Goal: Task Accomplishment & Management: Use online tool/utility

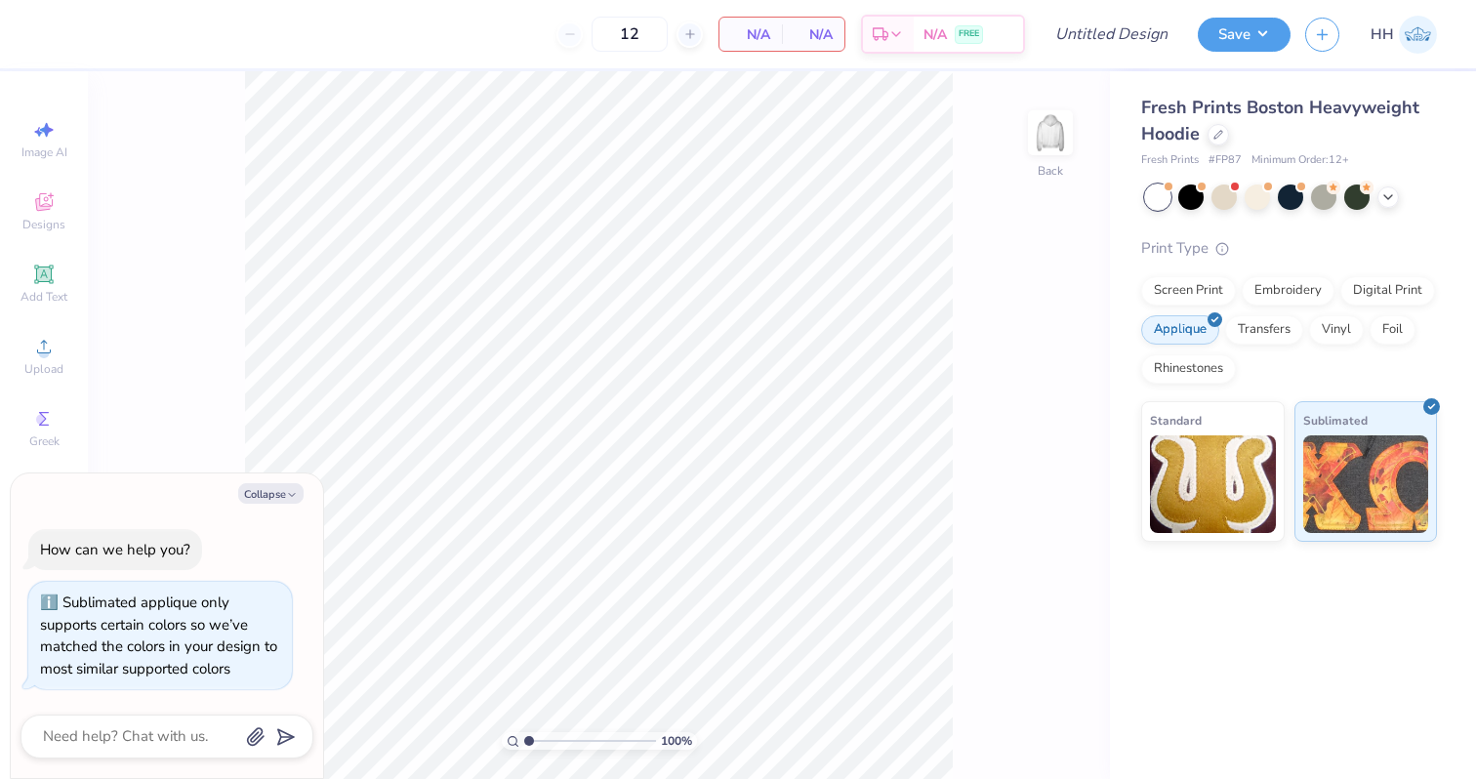
scroll to position [17, 0]
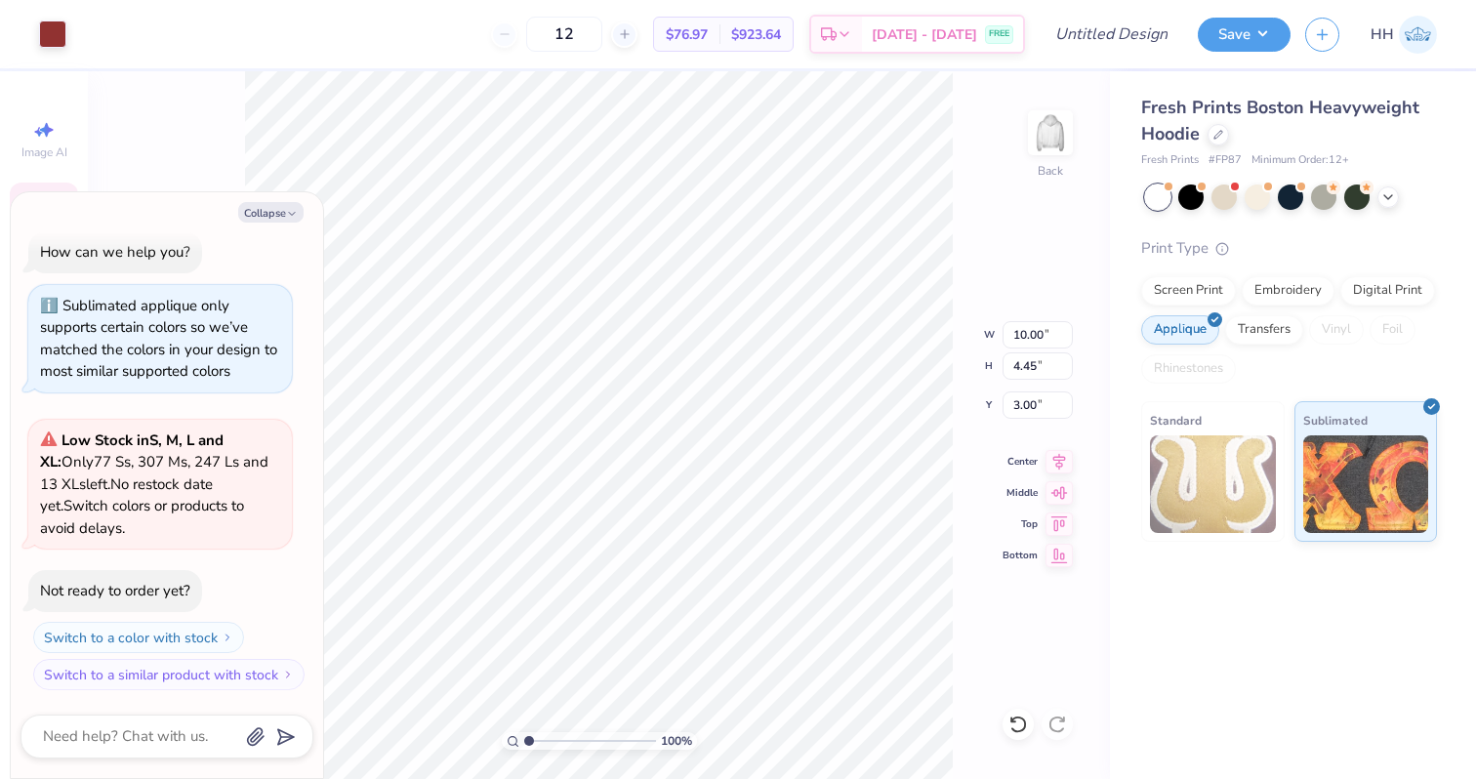
type textarea "x"
click at [602, 27] on input "12" at bounding box center [564, 34] width 76 height 35
type input "1"
type input "250"
click at [1389, 196] on icon at bounding box center [1388, 195] width 16 height 16
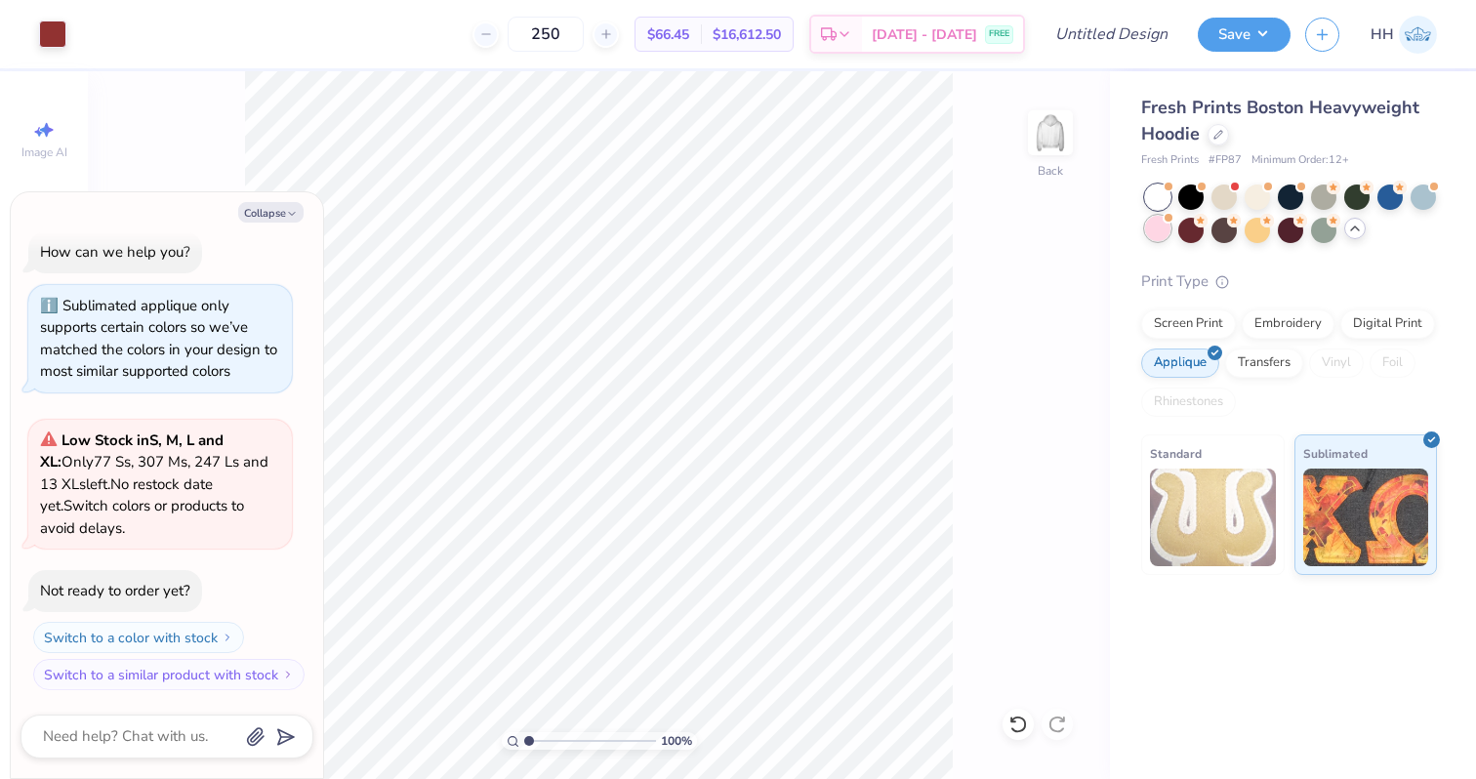
click at [1150, 227] on div at bounding box center [1157, 228] width 25 height 25
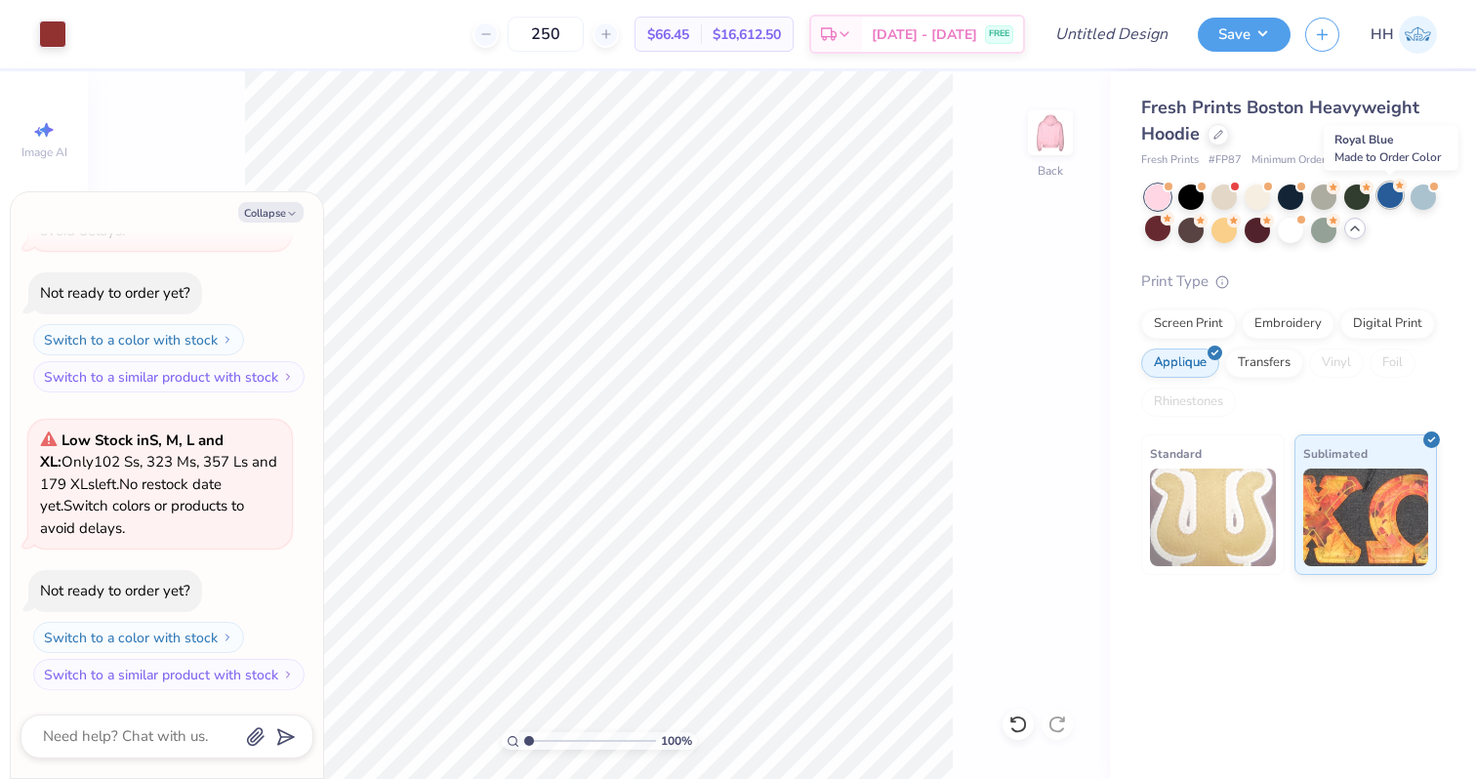
click at [1387, 199] on div at bounding box center [1389, 194] width 25 height 25
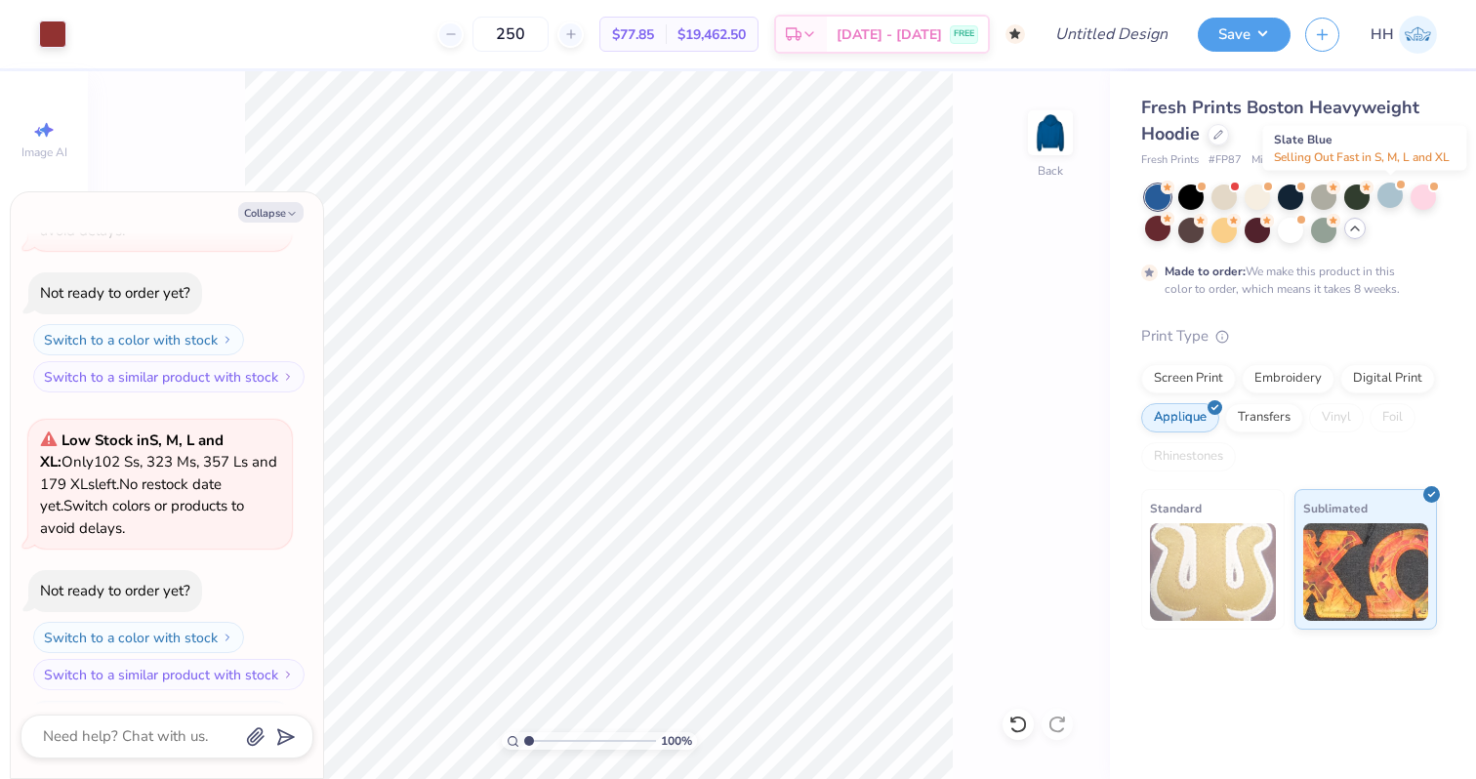
scroll to position [499, 0]
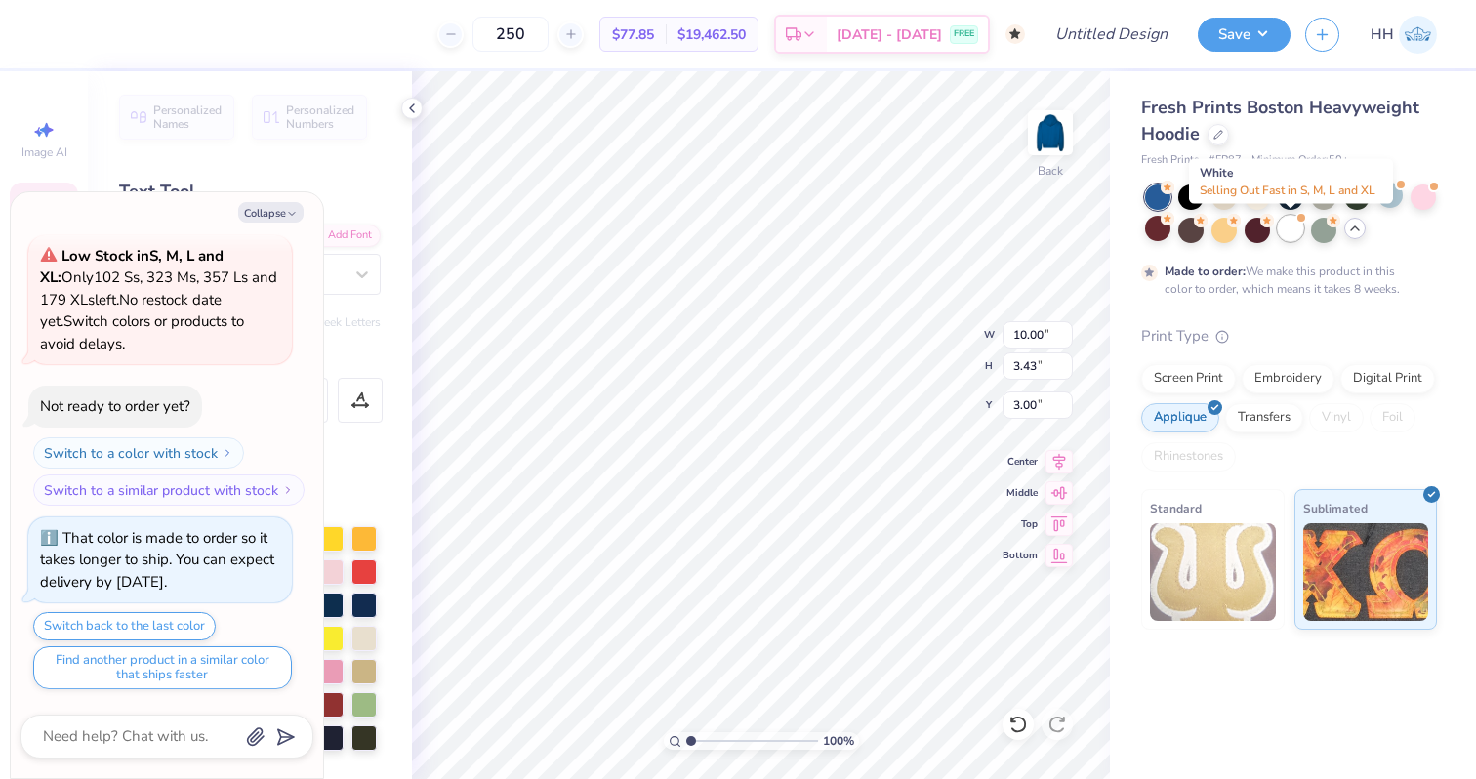
click at [1290, 228] on div at bounding box center [1289, 228] width 25 height 25
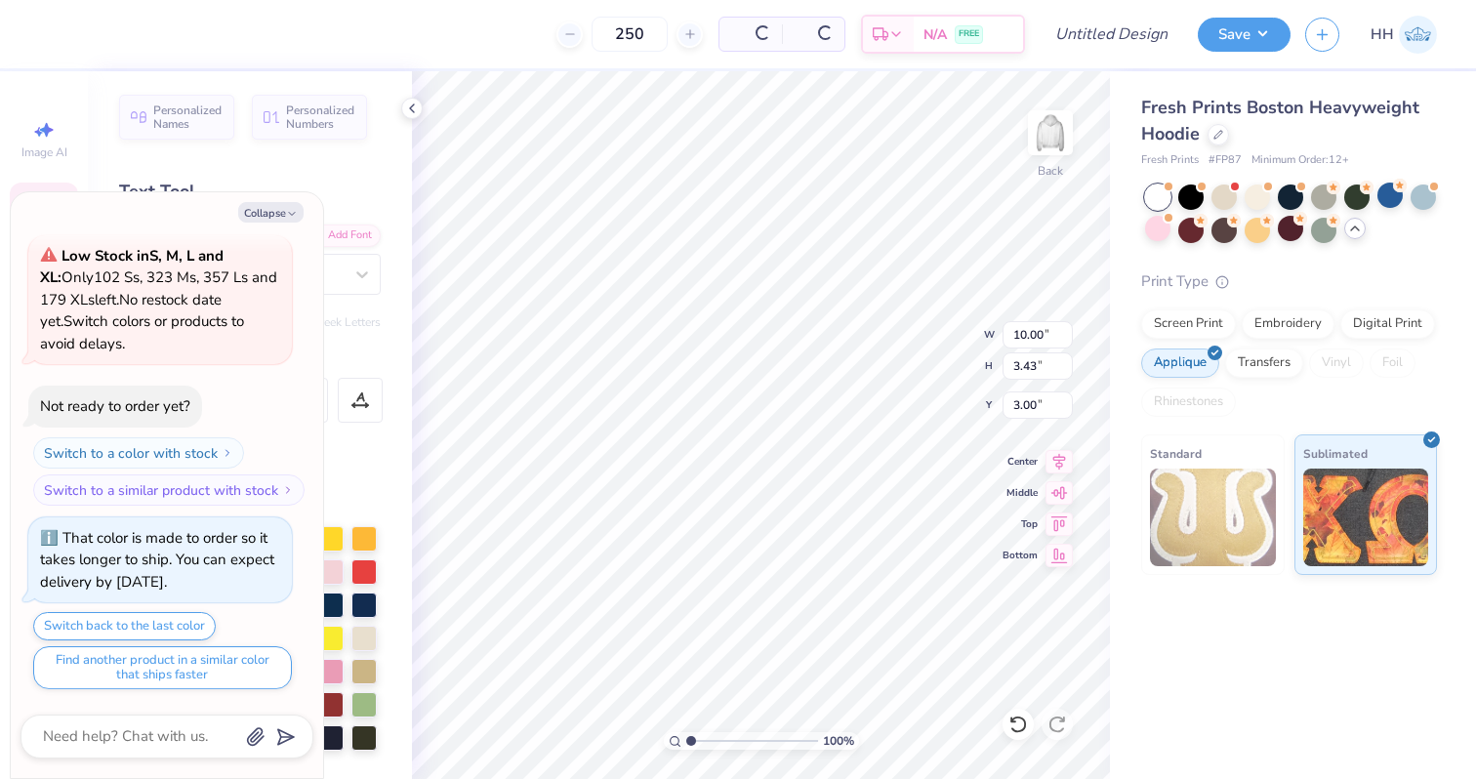
scroll to position [915, 0]
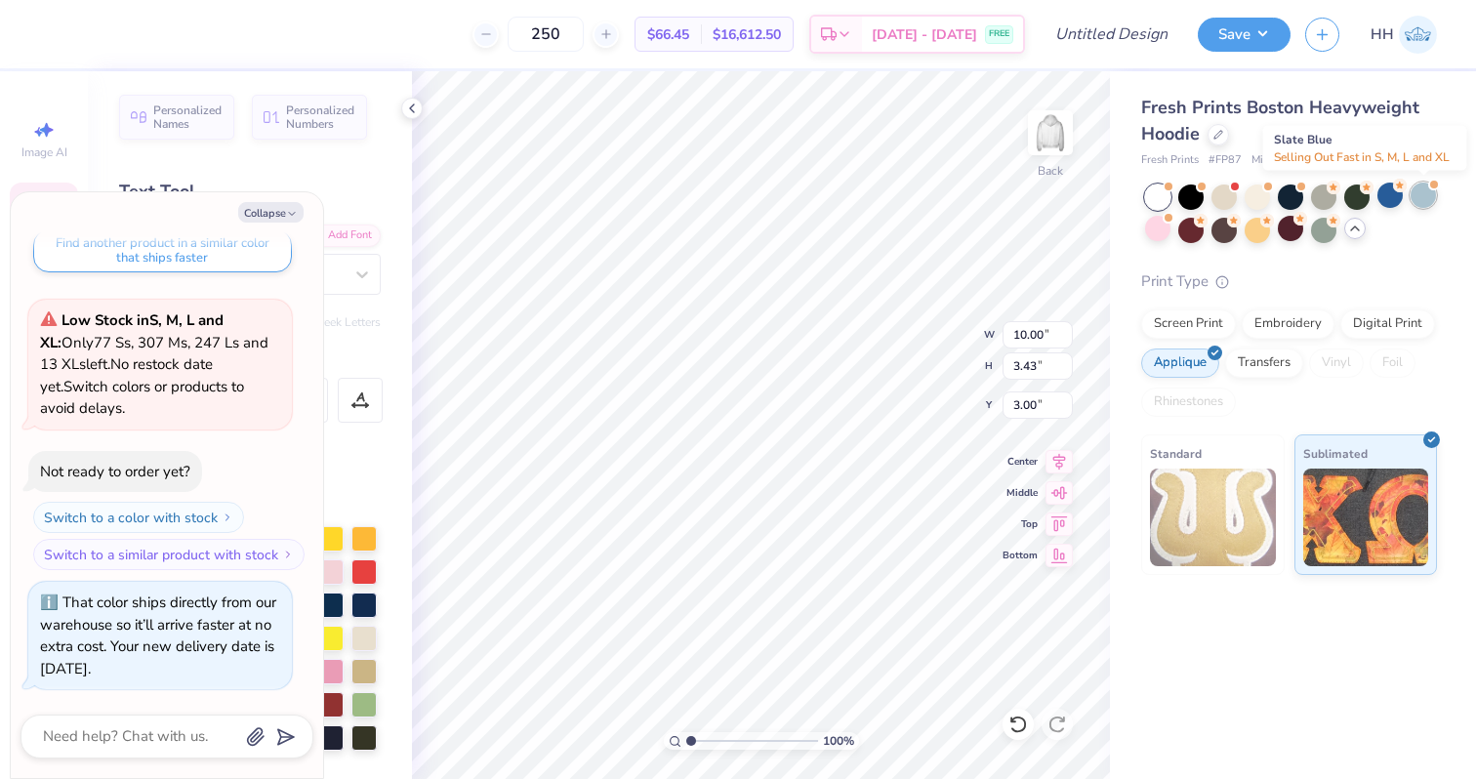
click at [1425, 193] on div at bounding box center [1422, 194] width 25 height 25
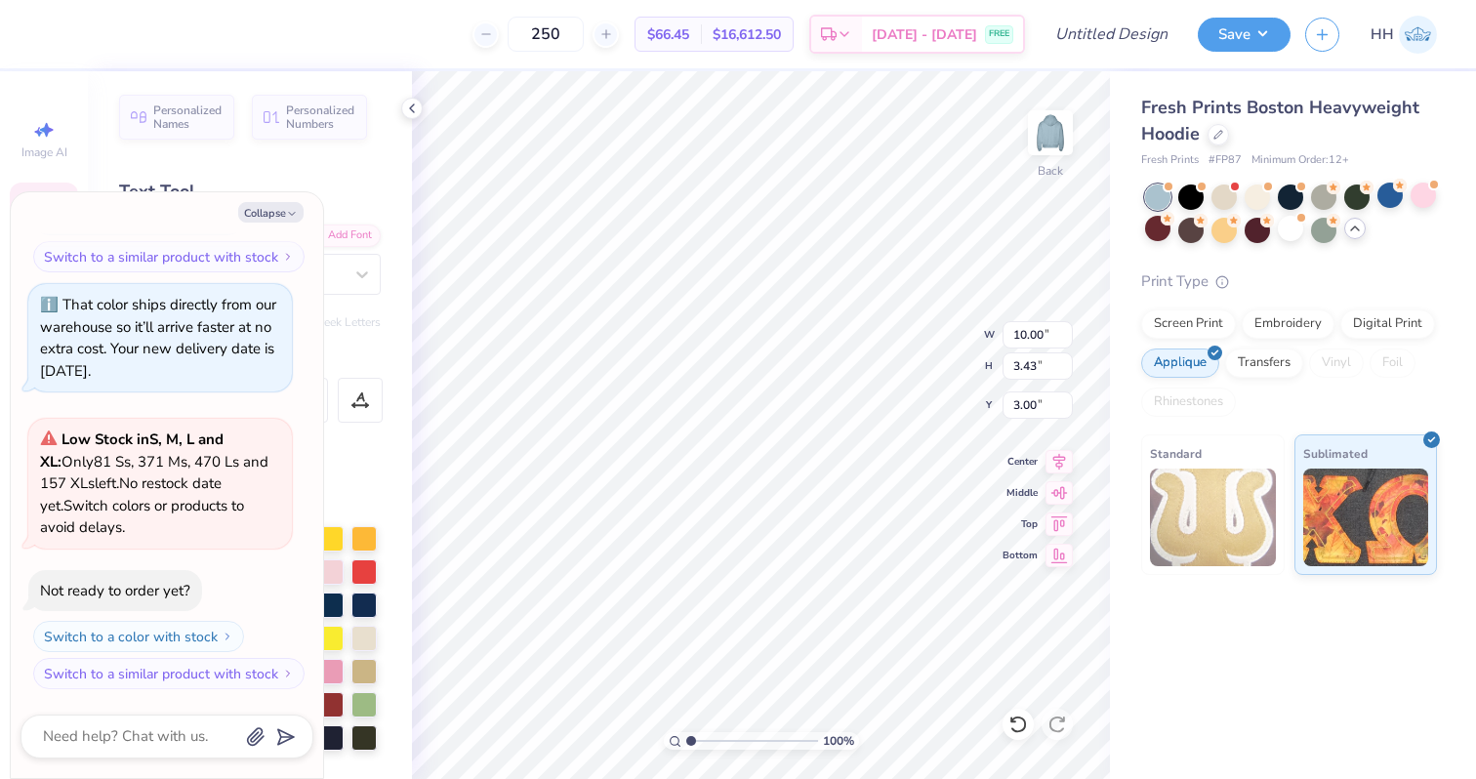
scroll to position [0, 0]
type textarea "x"
type textarea "187"
type textarea "x"
type textarea "1870"
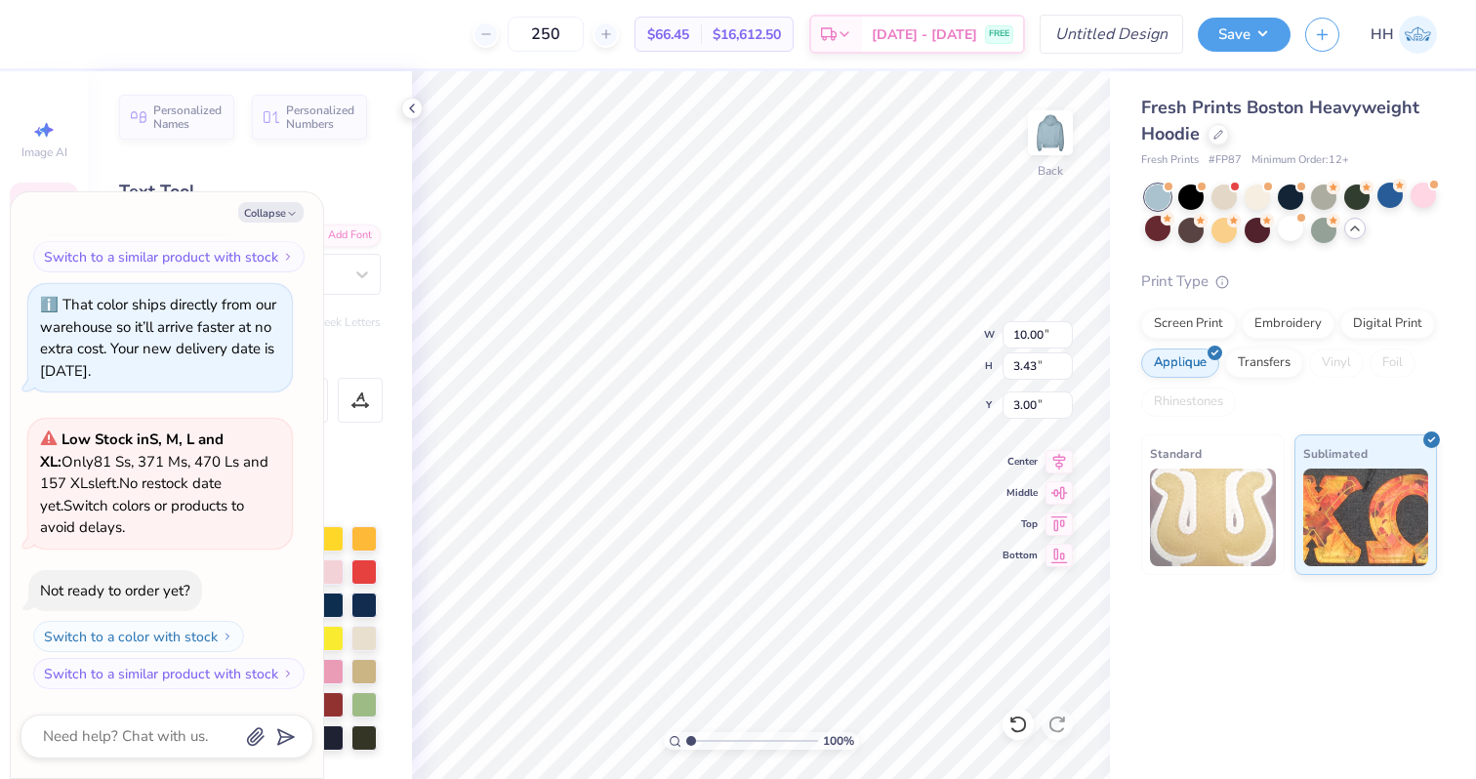
type textarea "x"
type input "5.56"
type input "0.46"
type input "6.99"
type textarea "x"
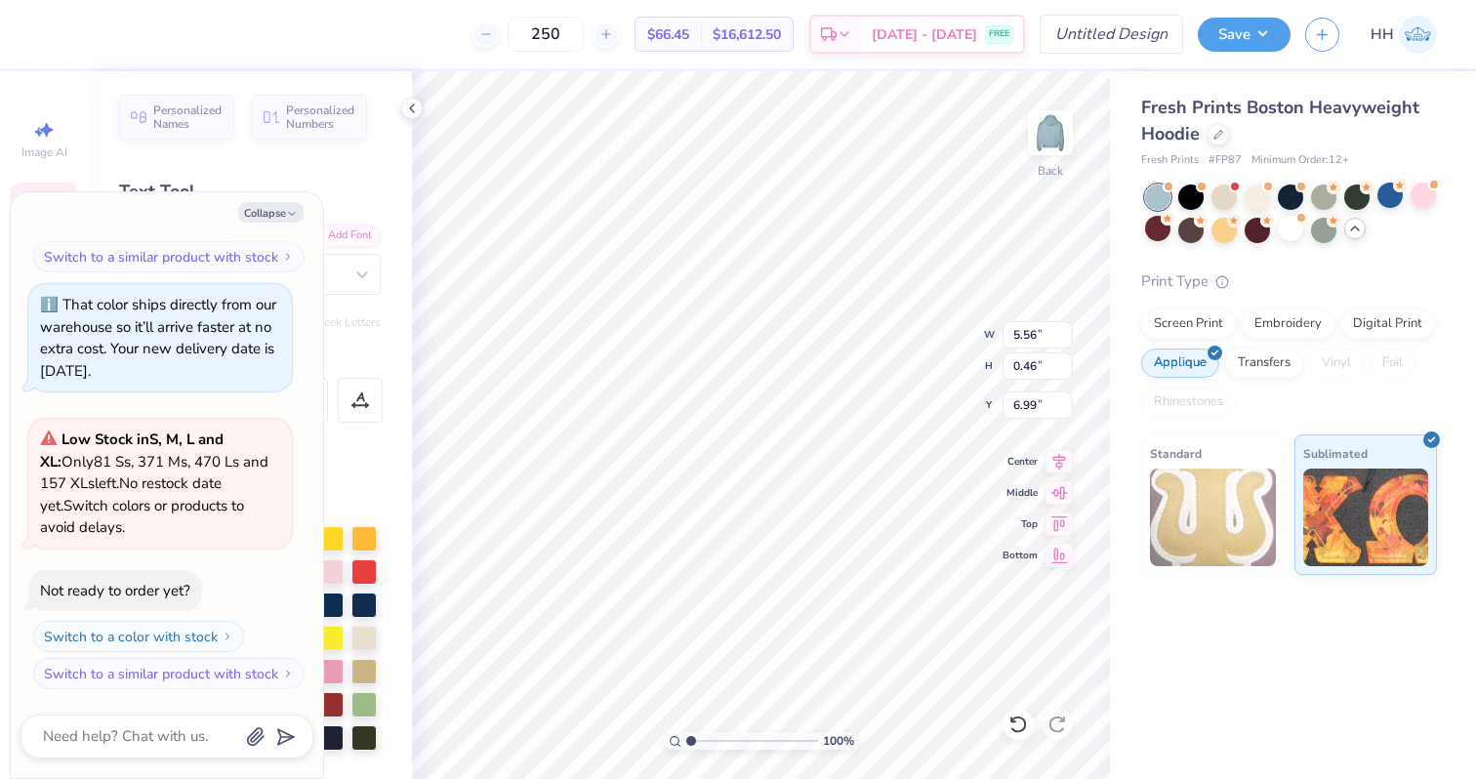
type textarea "GAMMA PHI"
type textarea "x"
type textarea "GAMMA PHI"
type textarea "x"
type textarea "GAMMA PH"
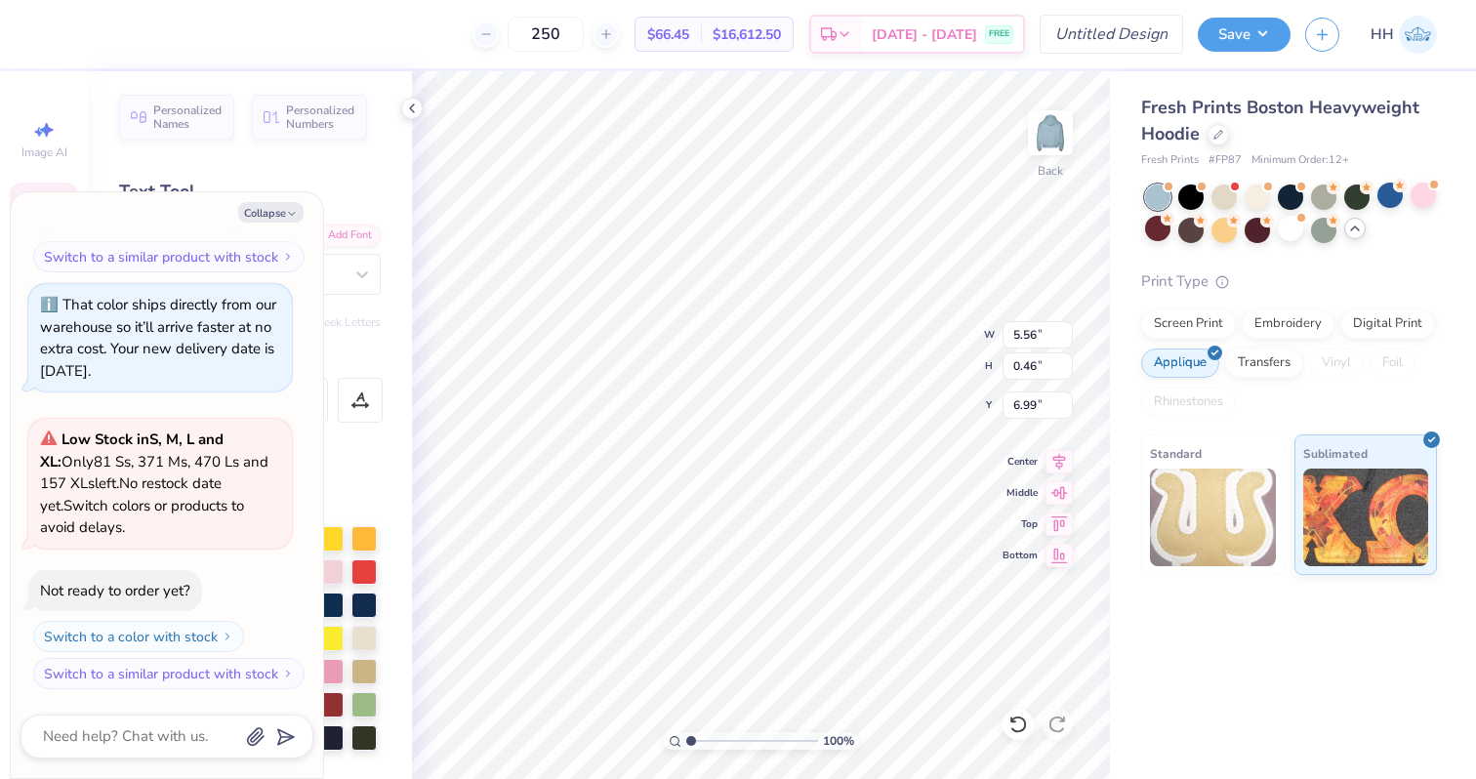
type textarea "x"
type textarea "GAMMA P"
type textarea "x"
type textarea "GAMMA"
type textarea "x"
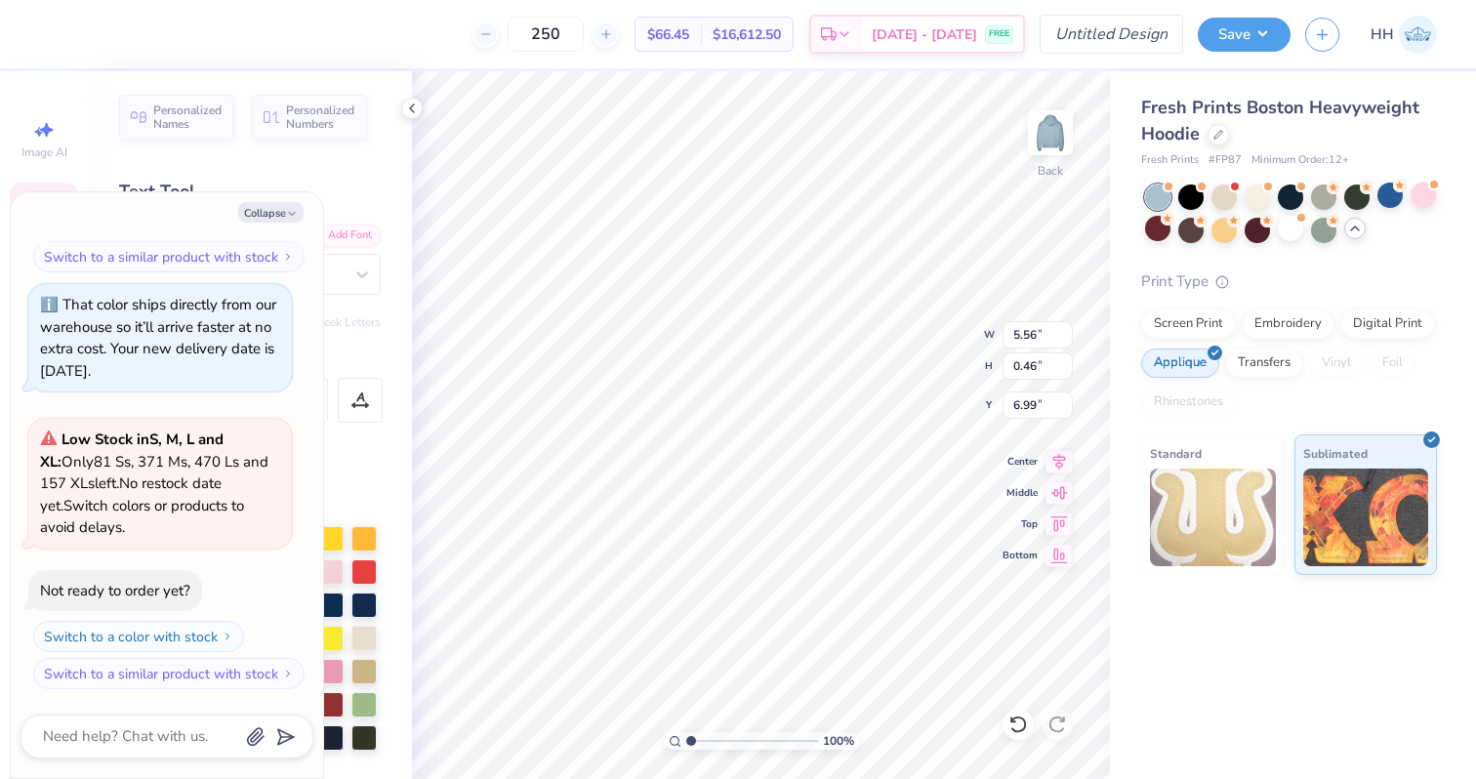
type textarea "GAMMA"
type textarea "x"
type textarea "GAMM"
type textarea "x"
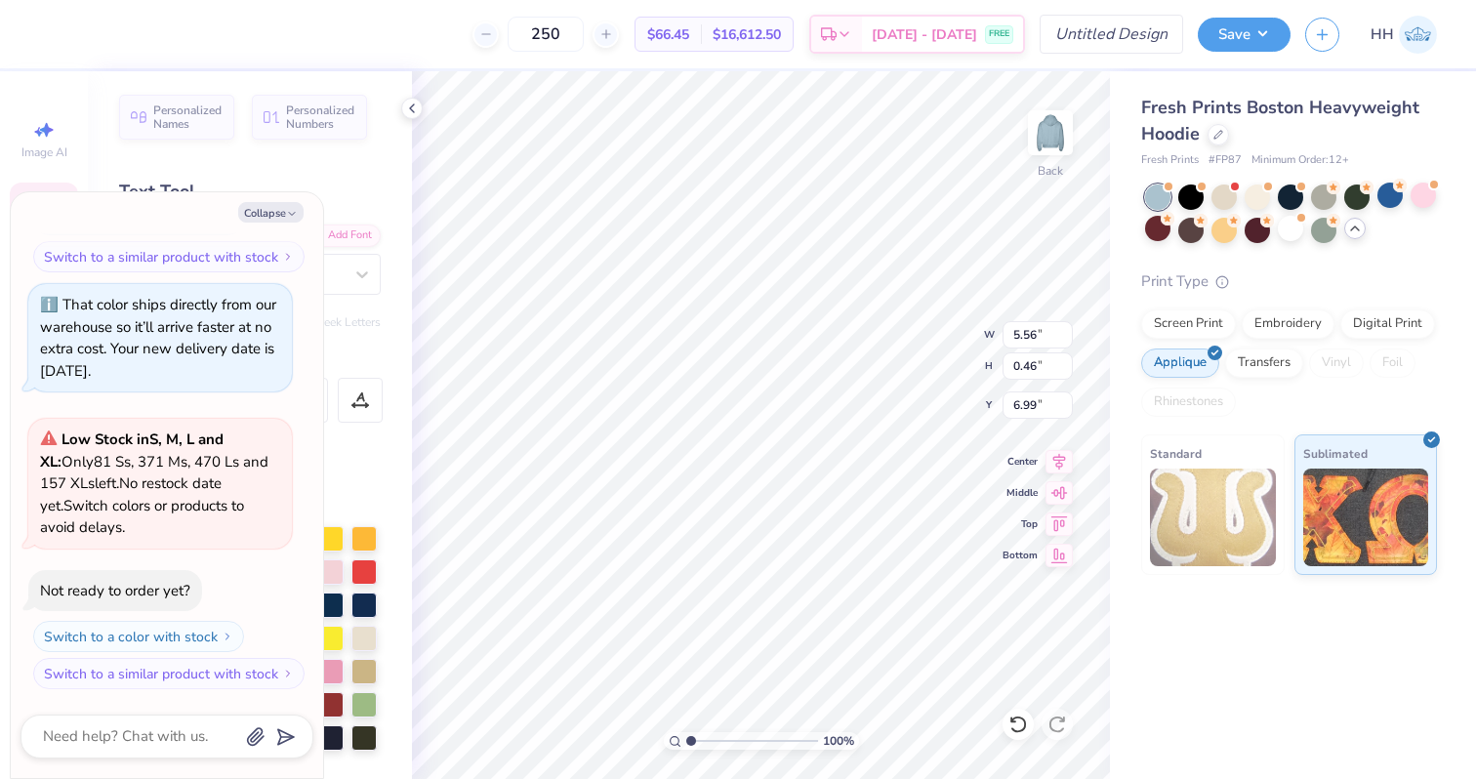
type textarea "GAM"
type textarea "x"
type textarea "GA"
type textarea "x"
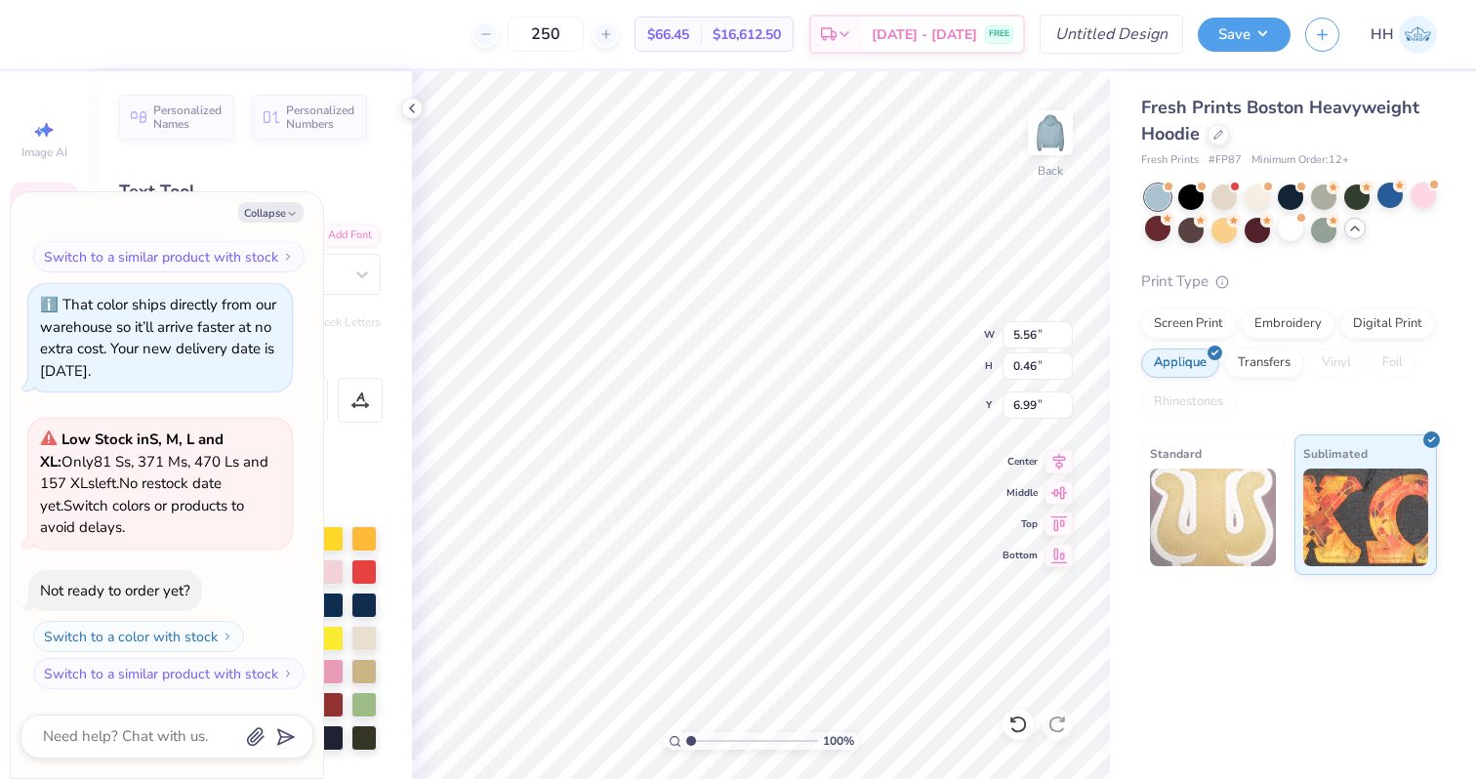
type textarea "G"
type textarea "x"
type textarea "K"
type textarea "x"
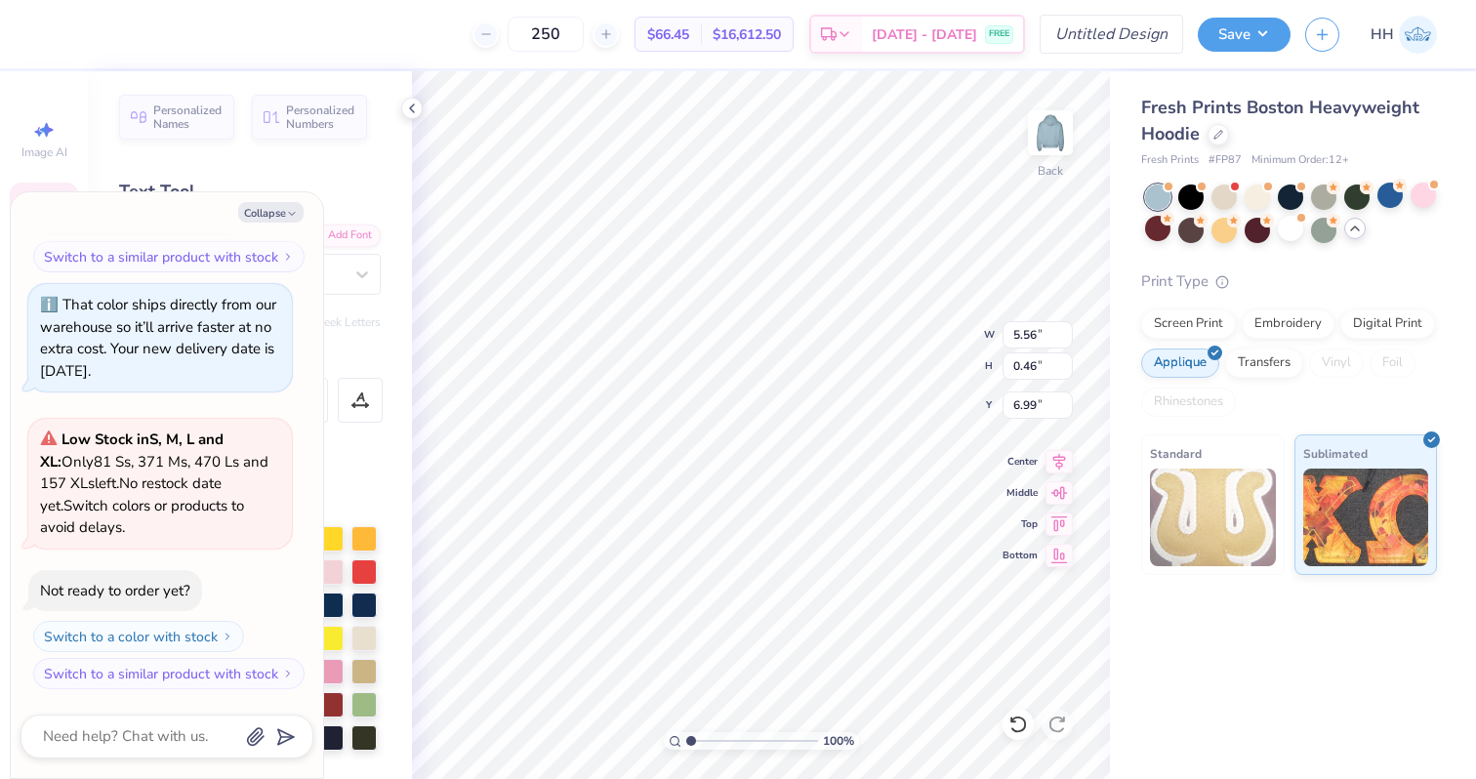
type textarea "Ka"
type textarea "x"
type textarea "Kap"
type textarea "x"
type textarea "Kapp"
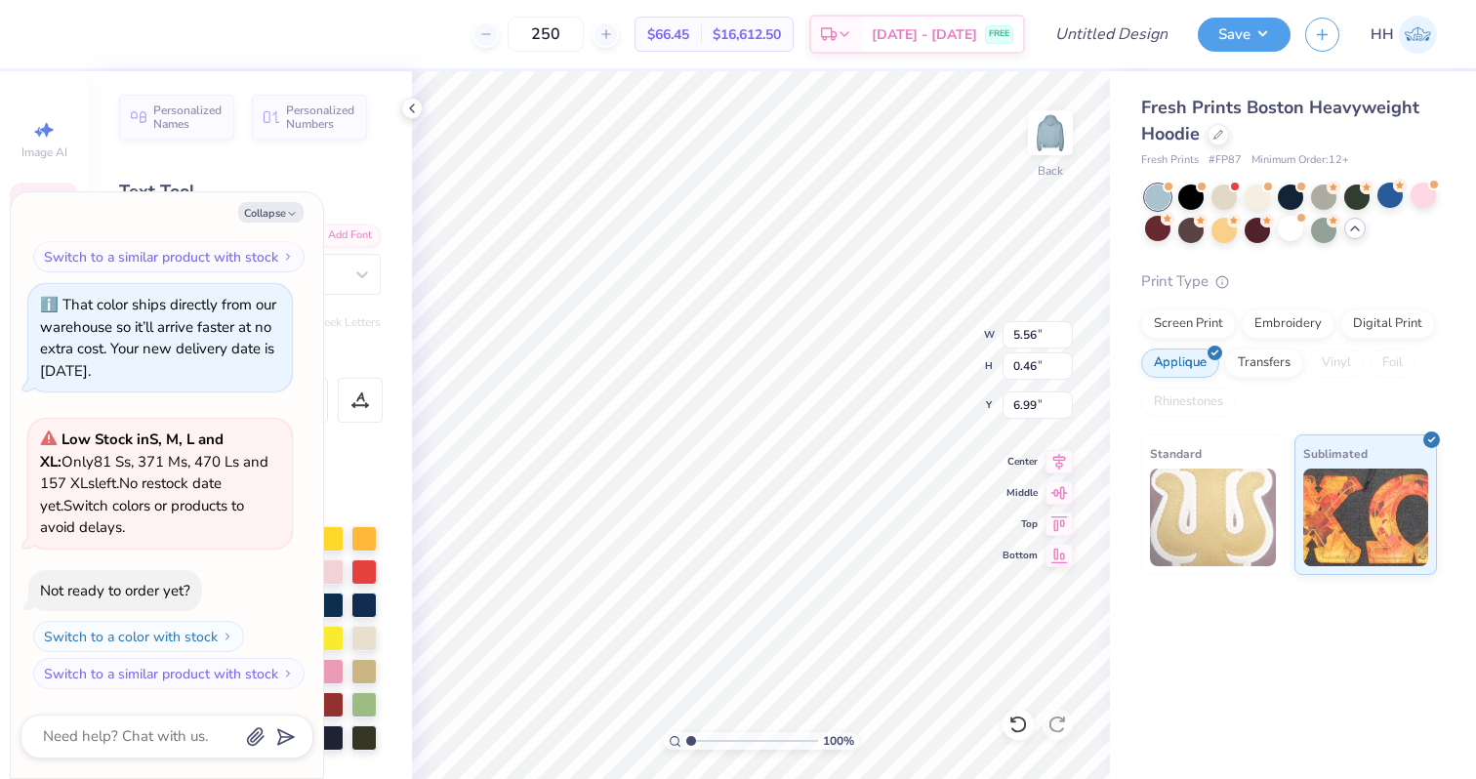
type textarea "x"
type textarea "Kap"
type textarea "x"
type textarea "Ka"
type textarea "x"
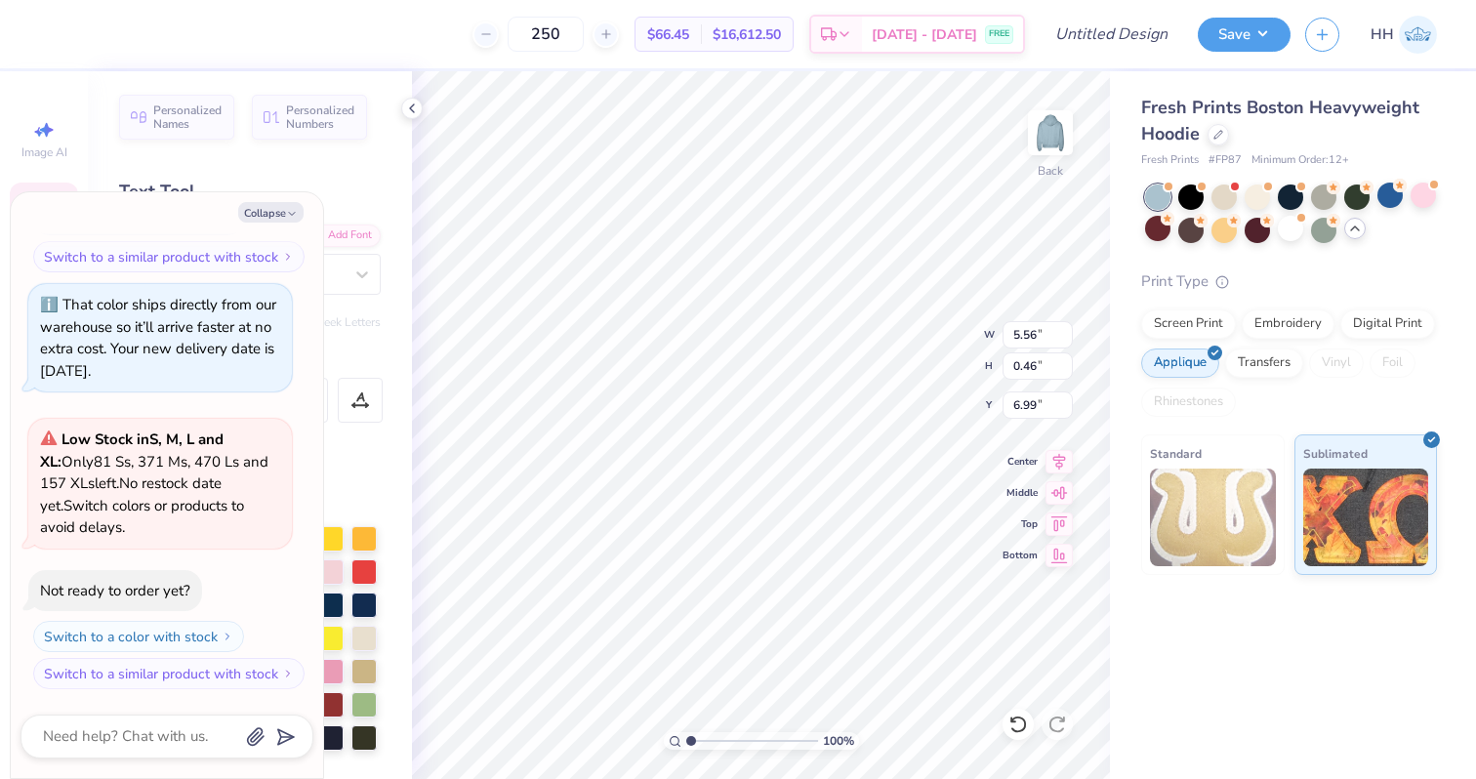
type textarea "K"
type textarea "x"
type textarea "KAP"
type textarea "x"
type textarea "KAPP"
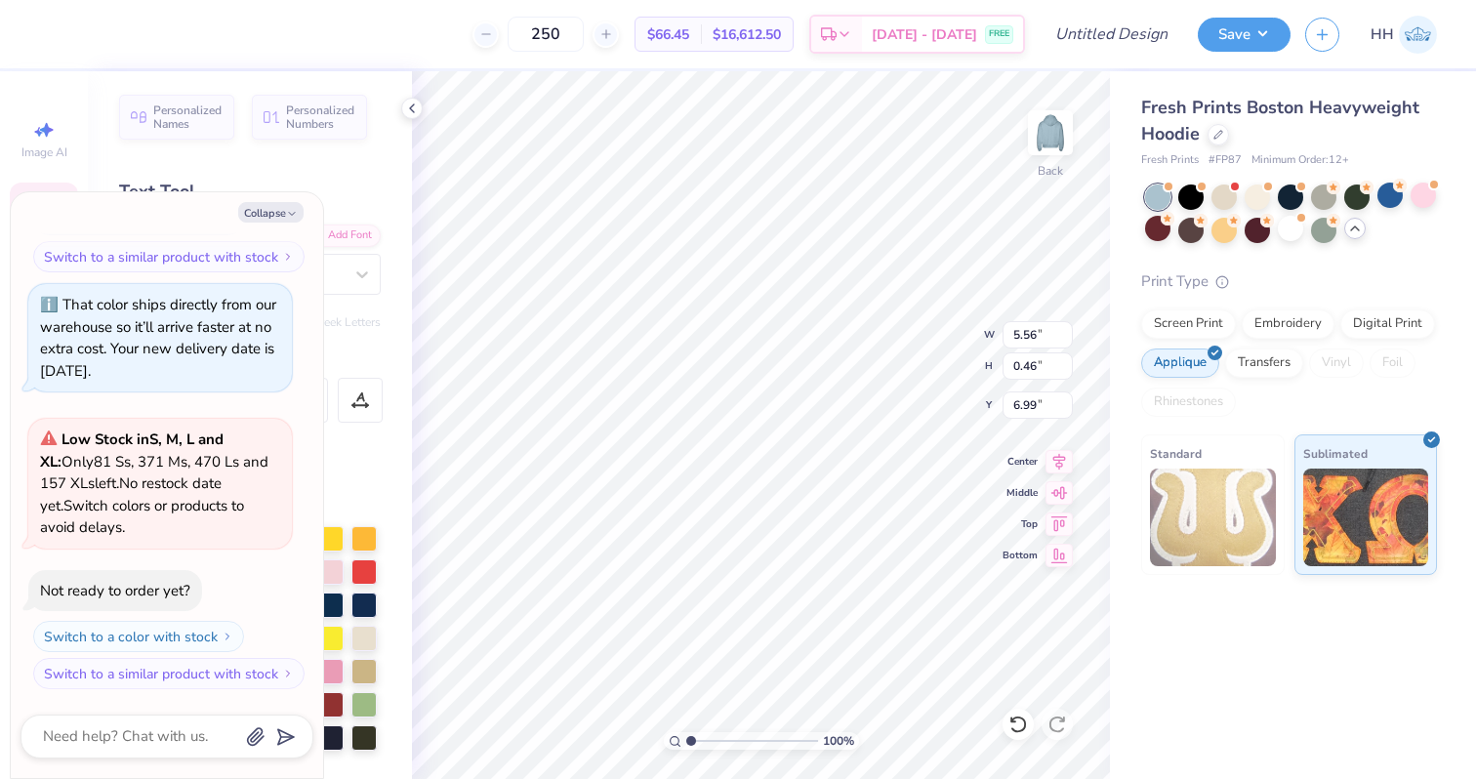
type textarea "x"
type textarea "KAPPA"
type textarea "x"
type textarea "KAPPA"
type textarea "x"
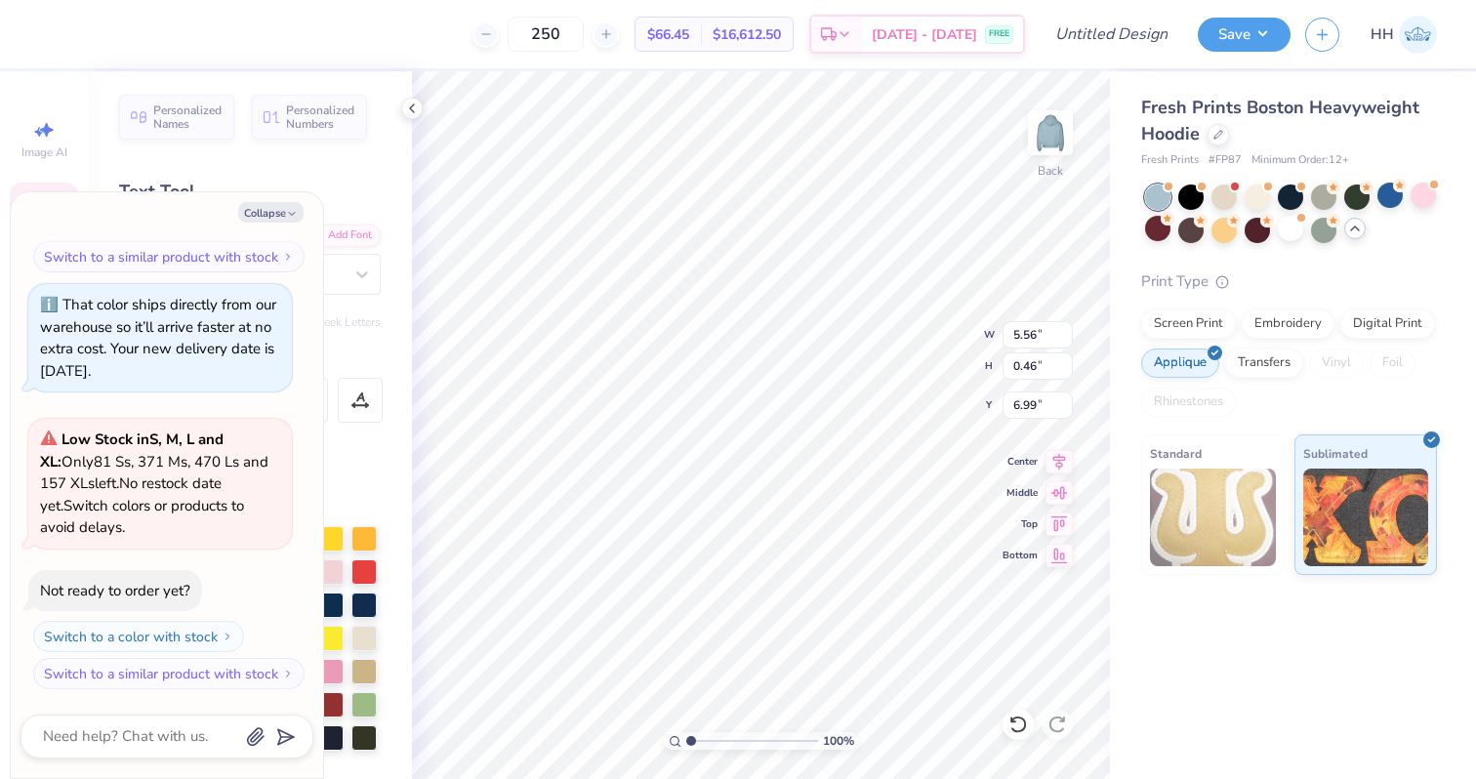
type textarea "KAPPA K"
type textarea "x"
type textarea "KAPPA KAP"
type textarea "x"
type textarea "KAPPA [PERSON_NAME]"
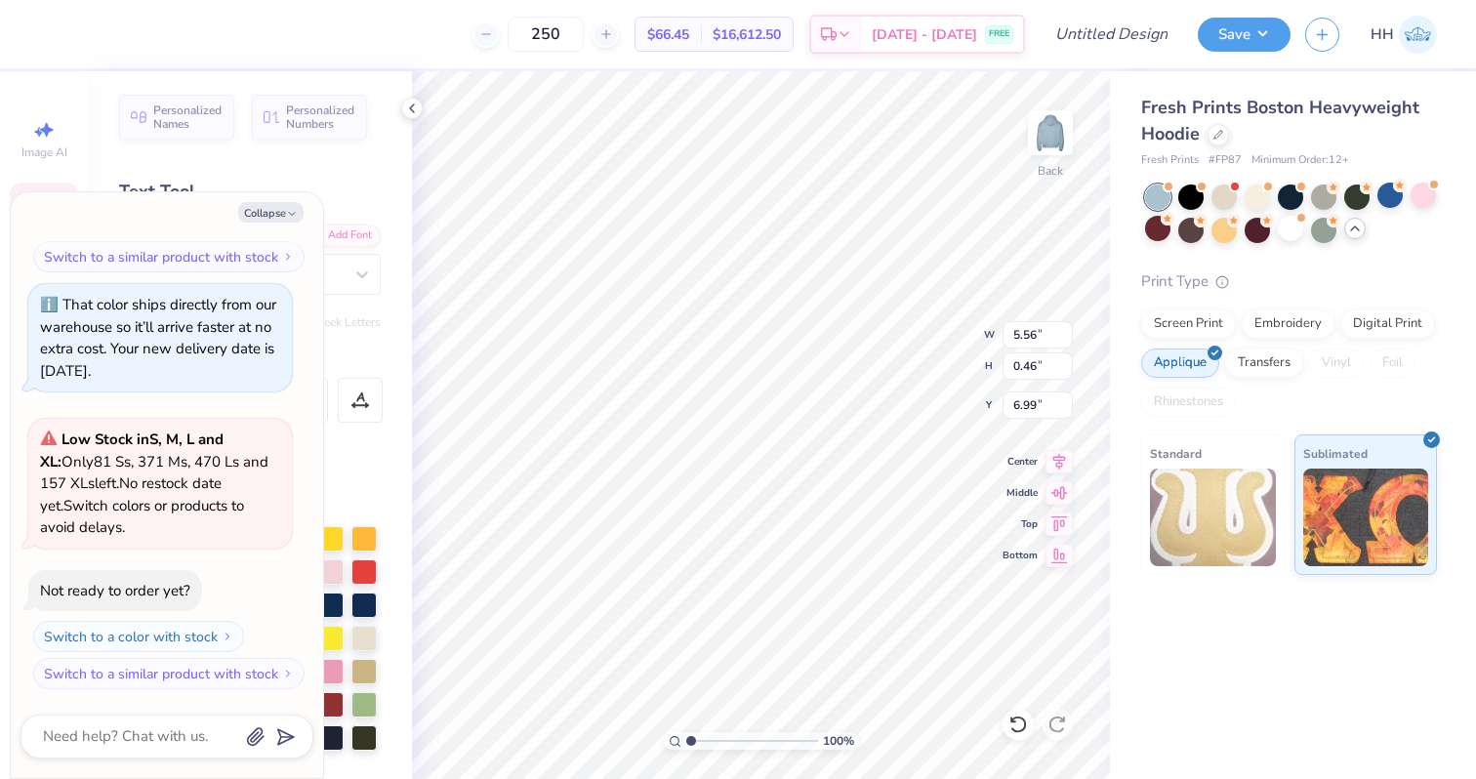
type textarea "x"
type textarea "KAPPA KAPPA"
type textarea "x"
type textarea "KAPPA KAPPA"
type textarea "x"
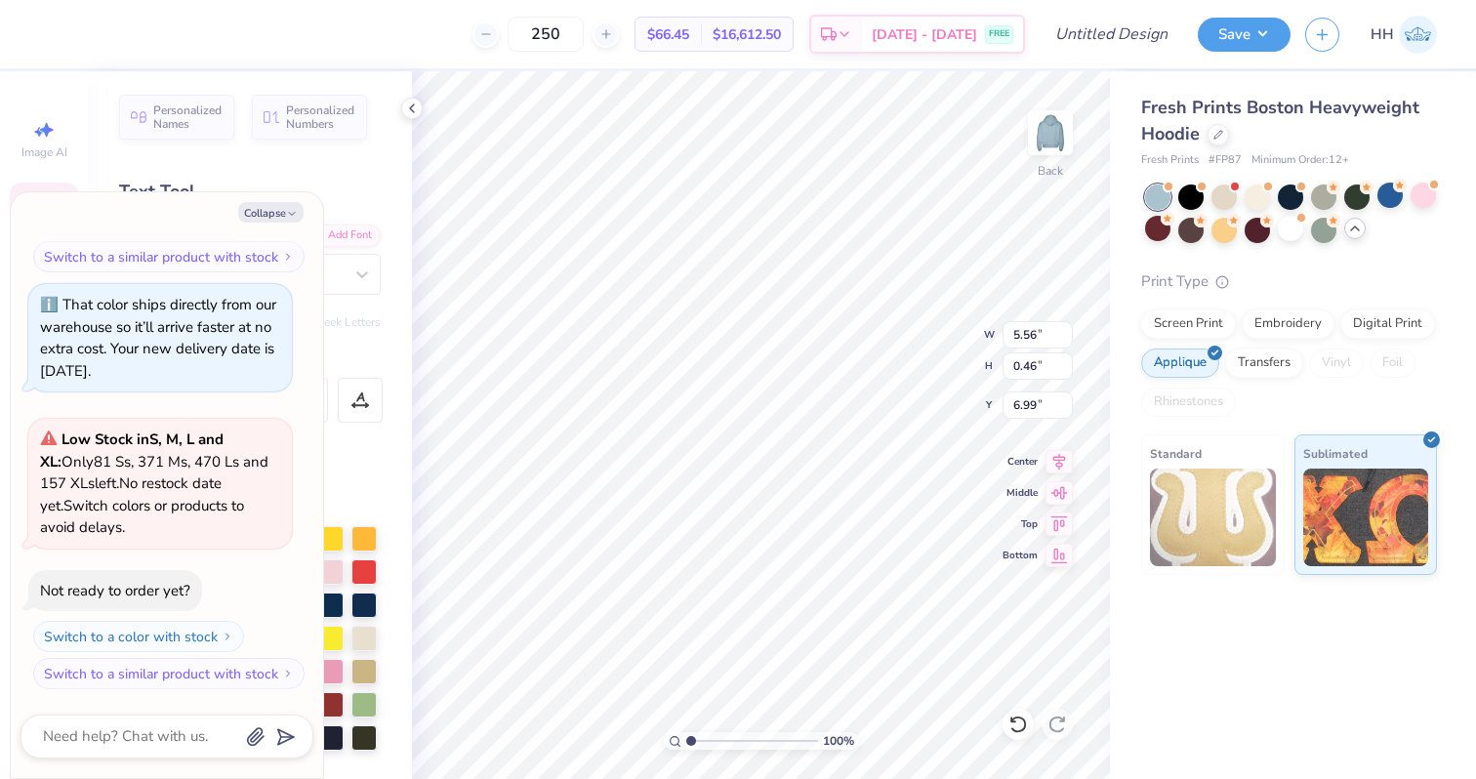
type textarea "KAPPA KAPPA G"
type textarea "x"
type textarea "KAPPA KAPPA GA"
type textarea "x"
type textarea "KAPPA KAPPA GAM"
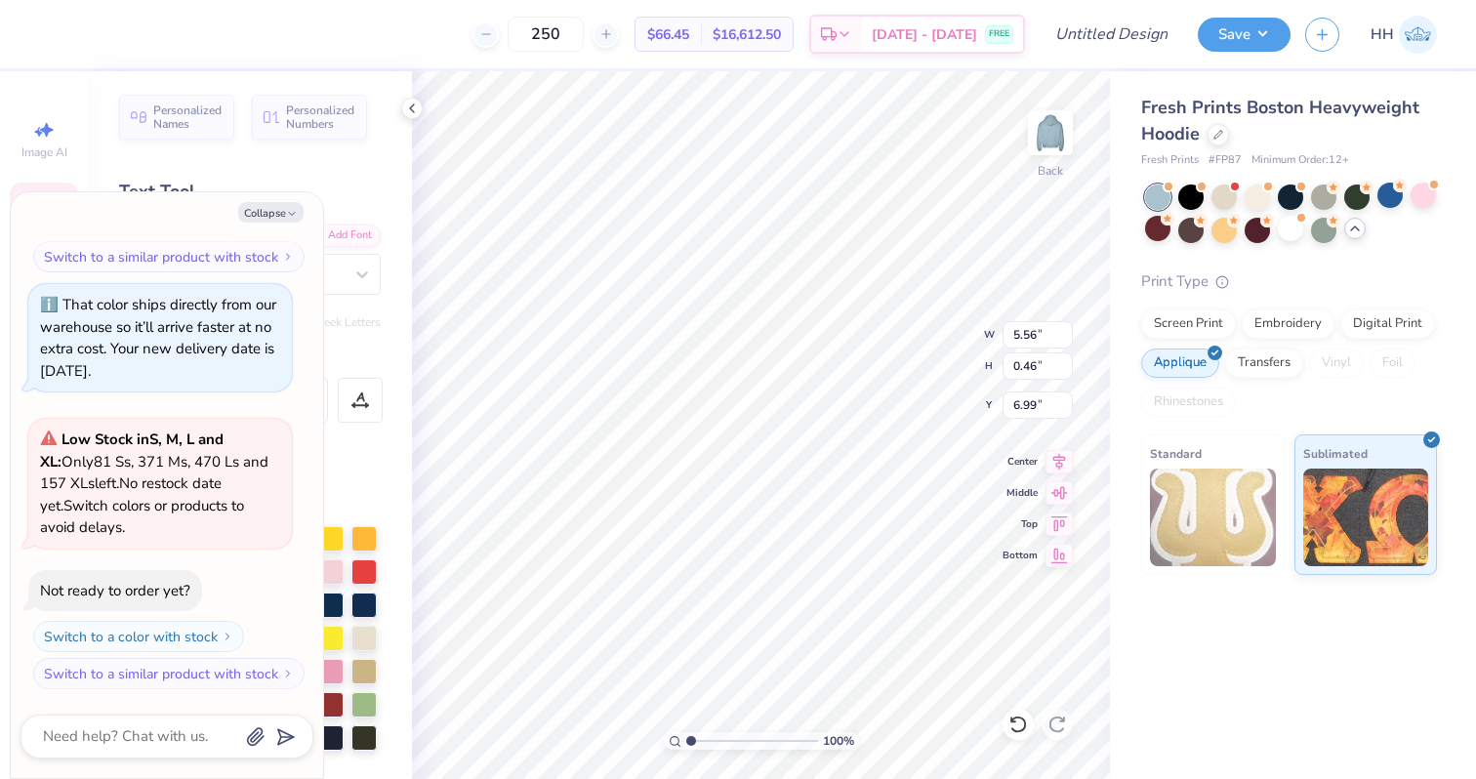
type textarea "x"
type textarea "KAPPA KAPPA [PERSON_NAME]"
type textarea "x"
type textarea "KAPPA KAPPA GAMMA"
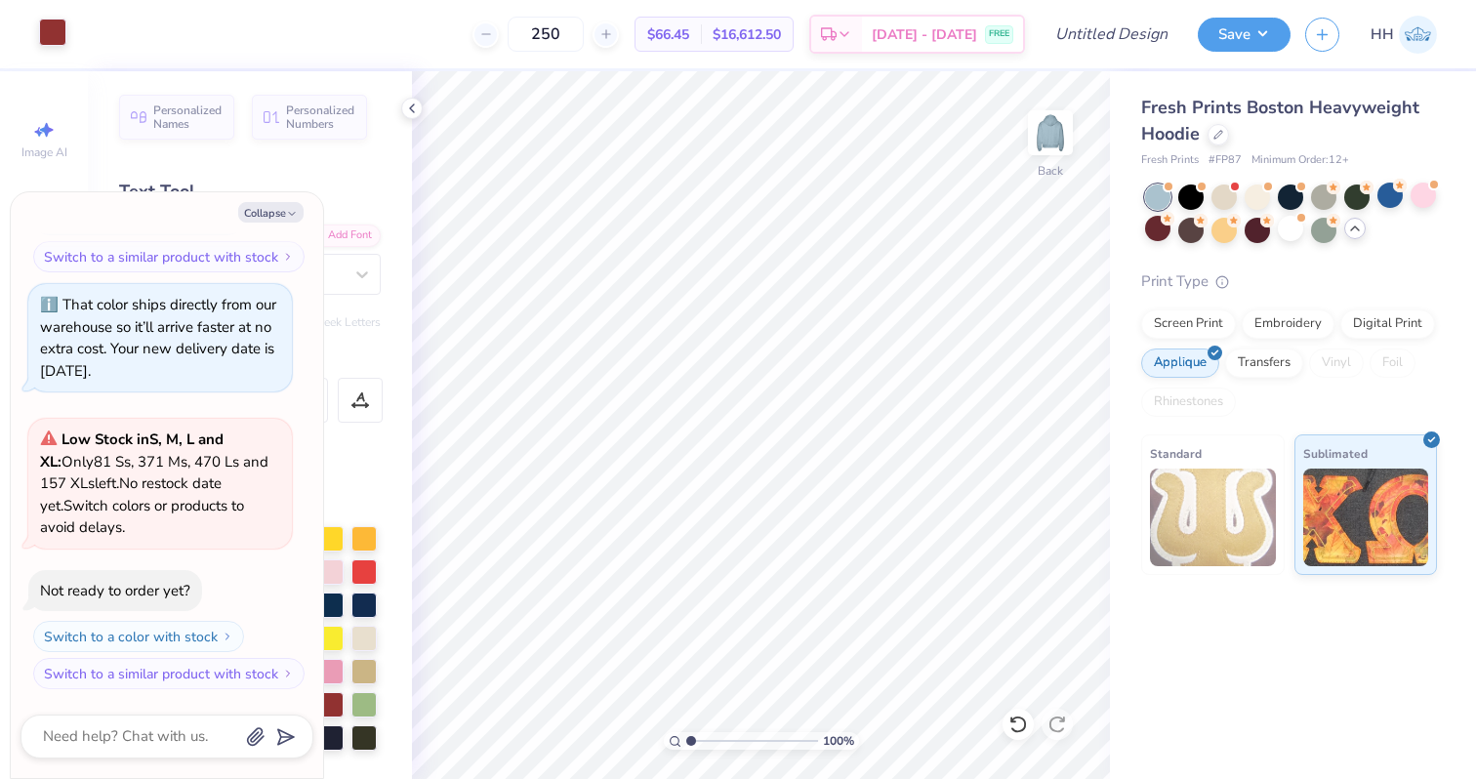
click at [61, 35] on div at bounding box center [52, 32] width 27 height 27
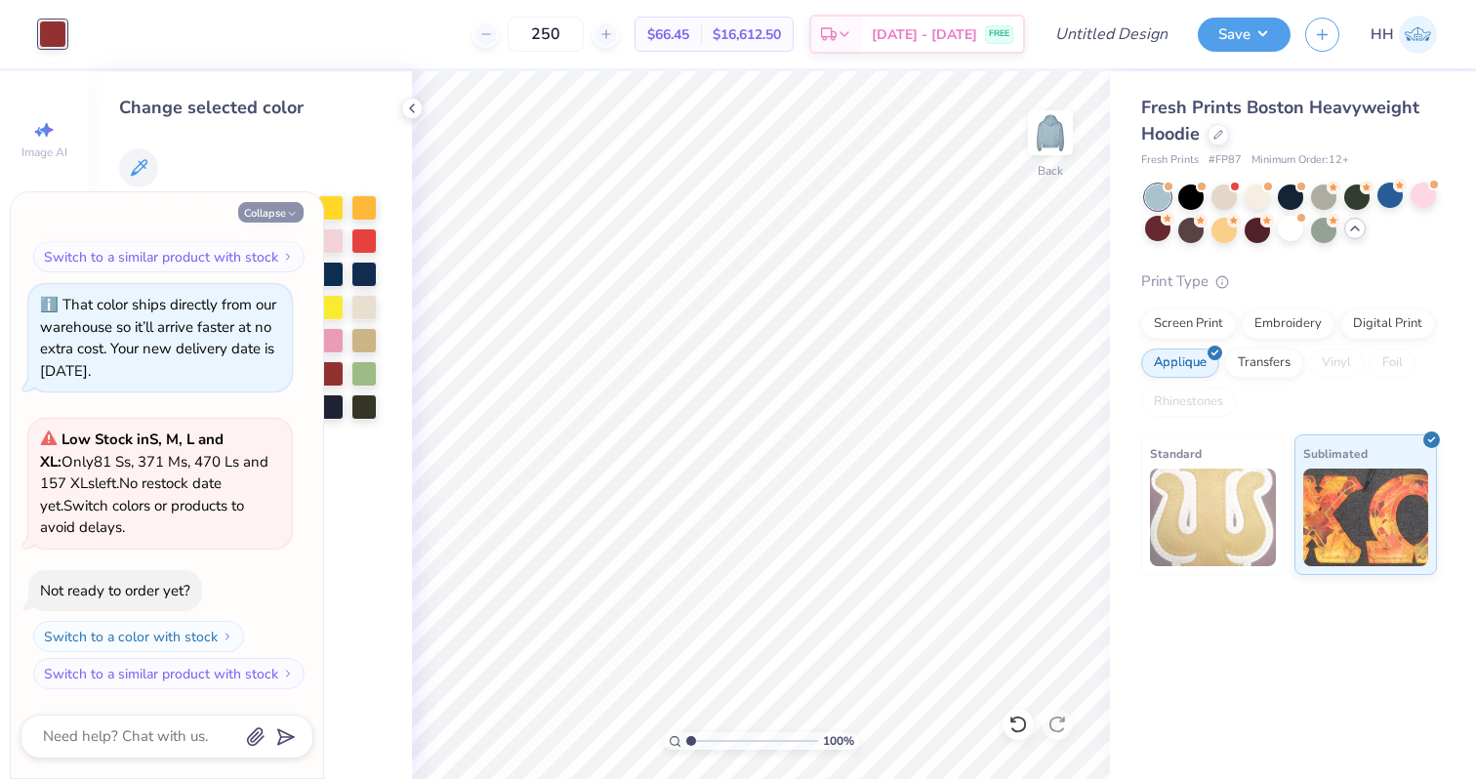
click at [291, 211] on icon "button" at bounding box center [292, 214] width 12 height 12
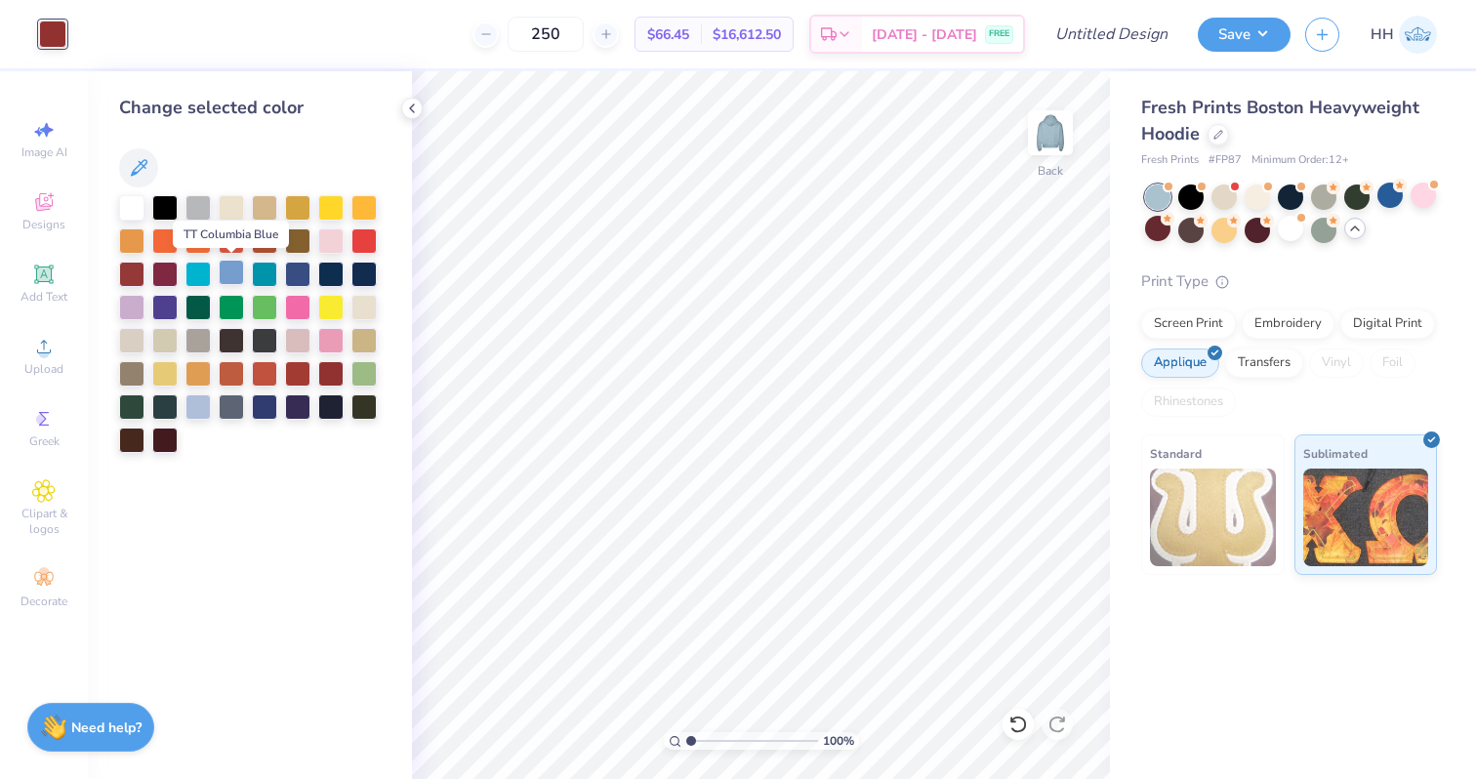
click at [234, 271] on div at bounding box center [231, 272] width 25 height 25
click at [200, 404] on div at bounding box center [197, 404] width 25 height 25
click at [135, 200] on div at bounding box center [131, 205] width 25 height 25
click at [301, 268] on div at bounding box center [297, 272] width 25 height 25
click at [332, 270] on div at bounding box center [330, 272] width 25 height 25
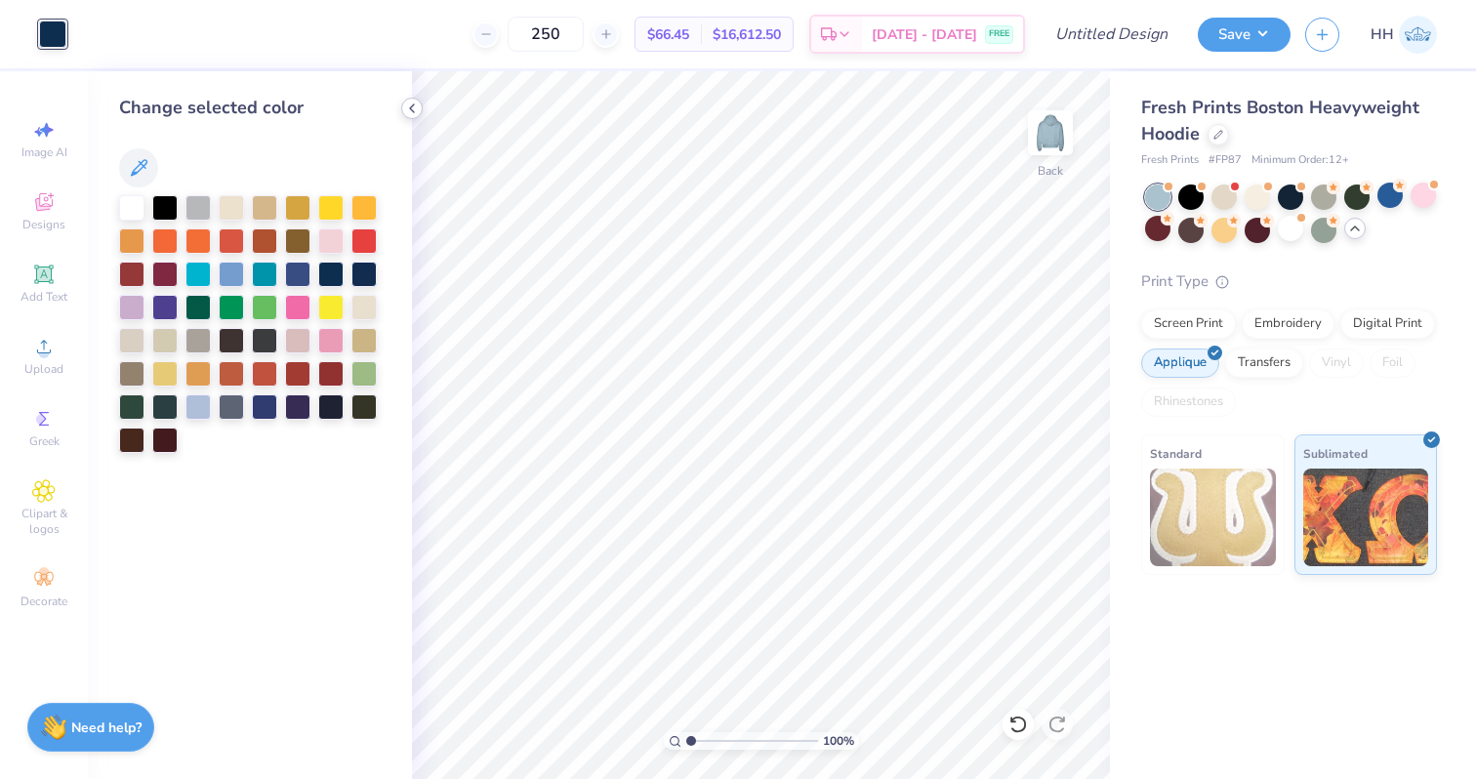
click at [413, 107] on icon at bounding box center [412, 109] width 16 height 16
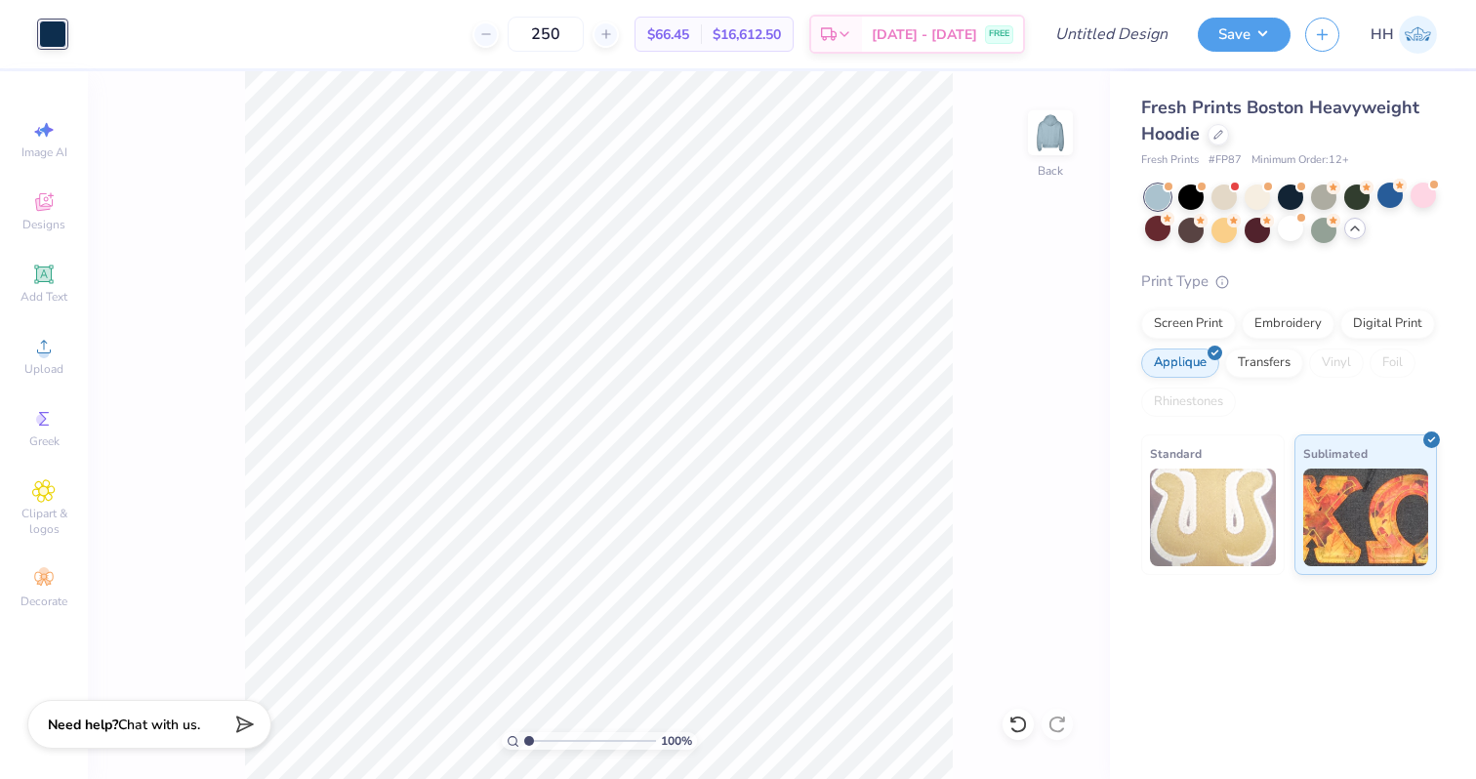
click at [171, 729] on span "Chat with us." at bounding box center [159, 724] width 82 height 19
type textarea "x"
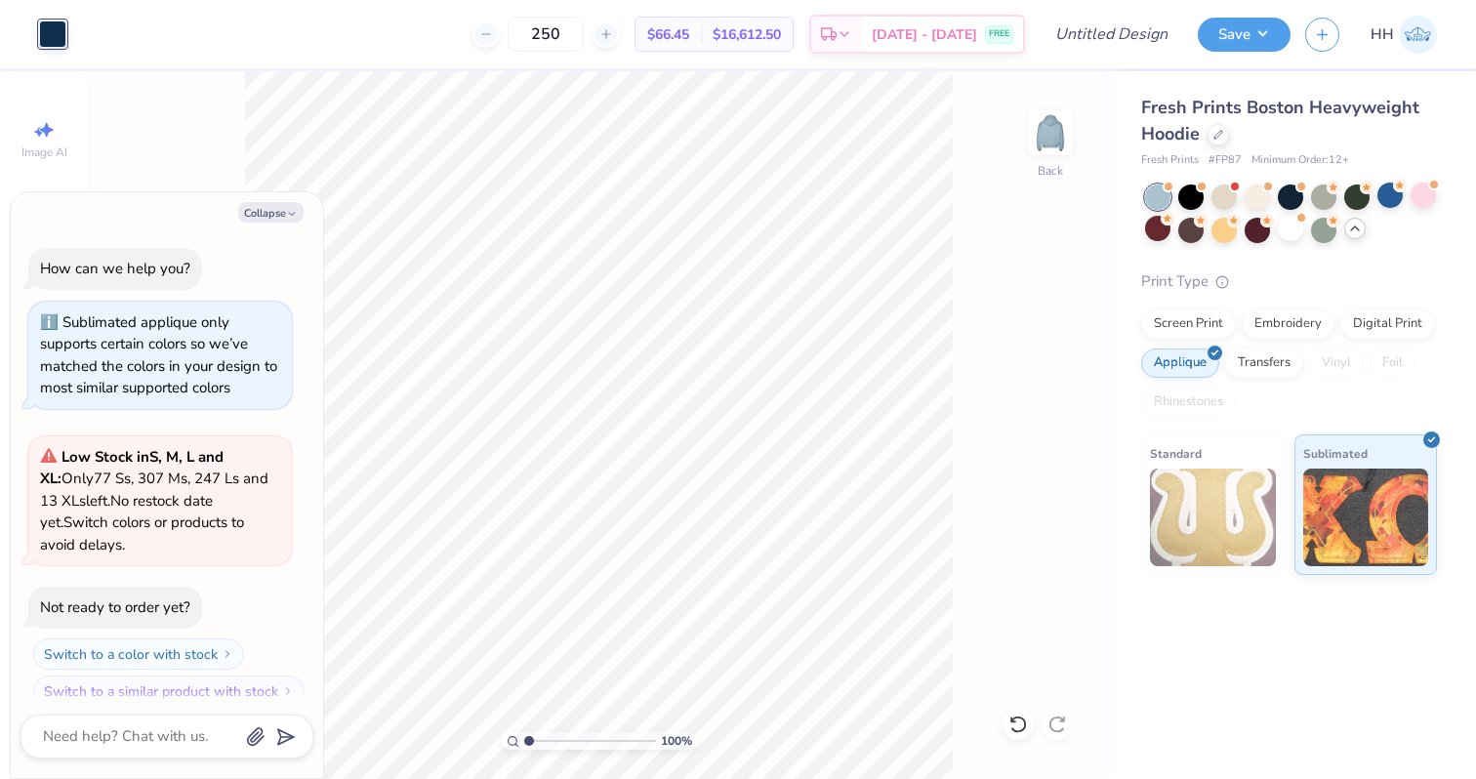
scroll to position [1213, 0]
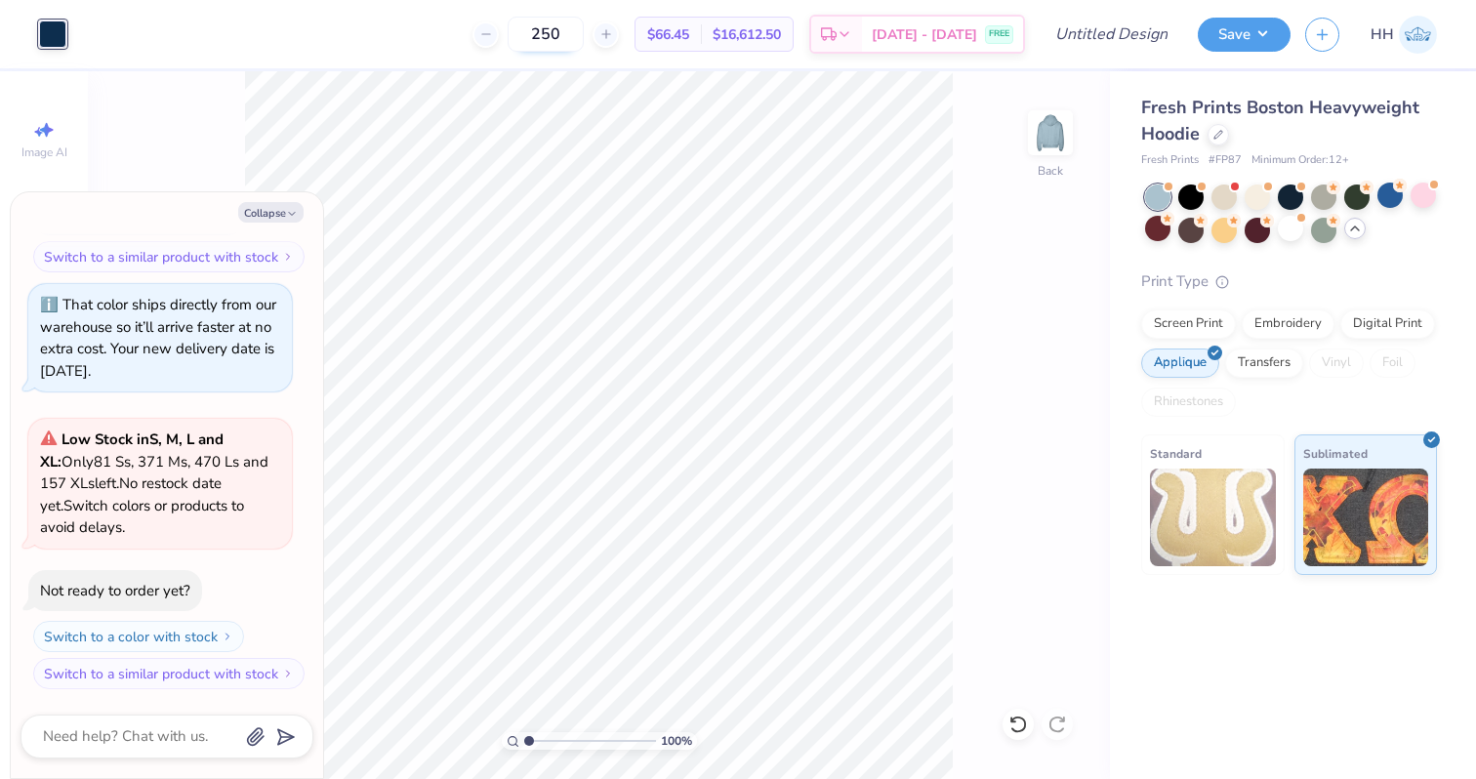
click at [581, 50] on input "250" at bounding box center [545, 34] width 76 height 35
type input "2"
type input "8"
type input "100"
type textarea "x"
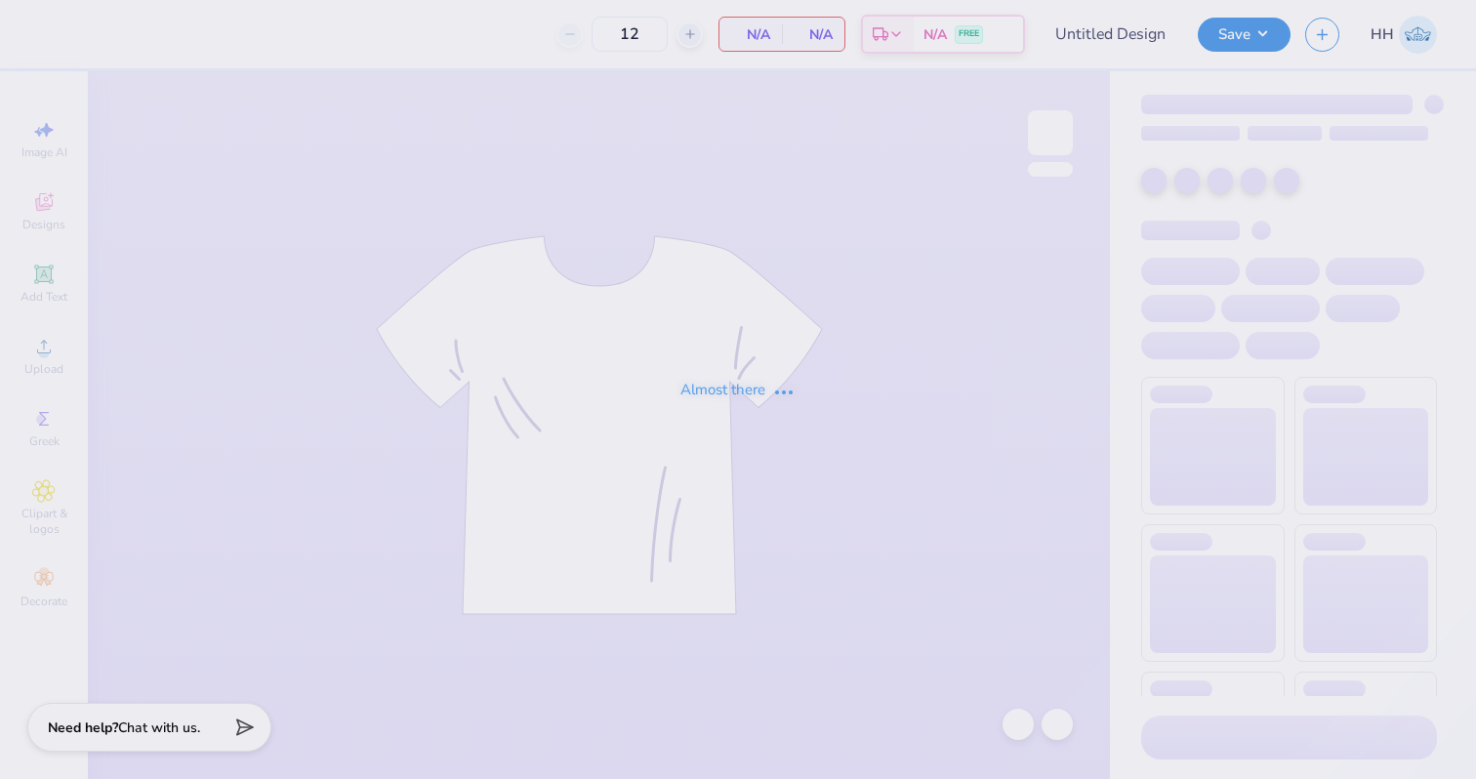
type input "50"
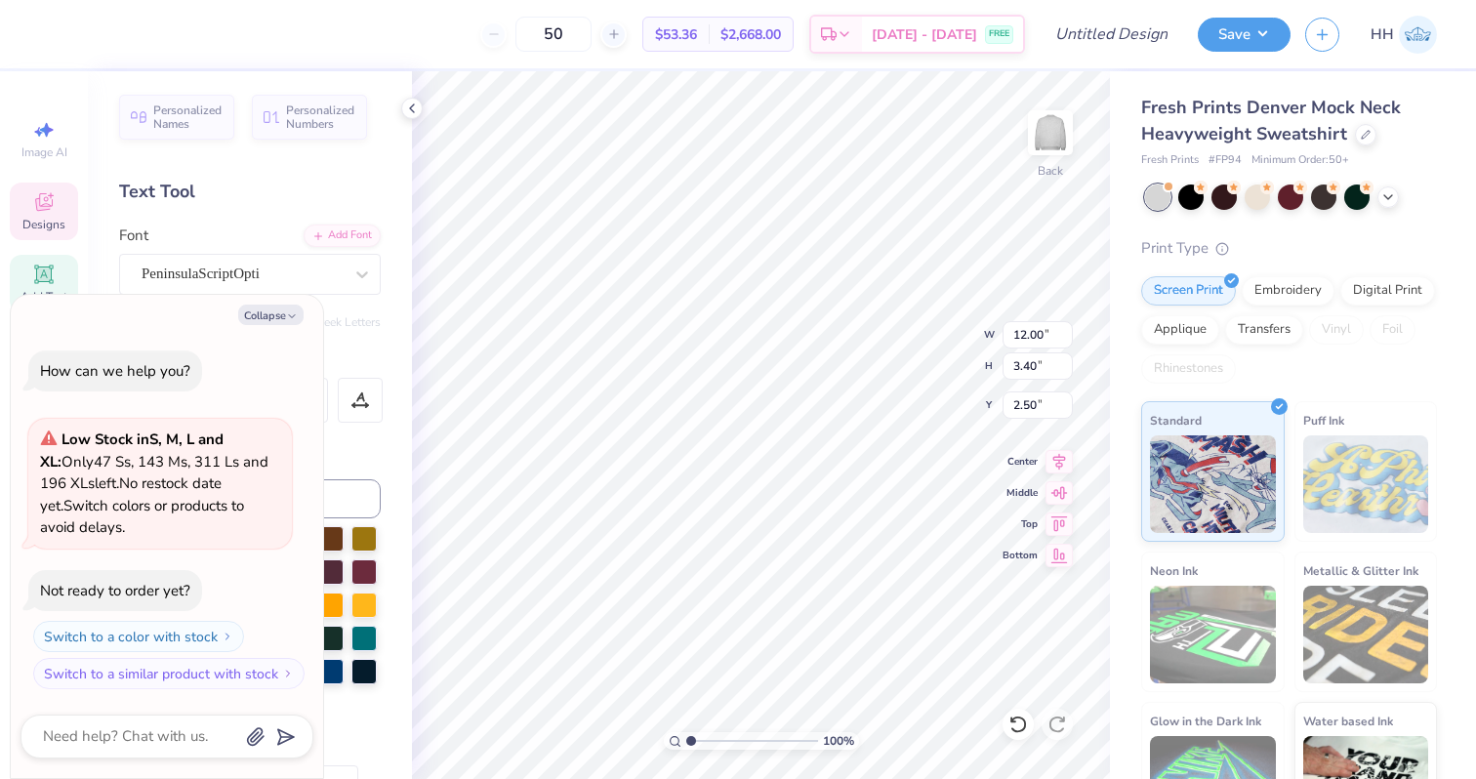
scroll to position [0, 4]
click at [1388, 189] on icon at bounding box center [1388, 195] width 16 height 16
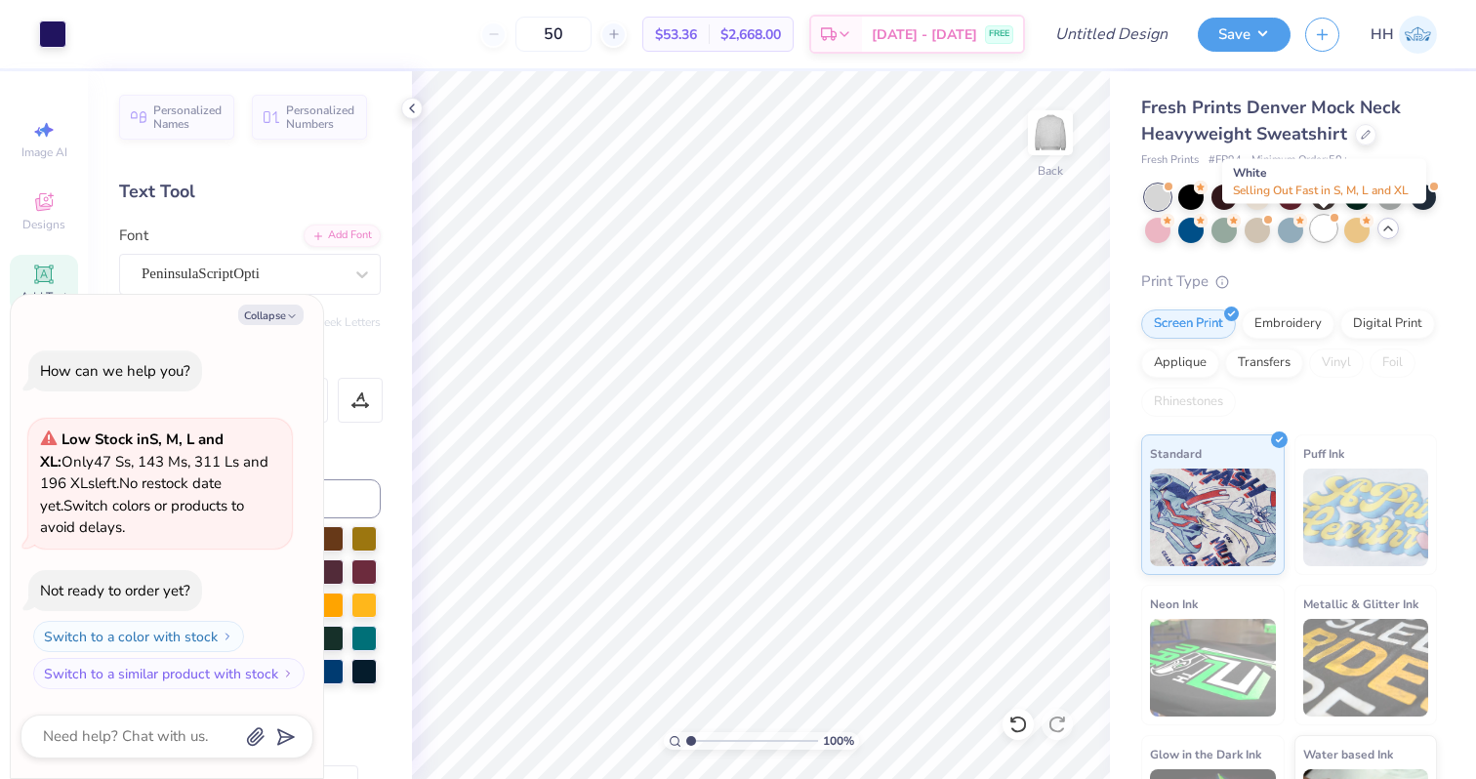
click at [1335, 220] on div at bounding box center [1334, 218] width 8 height 8
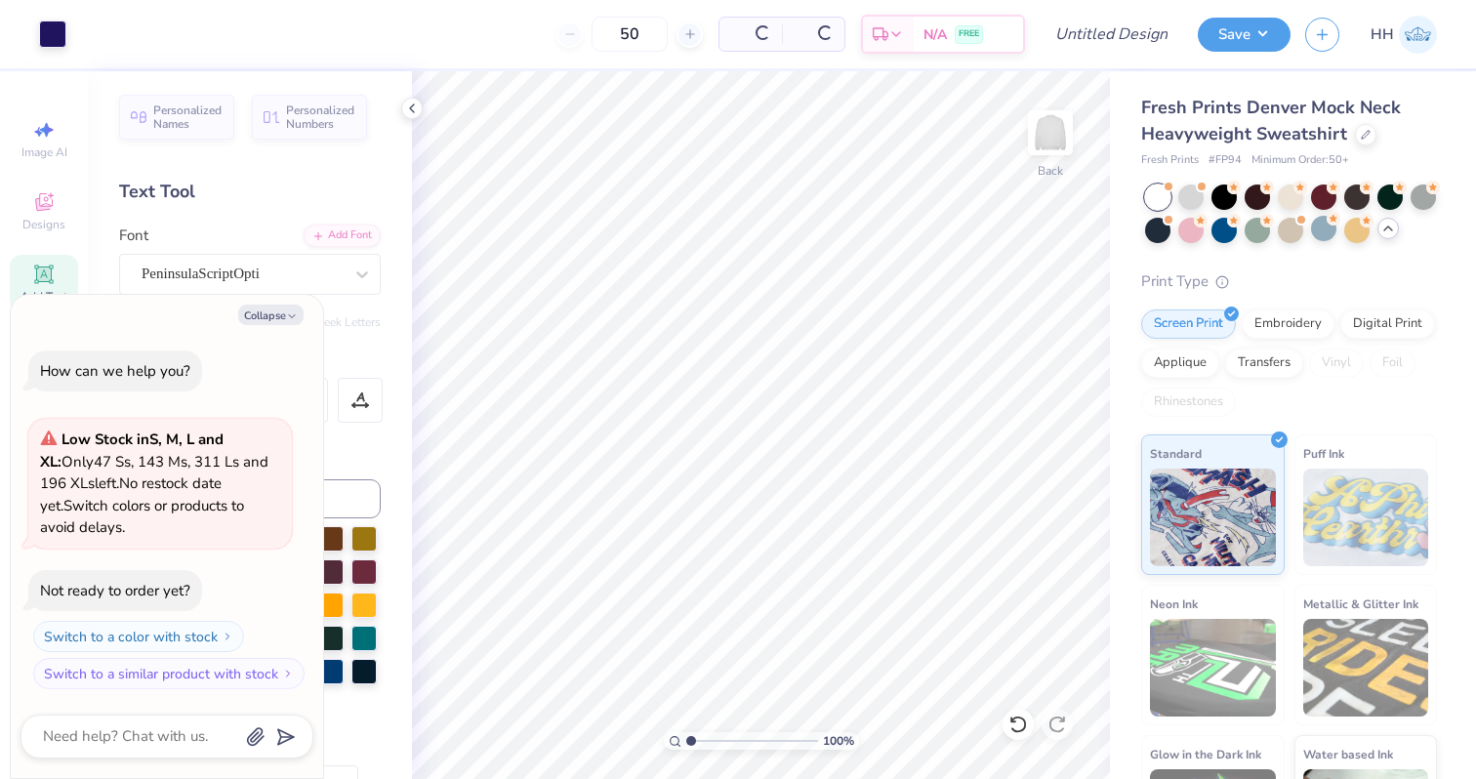
scroll to position [195, 0]
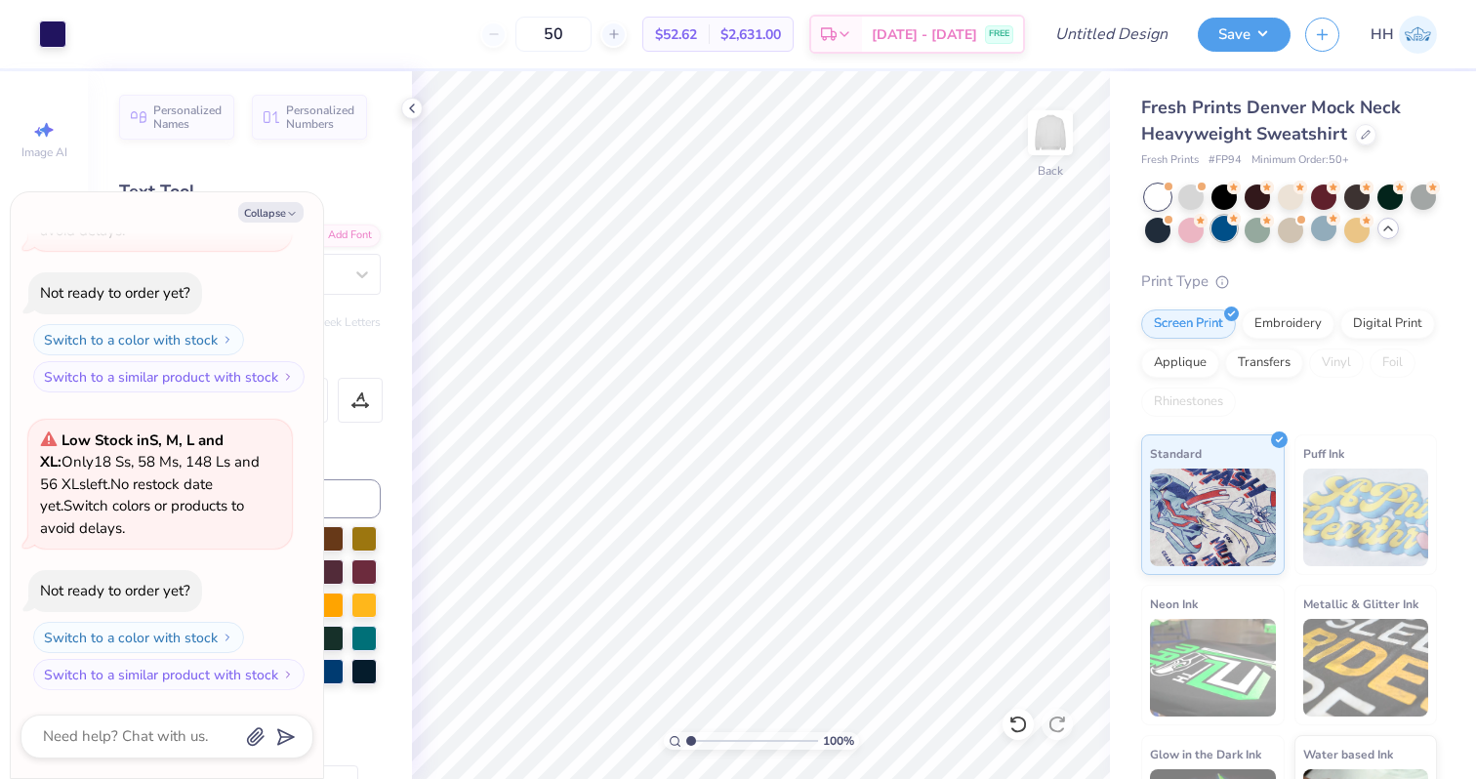
click at [1229, 228] on div at bounding box center [1223, 228] width 25 height 25
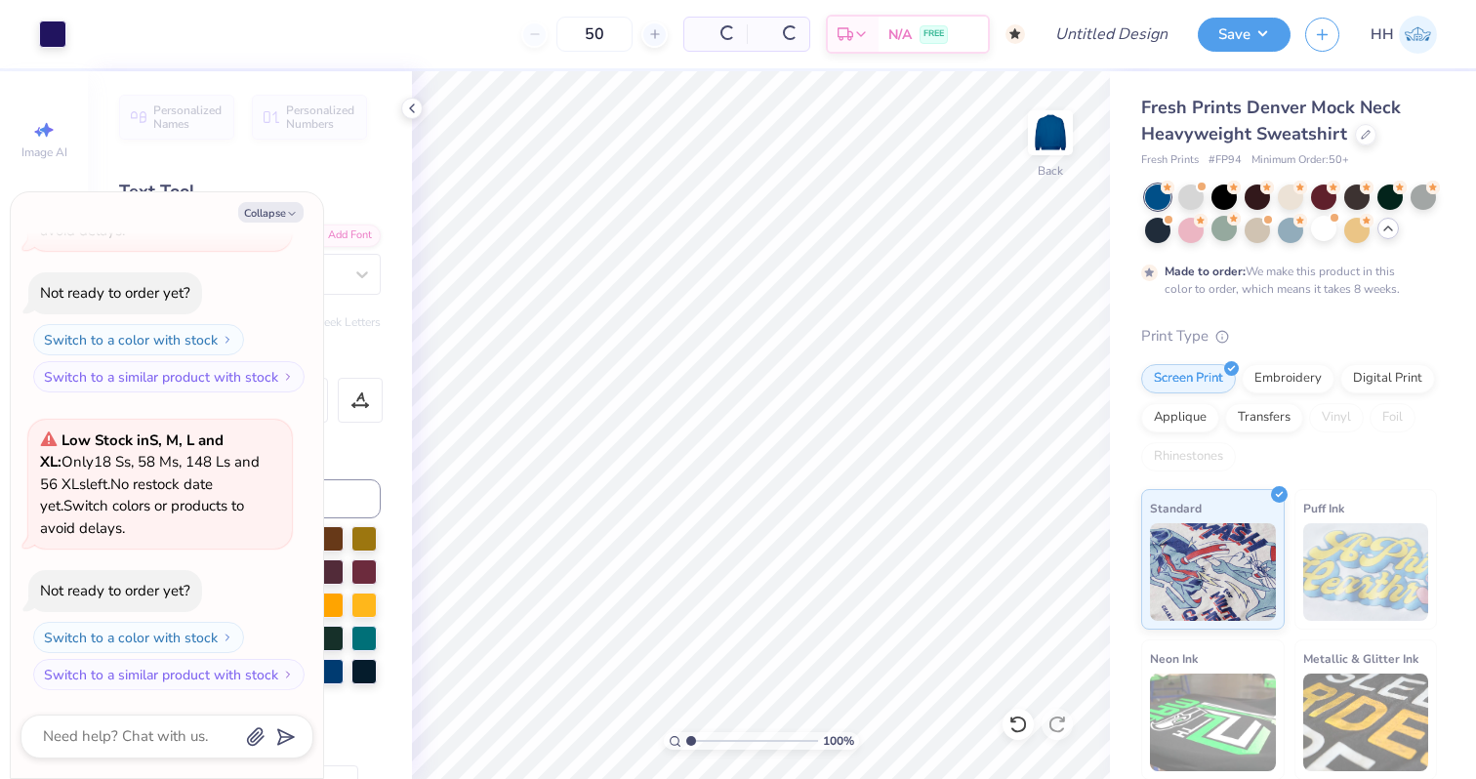
scroll to position [380, 0]
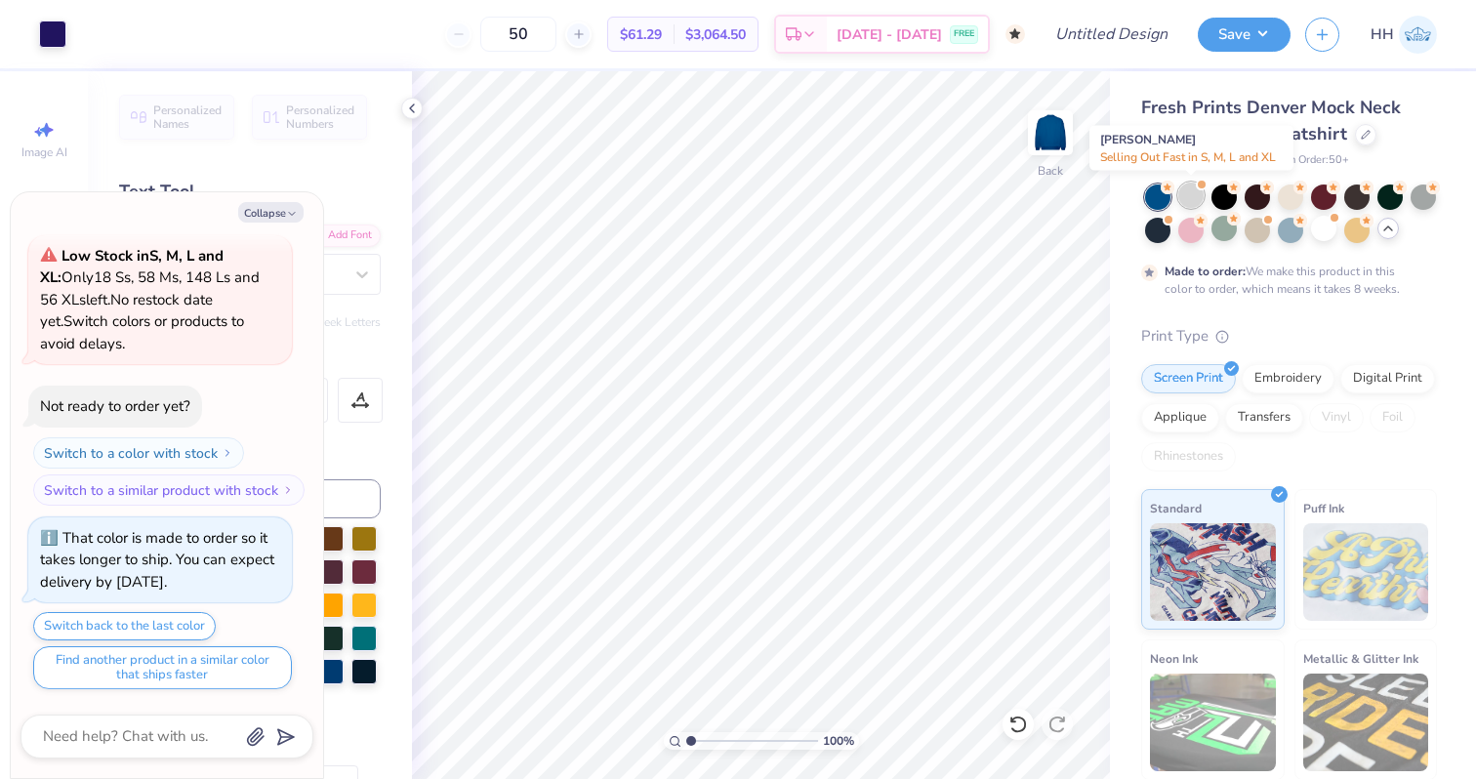
click at [1196, 194] on div at bounding box center [1190, 194] width 25 height 25
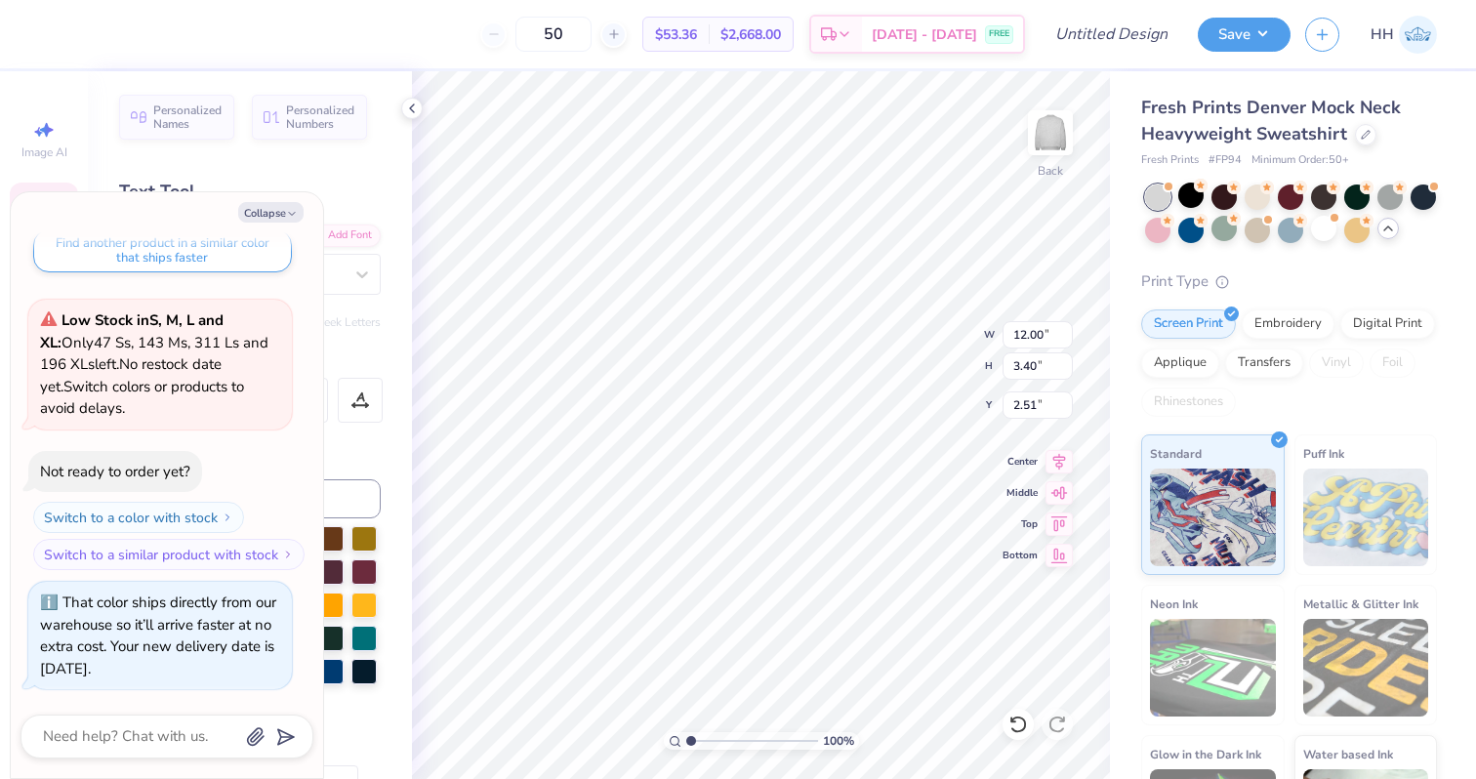
scroll to position [0, 5]
type textarea "x"
type textarea "k"
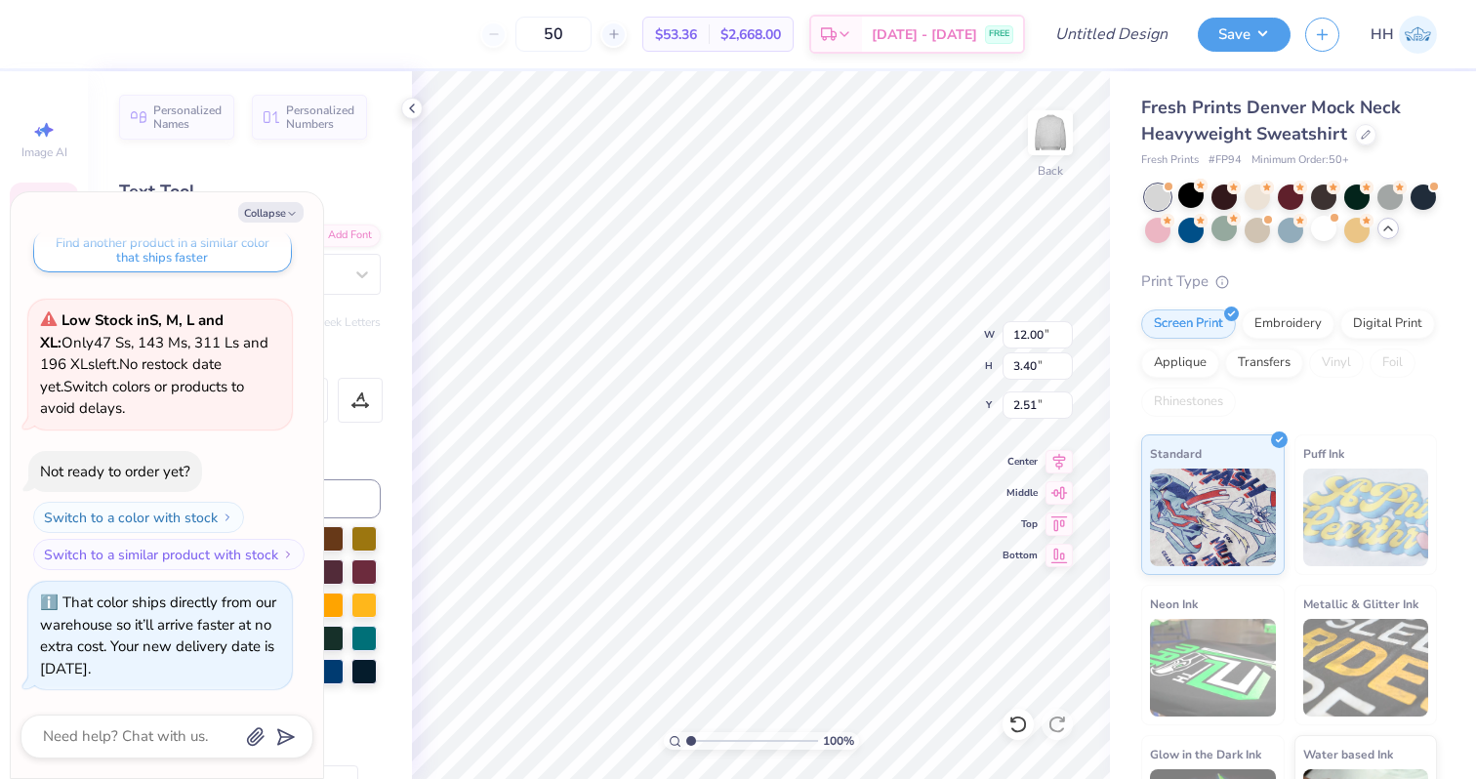
type textarea "x"
type textarea "K"
type textarea "x"
type textarea "KA"
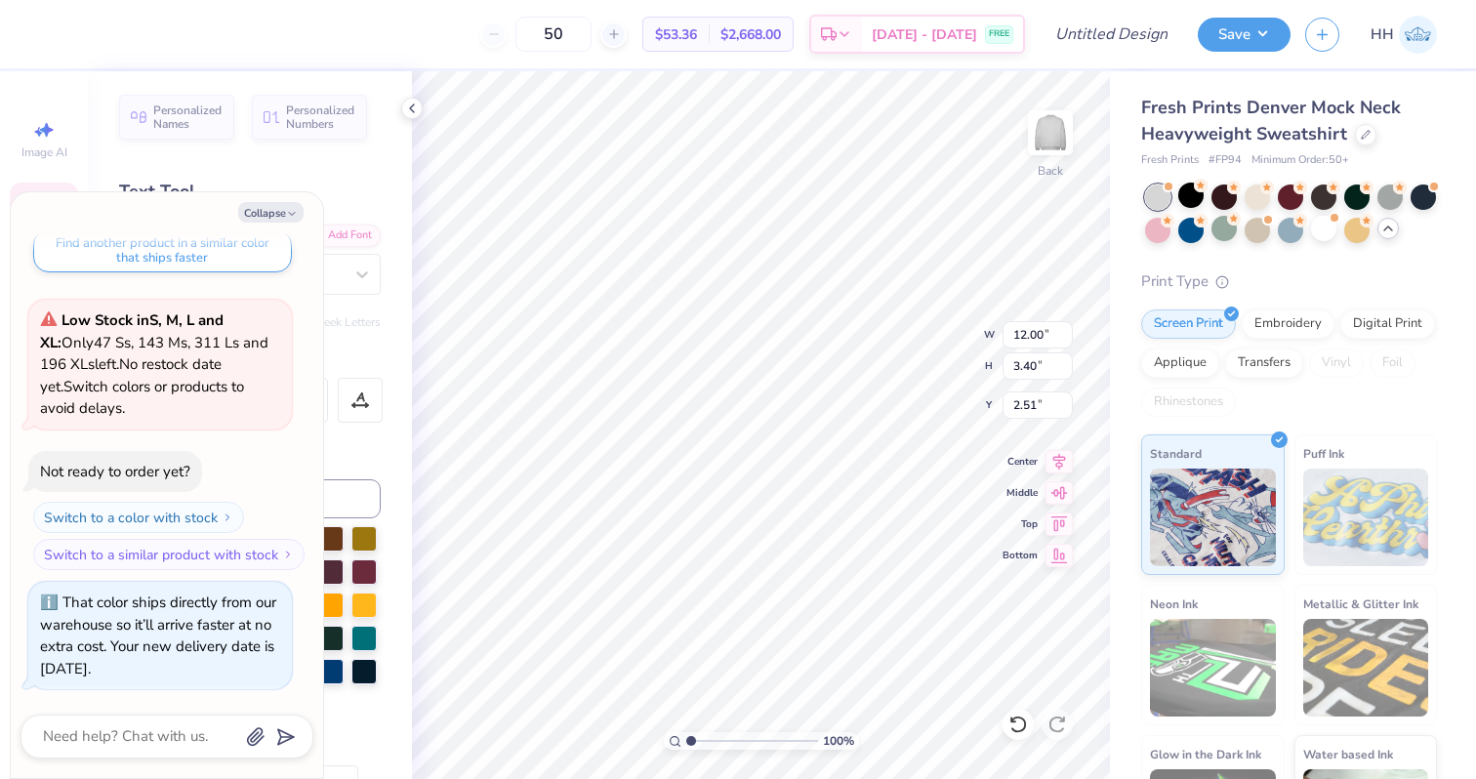
type textarea "x"
type textarea "K"
type textarea "x"
type textarea "Kap"
type textarea "x"
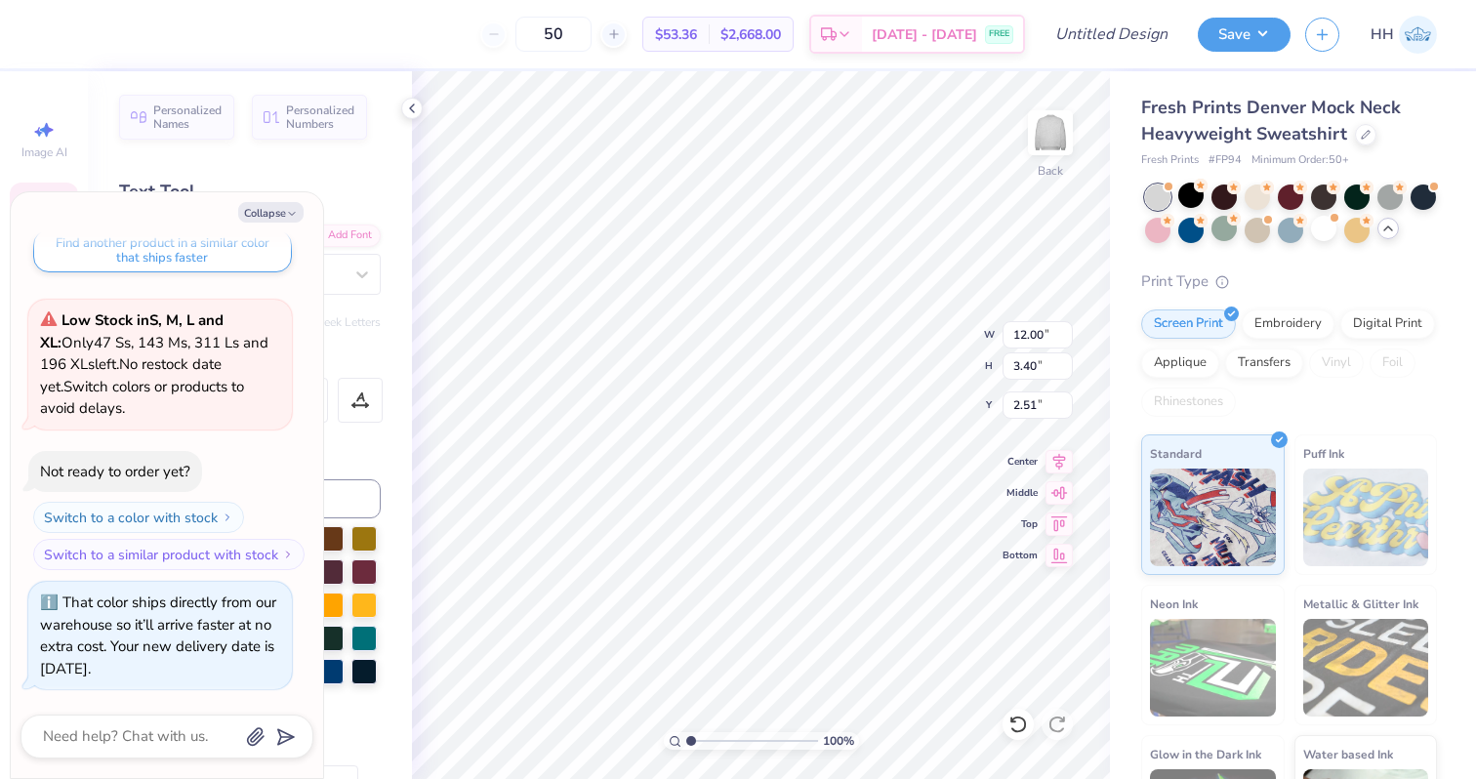
type textarea "[PERSON_NAME]"
type textarea "x"
type textarea "Kappa"
type textarea "x"
type textarea "Kappa"
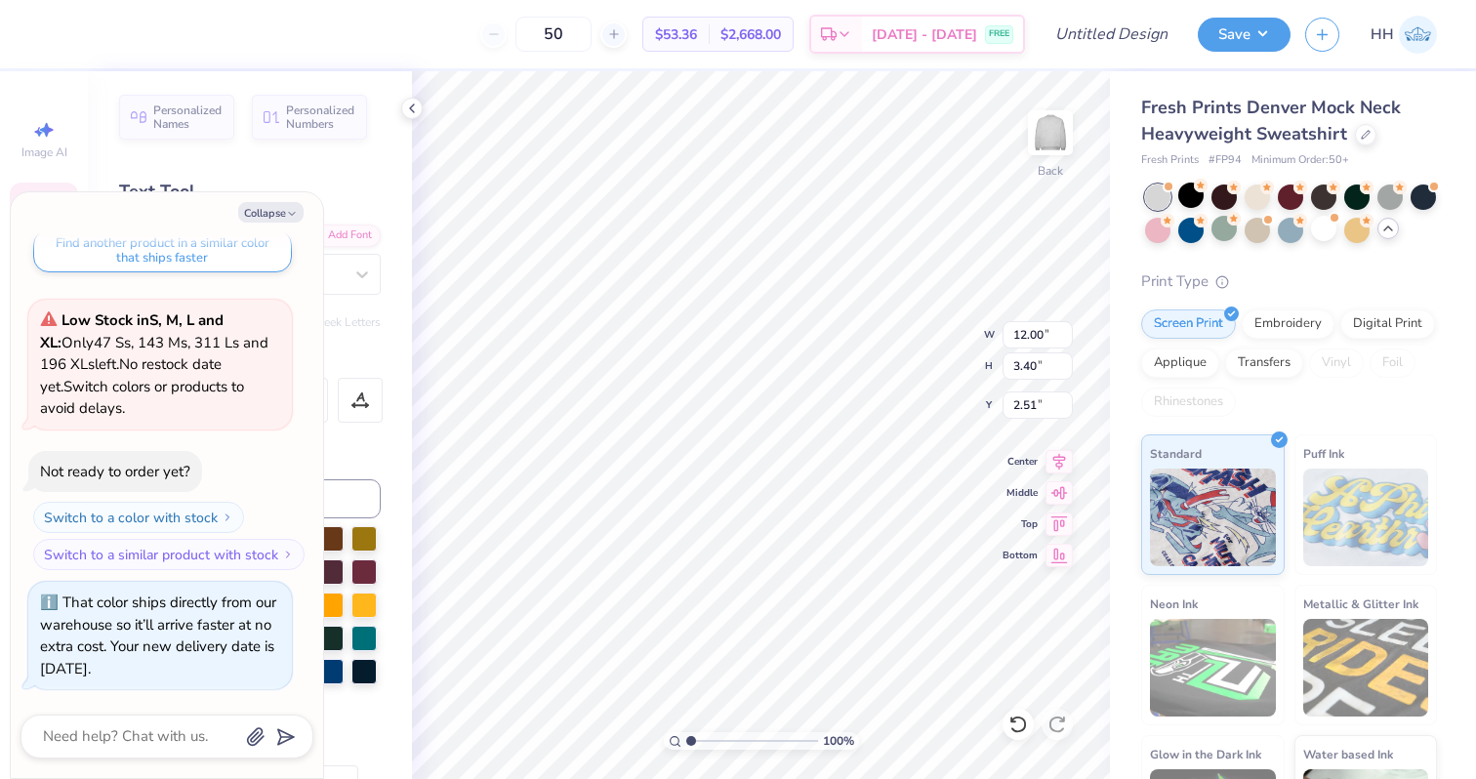
type textarea "x"
type textarea "Kappa K"
type textarea "x"
type textarea "Kappa Ka"
type textarea "x"
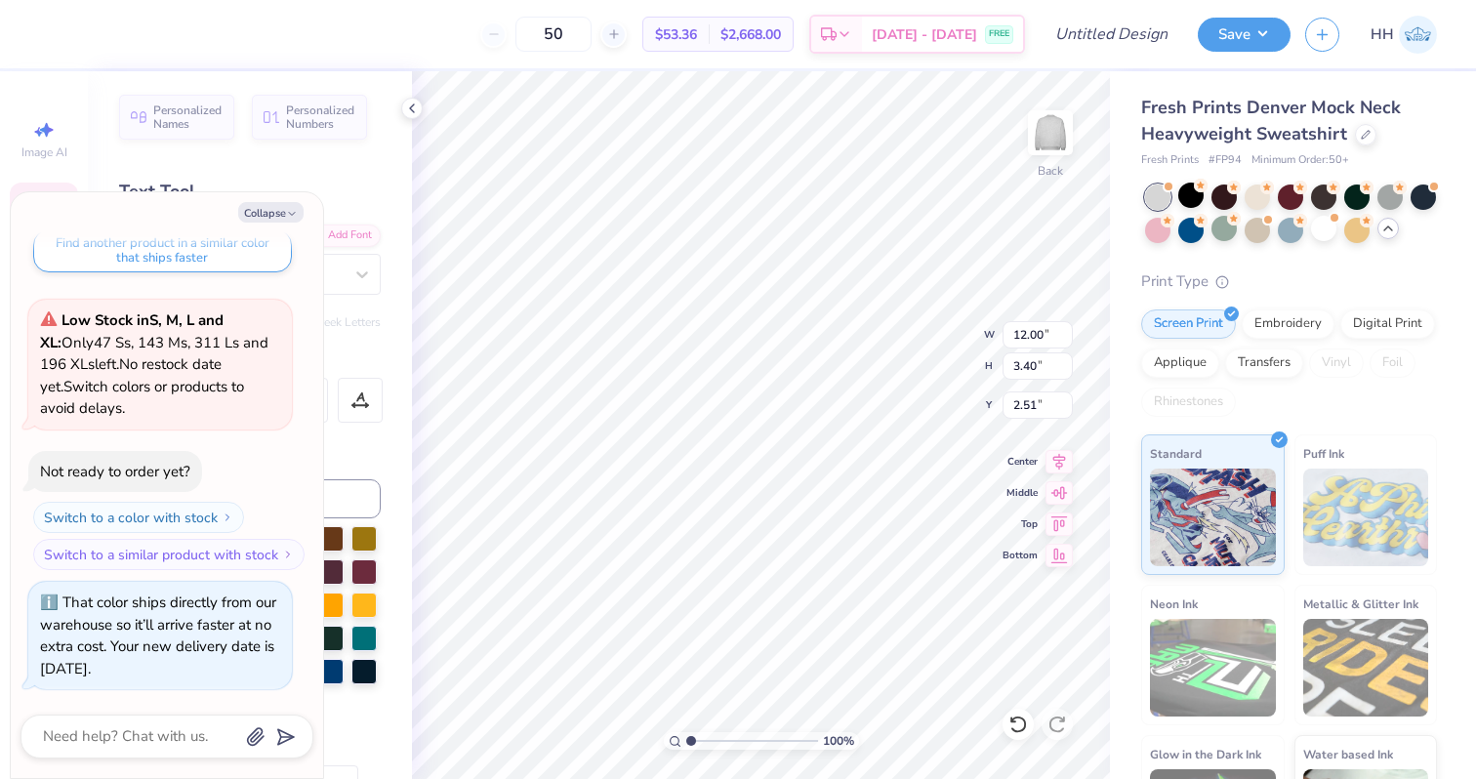
type textarea "Kappa Kap"
type textarea "x"
type textarea "Kappa Kapp"
type textarea "x"
type textarea "Kappa Kappa"
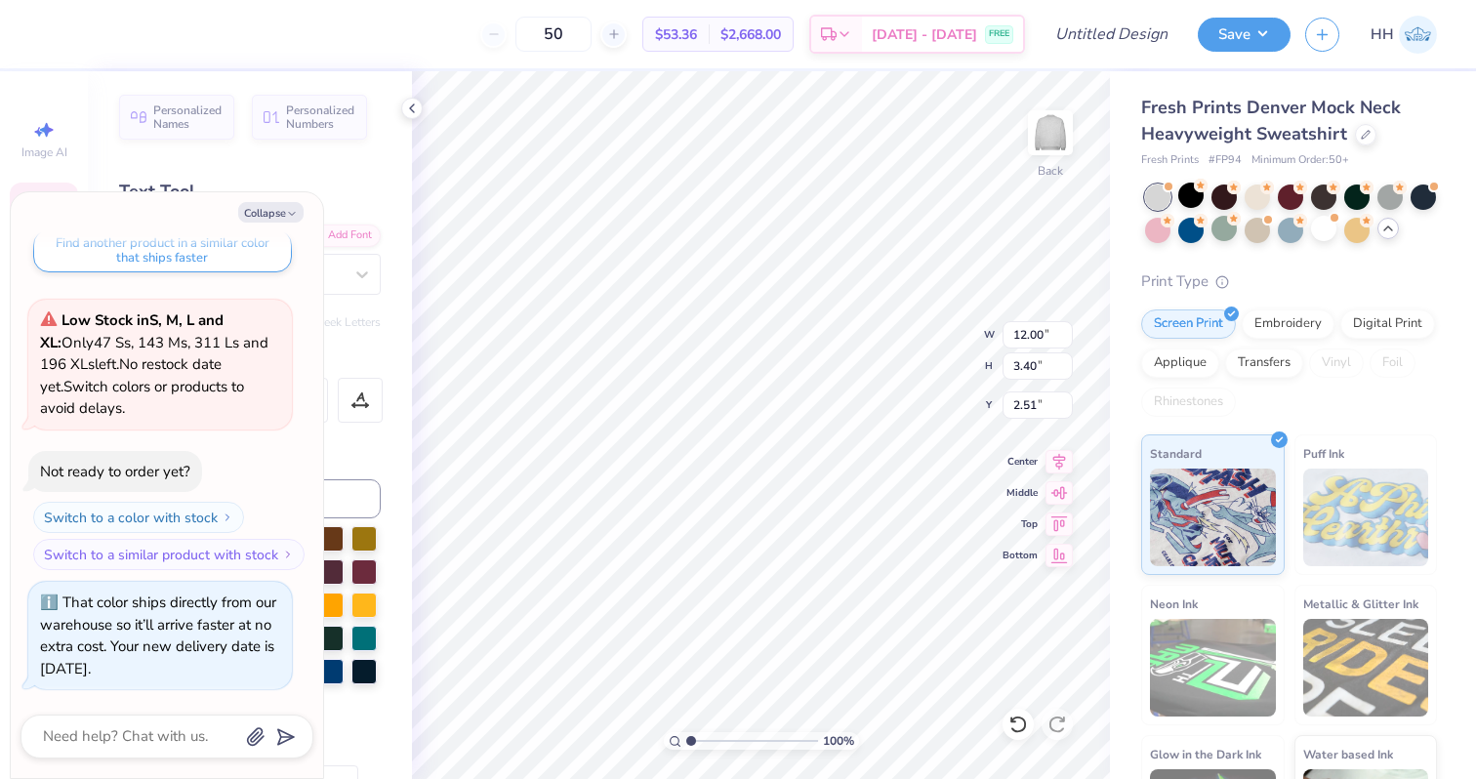
type textarea "x"
type textarea "Kappa Kappa"
type textarea "x"
type textarea "Kappa Kappa G"
type textarea "x"
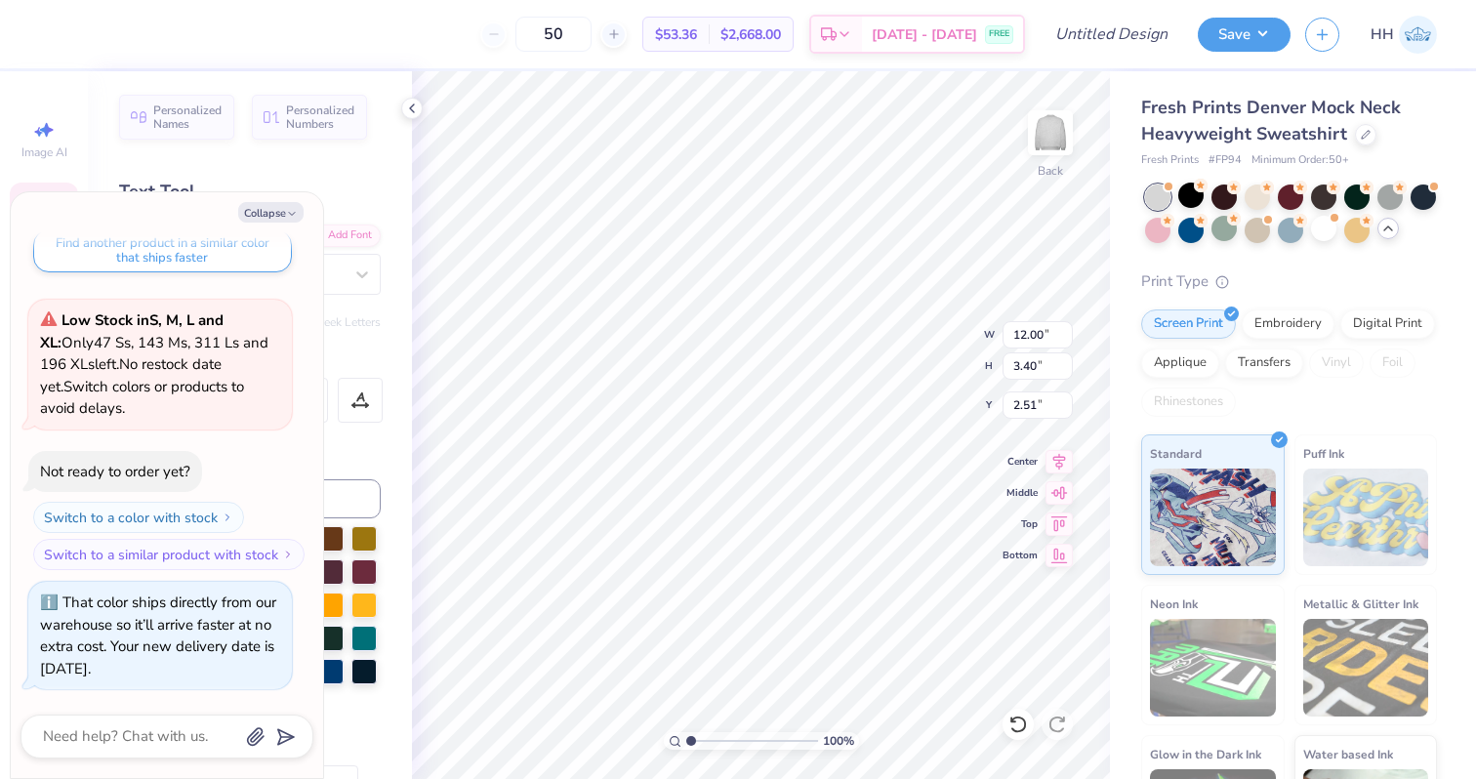
type textarea "Kappa Kappa Gam"
type textarea "x"
type textarea "Kappa Kappa Gamm"
type textarea "x"
type textarea "Kappa Kappa Gamma"
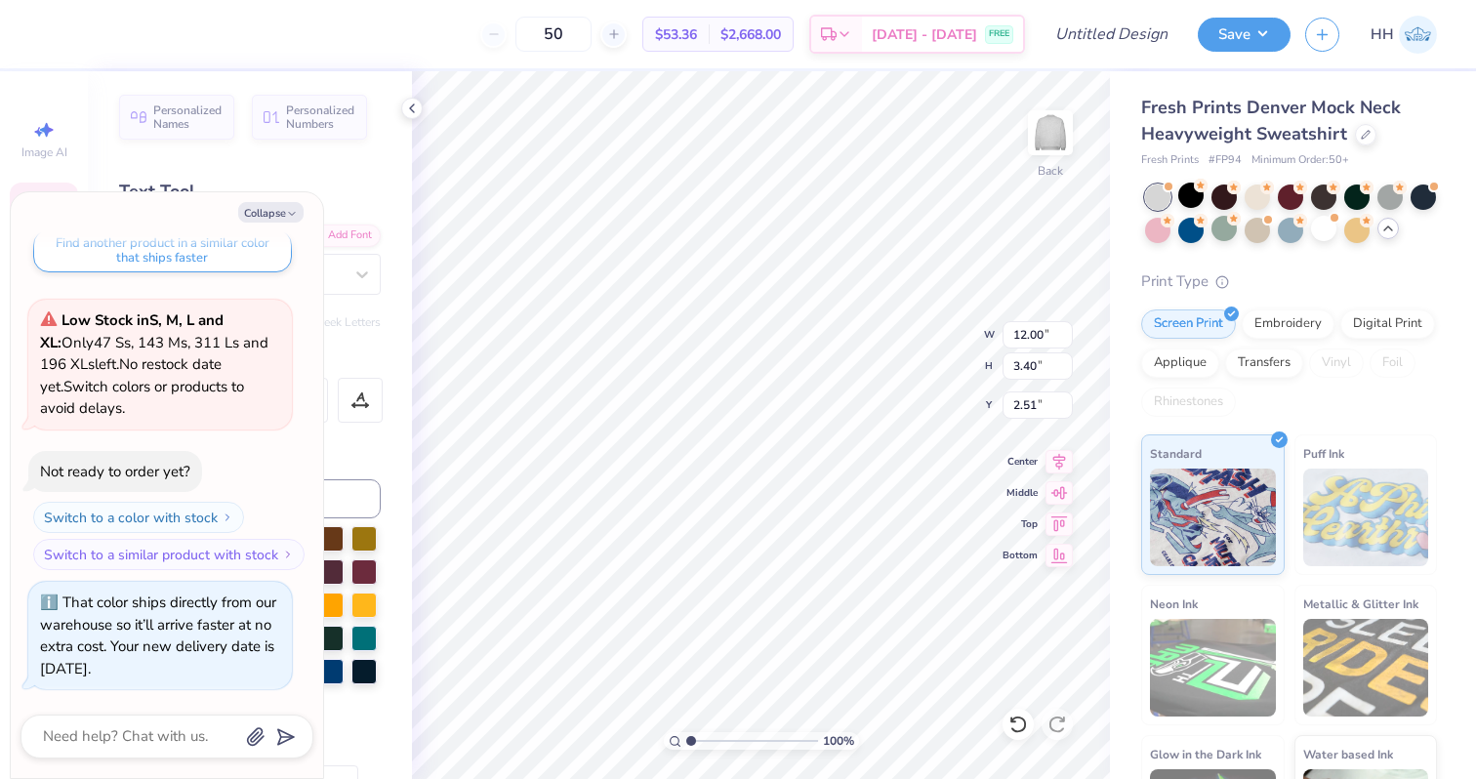
scroll to position [0, 7]
click at [278, 200] on div "Collapse How can we help you? Low Stock in S, M, L and XL : Only 47 Ss, 143 Ms,…" at bounding box center [167, 485] width 312 height 586
click at [289, 208] on icon "button" at bounding box center [292, 214] width 12 height 12
type textarea "x"
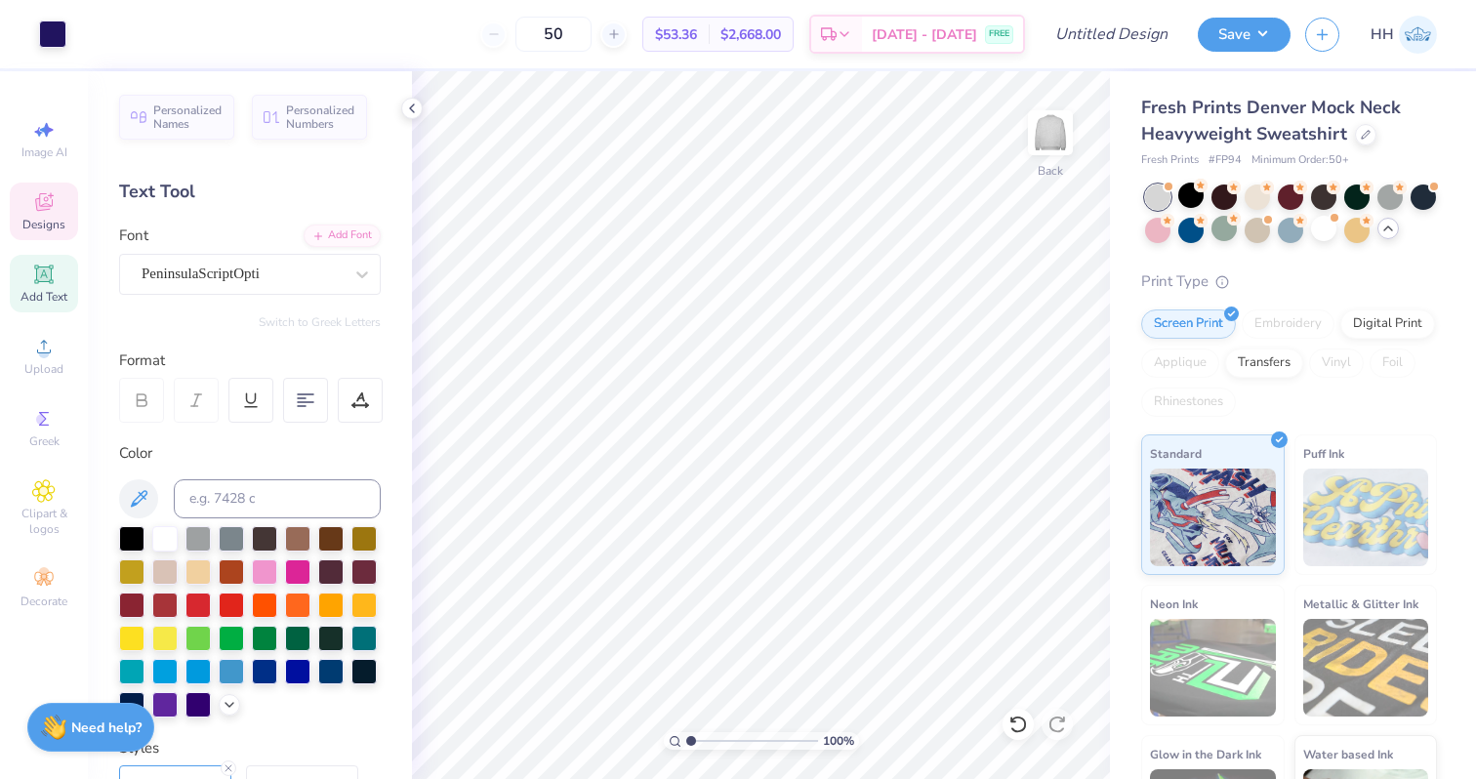
click at [35, 215] on div "Designs" at bounding box center [44, 211] width 68 height 58
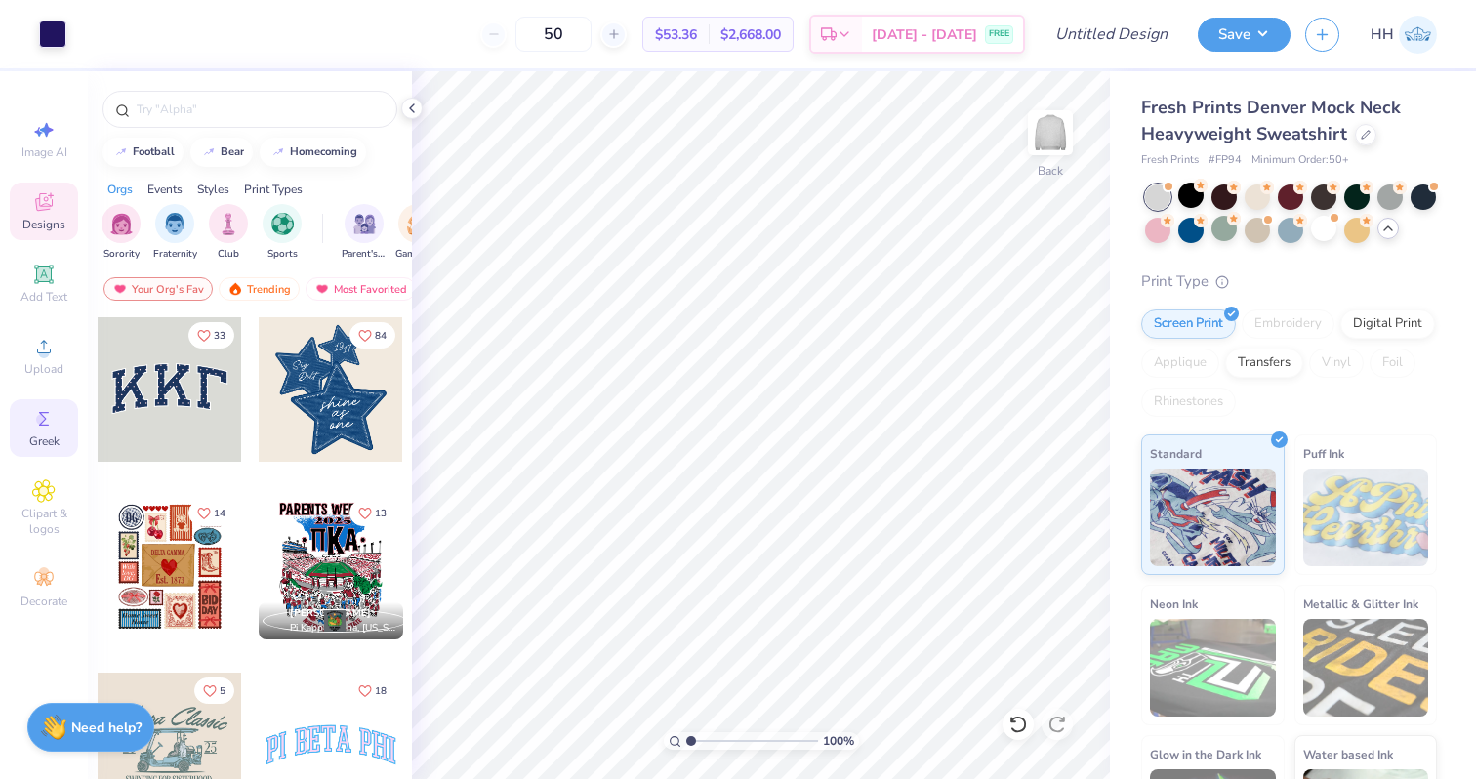
click at [38, 417] on circle at bounding box center [41, 419] width 11 height 11
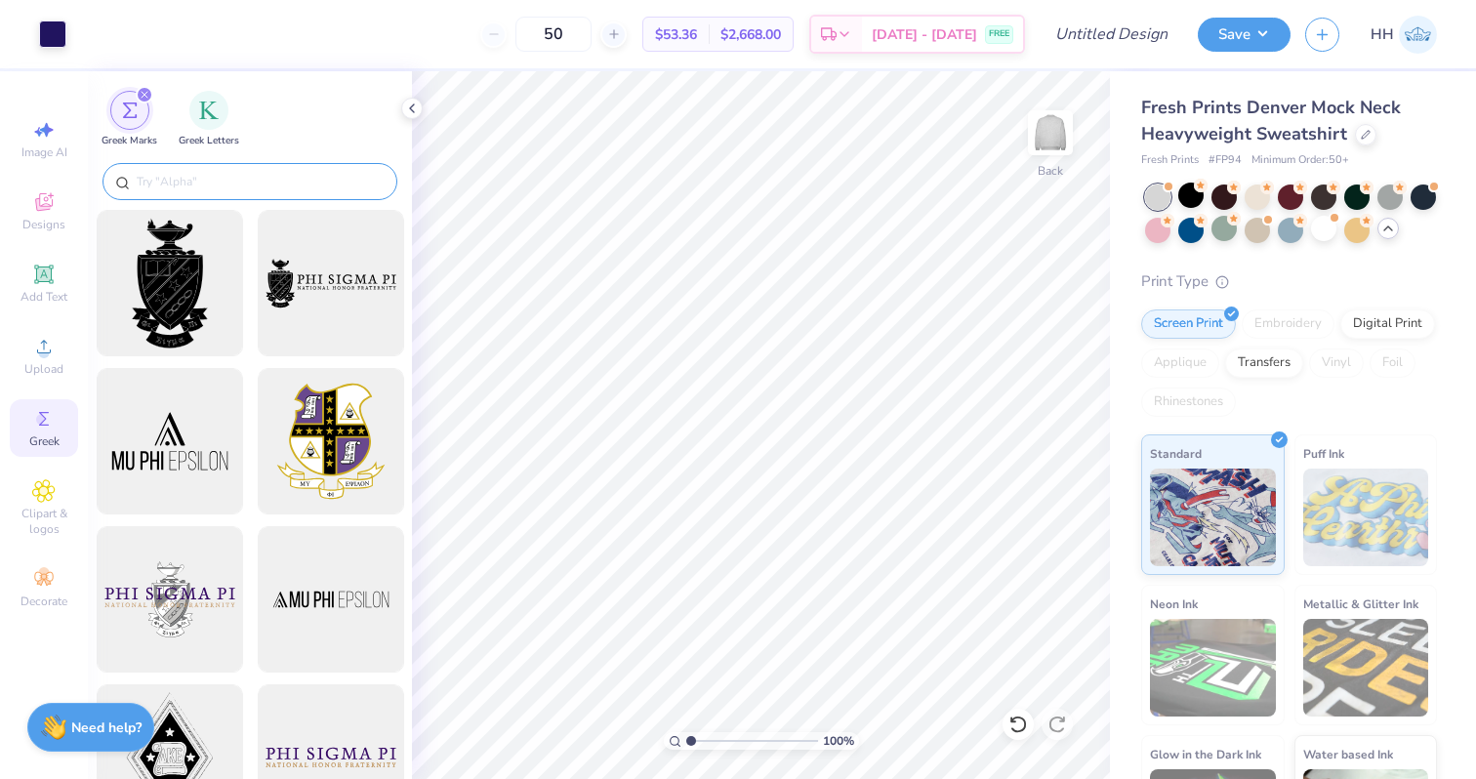
click at [235, 188] on input "text" at bounding box center [260, 182] width 250 height 20
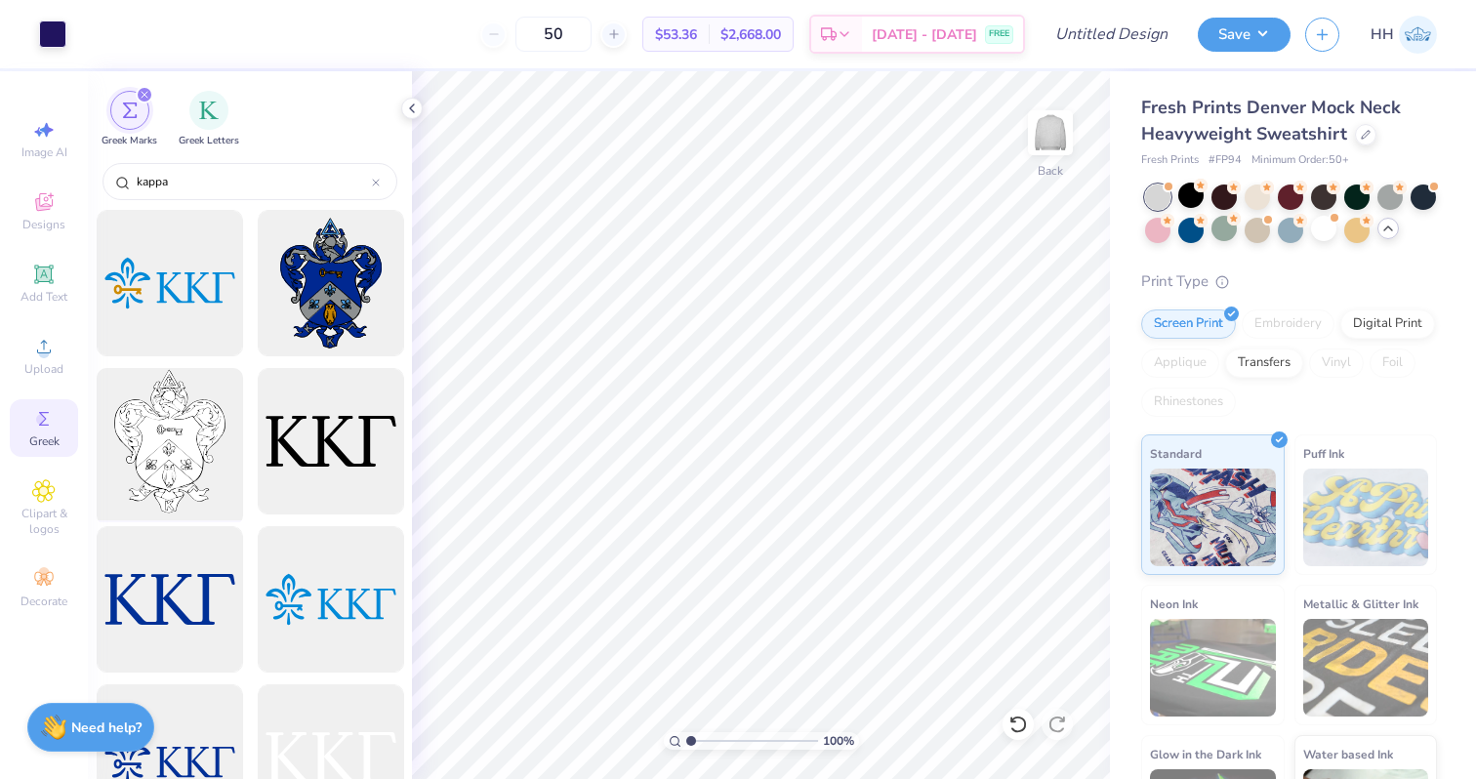
type input "kappa"
click at [179, 435] on div at bounding box center [169, 441] width 161 height 161
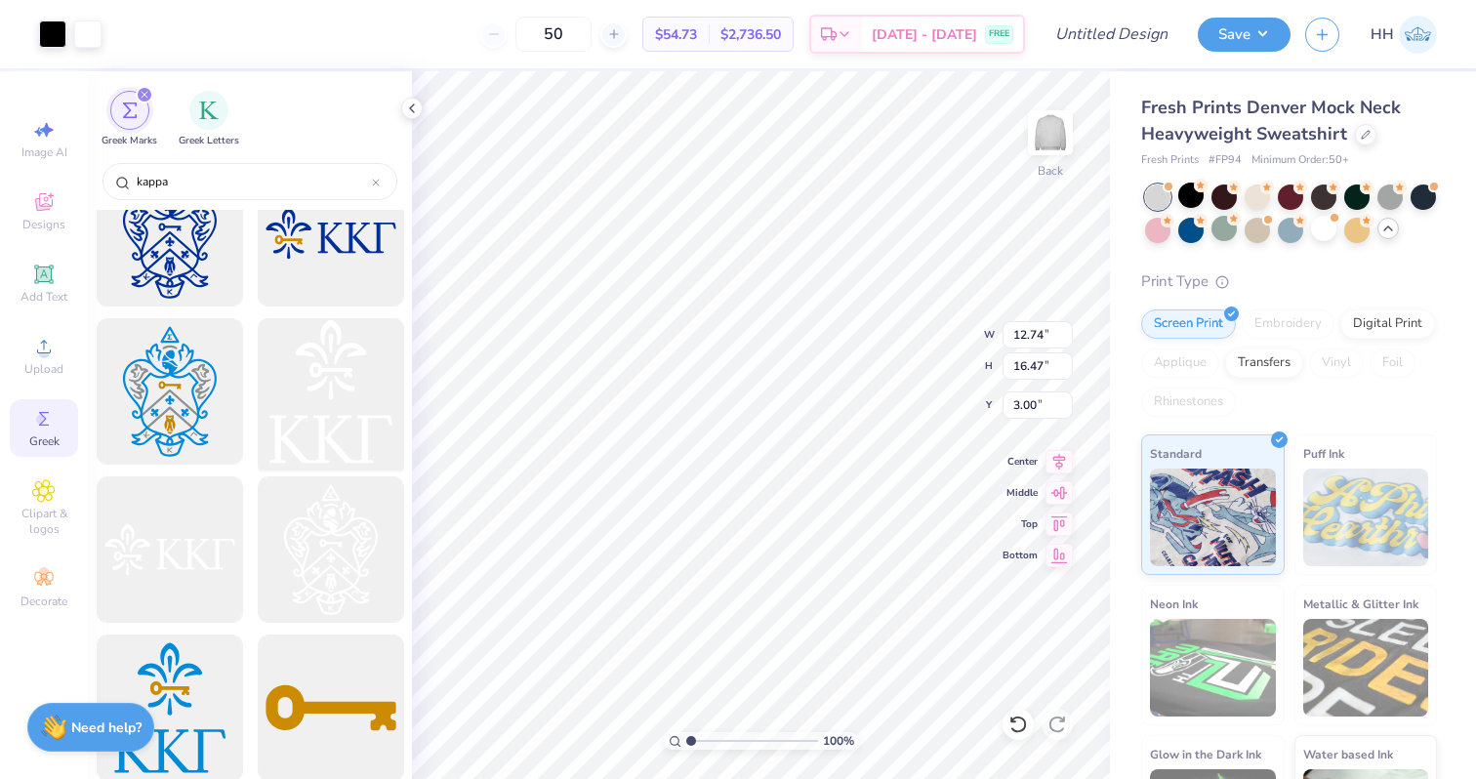
scroll to position [1157, 0]
click at [350, 559] on div at bounding box center [330, 548] width 161 height 161
type input "12.74"
type input "0.50"
type input "14.46"
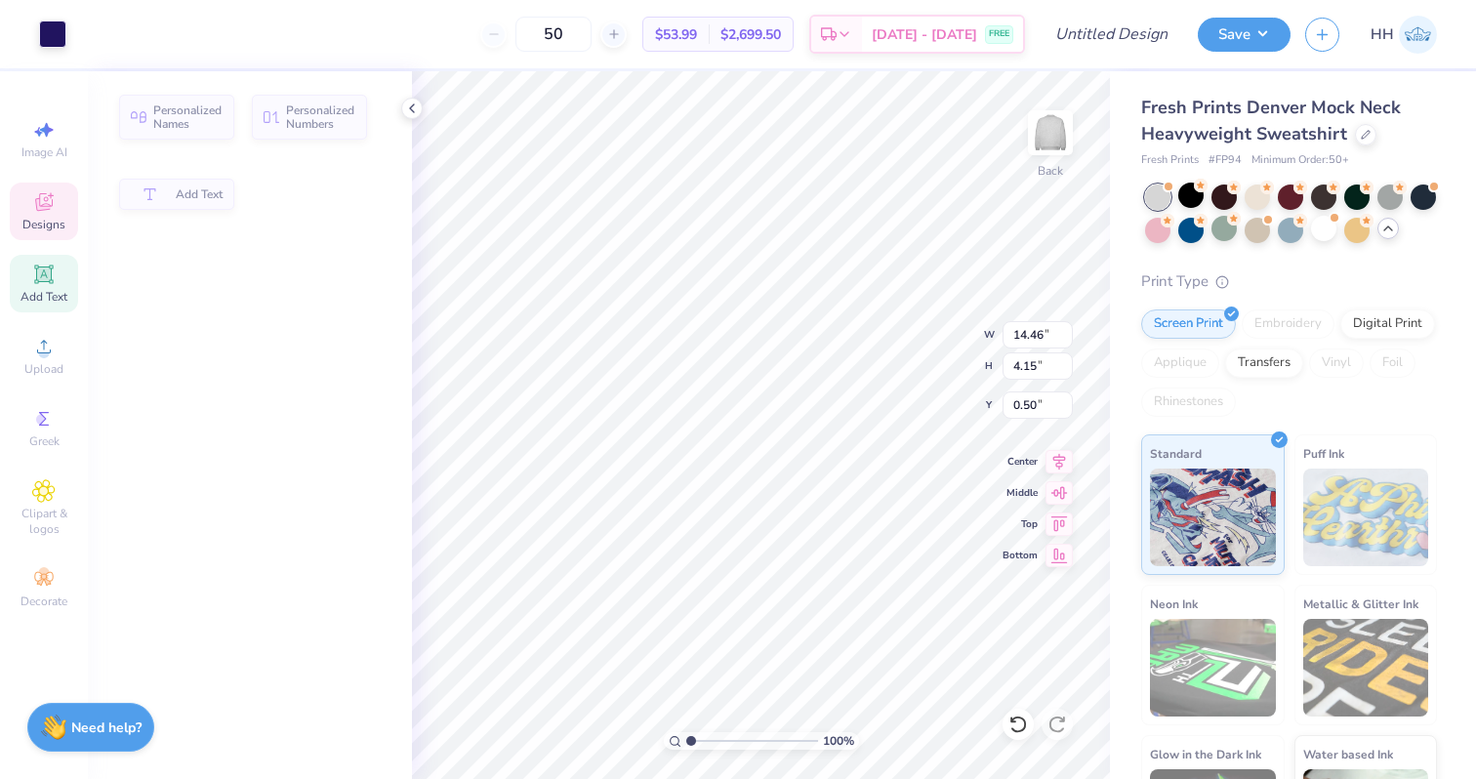
type input "4.15"
type input "2.13"
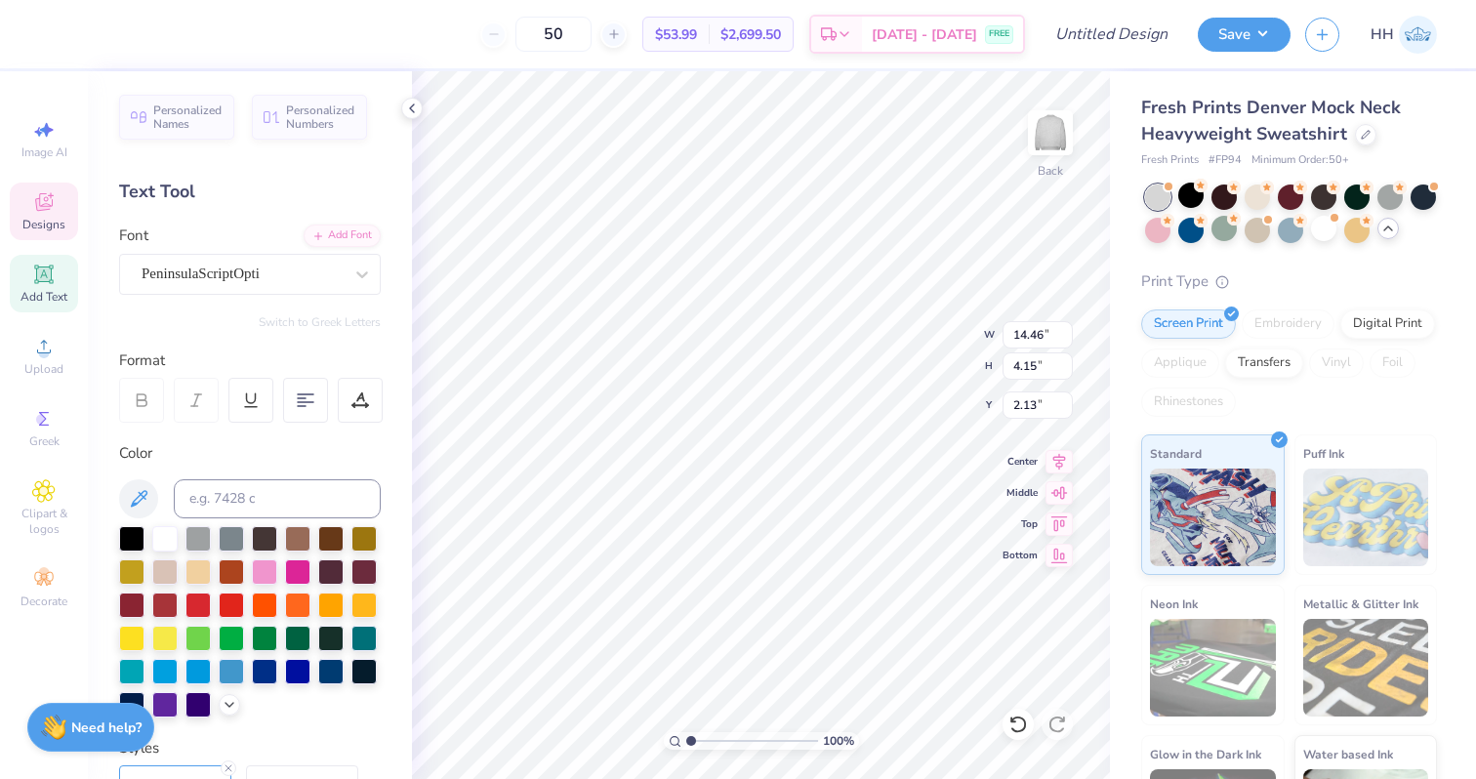
type input "11.87"
type input "16.47"
type input "0.50"
click at [51, 46] on div at bounding box center [52, 32] width 27 height 27
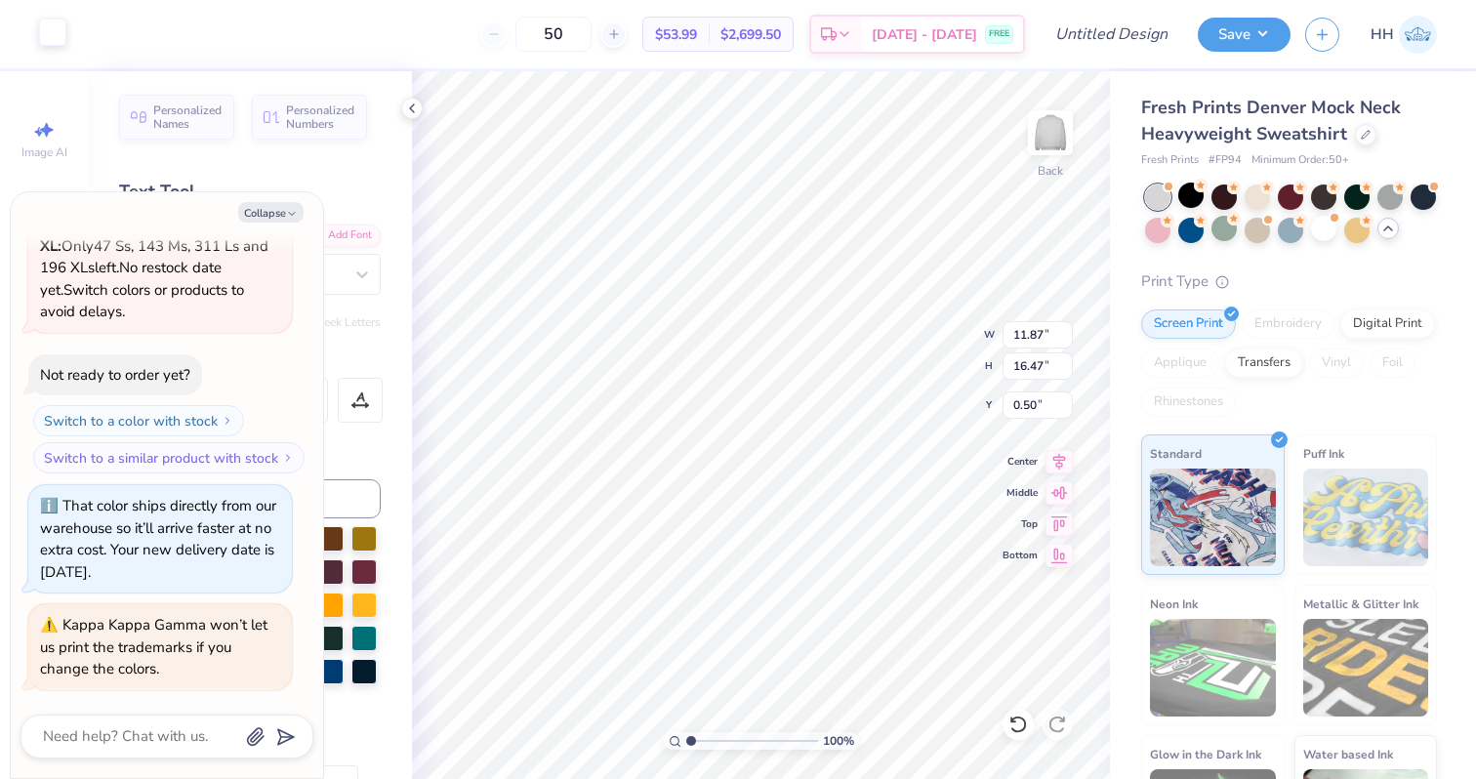
click at [50, 33] on div at bounding box center [52, 32] width 27 height 27
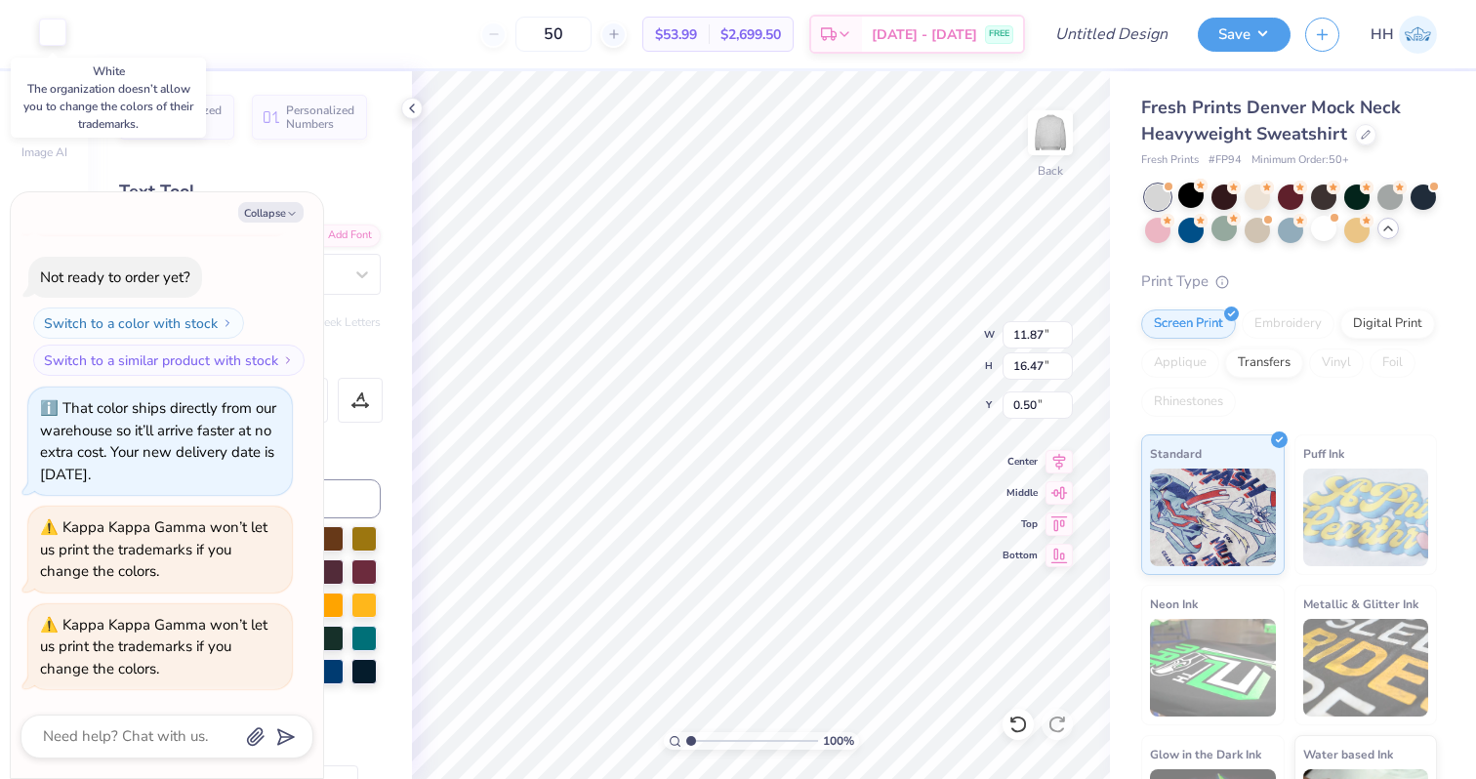
click at [50, 31] on div at bounding box center [52, 32] width 27 height 27
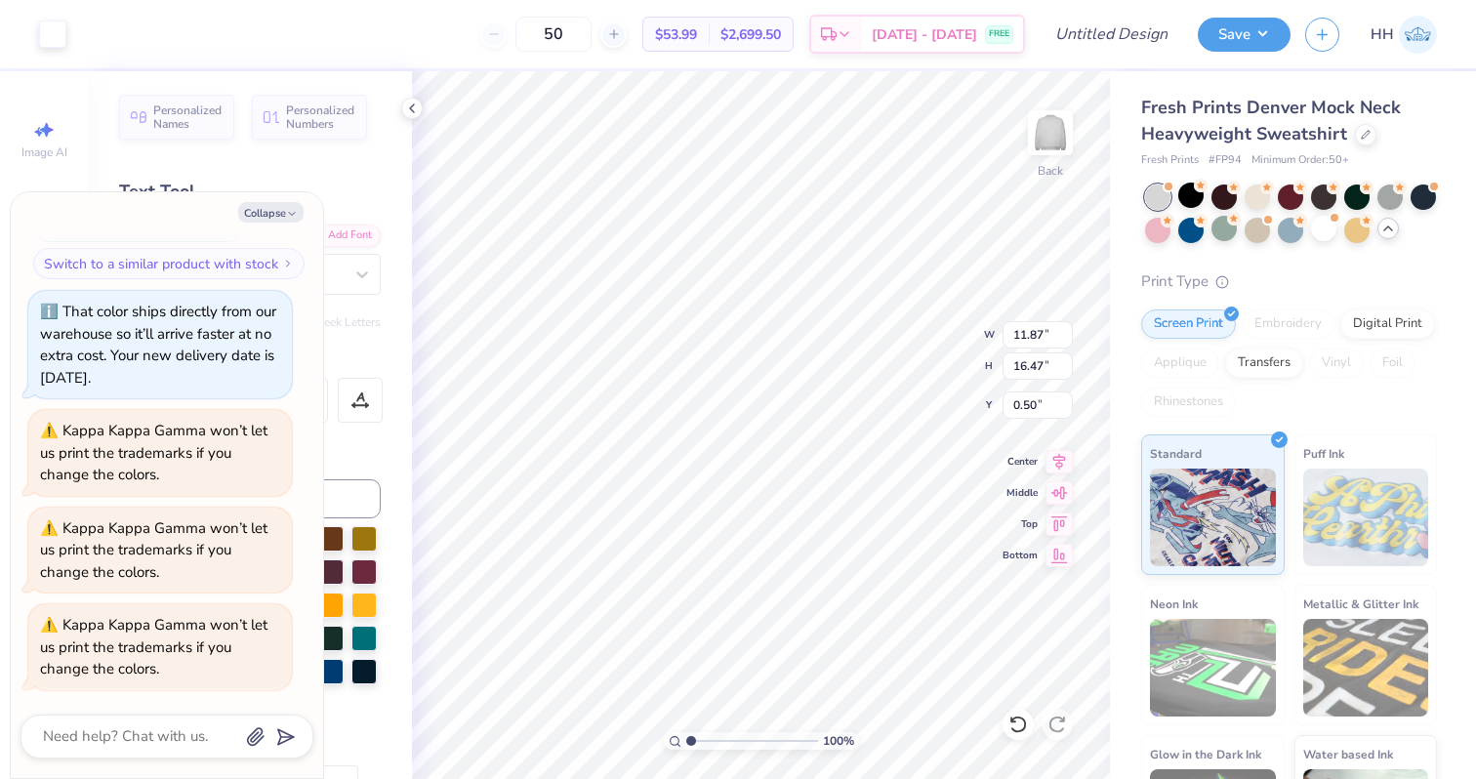
type textarea "x"
type input "1.31"
type textarea "x"
click at [591, 35] on input "50" at bounding box center [553, 34] width 76 height 35
type input "5"
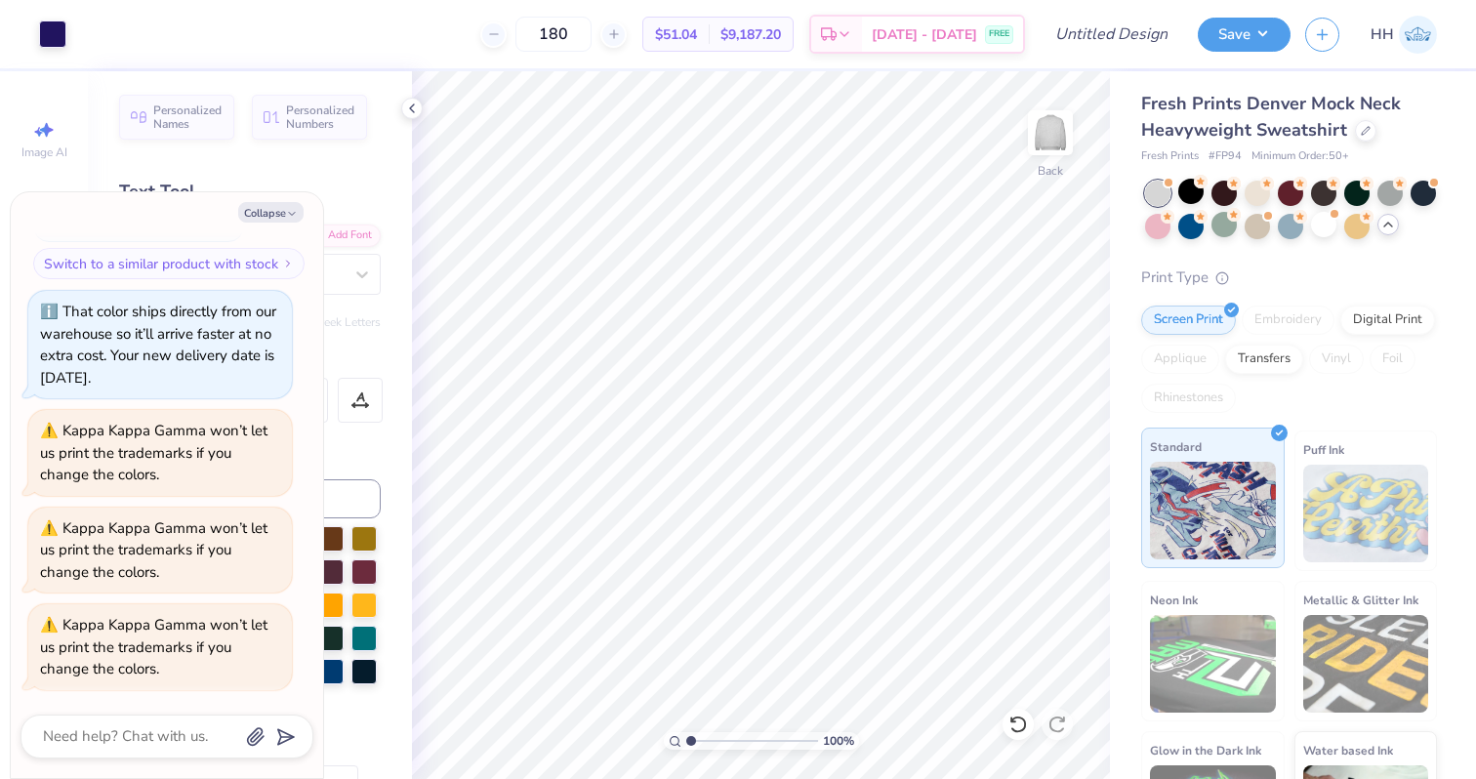
scroll to position [0, 0]
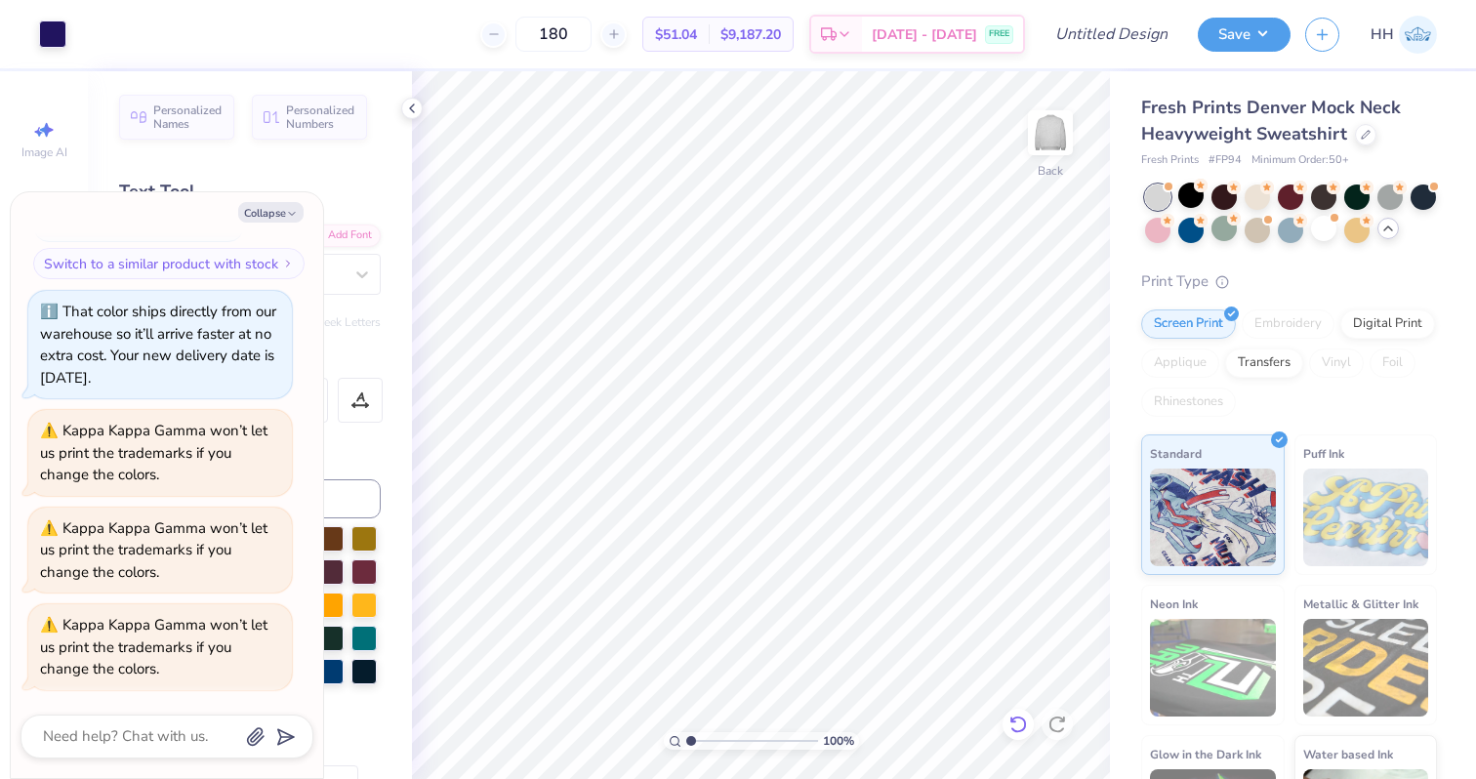
type input "180"
click at [407, 109] on icon at bounding box center [412, 109] width 16 height 16
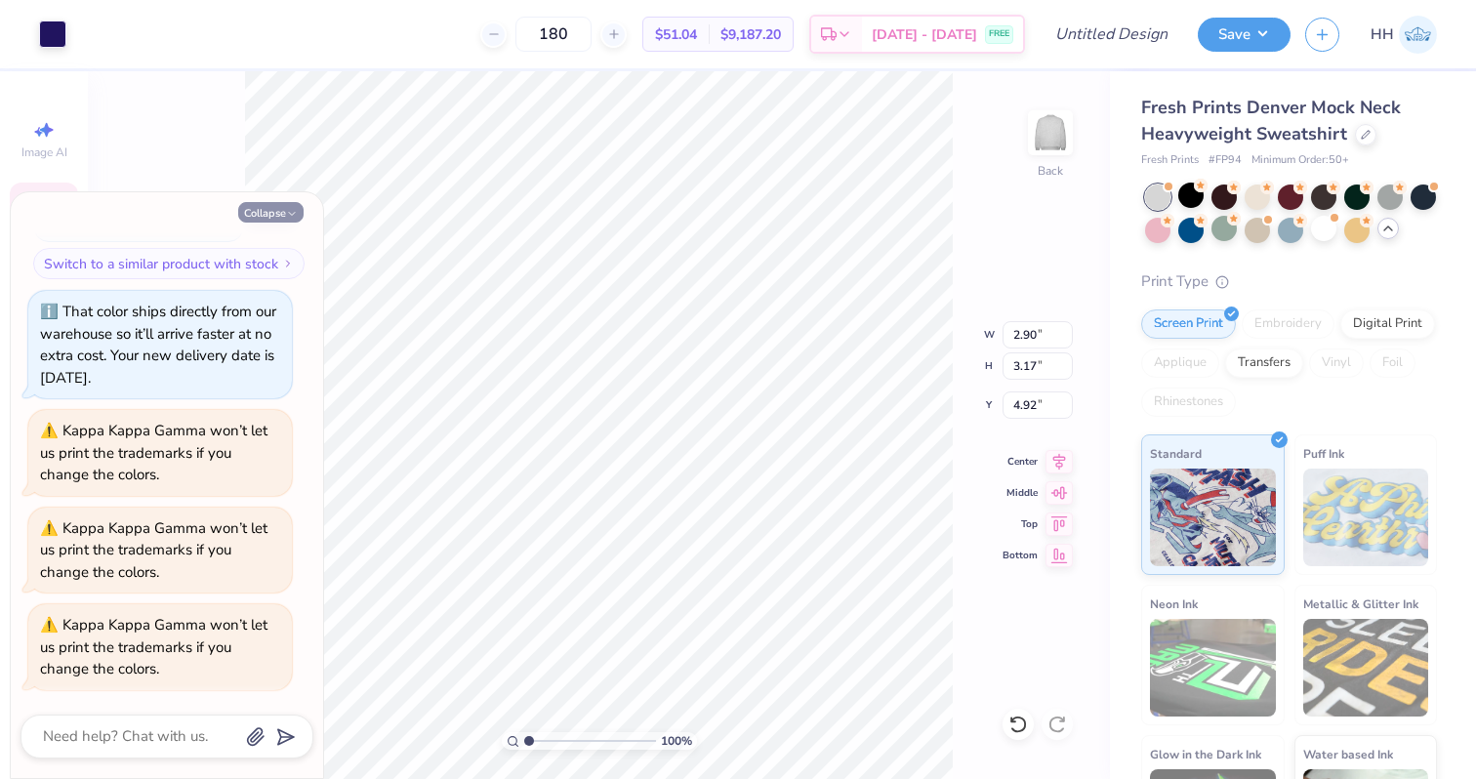
click at [292, 210] on icon "button" at bounding box center [292, 214] width 12 height 12
type textarea "x"
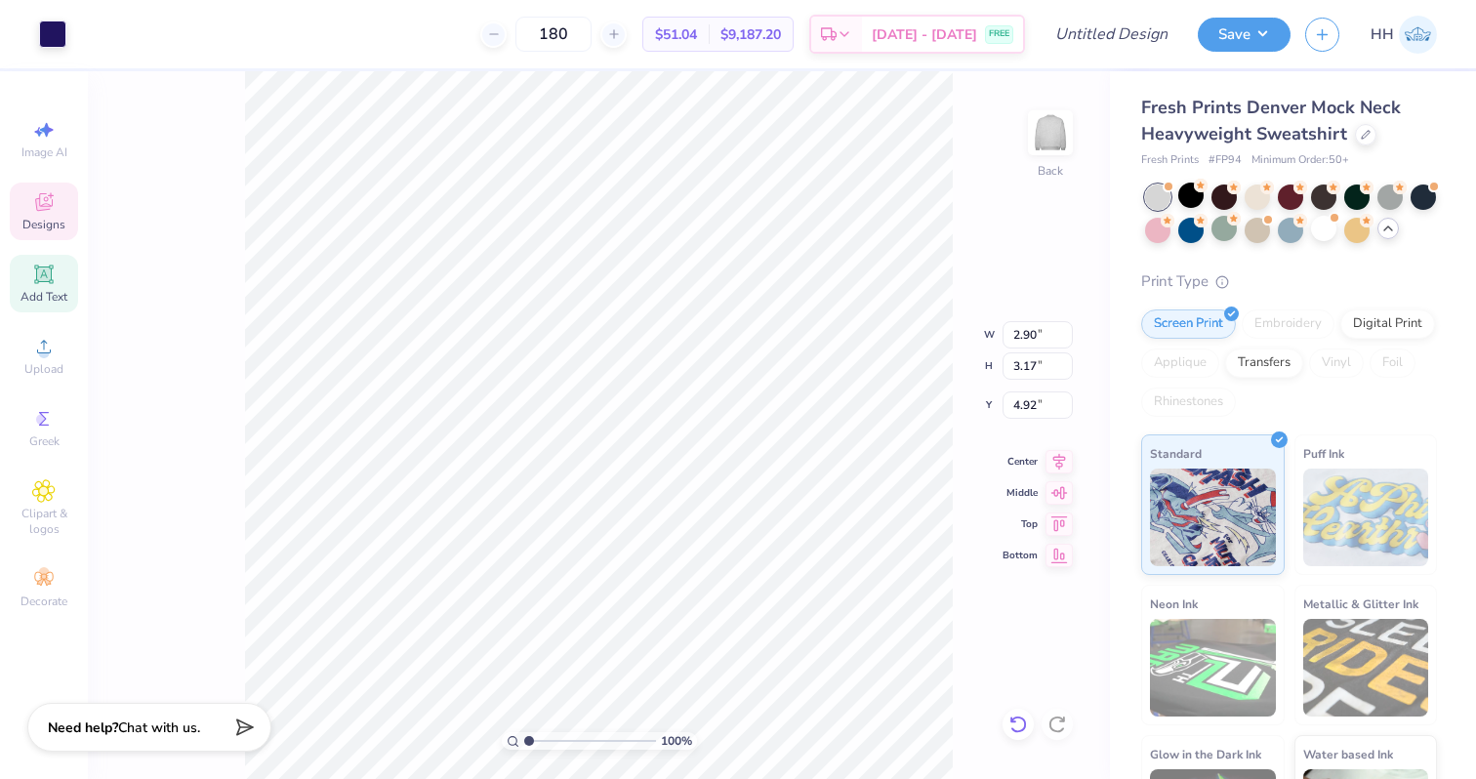
click at [1018, 731] on icon at bounding box center [1017, 724] width 17 height 18
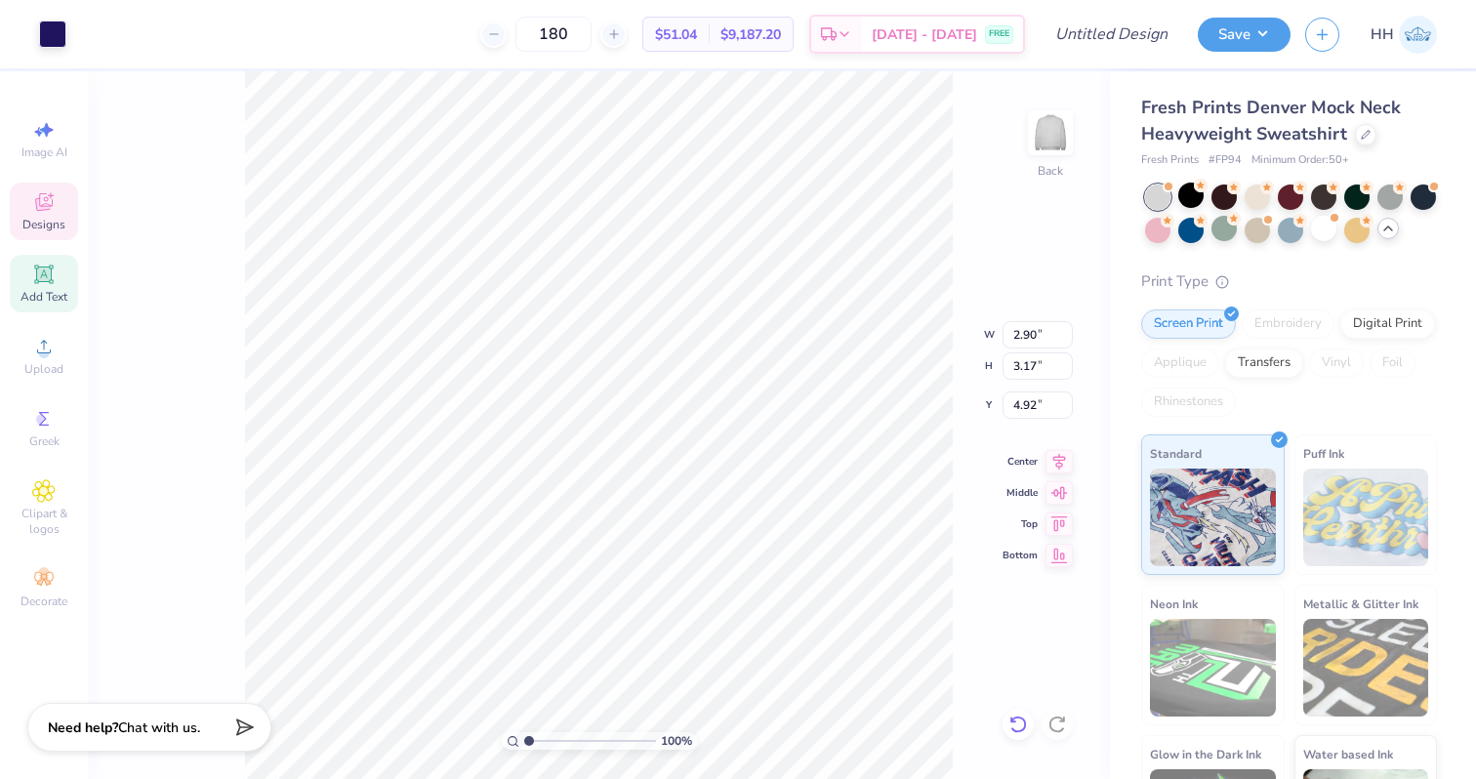
click at [1018, 731] on icon at bounding box center [1017, 724] width 17 height 18
click at [1018, 730] on icon at bounding box center [1018, 724] width 20 height 20
click at [960, 415] on div "100 % Back" at bounding box center [599, 425] width 1022 height 708
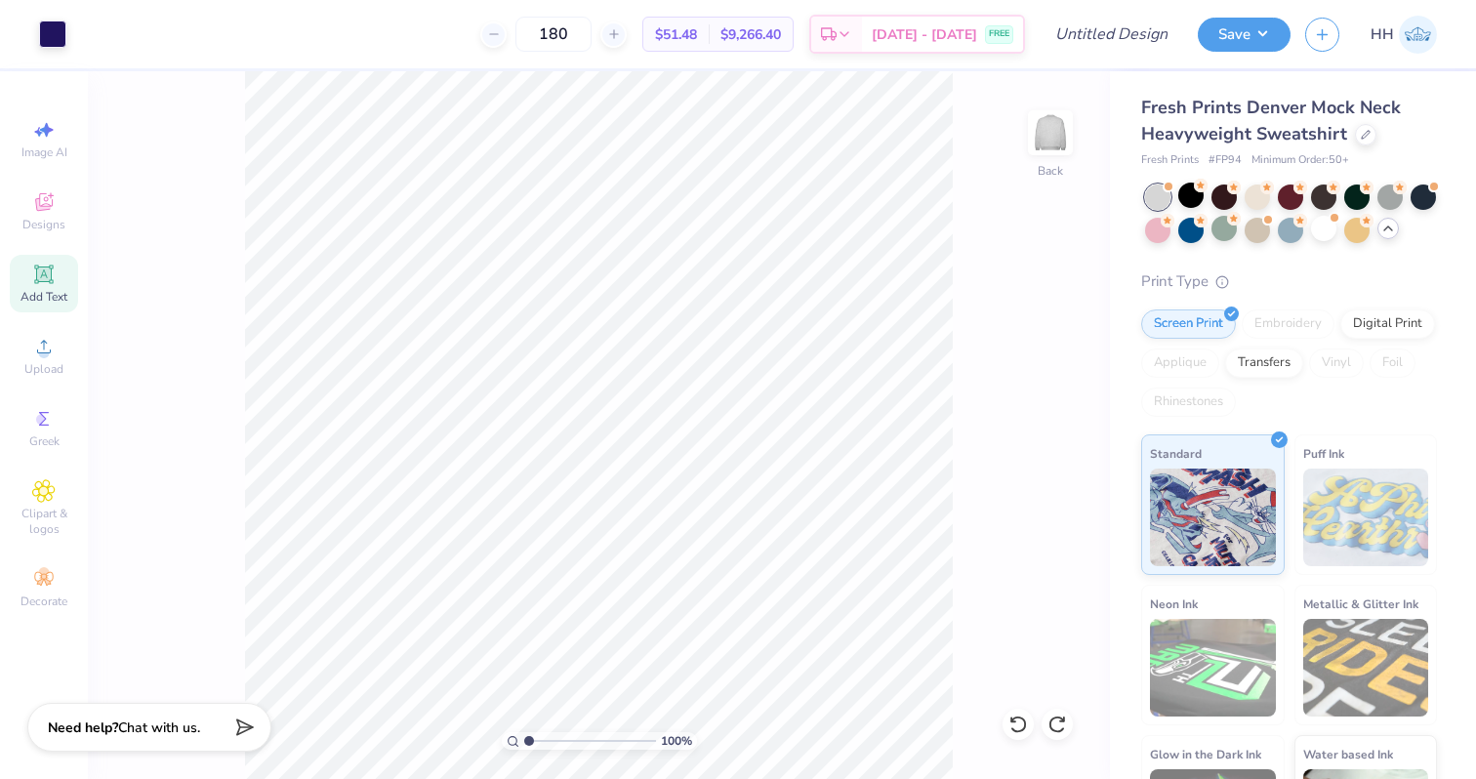
click at [1010, 303] on div "100 % Back" at bounding box center [599, 425] width 1022 height 708
click at [51, 154] on span "Image AI" at bounding box center [44, 152] width 46 height 16
select select "4"
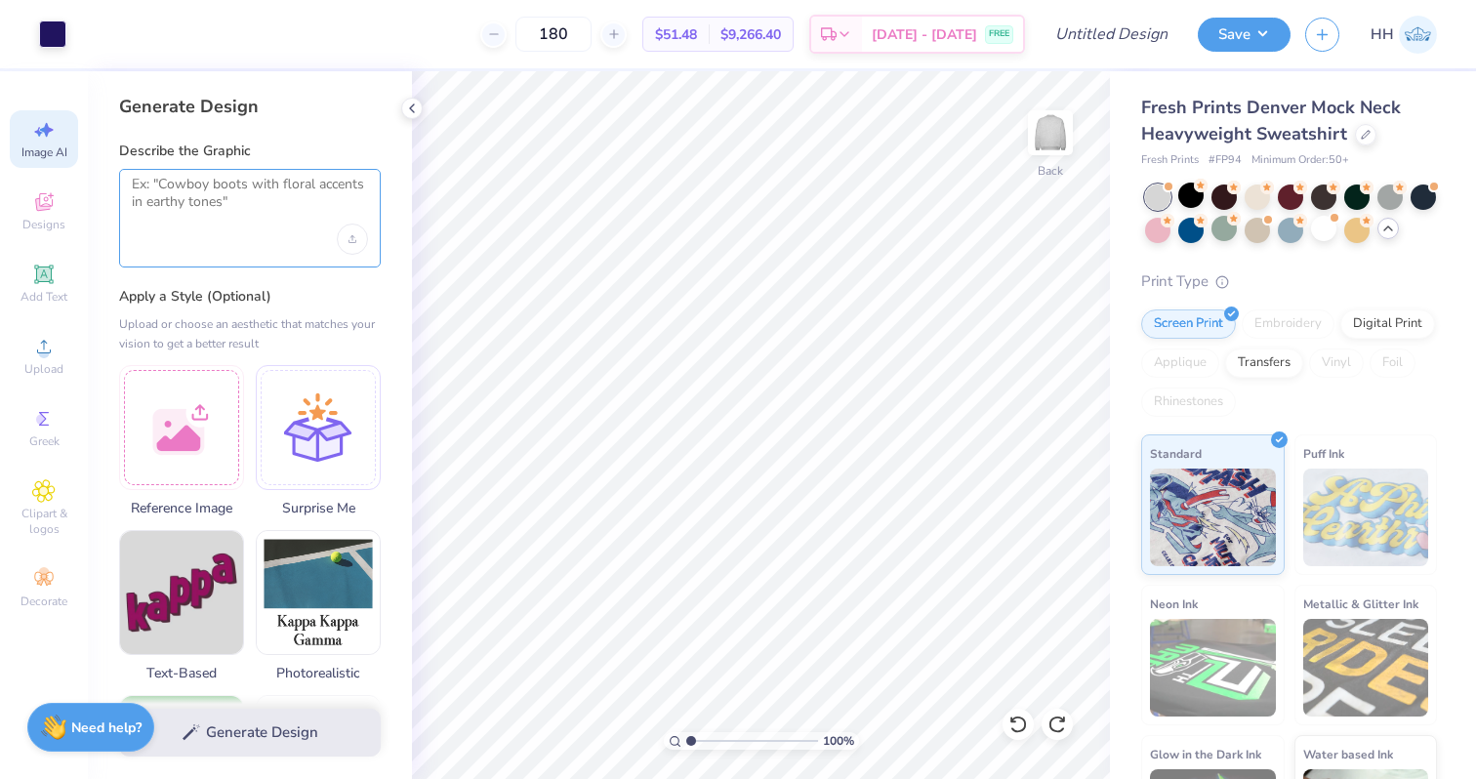
click at [216, 180] on textarea at bounding box center [250, 200] width 236 height 49
click at [323, 618] on img at bounding box center [318, 589] width 123 height 123
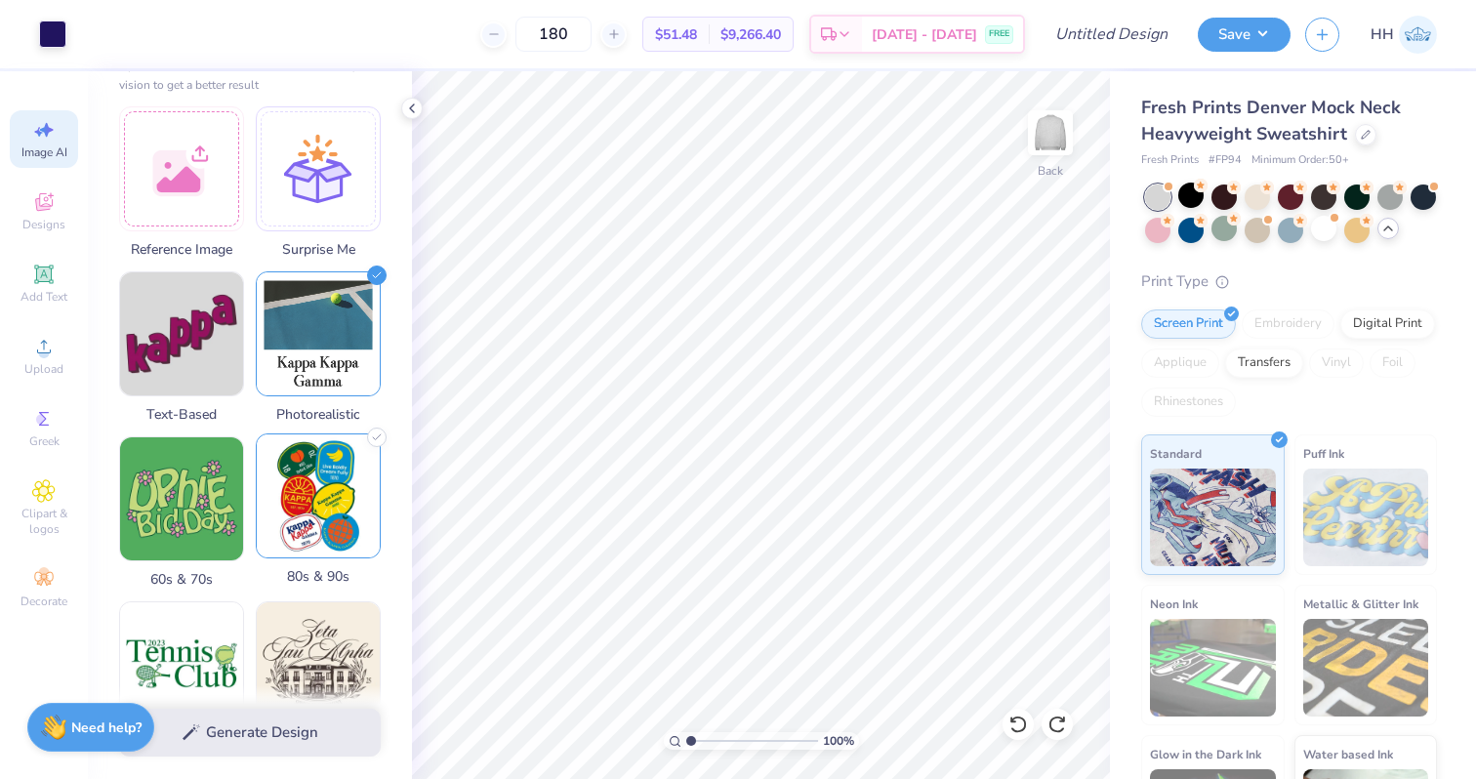
scroll to position [260, 0]
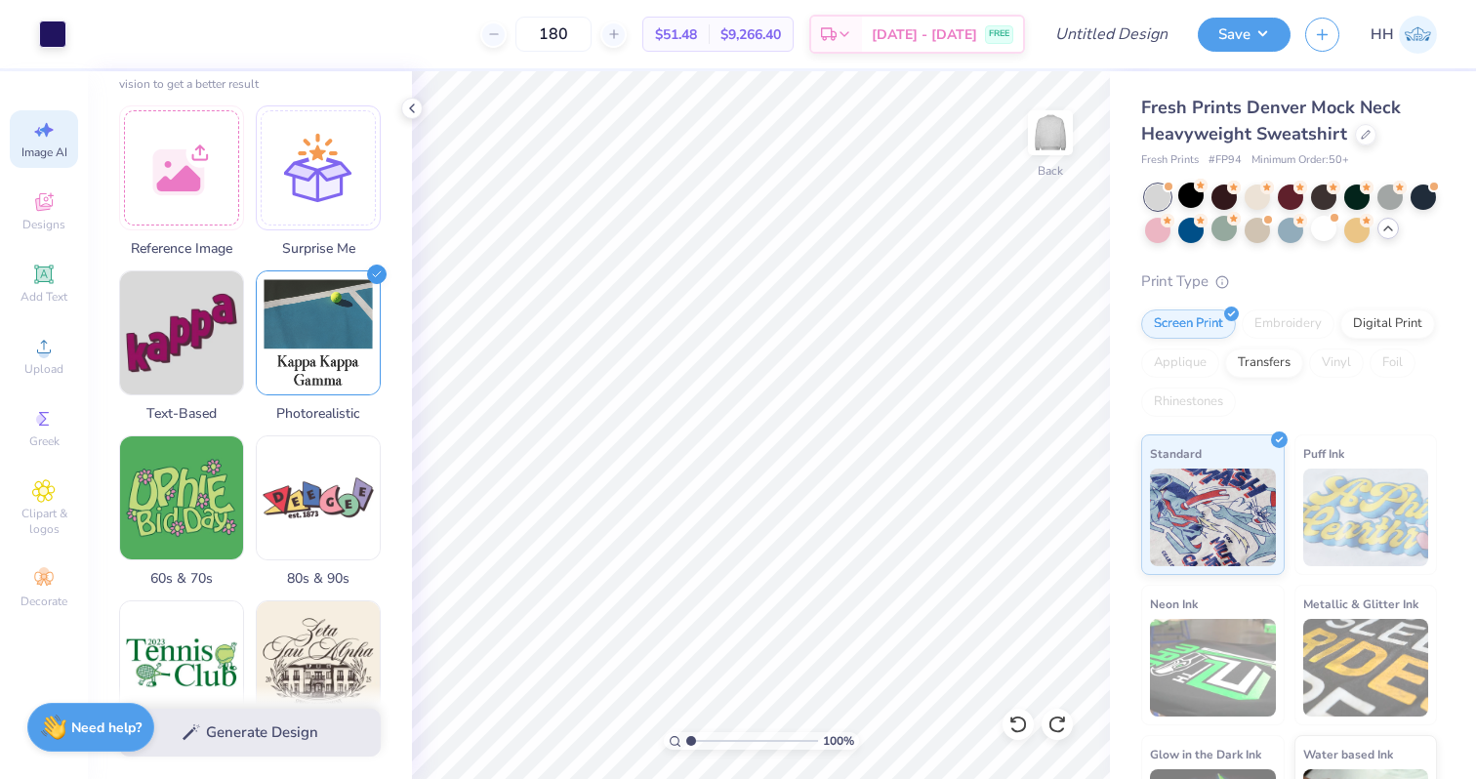
click at [266, 728] on div "Generate Design" at bounding box center [250, 732] width 324 height 95
click at [300, 373] on img at bounding box center [318, 329] width 123 height 123
select select "4"
click at [331, 325] on img at bounding box center [318, 329] width 123 height 123
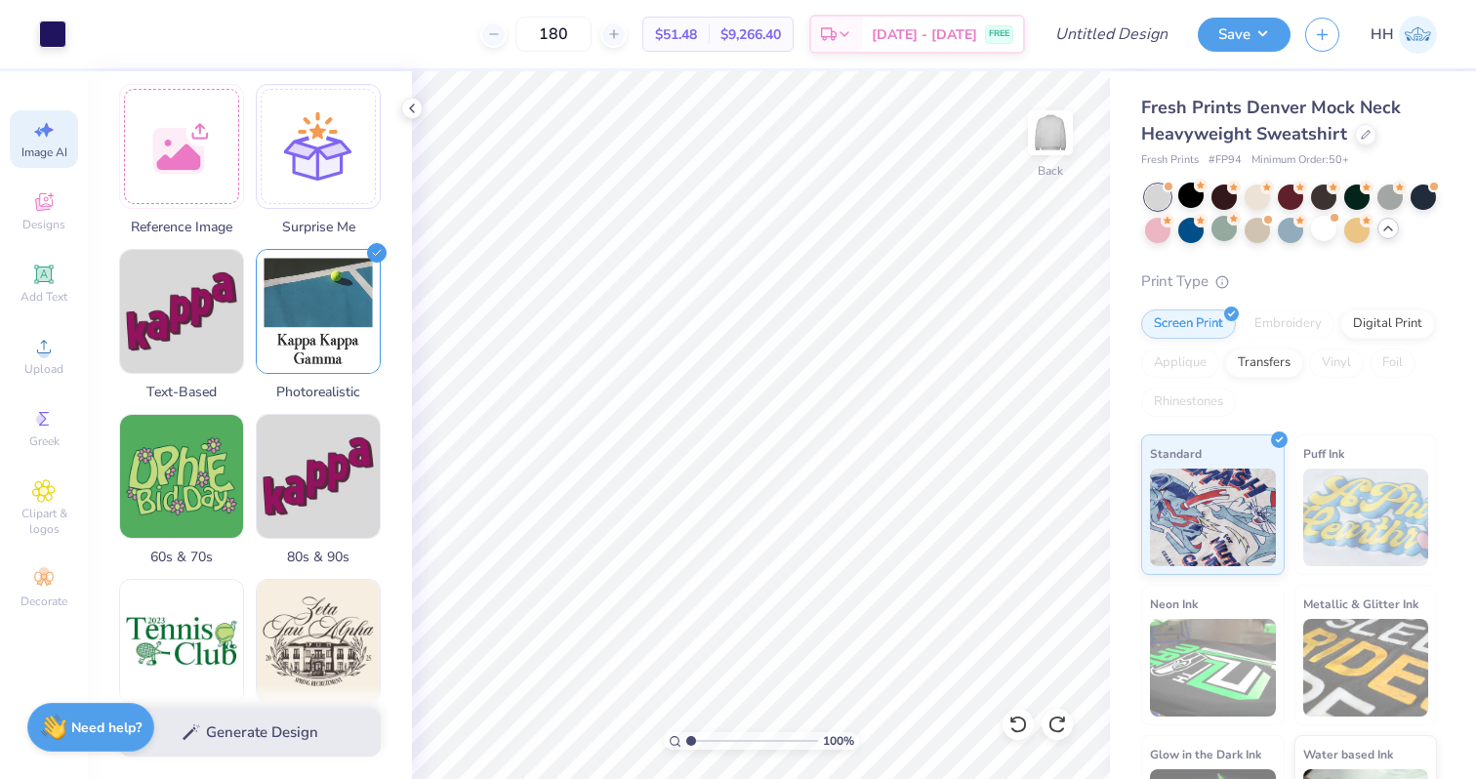
scroll to position [238, 0]
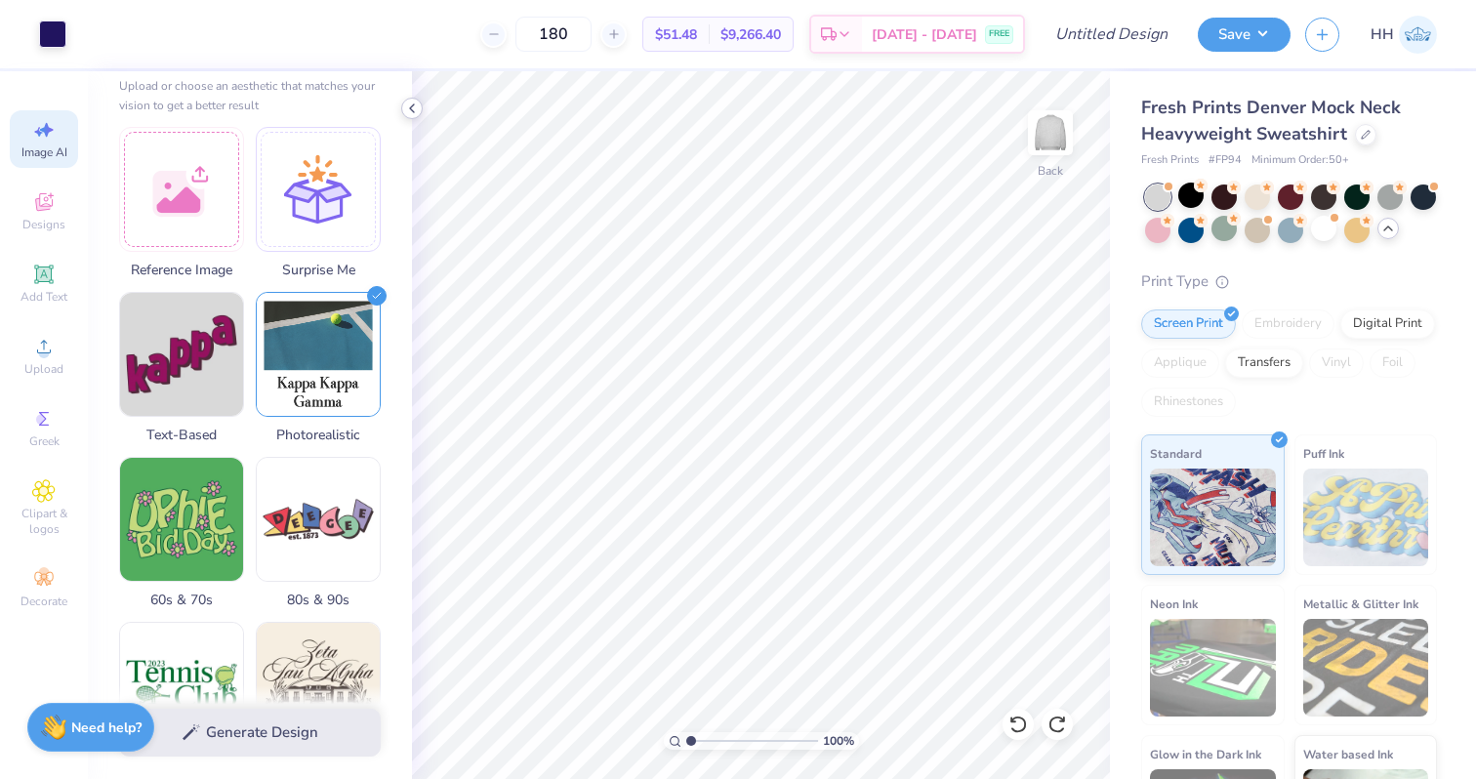
click at [414, 104] on icon at bounding box center [412, 109] width 16 height 16
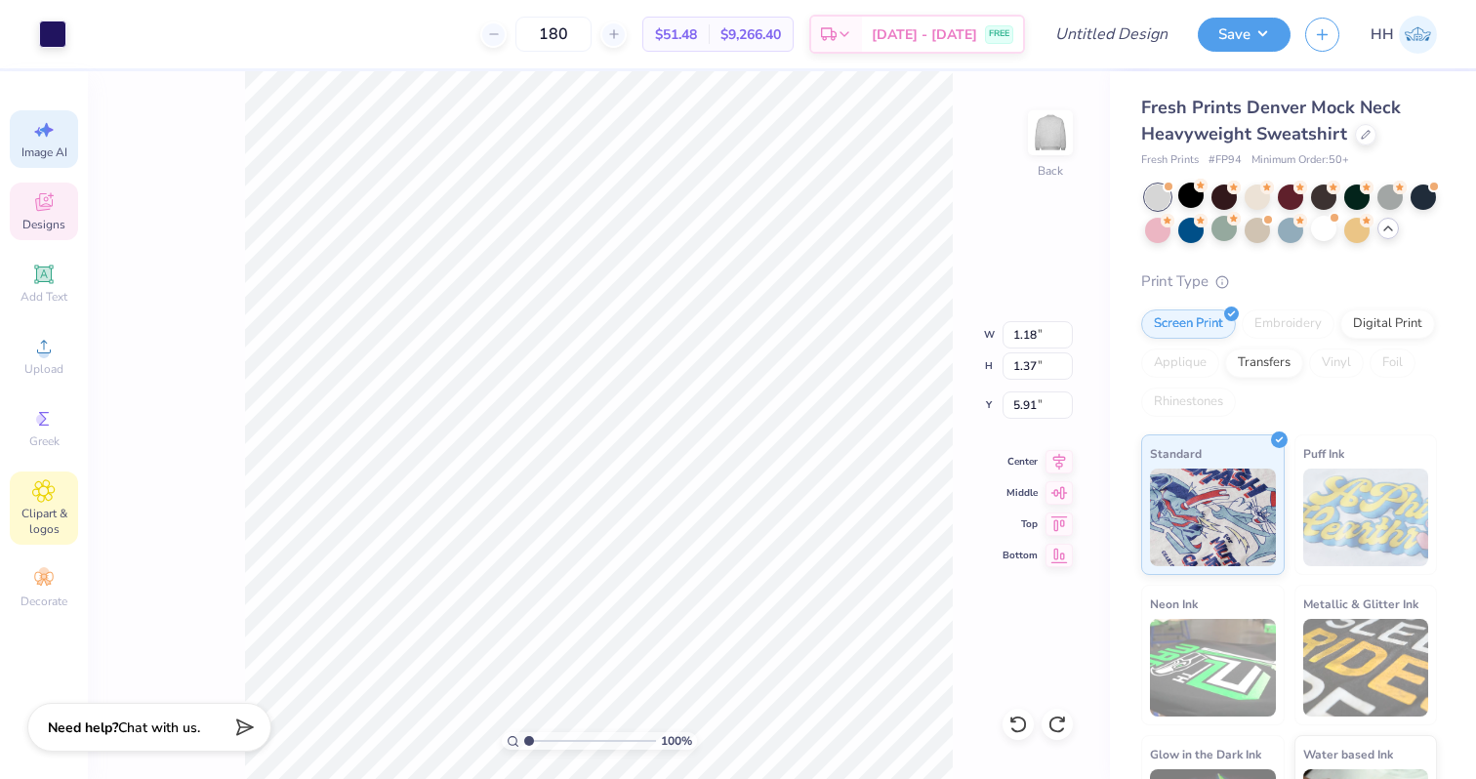
click at [45, 492] on icon at bounding box center [44, 491] width 10 height 10
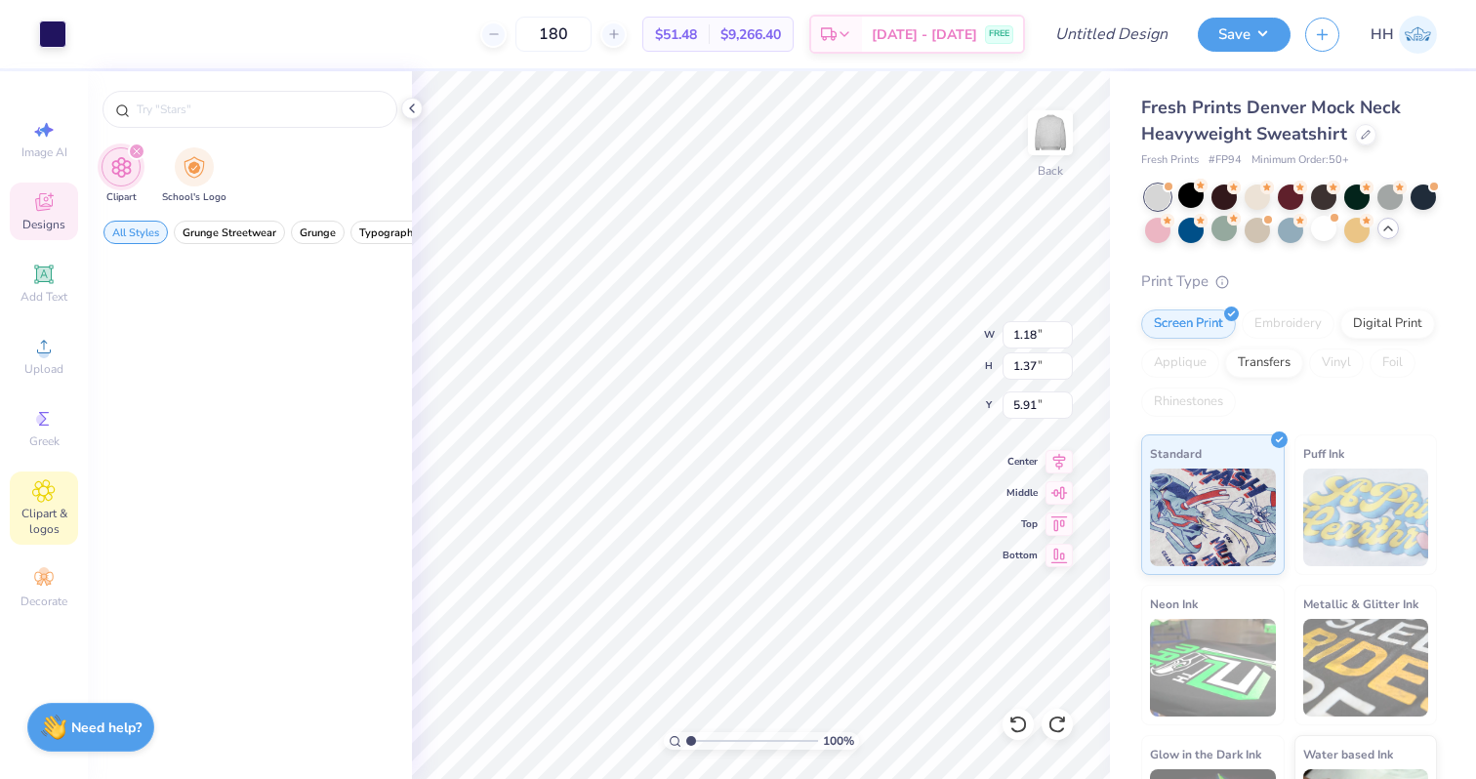
scroll to position [0, 0]
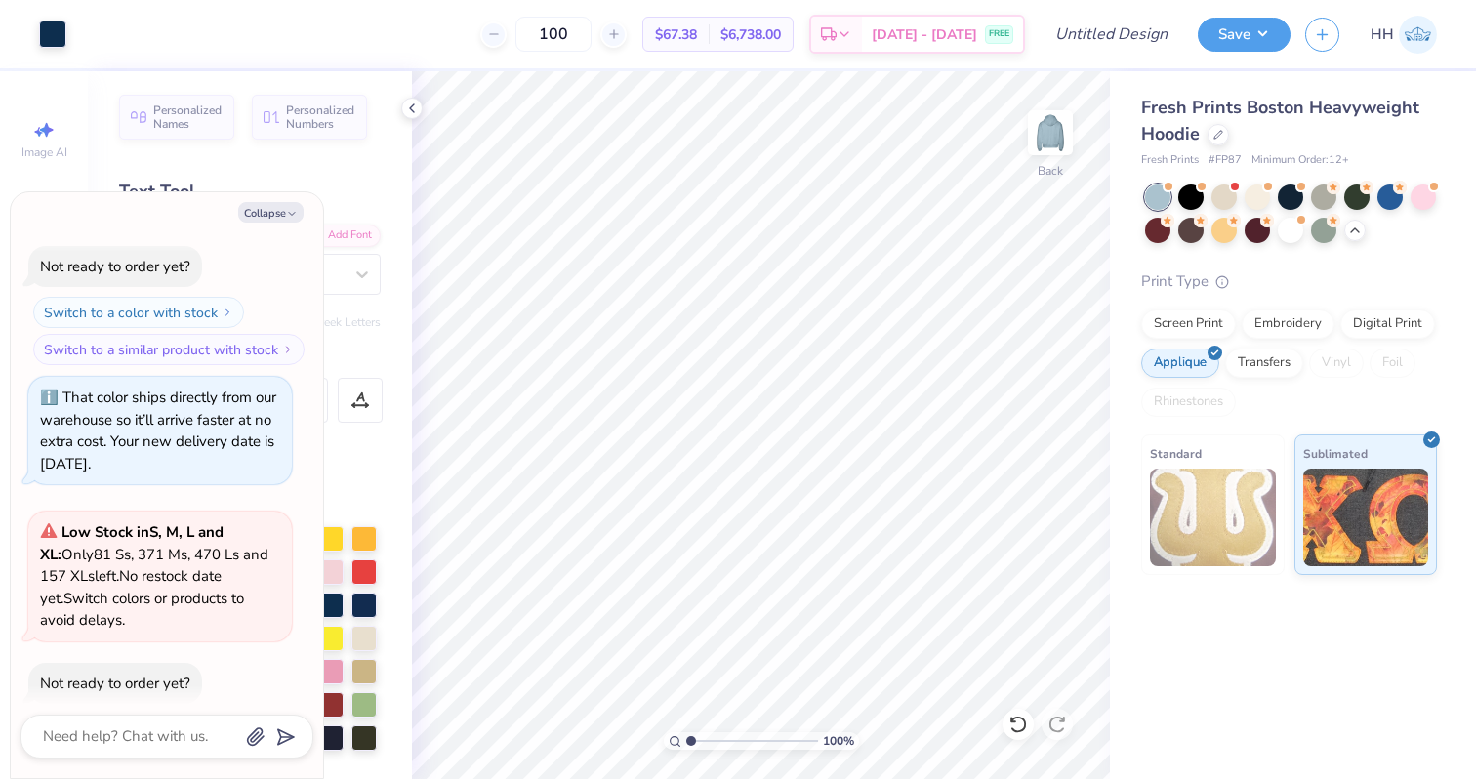
scroll to position [1213, 0]
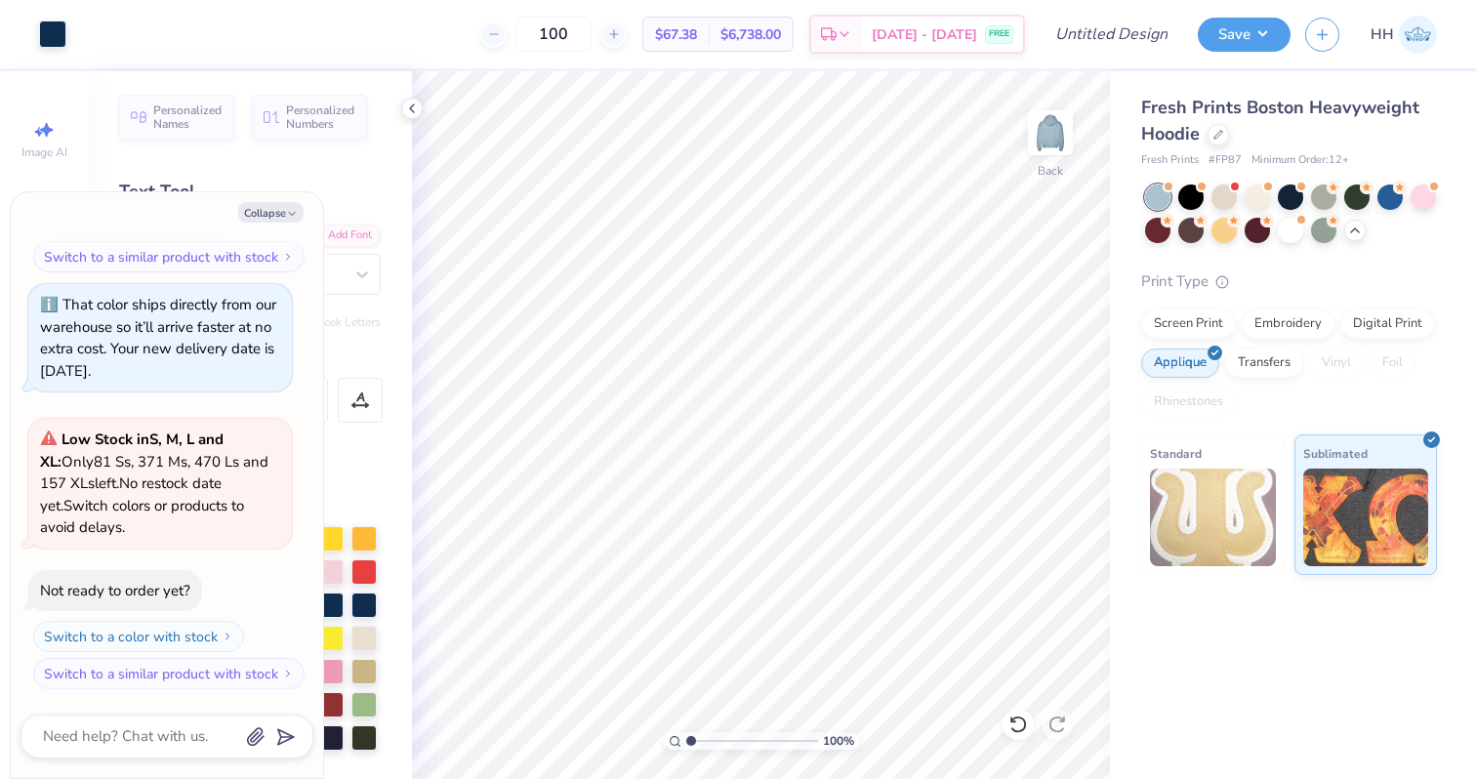
click at [200, 439] on strong "Low Stock in S, M, L and XL :" at bounding box center [131, 450] width 183 height 42
click at [200, 354] on div "That color ships directly from our warehouse so it’ll arrive faster at no extra…" at bounding box center [158, 338] width 236 height 86
click at [251, 254] on button "Switch to a similar product with stock" at bounding box center [170, 256] width 271 height 31
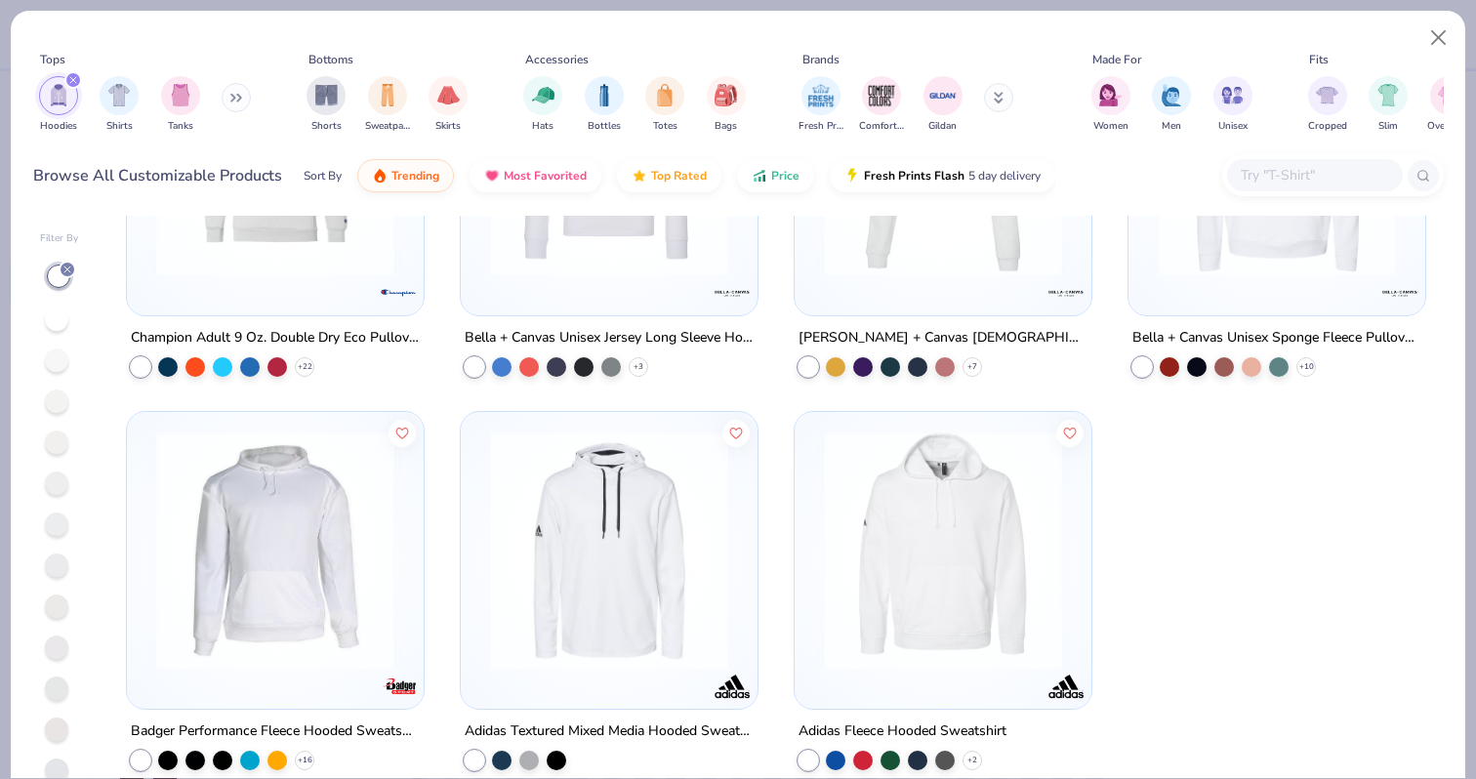
scroll to position [23, 0]
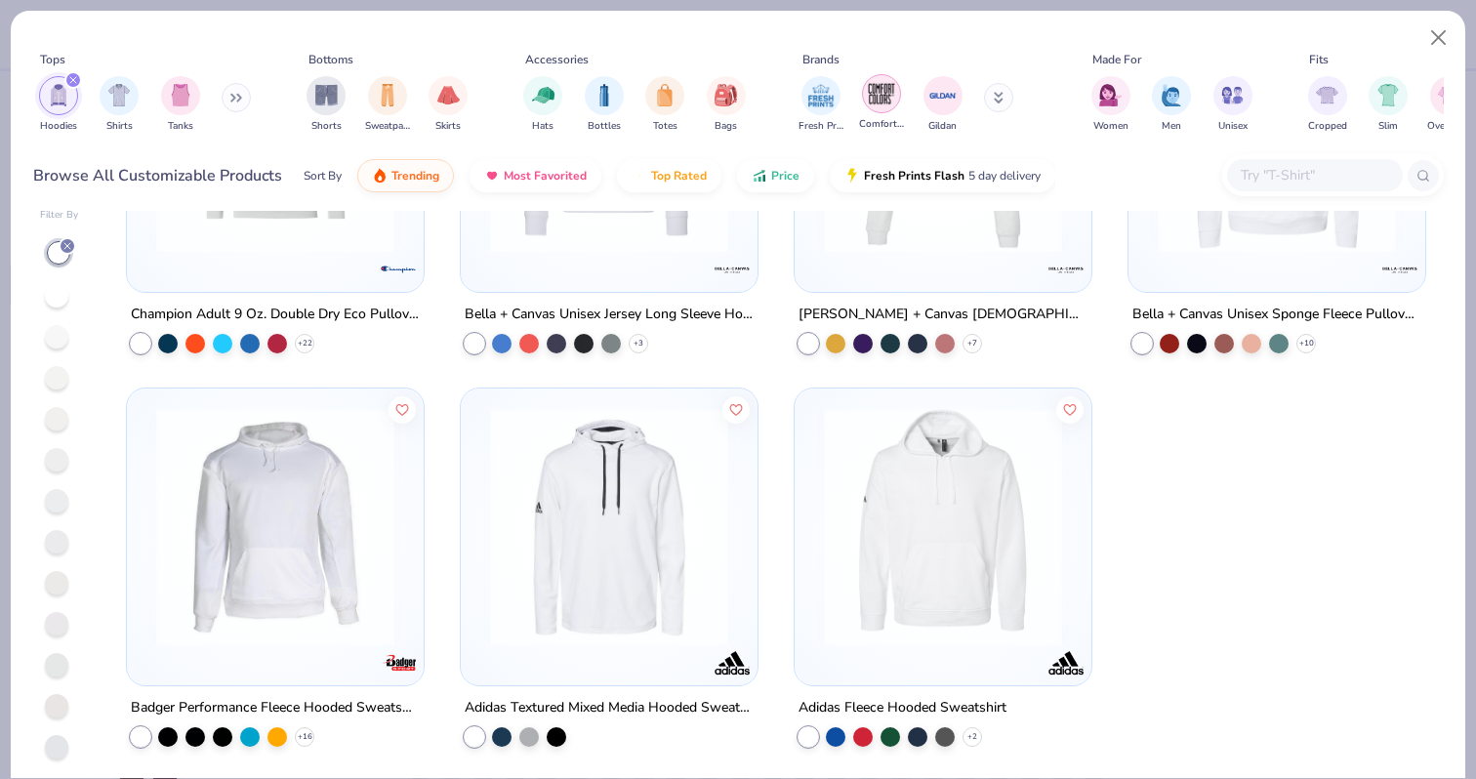
click at [886, 94] on img "filter for Comfort Colors" at bounding box center [881, 93] width 29 height 29
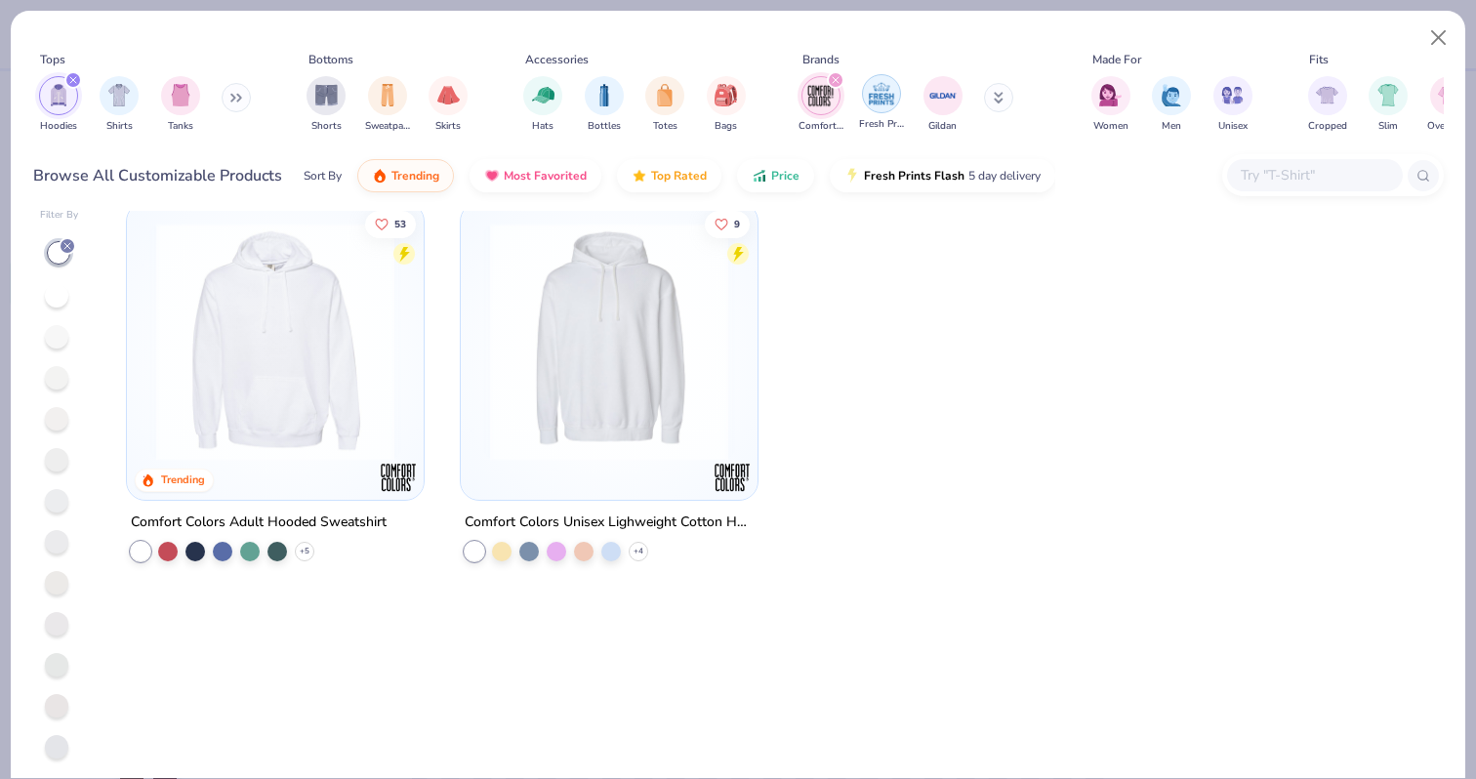
click at [882, 98] on img "filter for Fresh Prints" at bounding box center [881, 93] width 29 height 29
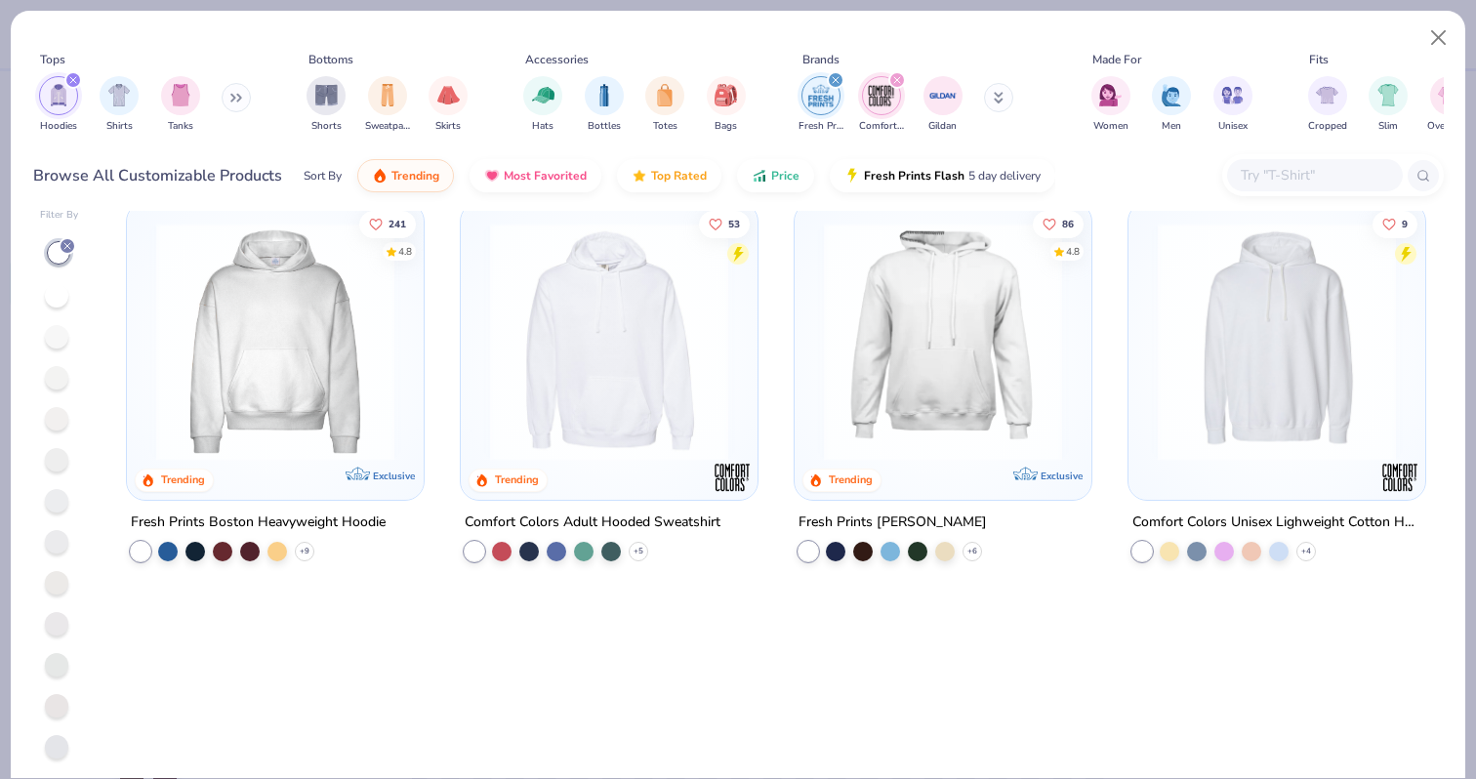
click at [282, 354] on img at bounding box center [275, 341] width 258 height 238
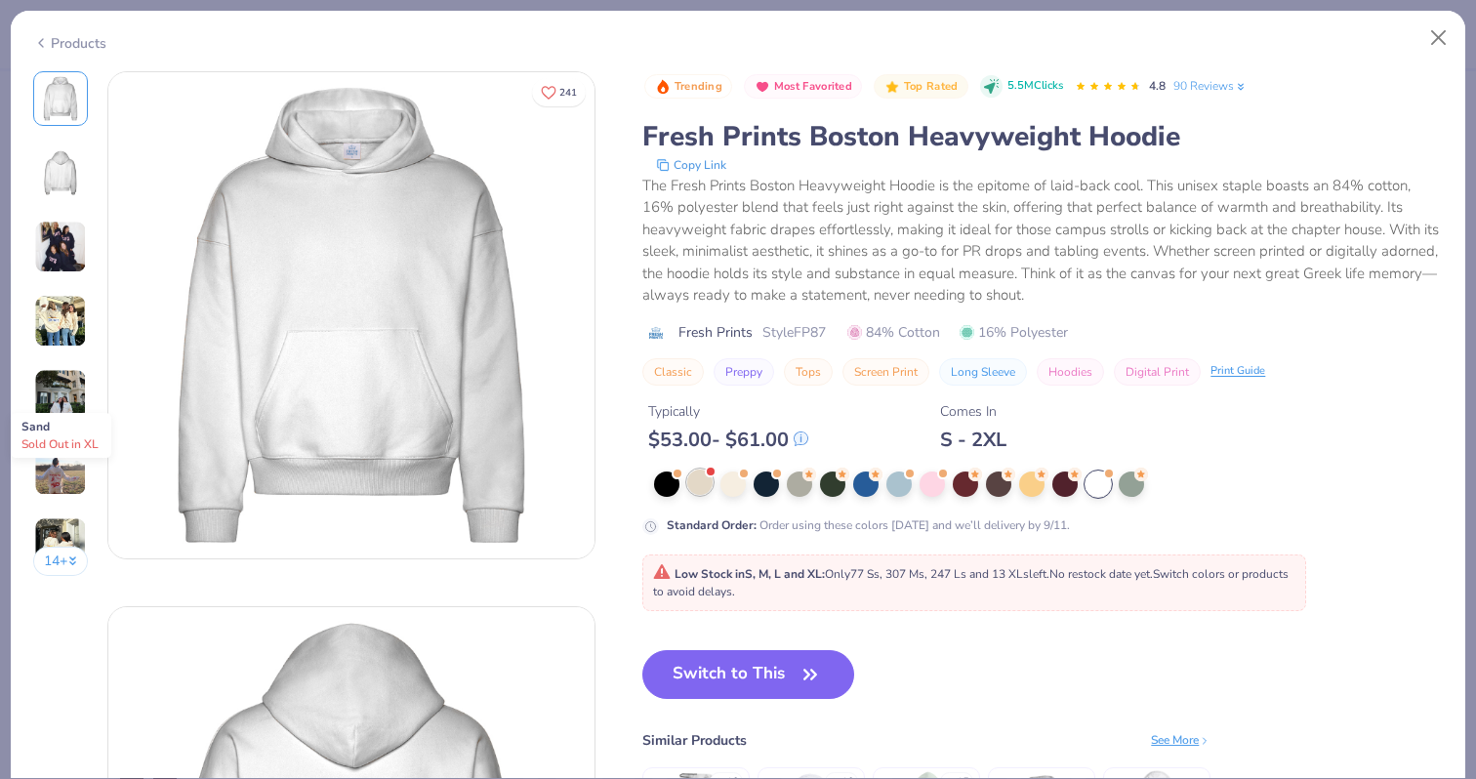
click at [696, 481] on div at bounding box center [699, 481] width 25 height 25
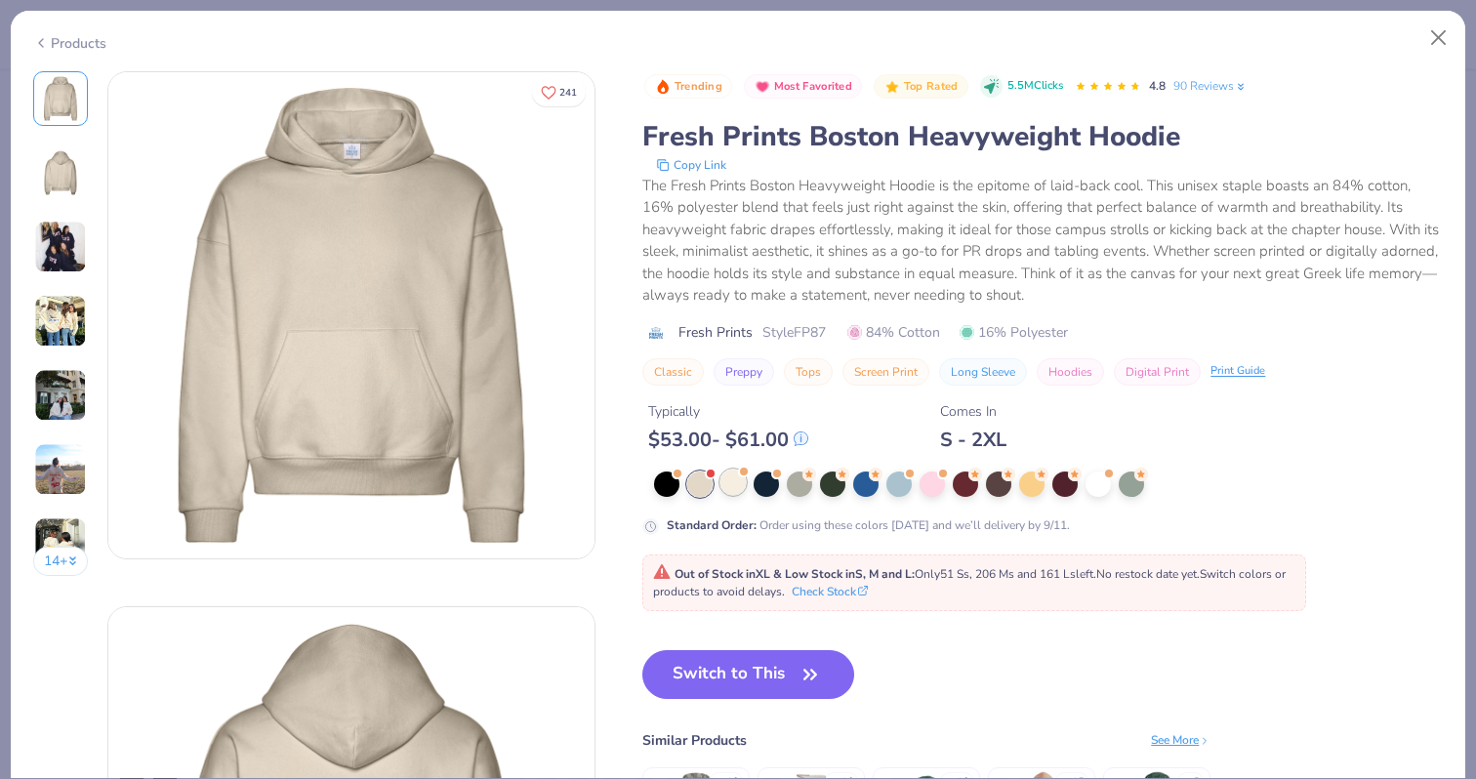
click at [735, 481] on div at bounding box center [732, 481] width 25 height 25
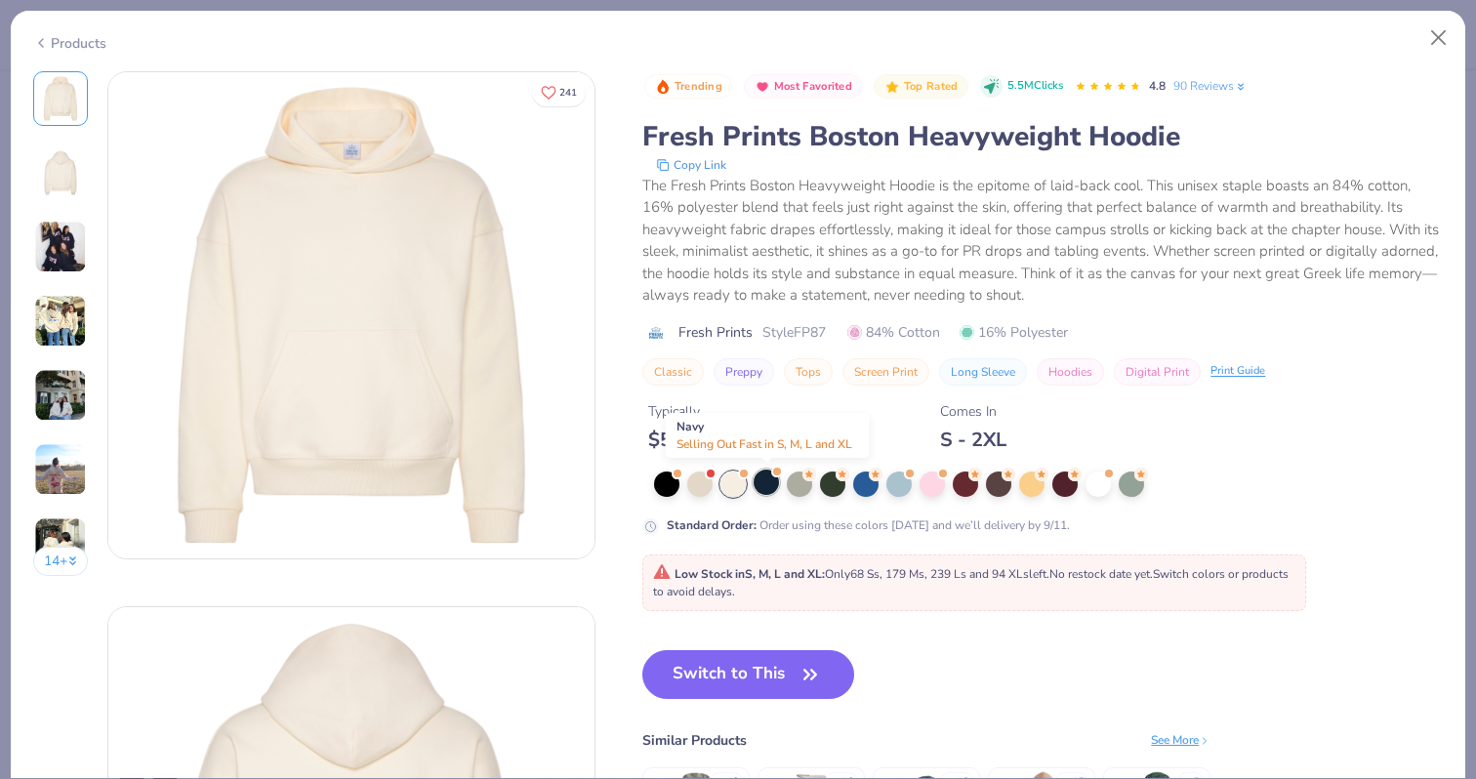
click at [765, 484] on div at bounding box center [765, 481] width 25 height 25
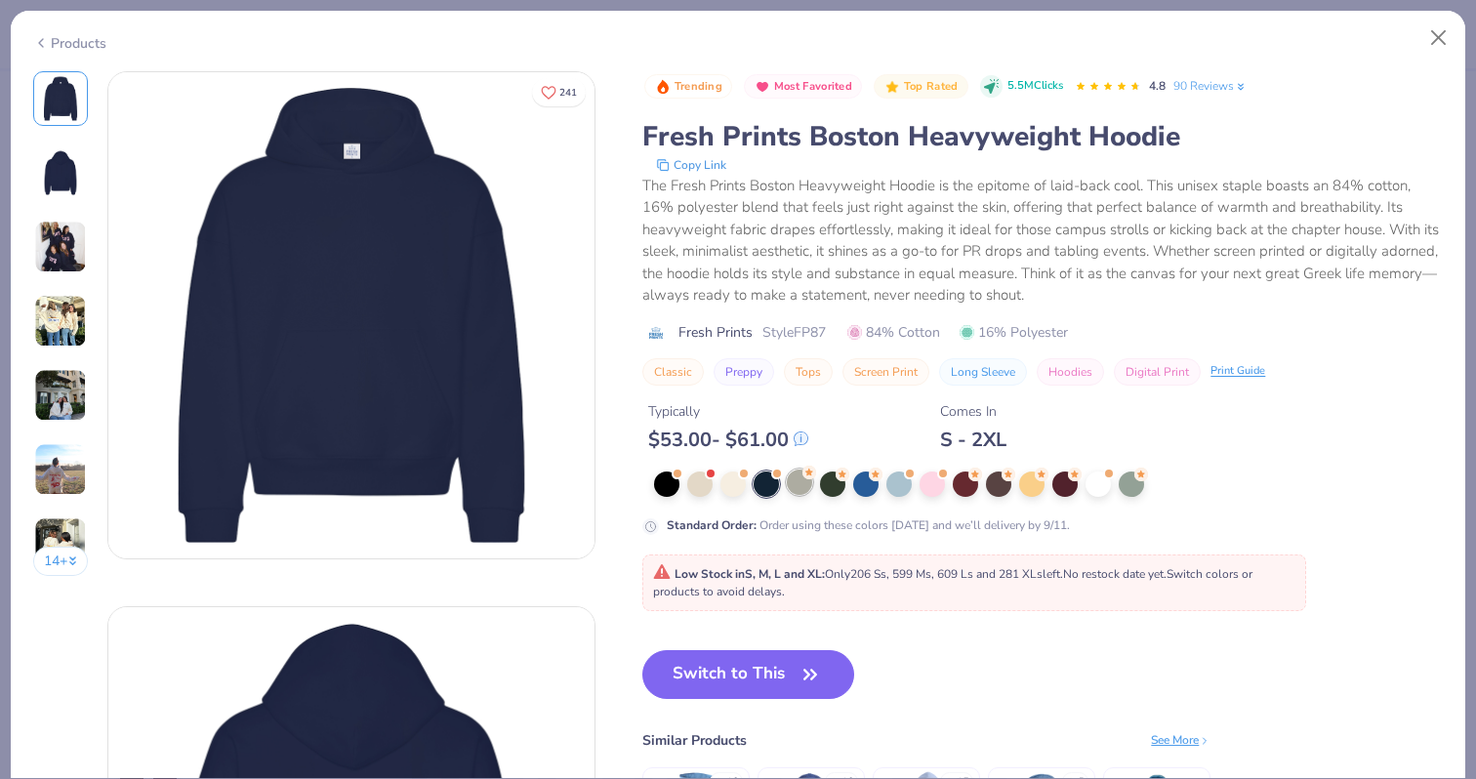
click at [796, 483] on div at bounding box center [799, 481] width 25 height 25
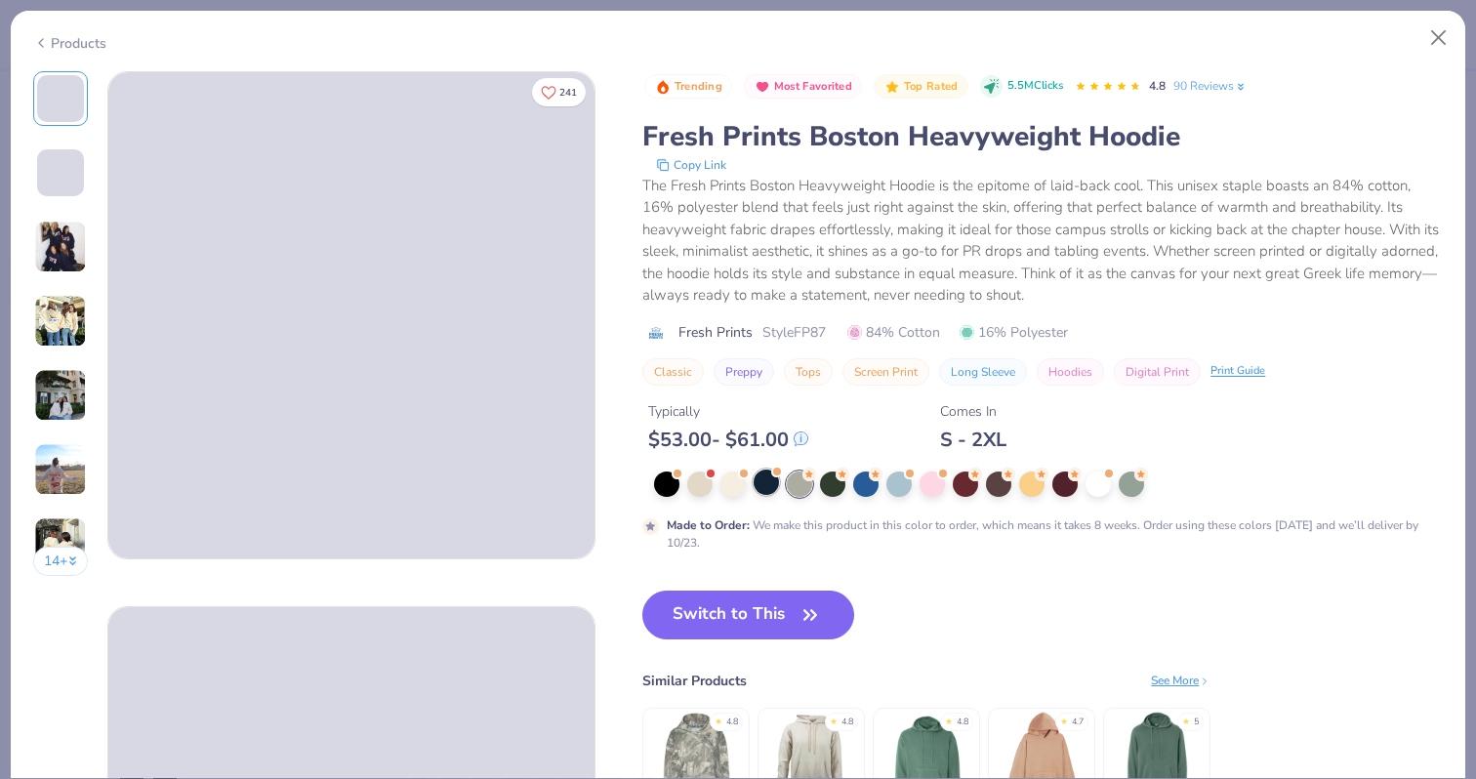
click at [759, 481] on div at bounding box center [765, 481] width 25 height 25
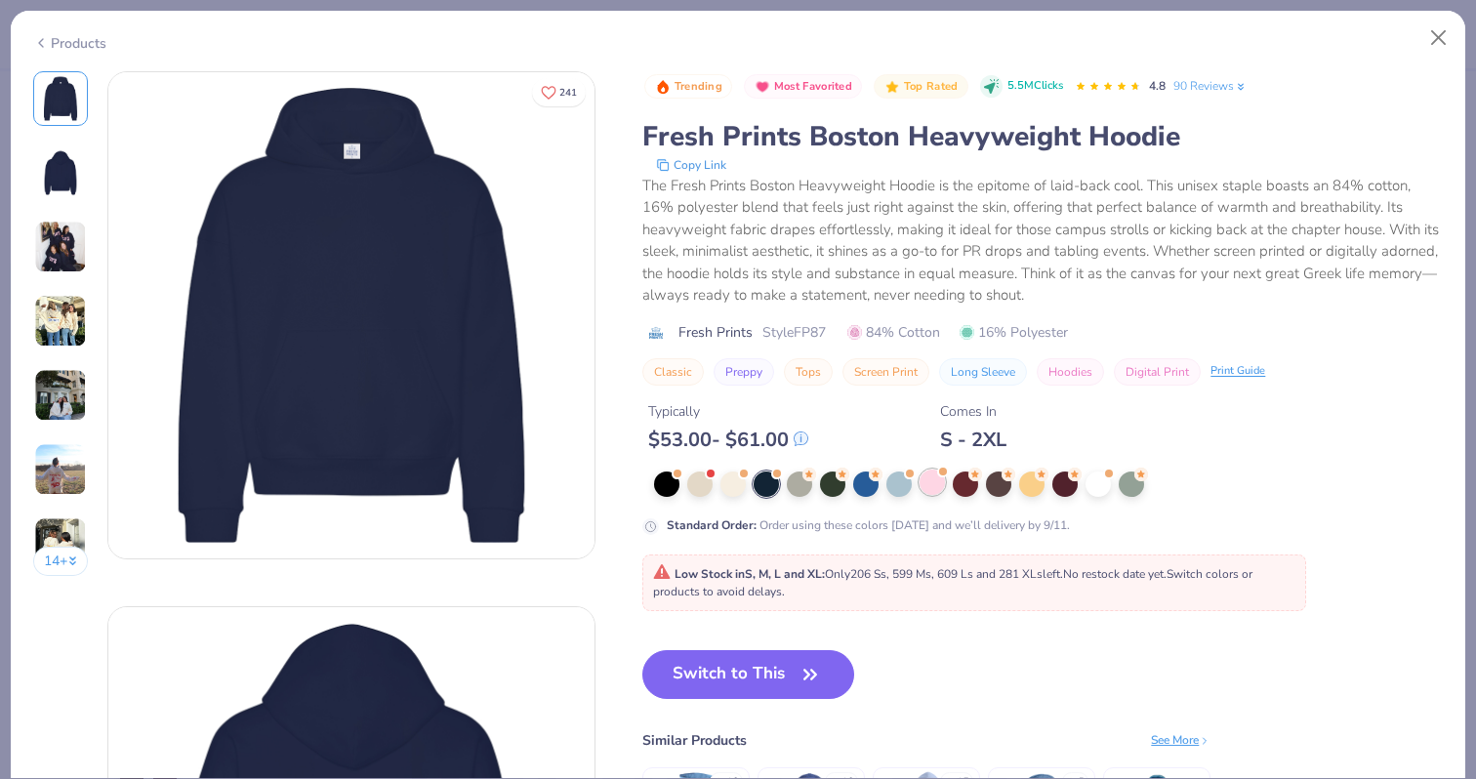
click at [932, 493] on div at bounding box center [931, 481] width 25 height 25
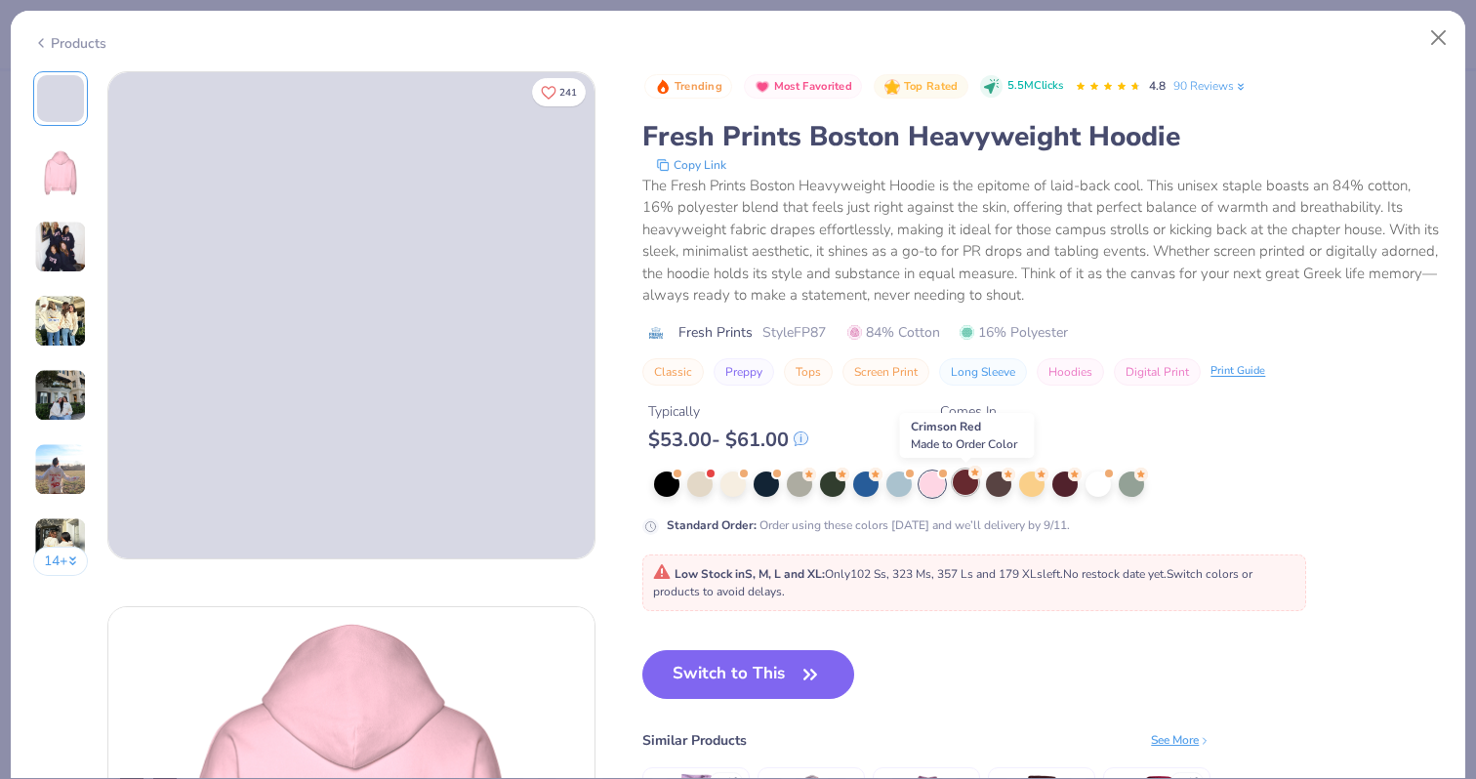
click at [966, 483] on div at bounding box center [964, 481] width 25 height 25
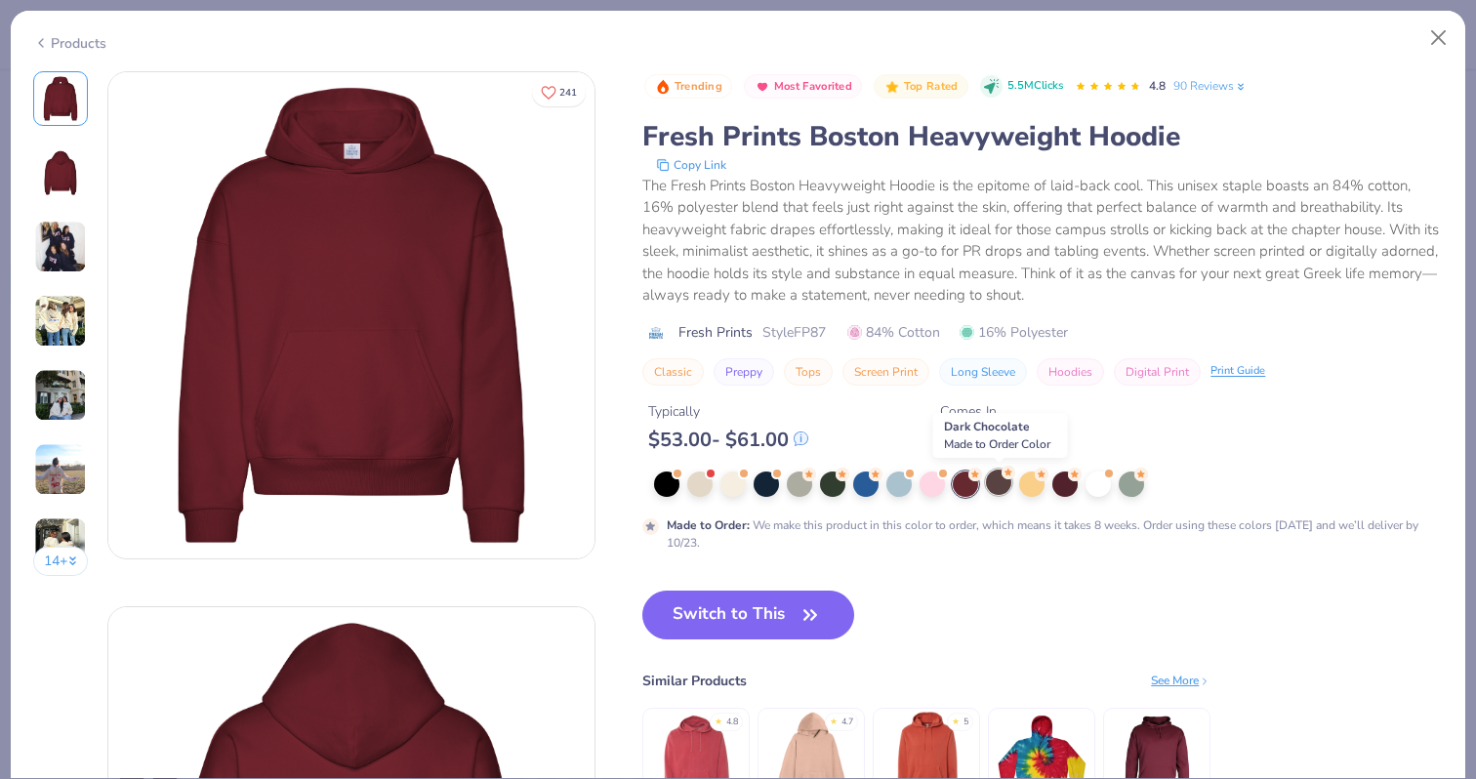
click at [998, 486] on div at bounding box center [998, 481] width 25 height 25
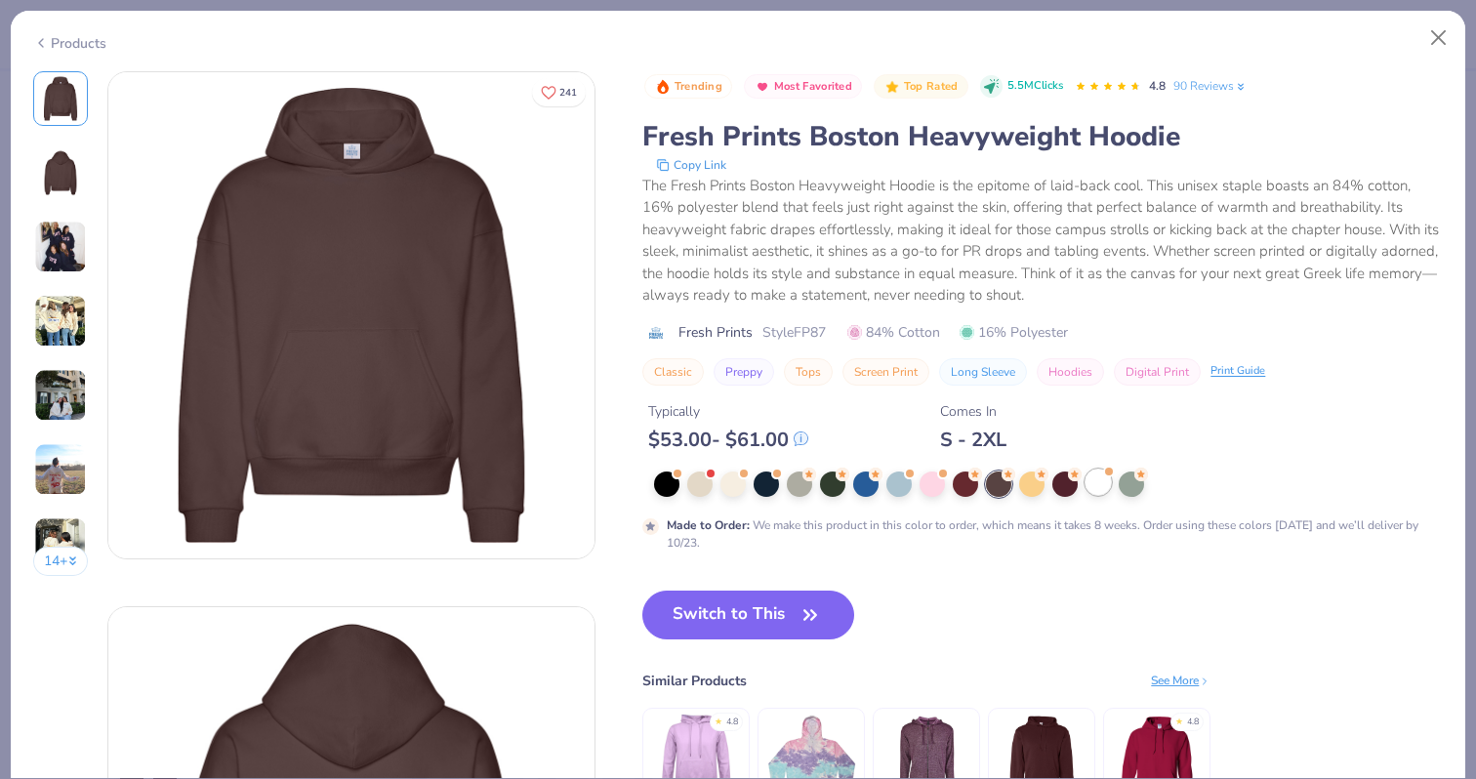
click at [1103, 485] on div at bounding box center [1097, 481] width 25 height 25
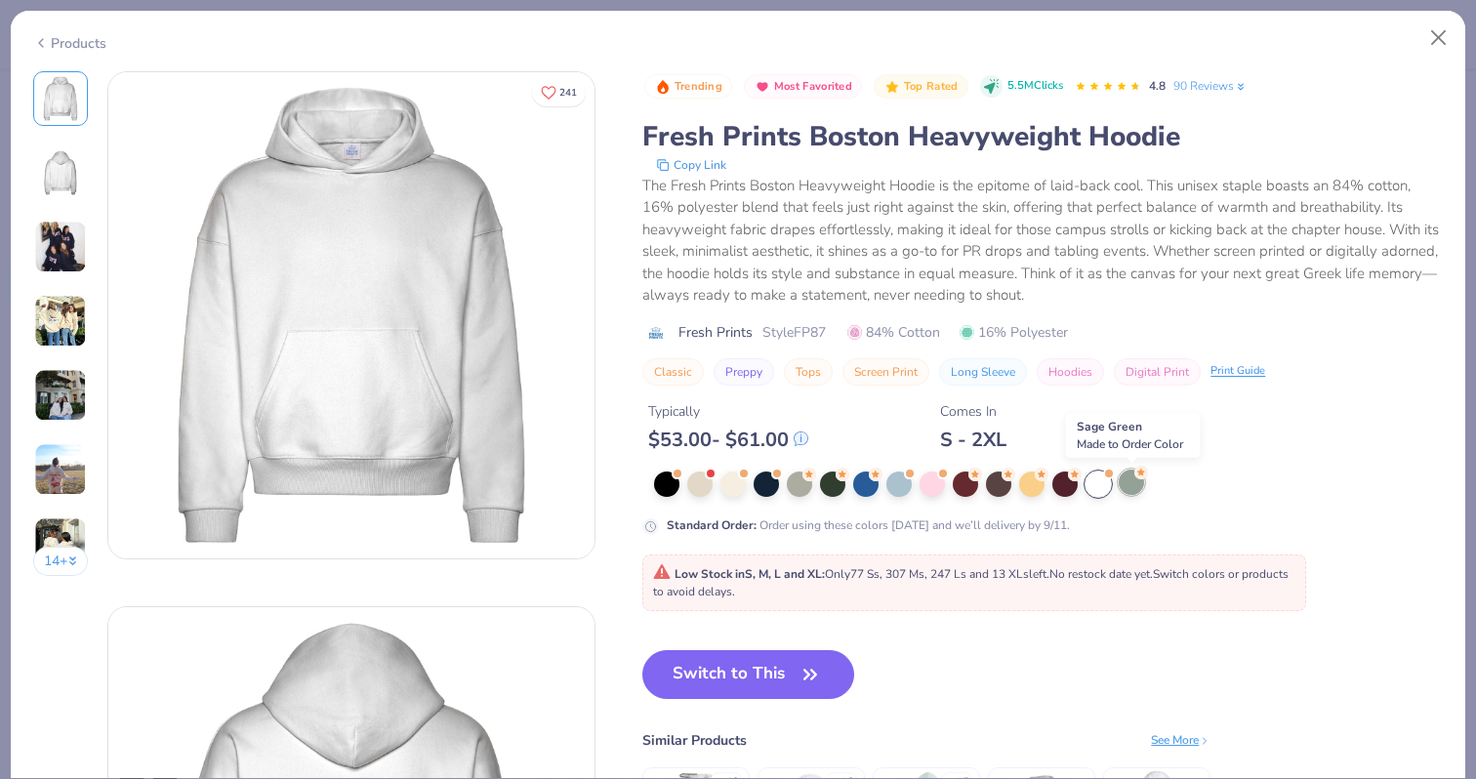
click at [1130, 488] on div at bounding box center [1130, 481] width 25 height 25
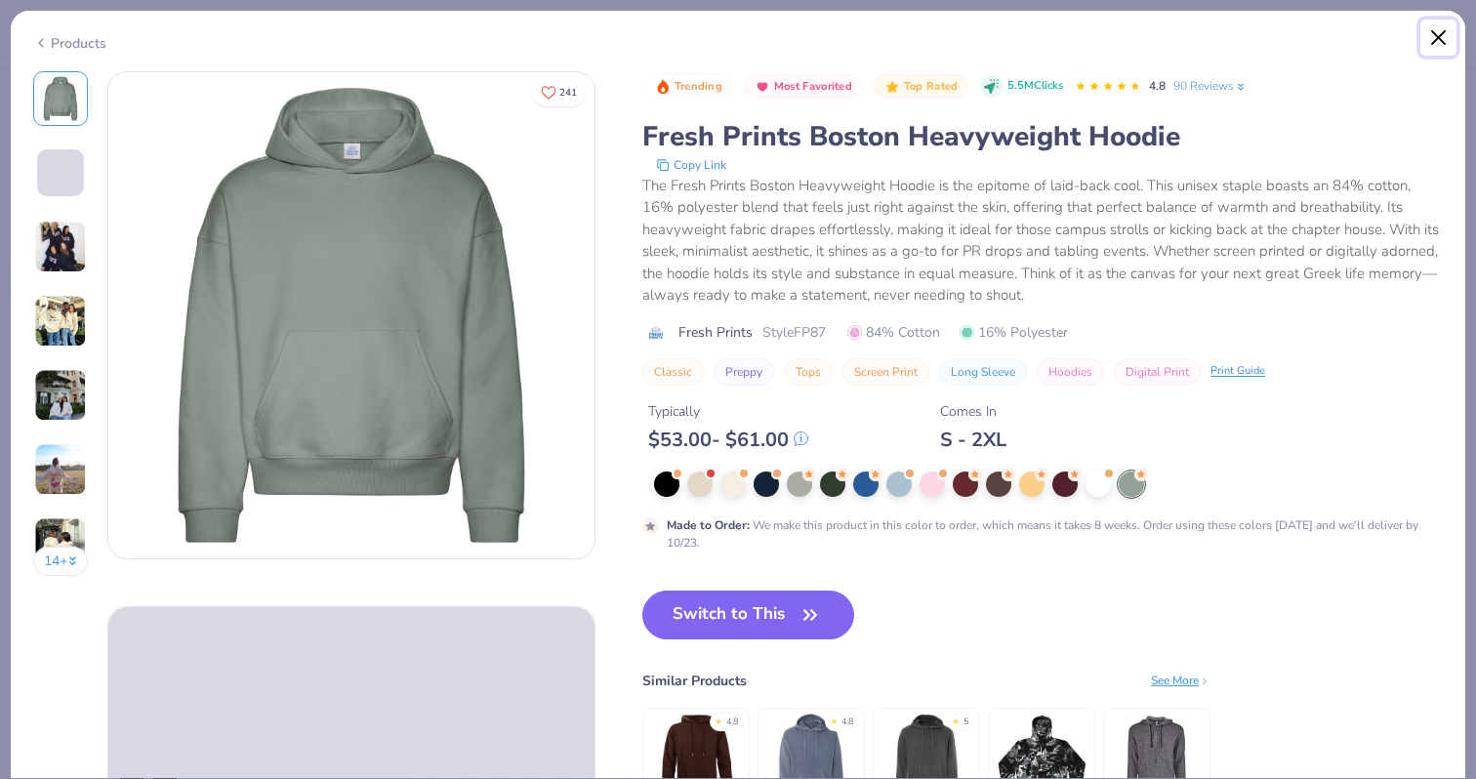
click at [1426, 43] on button "Close" at bounding box center [1438, 38] width 37 height 37
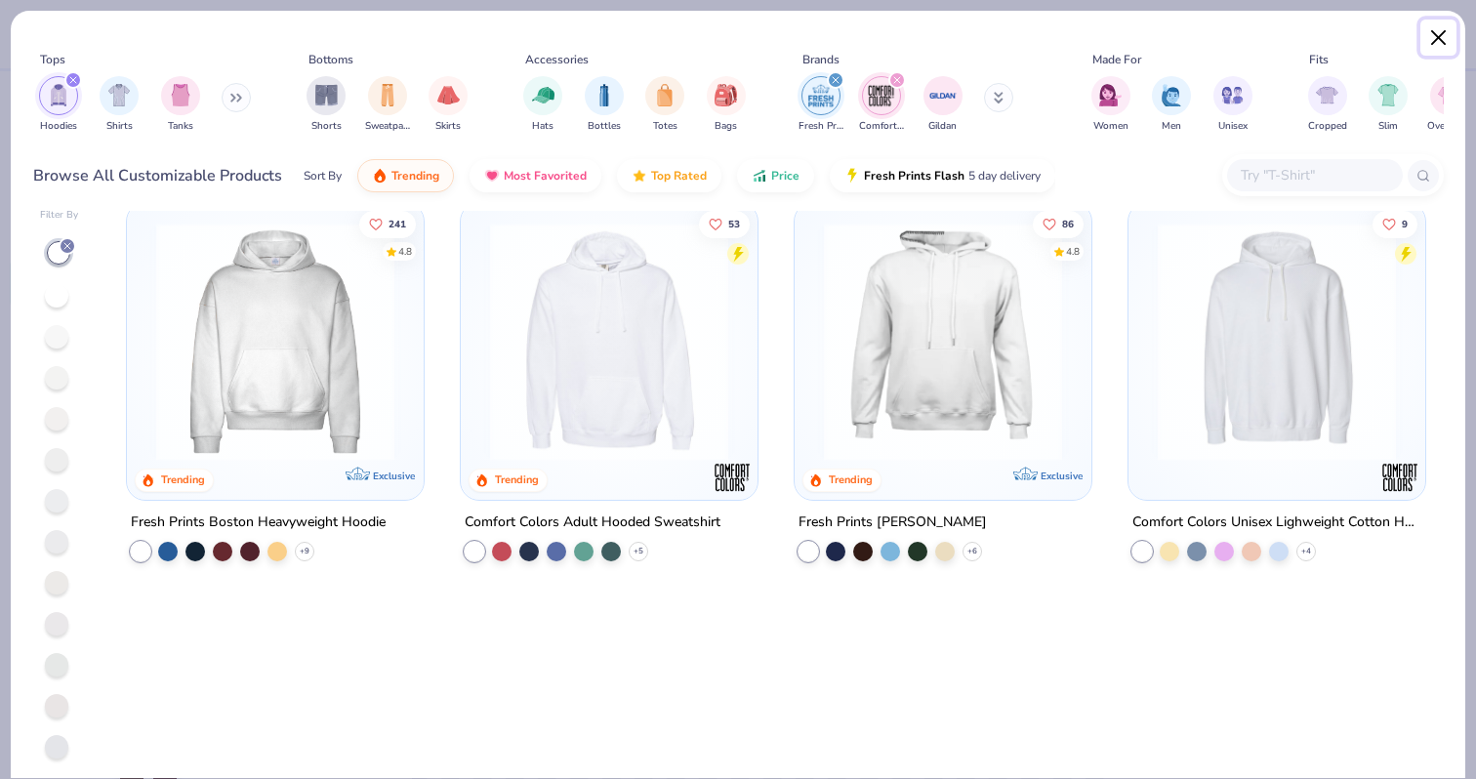
click at [1425, 38] on button "Close" at bounding box center [1438, 38] width 37 height 37
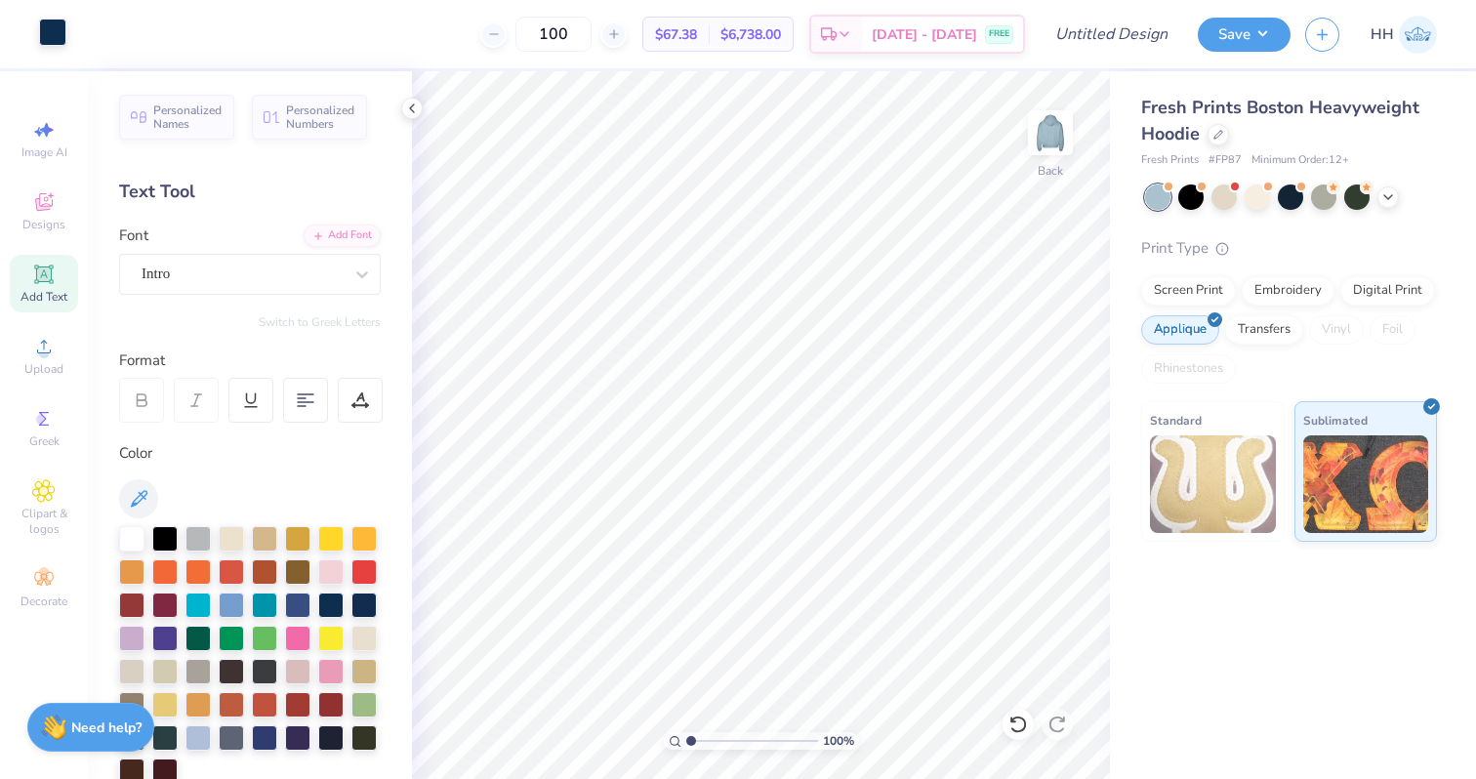
click at [47, 30] on div at bounding box center [52, 32] width 27 height 27
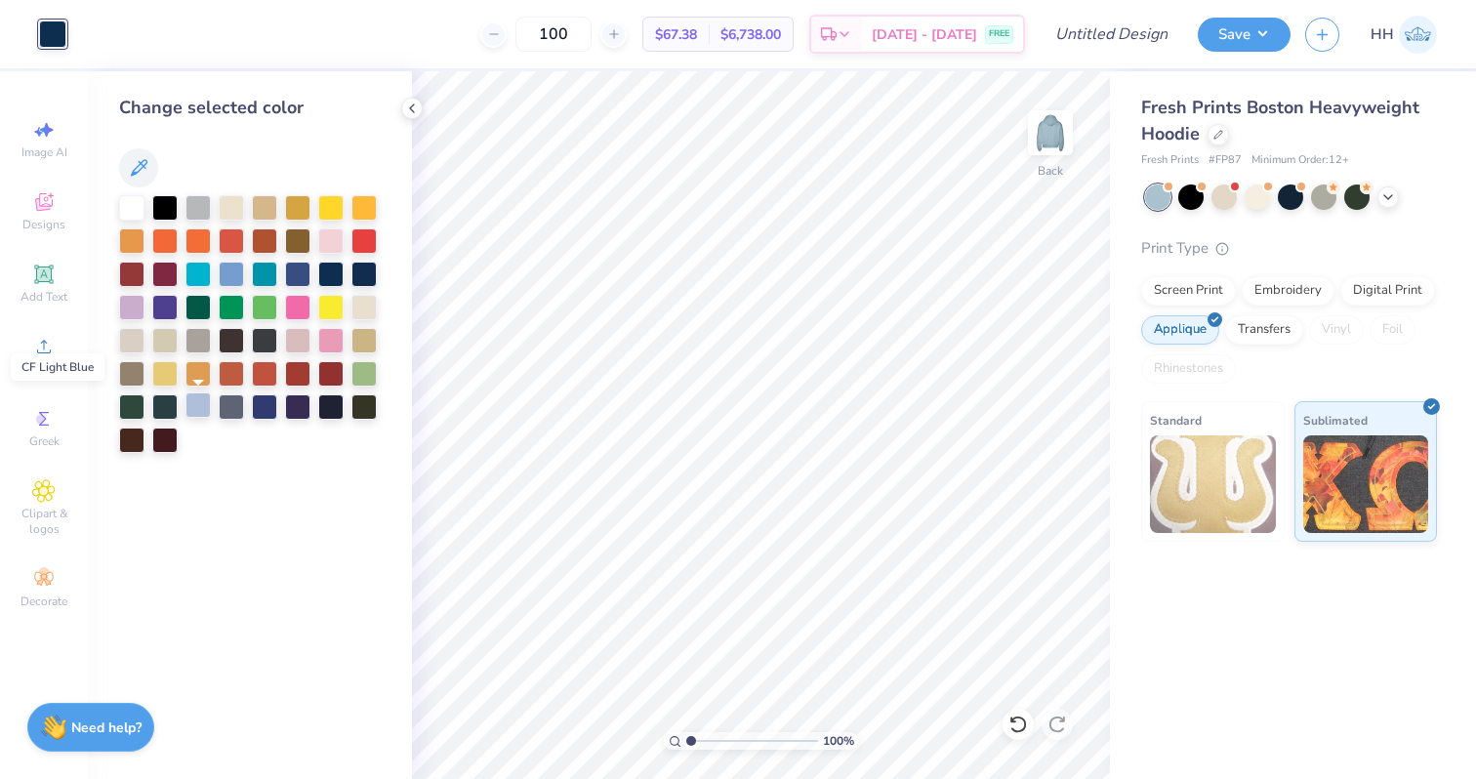
click at [197, 397] on div at bounding box center [197, 404] width 25 height 25
click at [307, 270] on div at bounding box center [297, 272] width 25 height 25
click at [334, 271] on div at bounding box center [330, 272] width 25 height 25
click at [307, 270] on div at bounding box center [297, 272] width 25 height 25
click at [326, 271] on div at bounding box center [330, 272] width 25 height 25
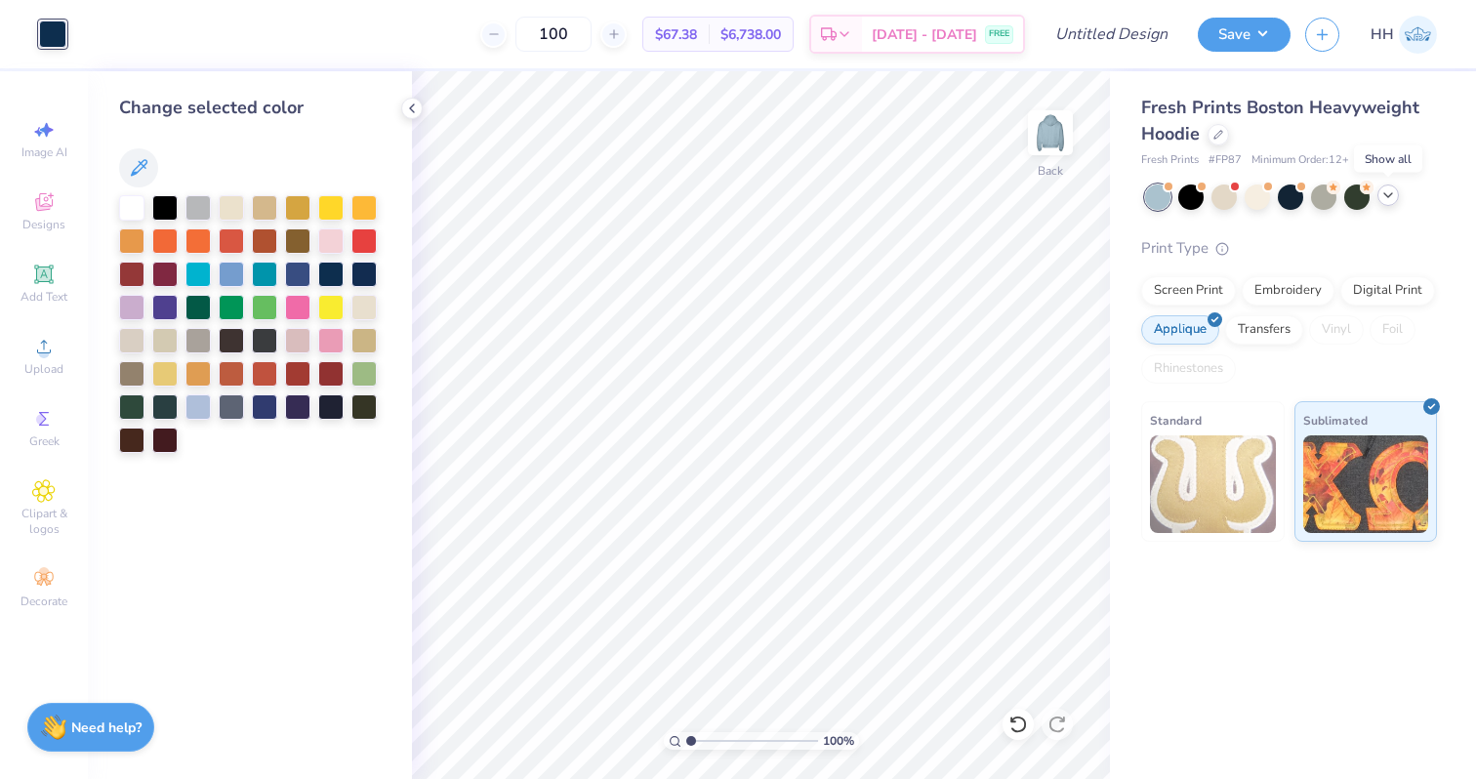
click at [1387, 190] on icon at bounding box center [1388, 195] width 16 height 16
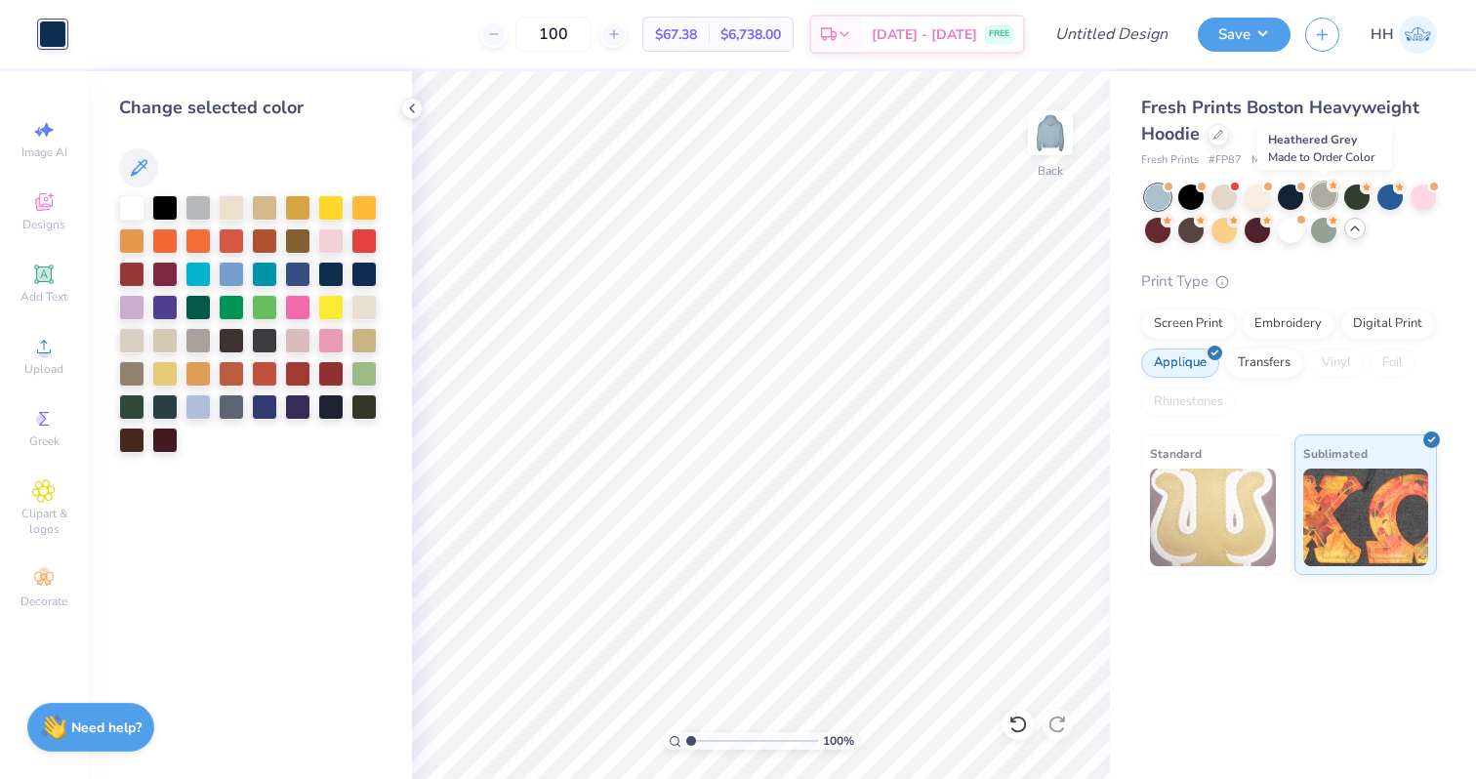
click at [1326, 184] on icon at bounding box center [1333, 186] width 14 height 14
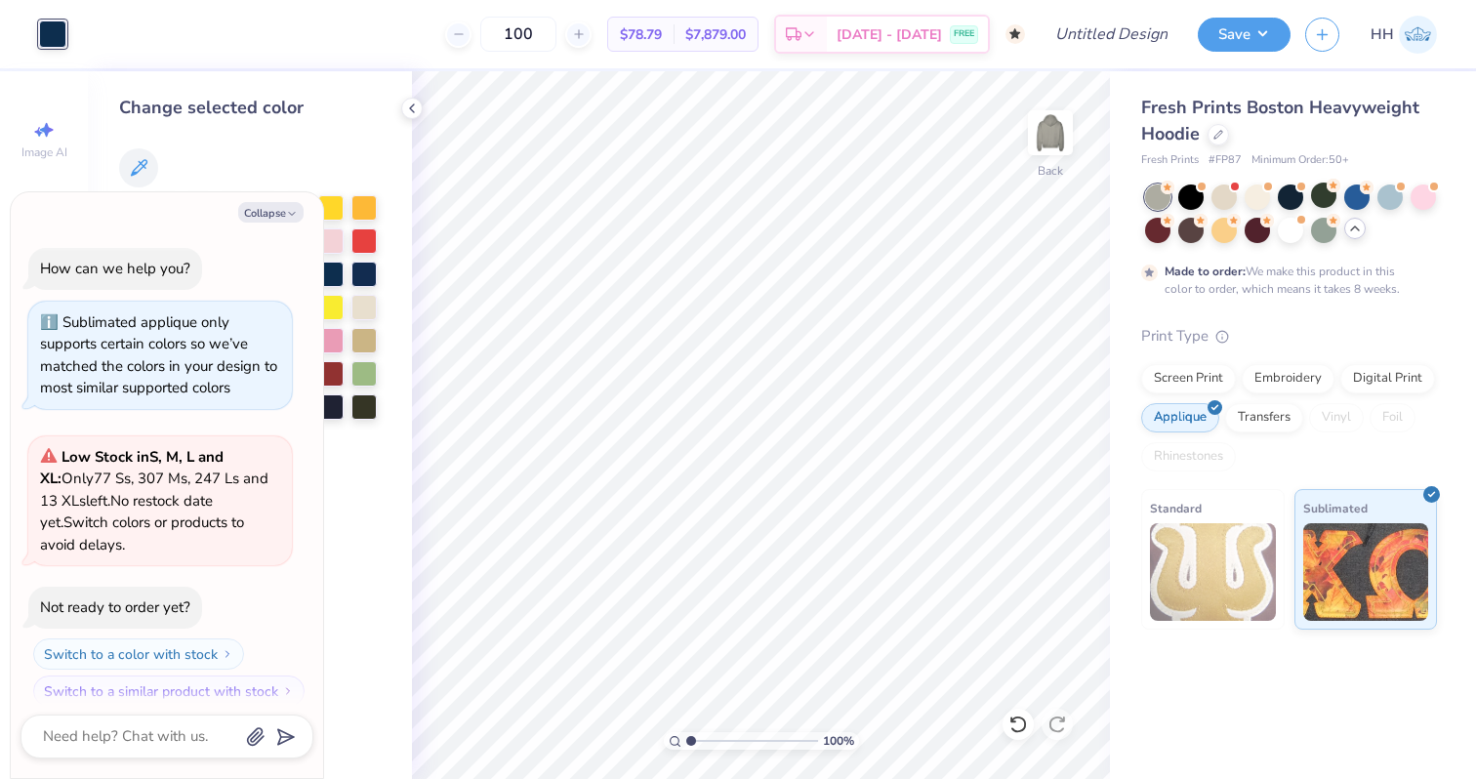
scroll to position [1396, 0]
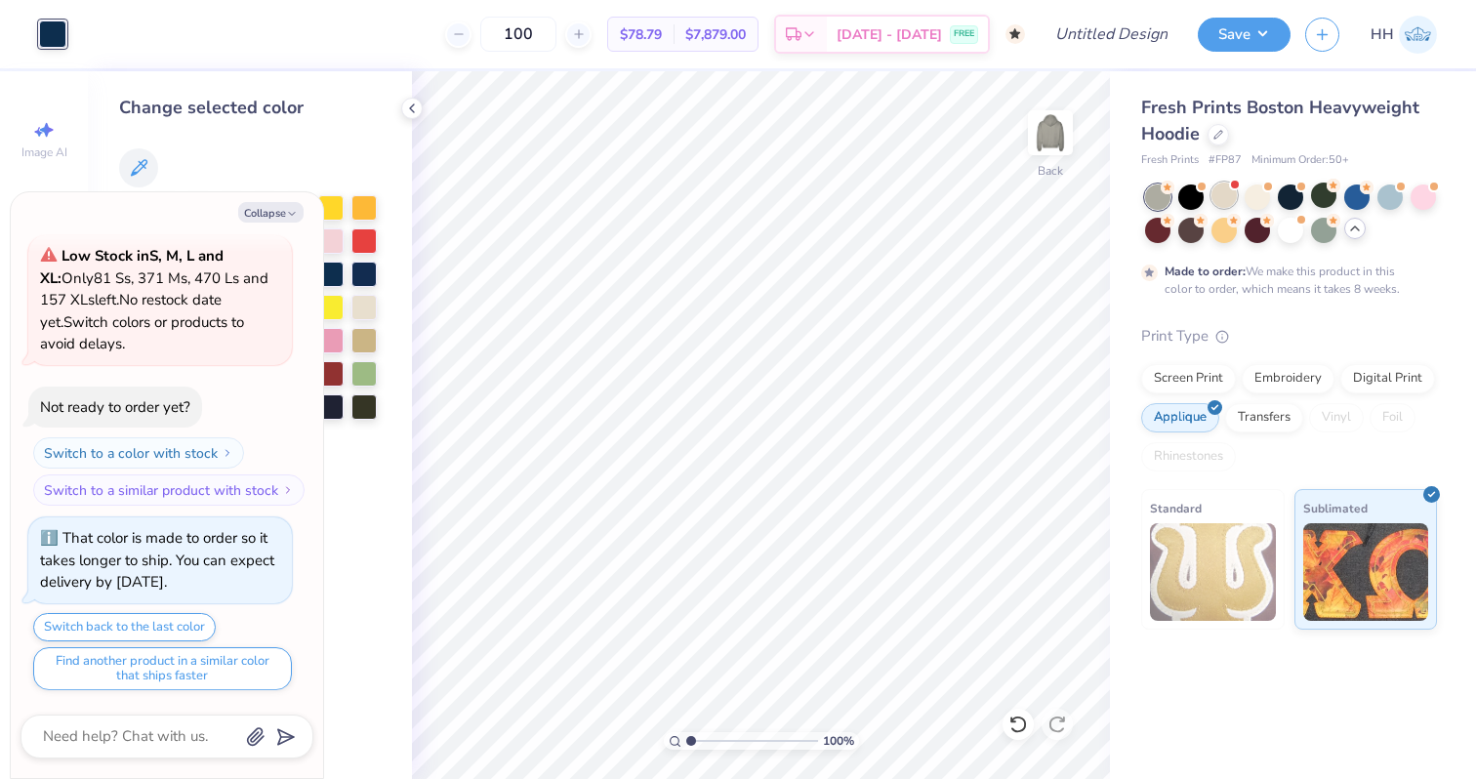
click at [1215, 195] on div at bounding box center [1223, 194] width 25 height 25
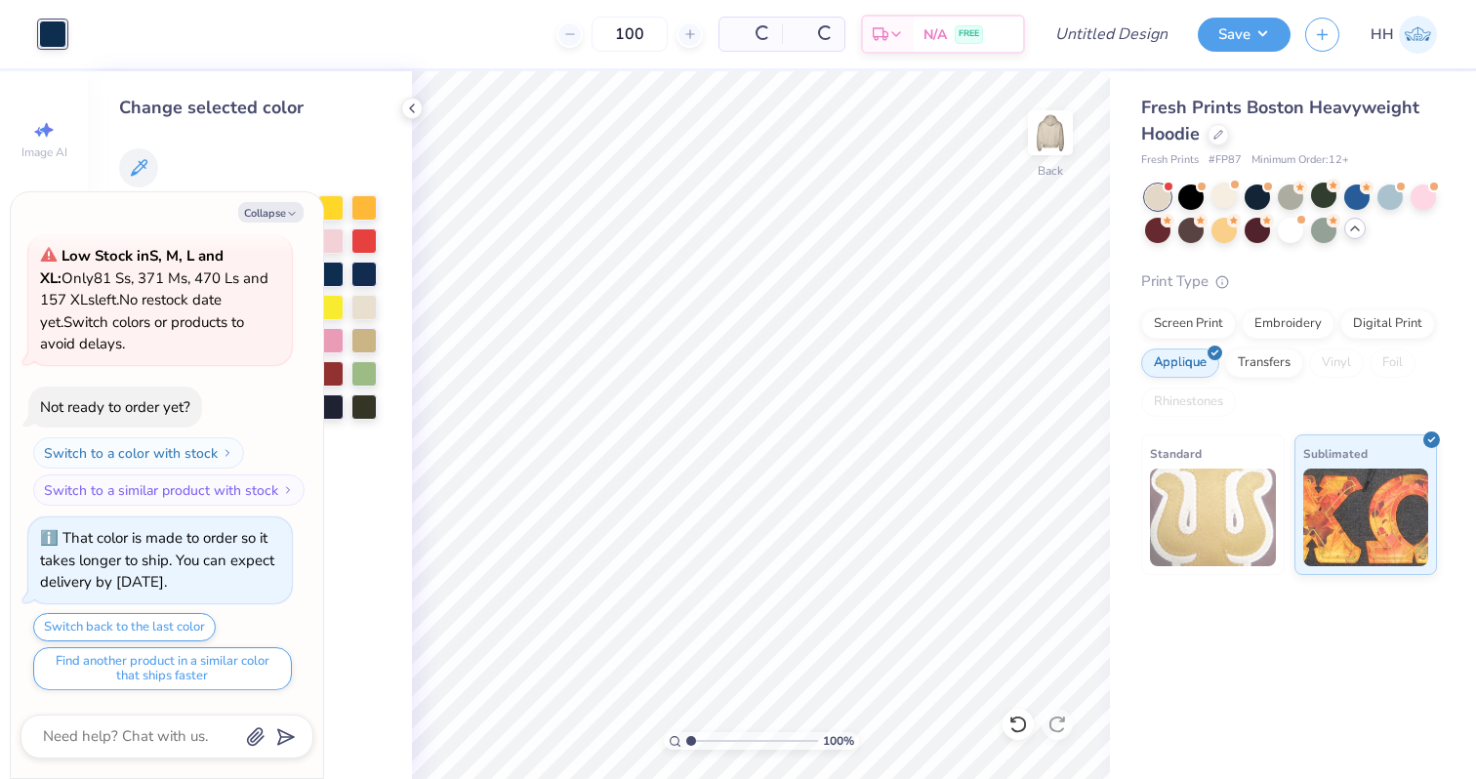
scroll to position [1813, 0]
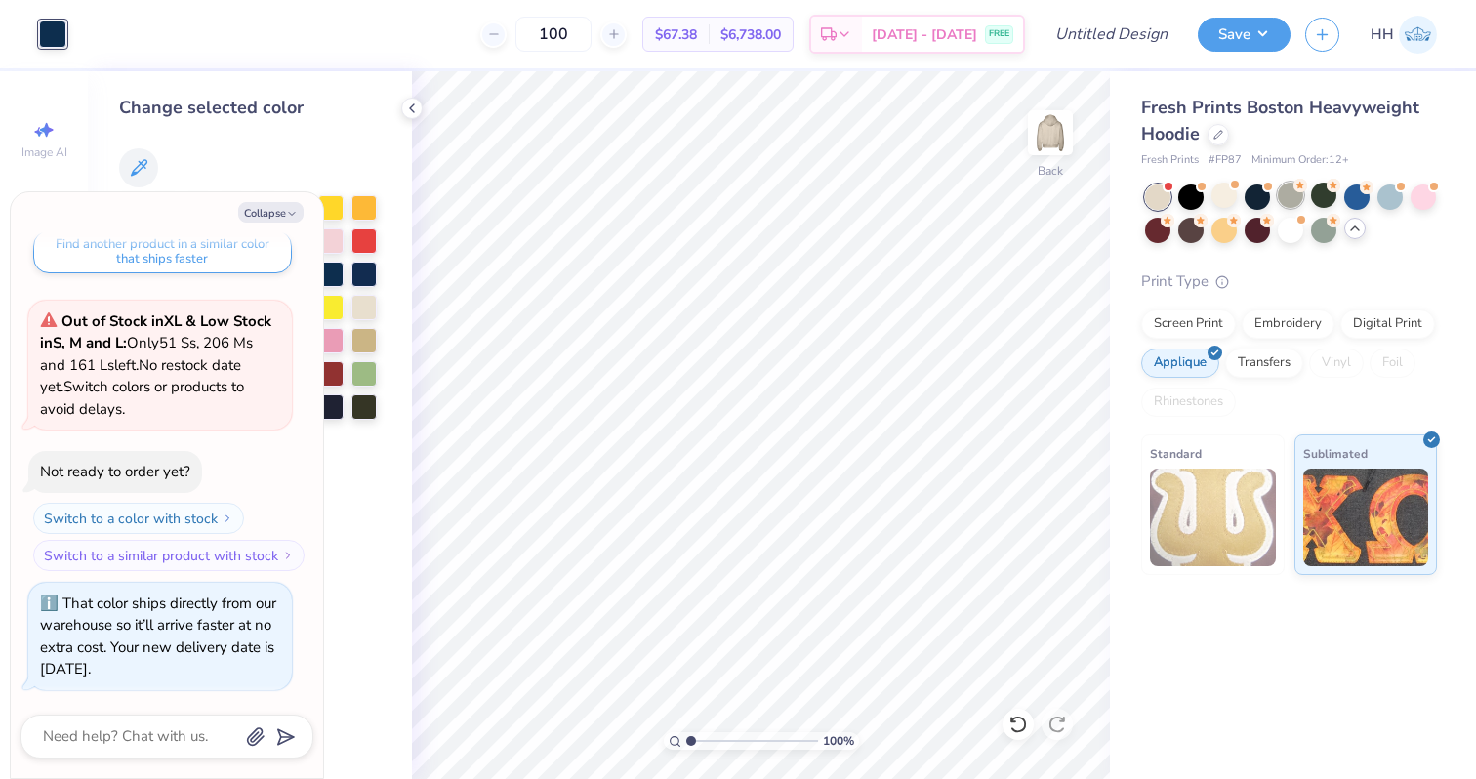
click at [1292, 196] on div at bounding box center [1289, 194] width 25 height 25
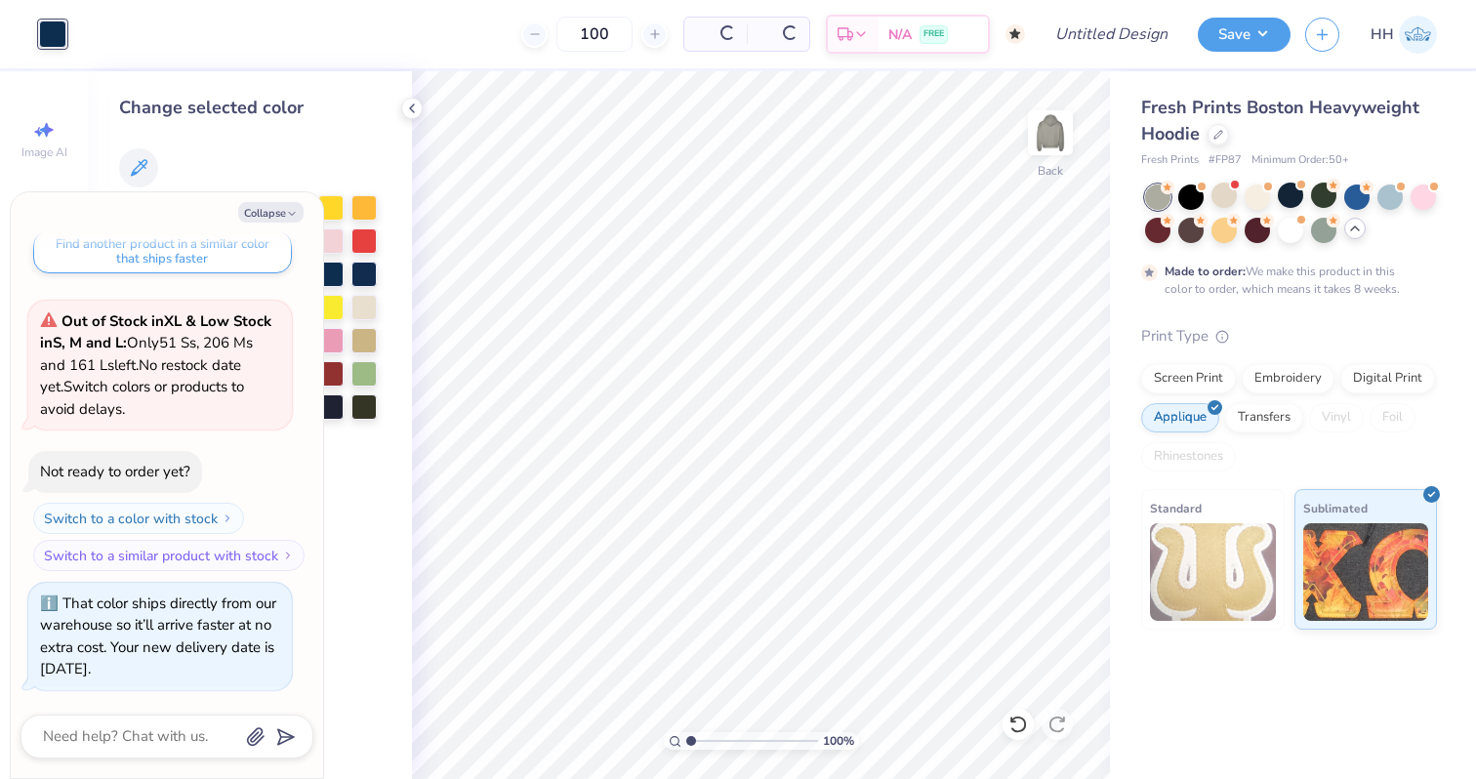
scroll to position [1998, 0]
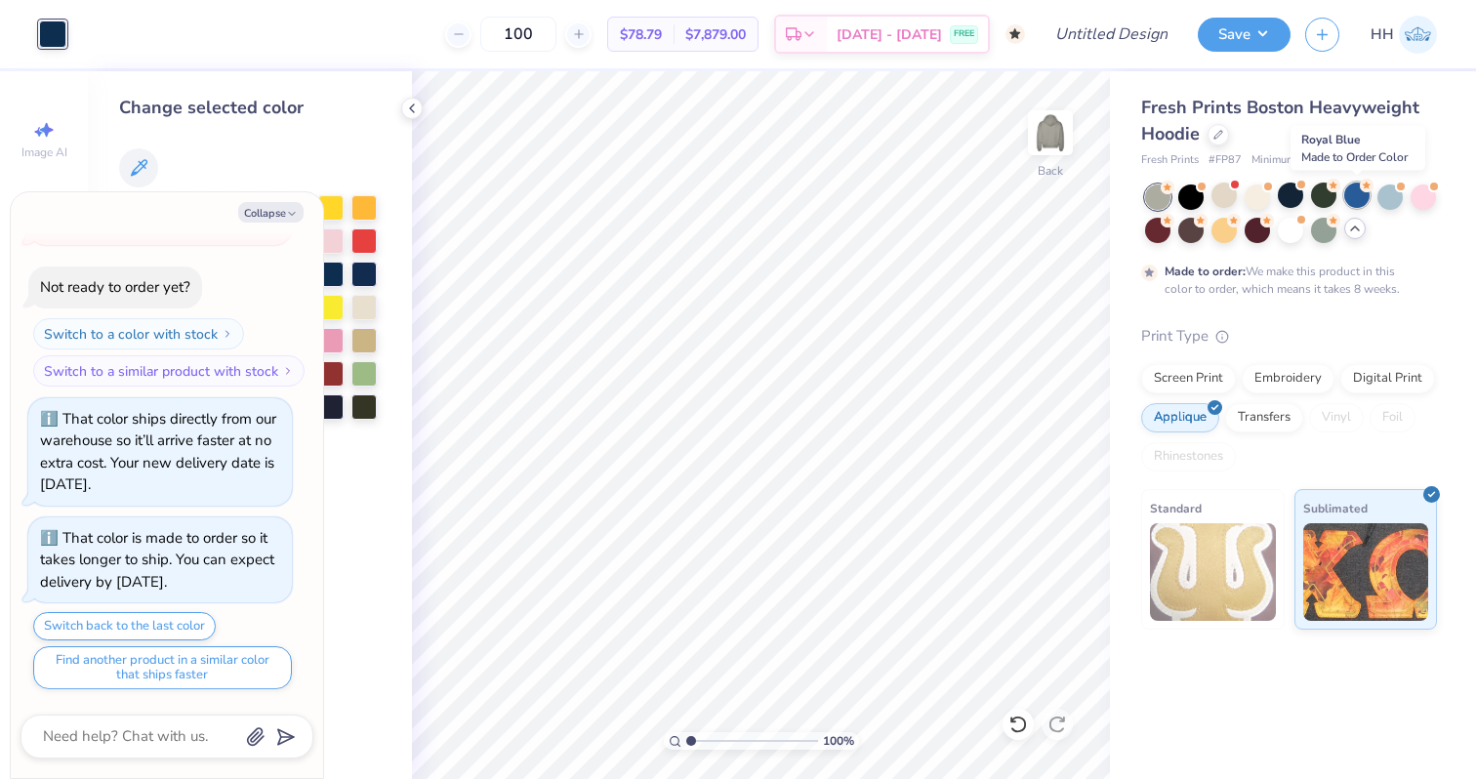
click at [1357, 197] on div at bounding box center [1356, 194] width 25 height 25
click at [1298, 229] on div at bounding box center [1289, 228] width 25 height 25
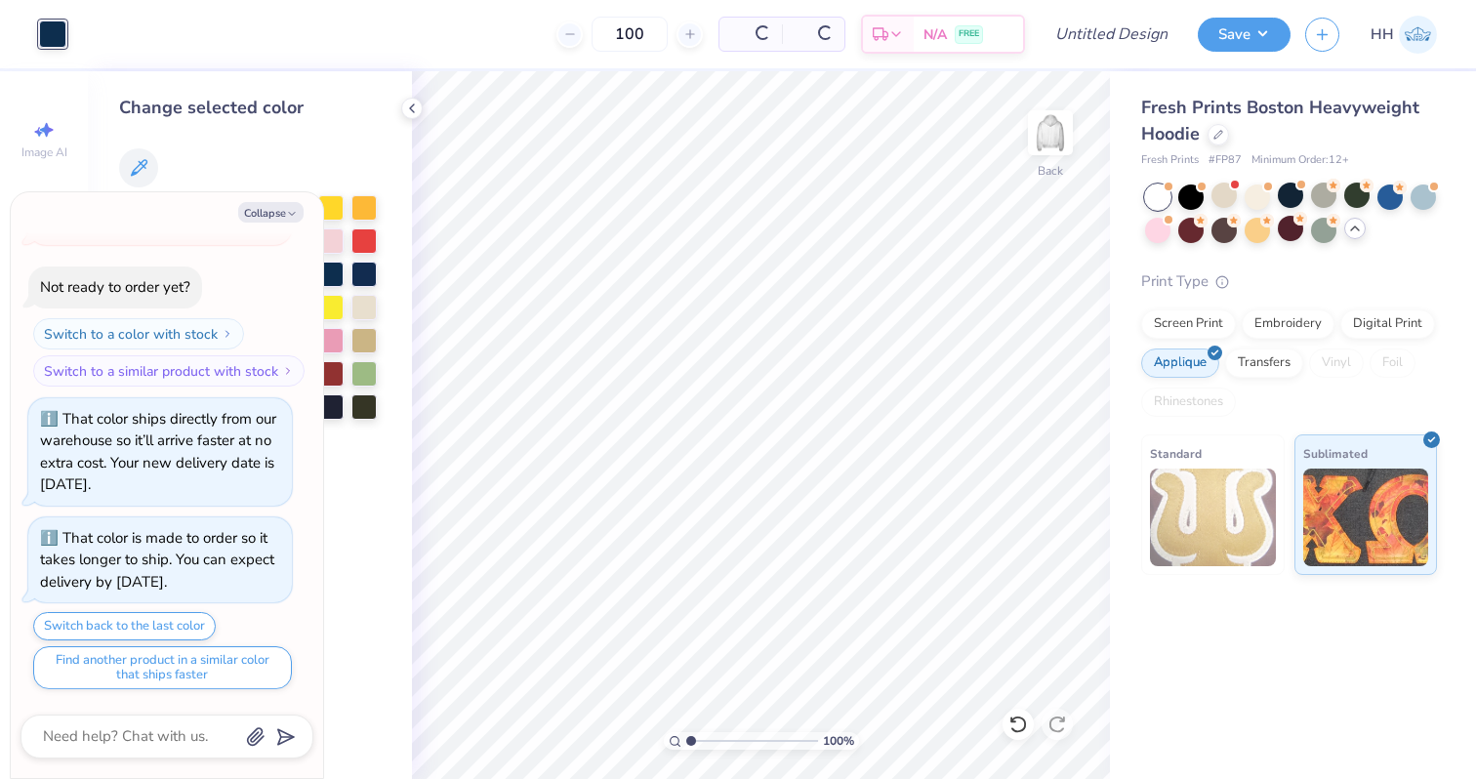
scroll to position [2414, 0]
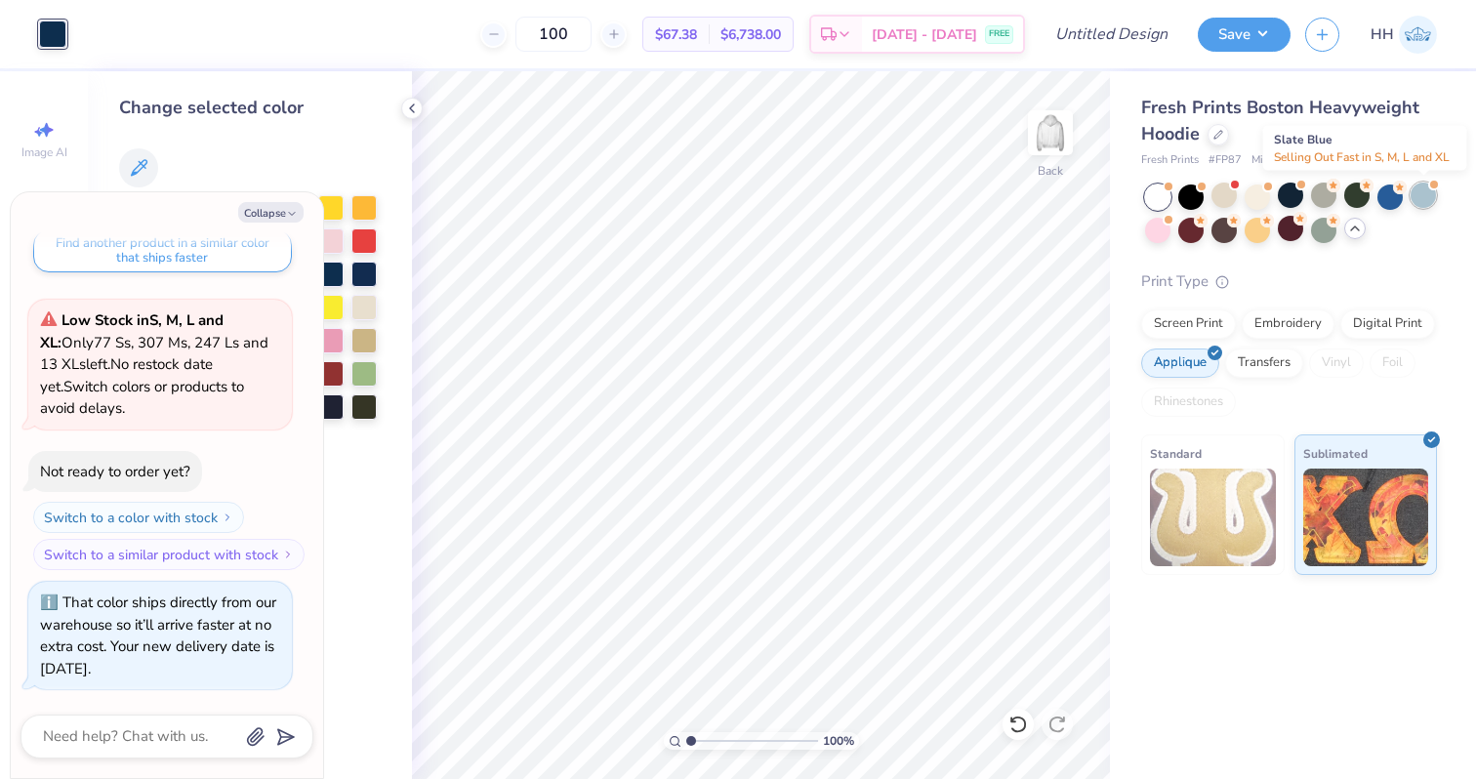
click at [1427, 196] on div at bounding box center [1422, 194] width 25 height 25
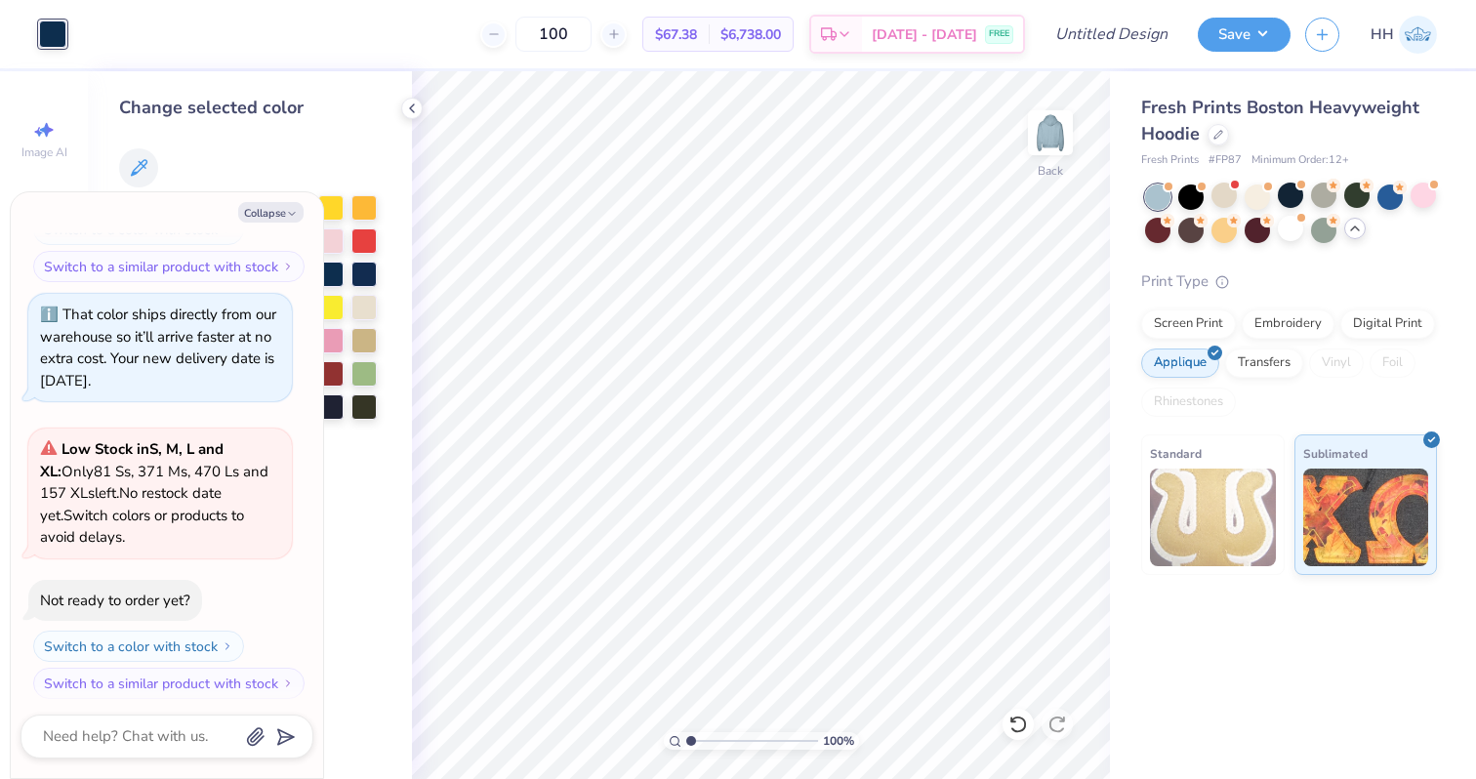
scroll to position [2712, 0]
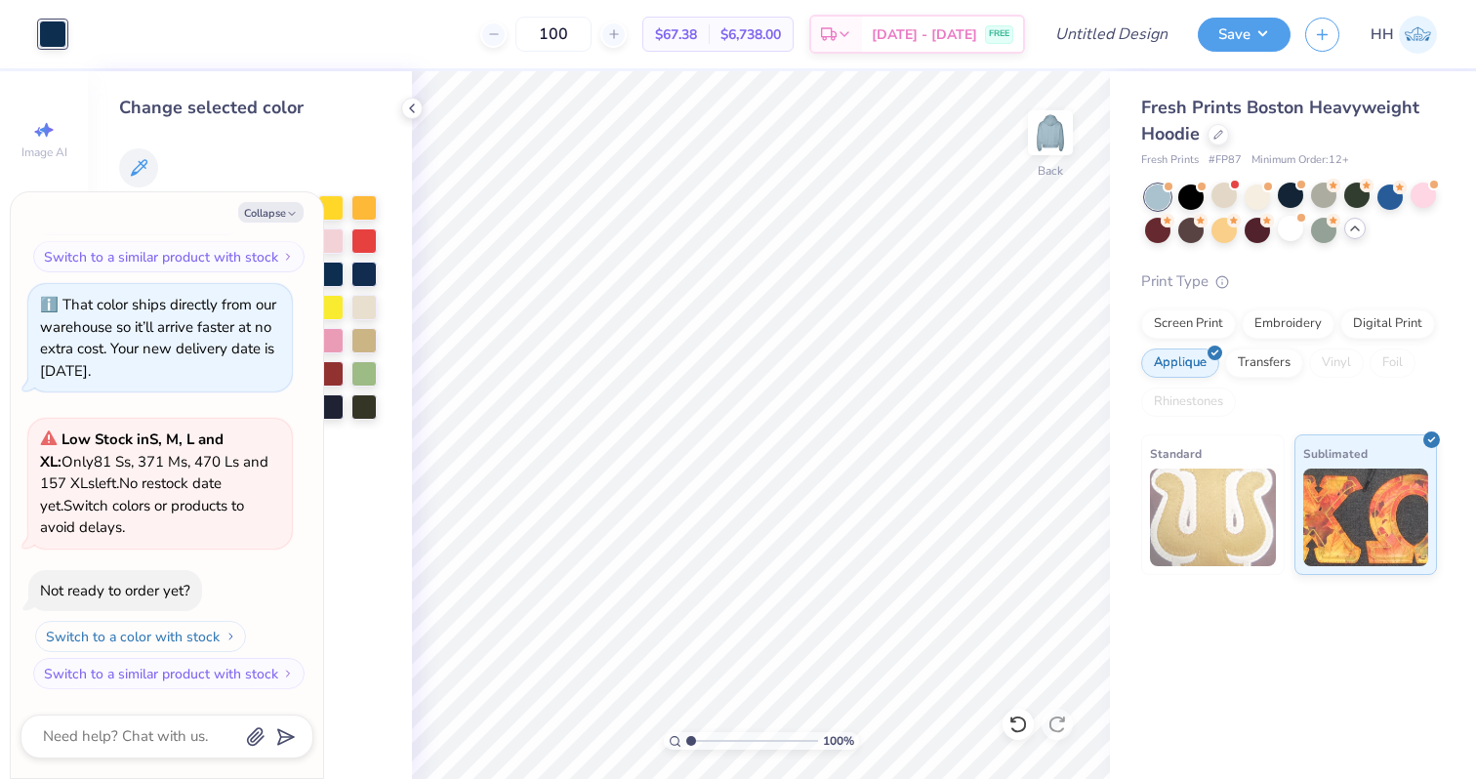
click at [196, 636] on button "Switch to a color with stock" at bounding box center [140, 636] width 211 height 31
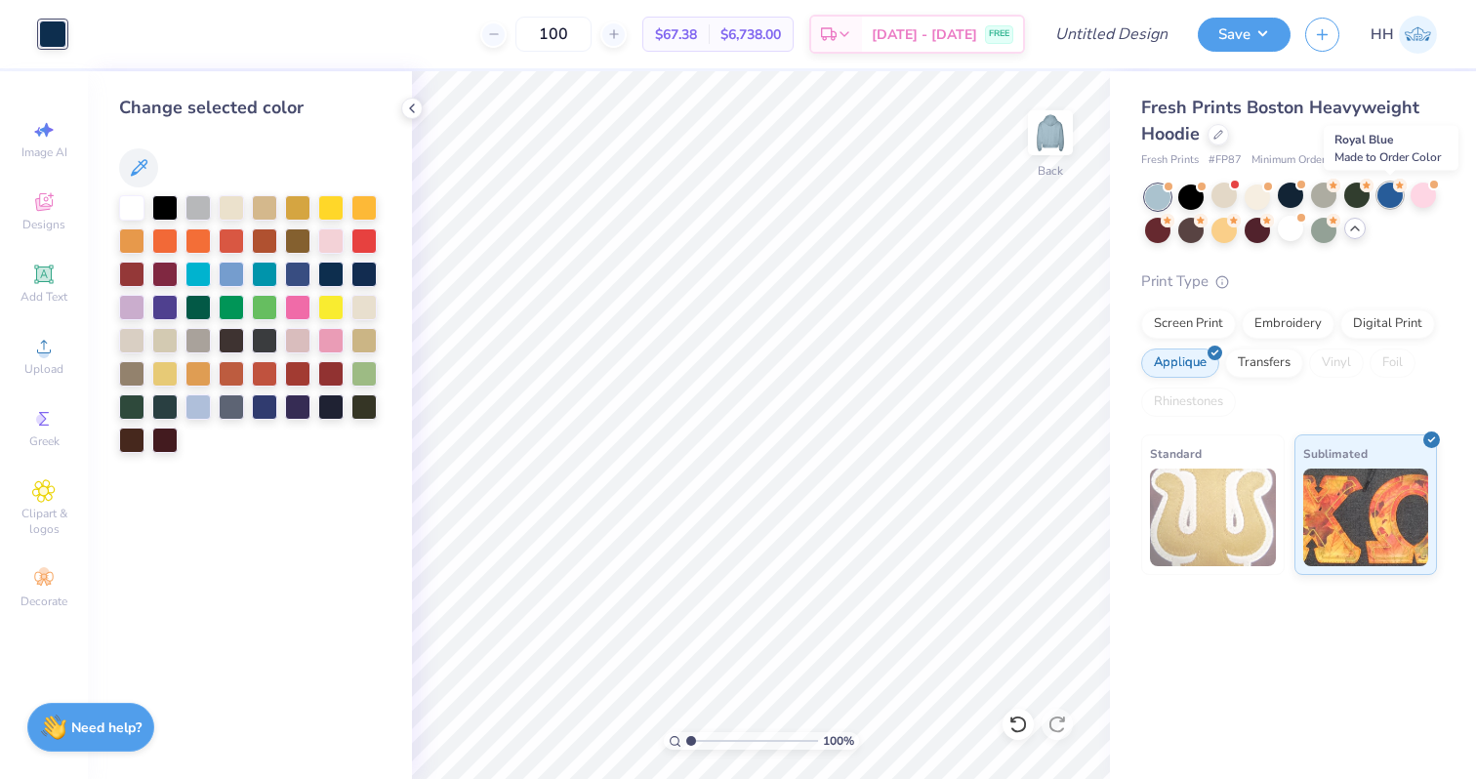
click at [1392, 199] on div at bounding box center [1389, 194] width 25 height 25
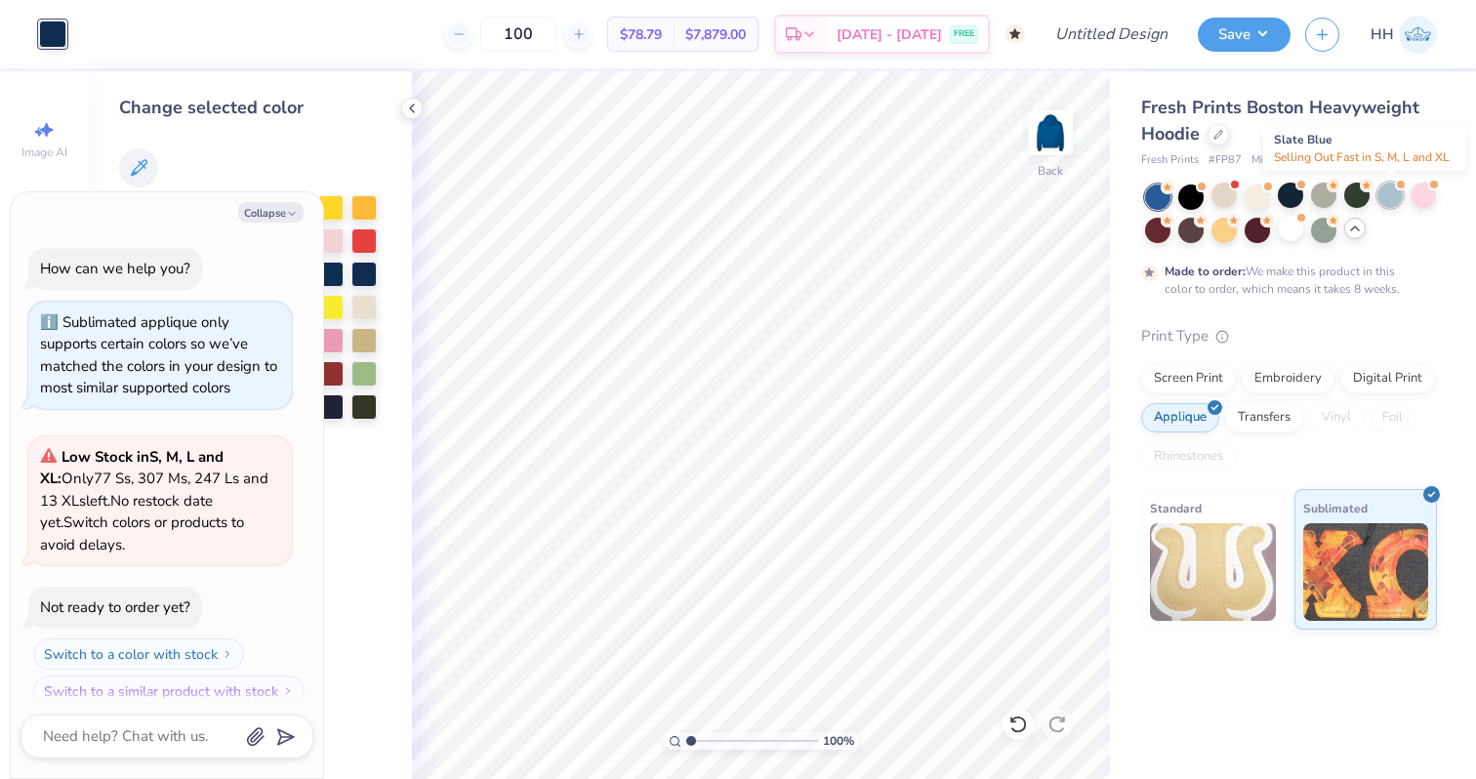
scroll to position [2895, 0]
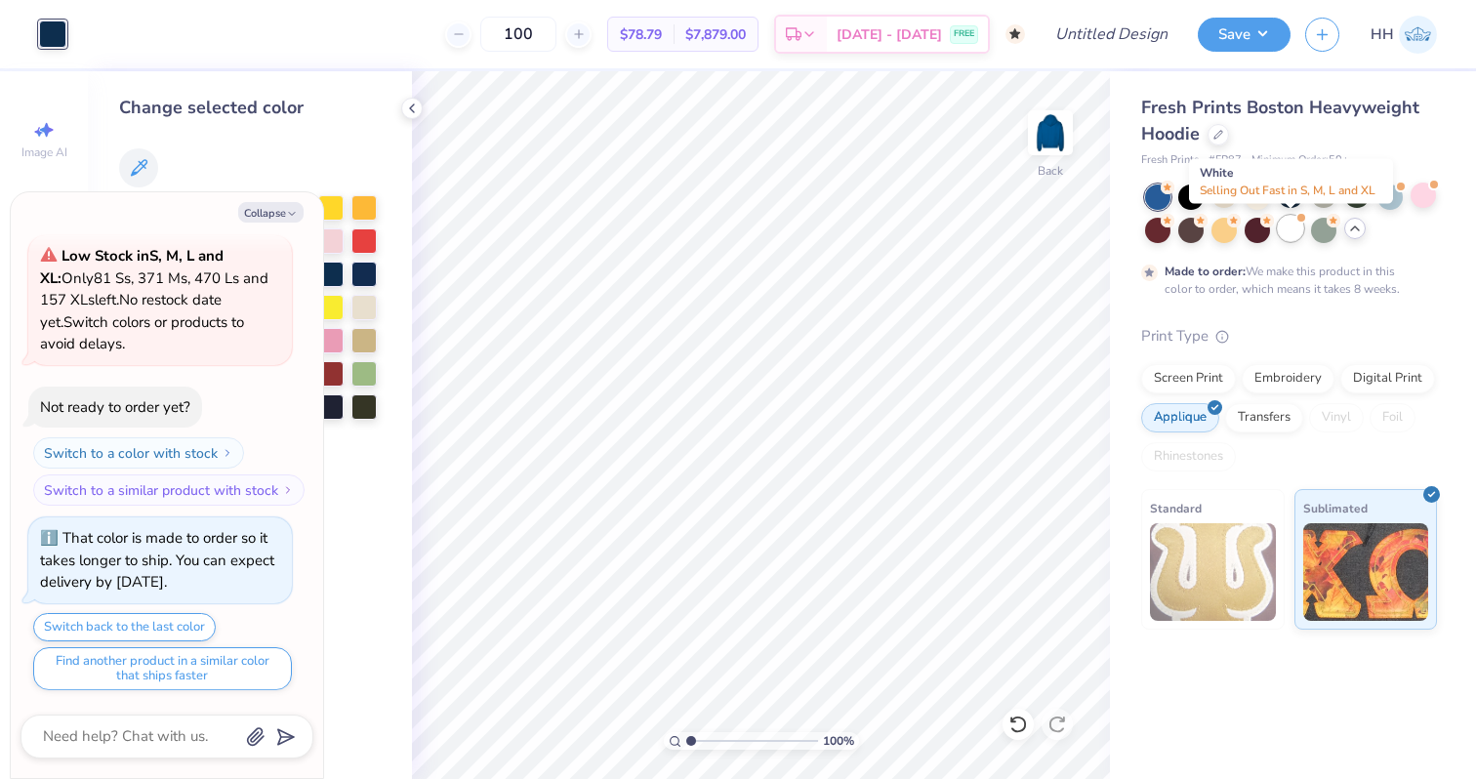
click at [1287, 225] on div at bounding box center [1289, 228] width 25 height 25
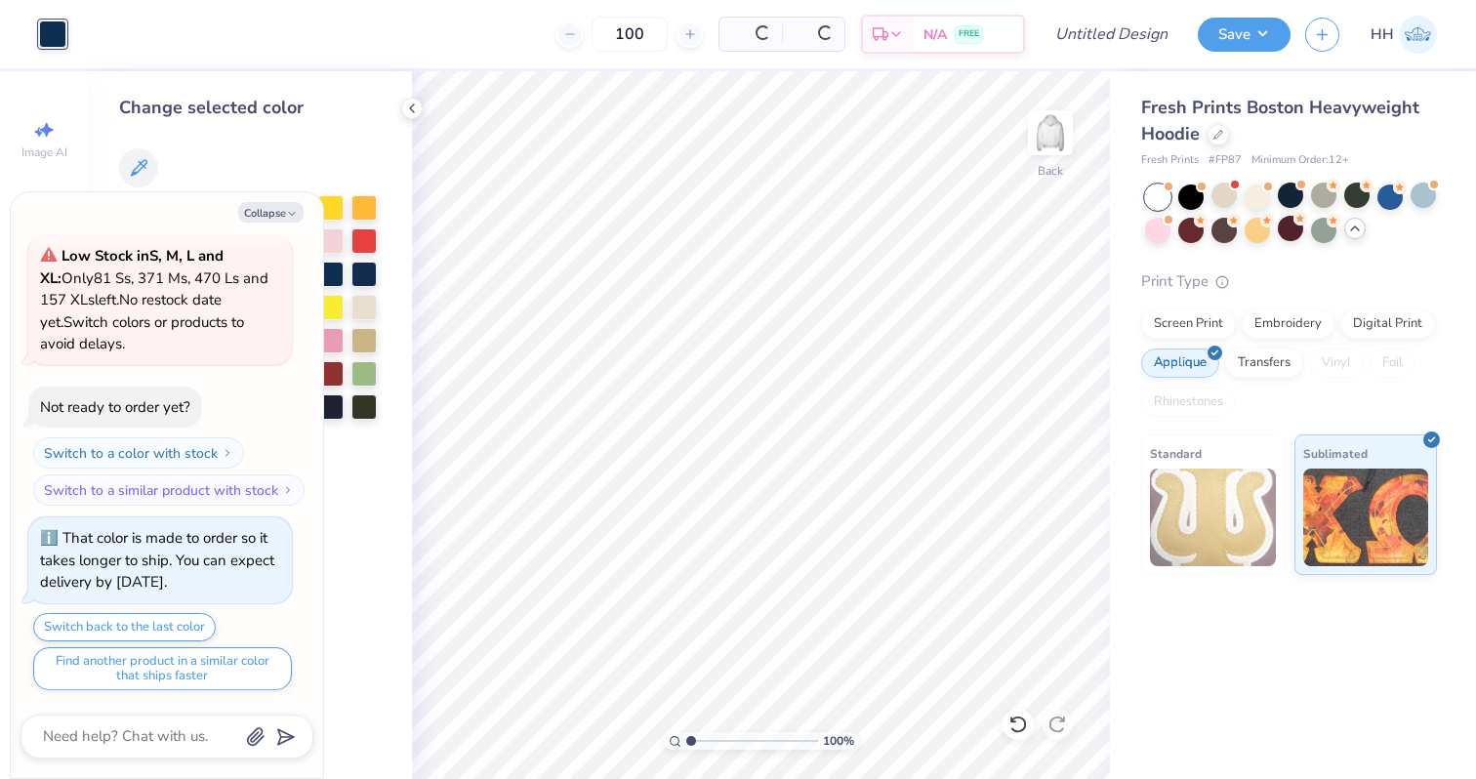
scroll to position [3312, 0]
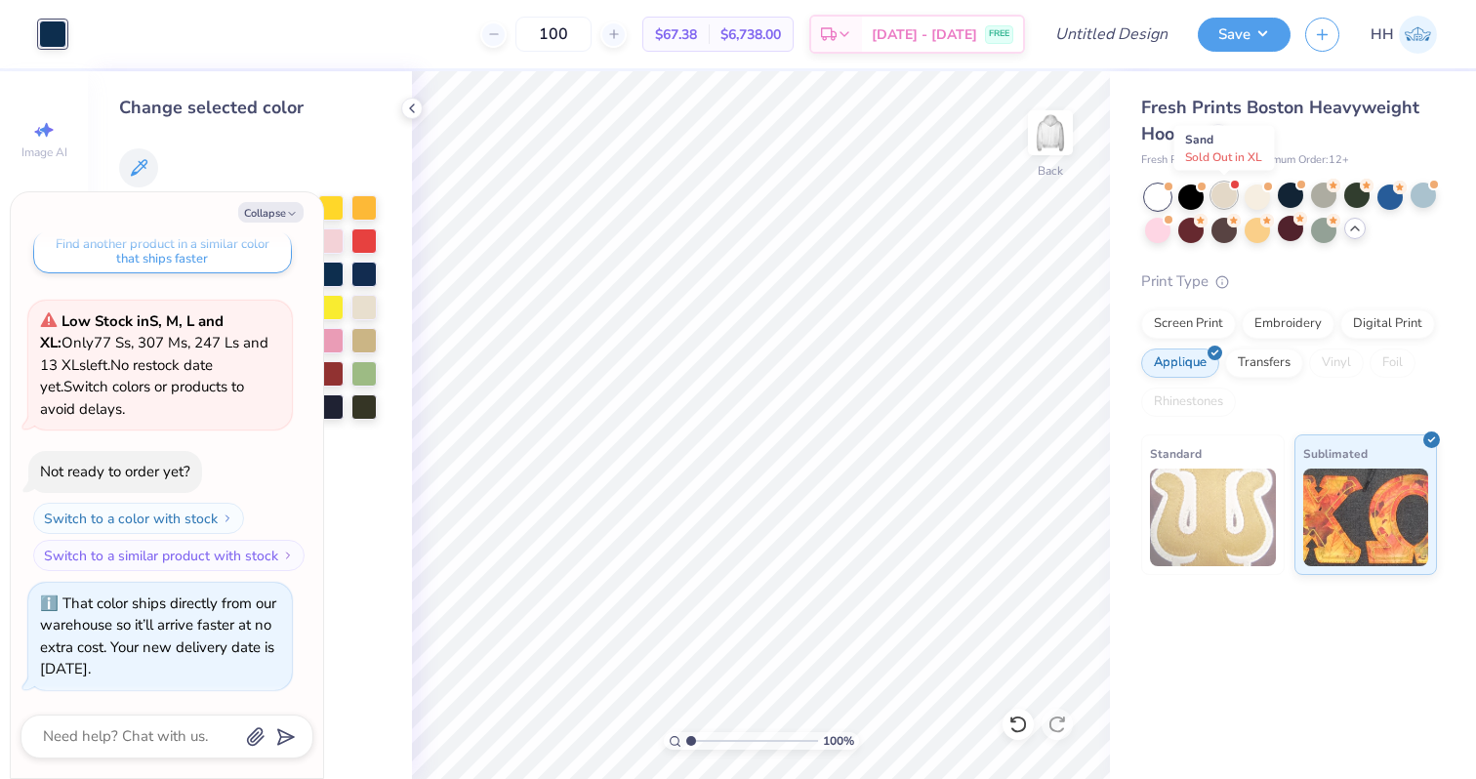
click at [1225, 193] on div at bounding box center [1223, 194] width 25 height 25
type textarea "x"
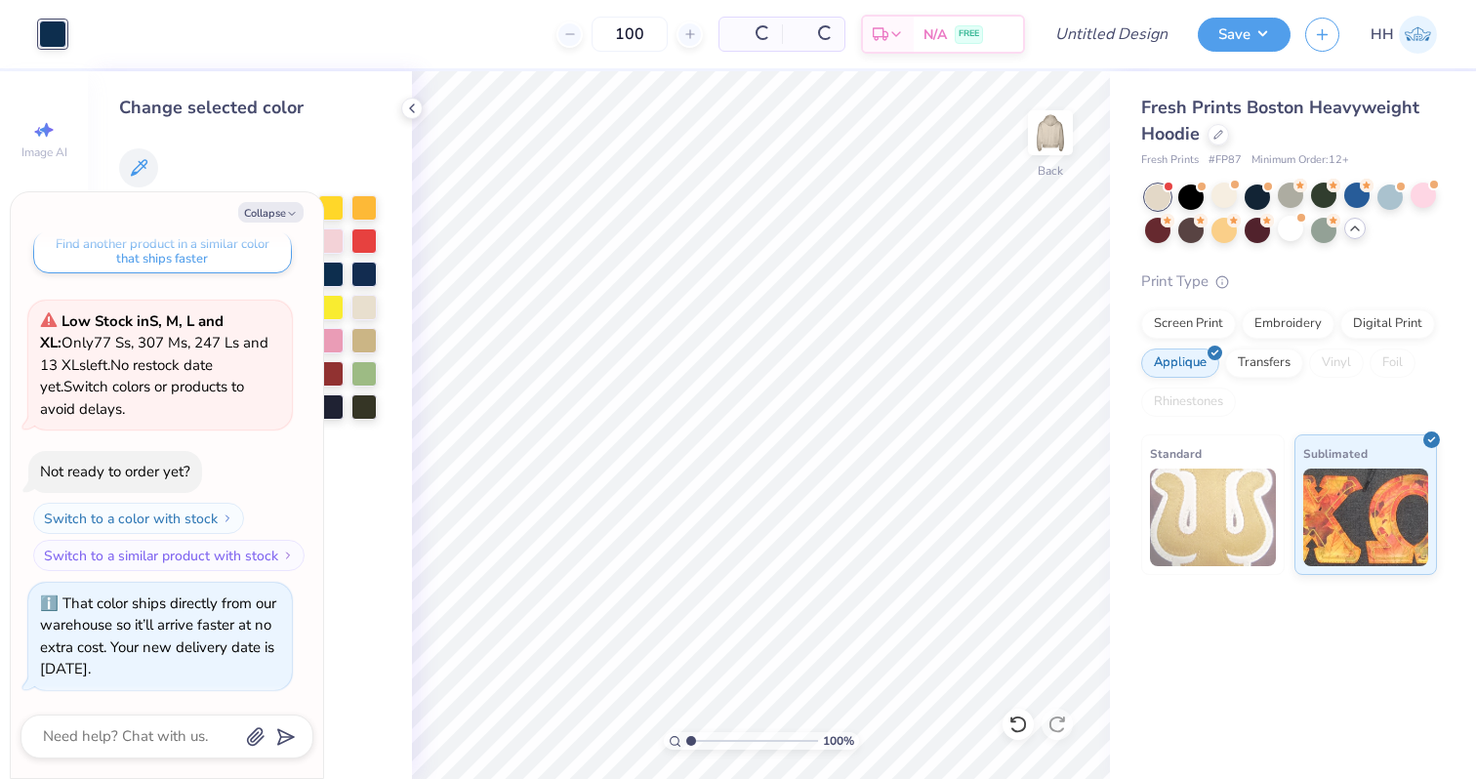
scroll to position [3610, 0]
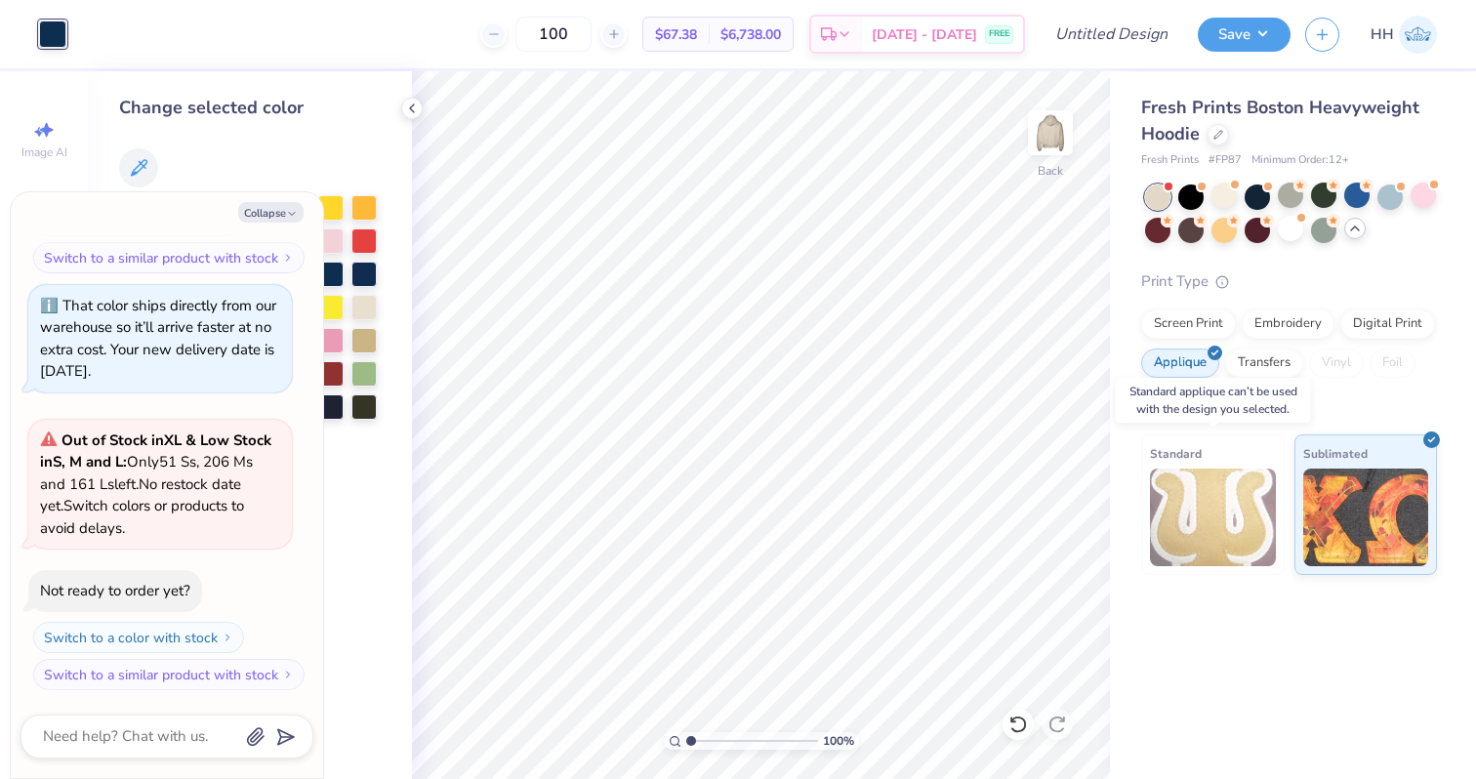
click at [1215, 494] on img at bounding box center [1213, 517] width 126 height 98
click at [1223, 451] on div "Standard" at bounding box center [1212, 504] width 143 height 141
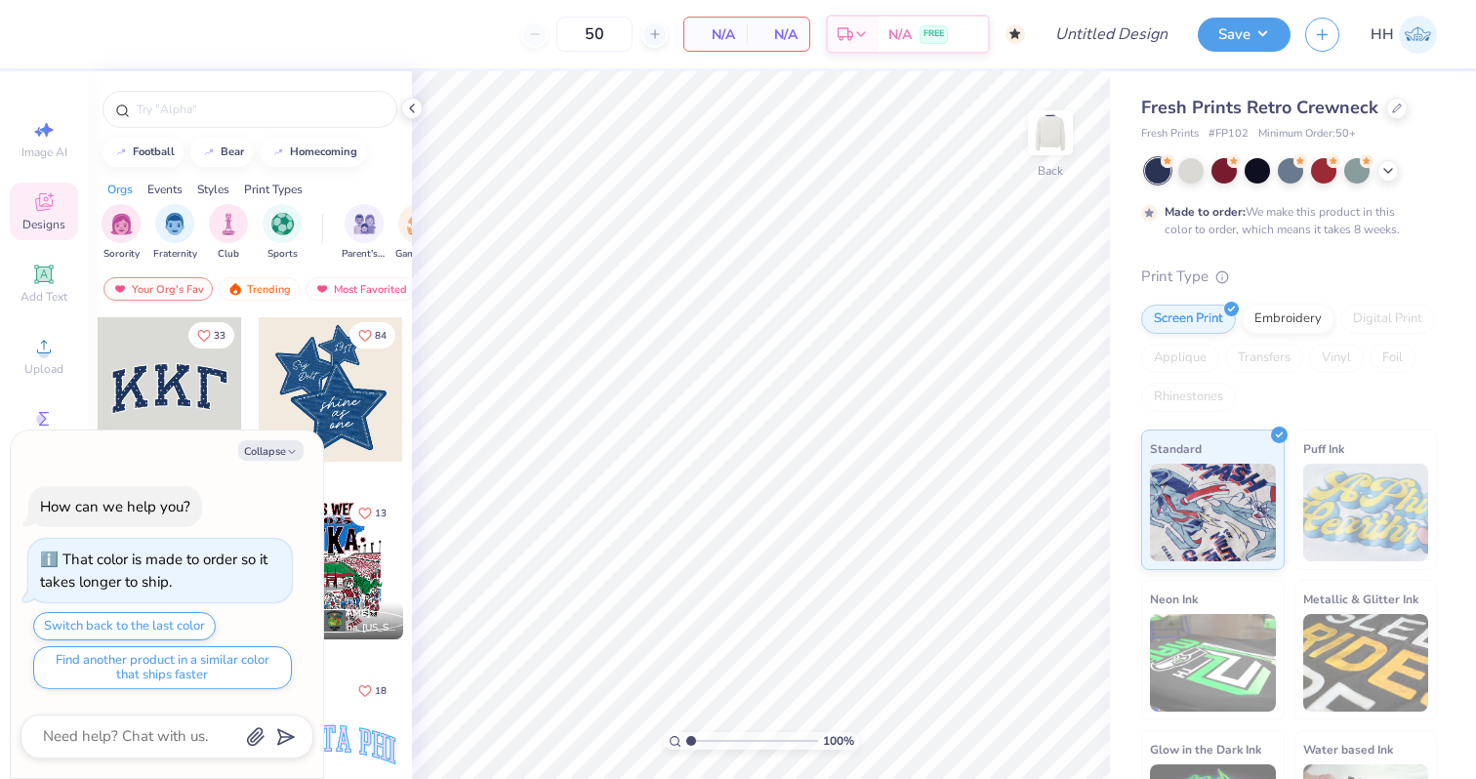
click at [198, 378] on div at bounding box center [170, 389] width 144 height 144
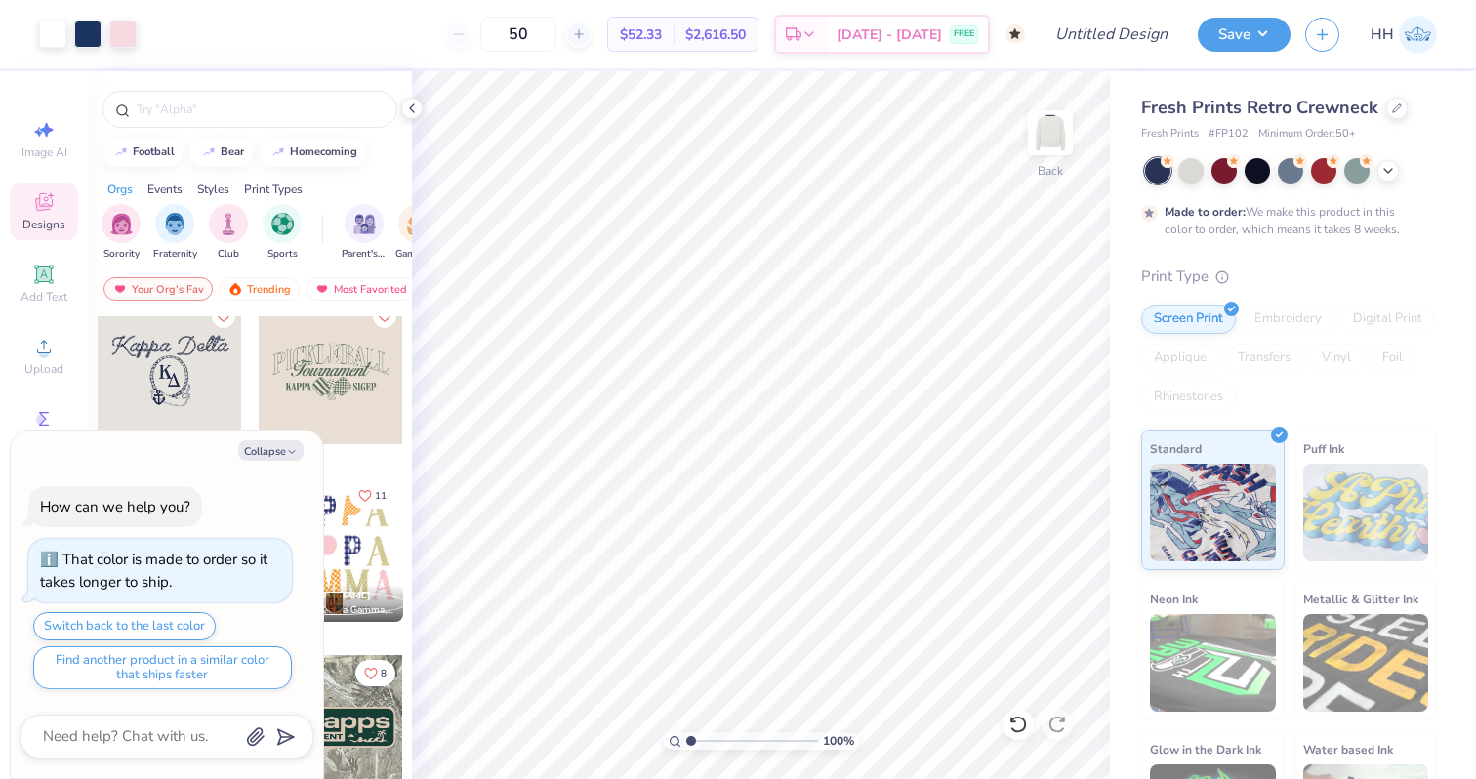
scroll to position [1112, 0]
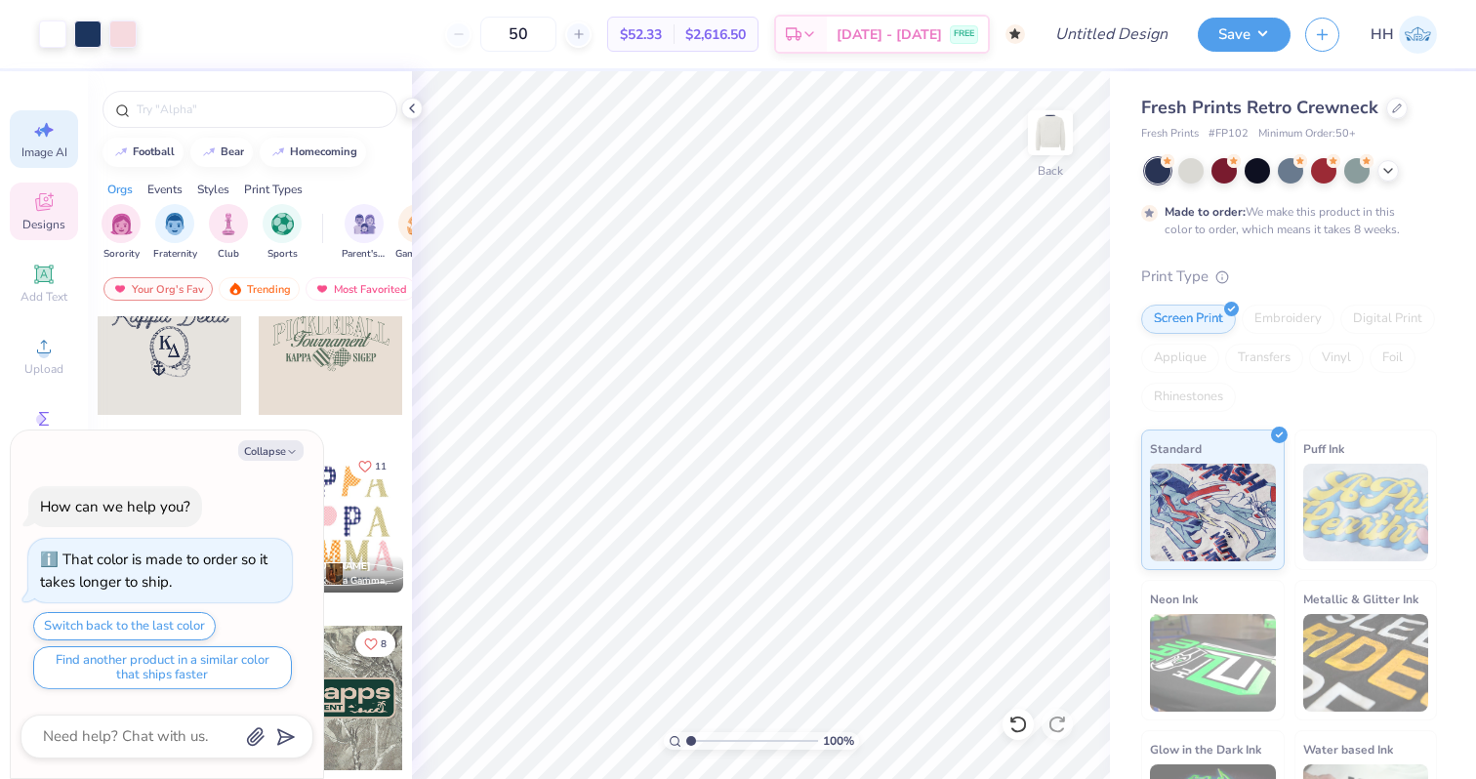
click at [51, 139] on icon at bounding box center [43, 129] width 23 height 23
type textarea "x"
select select "4"
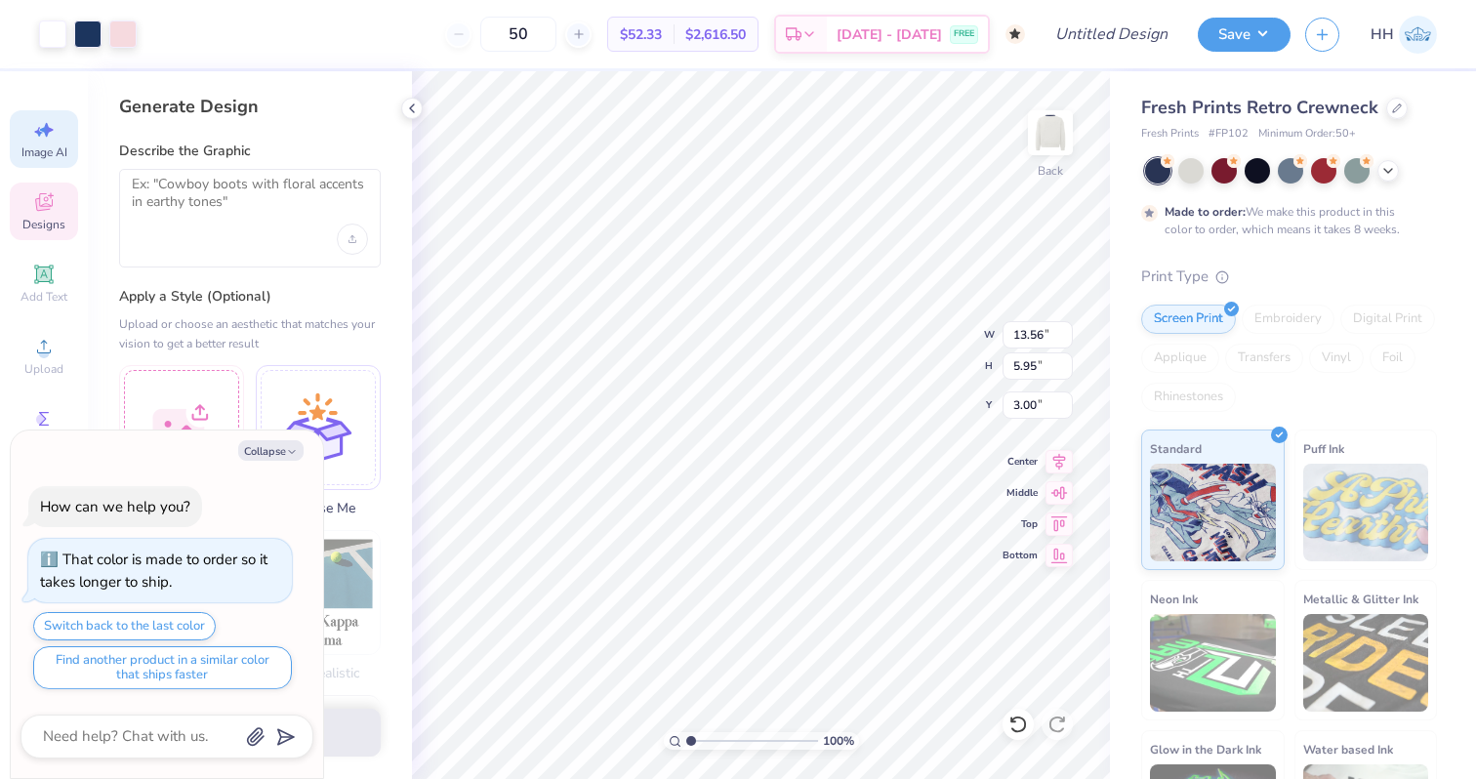
type textarea "x"
type input "2.63"
type textarea "x"
type input "2.04"
click at [1043, 129] on img at bounding box center [1050, 133] width 78 height 78
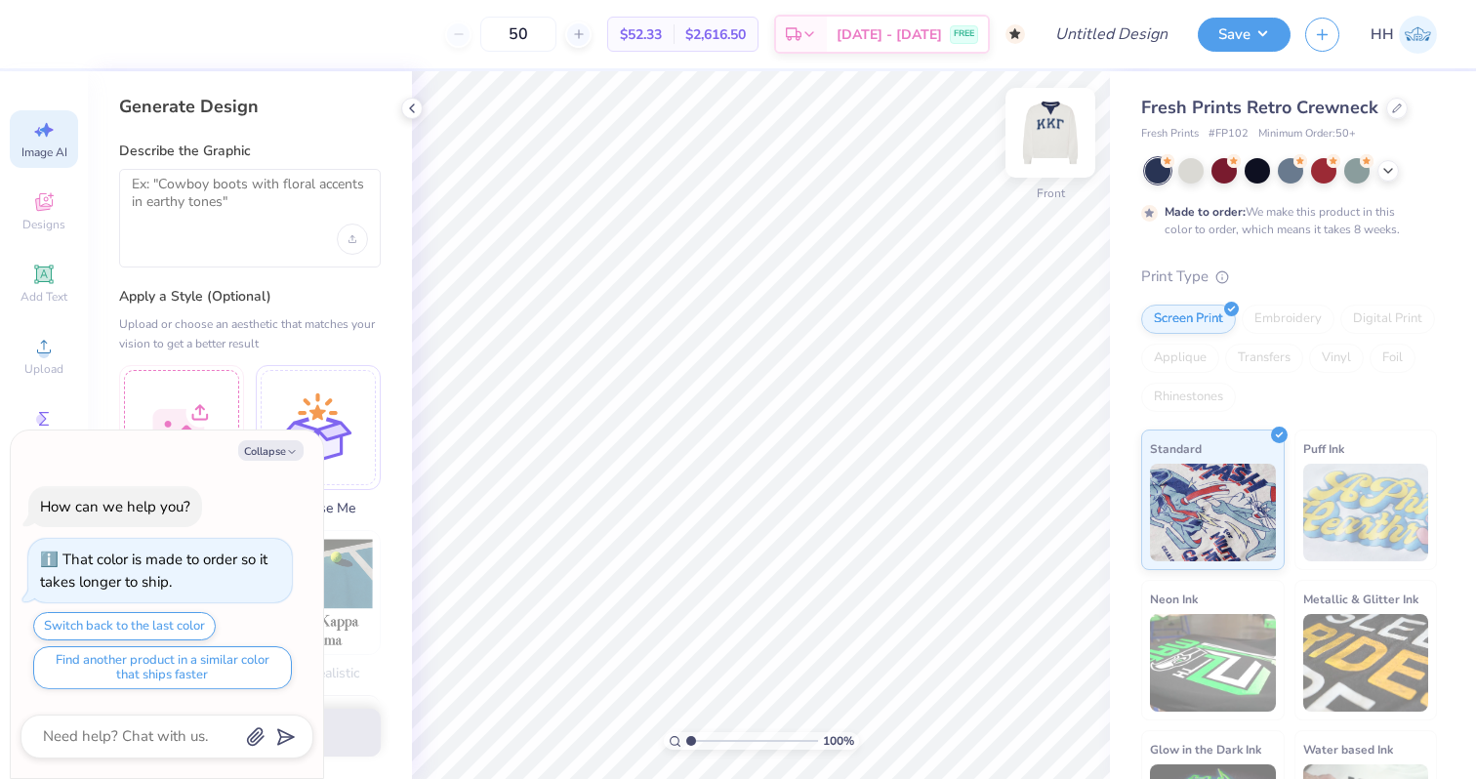
click at [1059, 142] on img at bounding box center [1050, 133] width 78 height 78
click at [413, 102] on icon at bounding box center [412, 109] width 16 height 16
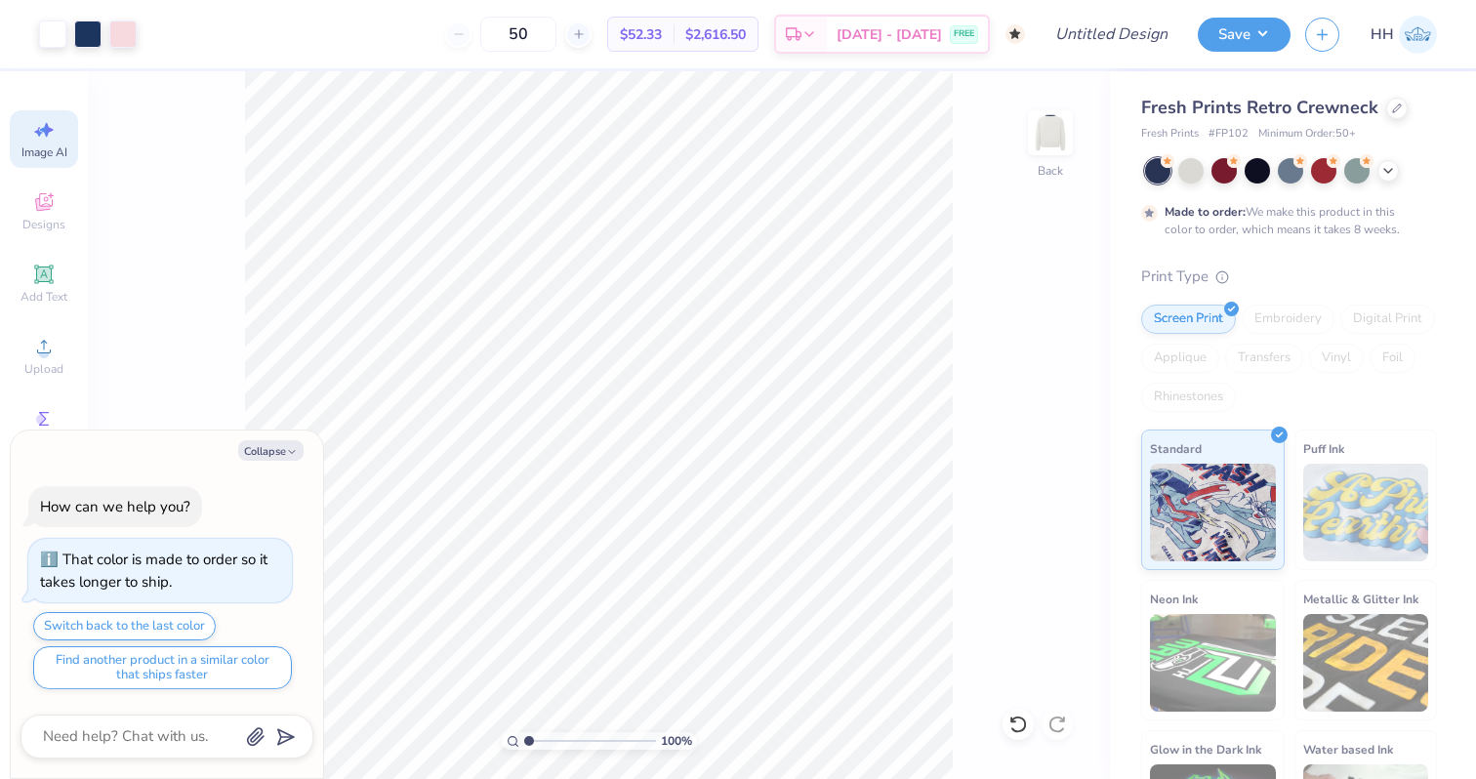
click at [197, 102] on div "100 % Back" at bounding box center [599, 425] width 1022 height 708
click at [132, 31] on div at bounding box center [122, 32] width 27 height 27
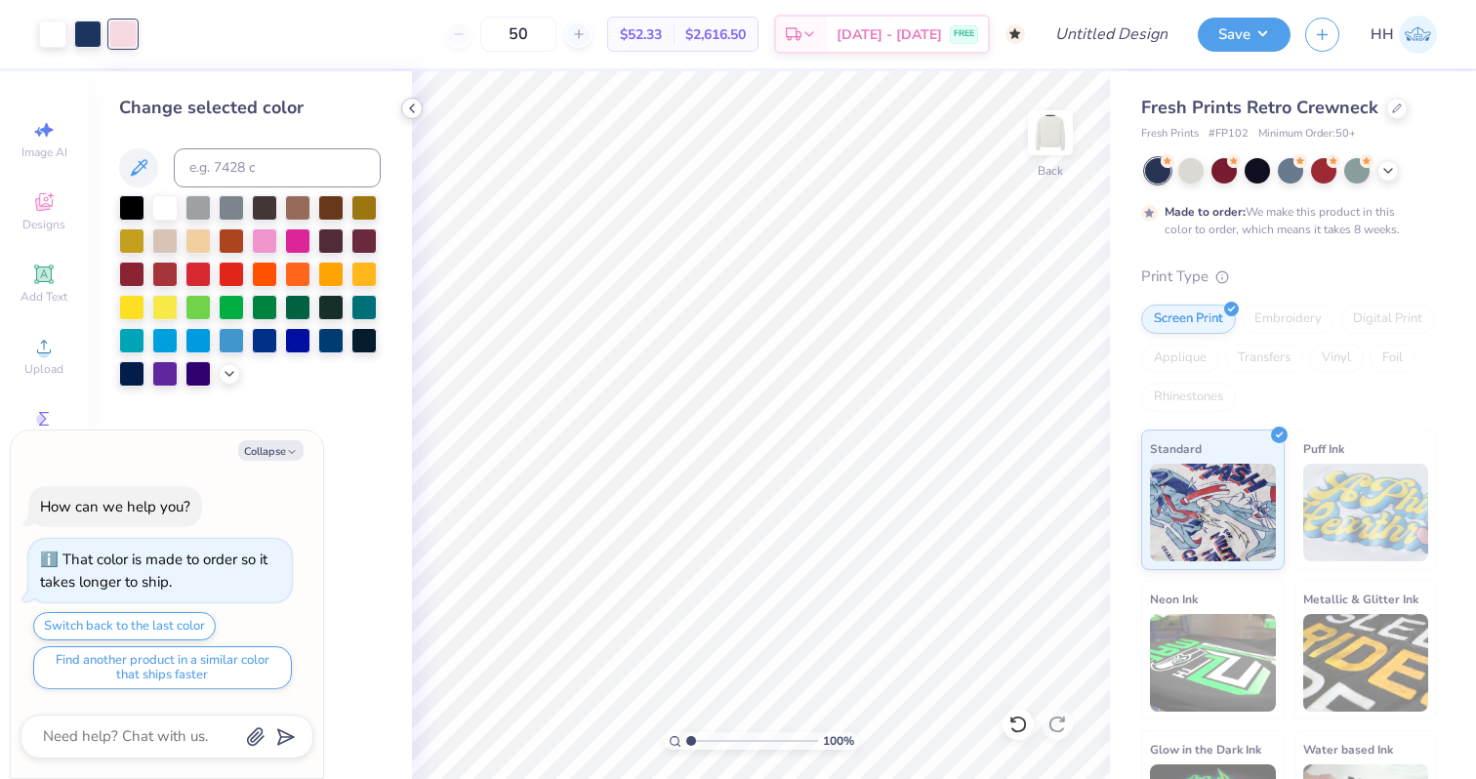
click at [415, 109] on icon at bounding box center [412, 109] width 16 height 16
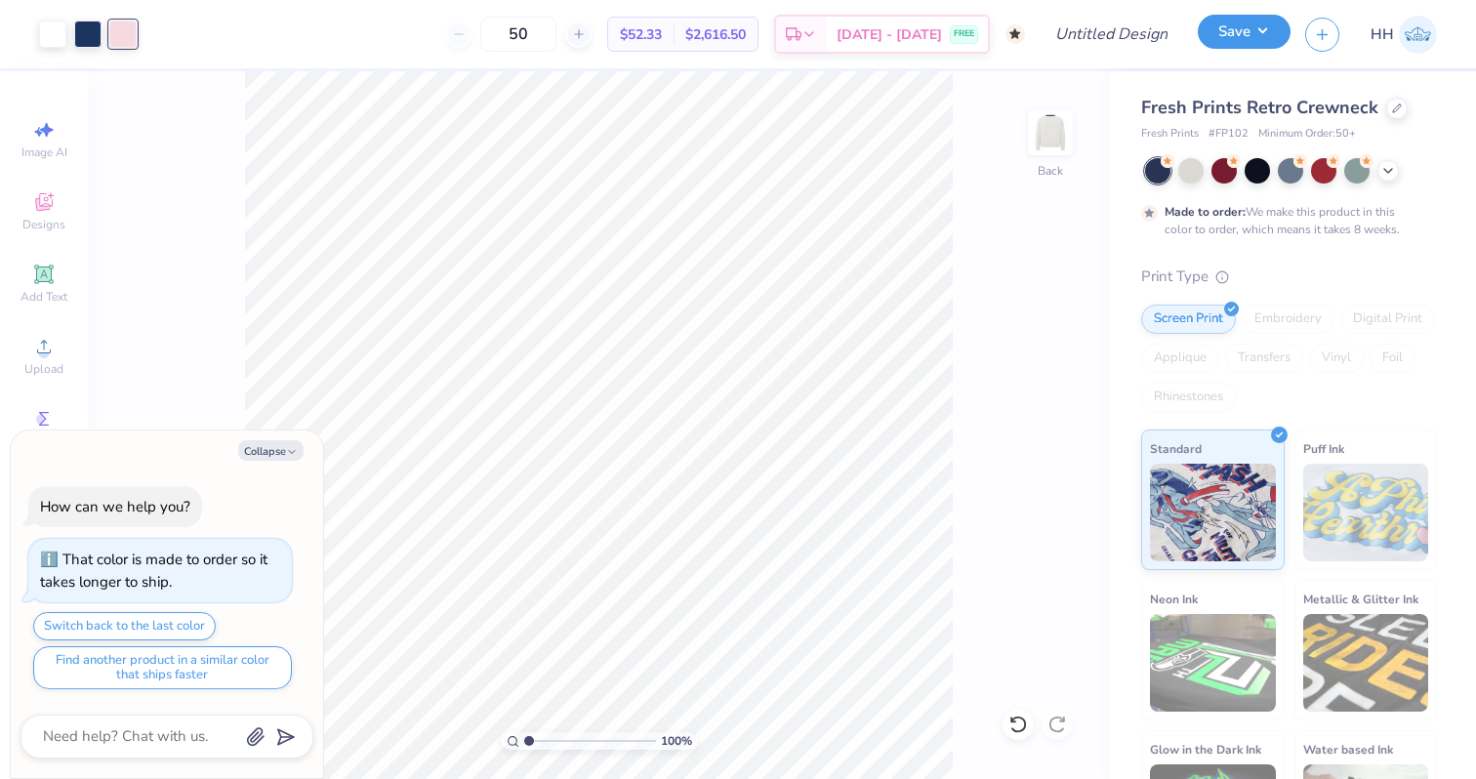
click at [1248, 30] on button "Save" at bounding box center [1243, 32] width 93 height 34
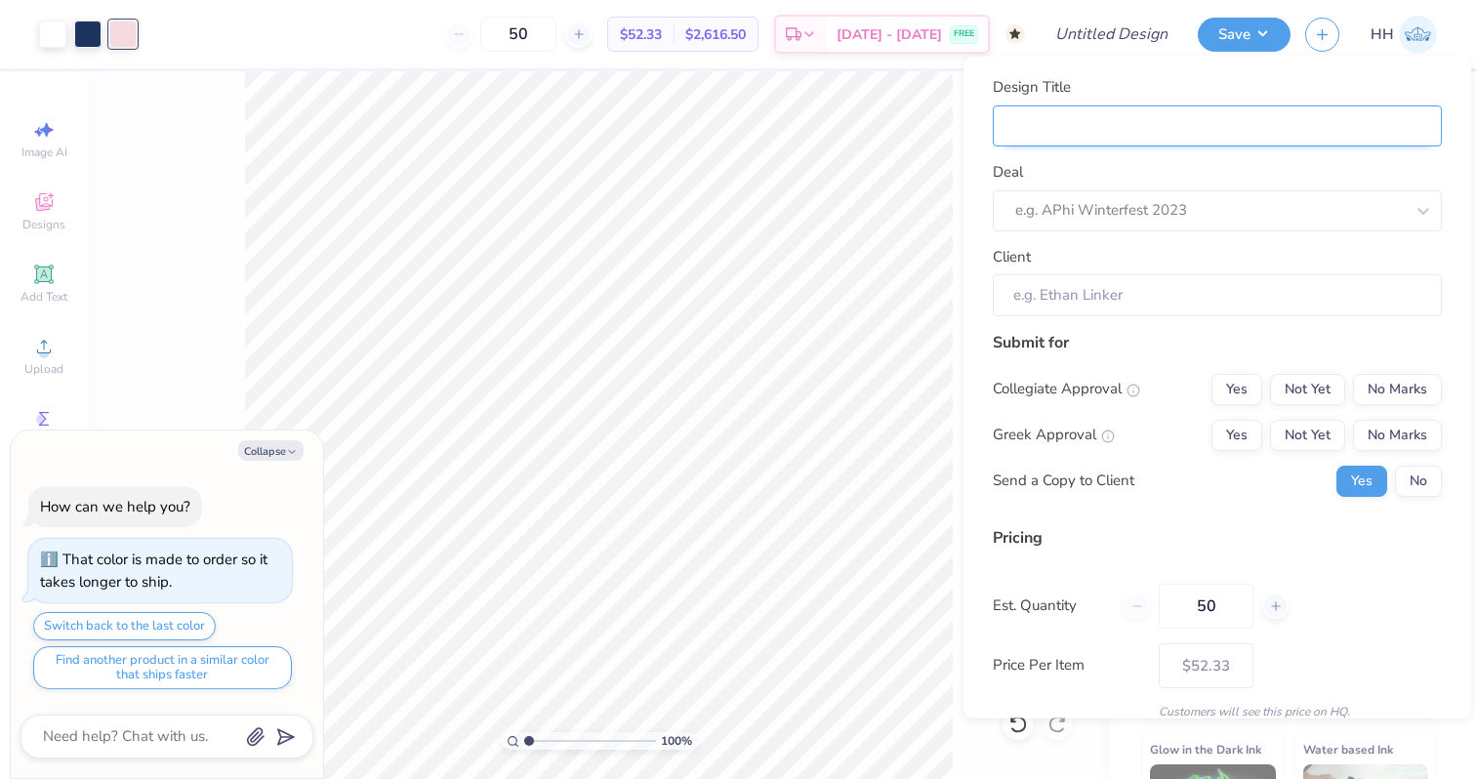
click at [1126, 113] on input "Design Title" at bounding box center [1216, 125] width 449 height 42
click at [1134, 213] on div at bounding box center [1209, 210] width 388 height 26
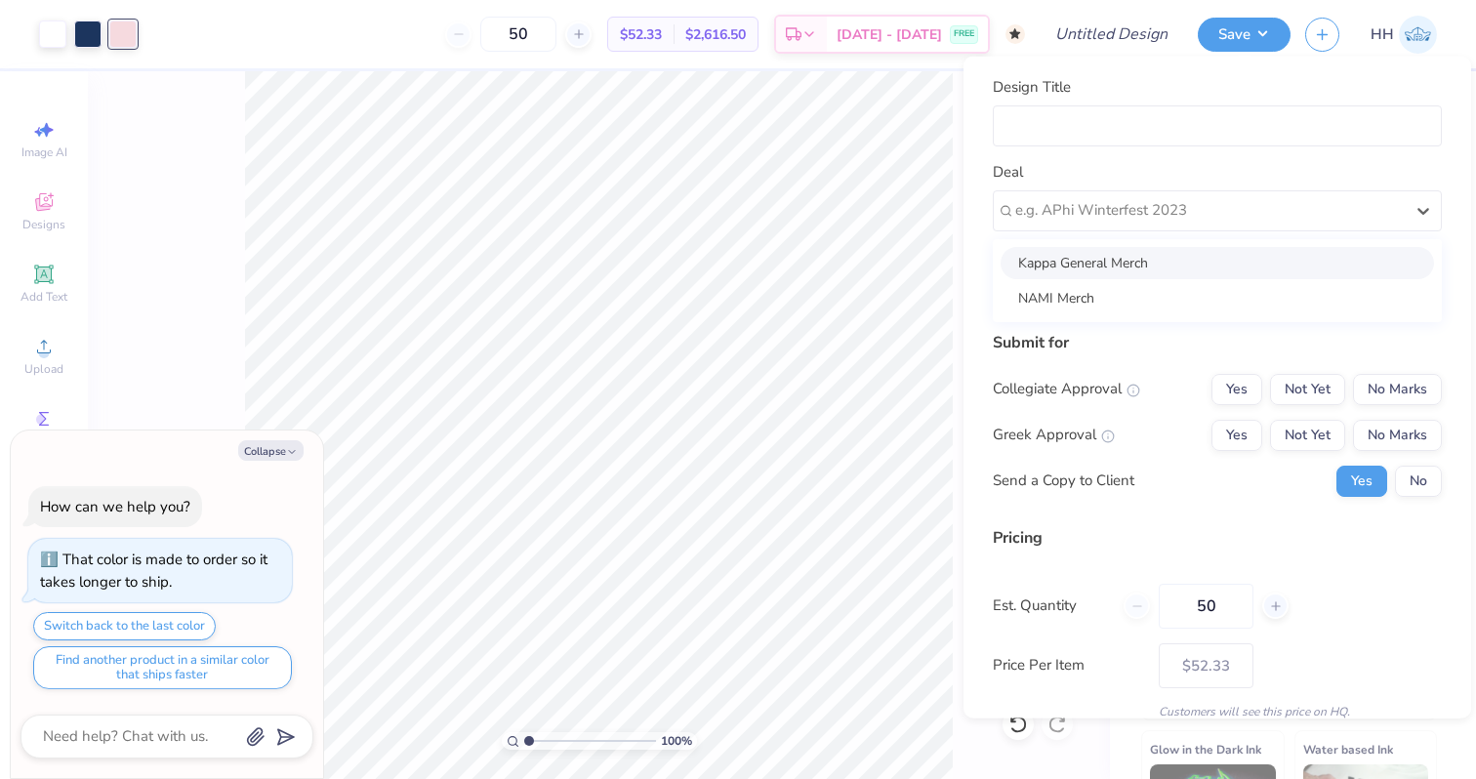
click at [1139, 100] on div "Design Title" at bounding box center [1216, 111] width 449 height 70
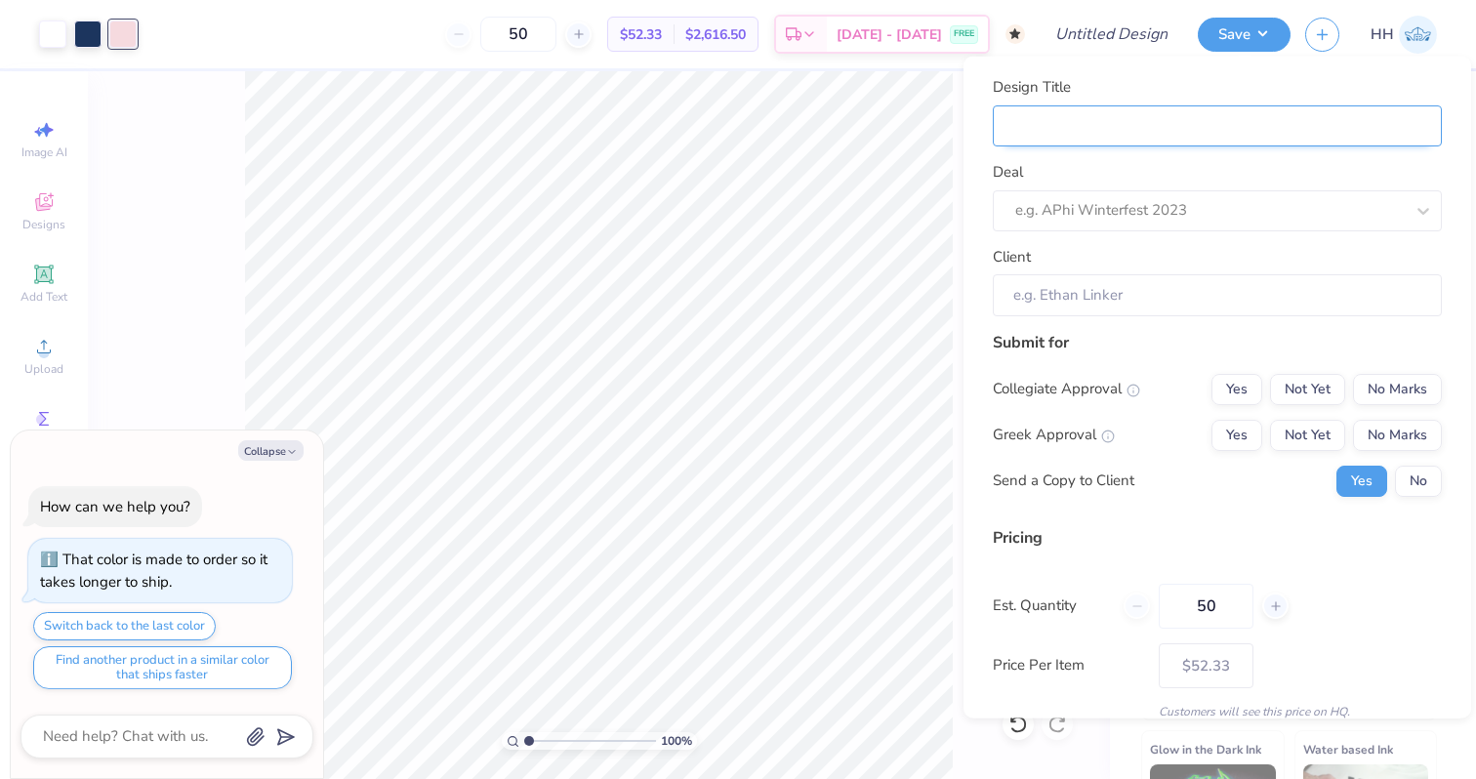
click at [1139, 125] on input "Design Title" at bounding box center [1216, 125] width 449 height 42
click at [1131, 198] on div at bounding box center [1209, 210] width 388 height 26
click at [1126, 119] on input "Design Title" at bounding box center [1216, 125] width 449 height 42
click at [288, 444] on button "Collapse" at bounding box center [270, 450] width 65 height 20
type textarea "x"
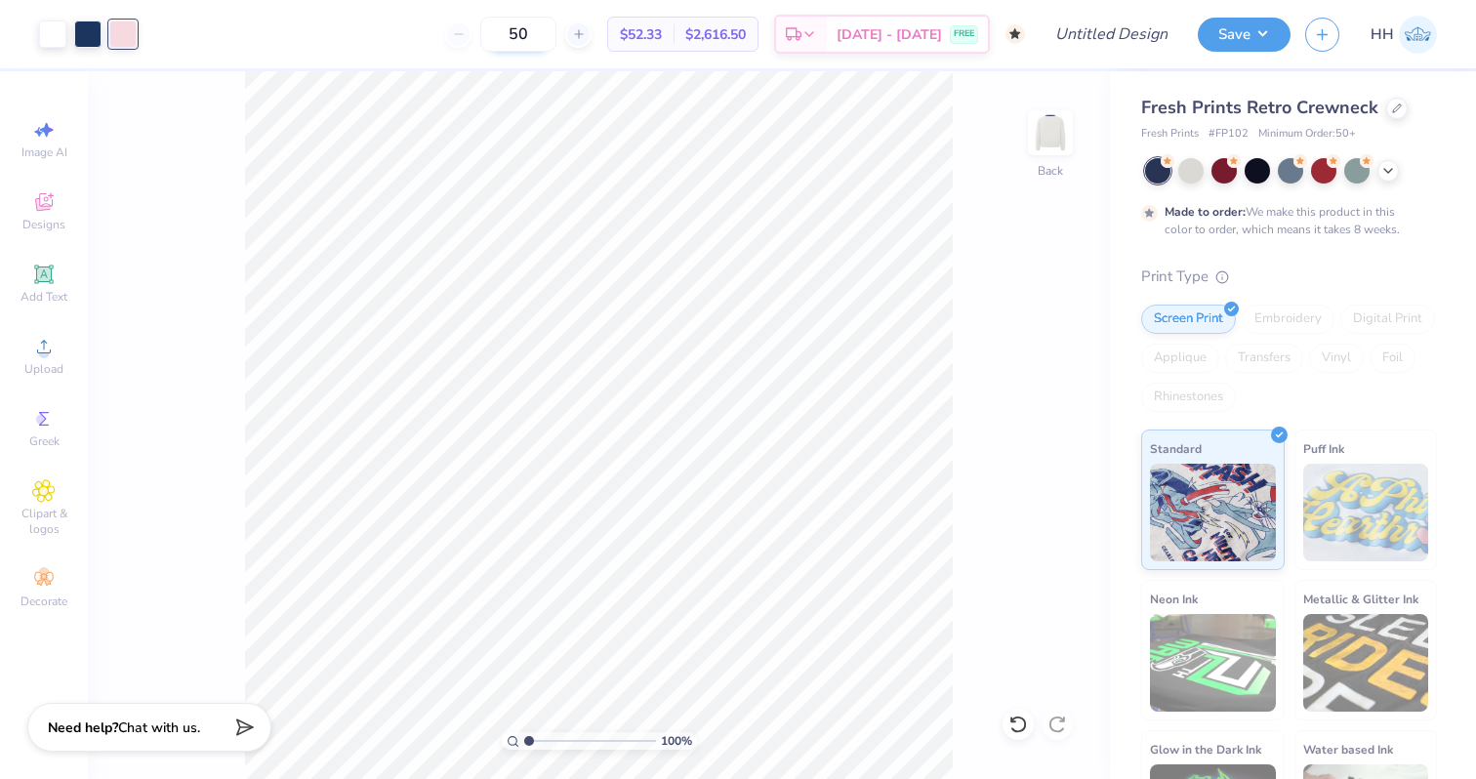
click at [556, 23] on input "50" at bounding box center [518, 34] width 76 height 35
type input "5"
click at [731, 107] on div "Art colors 100 $50.29 Per Item $5,029.00 Total Est. Delivery [DATE] - [DATE] FR…" at bounding box center [738, 389] width 1476 height 779
type input "100"
type input "1.35"
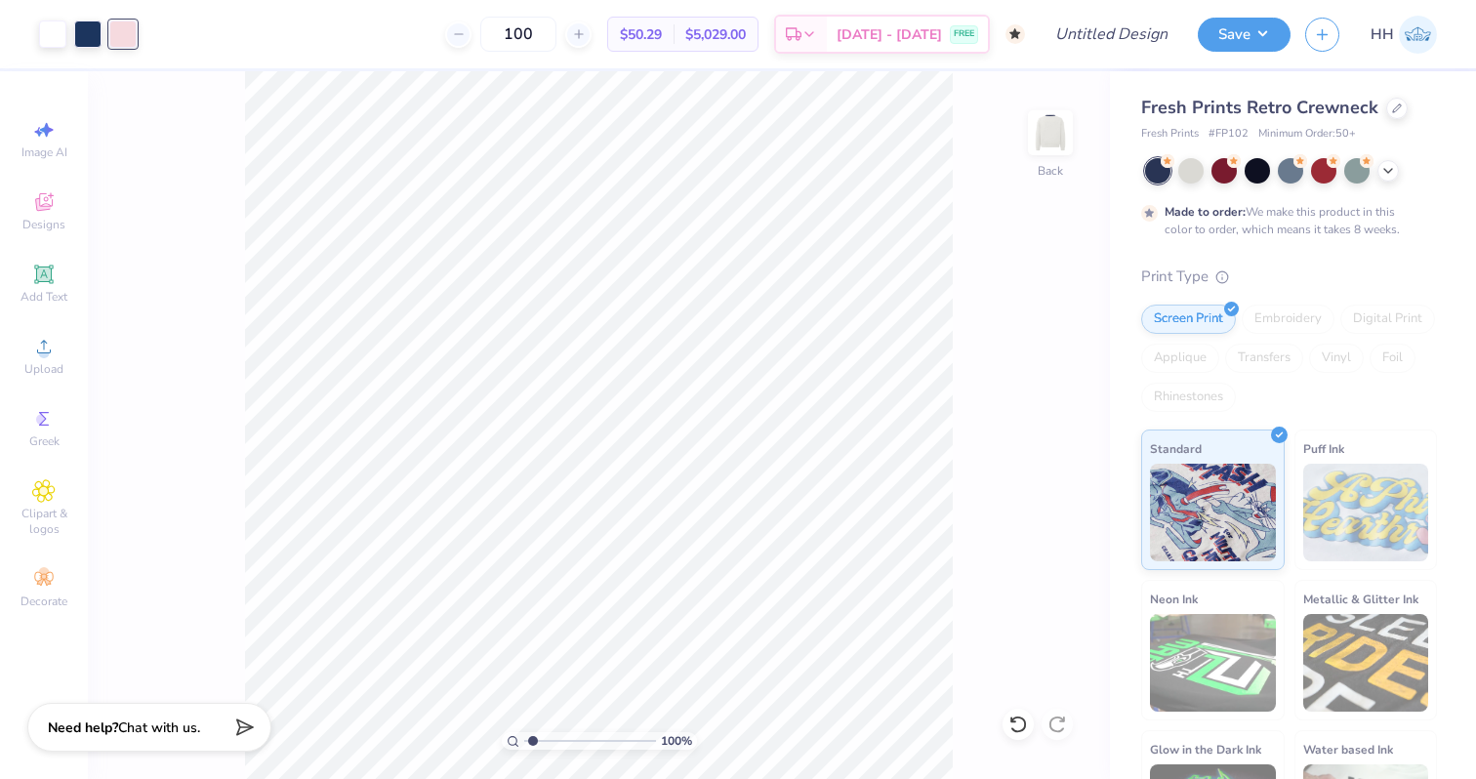
type textarea "x"
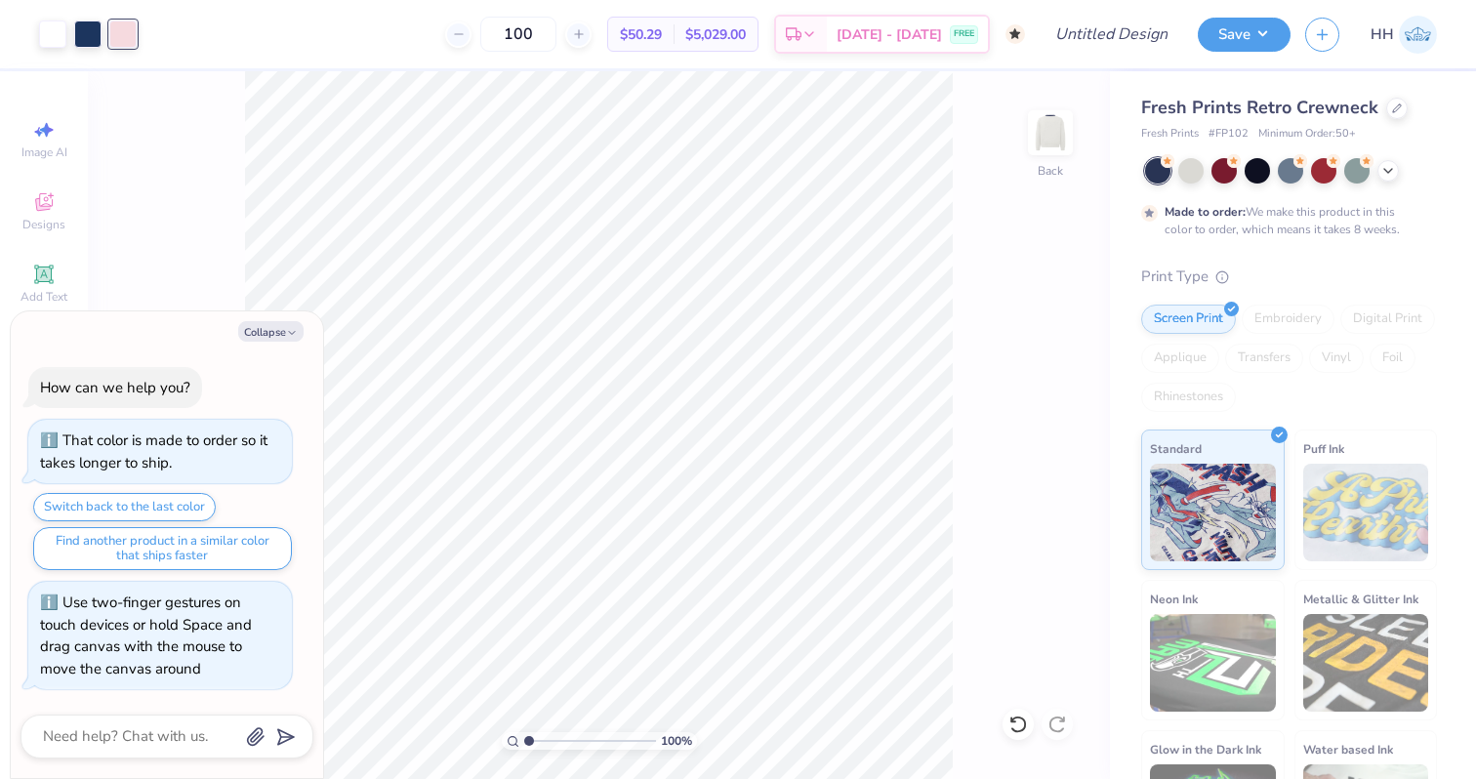
click at [528, 732] on input "range" at bounding box center [590, 741] width 132 height 18
type input "1"
click at [465, 679] on div "100 %" at bounding box center [599, 425] width 708 height 708
click at [969, 303] on div "100 % Back" at bounding box center [599, 425] width 1022 height 708
click at [1131, 33] on input "Design Title" at bounding box center [1135, 34] width 96 height 39
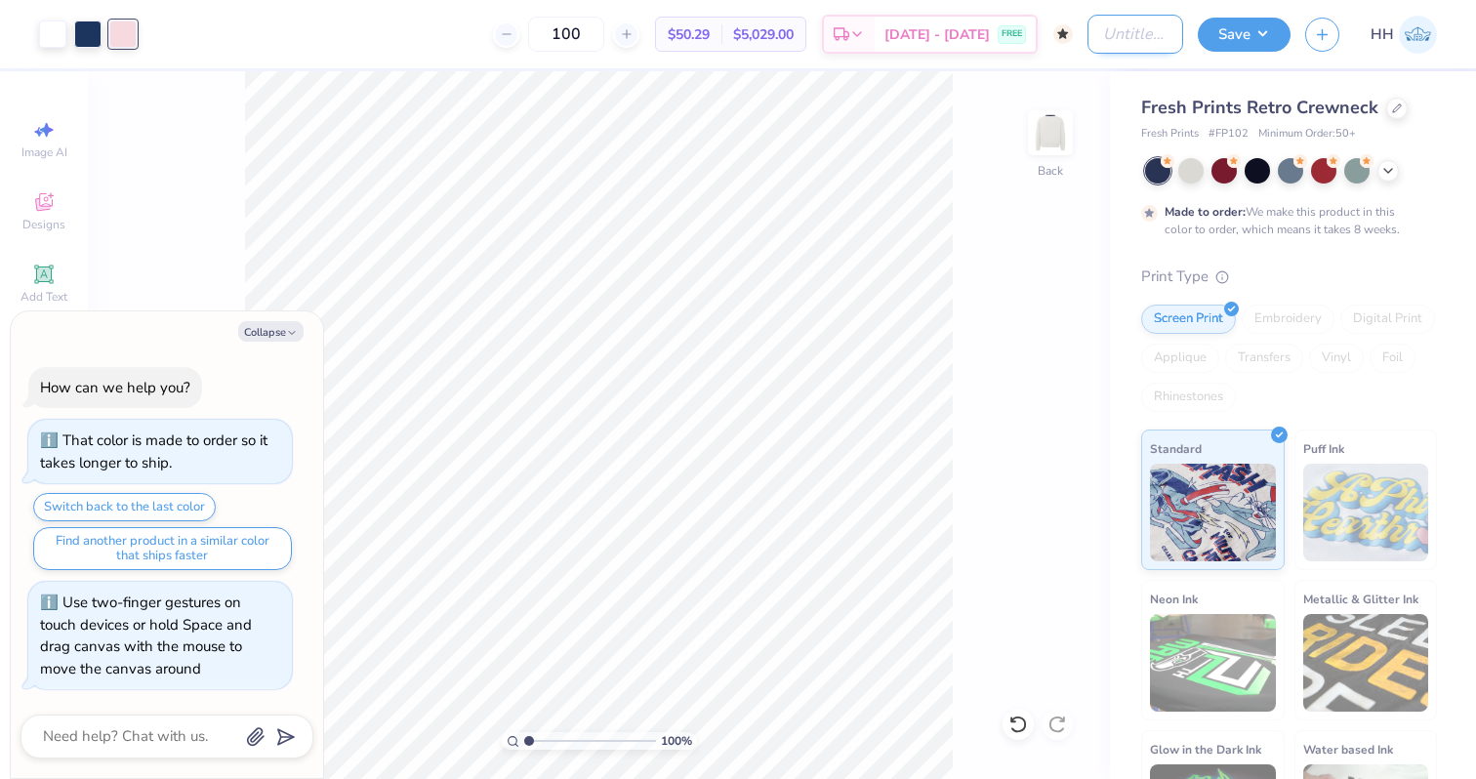
type textarea "x"
type input "R"
type textarea "x"
type input "Re"
type textarea "x"
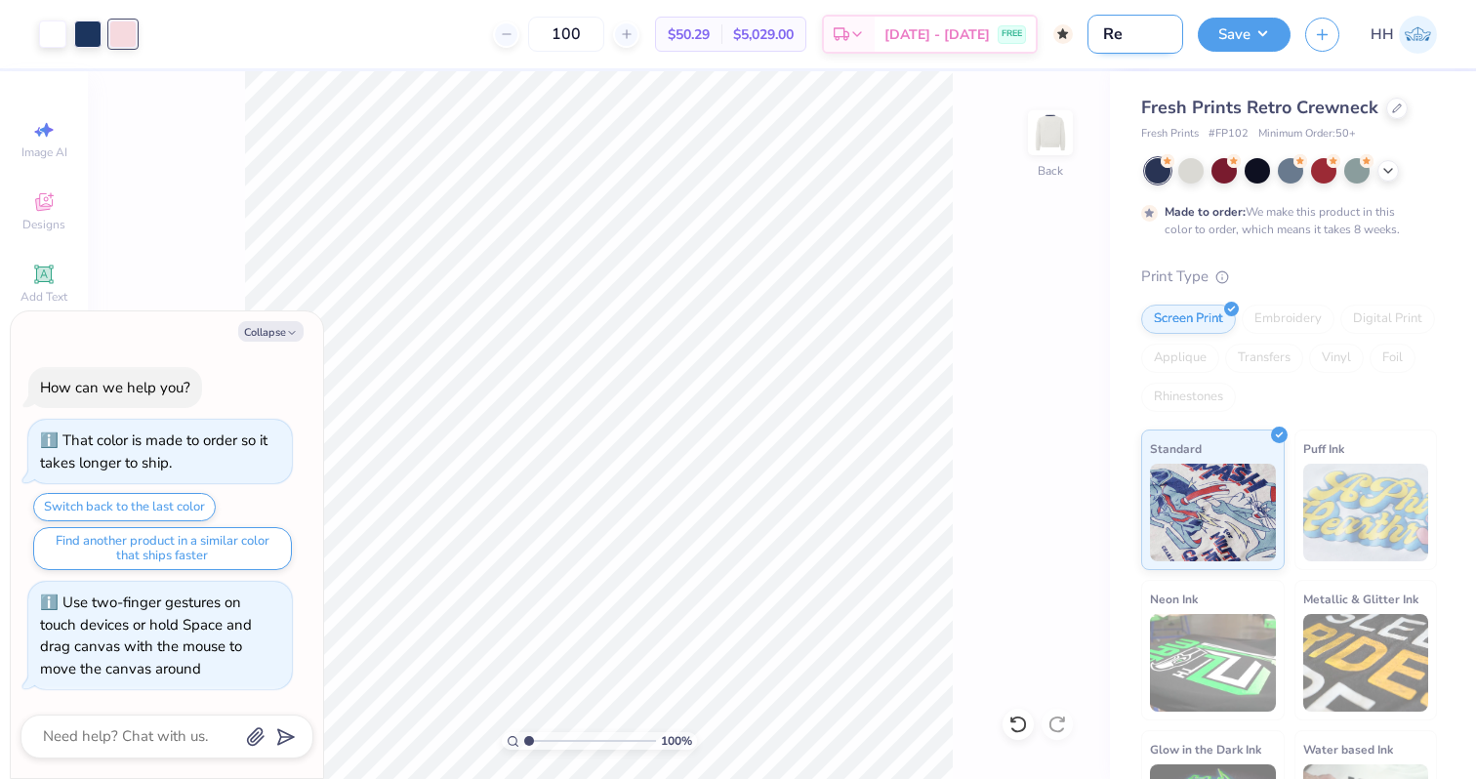
type input "R"
type textarea "x"
type input "K"
type textarea "x"
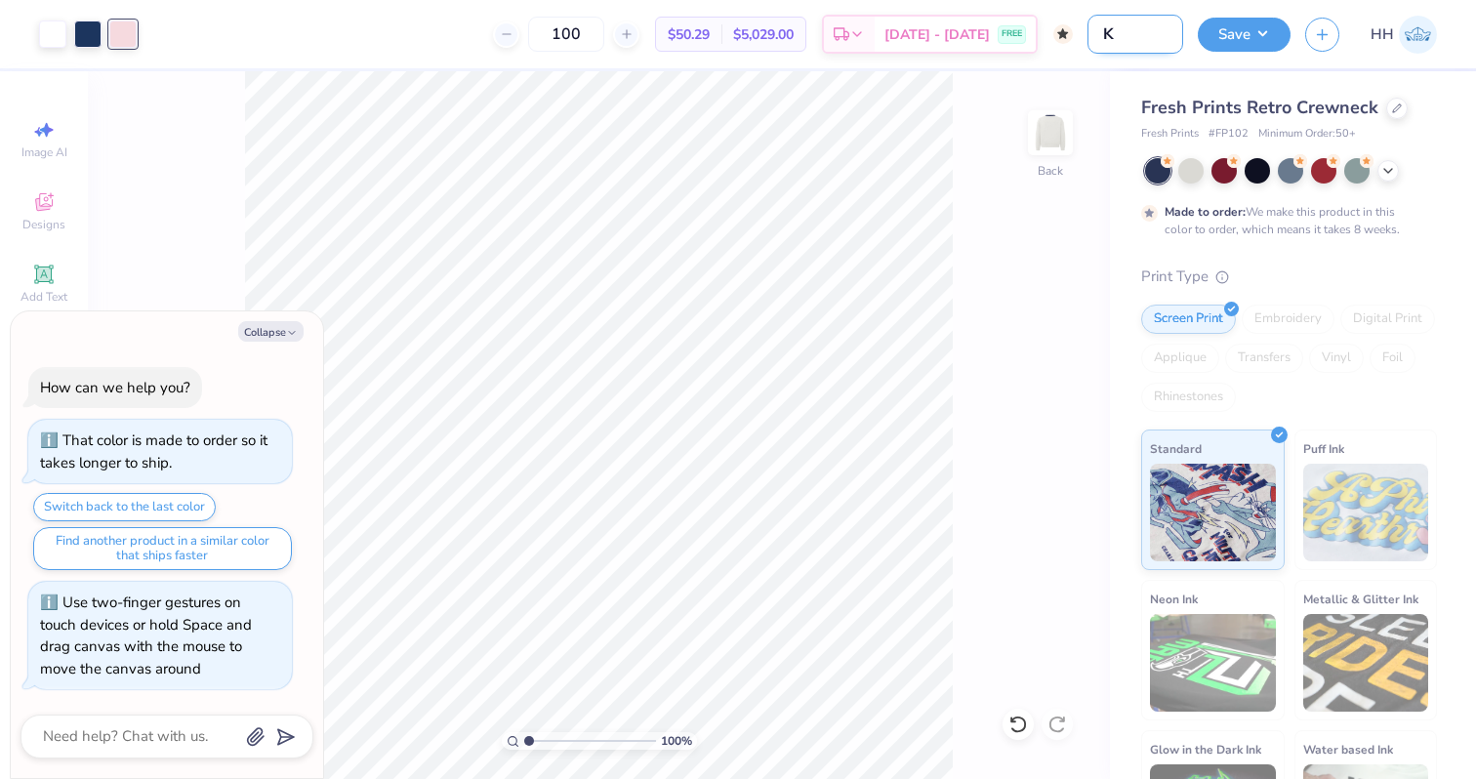
type input "Ka"
type textarea "x"
type input "Kap"
type textarea "x"
type input "[PERSON_NAME]"
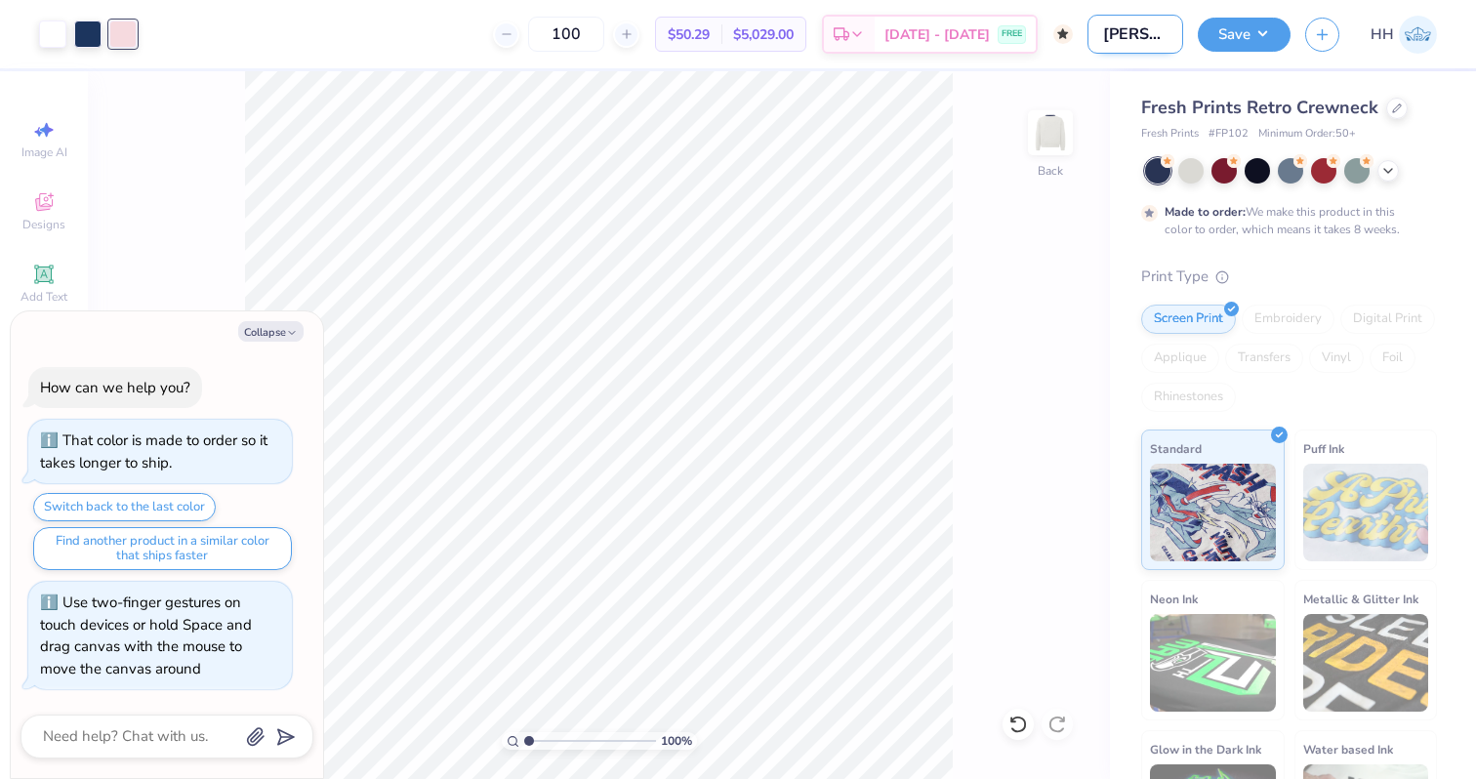
type textarea "x"
type input "Kappa"
type textarea "x"
type input "Kappa"
type textarea "x"
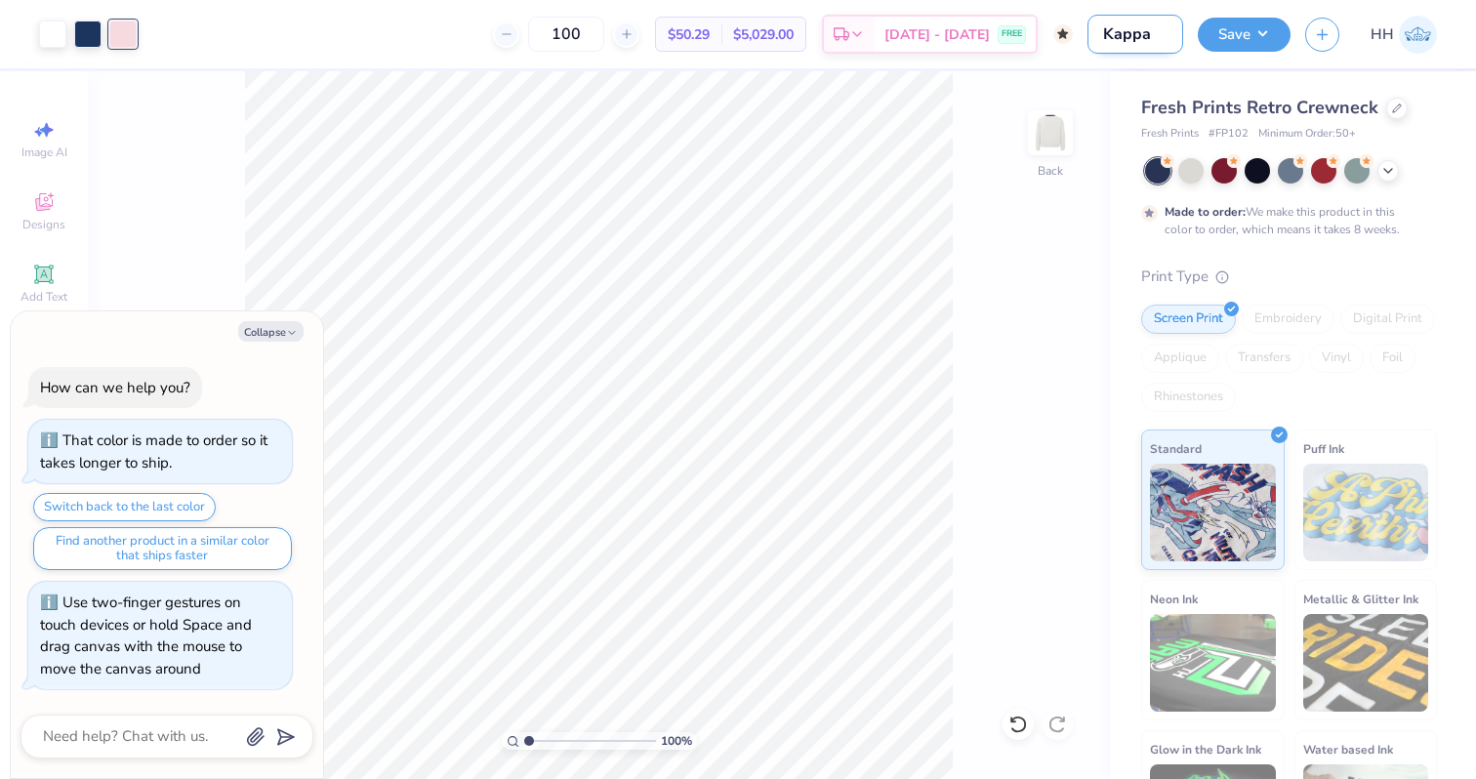
type input "Kappa R"
type textarea "x"
type input "Kappa Re"
type textarea "x"
type input "Kappa Ret"
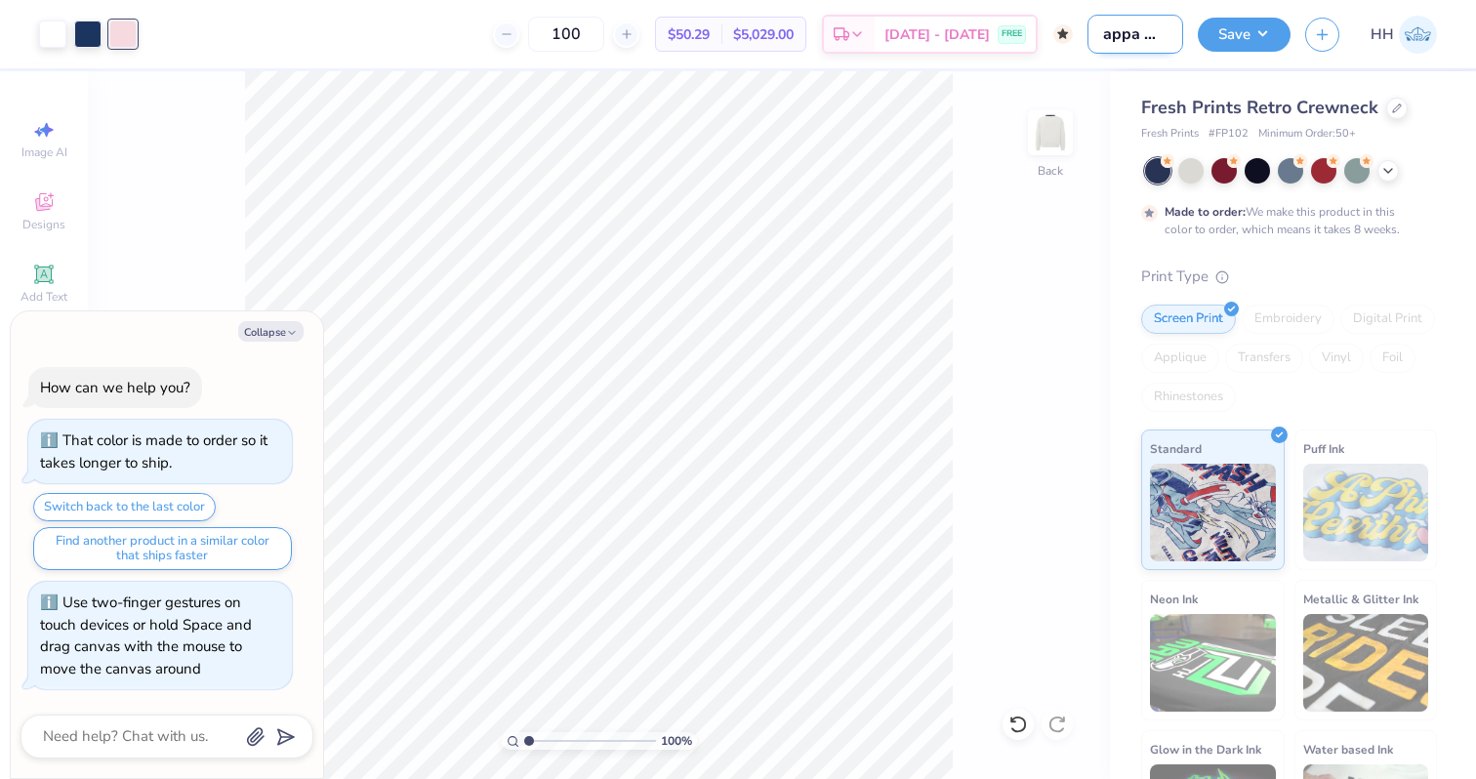
type textarea "x"
type input "Kappa Retr"
type textarea "x"
type input "Kappa Retro"
type textarea "x"
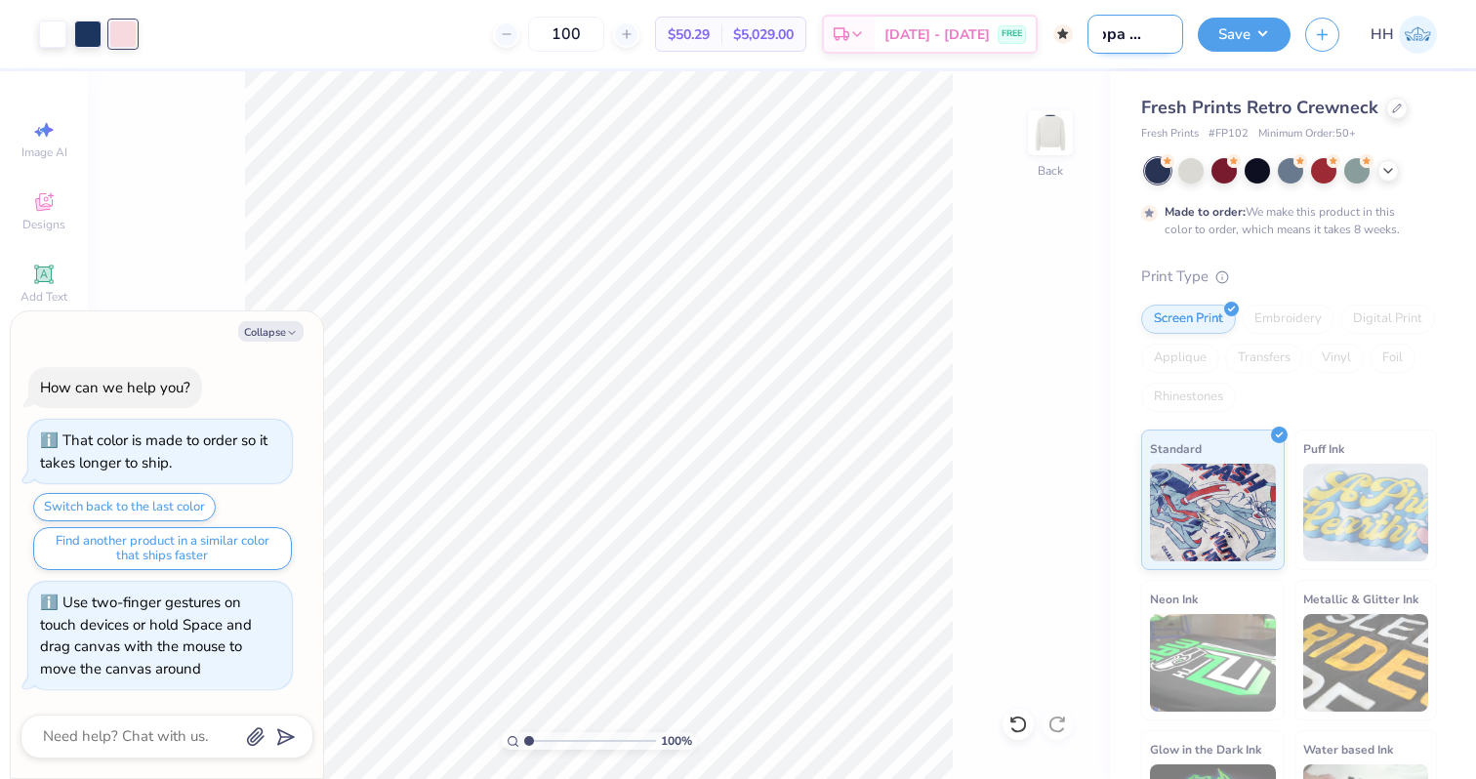
type input "Kappa Retro"
type textarea "x"
type input "Kappa Retro C"
type textarea "x"
type input "Kappa Retro Cr"
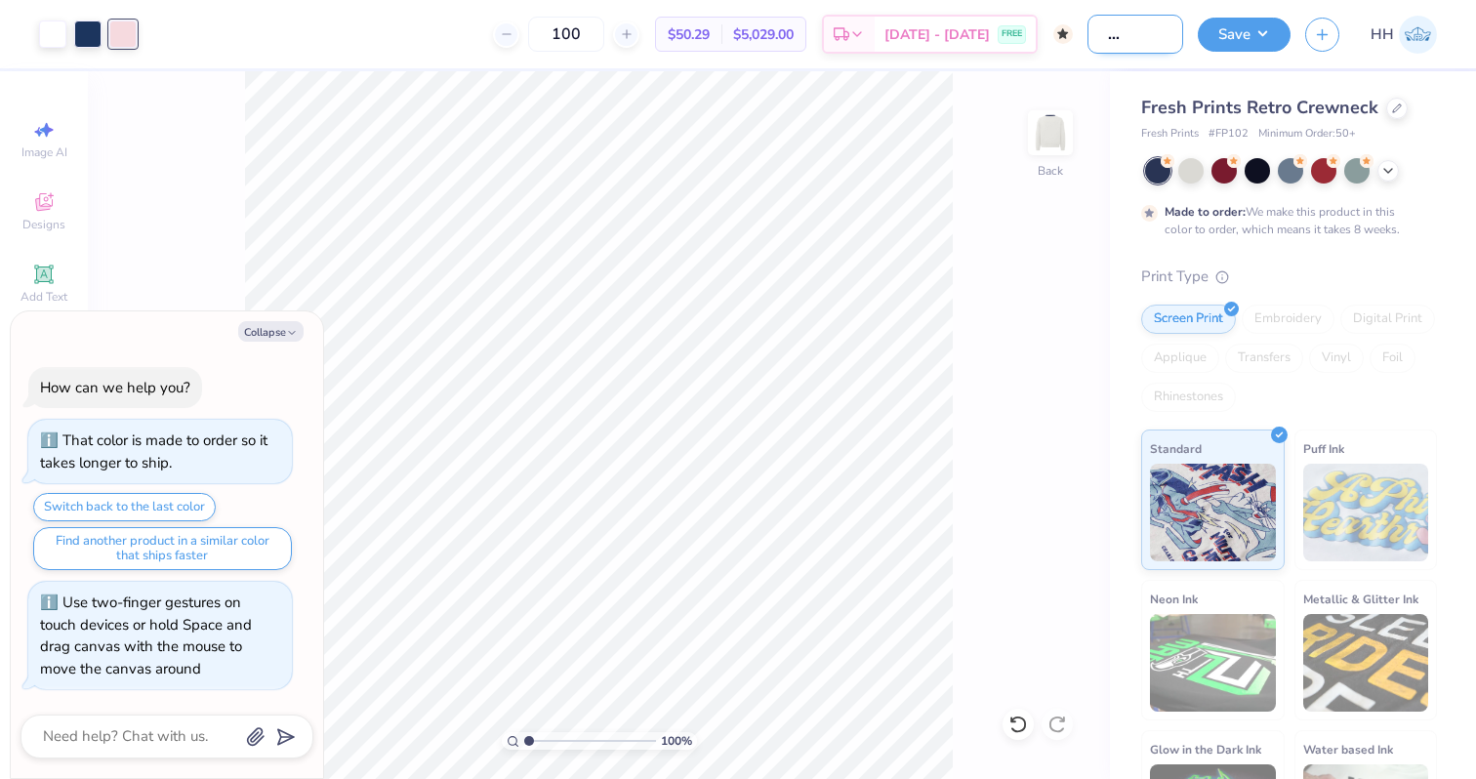
type textarea "x"
type input "Kappa Retro Cre"
type textarea "x"
type input "Kappa Retro Crew"
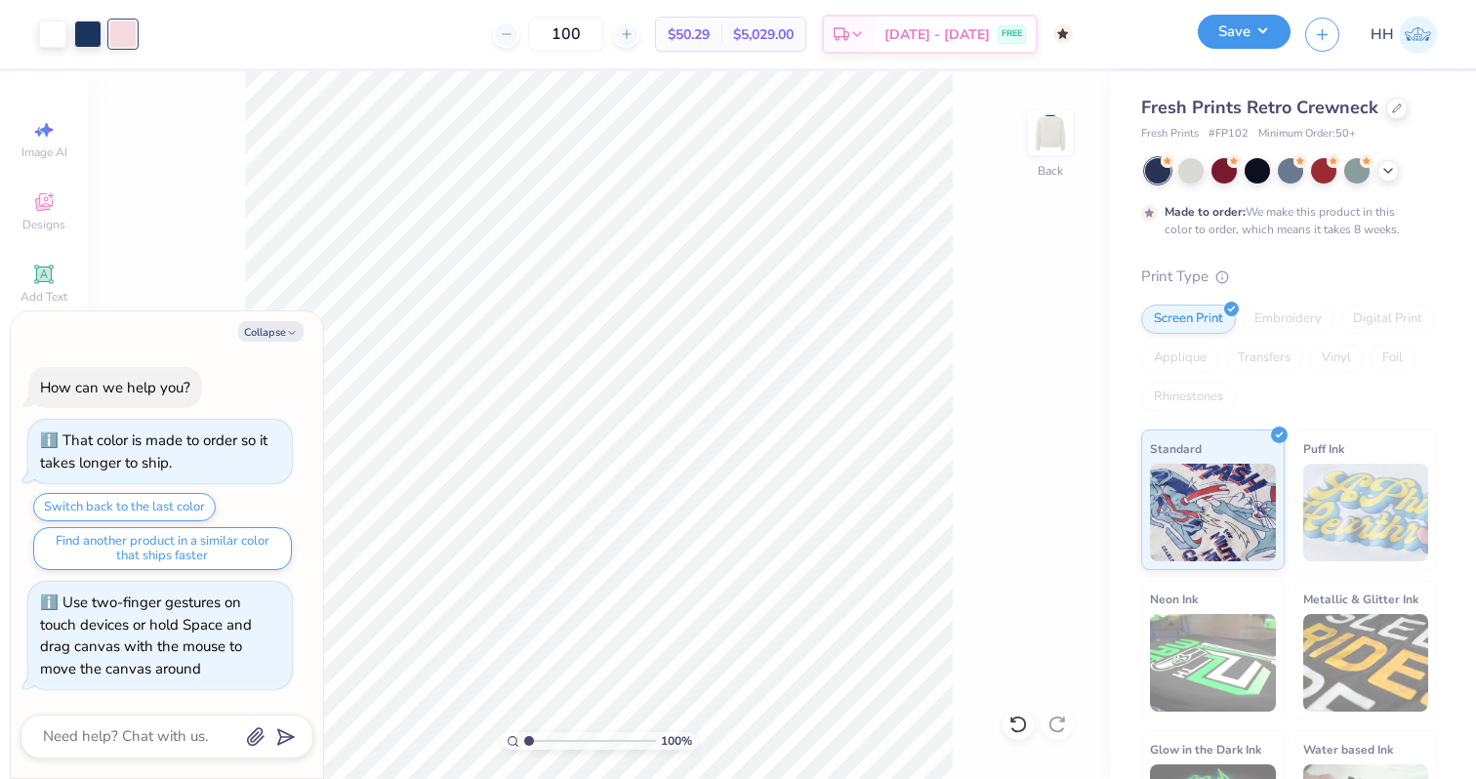
click at [1260, 27] on button "Save" at bounding box center [1243, 32] width 93 height 34
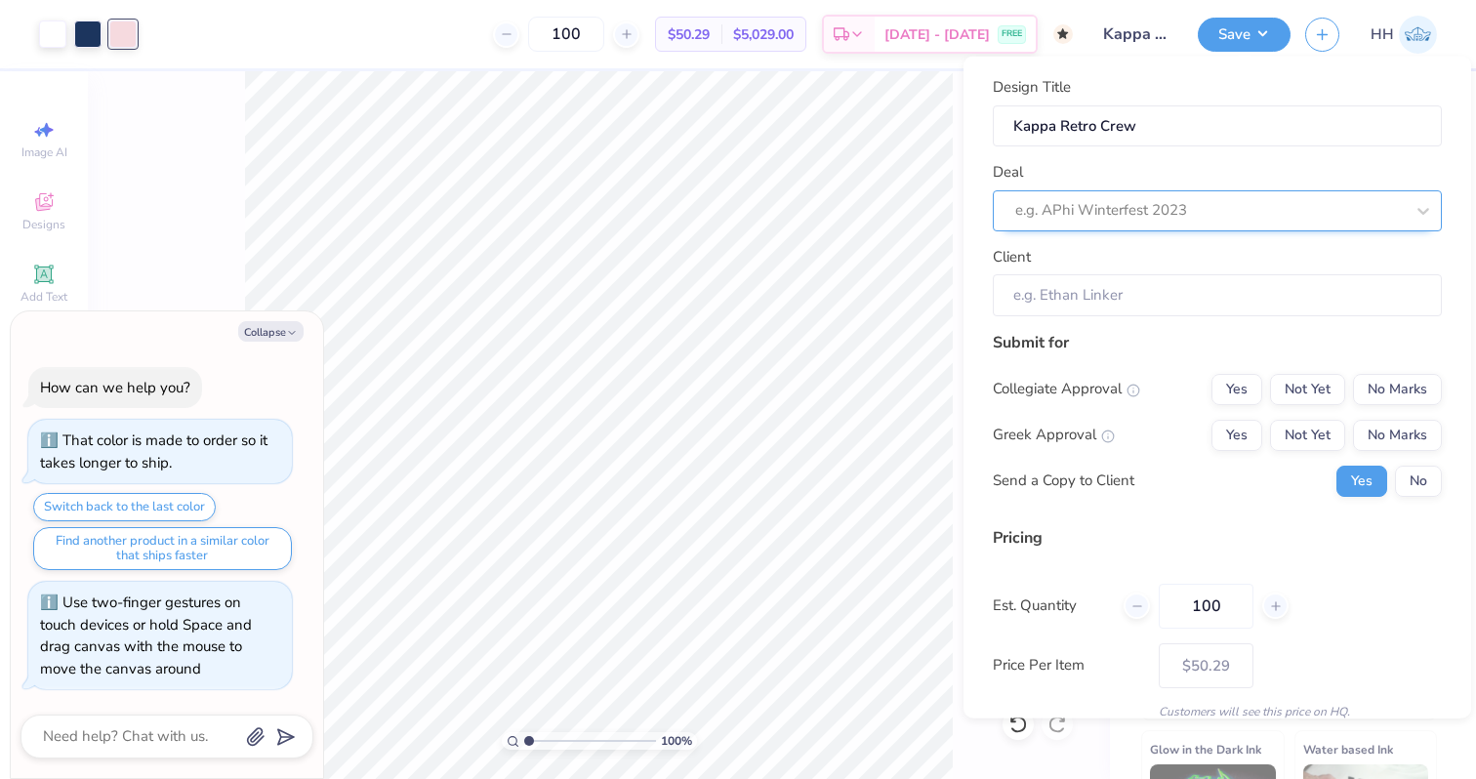
click at [1174, 213] on div at bounding box center [1209, 210] width 388 height 26
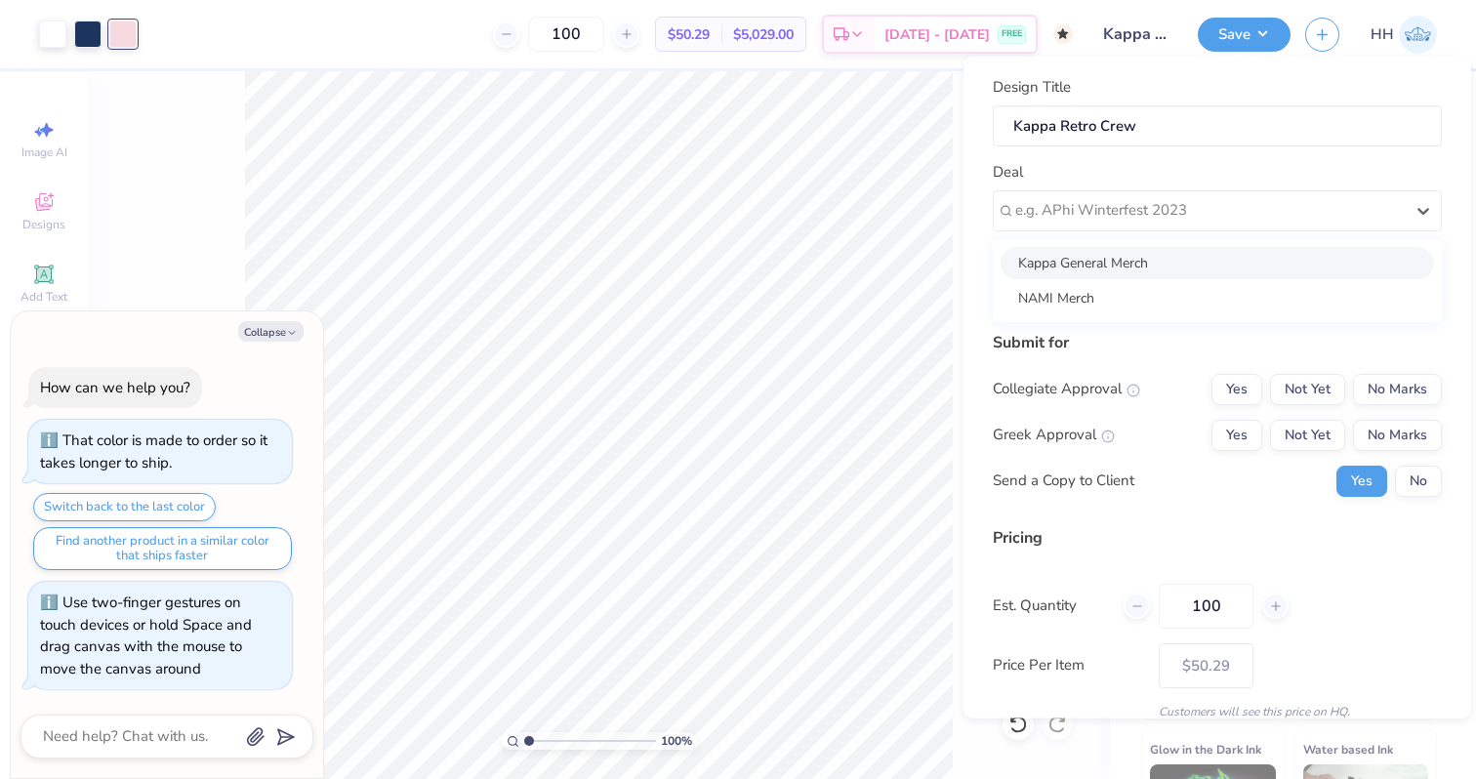
click at [1146, 255] on div "Kappa General Merch" at bounding box center [1216, 262] width 433 height 32
type textarea "x"
type input "[PERSON_NAME]"
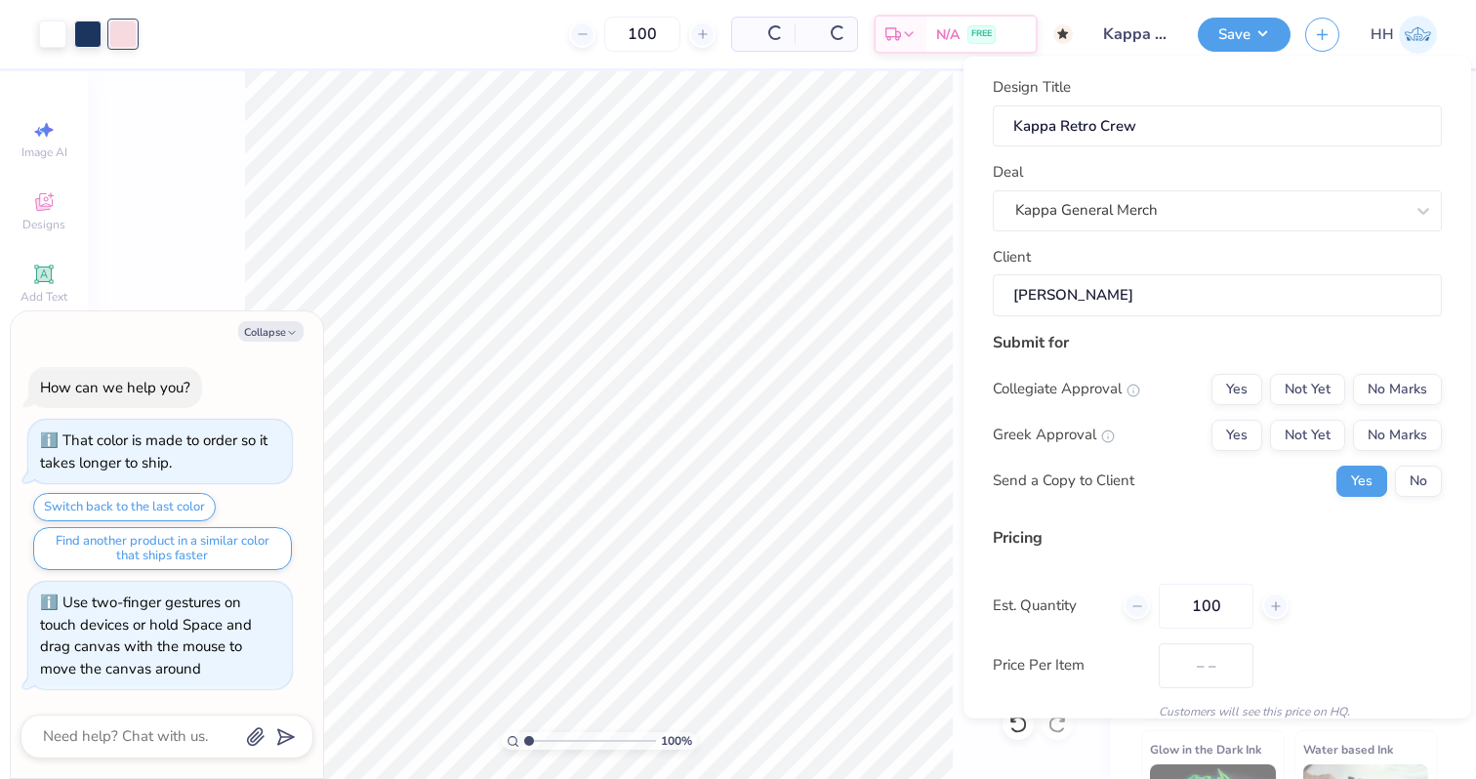
type input "$75.47"
click at [1234, 387] on button "Yes" at bounding box center [1236, 388] width 51 height 31
click at [1238, 432] on button "Yes" at bounding box center [1236, 434] width 51 height 31
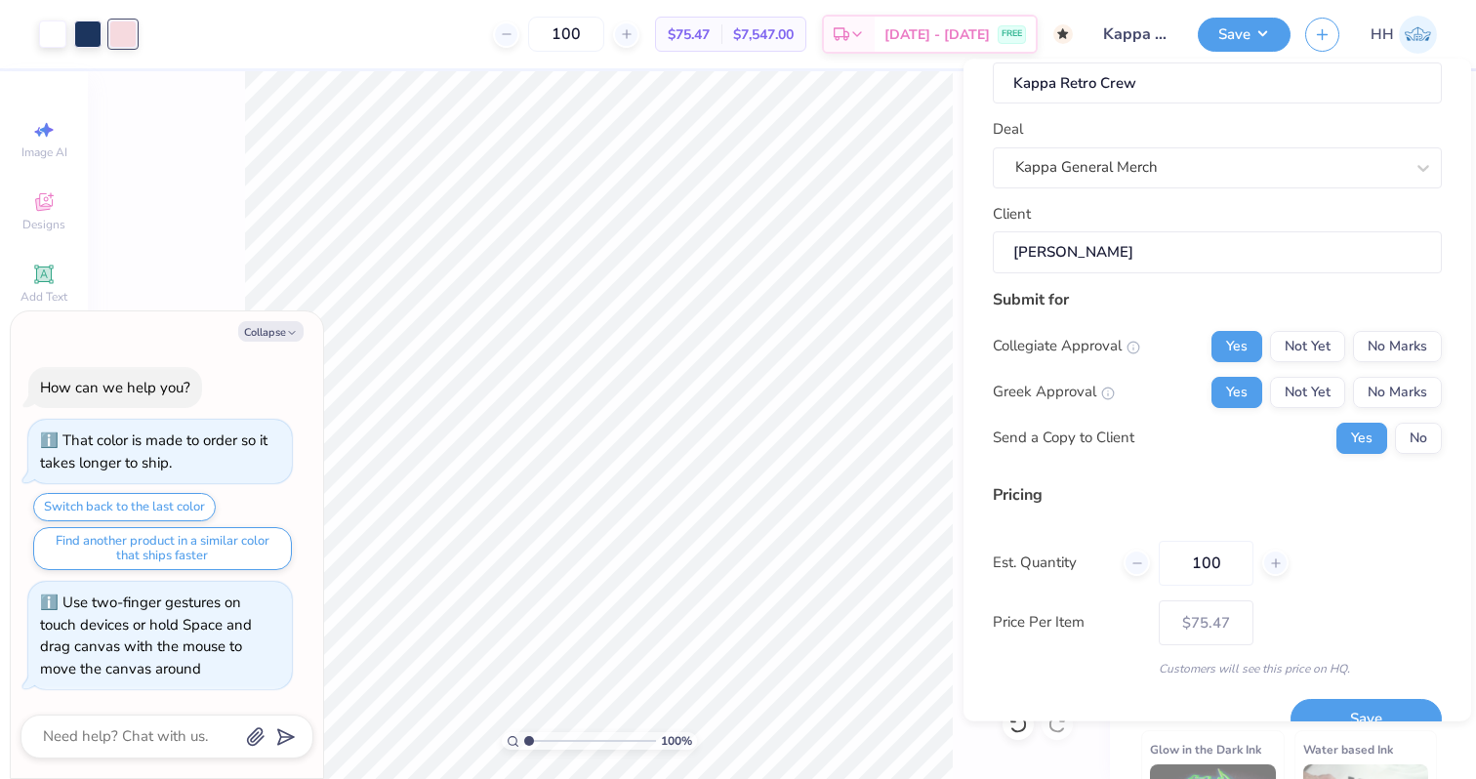
scroll to position [82, 0]
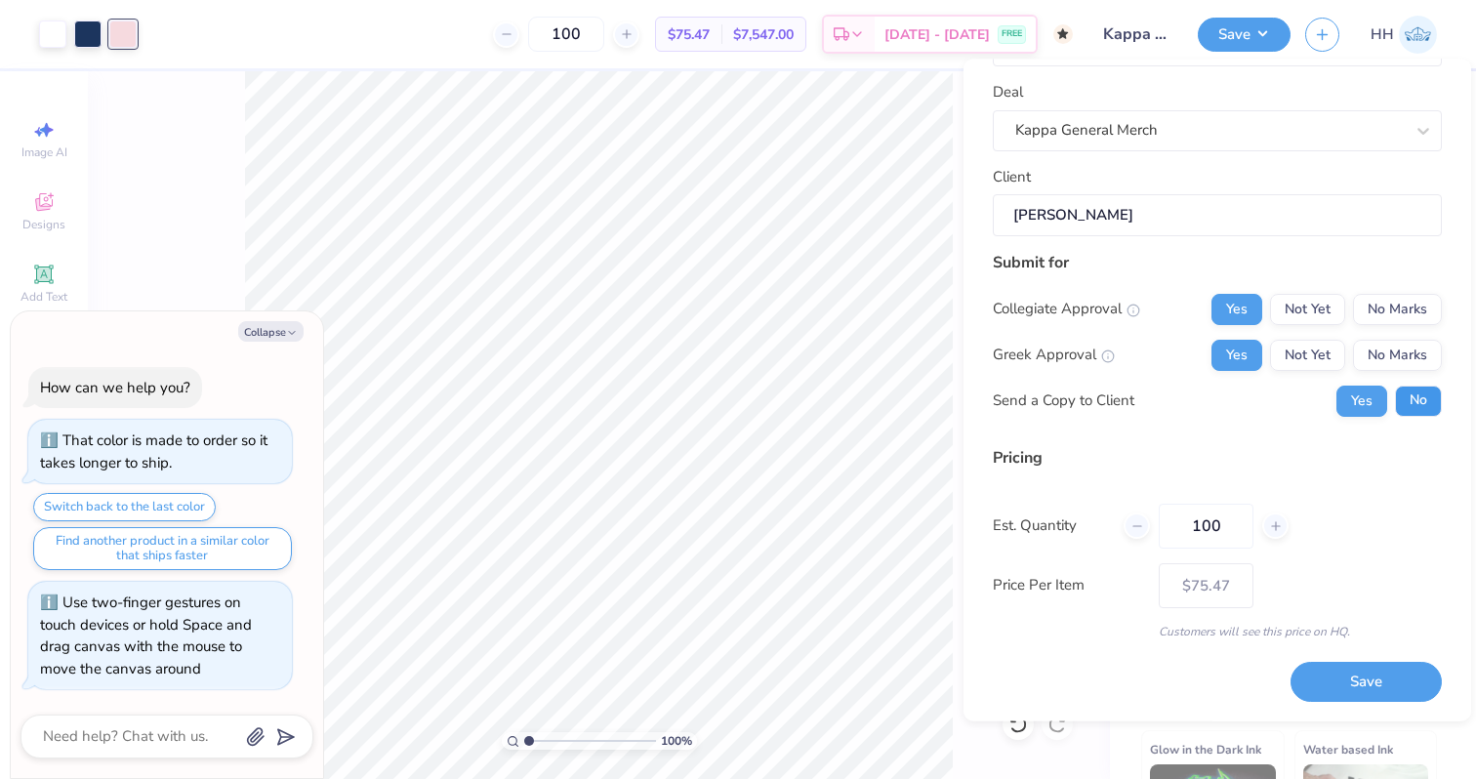
click at [1424, 406] on button "No" at bounding box center [1418, 400] width 47 height 31
type textarea "x"
click at [1226, 527] on input "100" at bounding box center [1205, 526] width 95 height 45
type input "1"
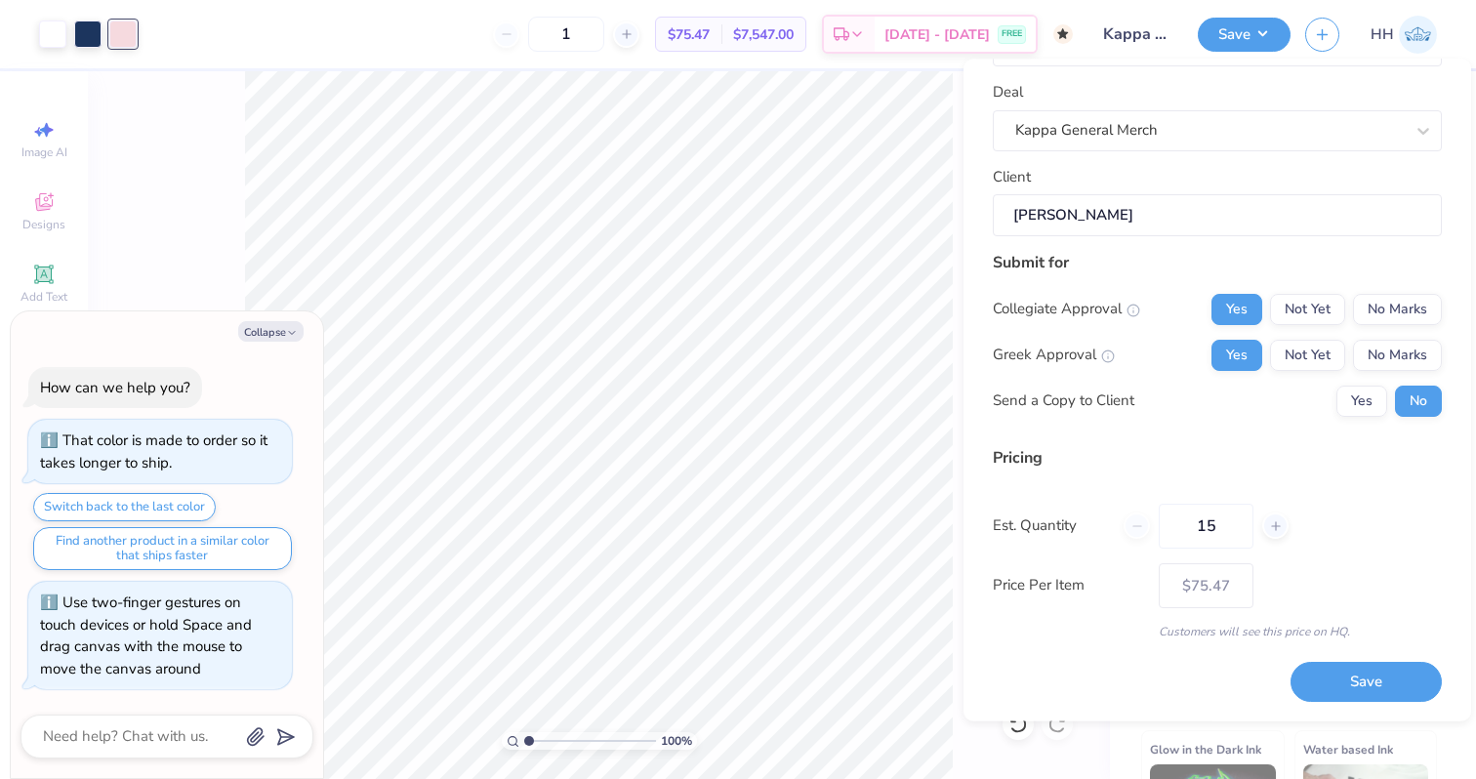
type input "150"
type input "$73.83"
type input "150"
click at [1373, 686] on button "Save" at bounding box center [1365, 683] width 151 height 40
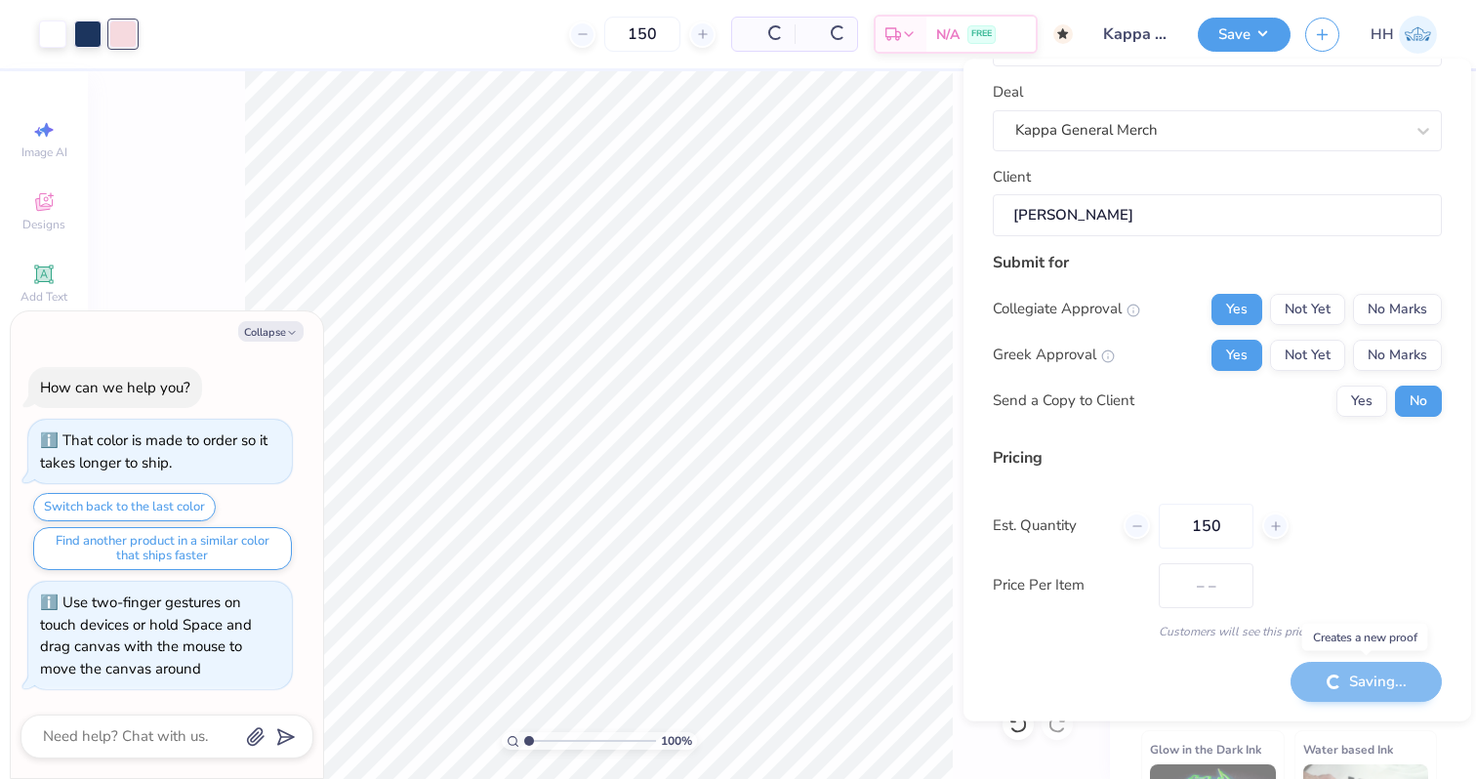
type input "$73.83"
type textarea "x"
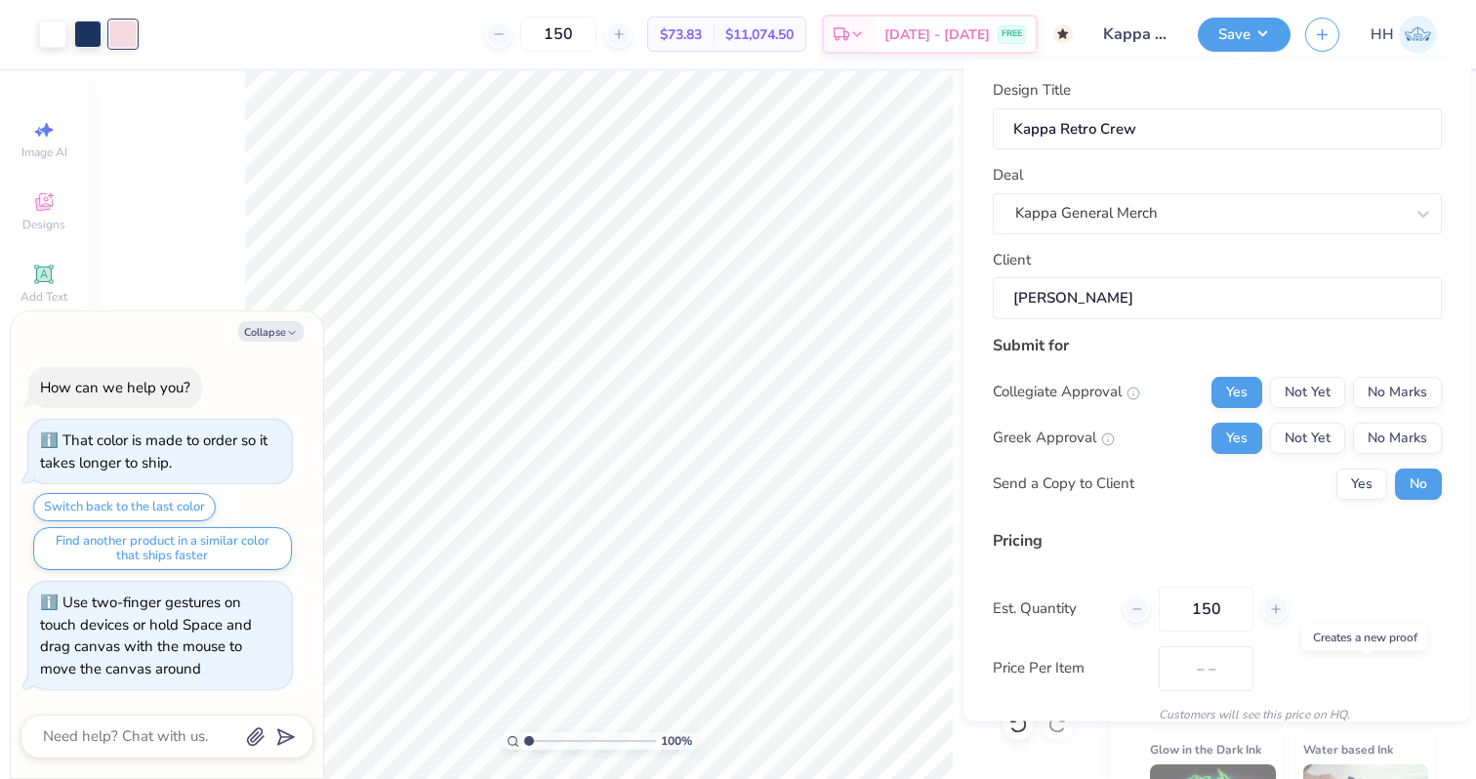
type input "$49.20"
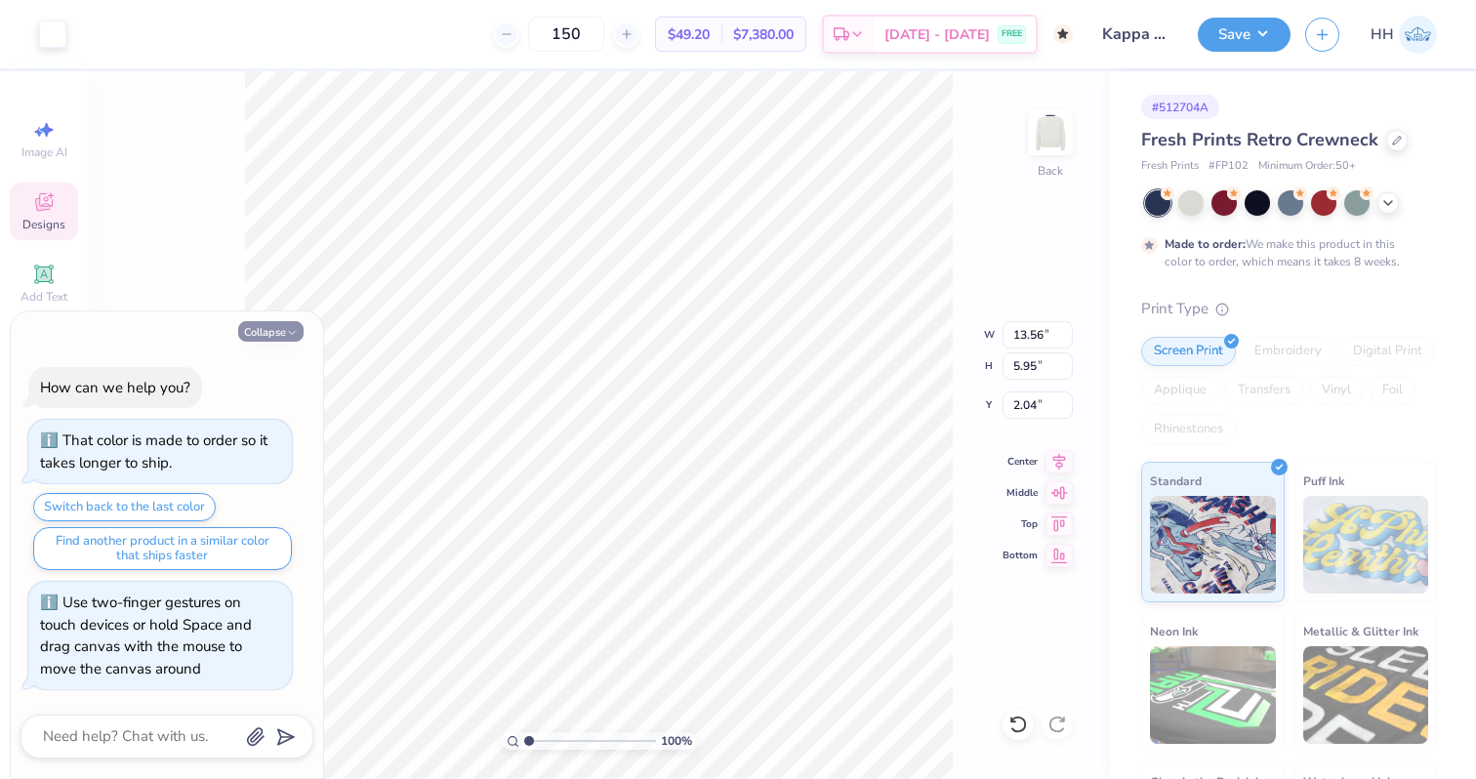
click at [289, 328] on icon "button" at bounding box center [292, 333] width 12 height 12
type textarea "x"
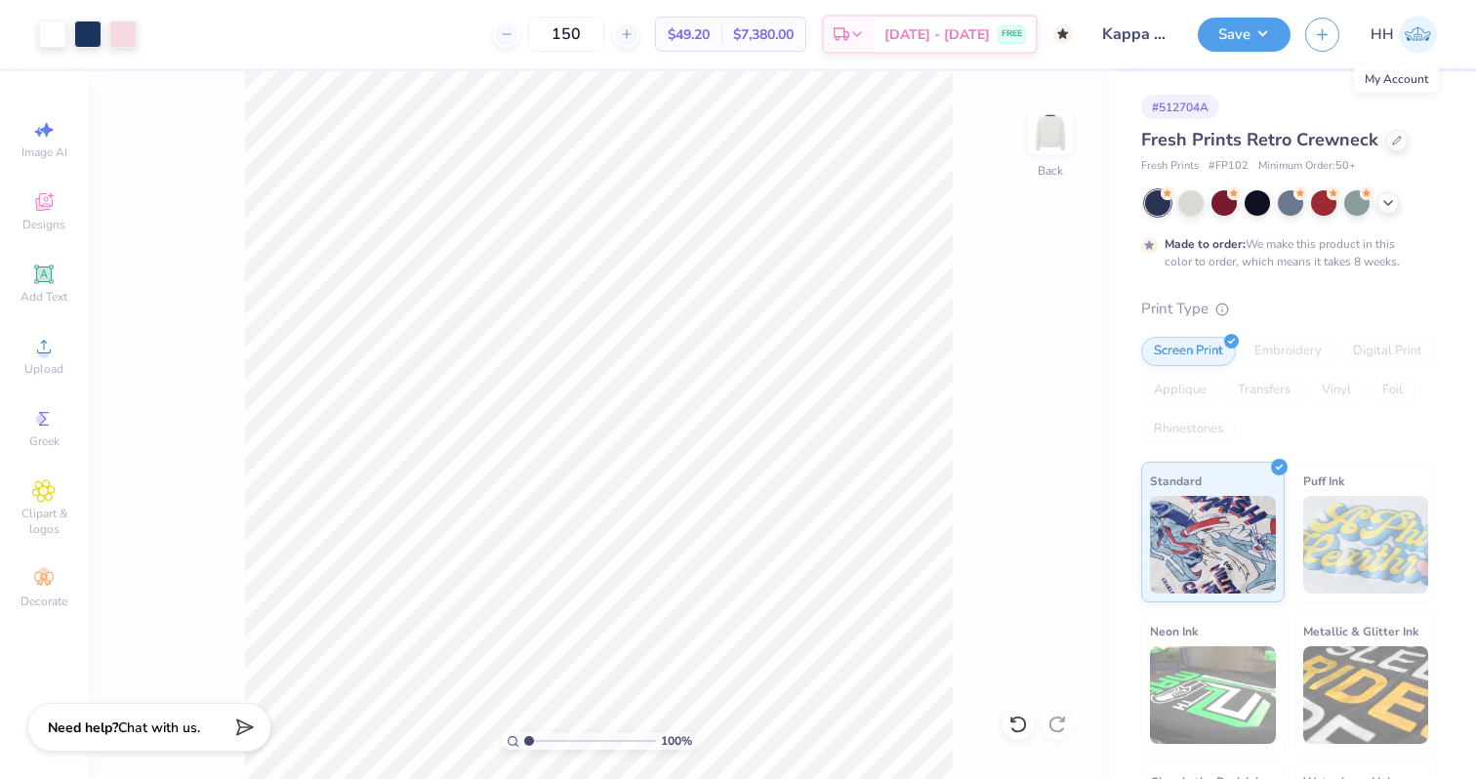
click at [1412, 44] on img at bounding box center [1417, 35] width 38 height 38
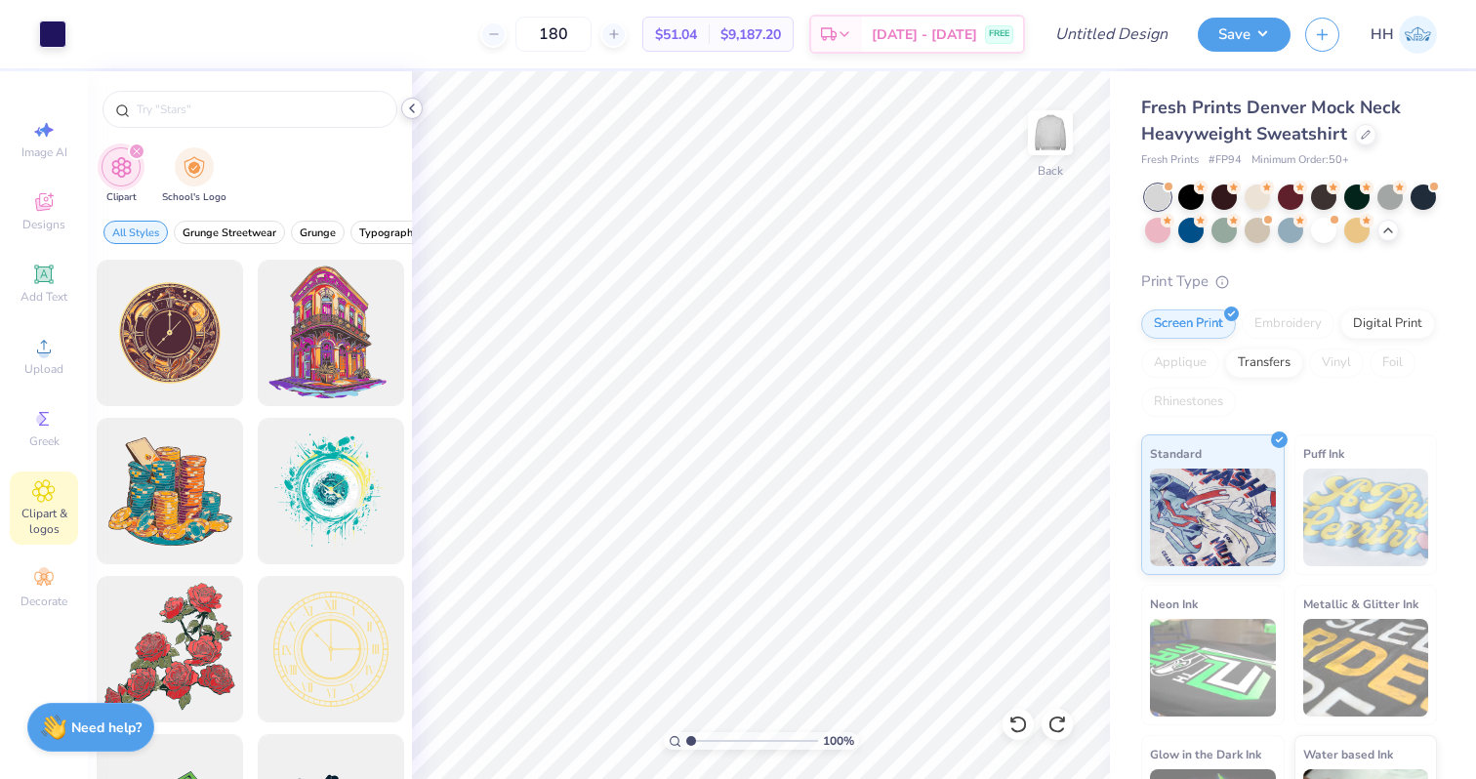
click at [412, 105] on polyline at bounding box center [412, 108] width 4 height 8
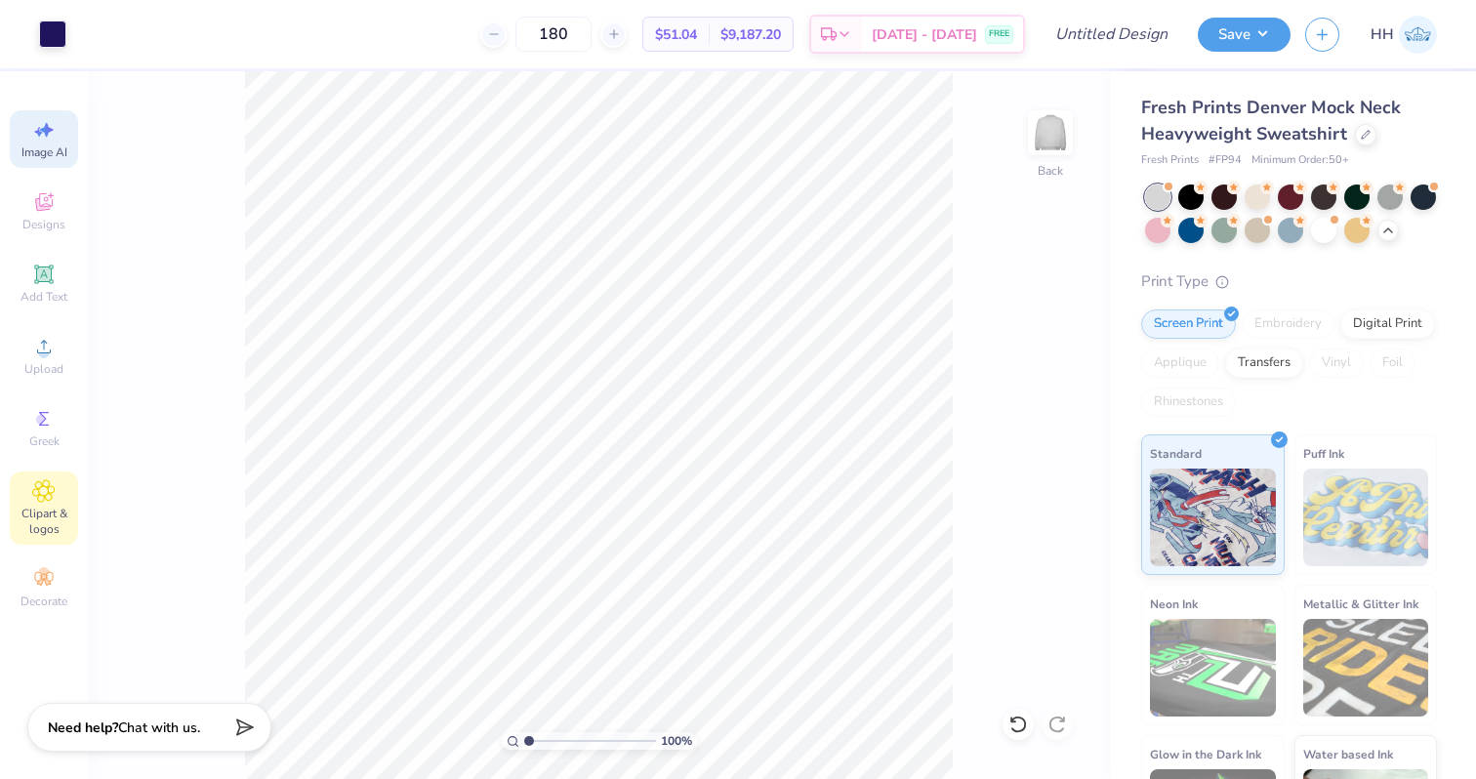
click at [50, 130] on icon at bounding box center [47, 130] width 14 height 15
select select "4"
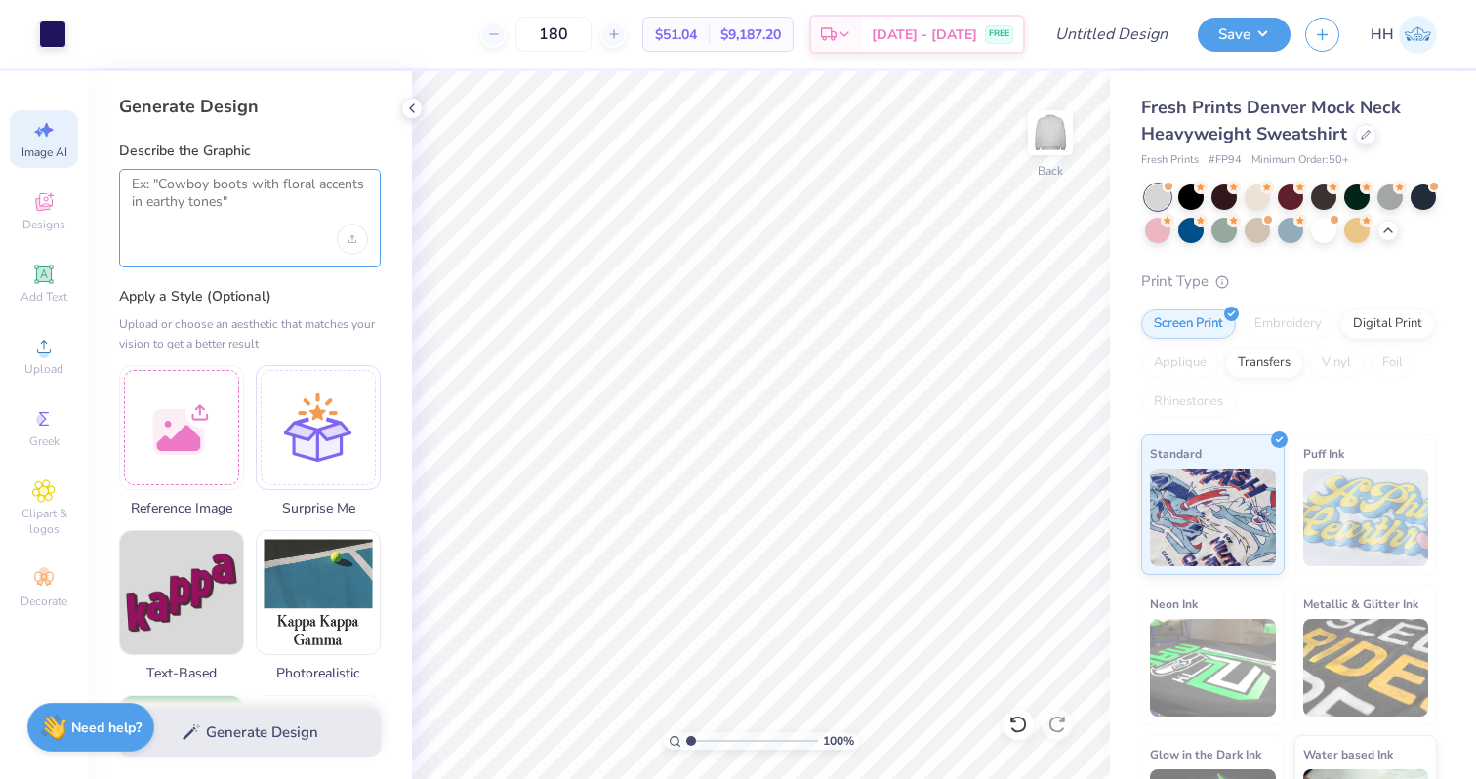
click at [176, 199] on textarea at bounding box center [250, 200] width 236 height 49
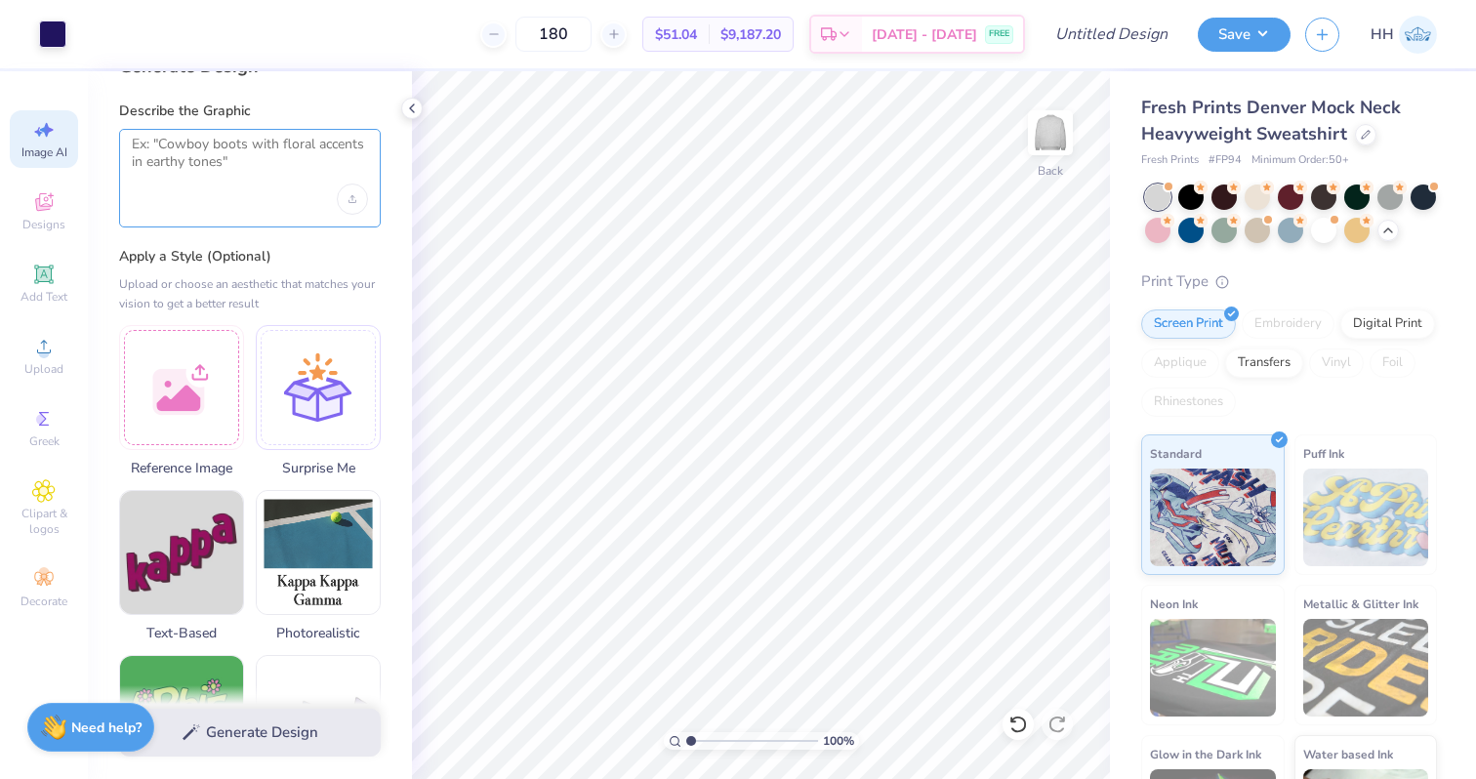
scroll to position [43, 0]
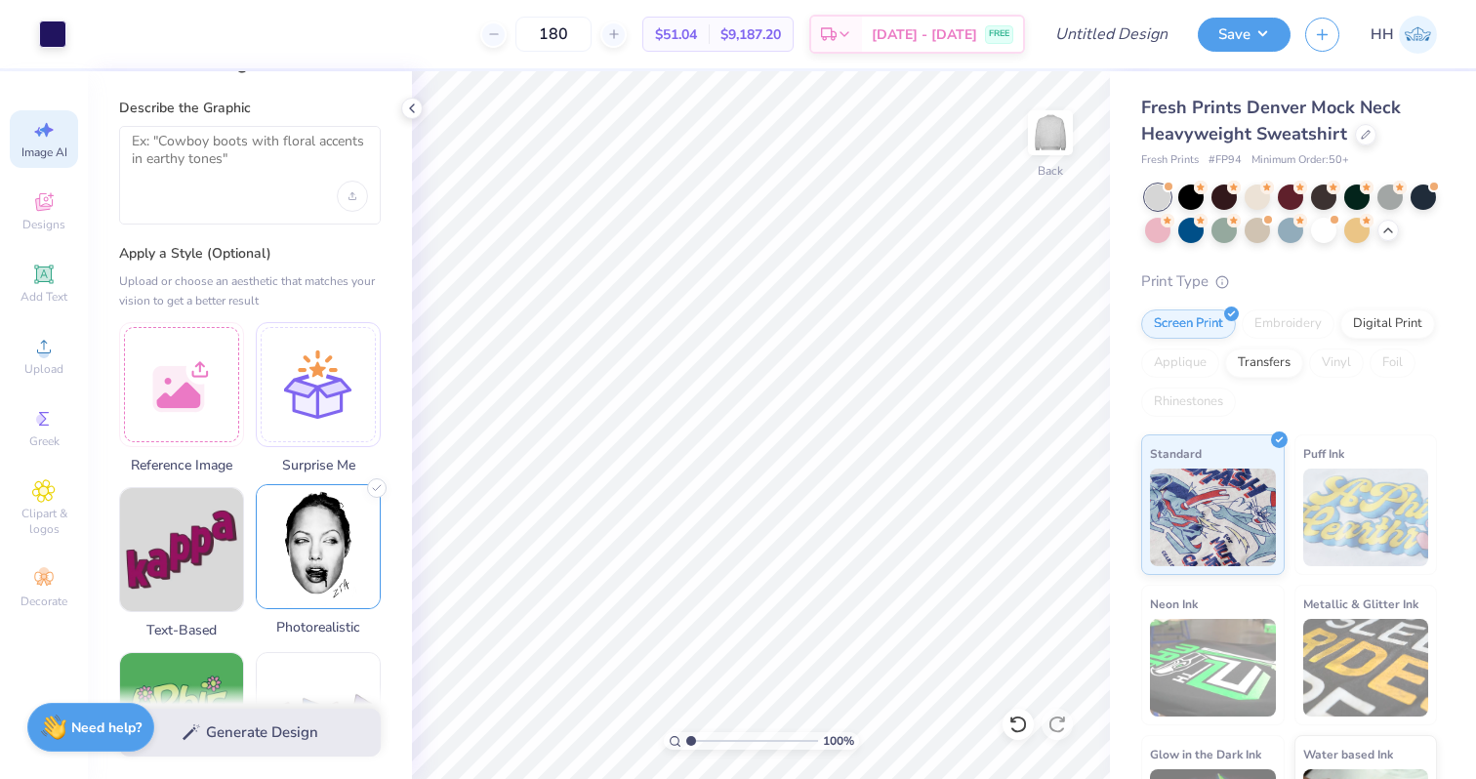
click at [334, 572] on img at bounding box center [318, 546] width 123 height 123
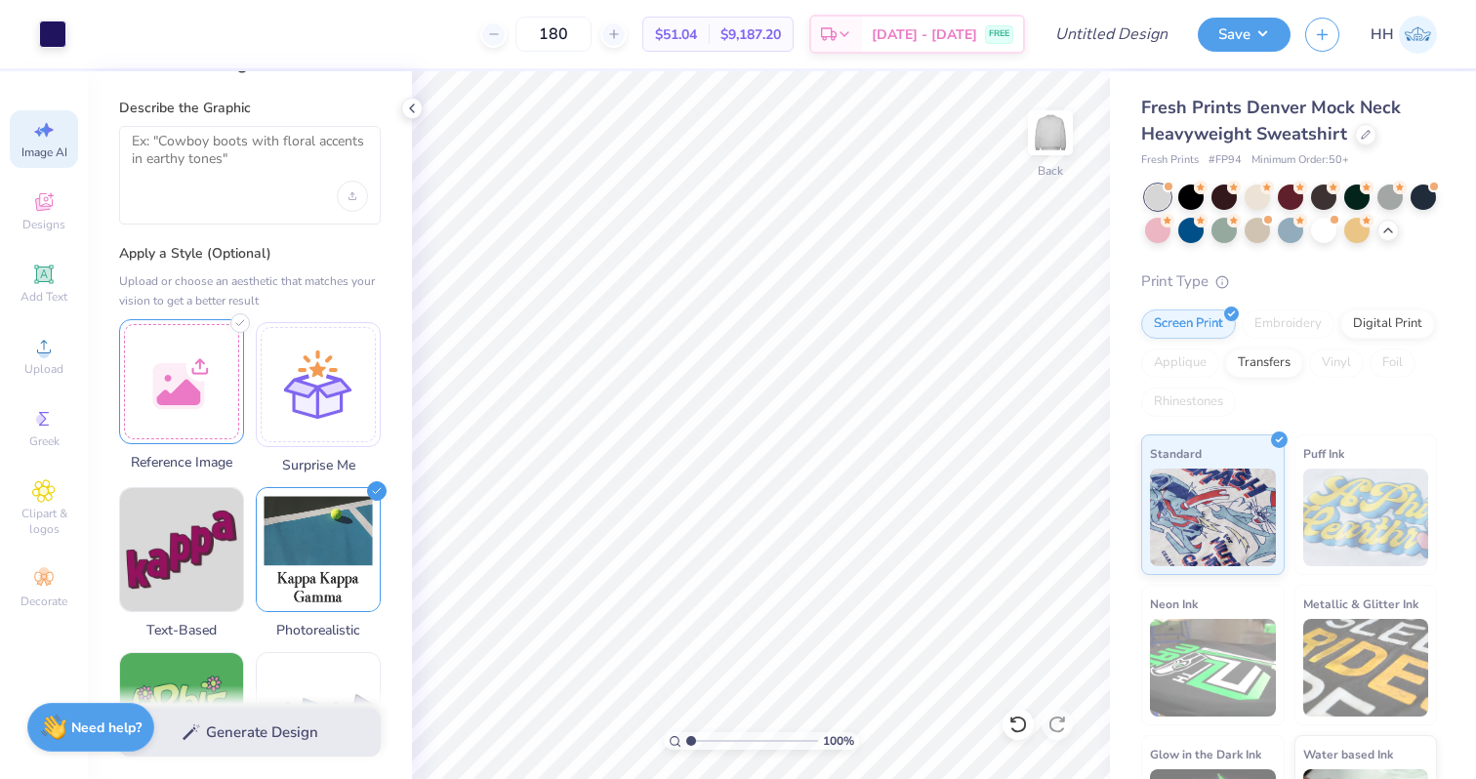
click at [201, 401] on div at bounding box center [181, 381] width 125 height 125
select select "4"
click at [411, 113] on icon at bounding box center [412, 109] width 16 height 16
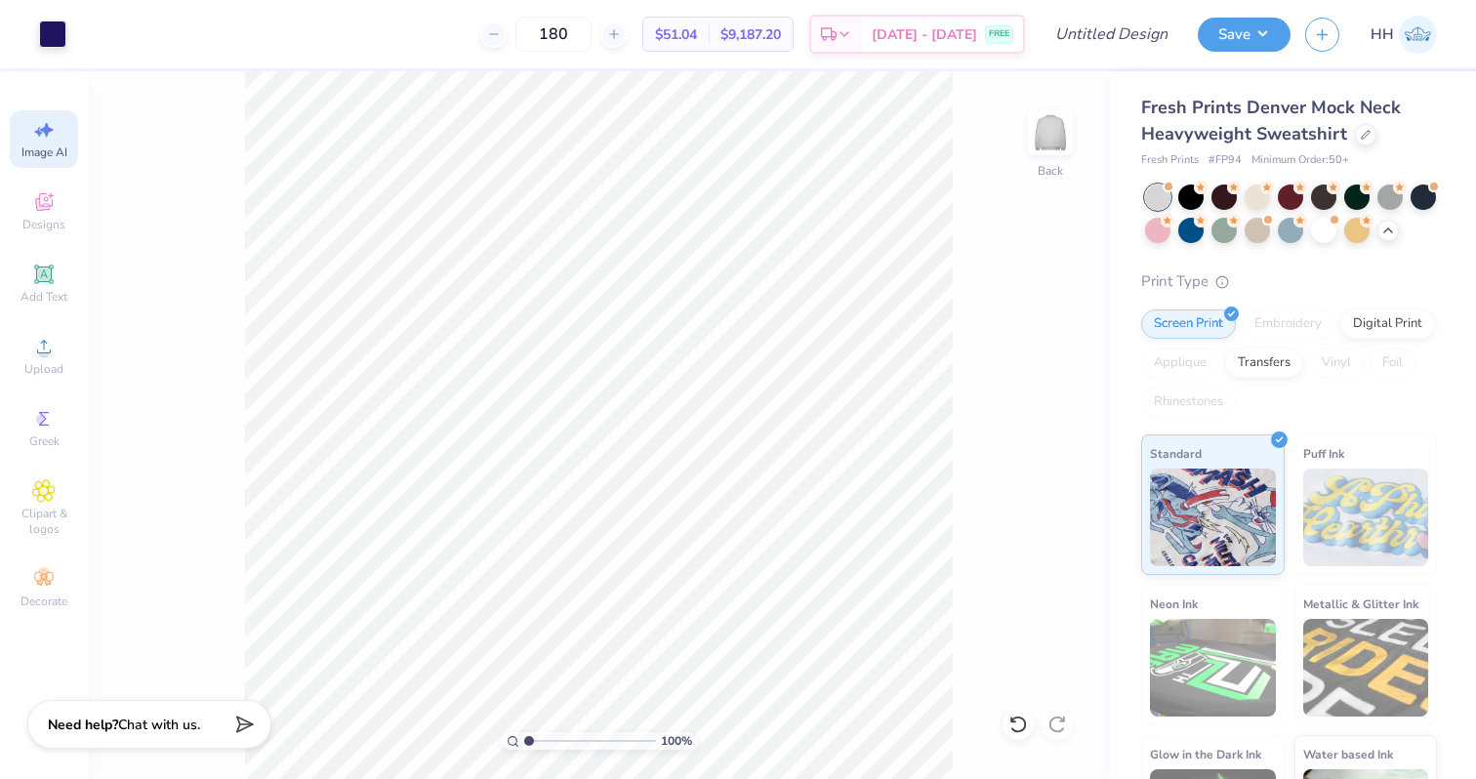
click at [137, 725] on span "Chat with us." at bounding box center [159, 724] width 82 height 19
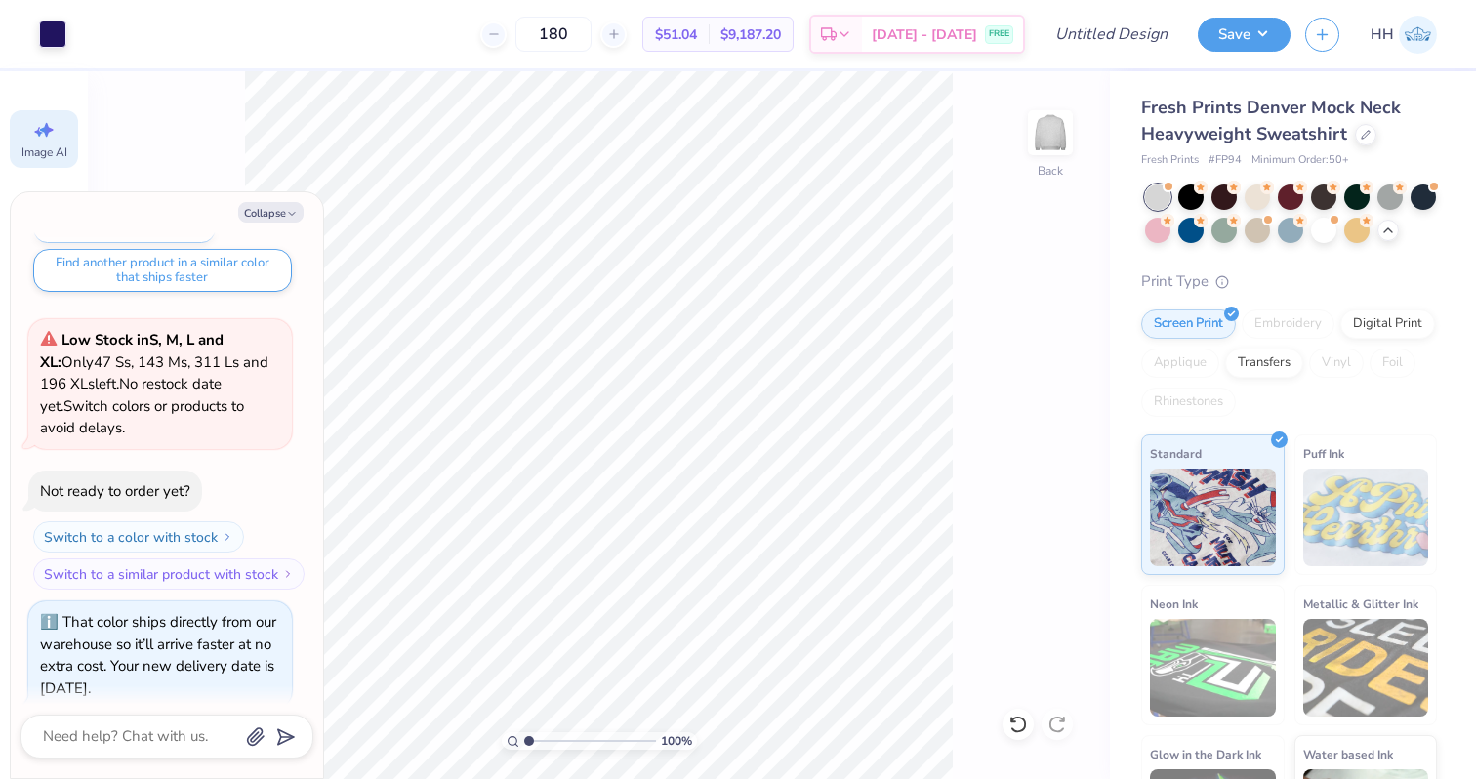
scroll to position [776, 0]
click at [1193, 190] on icon at bounding box center [1200, 186] width 14 height 14
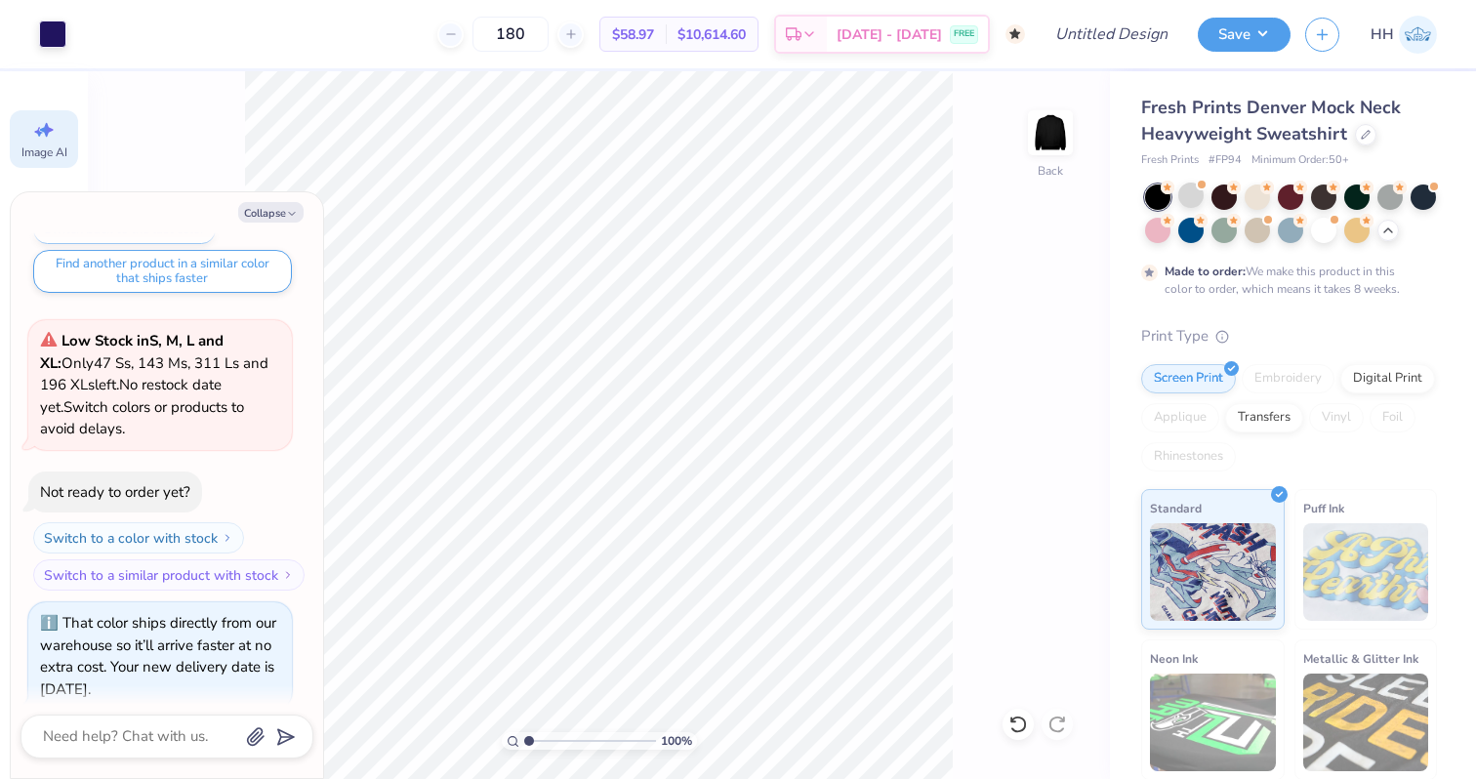
scroll to position [1272, 0]
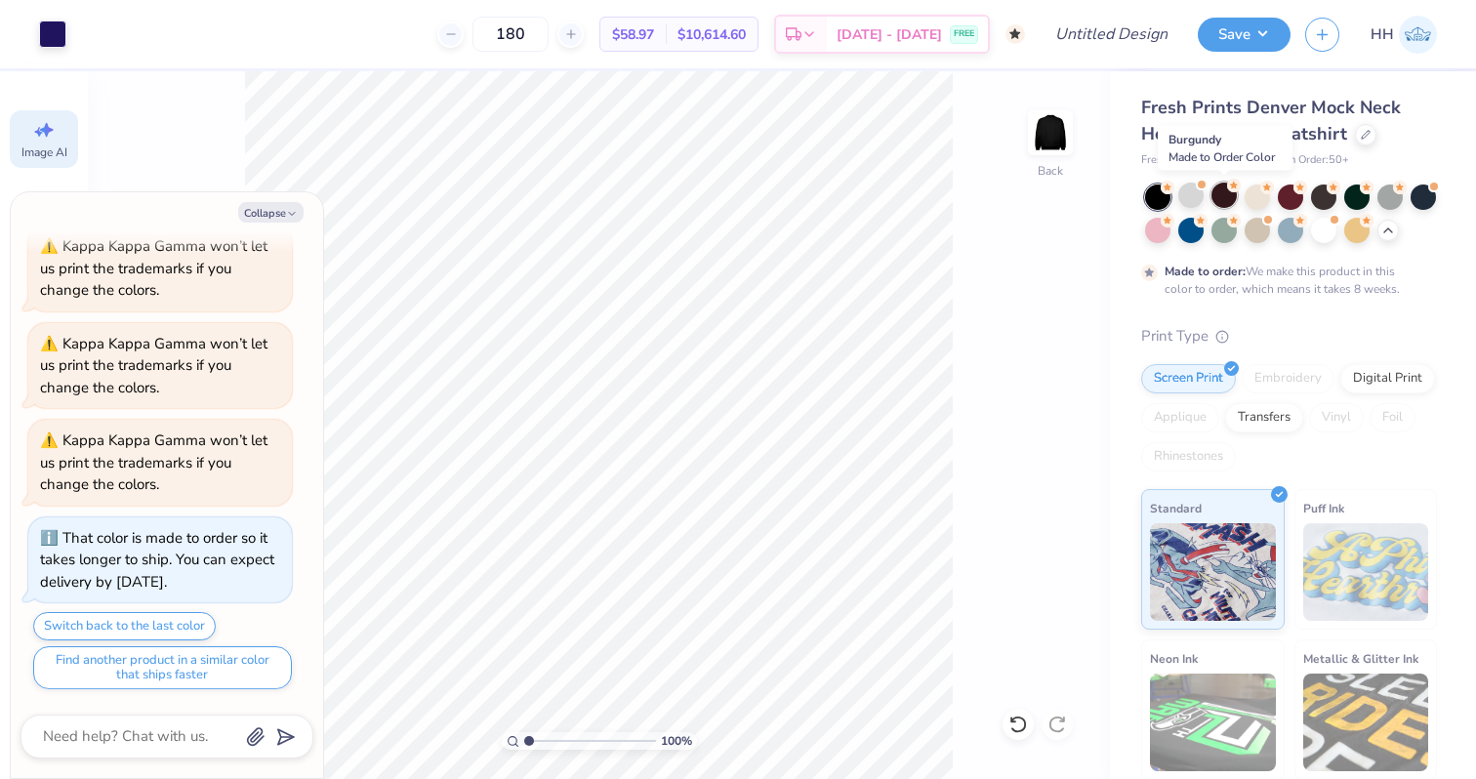
click at [1227, 196] on div at bounding box center [1223, 194] width 25 height 25
click at [1290, 193] on div at bounding box center [1289, 194] width 25 height 25
click at [1329, 190] on icon at bounding box center [1333, 186] width 14 height 14
click at [1174, 189] on circle at bounding box center [1167, 188] width 14 height 14
click at [1395, 191] on div at bounding box center [1389, 194] width 25 height 25
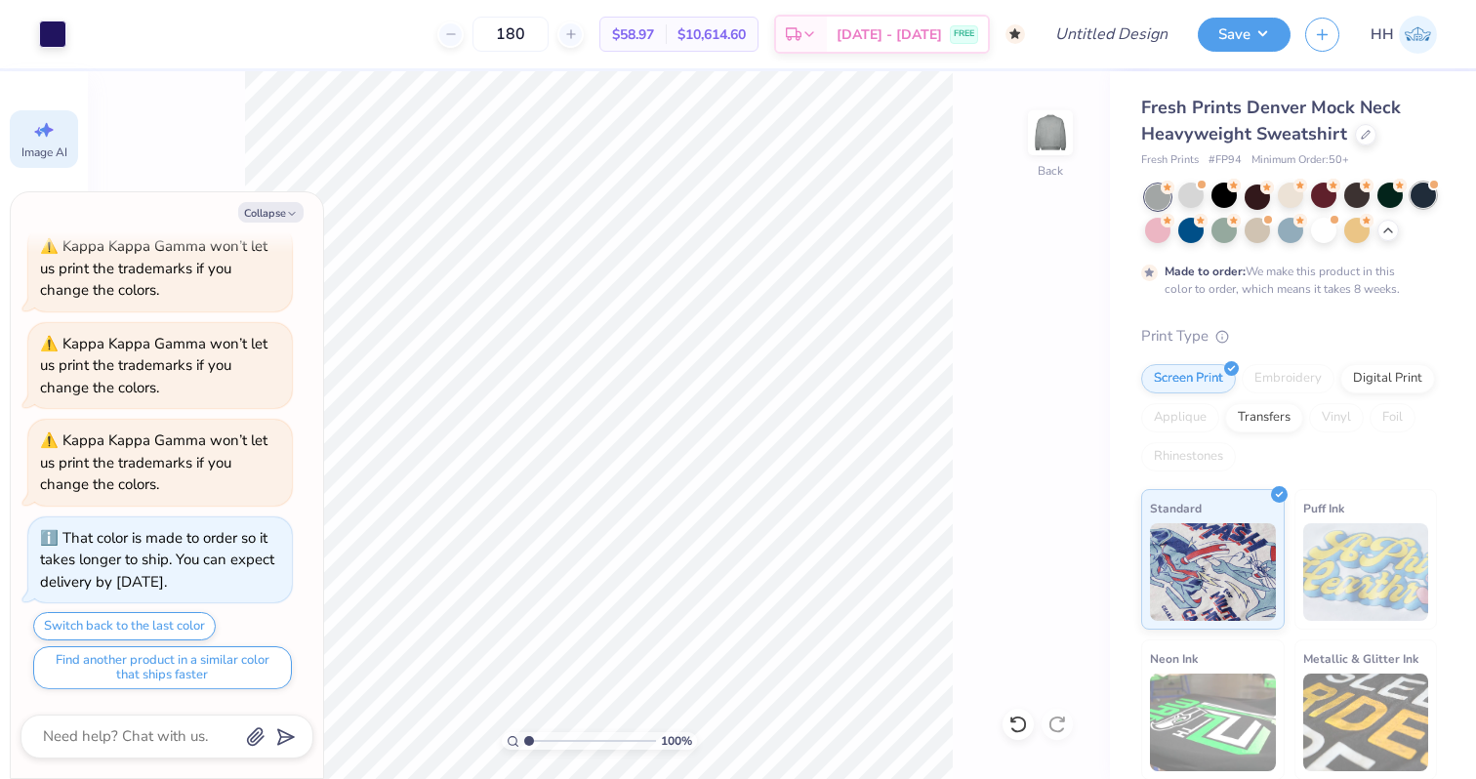
click at [1421, 198] on div at bounding box center [1422, 194] width 25 height 25
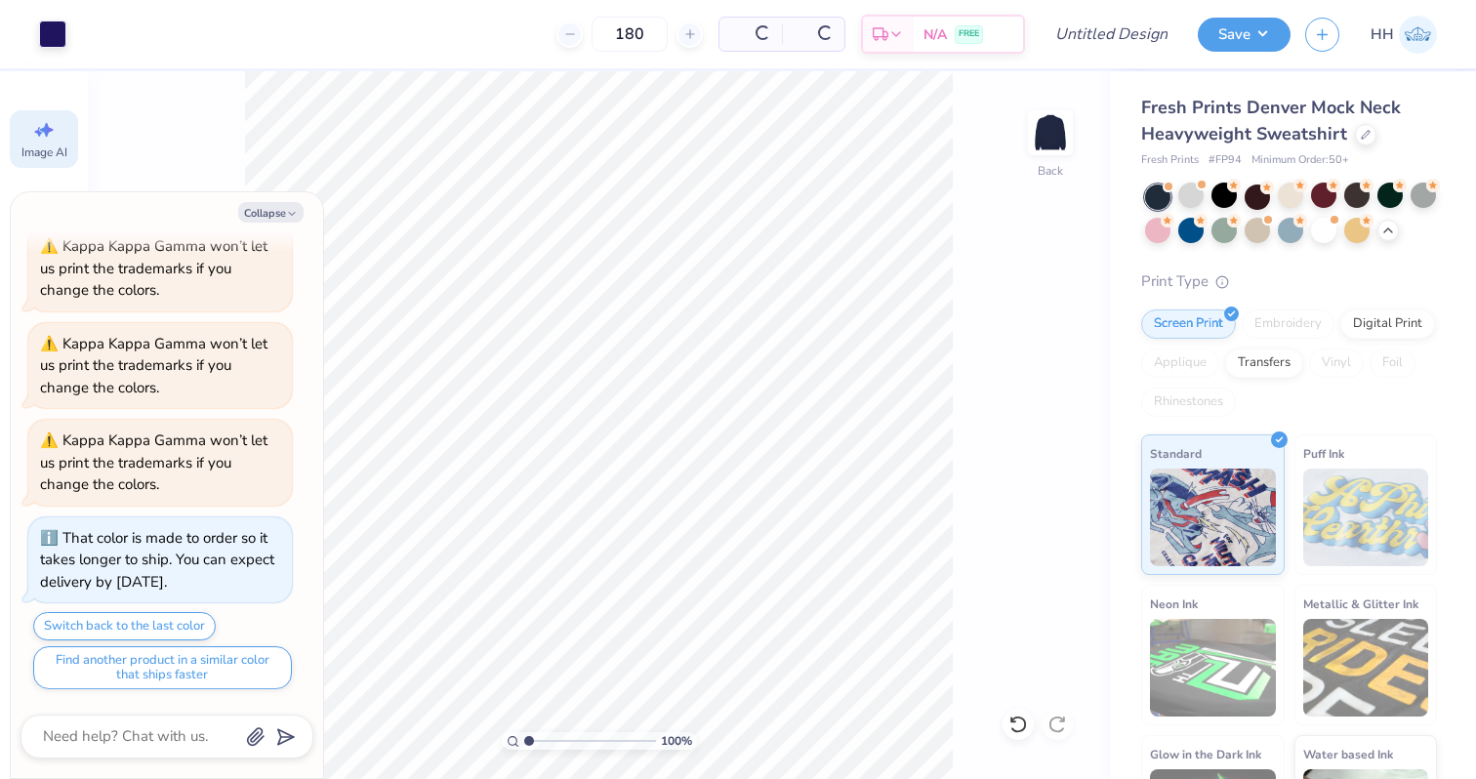
scroll to position [1666, 0]
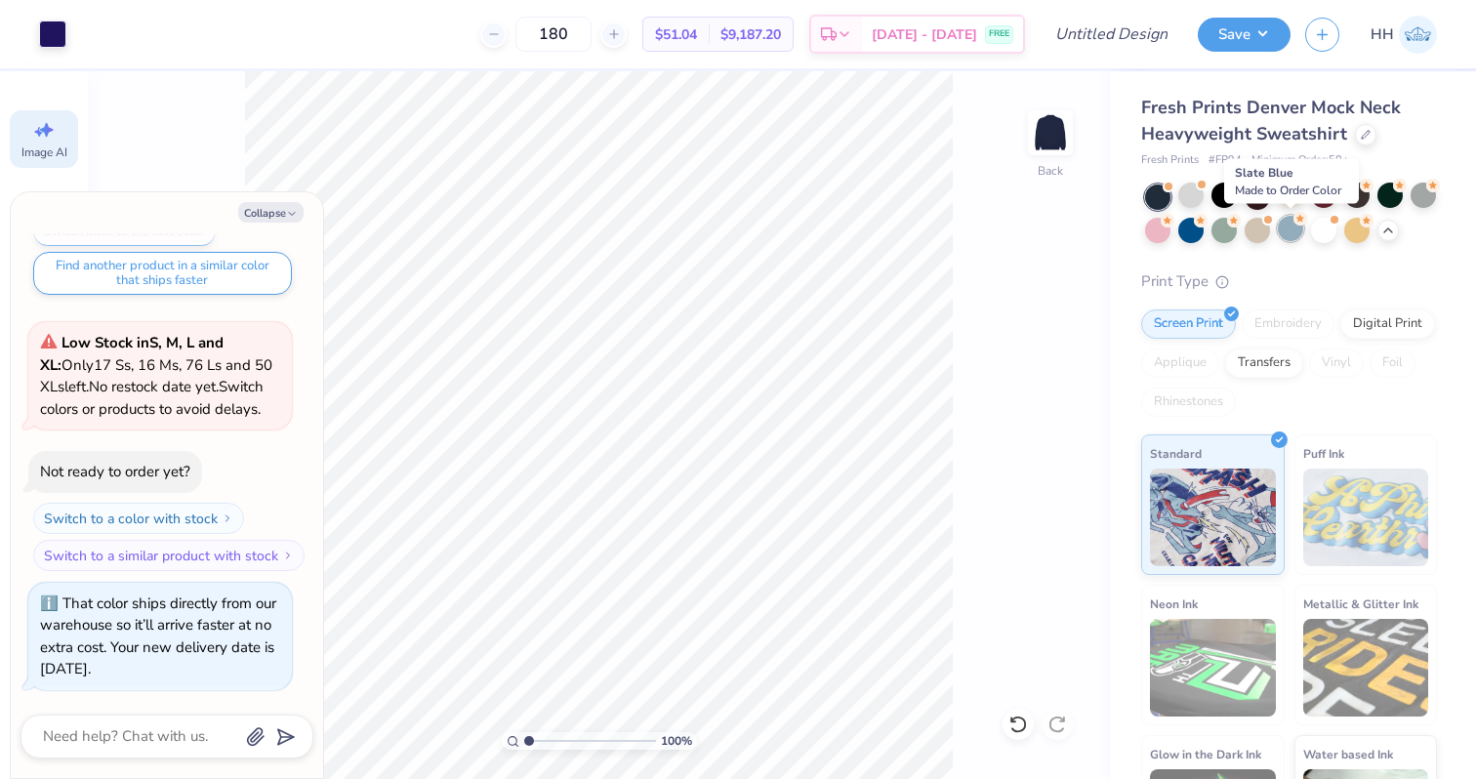
click at [1278, 236] on div at bounding box center [1289, 228] width 25 height 25
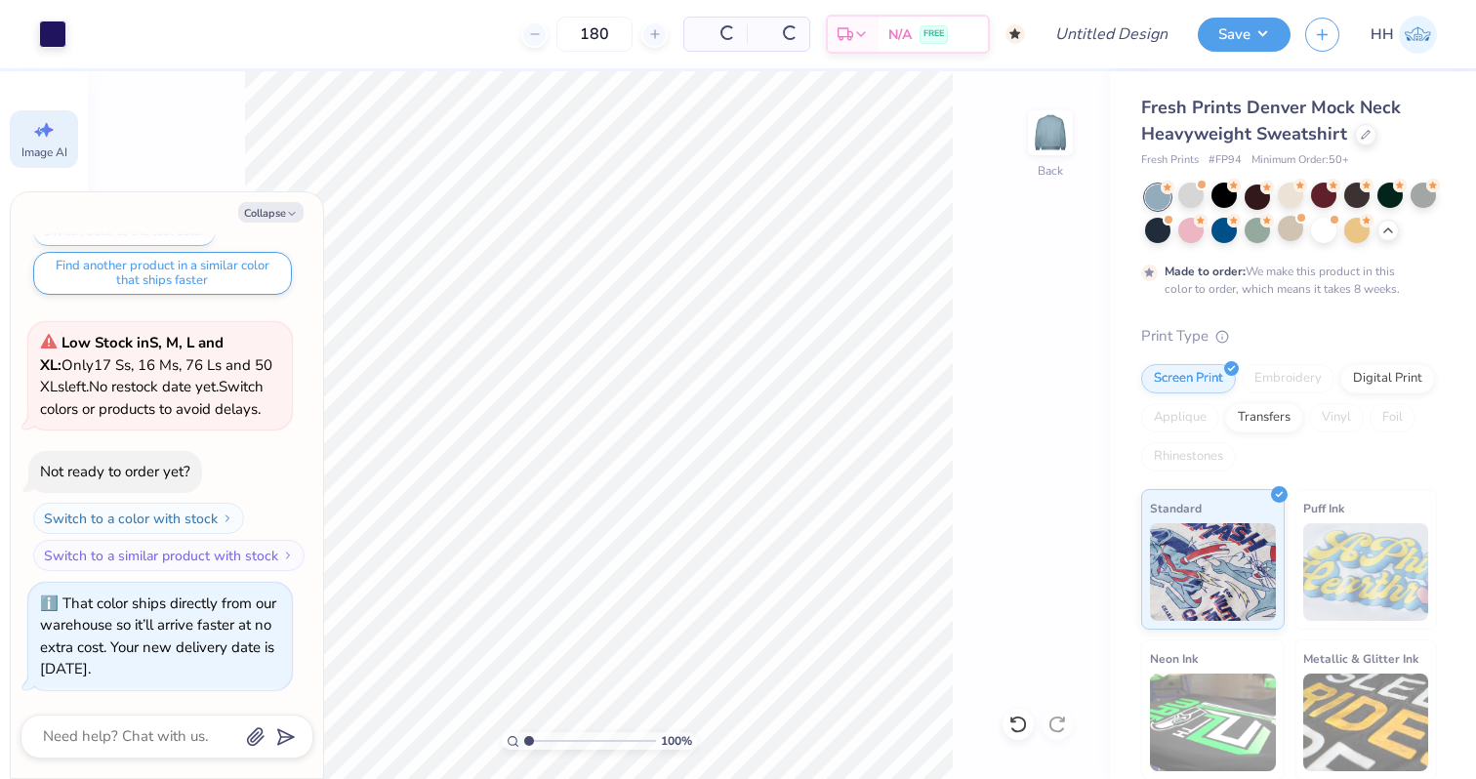
scroll to position [1850, 0]
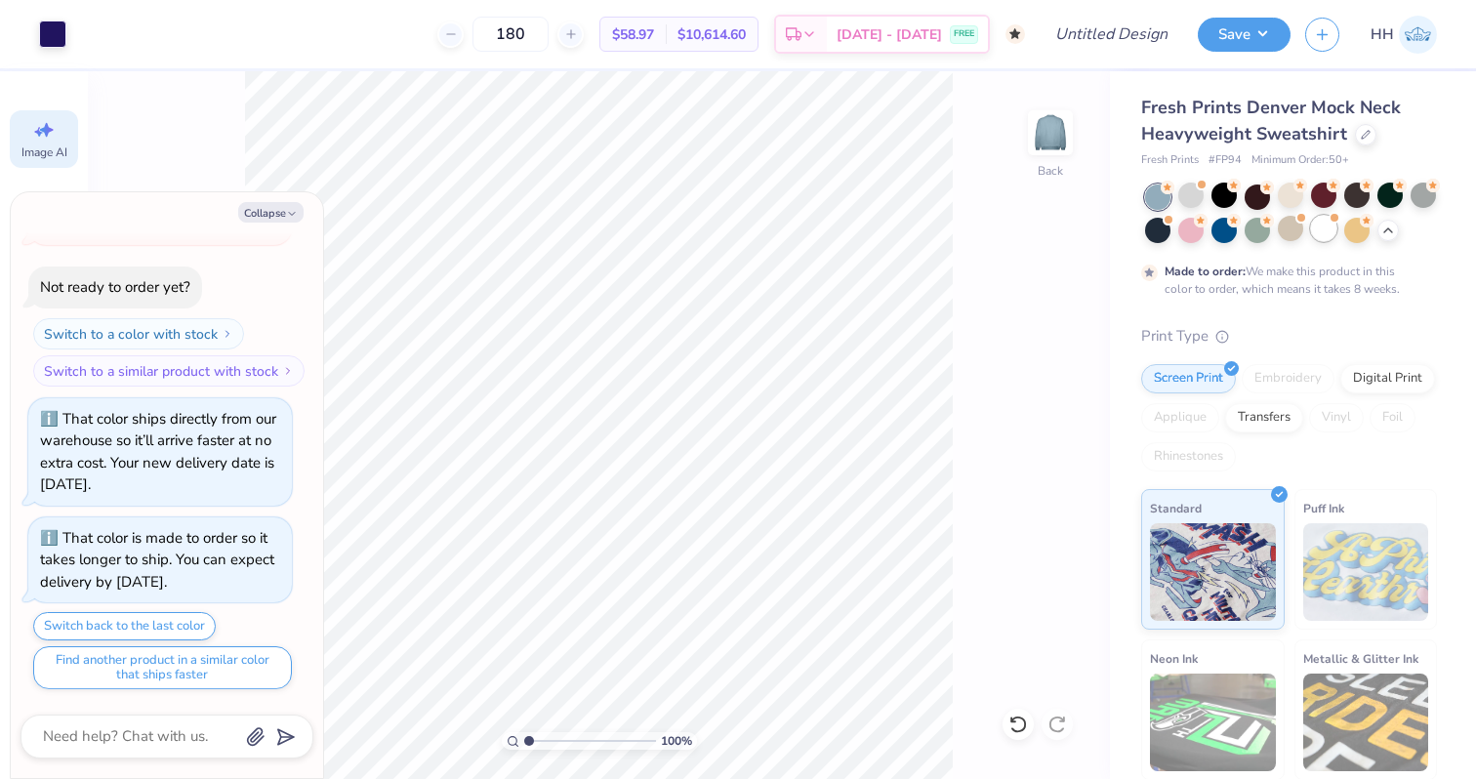
click at [1322, 230] on div at bounding box center [1323, 228] width 25 height 25
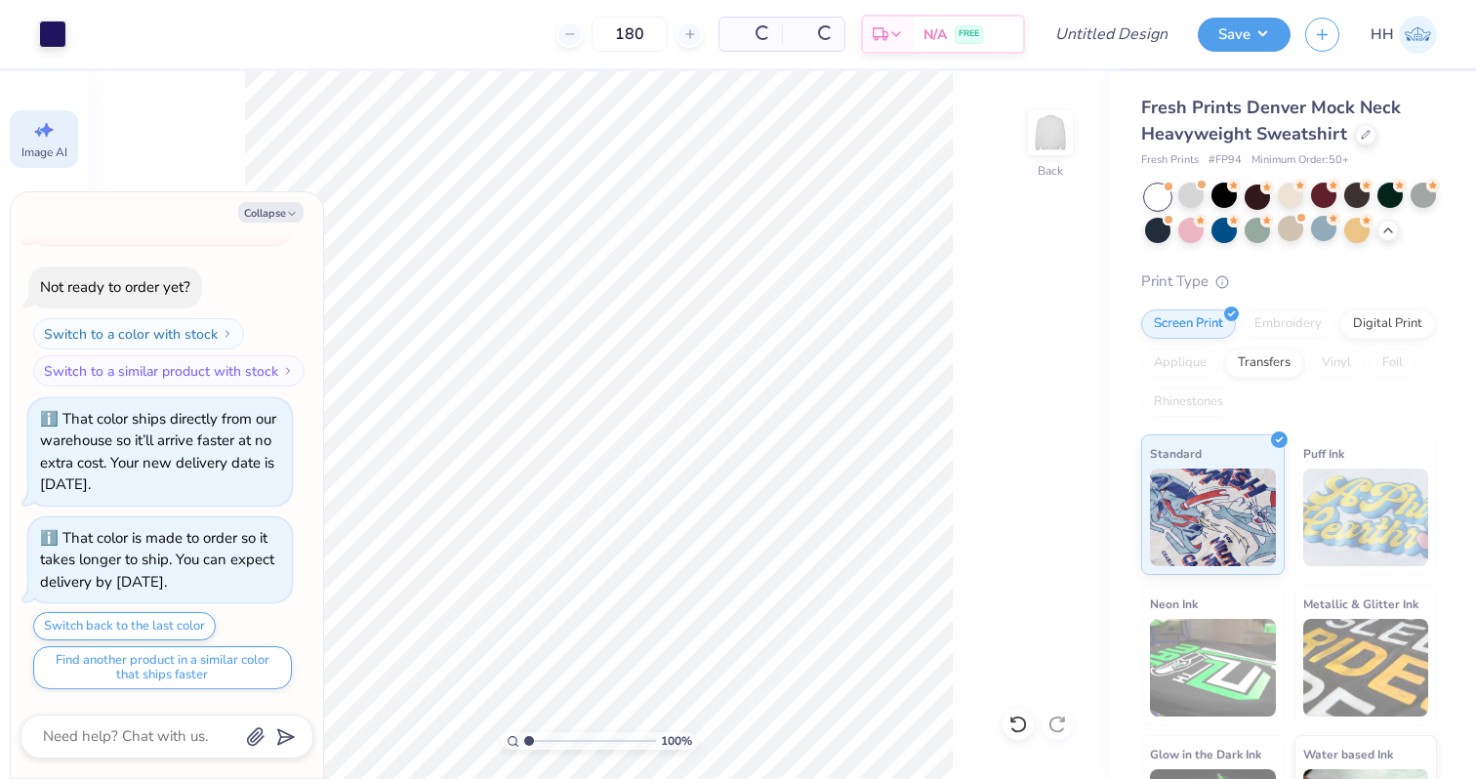
scroll to position [2267, 0]
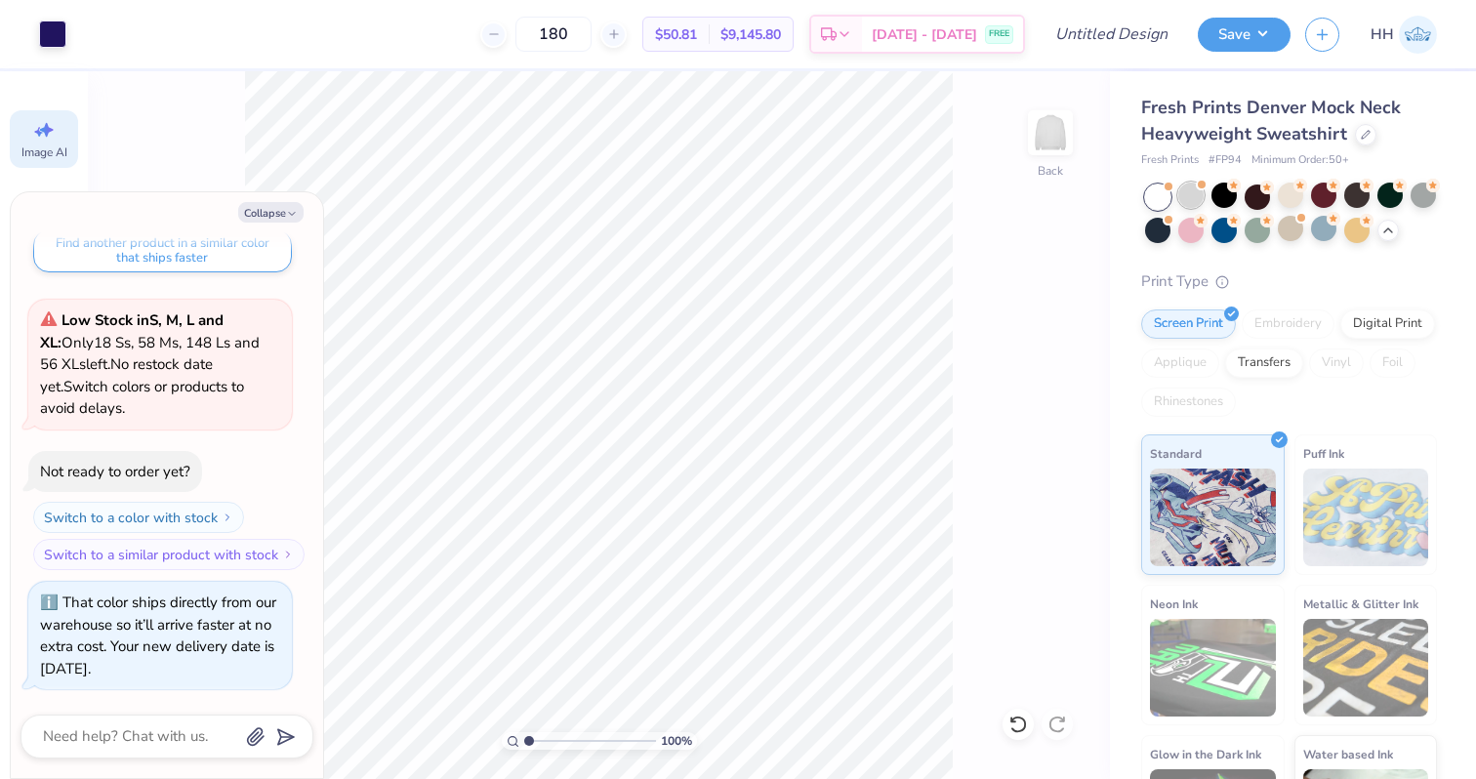
click at [1182, 195] on div at bounding box center [1190, 194] width 25 height 25
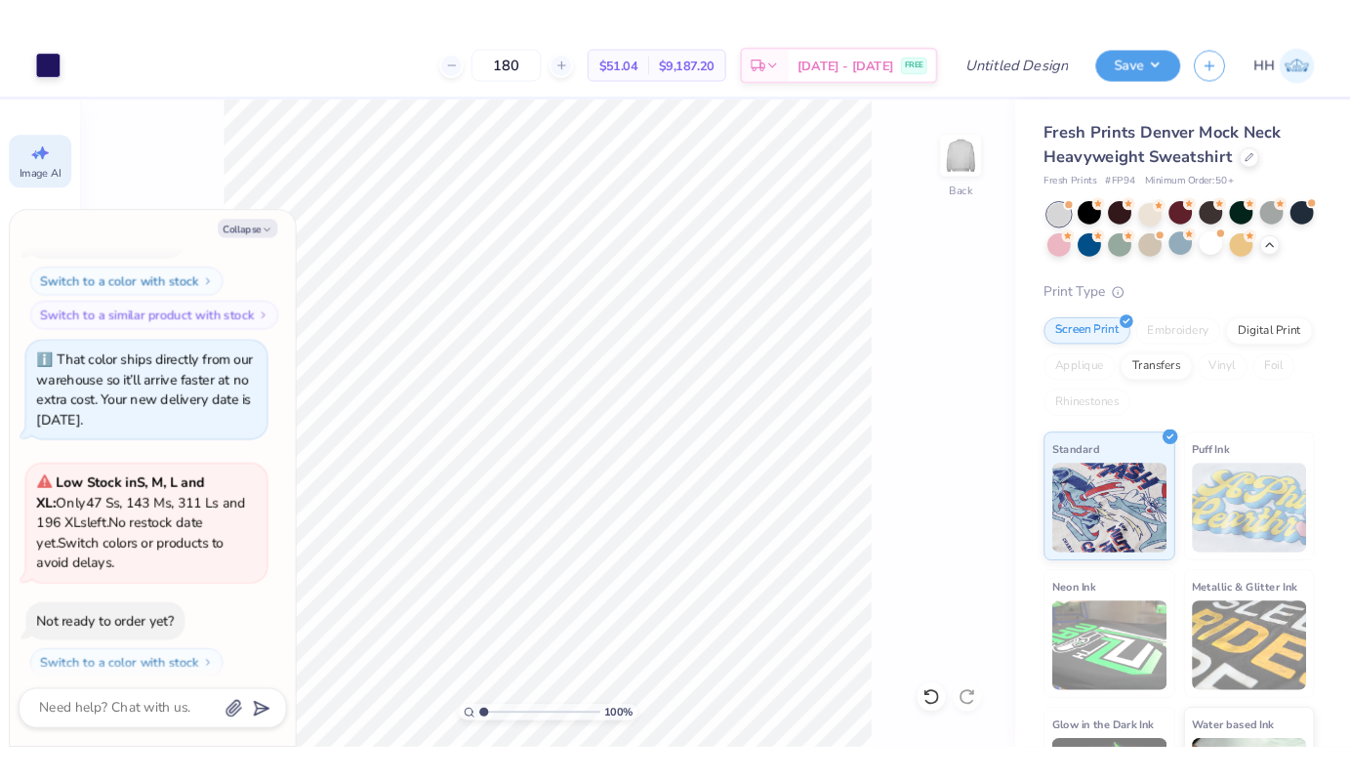
scroll to position [2565, 0]
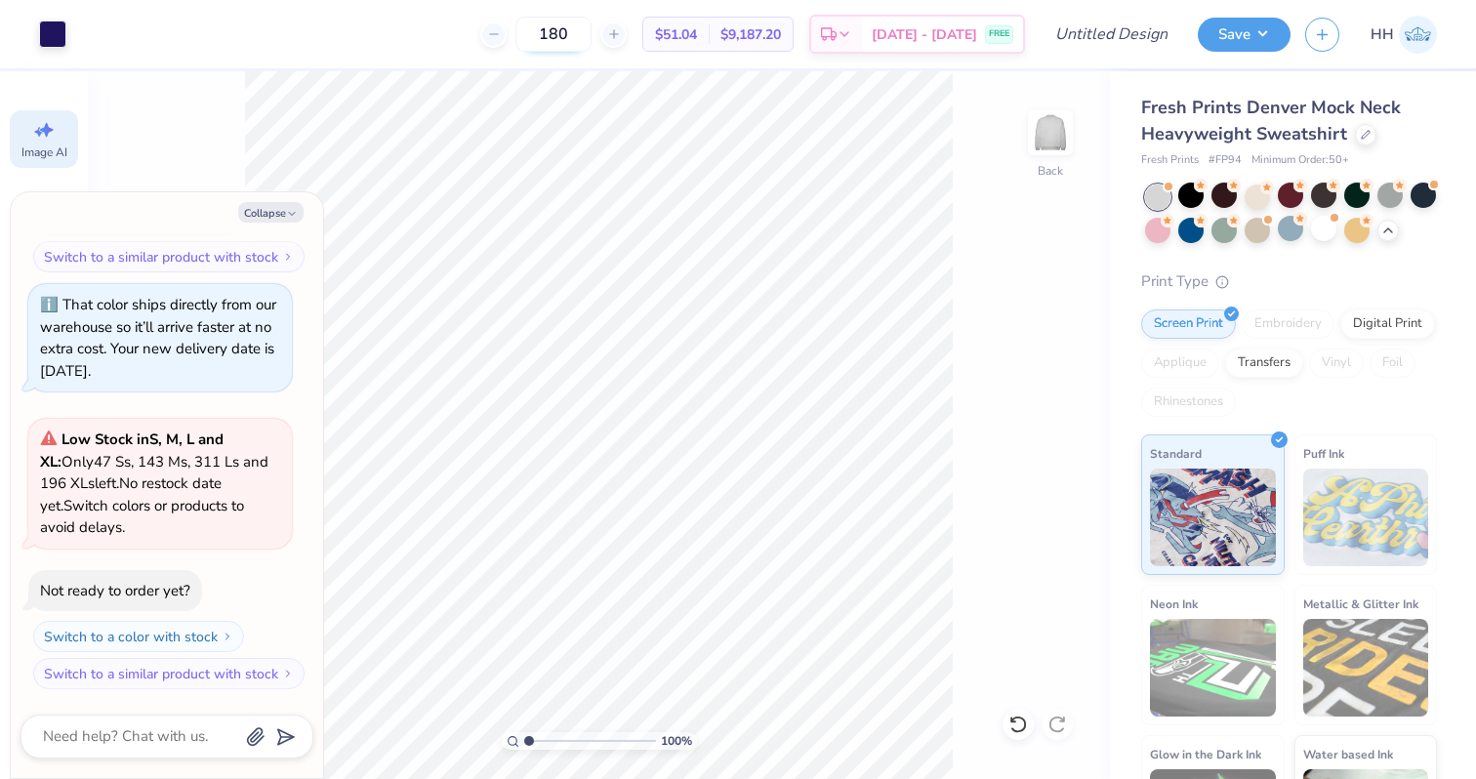
click at [591, 33] on input "180" at bounding box center [553, 34] width 76 height 35
type textarea "x"
type input "4.91"
type textarea "x"
type input "10.00"
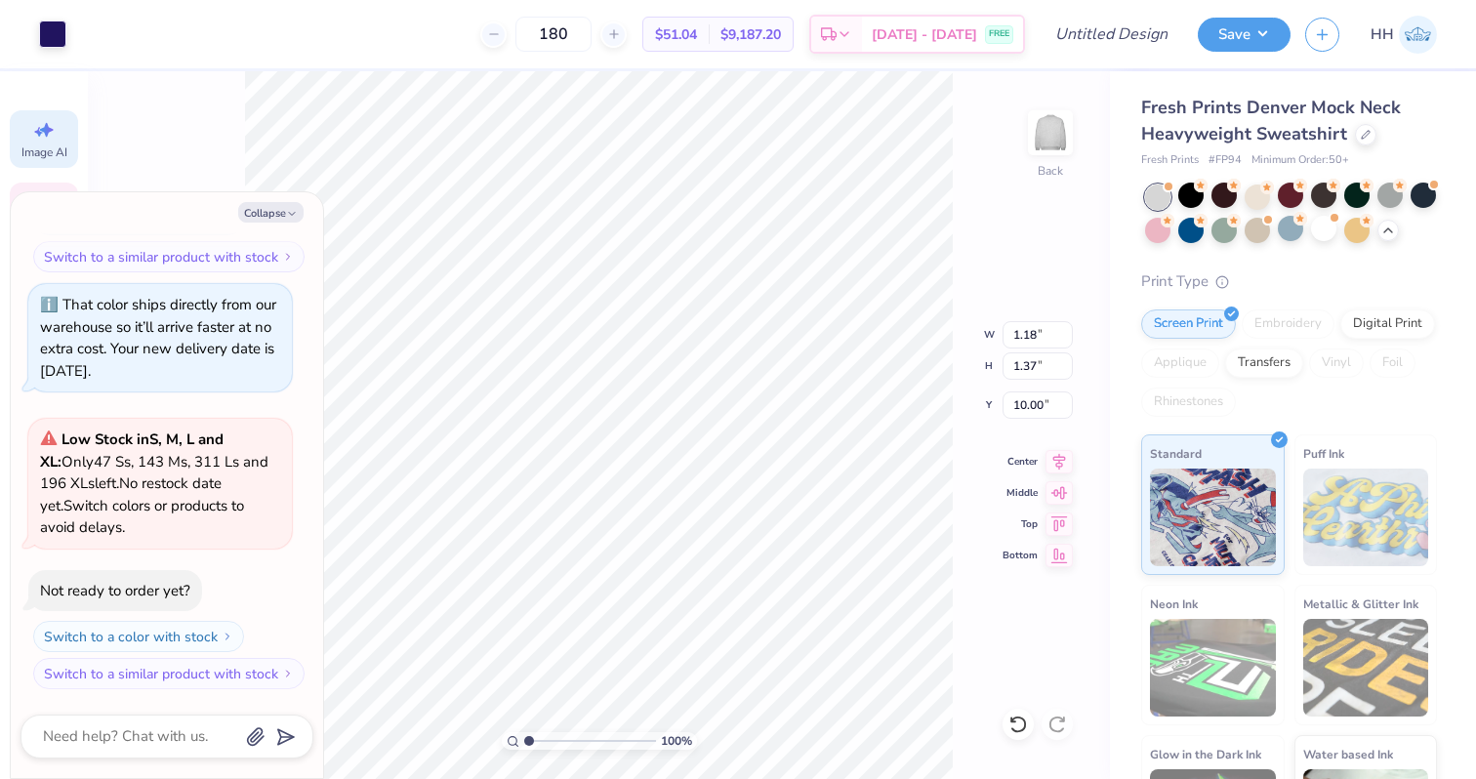
type textarea "x"
type input "6.05"
type input "7.05"
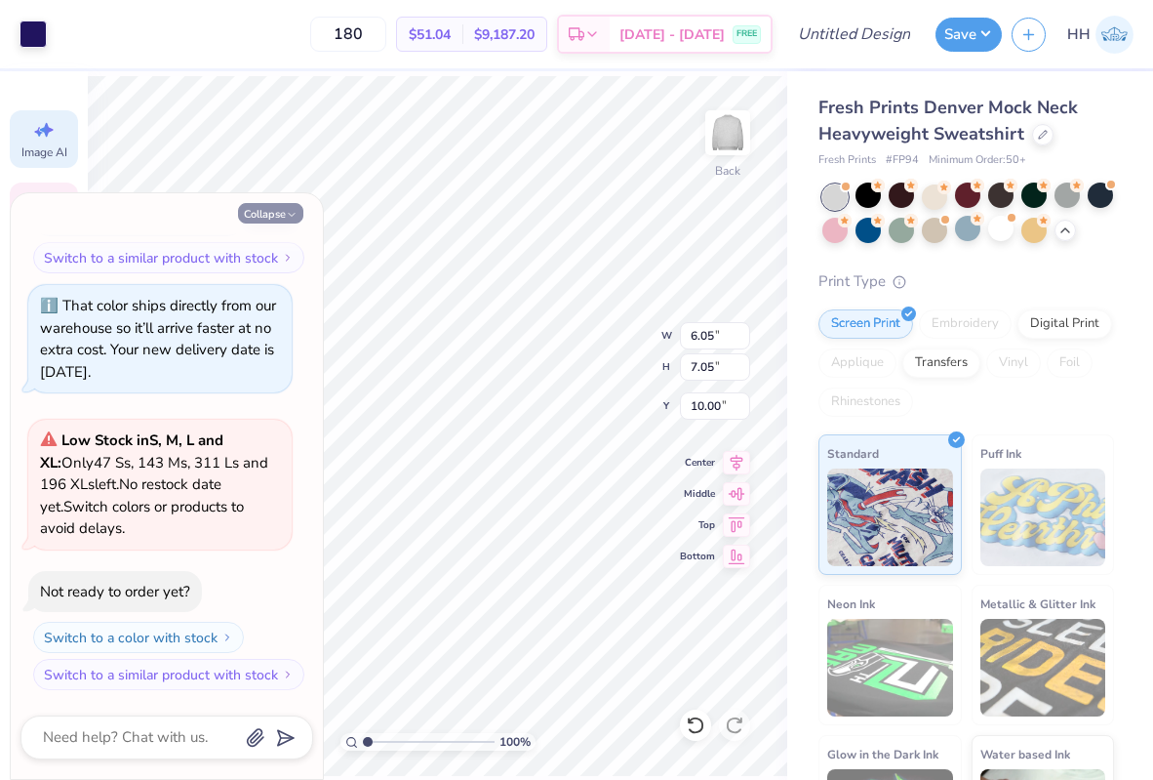
click at [299, 212] on button "Collapse" at bounding box center [270, 213] width 65 height 20
type textarea "x"
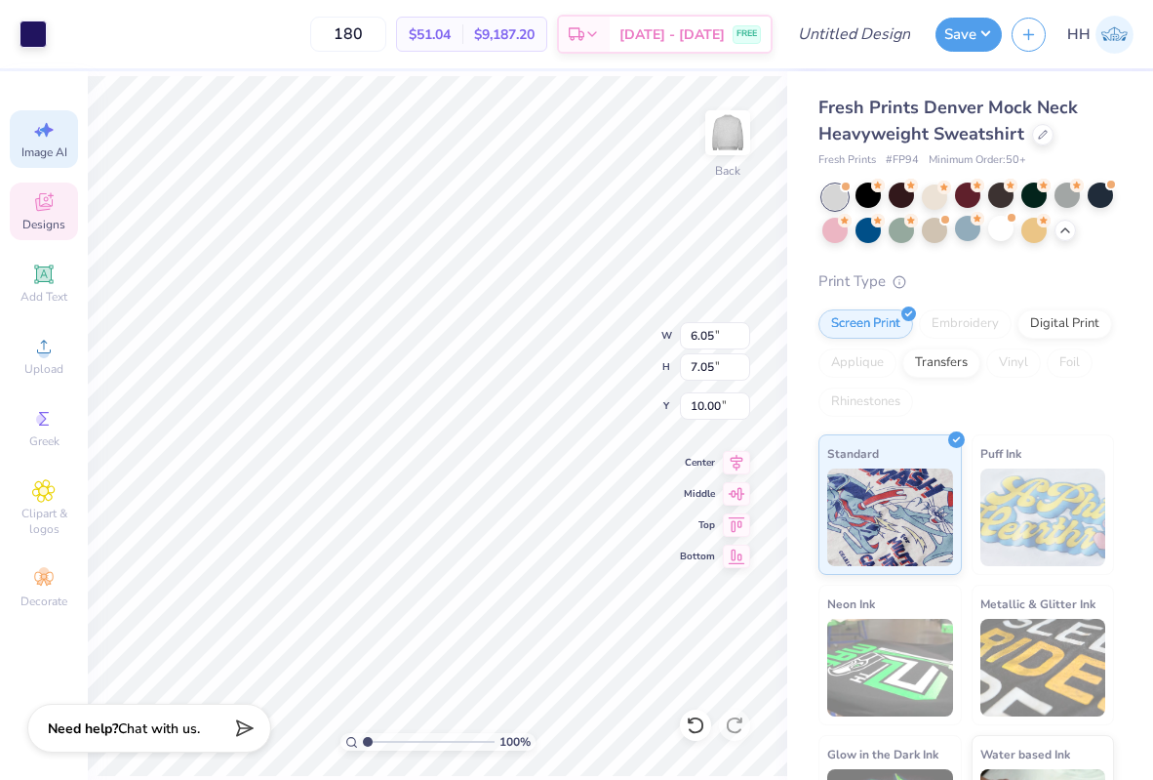
click at [45, 135] on icon at bounding box center [47, 130] width 14 height 15
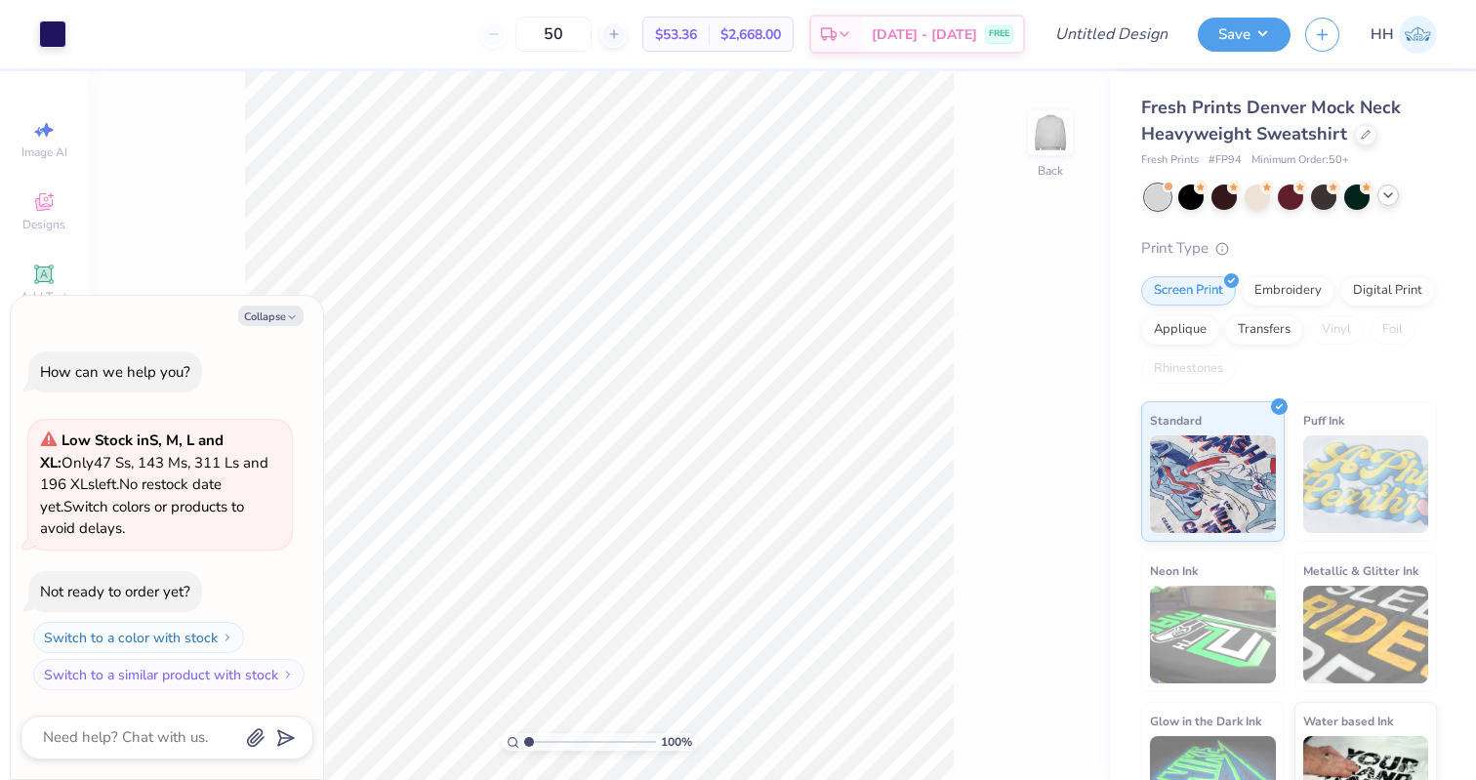
click at [1349, 188] on icon at bounding box center [1388, 195] width 16 height 16
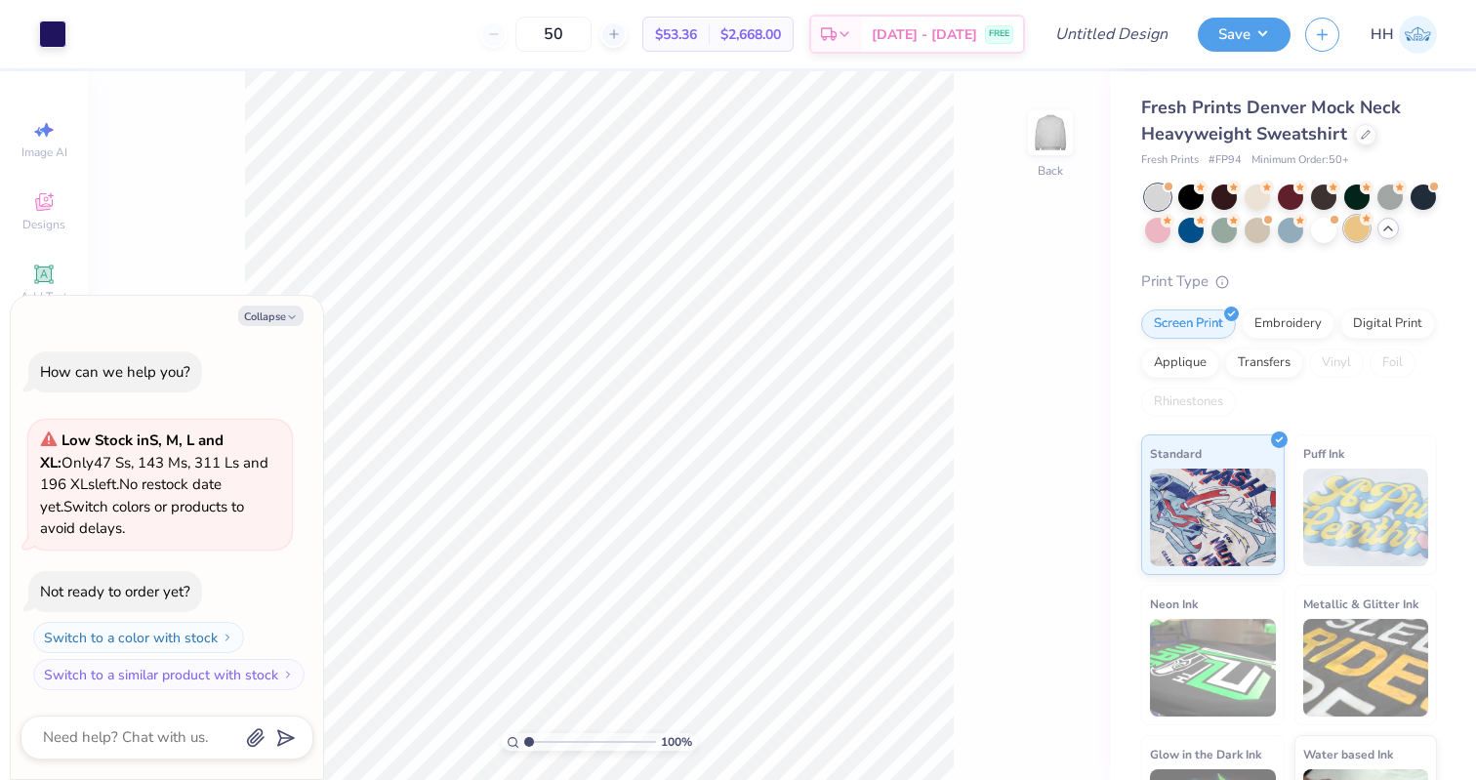
click at [1349, 219] on div at bounding box center [1356, 228] width 25 height 25
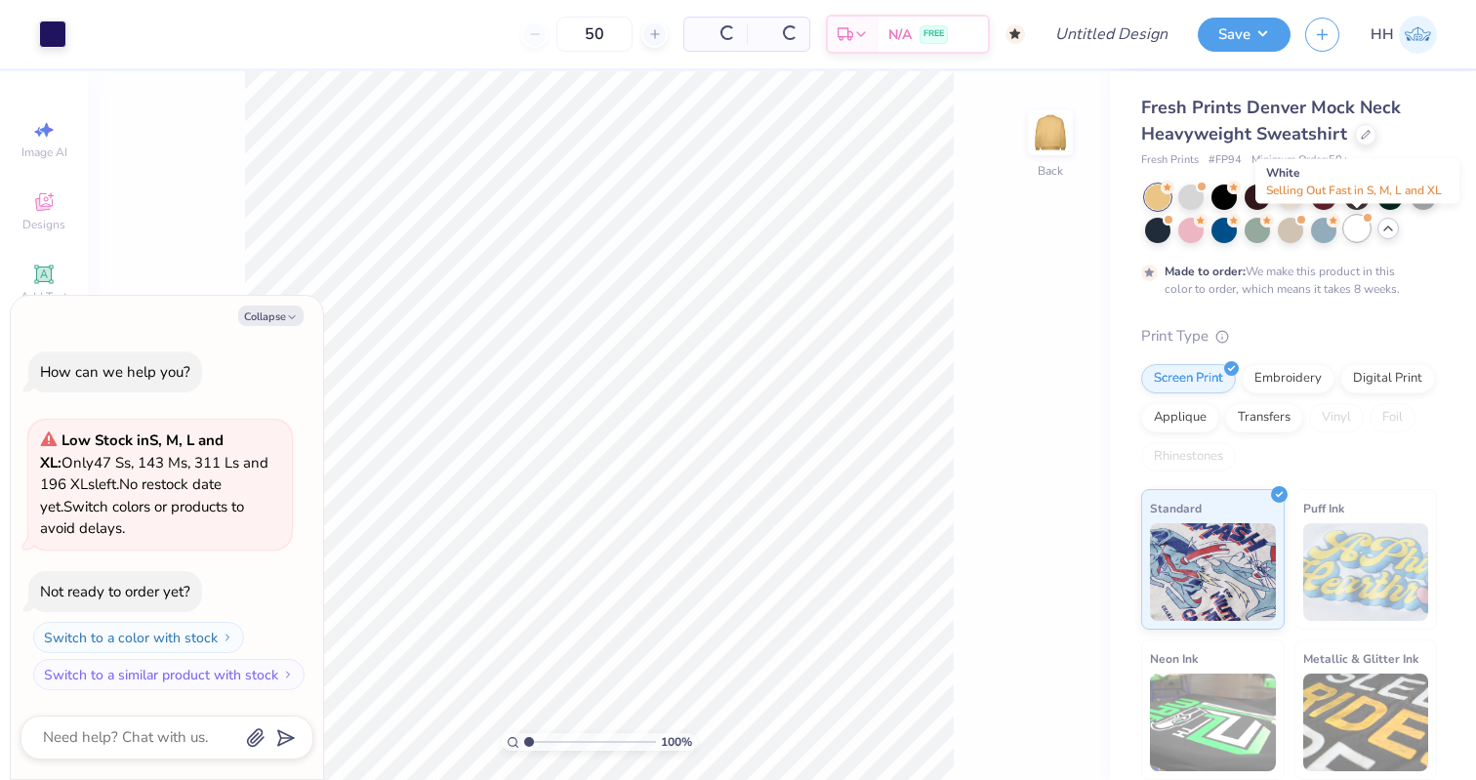
type textarea "x"
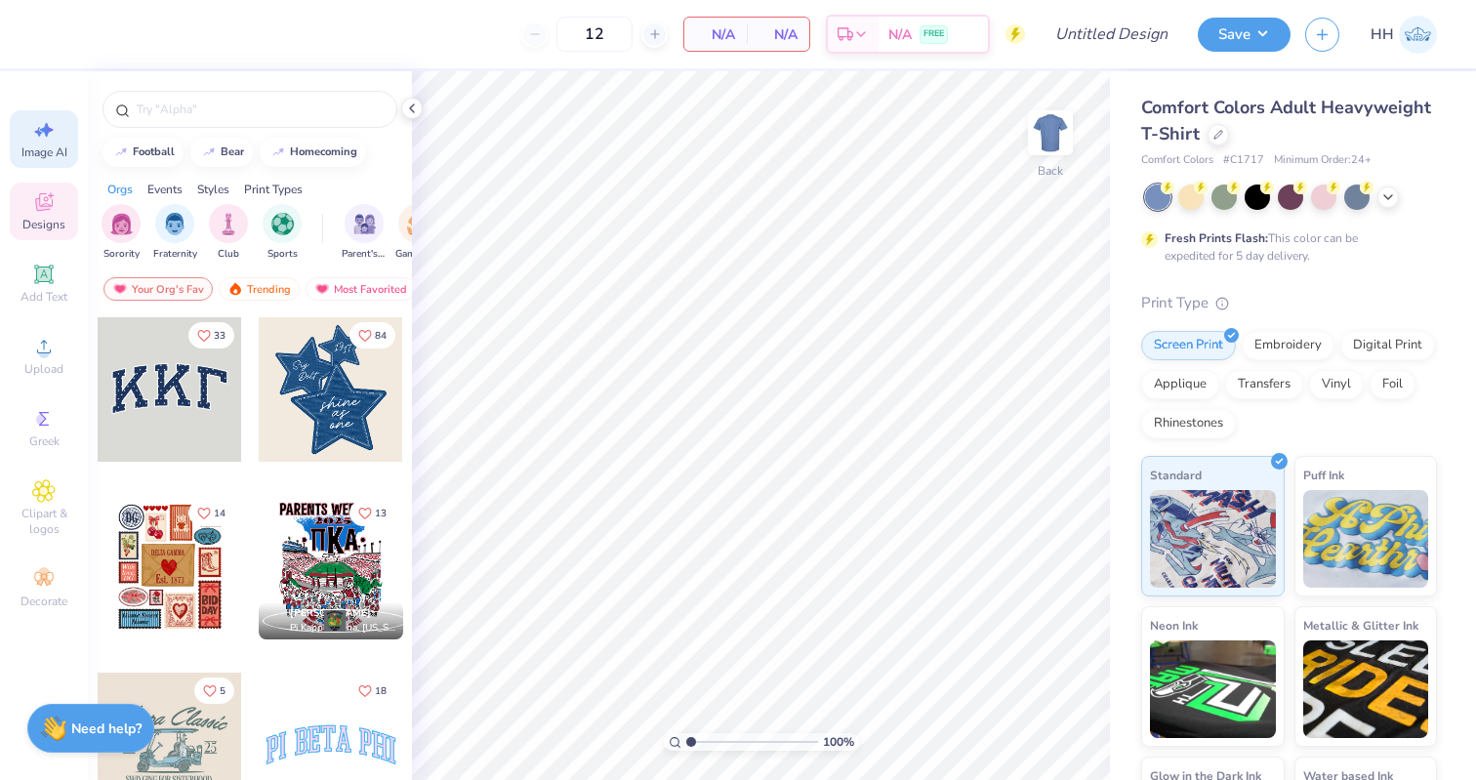
click at [26, 137] on div "Image AI" at bounding box center [44, 139] width 68 height 58
select select "4"
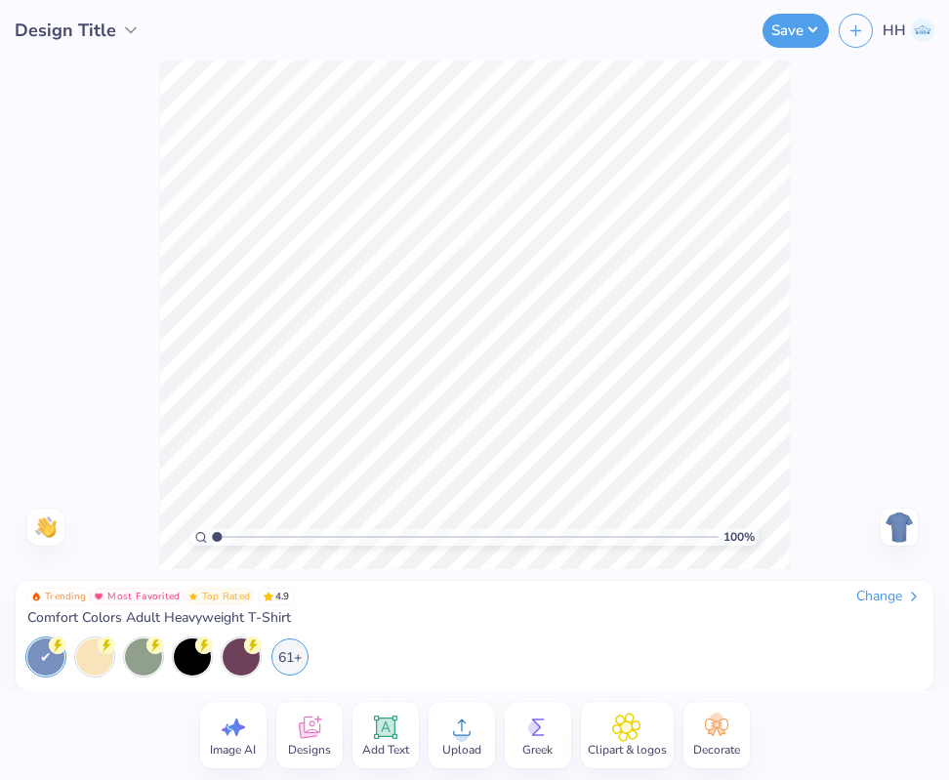
drag, startPoint x: 945, startPoint y: 180, endPoint x: 976, endPoint y: 180, distance: 31.2
click at [949, 180] on html "Design Title Save HH Image AI Designs Add Text Upload Greek Clipart & logos Dec…" at bounding box center [474, 390] width 949 height 780
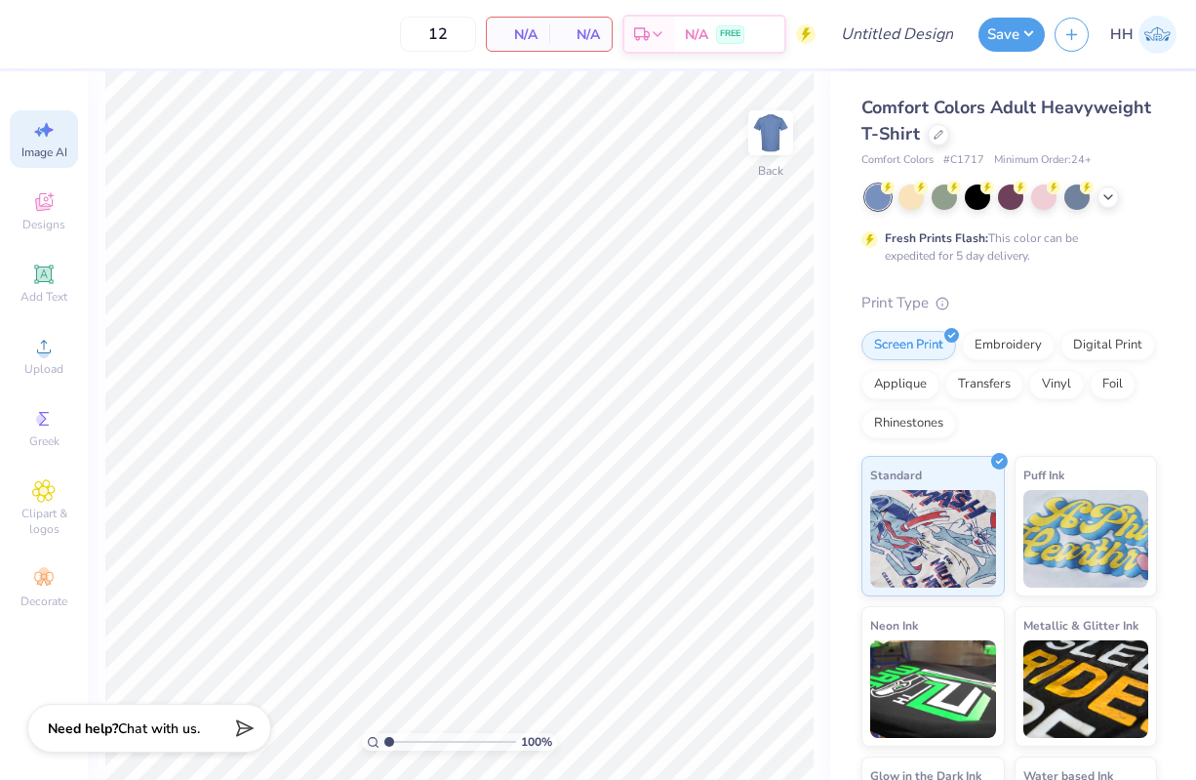
click at [52, 136] on icon at bounding box center [43, 129] width 23 height 23
select select "4"
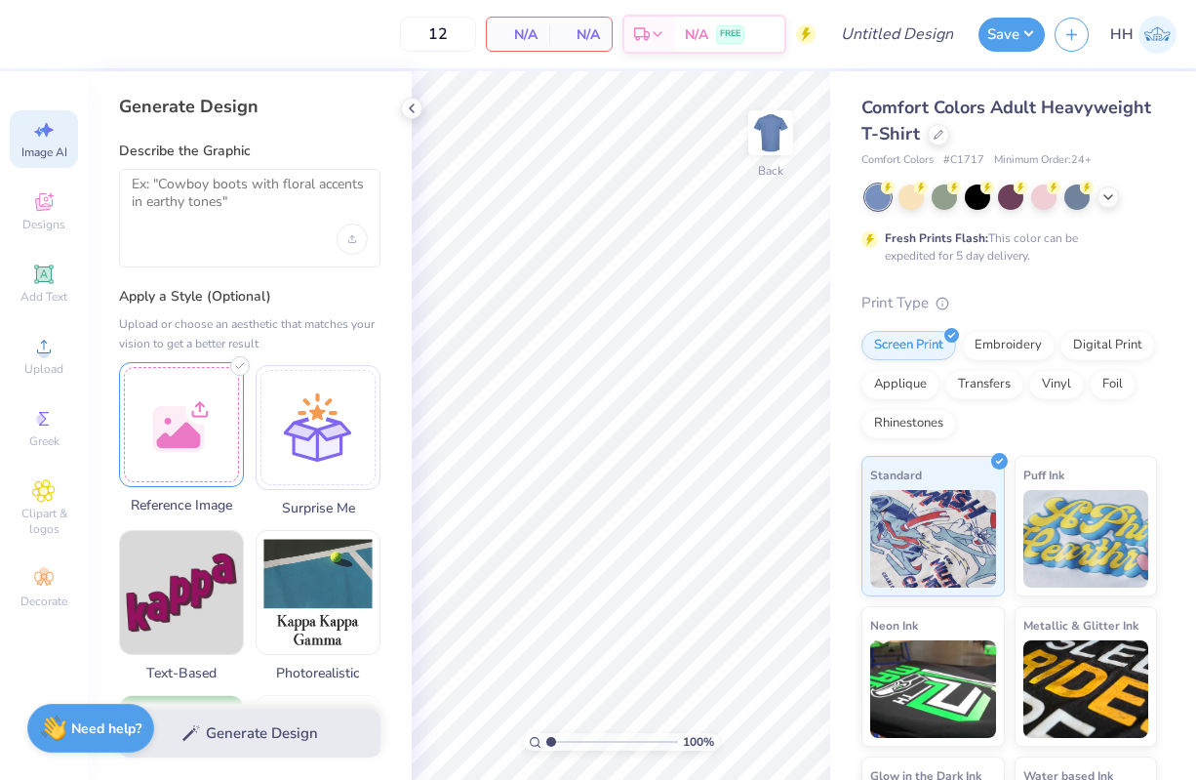
click at [190, 434] on div at bounding box center [181, 424] width 125 height 125
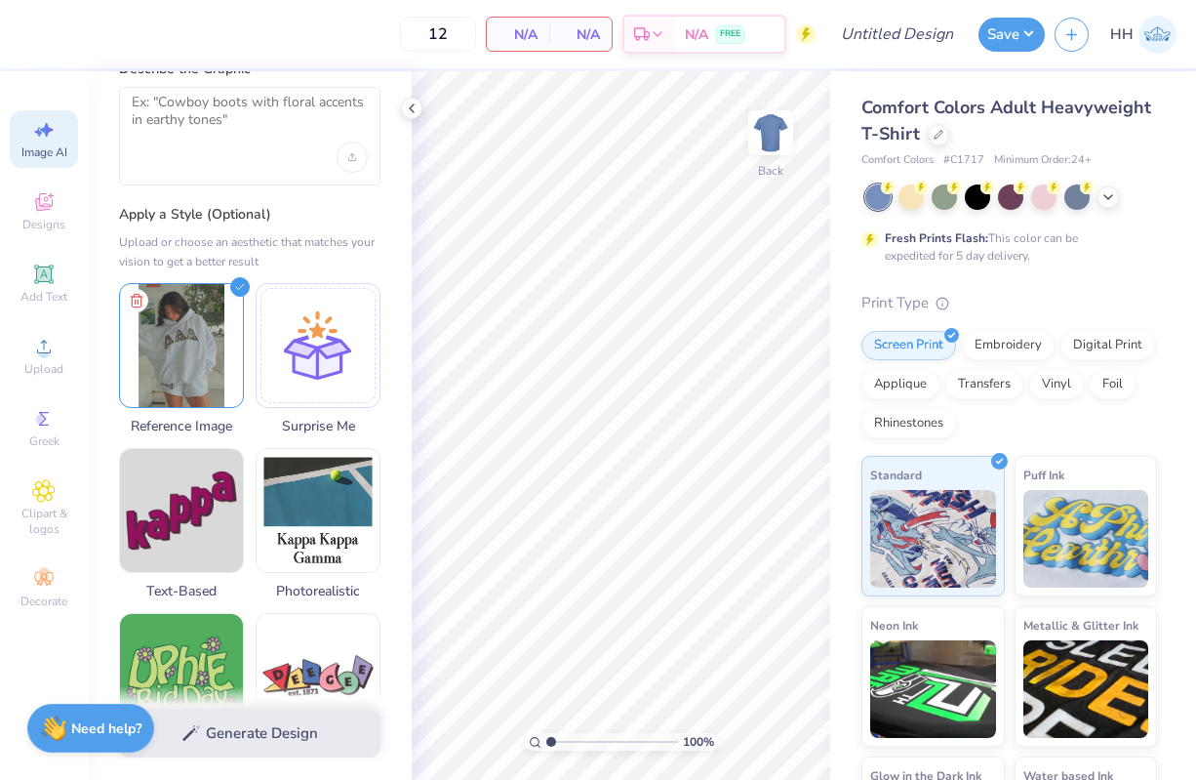
scroll to position [75, 0]
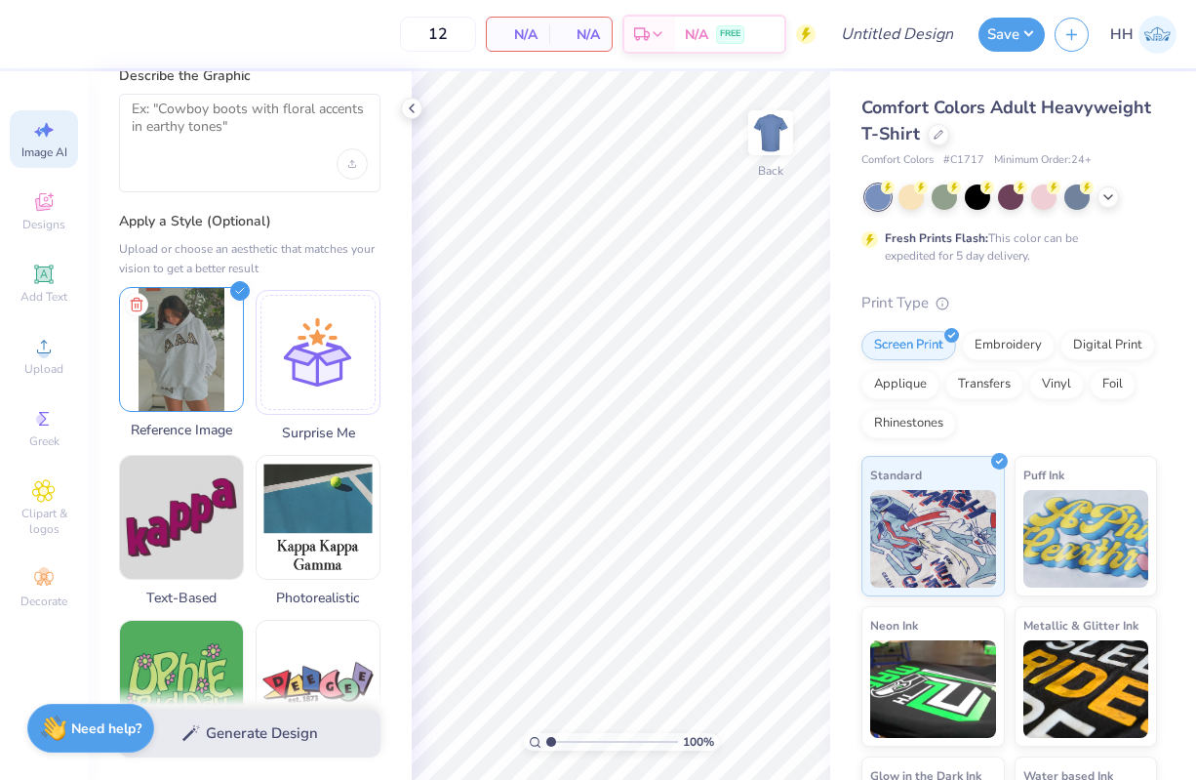
click at [196, 339] on img at bounding box center [181, 349] width 123 height 123
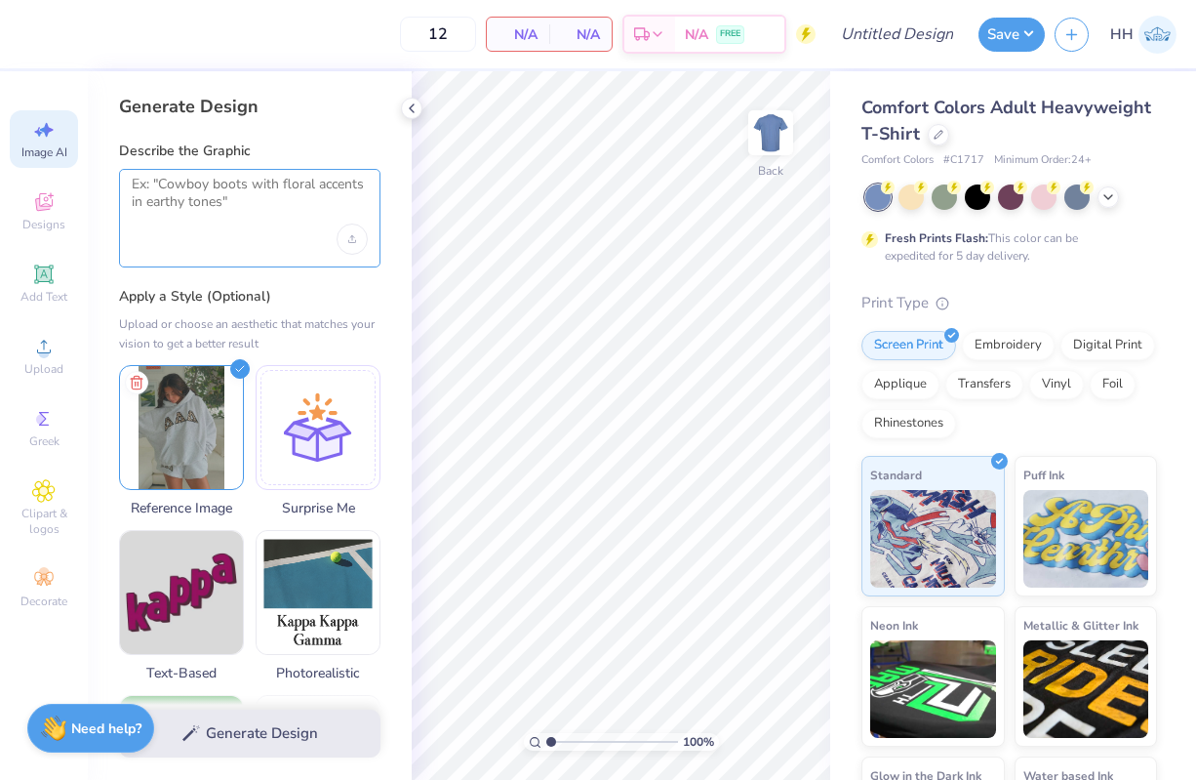
click at [203, 196] on textarea at bounding box center [250, 200] width 236 height 49
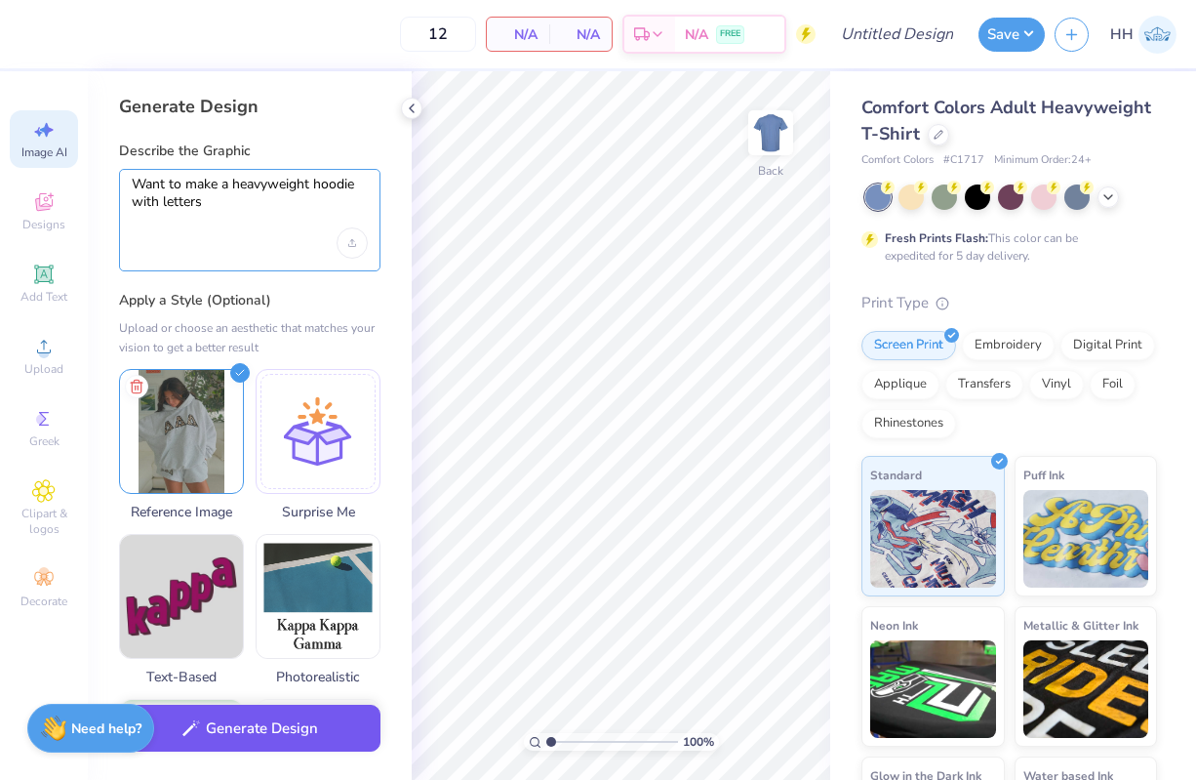
type textarea "Want to make a heavyweight hoodie with letters"
click at [269, 721] on button "Generate Design" at bounding box center [250, 729] width 262 height 48
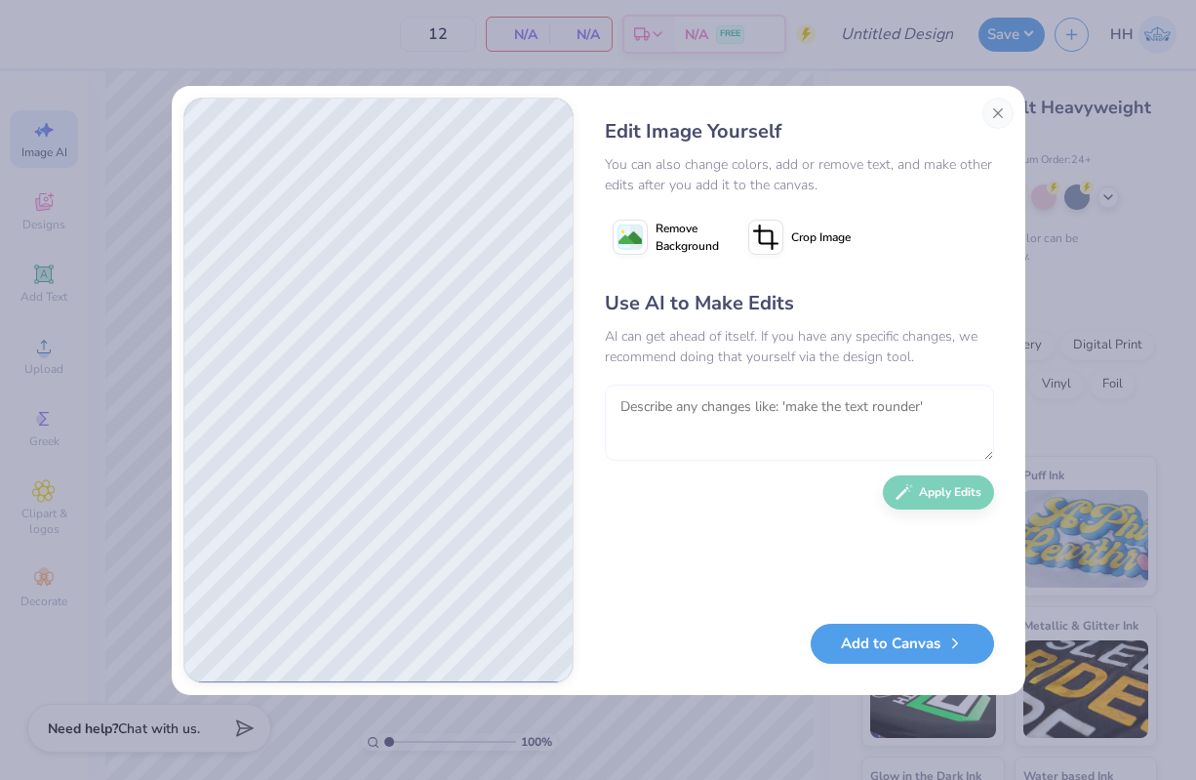
click at [760, 408] on textarea at bounding box center [799, 422] width 389 height 76
click at [723, 415] on textarea at bounding box center [799, 422] width 389 height 76
click at [640, 235] on image at bounding box center [630, 237] width 23 height 23
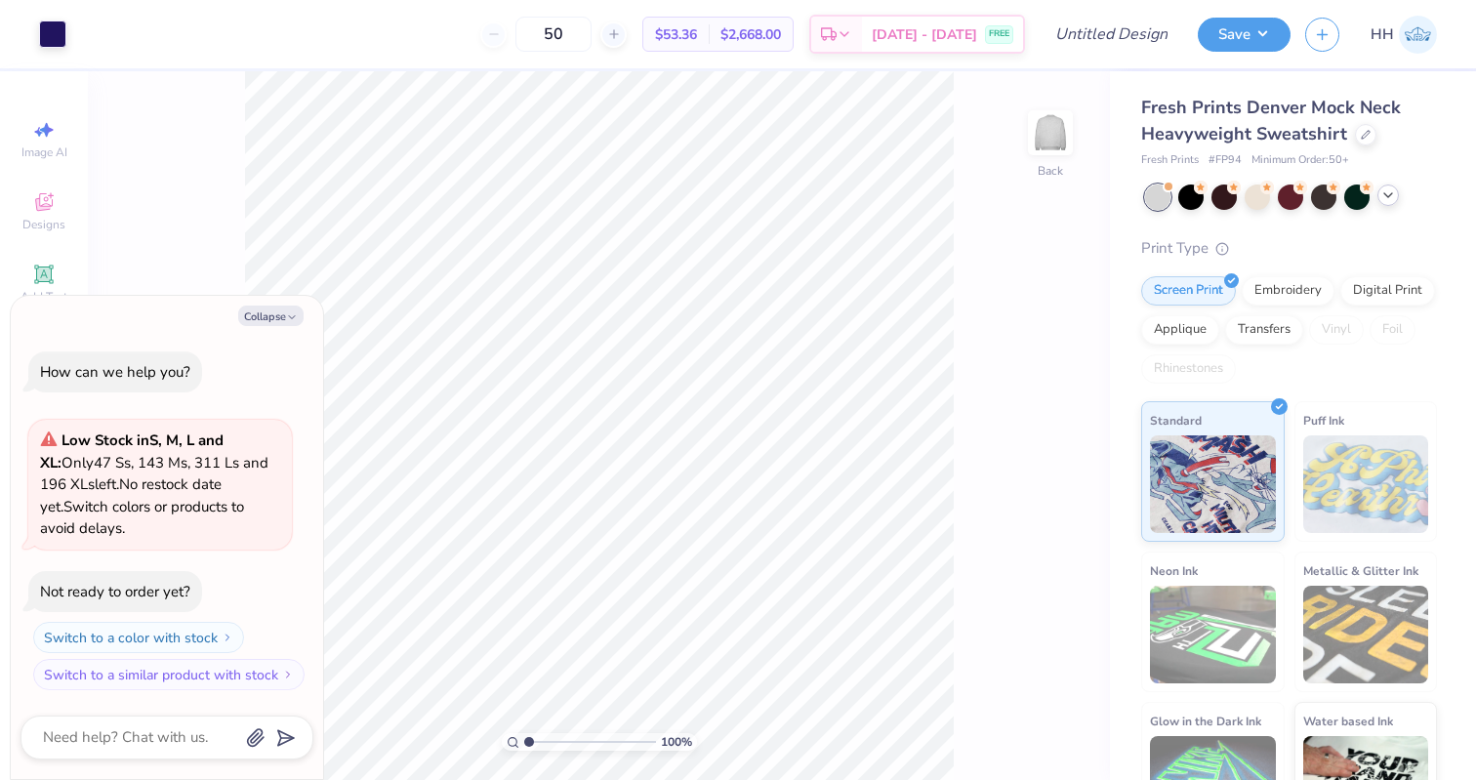
click at [1195, 195] on icon at bounding box center [1388, 195] width 16 height 16
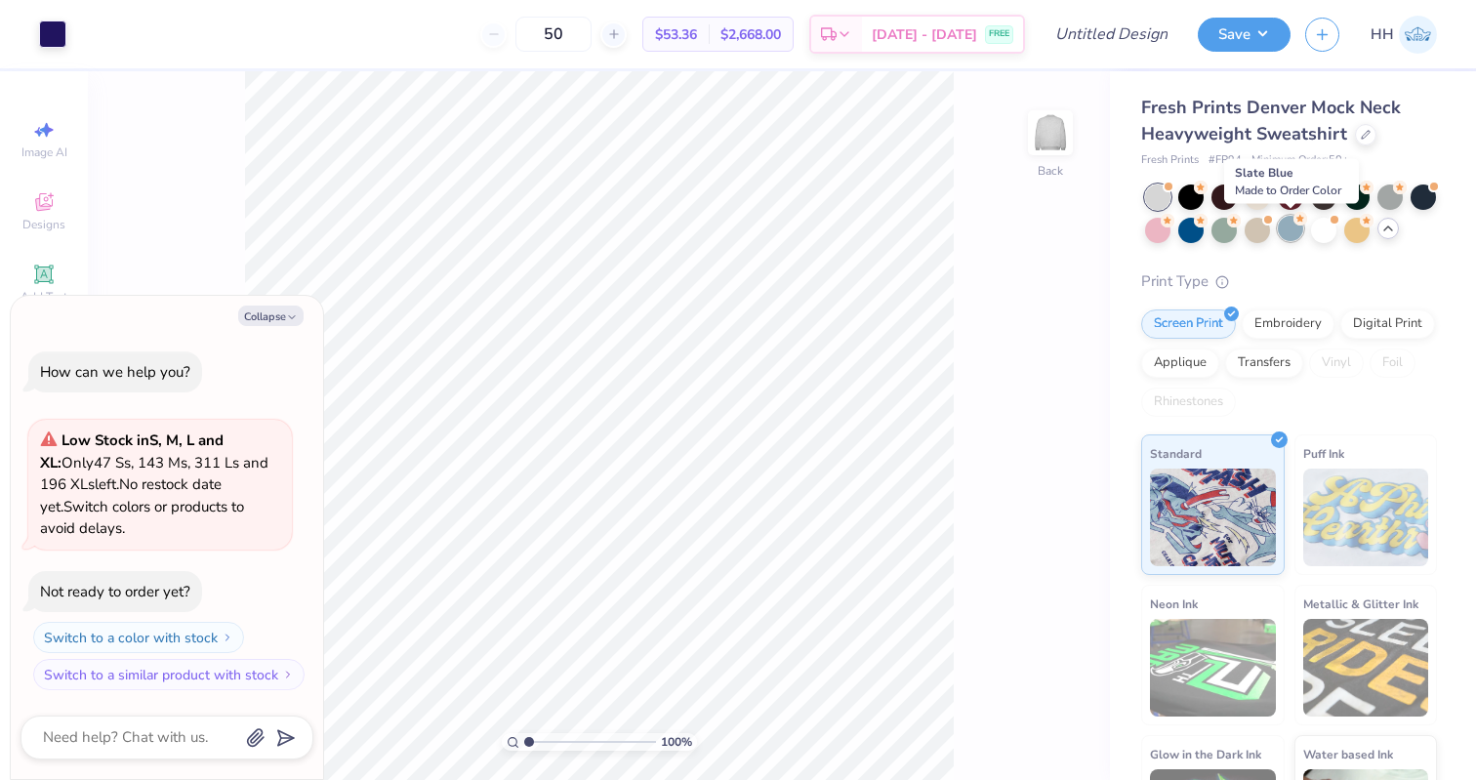
click at [1195, 237] on div at bounding box center [1289, 228] width 25 height 25
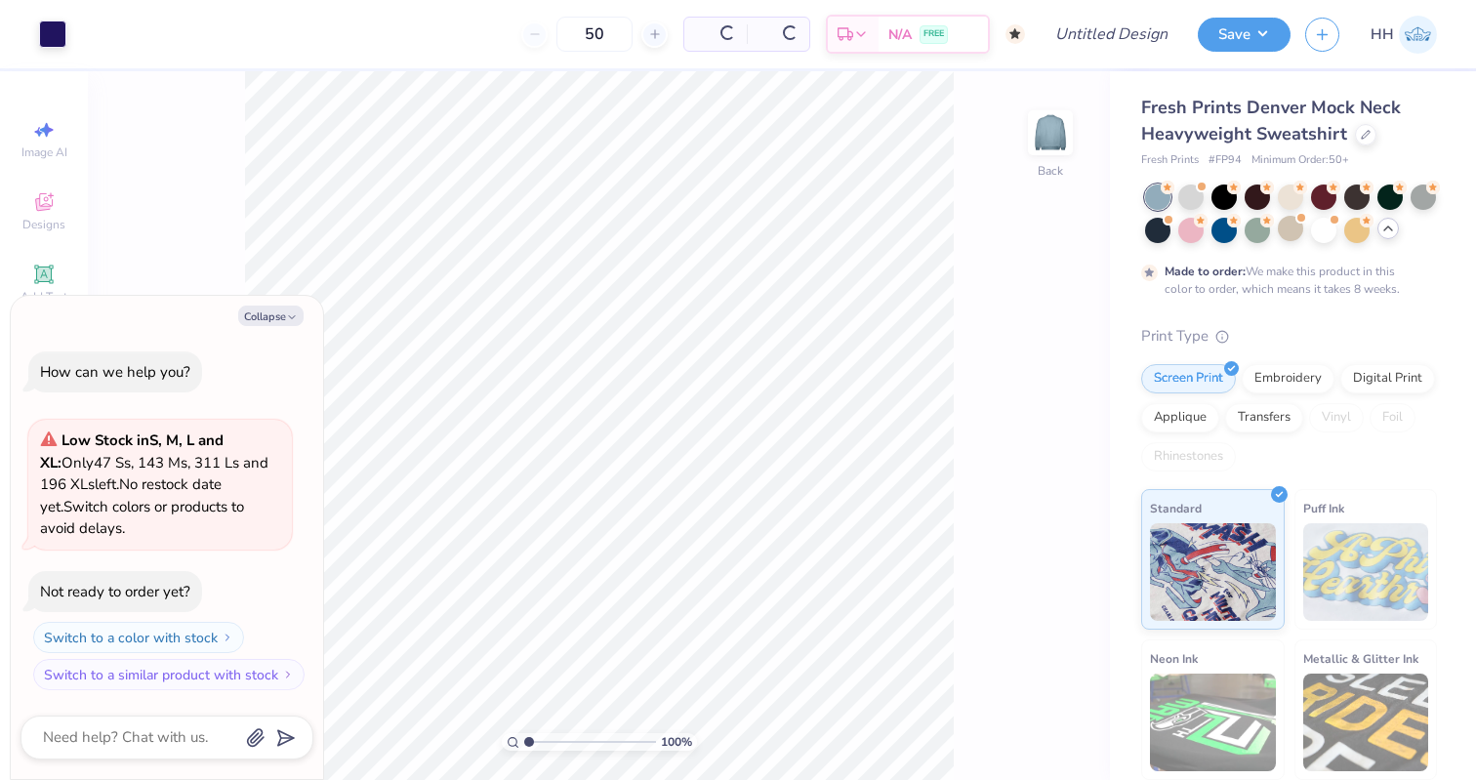
scroll to position [82, 0]
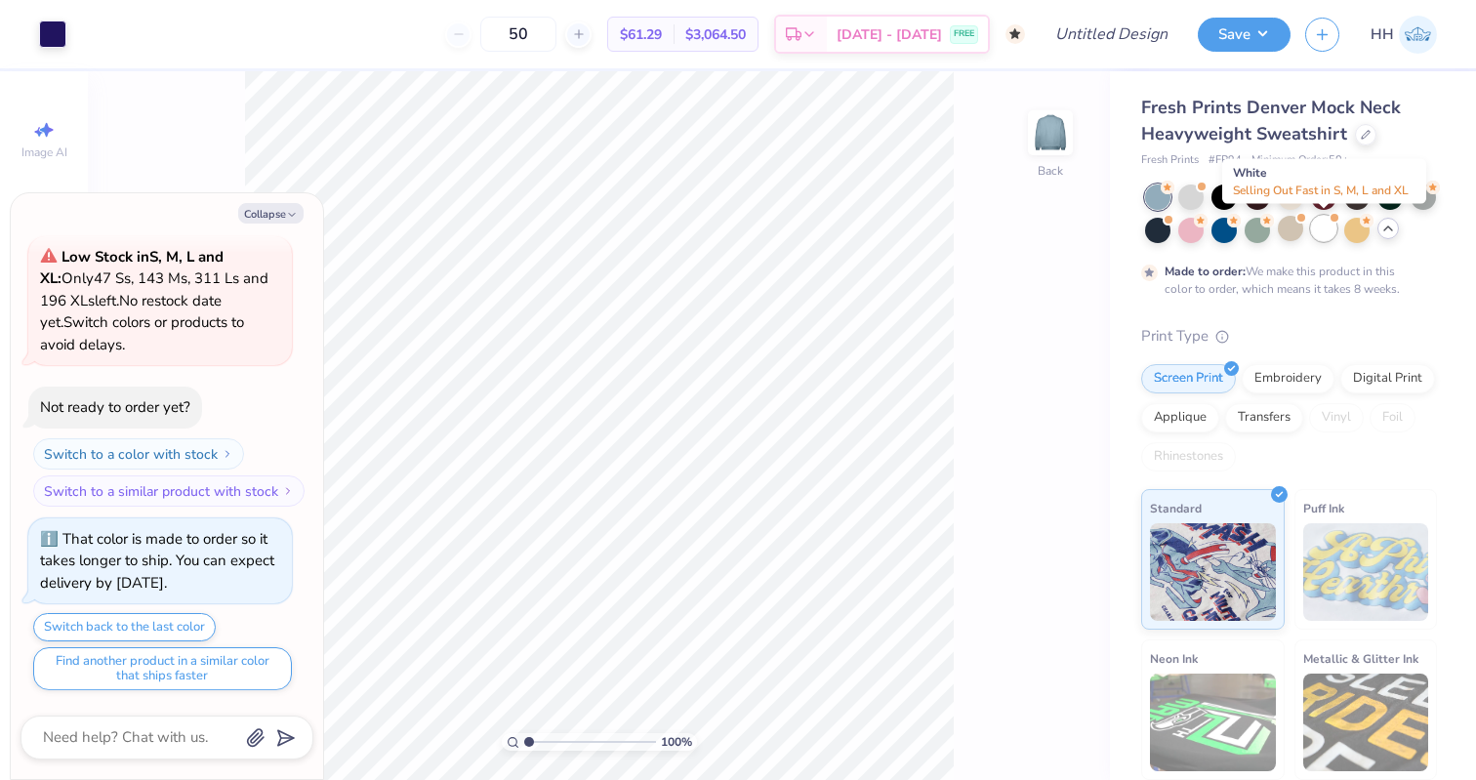
click at [1195, 229] on div at bounding box center [1323, 228] width 25 height 25
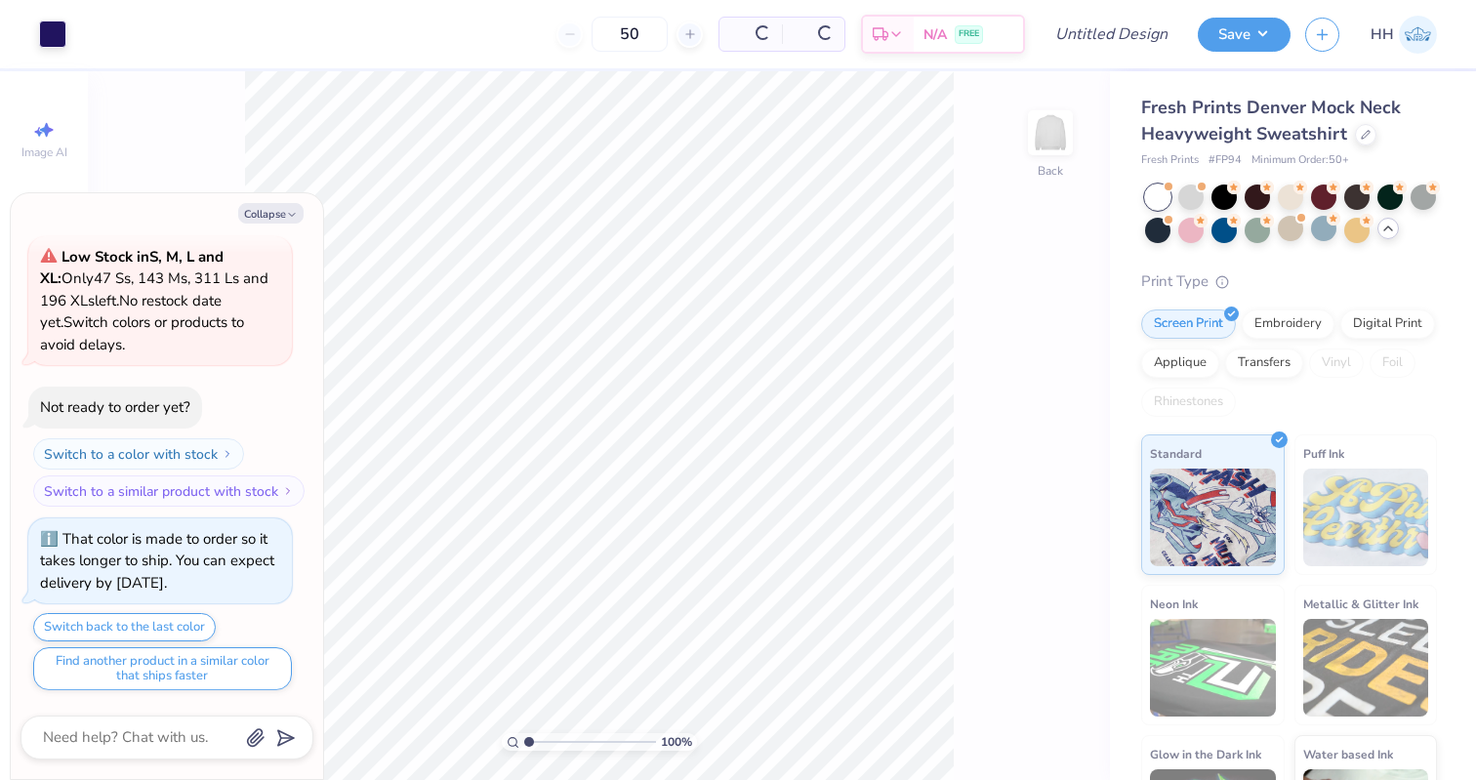
scroll to position [499, 0]
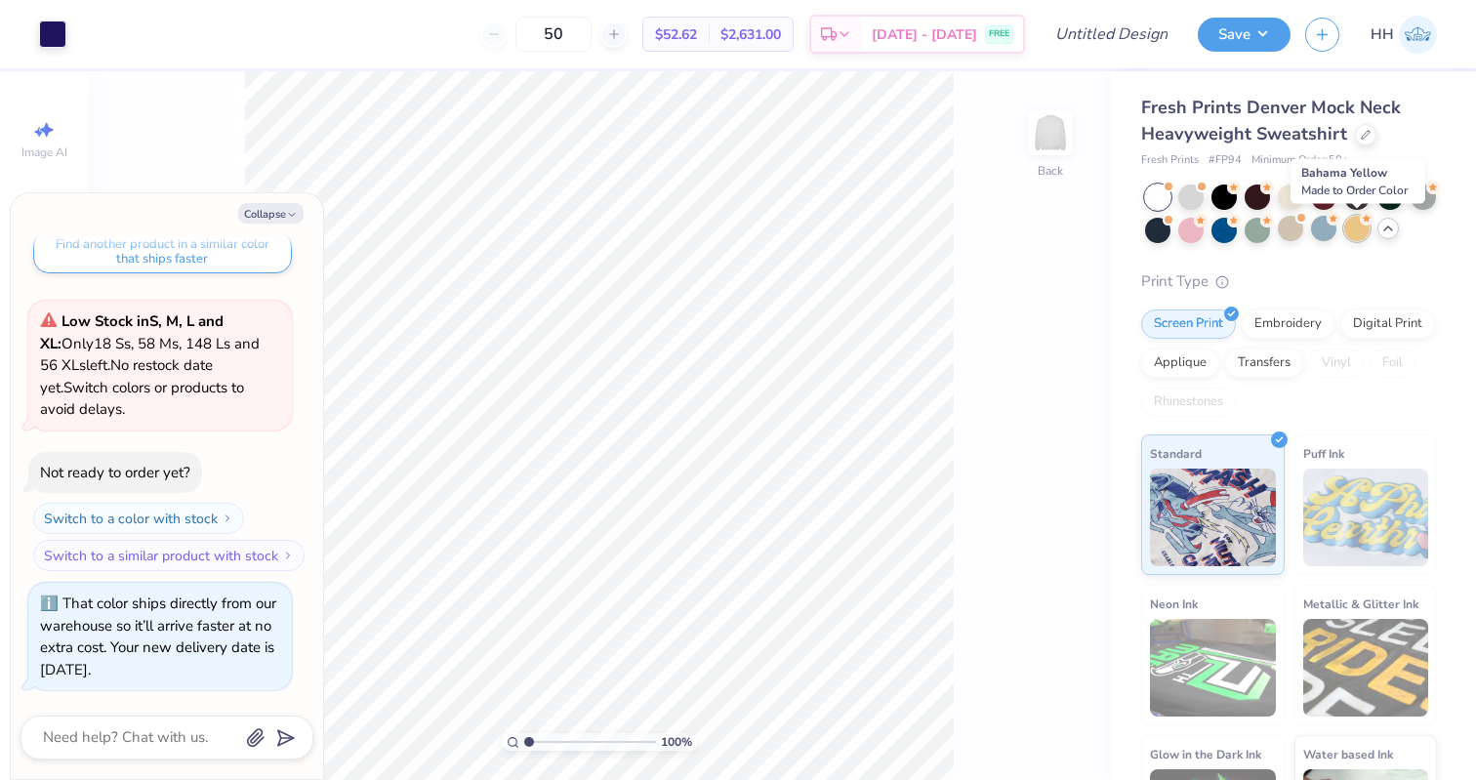
click at [1195, 230] on div at bounding box center [1356, 228] width 25 height 25
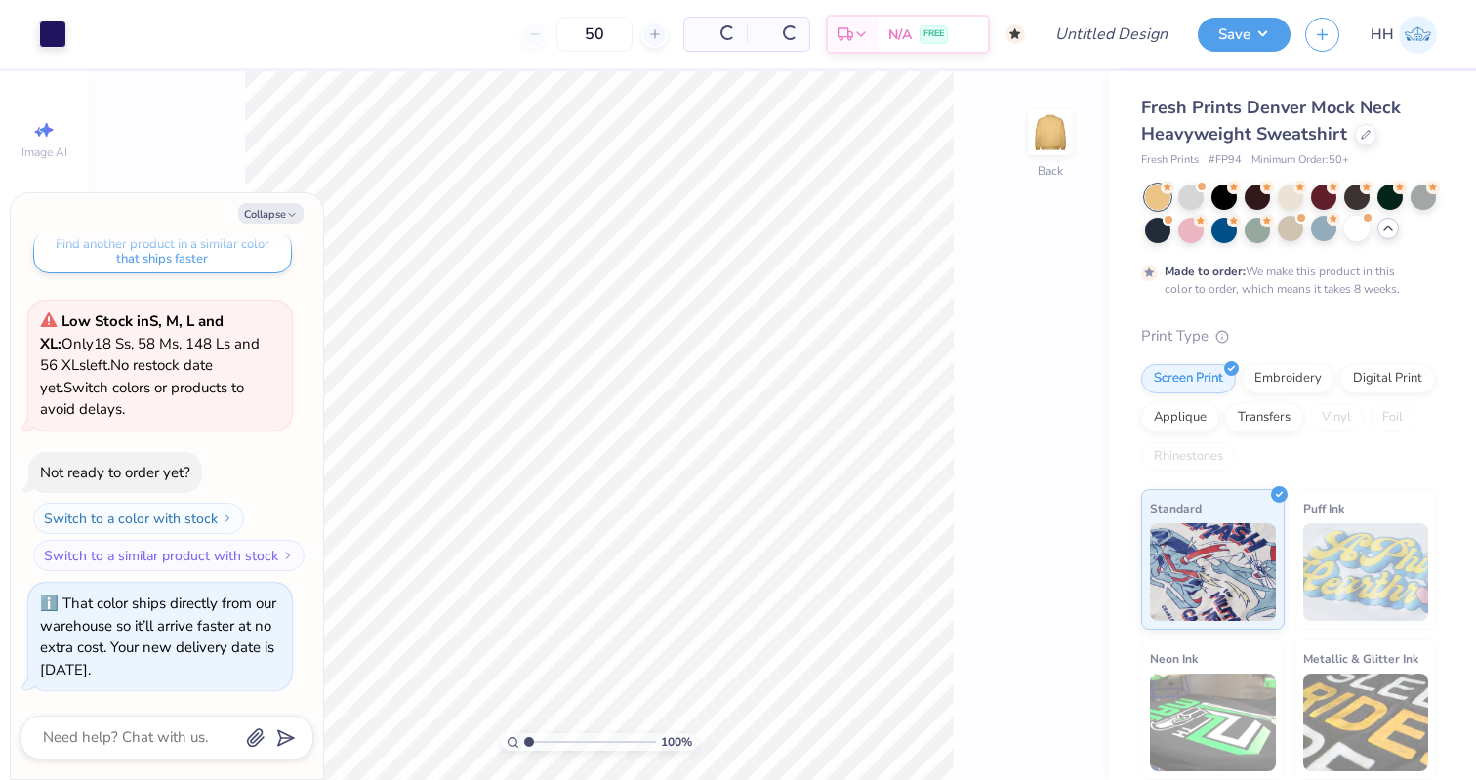
scroll to position [682, 0]
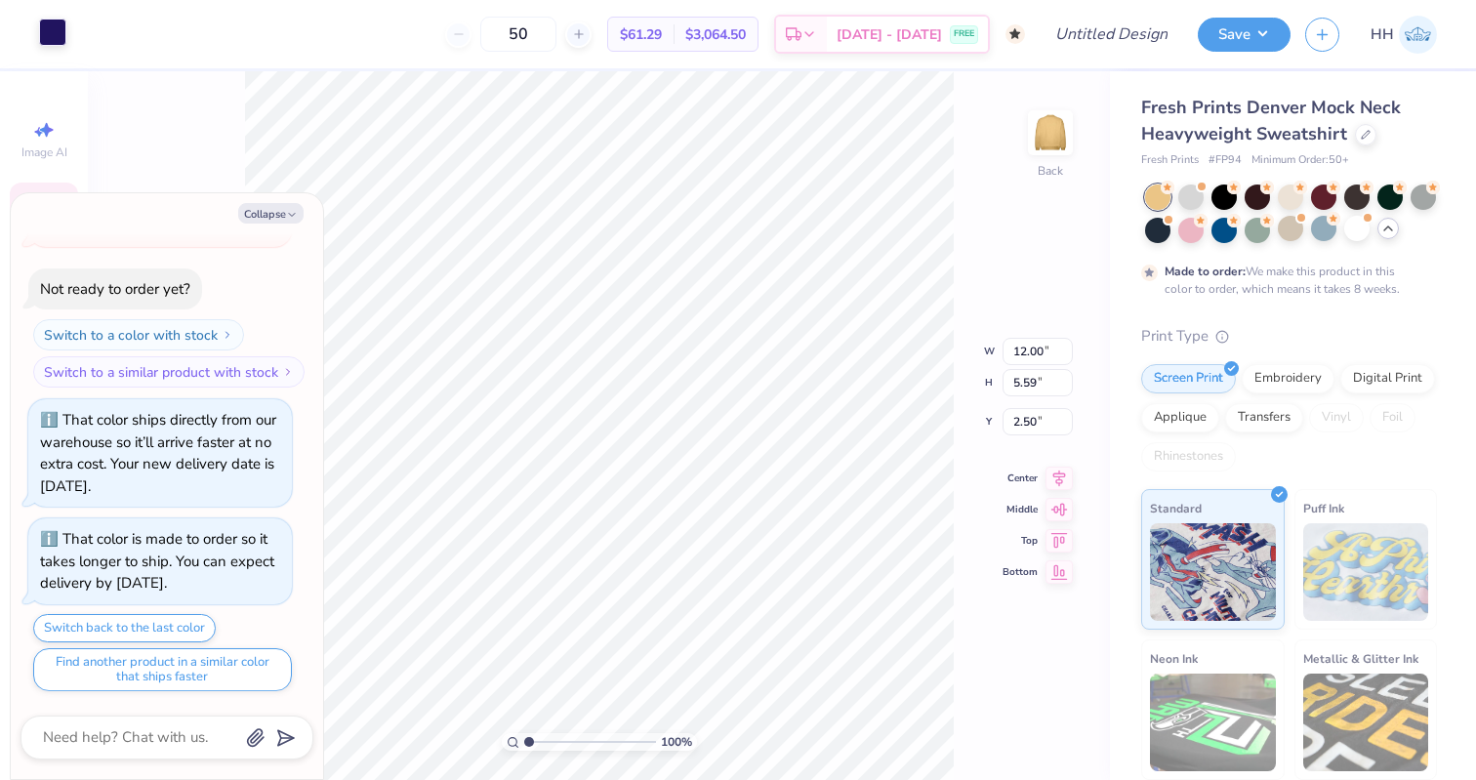
click at [55, 36] on div at bounding box center [52, 32] width 27 height 27
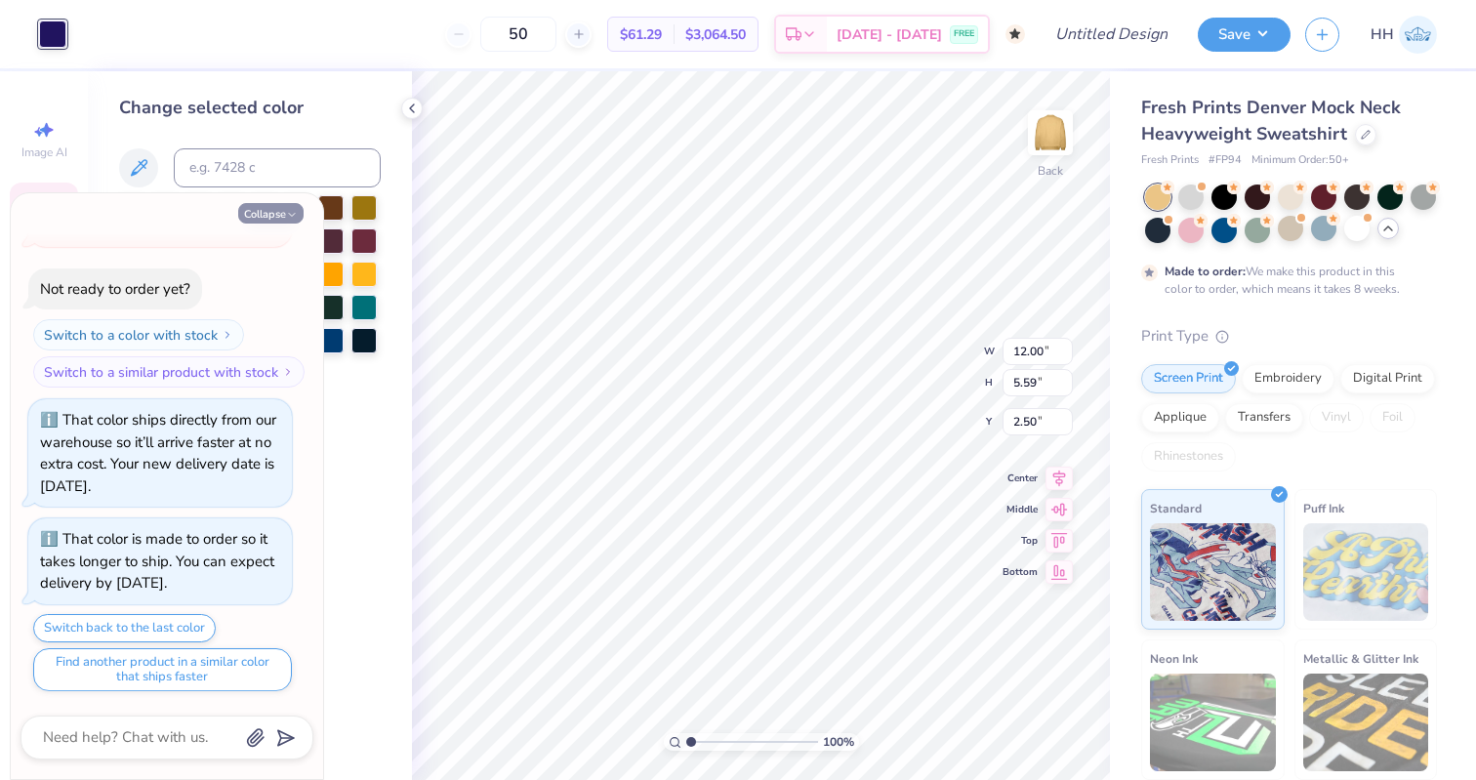
click at [286, 217] on icon "button" at bounding box center [292, 215] width 12 height 12
type textarea "x"
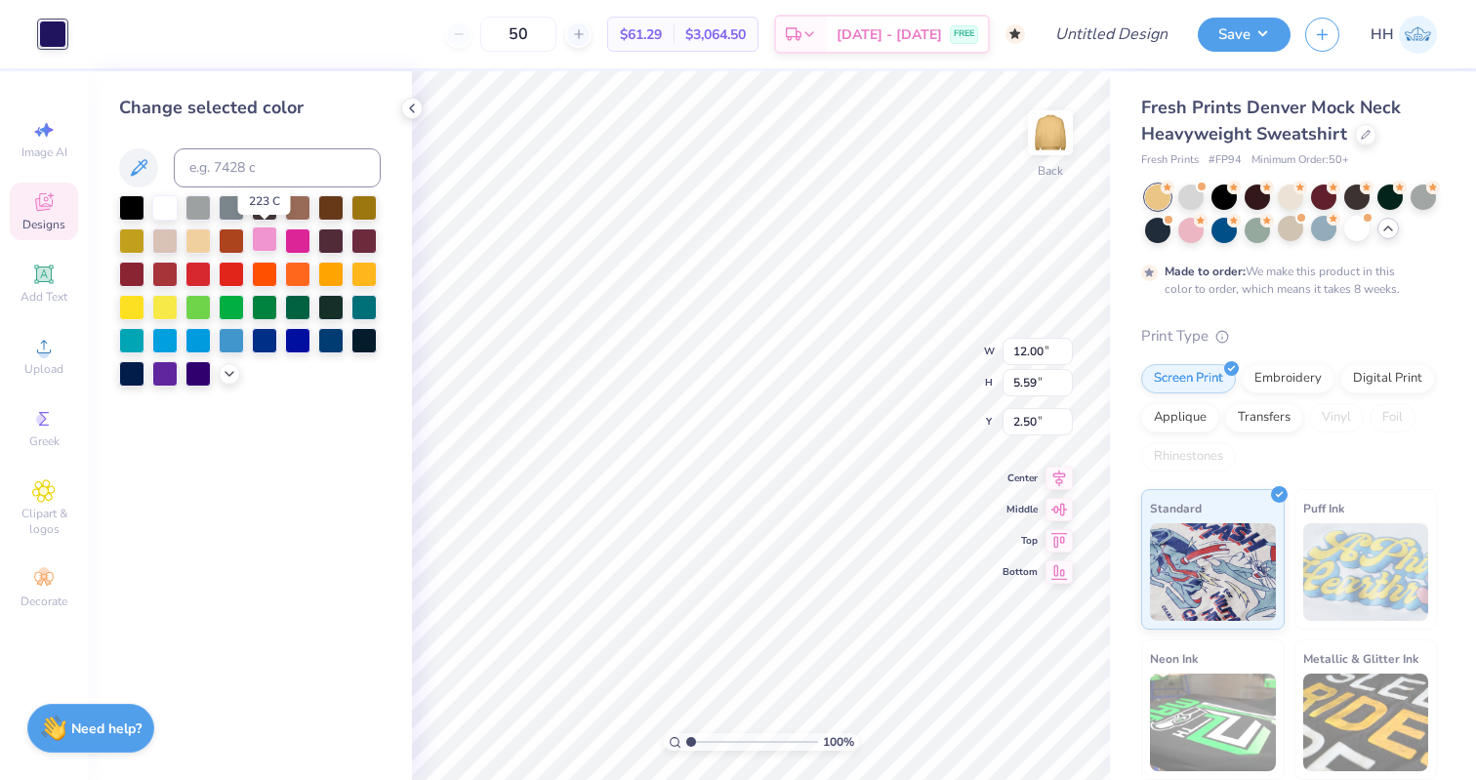
click at [267, 236] on div at bounding box center [264, 238] width 25 height 25
click at [1195, 384] on div "Embroidery" at bounding box center [1287, 375] width 93 height 29
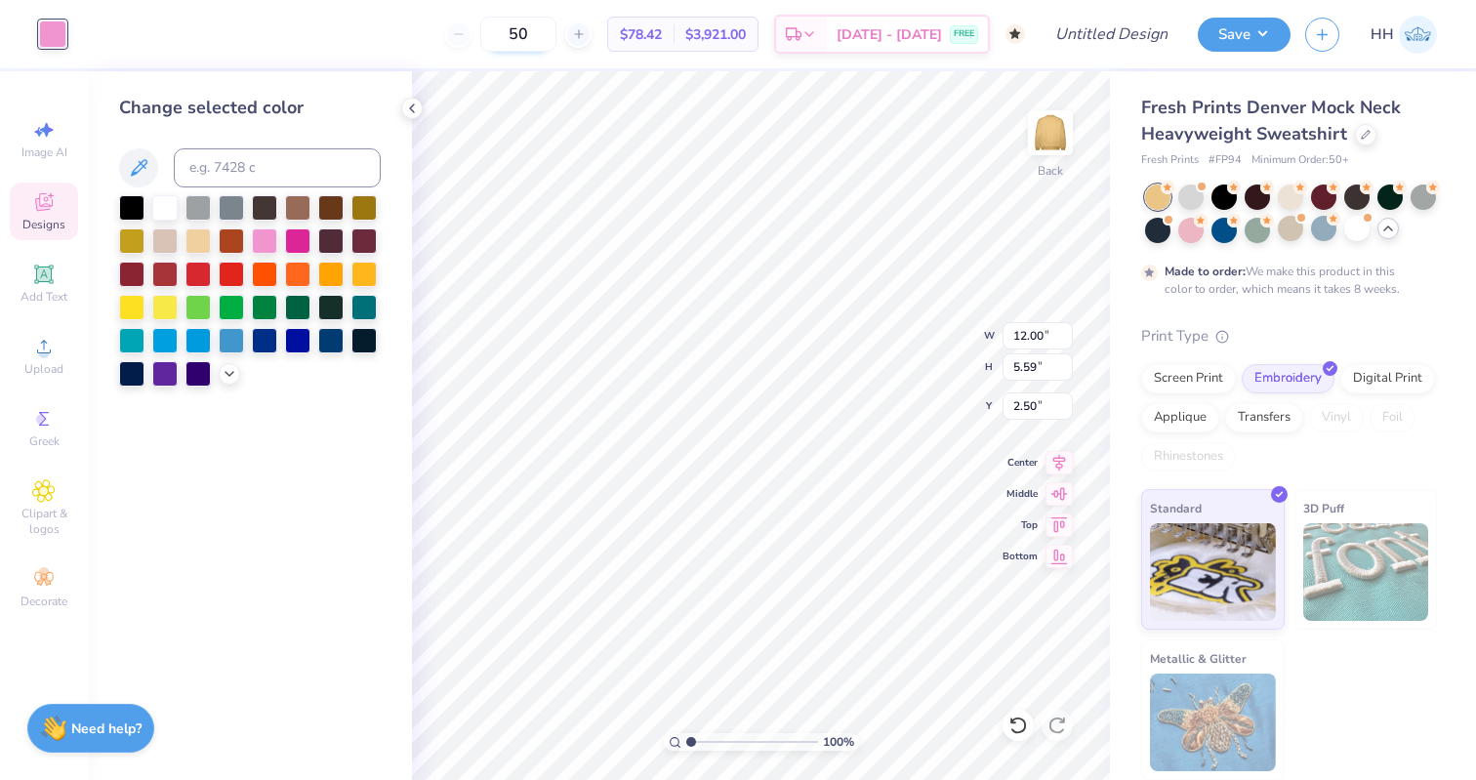
click at [556, 24] on input "50" at bounding box center [518, 34] width 76 height 35
type input "5"
type input "100"
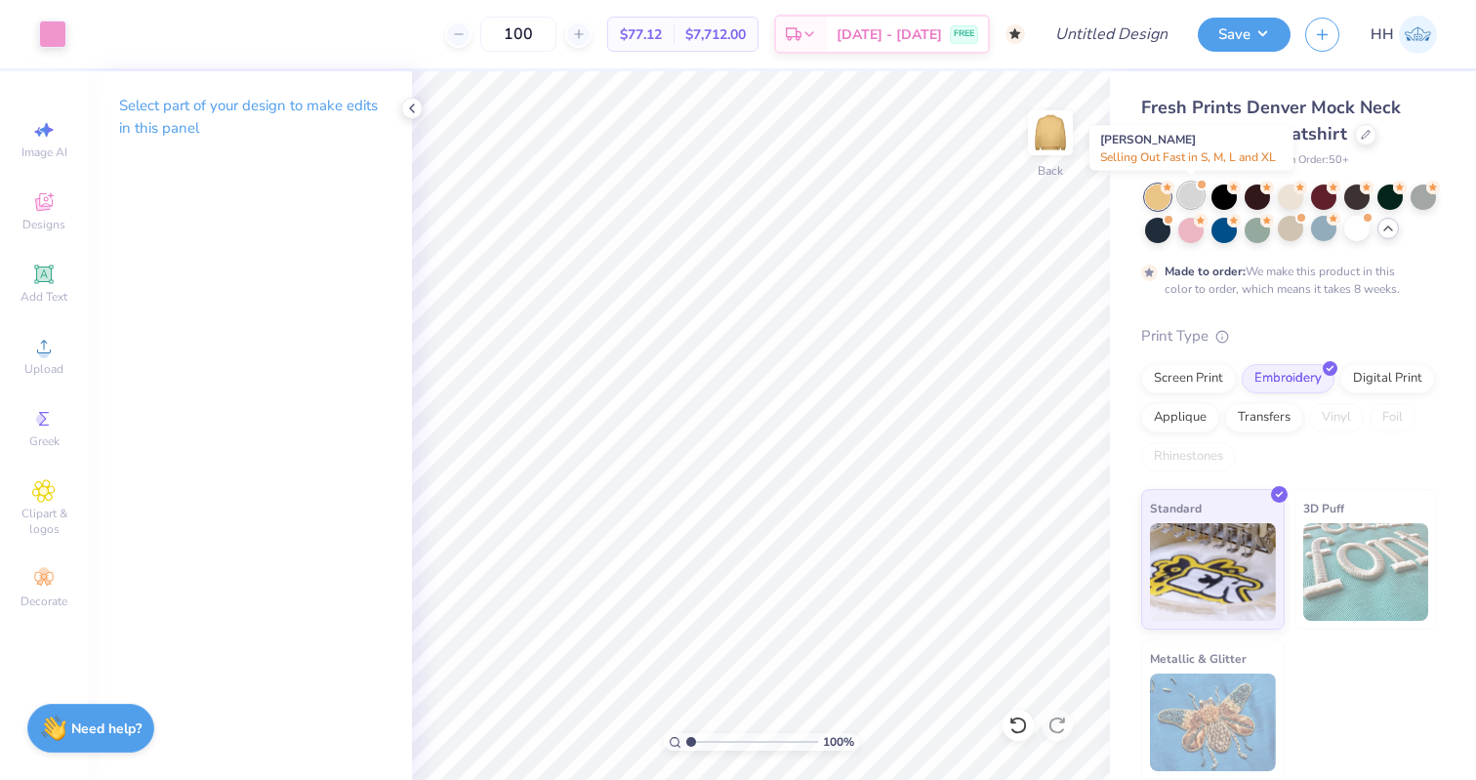
click at [1189, 193] on div at bounding box center [1190, 194] width 25 height 25
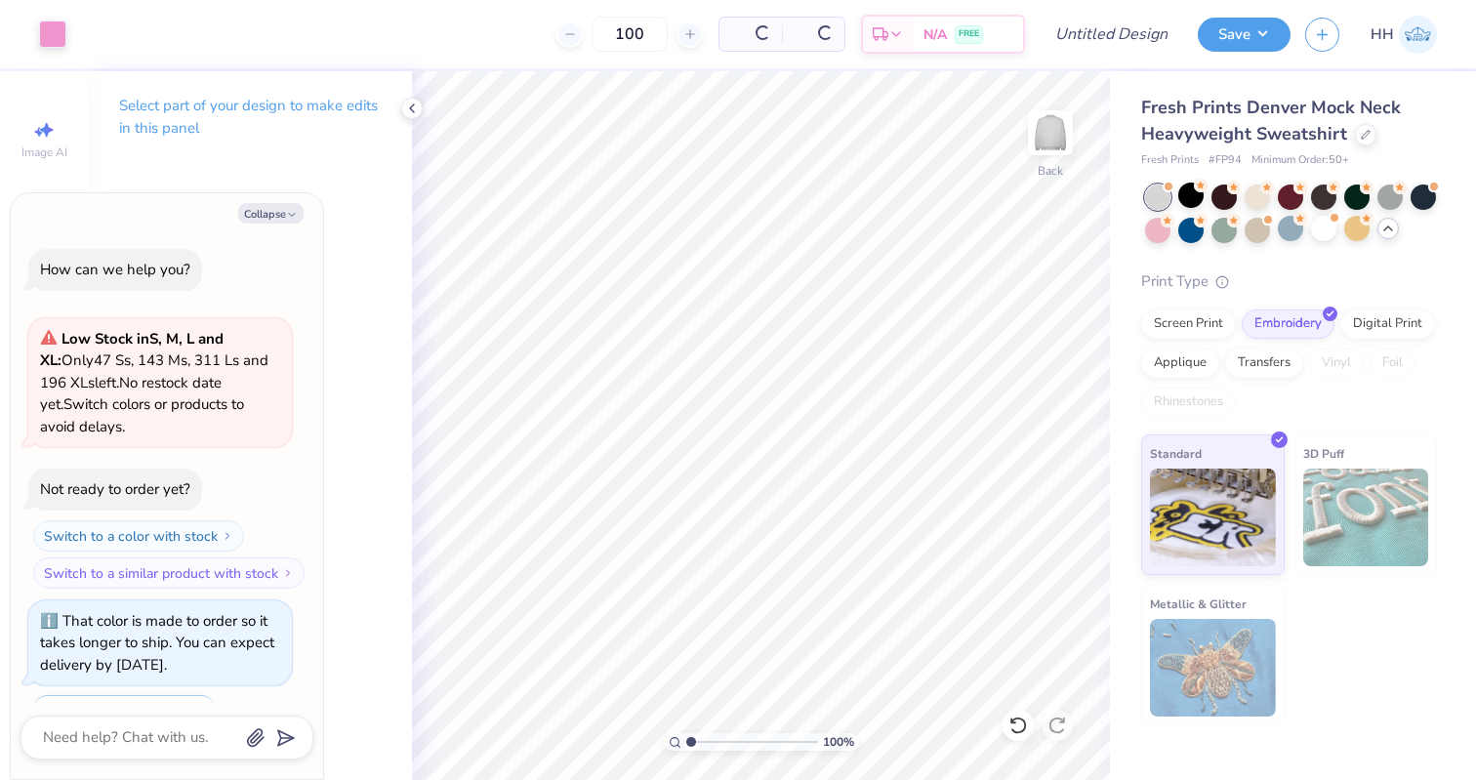
scroll to position [1099, 0]
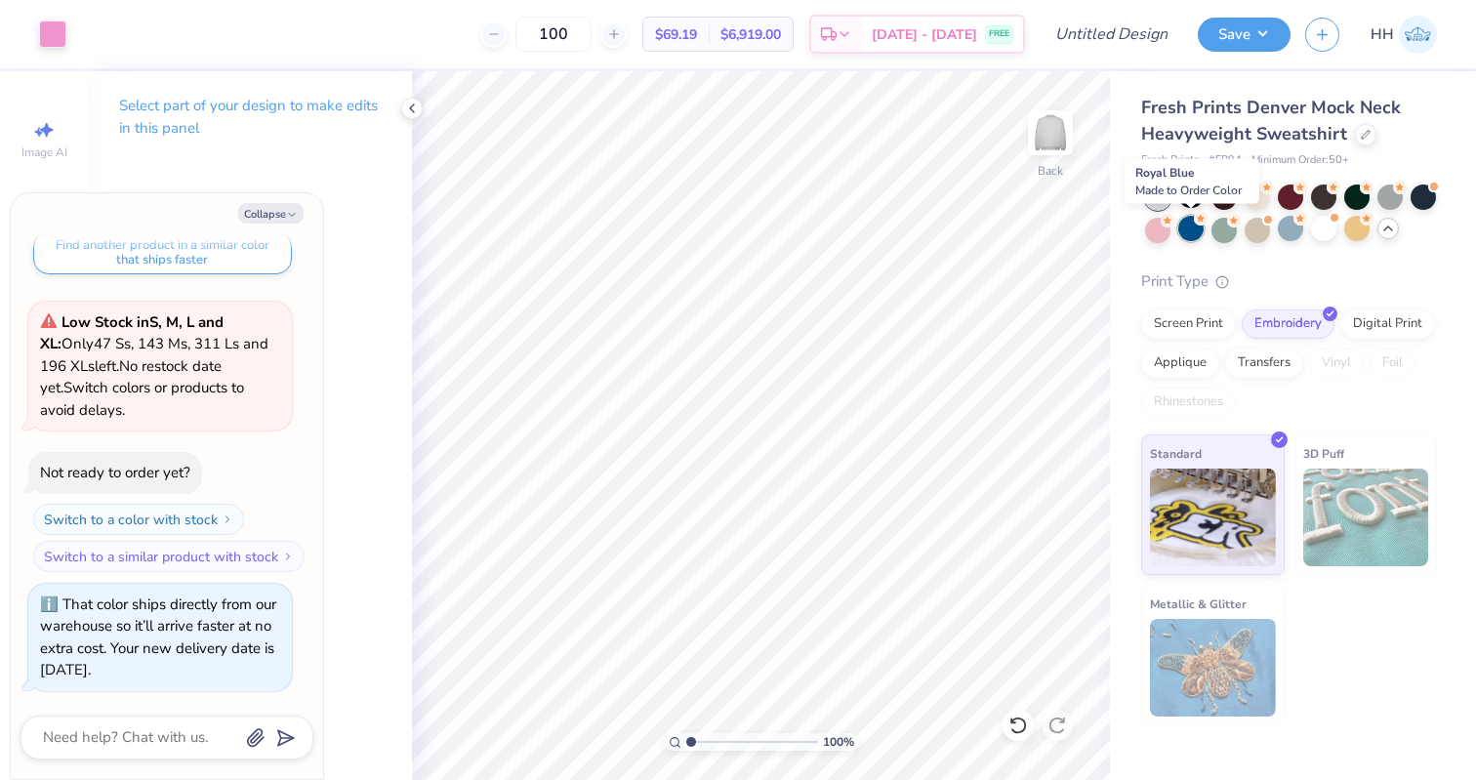
click at [1195, 232] on div at bounding box center [1190, 228] width 25 height 25
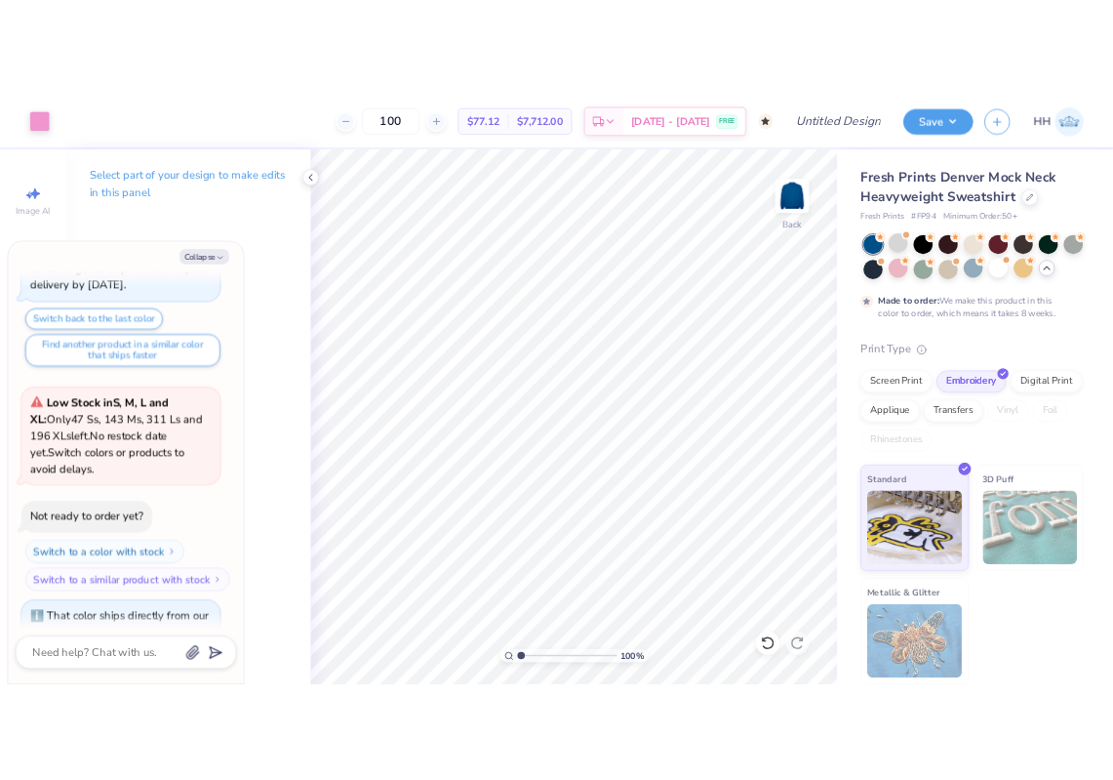
scroll to position [1283, 0]
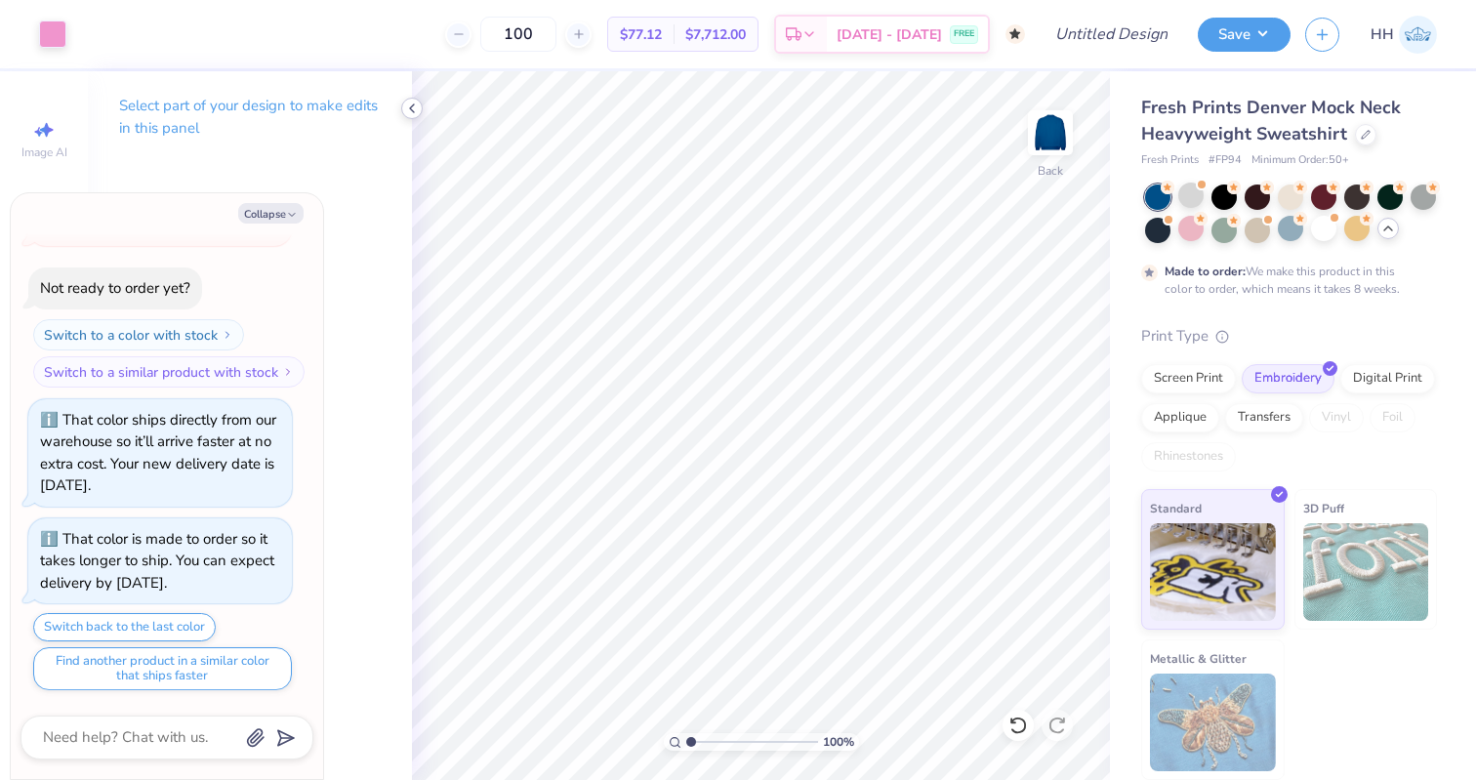
click at [404, 105] on icon at bounding box center [412, 109] width 16 height 16
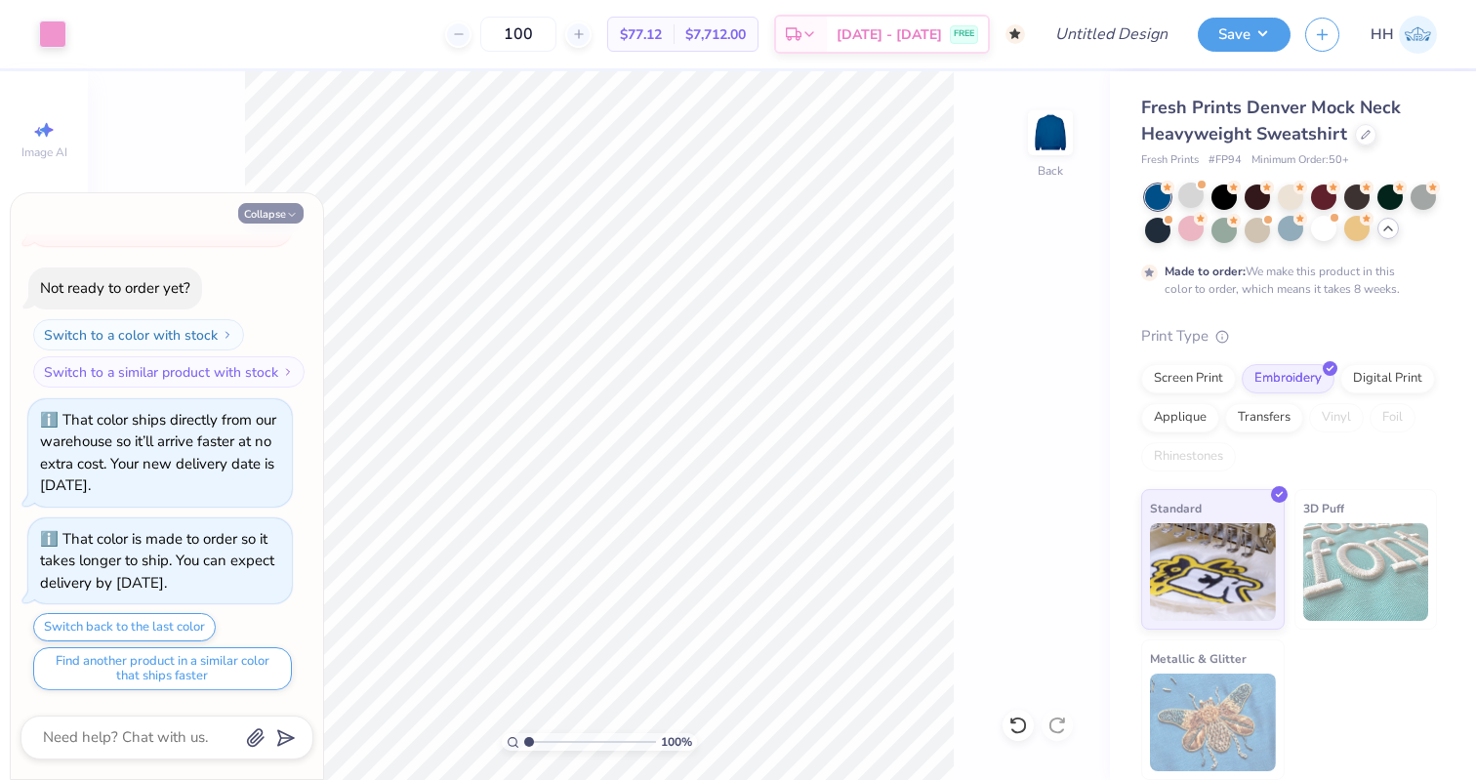
click at [284, 212] on button "Collapse" at bounding box center [270, 213] width 65 height 20
type textarea "x"
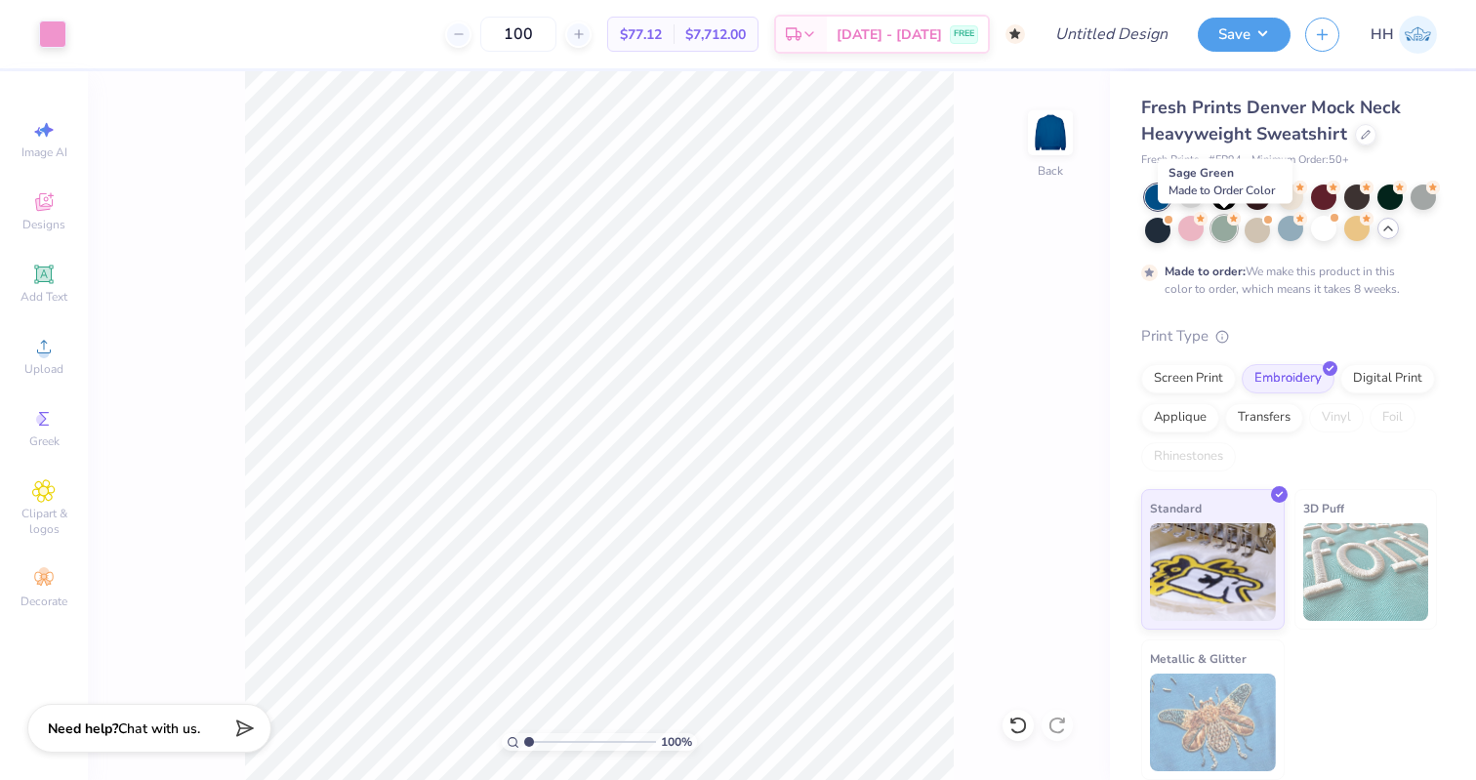
click at [1195, 222] on div at bounding box center [1223, 228] width 25 height 25
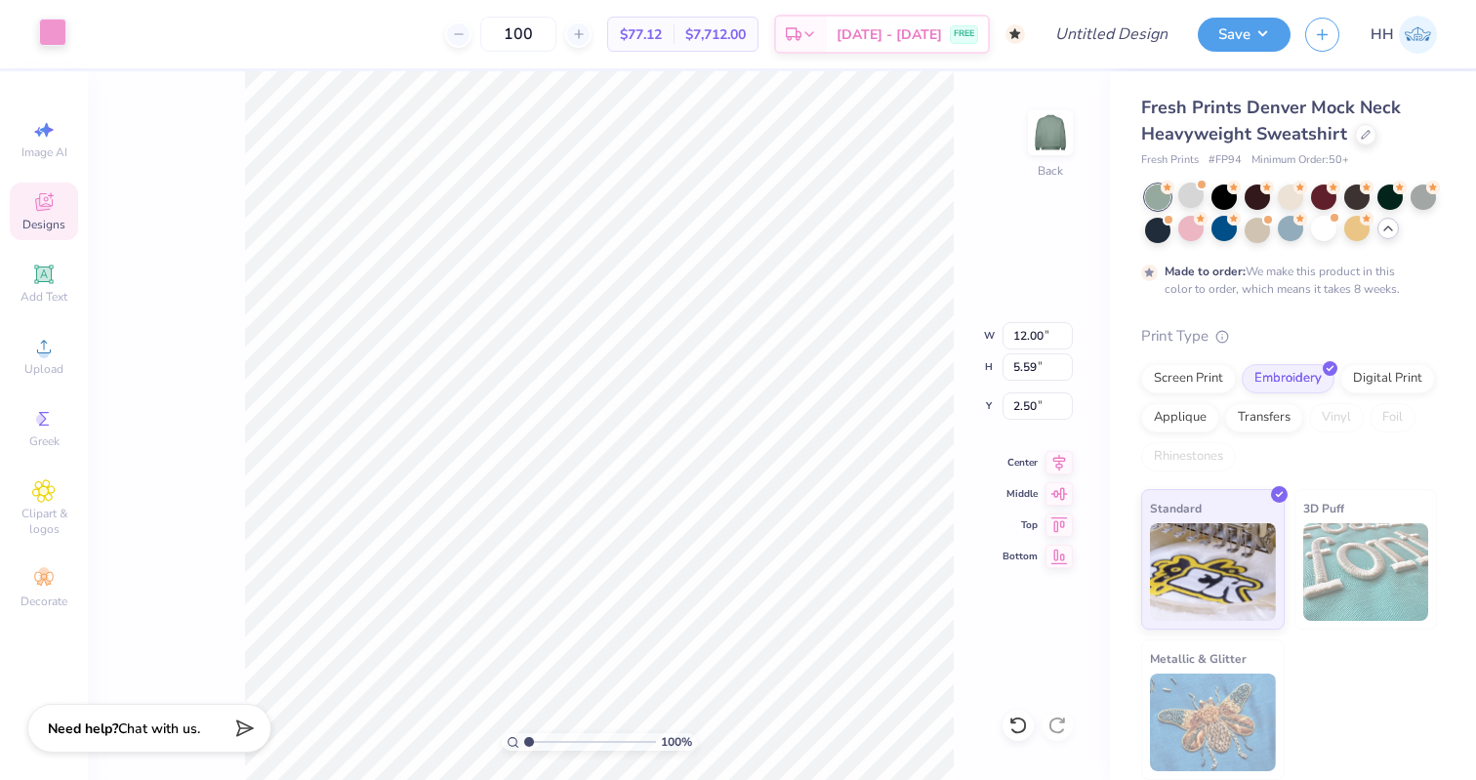
click at [60, 36] on div at bounding box center [52, 32] width 27 height 27
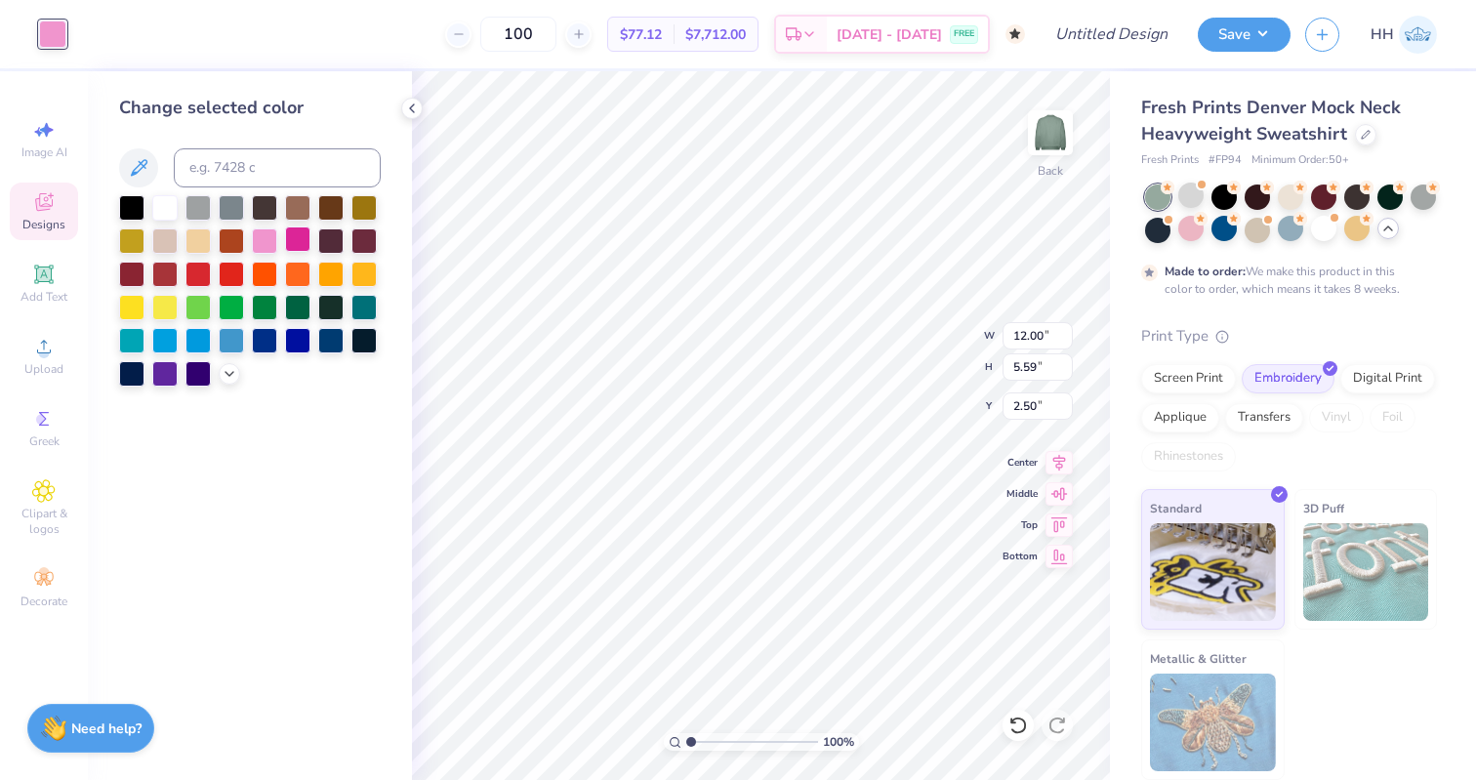
click at [304, 236] on div at bounding box center [297, 238] width 25 height 25
click at [198, 334] on div at bounding box center [197, 338] width 25 height 25
click at [361, 306] on div at bounding box center [363, 305] width 25 height 25
click at [228, 339] on div at bounding box center [231, 338] width 25 height 25
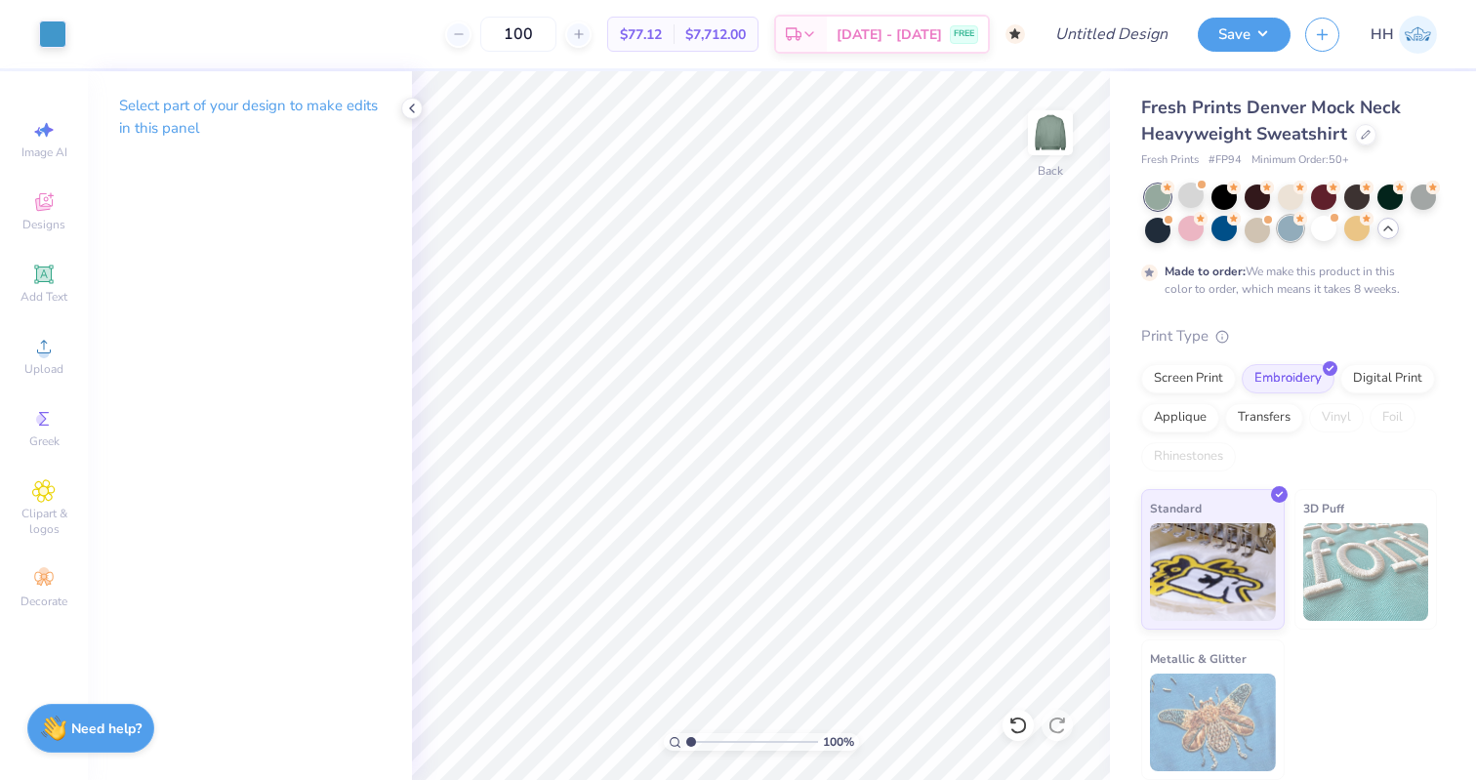
click at [1195, 234] on div at bounding box center [1289, 228] width 25 height 25
click at [53, 26] on div at bounding box center [52, 32] width 27 height 27
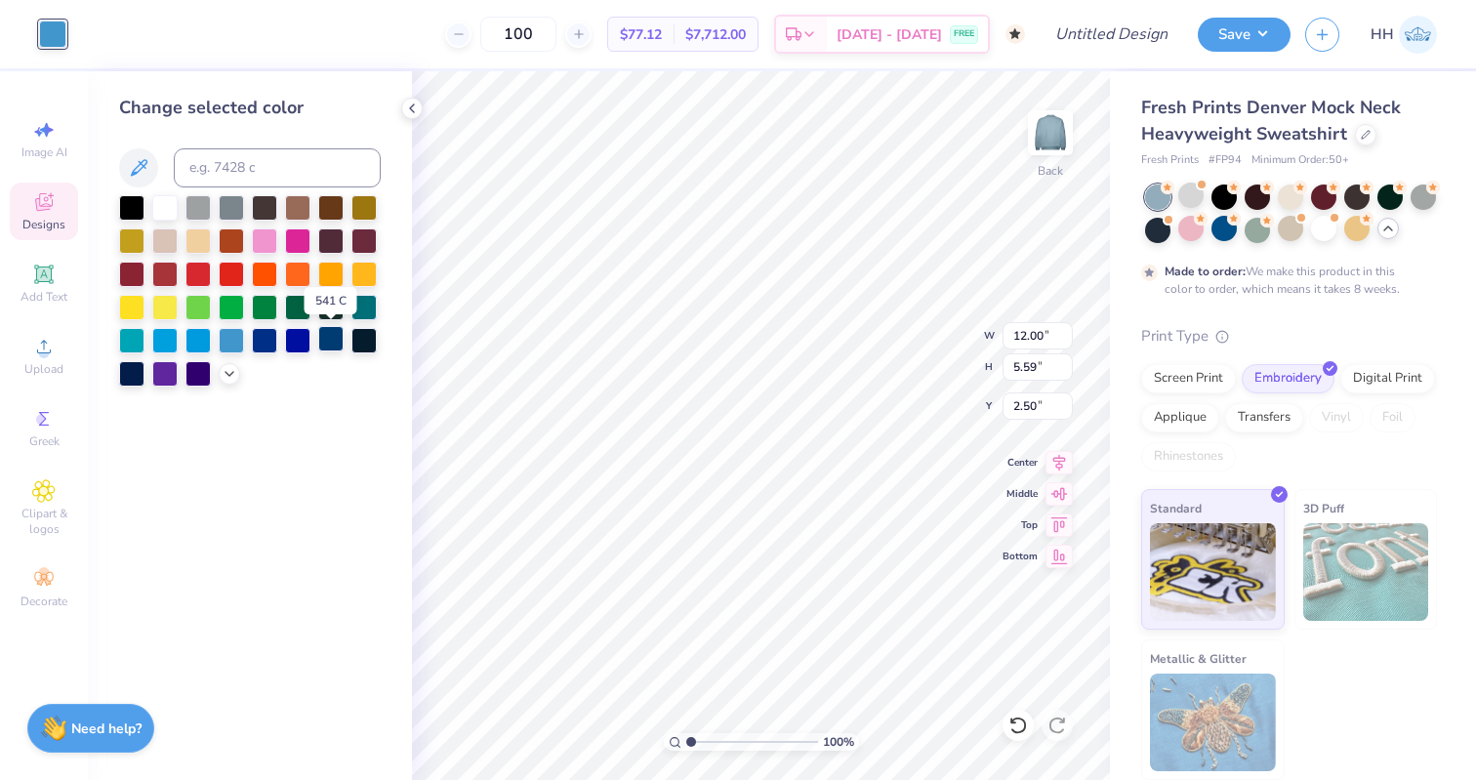
click at [329, 335] on div at bounding box center [330, 338] width 25 height 25
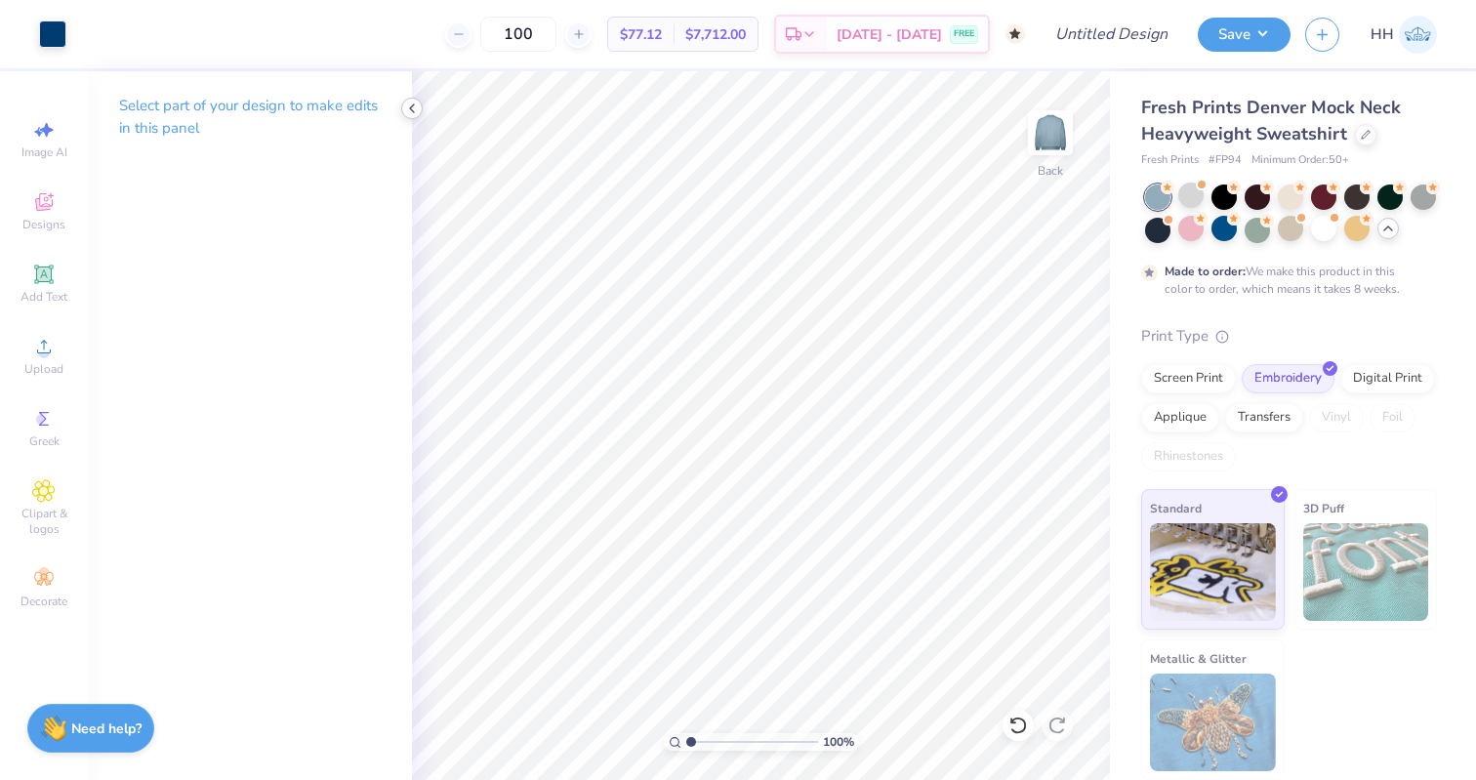
click at [418, 101] on icon at bounding box center [412, 109] width 16 height 16
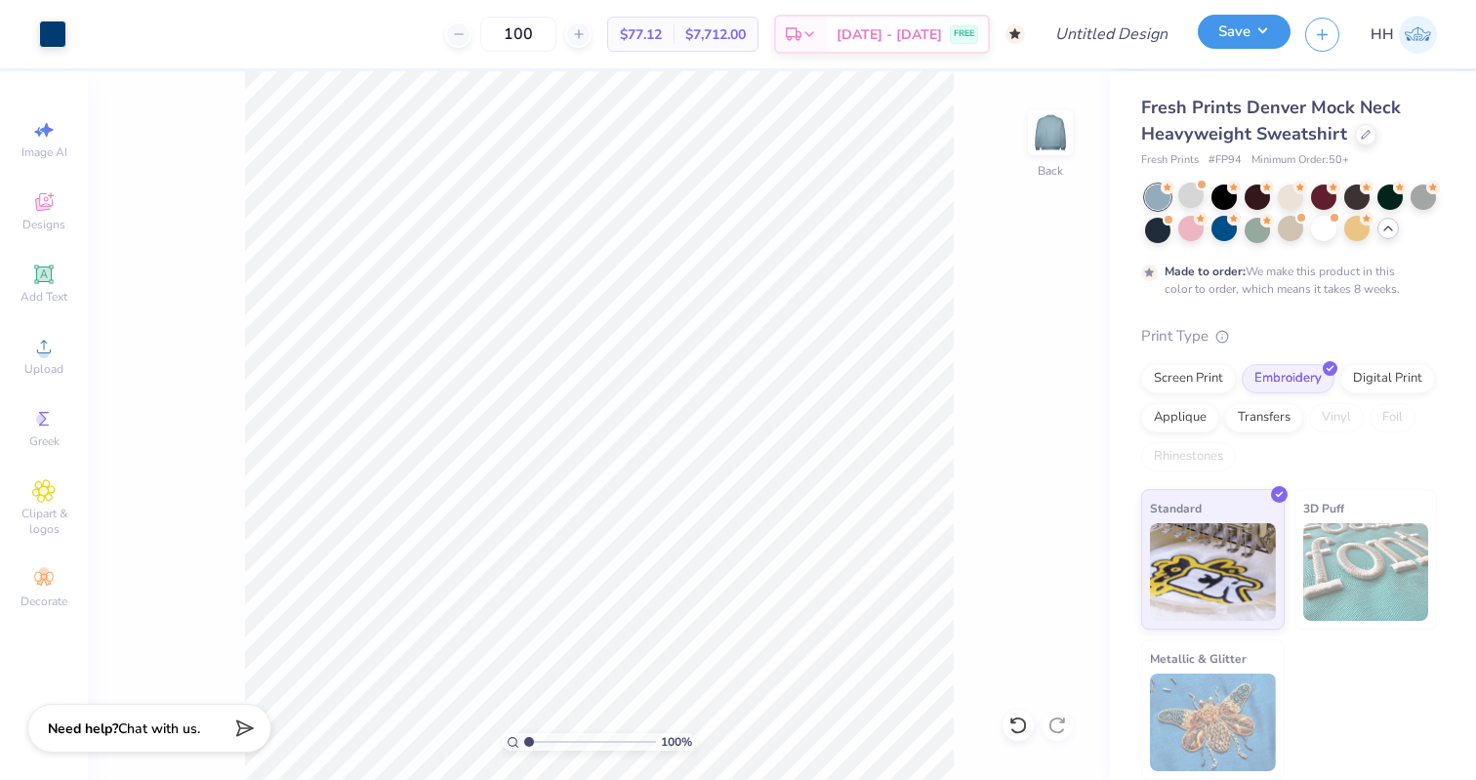
click at [1195, 19] on button "Save" at bounding box center [1243, 32] width 93 height 34
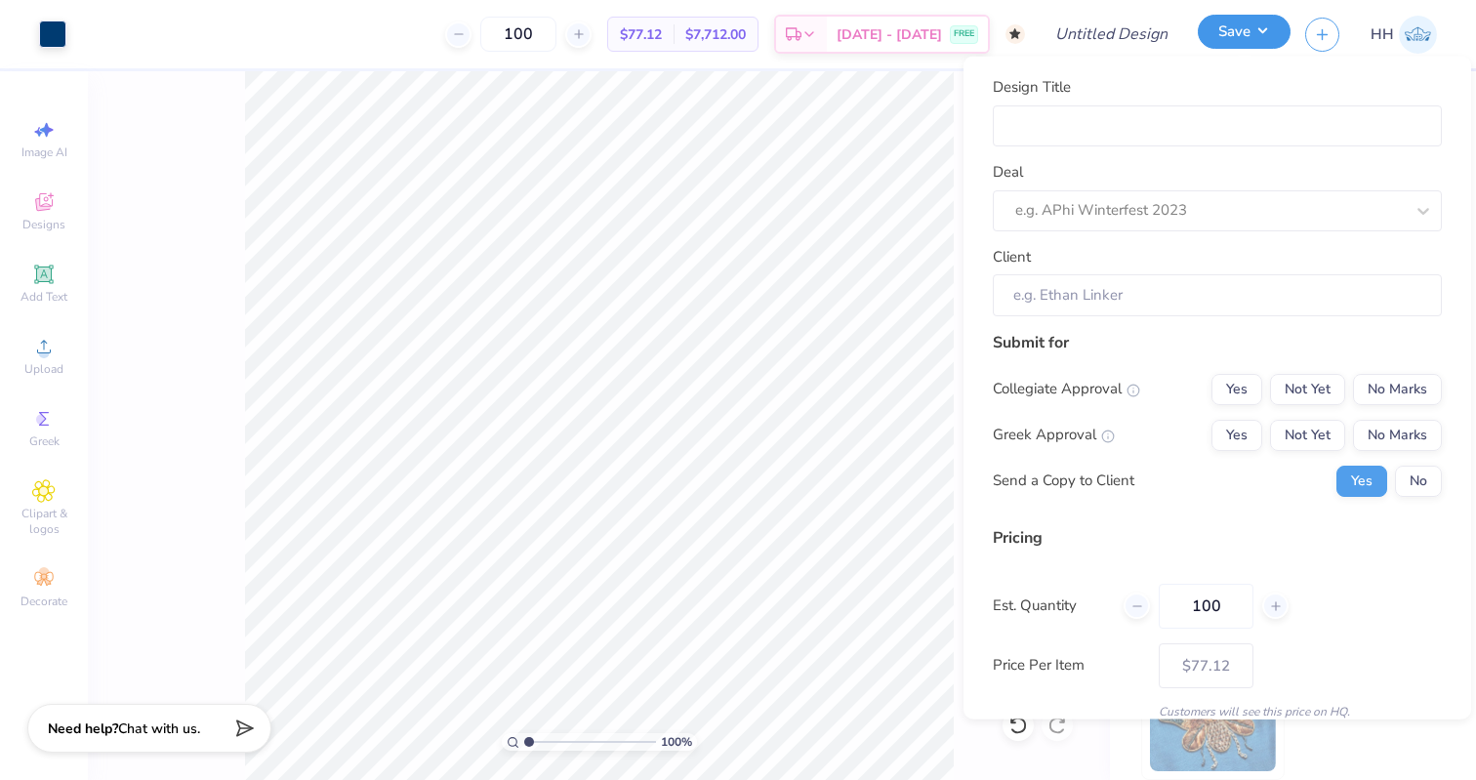
click at [1195, 25] on button "Save" at bounding box center [1243, 32] width 93 height 34
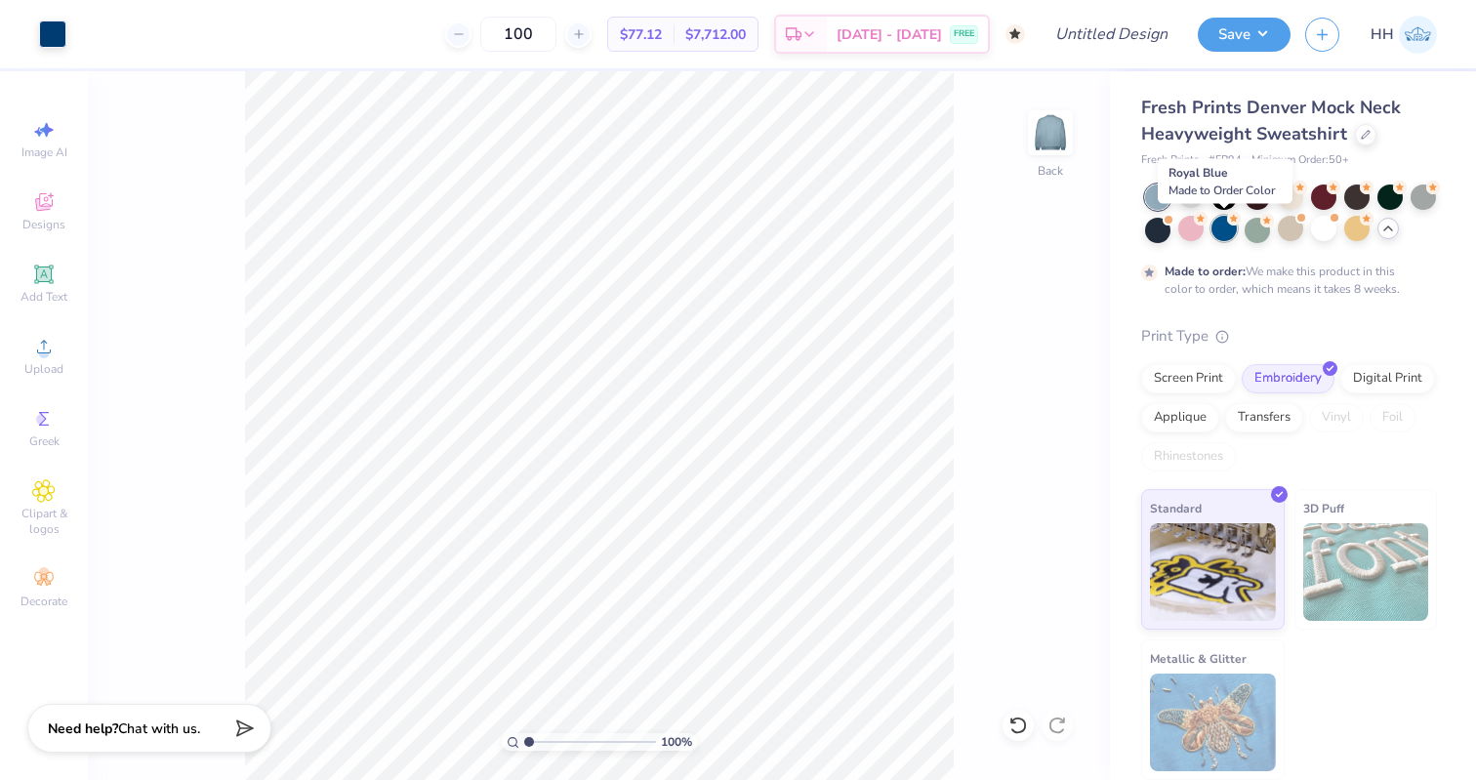
click at [1195, 231] on div at bounding box center [1223, 228] width 25 height 25
click at [1195, 222] on icon at bounding box center [1388, 229] width 16 height 16
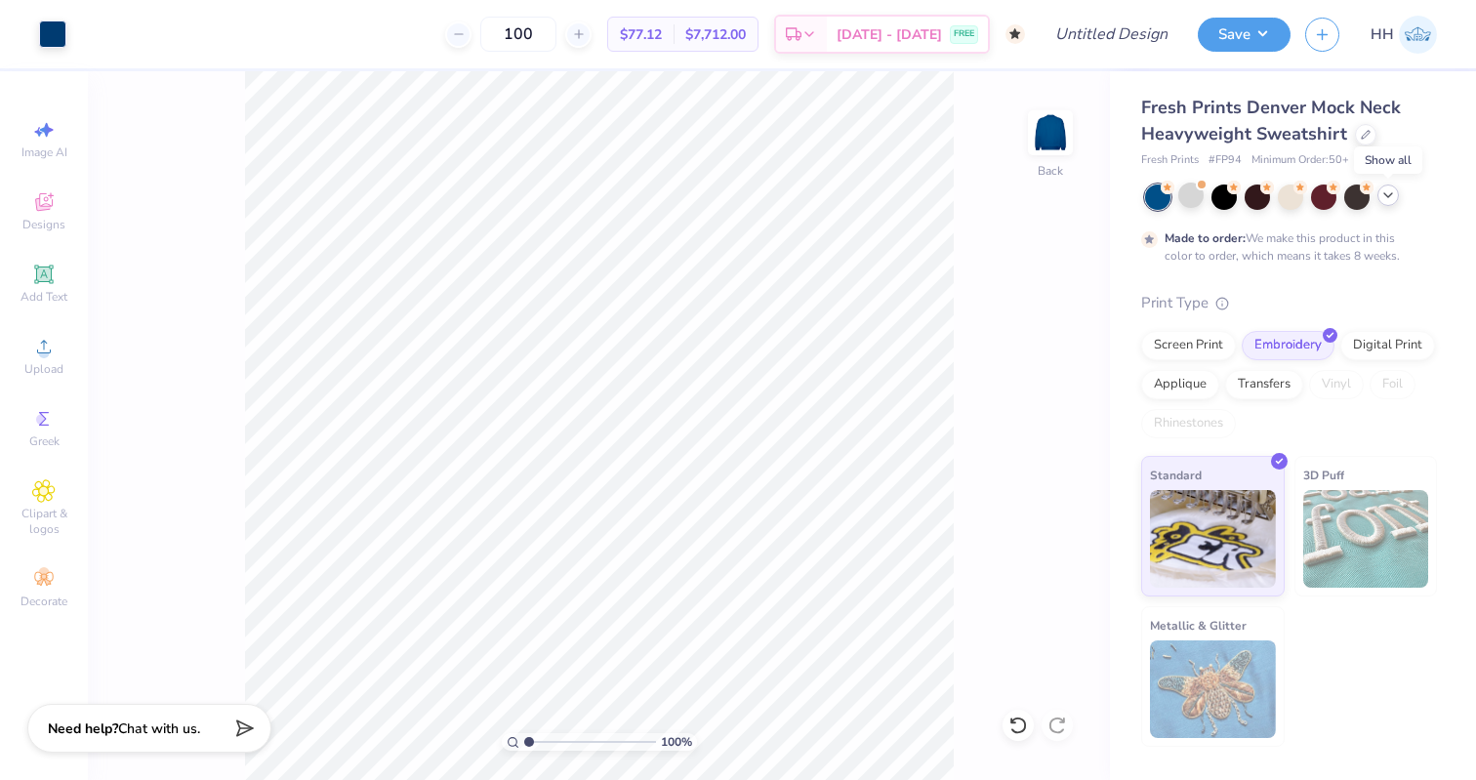
click at [1195, 198] on icon at bounding box center [1388, 195] width 16 height 16
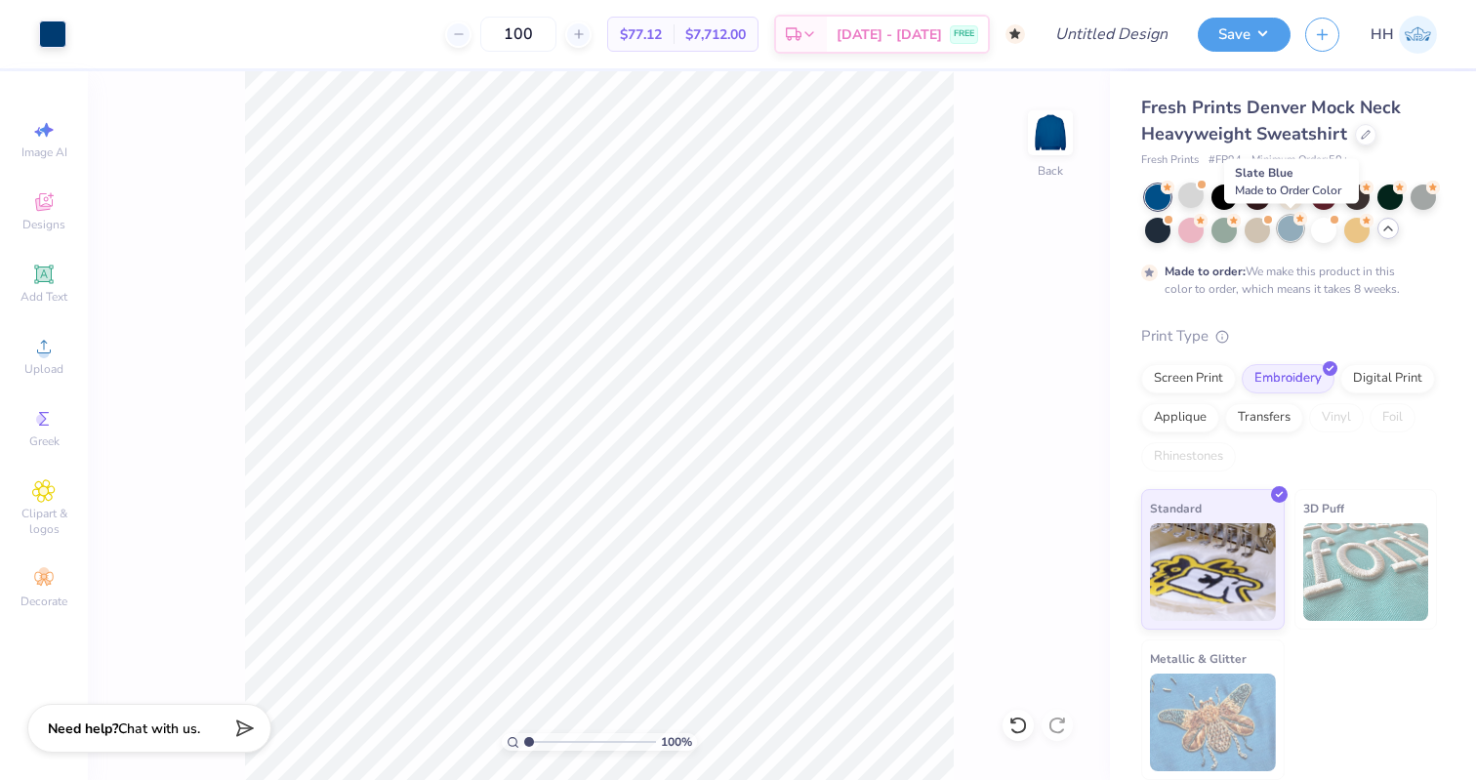
click at [1174, 194] on circle at bounding box center [1167, 188] width 14 height 14
click at [1192, 243] on div "Made to order: We make this product in this color to order, which means it take…" at bounding box center [1289, 240] width 296 height 113
click at [1193, 237] on div at bounding box center [1190, 228] width 25 height 25
click at [970, 243] on div "100 % Back" at bounding box center [599, 425] width 1022 height 708
click at [1188, 224] on div at bounding box center [1190, 228] width 25 height 25
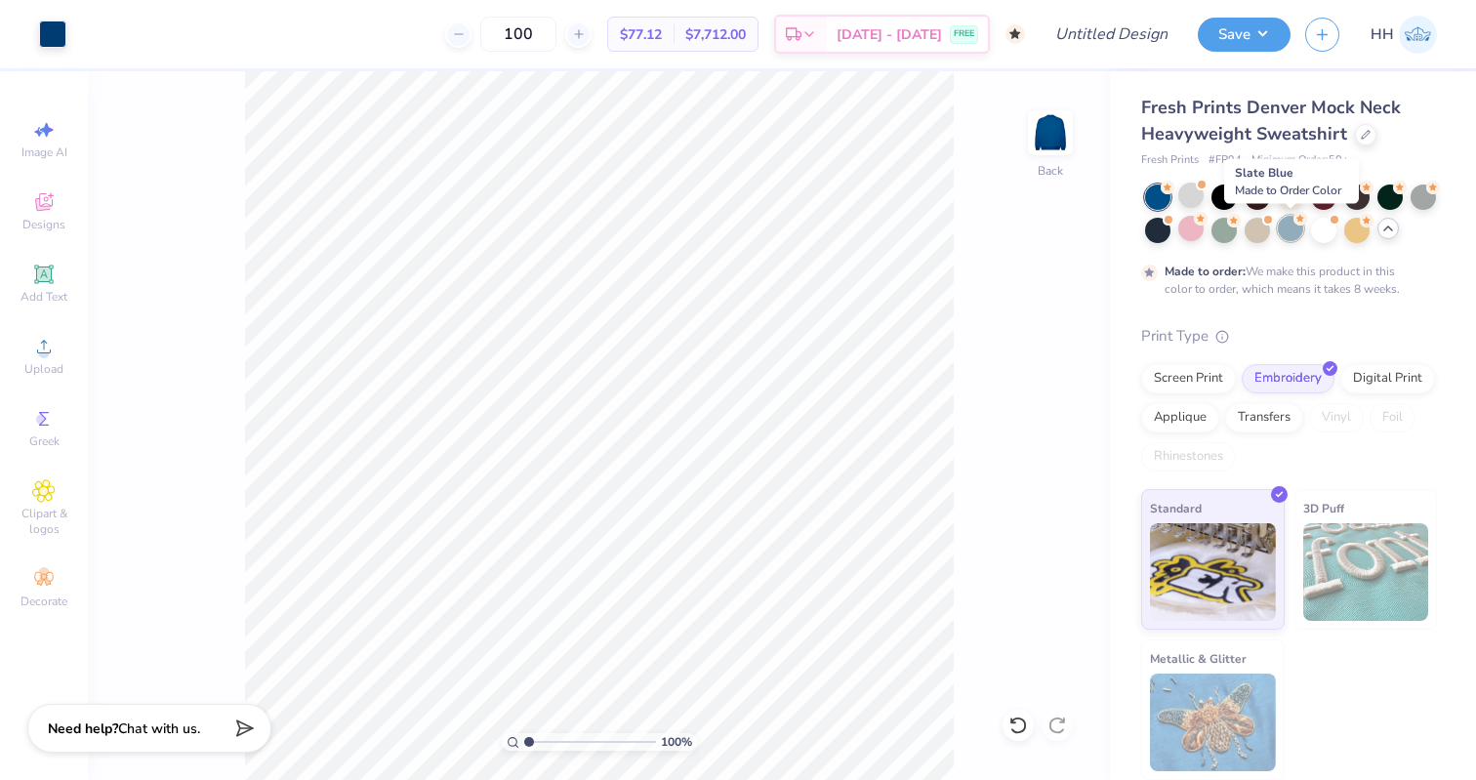
click at [1195, 230] on div at bounding box center [1289, 228] width 25 height 25
click at [1022, 304] on div "100 % Back" at bounding box center [599, 425] width 1022 height 708
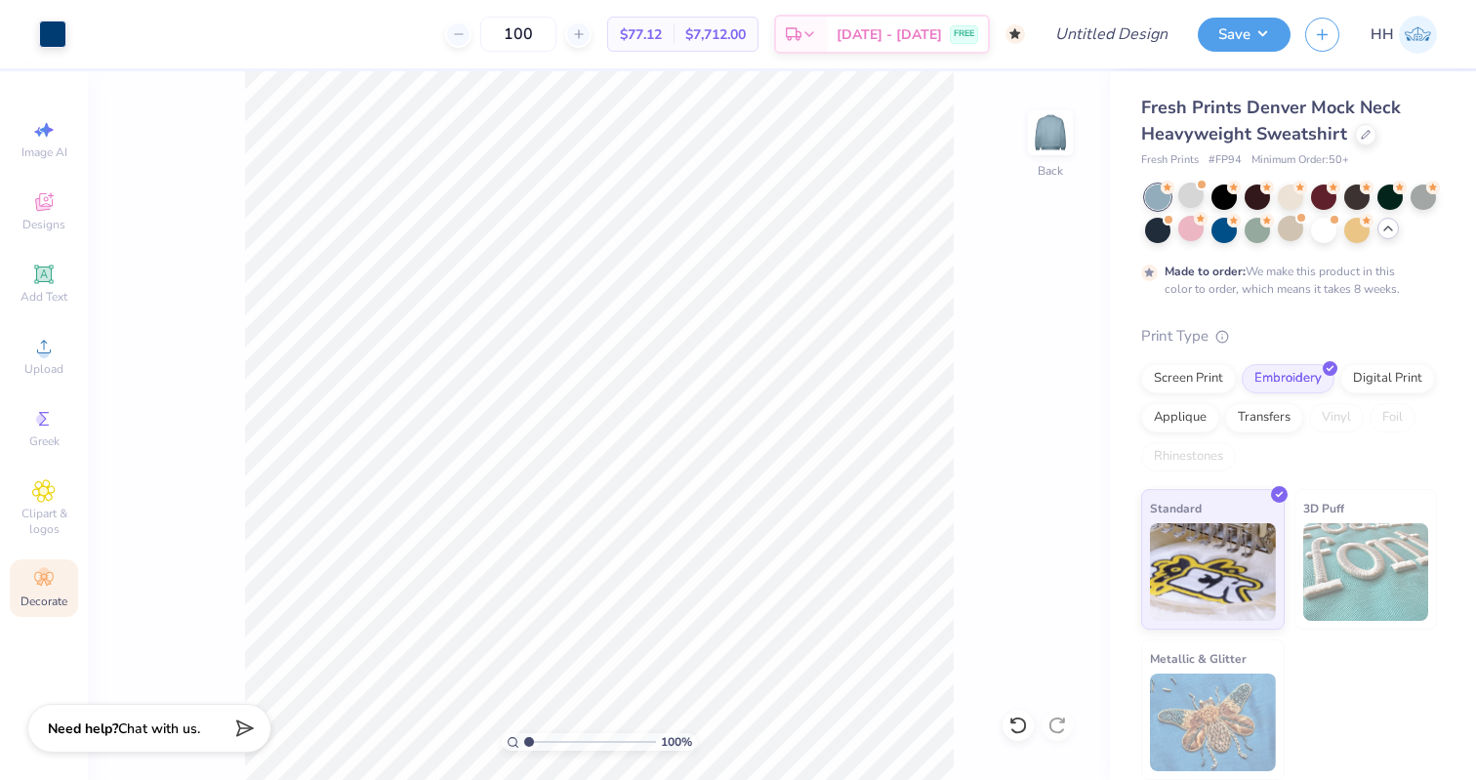
click at [38, 581] on icon at bounding box center [43, 579] width 19 height 14
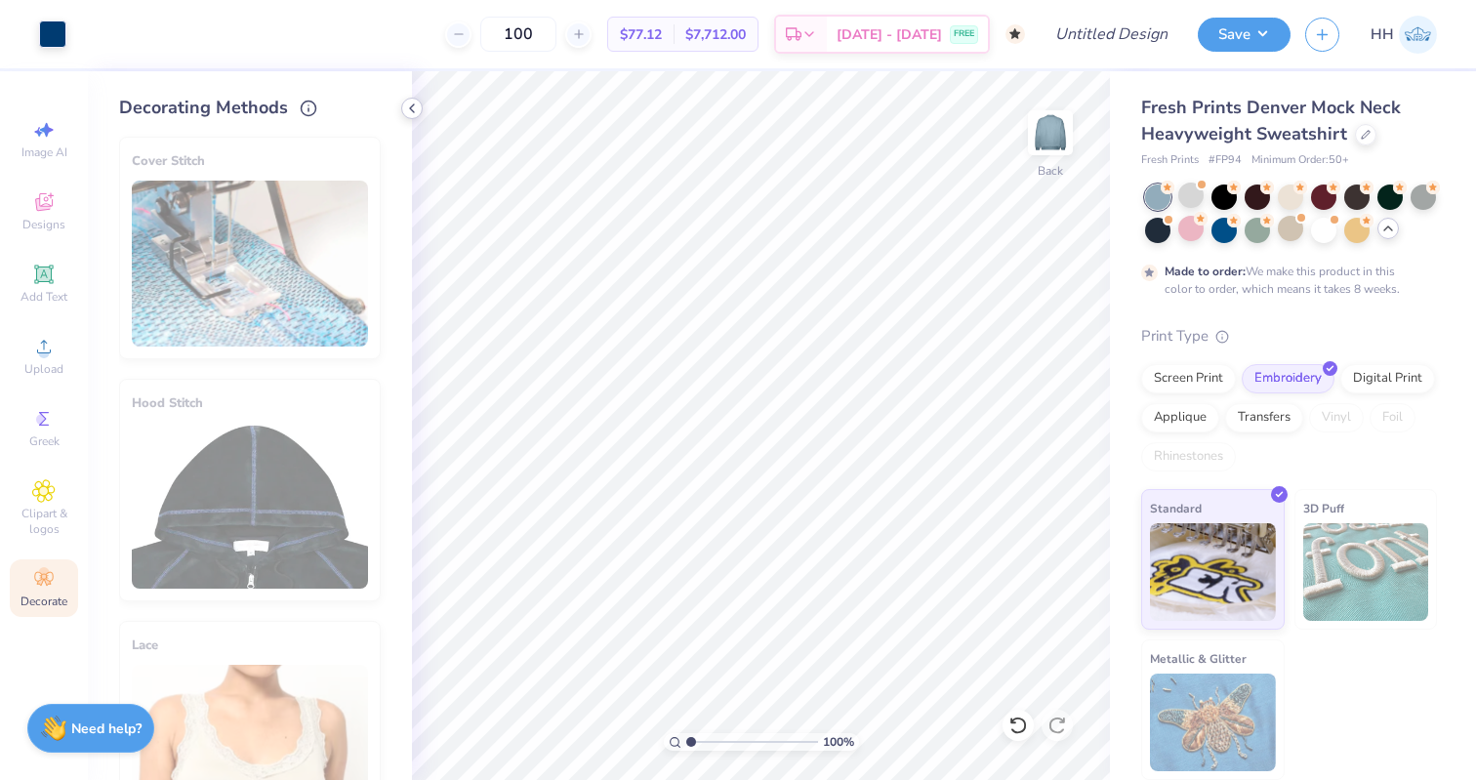
click at [411, 113] on icon at bounding box center [412, 109] width 16 height 16
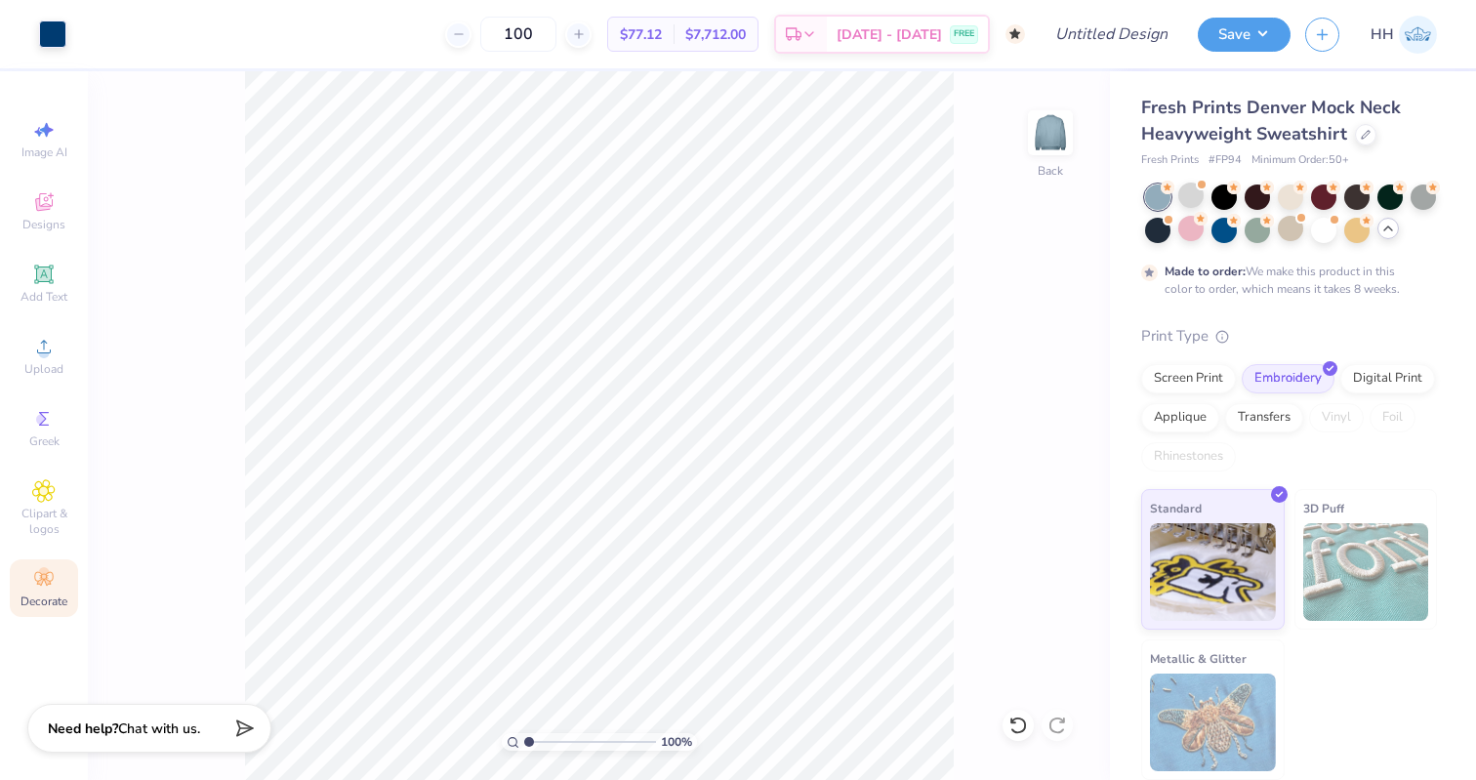
click at [223, 119] on div "100 % Back" at bounding box center [599, 425] width 1022 height 708
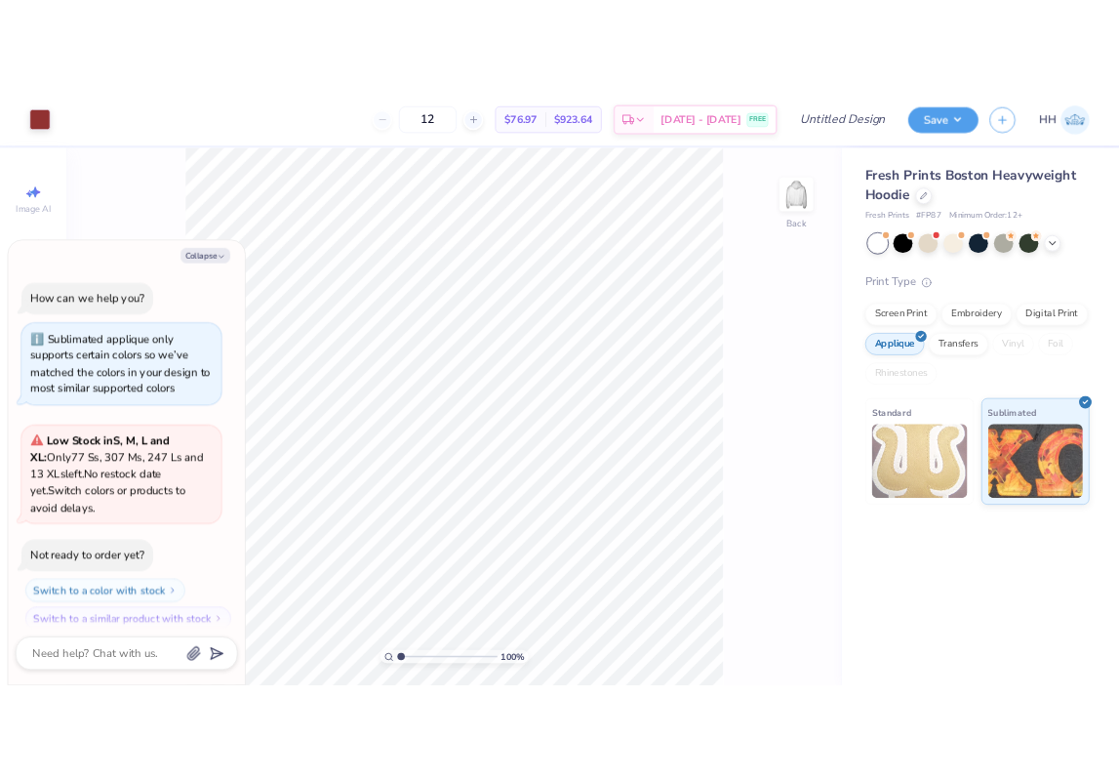
scroll to position [17, 0]
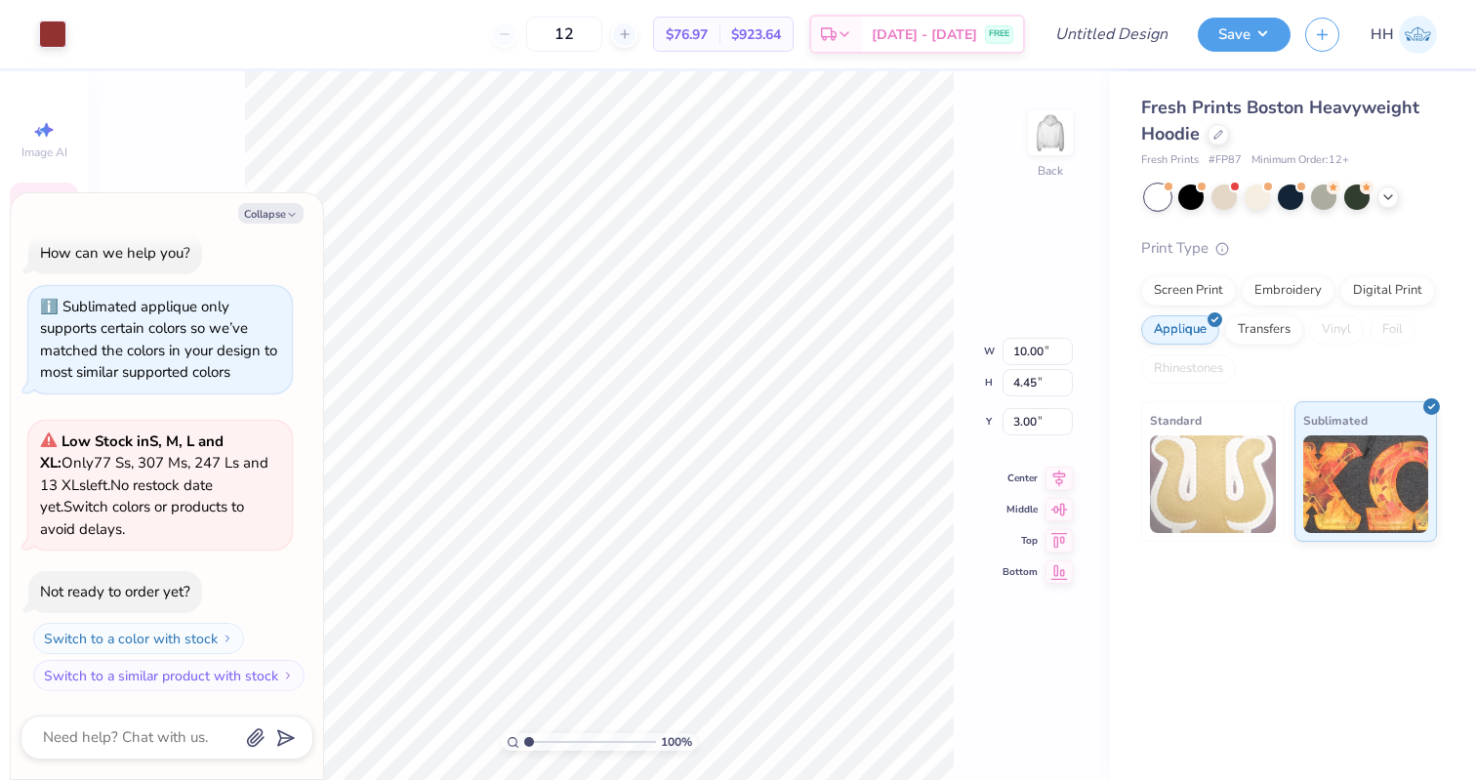
click at [972, 207] on div "100 % Back W 10.00 10.00 " H 4.45 4.45 " Y 3.00 3.00 " Center Middle Top Bottom" at bounding box center [599, 425] width 1022 height 708
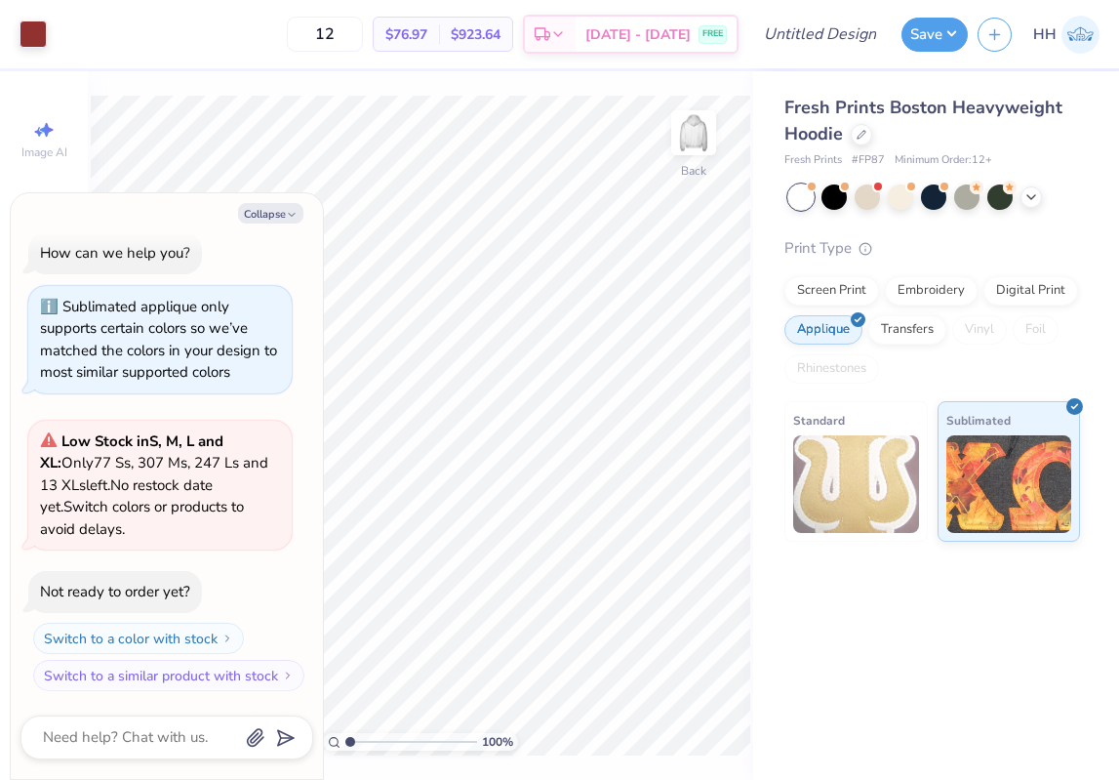
type textarea "x"
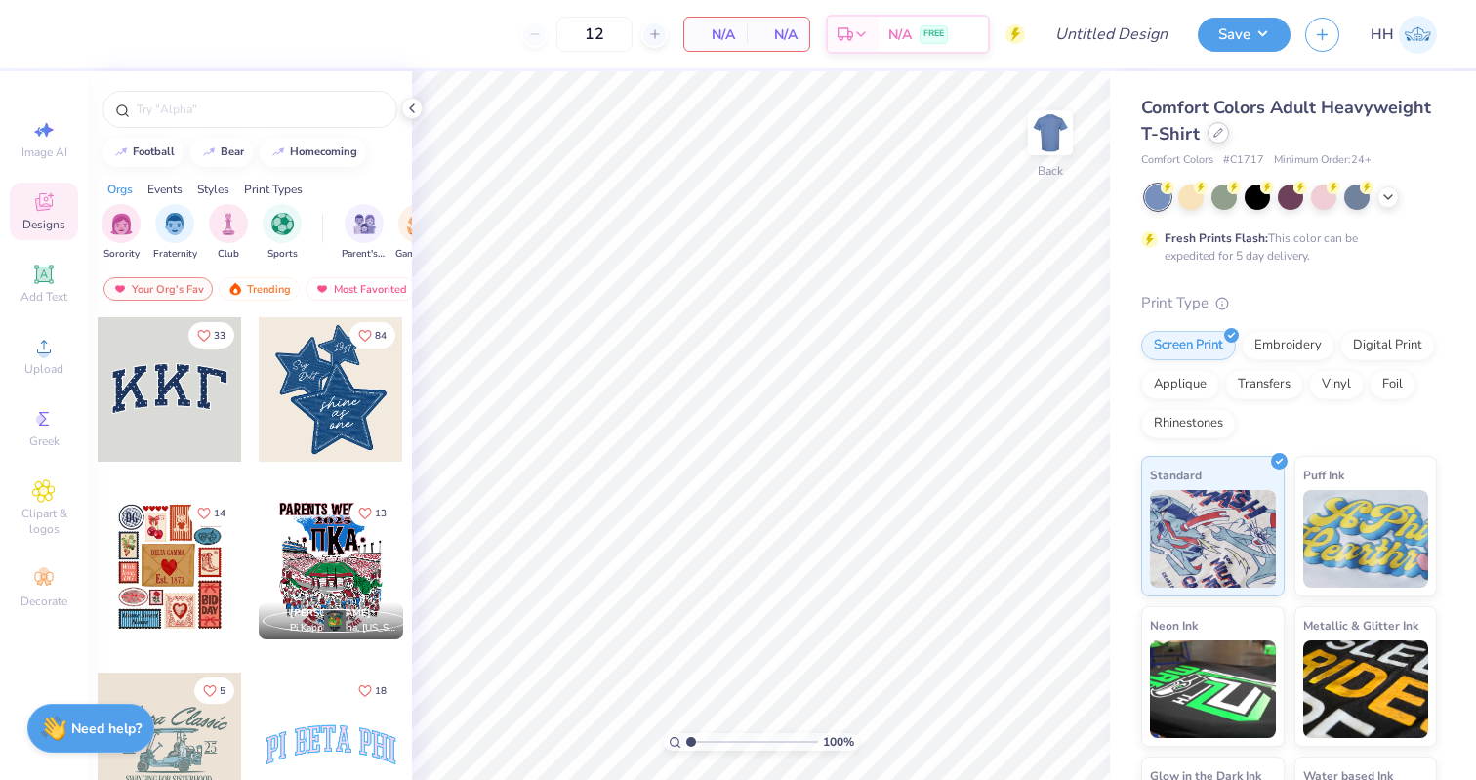
click at [1213, 134] on icon at bounding box center [1218, 133] width 10 height 10
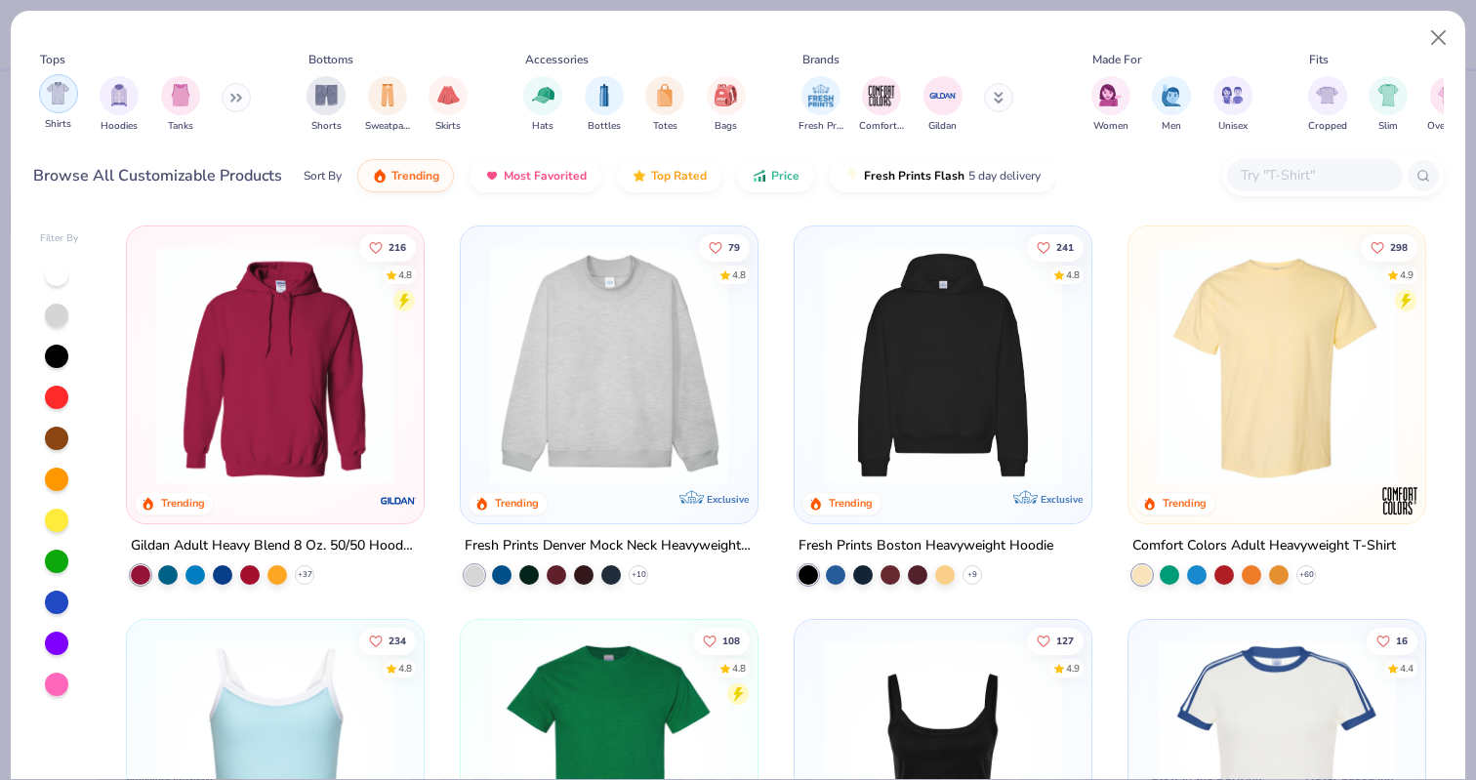
click at [112, 105] on div "filter for Hoodies" at bounding box center [119, 95] width 39 height 39
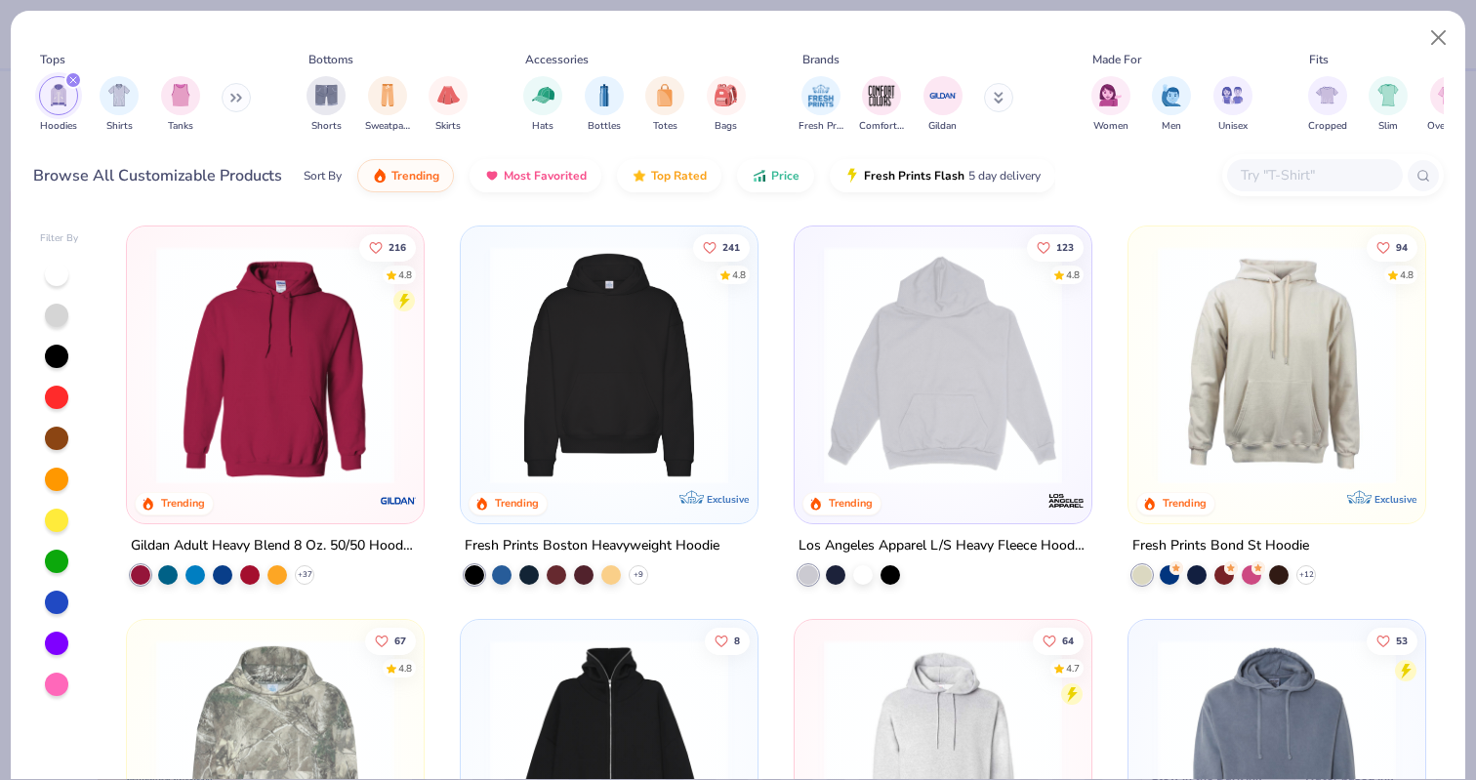
click at [216, 100] on div "Hoodies Shirts Tanks" at bounding box center [145, 104] width 224 height 72
click at [220, 100] on div "Hoodies Shirts Tanks" at bounding box center [145, 104] width 224 height 72
click at [232, 100] on button at bounding box center [236, 97] width 29 height 29
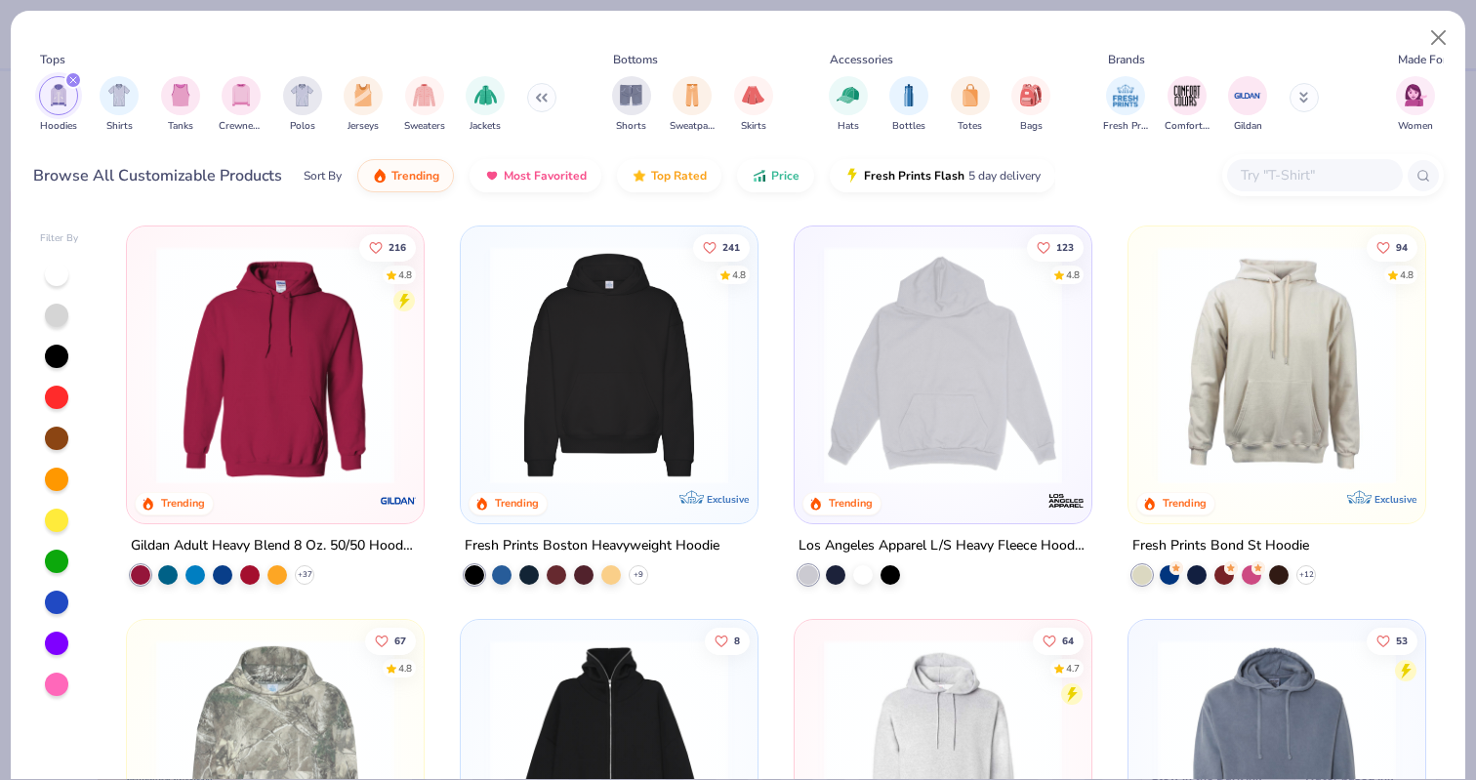
click at [241, 98] on img "filter for Crewnecks" at bounding box center [240, 95] width 21 height 22
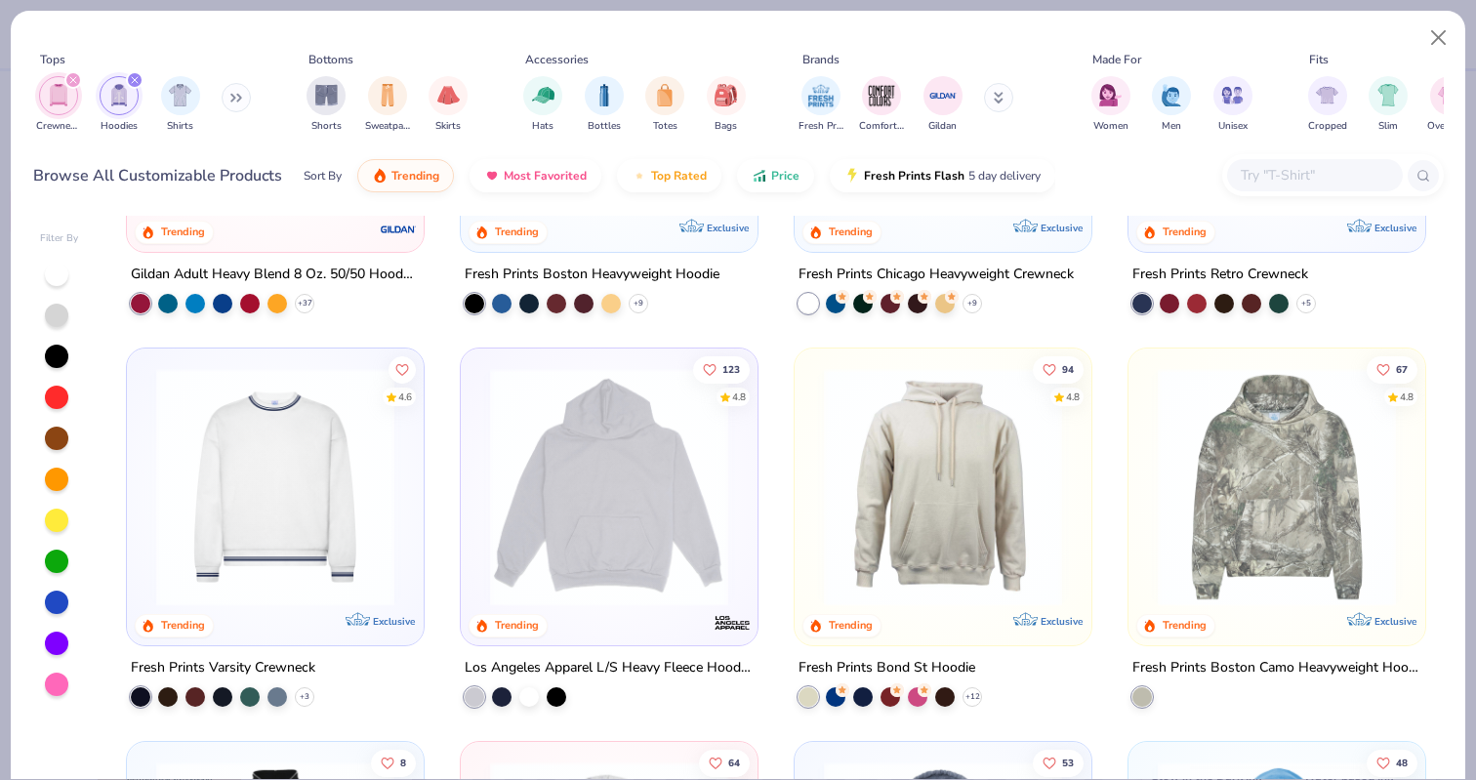
scroll to position [272, 0]
click at [255, 537] on img at bounding box center [275, 486] width 258 height 238
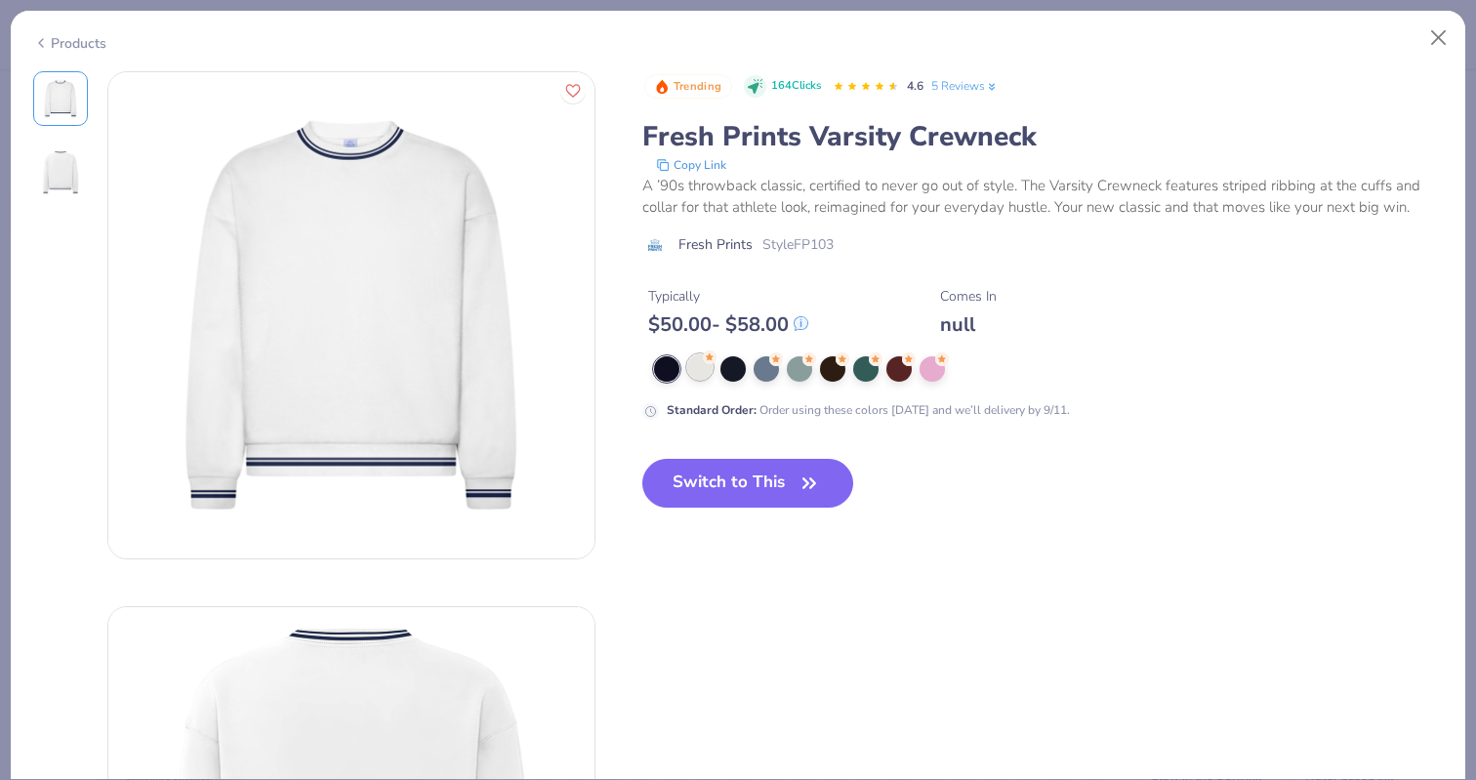
click at [694, 378] on div at bounding box center [699, 366] width 25 height 25
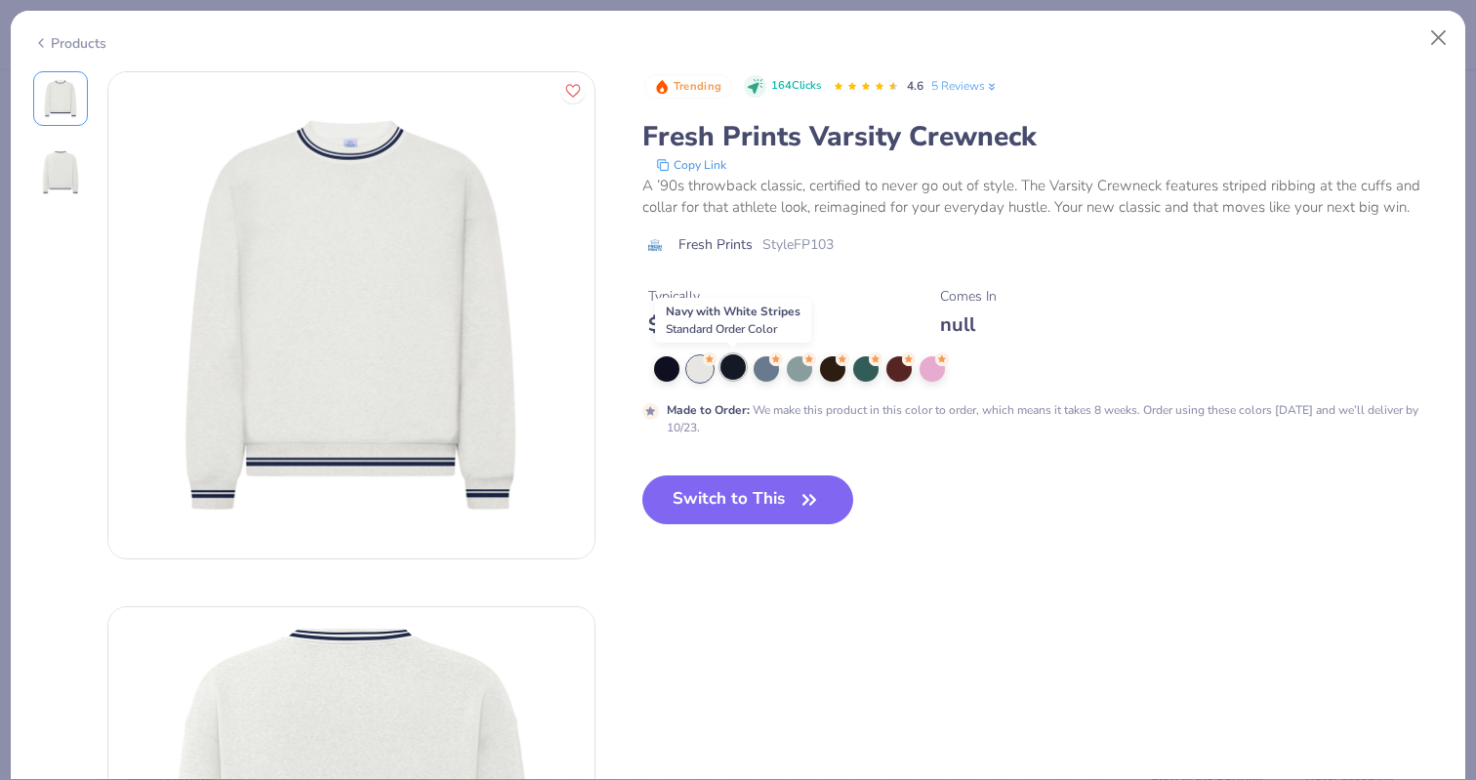
click at [738, 374] on div at bounding box center [732, 366] width 25 height 25
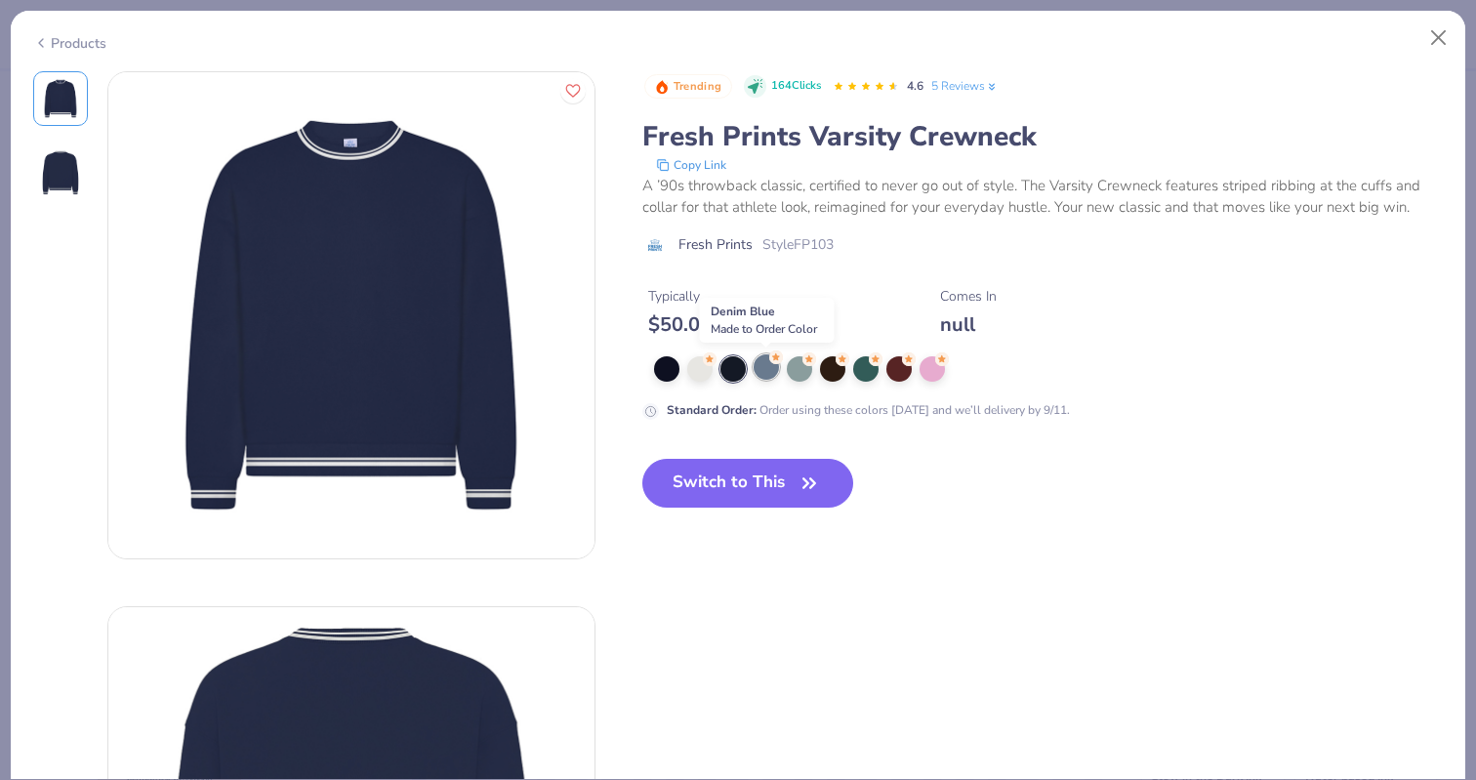
click at [766, 367] on div at bounding box center [765, 366] width 25 height 25
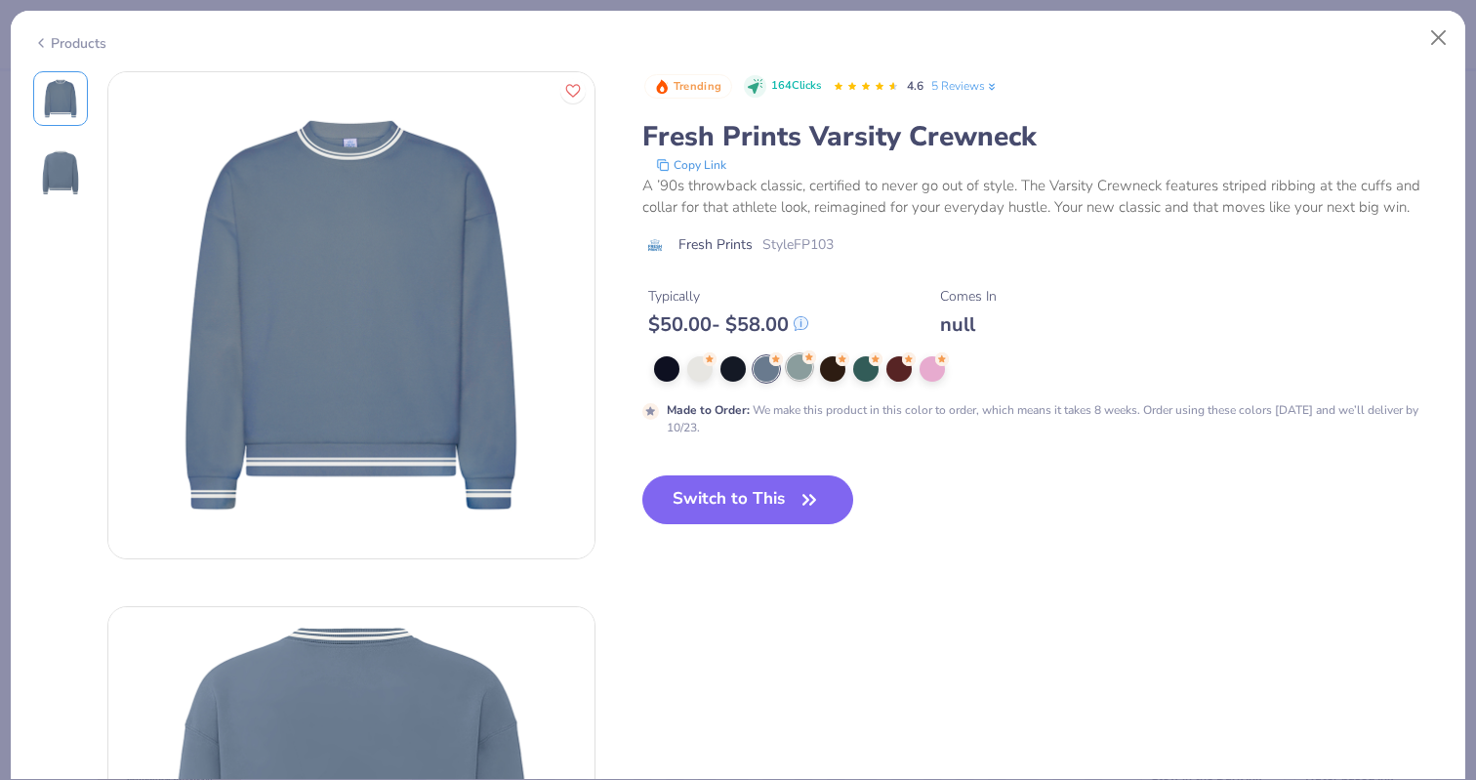
click at [796, 363] on div at bounding box center [799, 366] width 25 height 25
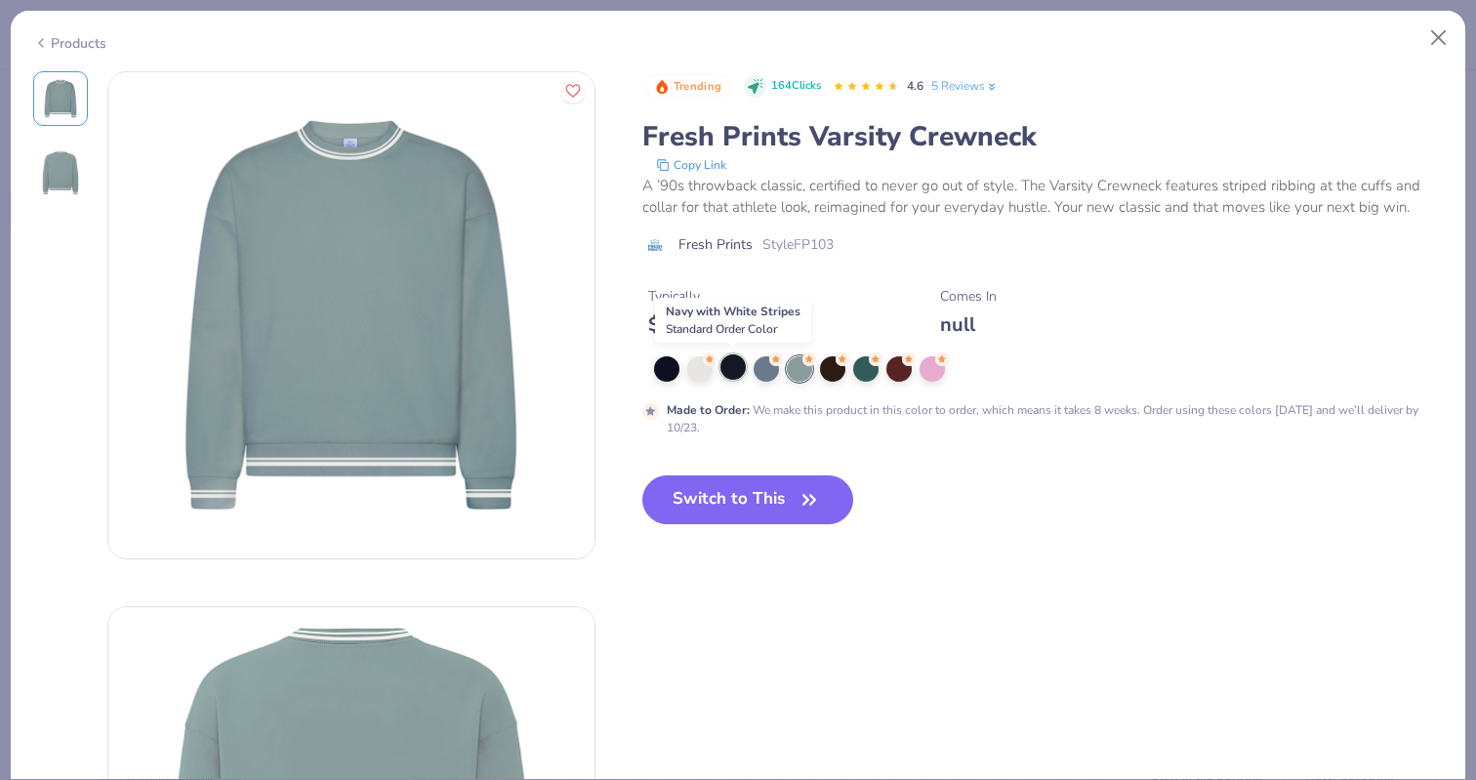
click at [741, 366] on div at bounding box center [732, 366] width 25 height 25
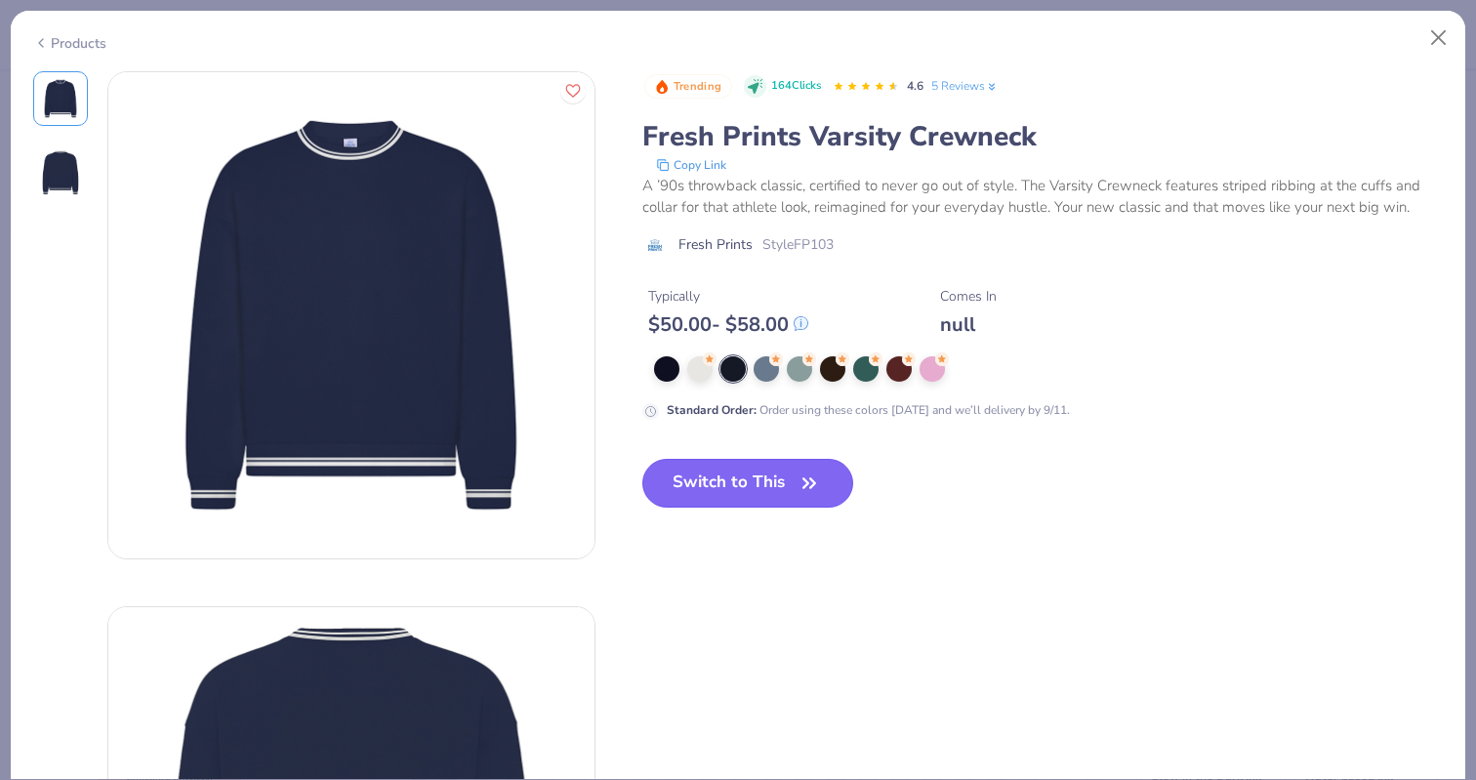
click at [739, 485] on button "Switch to This" at bounding box center [748, 483] width 212 height 49
type input "50"
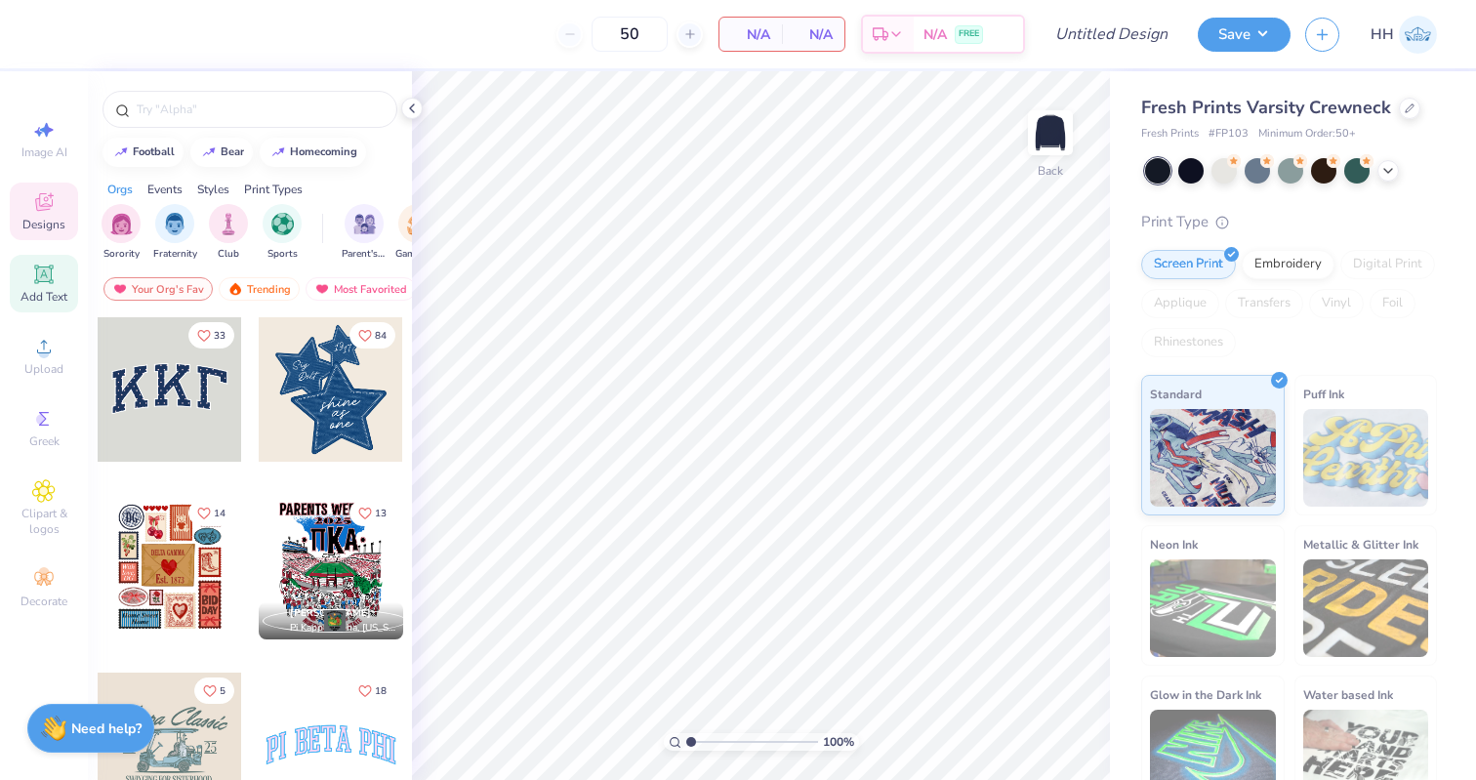
click at [43, 282] on icon at bounding box center [43, 274] width 23 height 23
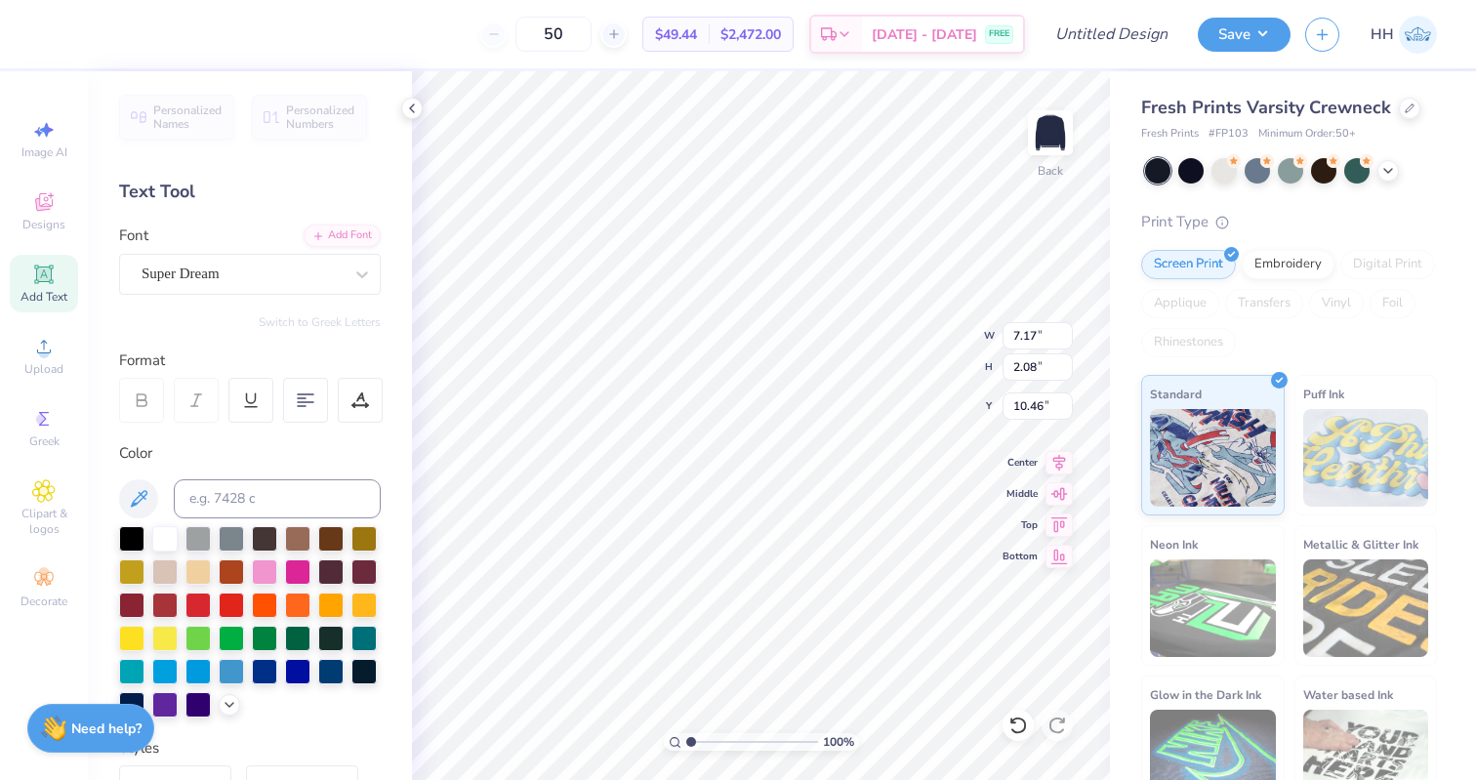
scroll to position [0, 7]
type textarea "Kappa Kappa Gamma"
click at [300, 274] on div "Super Dream" at bounding box center [242, 274] width 205 height 30
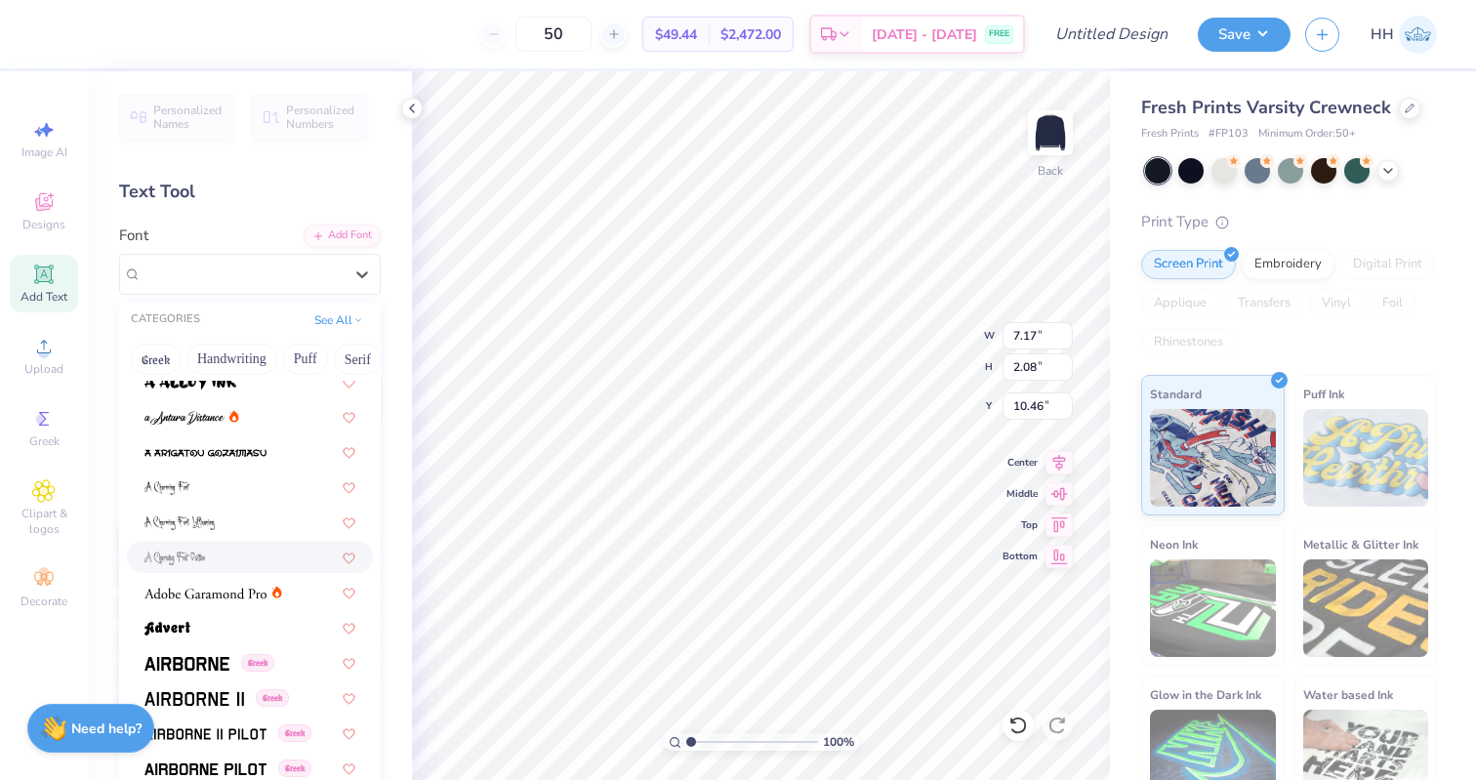
scroll to position [102, 0]
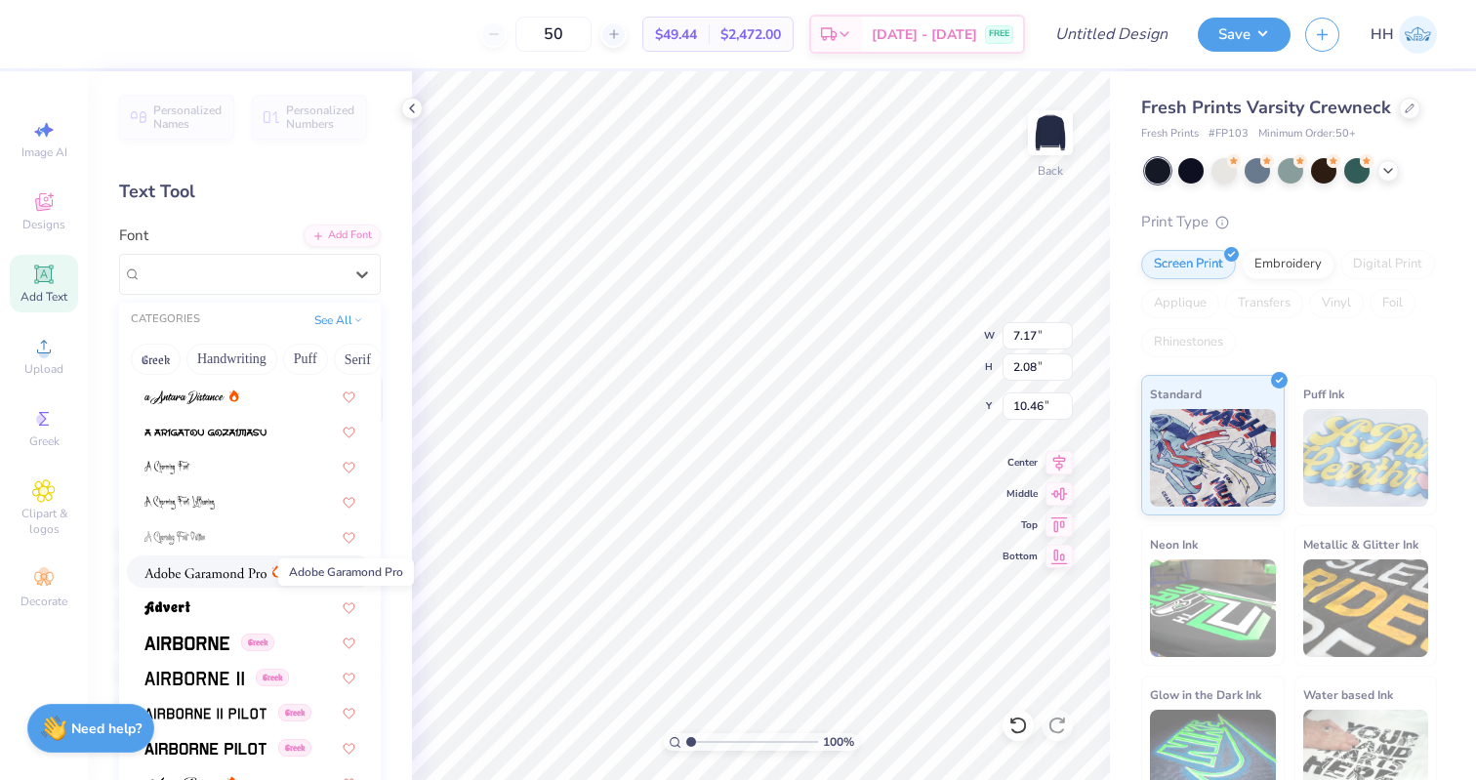
click at [234, 571] on img at bounding box center [205, 573] width 122 height 14
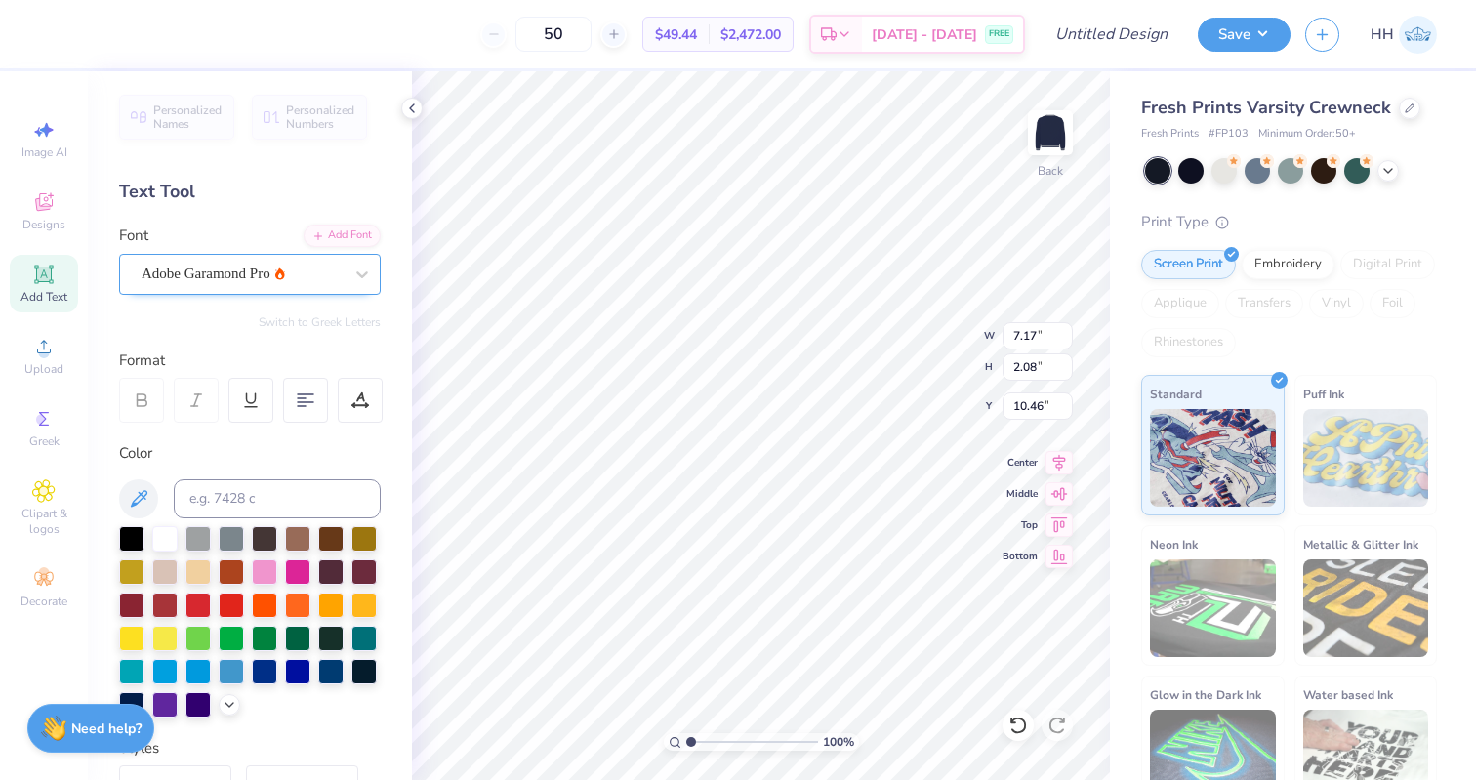
click at [322, 287] on div "Adobe Garamond Pro" at bounding box center [242, 274] width 205 height 30
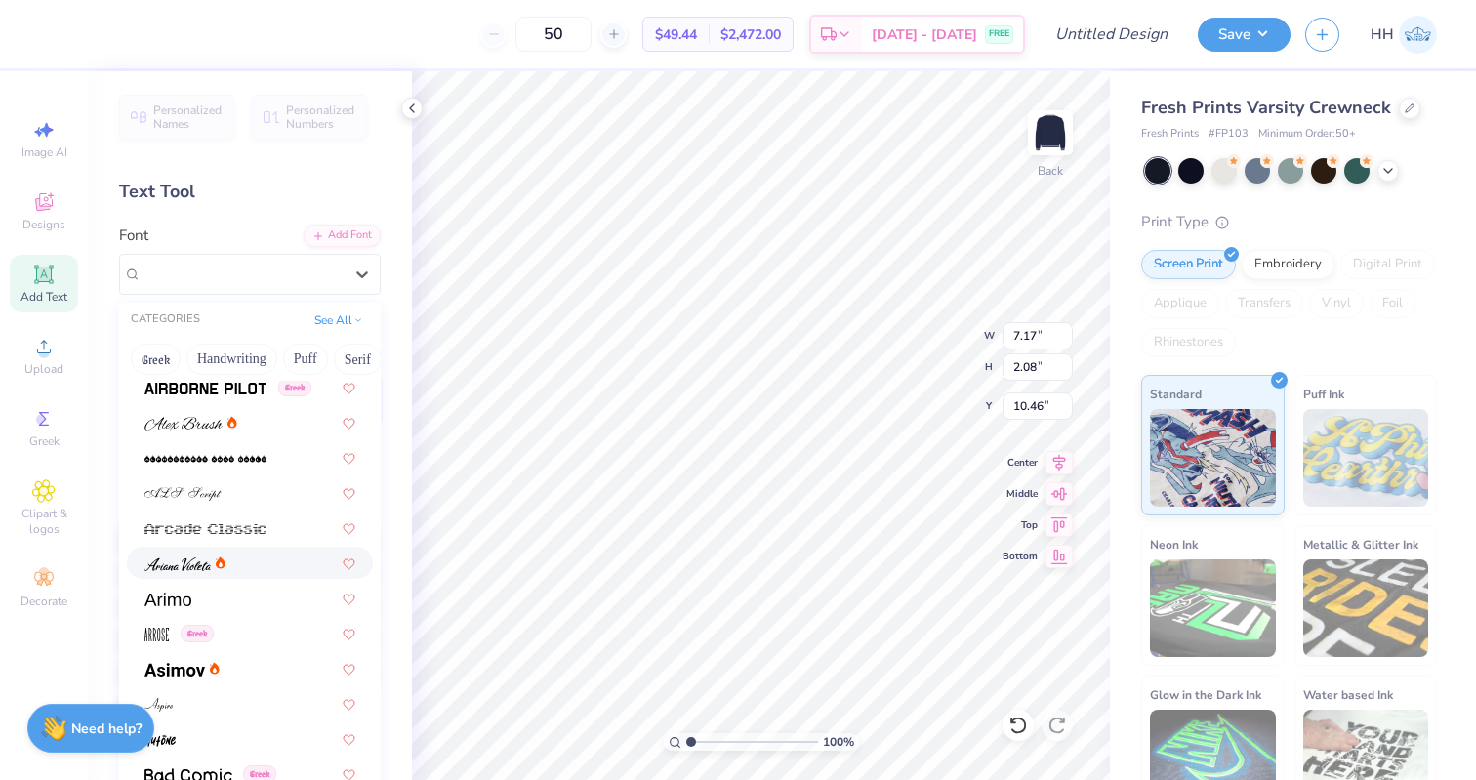
scroll to position [465, 0]
click at [221, 592] on div at bounding box center [249, 596] width 211 height 20
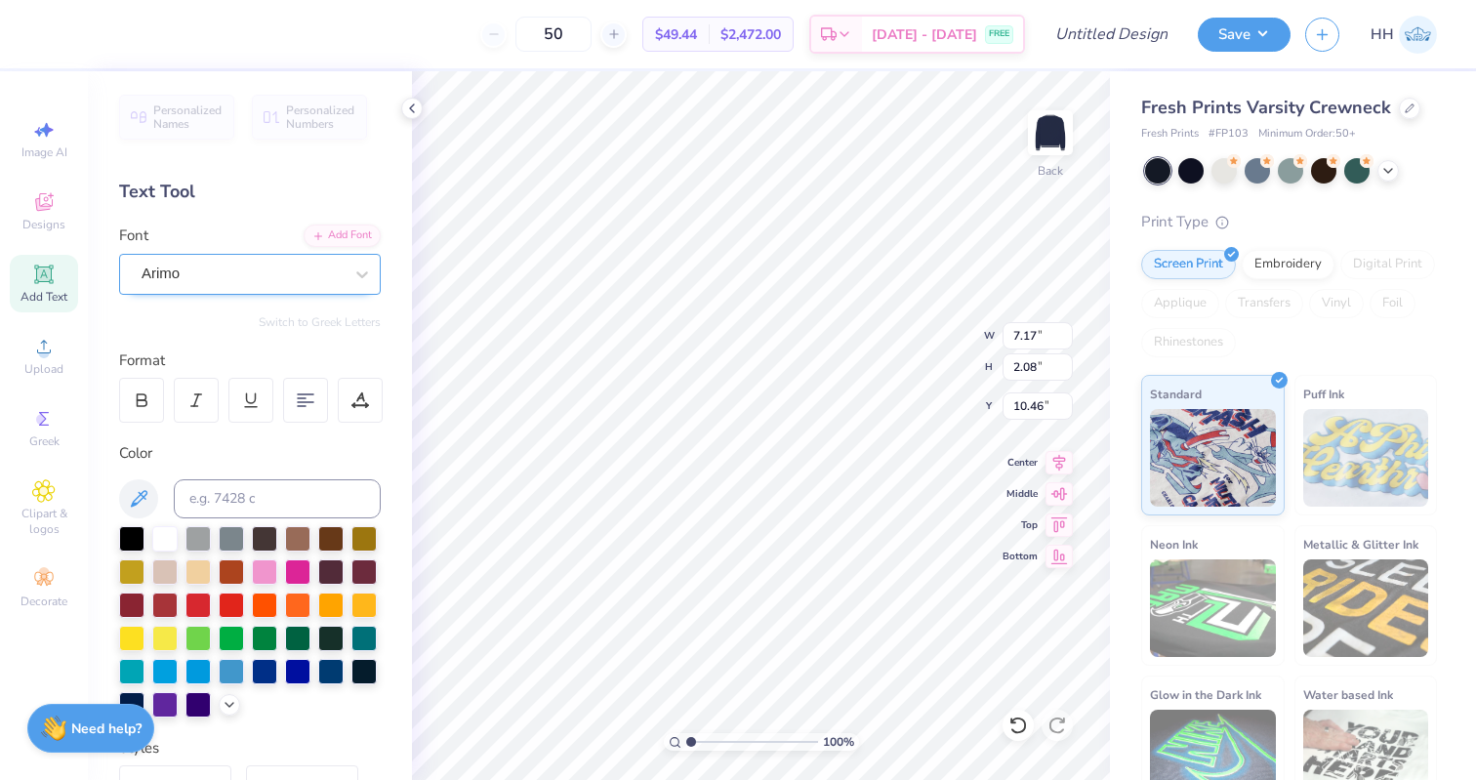
click at [255, 287] on div "Arimo" at bounding box center [242, 274] width 205 height 30
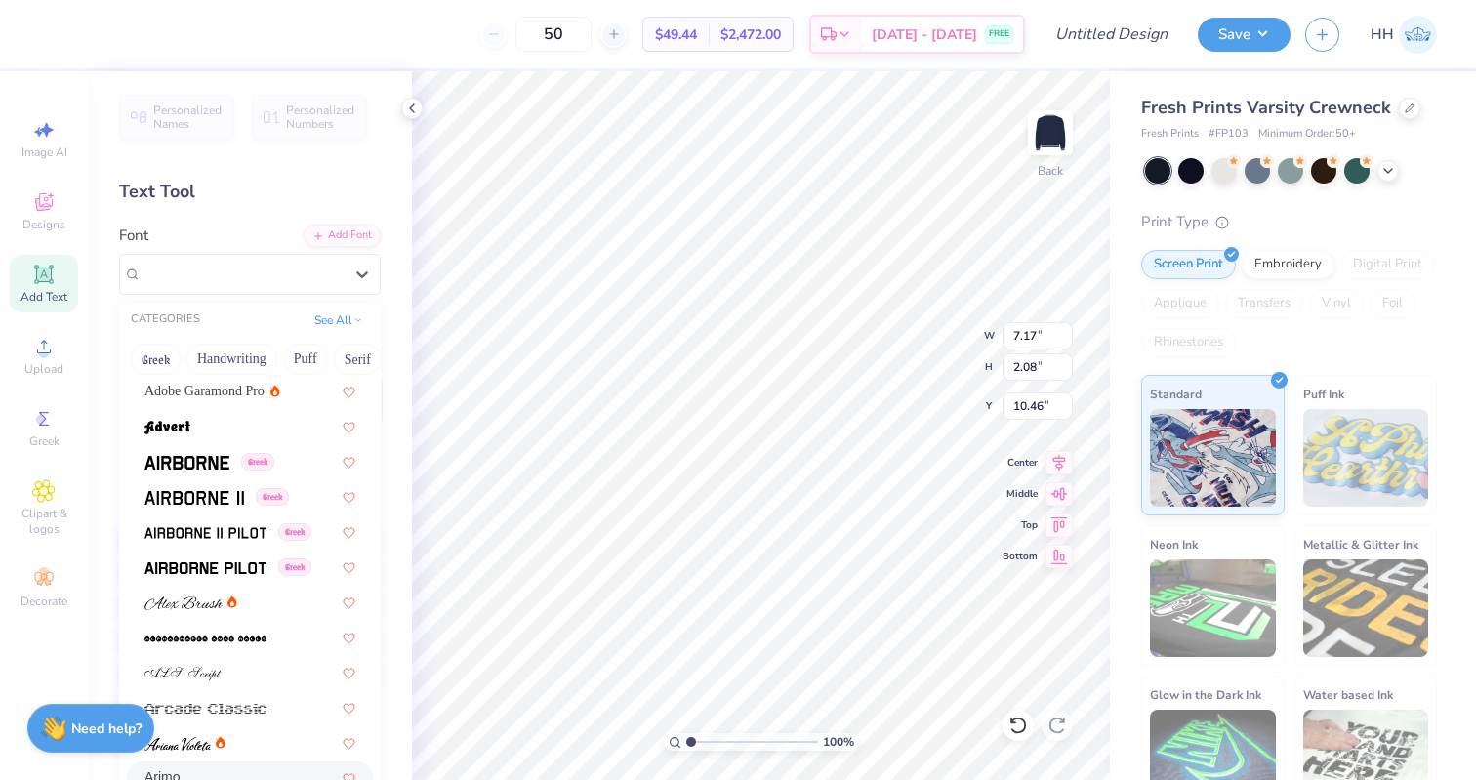
scroll to position [337, 0]
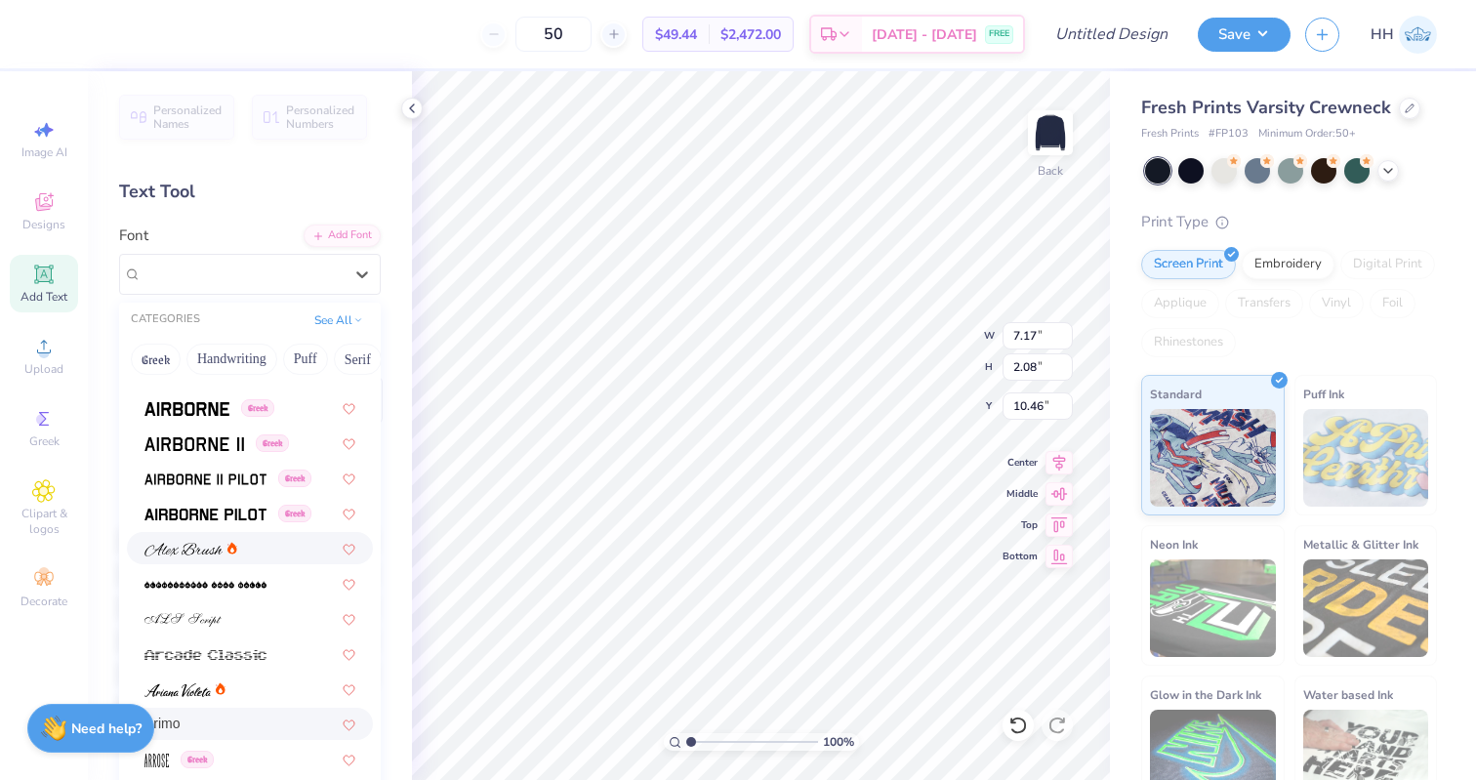
click at [236, 544] on icon at bounding box center [232, 548] width 10 height 13
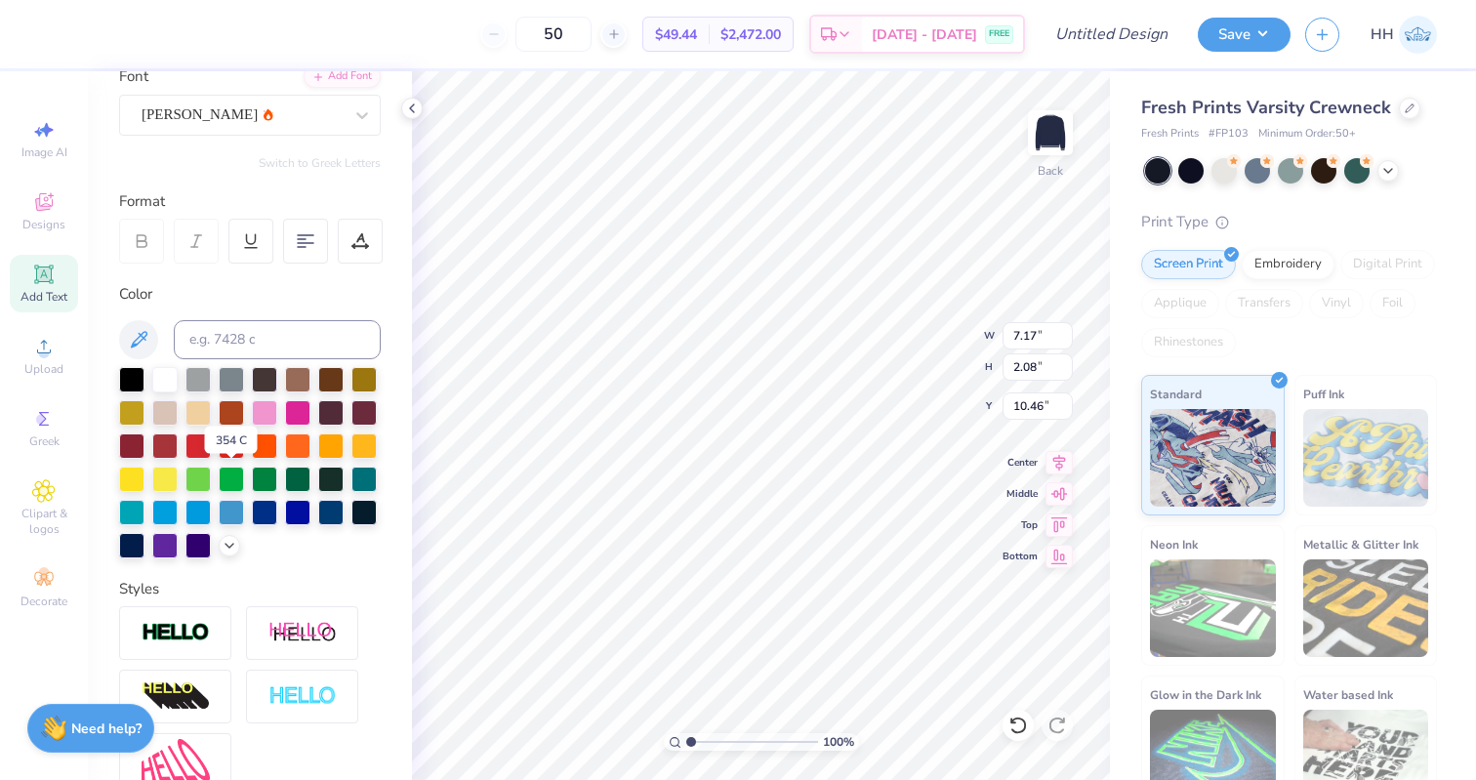
scroll to position [160, 0]
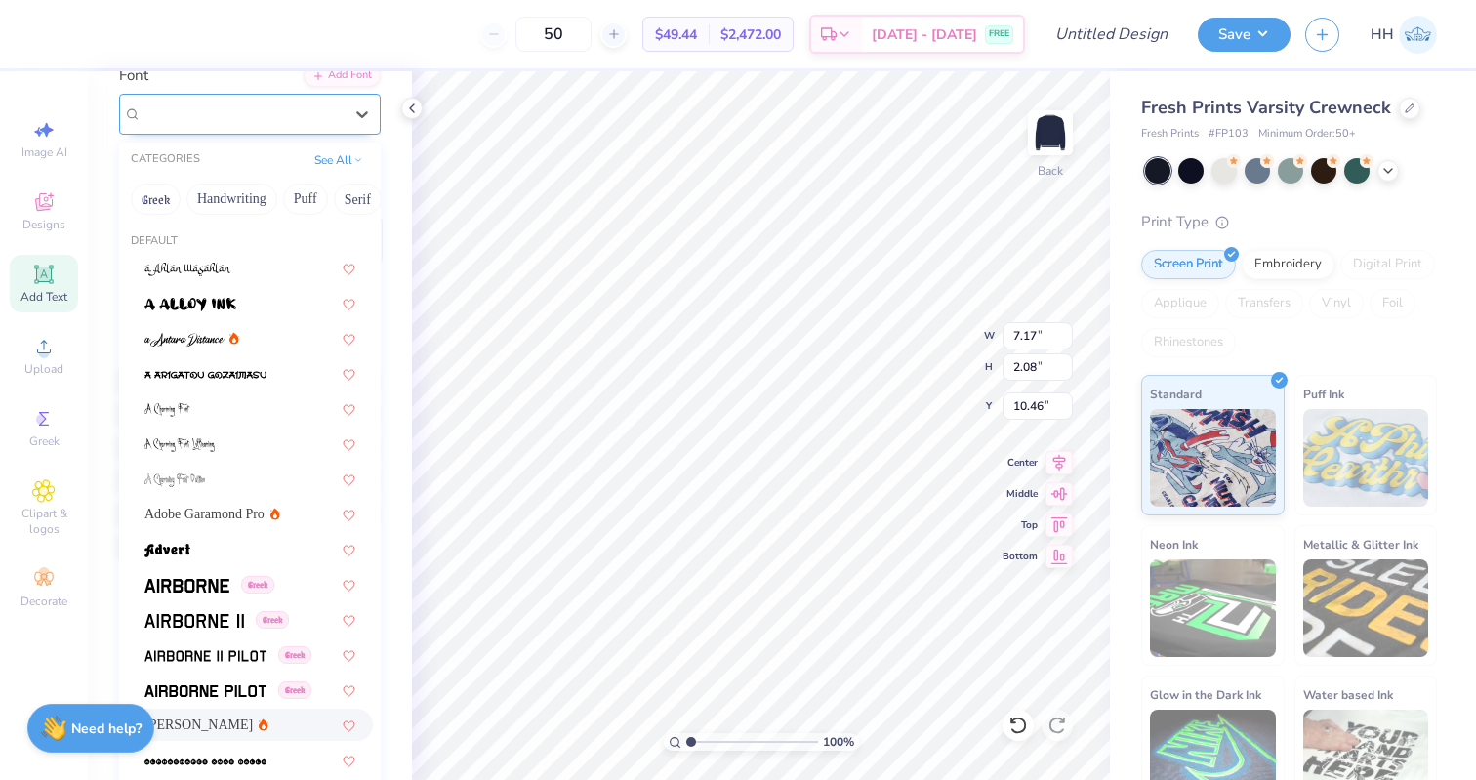
click at [272, 107] on div "Alex Brush" at bounding box center [242, 114] width 205 height 30
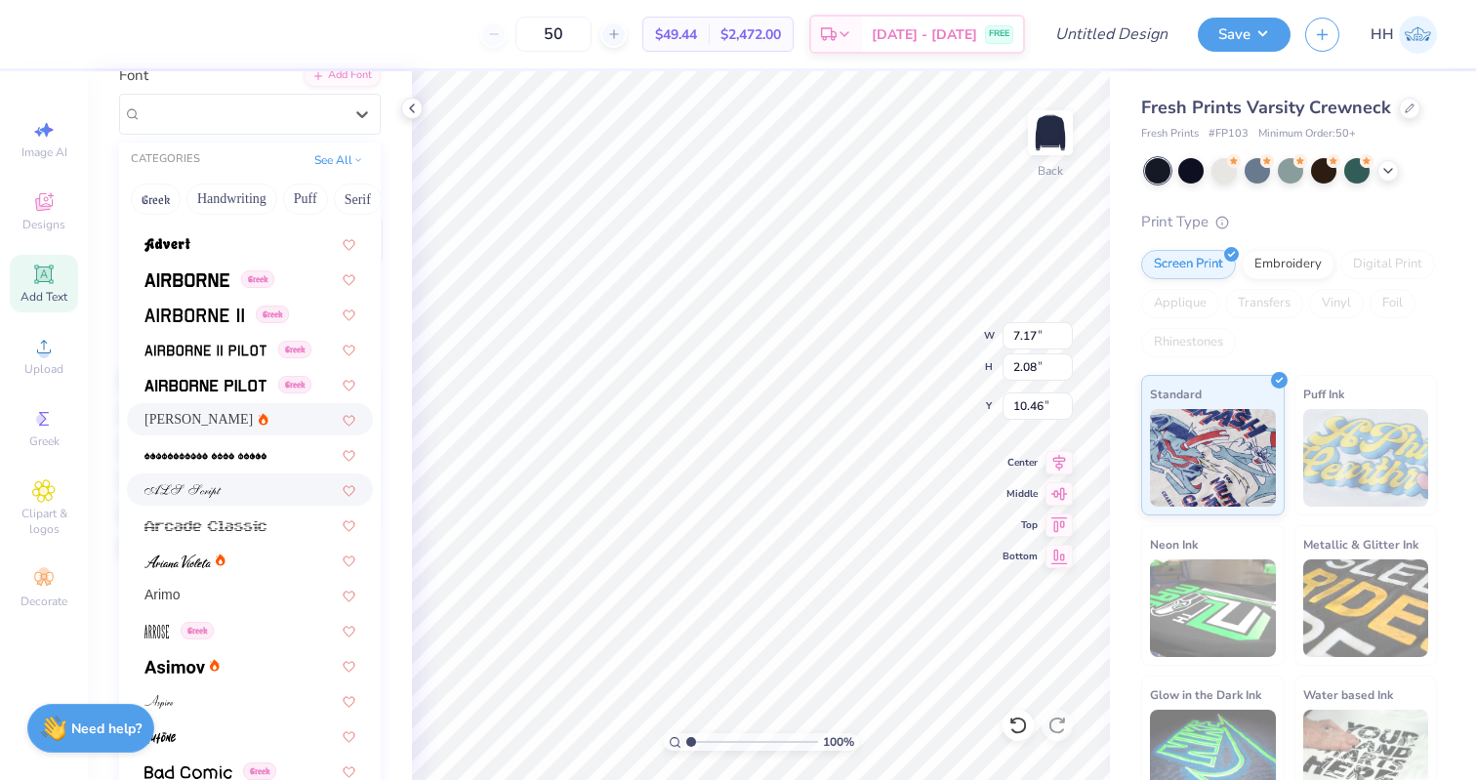
scroll to position [332, 0]
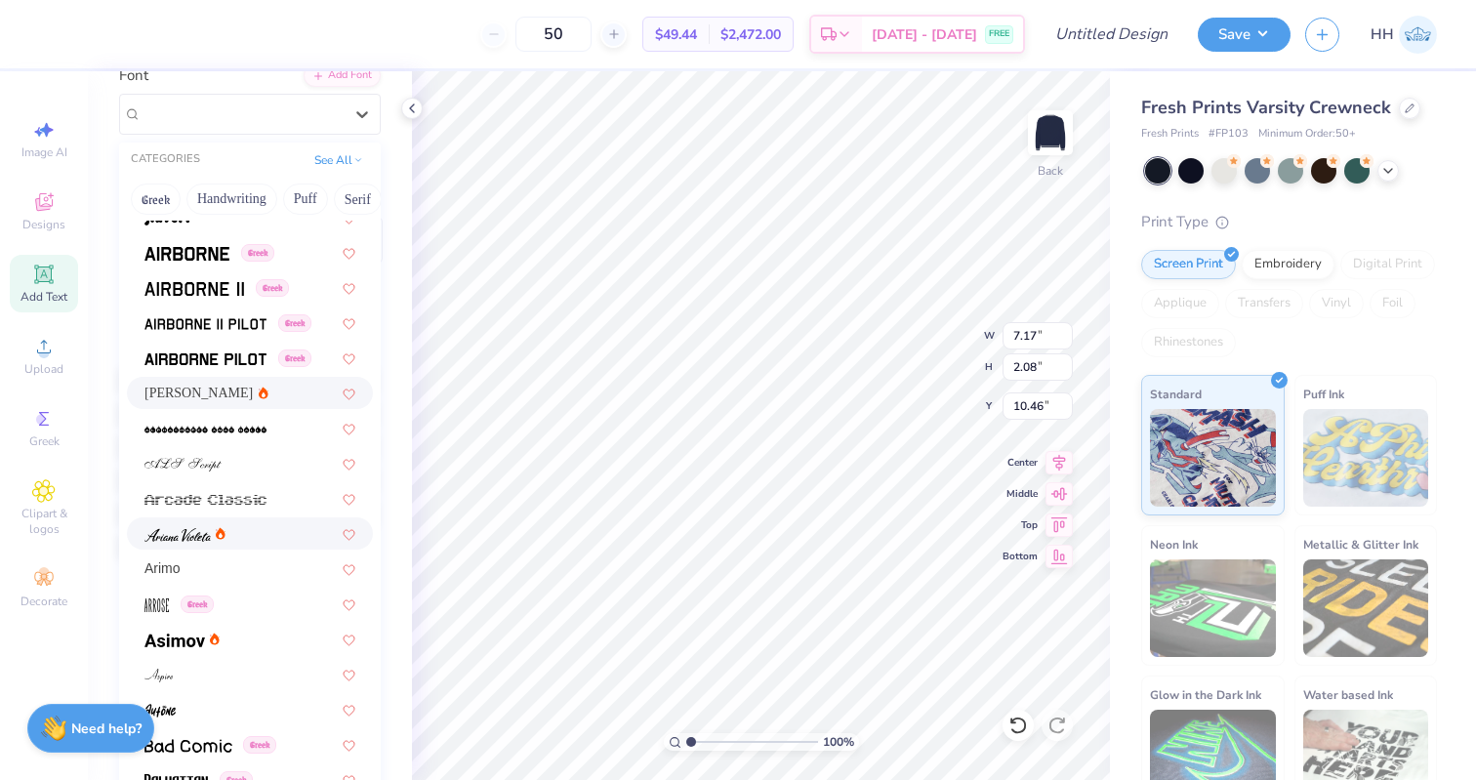
click at [264, 543] on div at bounding box center [249, 533] width 211 height 20
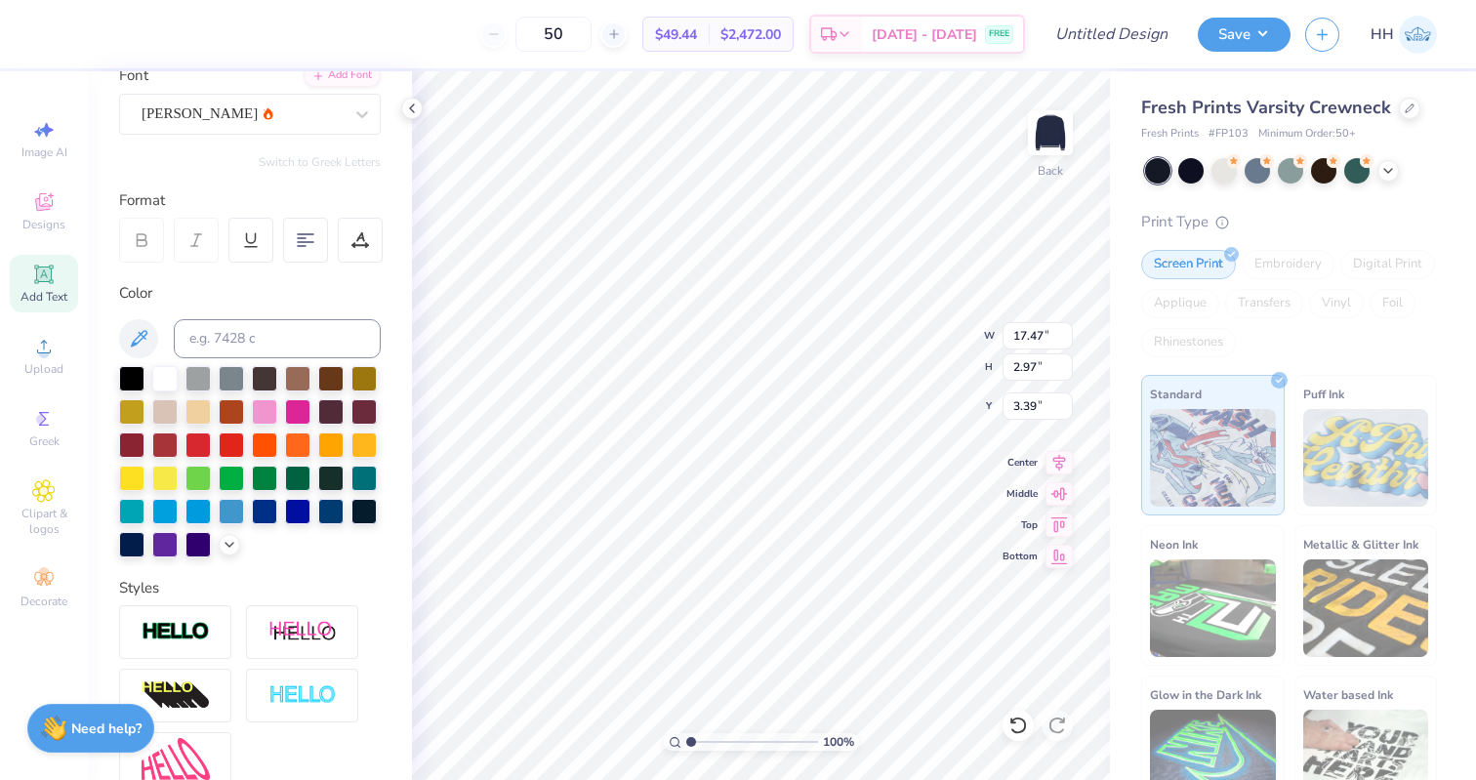
type input "3.78"
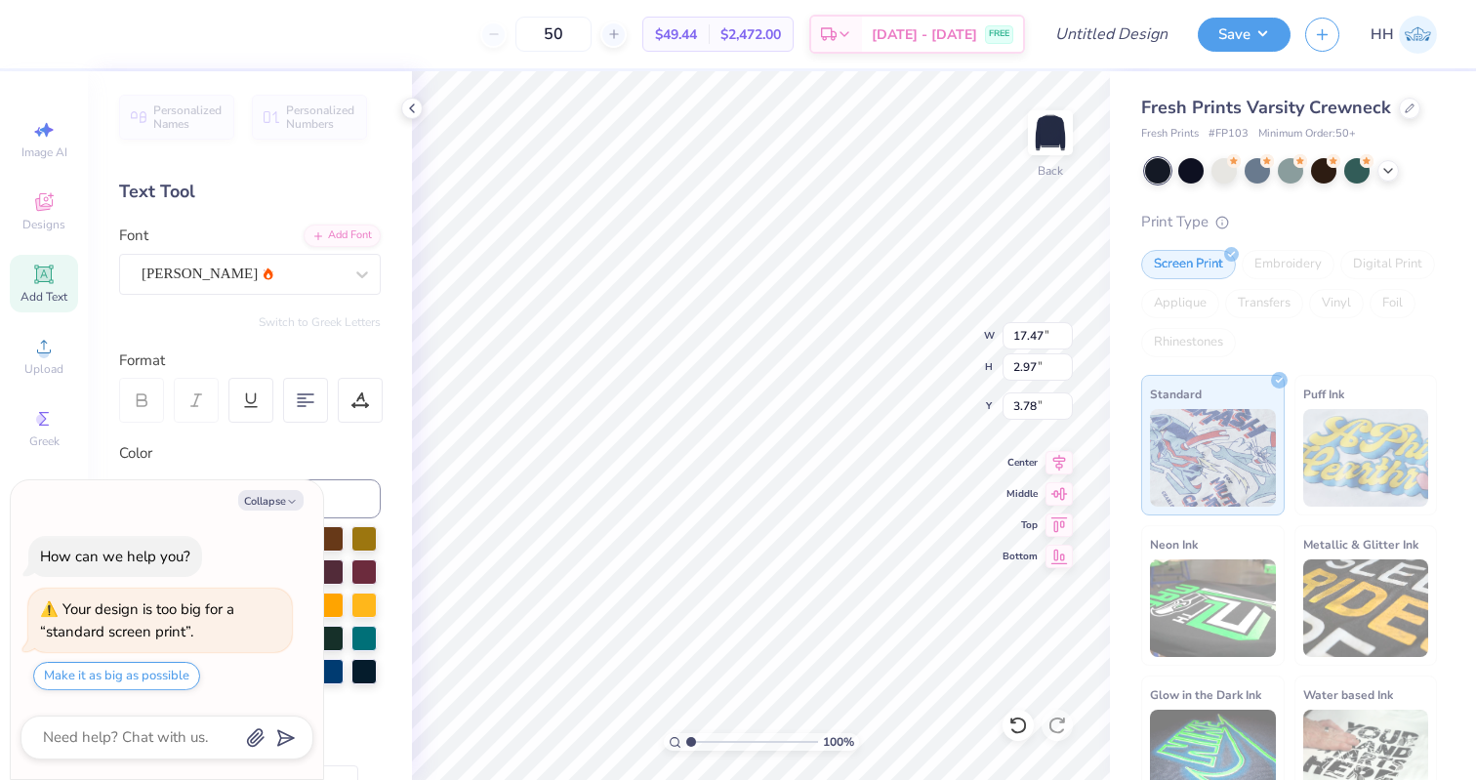
type textarea "x"
type input "14.46"
type input "2.46"
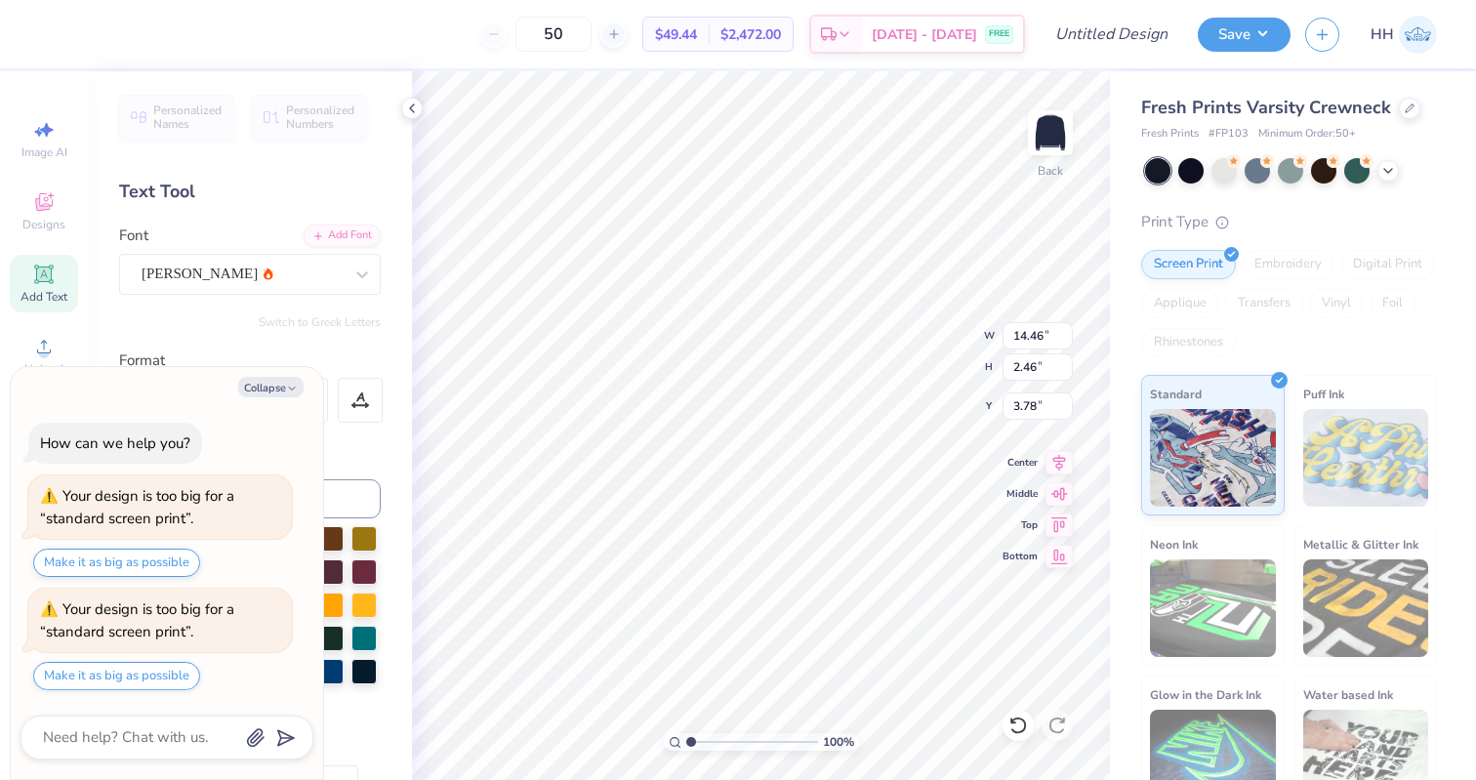
click at [318, 346] on div "Personalized Names Personalized Numbers Text Tool Add Font Font Ariana Violeta …" at bounding box center [250, 425] width 324 height 708
type textarea "x"
type input "3.00"
click at [290, 384] on icon "button" at bounding box center [292, 389] width 12 height 12
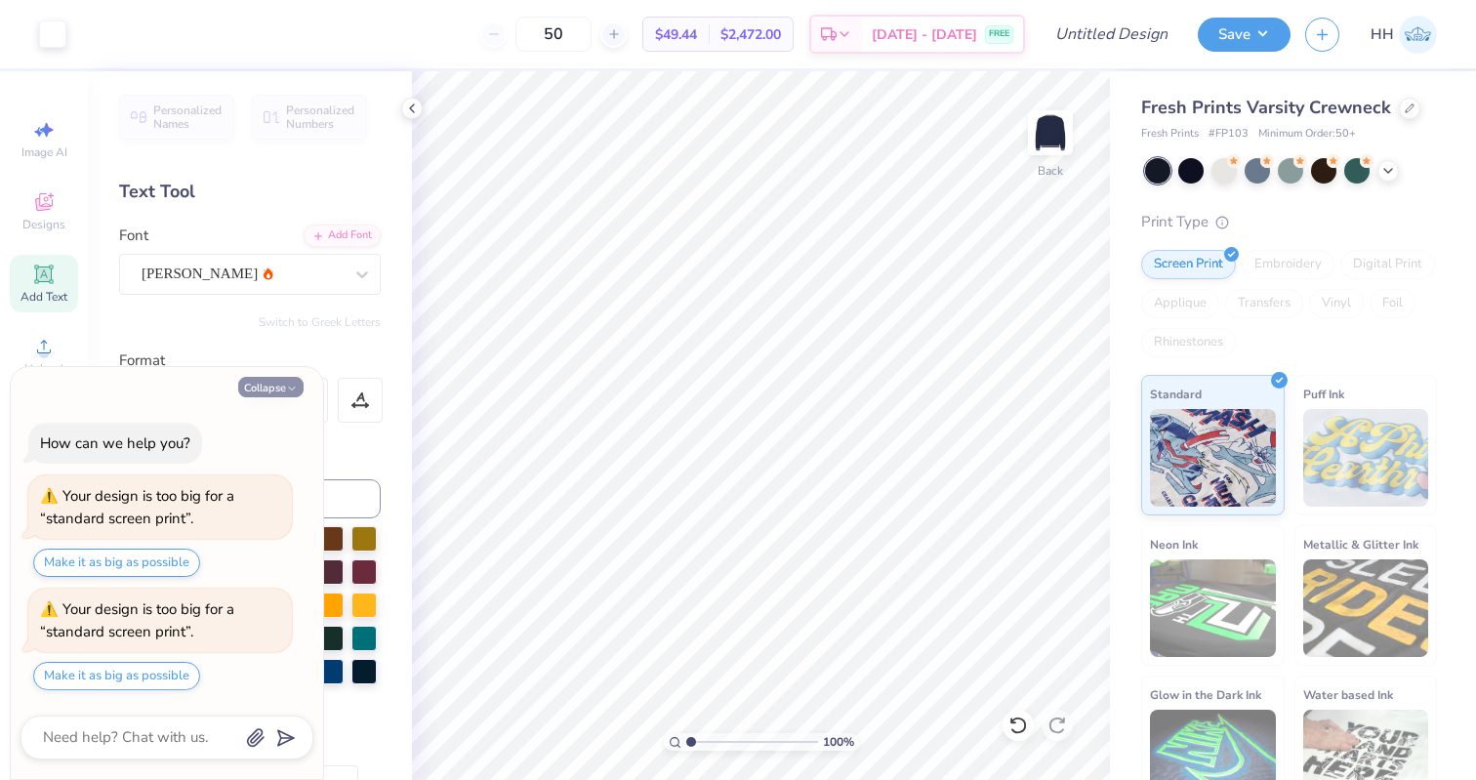
type textarea "x"
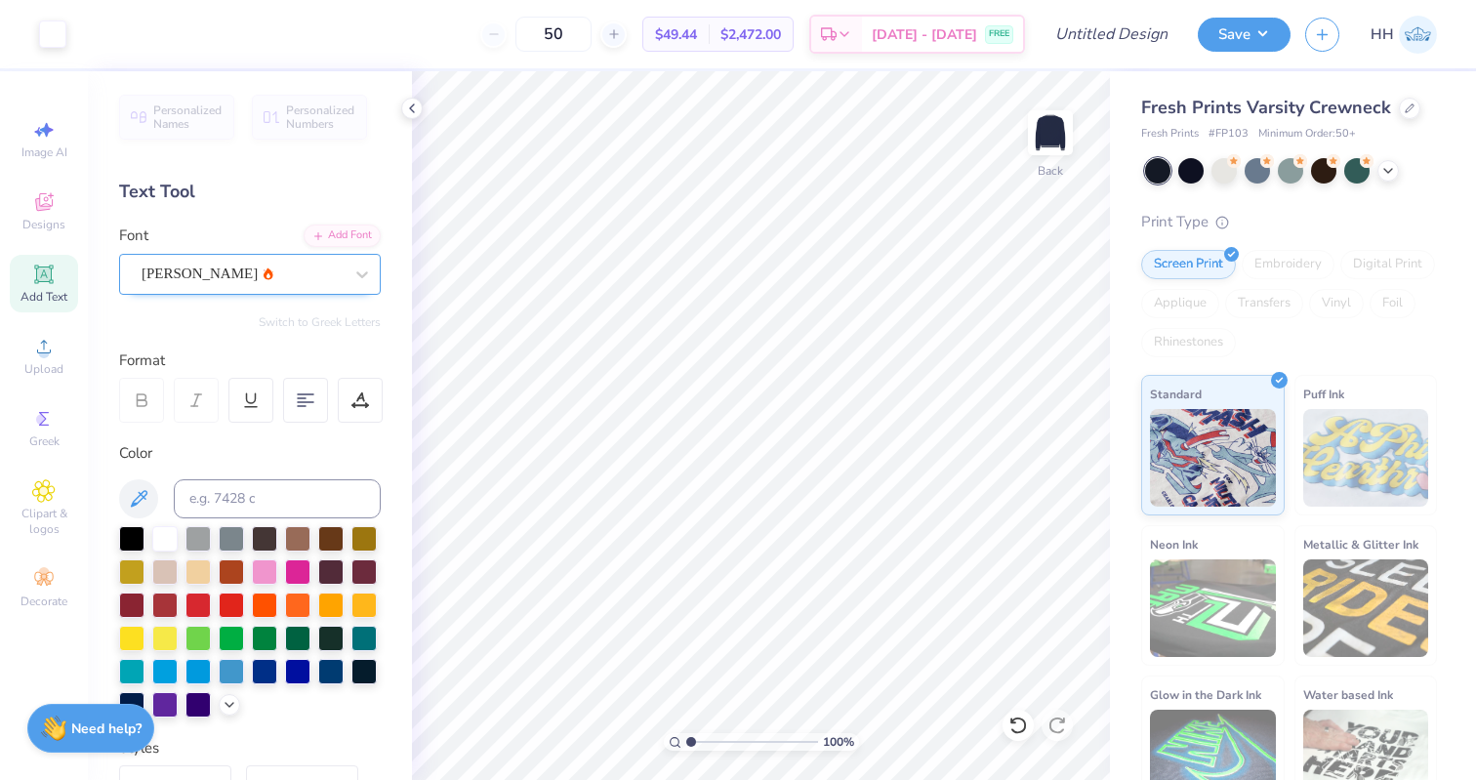
click at [268, 280] on div "Ariana Violeta" at bounding box center [242, 274] width 205 height 30
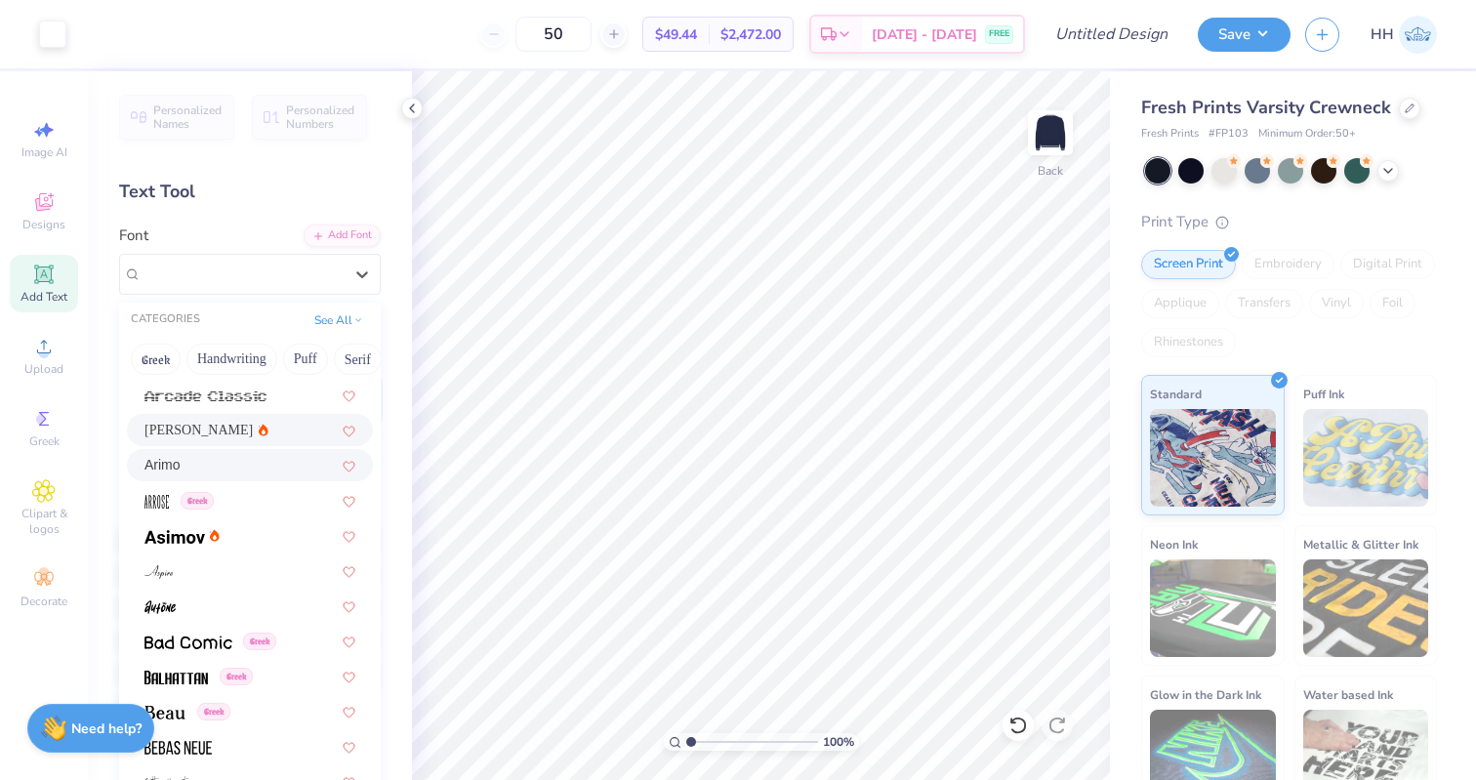
scroll to position [599, 0]
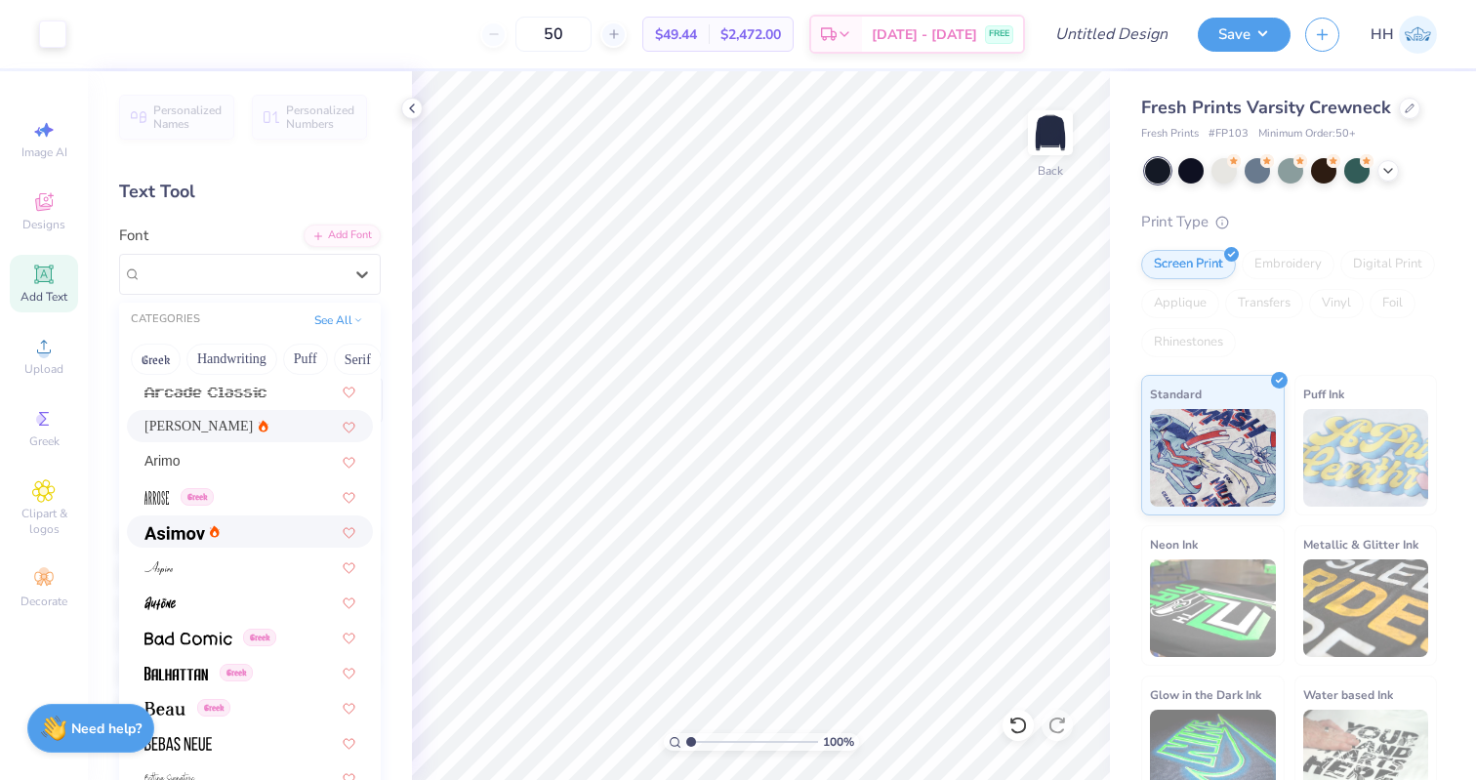
click at [243, 536] on div at bounding box center [249, 531] width 211 height 20
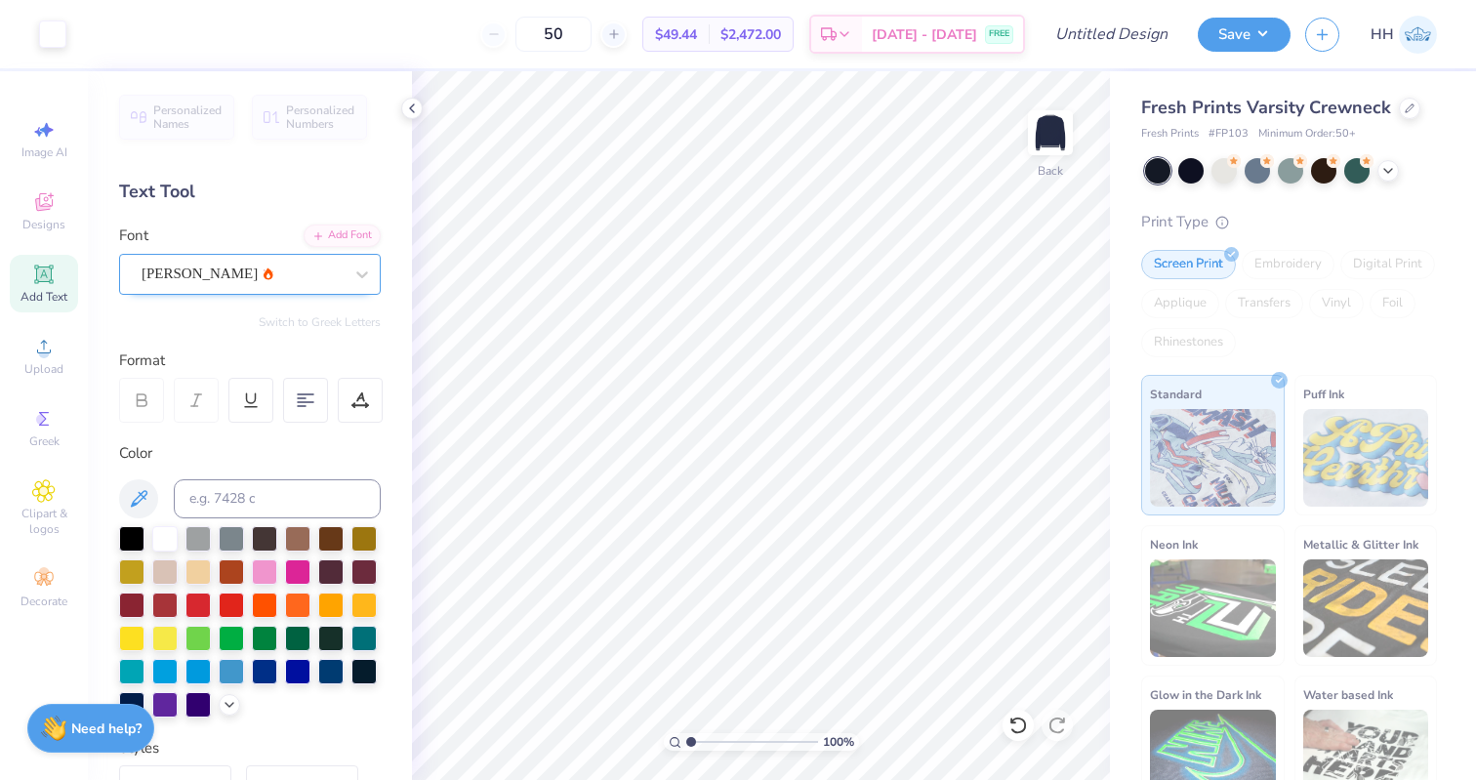
click at [240, 261] on div at bounding box center [242, 274] width 201 height 26
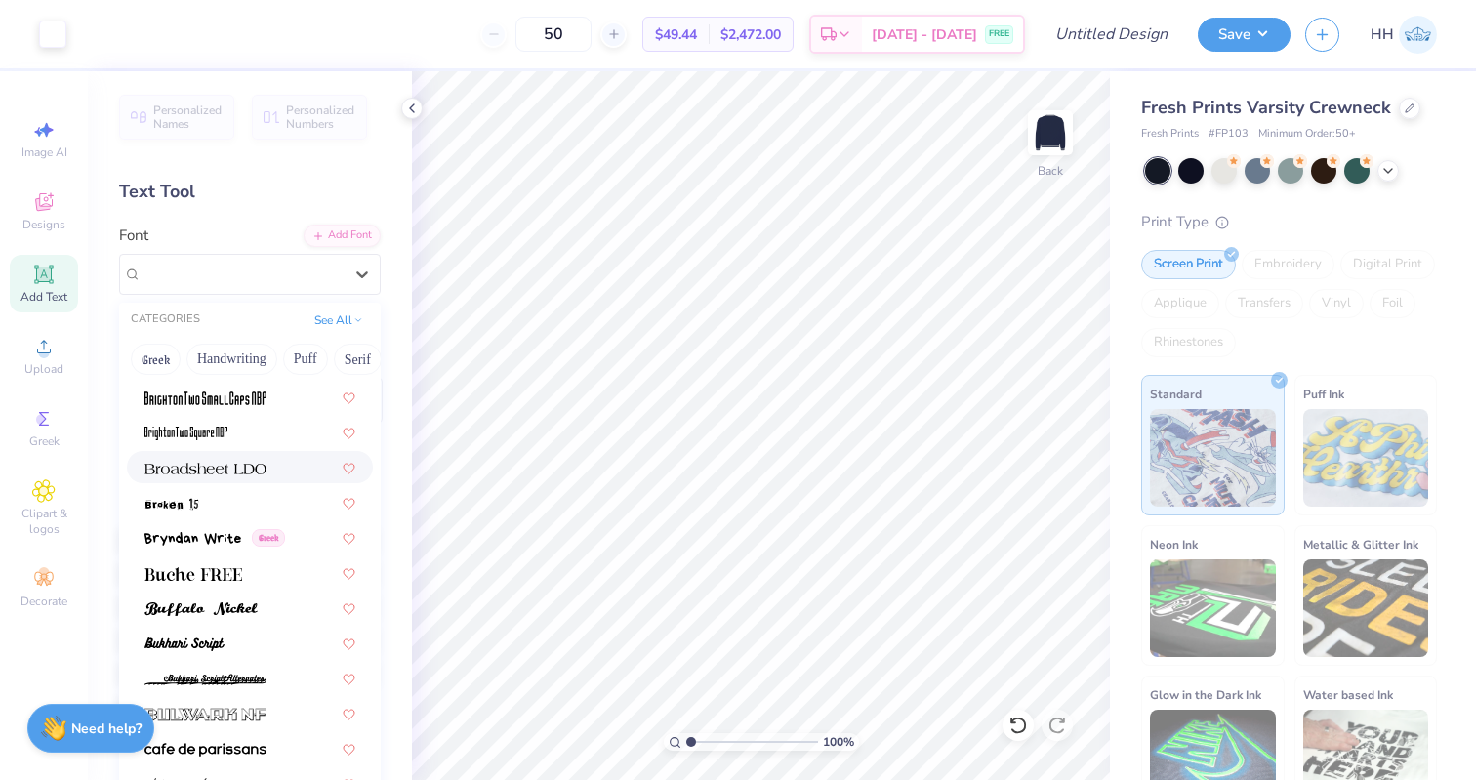
scroll to position [1646, 0]
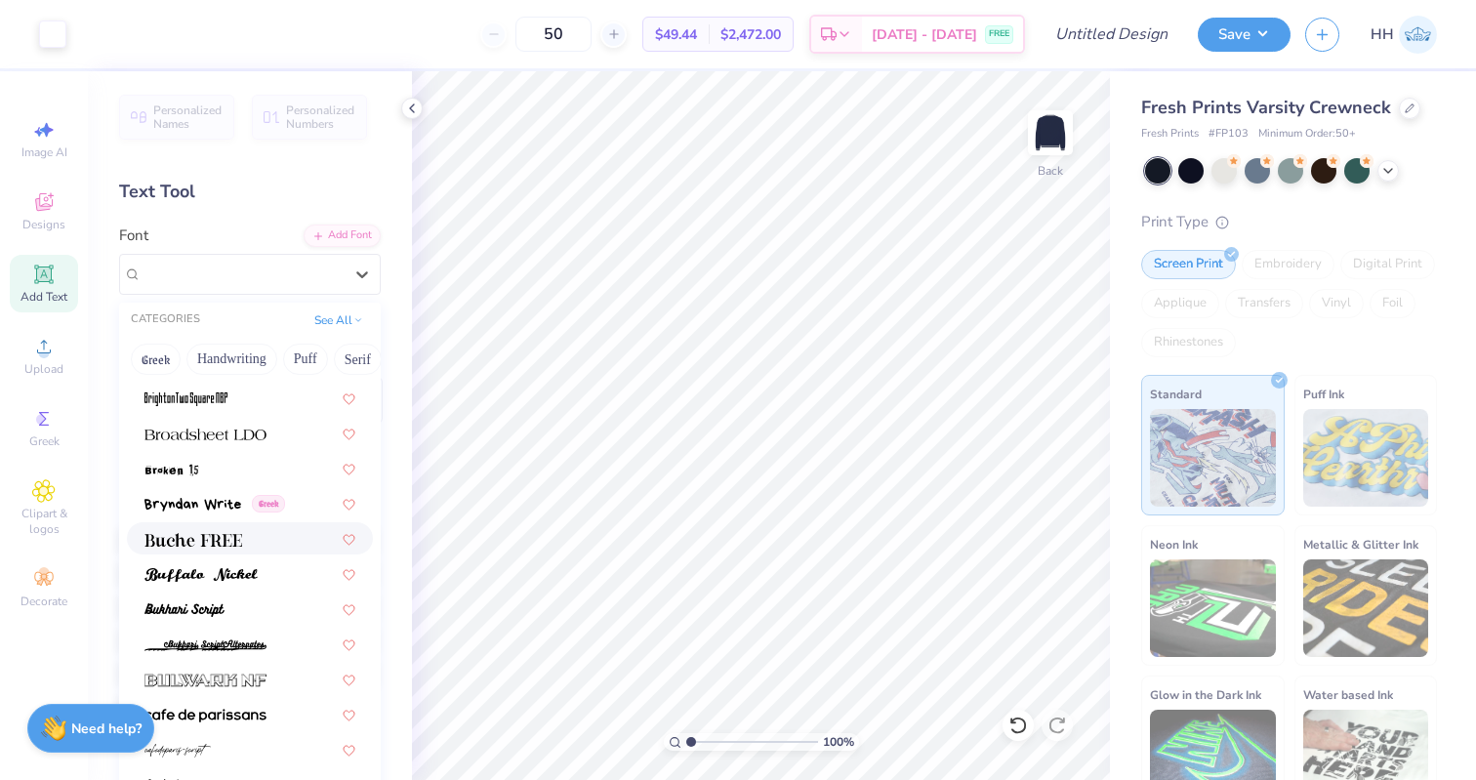
click at [257, 540] on div at bounding box center [249, 538] width 211 height 20
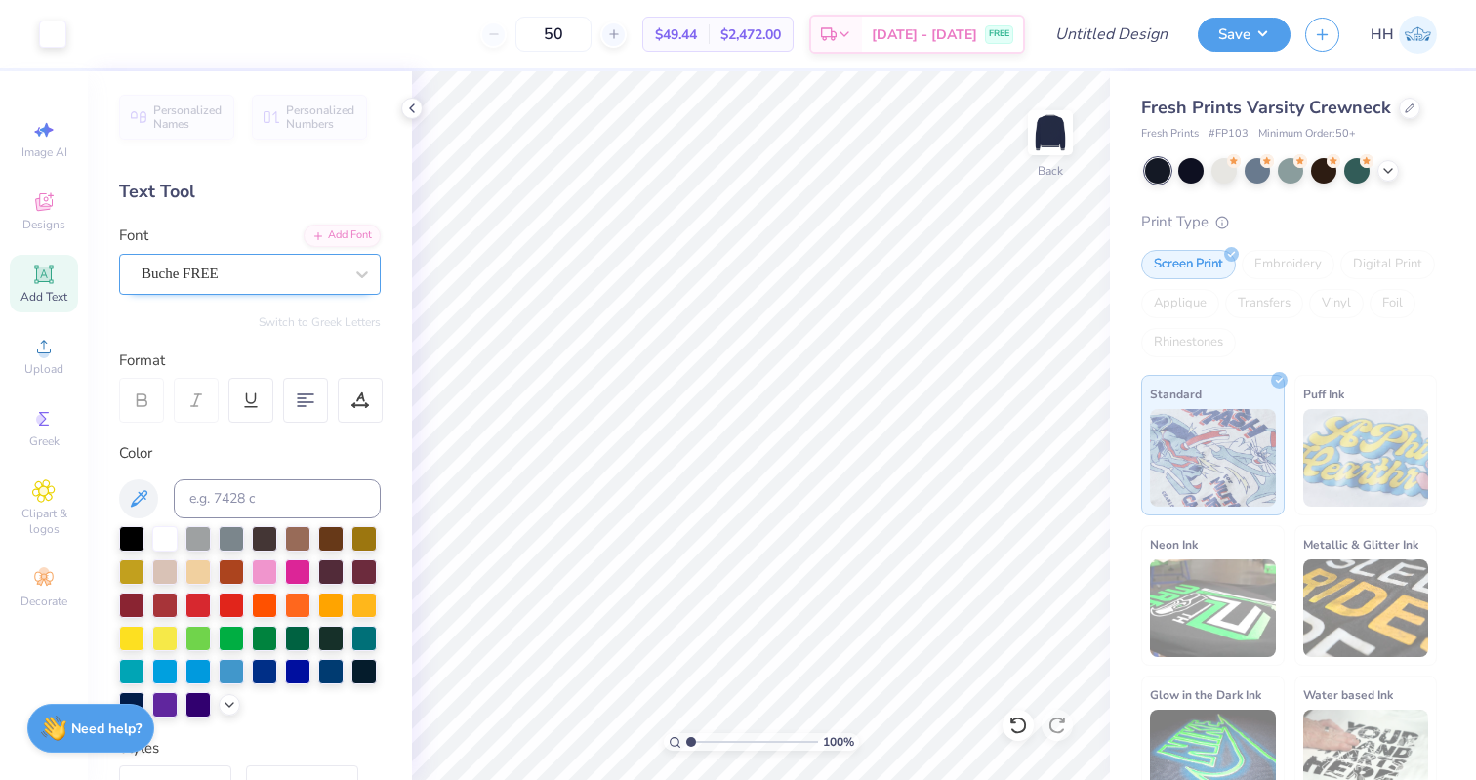
click at [215, 287] on div "Buche FREE" at bounding box center [242, 274] width 205 height 30
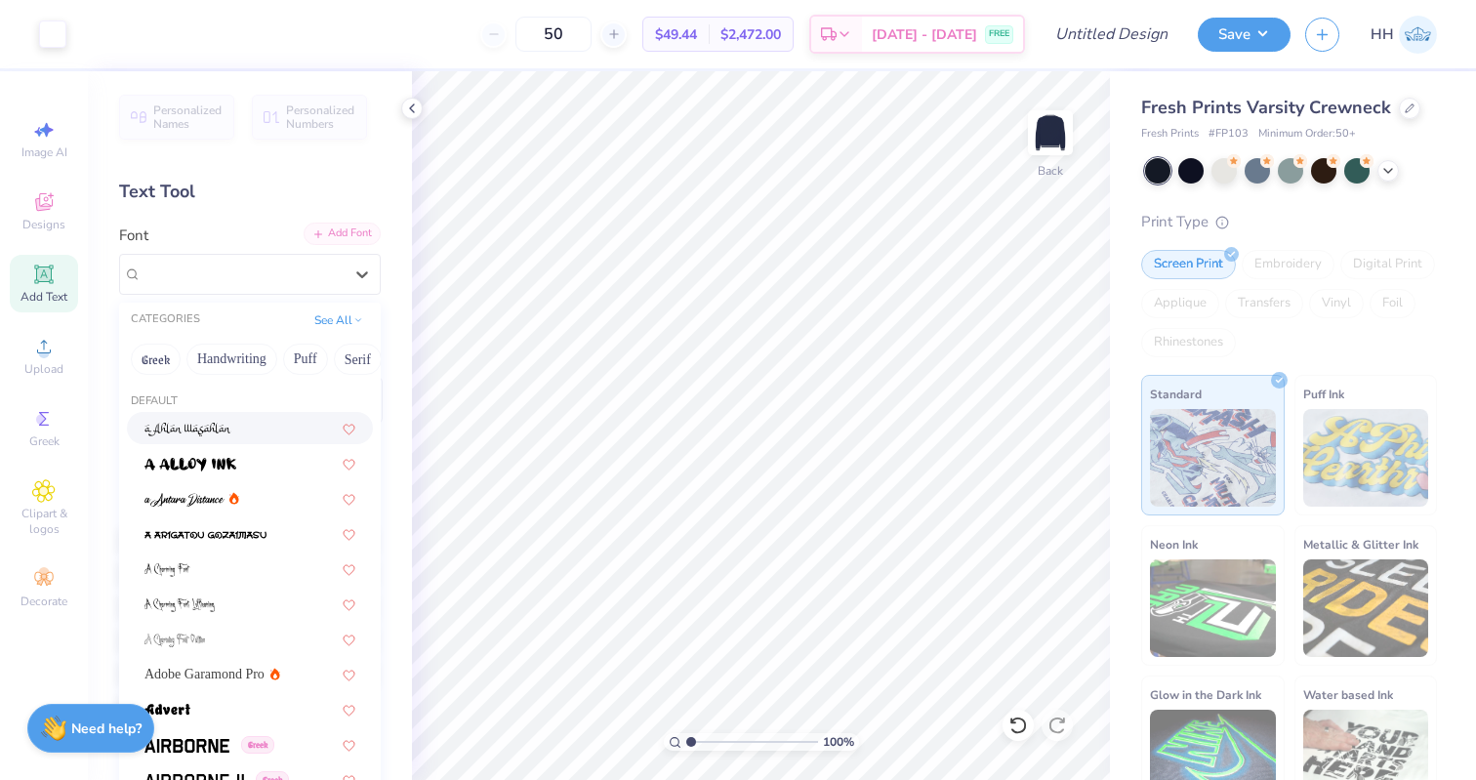
click at [350, 228] on div "Add Font" at bounding box center [341, 233] width 77 height 22
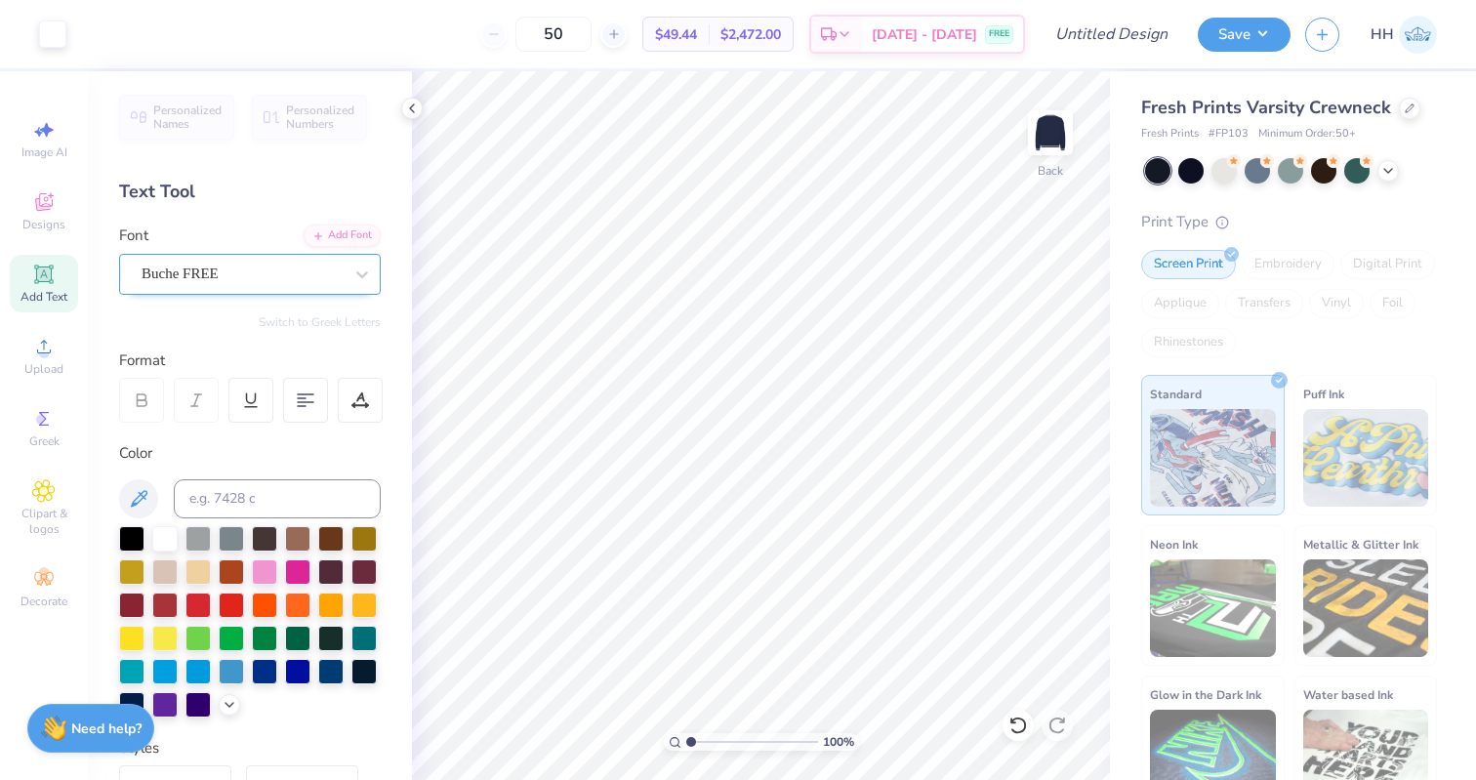
click at [252, 265] on div "Buche FREE" at bounding box center [242, 274] width 205 height 30
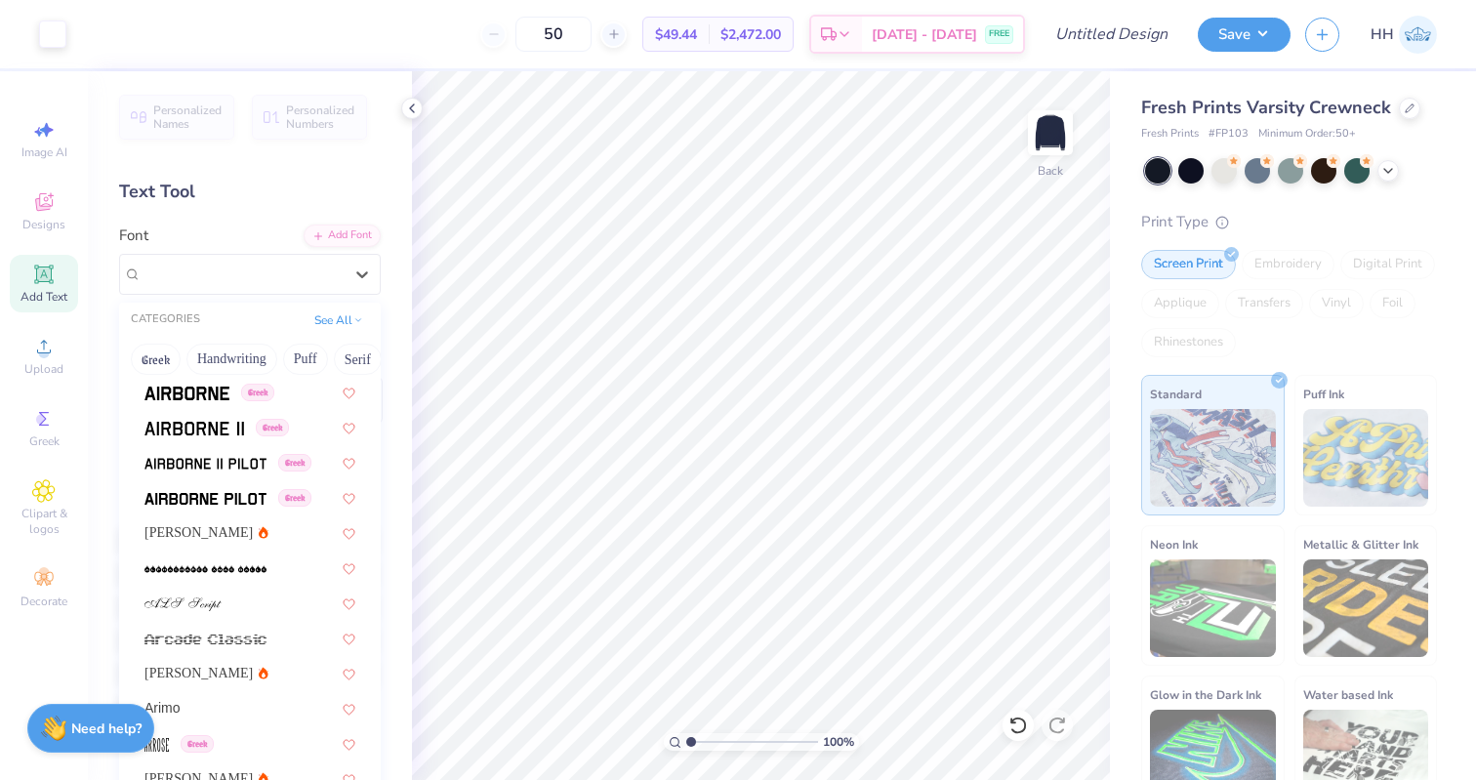
scroll to position [376, 0]
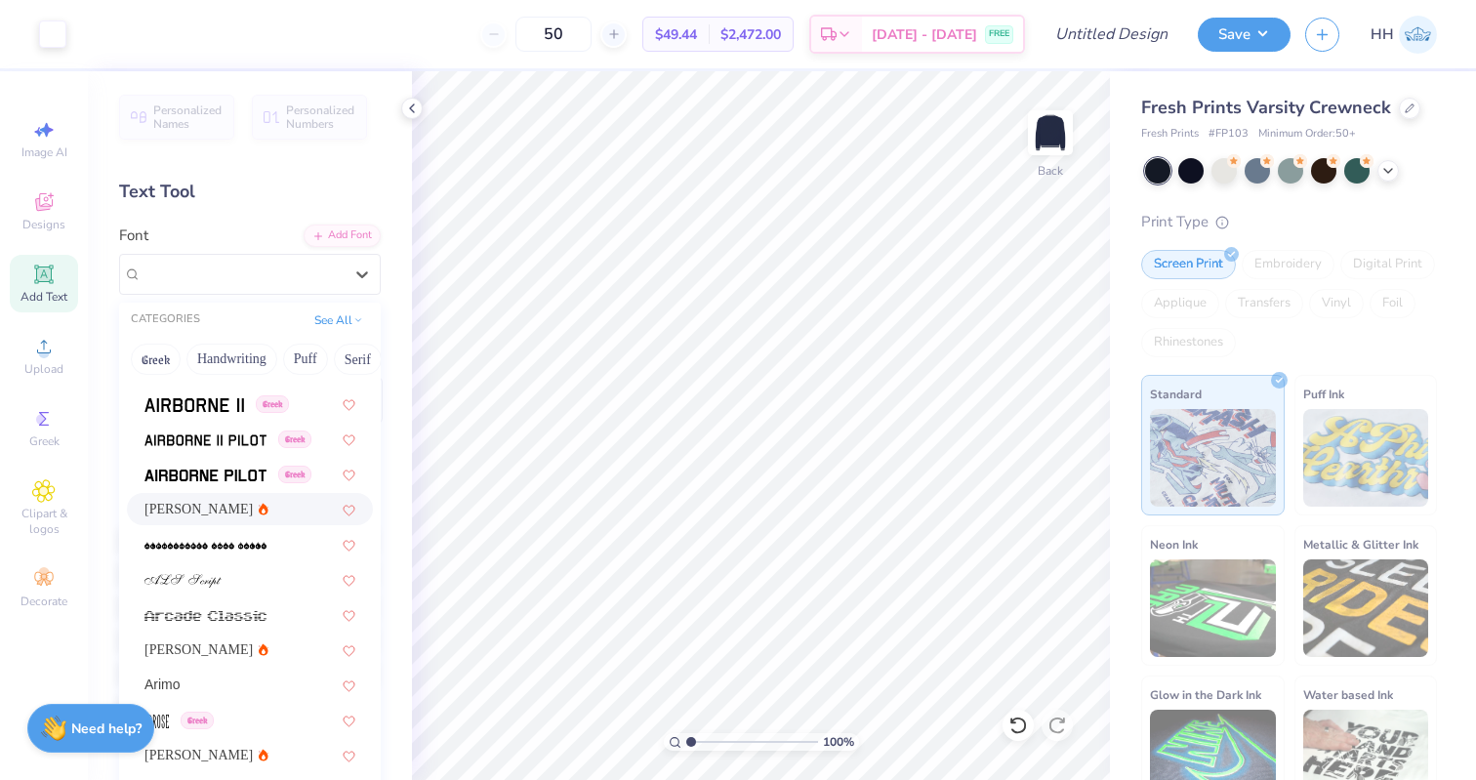
click at [252, 494] on div "Alex Brush" at bounding box center [250, 509] width 246 height 32
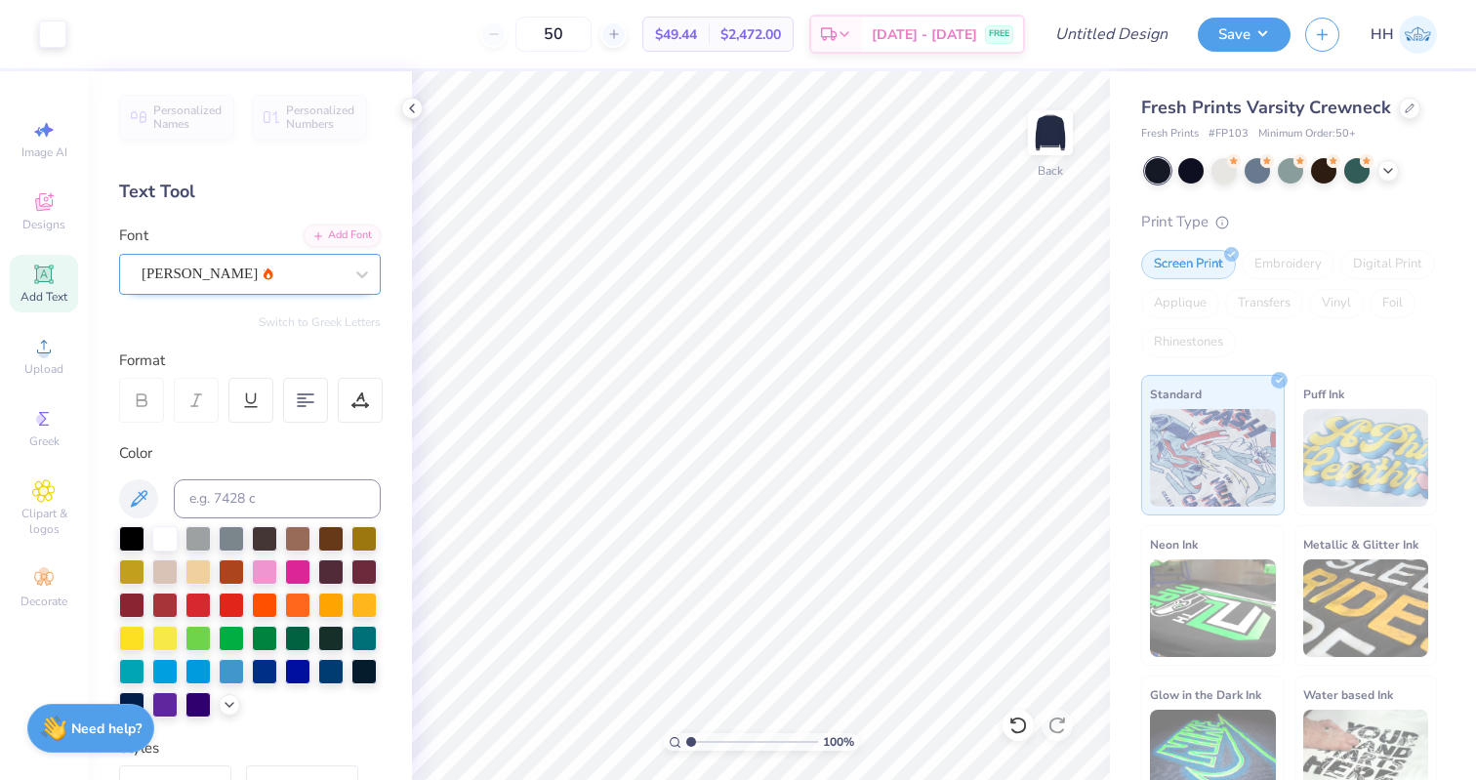
click at [205, 288] on div "Alex Brush" at bounding box center [242, 274] width 205 height 30
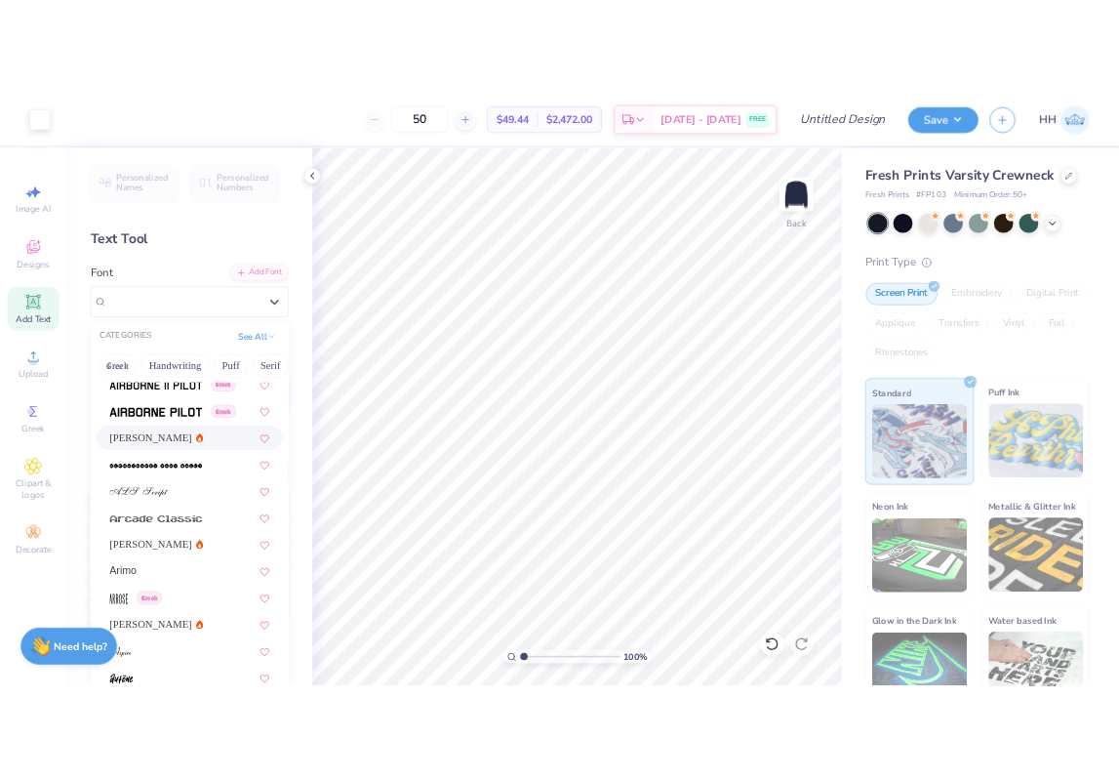
scroll to position [447, 0]
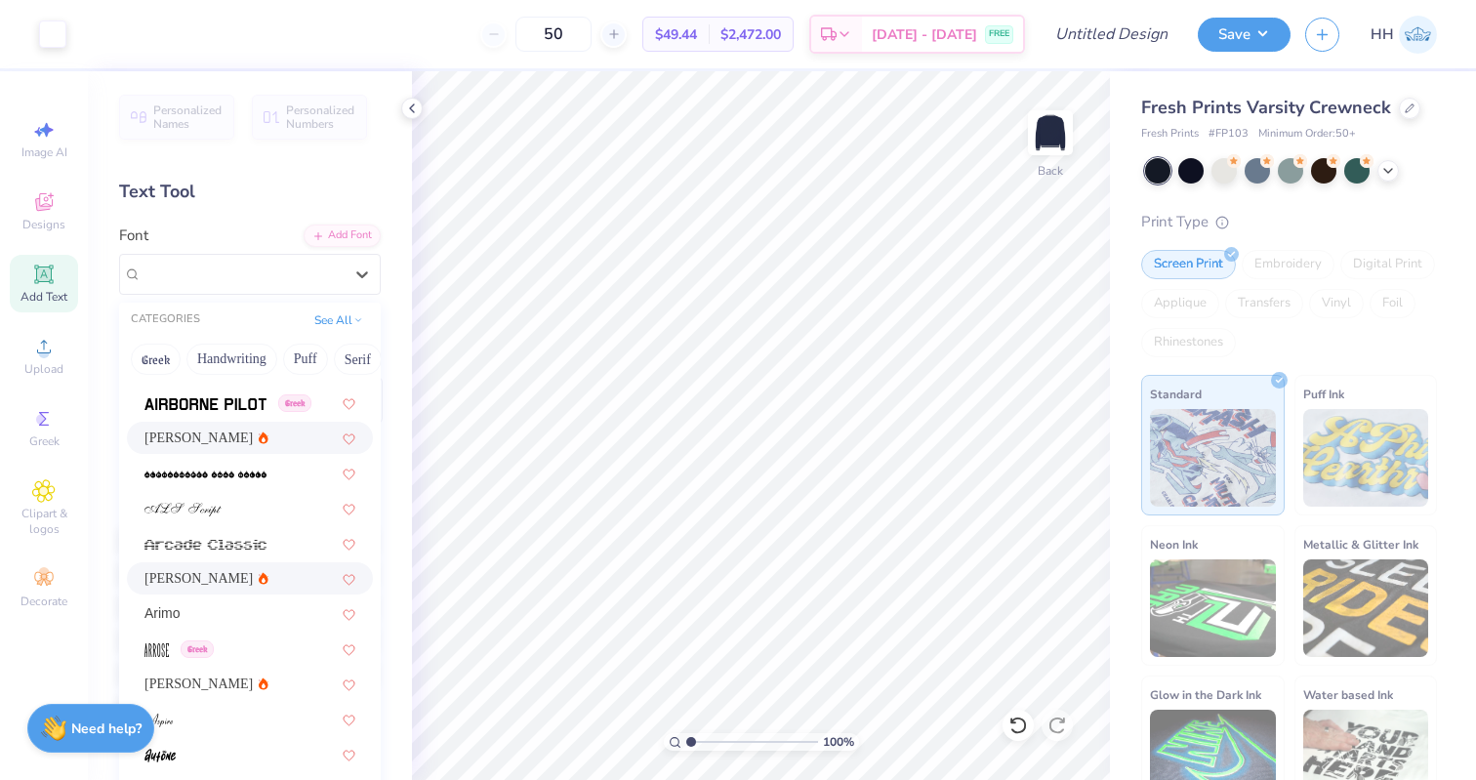
click at [238, 583] on div "Ariana Violeta" at bounding box center [249, 578] width 211 height 20
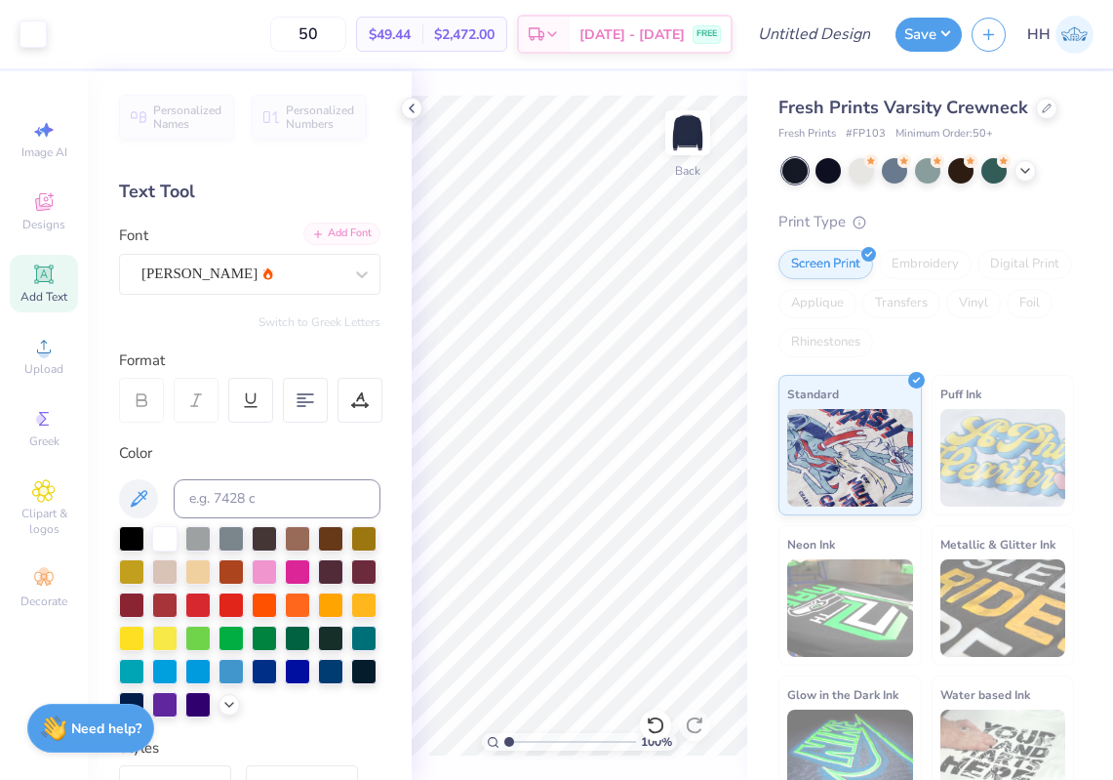
click at [344, 231] on div "Add Font" at bounding box center [341, 233] width 77 height 22
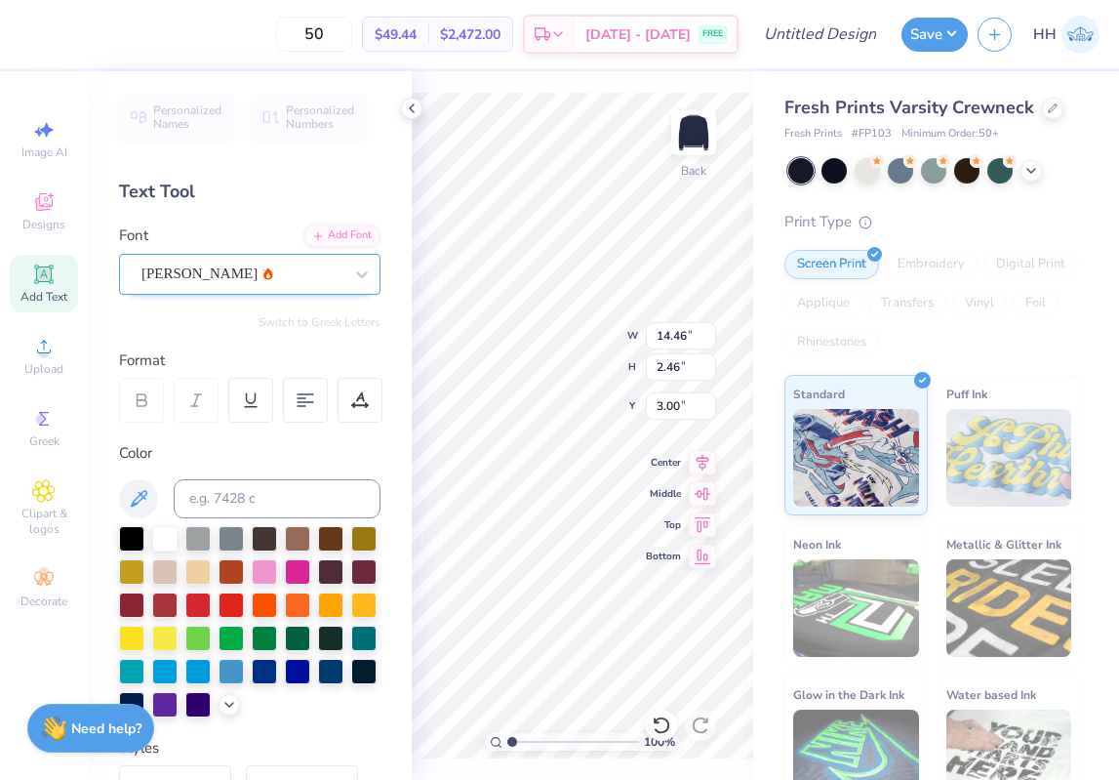
click at [223, 276] on div "Ariana Violeta" at bounding box center [242, 274] width 205 height 30
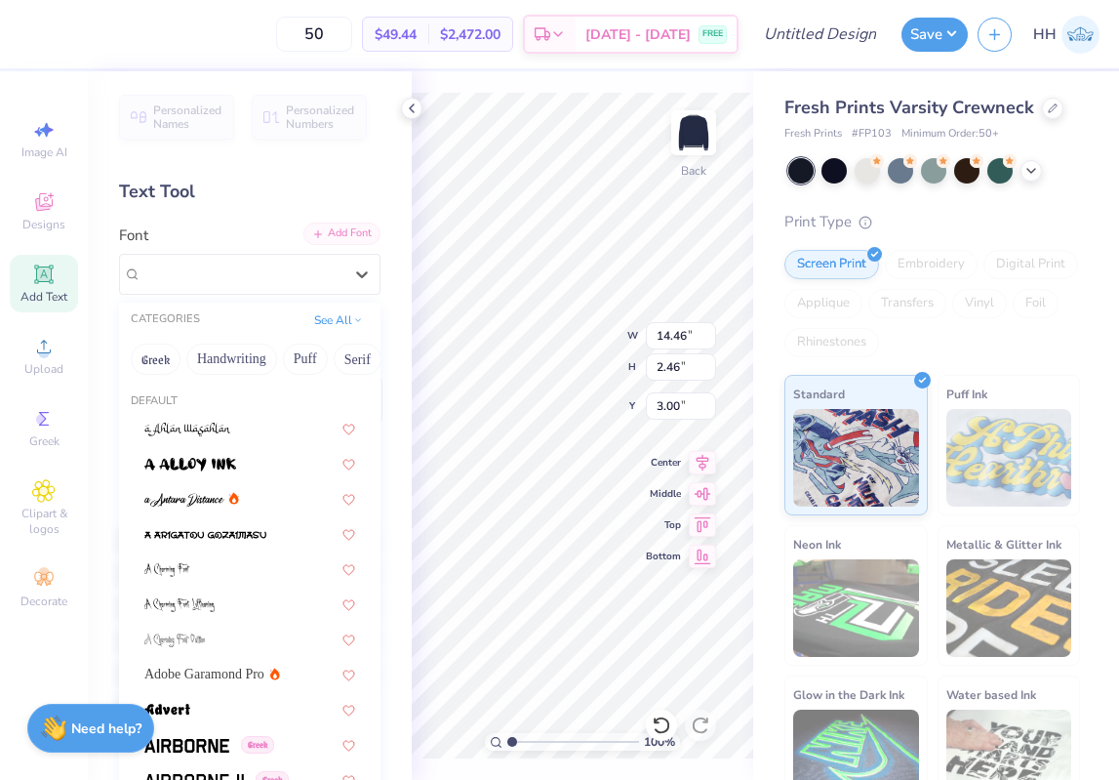
click at [334, 230] on div "Add Font" at bounding box center [341, 233] width 77 height 22
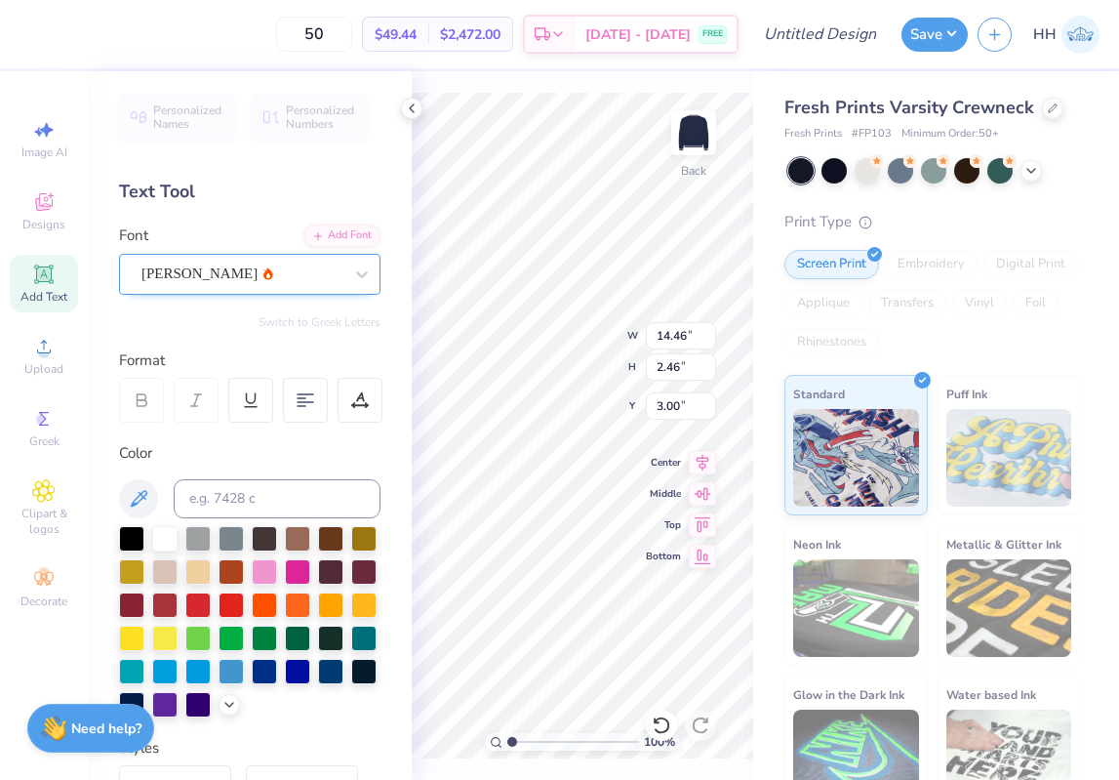
click at [303, 277] on div "Ariana Violeta" at bounding box center [242, 274] width 205 height 30
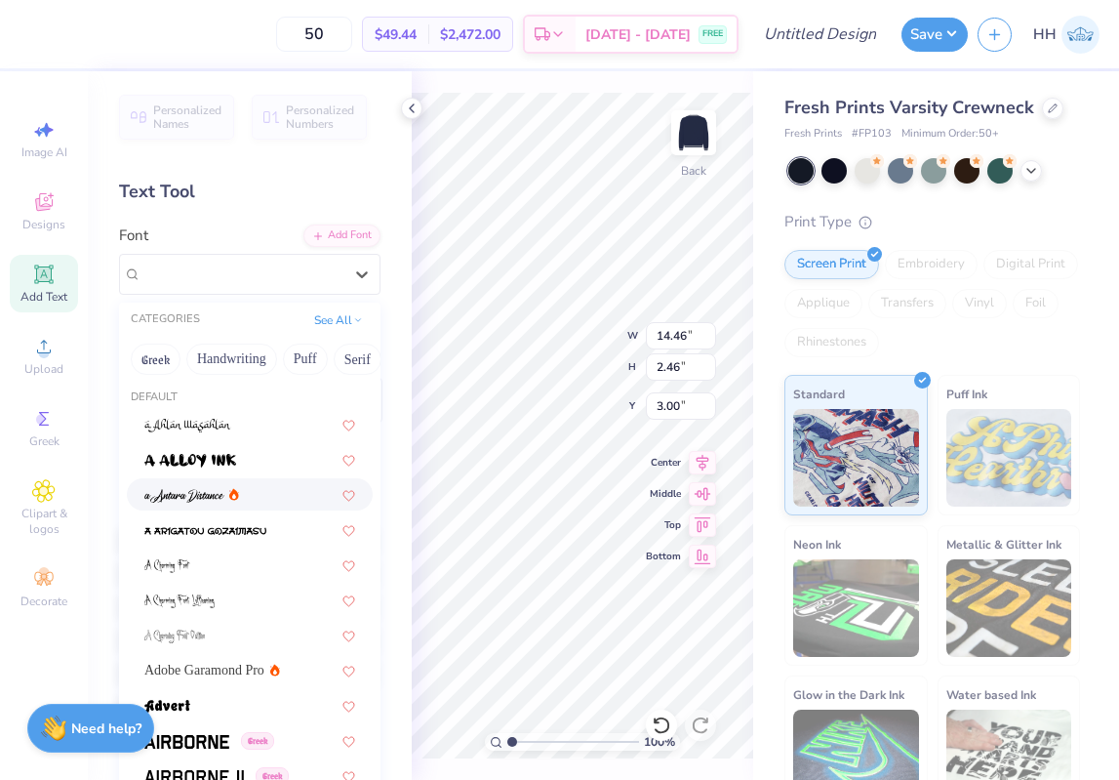
scroll to position [0, 0]
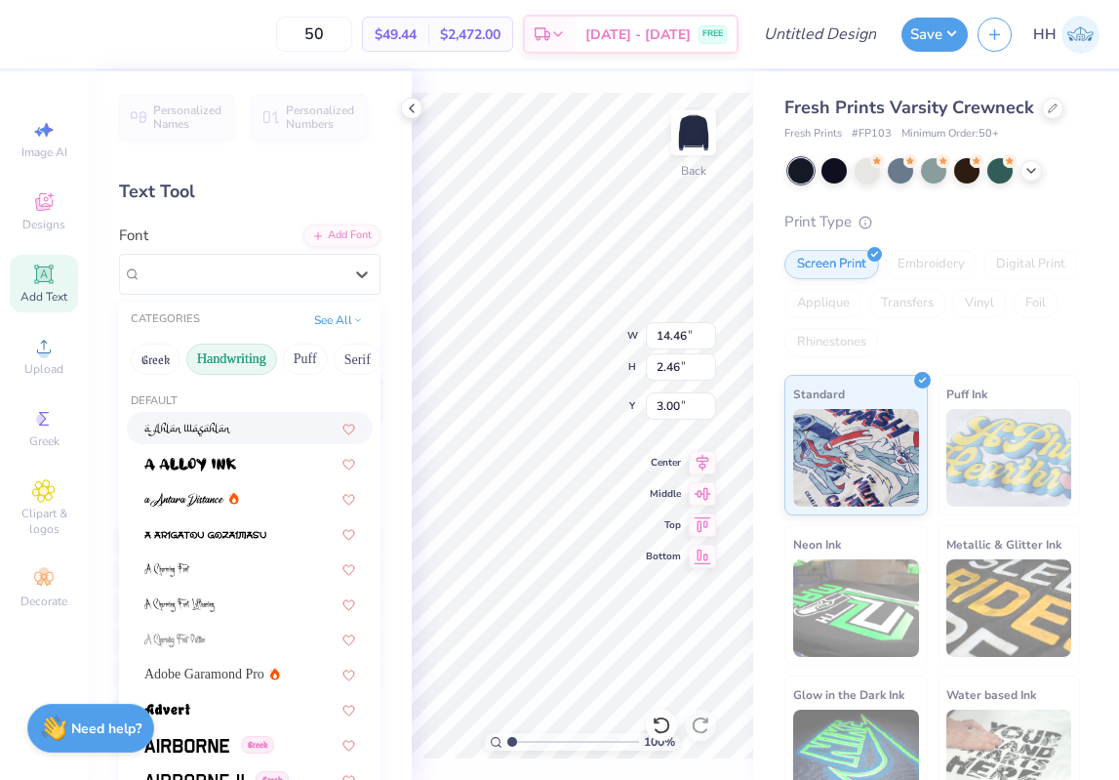
click at [234, 354] on button "Handwriting" at bounding box center [231, 359] width 91 height 31
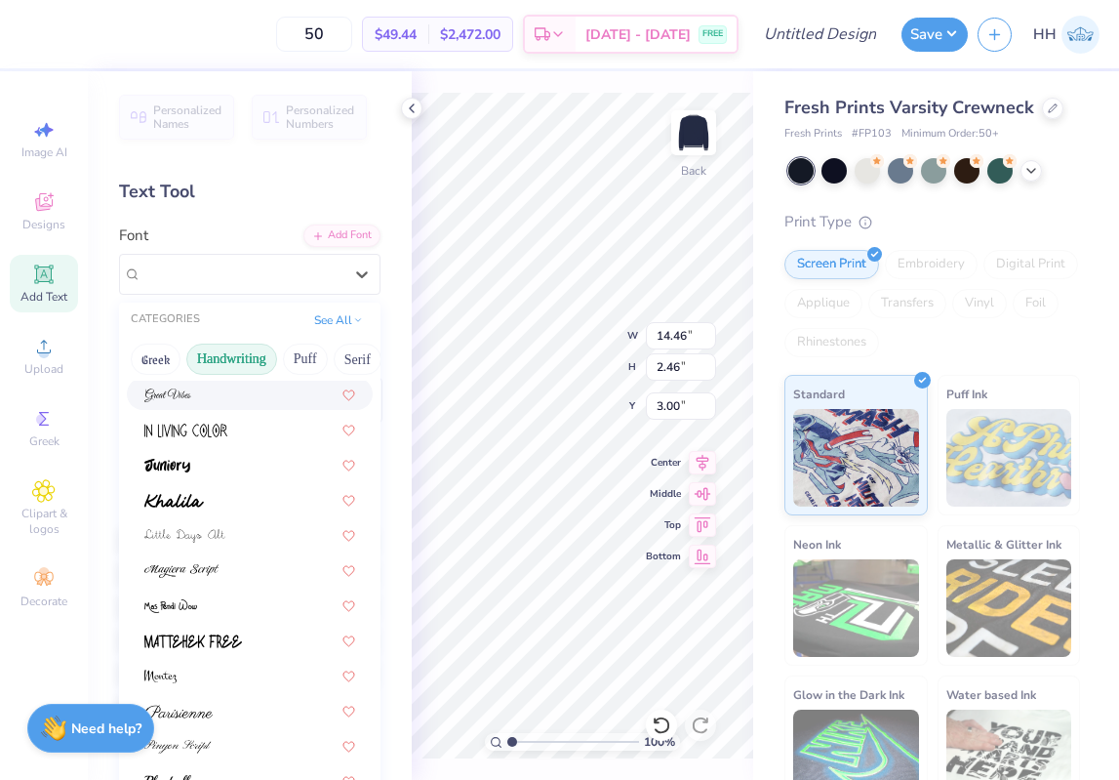
scroll to position [317, 0]
click at [296, 345] on button "Puff" at bounding box center [305, 359] width 45 height 31
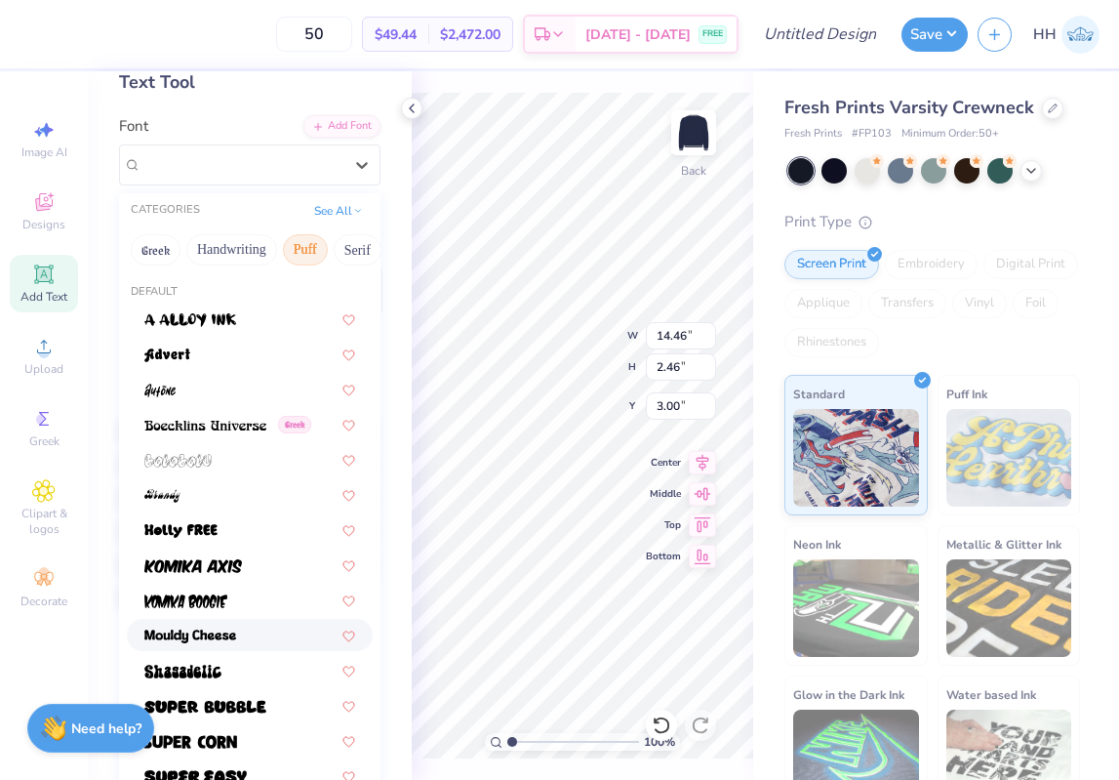
scroll to position [0, 0]
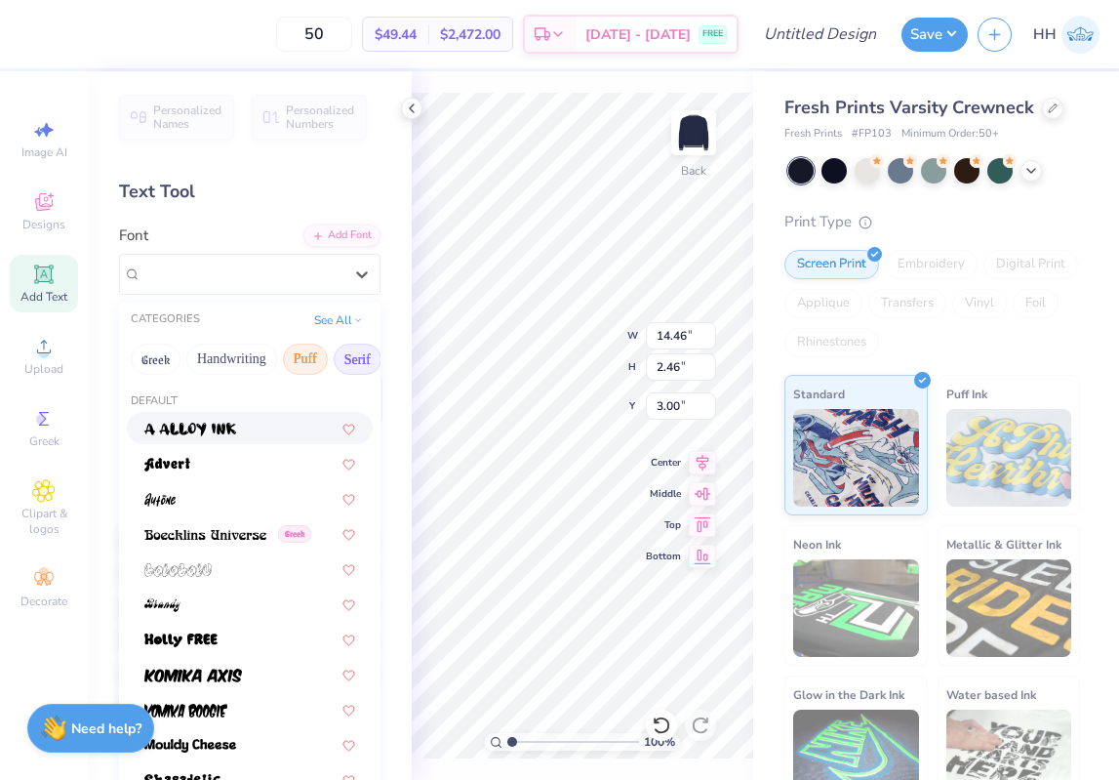
click at [353, 349] on button "Serif" at bounding box center [358, 359] width 48 height 31
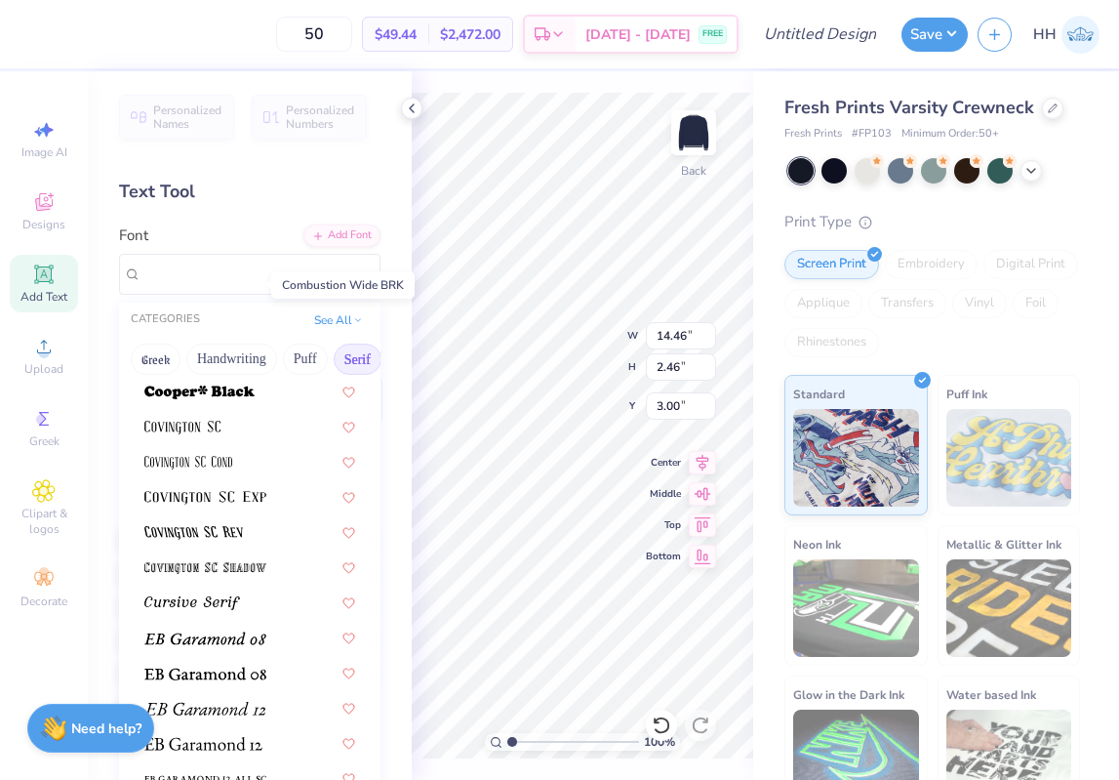
scroll to position [951, 0]
click at [223, 439] on div at bounding box center [250, 425] width 246 height 32
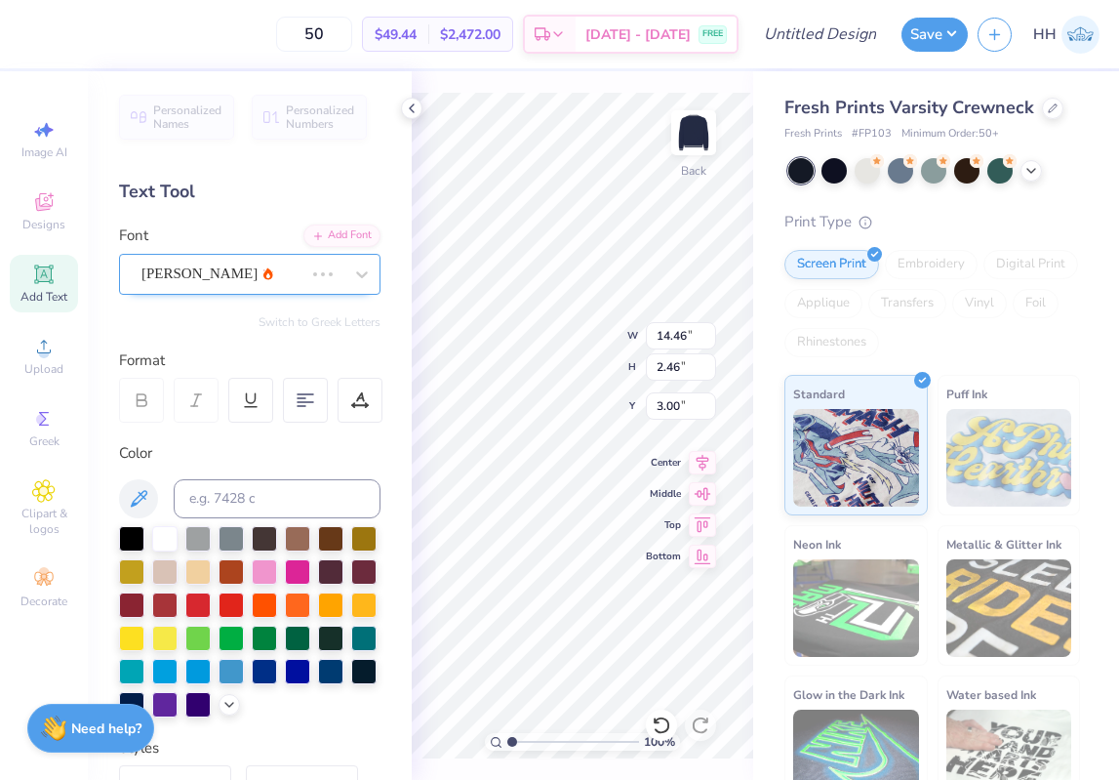
click at [261, 278] on div "Ariana Violeta" at bounding box center [223, 274] width 166 height 30
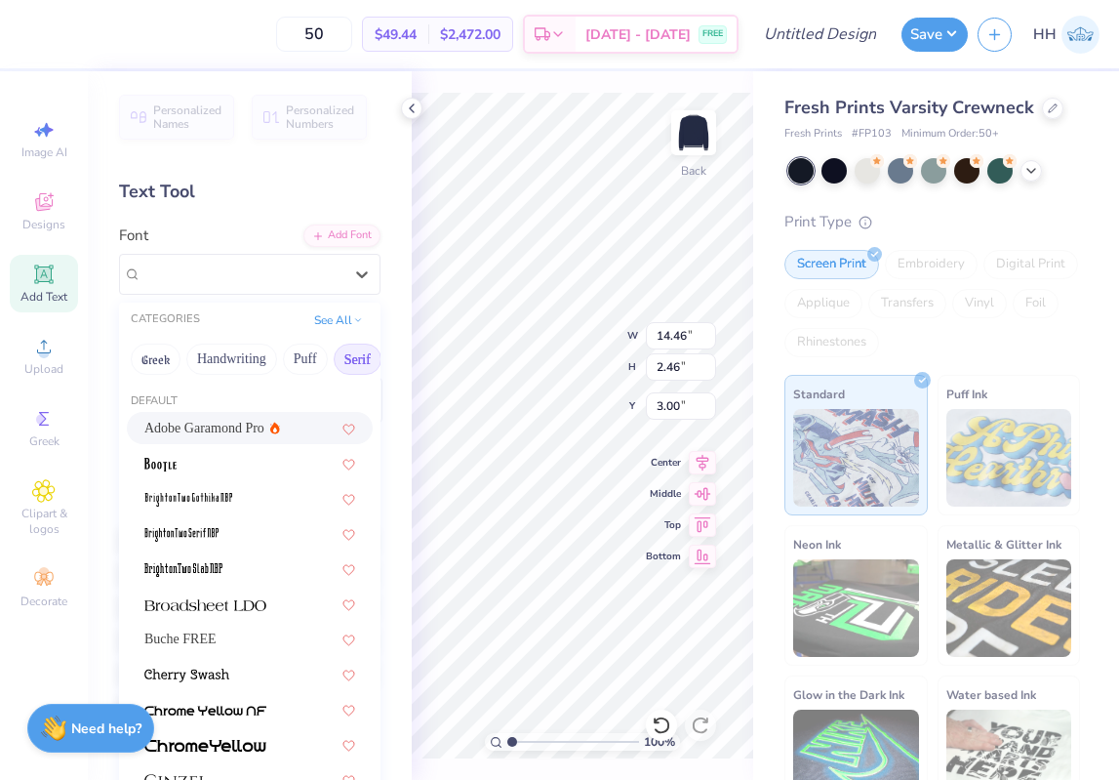
type input "17.94"
type input "1.99"
type input "3.23"
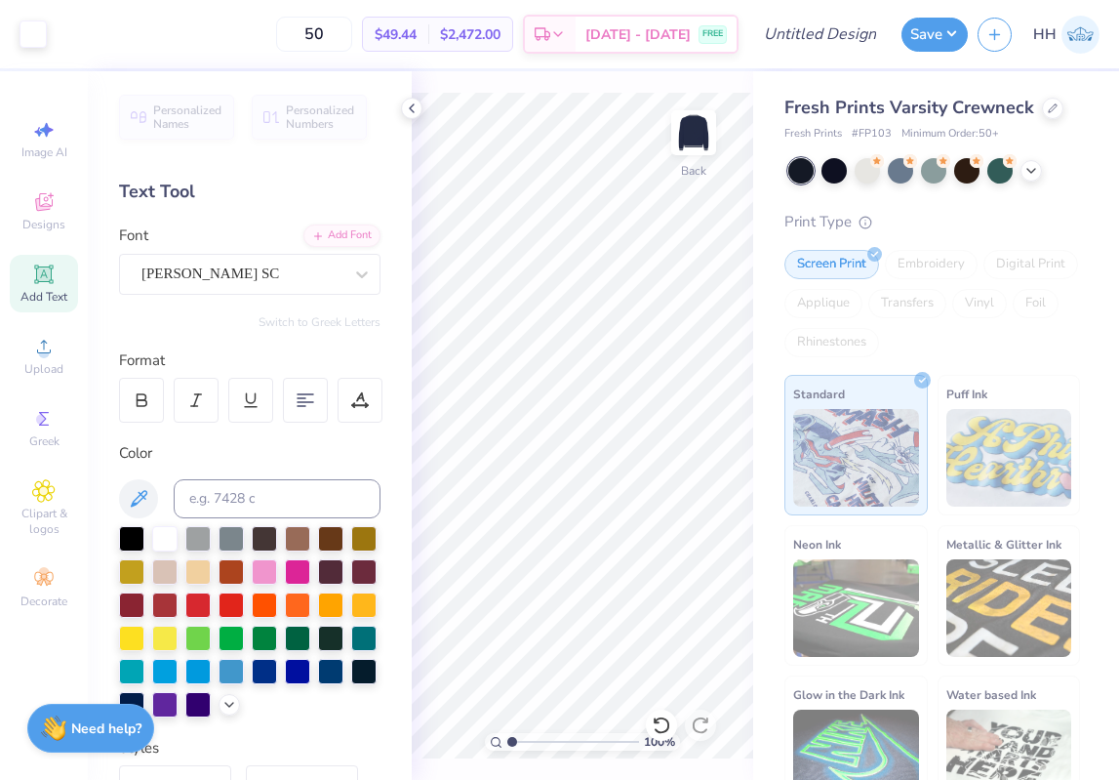
click at [411, 105] on icon at bounding box center [412, 109] width 16 height 16
click at [93, 738] on div "Need help? Chat with us." at bounding box center [90, 725] width 127 height 49
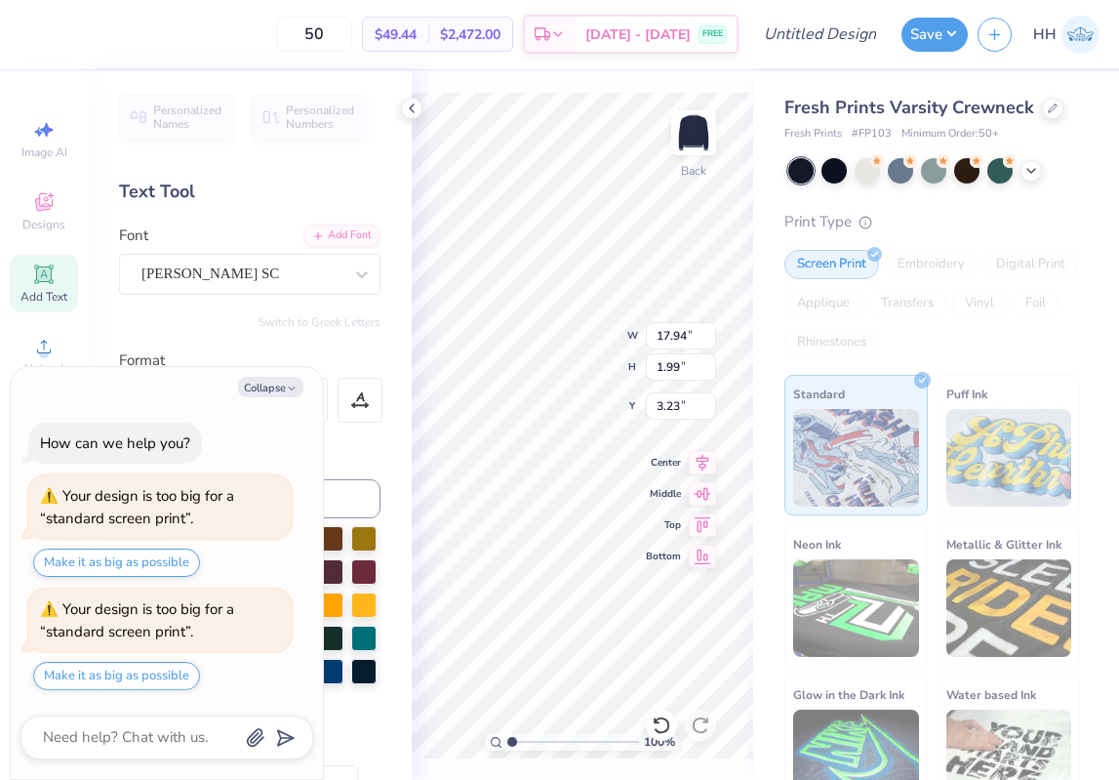
scroll to position [0, 6]
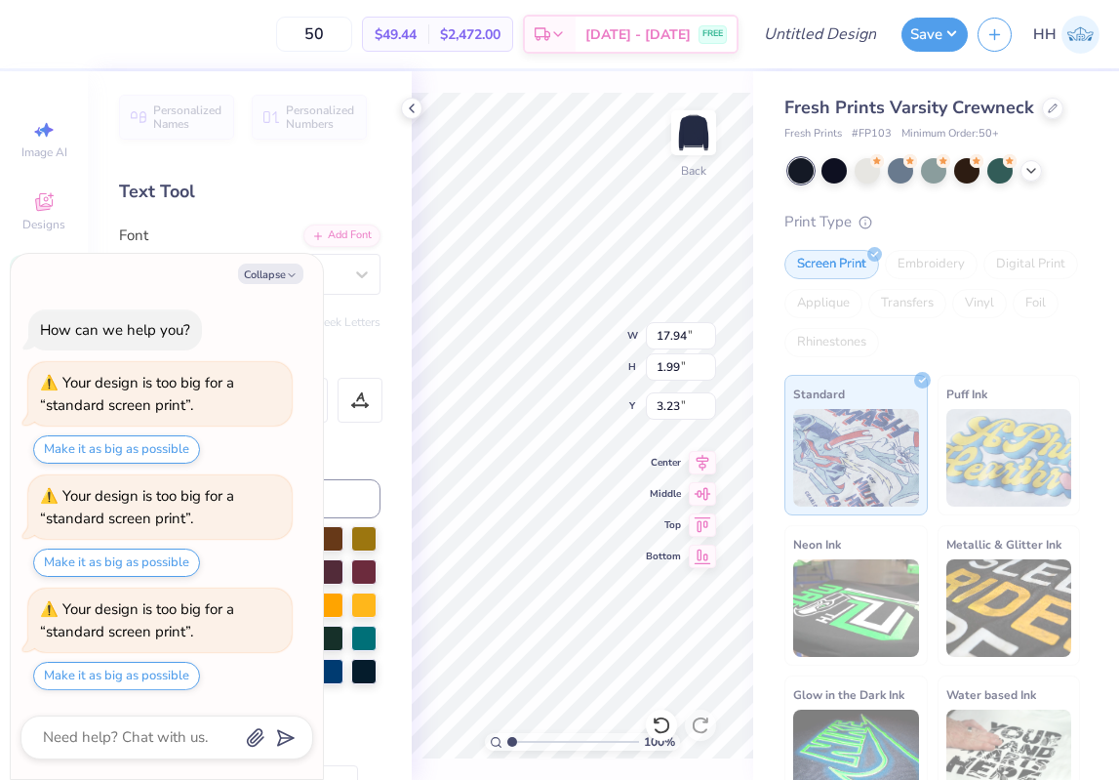
type textarea "x"
type input "14.08"
type input "1.56"
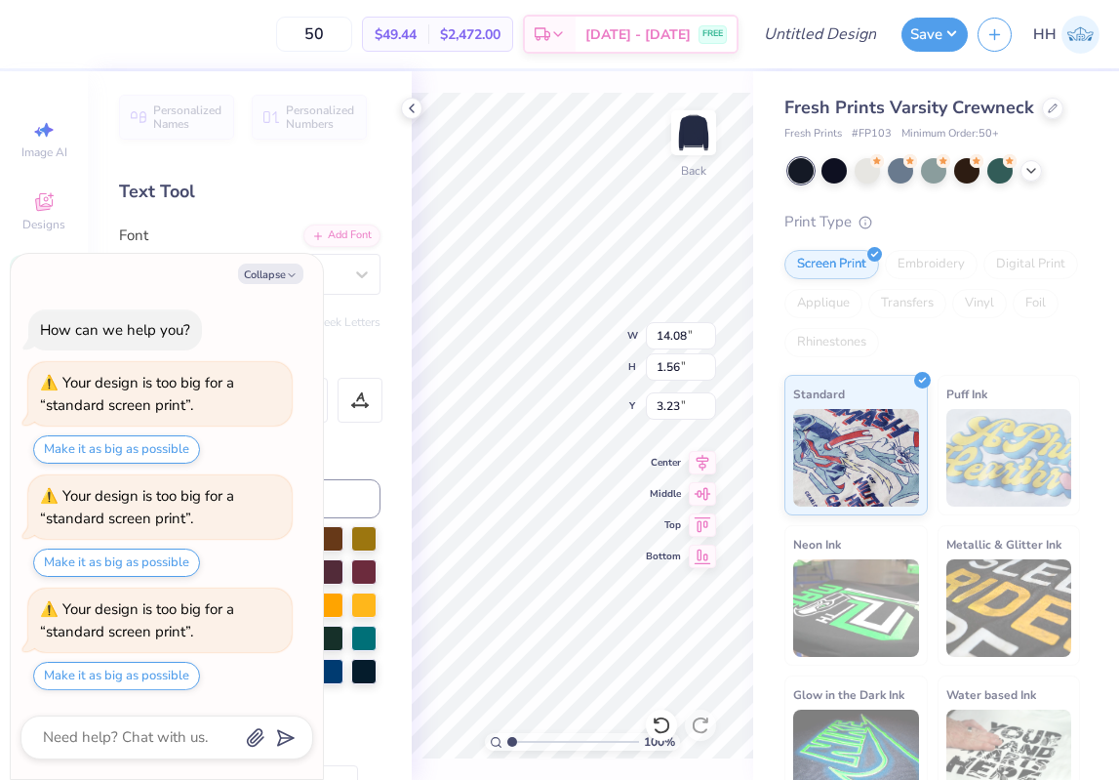
type textarea "x"
type input "3.00"
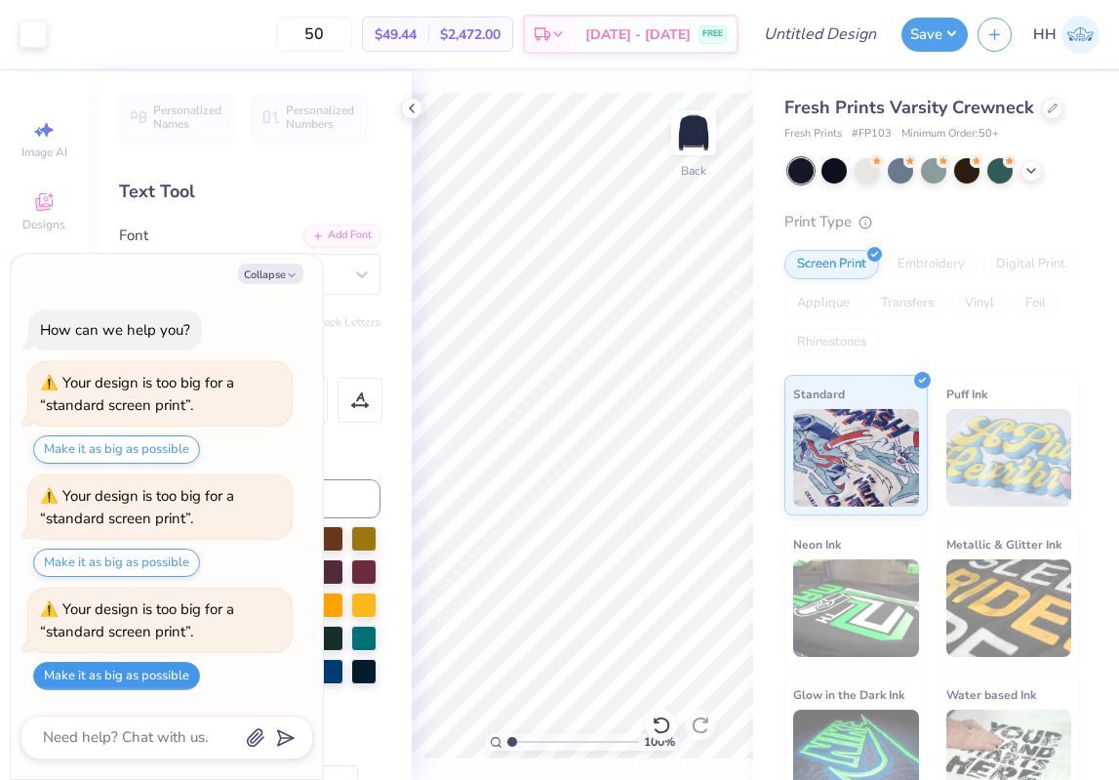
click at [162, 673] on button "Make it as big as possible" at bounding box center [116, 676] width 167 height 28
type textarea "x"
type input "3.00"
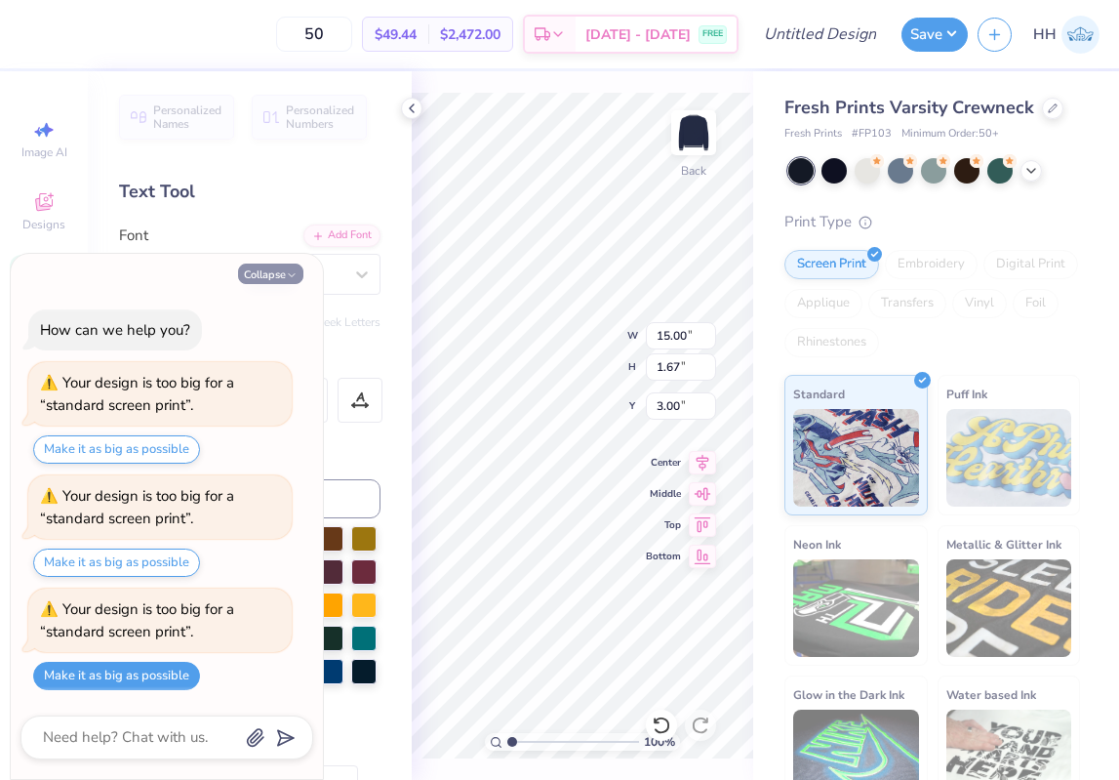
click at [300, 271] on button "Collapse" at bounding box center [270, 273] width 65 height 20
type textarea "x"
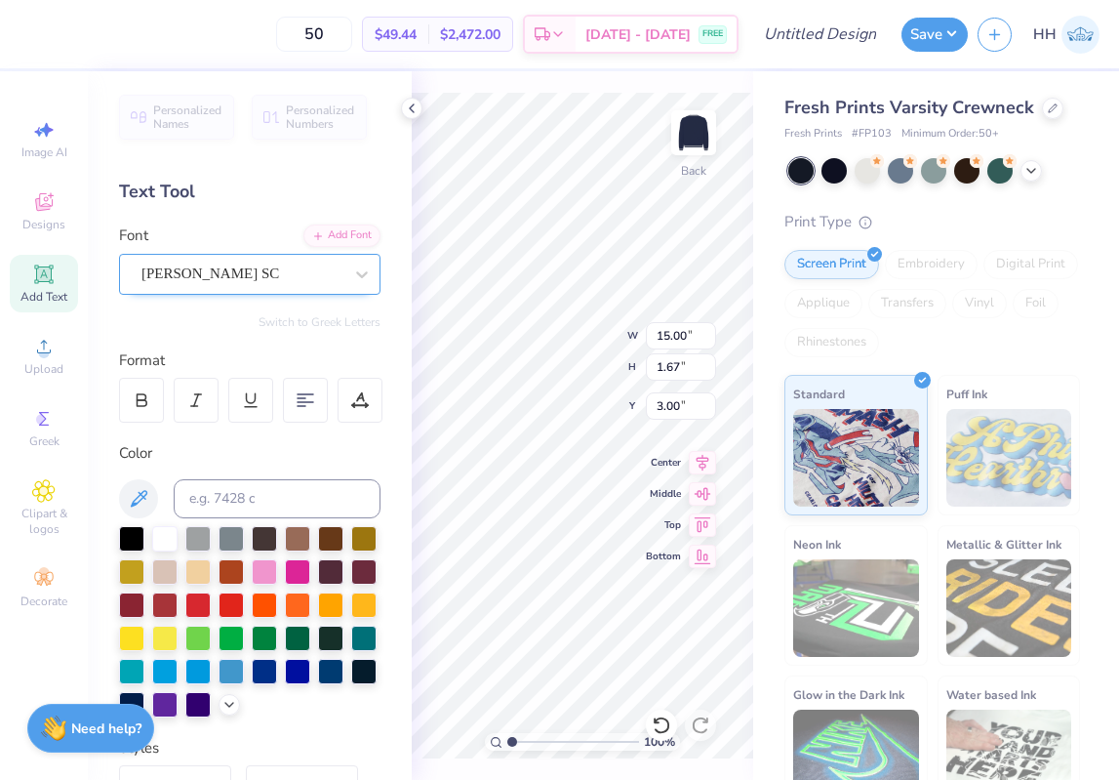
click at [290, 266] on div "Covington SC" at bounding box center [242, 274] width 205 height 30
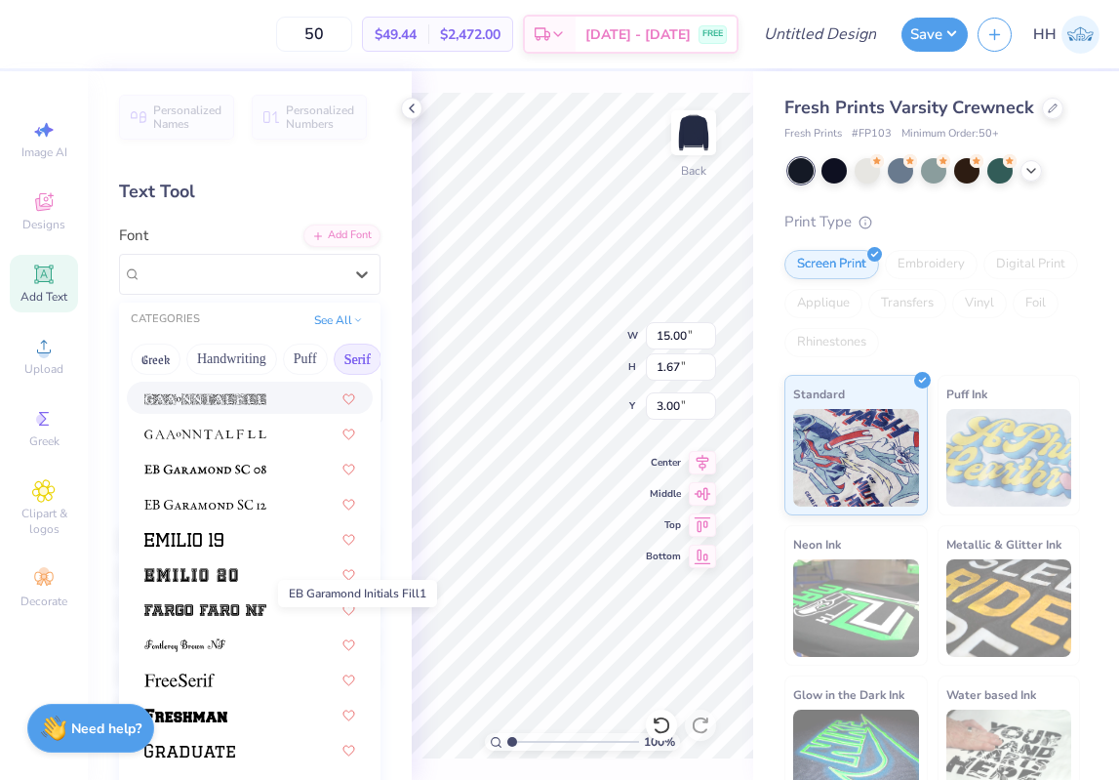
scroll to position [1407, 0]
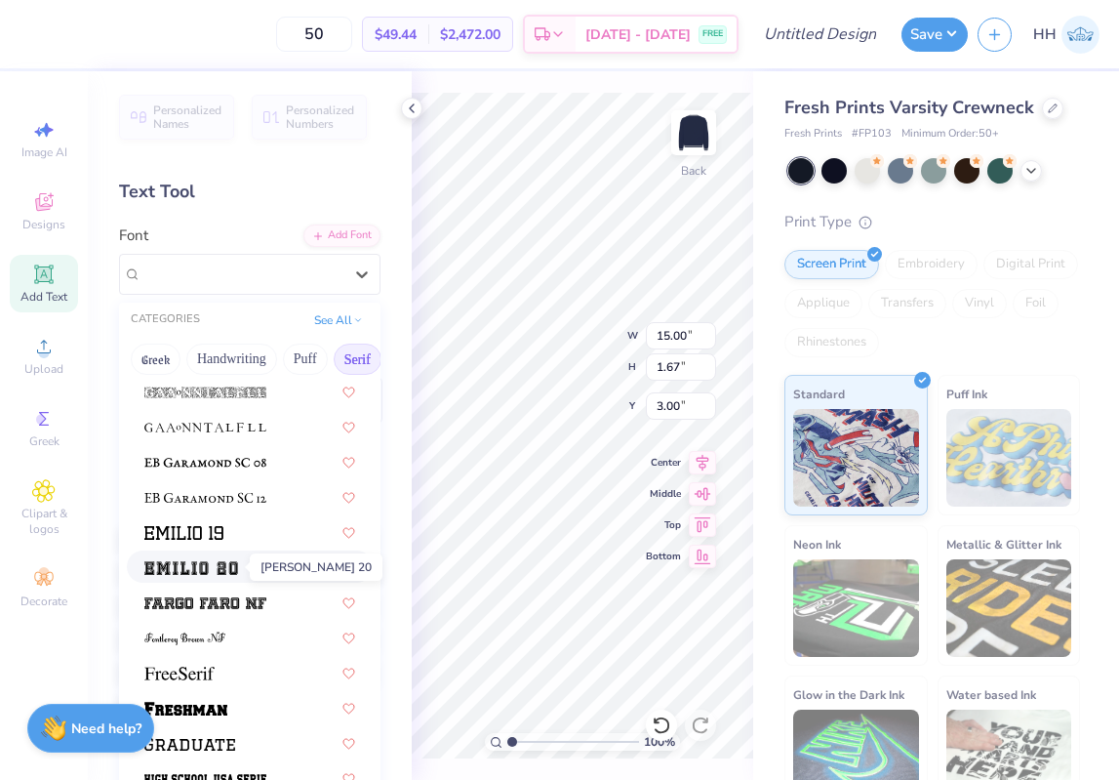
click at [210, 572] on img at bounding box center [191, 568] width 94 height 14
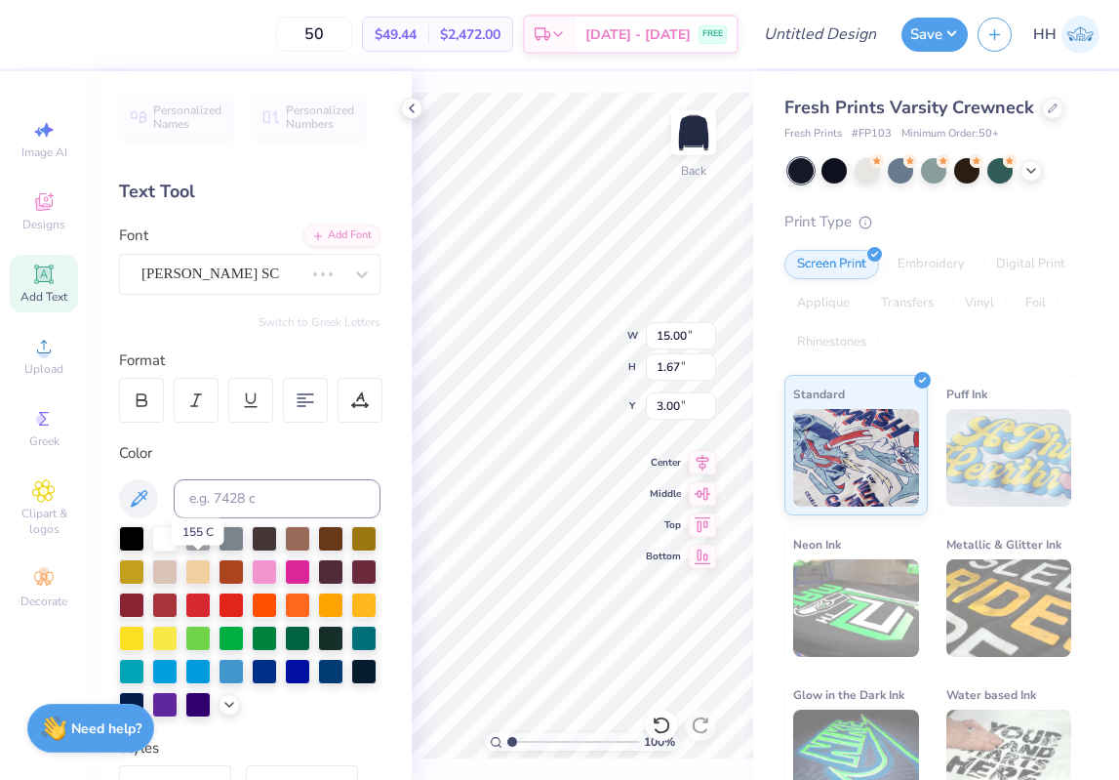
type input "17.94"
type input "1.14"
type input "3.27"
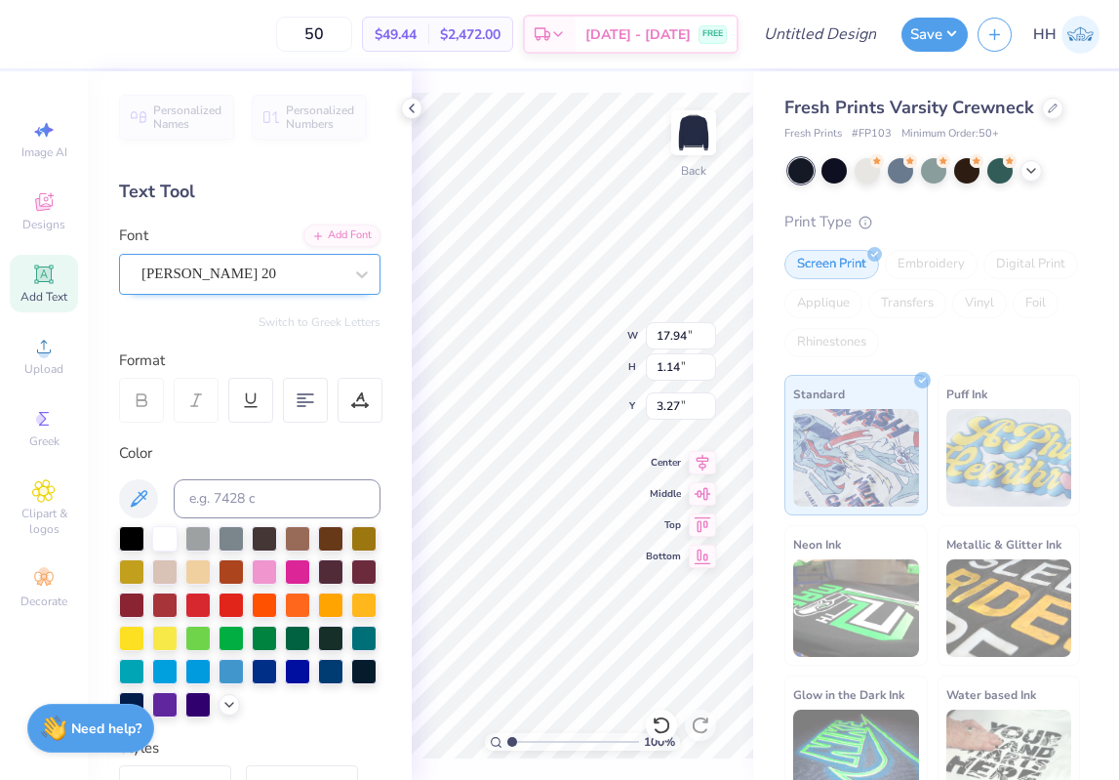
click at [267, 289] on div "Emilio 20" at bounding box center [250, 274] width 262 height 41
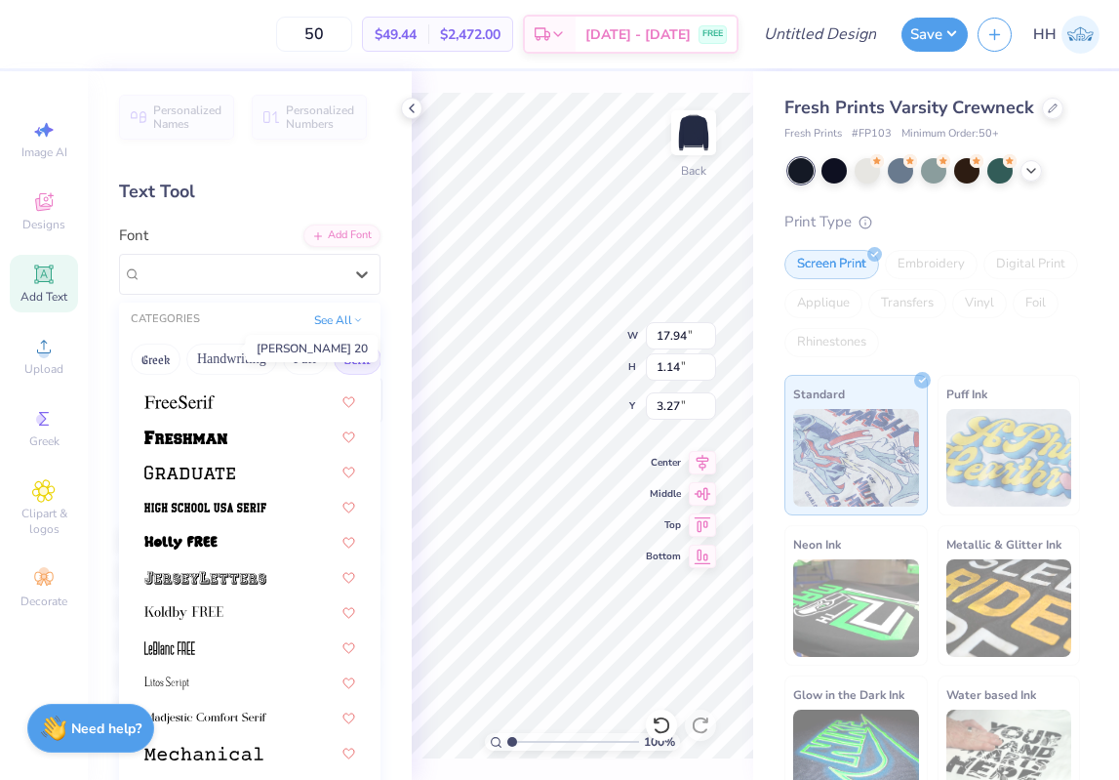
scroll to position [1695, 0]
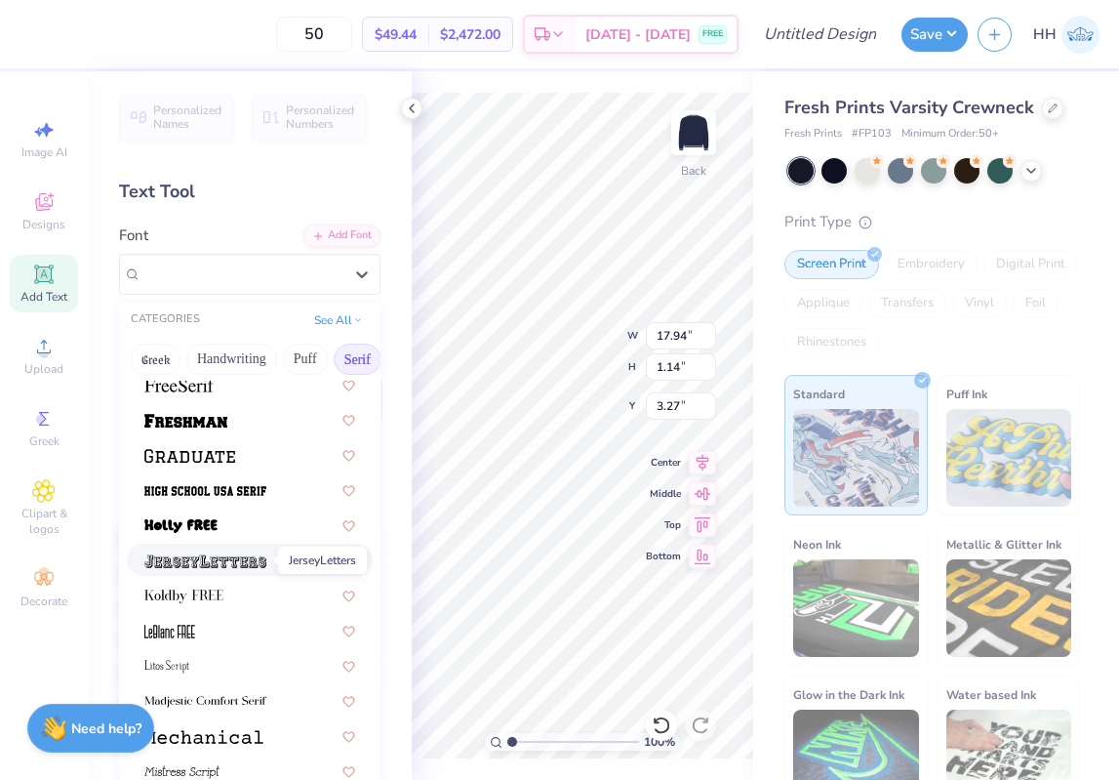
click at [239, 555] on img at bounding box center [205, 561] width 122 height 14
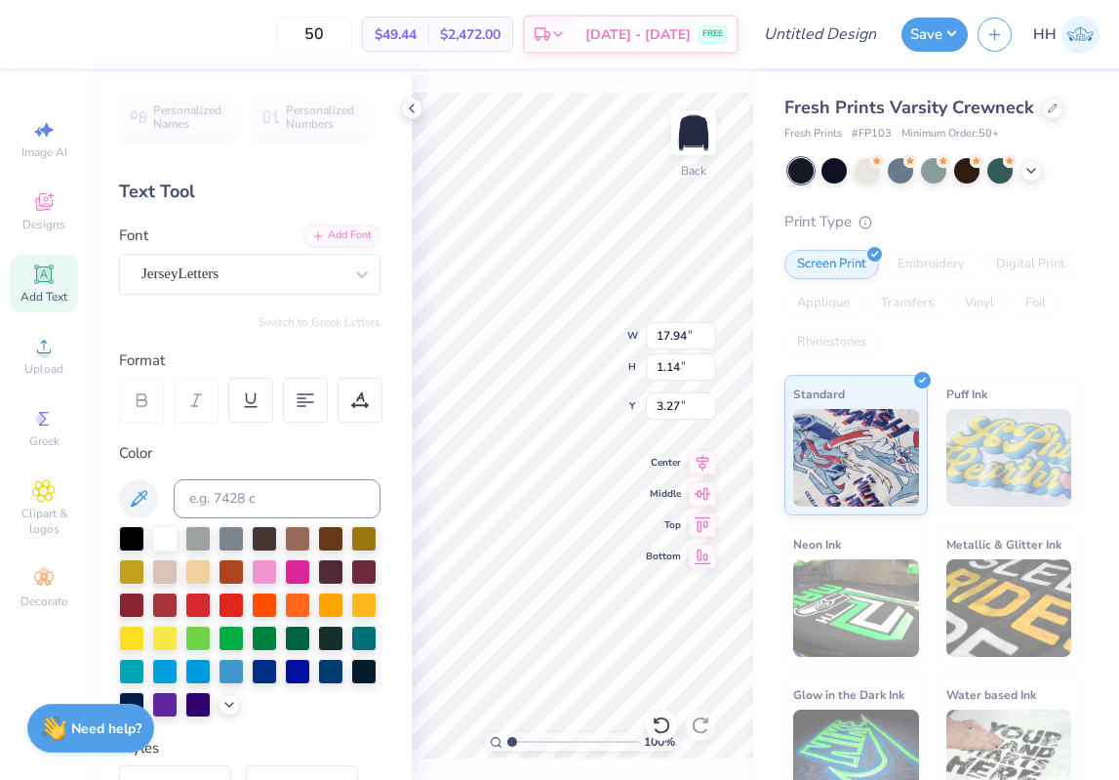
type input "13.37"
type input "1.10"
click at [415, 110] on icon at bounding box center [412, 109] width 16 height 16
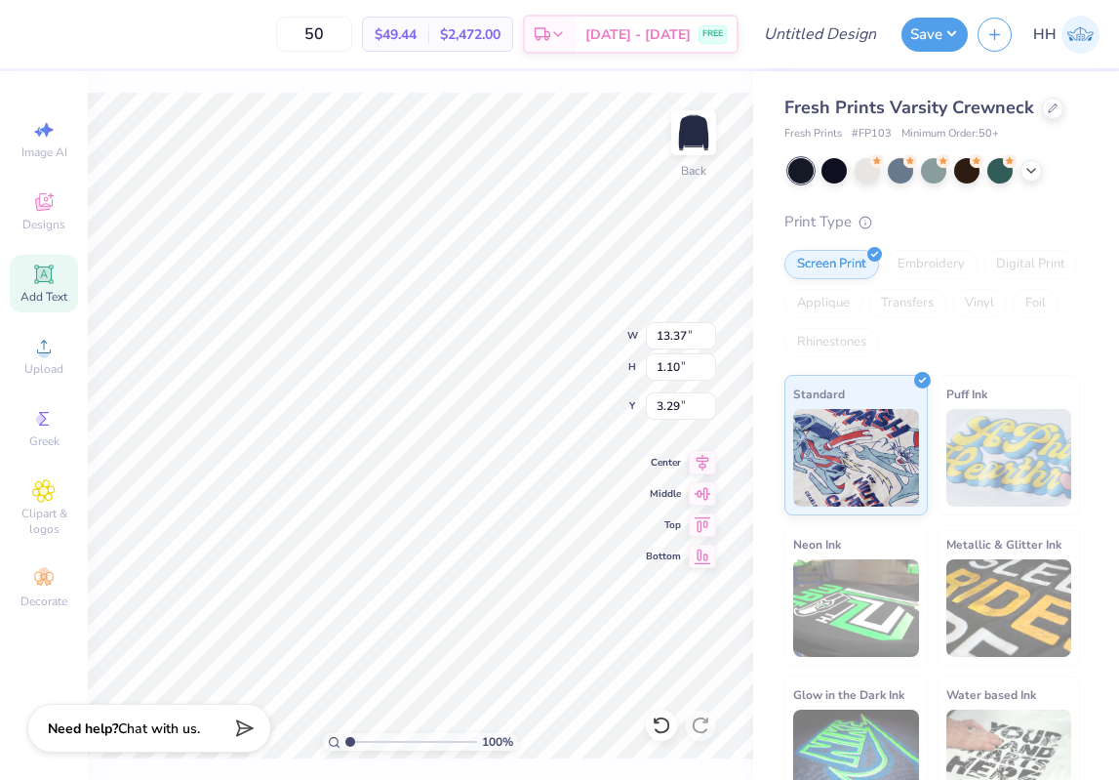
type input "3.00"
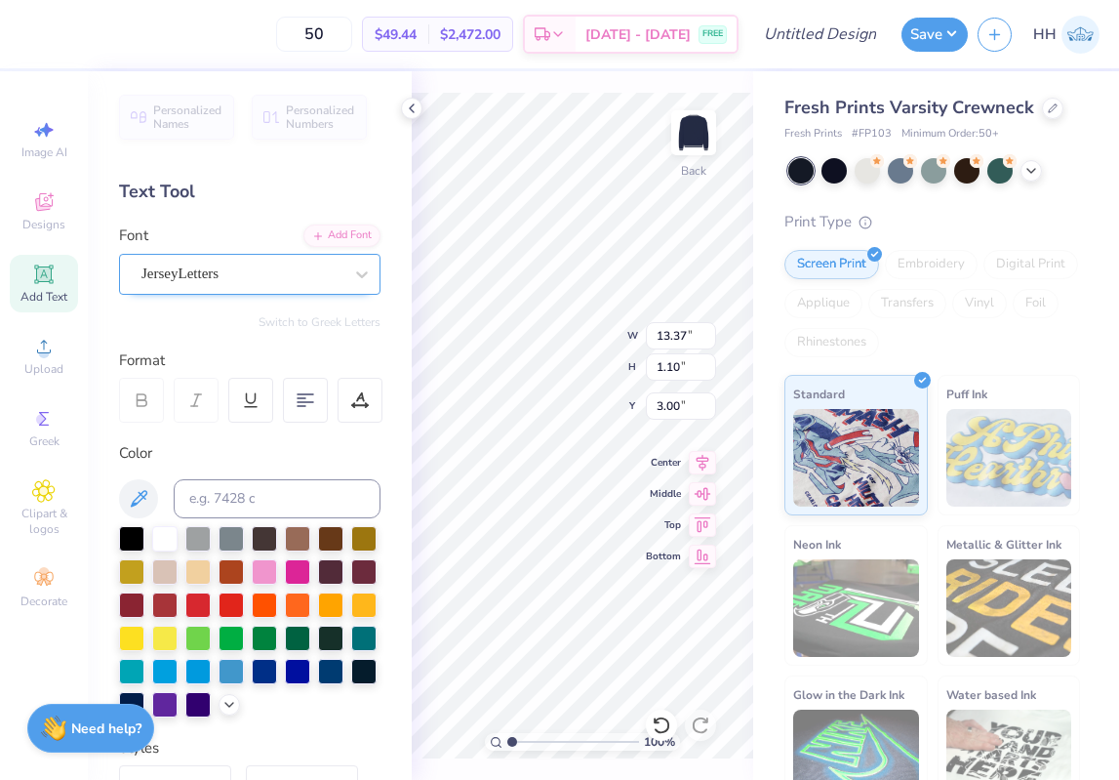
click at [267, 276] on div "JerseyLetters" at bounding box center [242, 274] width 205 height 30
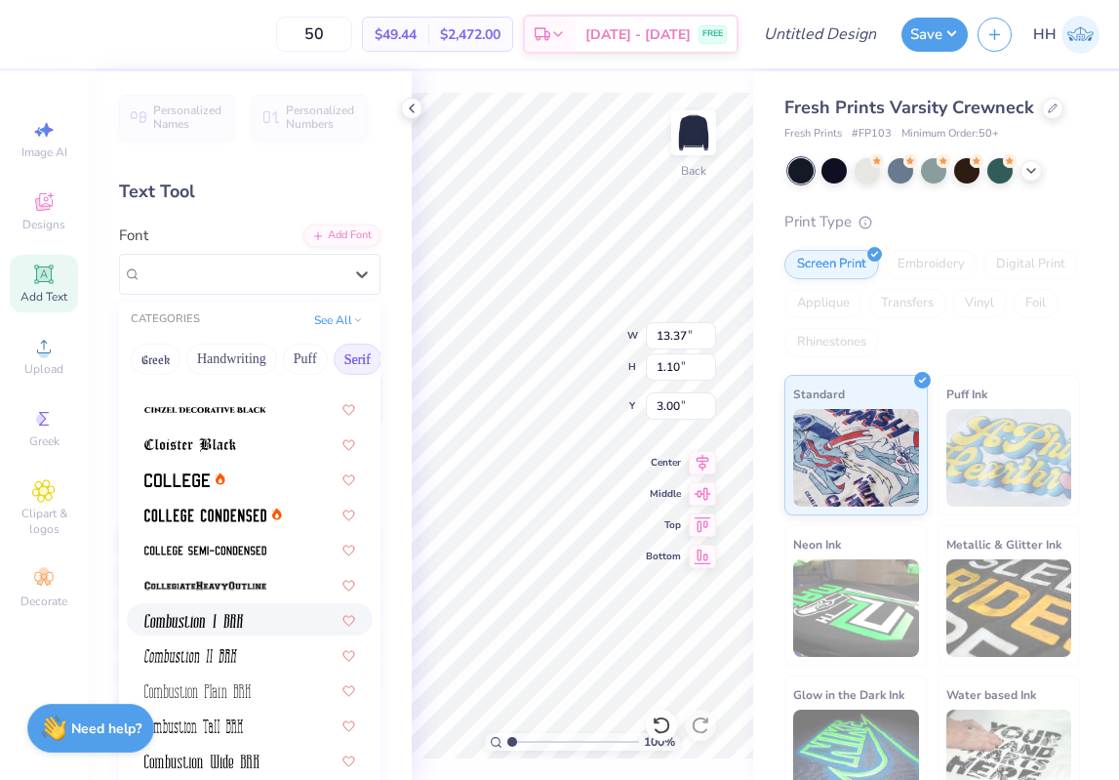
scroll to position [479, 0]
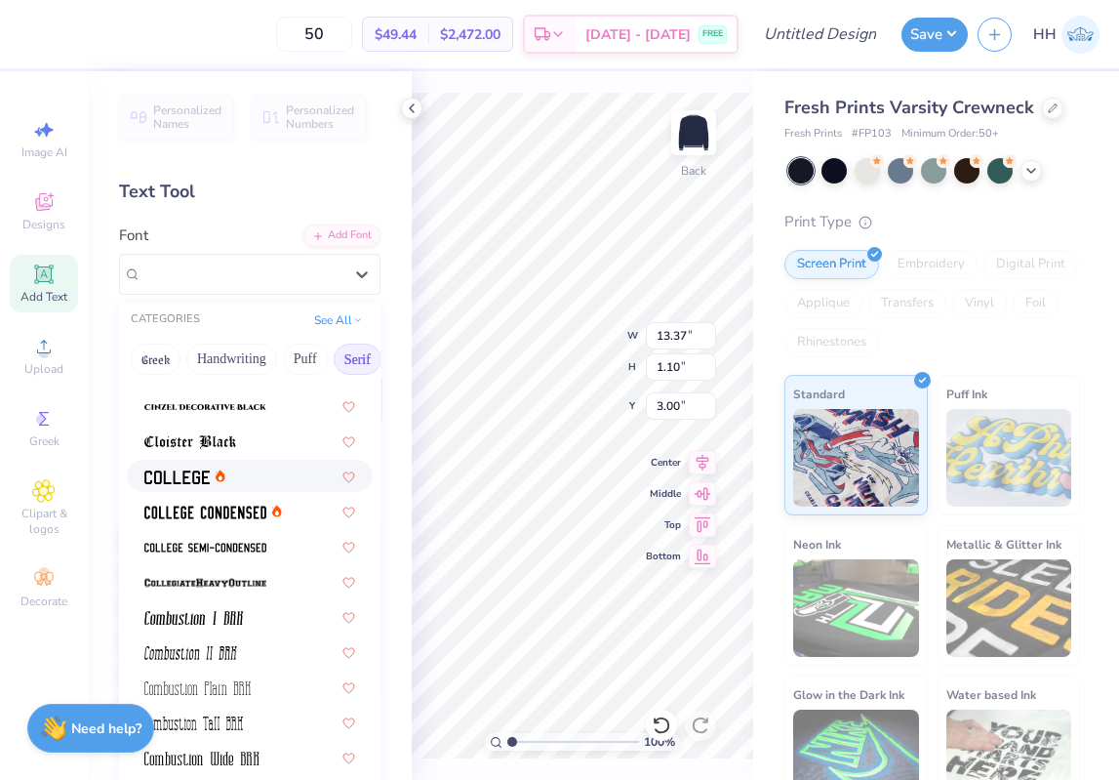
click at [267, 466] on div at bounding box center [249, 475] width 211 height 20
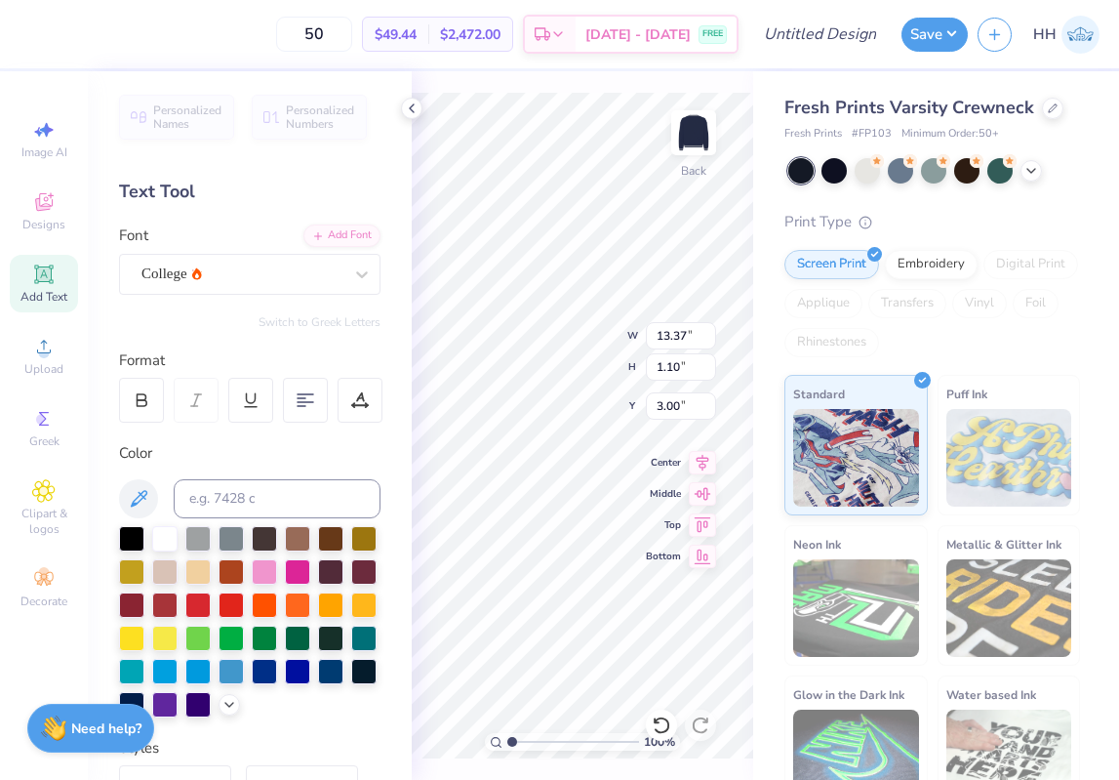
type input "11.00"
type input "0.85"
type input "3.12"
click at [242, 265] on div "College" at bounding box center [242, 274] width 205 height 30
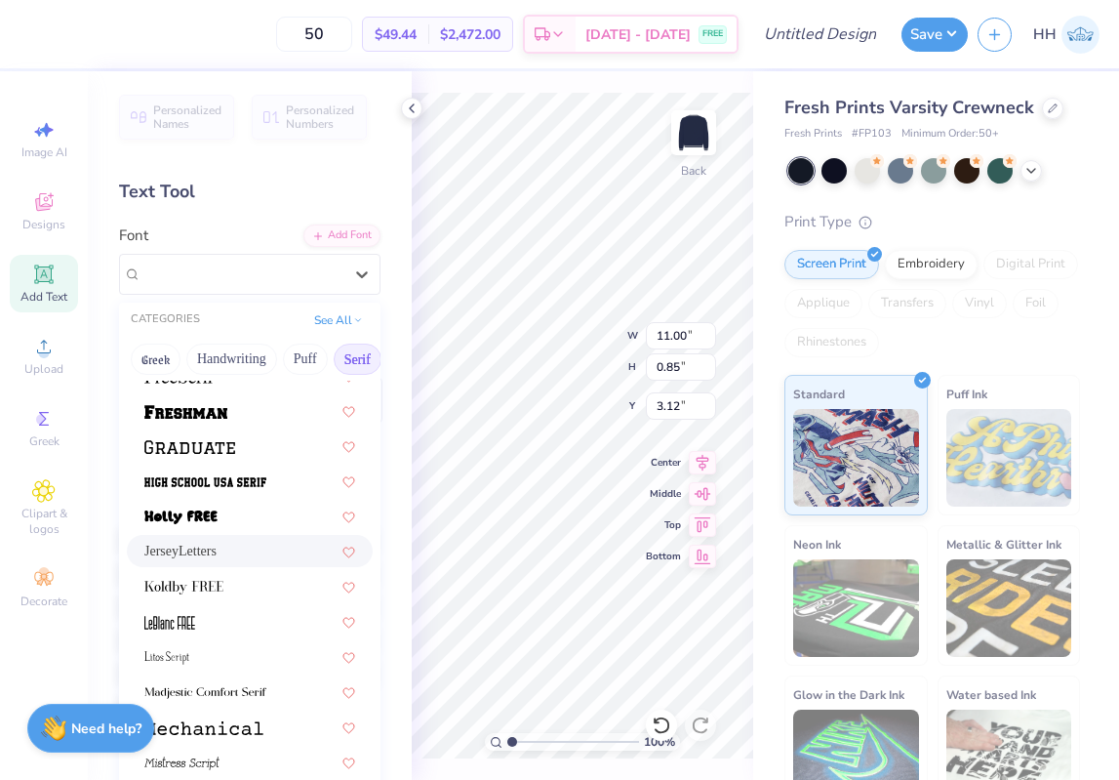
scroll to position [1703, 0]
click at [240, 418] on div at bounding box center [249, 411] width 211 height 20
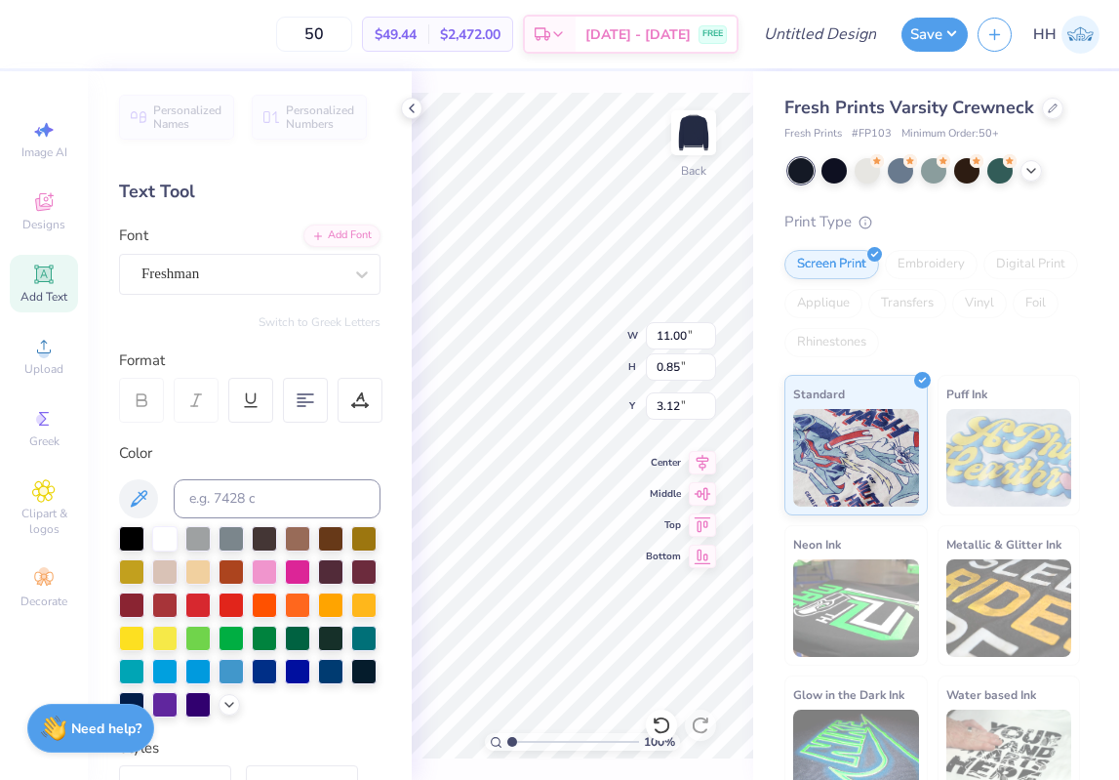
type input "13.69"
type input "1.03"
type input "3.03"
click at [235, 263] on div "Freshman" at bounding box center [242, 274] width 205 height 30
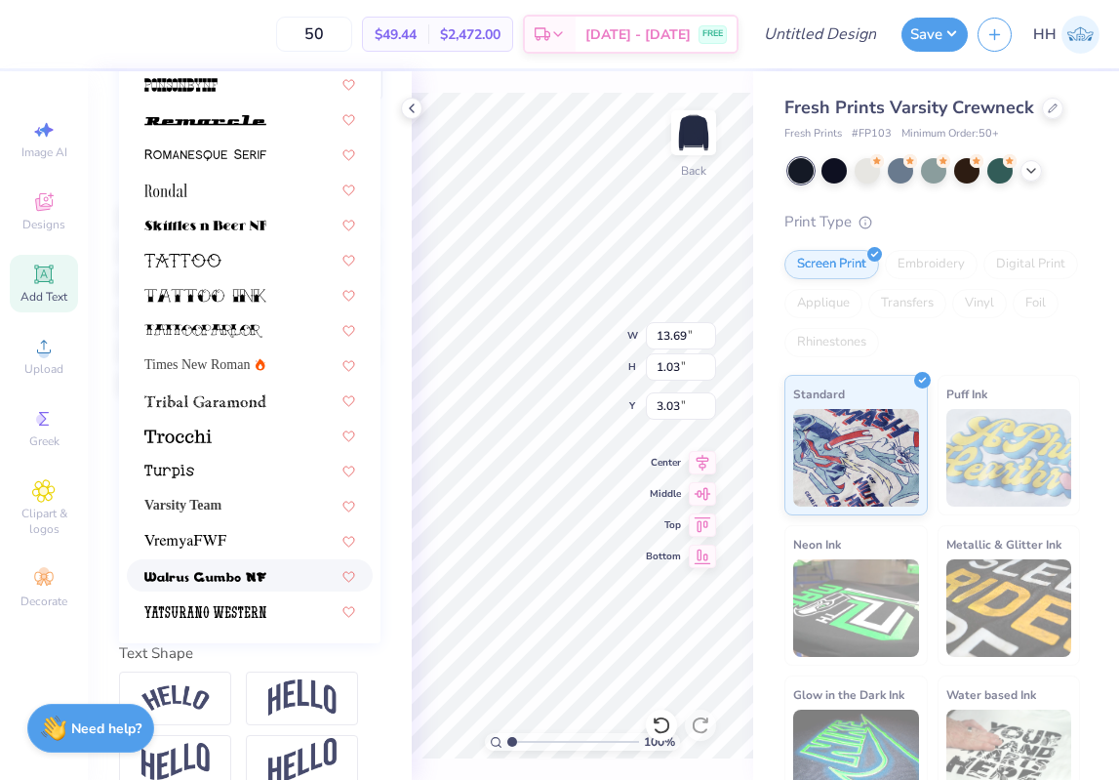
scroll to position [336, 0]
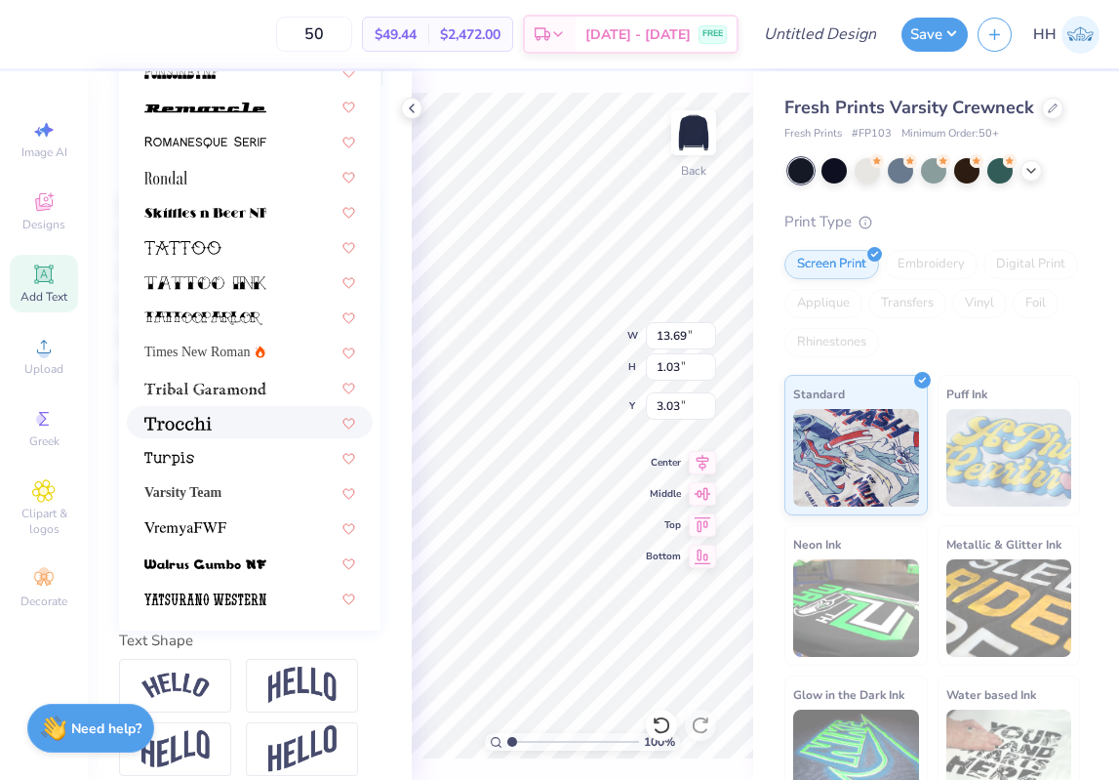
click at [222, 430] on div at bounding box center [249, 422] width 211 height 20
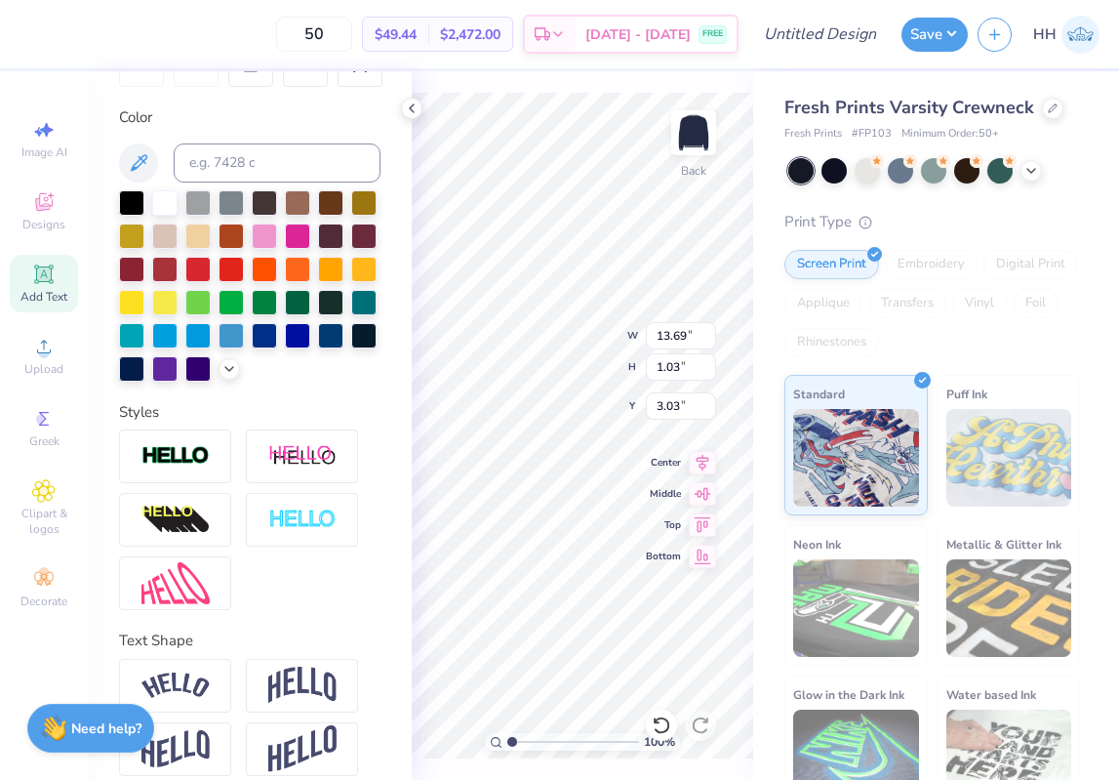
type input "13.15"
type input "1.17"
type input "2.96"
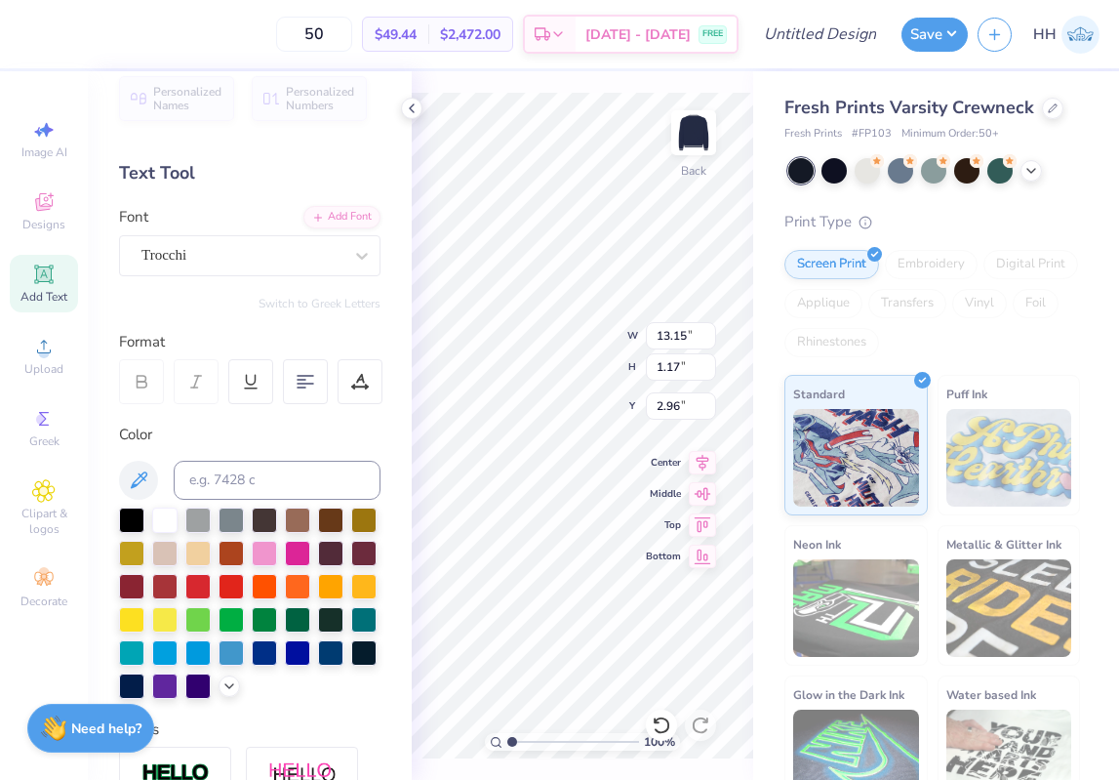
scroll to position [0, 0]
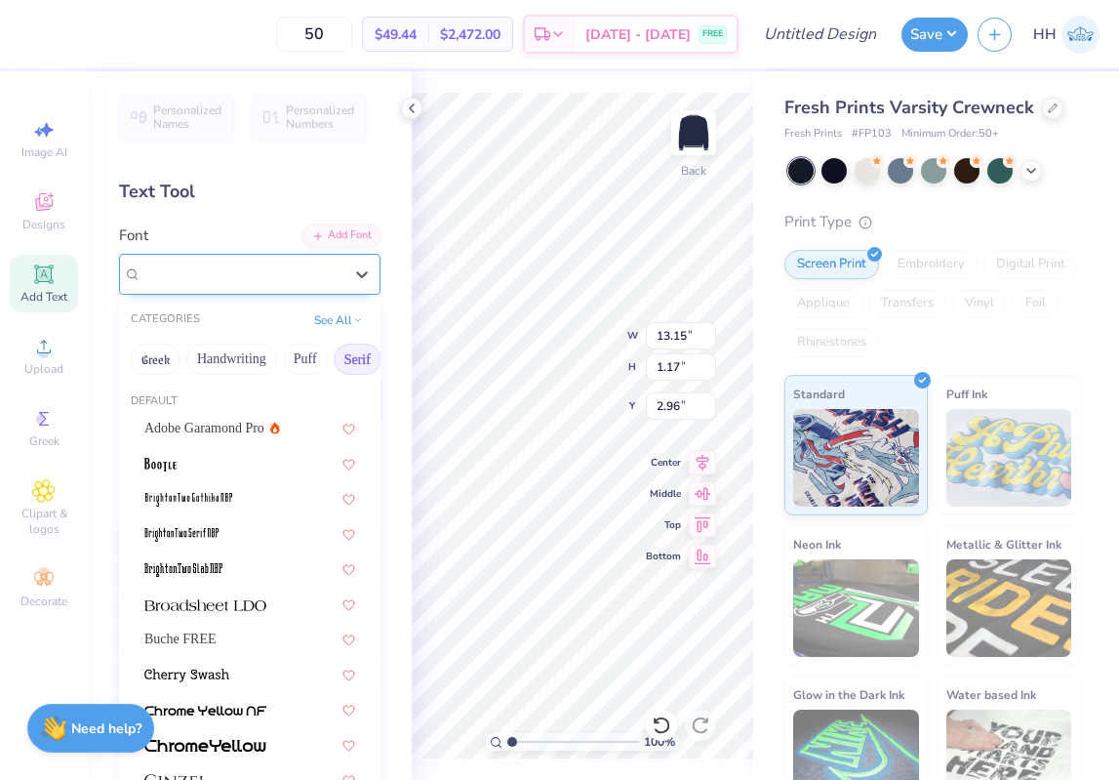
click at [309, 274] on div "Trocchi" at bounding box center [242, 274] width 205 height 30
click at [343, 360] on button "Retro" at bounding box center [362, 359] width 52 height 31
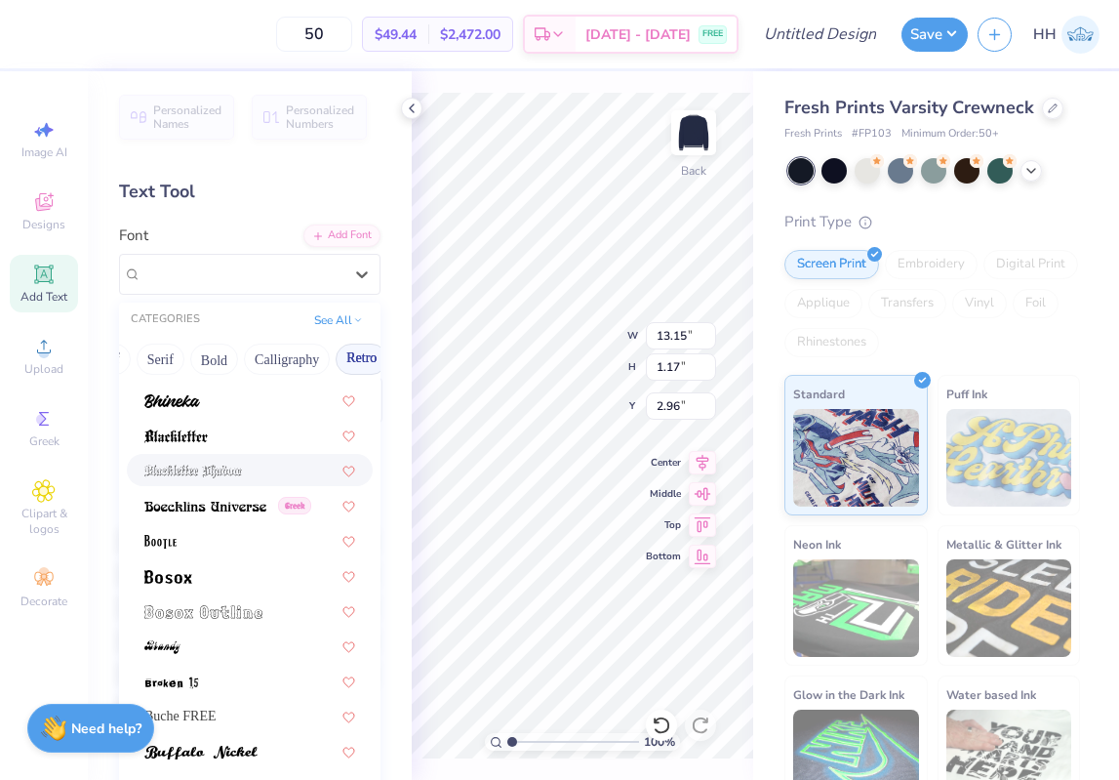
scroll to position [64, 0]
click at [237, 571] on div at bounding box center [249, 574] width 211 height 20
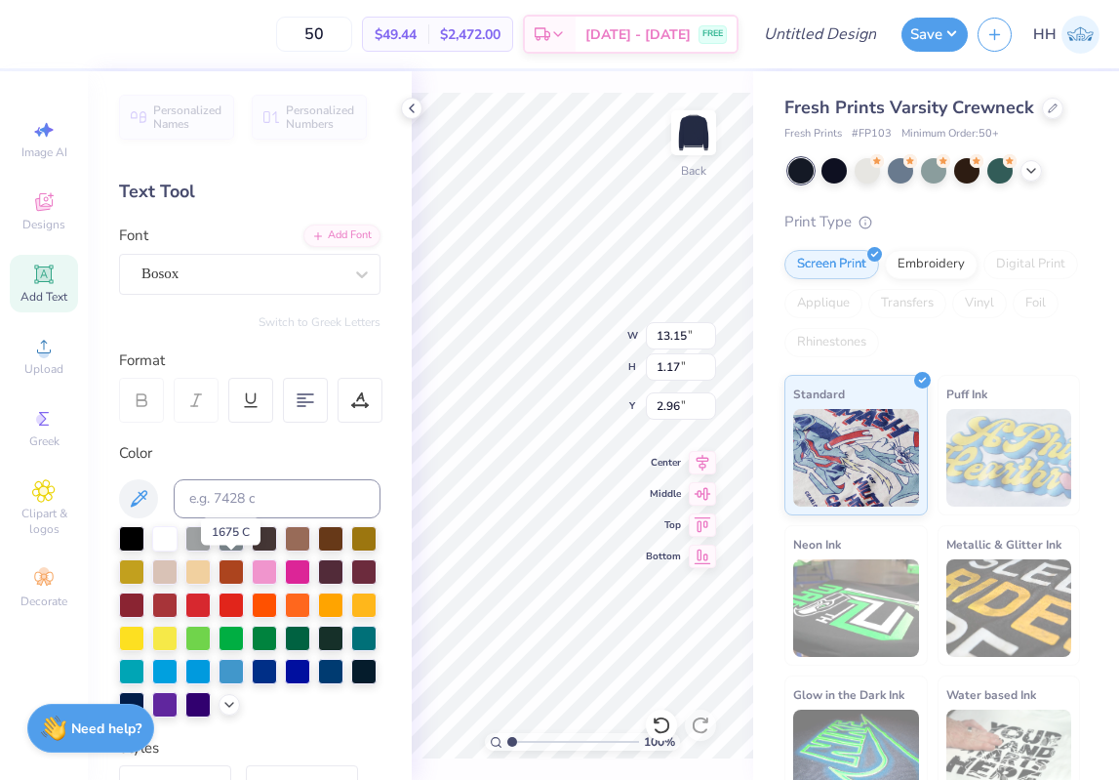
type input "8.95"
type input "0.91"
type input "3.09"
click at [274, 283] on div "Bosox" at bounding box center [242, 274] width 205 height 30
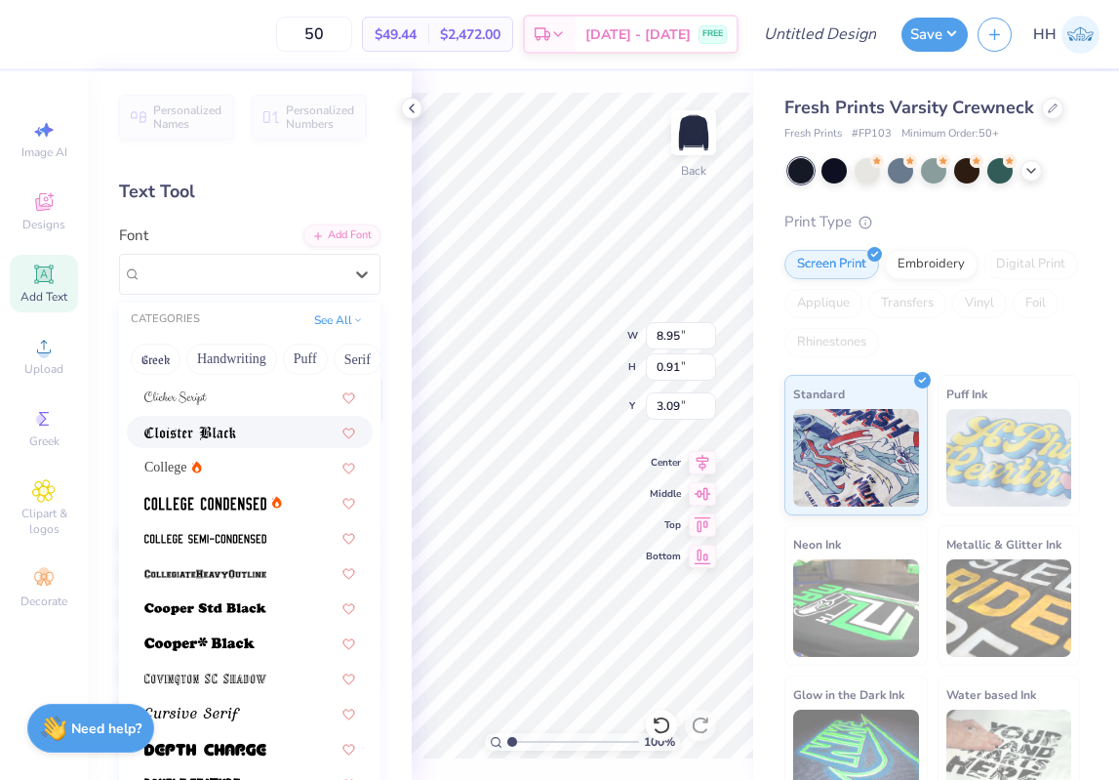
scroll to position [736, 0]
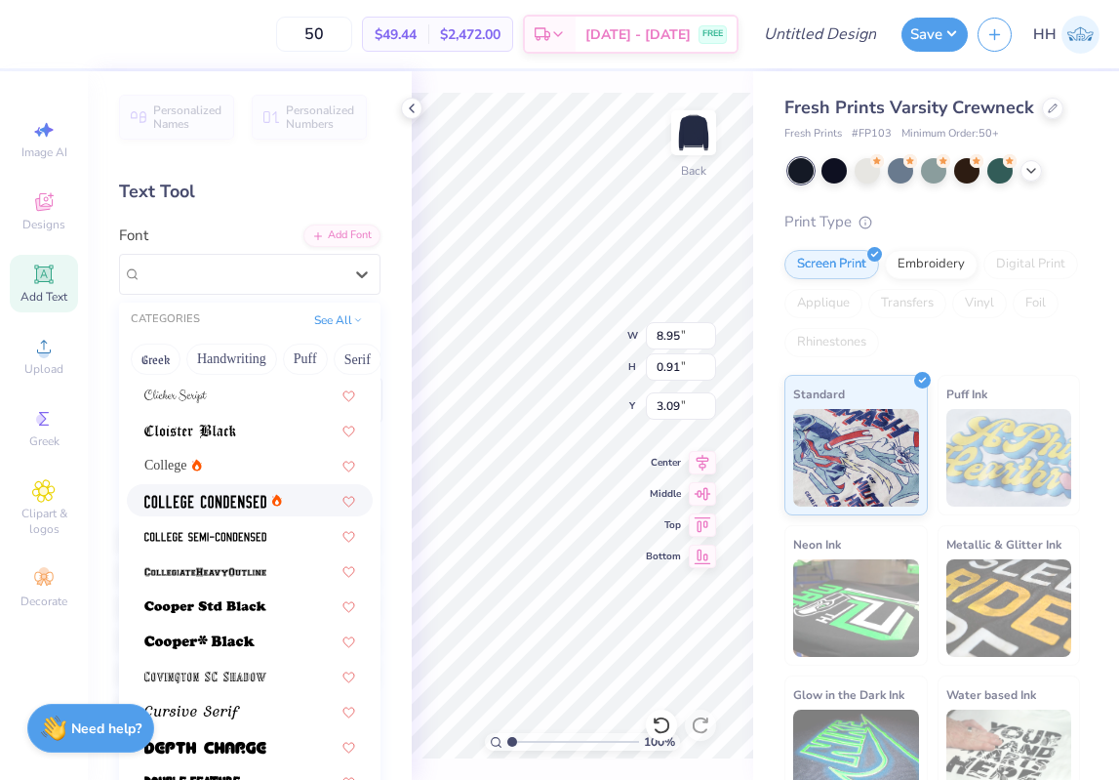
click at [238, 487] on div at bounding box center [250, 500] width 246 height 32
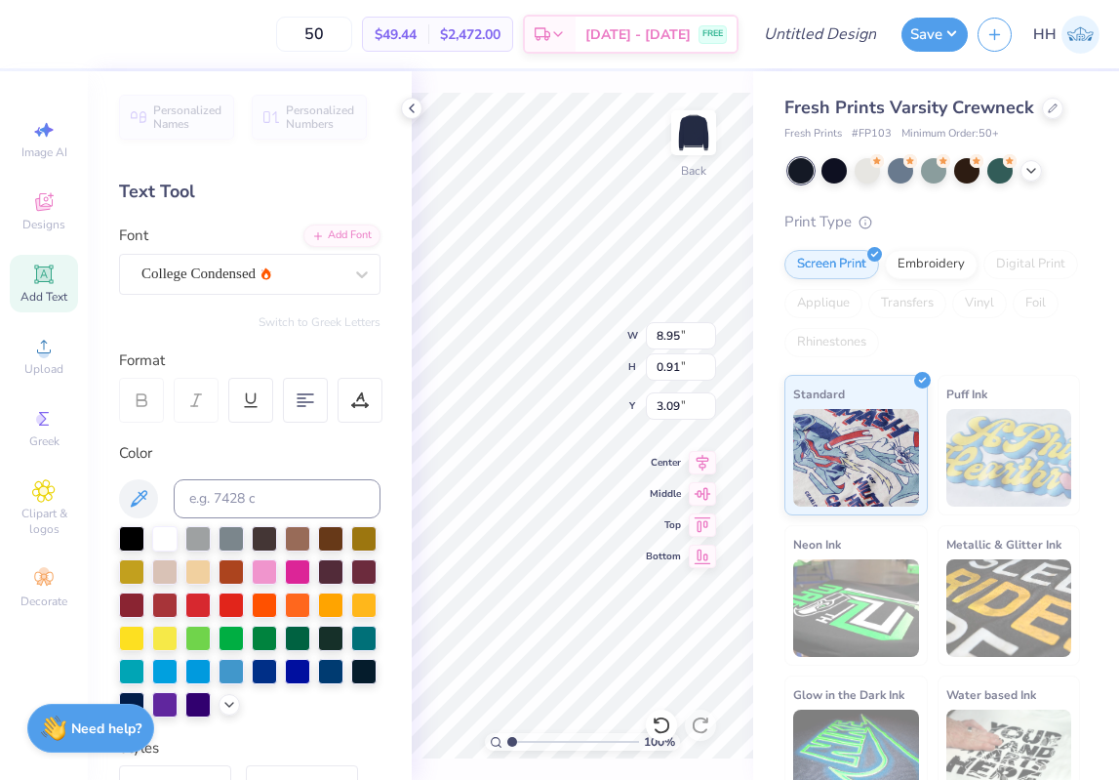
type input "8.94"
type input "0.85"
type input "3.12"
type input "3.00"
click at [128, 716] on strong "Need help?" at bounding box center [106, 725] width 70 height 19
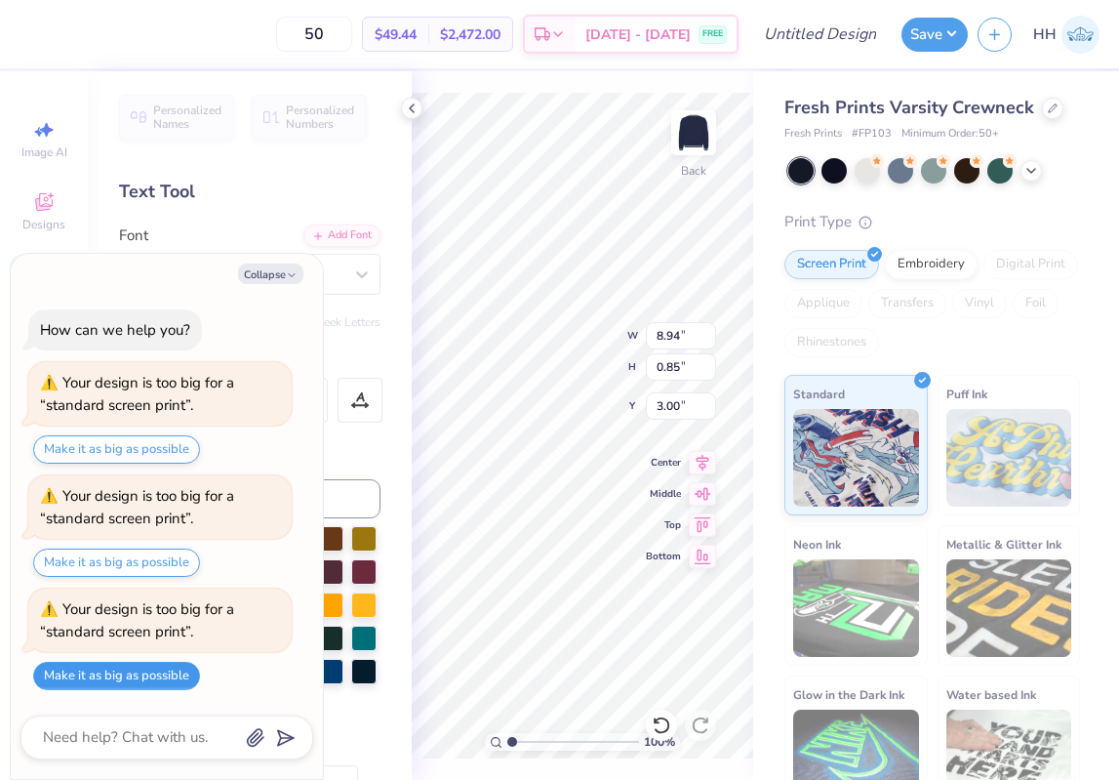
click at [180, 667] on button "Make it as big as possible" at bounding box center [116, 676] width 167 height 28
type textarea "x"
type input "13.20"
type input "1.25"
type input "3.44"
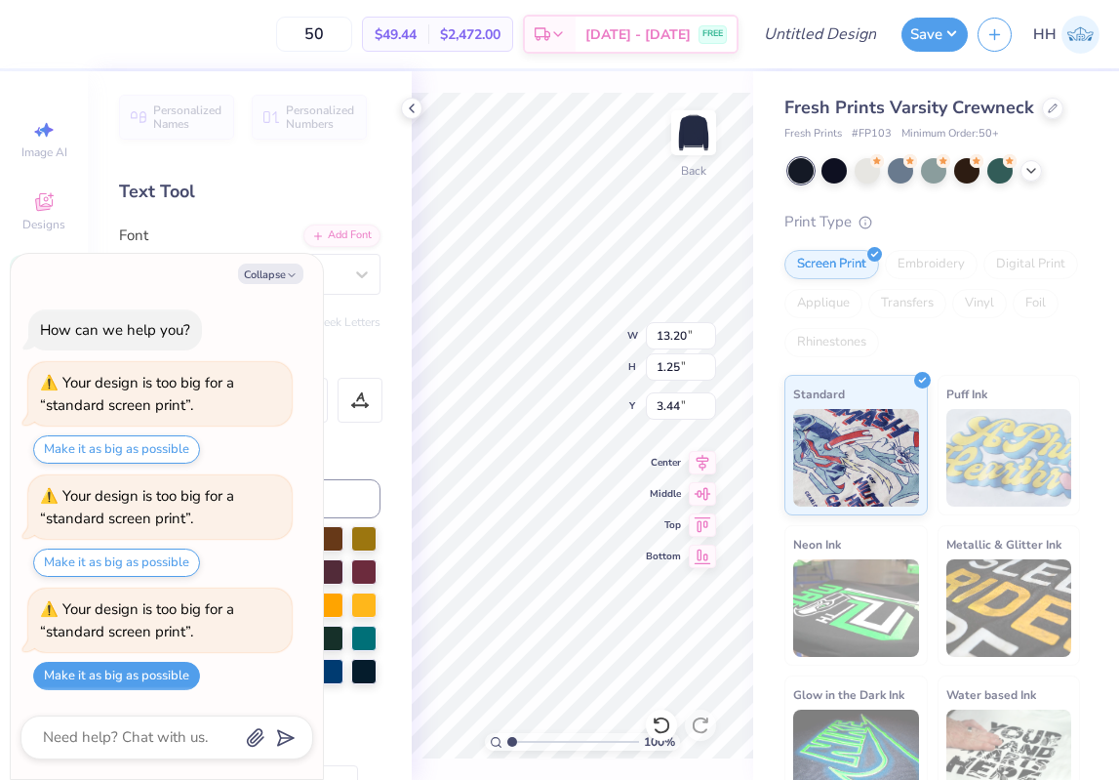
type textarea "x"
type input "3.00"
type textarea "x"
type input "14.43"
type input "1.37"
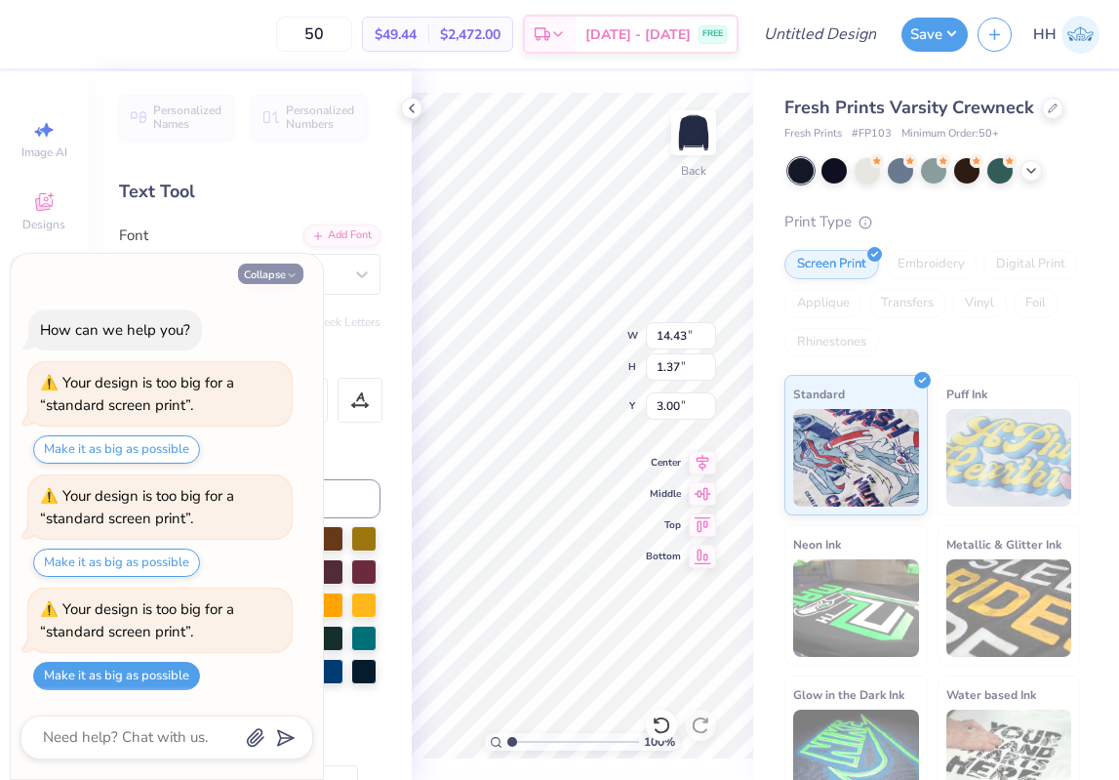
click at [292, 268] on button "Collapse" at bounding box center [270, 273] width 65 height 20
type textarea "x"
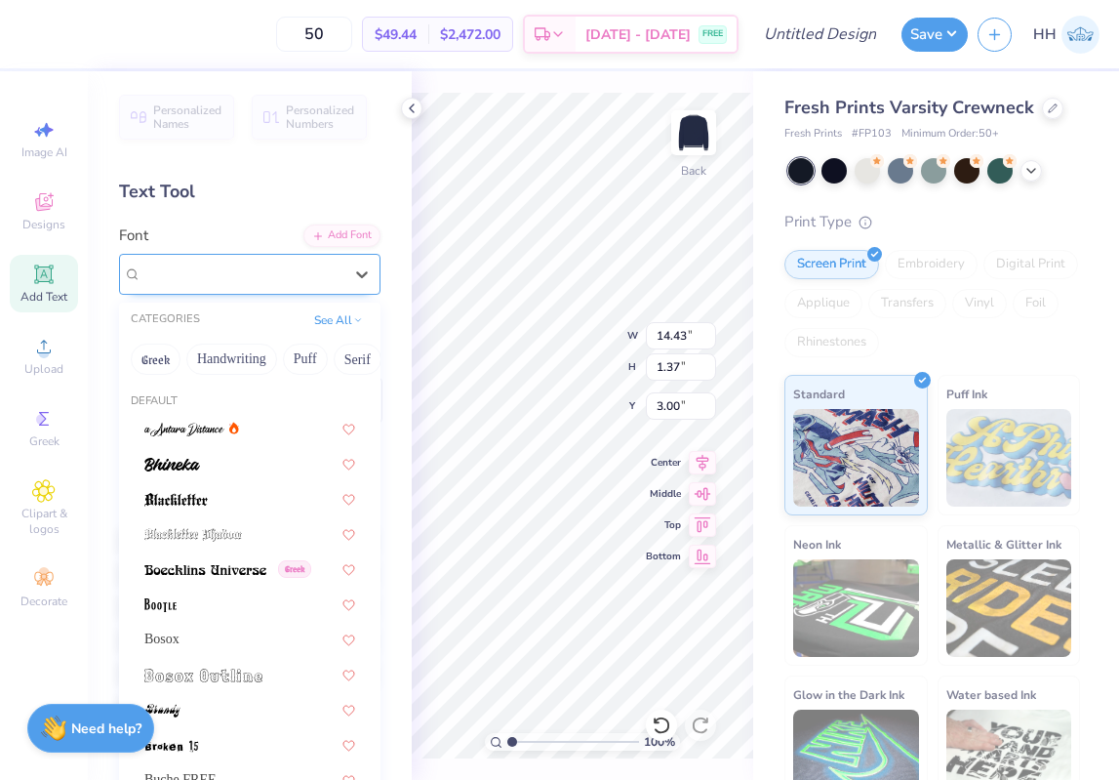
click at [294, 266] on div "College Condensed" at bounding box center [242, 274] width 205 height 30
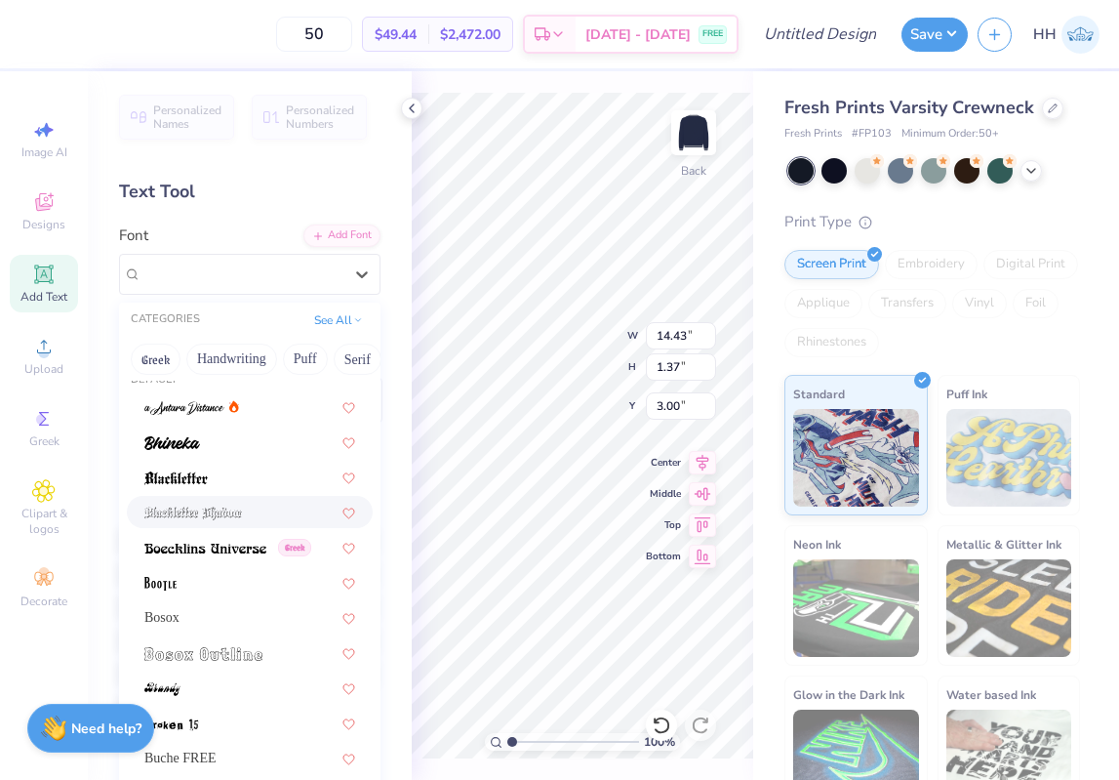
scroll to position [25, 0]
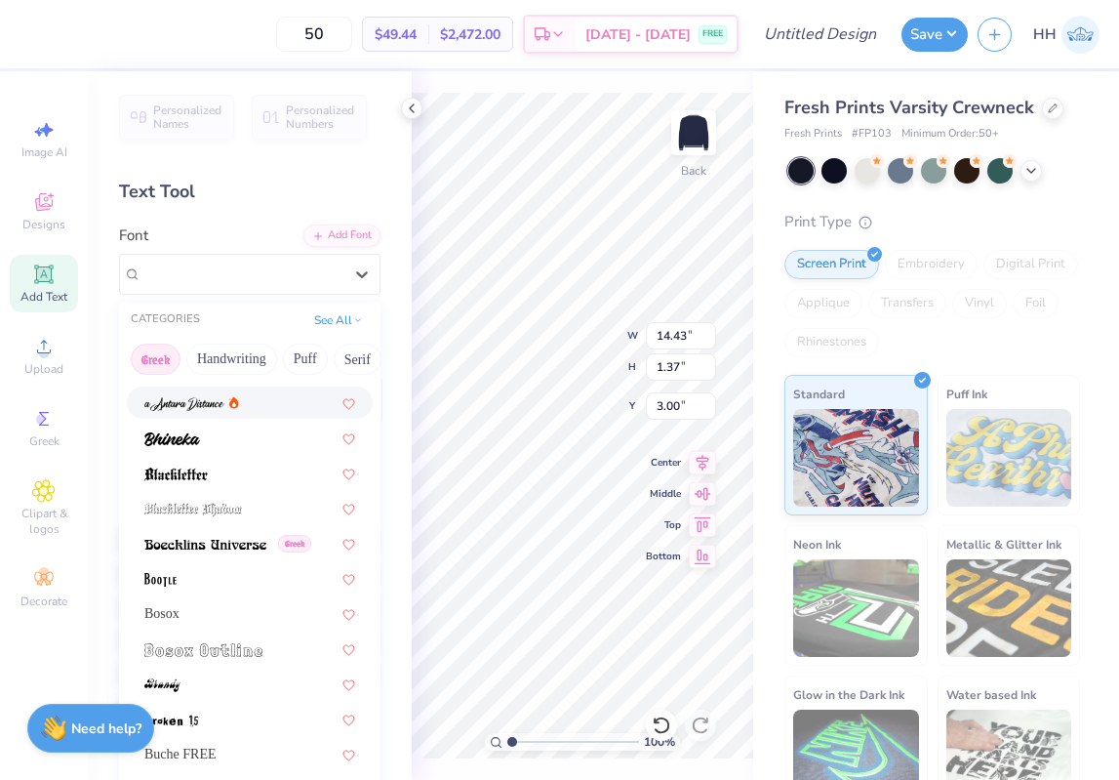
click at [157, 355] on button "Greek" at bounding box center [156, 359] width 50 height 31
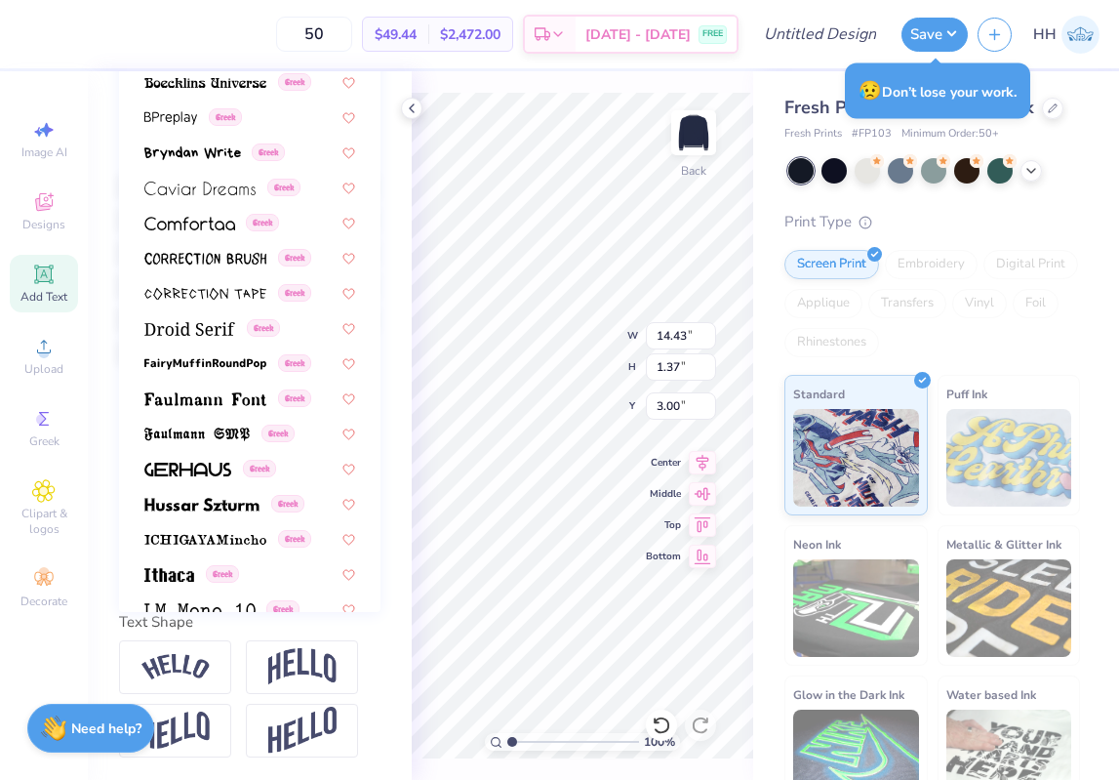
scroll to position [0, 0]
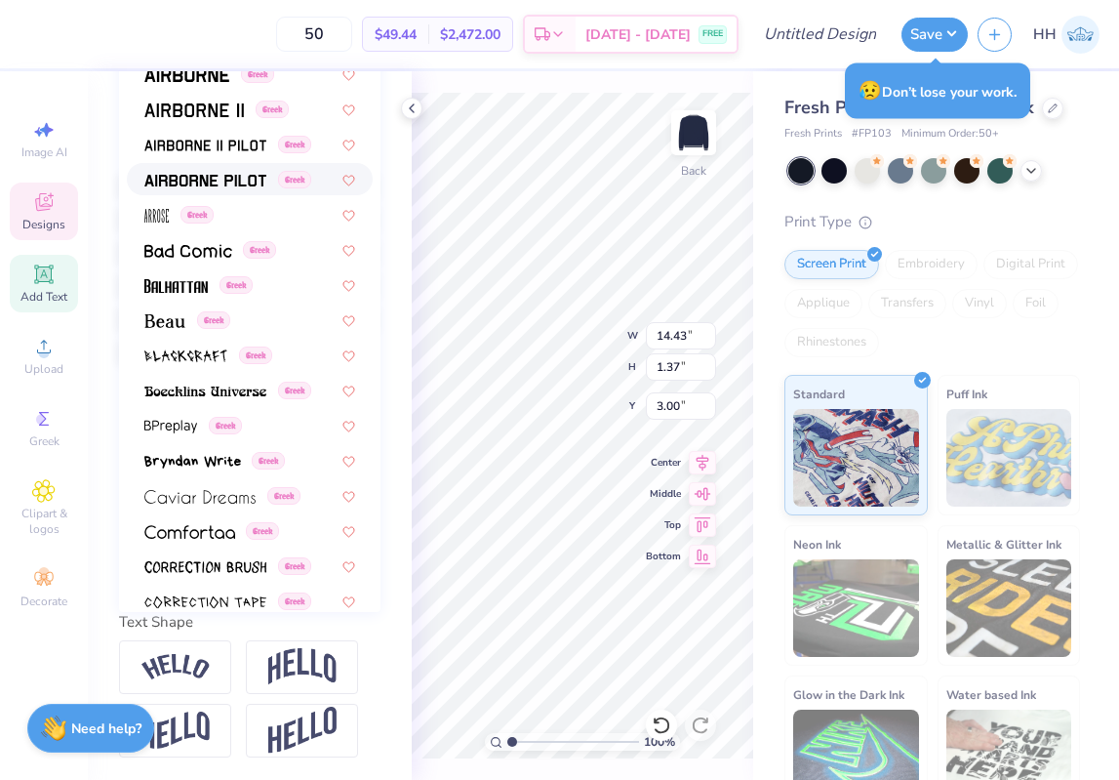
click at [39, 214] on div "Designs" at bounding box center [44, 211] width 68 height 58
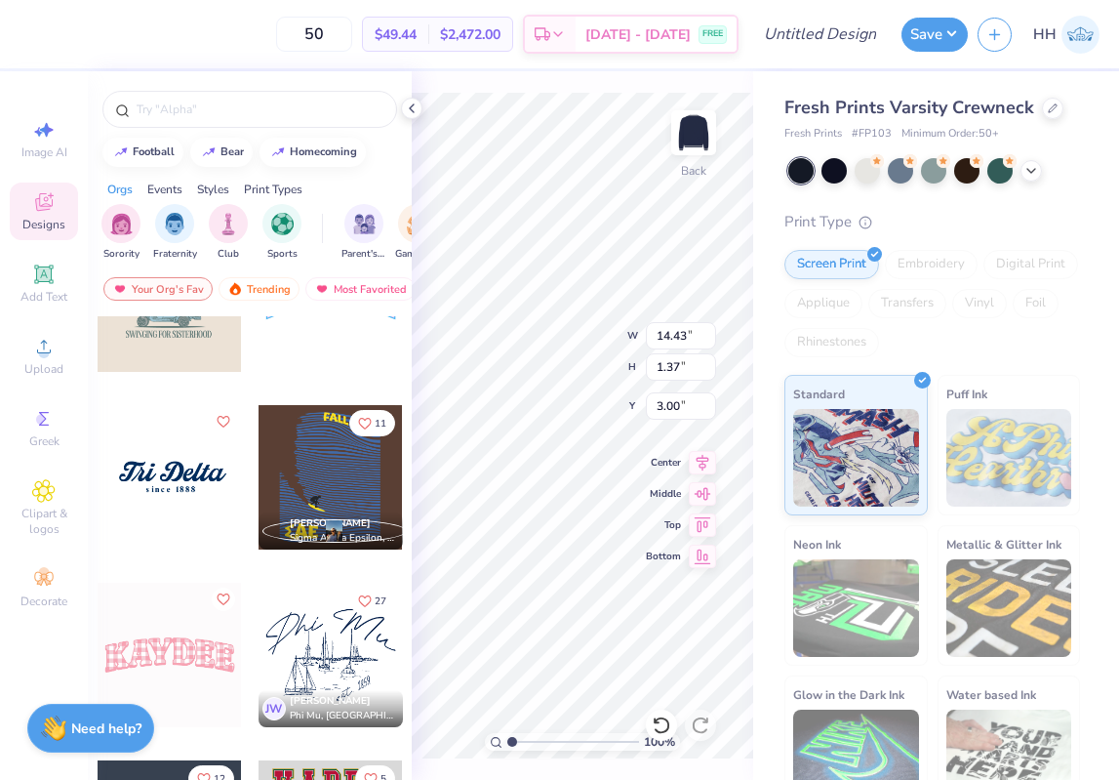
scroll to position [436, 0]
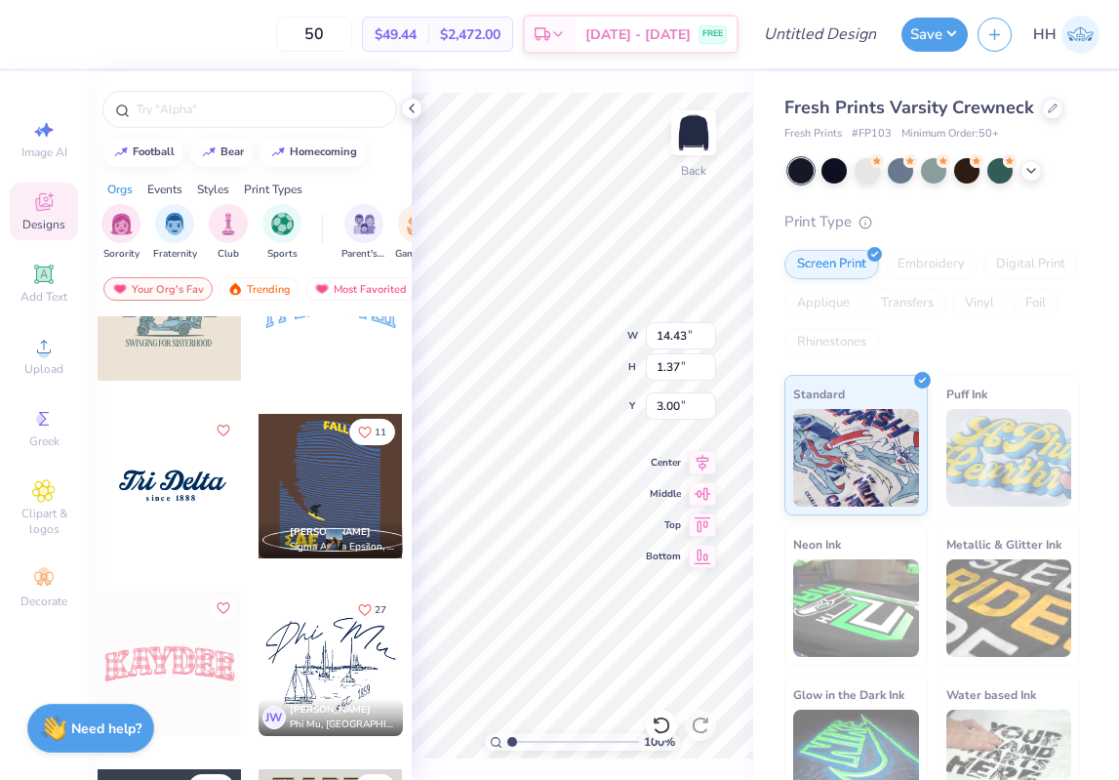
click at [166, 475] on div at bounding box center [170, 486] width 144 height 144
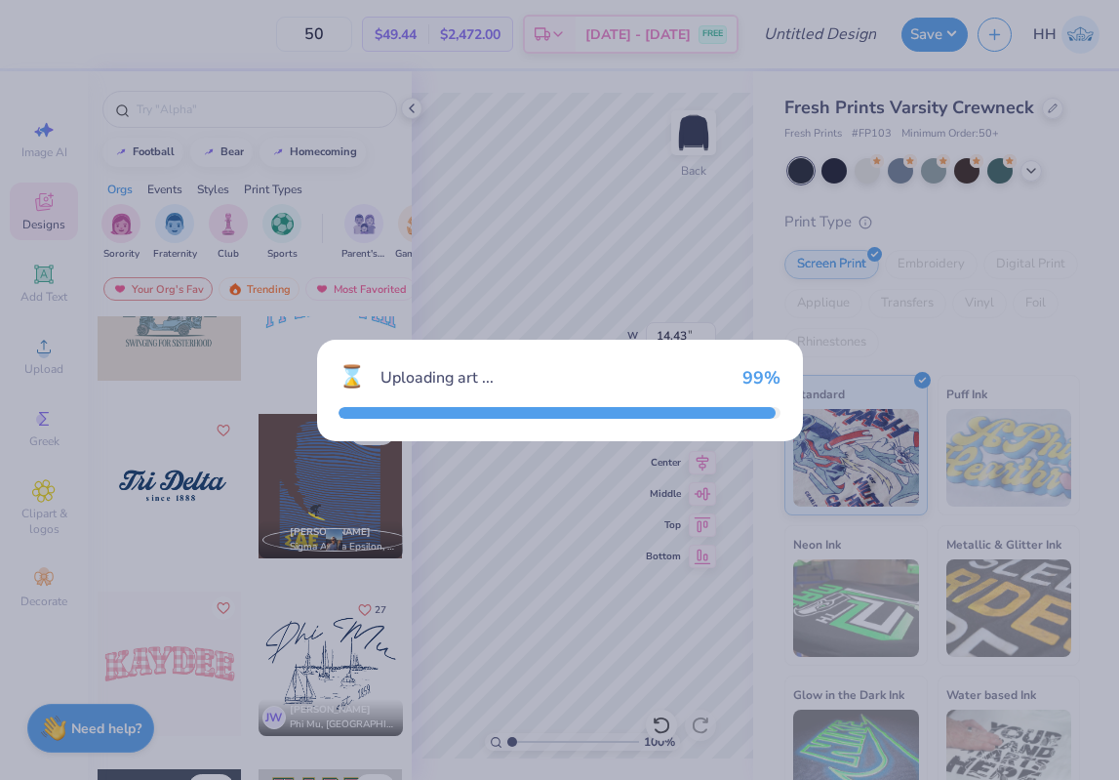
type input "9.44"
type input "2.95"
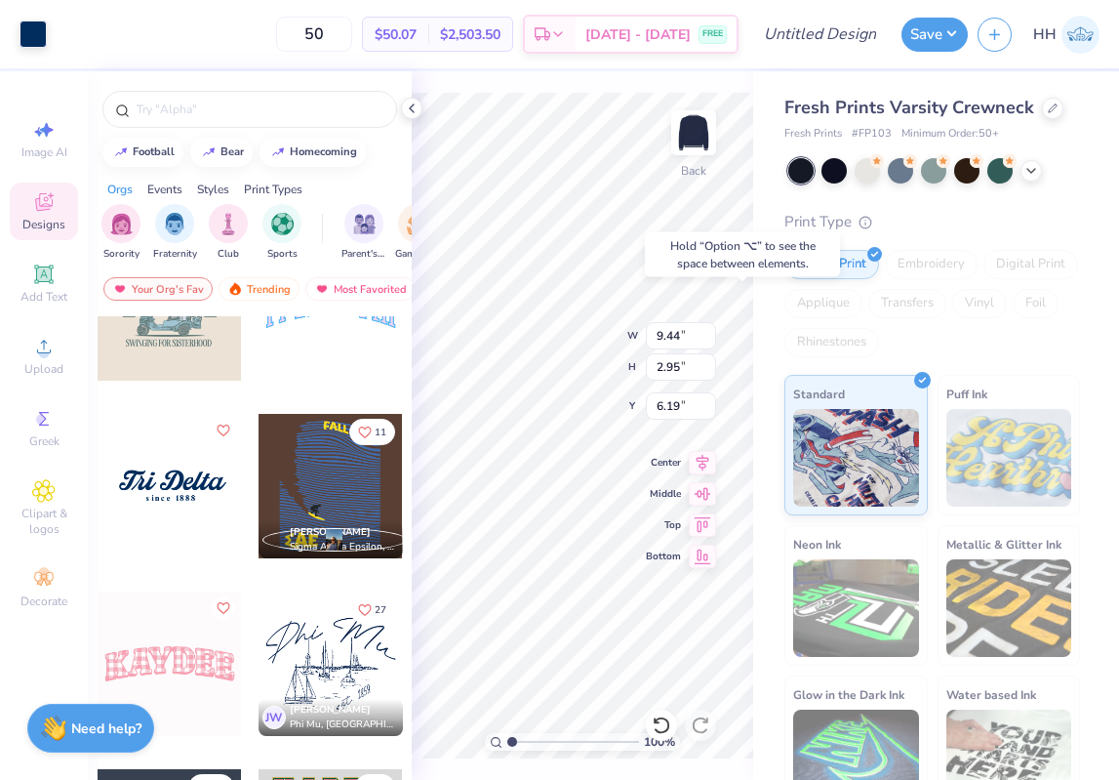
type input "6.19"
click at [868, 169] on div at bounding box center [867, 168] width 25 height 25
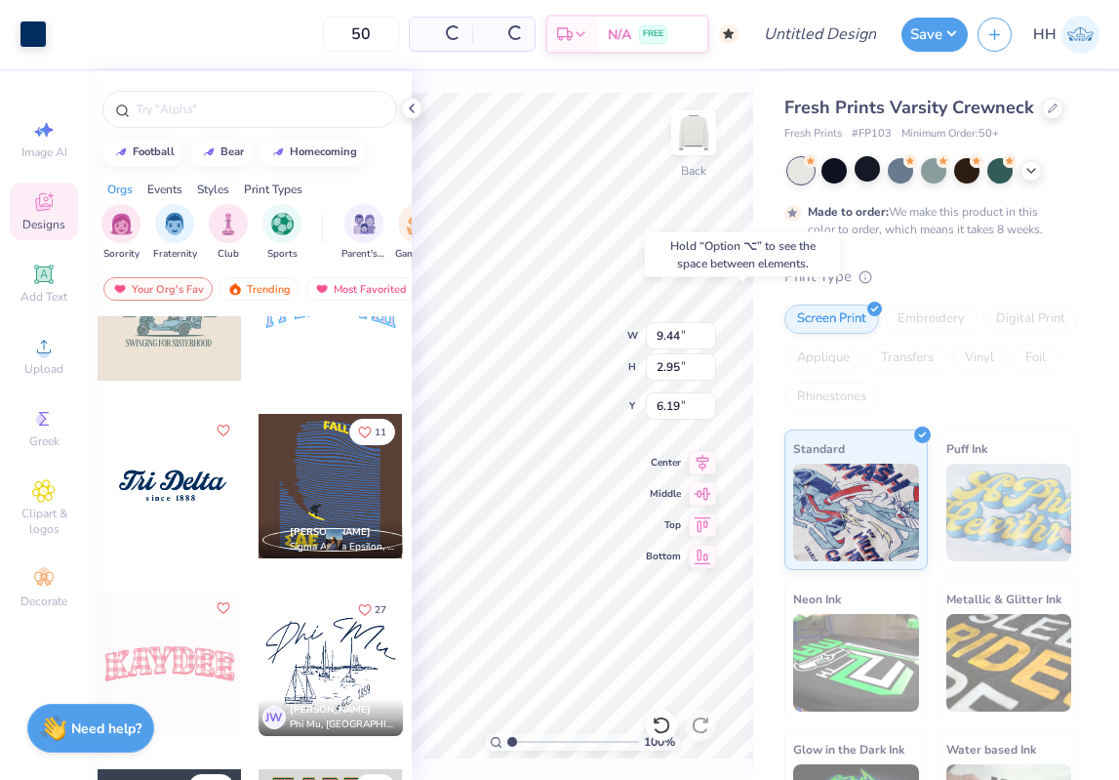
type input "9.68"
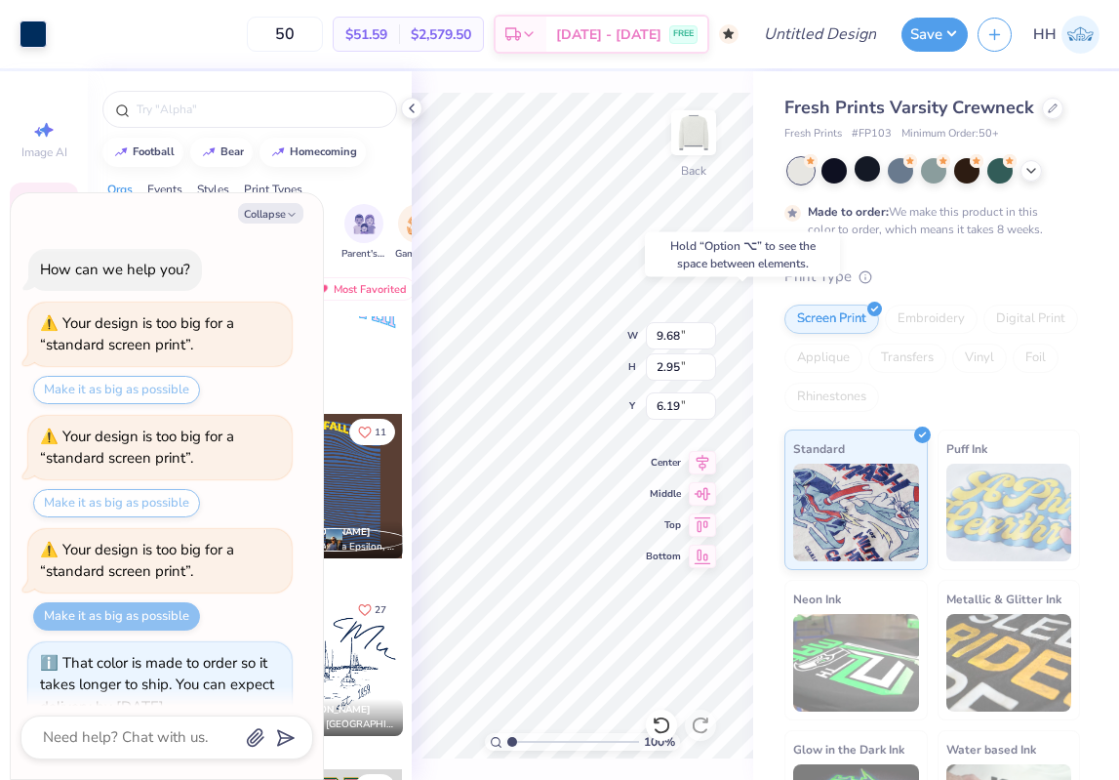
scroll to position [124, 0]
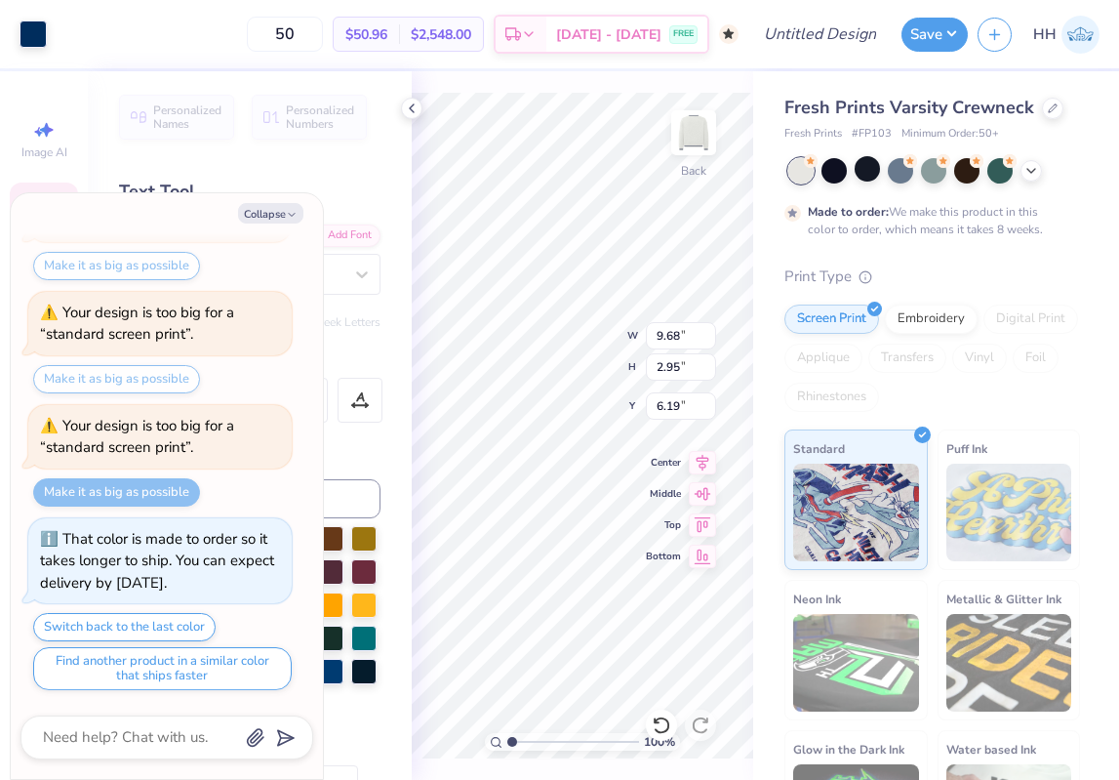
type textarea "x"
type input "3.00"
type textarea "x"
type textarea "Tri"
type textarea "x"
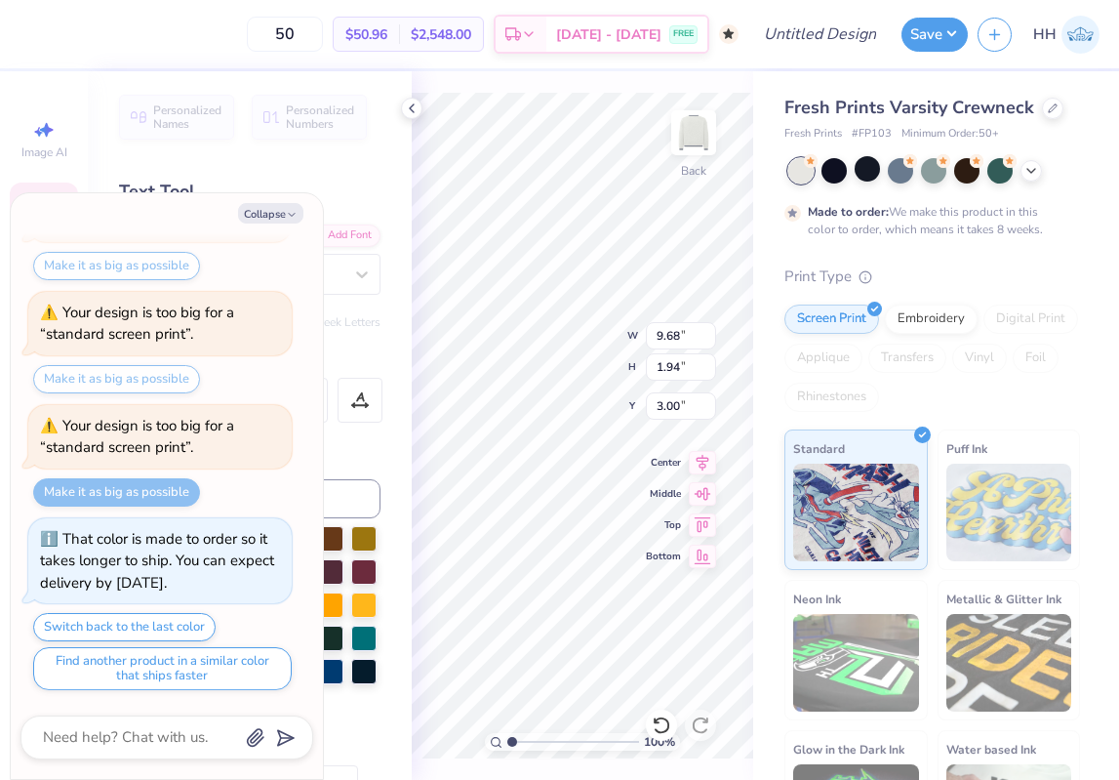
type textarea "Tri"
type textarea "x"
type textarea "Tr"
type textarea "x"
type textarea "T"
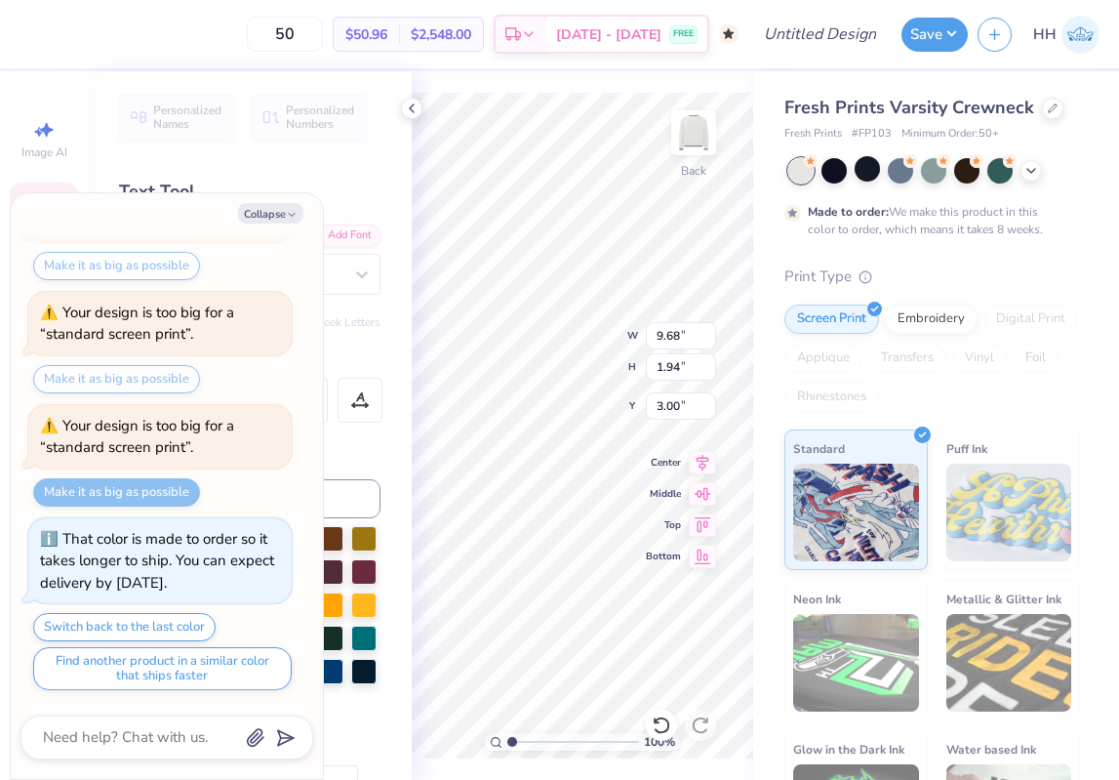
type textarea "x"
type textarea "K"
type textarea "x"
type textarea "Ka"
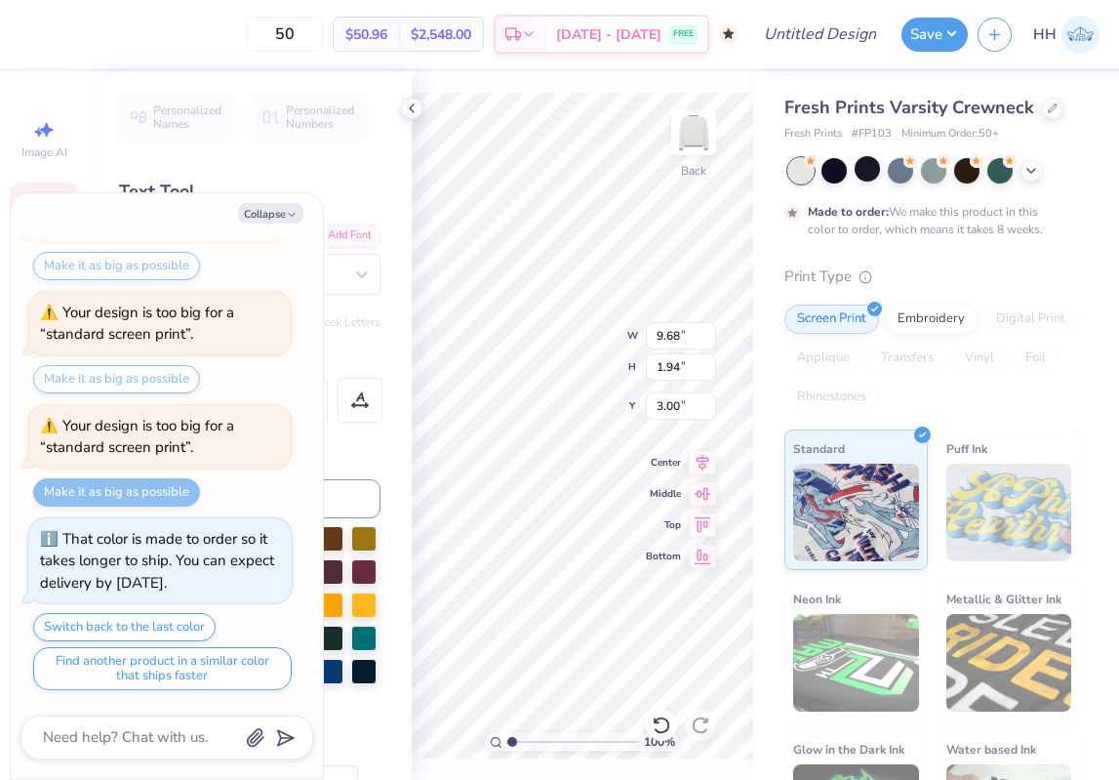
type textarea "x"
type textarea "Kap"
type textarea "x"
type textarea "Kapp"
type textarea "x"
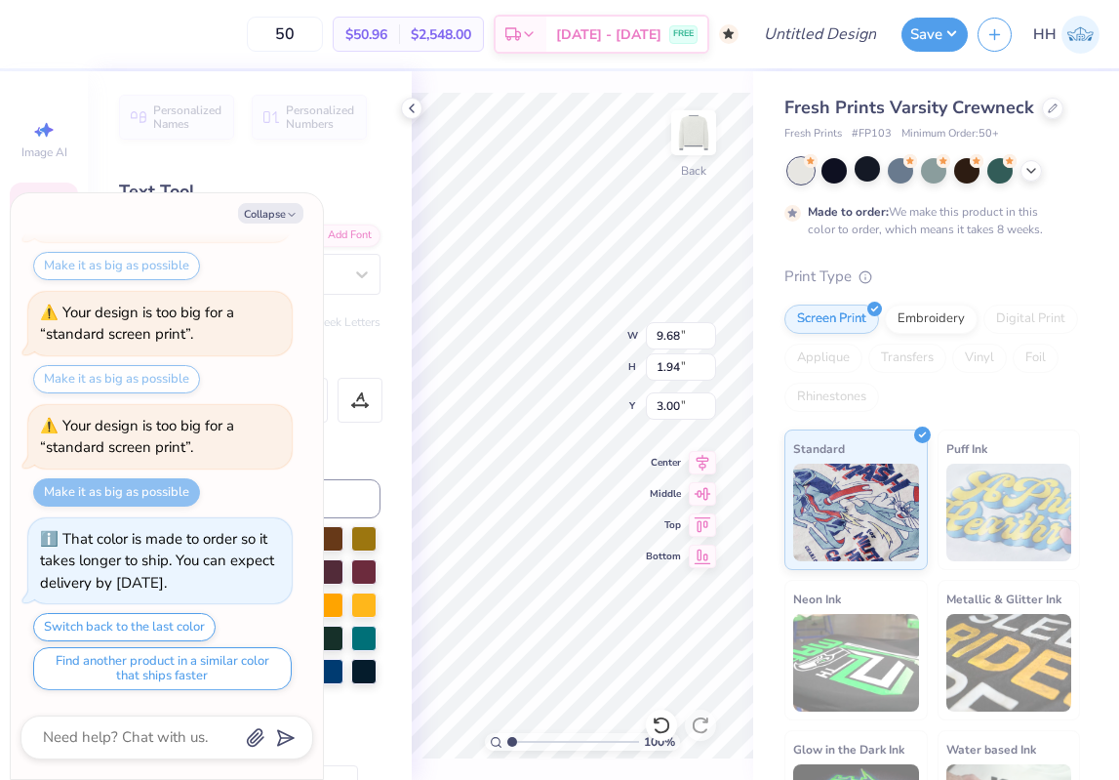
type textarea "Kappa"
type textarea "x"
type input "5.38"
click at [1033, 168] on polyline at bounding box center [1032, 169] width 8 height 4
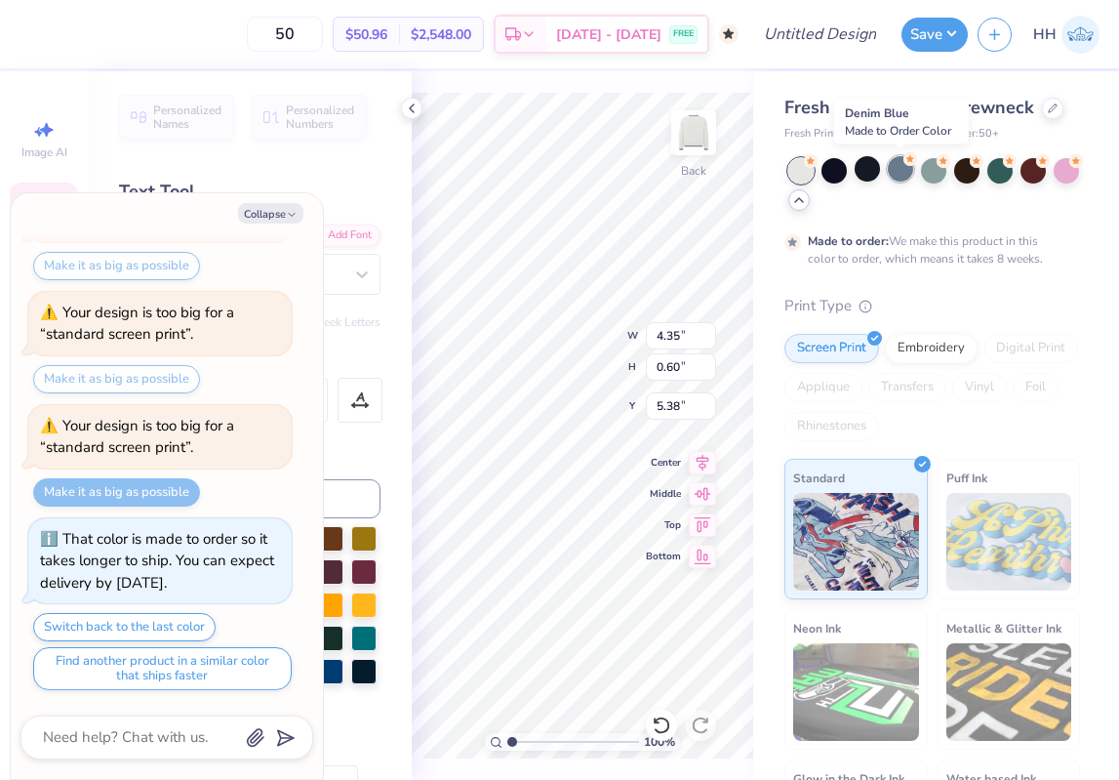
click at [895, 169] on div at bounding box center [900, 168] width 25 height 25
click at [823, 179] on div at bounding box center [834, 168] width 25 height 25
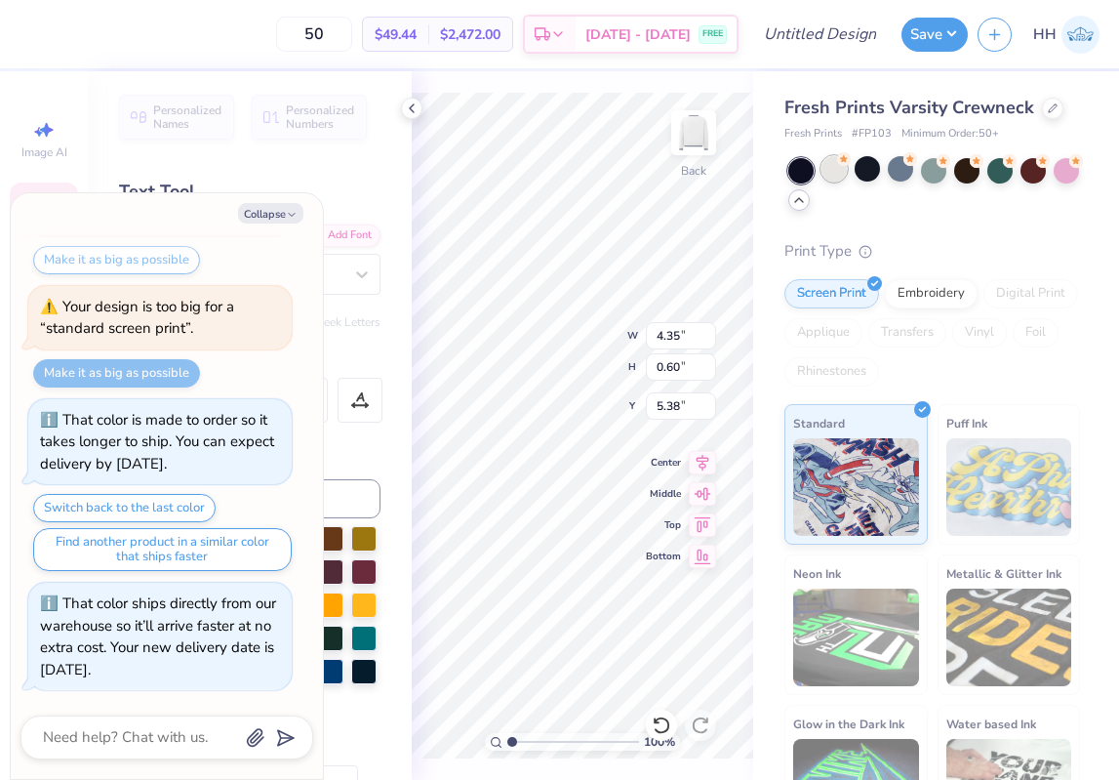
click at [836, 170] on div at bounding box center [834, 168] width 25 height 25
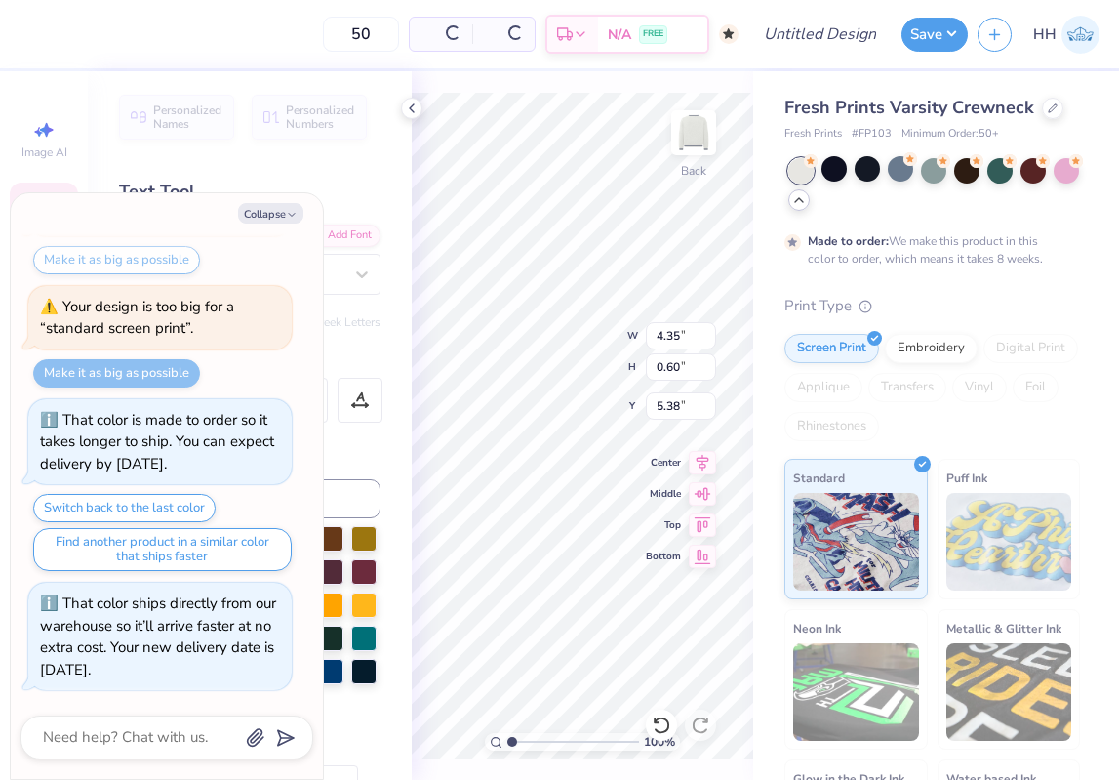
scroll to position [426, 0]
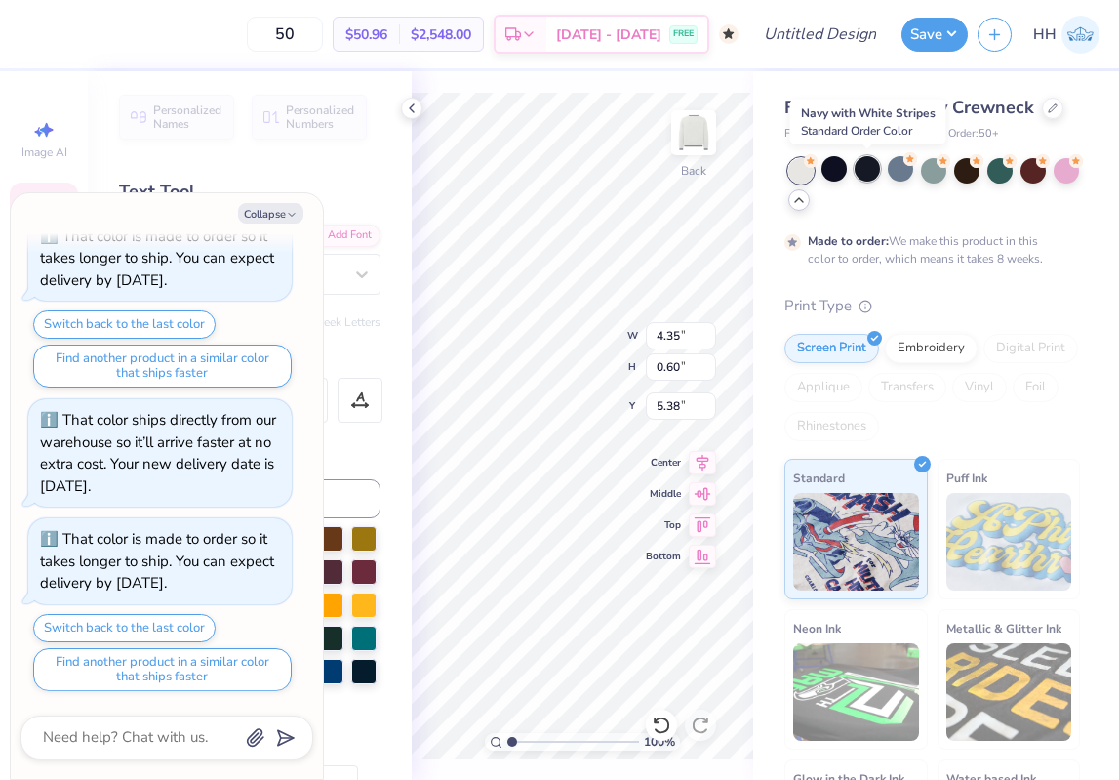
click at [871, 175] on div at bounding box center [867, 168] width 25 height 25
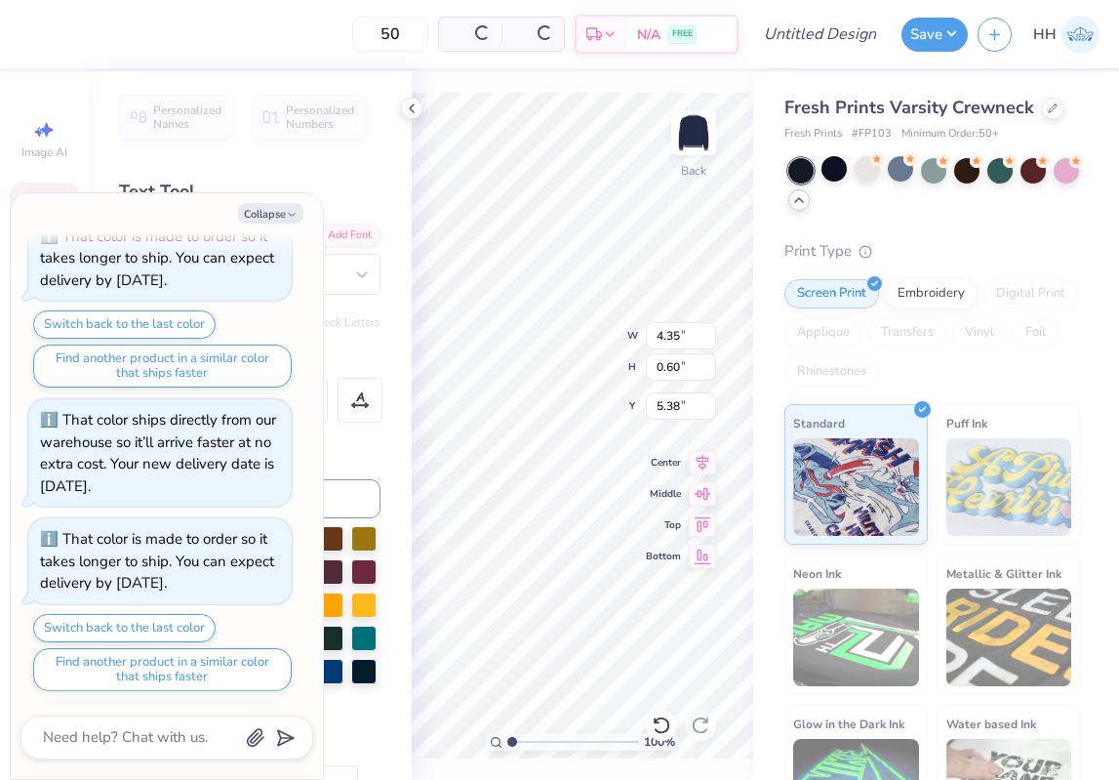
scroll to position [546, 0]
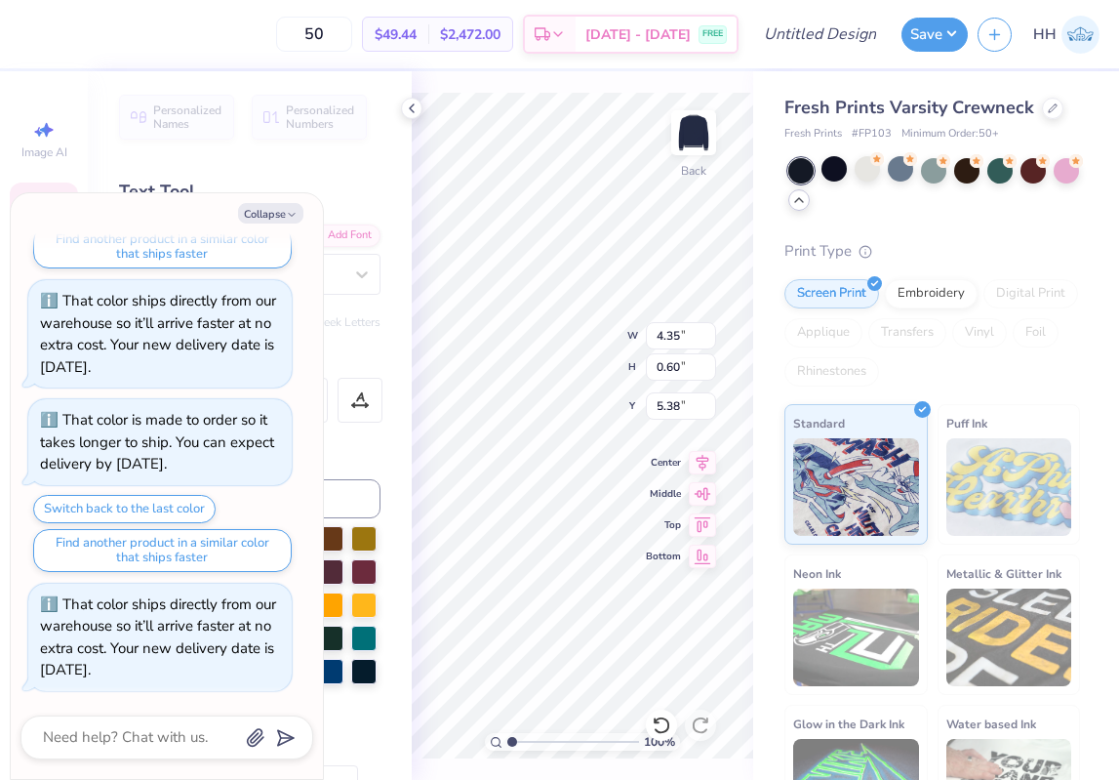
type textarea "x"
type input "7.93"
type input "2.47"
type input "2.91"
type textarea "x"
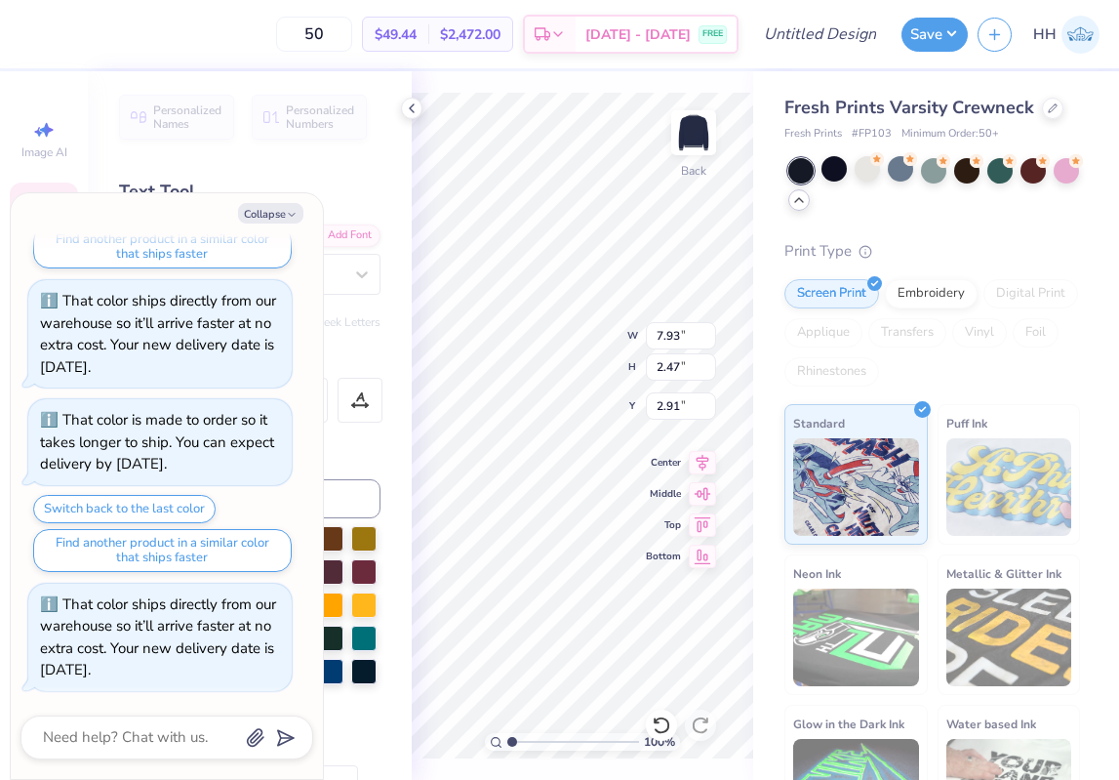
type input "3.00"
click at [42, 28] on div "50 $49.44 Per Item $2,472.00 Total Est. Delivery Sep 8 - 11 FREE" at bounding box center [383, 34] width 709 height 68
click at [288, 207] on button "Collapse" at bounding box center [270, 213] width 65 height 20
type textarea "x"
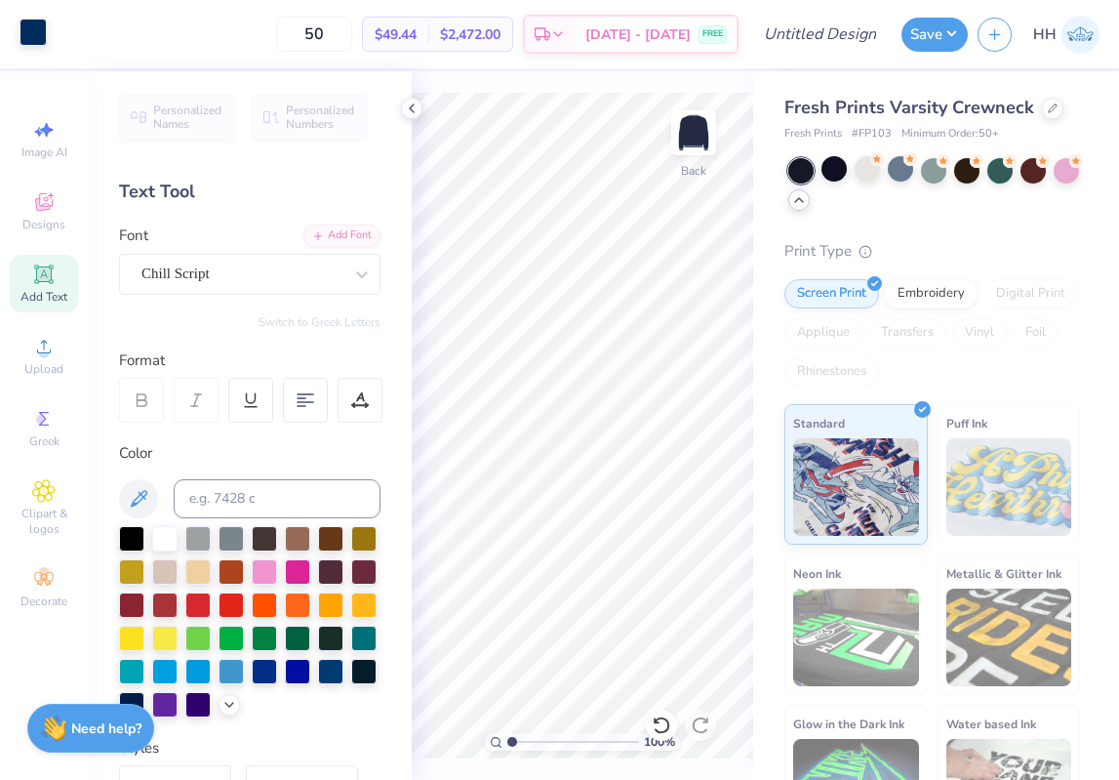
click at [34, 28] on div at bounding box center [33, 32] width 27 height 27
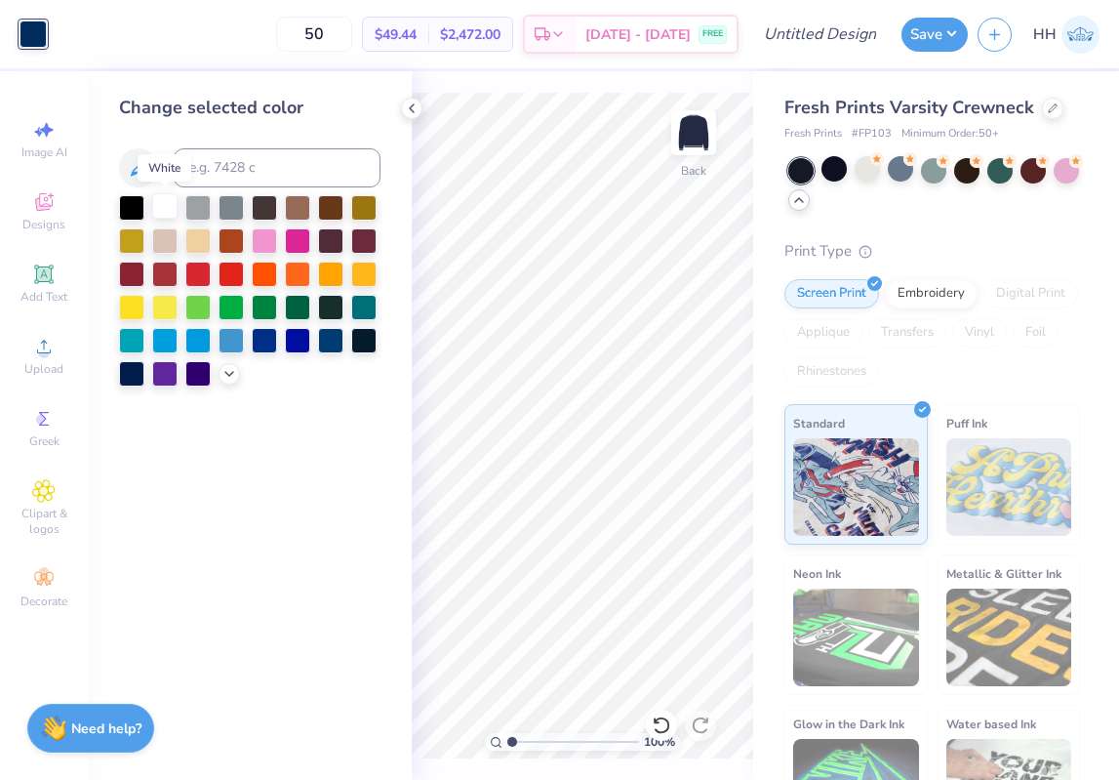
click at [167, 206] on div at bounding box center [164, 205] width 25 height 25
click at [410, 103] on icon at bounding box center [412, 109] width 16 height 16
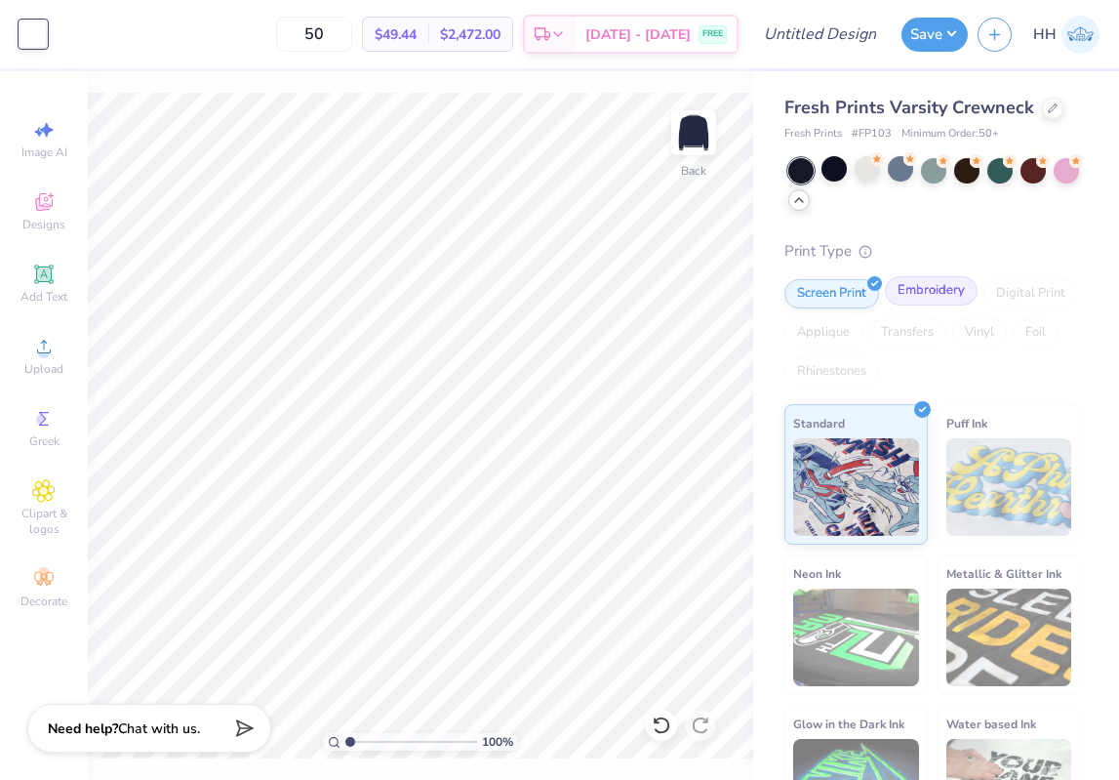
click at [945, 290] on div "Embroidery" at bounding box center [931, 290] width 93 height 29
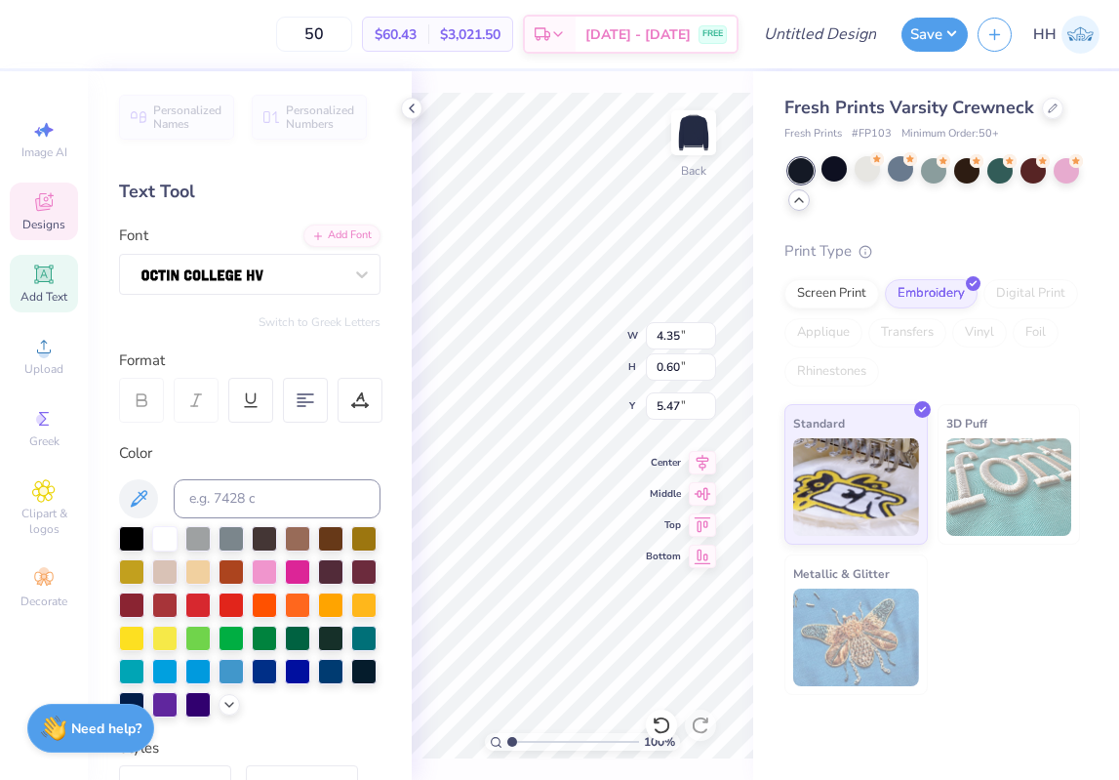
type input "5.47"
type textarea "since 1870"
type input "5.77"
click at [412, 112] on icon at bounding box center [412, 109] width 16 height 16
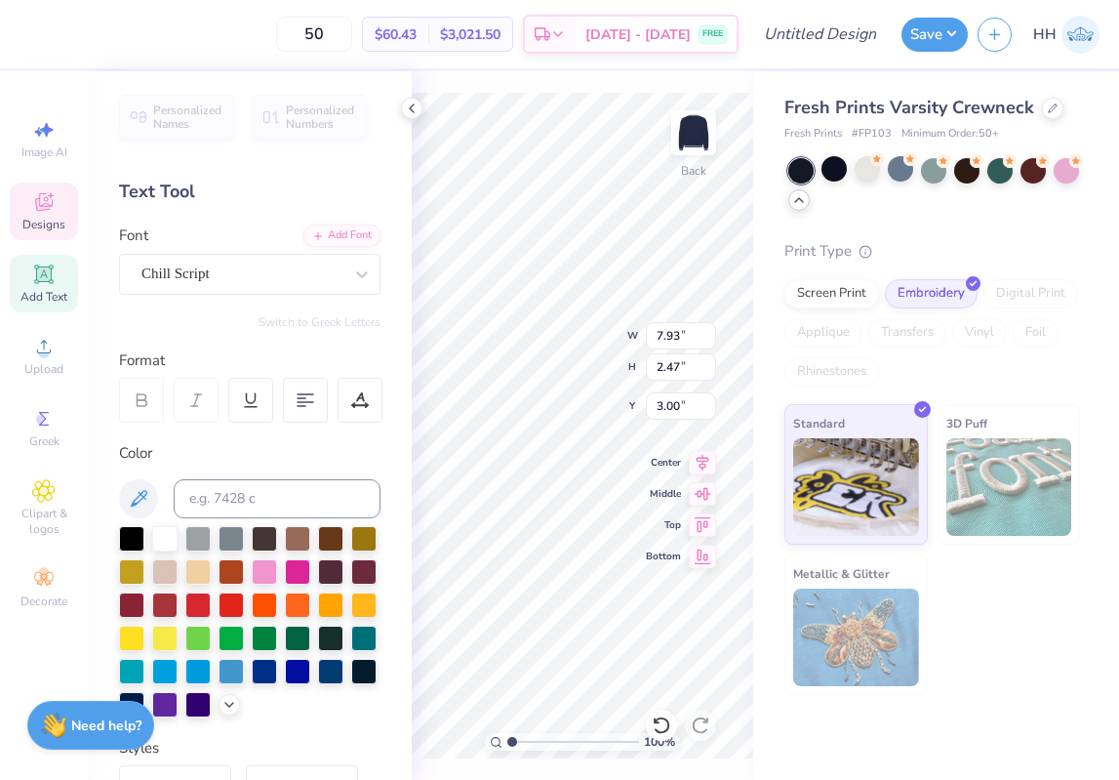
click at [112, 716] on strong "Need help?" at bounding box center [106, 725] width 70 height 19
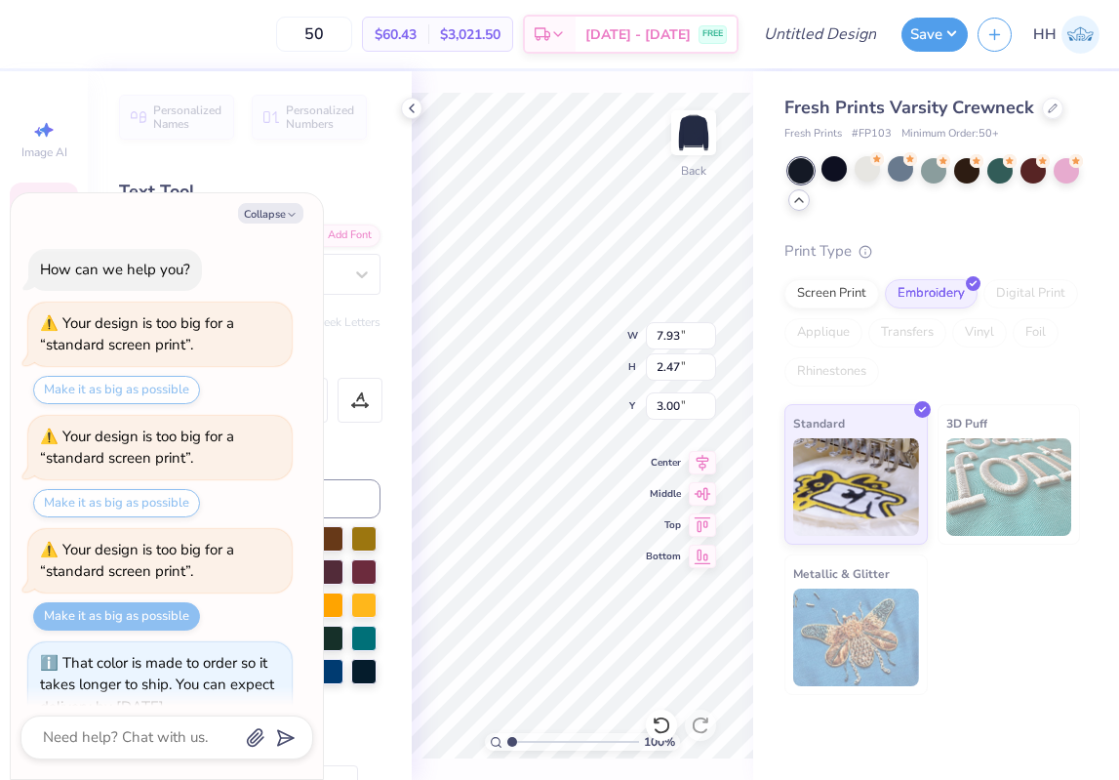
scroll to position [546, 0]
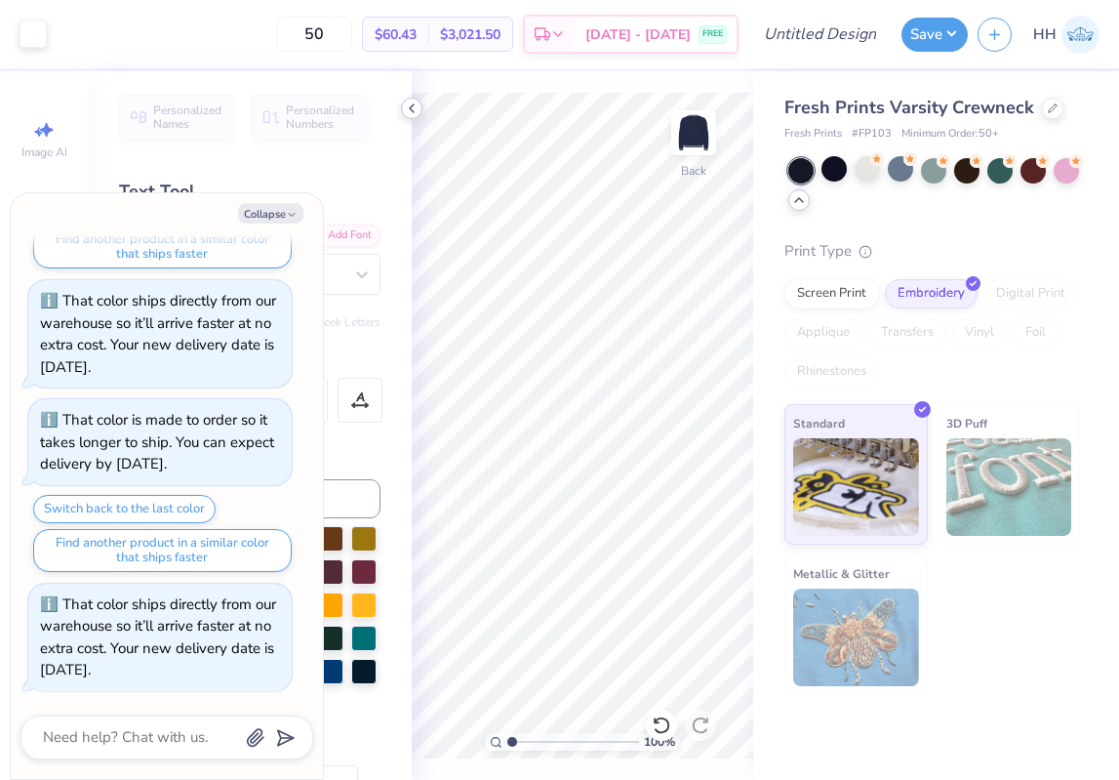
click at [413, 105] on icon at bounding box center [412, 109] width 16 height 16
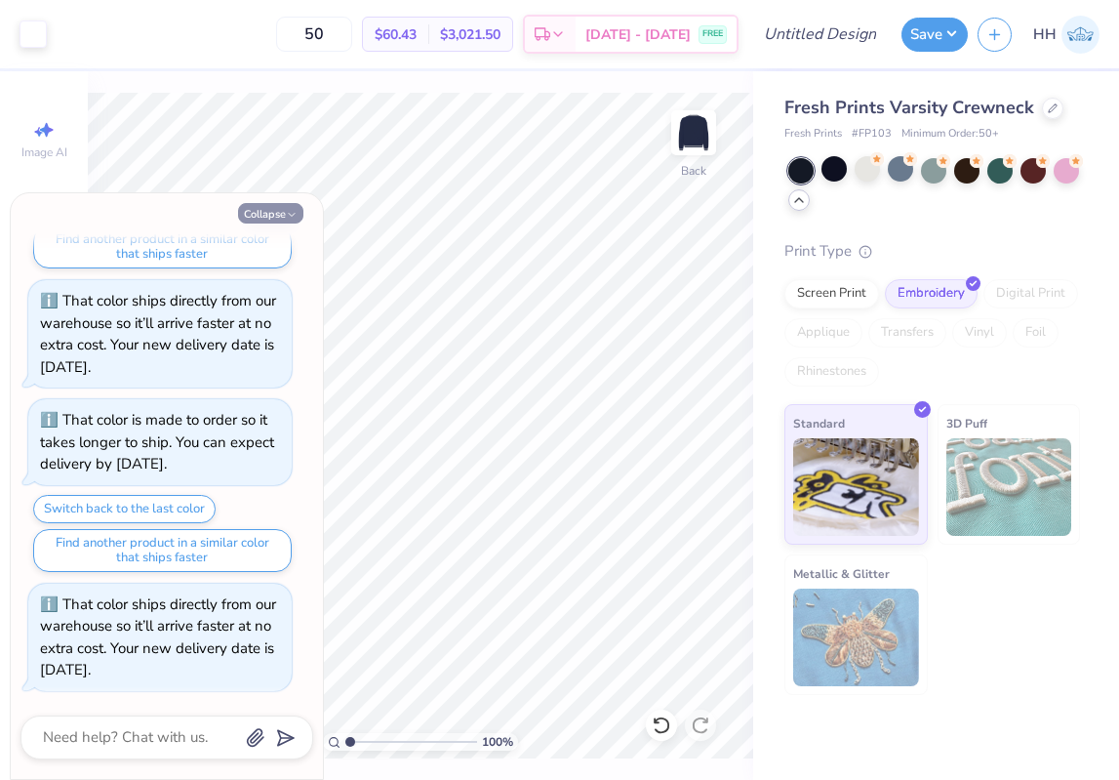
click at [291, 218] on icon "button" at bounding box center [292, 215] width 12 height 12
type textarea "x"
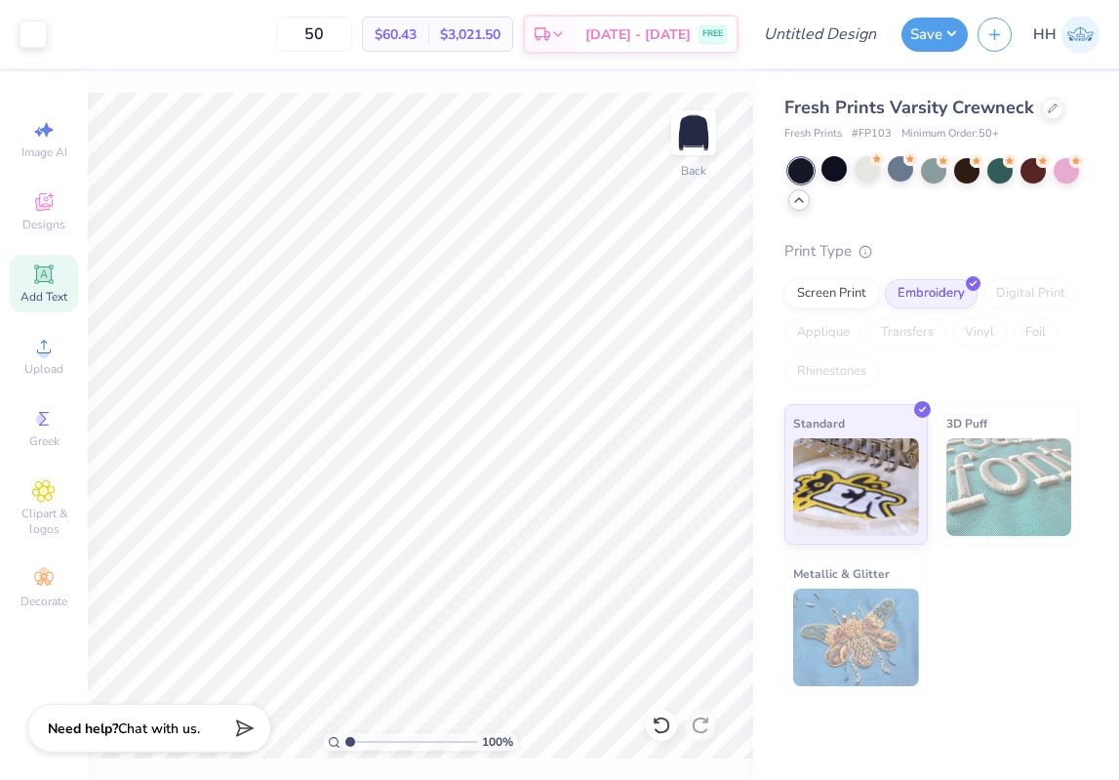
click at [51, 295] on span "Add Text" at bounding box center [43, 297] width 47 height 16
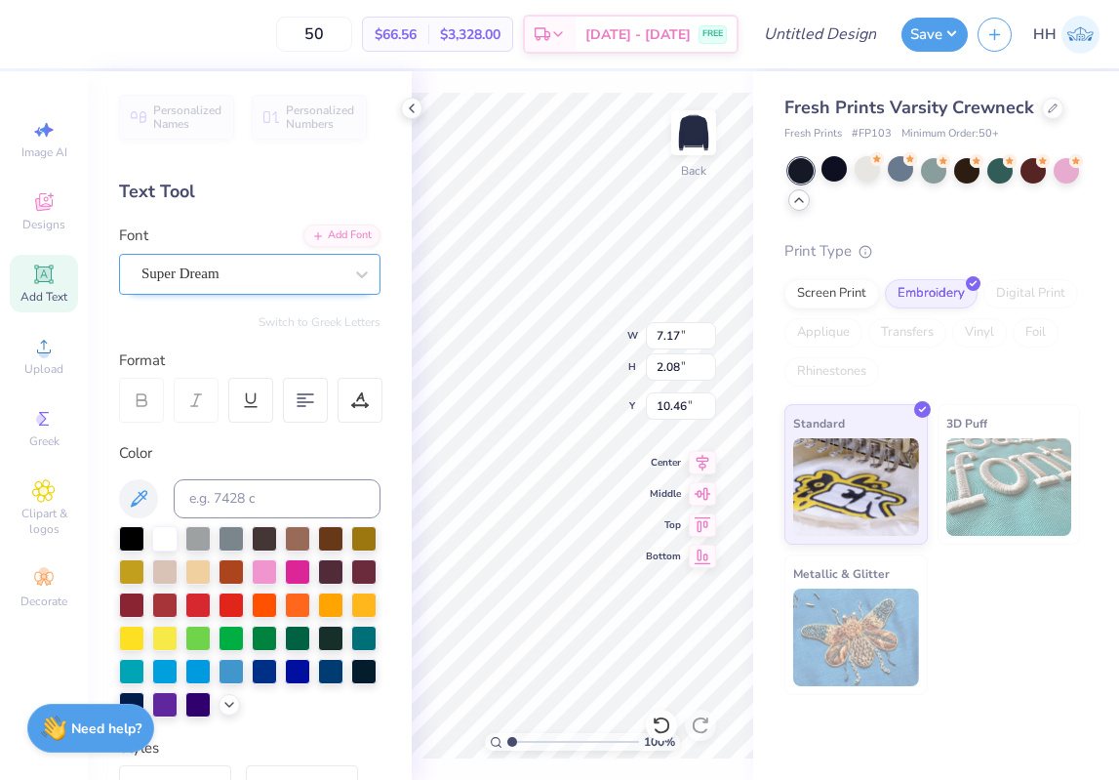
click at [344, 265] on div "Super Dream" at bounding box center [242, 274] width 205 height 30
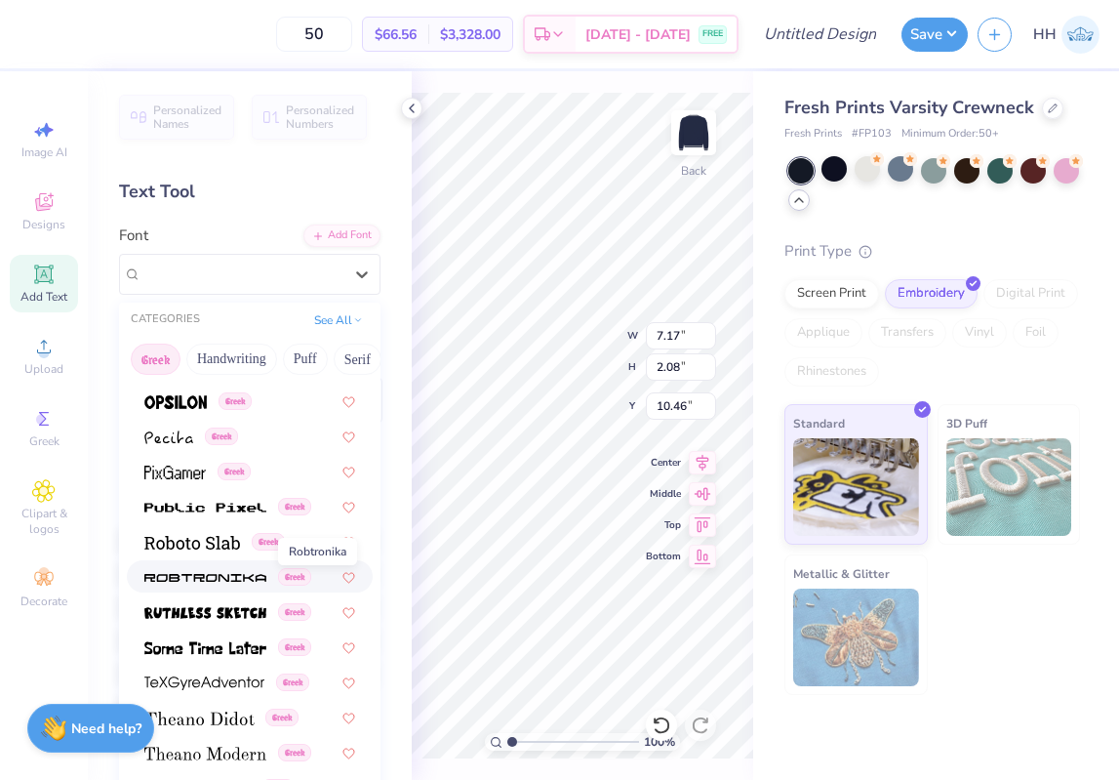
scroll to position [1181, 0]
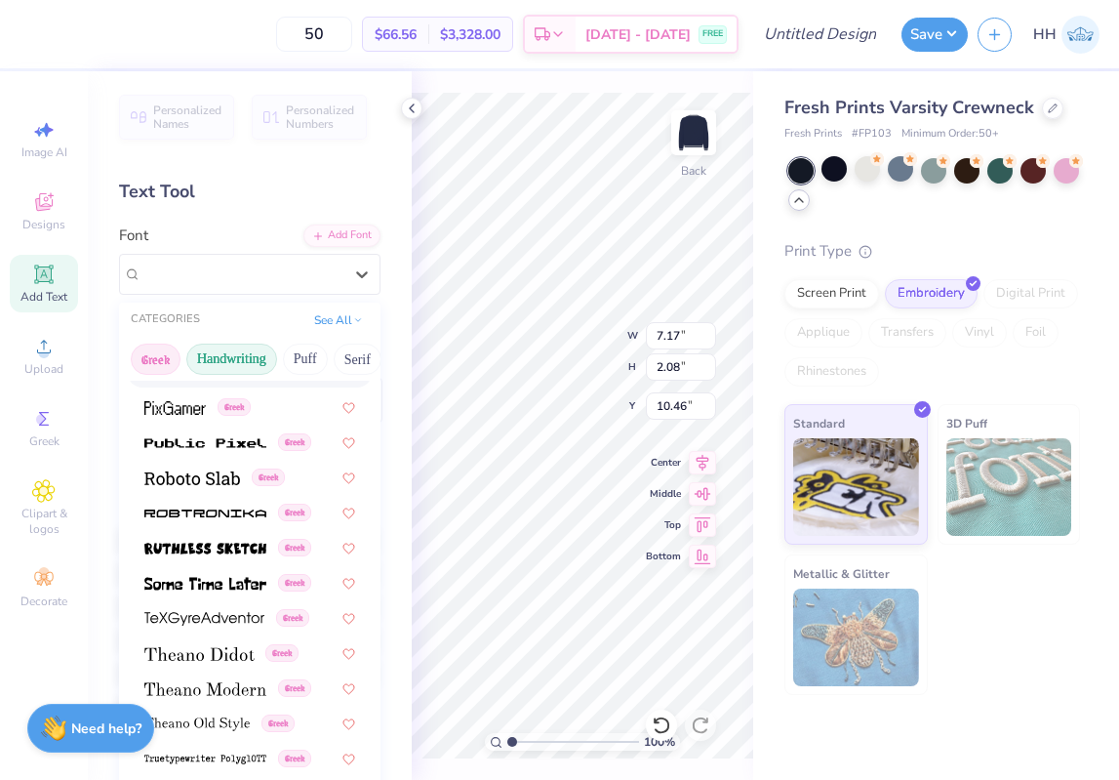
click at [218, 363] on button "Handwriting" at bounding box center [231, 359] width 91 height 31
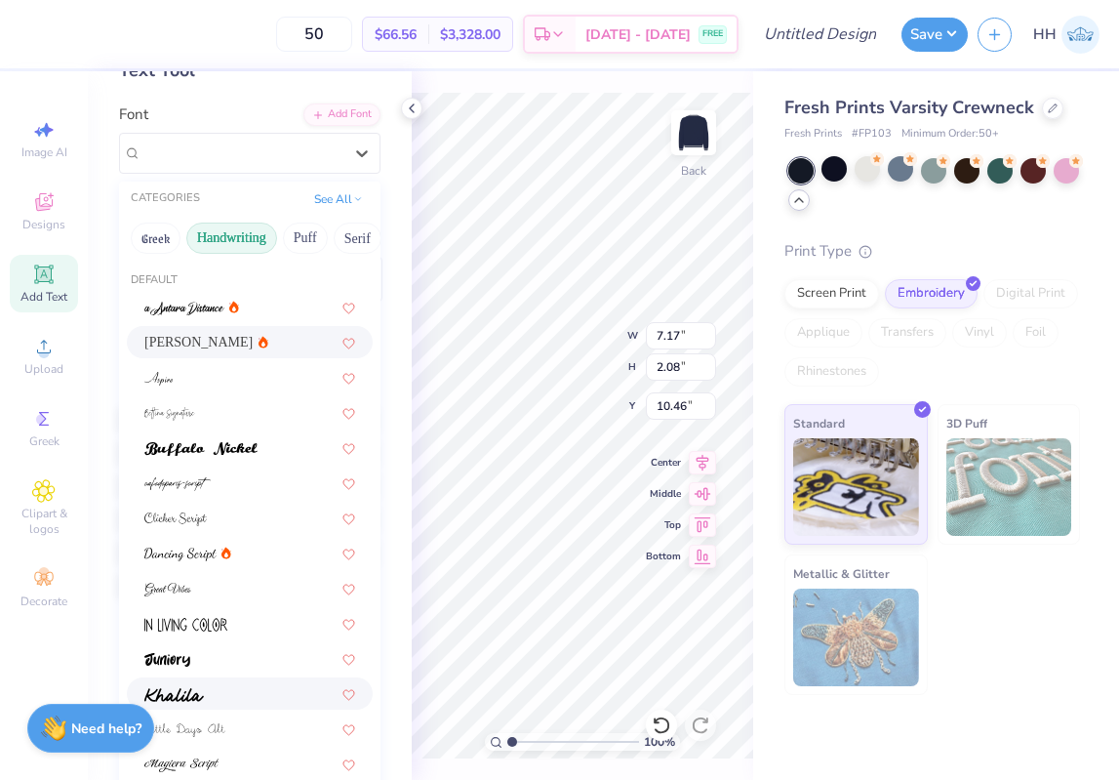
scroll to position [0, 0]
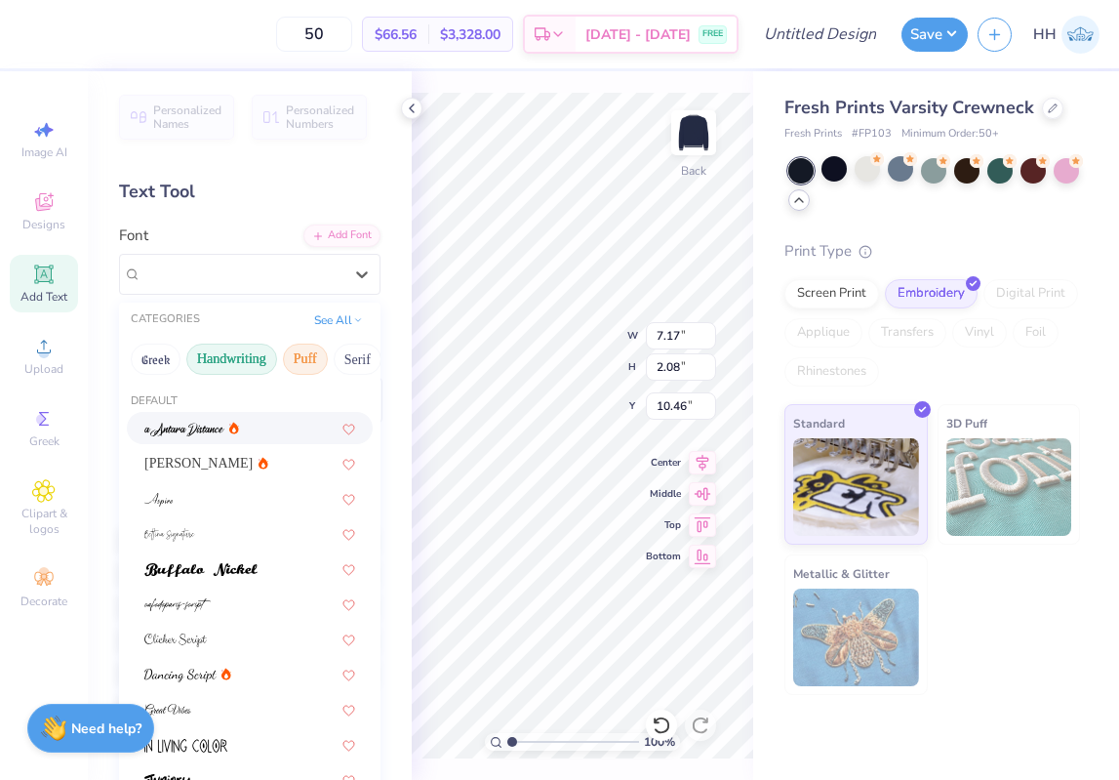
click at [302, 366] on button "Puff" at bounding box center [305, 359] width 45 height 31
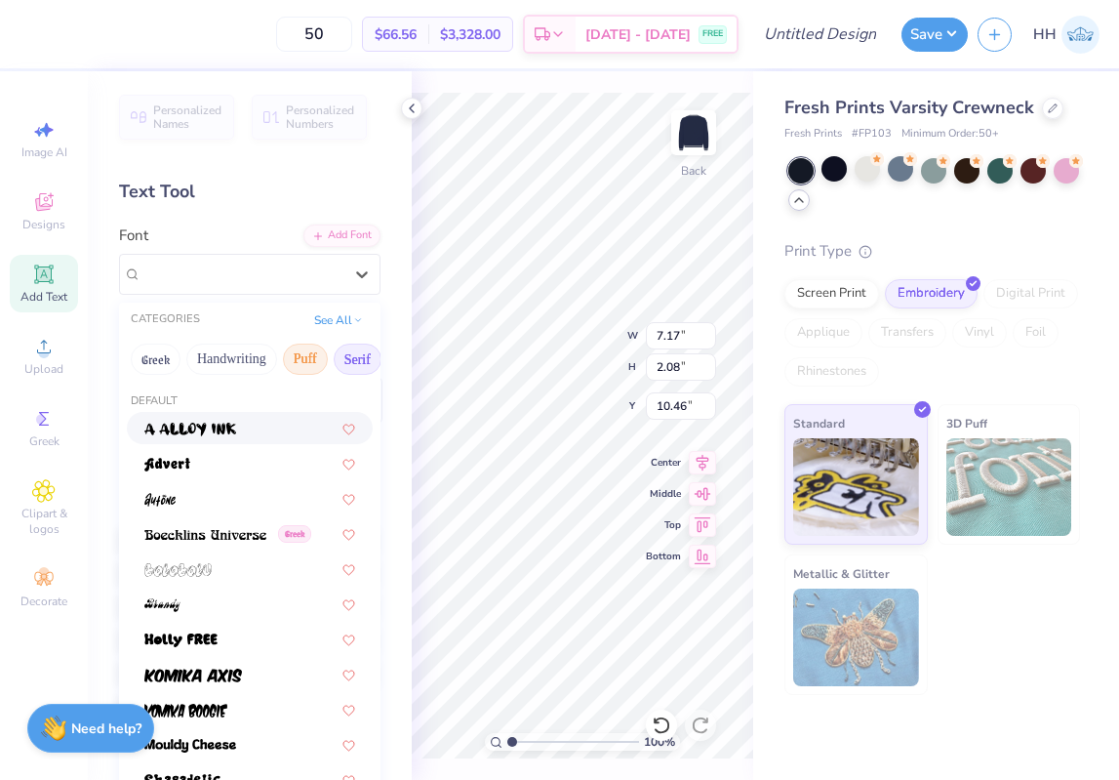
click at [360, 353] on button "Serif" at bounding box center [358, 359] width 48 height 31
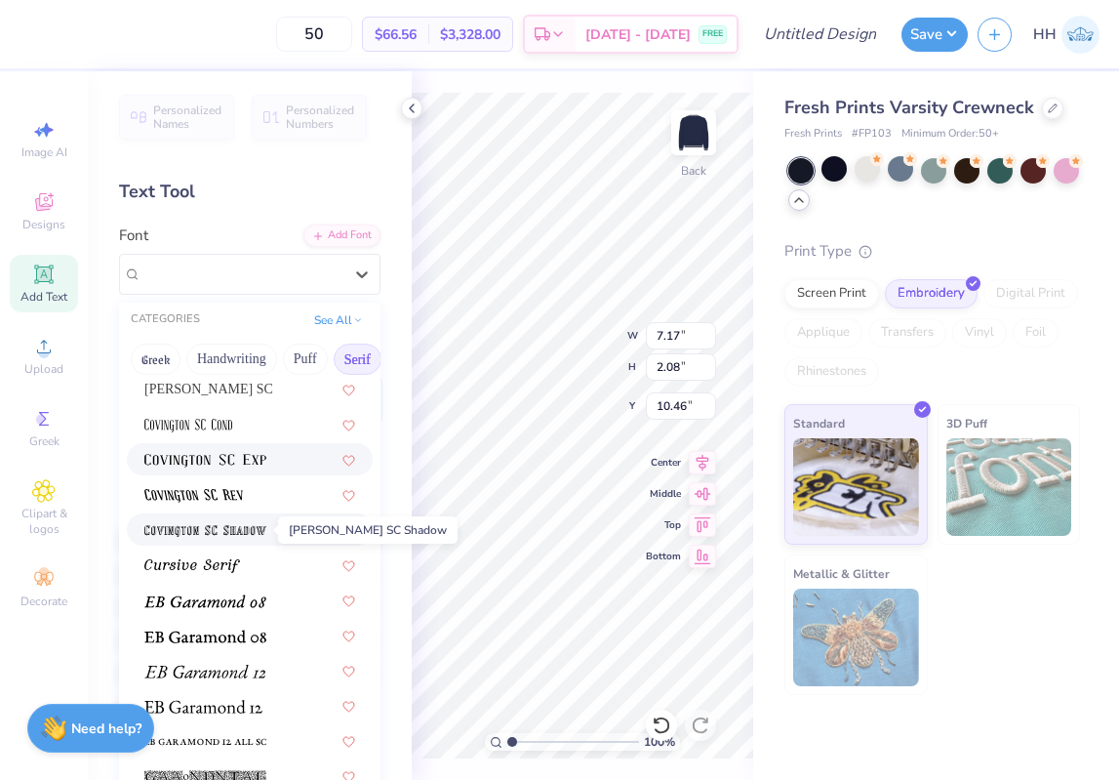
scroll to position [998, 0]
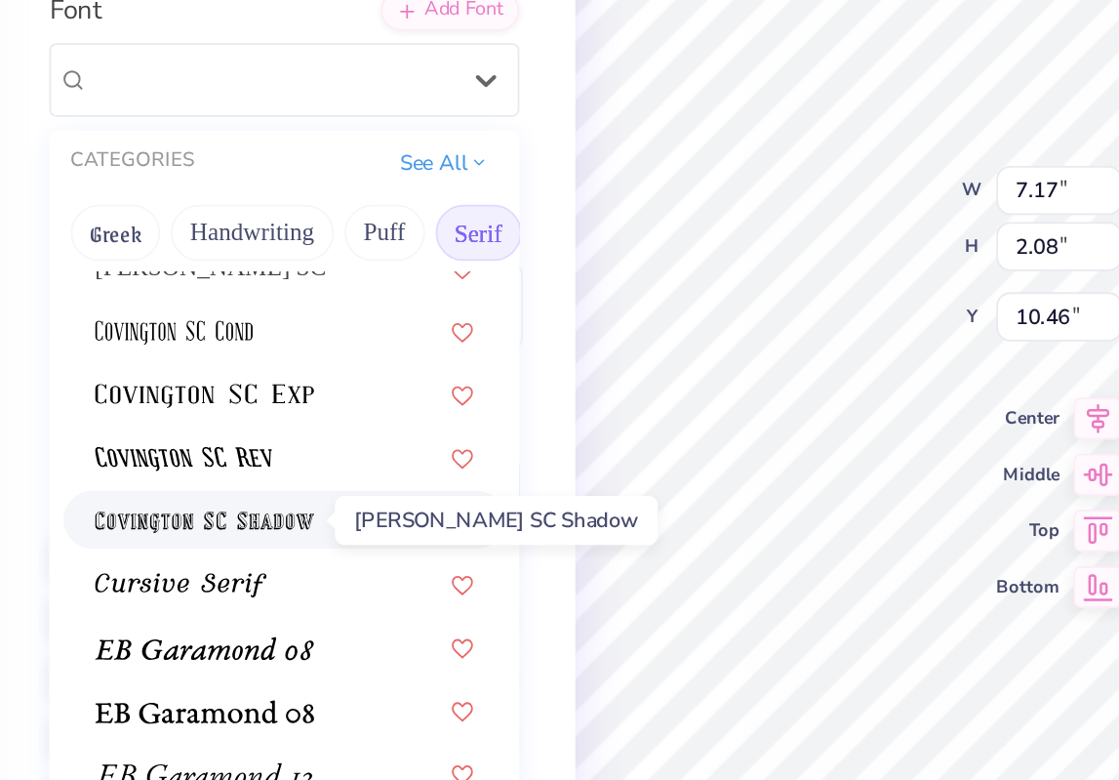
click at [206, 518] on img at bounding box center [205, 520] width 122 height 14
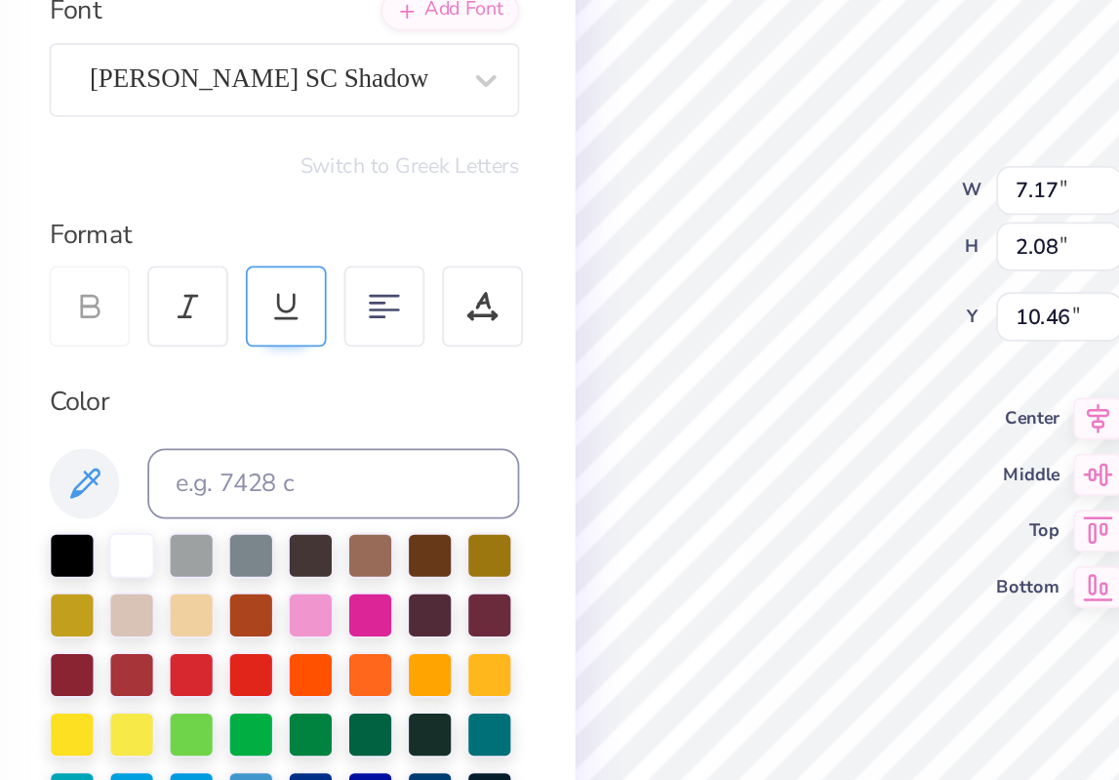
type input "6.30"
type input "2.33"
type input "10.33"
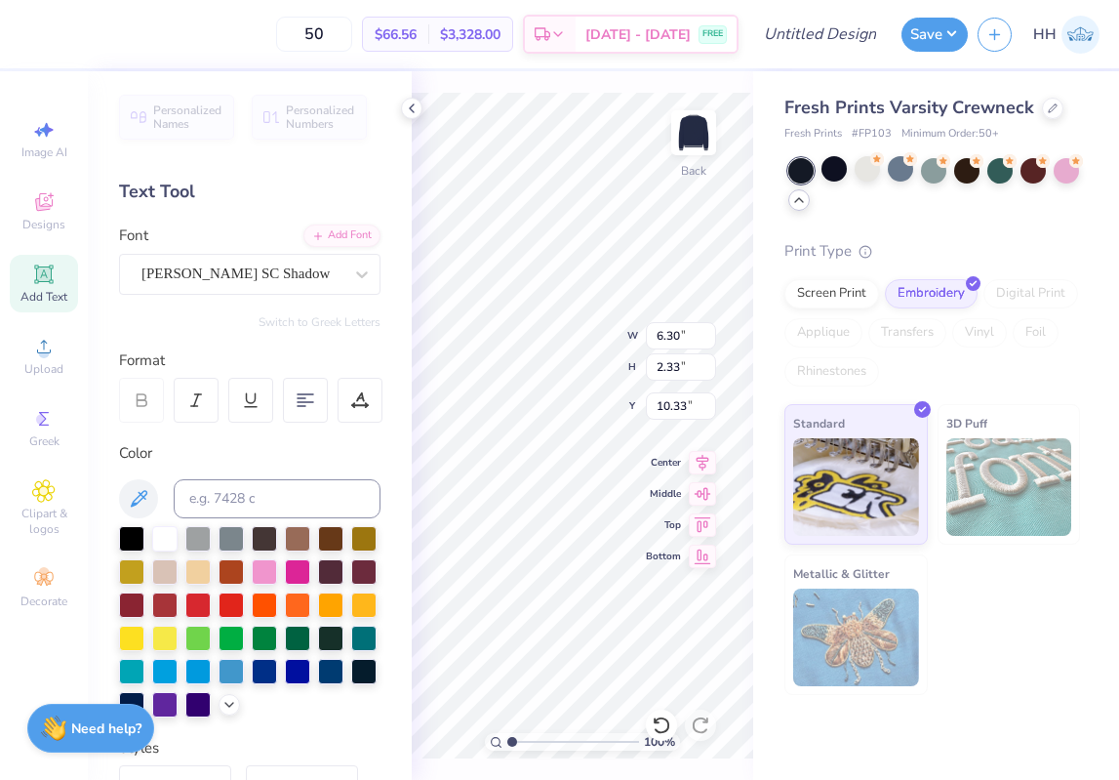
type textarea "T"
type textarea "Kappa kappa gamma"
click at [107, 726] on strong "Need help?" at bounding box center [106, 725] width 70 height 19
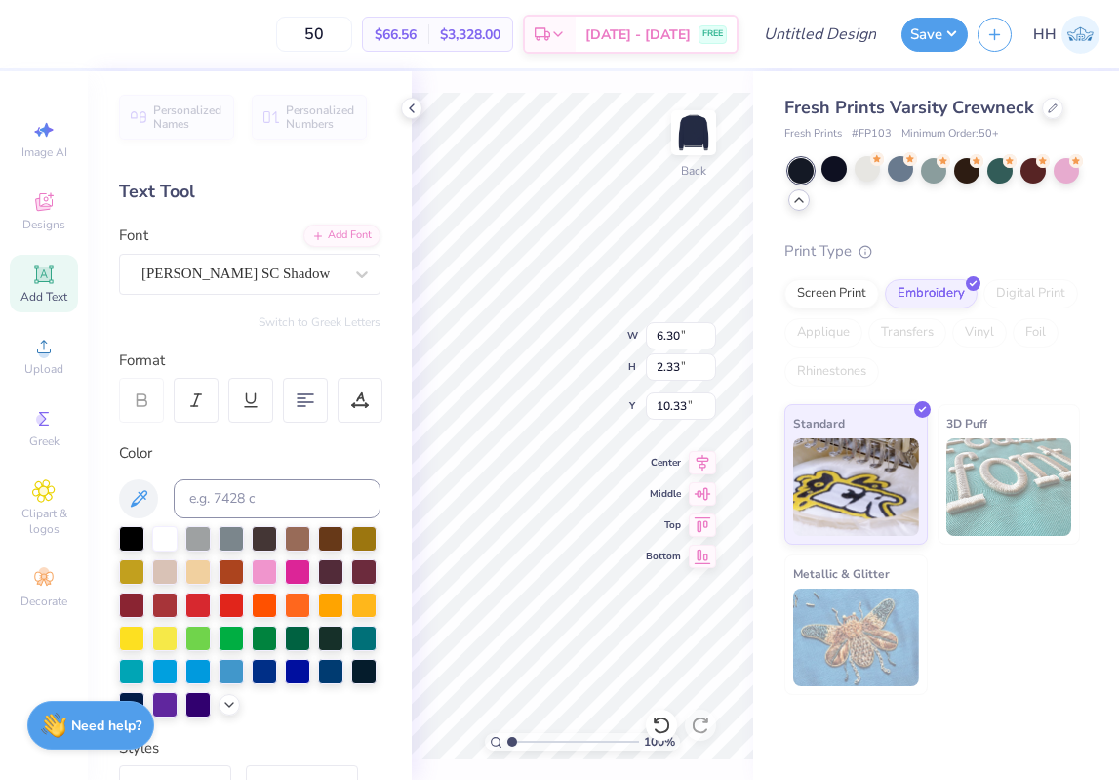
type textarea "x"
type input "17.94"
type input "1.84"
type input "10.58"
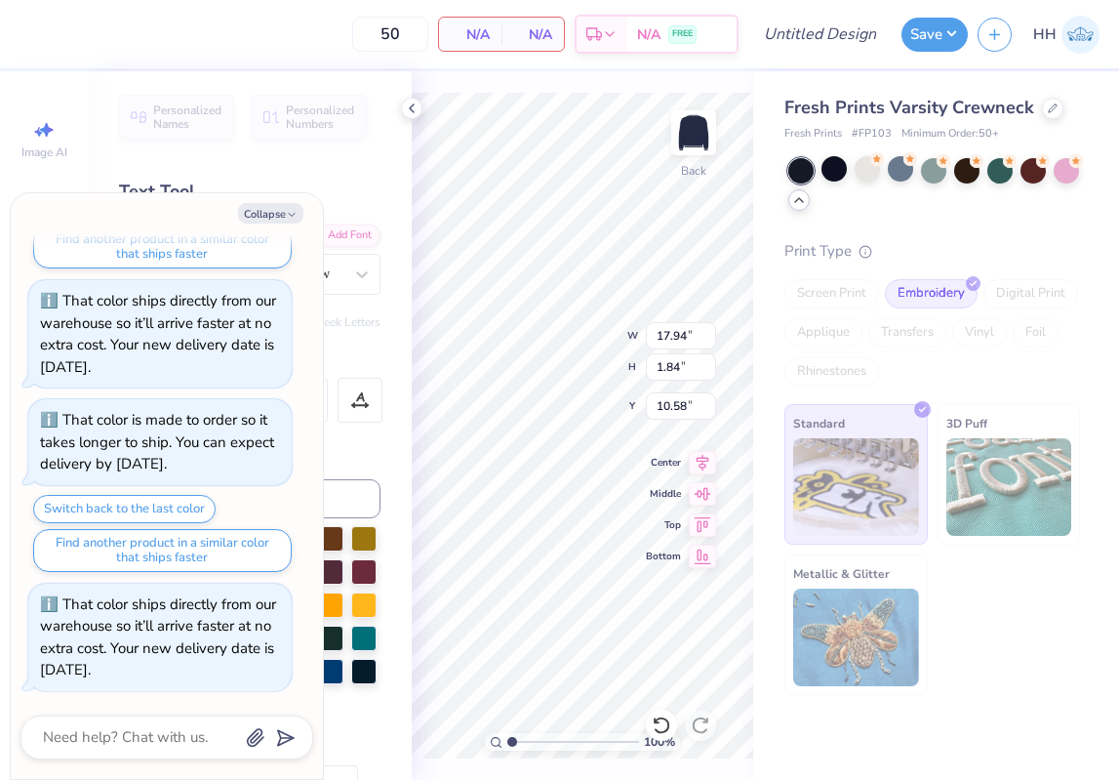
scroll to position [0, 3]
type textarea "x"
type textarea "Kappa"
type textarea "x"
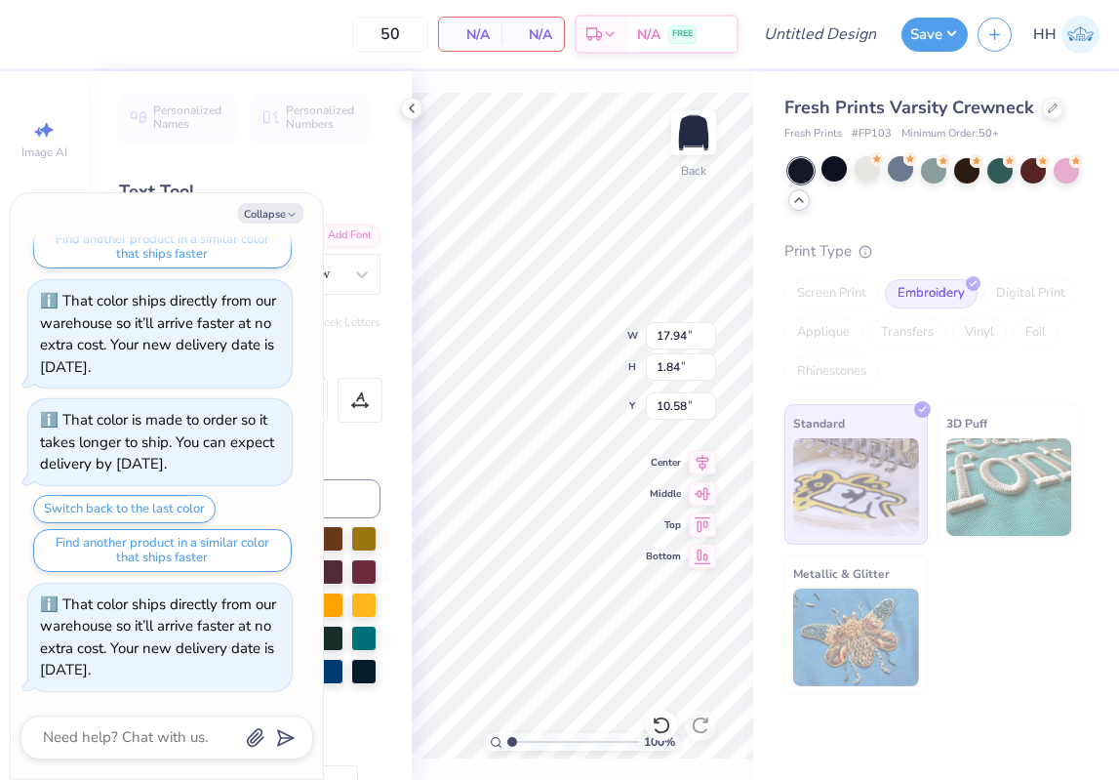
type textarea "Kappa"
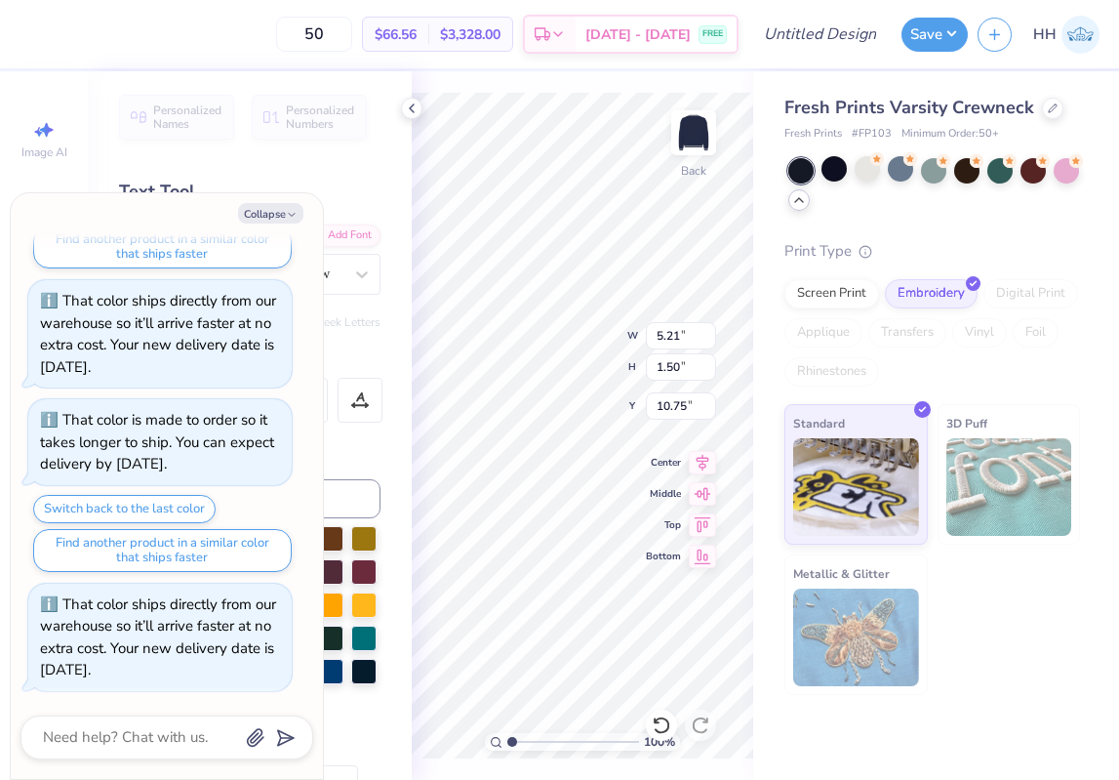
type textarea "x"
type input "11.50"
click at [289, 210] on icon "button" at bounding box center [292, 215] width 12 height 12
type textarea "x"
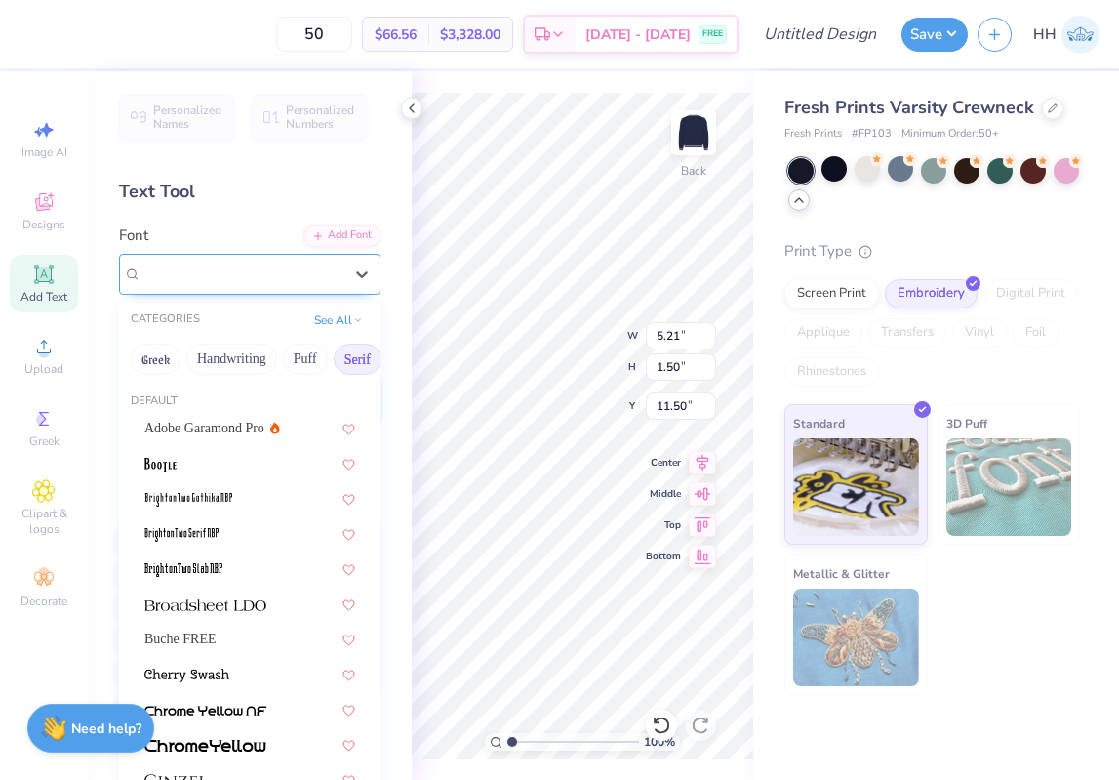
click at [322, 285] on div at bounding box center [242, 274] width 201 height 26
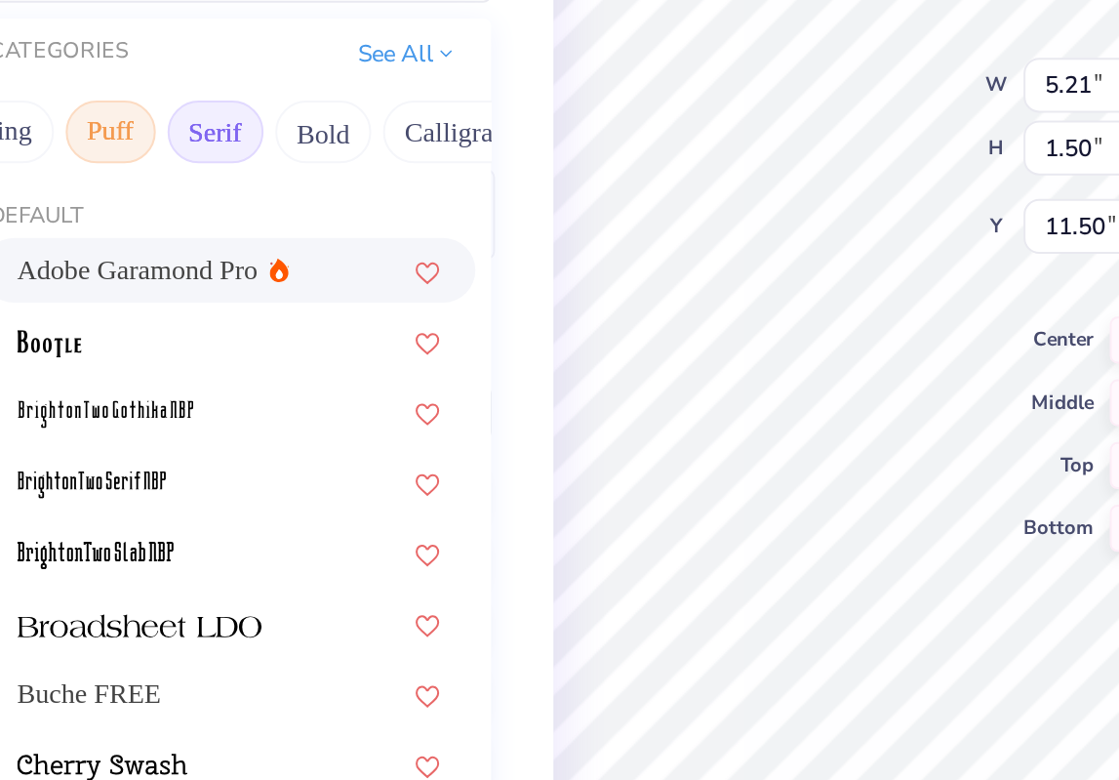
scroll to position [0, 128]
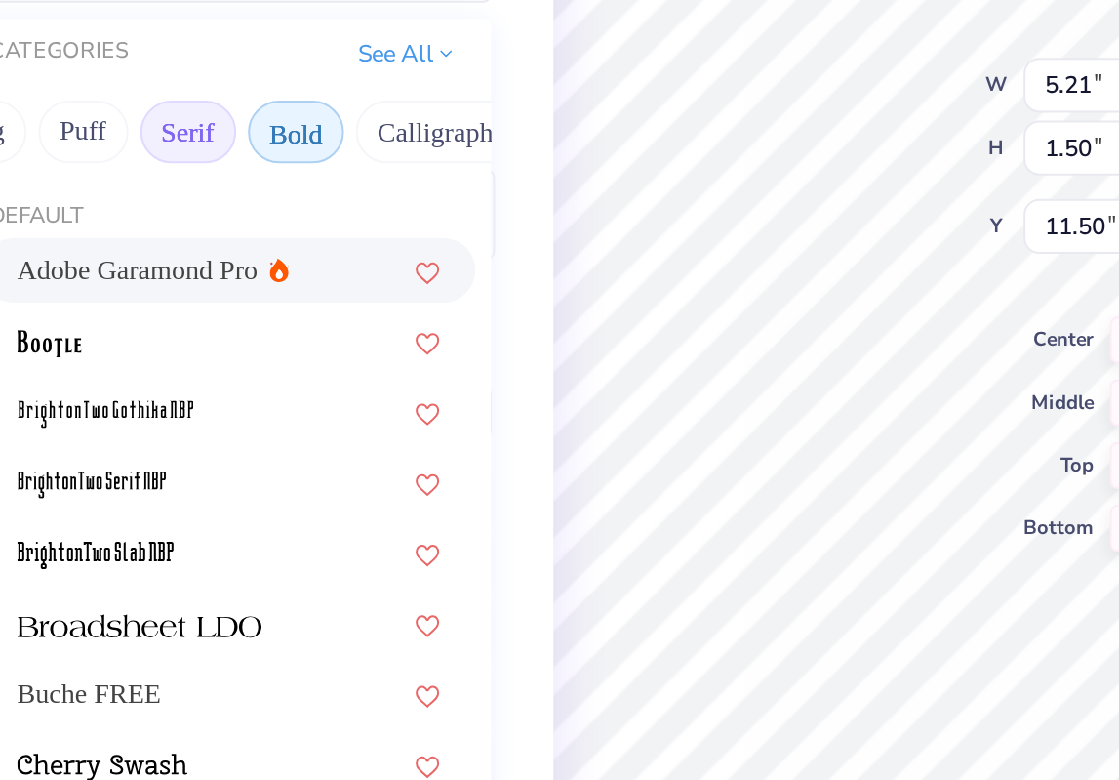
click at [292, 356] on button "Bold" at bounding box center [284, 359] width 48 height 31
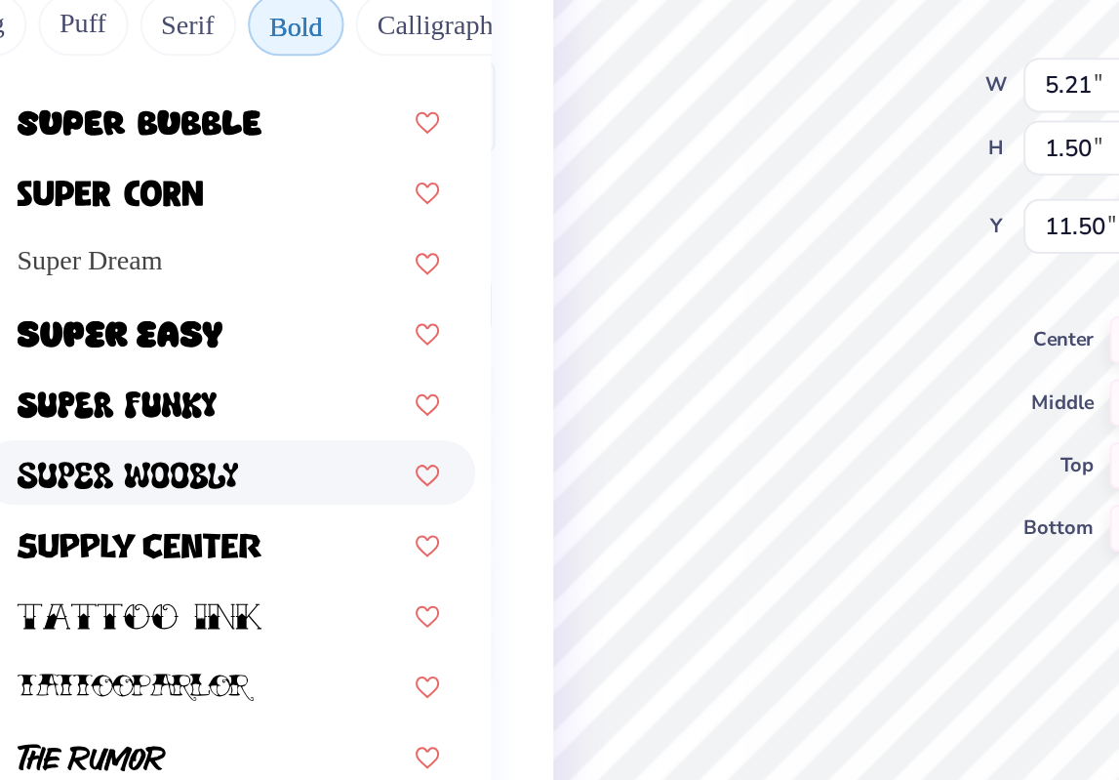
scroll to position [70, 0]
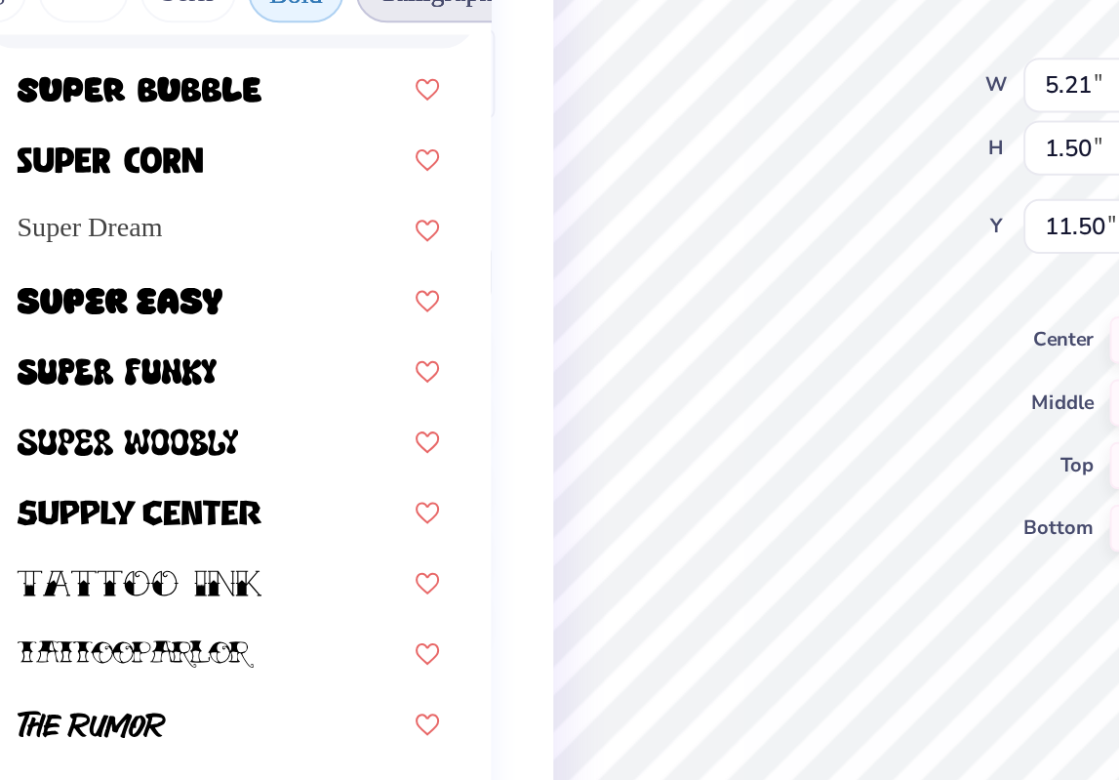
click at [343, 301] on button "Calligraphy" at bounding box center [356, 288] width 86 height 31
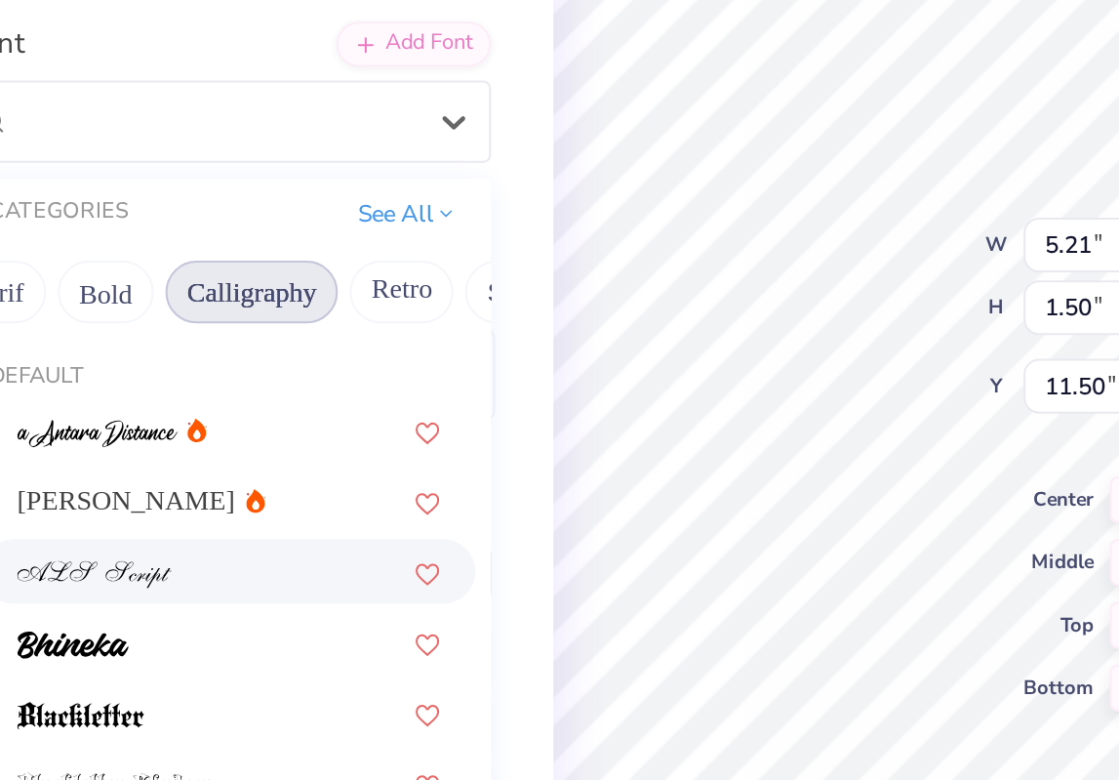
scroll to position [0, 247]
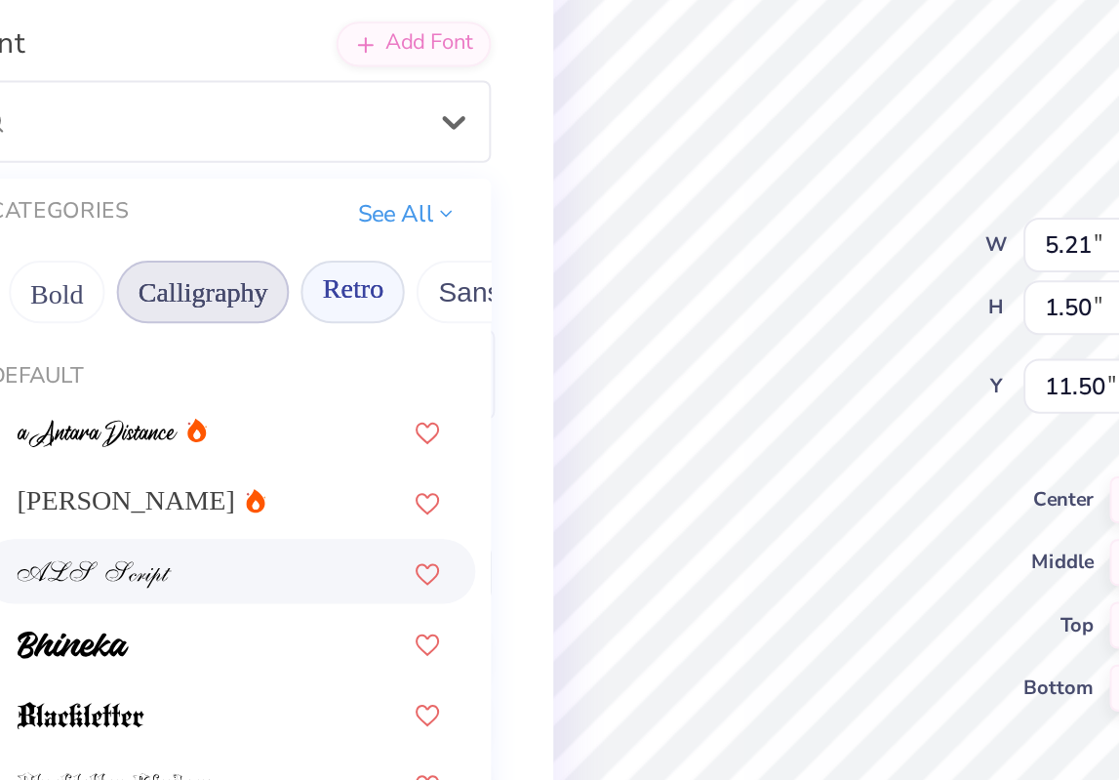
click at [313, 361] on button "Retro" at bounding box center [312, 359] width 52 height 31
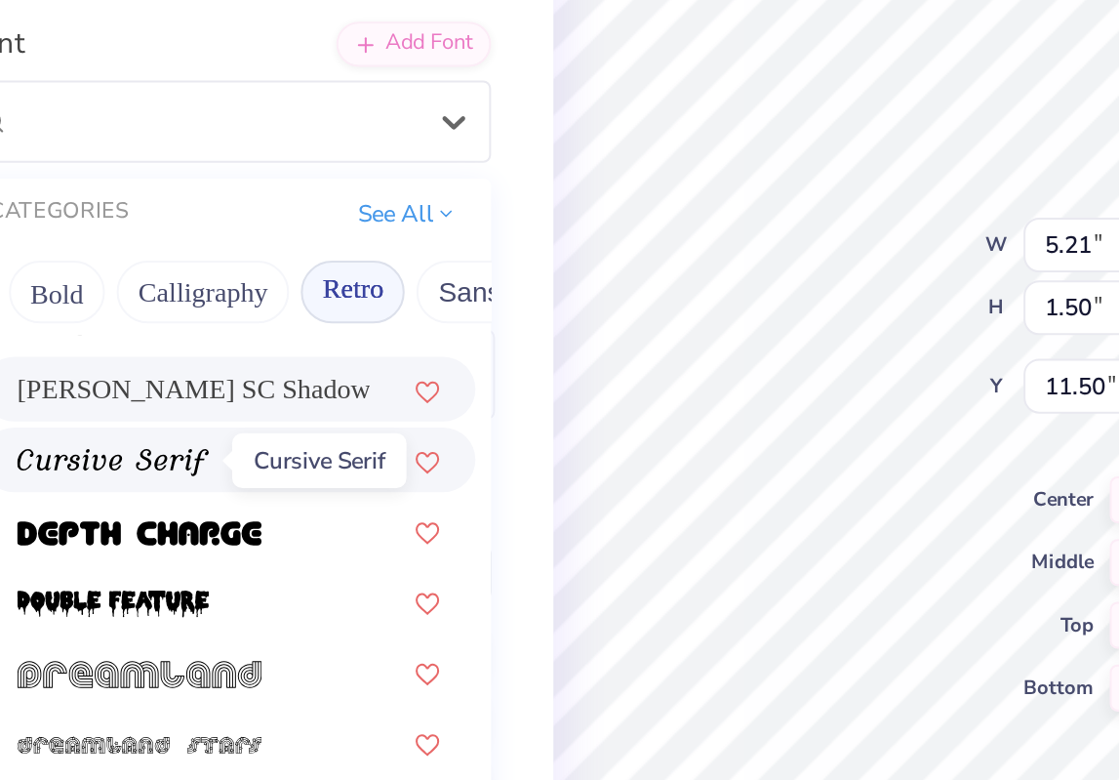
scroll to position [1009, 0]
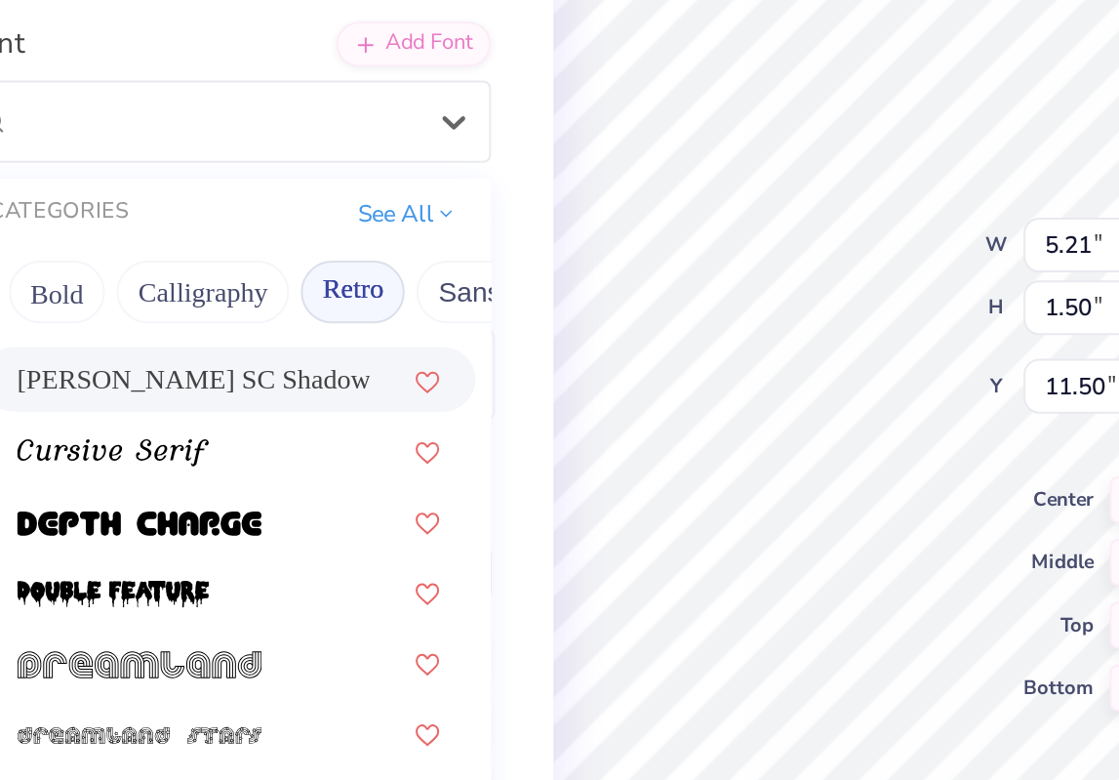
click at [322, 398] on div "Covington SC Shadow" at bounding box center [249, 402] width 211 height 20
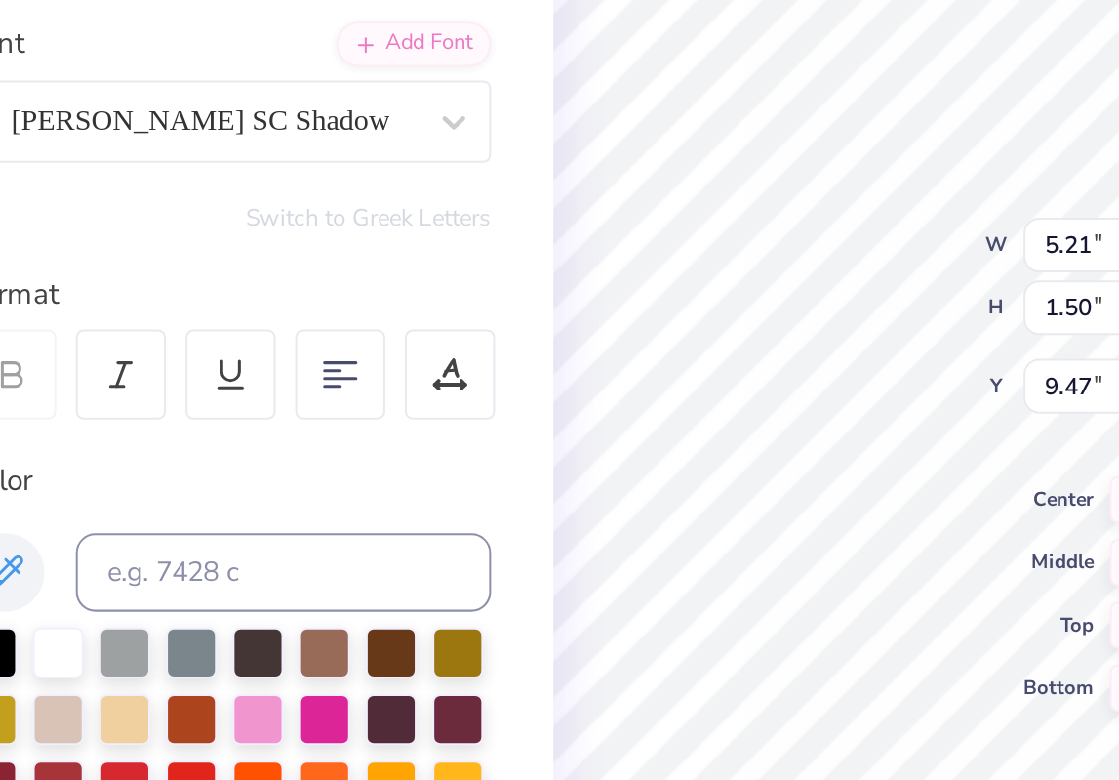
type input "9.47"
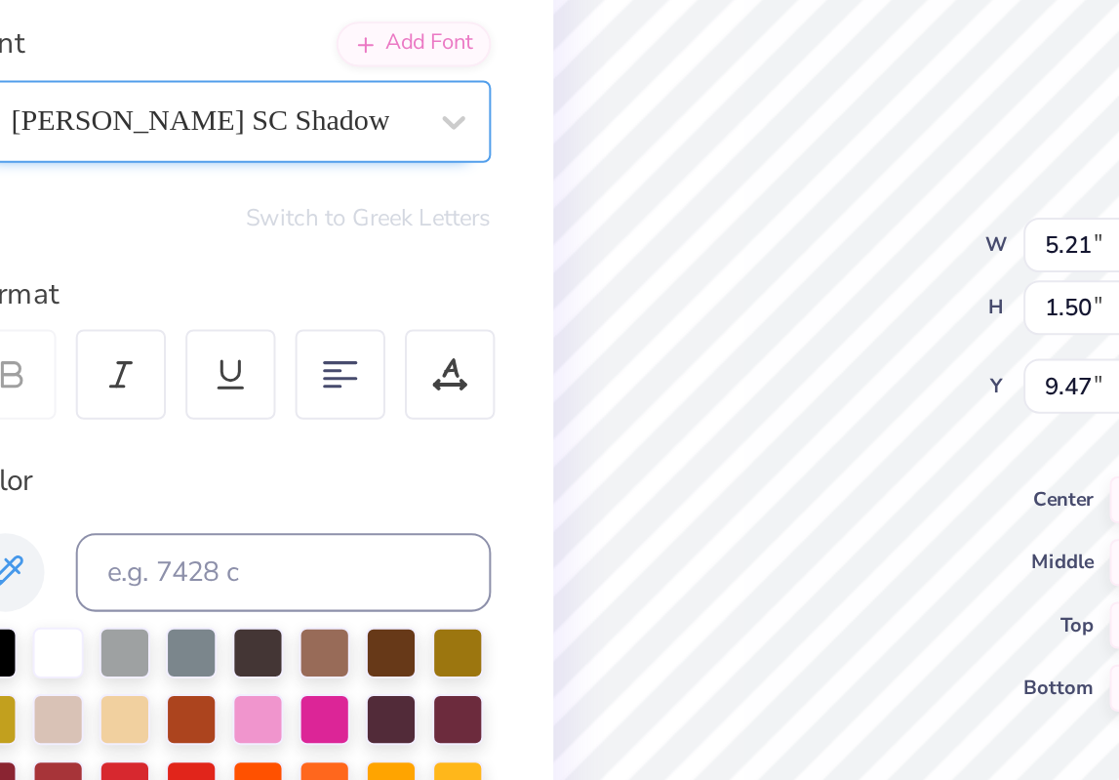
click at [314, 276] on div "Covington SC Shadow" at bounding box center [242, 274] width 205 height 30
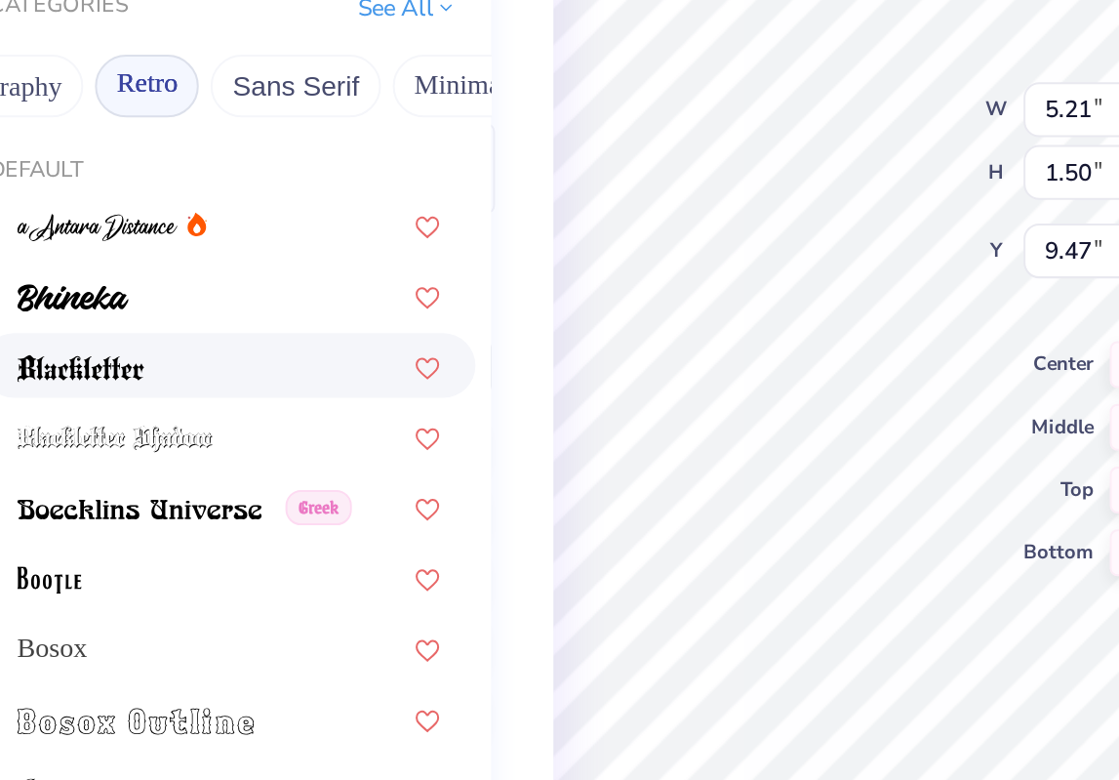
scroll to position [0, 0]
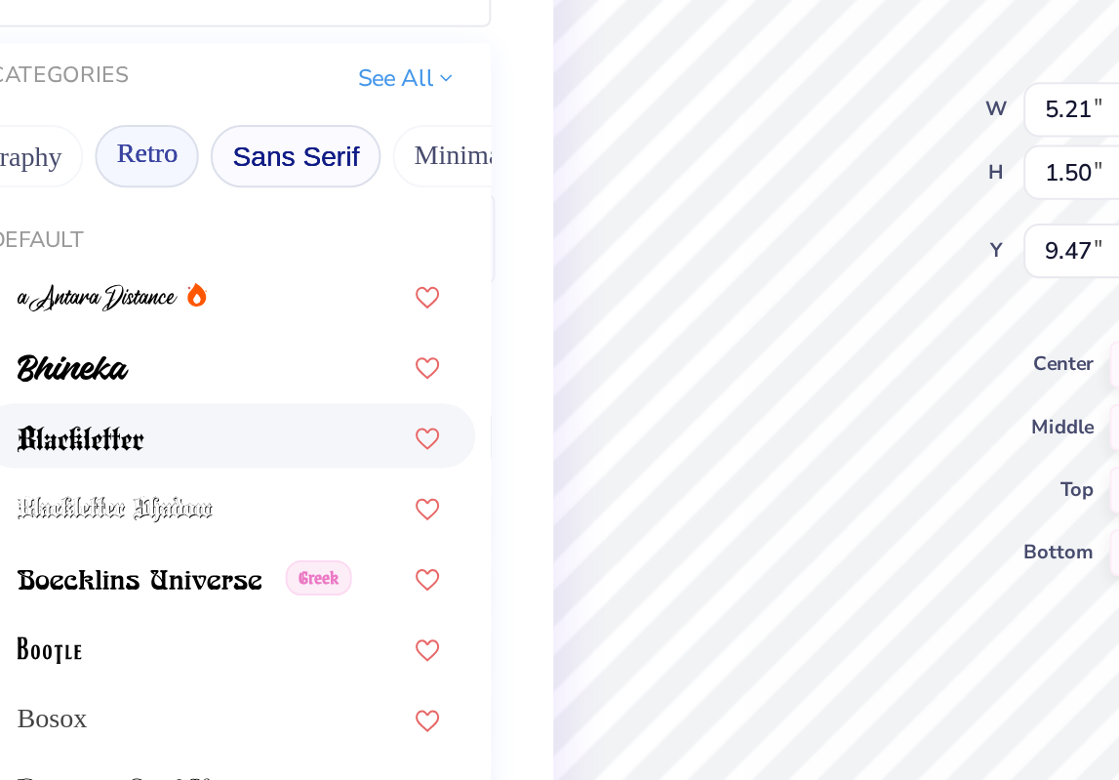
click at [277, 354] on button "Sans Serif" at bounding box center [283, 359] width 85 height 31
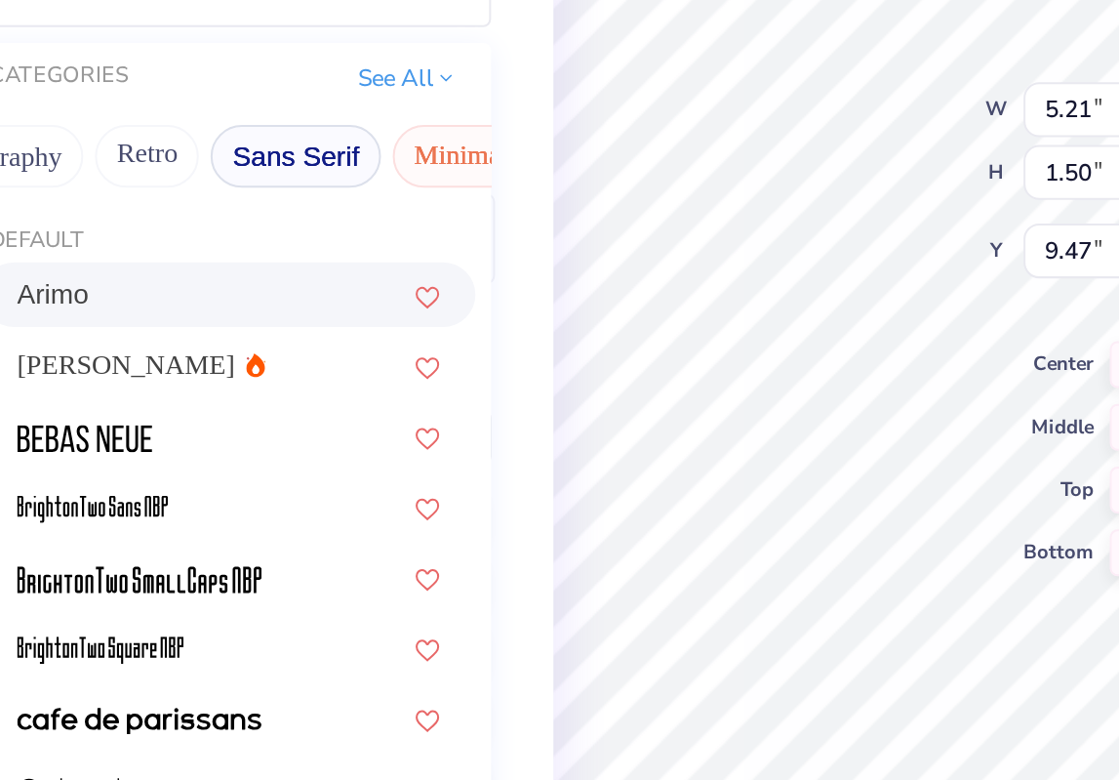
click at [344, 361] on button "Minimal" at bounding box center [366, 359] width 68 height 31
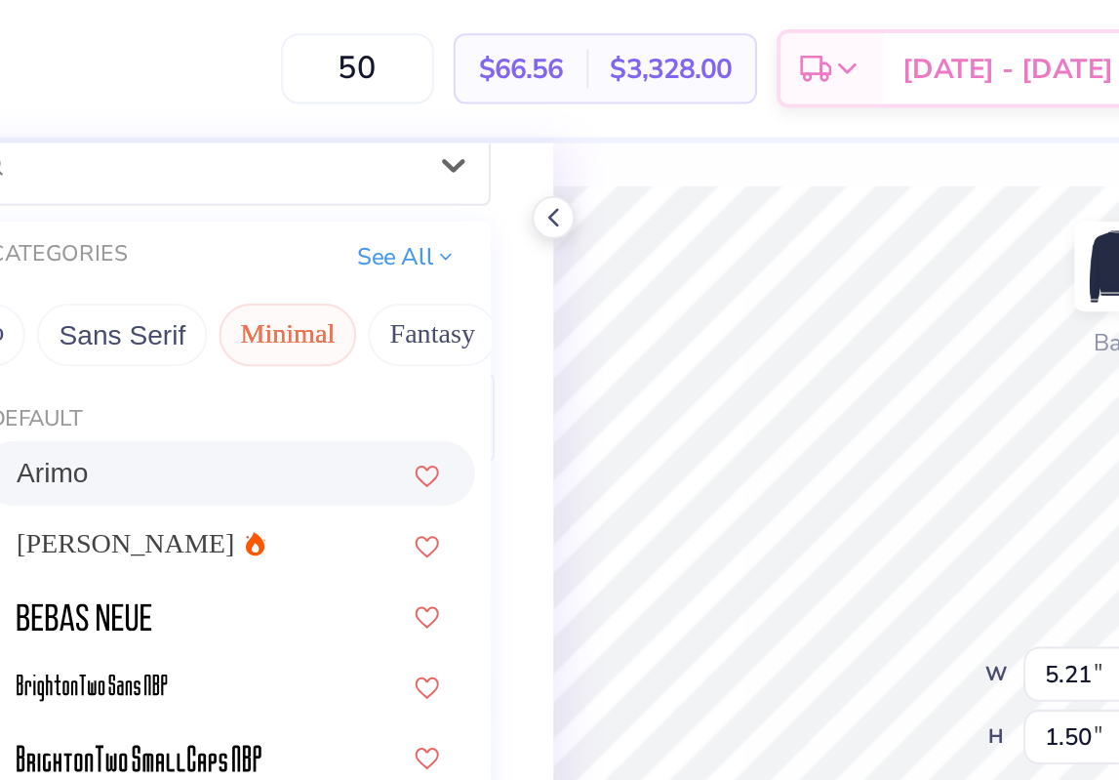
scroll to position [0, 457]
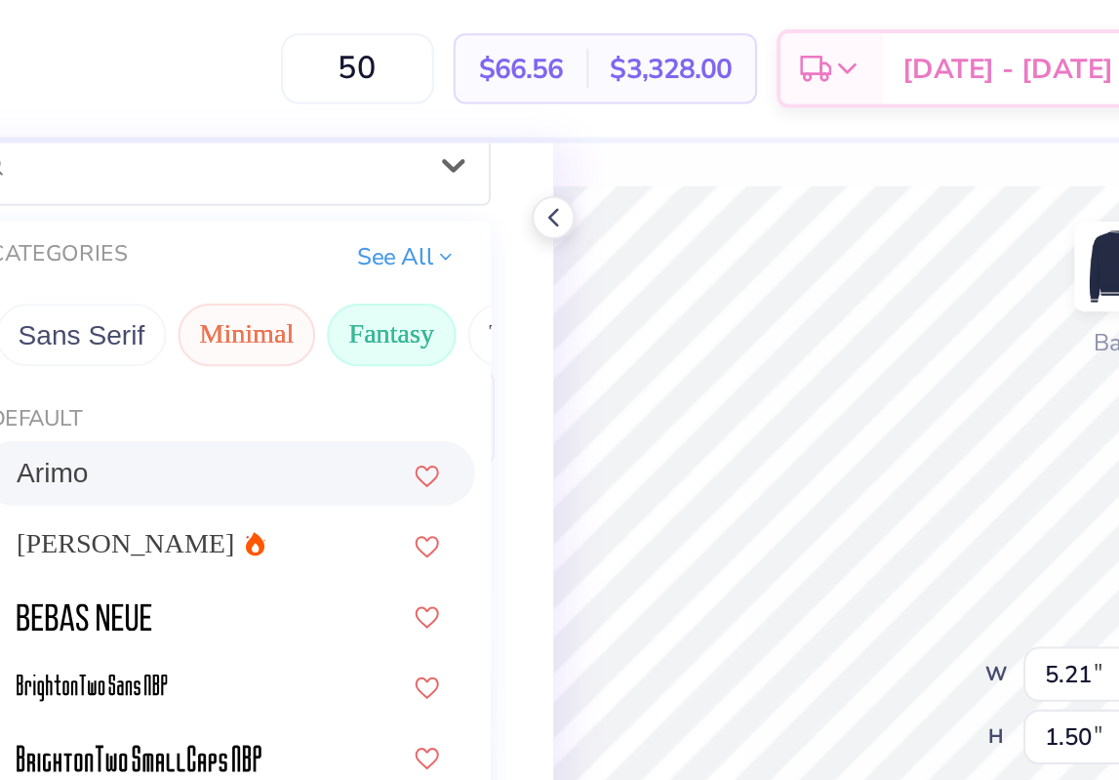
click at [329, 169] on button "Fantasy" at bounding box center [331, 166] width 64 height 31
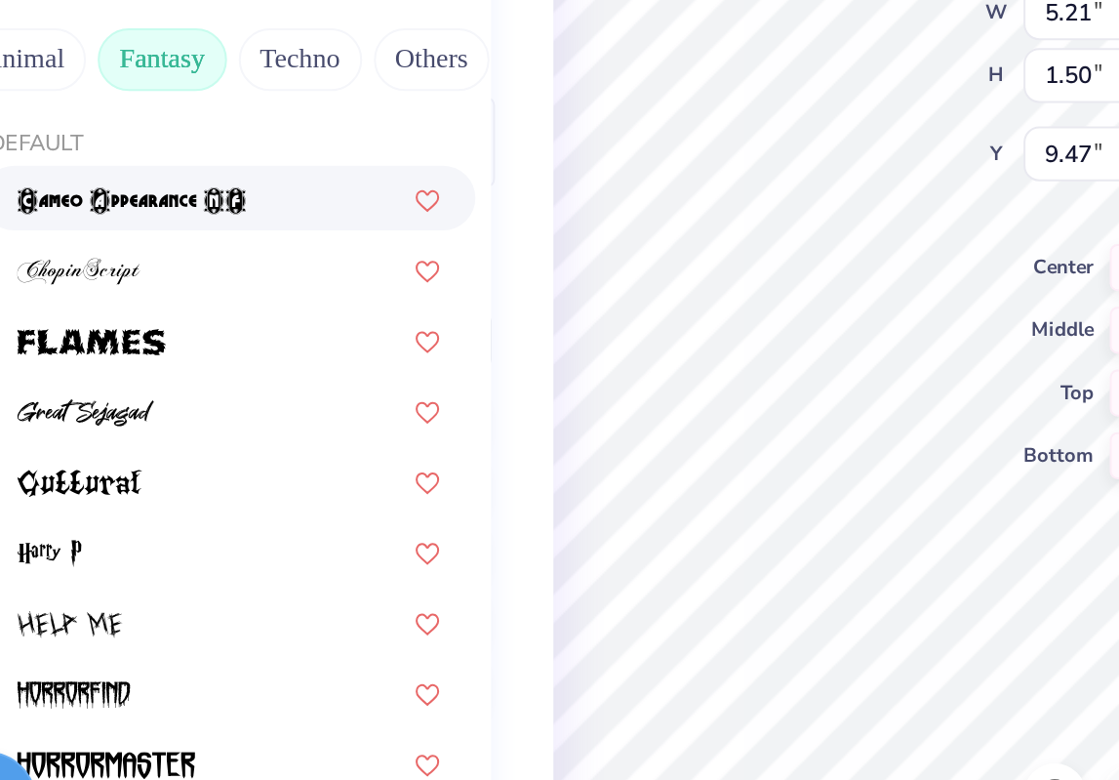
scroll to position [0, 574]
click at [288, 357] on button "Techno" at bounding box center [282, 359] width 61 height 31
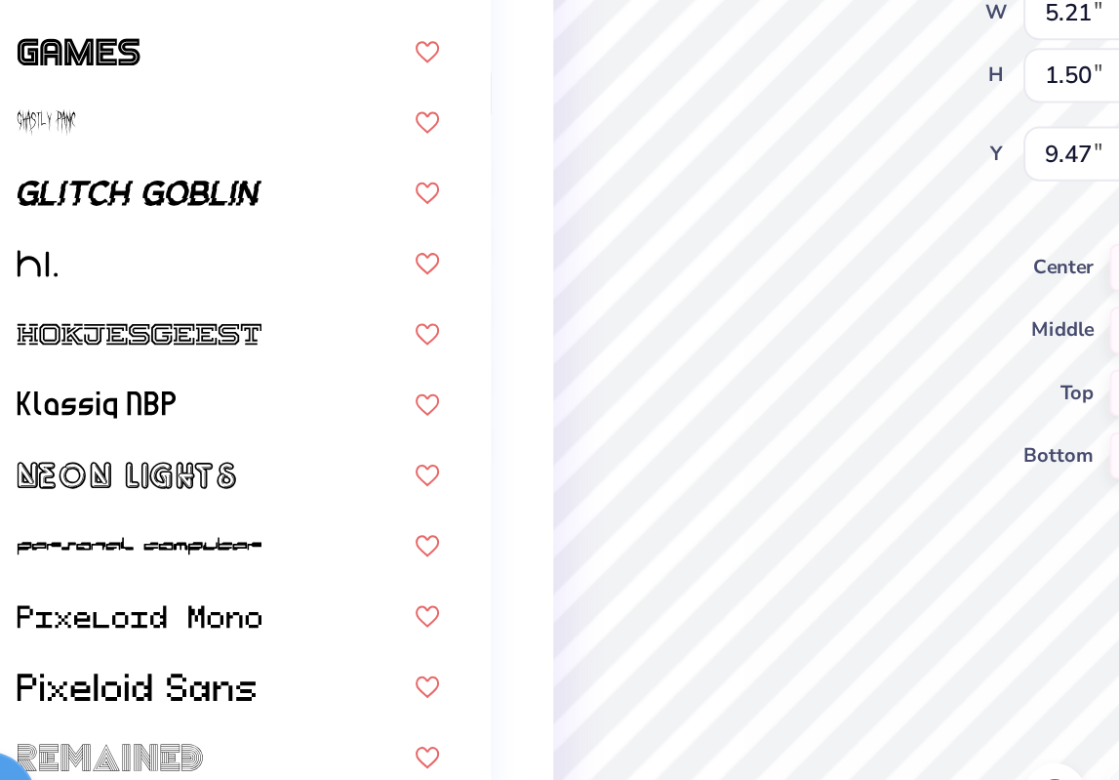
scroll to position [0, 0]
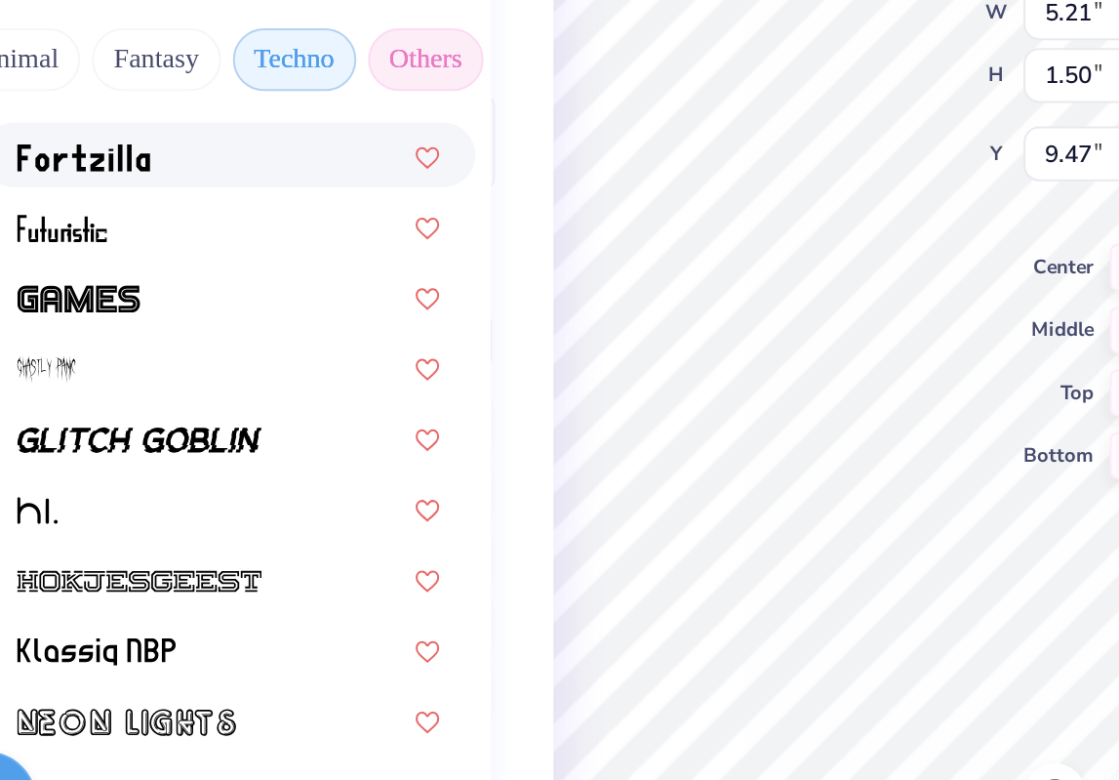
click at [344, 349] on button "Others" at bounding box center [348, 359] width 58 height 31
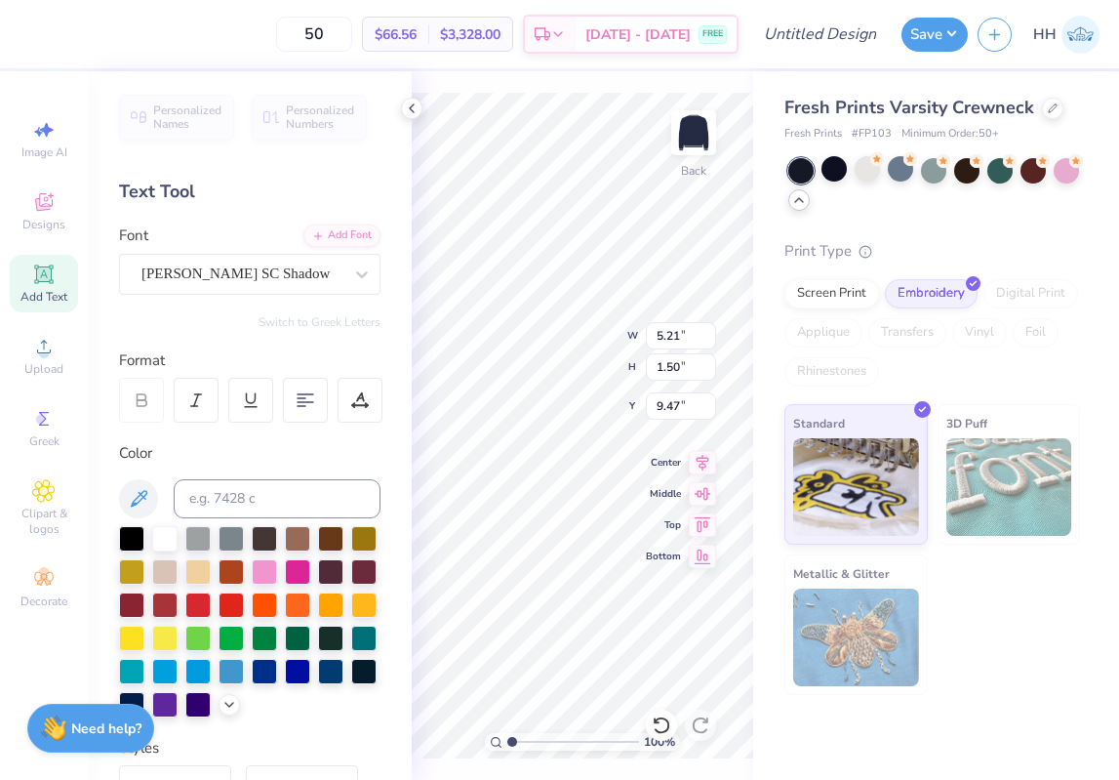
type input "6.84"
type input "1.98"
type input "7.58"
type input "3.00"
type input "7.47"
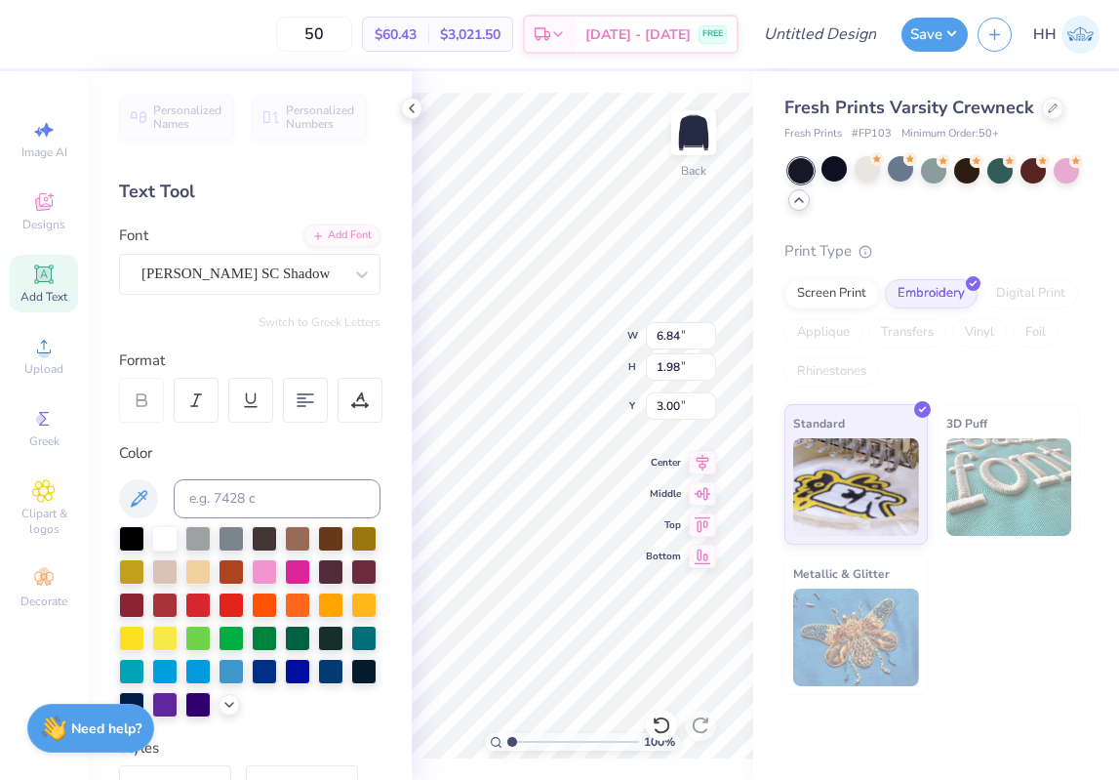
type input "2.16"
type input "5.57"
click at [413, 101] on icon at bounding box center [412, 109] width 16 height 16
type input "8.21"
type input "2.37"
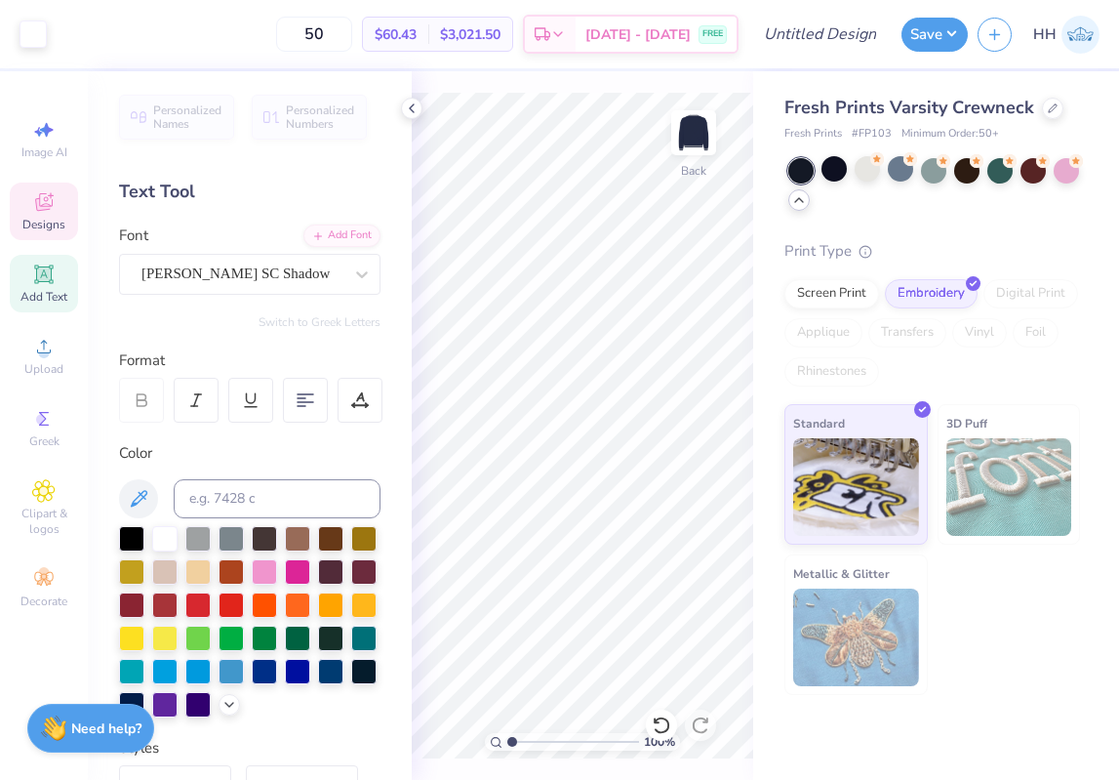
click at [49, 199] on icon at bounding box center [43, 201] width 23 height 23
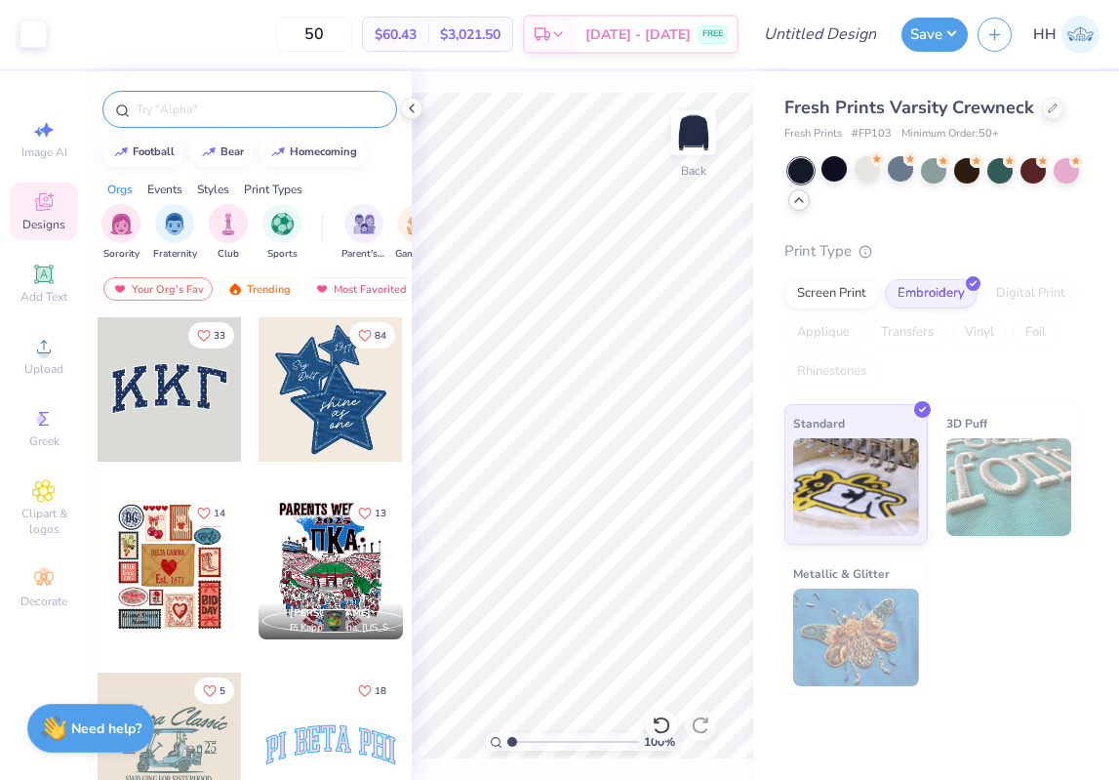
click at [184, 116] on input "text" at bounding box center [260, 110] width 250 height 20
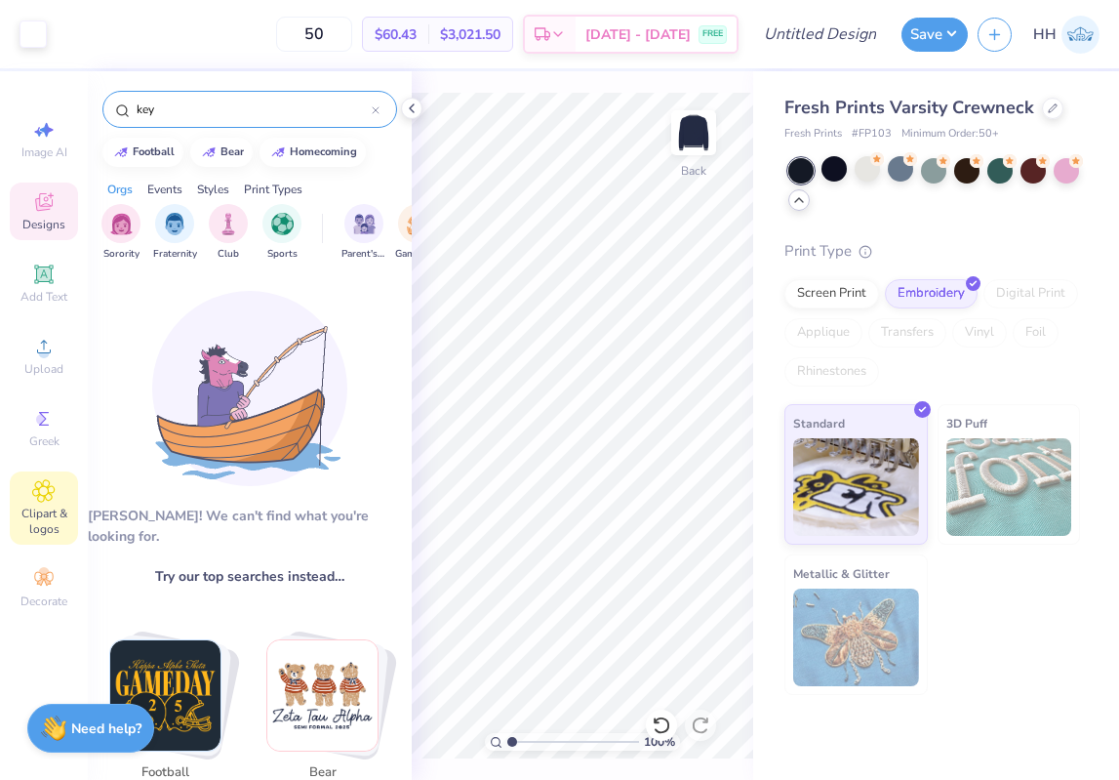
type input "key"
click at [55, 501] on div "Clipart & logos" at bounding box center [44, 507] width 68 height 73
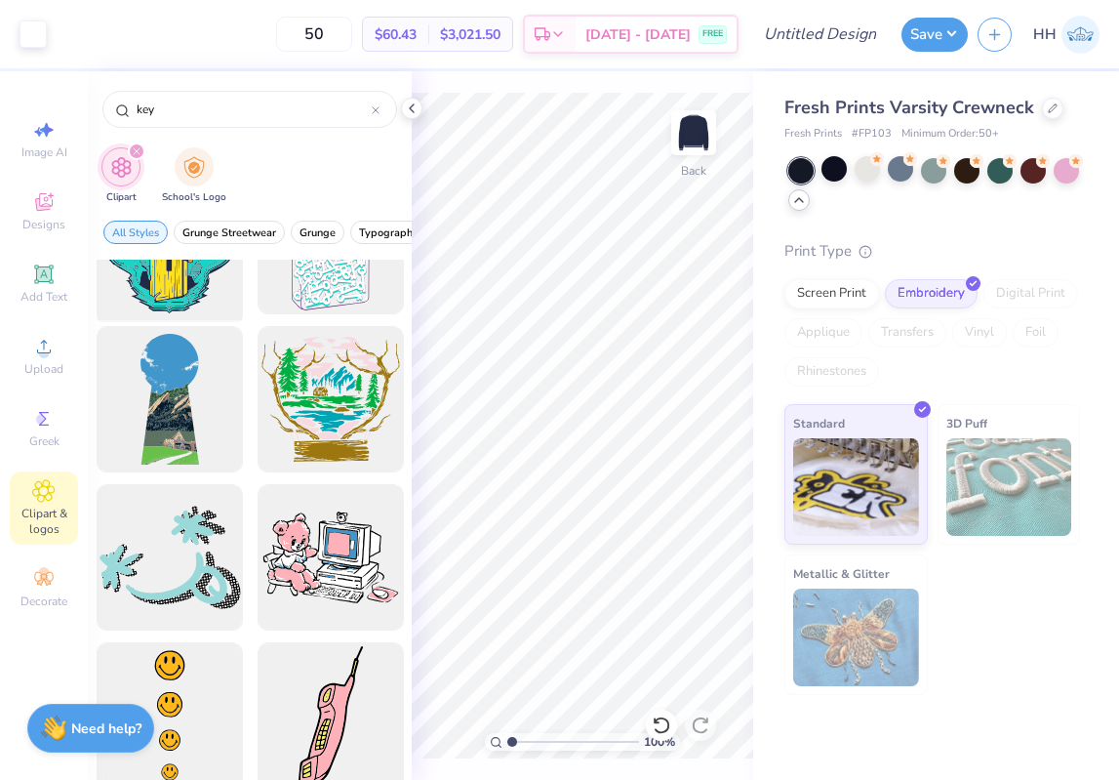
scroll to position [219, 0]
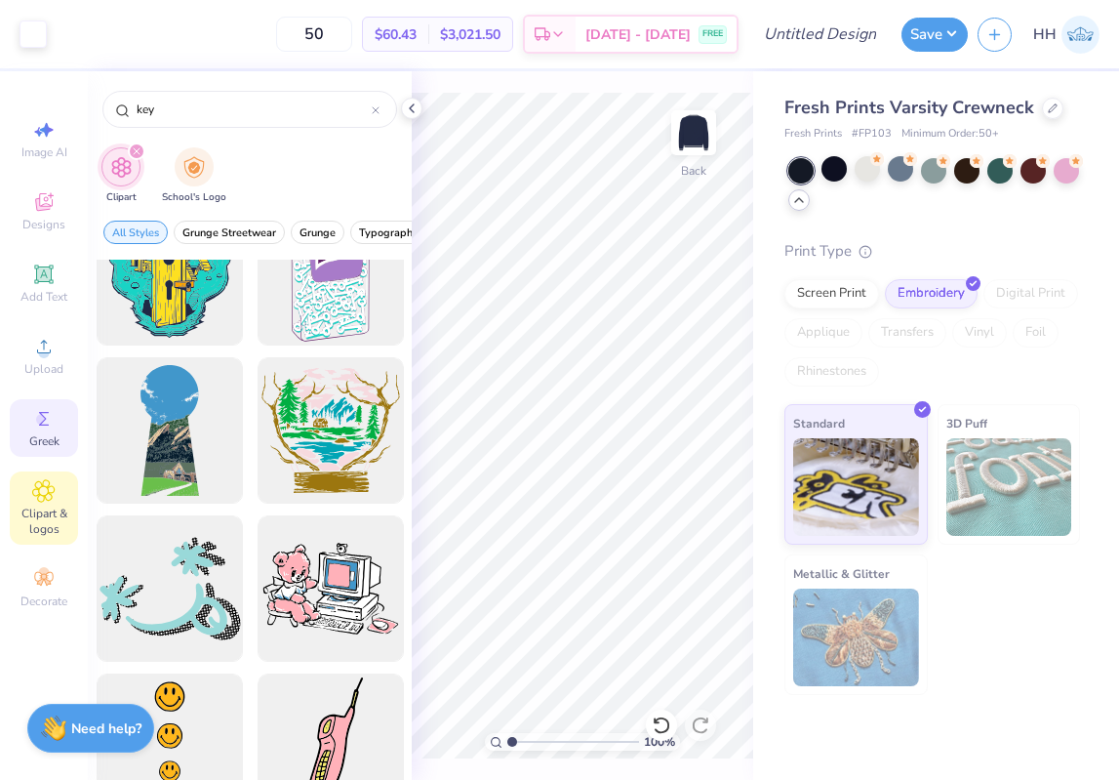
type input "key"
click at [38, 417] on circle at bounding box center [41, 419] width 11 height 11
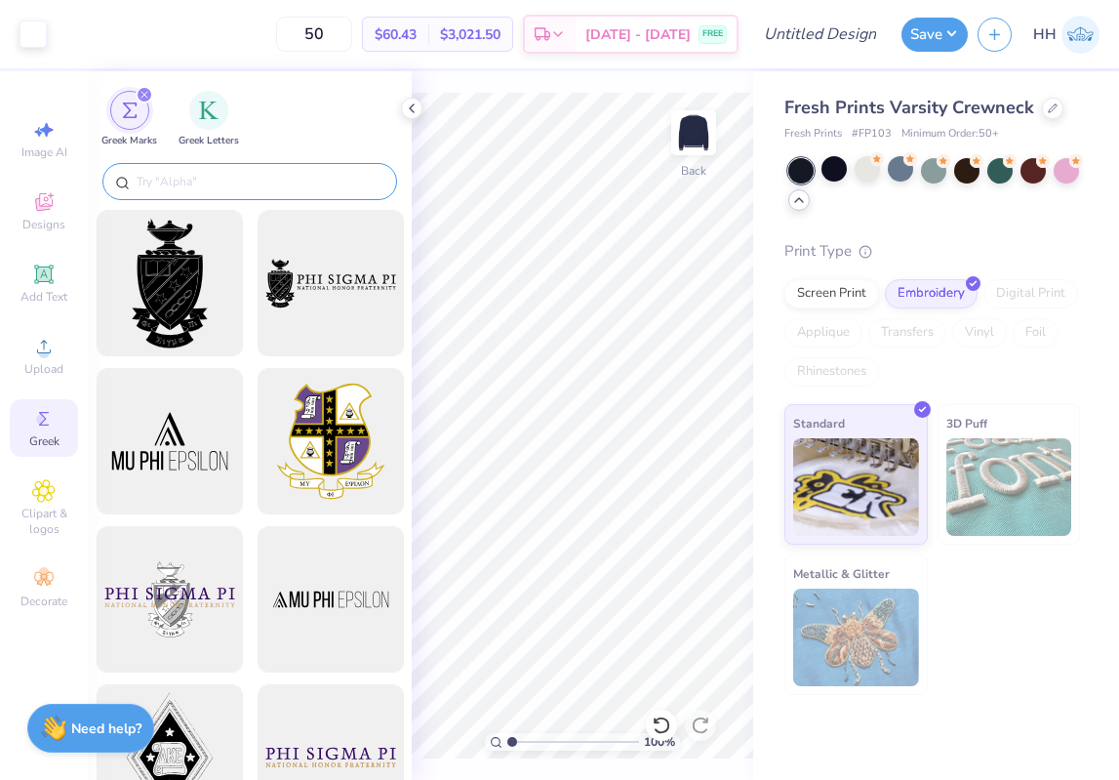
click at [195, 185] on input "text" at bounding box center [260, 182] width 250 height 20
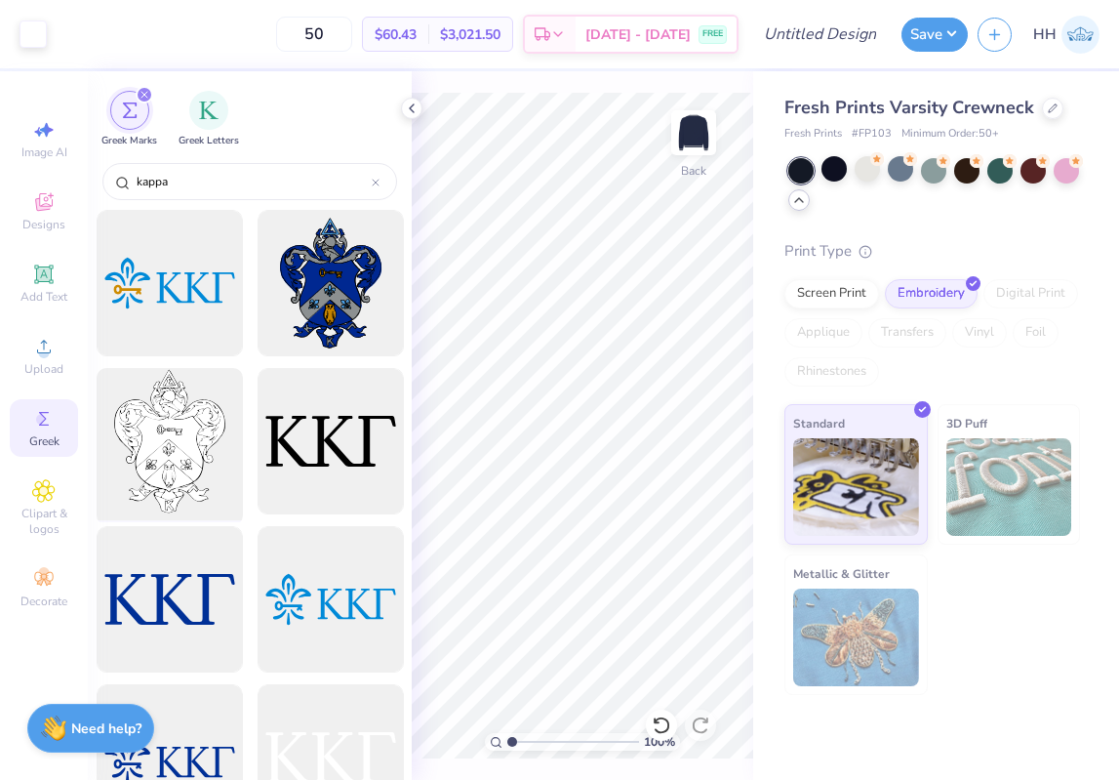
type input "kappa"
drag, startPoint x: 182, startPoint y: 459, endPoint x: 144, endPoint y: 465, distance: 37.7
click at [144, 465] on div at bounding box center [169, 441] width 161 height 161
type input "5.50"
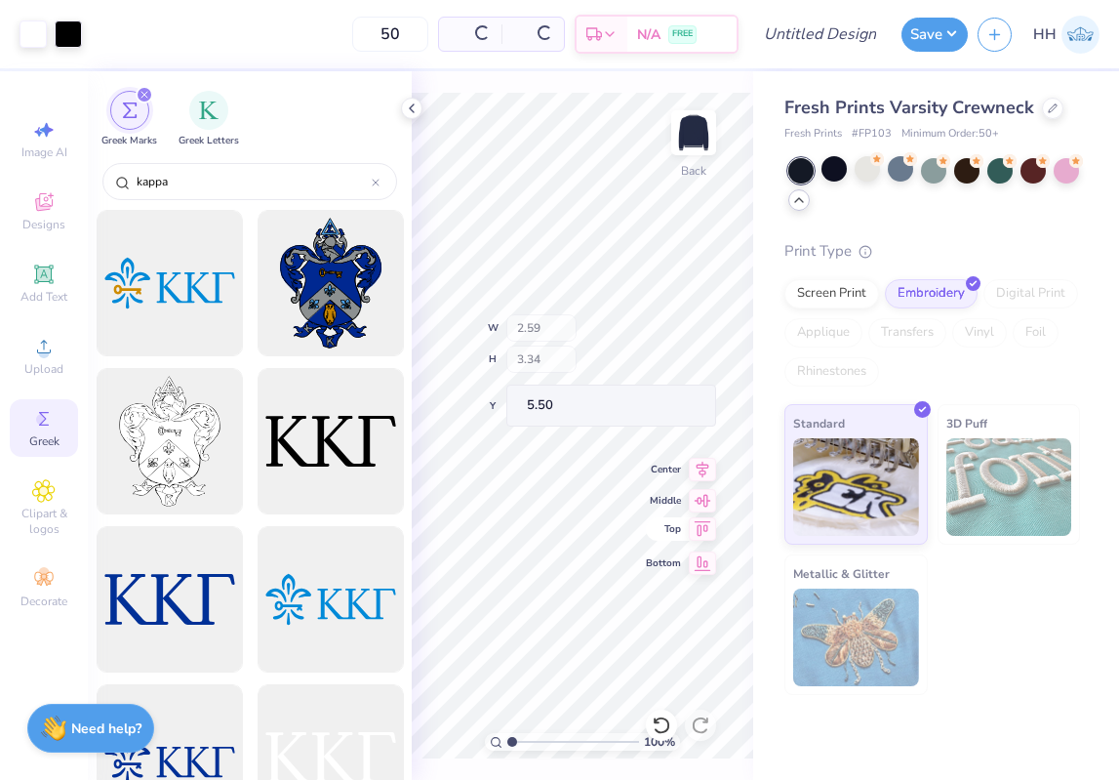
type input "2.59"
type input "3.34"
type input "5.73"
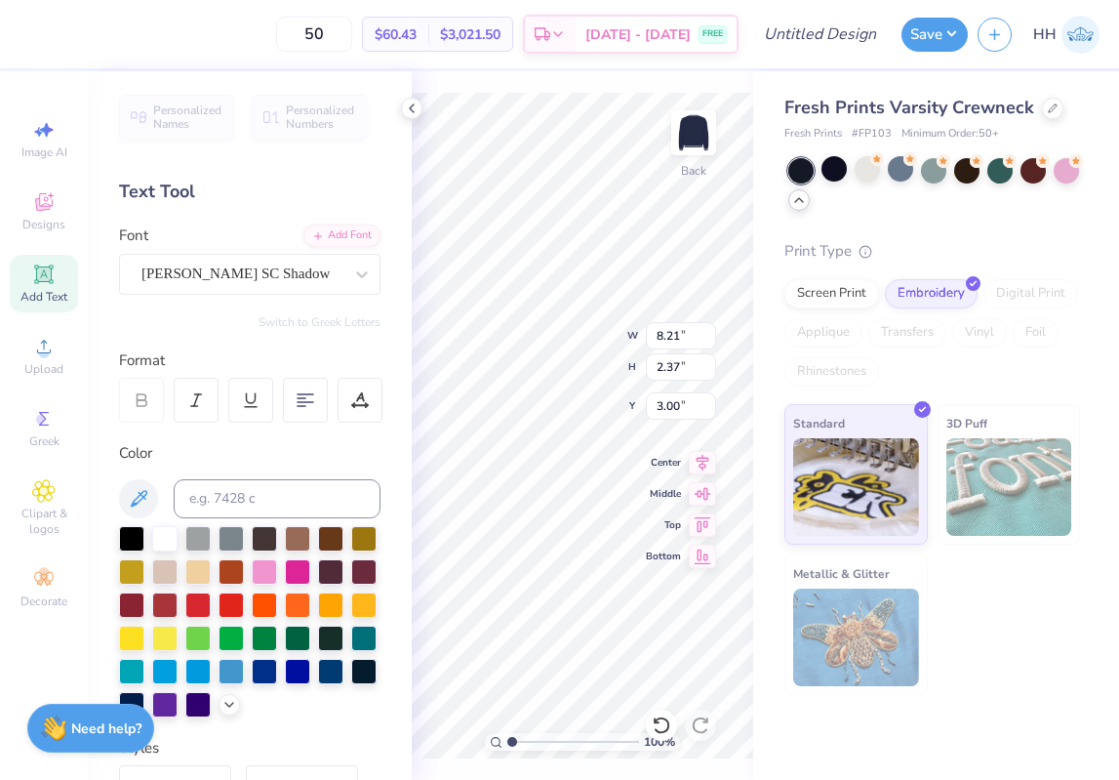
type input "7.21"
type input "2.08"
type input "2.59"
type input "3.34"
type input "5.49"
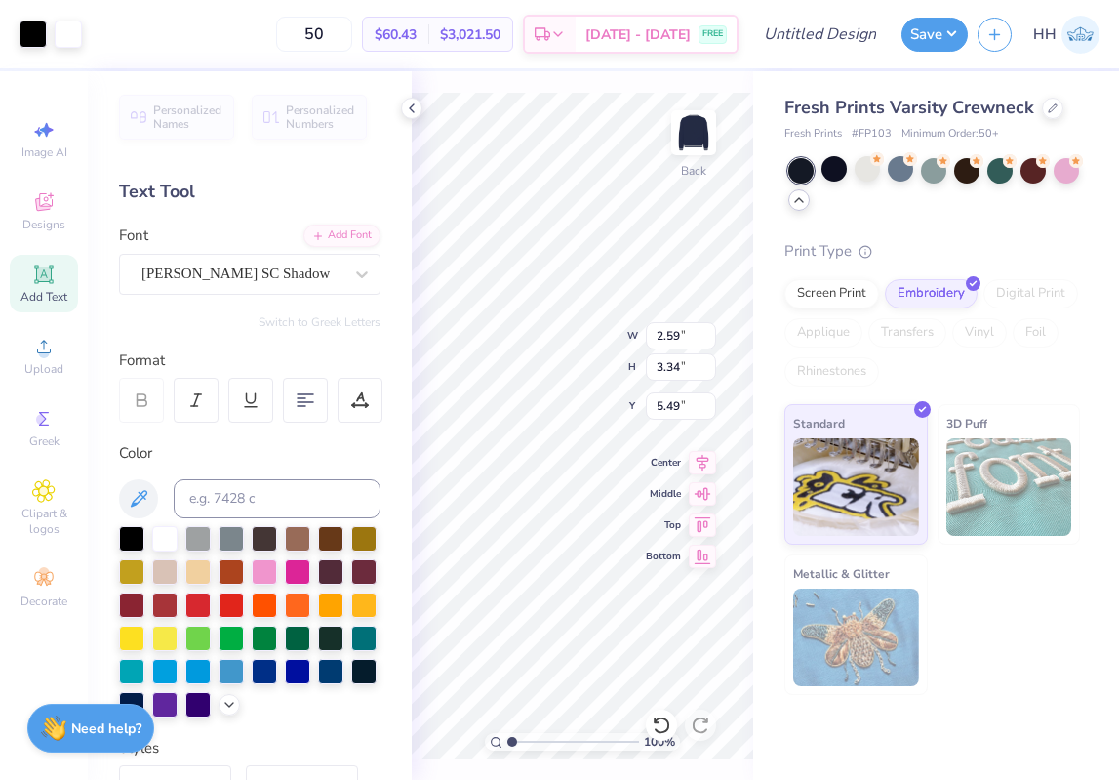
type input "5.44"
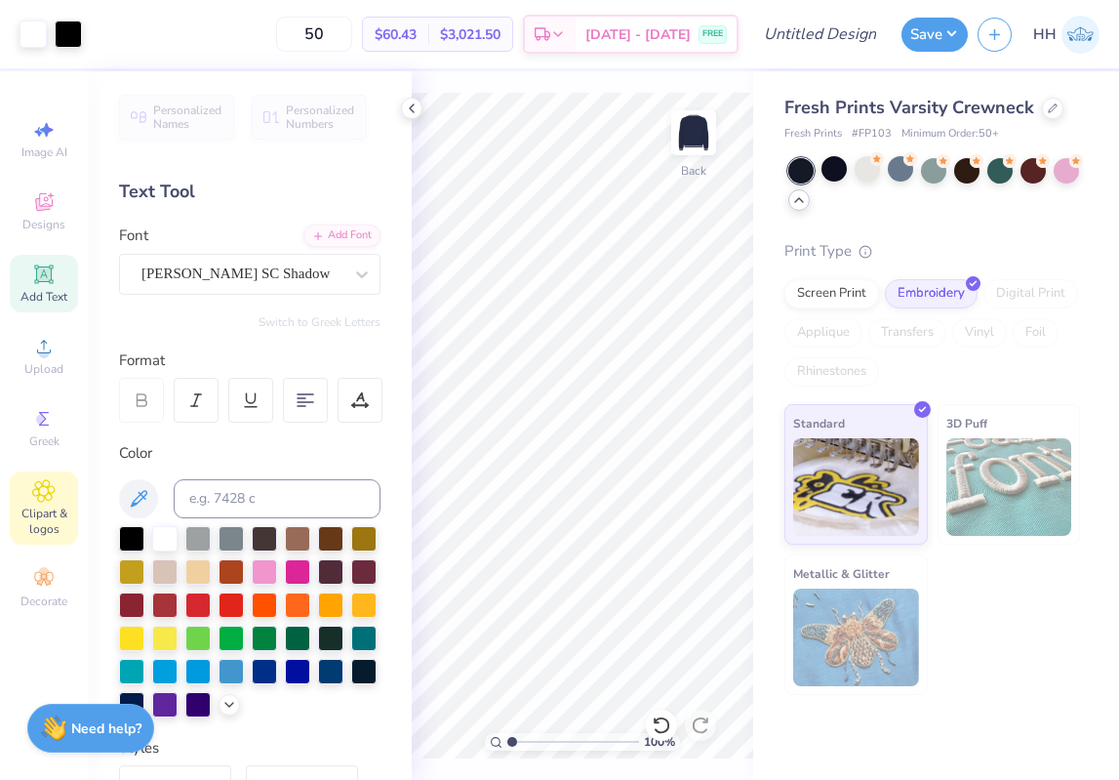
click at [32, 491] on icon at bounding box center [43, 490] width 22 height 23
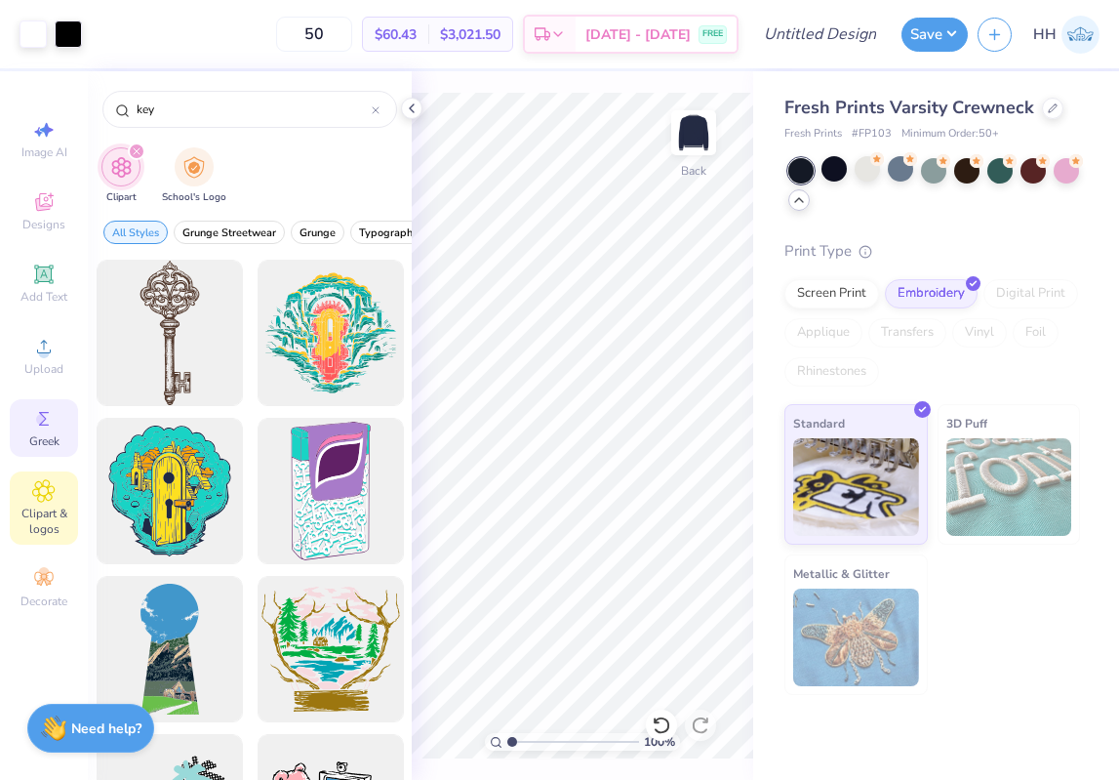
click at [52, 447] on span "Greek" at bounding box center [44, 441] width 30 height 16
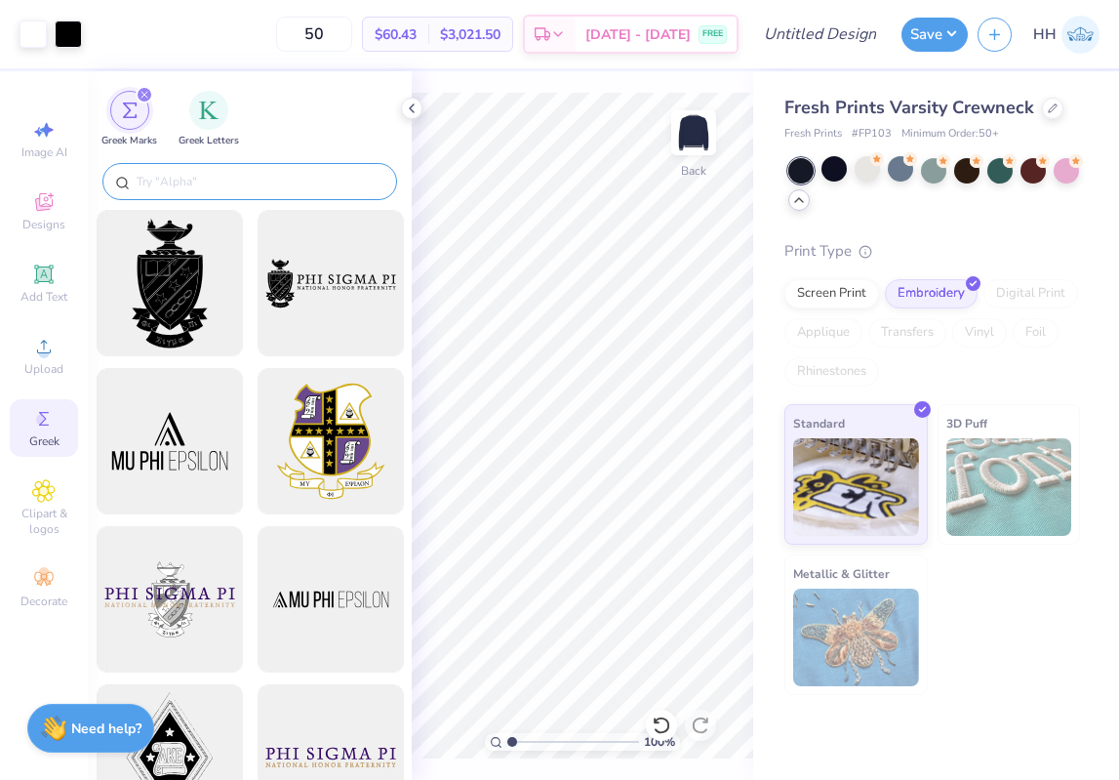
click at [270, 184] on input "text" at bounding box center [260, 182] width 250 height 20
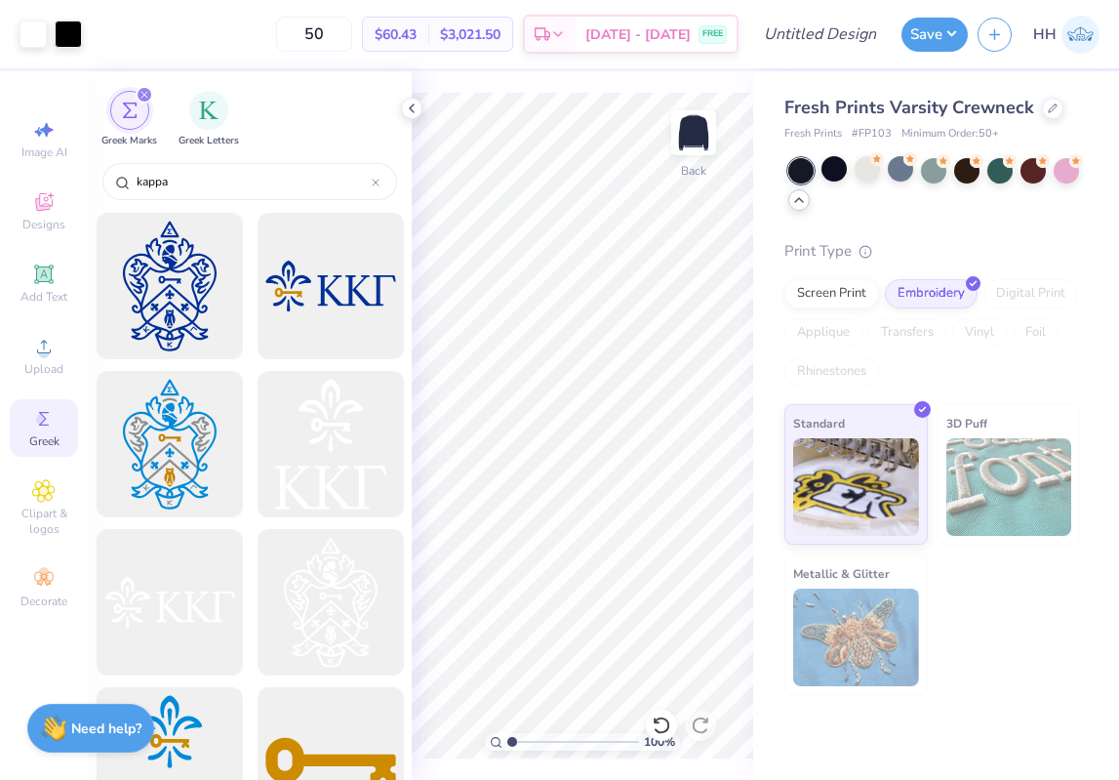
scroll to position [1105, 0]
type input "kappa"
click at [339, 607] on div at bounding box center [330, 601] width 161 height 161
type input "2.59"
type input "3.34"
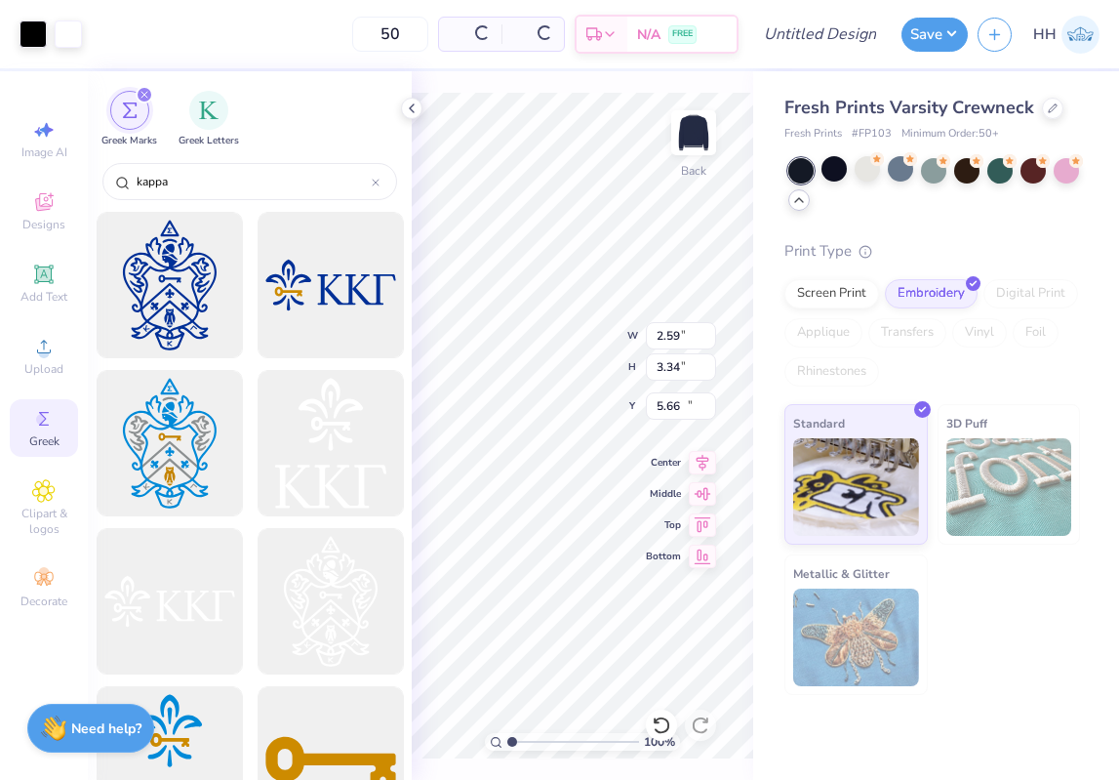
type input "18.74"
type input "8.65"
type input "12.00"
type input "3.00"
type input "2.94"
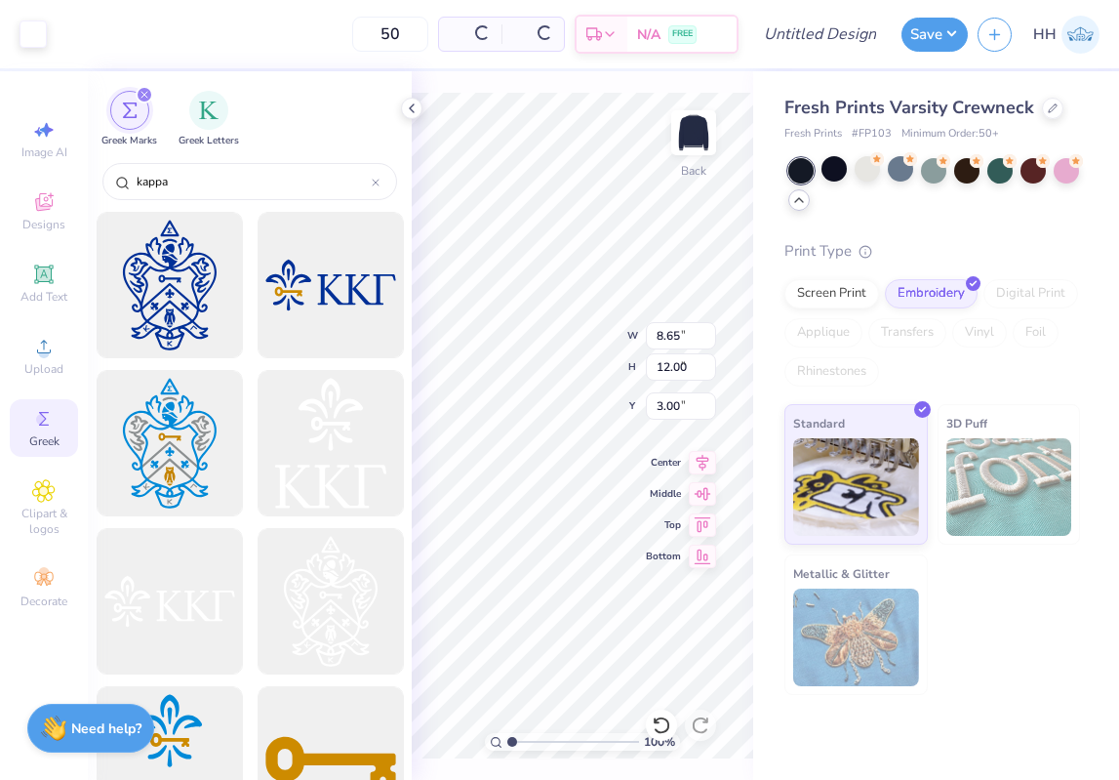
type input "4.07"
type input "5.08"
type input "2.11"
type input "2.93"
type input "5.43"
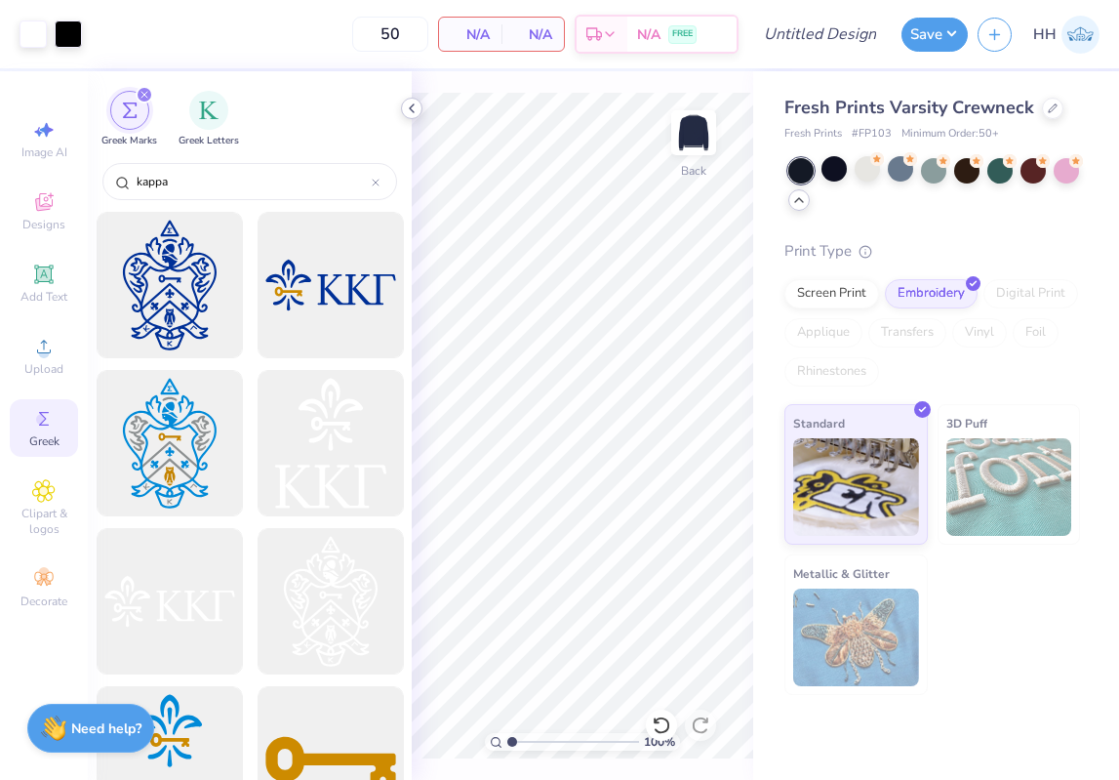
click at [413, 111] on polyline at bounding box center [412, 108] width 4 height 8
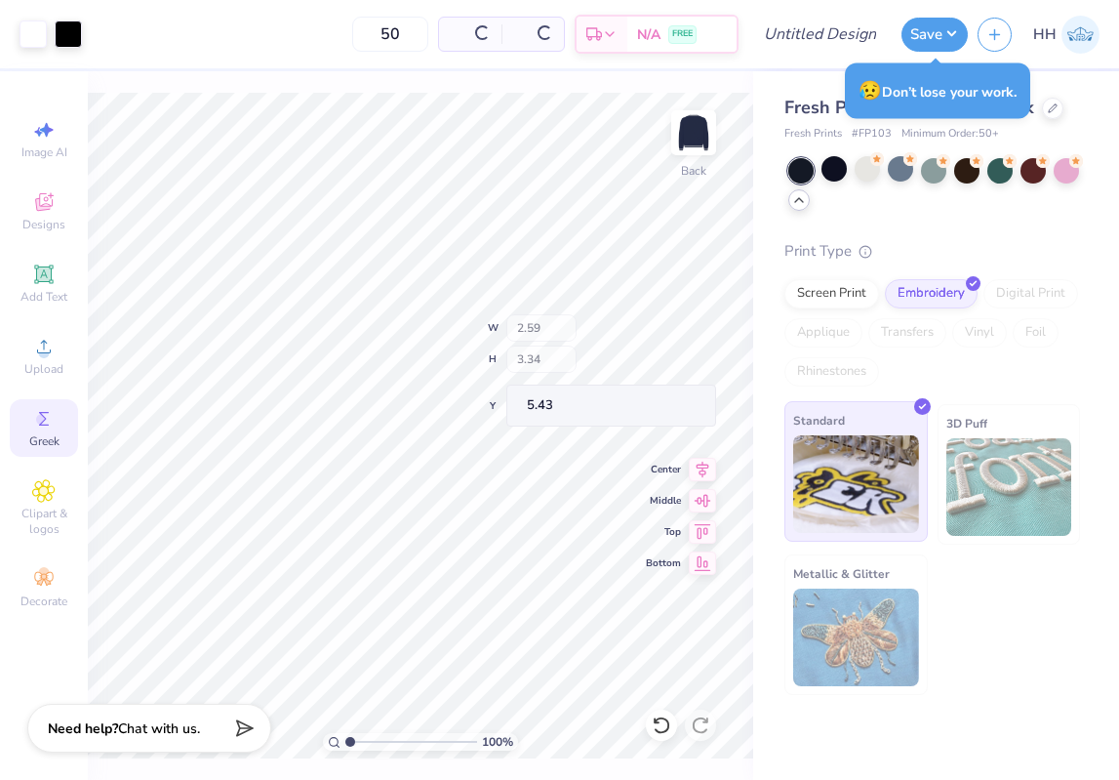
type input "5.43"
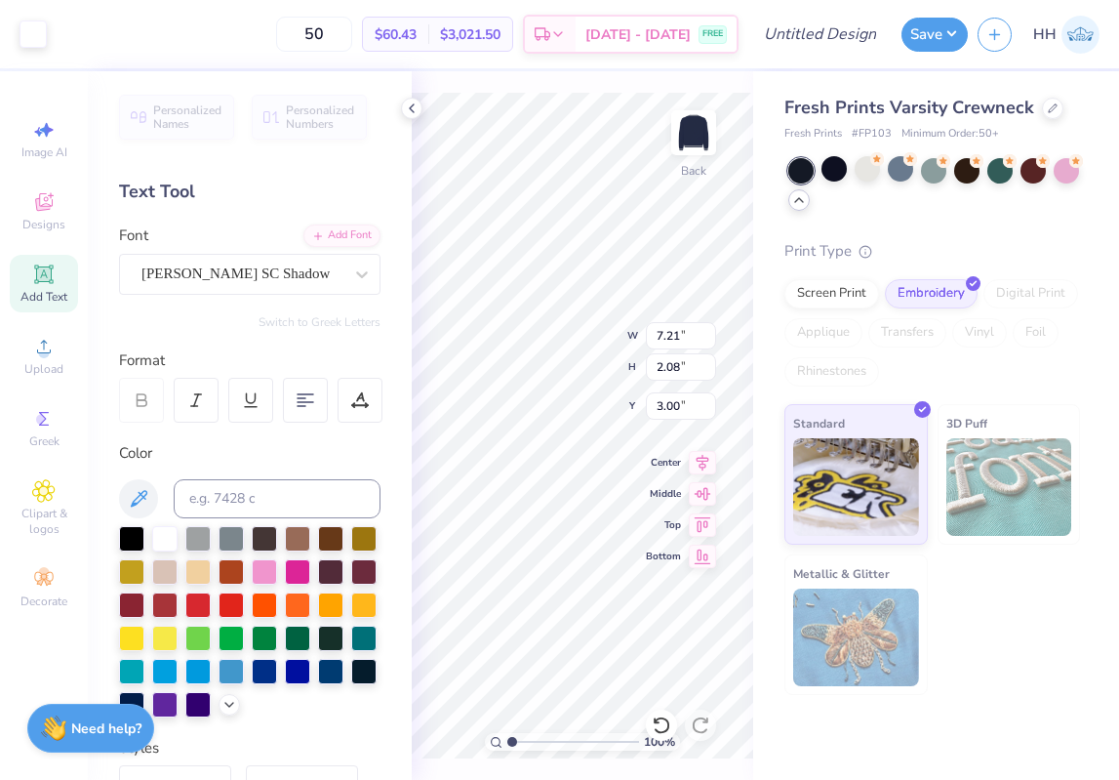
type input "2.11"
type input "2.93"
type input "12.89"
type input "2.59"
type input "3.34"
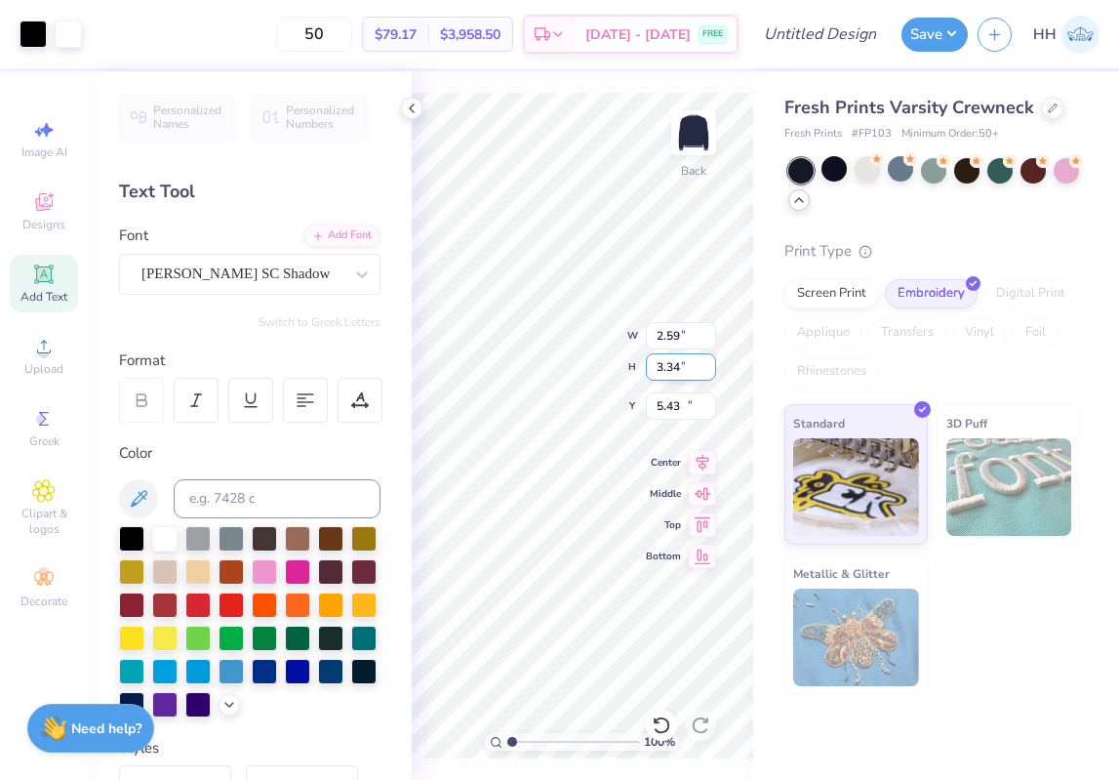
type input "11.50"
type input "7.21"
type input "2.08"
type input "3.00"
type input "10.11"
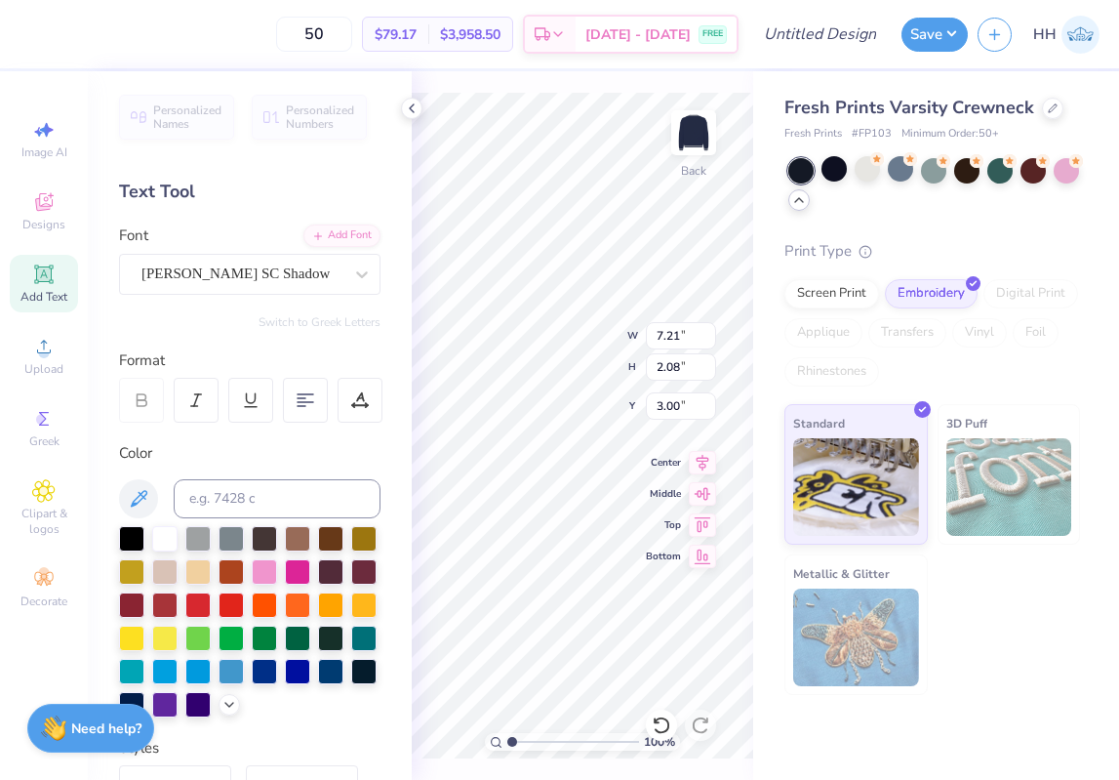
type input "2.92"
type input "6.59"
type input "7.00"
click at [411, 110] on icon at bounding box center [412, 109] width 16 height 16
click at [415, 105] on icon at bounding box center [412, 109] width 16 height 16
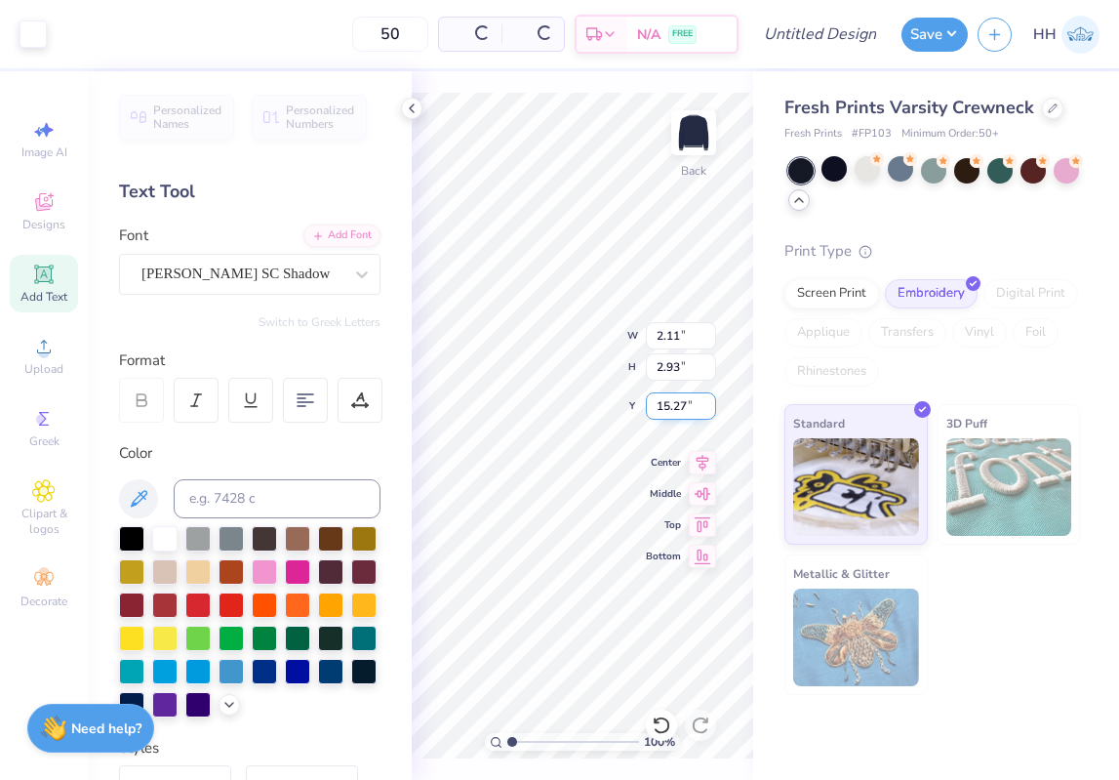
type input "15.27"
type input "2.59"
type input "3.34"
type input "17.50"
type input "2.11"
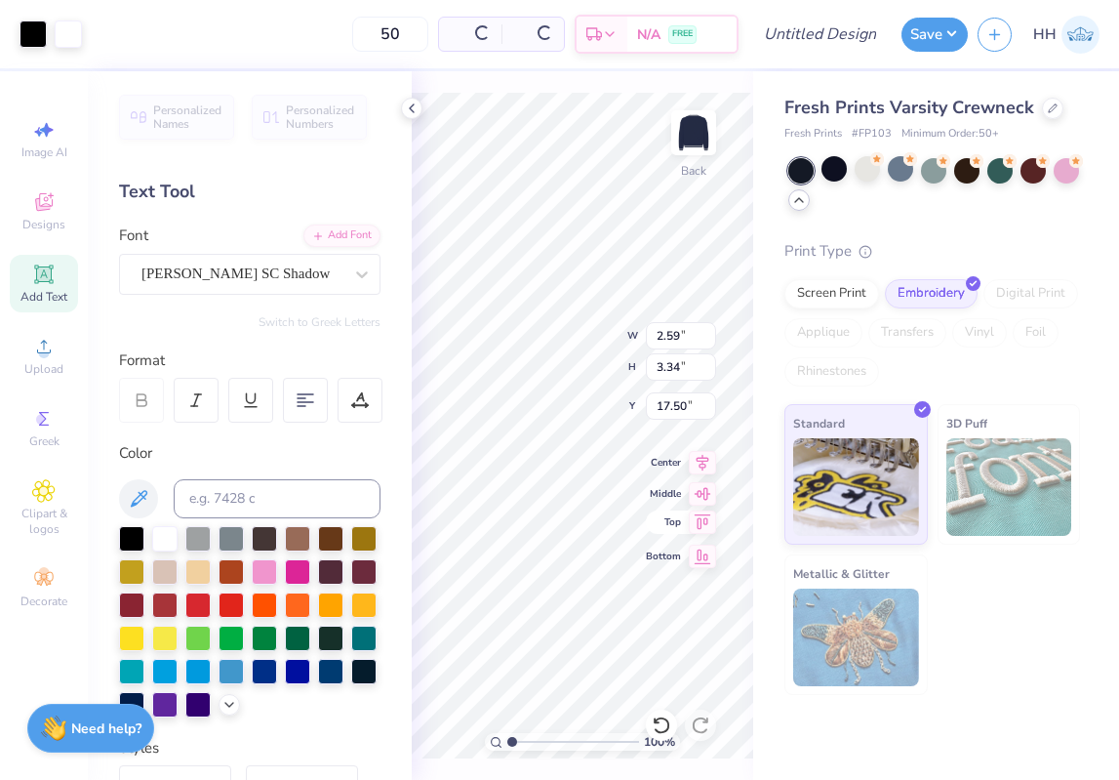
type input "2.93"
type input "6.90"
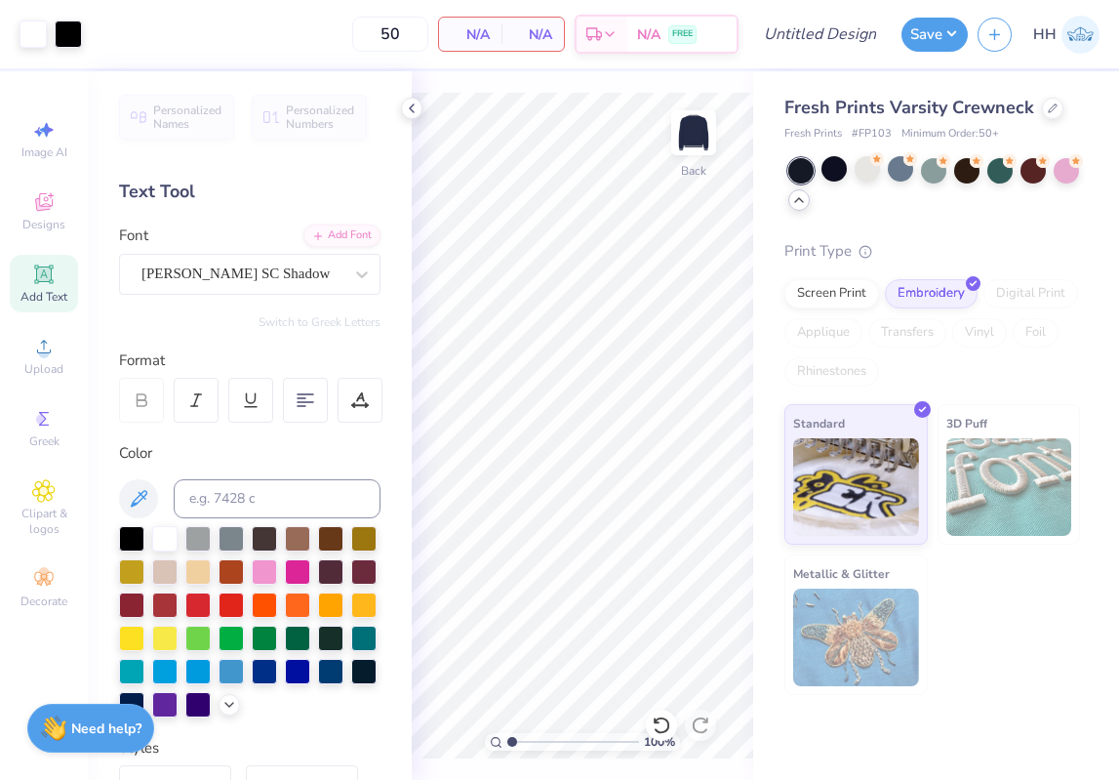
click at [409, 107] on icon at bounding box center [412, 109] width 16 height 16
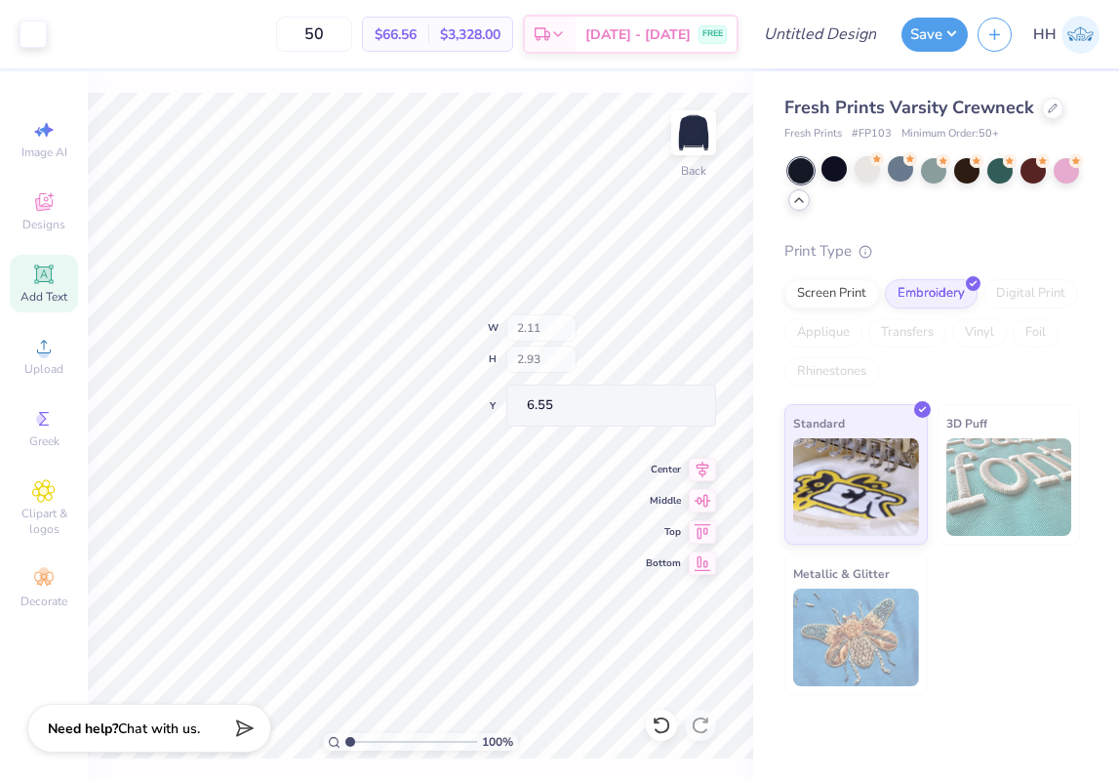
type input "6.55"
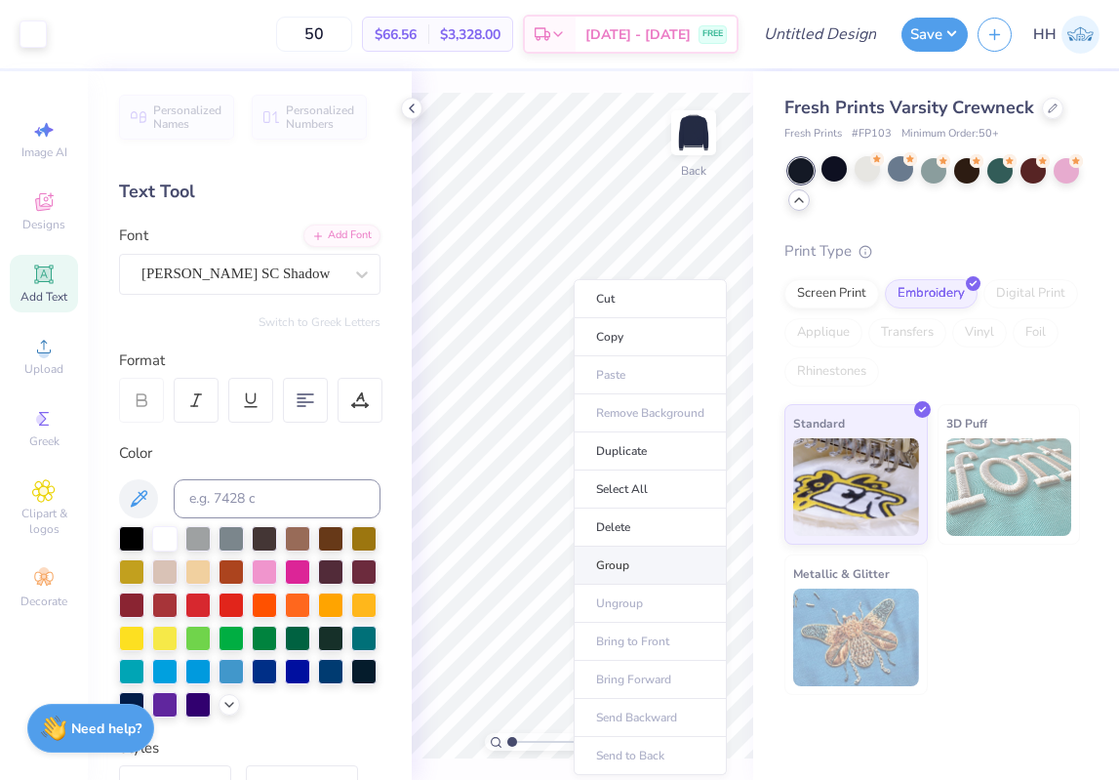
click at [634, 555] on li "Group" at bounding box center [650, 565] width 153 height 38
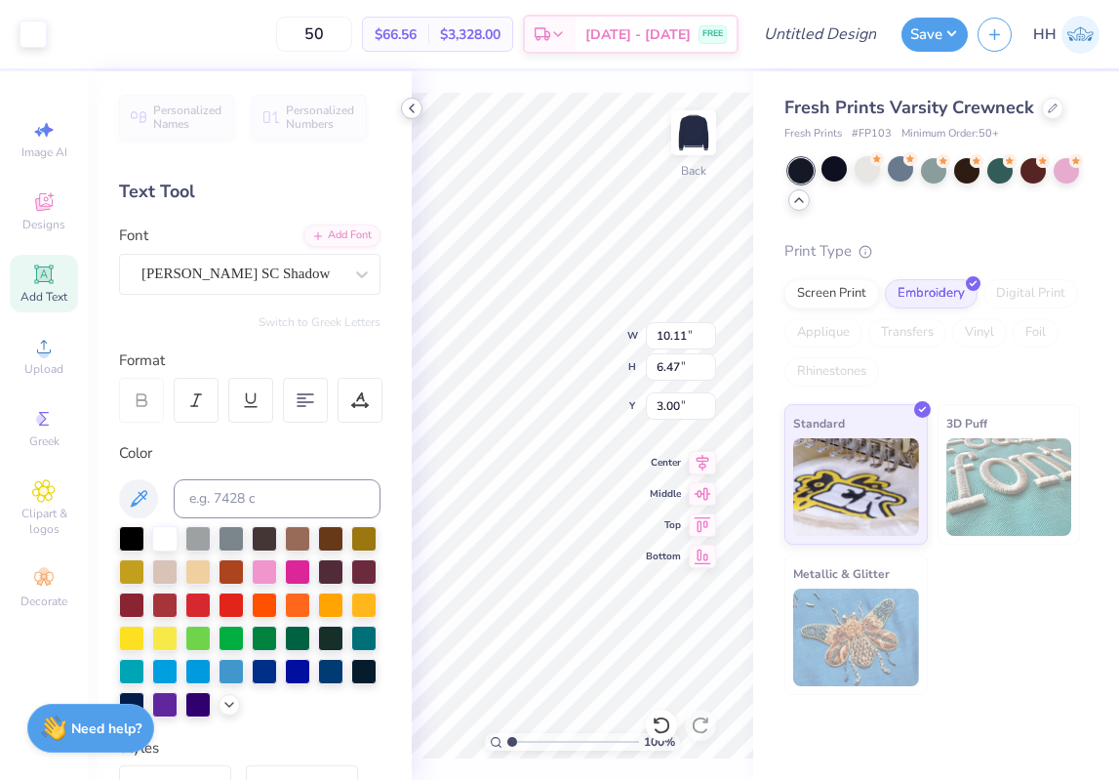
click at [408, 107] on icon at bounding box center [412, 109] width 16 height 16
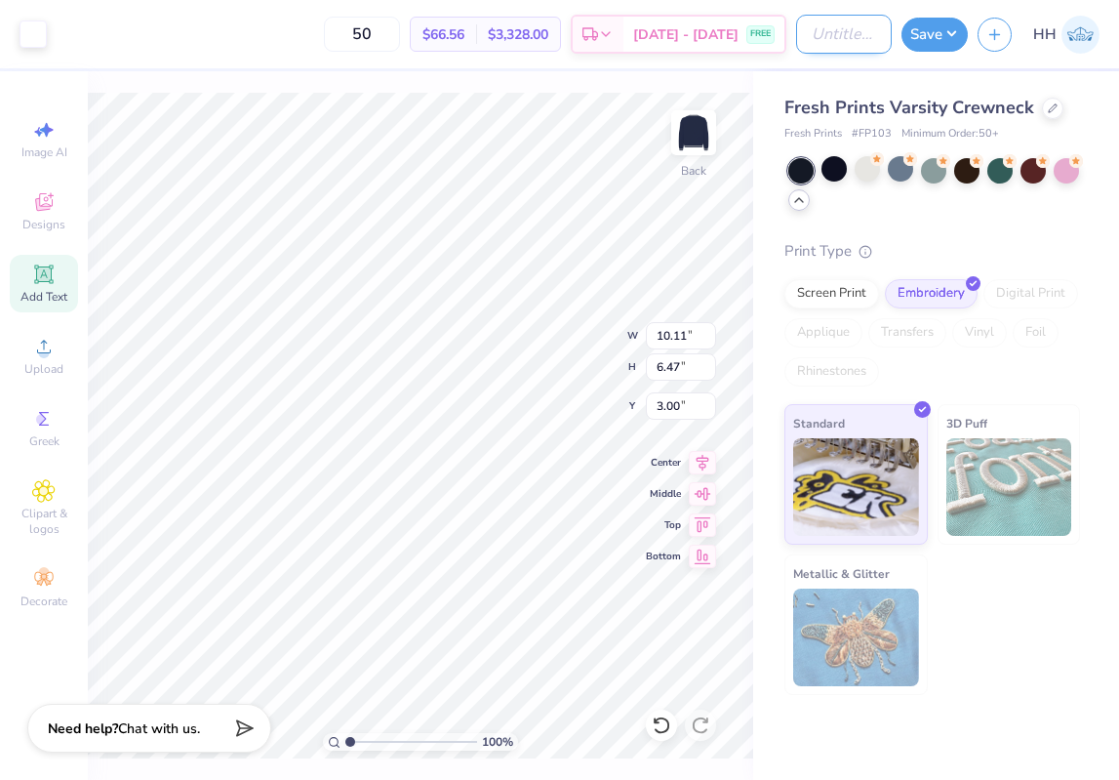
click at [857, 35] on input "Design Title" at bounding box center [844, 34] width 96 height 39
type input "Kappa Varsity Set"
click at [930, 39] on button "Save" at bounding box center [935, 32] width 66 height 34
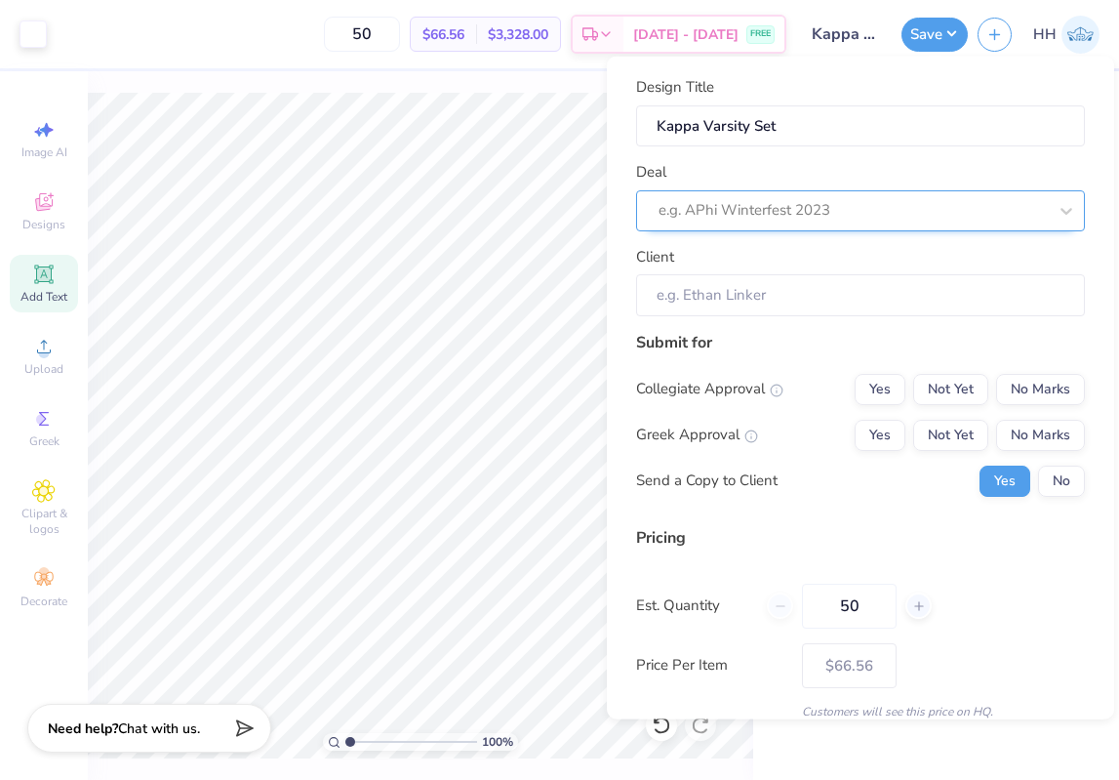
click at [813, 211] on div at bounding box center [853, 210] width 388 height 26
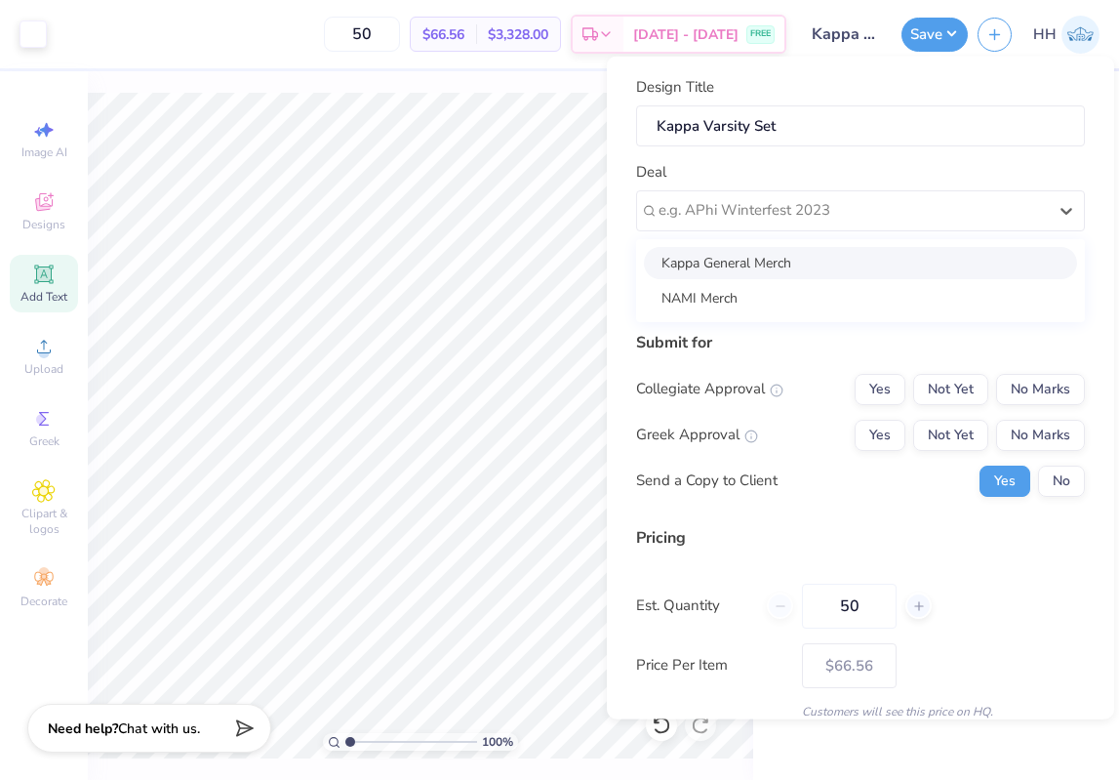
click at [792, 258] on div "Kappa General Merch" at bounding box center [860, 262] width 433 height 32
type input "[PERSON_NAME]"
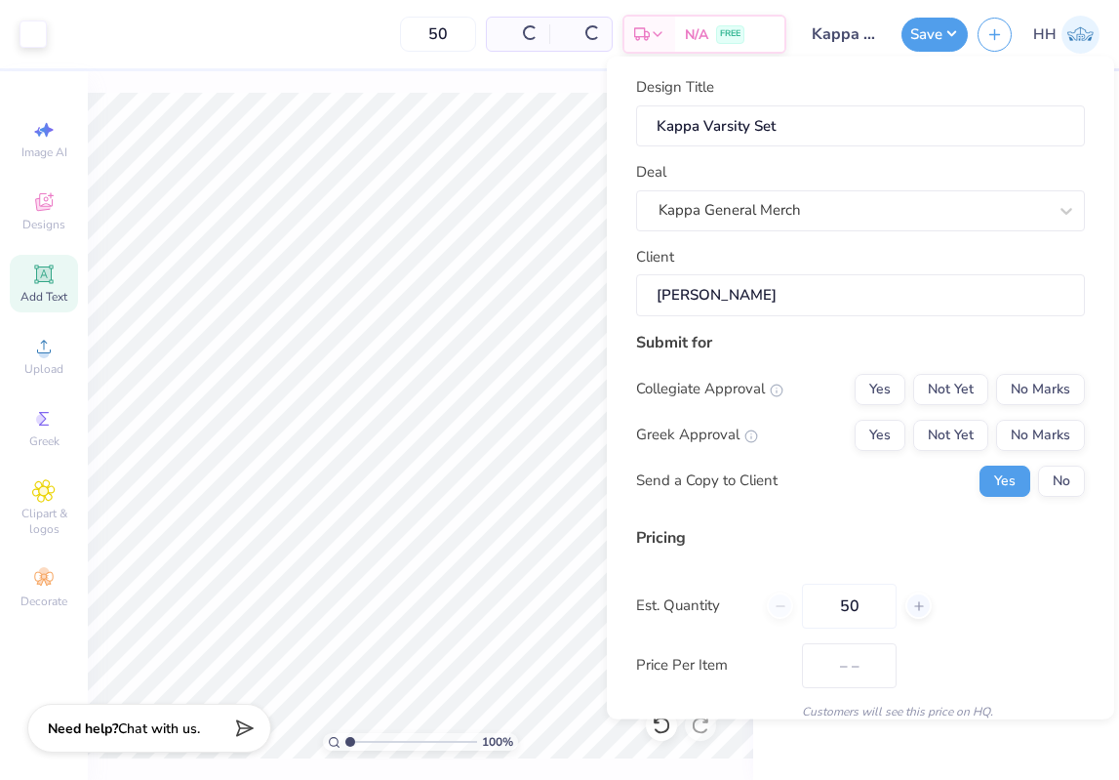
type input "$99.89"
click at [880, 386] on button "Yes" at bounding box center [880, 388] width 51 height 31
click at [881, 439] on button "Yes" at bounding box center [880, 434] width 51 height 31
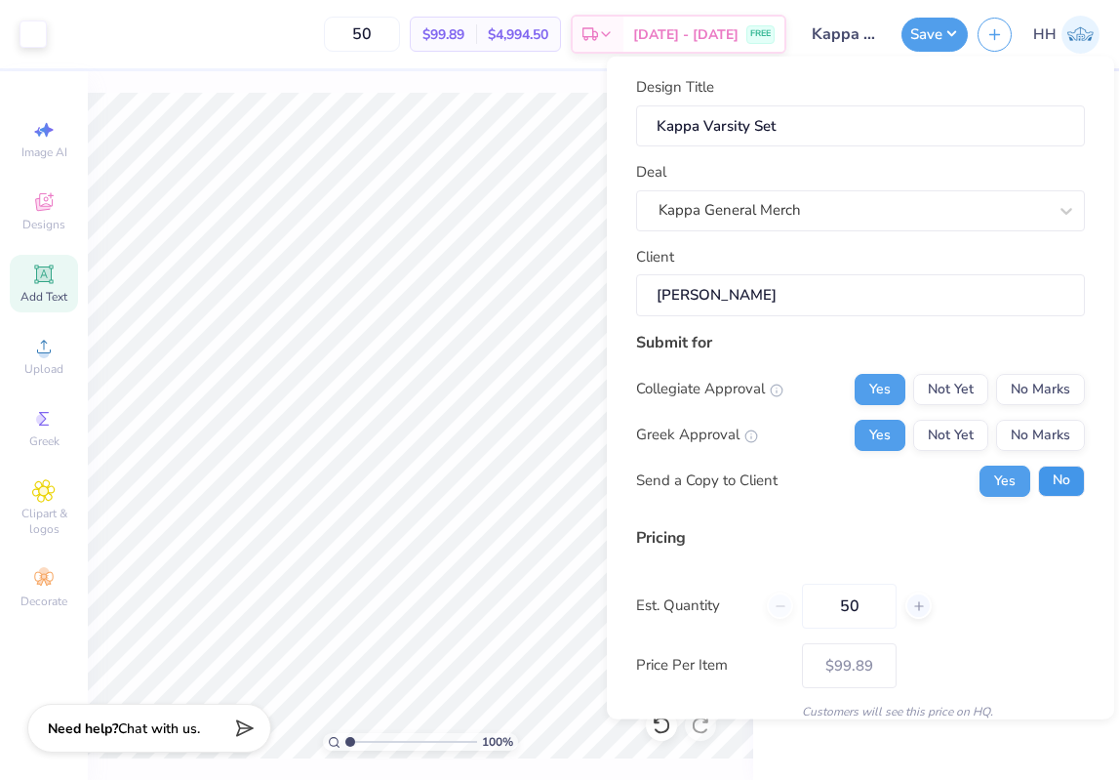
click at [1057, 484] on button "No" at bounding box center [1061, 480] width 47 height 31
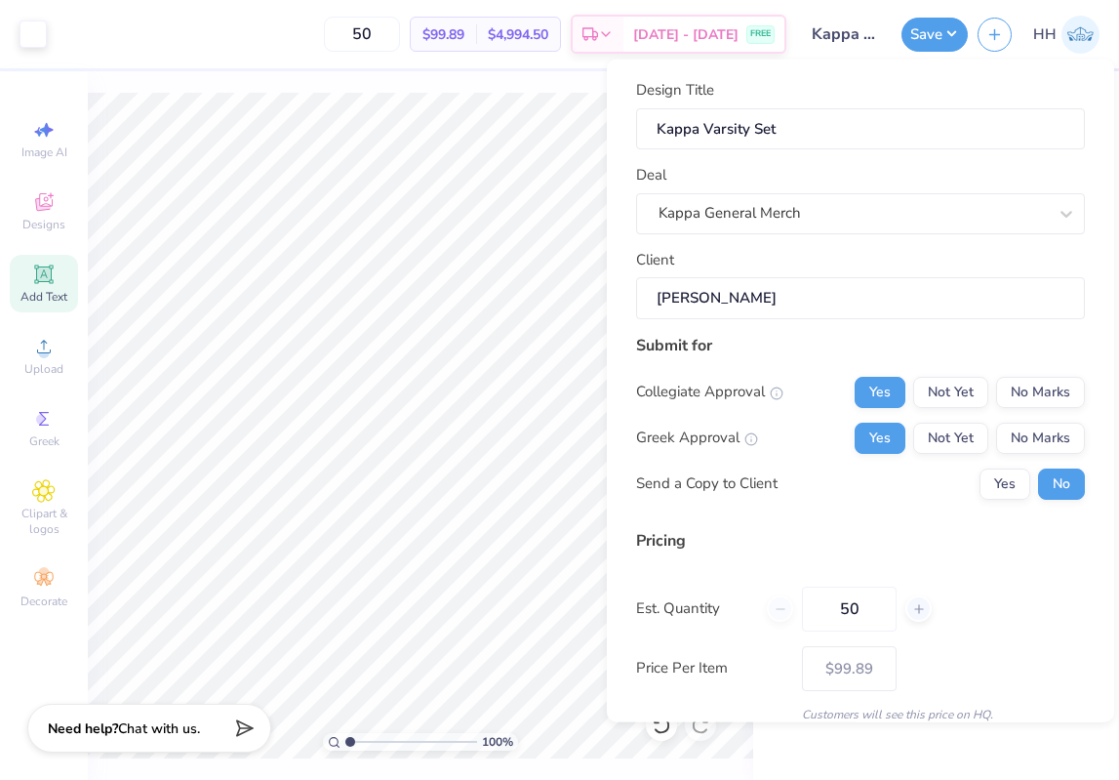
scroll to position [81, 0]
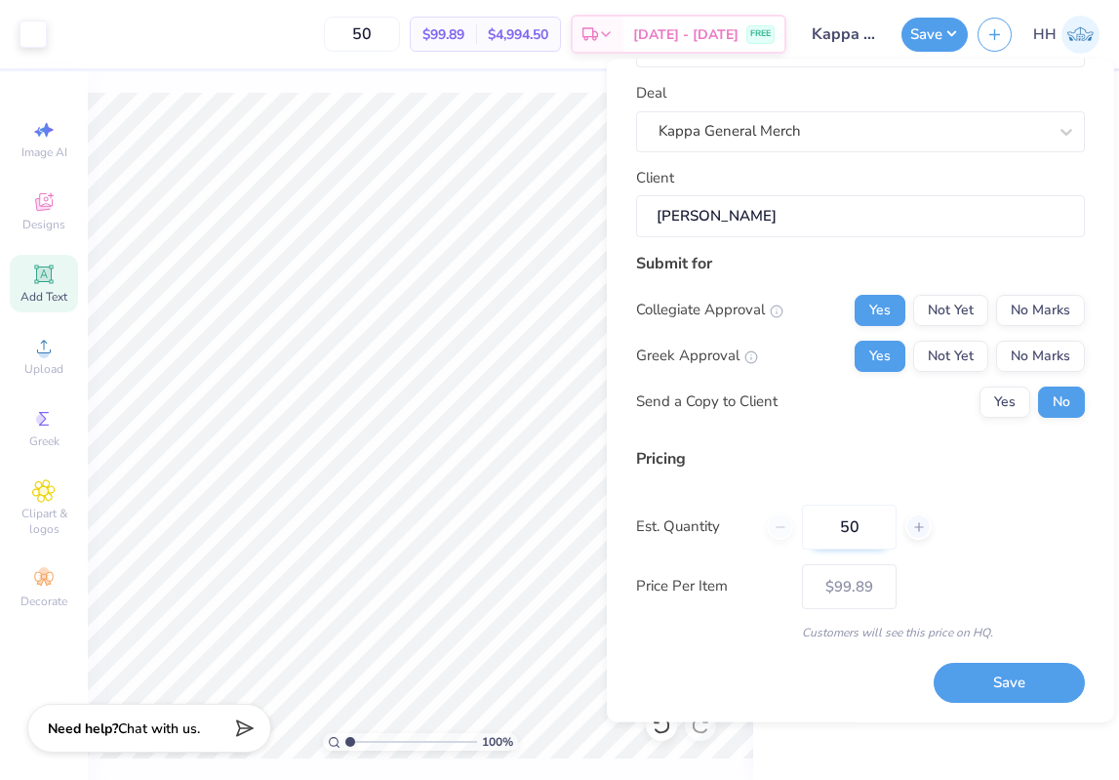
click at [863, 532] on input "50" at bounding box center [849, 527] width 95 height 45
type input "5"
type input "100"
type input "$97.94"
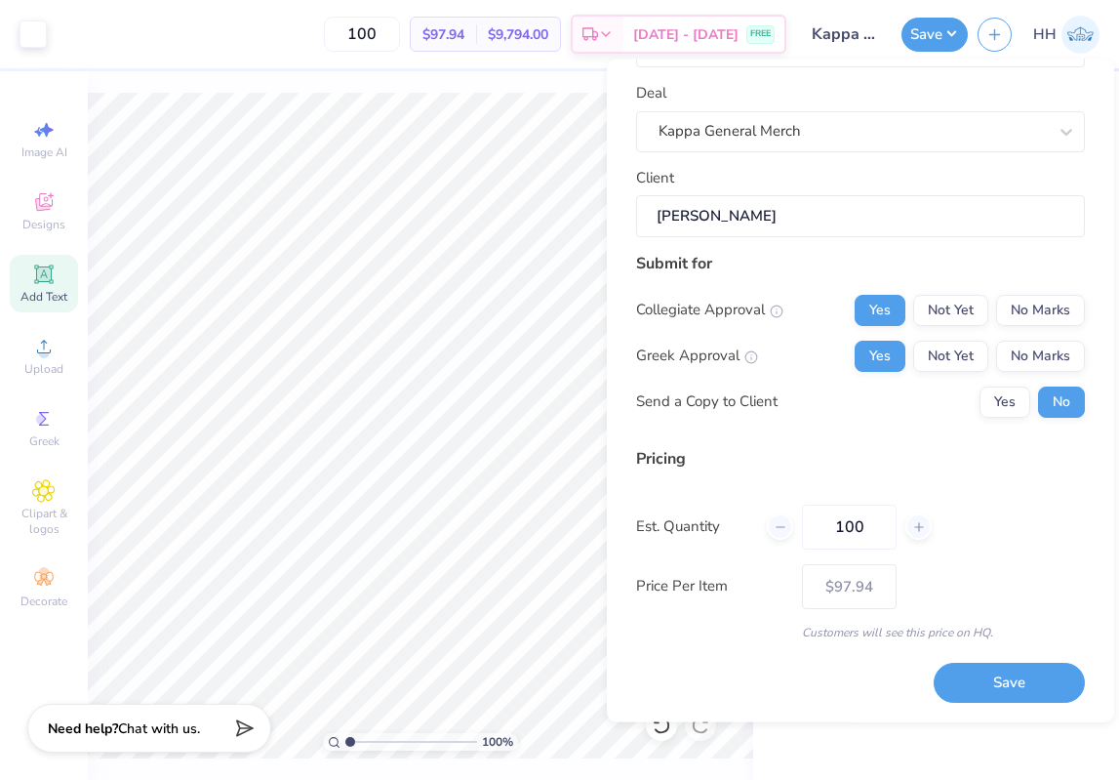
type input "100"
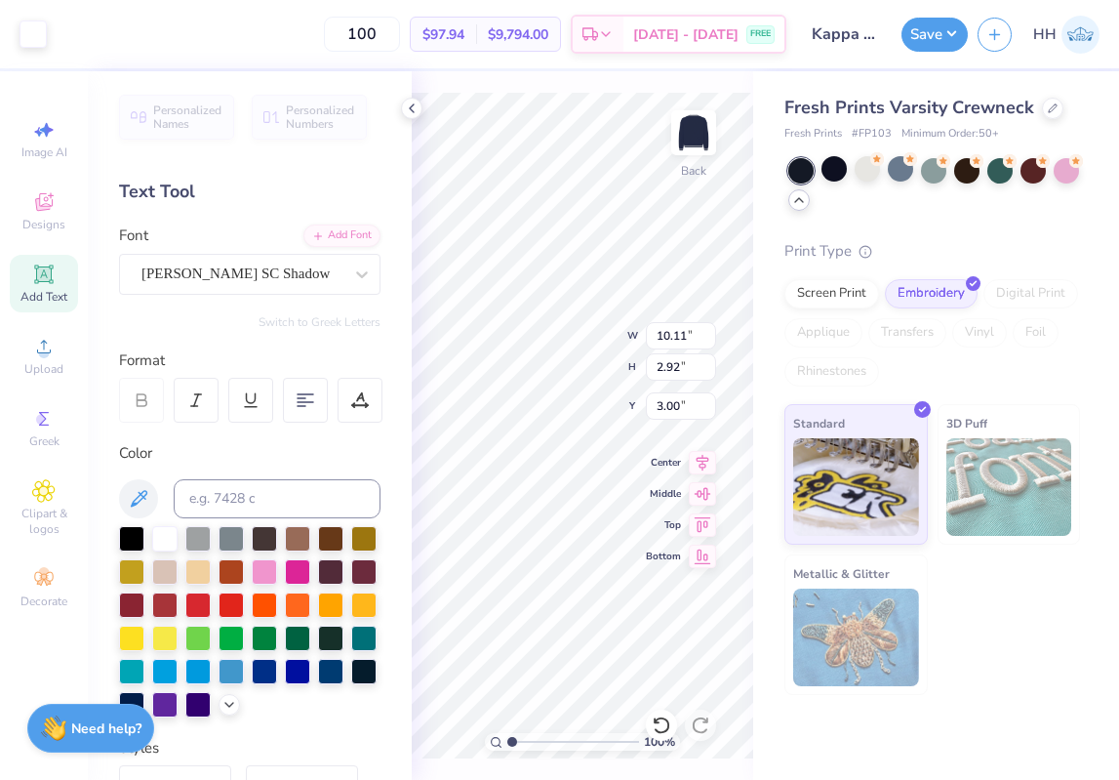
type input "2.92"
click at [324, 274] on div "Covington SC Shadow" at bounding box center [242, 274] width 205 height 30
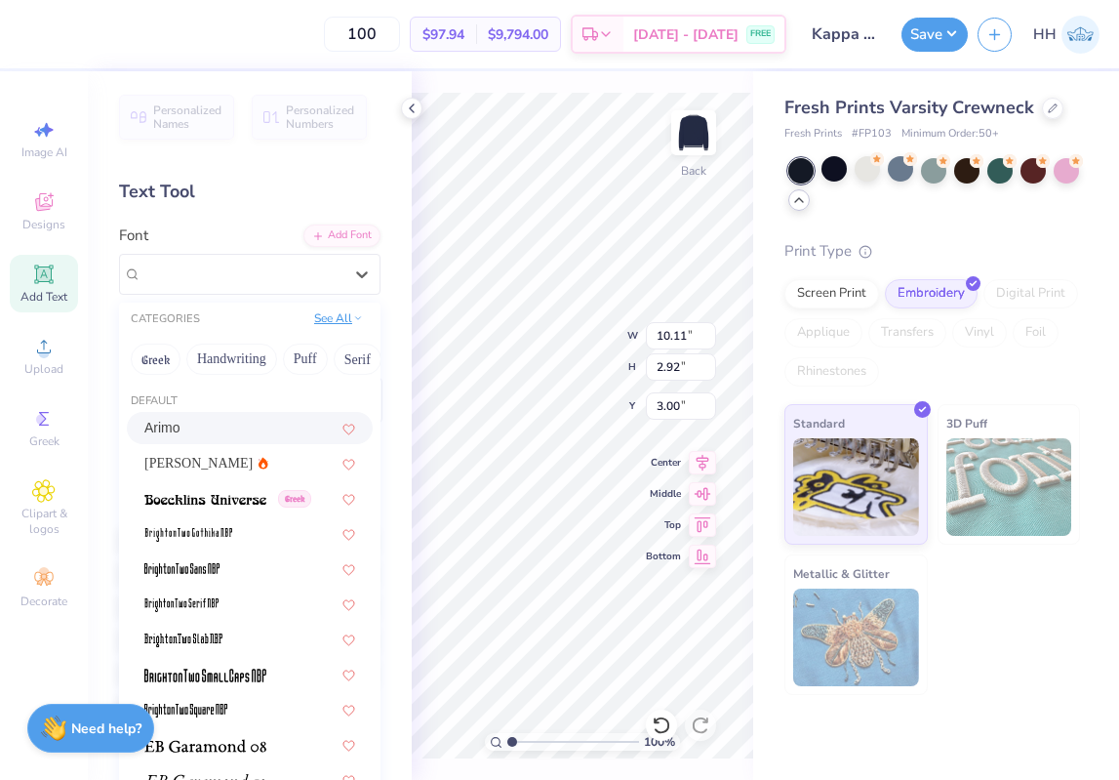
click at [348, 316] on button "See All" at bounding box center [338, 318] width 61 height 20
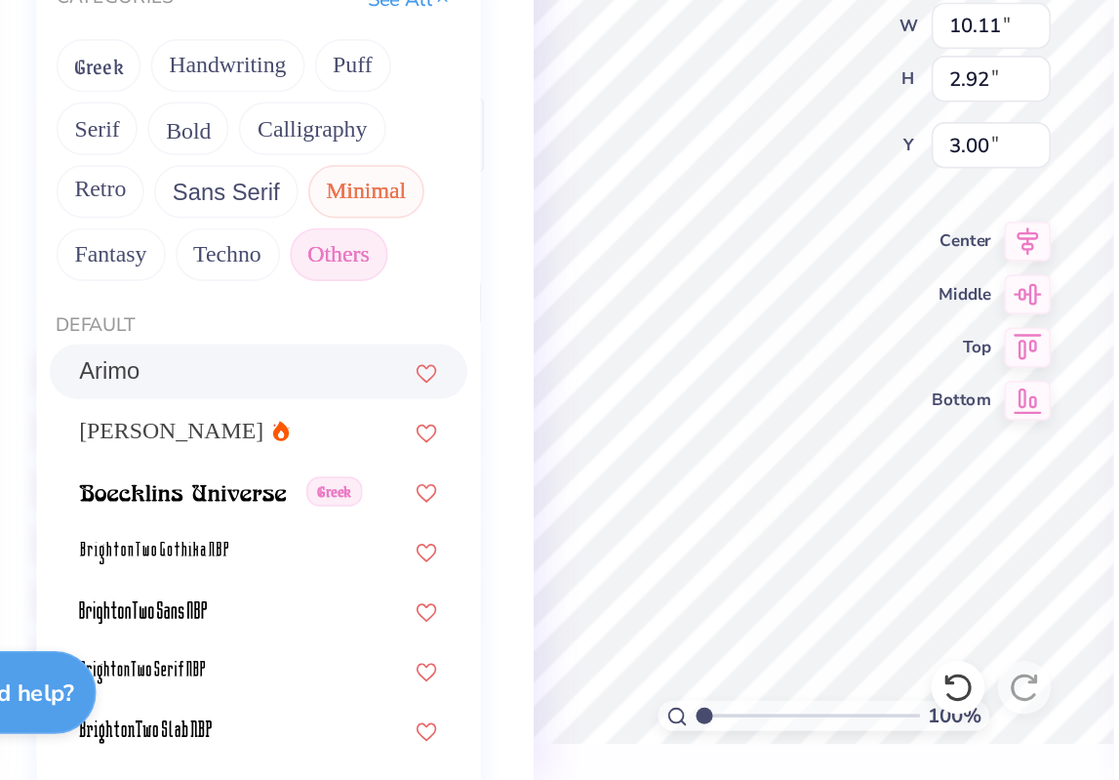
click at [294, 425] on button "Minimal" at bounding box center [313, 433] width 68 height 31
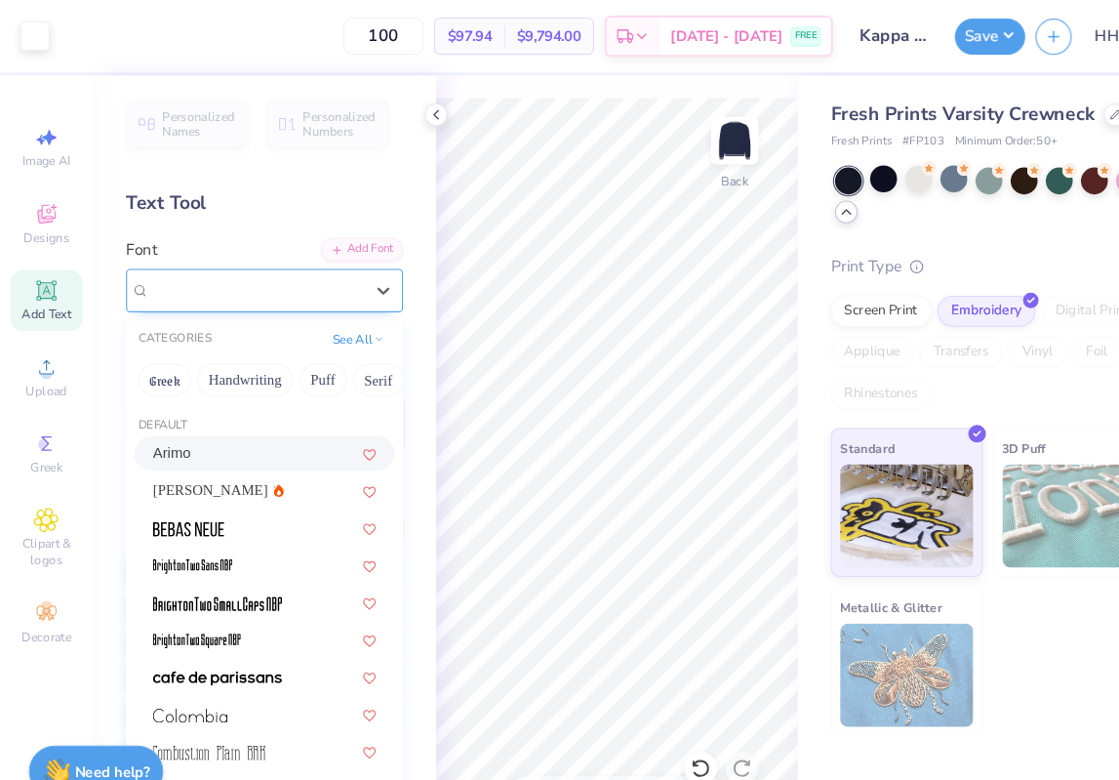
click at [259, 265] on div "Covington SC Shadow" at bounding box center [242, 274] width 205 height 30
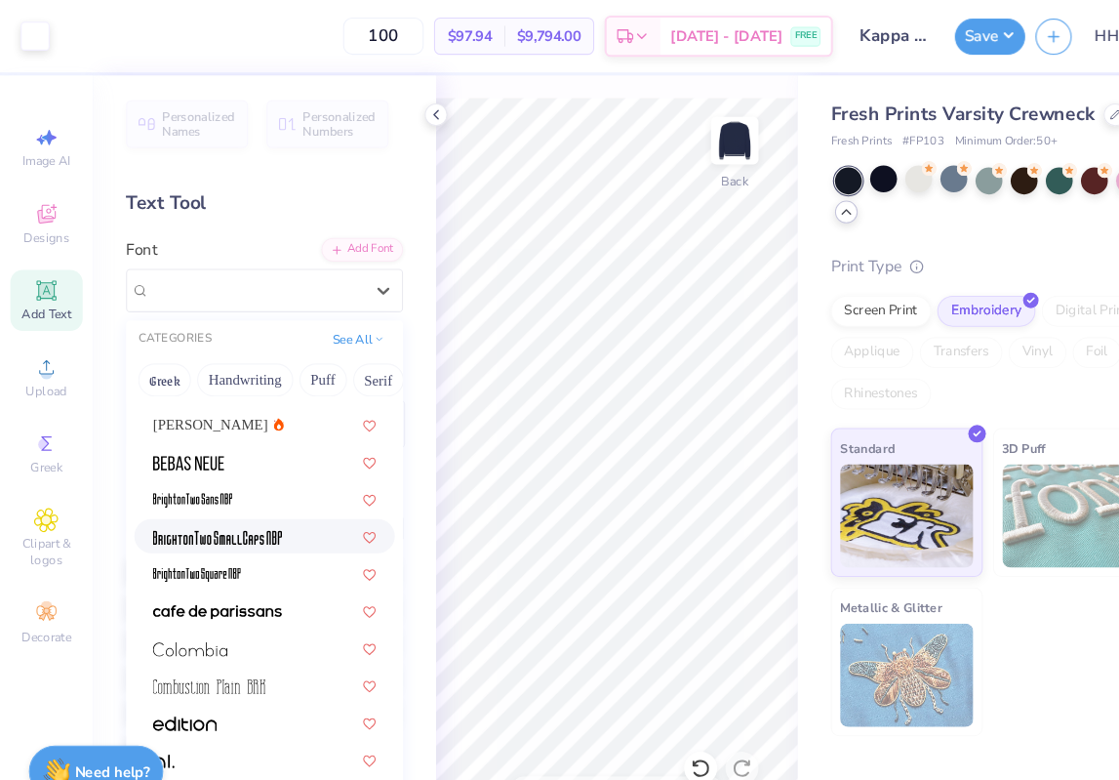
scroll to position [68, 0]
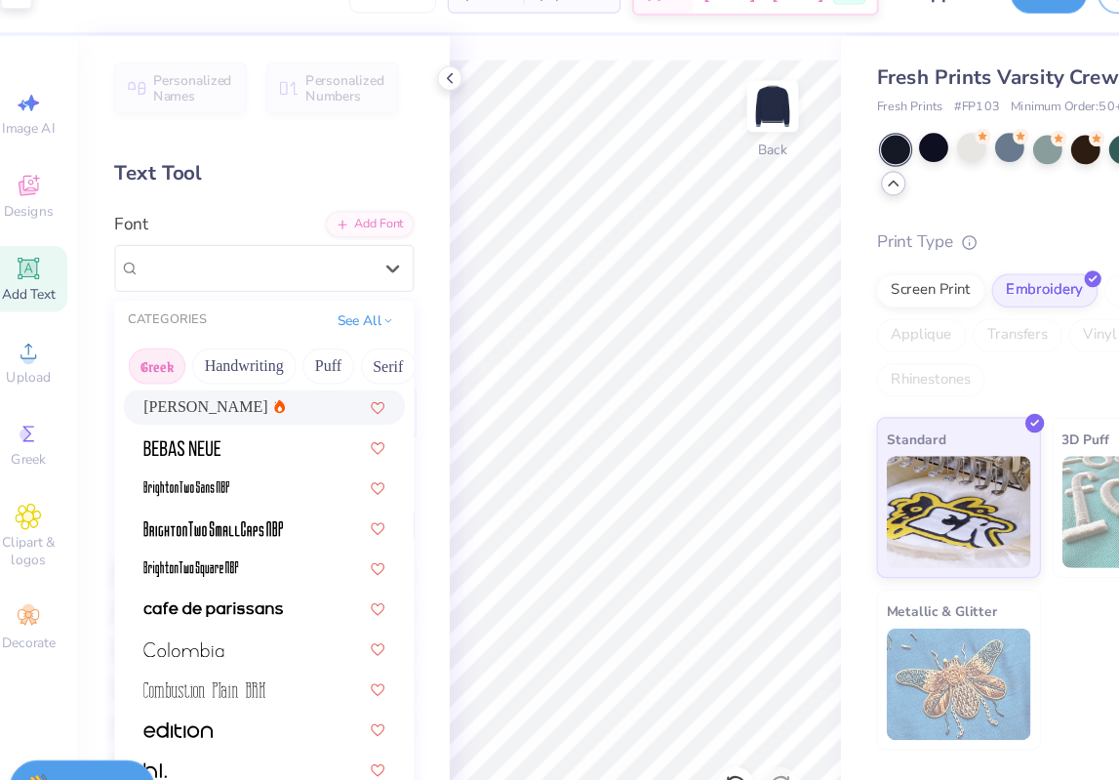
click at [159, 370] on button "Greek" at bounding box center [156, 359] width 50 height 31
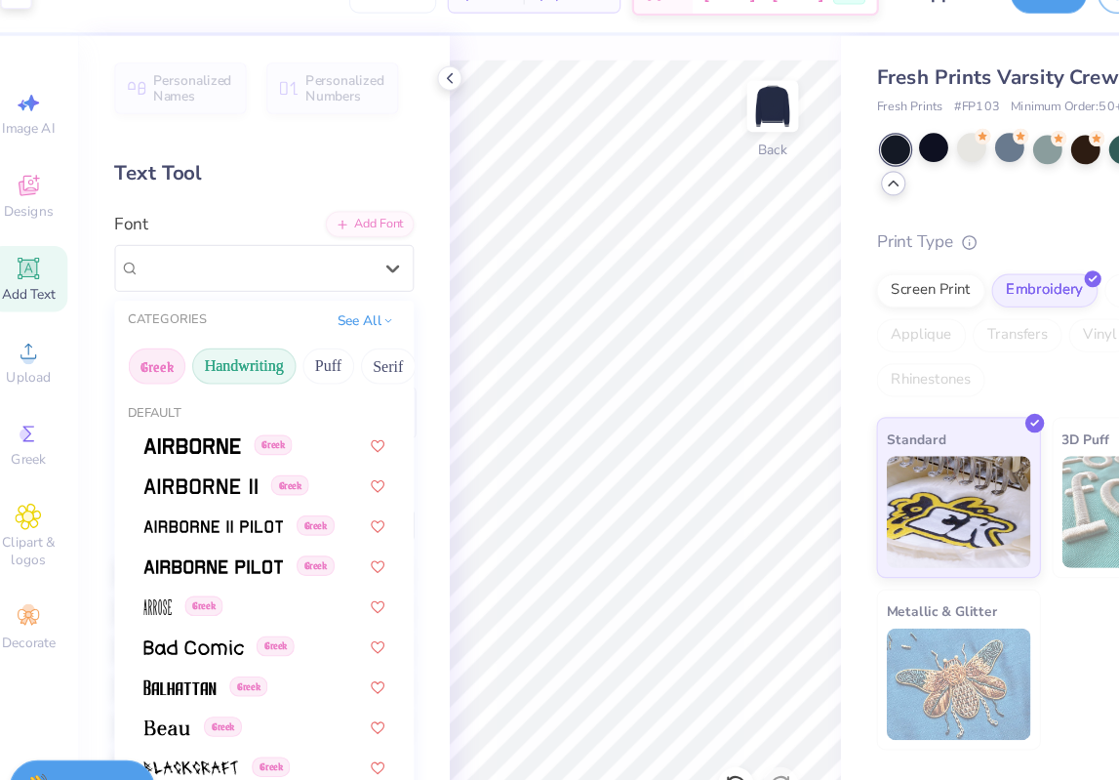
click at [222, 356] on button "Handwriting" at bounding box center [231, 359] width 91 height 31
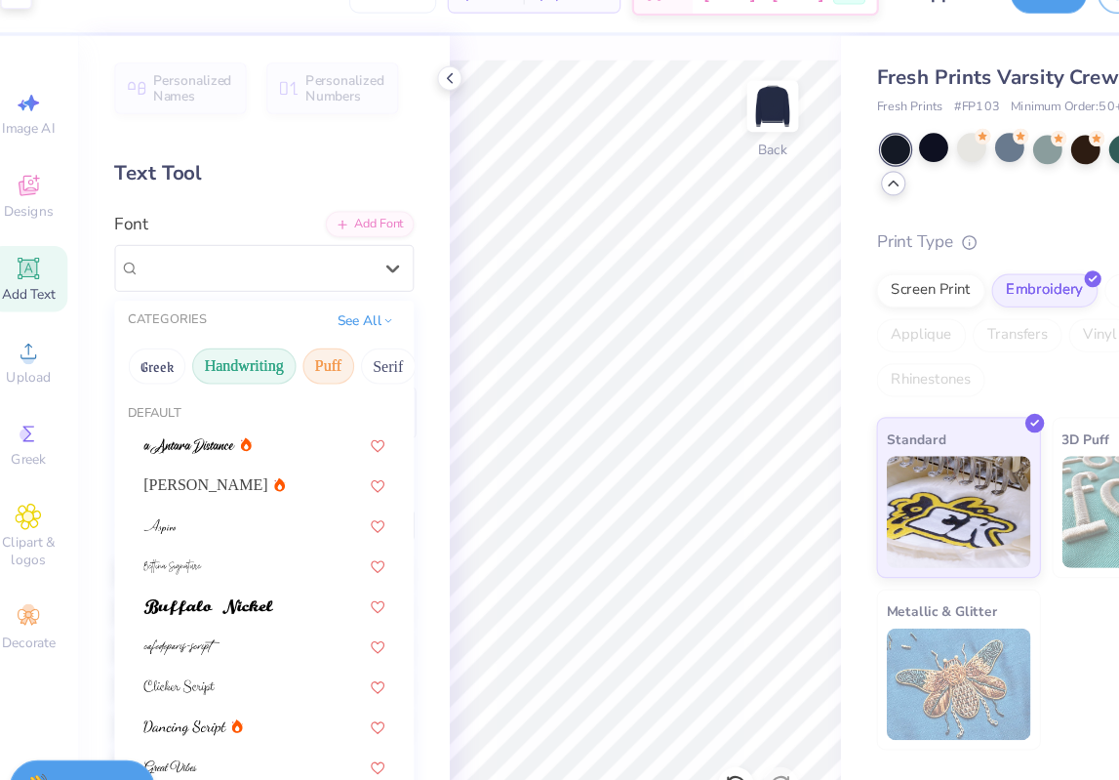
click at [302, 353] on button "Puff" at bounding box center [305, 359] width 45 height 31
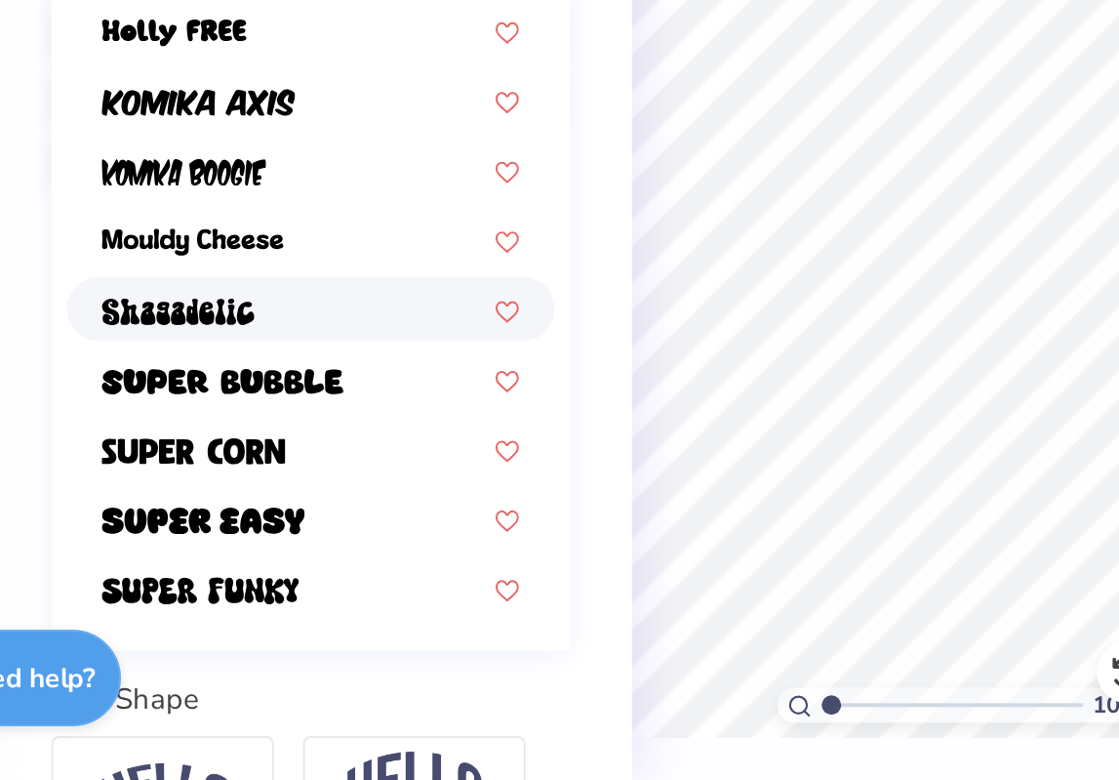
scroll to position [0, 0]
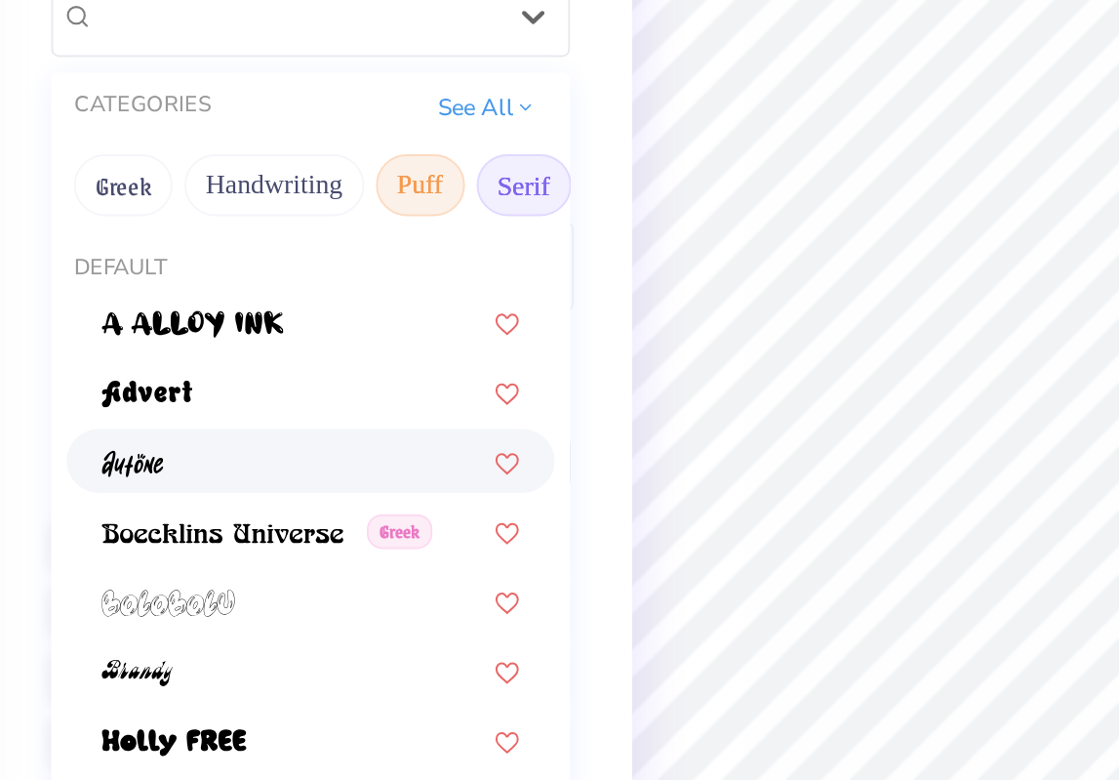
click at [350, 357] on button "Serif" at bounding box center [358, 359] width 48 height 31
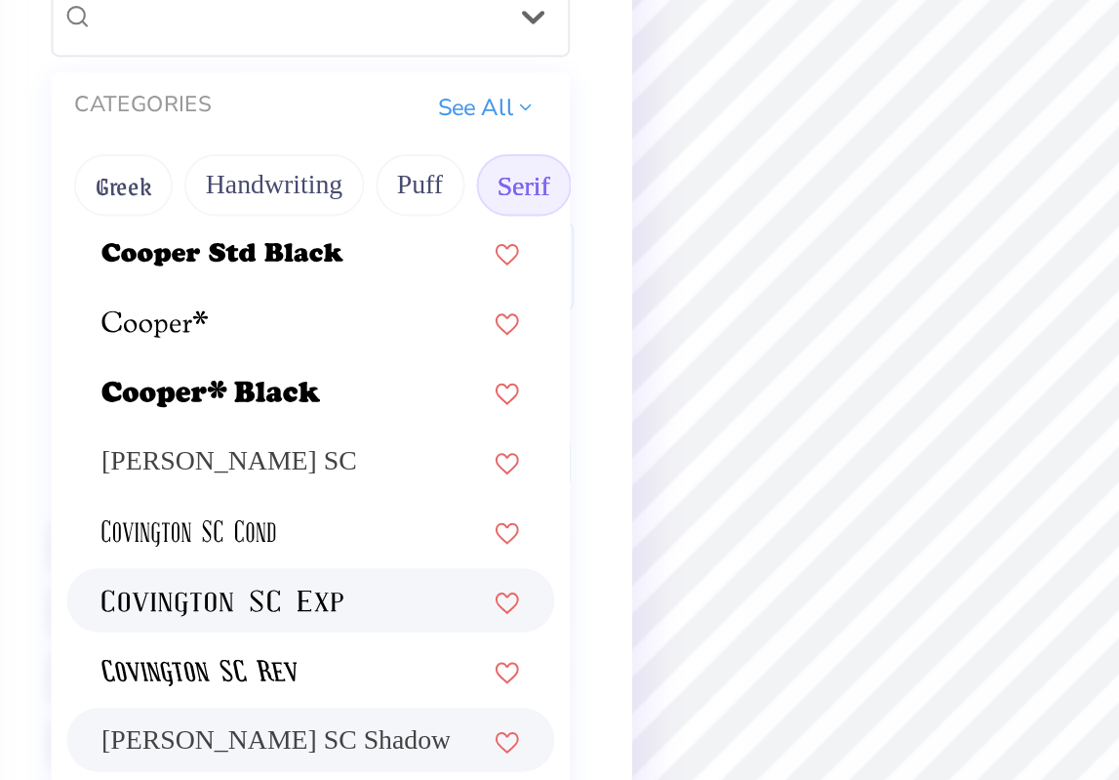
scroll to position [888, 0]
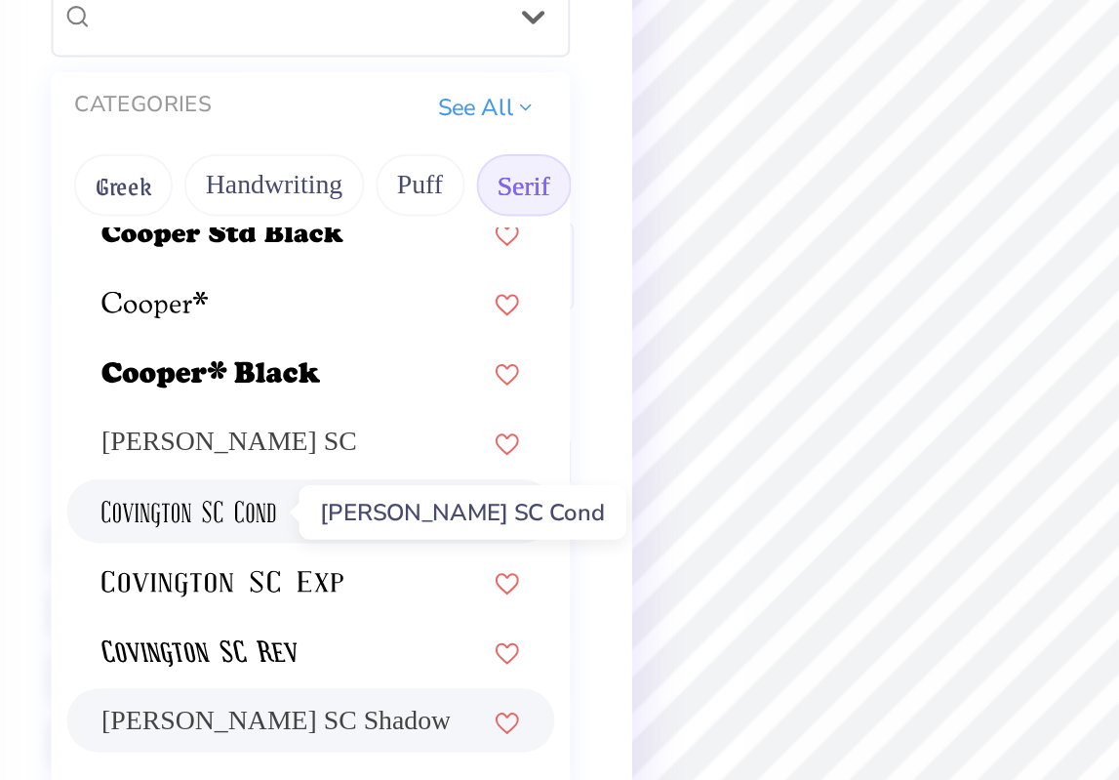
click at [216, 524] on img at bounding box center [188, 525] width 88 height 14
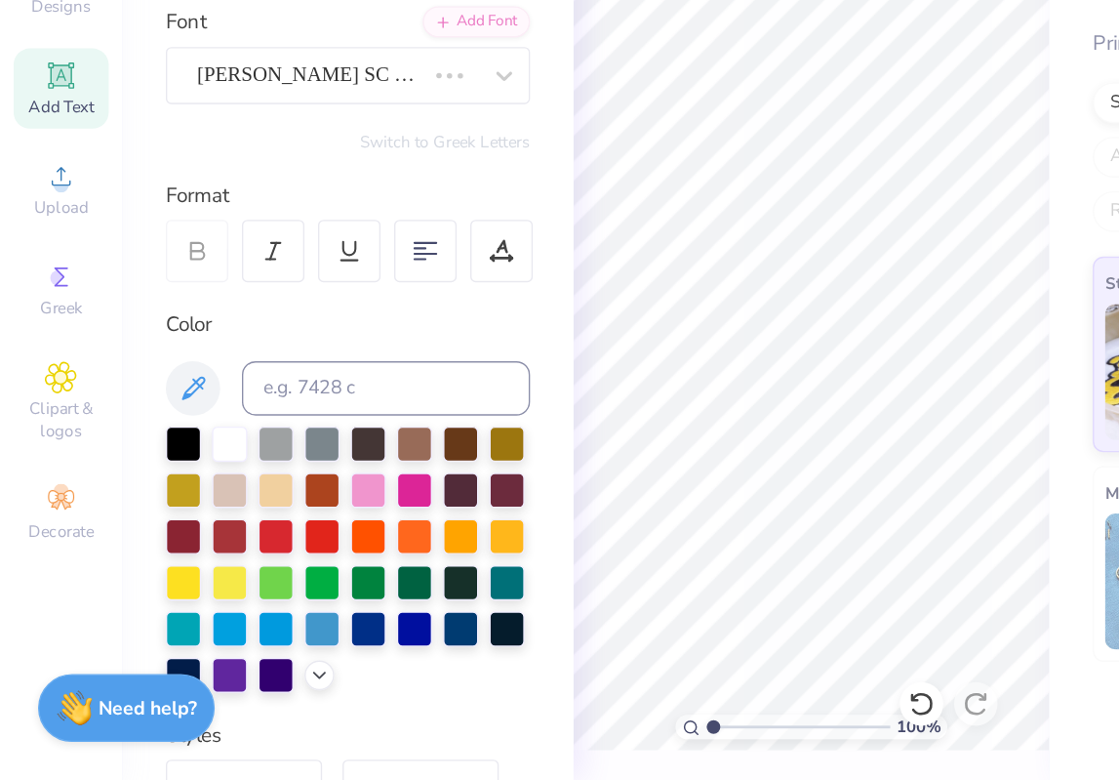
scroll to position [0, 0]
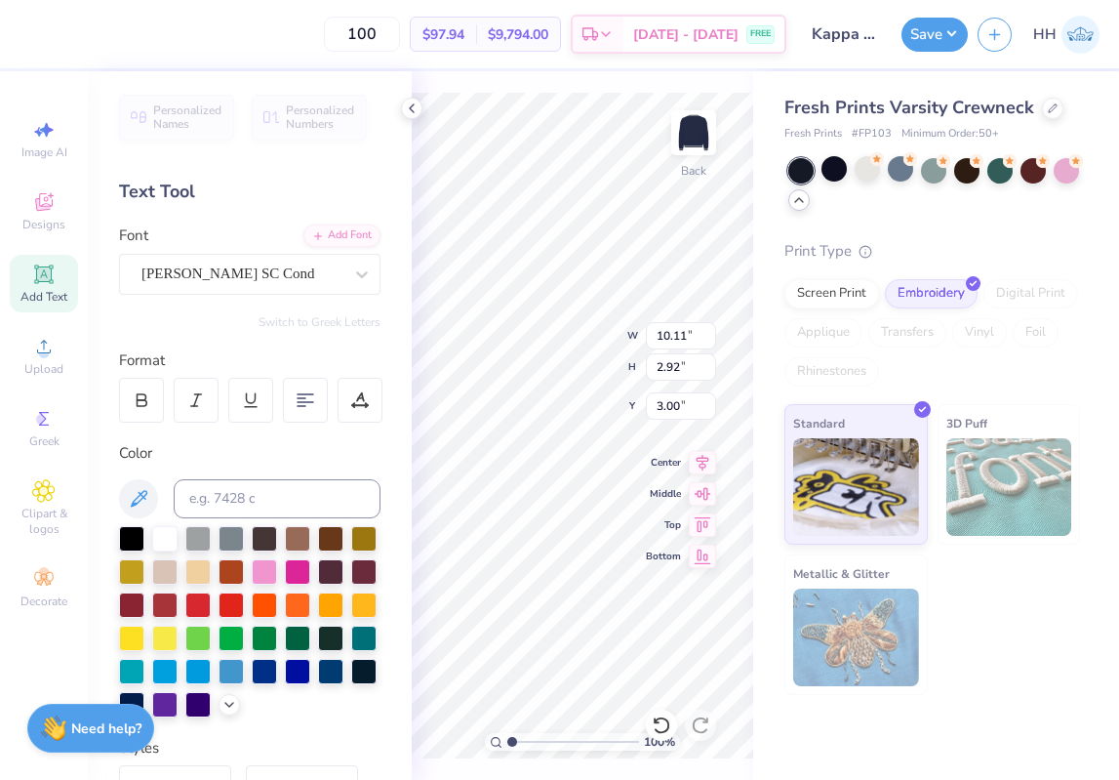
type input "6.82"
type input "2.60"
type input "3.16"
type input "3.00"
type textarea "k"
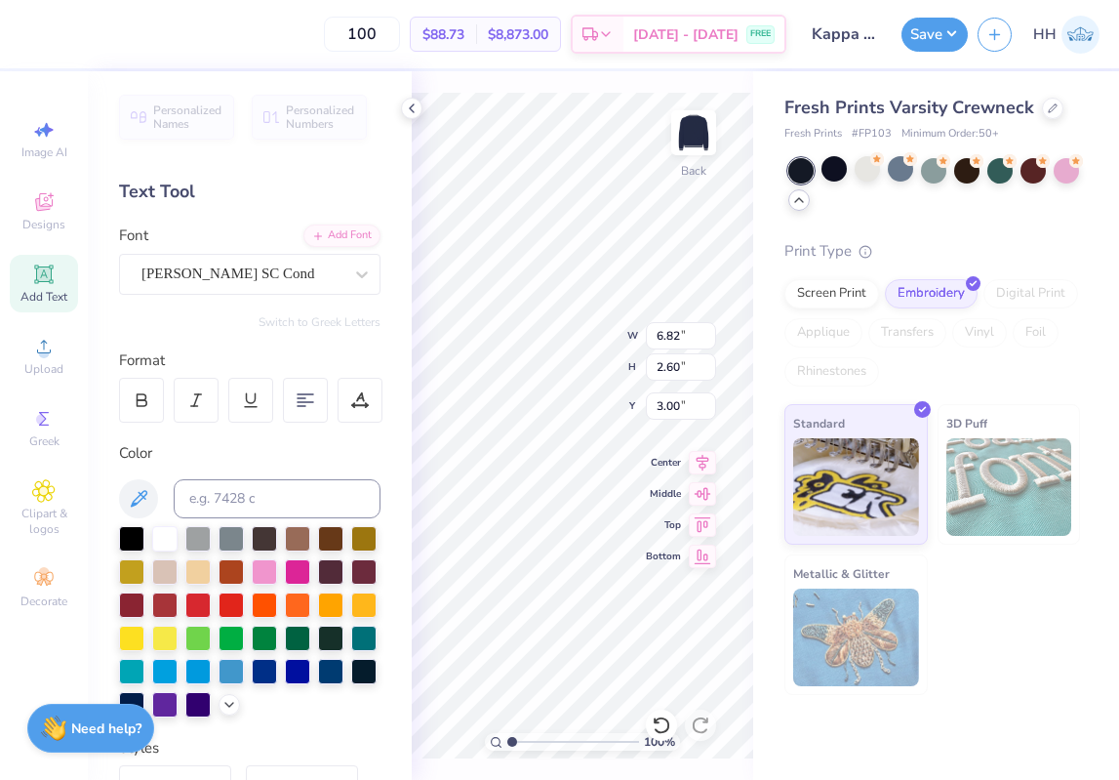
scroll to position [0, 1]
type textarea "KAPPA"
type input "3.43"
type textarea "Kappa Kappa Gamma"
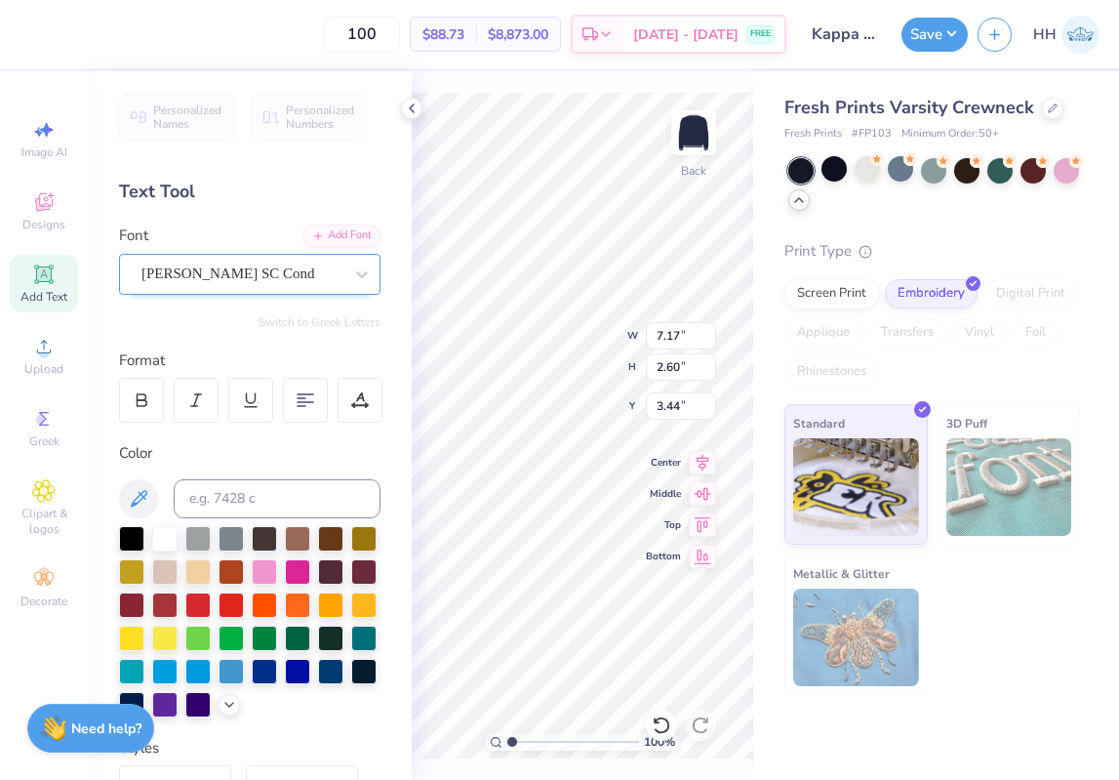
click at [268, 283] on div "Covington SC Cond" at bounding box center [242, 274] width 205 height 30
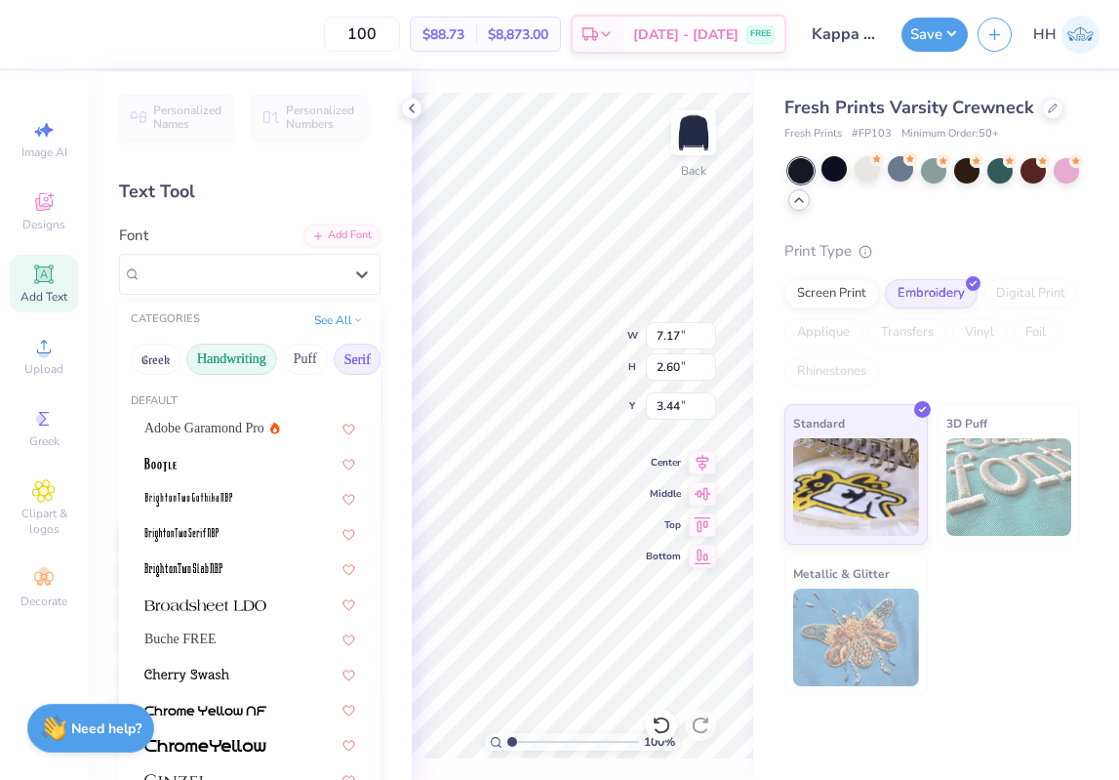
click at [252, 358] on button "Handwriting" at bounding box center [231, 359] width 91 height 31
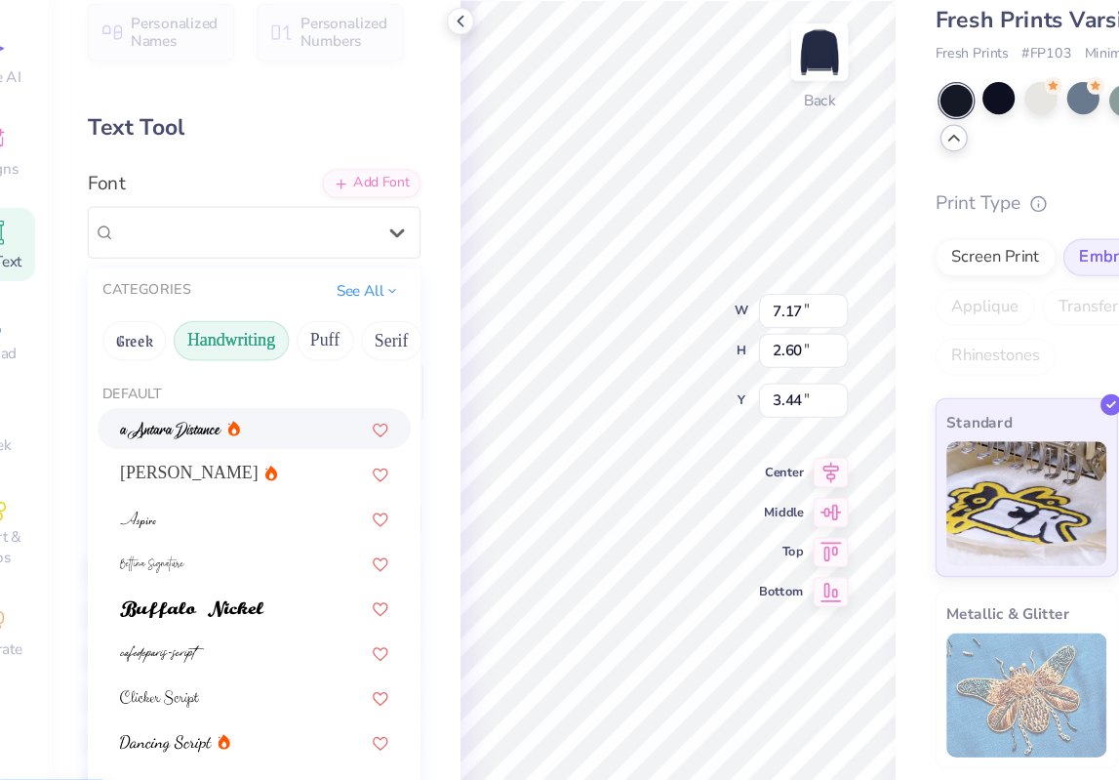
click at [274, 418] on div at bounding box center [249, 428] width 211 height 20
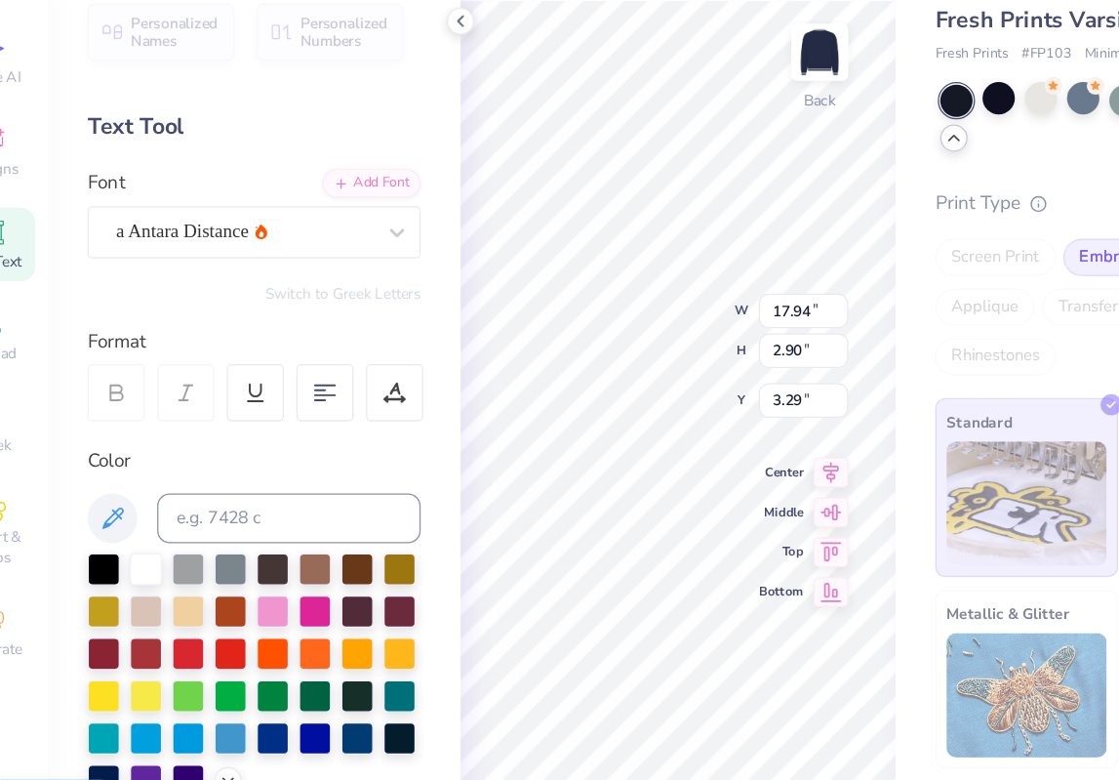
type input "17.94"
type input "2.90"
type input "3.29"
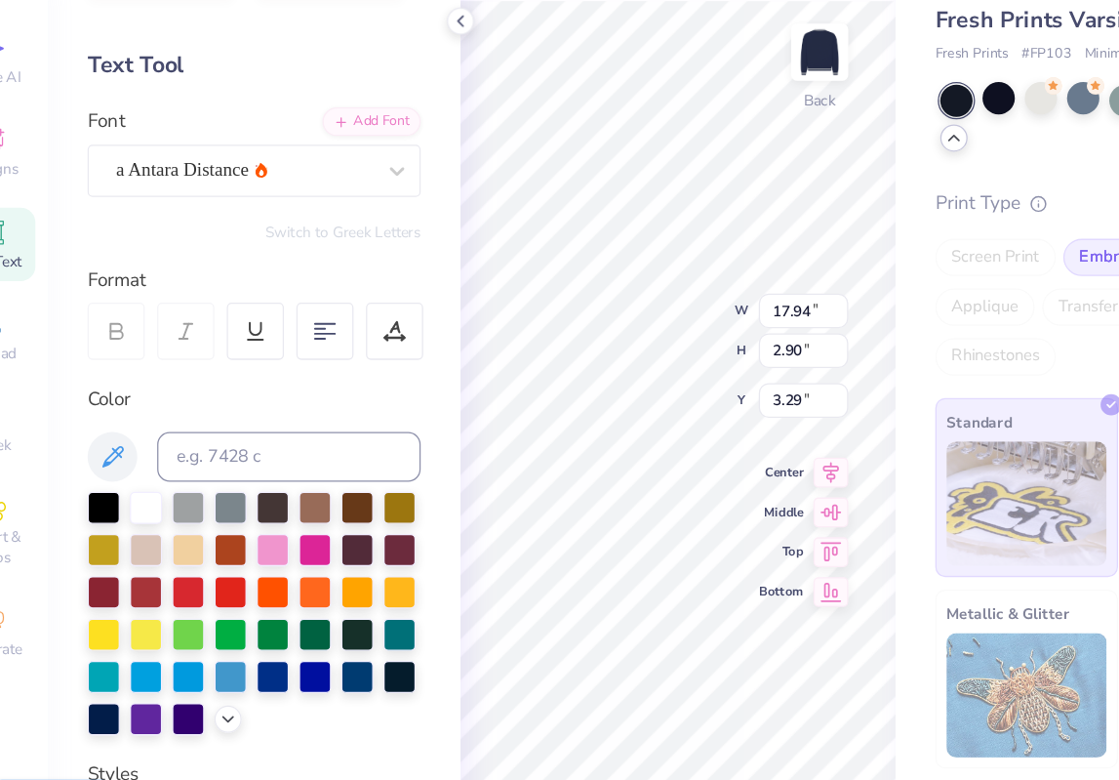
scroll to position [0, 0]
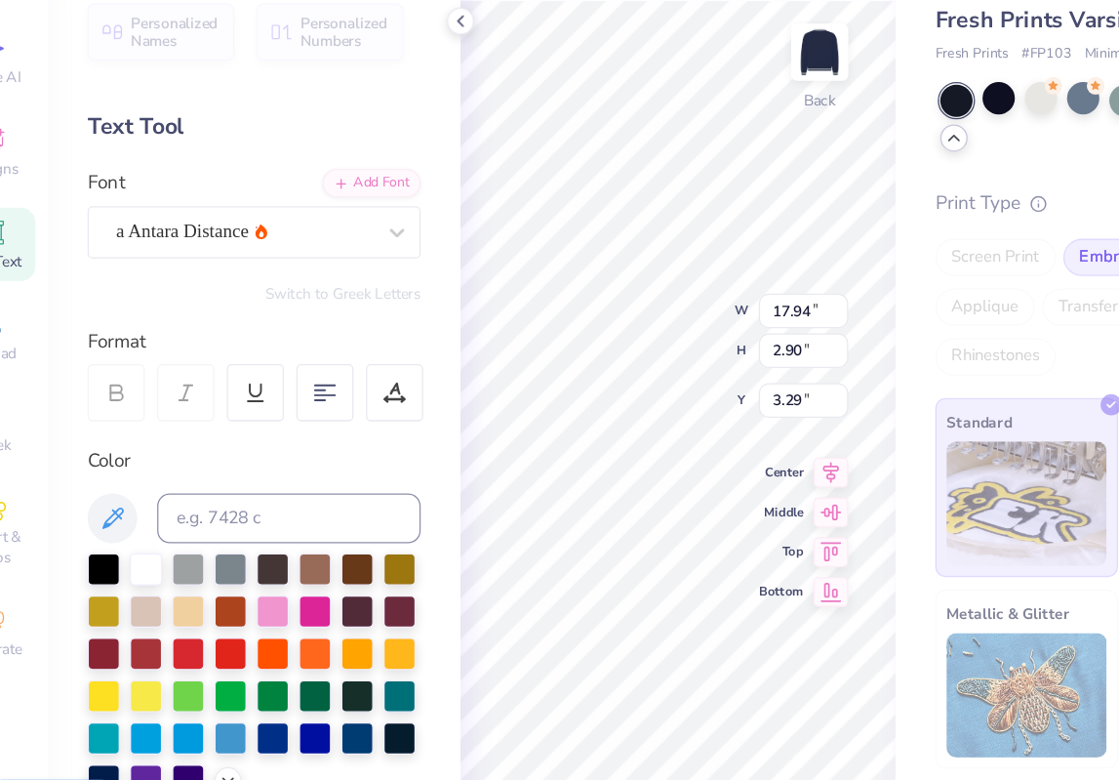
click at [410, 110] on icon at bounding box center [412, 109] width 16 height 16
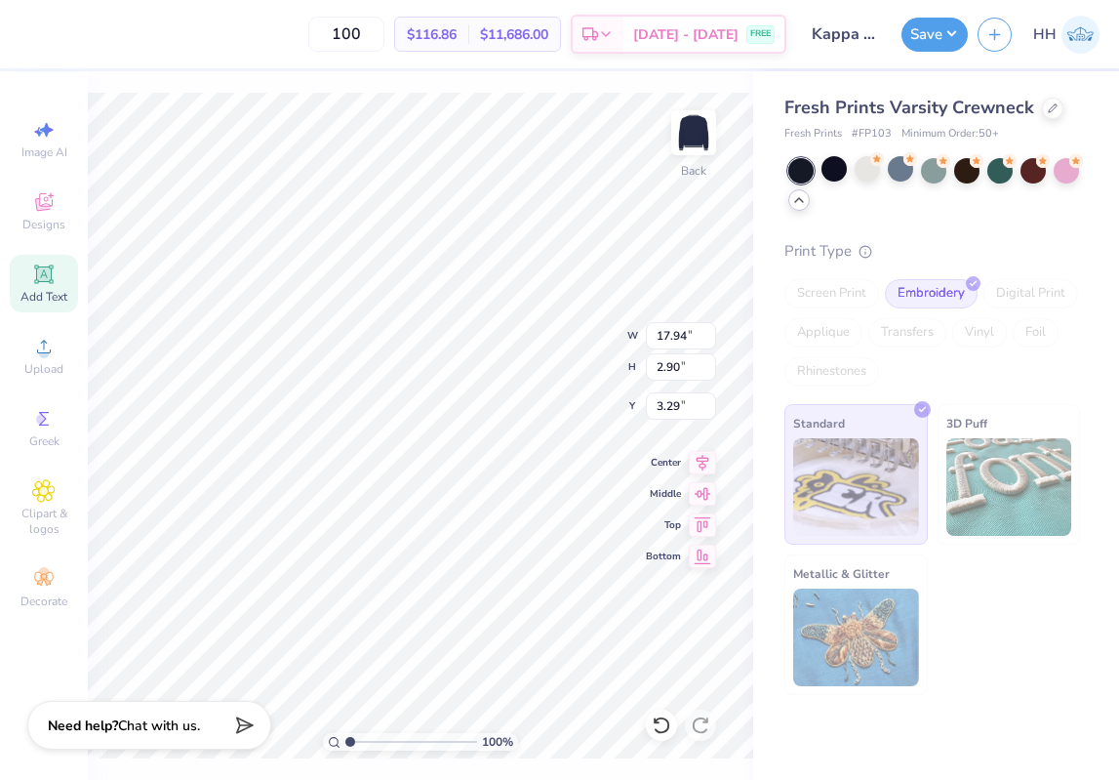
click at [128, 739] on div "Need help? Chat with us." at bounding box center [149, 725] width 244 height 49
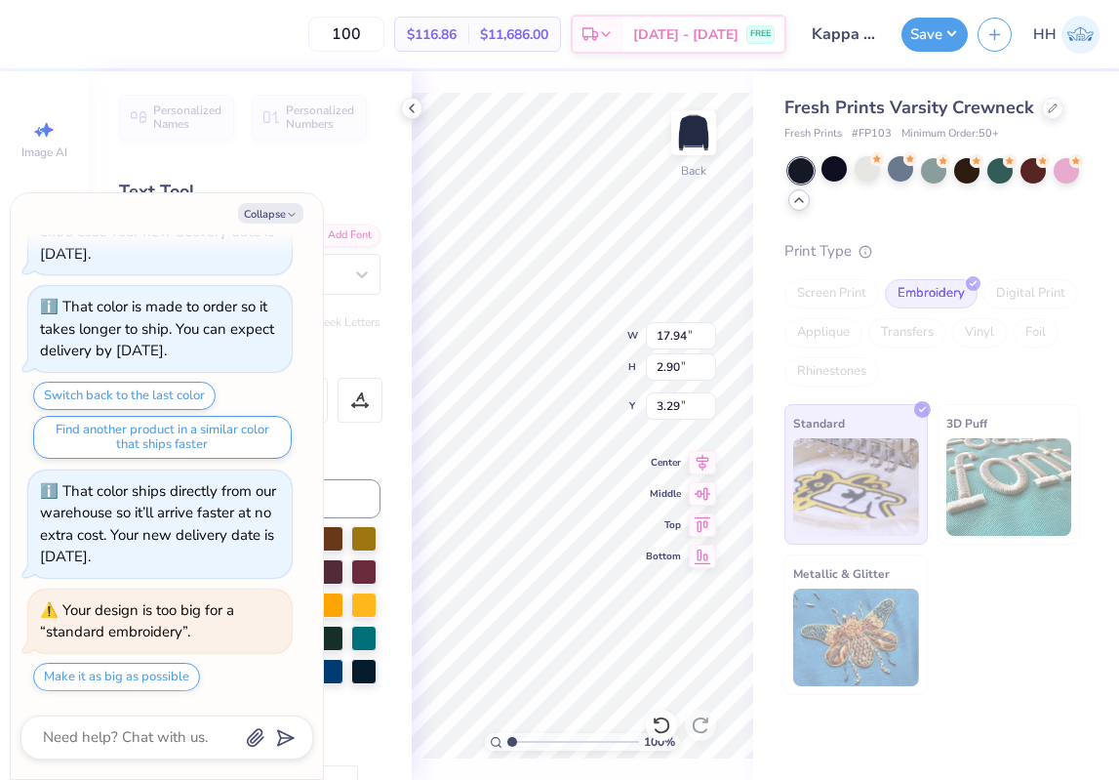
scroll to position [0, 1]
click at [291, 211] on icon "button" at bounding box center [292, 215] width 12 height 12
type textarea "x"
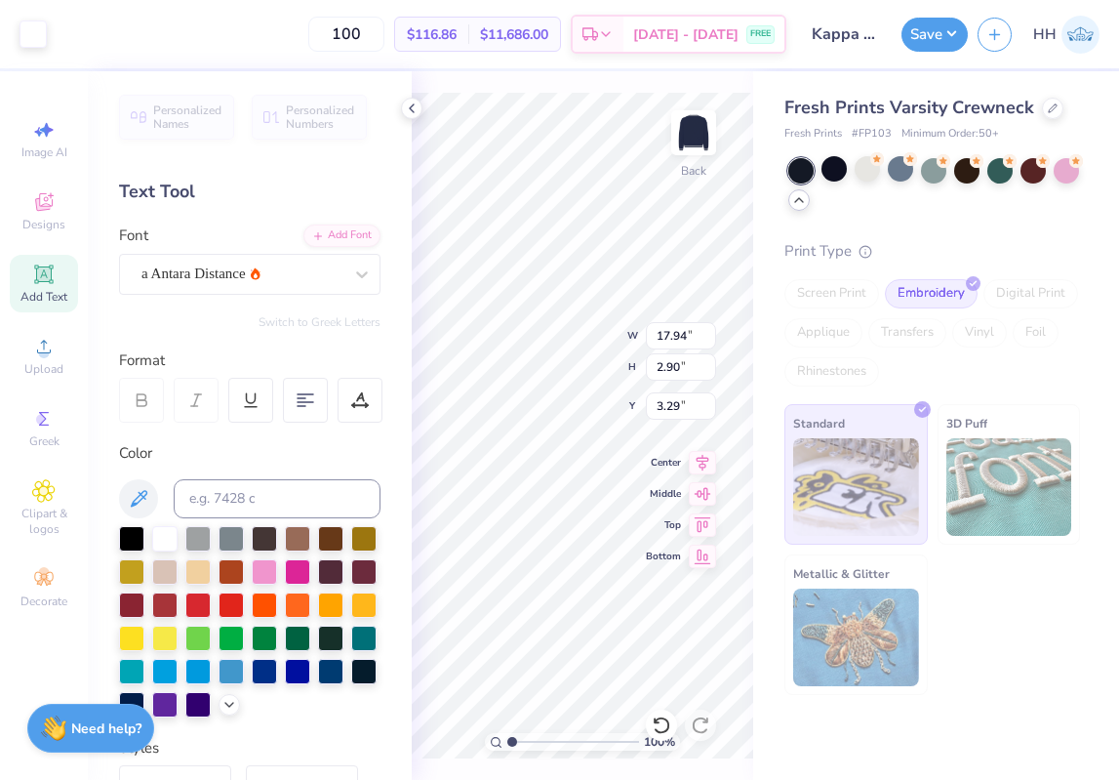
type input "3.30"
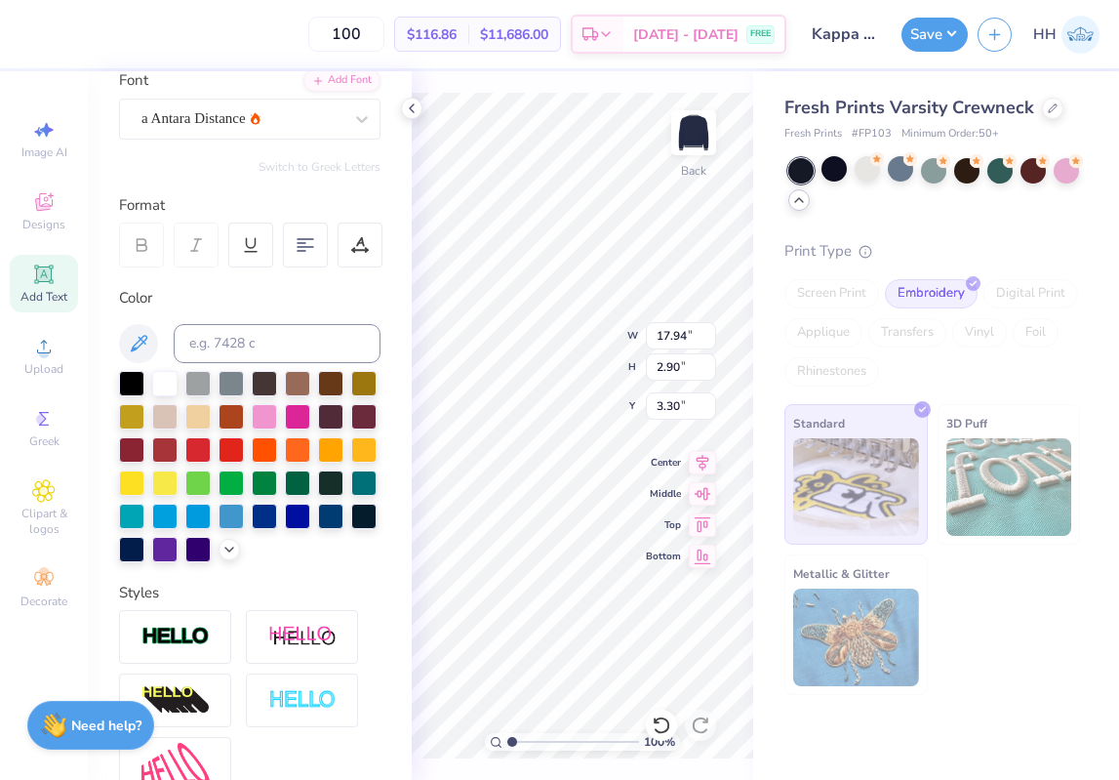
click at [86, 726] on strong "Need help?" at bounding box center [106, 725] width 70 height 19
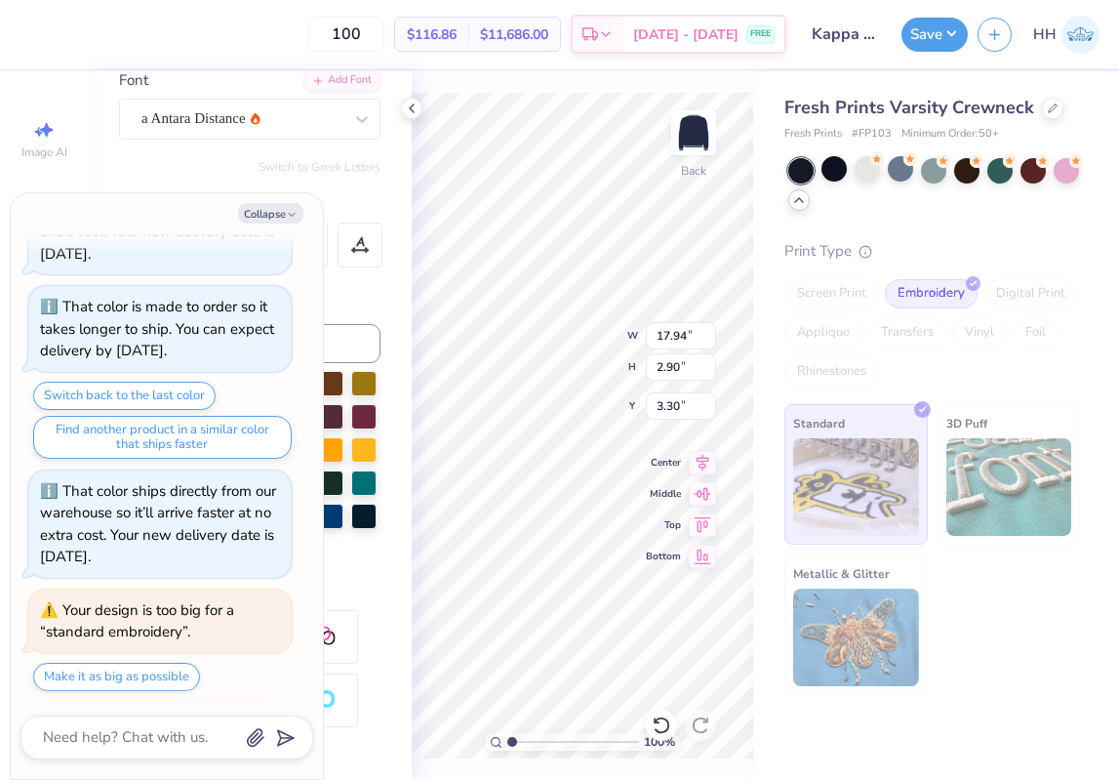
scroll to position [772, 0]
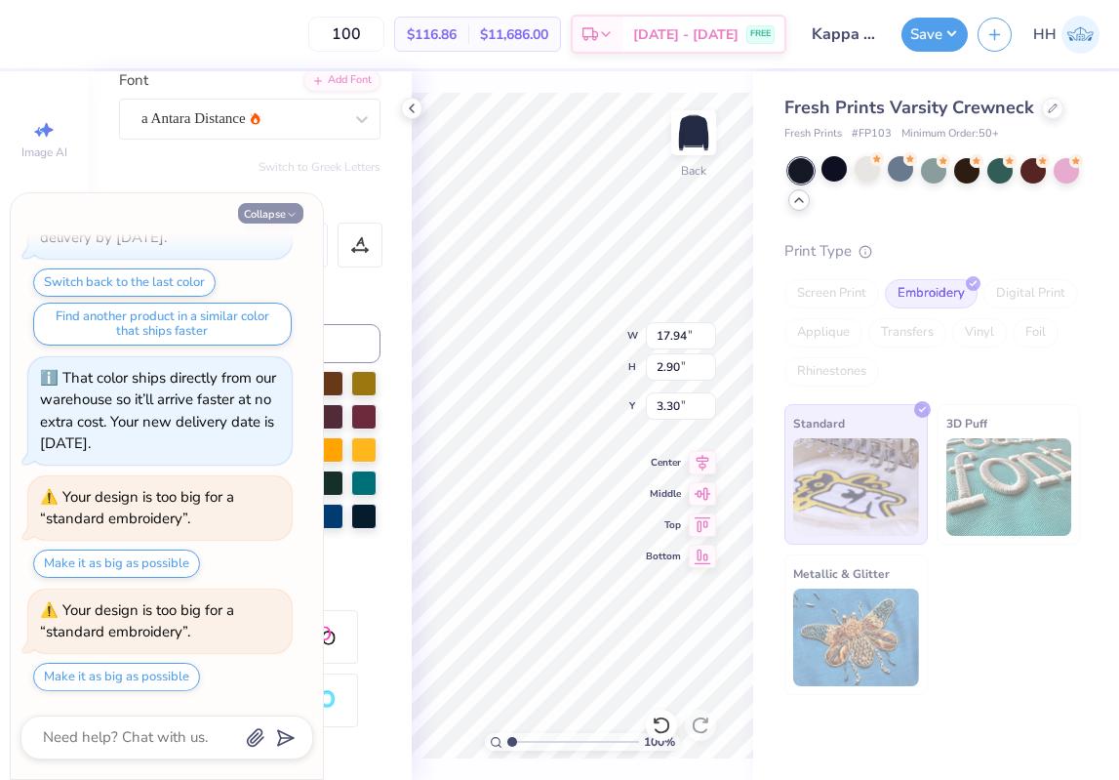
click at [287, 211] on icon "button" at bounding box center [292, 215] width 12 height 12
type textarea "x"
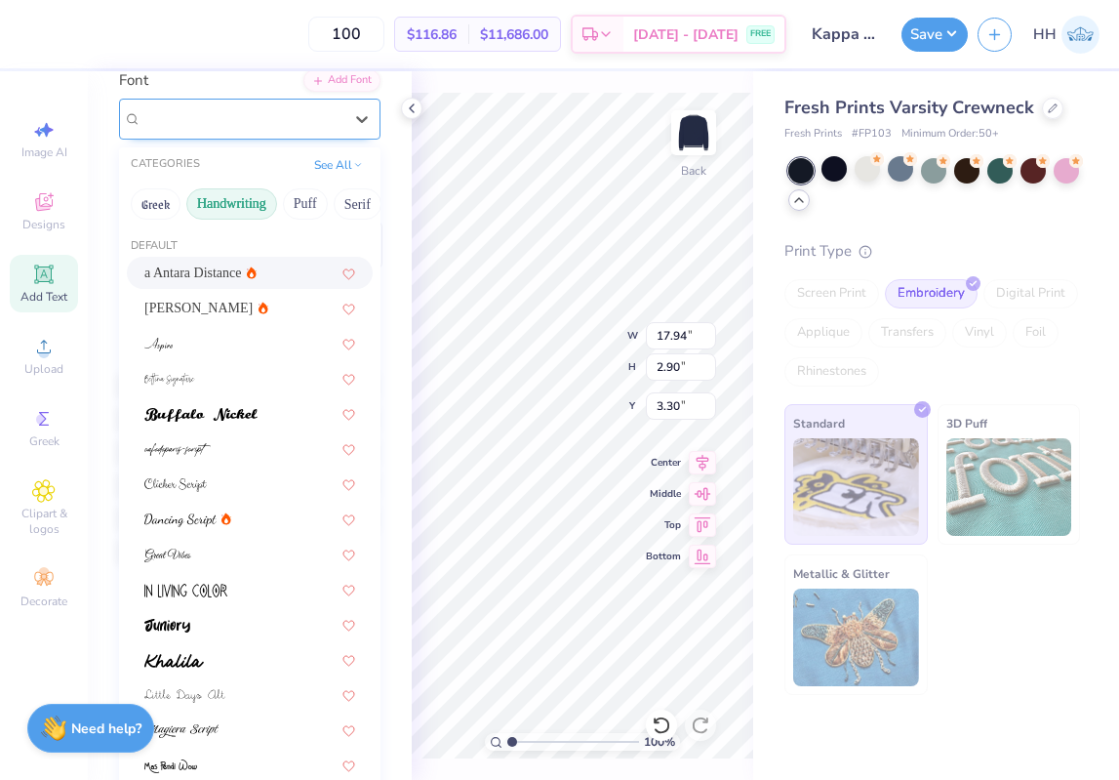
click at [298, 125] on div "a Antara Distance" at bounding box center [242, 118] width 205 height 30
click at [254, 306] on div "Ariana Violeta" at bounding box center [249, 308] width 211 height 20
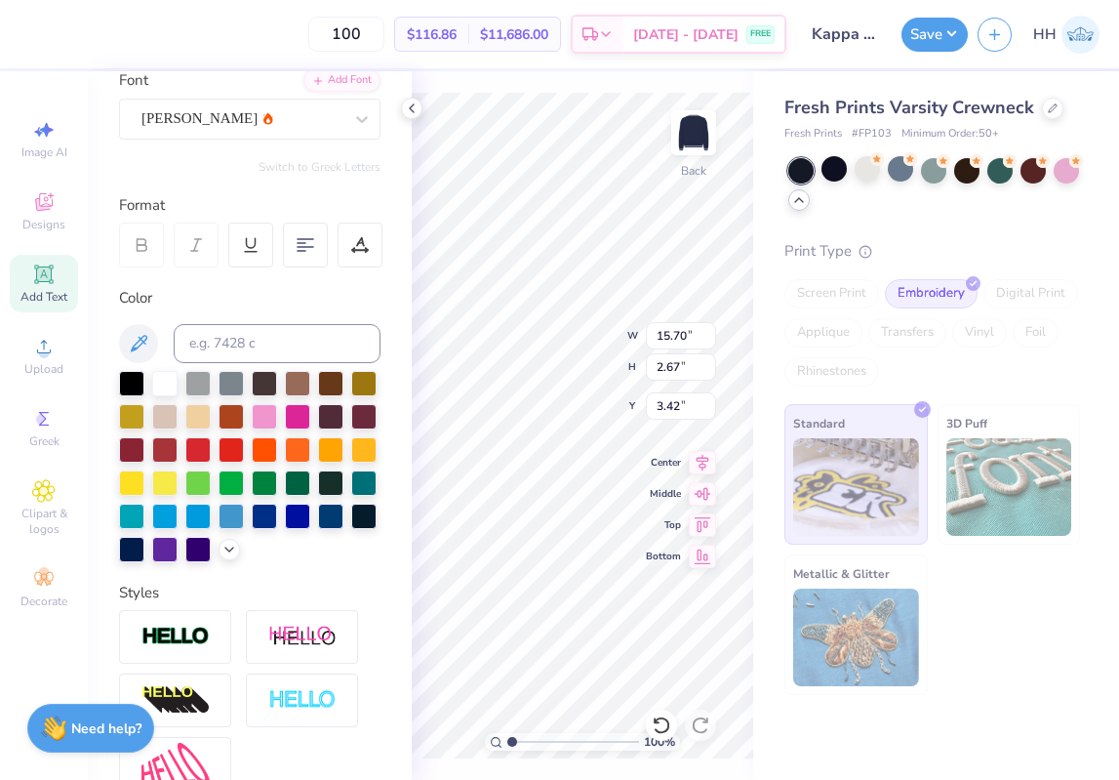
type input "15.70"
type input "2.67"
type input "3.42"
click at [236, 107] on div "Ariana Violeta" at bounding box center [242, 118] width 205 height 30
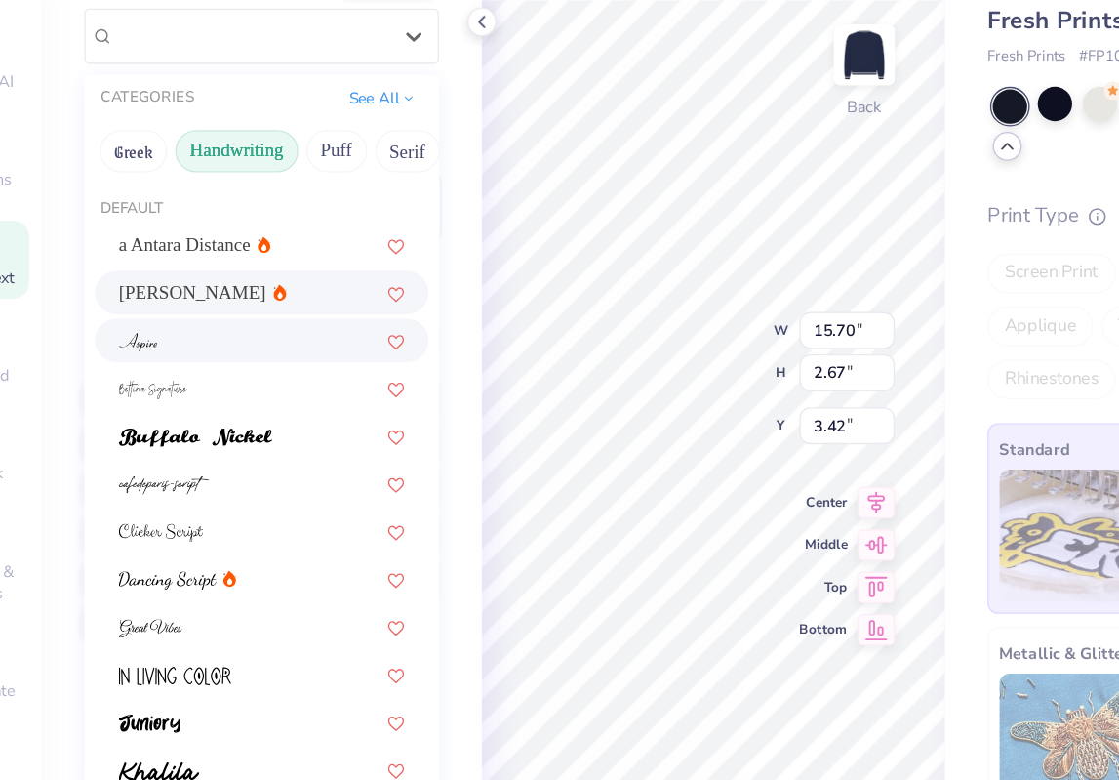
click at [209, 344] on div at bounding box center [249, 343] width 211 height 20
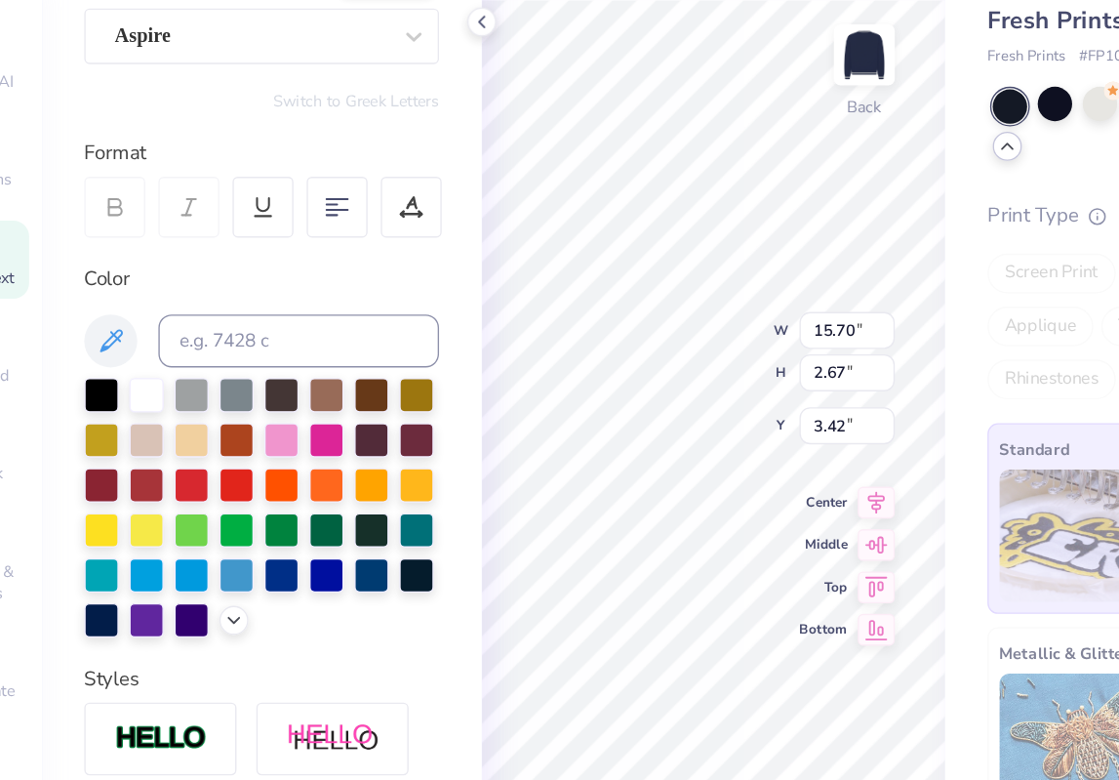
type input "16.66"
type input "2.49"
type input "3.51"
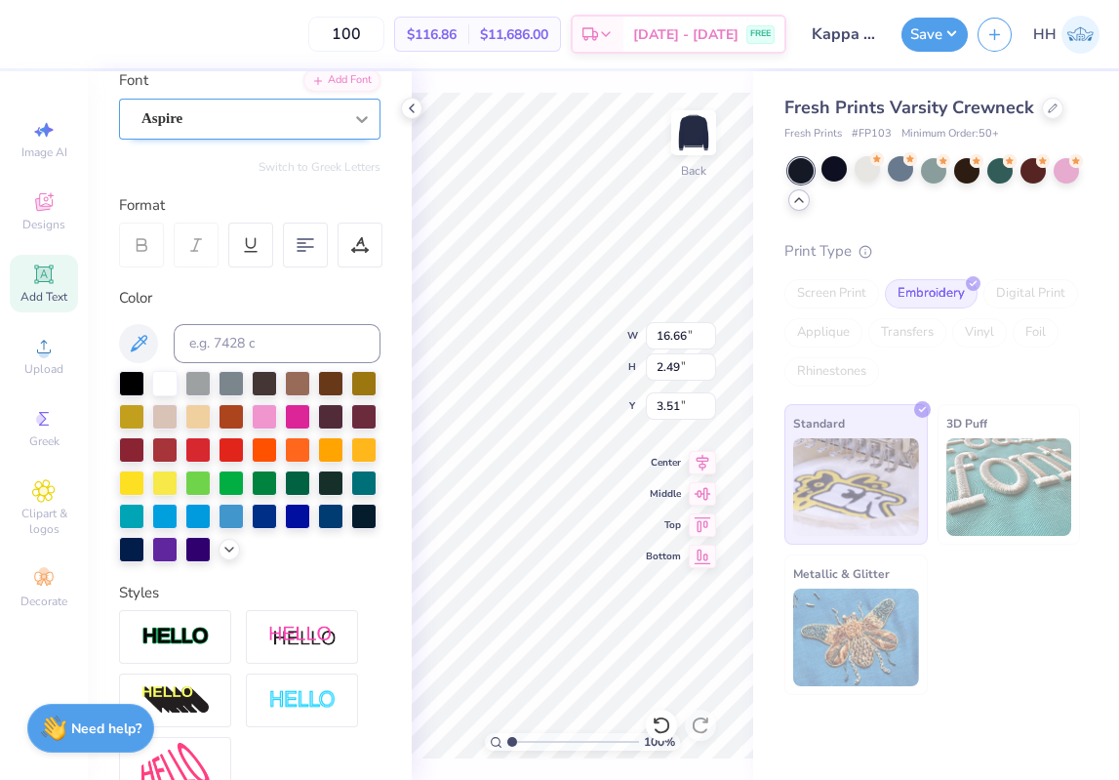
click at [349, 110] on div at bounding box center [361, 118] width 35 height 35
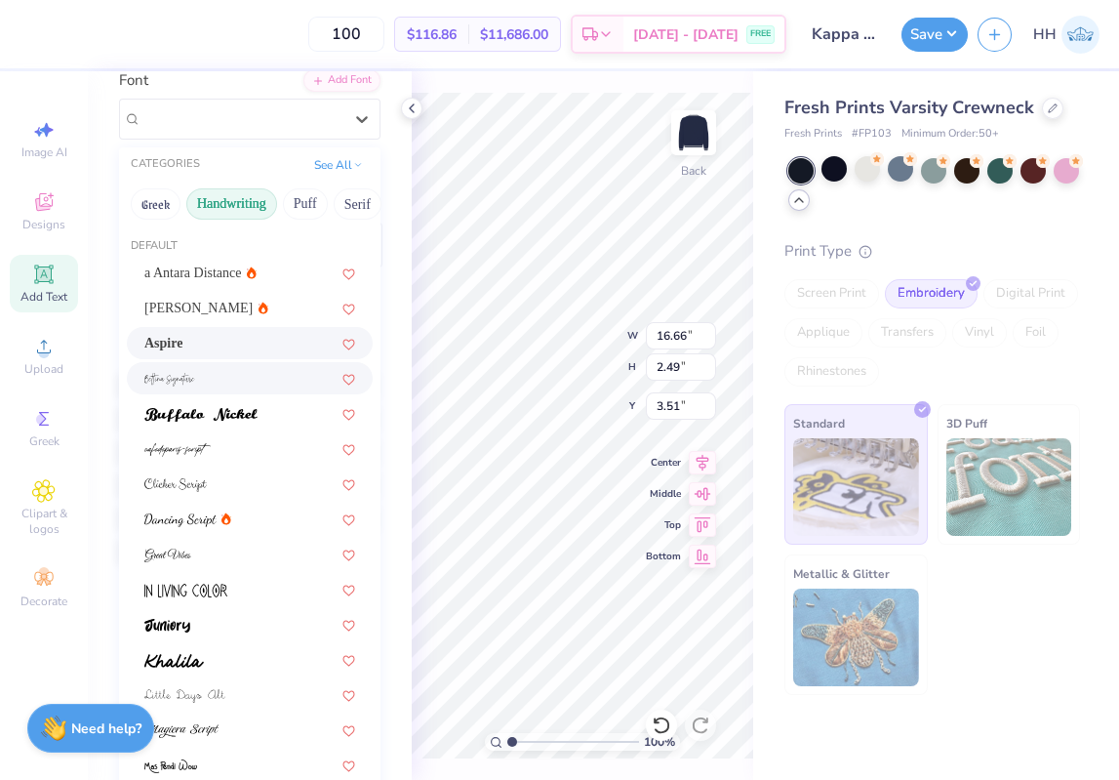
click at [235, 383] on div at bounding box center [249, 378] width 211 height 20
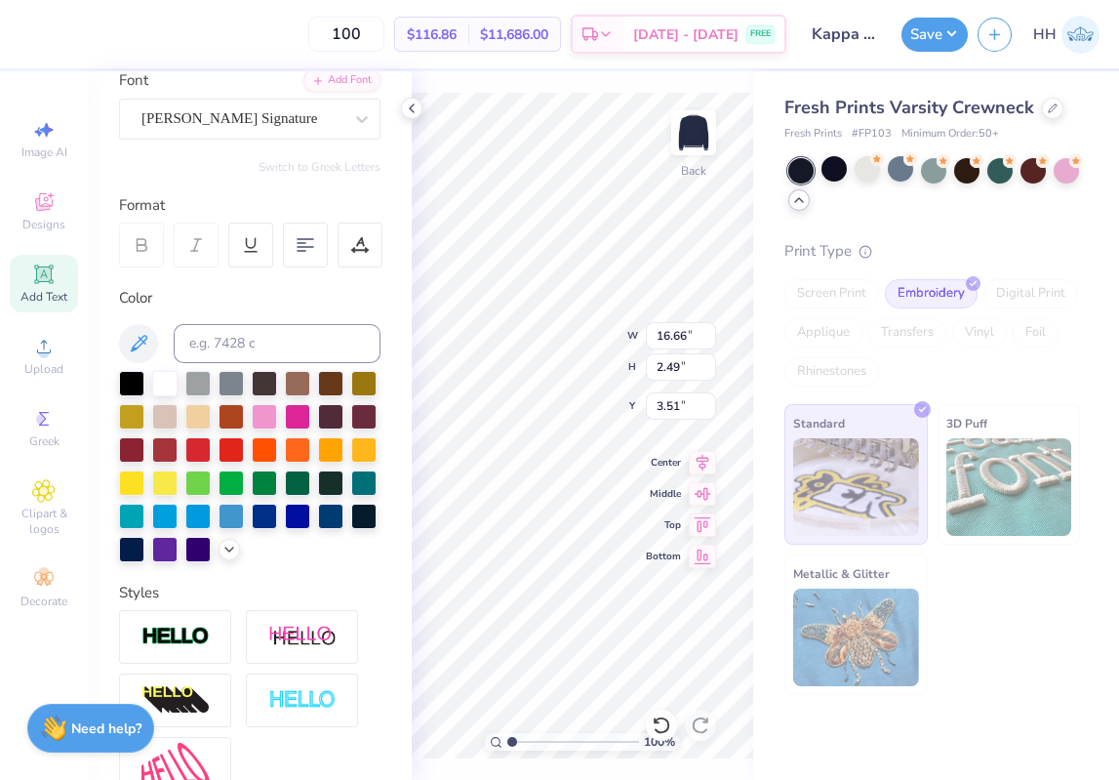
type input "17.94"
type input "2.99"
type input "3.26"
click at [324, 108] on div "Bettina Signature" at bounding box center [242, 118] width 205 height 30
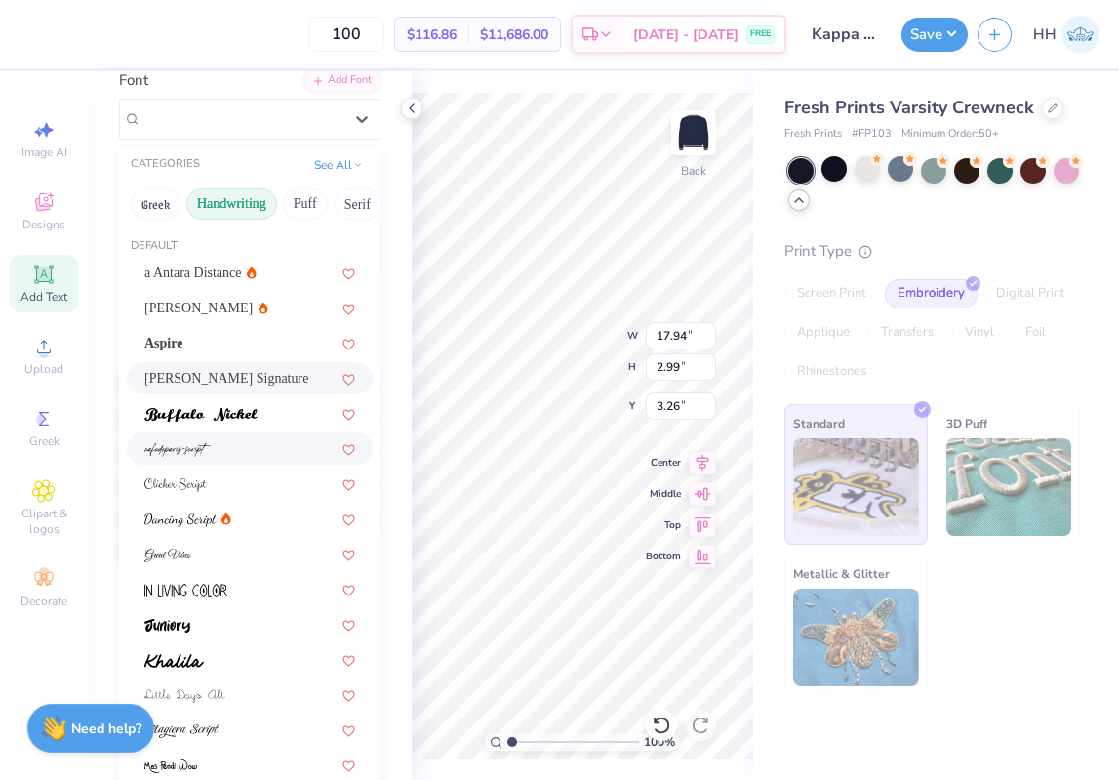
click at [253, 444] on div at bounding box center [249, 448] width 211 height 20
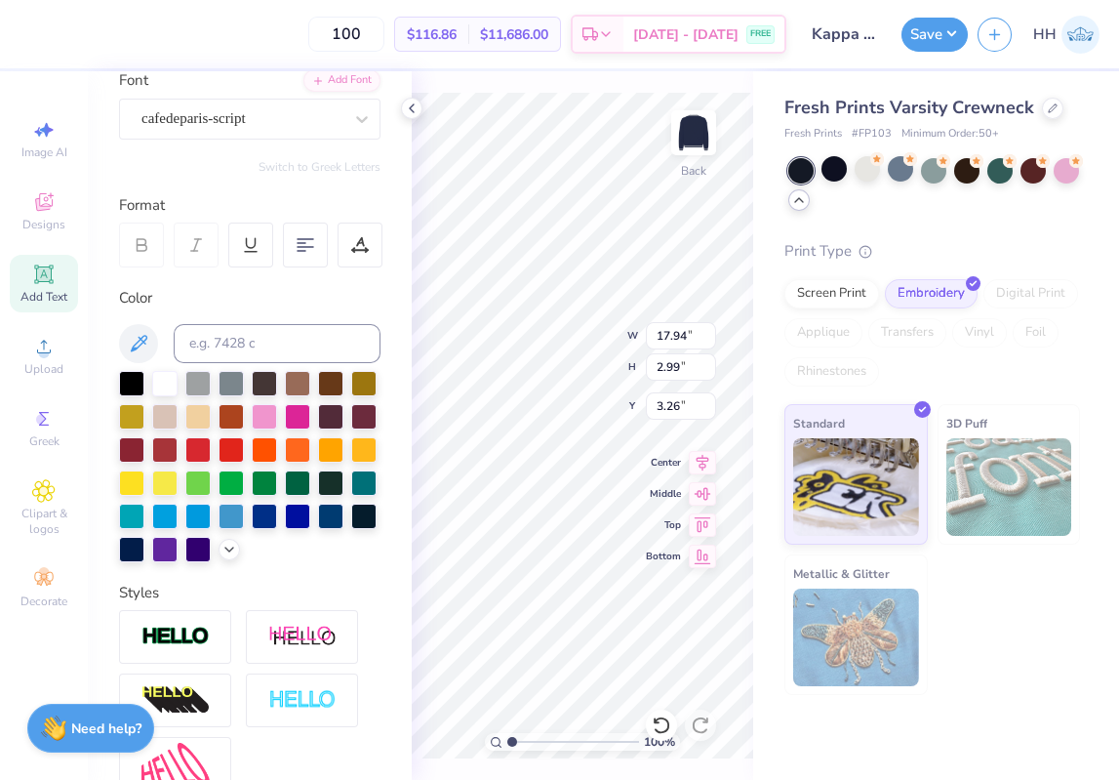
type input "6.91"
type input "1.34"
type input "4.08"
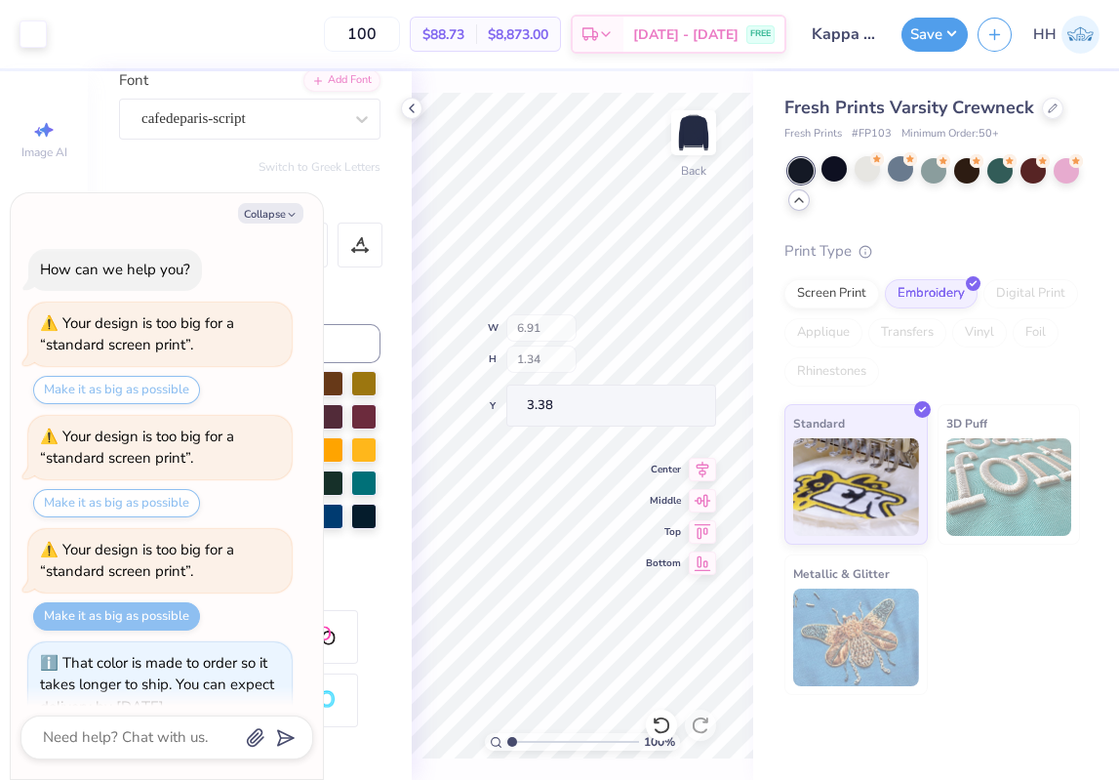
scroll to position [983, 0]
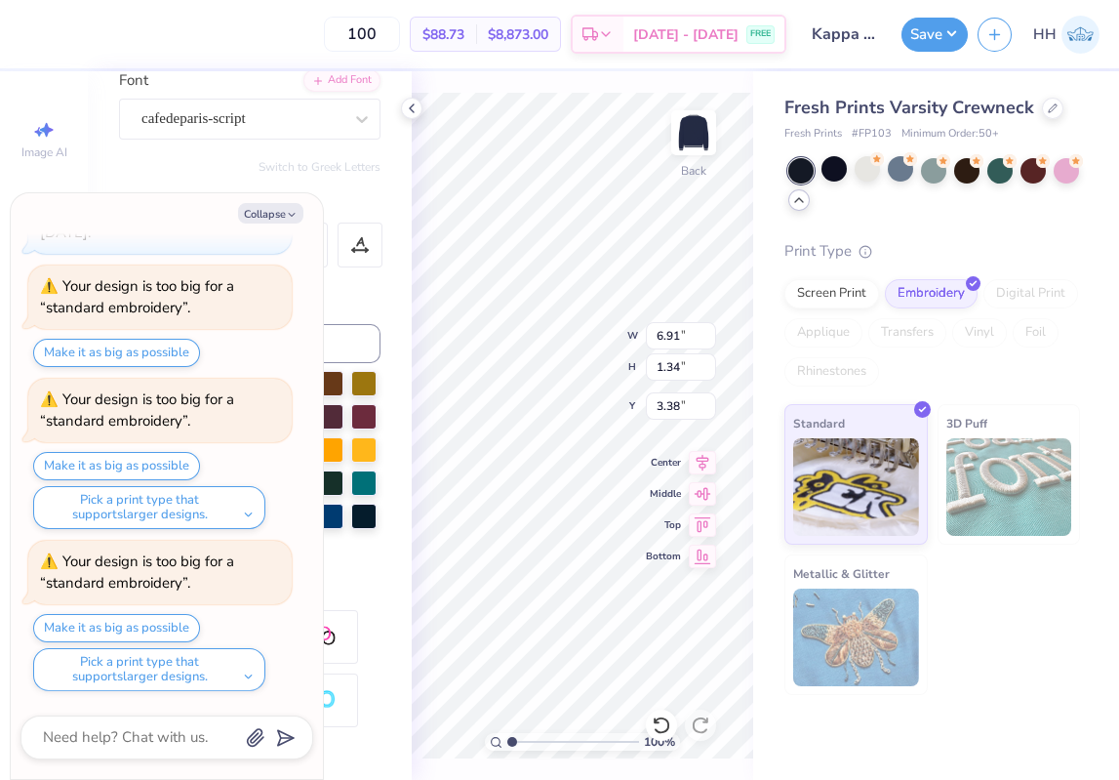
click at [295, 144] on div "Personalized Names Personalized Numbers Text Tool Add Font Font cafedeparis-scr…" at bounding box center [250, 425] width 324 height 708
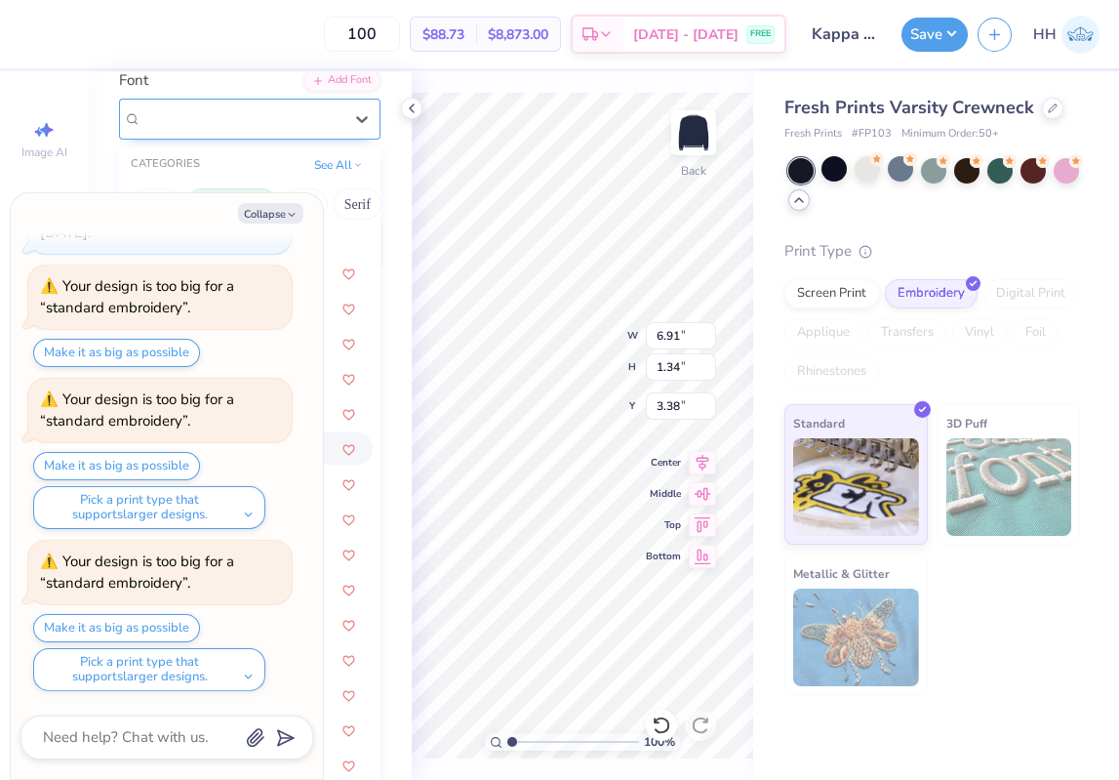
click at [292, 116] on div "cafedeparis-script" at bounding box center [242, 118] width 205 height 30
click at [296, 210] on icon "button" at bounding box center [292, 215] width 12 height 12
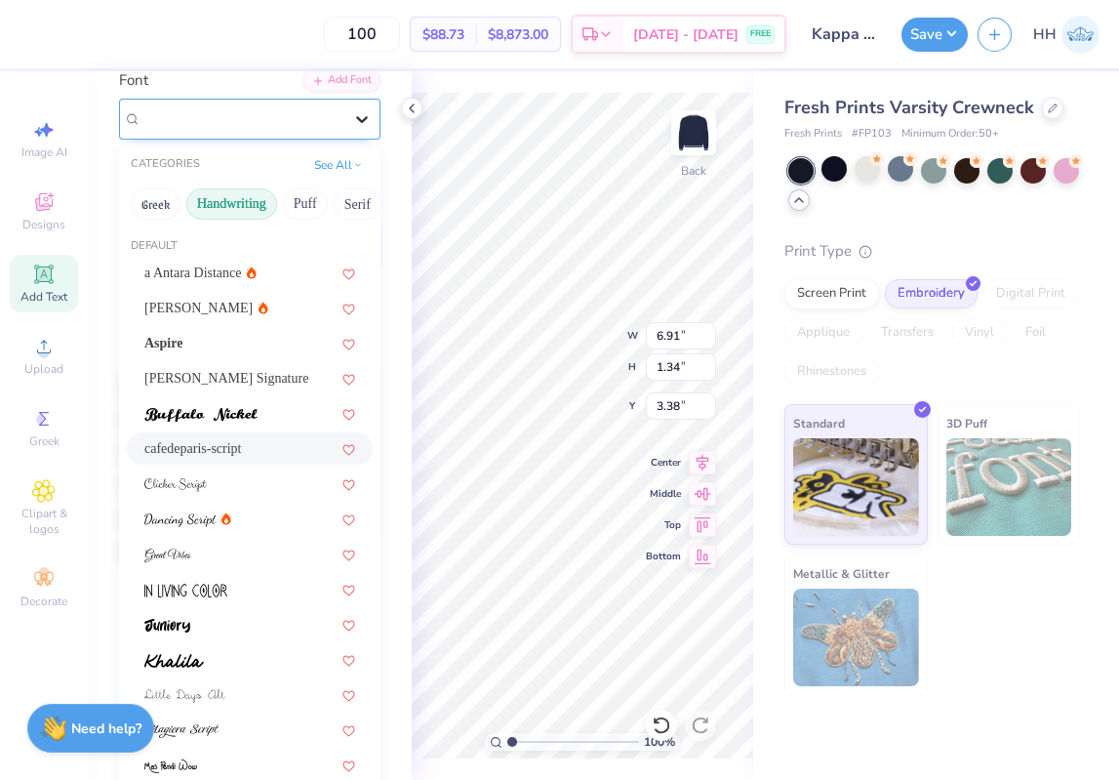
click at [370, 115] on icon at bounding box center [362, 119] width 20 height 20
click at [256, 519] on div at bounding box center [249, 518] width 211 height 20
click at [348, 113] on div at bounding box center [361, 118] width 35 height 35
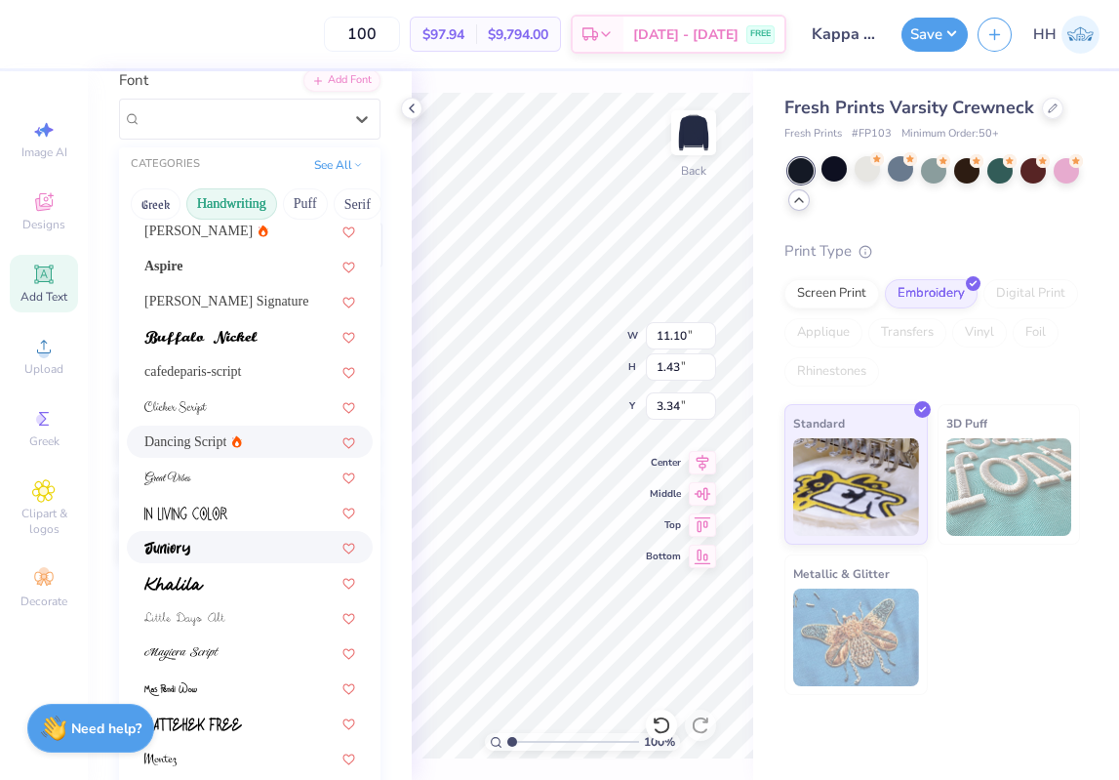
scroll to position [80, 0]
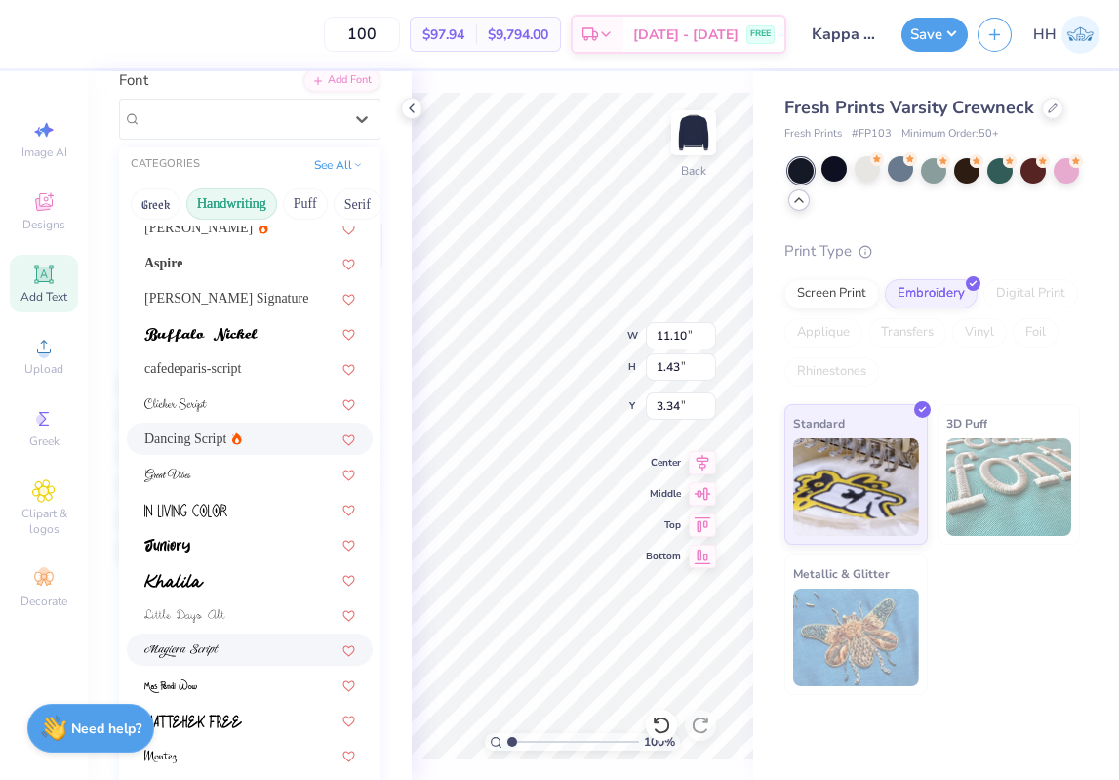
click at [257, 645] on div at bounding box center [249, 649] width 211 height 20
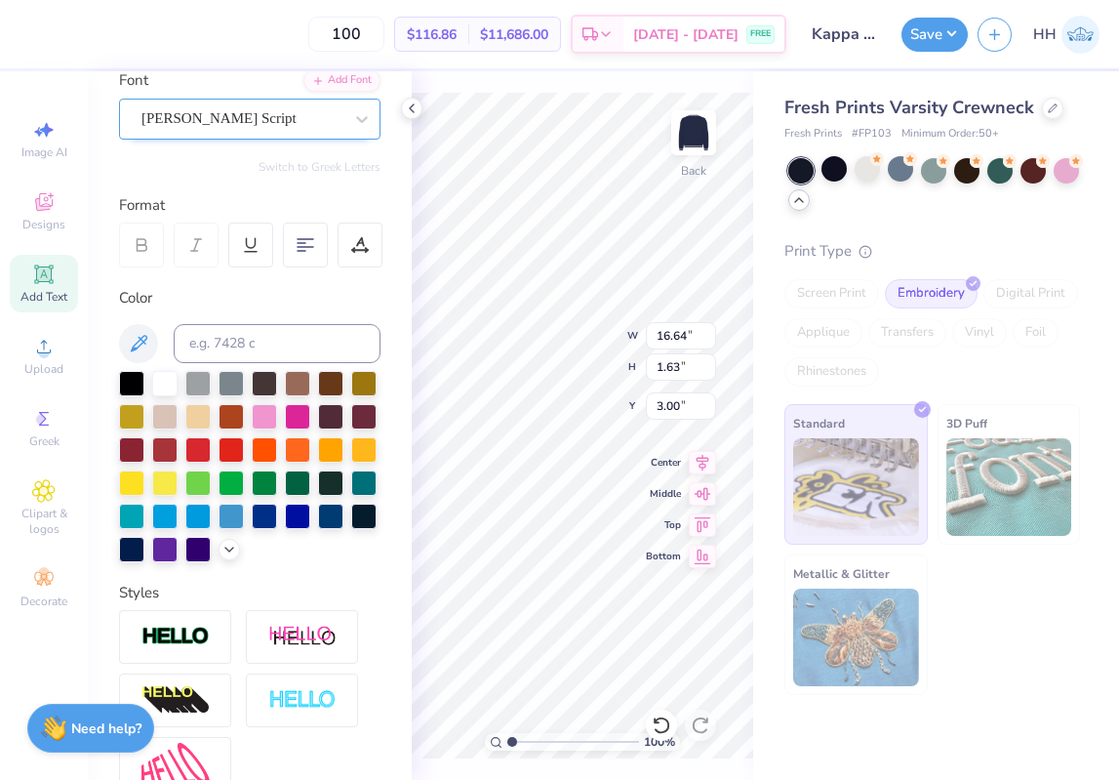
click at [302, 125] on div "Magiera Script" at bounding box center [242, 118] width 205 height 30
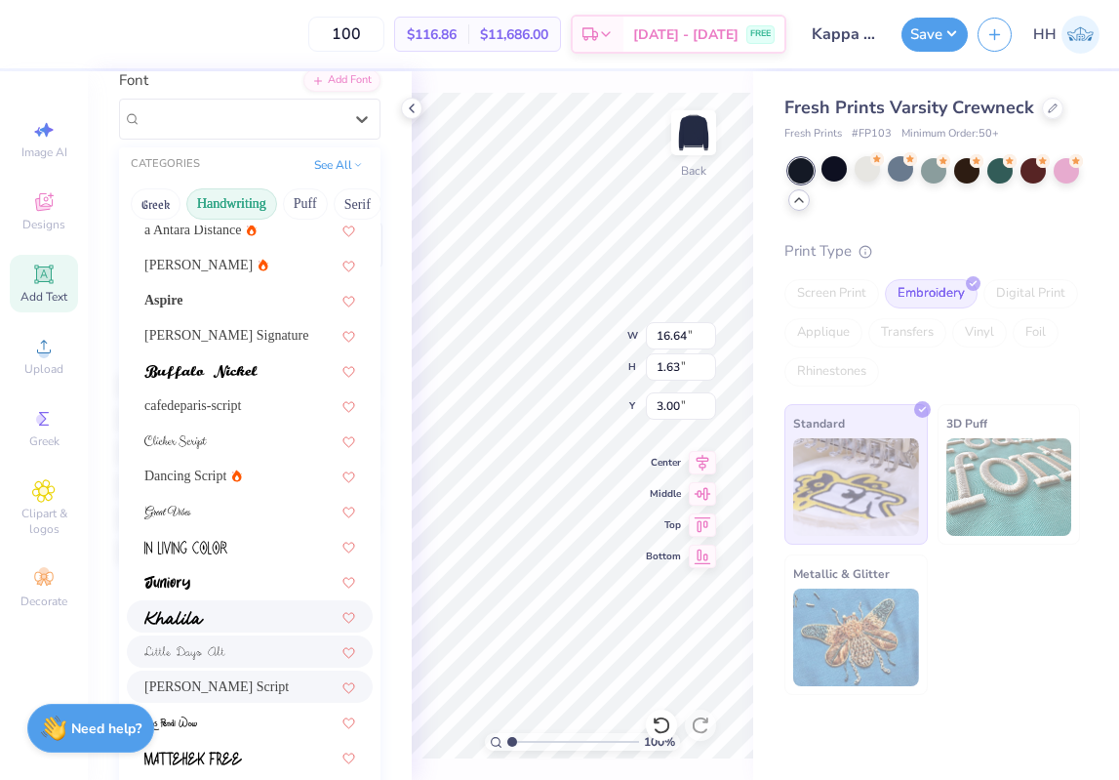
scroll to position [44, 0]
click at [247, 611] on div at bounding box center [249, 615] width 211 height 20
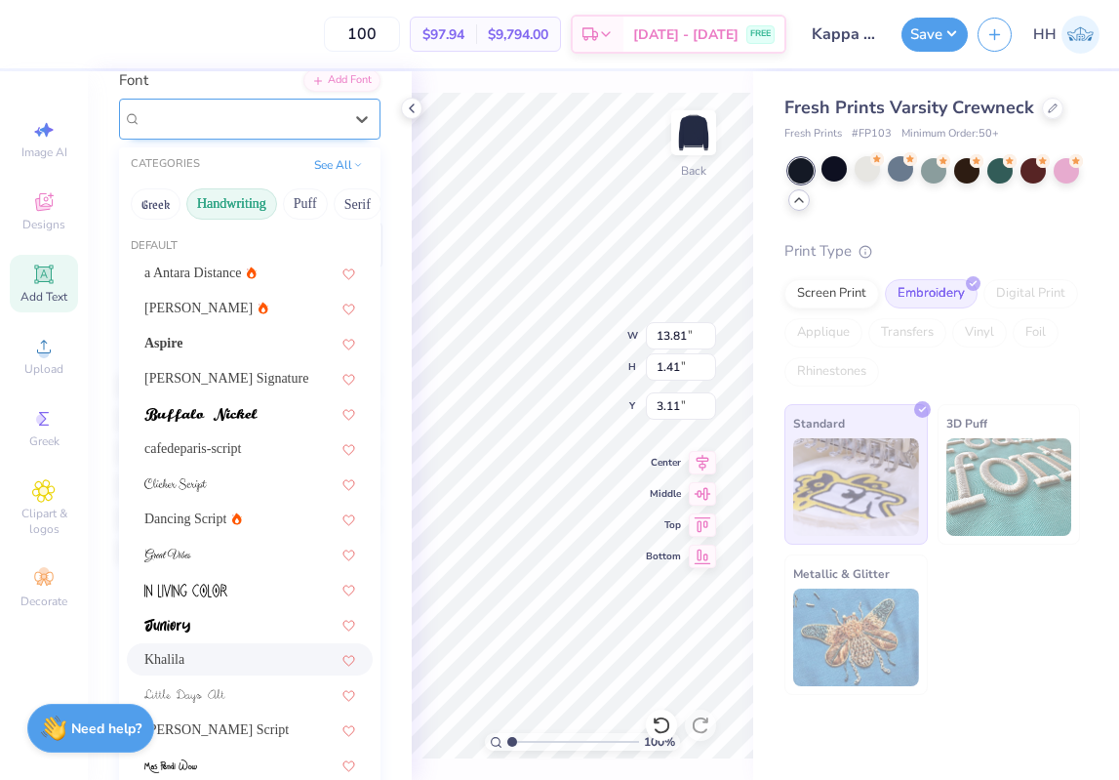
click at [288, 129] on div "Khalila" at bounding box center [242, 118] width 205 height 30
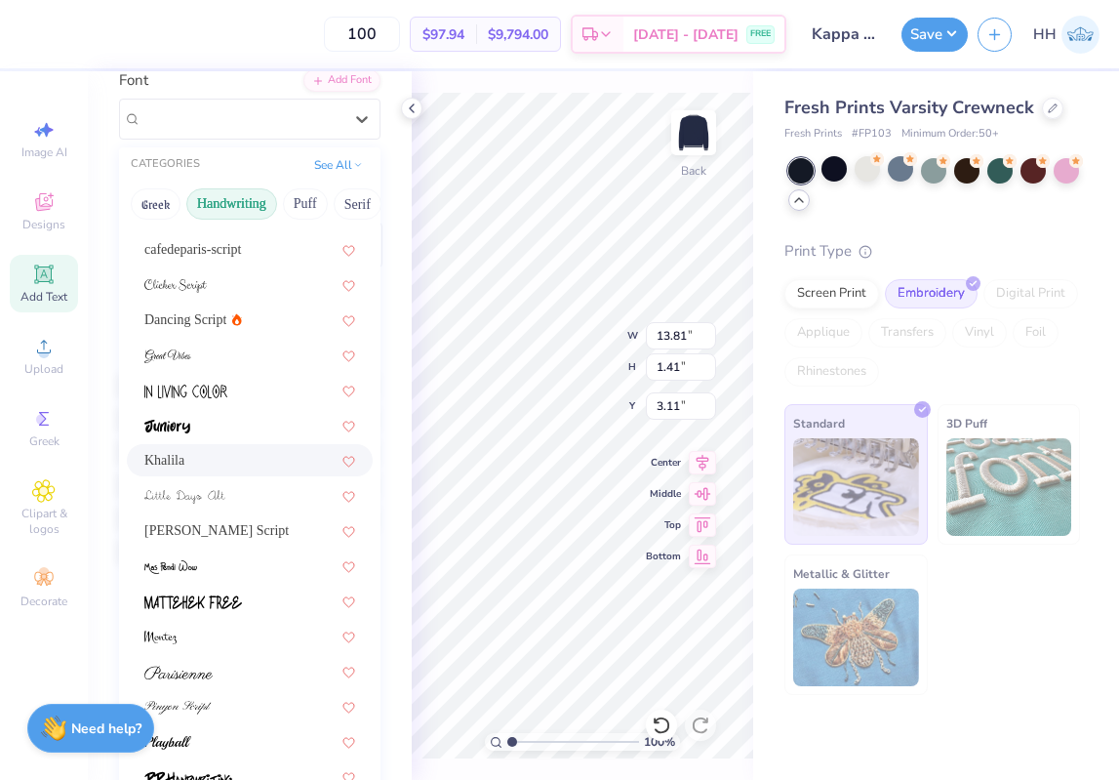
scroll to position [203, 0]
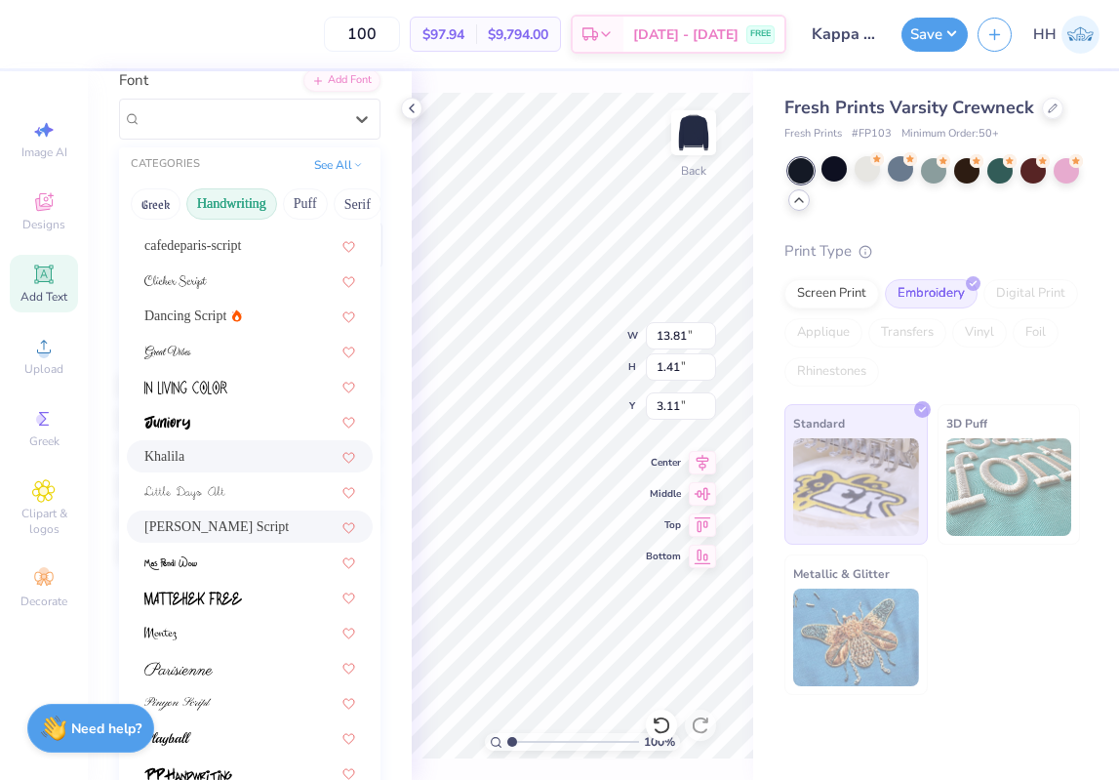
click at [252, 527] on div "Magiera Script" at bounding box center [249, 526] width 211 height 20
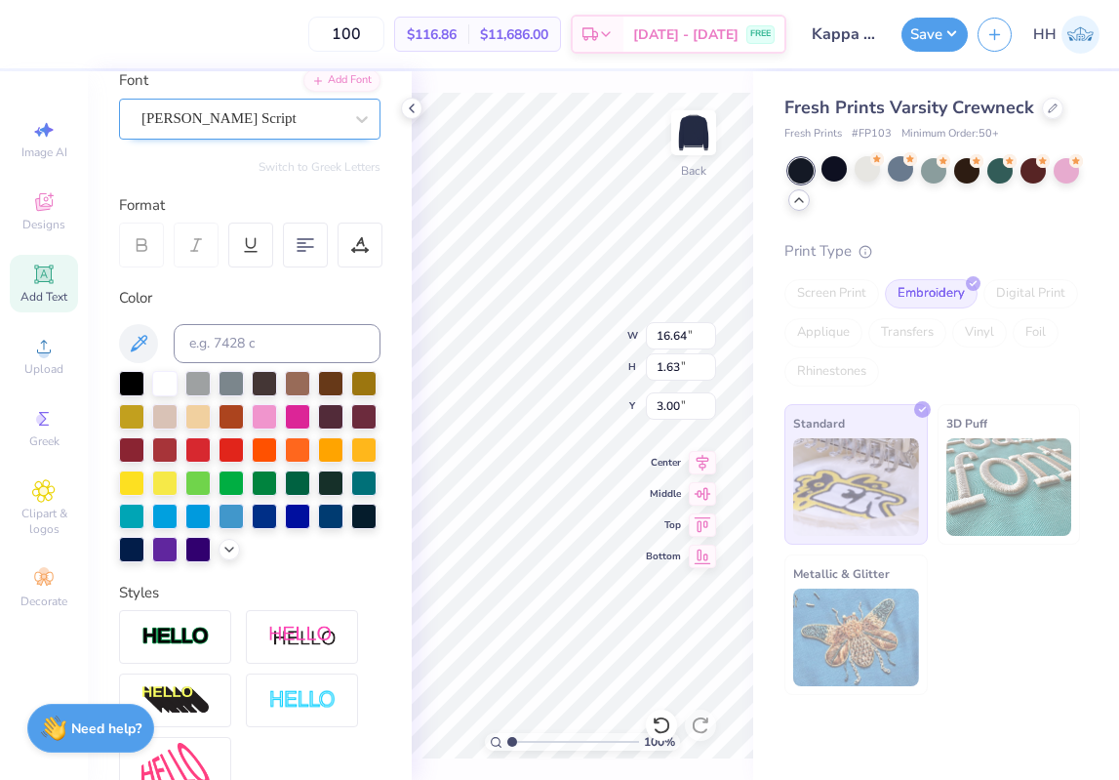
click at [317, 117] on div "Magiera Script" at bounding box center [242, 118] width 205 height 30
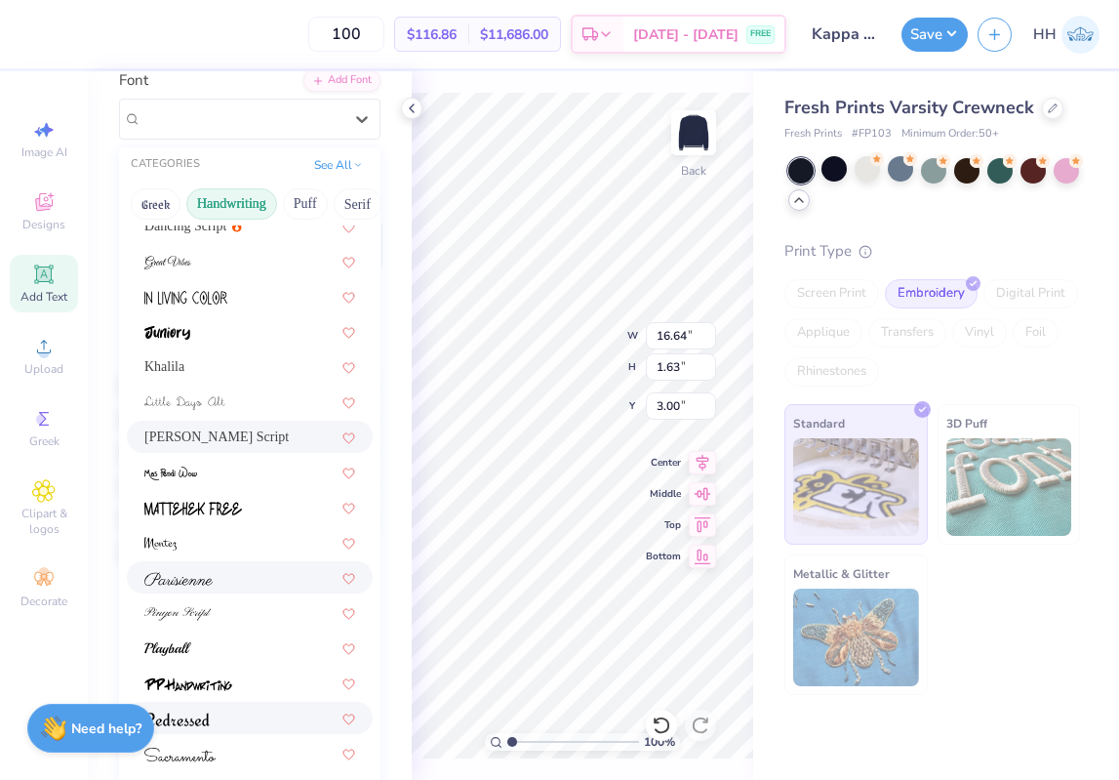
scroll to position [309, 0]
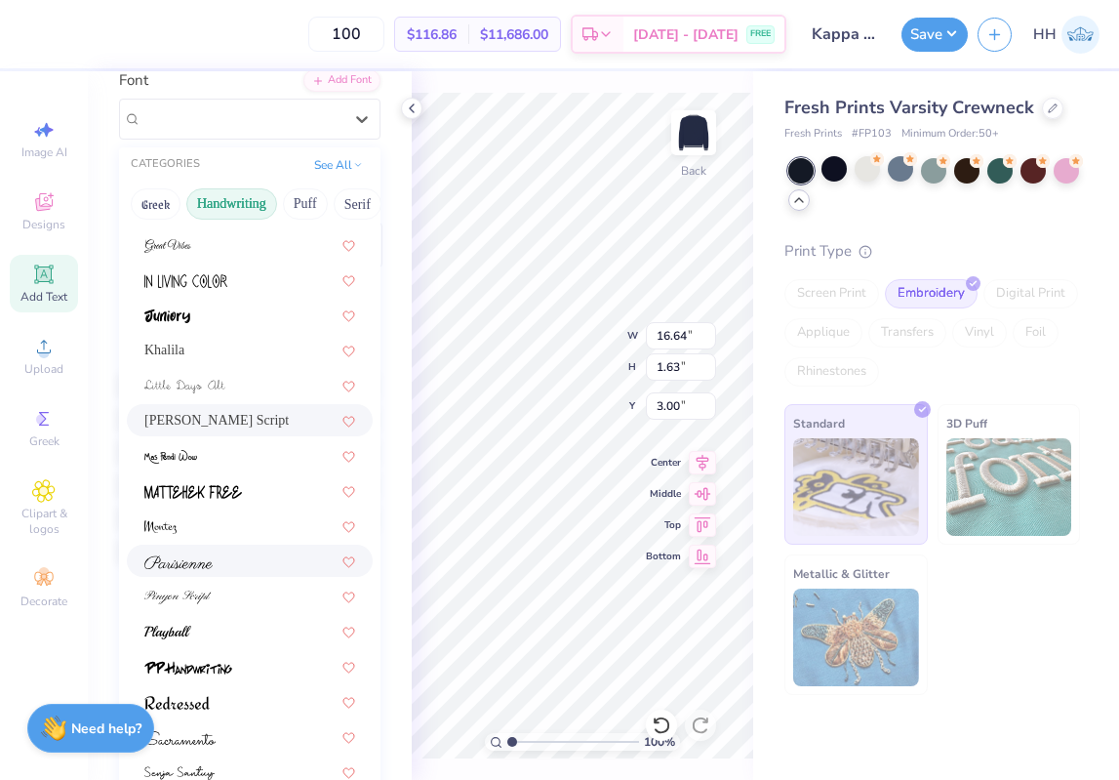
click at [248, 555] on div at bounding box center [249, 560] width 211 height 20
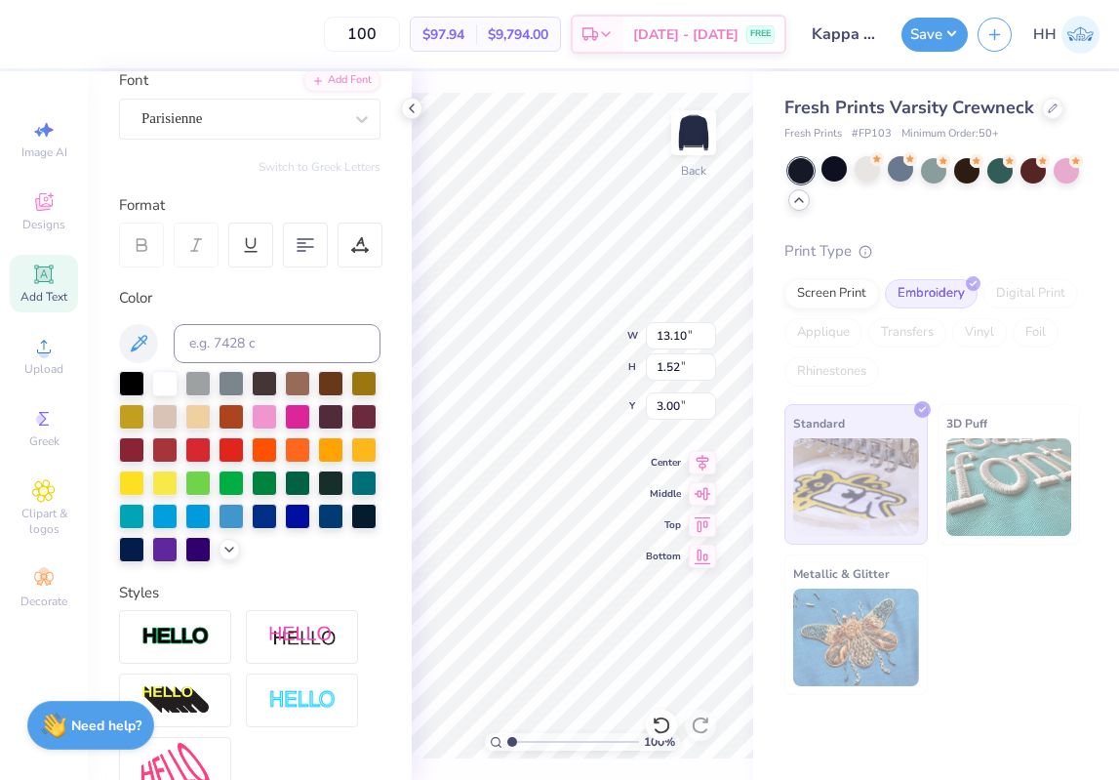
click at [93, 722] on strong "Need help?" at bounding box center [106, 725] width 70 height 19
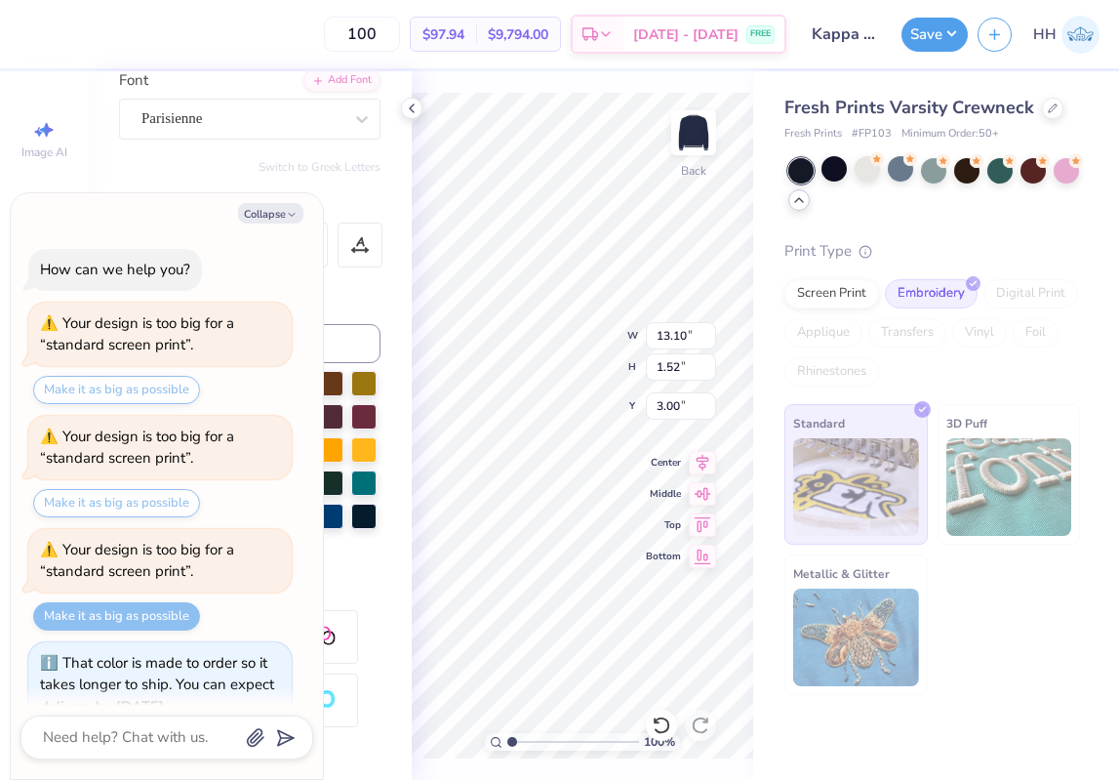
scroll to position [983, 0]
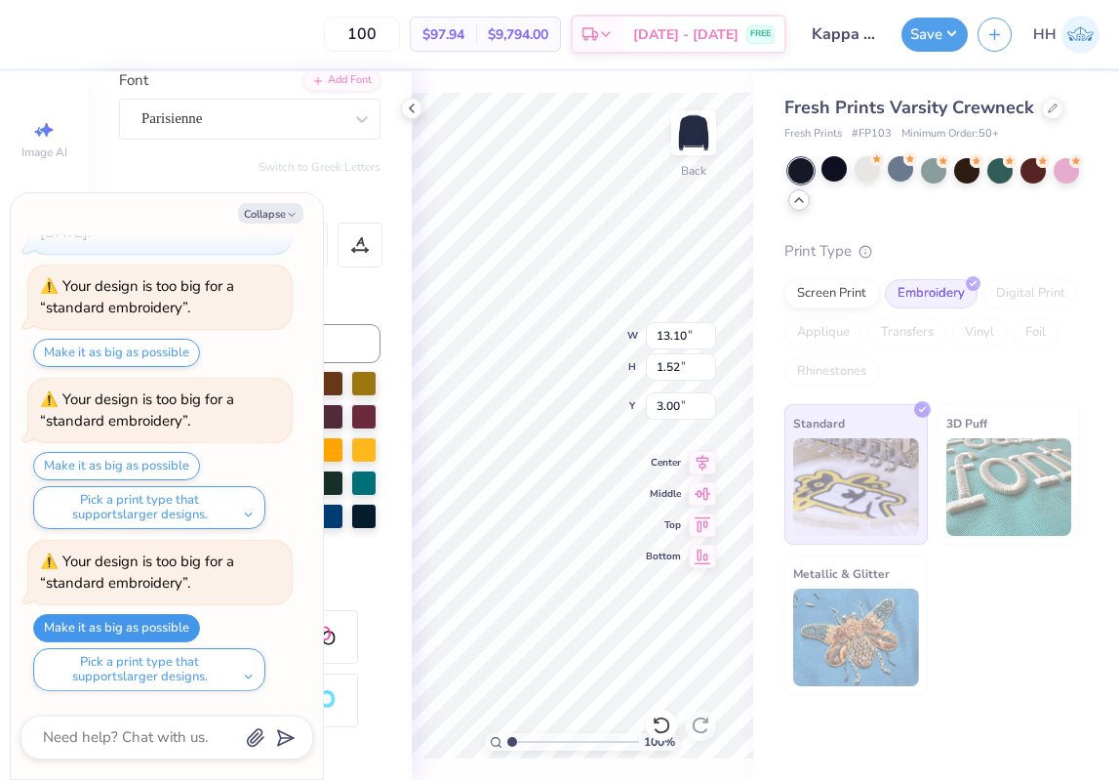
click at [168, 626] on button "Make it as big as possible" at bounding box center [116, 628] width 167 height 28
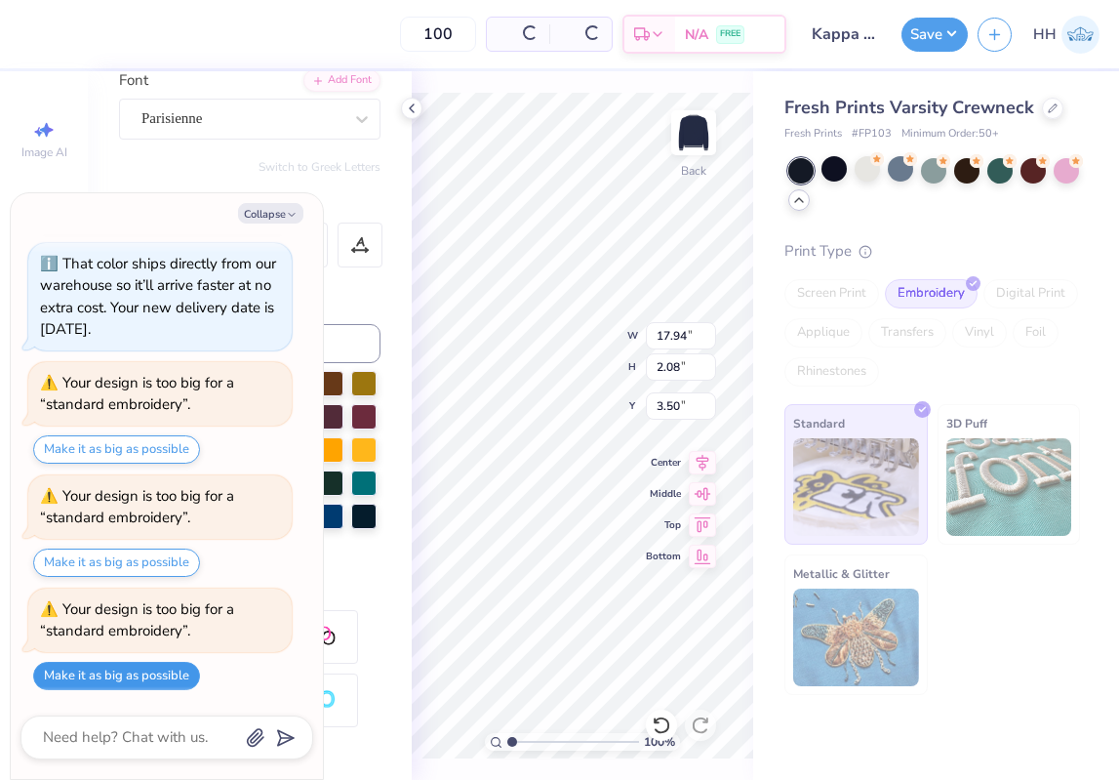
scroll to position [885, 0]
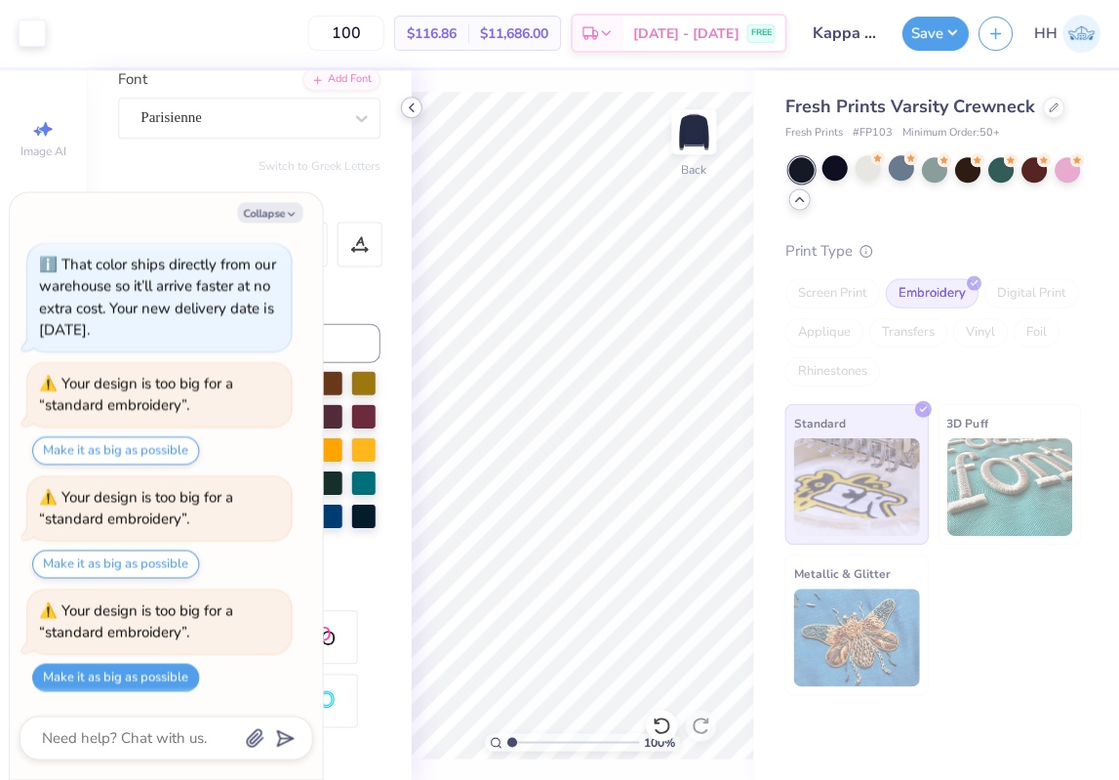
click at [412, 107] on icon at bounding box center [412, 109] width 16 height 16
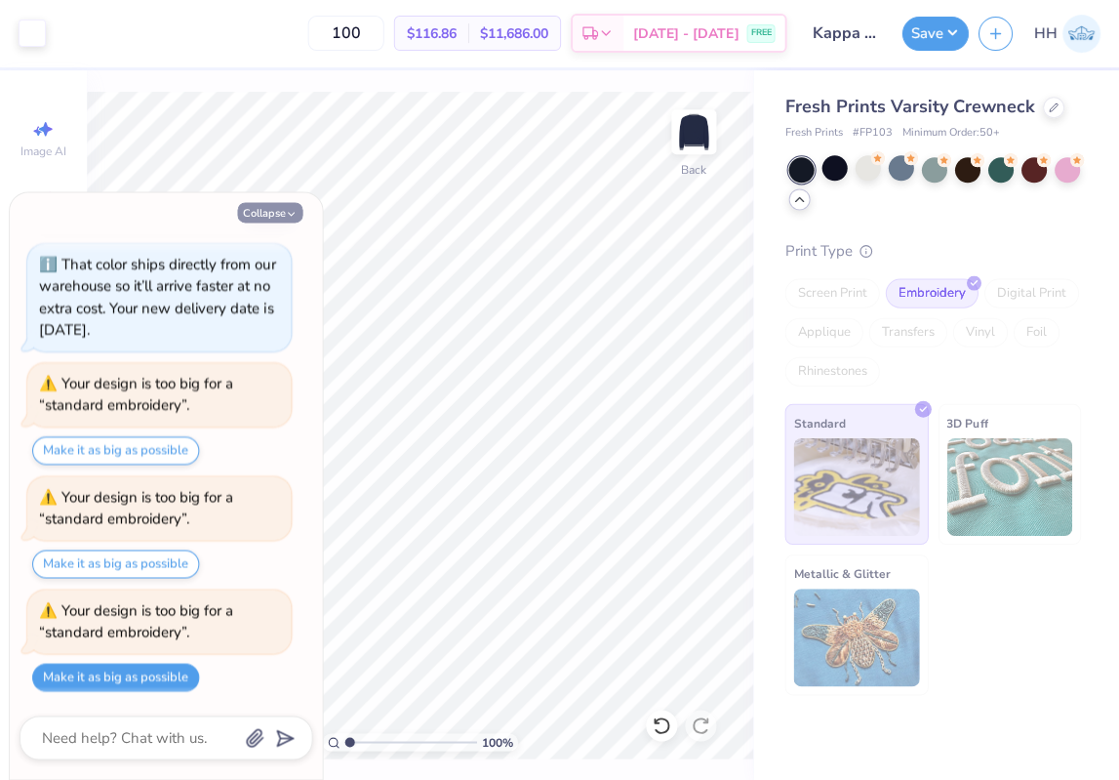
click at [293, 212] on icon "button" at bounding box center [292, 215] width 12 height 12
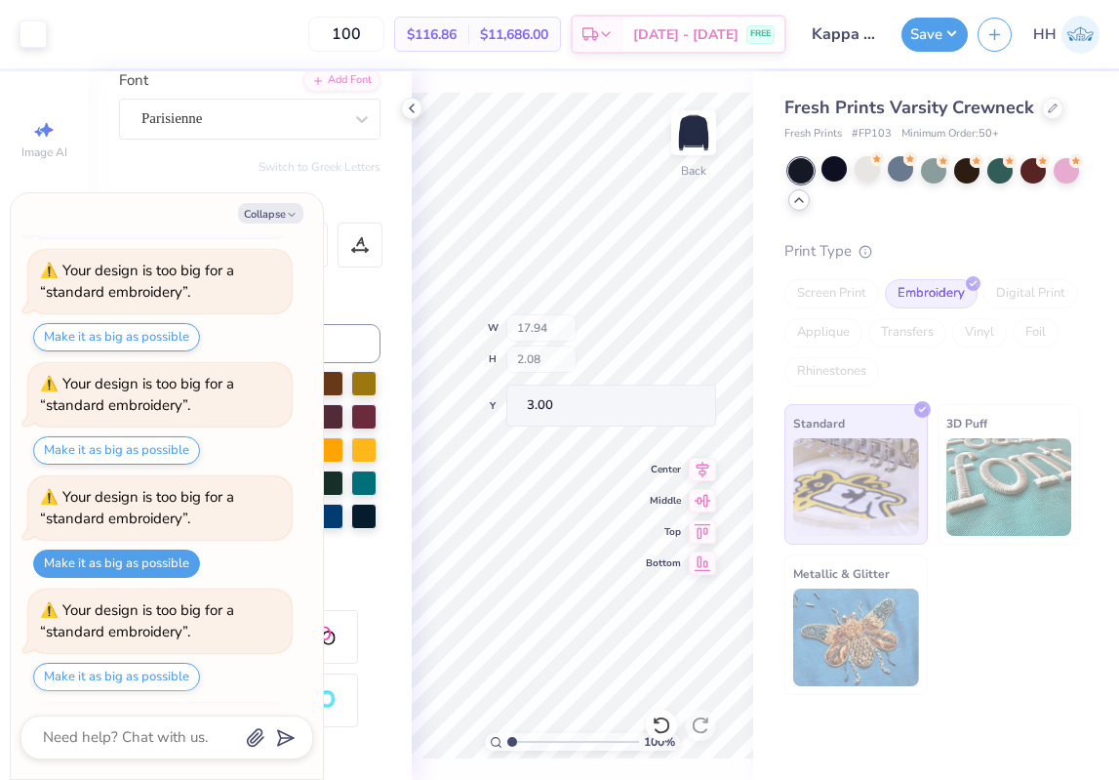
scroll to position [1112, 0]
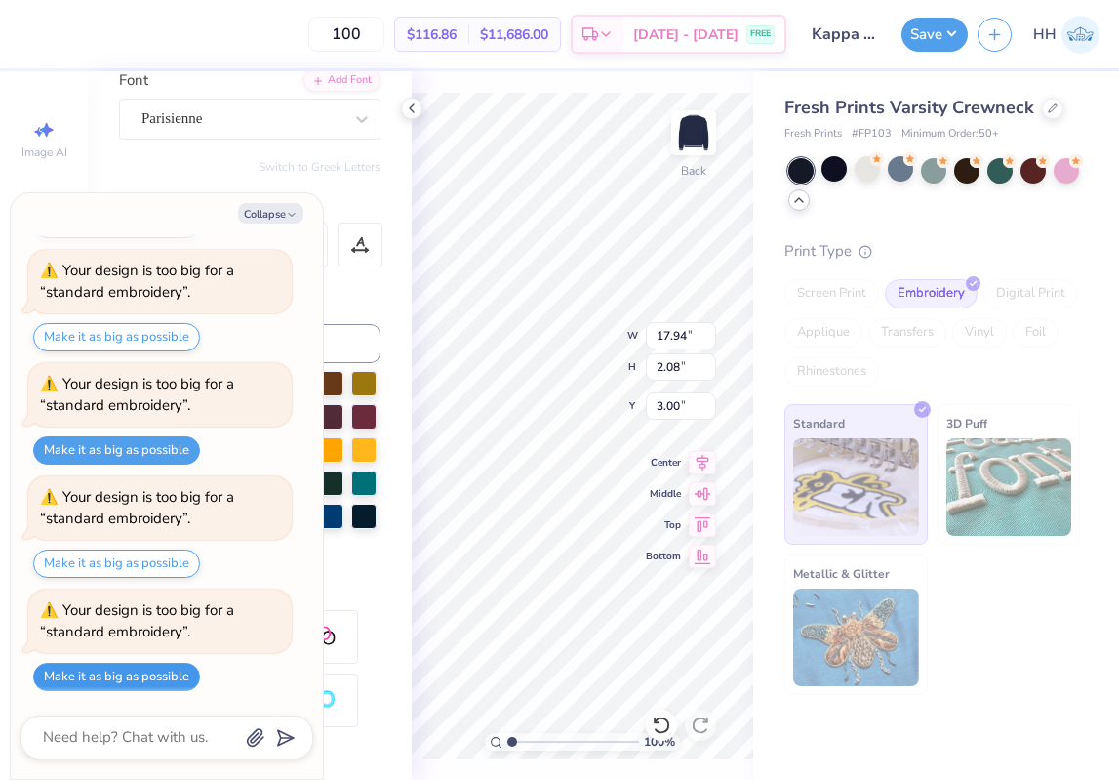
click at [152, 670] on button "Make it as big as possible" at bounding box center [116, 677] width 167 height 28
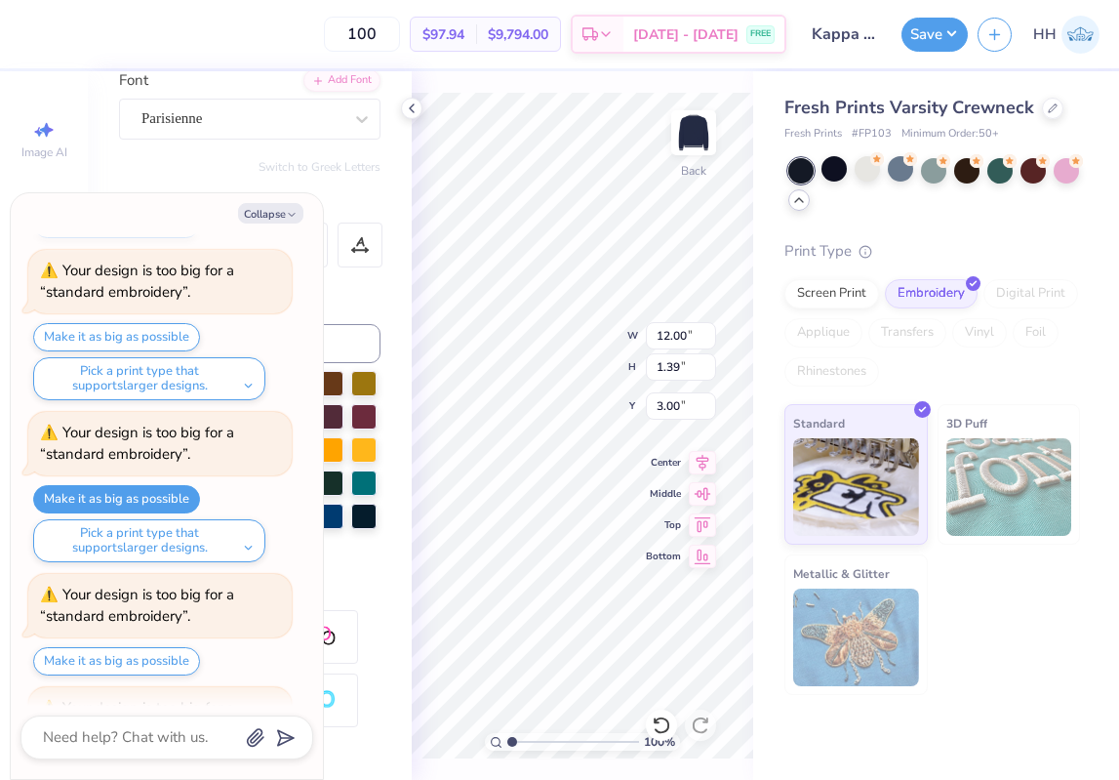
scroll to position [1209, 0]
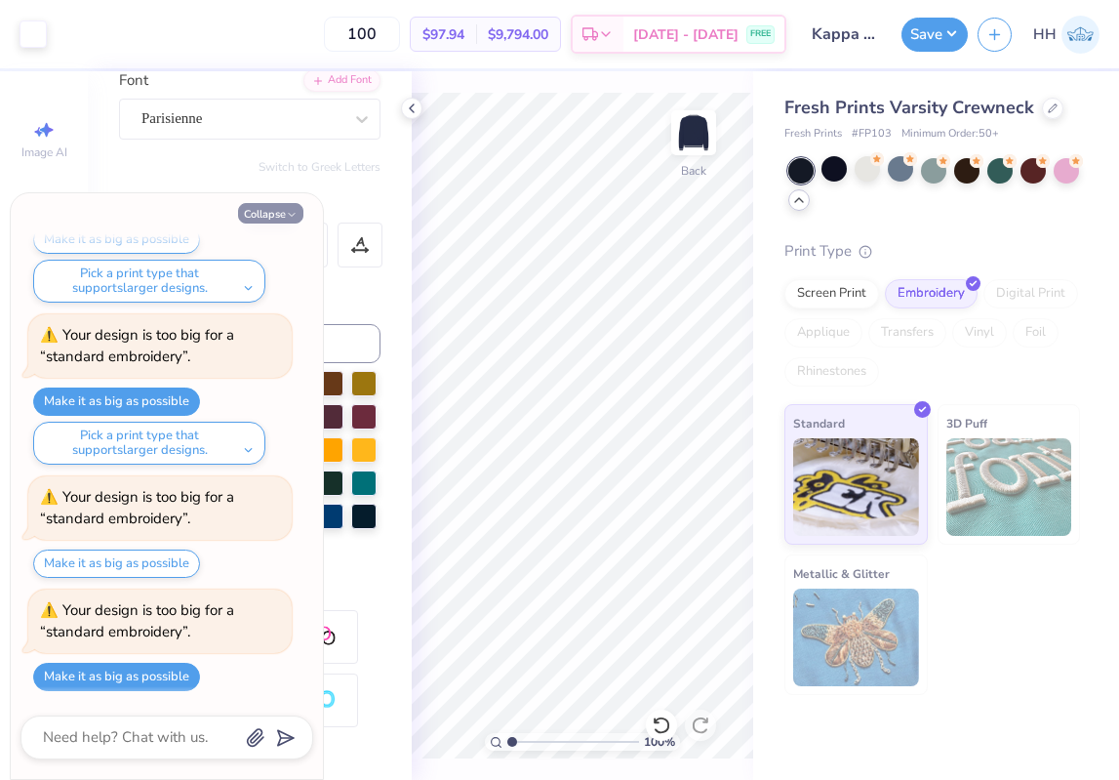
click at [289, 215] on icon "button" at bounding box center [292, 215] width 12 height 12
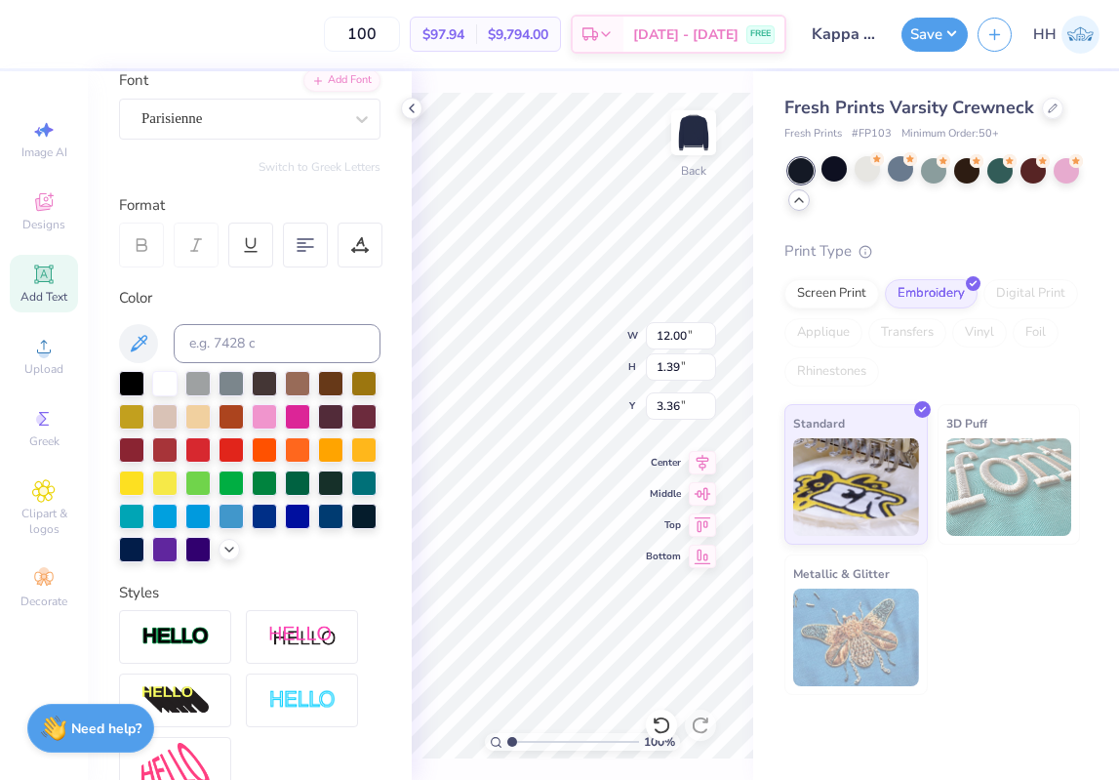
click at [544, 361] on div "100 % Back W 12.00 12.00 " H 1.39 1.39 " Y 3.36 3.36 " Center Middle Top Bottom" at bounding box center [583, 425] width 342 height 708
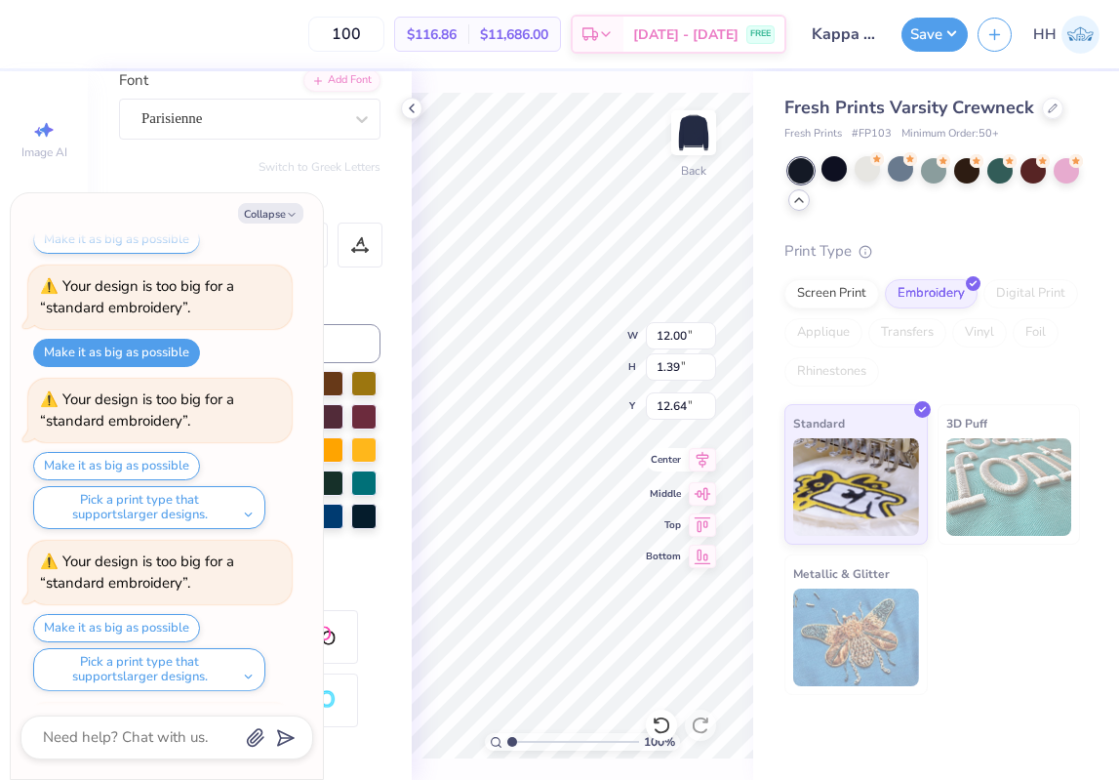
scroll to position [1695, 0]
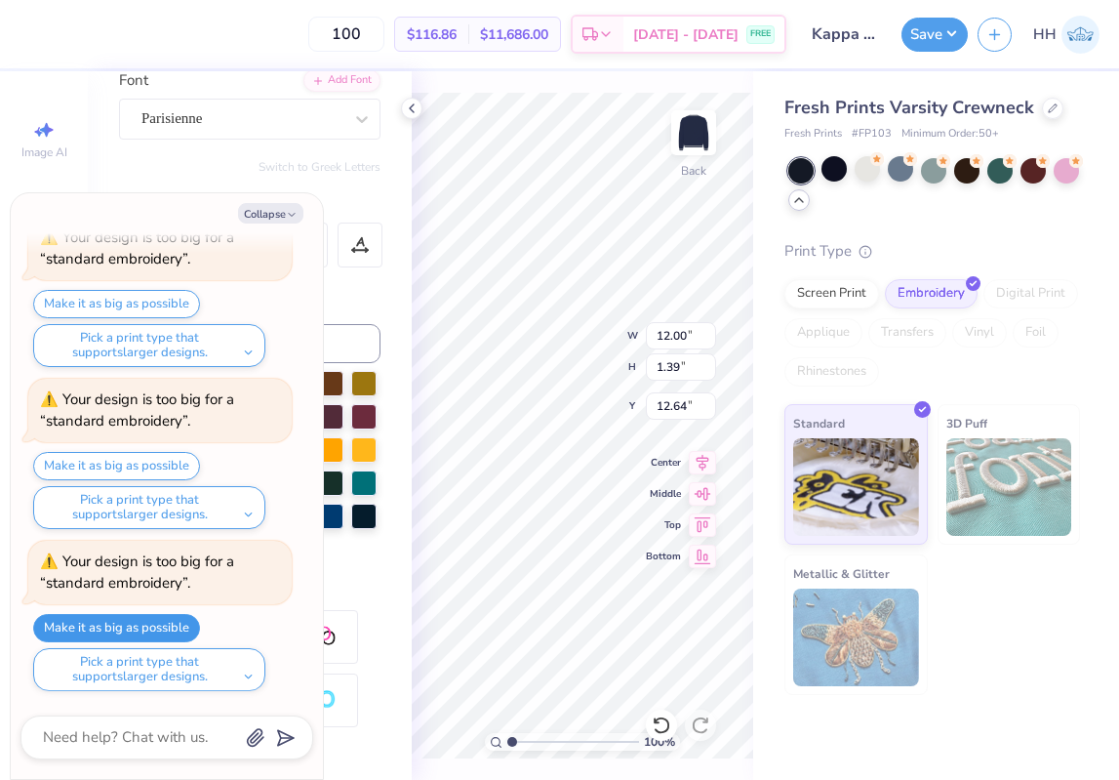
click at [182, 624] on button "Make it as big as possible" at bounding box center [116, 628] width 167 height 28
click at [414, 107] on icon at bounding box center [412, 109] width 16 height 16
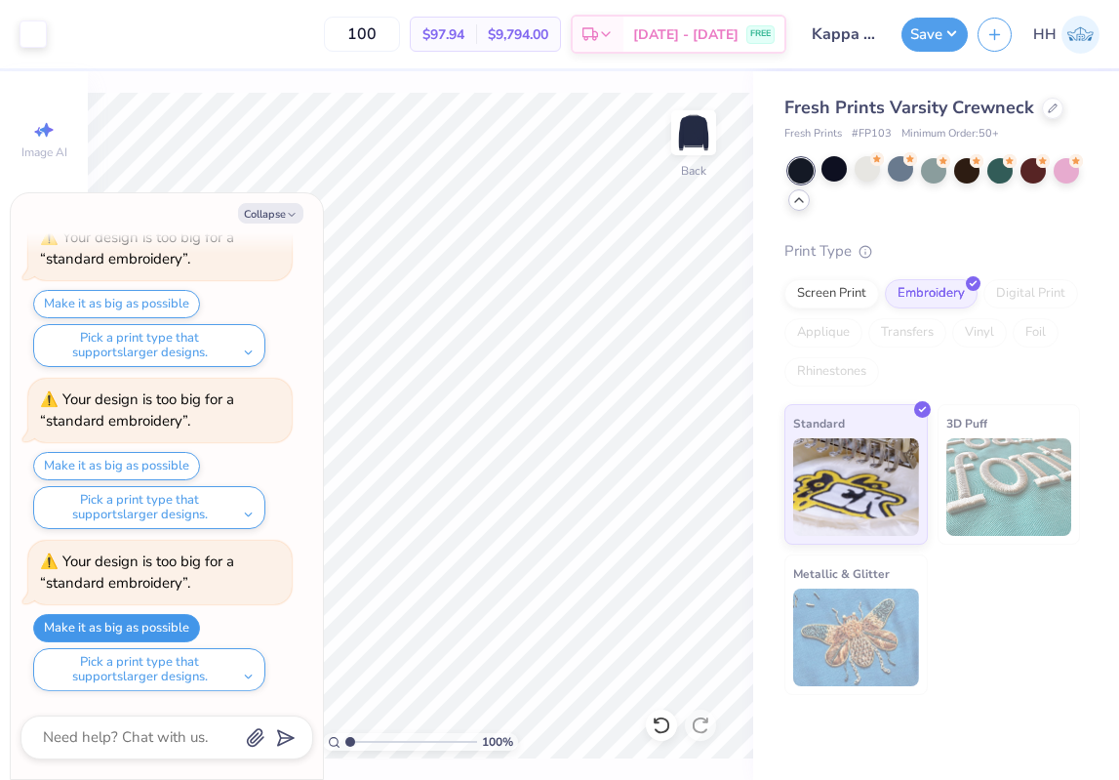
click at [176, 619] on button "Make it as big as possible" at bounding box center [116, 628] width 167 height 28
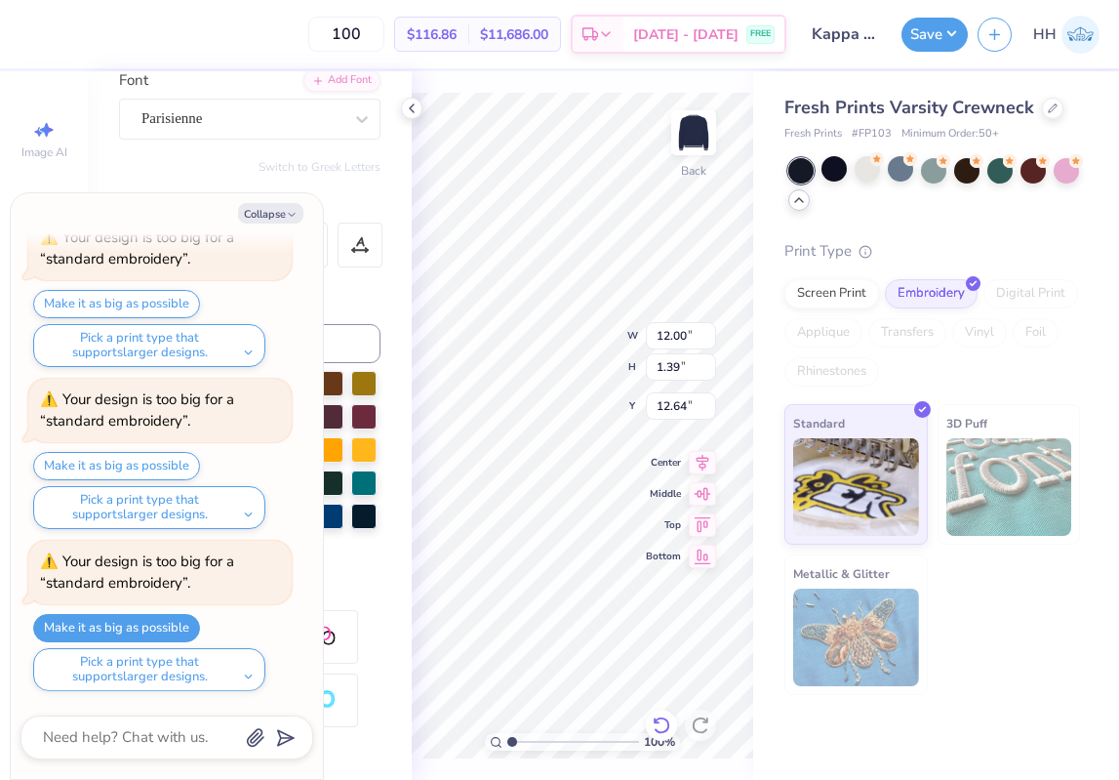
click at [664, 730] on icon at bounding box center [662, 725] width 20 height 20
click at [416, 104] on icon at bounding box center [412, 109] width 16 height 16
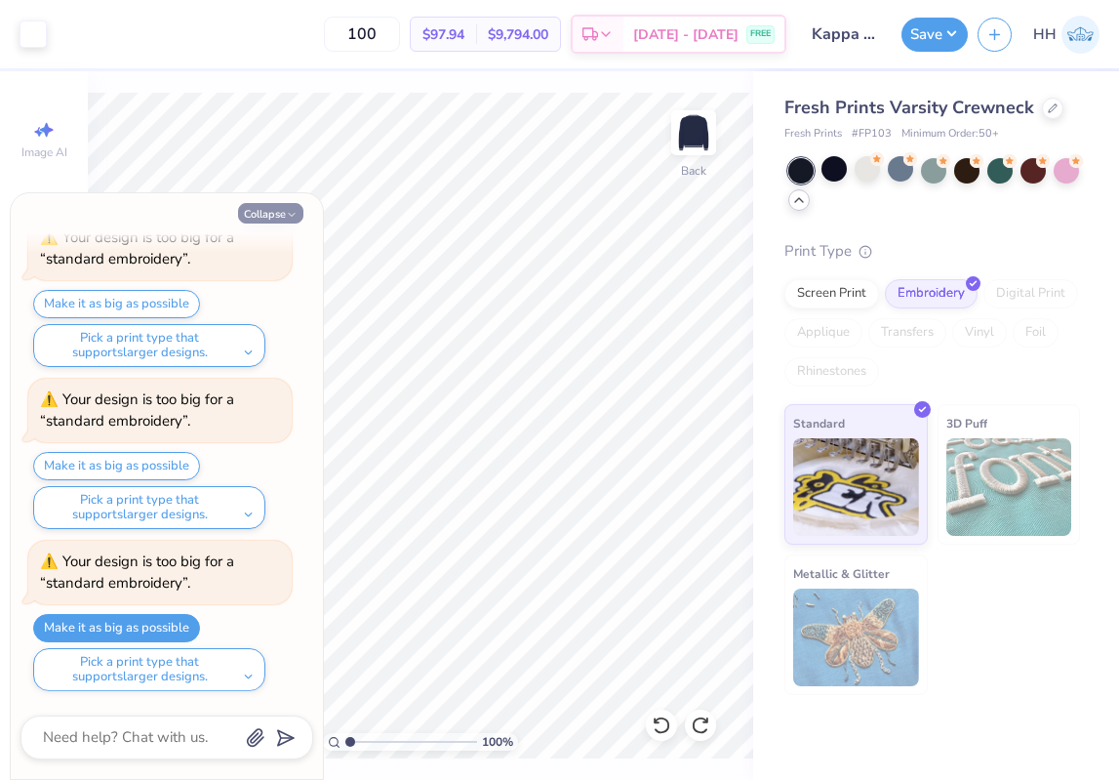
click at [295, 207] on button "Collapse" at bounding box center [270, 213] width 65 height 20
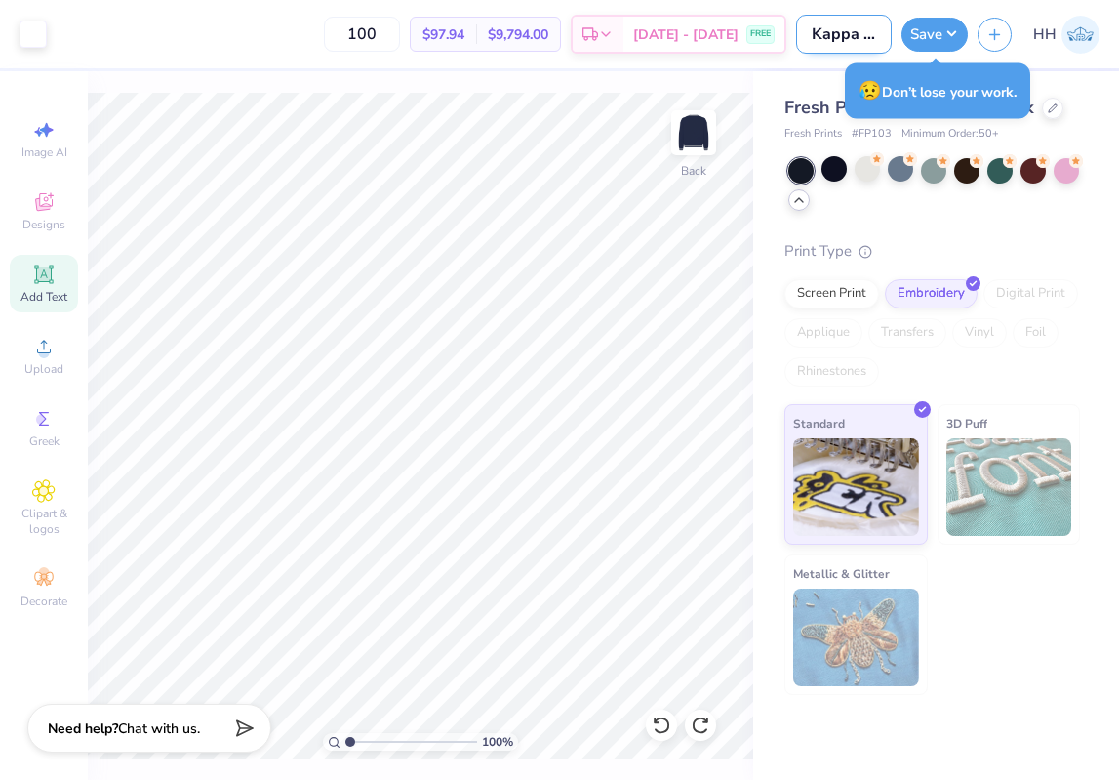
click at [853, 32] on input "Kappa Varsity Set" at bounding box center [844, 34] width 96 height 39
click at [951, 39] on button "Save" at bounding box center [935, 32] width 66 height 34
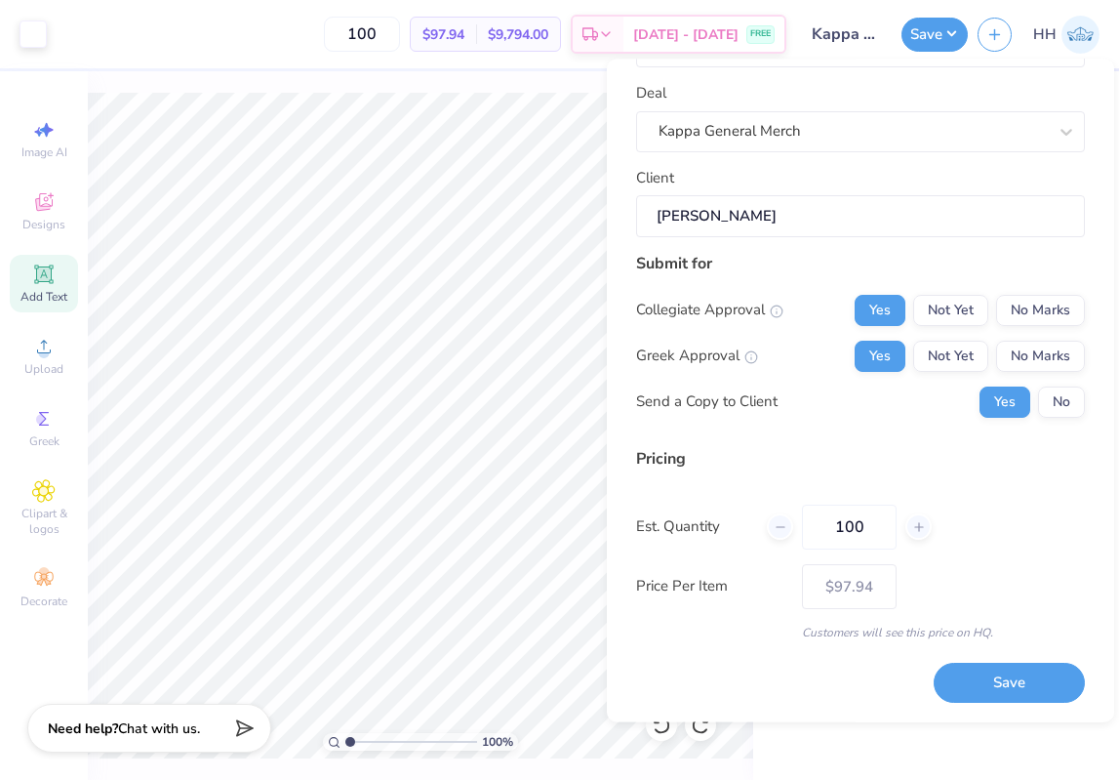
scroll to position [80, 0]
click at [1063, 412] on button "No" at bounding box center [1061, 402] width 47 height 31
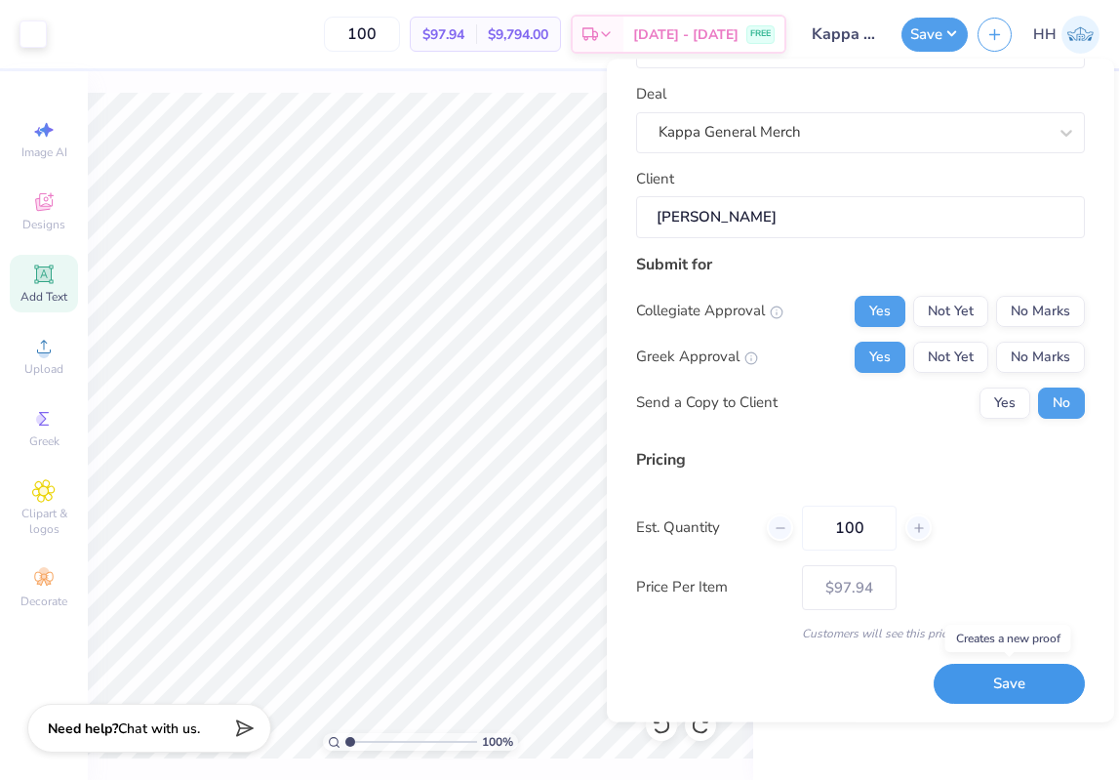
click at [1031, 686] on button "Save" at bounding box center [1009, 685] width 151 height 40
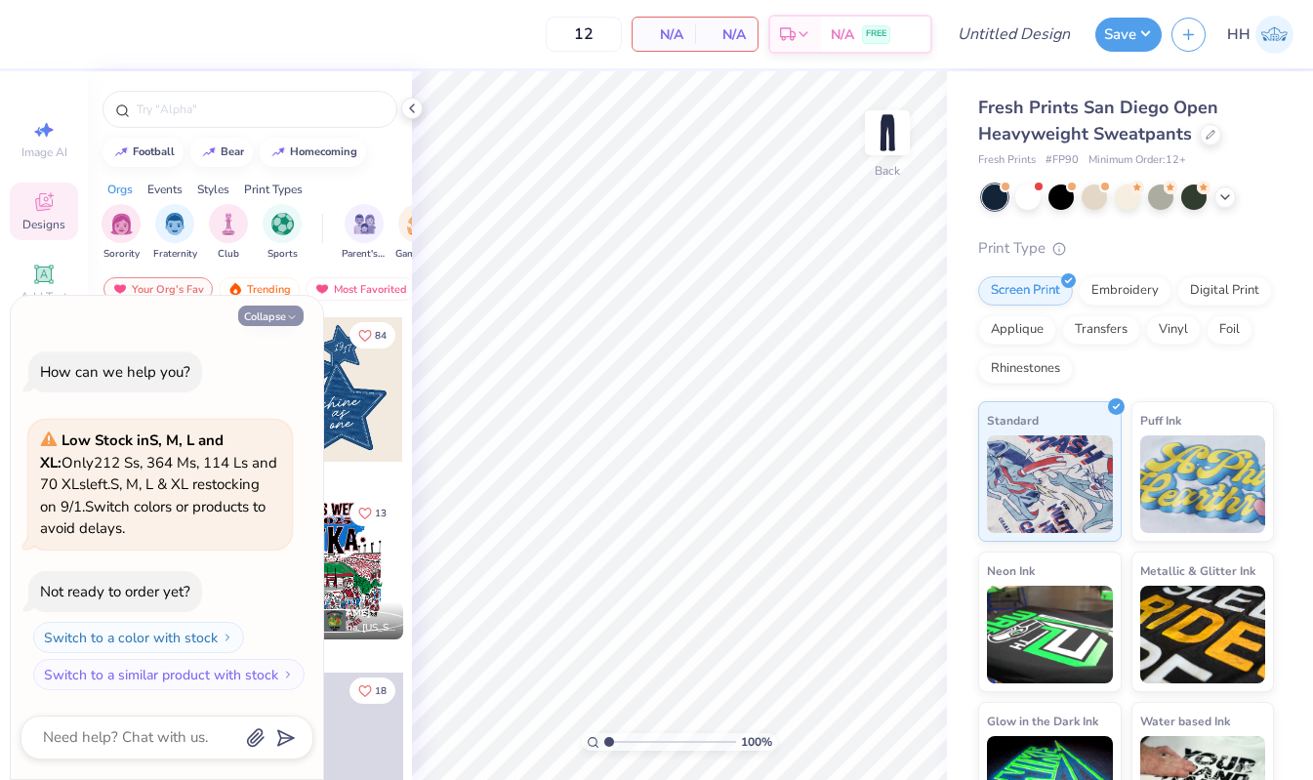
click at [292, 318] on polyline "button" at bounding box center [292, 316] width 6 height 3
type textarea "x"
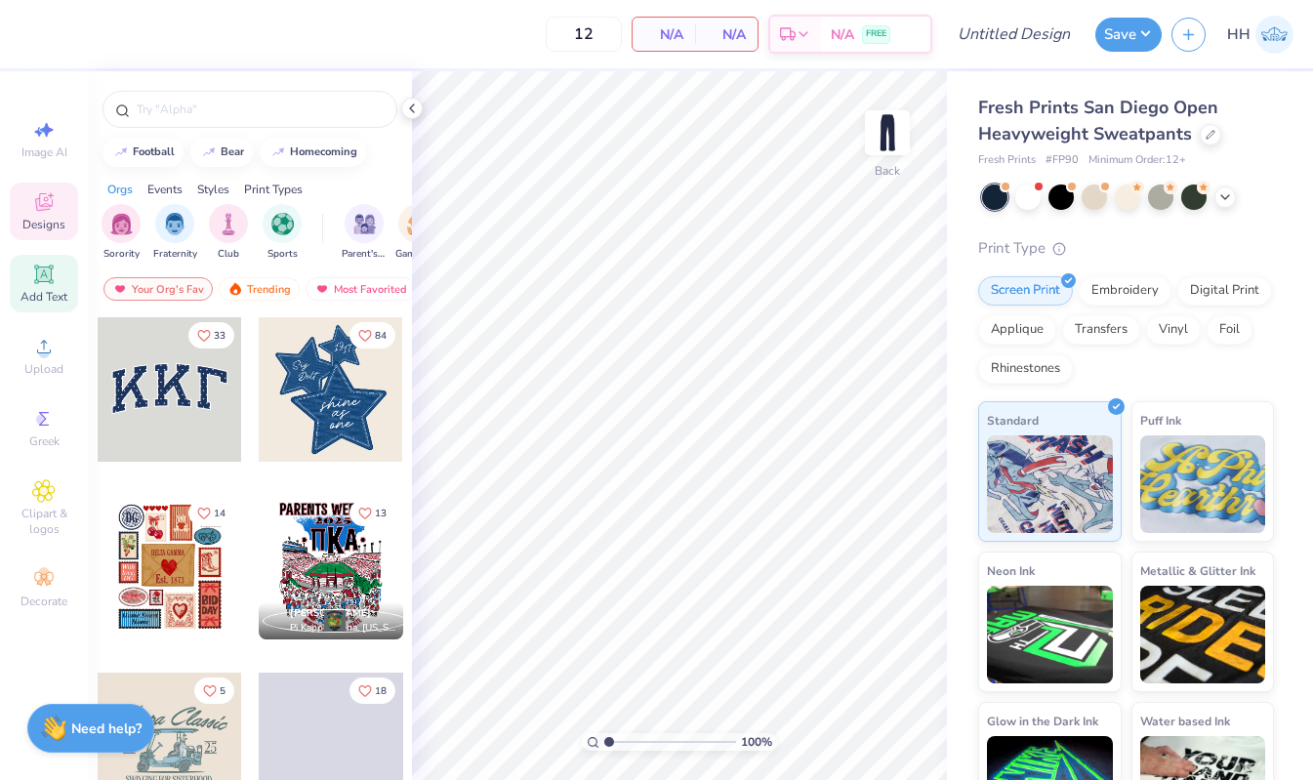
click at [47, 267] on icon at bounding box center [43, 273] width 15 height 15
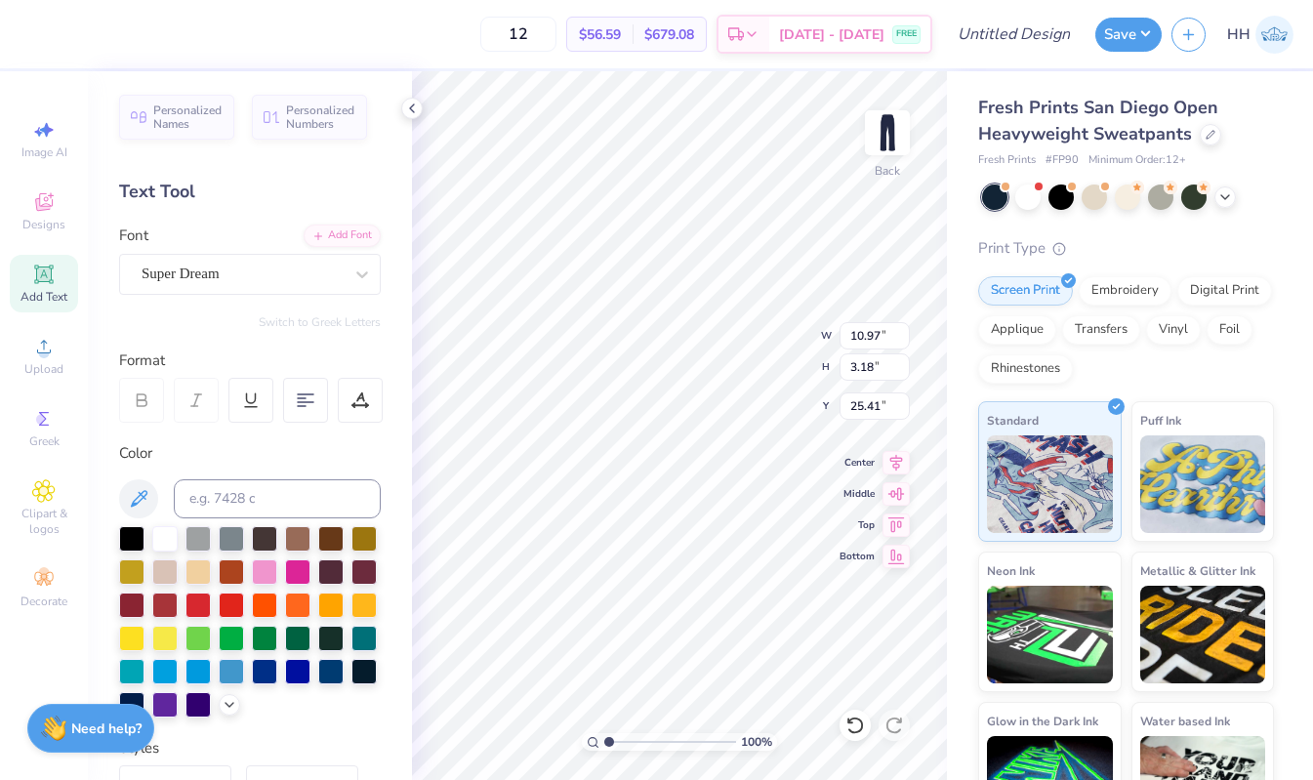
type input "0.50"
type textarea "EST. 1870"
click at [887, 153] on div "100 % Back W 10.97 10.97 " H 3.18 3.18 " Y 0.50 0.50 " Center Middle Top Bottom" at bounding box center [679, 425] width 535 height 708
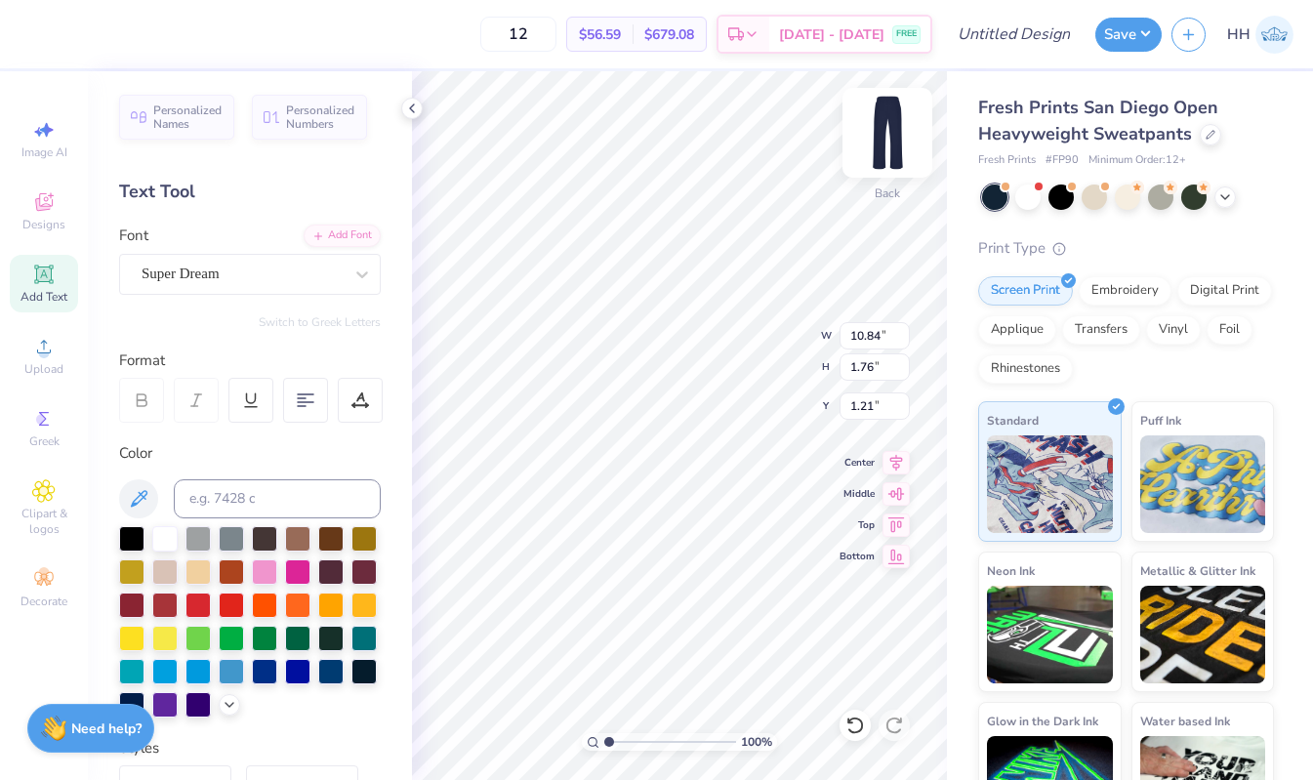
type input "1.19"
click at [326, 264] on div "Super Dream" at bounding box center [242, 274] width 205 height 30
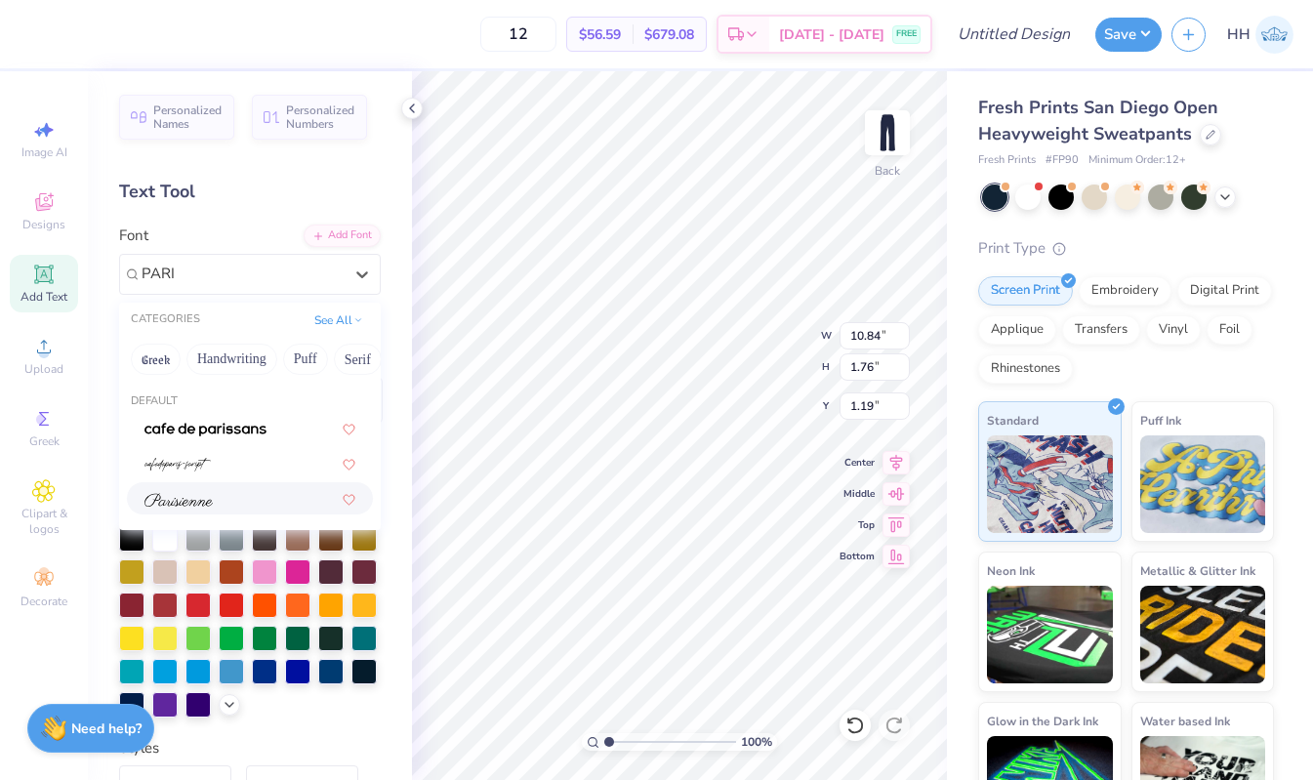
click at [232, 501] on div at bounding box center [249, 498] width 211 height 20
type input "PARI"
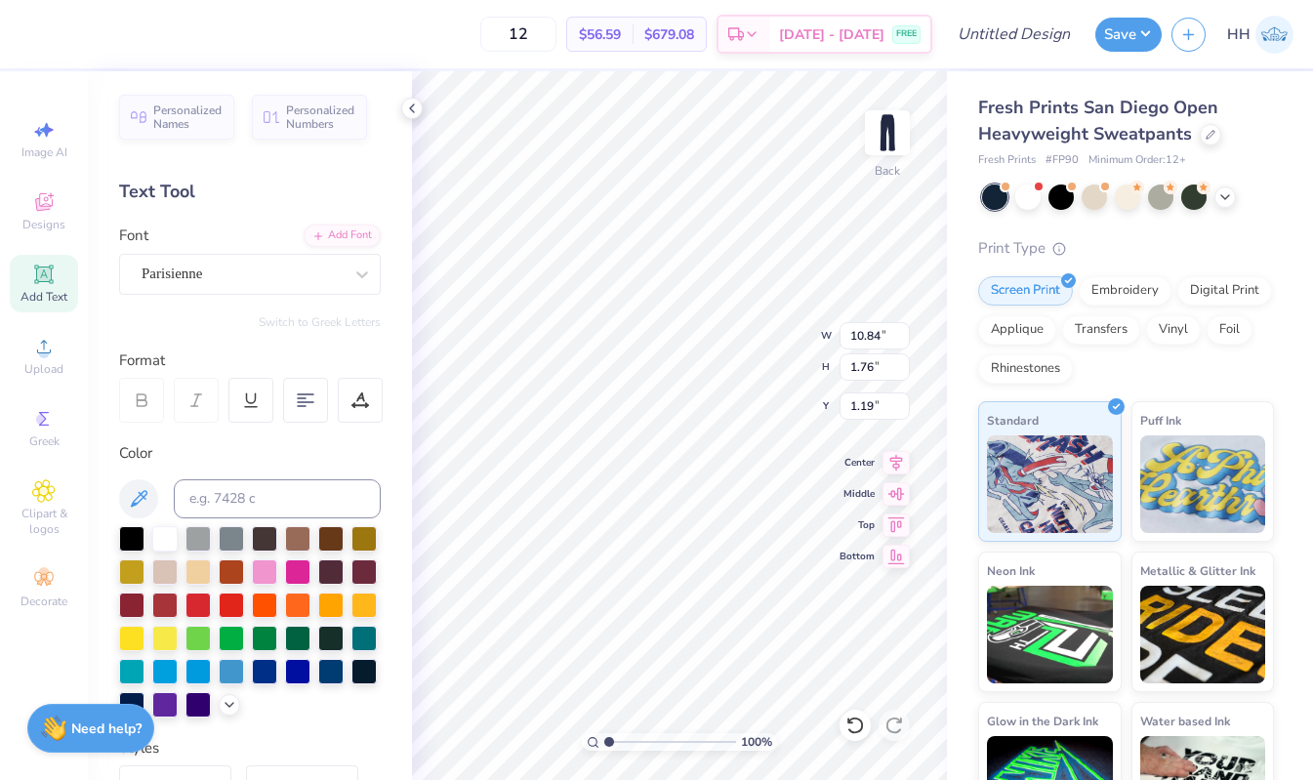
type textarea "Est. 1870"
type input "5.05"
type input "1.37"
type input "0.76"
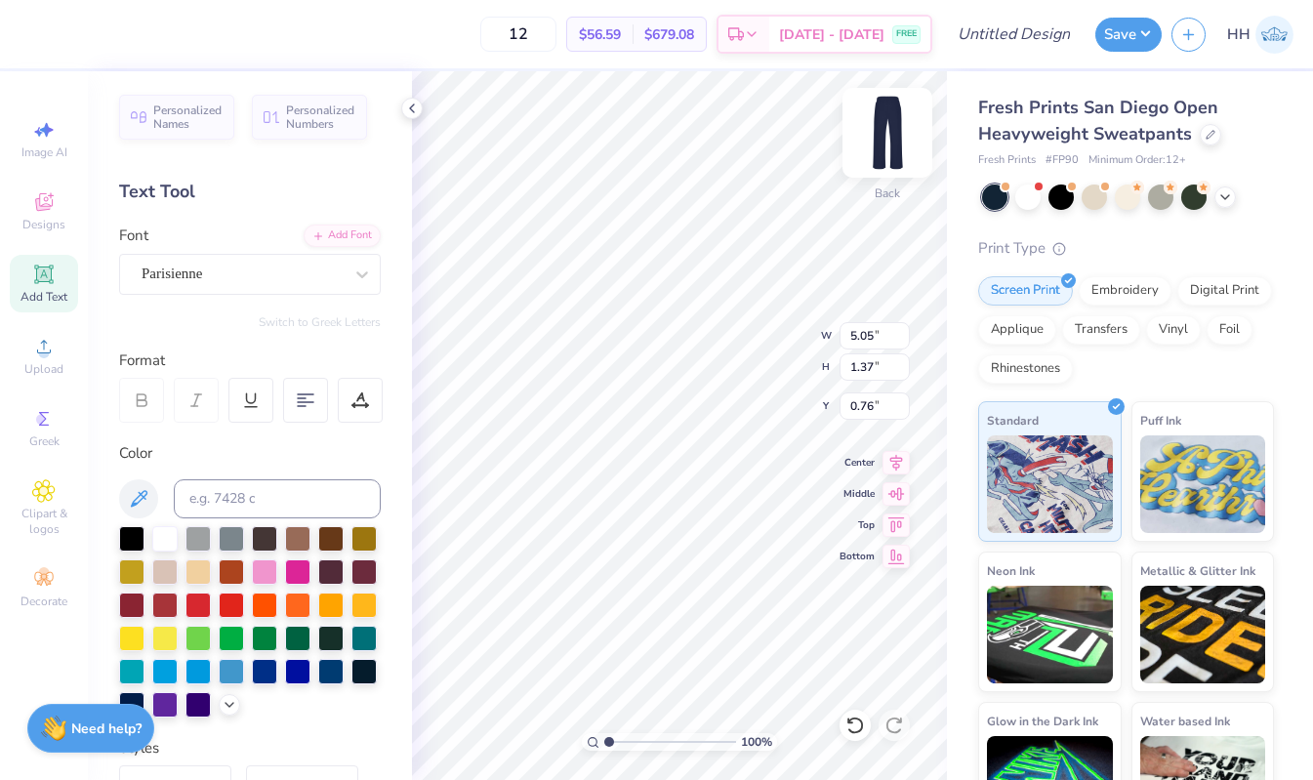
type input "1.59"
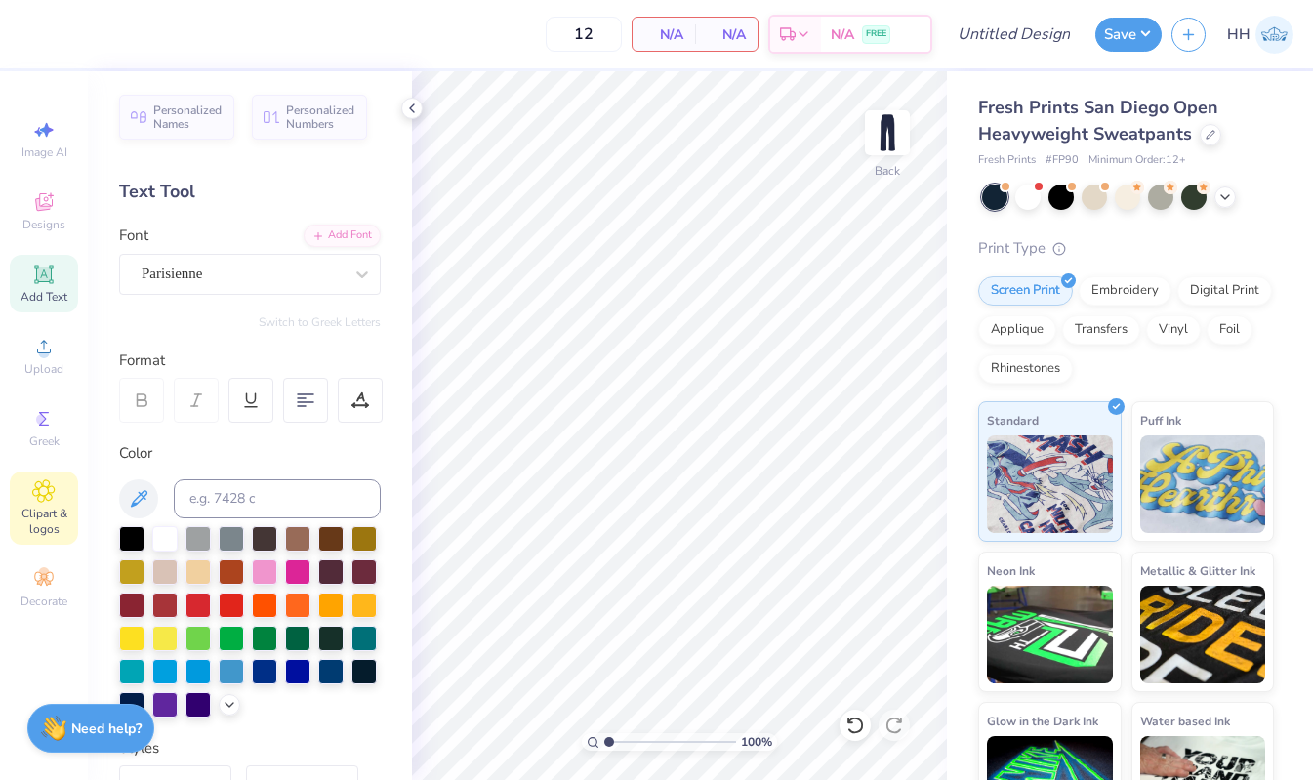
click at [39, 492] on icon at bounding box center [44, 491] width 10 height 10
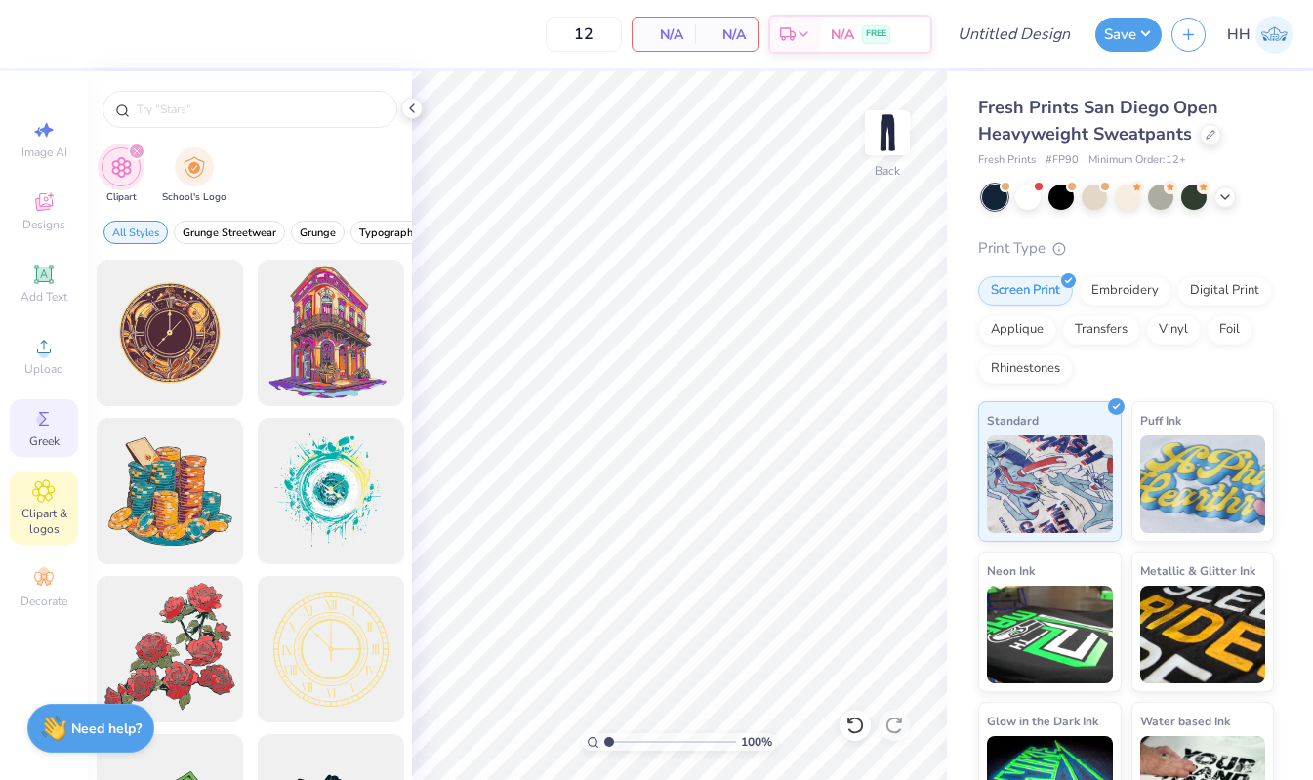
click at [40, 437] on span "Greek" at bounding box center [44, 441] width 30 height 16
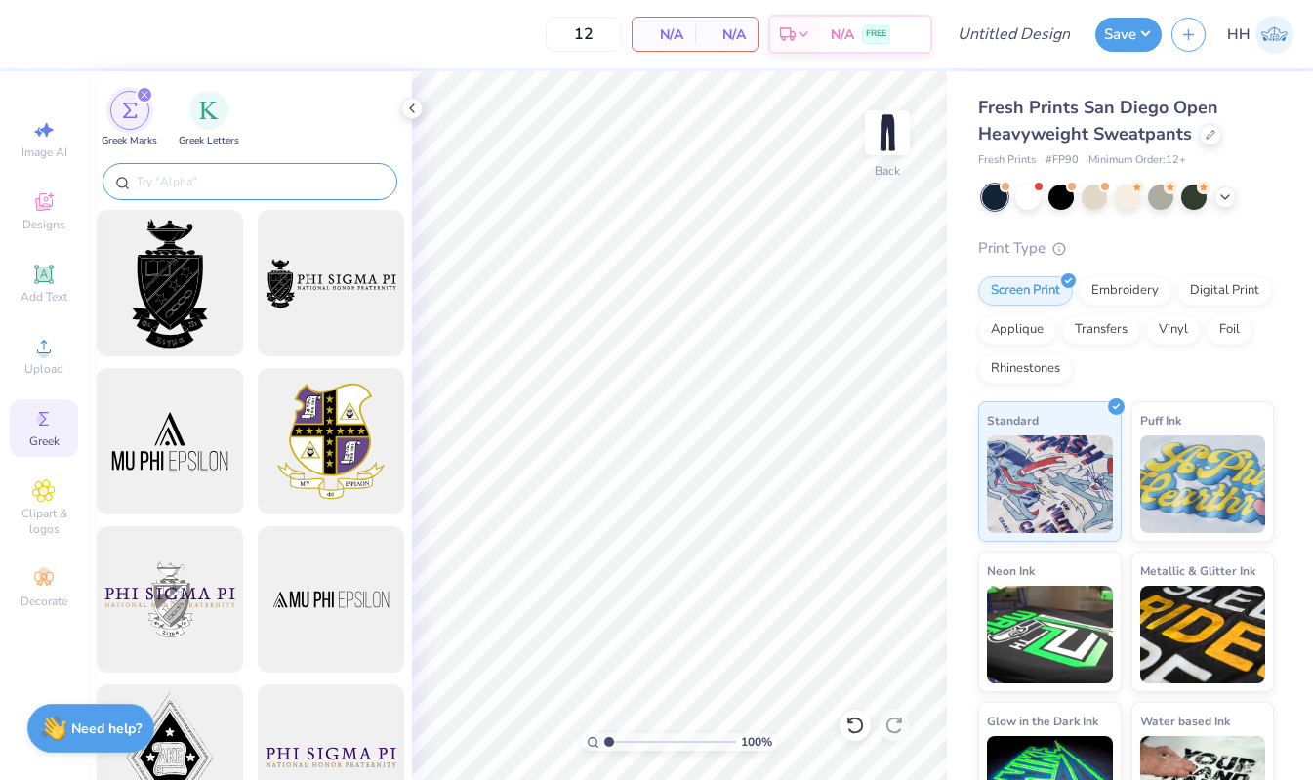
click at [197, 180] on input "text" at bounding box center [260, 182] width 250 height 20
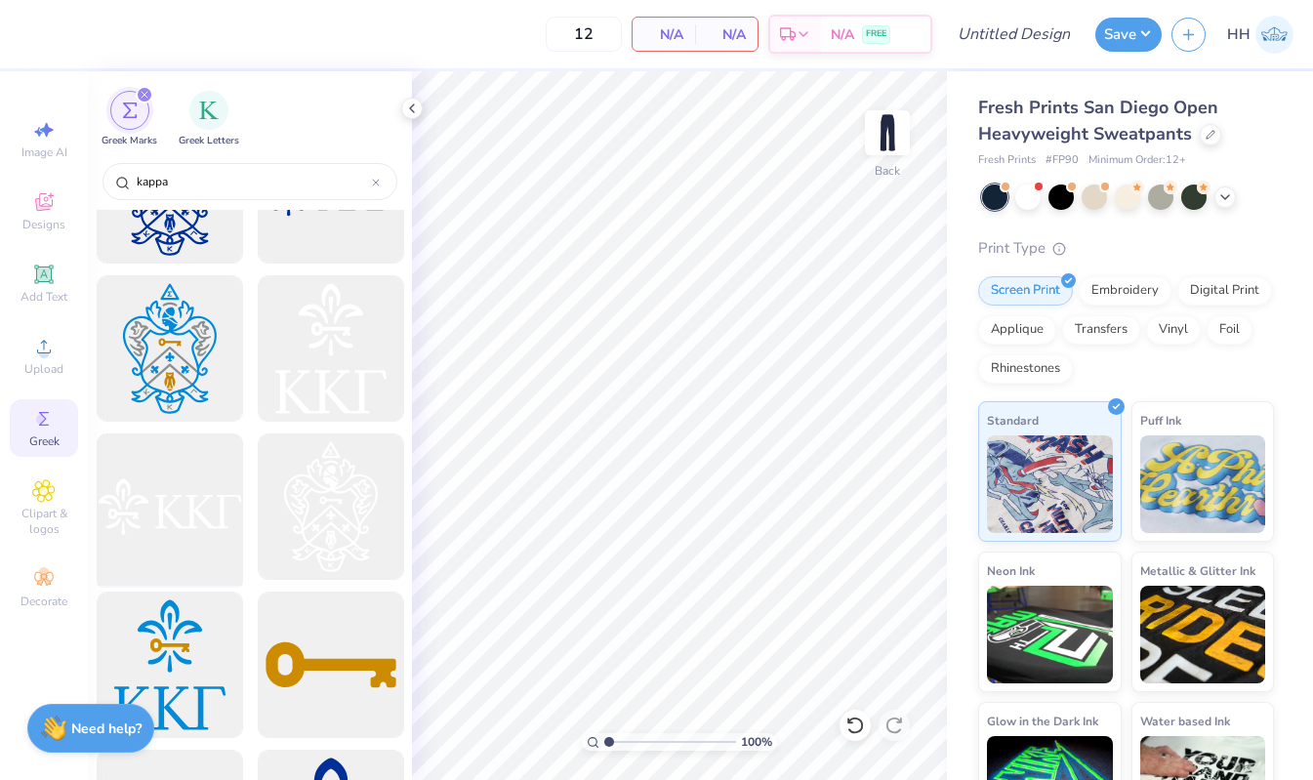
scroll to position [1201, 0]
type input "kappa"
click at [344, 501] on div at bounding box center [330, 505] width 161 height 161
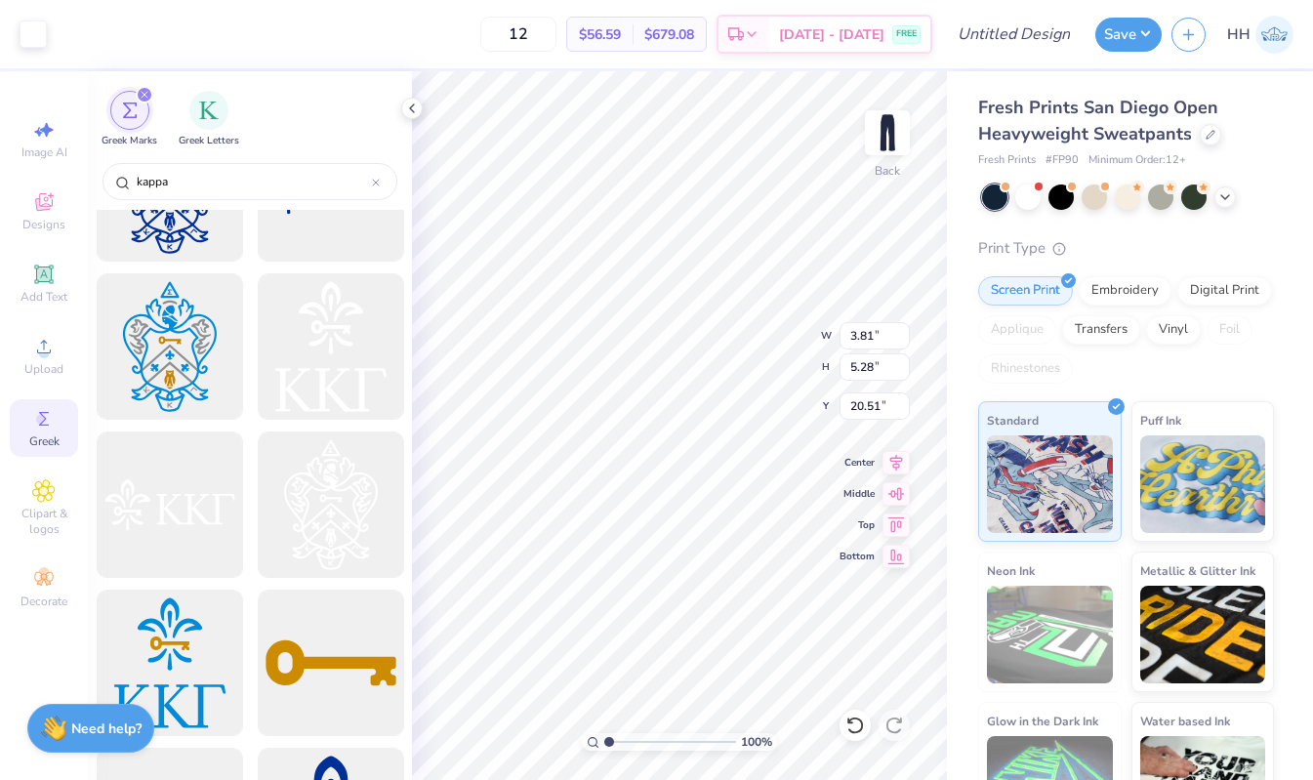
type input "3.81"
type input "5.28"
click at [1114, 288] on div "Embroidery" at bounding box center [1124, 287] width 93 height 29
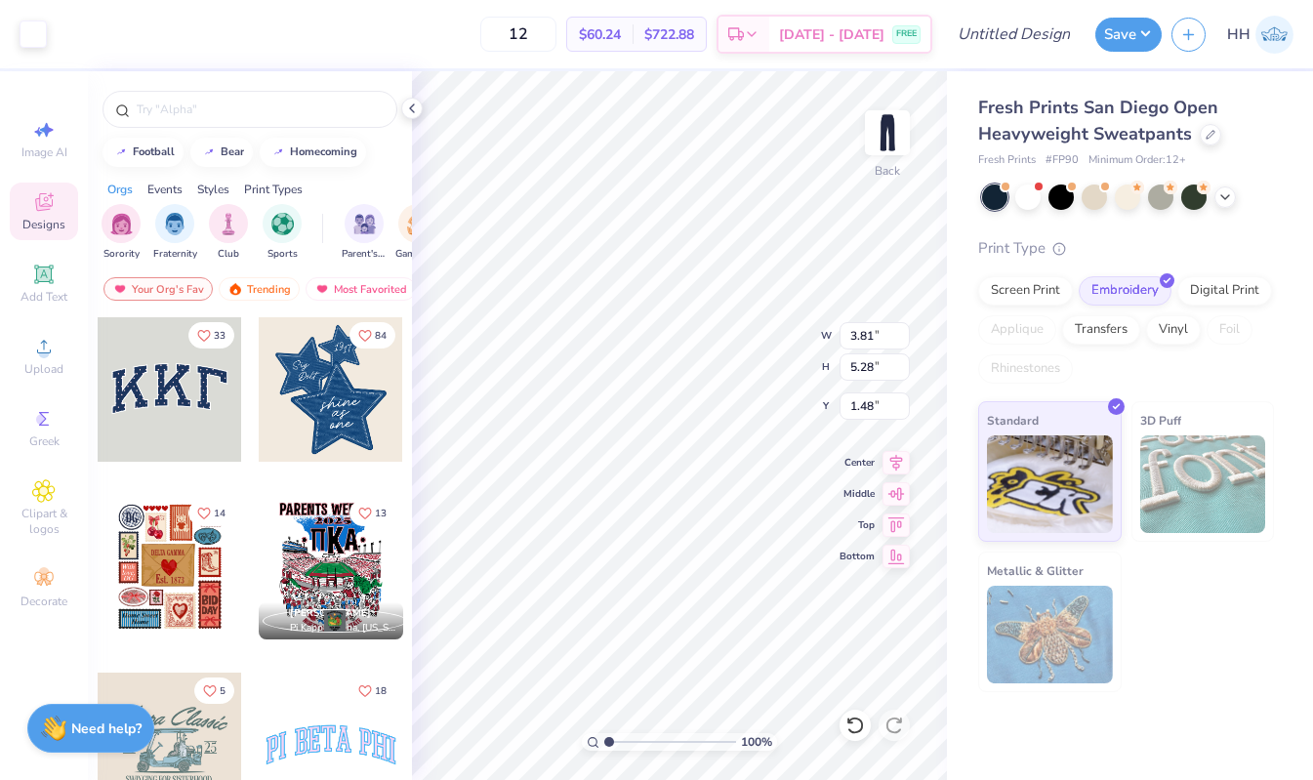
type input "0.50"
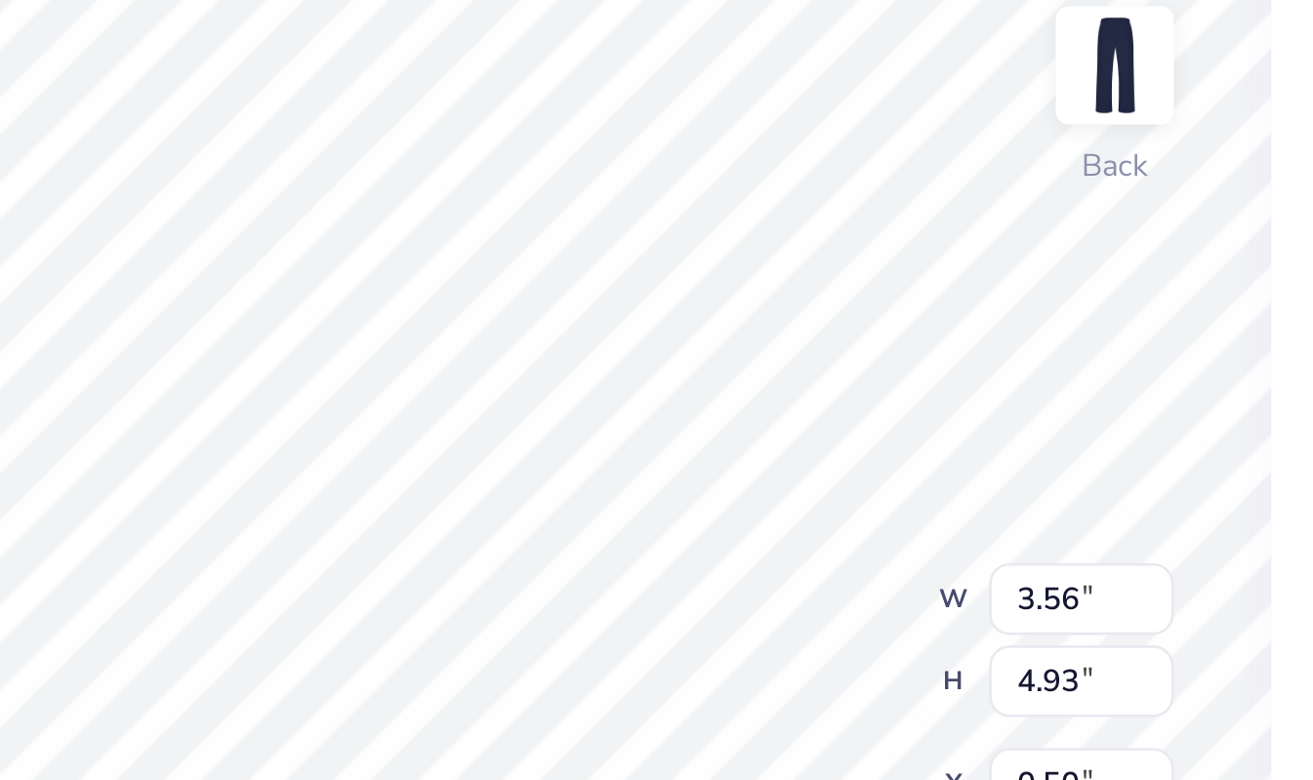
type input "3.56"
type input "4.93"
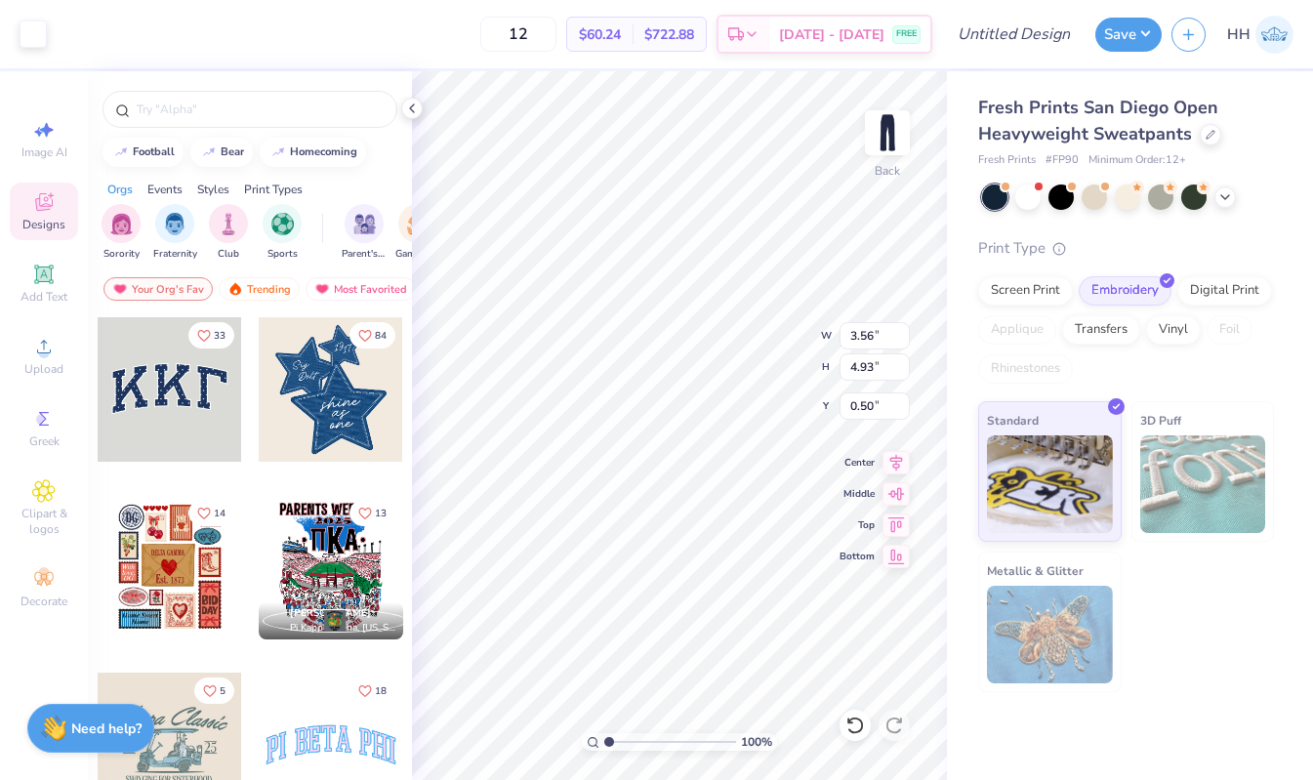
type input "2.17"
click at [1037, 37] on input "Design Title" at bounding box center [1038, 34] width 96 height 39
type input "Kappa Varsity Set"
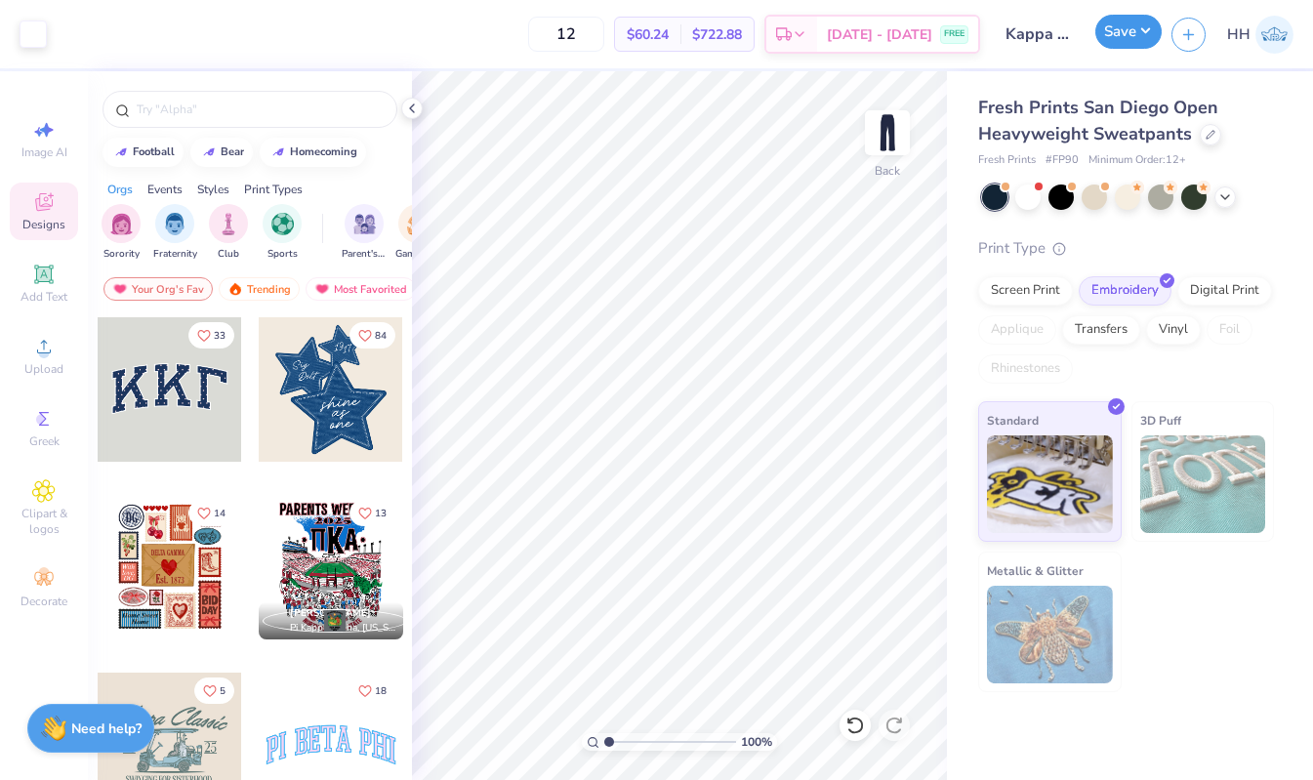
click at [1146, 33] on button "Save" at bounding box center [1128, 32] width 66 height 34
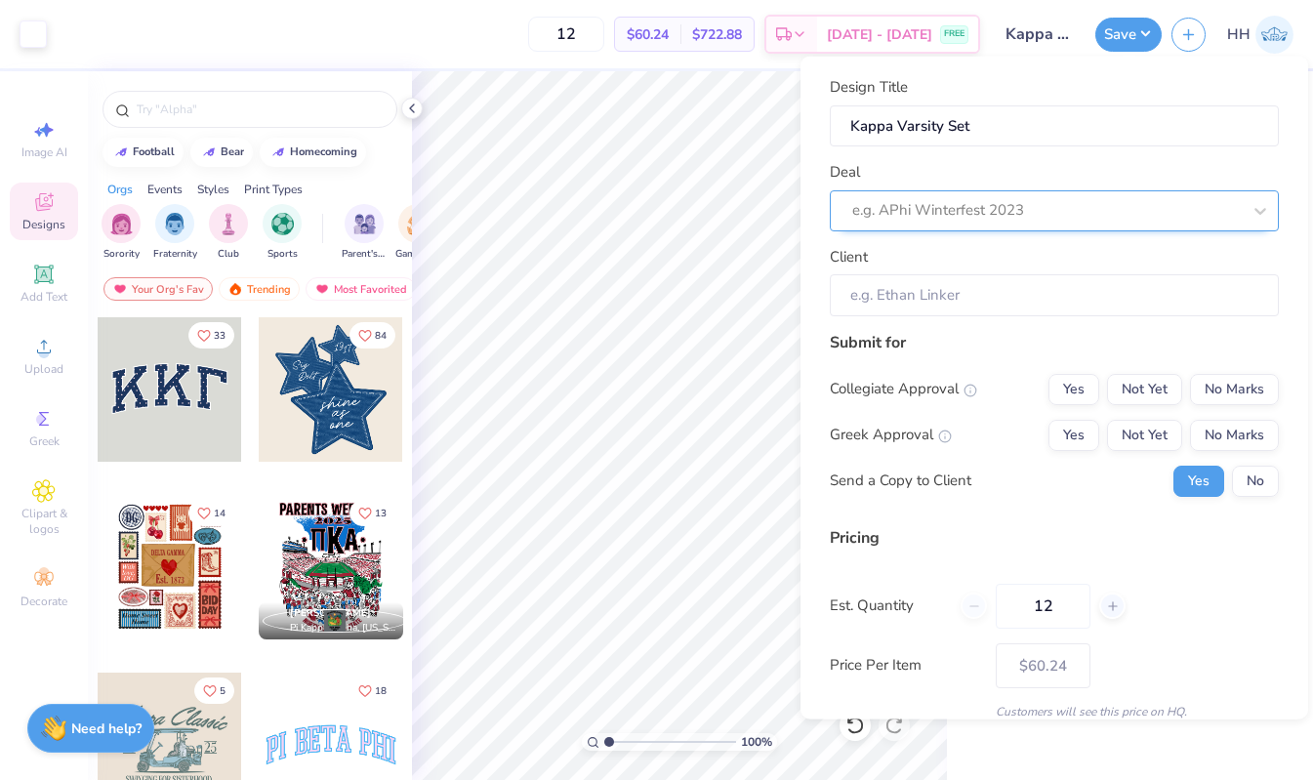
click at [1011, 218] on div at bounding box center [1046, 210] width 388 height 26
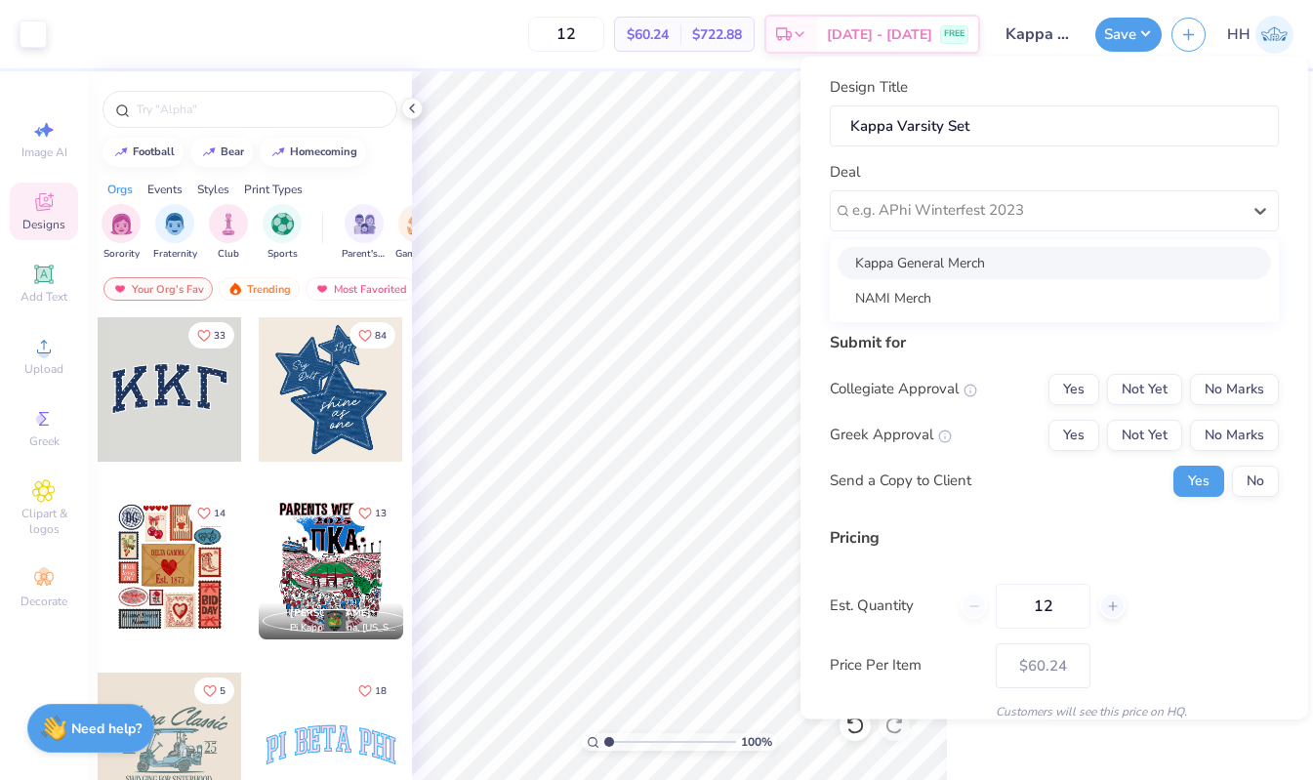
click at [990, 266] on div "Kappa General Merch" at bounding box center [1053, 262] width 433 height 32
type input "[PERSON_NAME]"
type input "$90.40"
click at [1086, 380] on button "Yes" at bounding box center [1073, 388] width 51 height 31
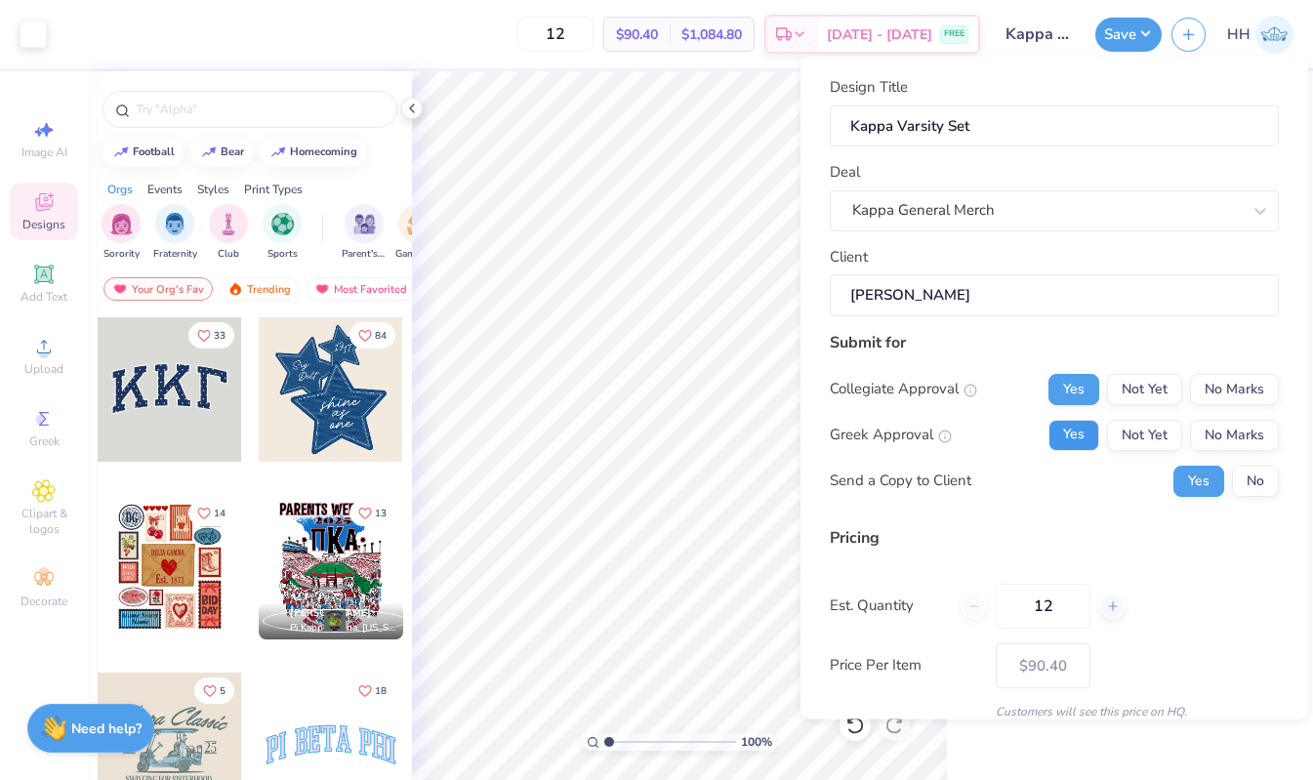
click at [1085, 430] on button "Yes" at bounding box center [1073, 434] width 51 height 31
click at [1262, 484] on button "No" at bounding box center [1255, 480] width 47 height 31
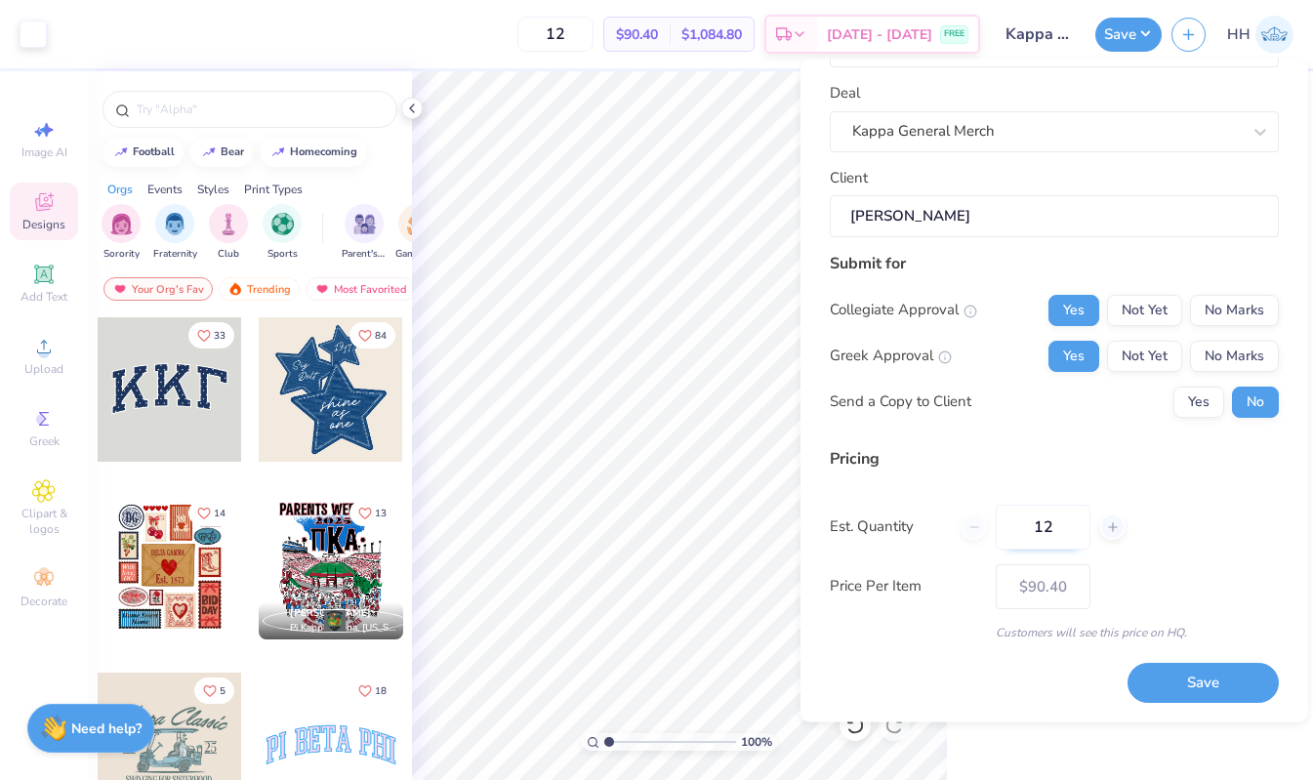
click at [1065, 532] on input "12" at bounding box center [1042, 527] width 95 height 45
type input "1"
type input "100"
type input "$76.01"
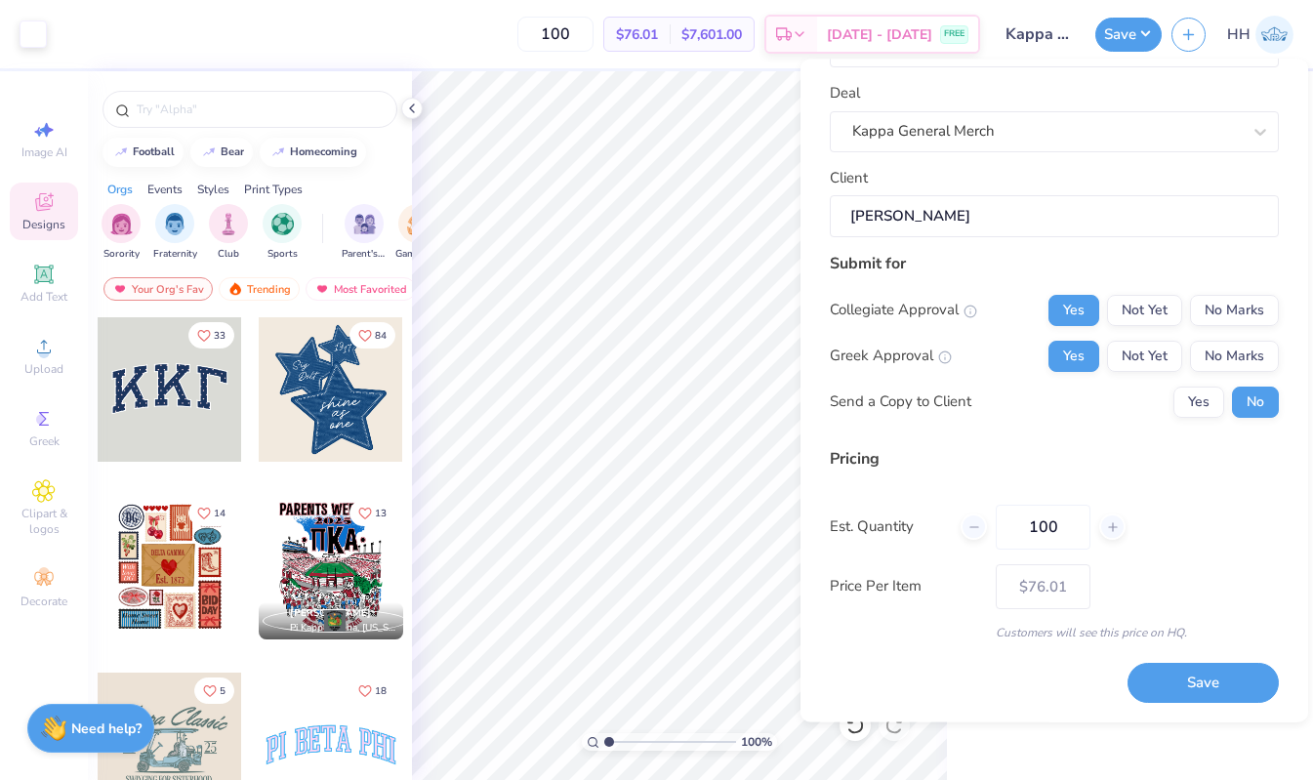
type input "100"
click at [1223, 599] on div "Price Per Item $76.01" at bounding box center [1053, 586] width 449 height 45
click at [1213, 682] on button "Save" at bounding box center [1202, 684] width 151 height 40
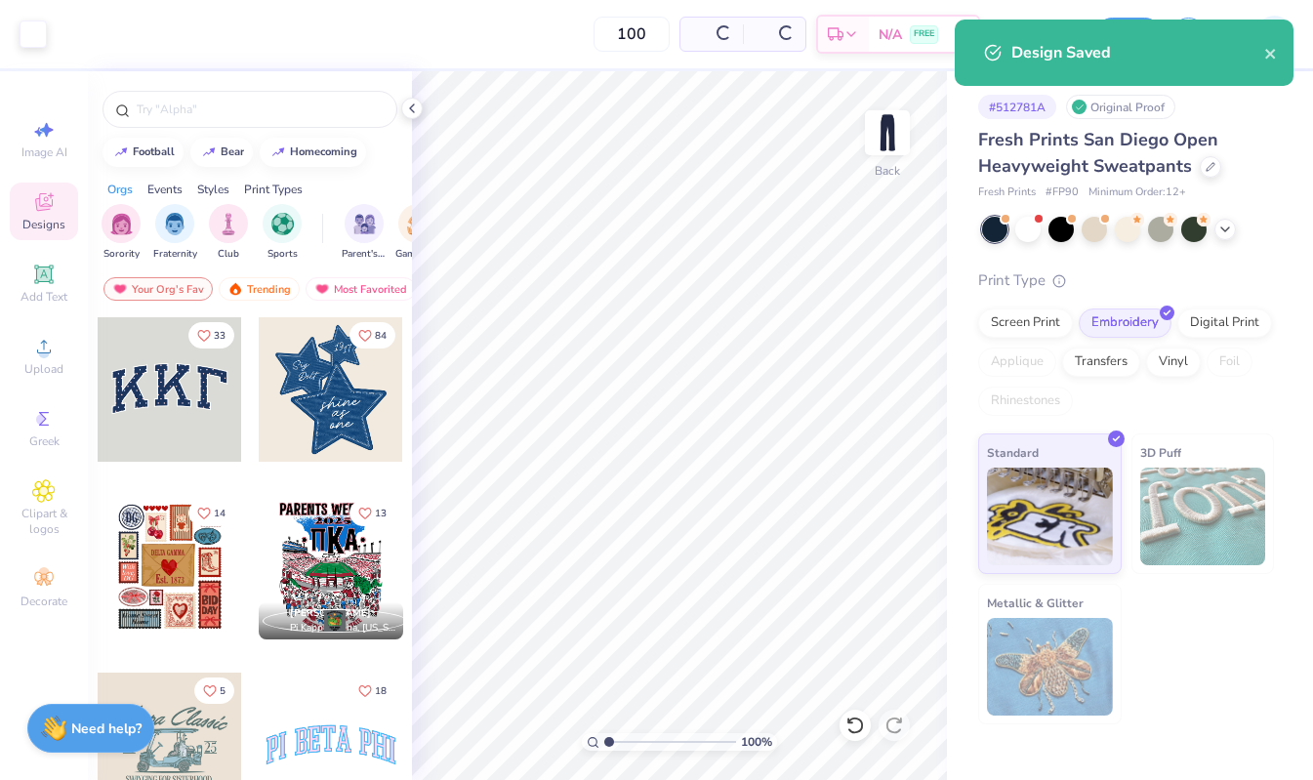
type input "$76.01"
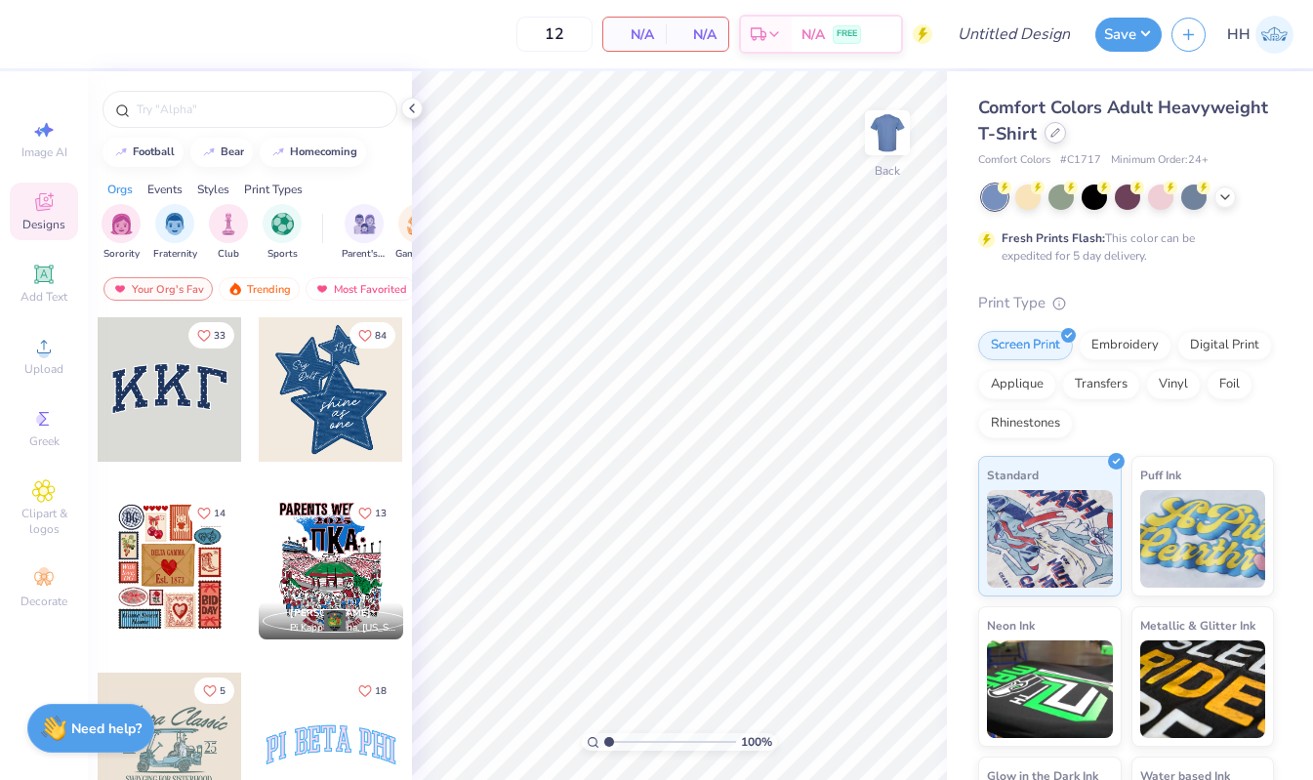
click at [1051, 139] on div at bounding box center [1054, 132] width 21 height 21
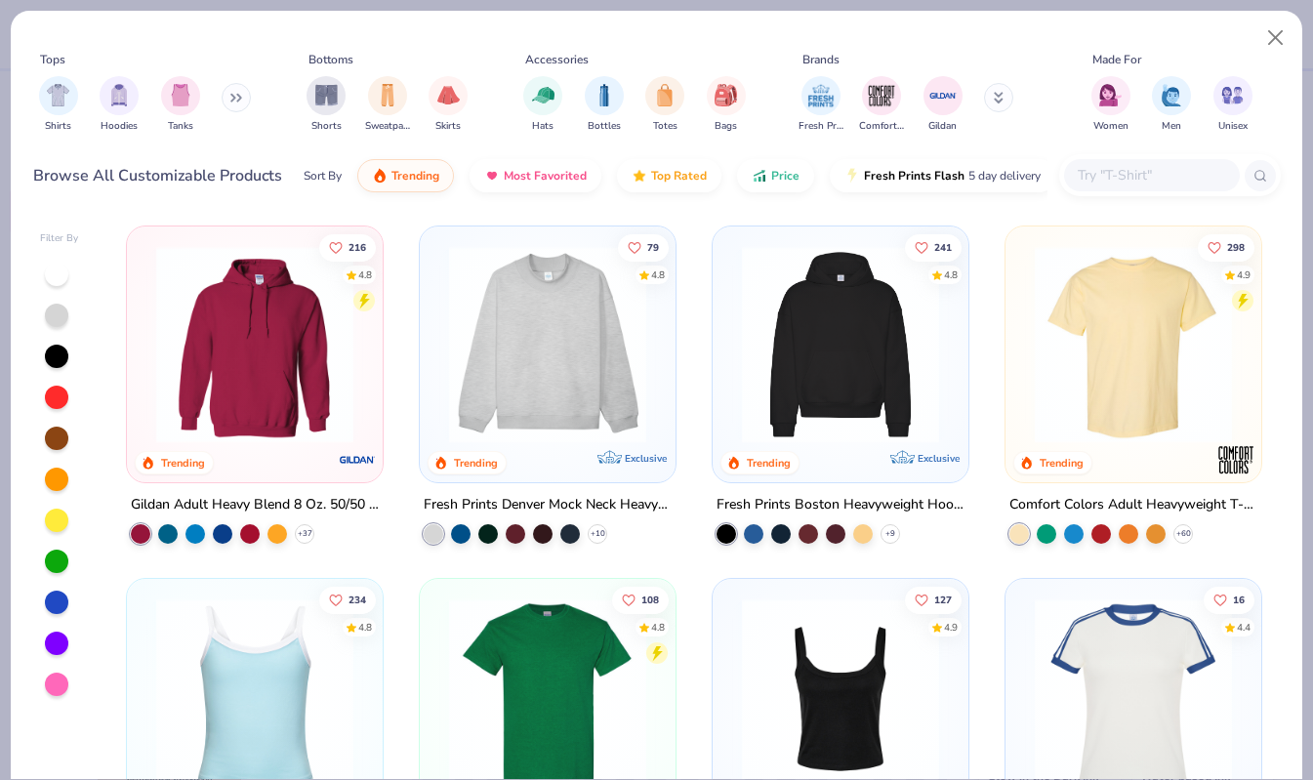
click at [230, 97] on button at bounding box center [236, 97] width 29 height 29
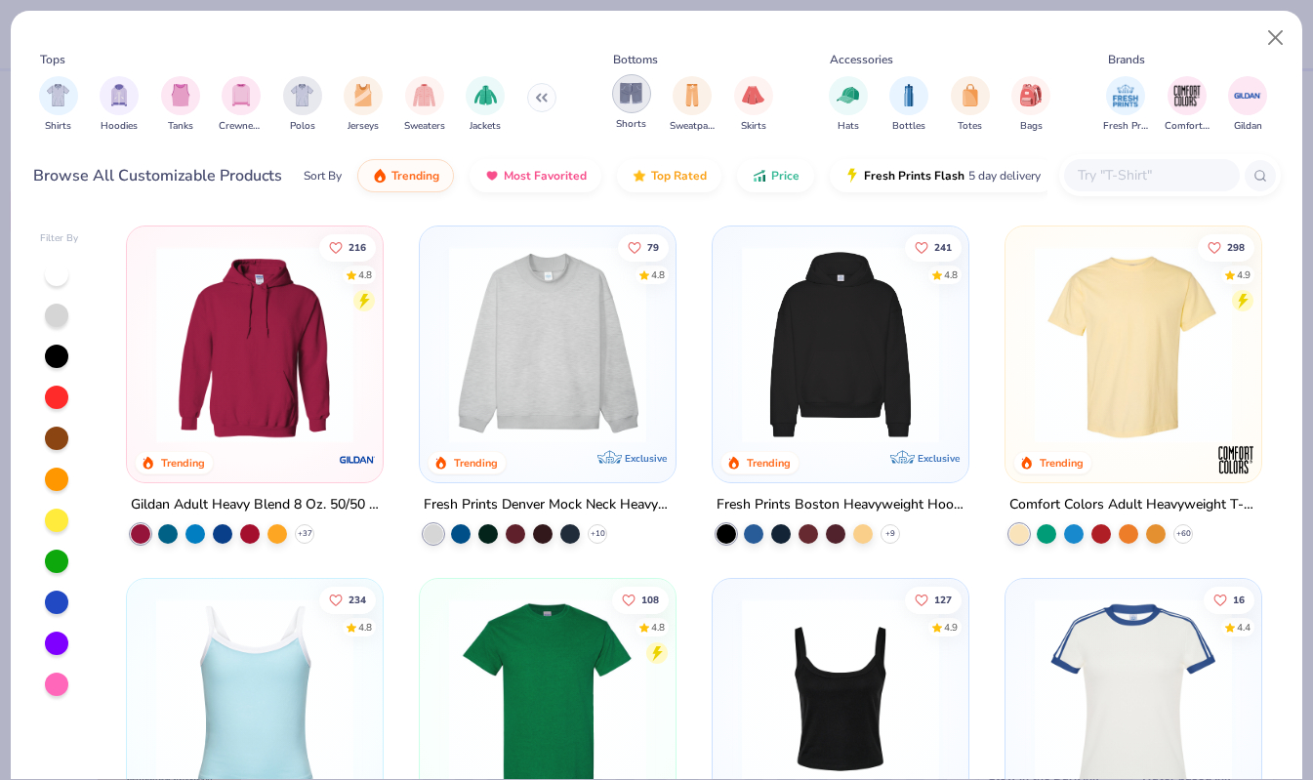
click at [638, 91] on img "filter for Shorts" at bounding box center [631, 93] width 22 height 22
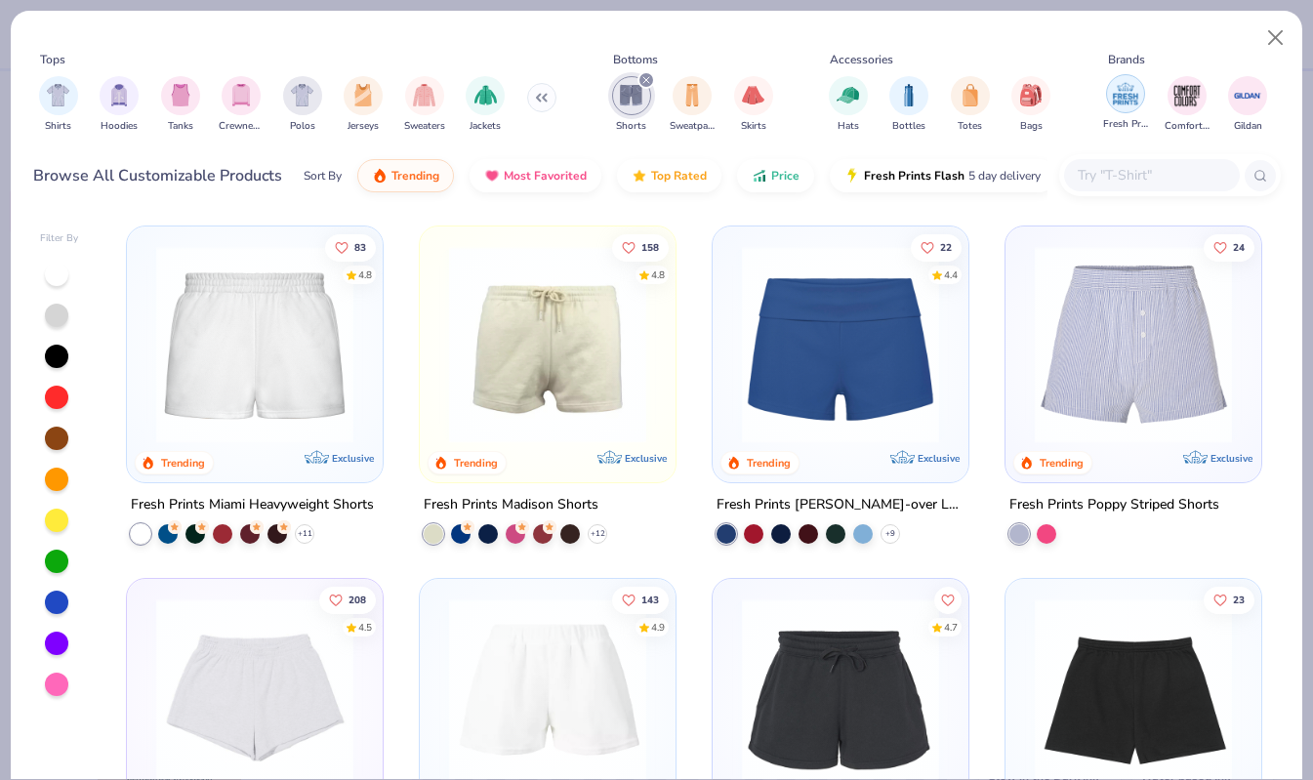
click at [1116, 86] on img "filter for Fresh Prints" at bounding box center [1125, 93] width 29 height 29
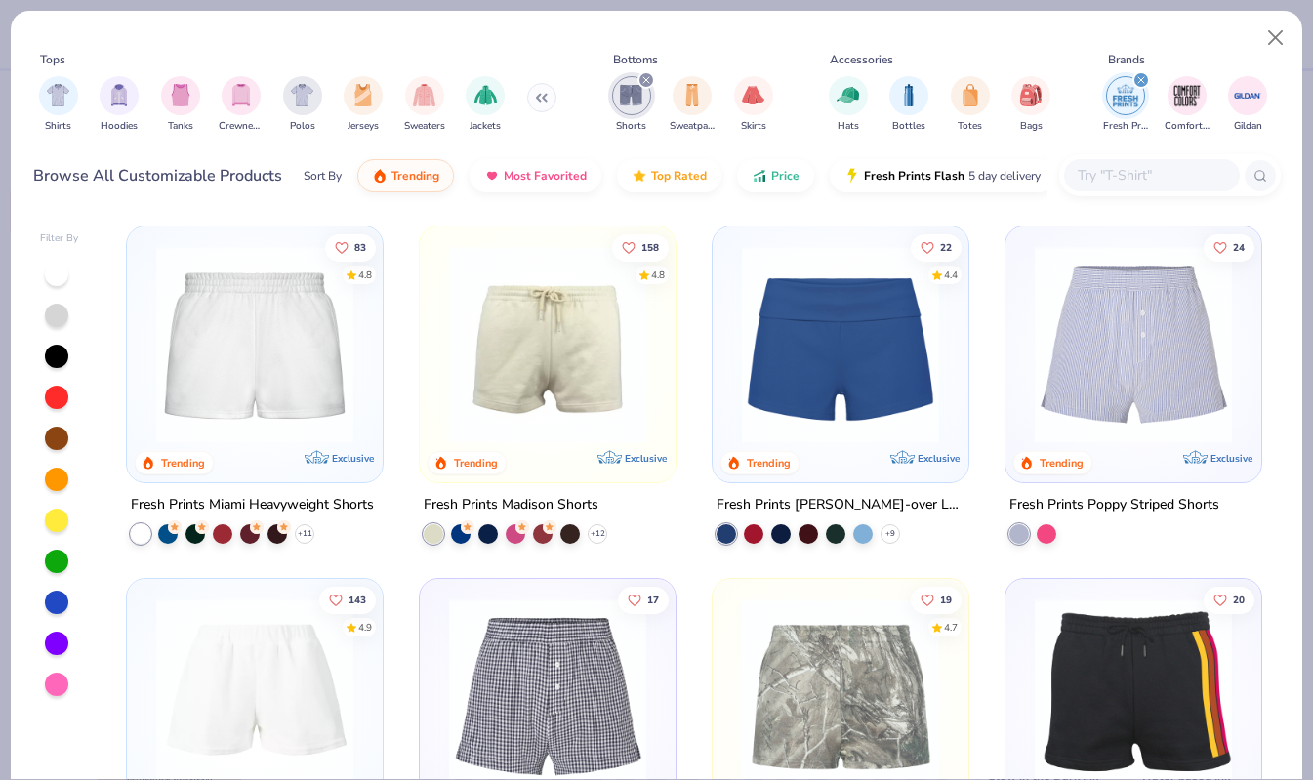
scroll to position [18, 0]
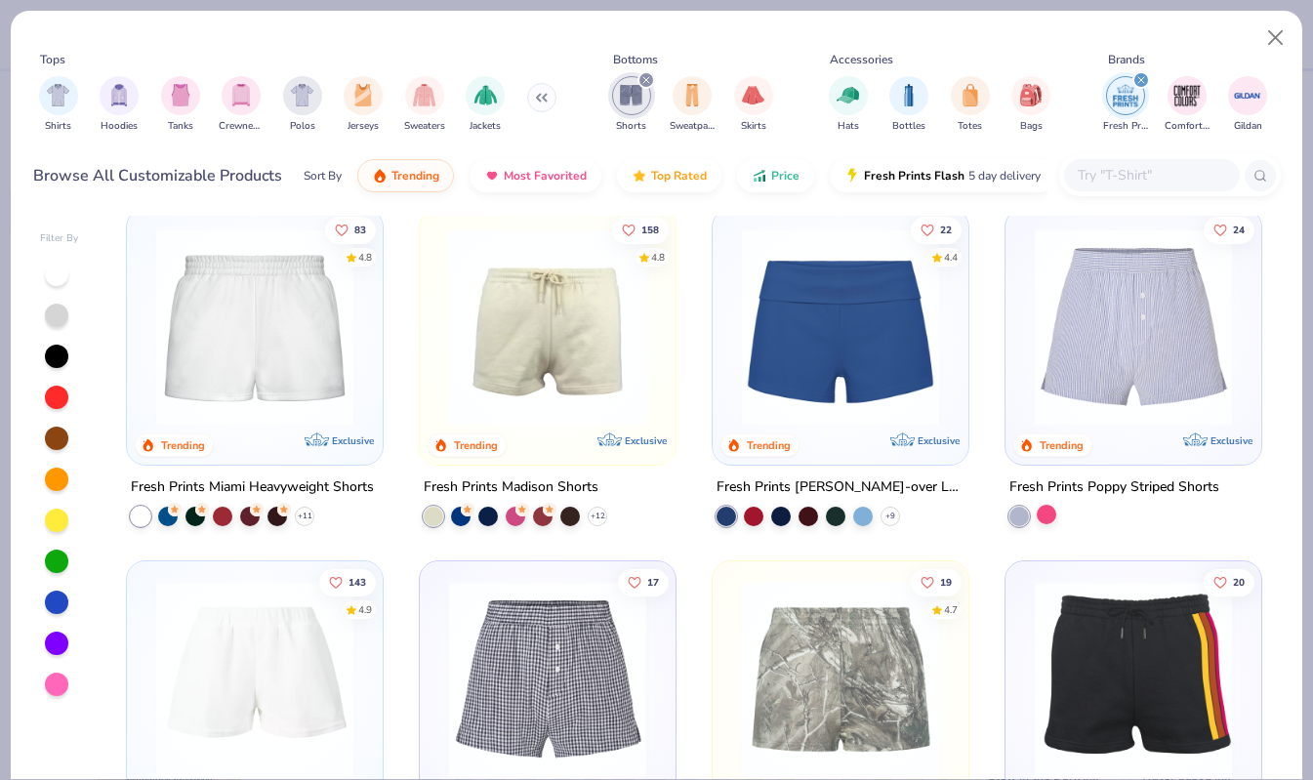
click at [1043, 512] on div at bounding box center [1046, 515] width 20 height 20
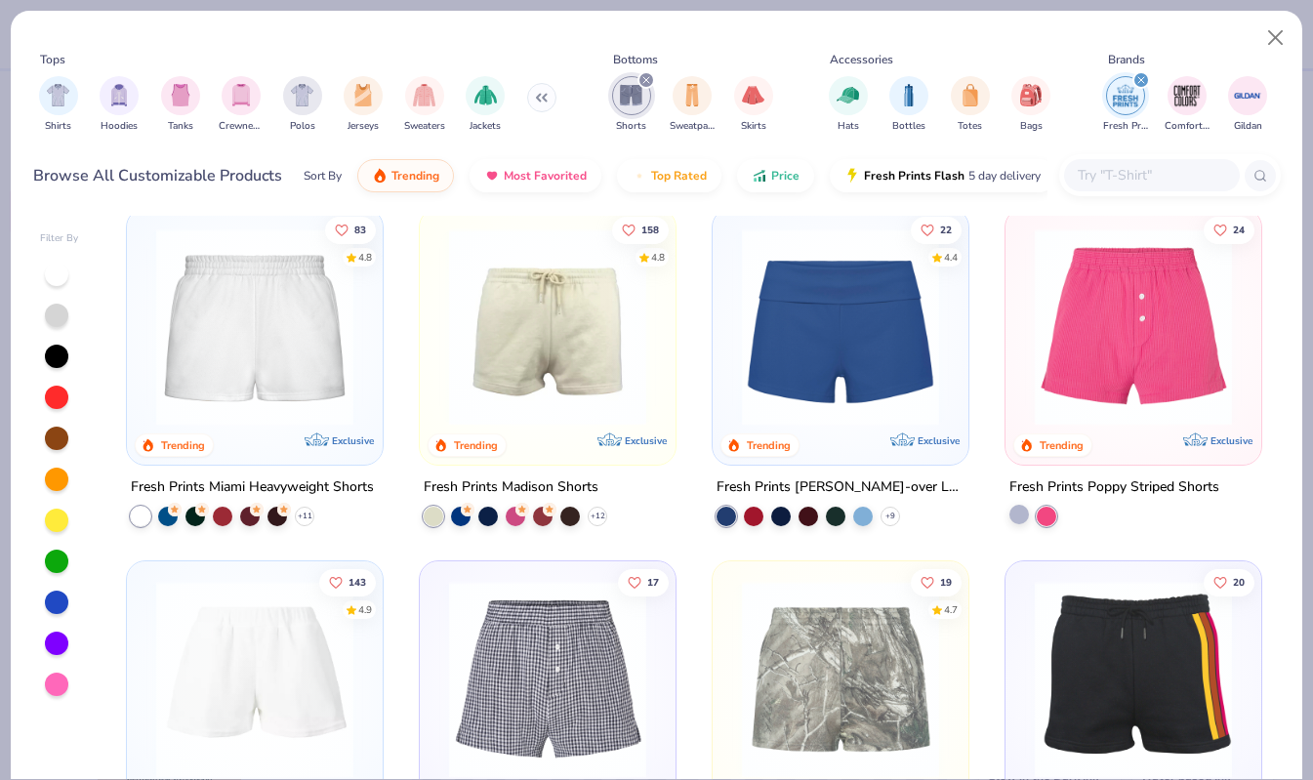
click at [1023, 511] on div at bounding box center [1019, 515] width 20 height 20
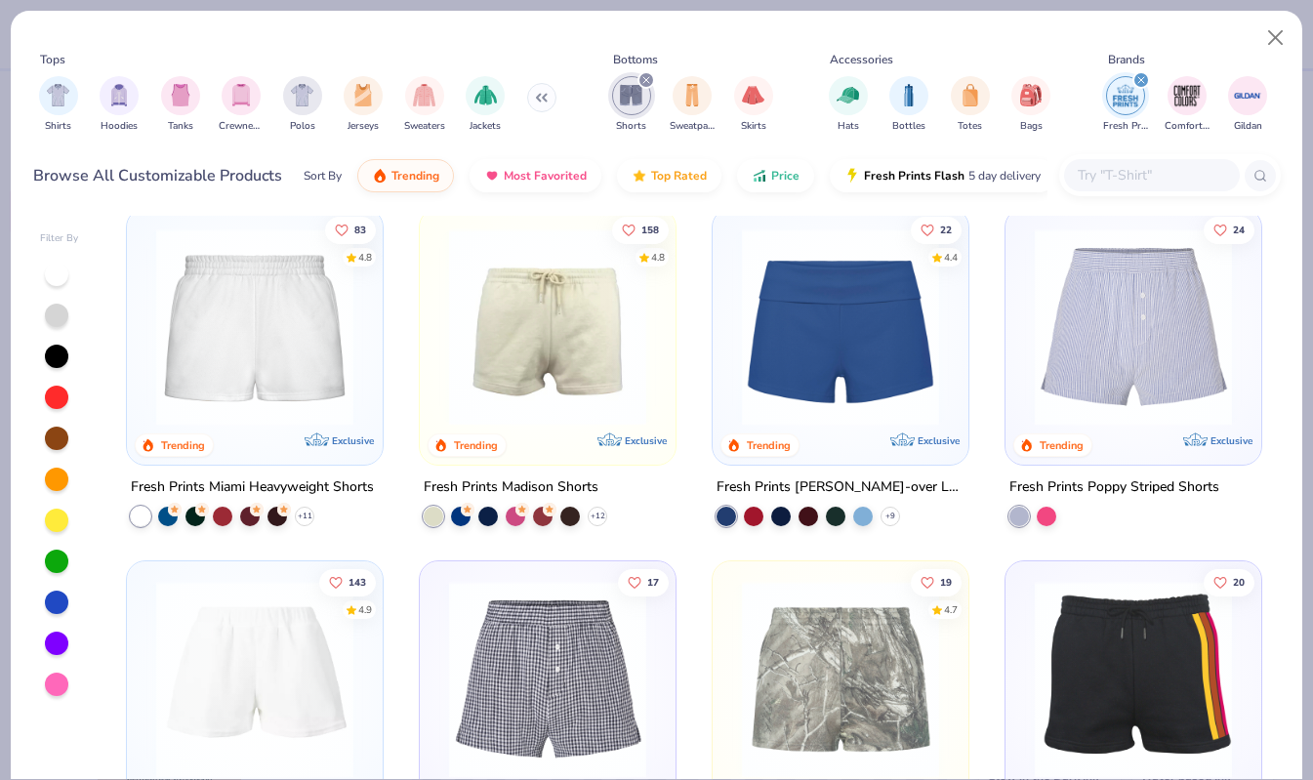
click at [260, 327] on img at bounding box center [254, 326] width 217 height 197
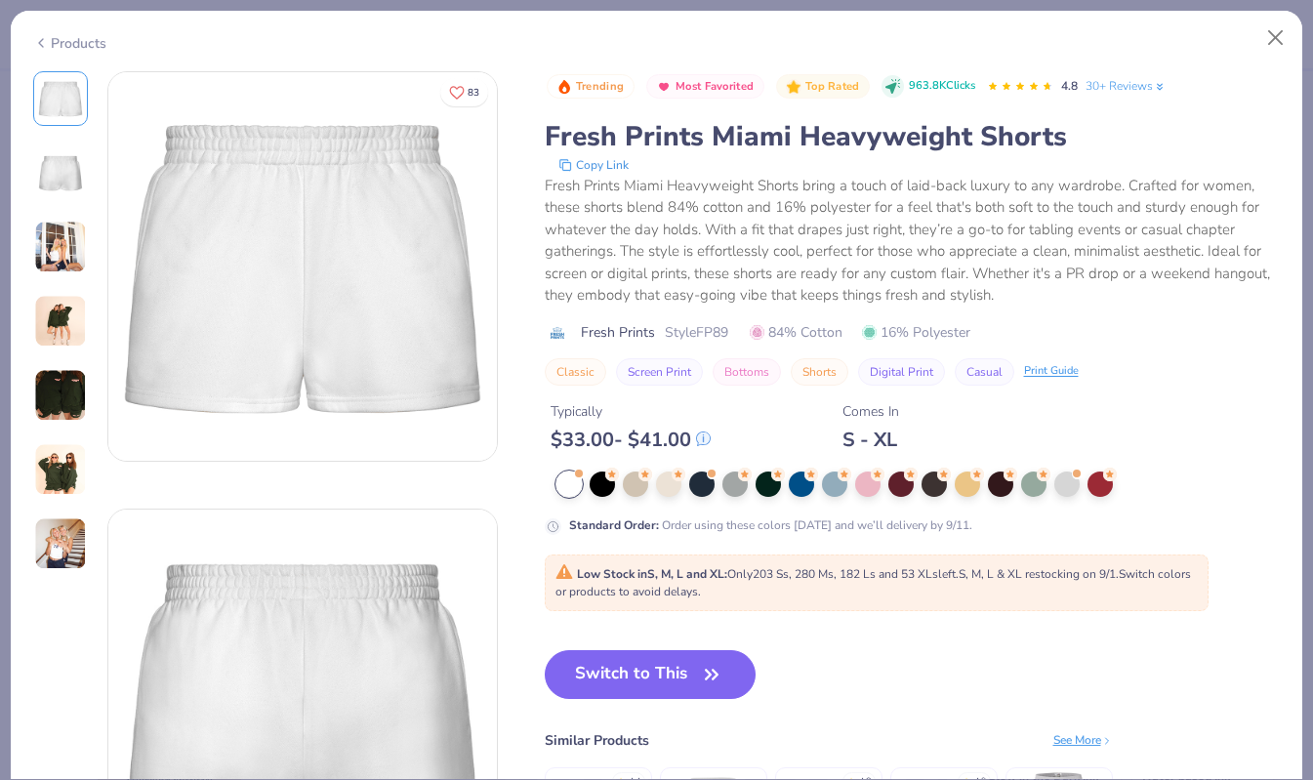
click at [75, 170] on img at bounding box center [60, 172] width 47 height 47
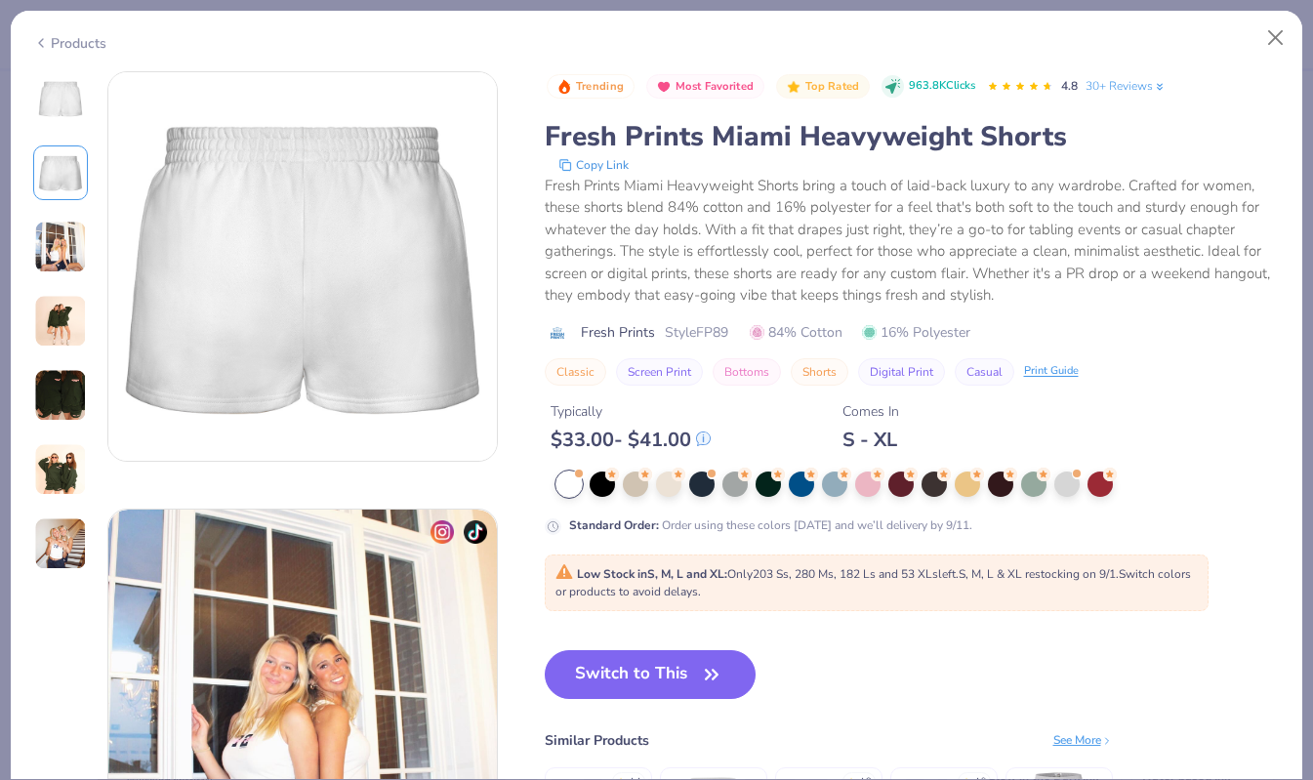
click at [52, 238] on img at bounding box center [60, 247] width 53 height 53
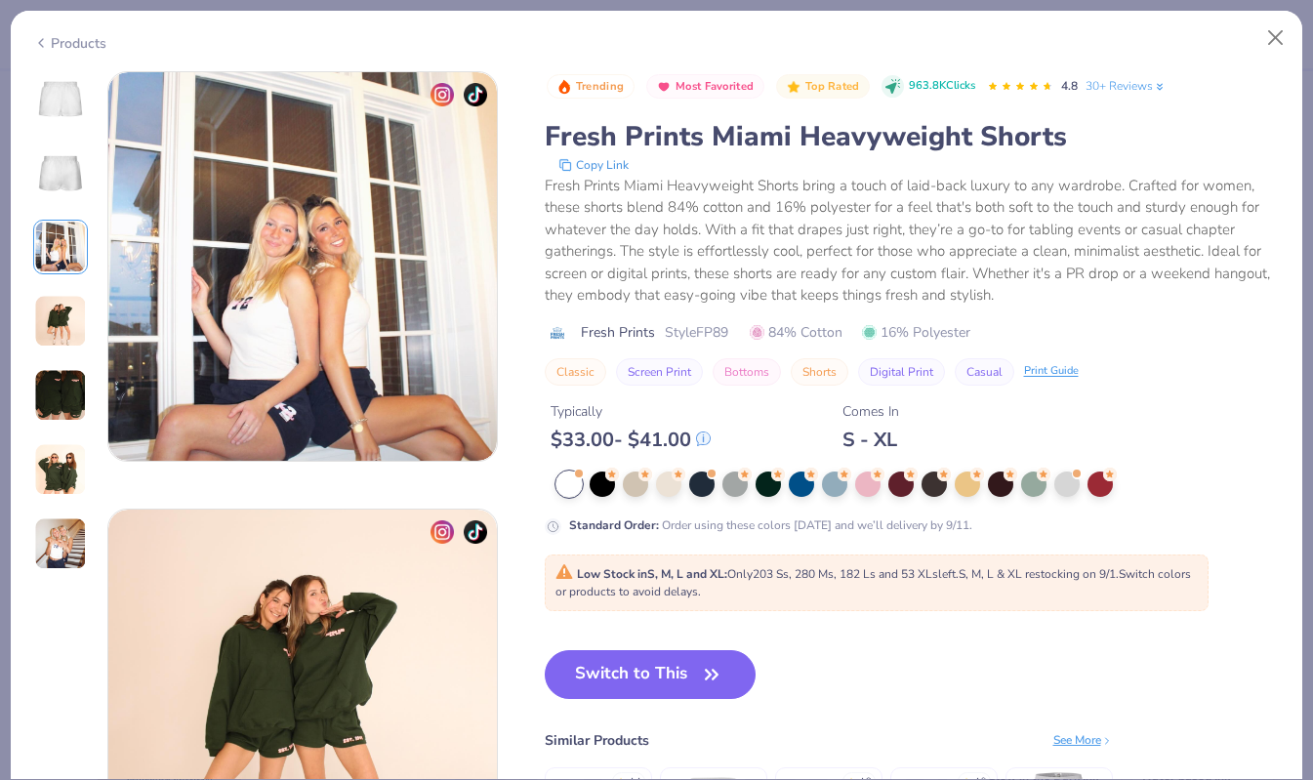
click at [81, 327] on img at bounding box center [60, 321] width 53 height 53
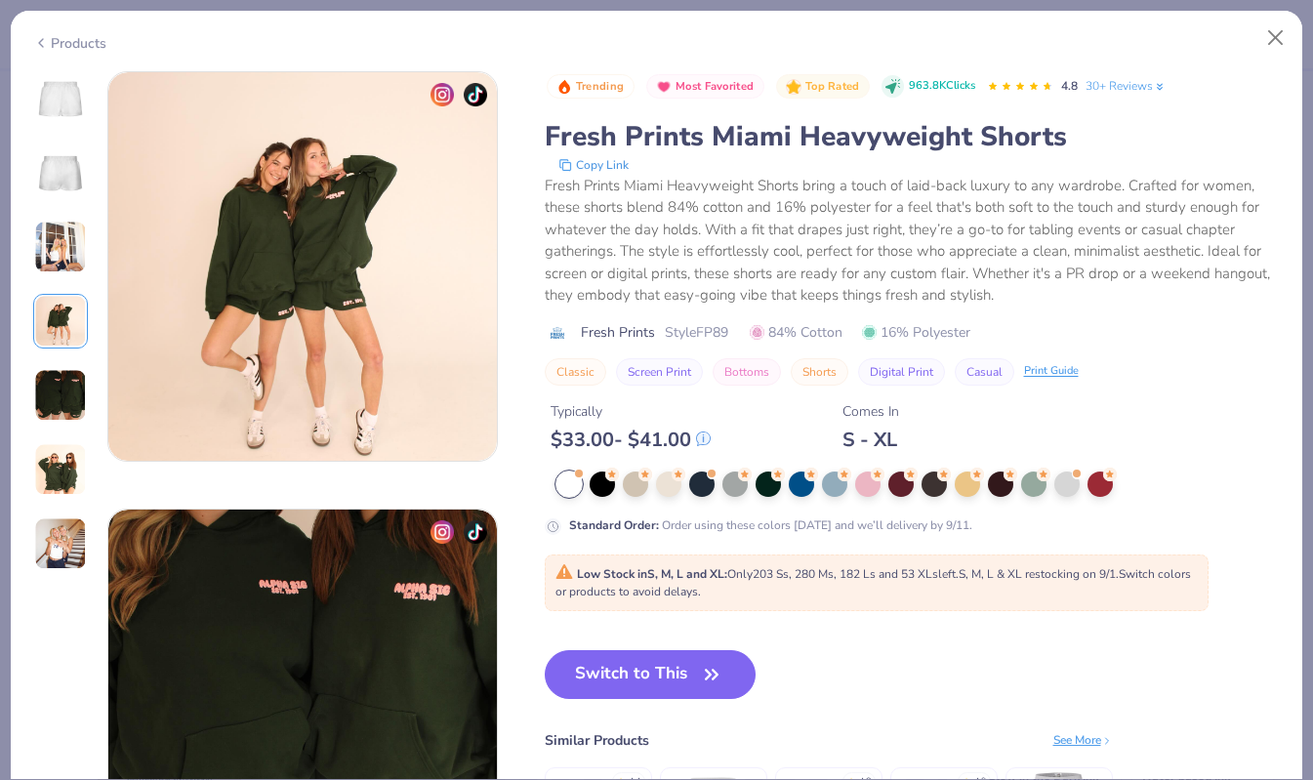
click at [62, 387] on img at bounding box center [60, 395] width 53 height 53
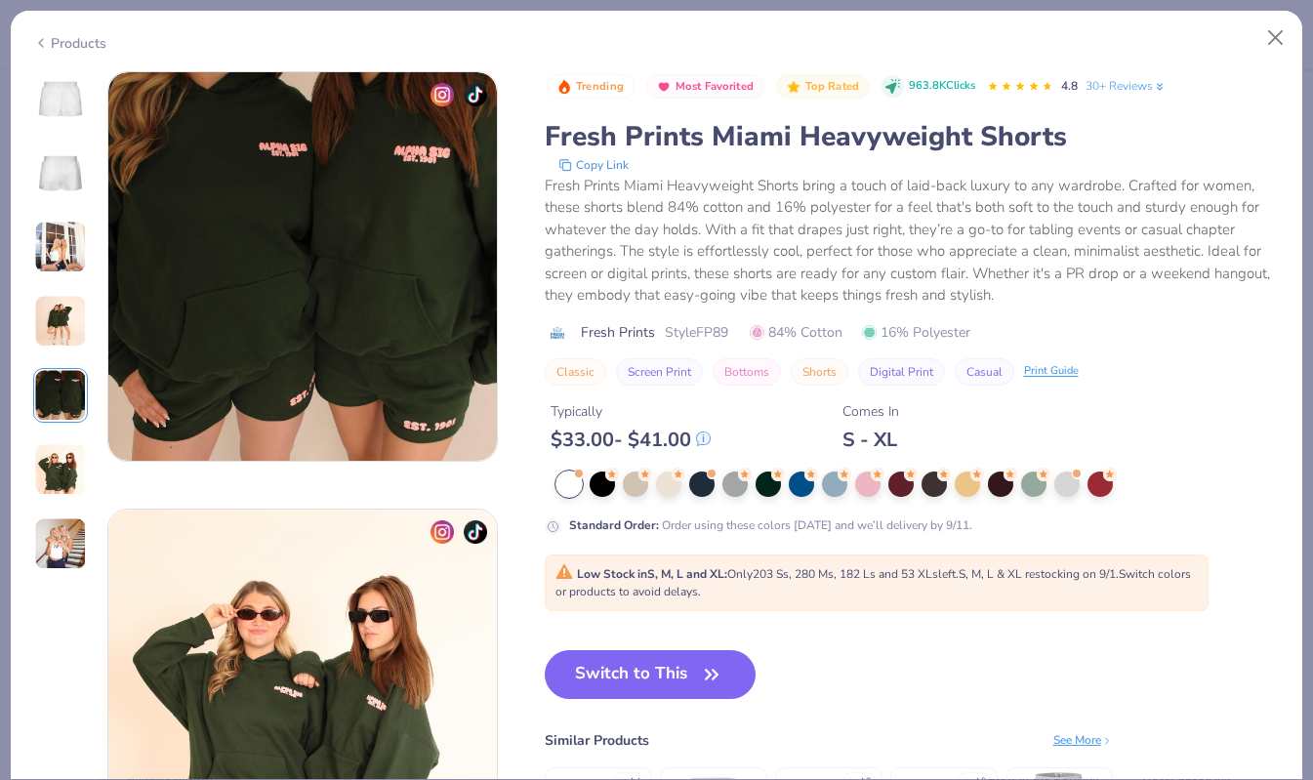
click at [58, 116] on img at bounding box center [60, 98] width 47 height 47
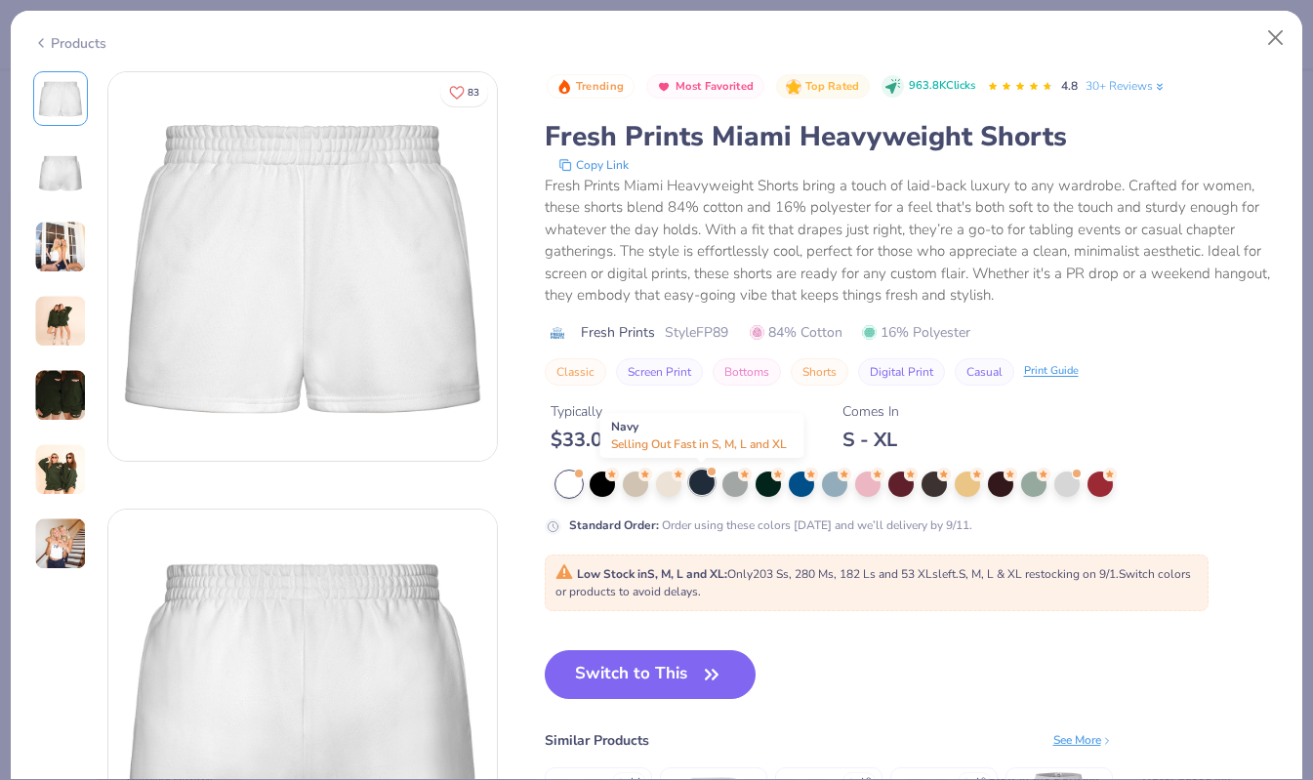
click at [704, 483] on div at bounding box center [701, 481] width 25 height 25
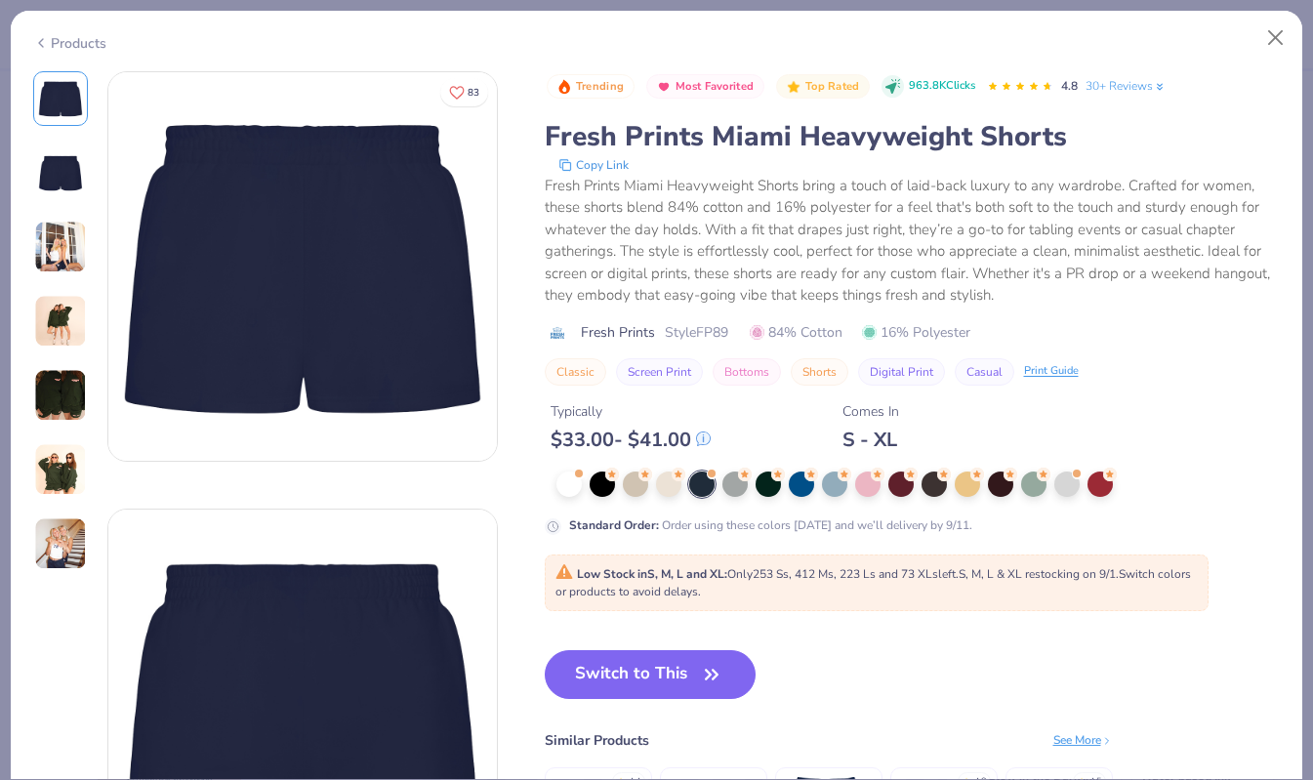
click at [61, 173] on img at bounding box center [60, 172] width 47 height 47
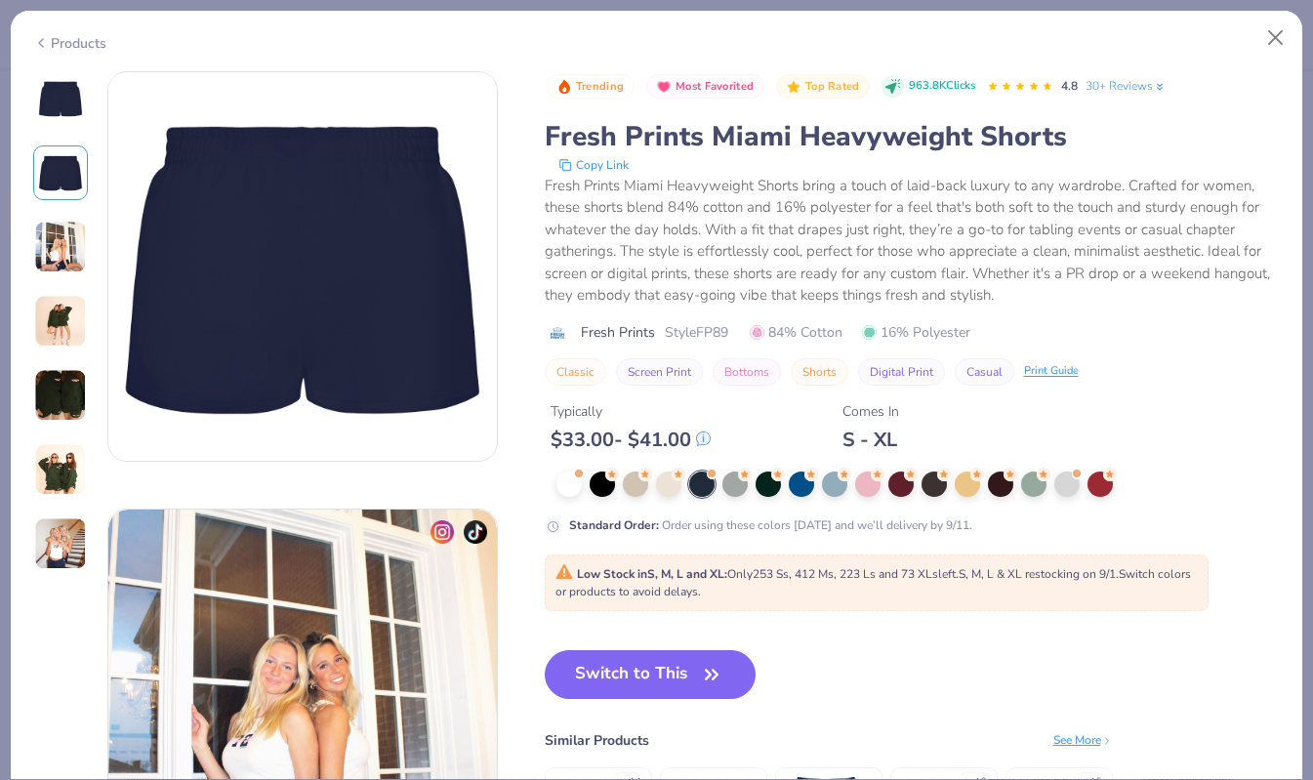
click at [63, 110] on img at bounding box center [60, 98] width 47 height 47
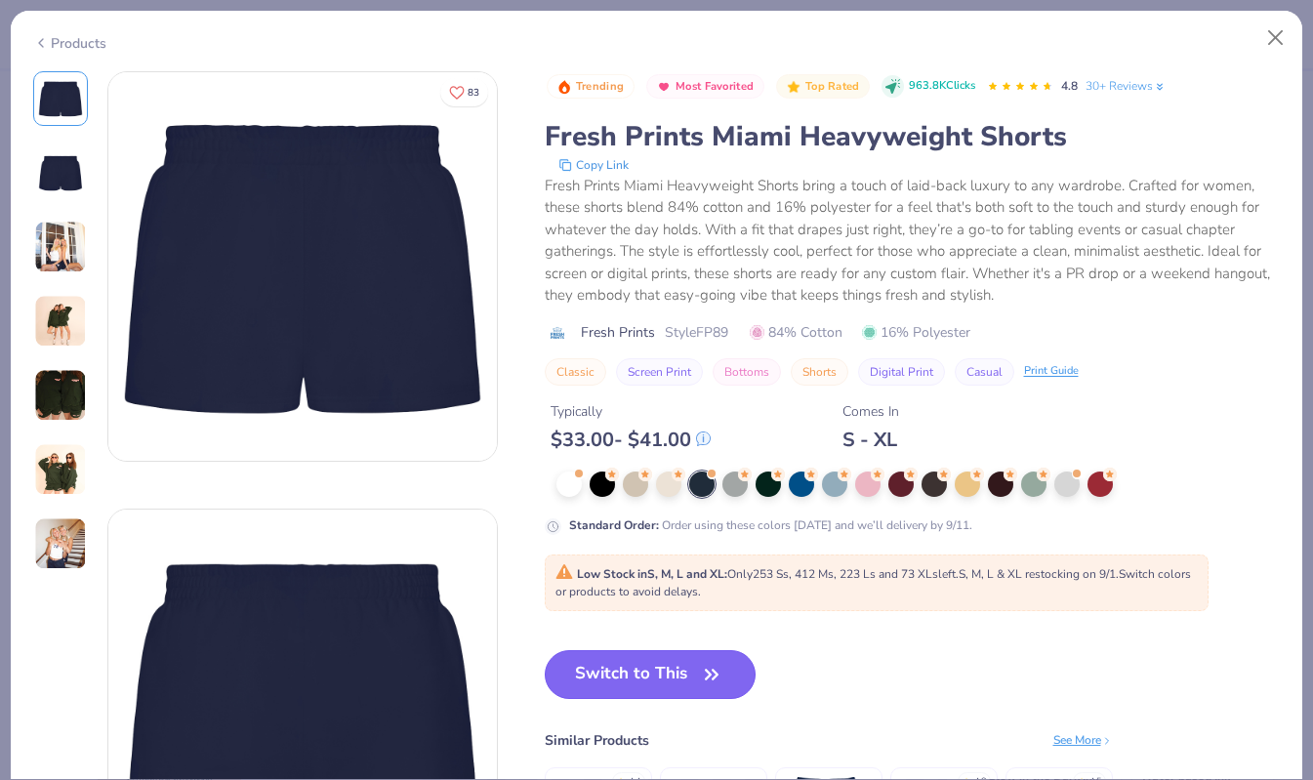
click at [672, 685] on button "Switch to This" at bounding box center [651, 674] width 212 height 49
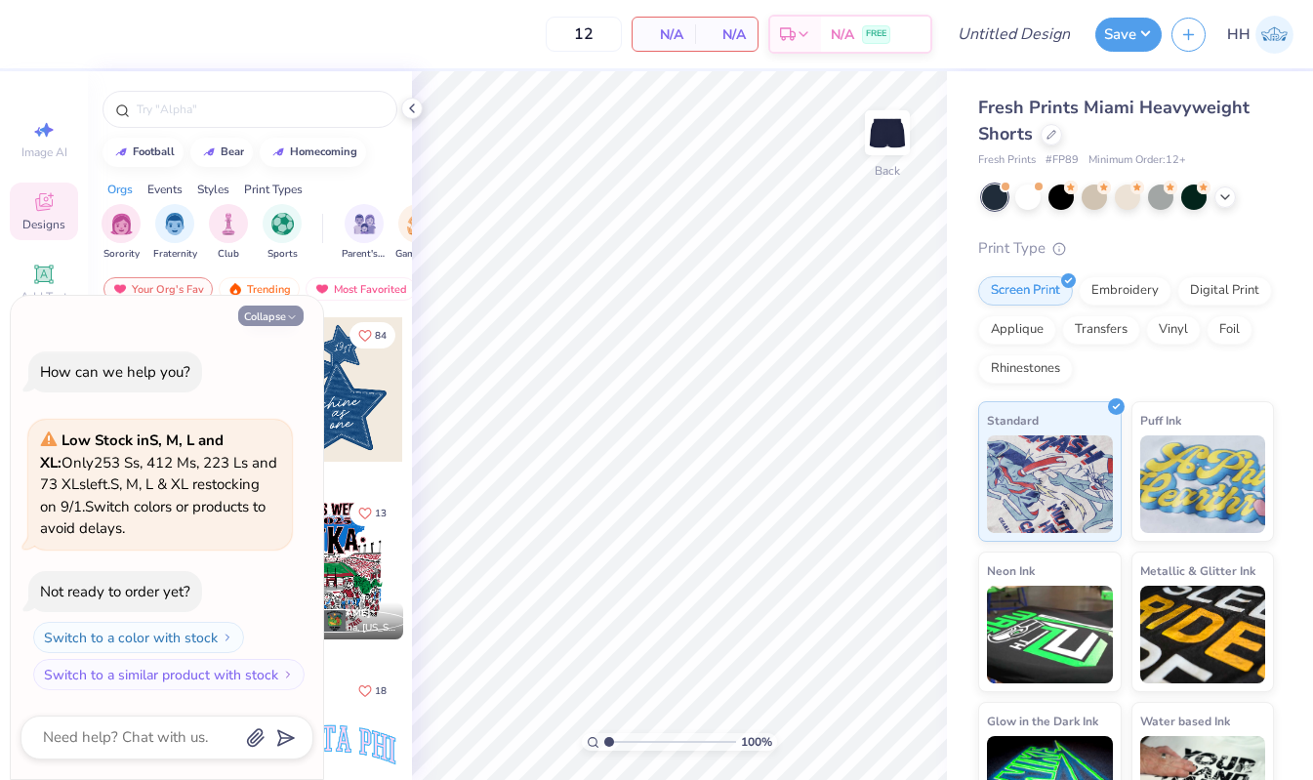
click at [279, 316] on button "Collapse" at bounding box center [270, 315] width 65 height 20
type textarea "x"
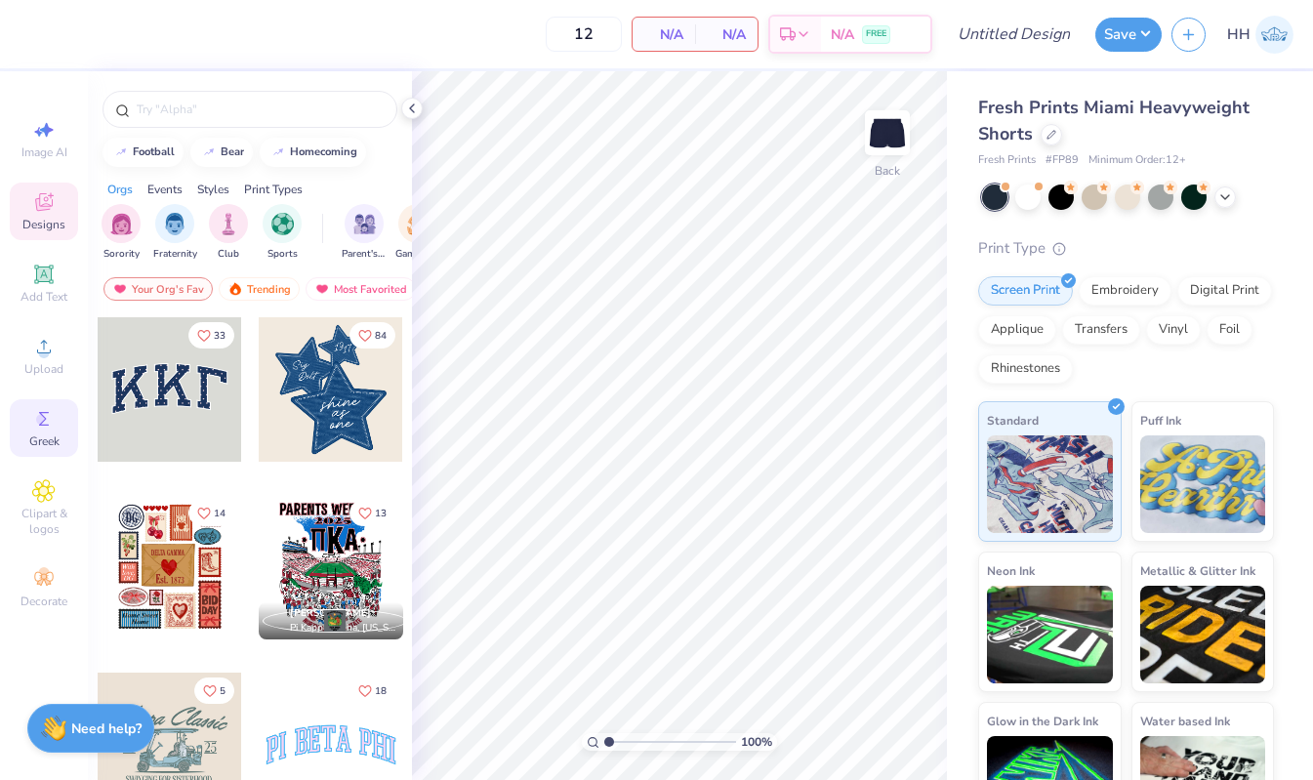
click at [33, 434] on span "Greek" at bounding box center [44, 441] width 30 height 16
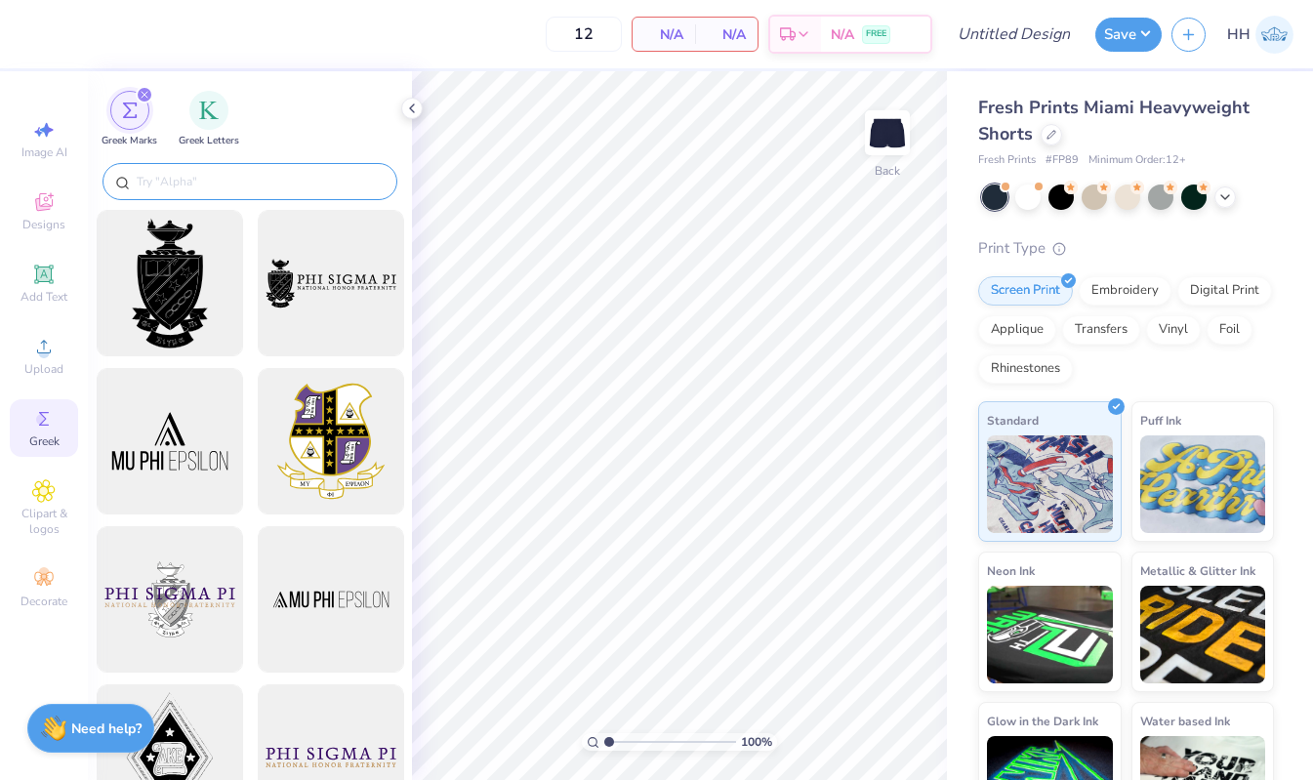
click at [221, 176] on input "text" at bounding box center [260, 182] width 250 height 20
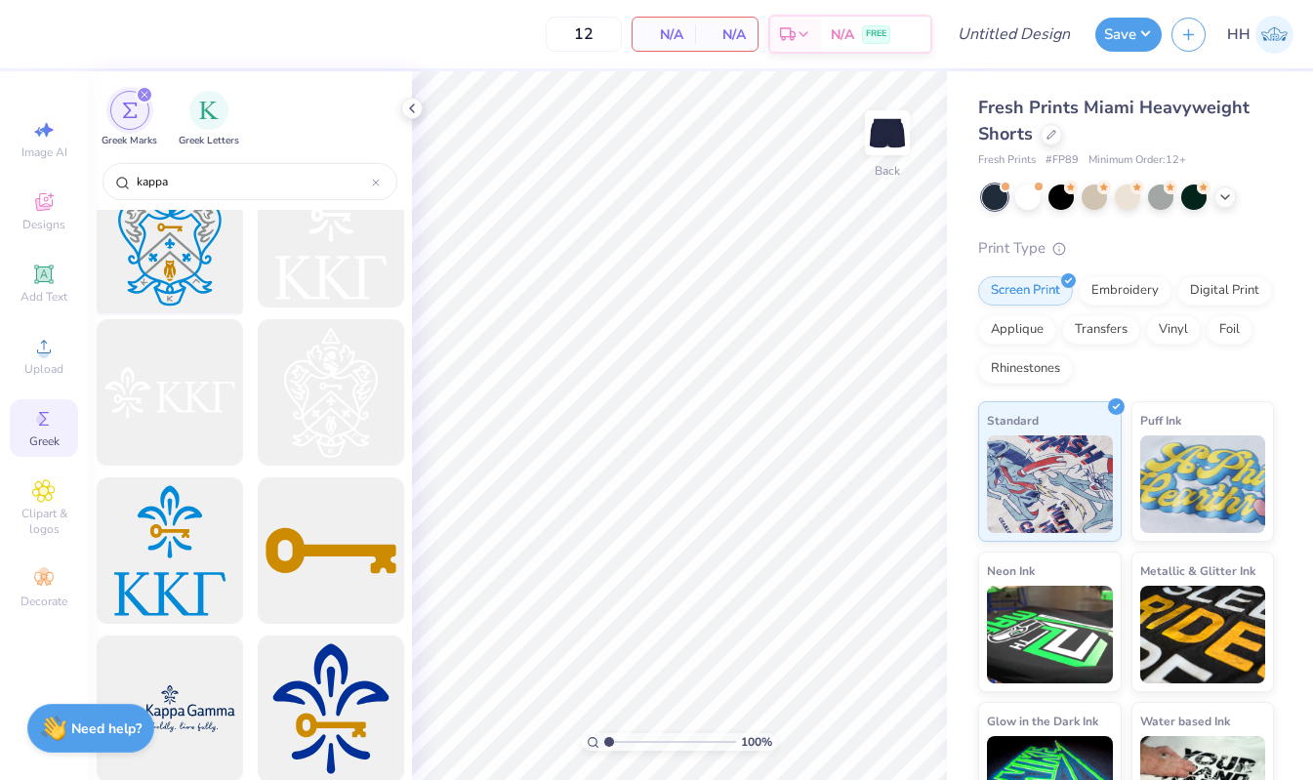
scroll to position [1315, 0]
type input "kappa"
click at [331, 394] on div at bounding box center [330, 391] width 161 height 161
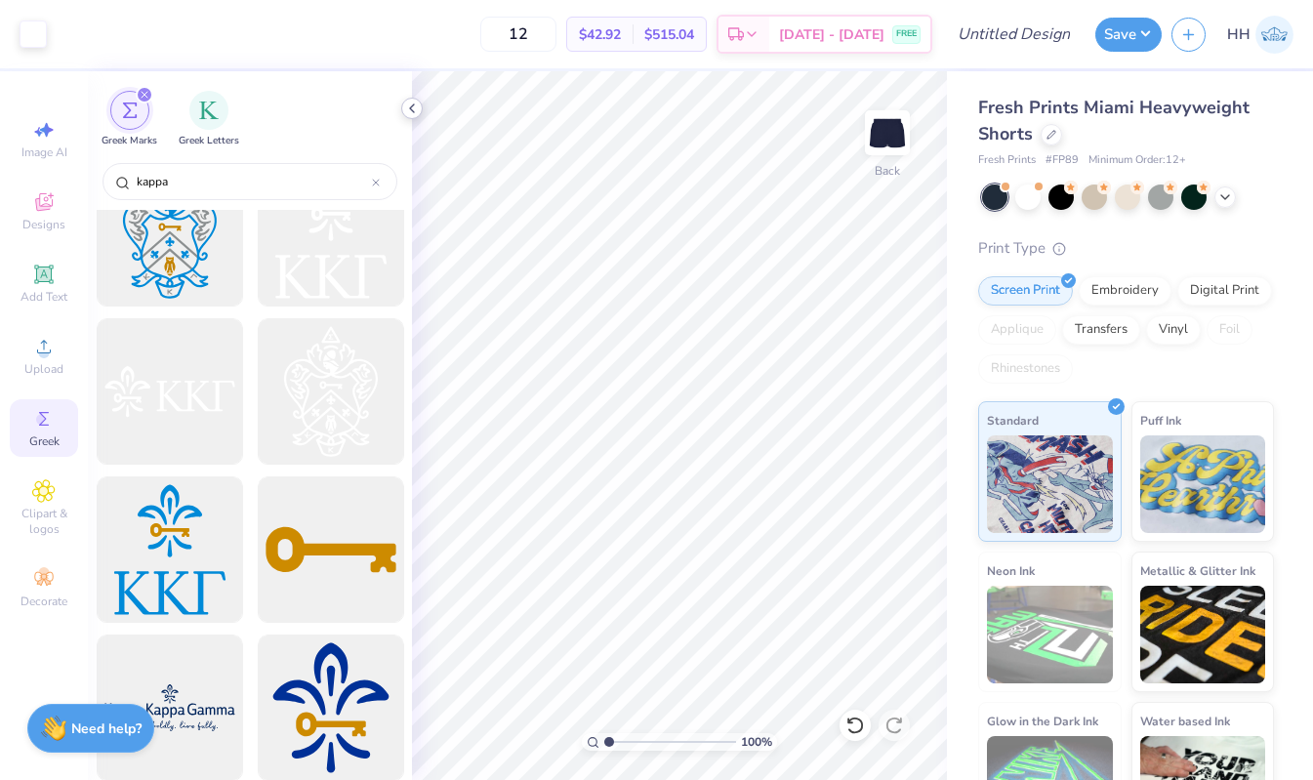
click at [411, 103] on icon at bounding box center [412, 109] width 16 height 16
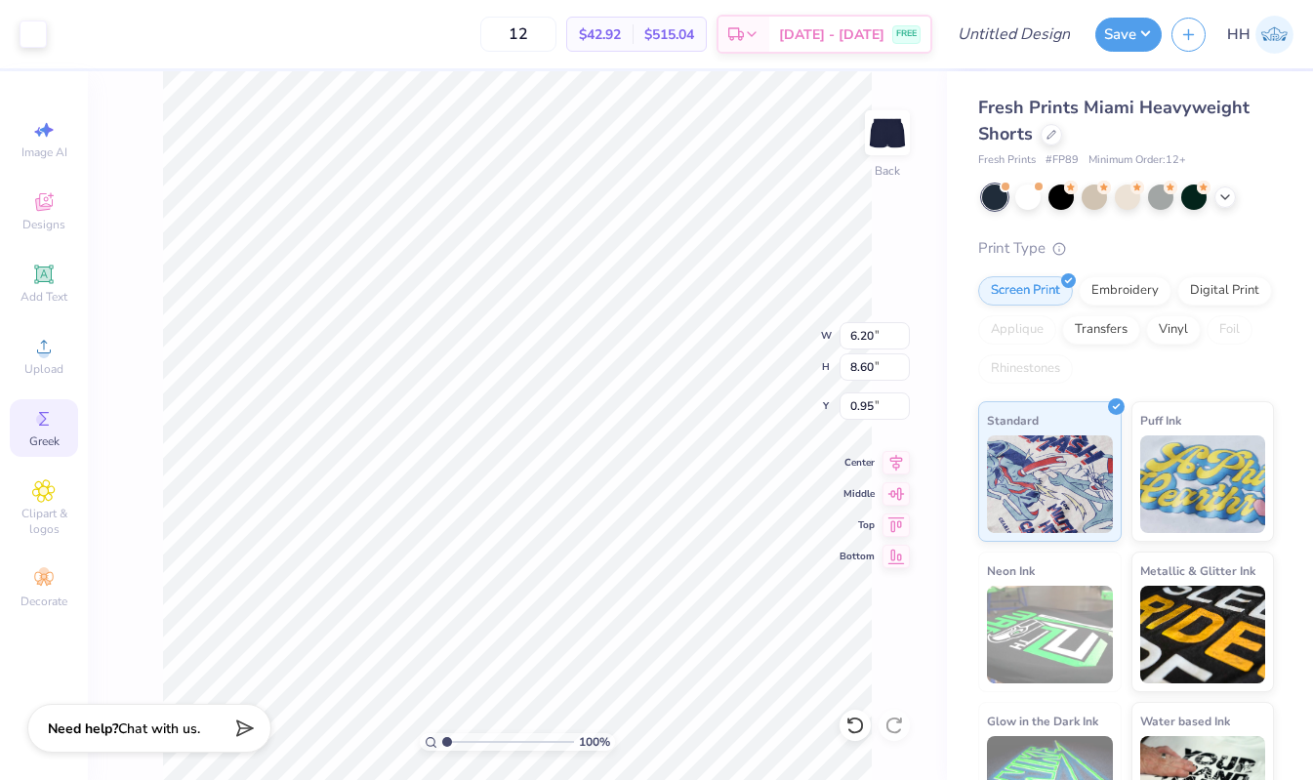
type input "2.72"
type input "3.77"
type input "5.78"
type input "6.23"
type input "1.89"
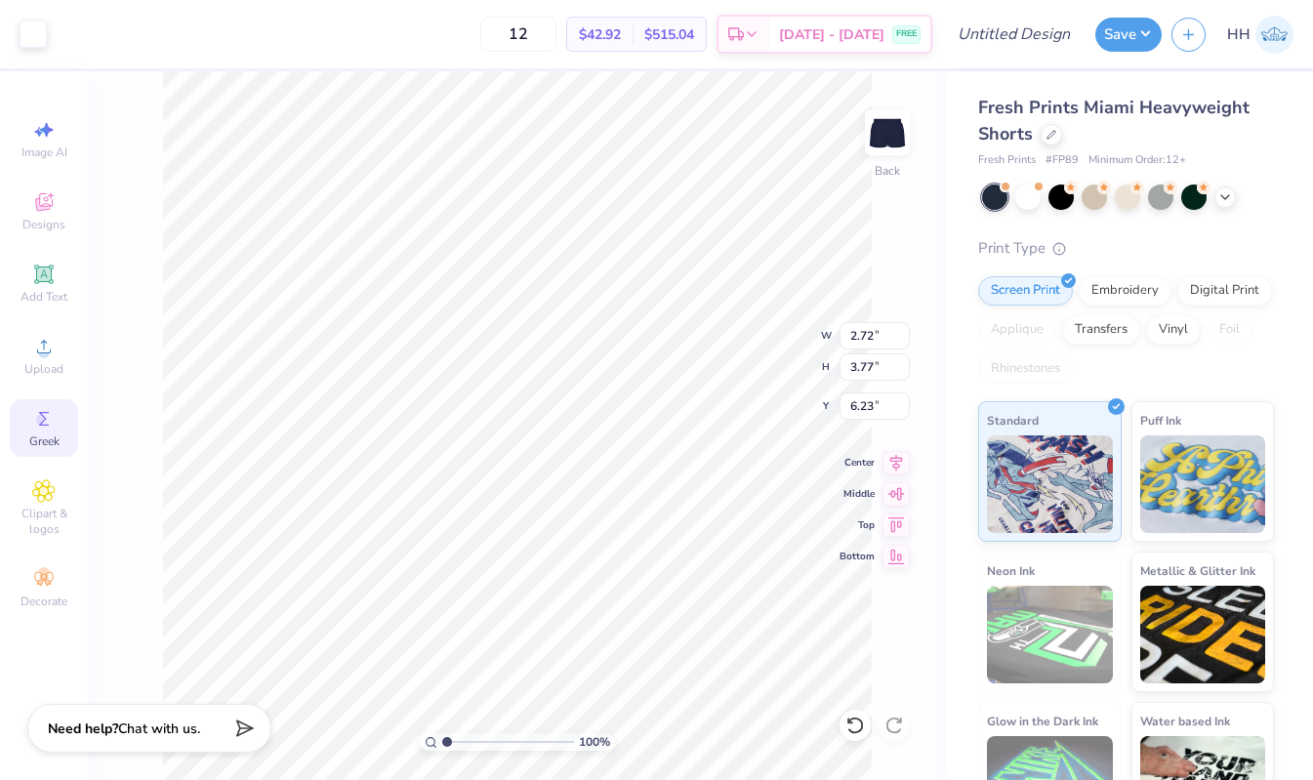
type input "2.62"
type input "7.38"
type input "1.81"
type input "2.51"
type input "7.49"
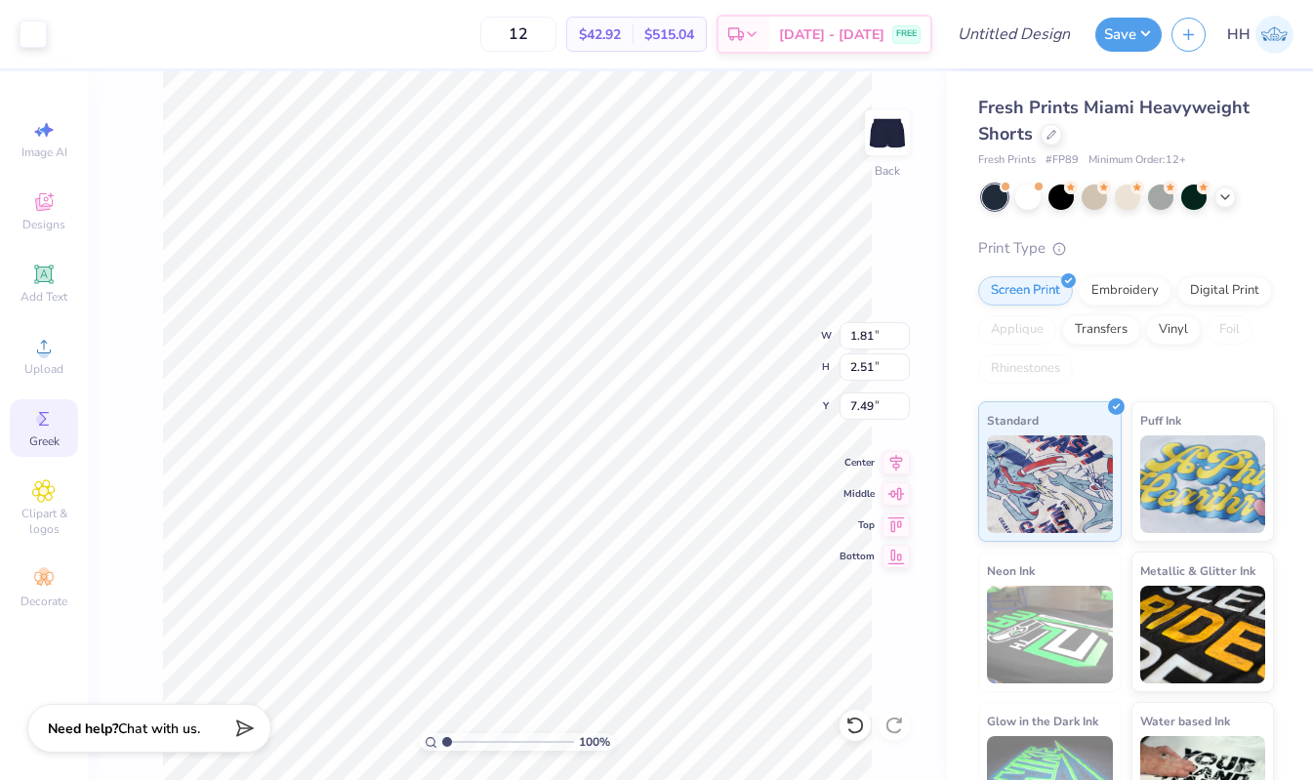
type input "1.98"
type input "2.74"
type input "7.25"
click at [931, 313] on div "100 % Back W 1.98 1.98 " H 2.74 2.74 " Y 7.25 7.25 " Center Middle Top Bottom" at bounding box center [517, 425] width 859 height 708
type input "7.26"
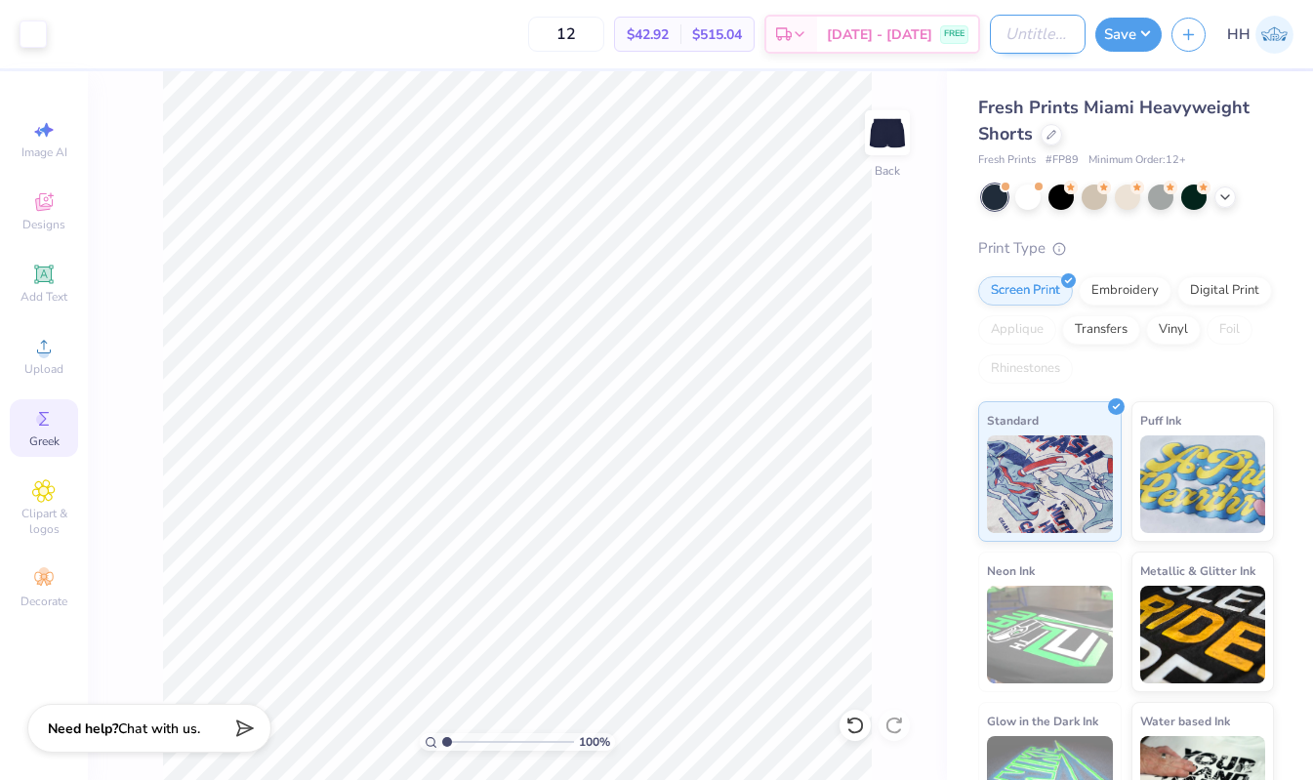
click at [1029, 20] on input "Design Title" at bounding box center [1038, 34] width 96 height 39
click at [1048, 31] on input "Kappa Varsity Set" at bounding box center [1038, 34] width 96 height 39
click at [1070, 33] on input "Kappa Varsity Set" at bounding box center [1038, 34] width 96 height 39
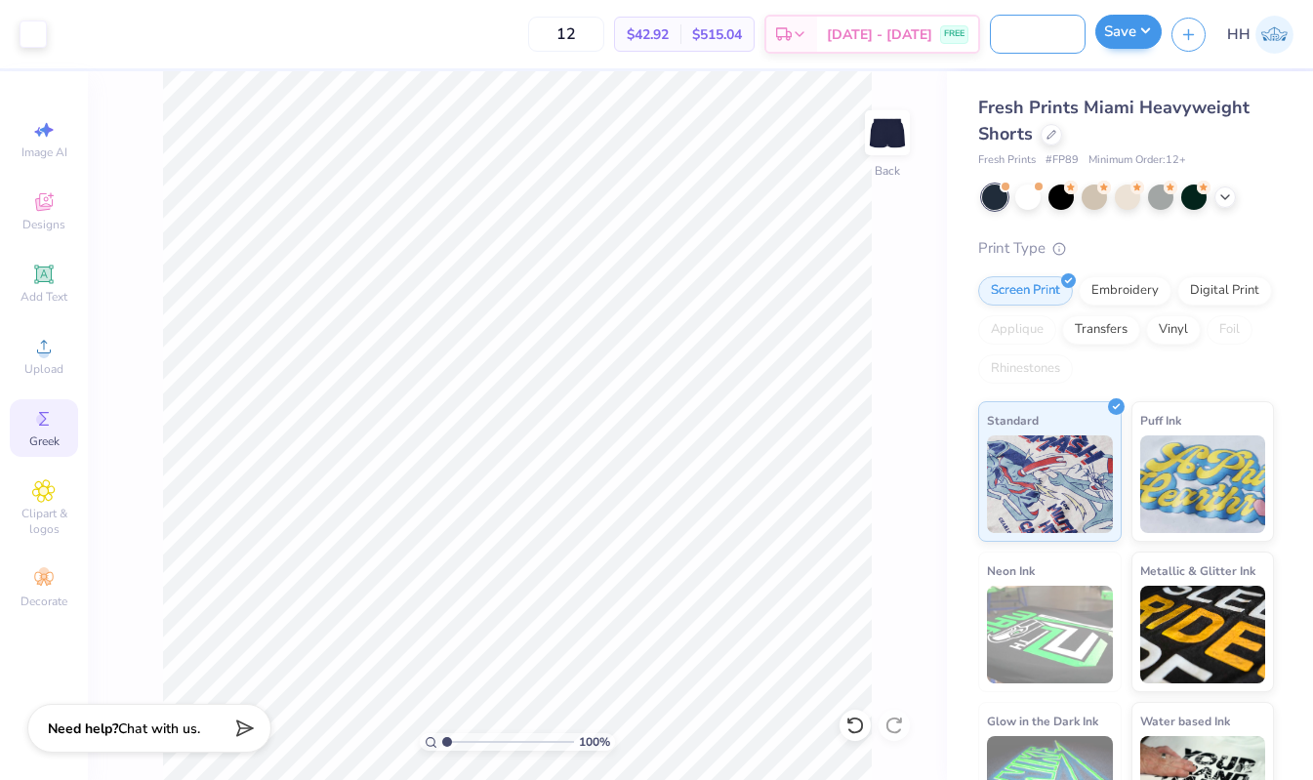
type input "Kappa Varsity Set Shorts"
click at [1135, 29] on button "Save" at bounding box center [1128, 32] width 66 height 34
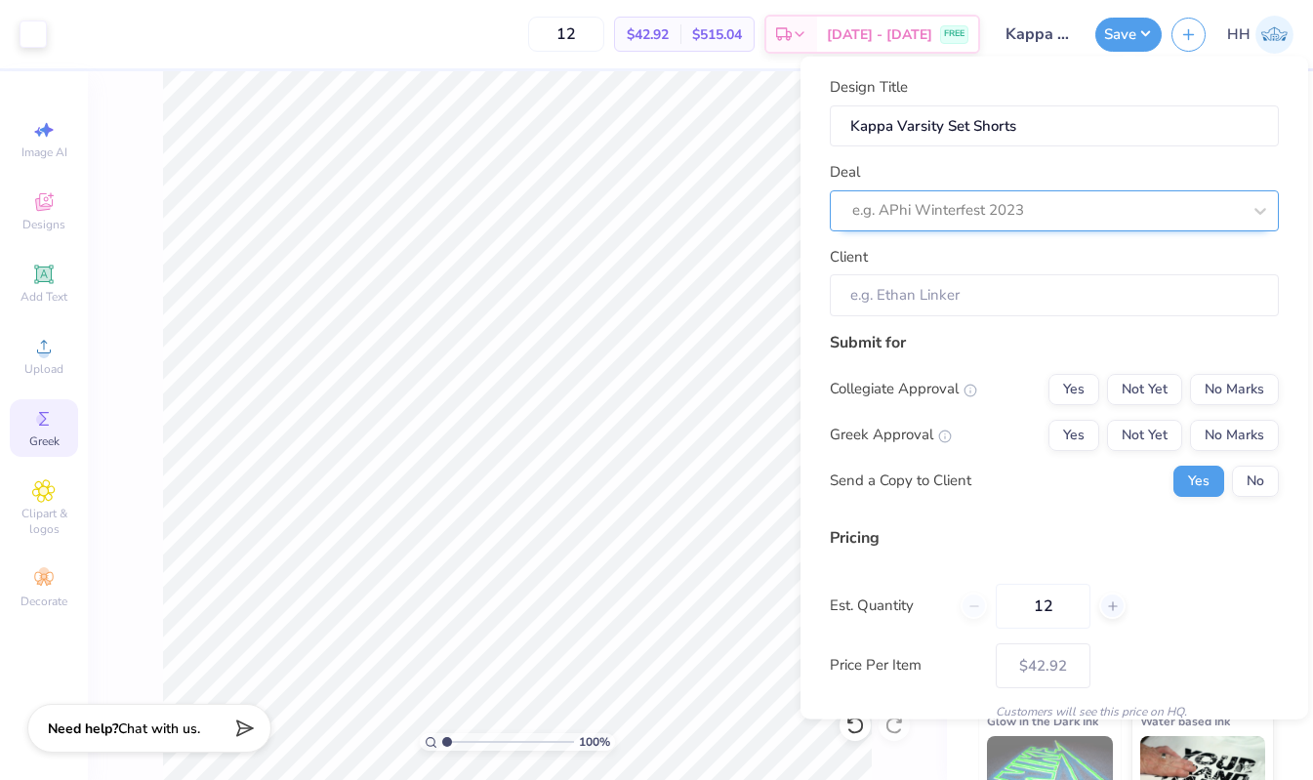
click at [1043, 208] on div at bounding box center [1046, 210] width 388 height 26
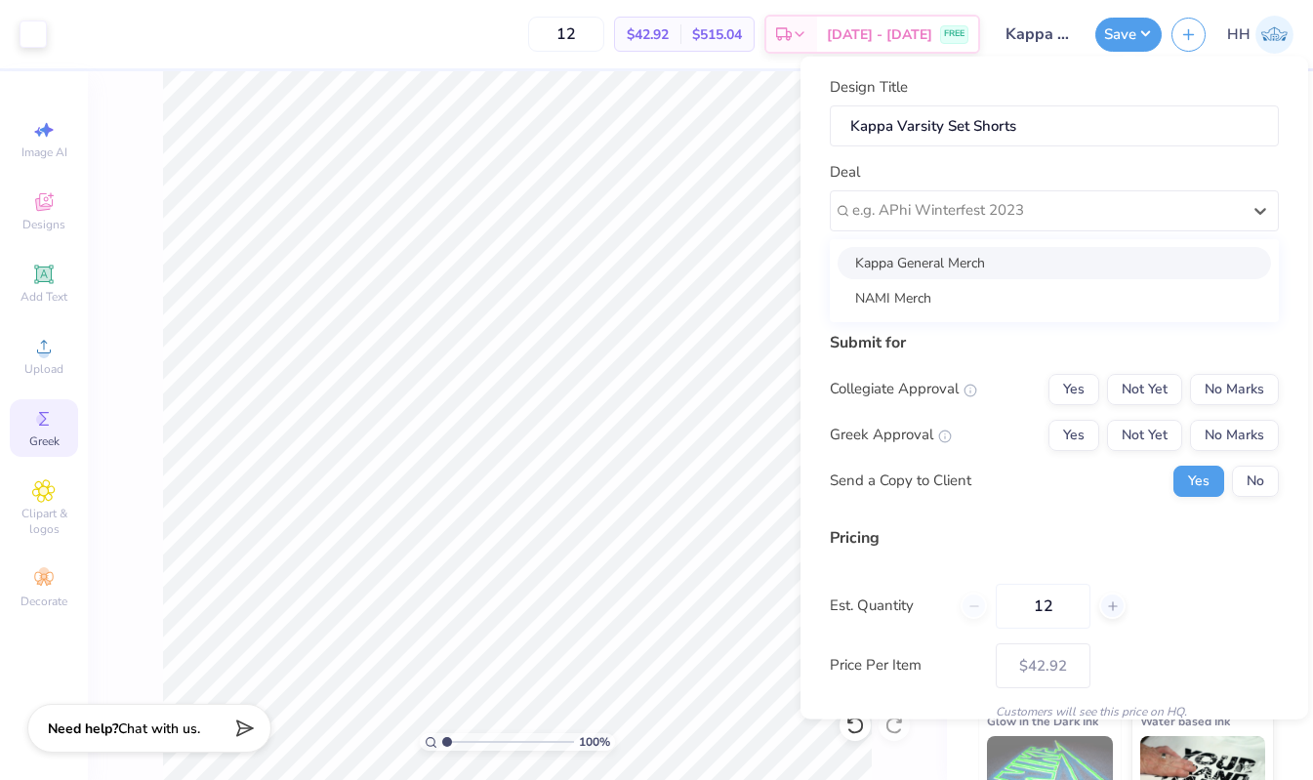
click at [1029, 266] on div "Kappa General Merch" at bounding box center [1053, 262] width 433 height 32
type input "Parker Bowers"
type input "$64.41"
click at [1075, 383] on button "Yes" at bounding box center [1073, 388] width 51 height 31
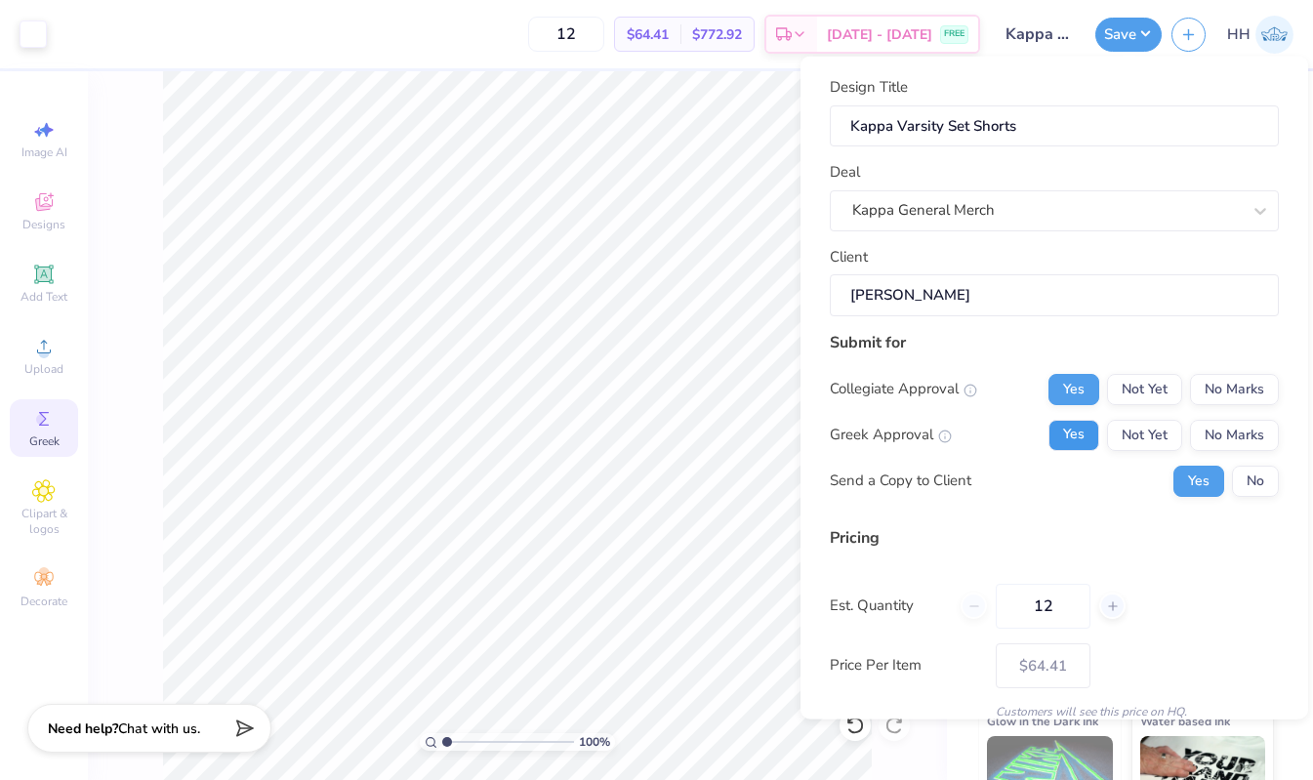
click at [1073, 431] on button "Yes" at bounding box center [1073, 434] width 51 height 31
click at [1273, 485] on button "No" at bounding box center [1255, 480] width 47 height 31
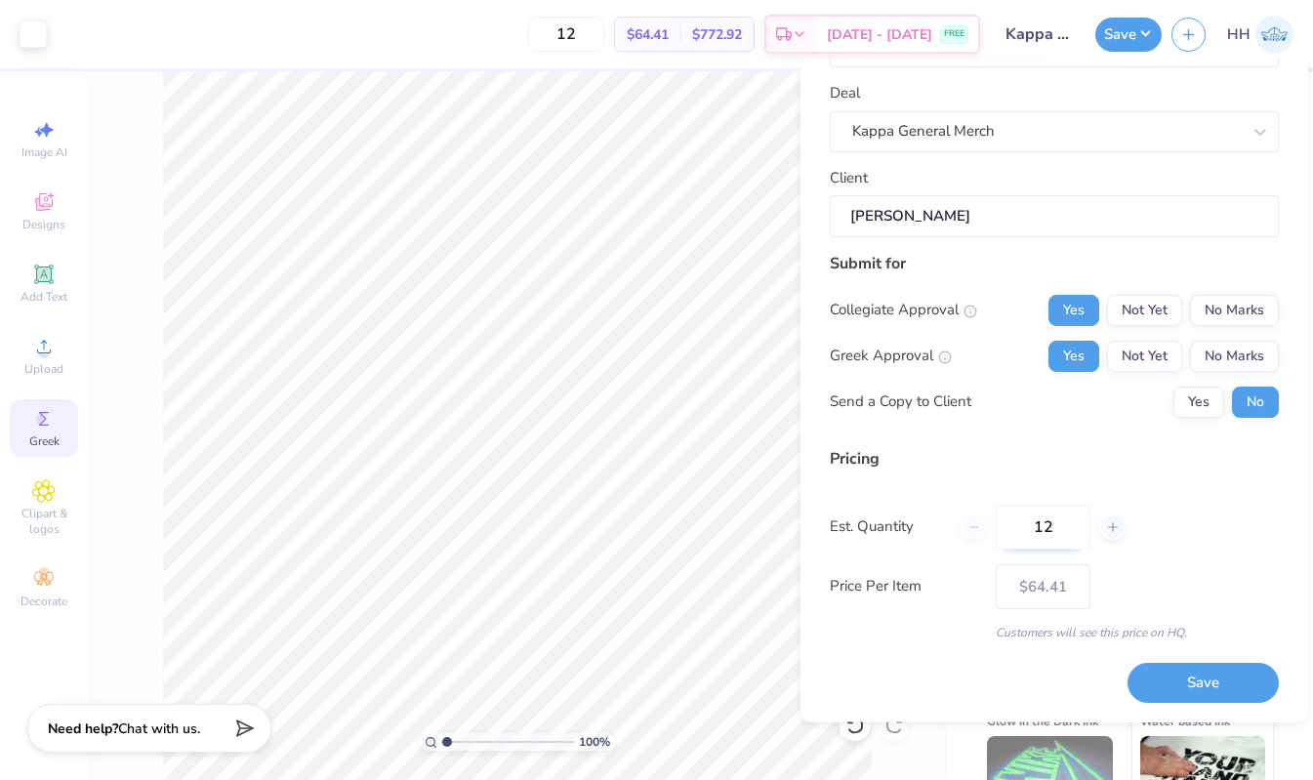
click at [1074, 525] on input "12" at bounding box center [1042, 527] width 95 height 45
type input "1"
type input "100"
type input "$45.45"
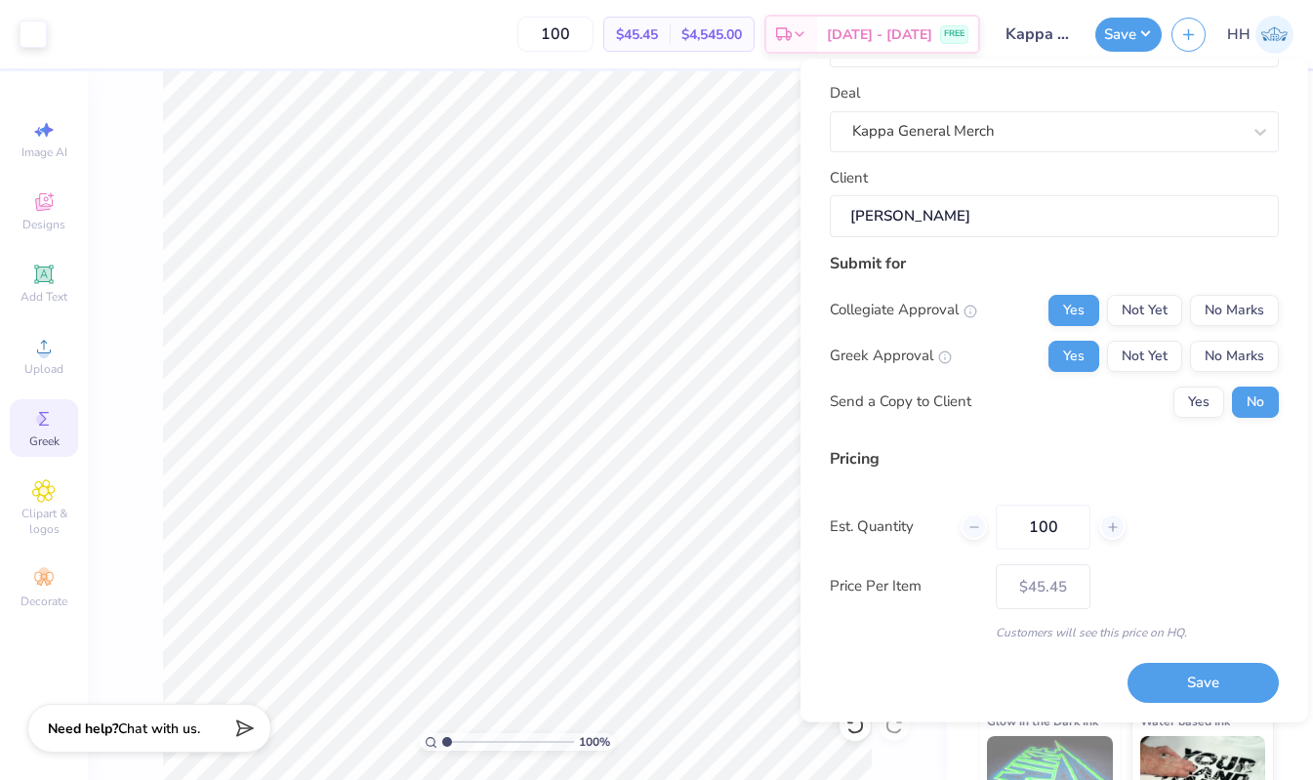
type input "100"
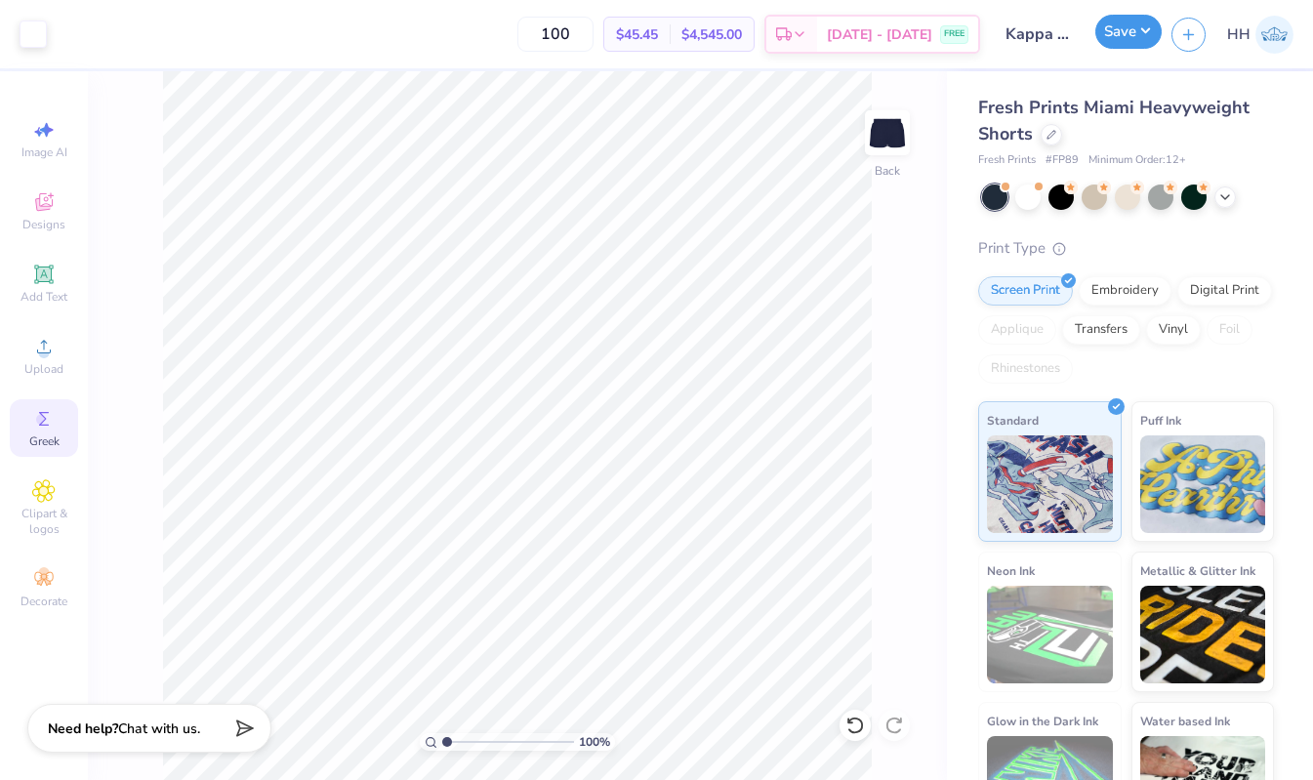
click at [1122, 31] on button "Save" at bounding box center [1128, 32] width 66 height 34
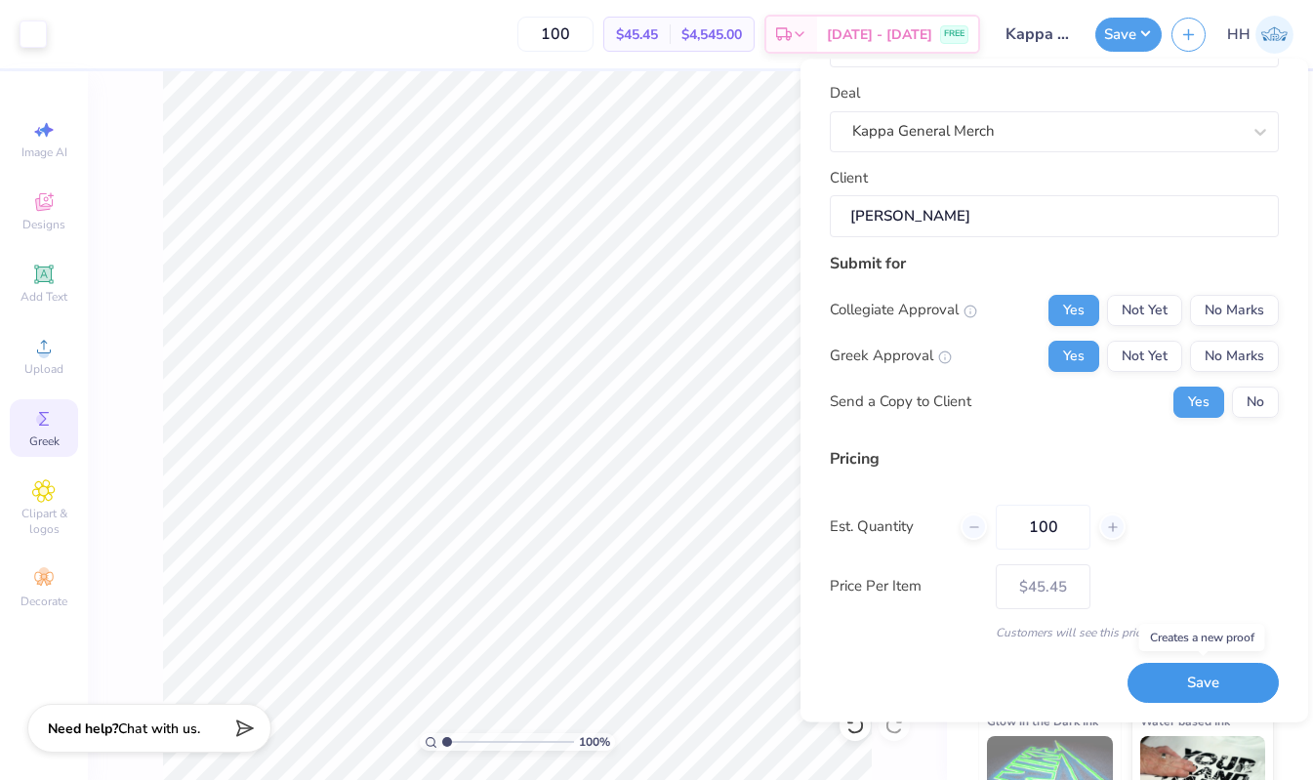
click at [1225, 677] on button "Save" at bounding box center [1202, 684] width 151 height 40
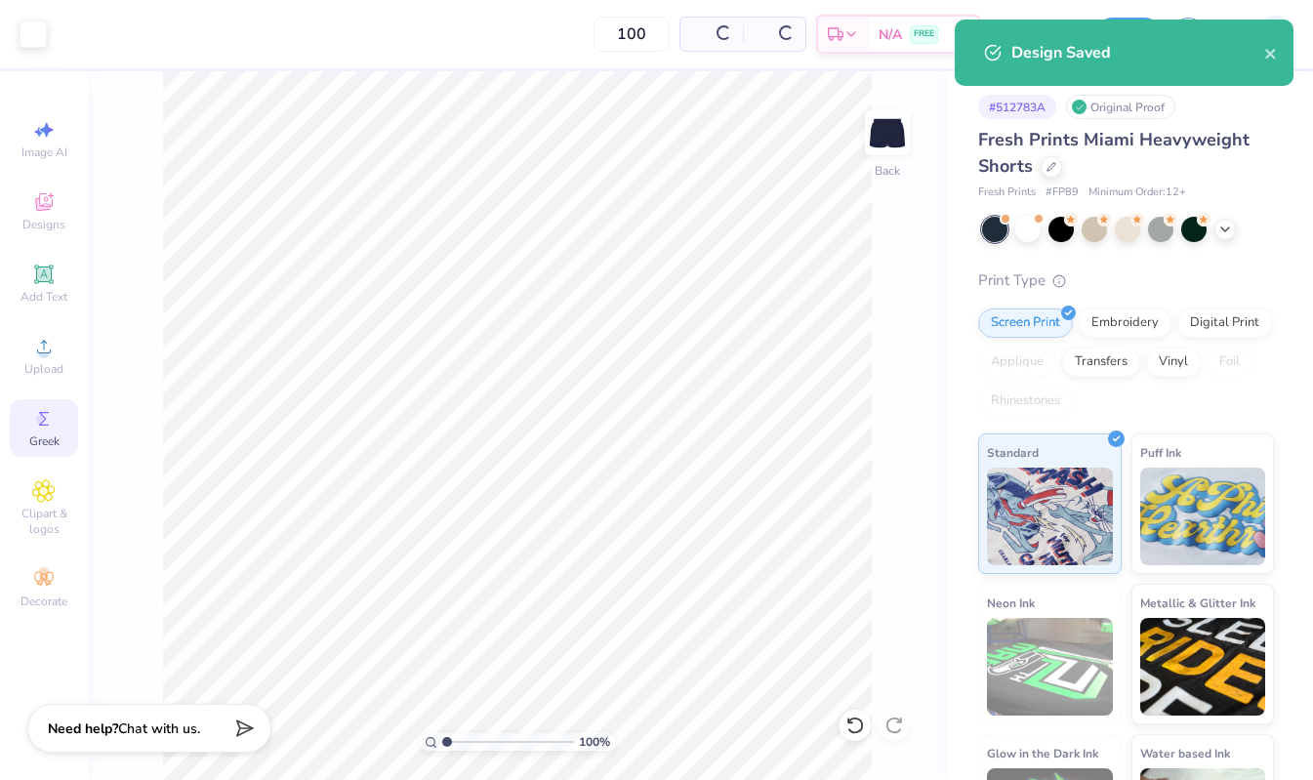
type input "$45.45"
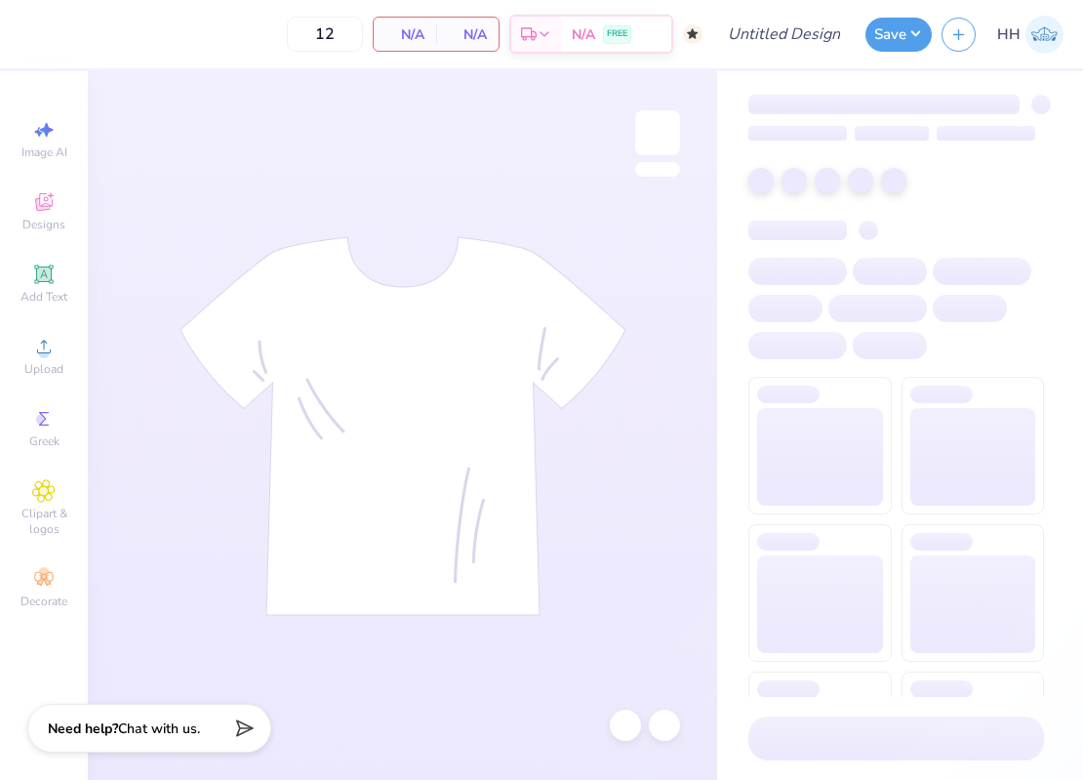
type input "50"
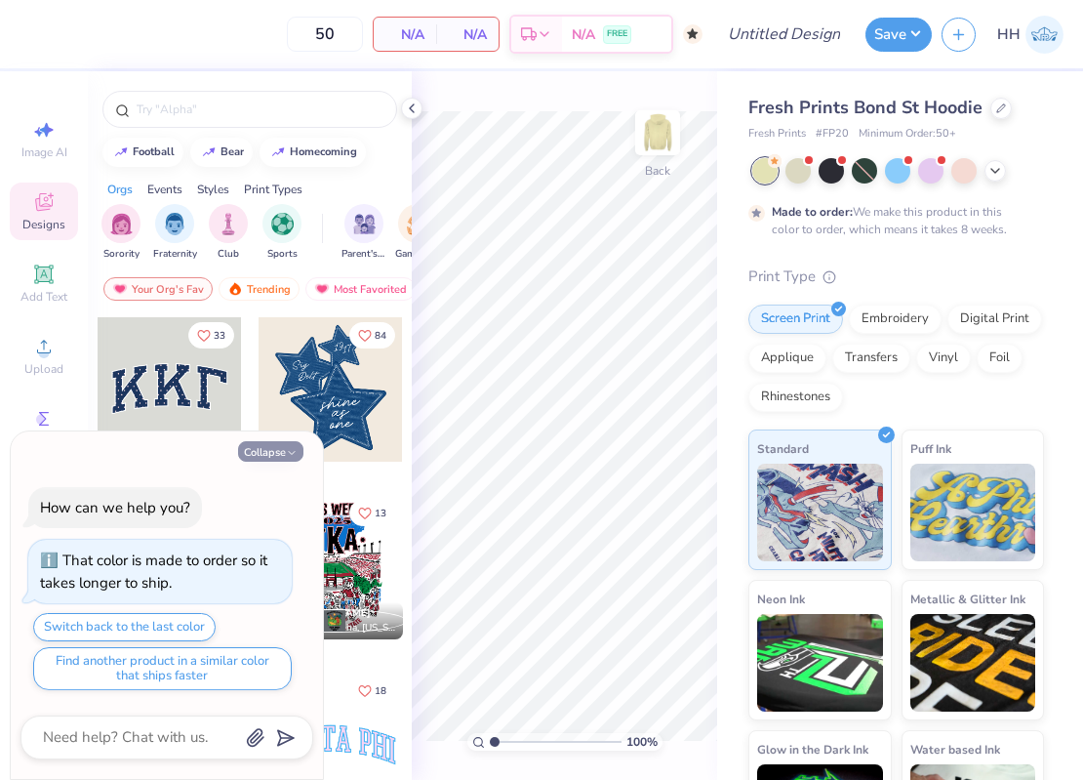
click at [291, 449] on icon "button" at bounding box center [292, 453] width 12 height 12
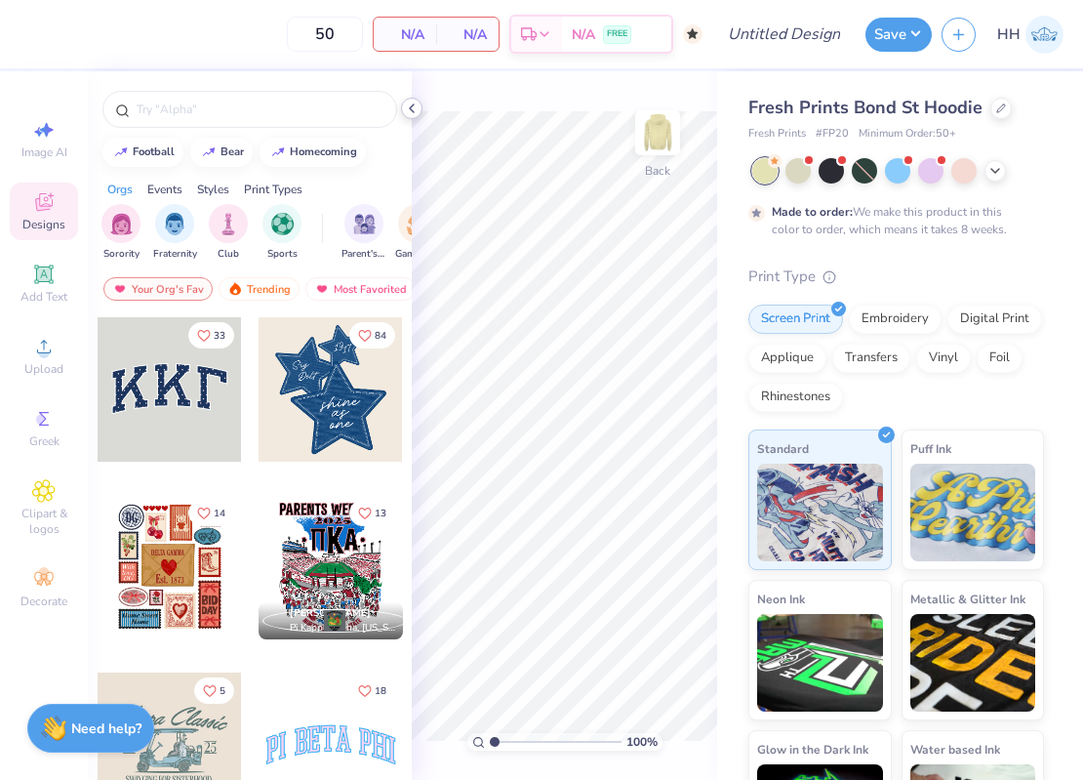
click at [409, 105] on icon at bounding box center [412, 109] width 16 height 16
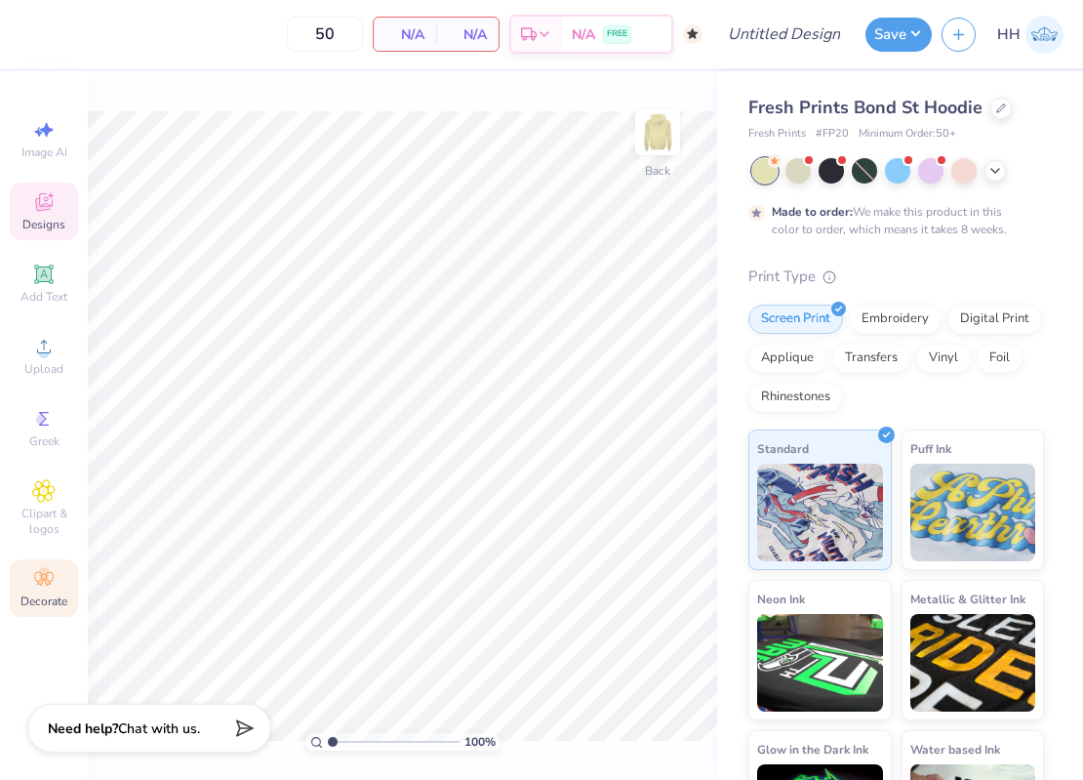
click at [44, 580] on icon at bounding box center [43, 579] width 19 height 14
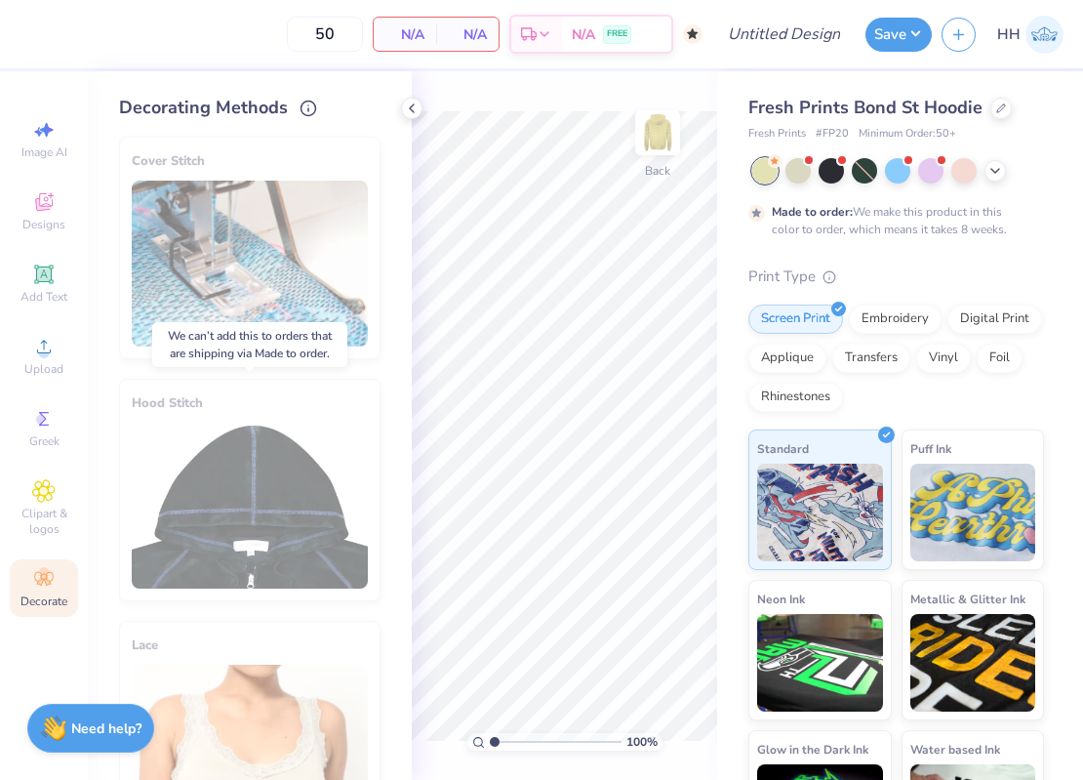
scroll to position [56, 0]
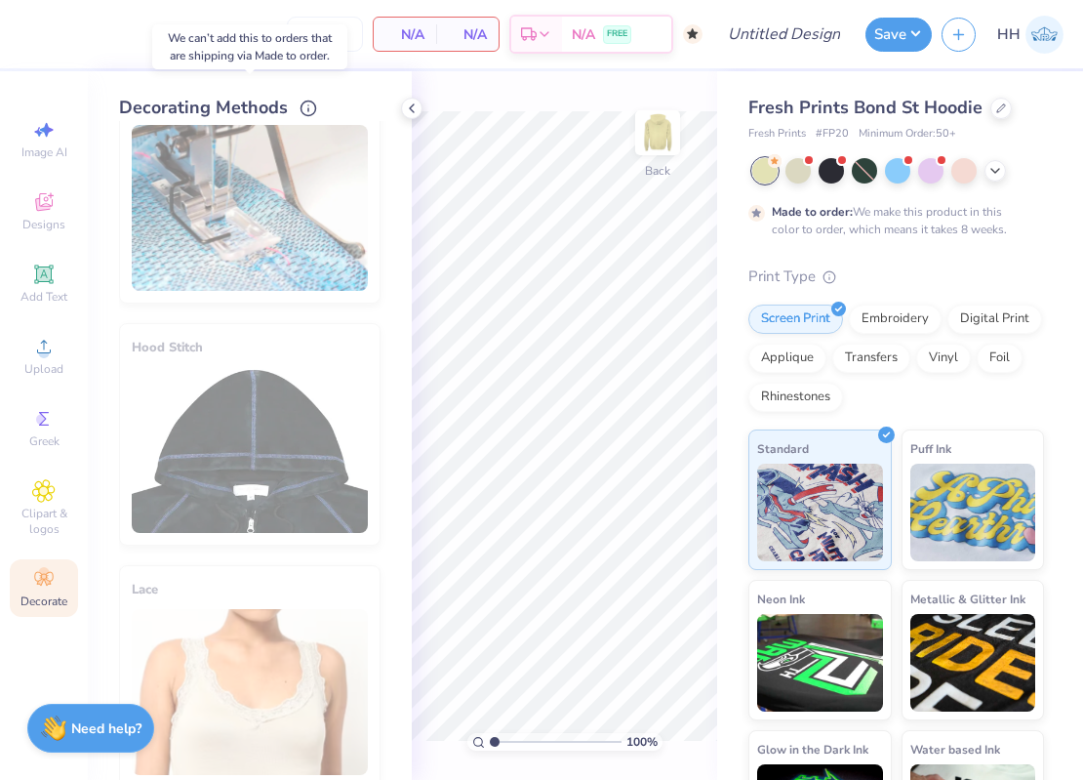
click at [312, 205] on div "Cover Stitch" at bounding box center [250, 192] width 262 height 222
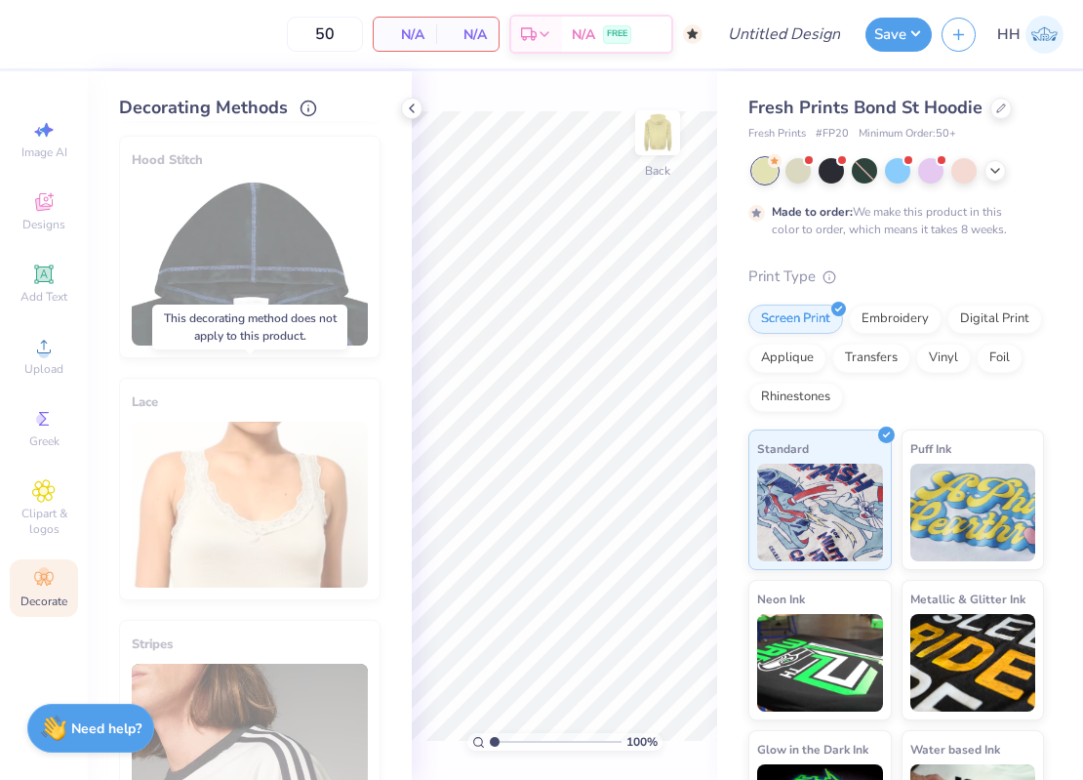
scroll to position [229, 0]
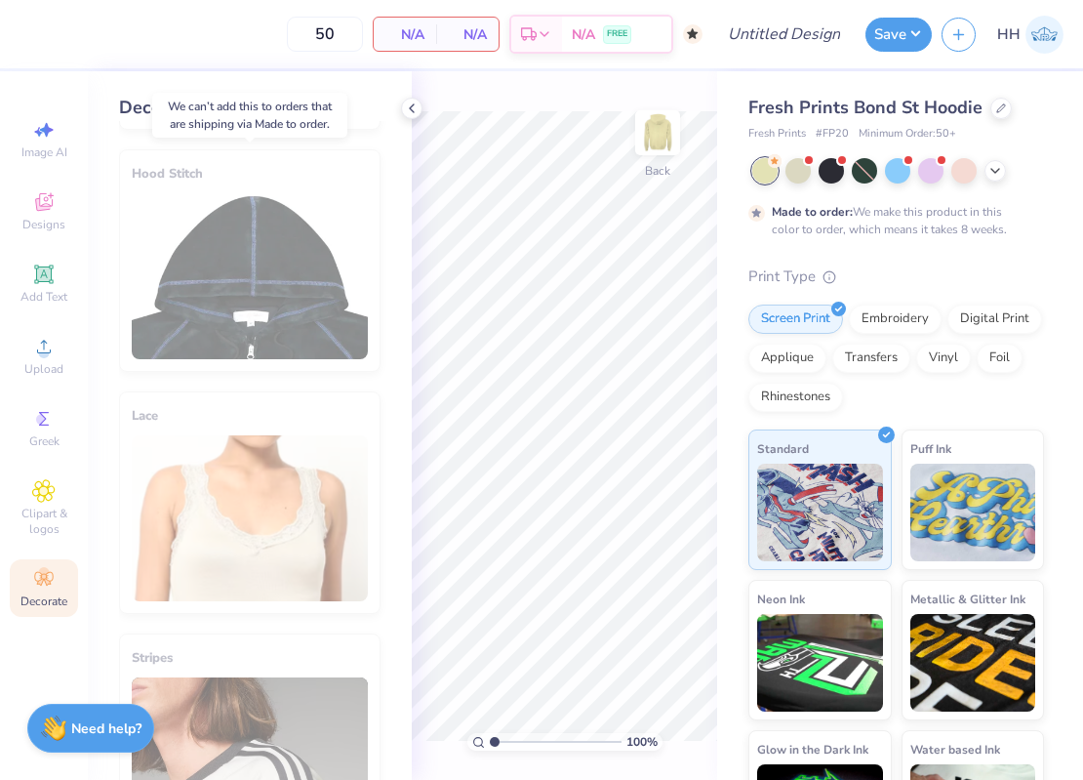
click at [280, 228] on div "Hood Stitch" at bounding box center [250, 260] width 262 height 222
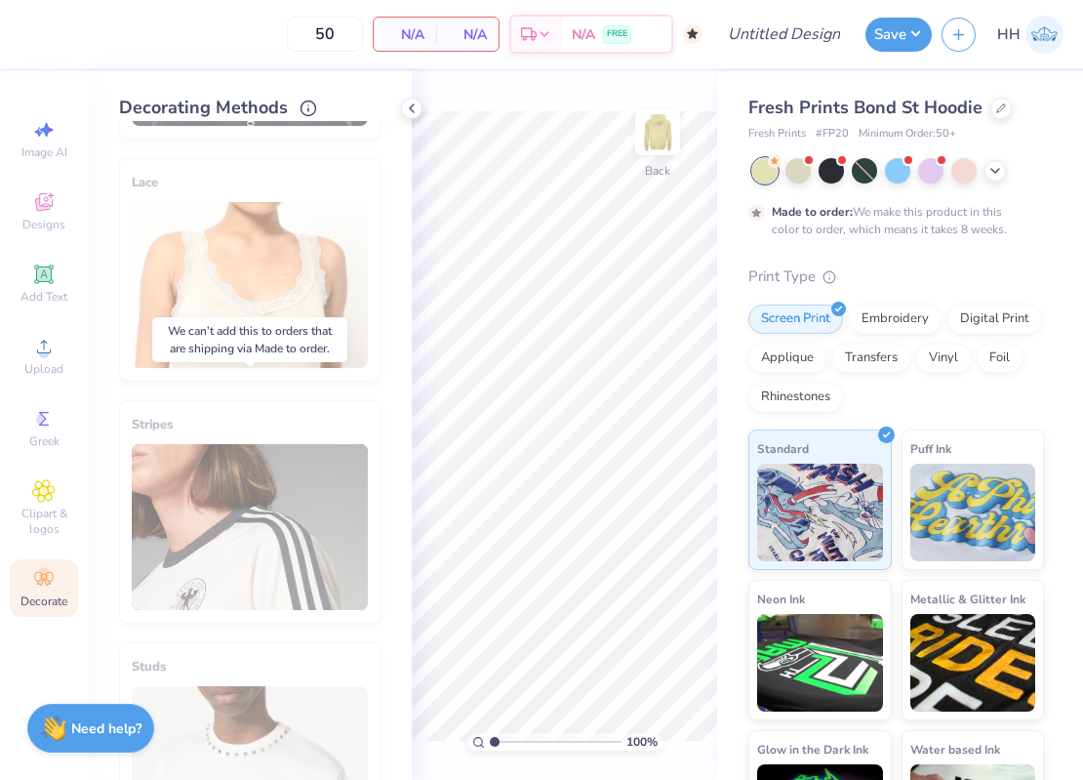
scroll to position [0, 0]
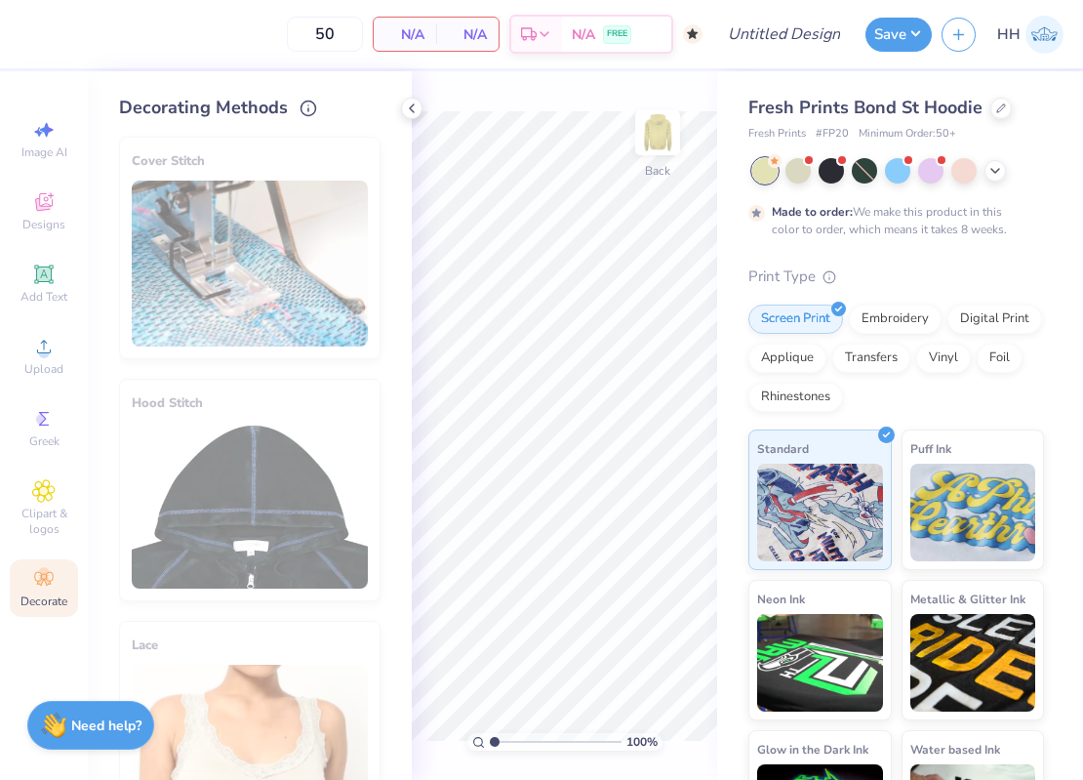
click at [117, 739] on div "Need help? Chat with us." at bounding box center [90, 725] width 127 height 49
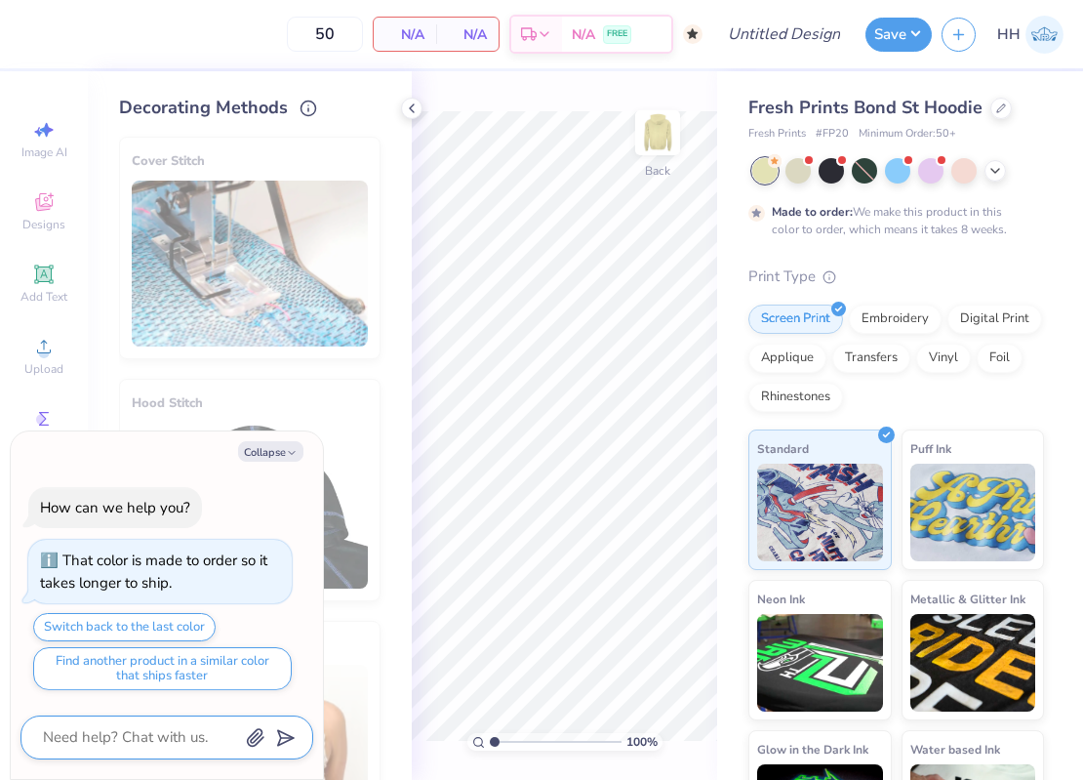
click at [176, 736] on textarea at bounding box center [140, 737] width 198 height 26
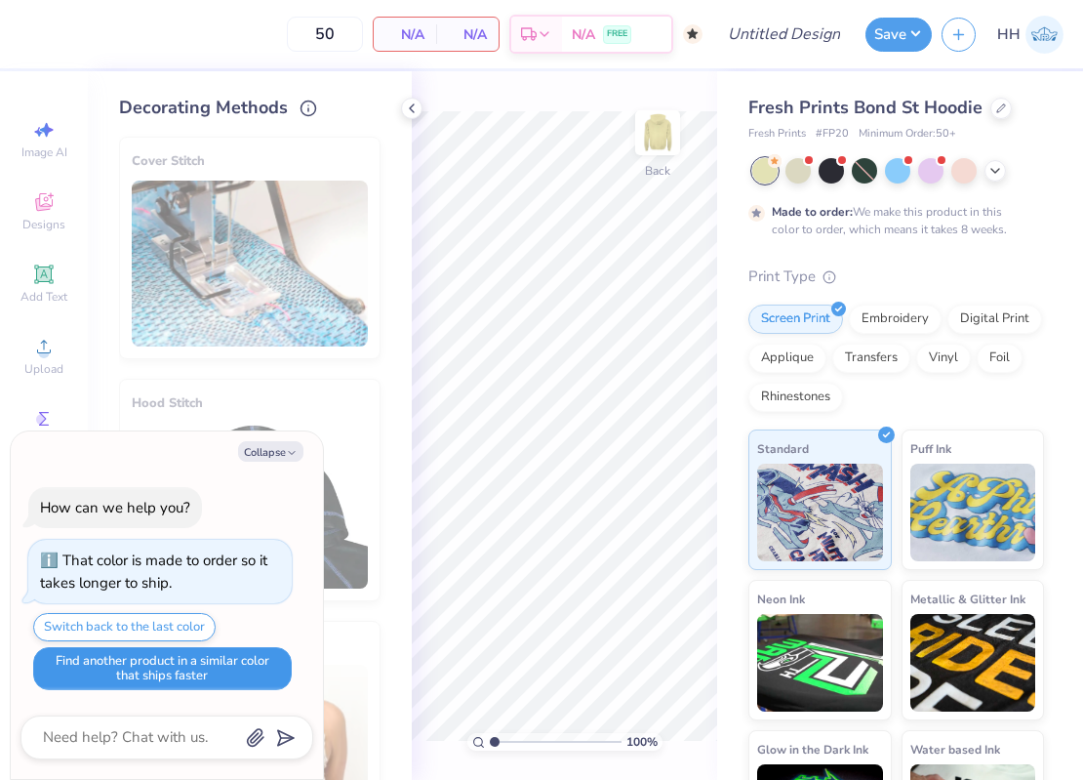
click at [184, 678] on button "Find another product in a similar color that ships faster" at bounding box center [162, 668] width 259 height 43
type textarea "x"
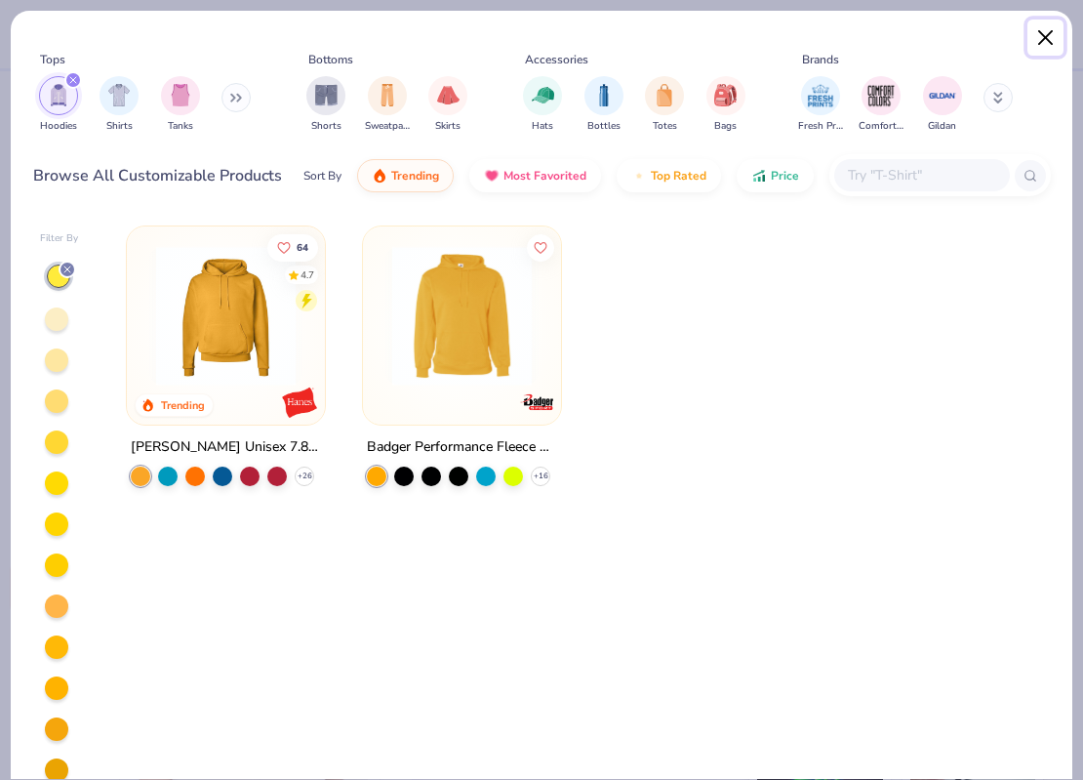
click at [1044, 37] on button "Close" at bounding box center [1046, 38] width 37 height 37
click at [1033, 25] on button "Close" at bounding box center [1046, 38] width 37 height 37
click at [1040, 26] on button "Close" at bounding box center [1046, 38] width 37 height 37
click at [1061, 30] on button "Close" at bounding box center [1046, 38] width 37 height 37
click at [1045, 39] on button "Close" at bounding box center [1046, 38] width 37 height 37
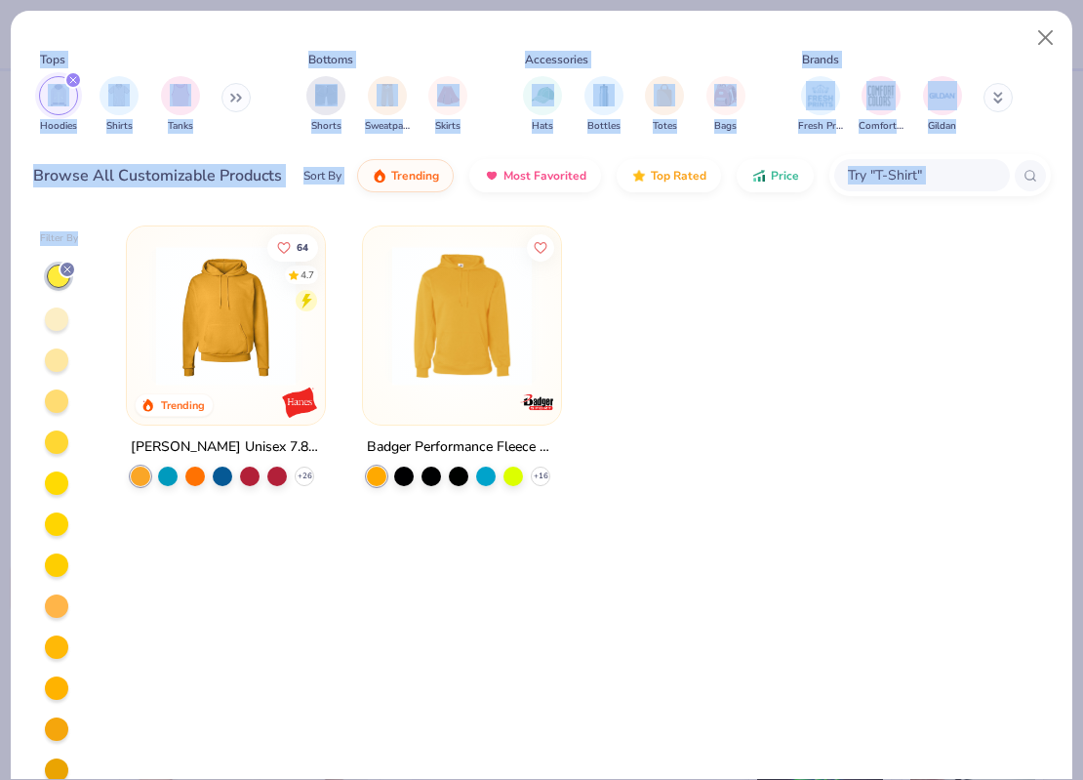
drag, startPoint x: 18, startPoint y: 28, endPoint x: 25, endPoint y: 294, distance: 265.6
click at [28, 291] on div "Tops Hoodies Shirts Tanks Bottoms Shorts Sweatpants Skirts Accessories Hats Bot…" at bounding box center [542, 395] width 1064 height 770
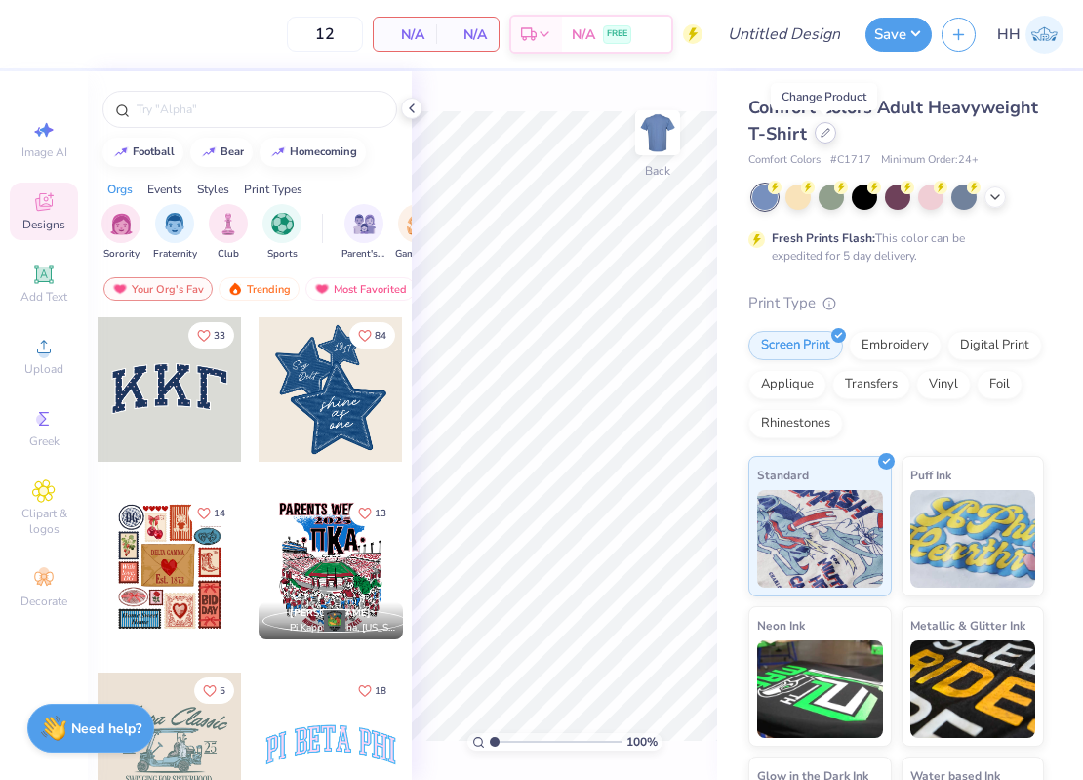
click at [829, 135] on icon at bounding box center [826, 133] width 10 height 10
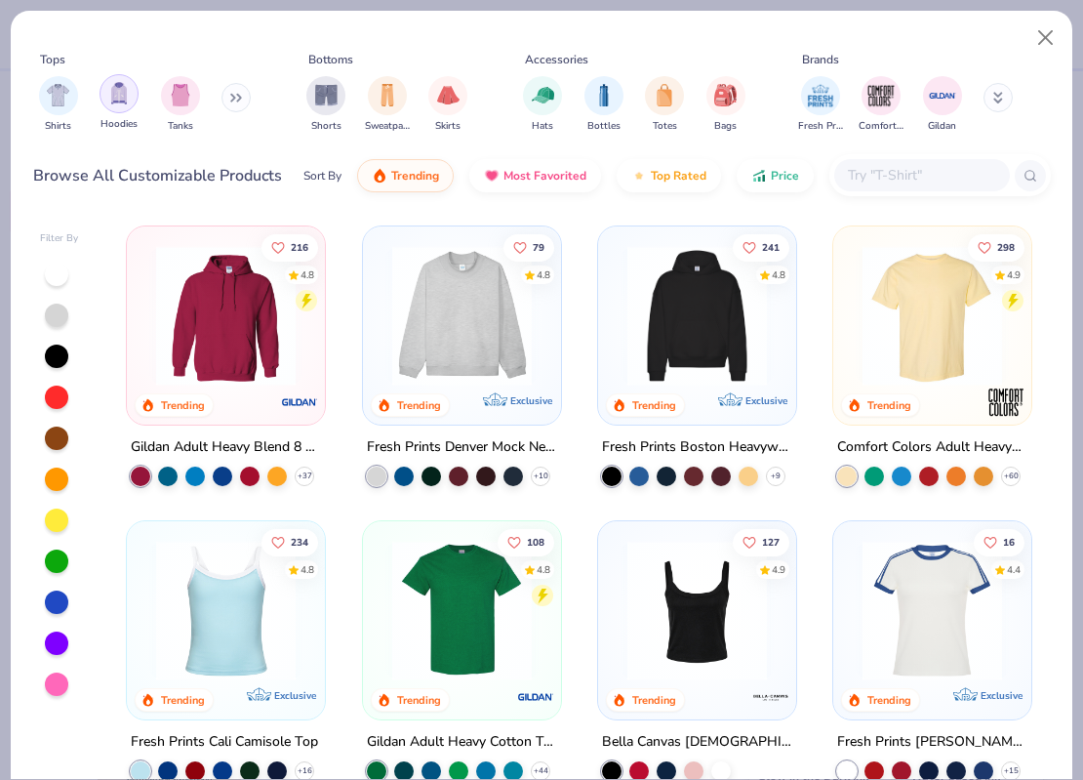
click at [104, 95] on div "filter for Hoodies" at bounding box center [119, 93] width 39 height 39
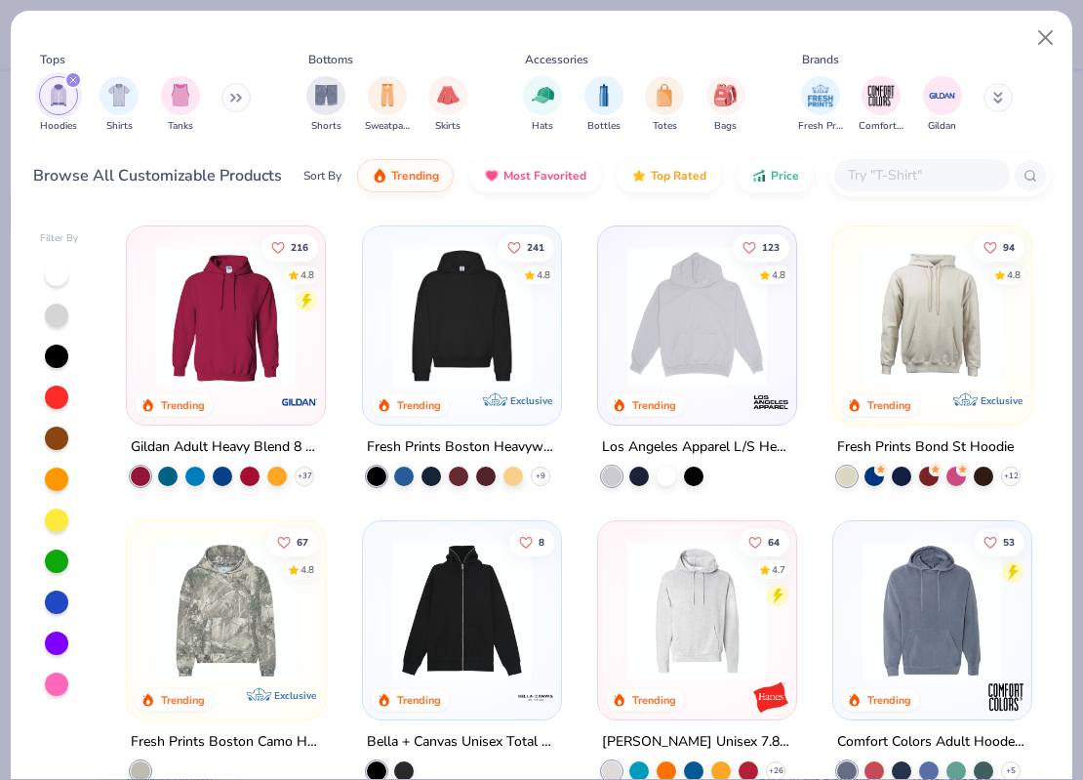
click at [444, 328] on img at bounding box center [462, 316] width 159 height 140
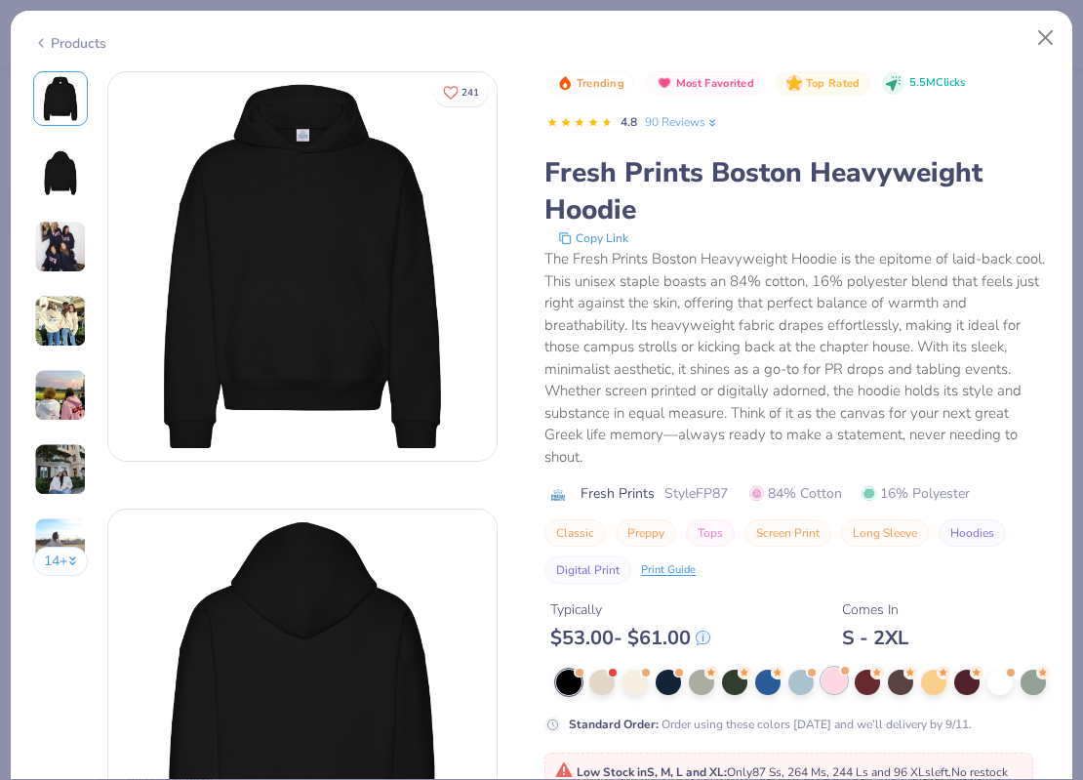
click at [832, 667] on div at bounding box center [834, 679] width 25 height 25
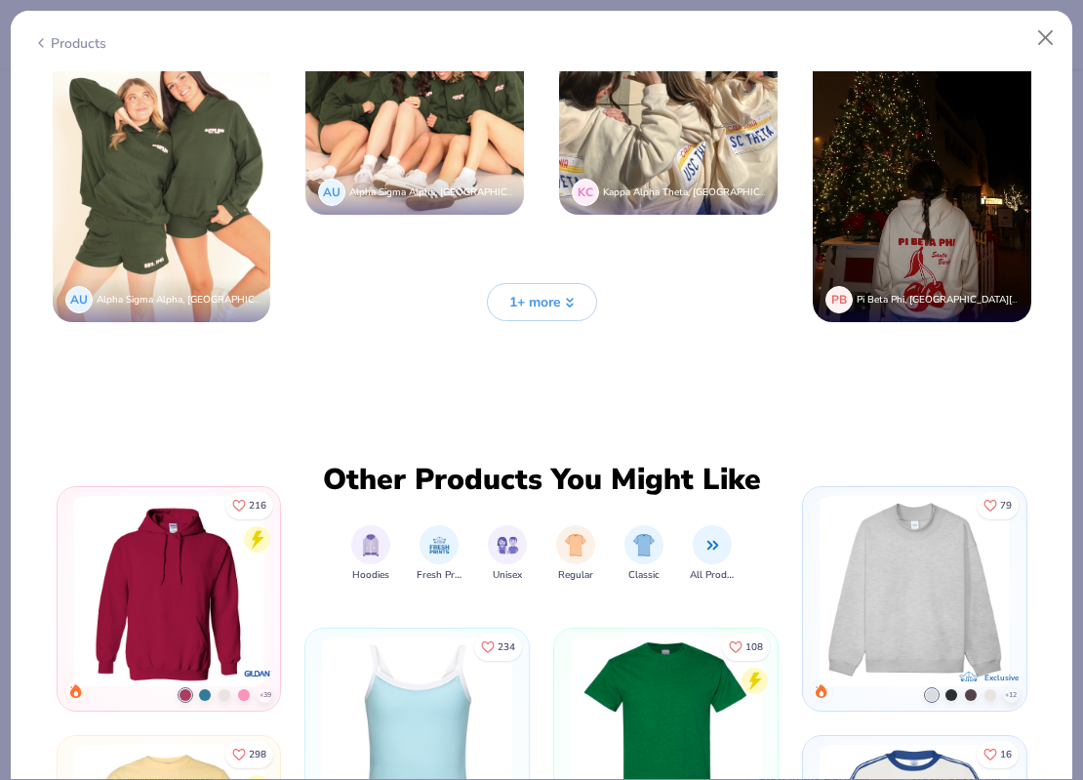
scroll to position [4254, 0]
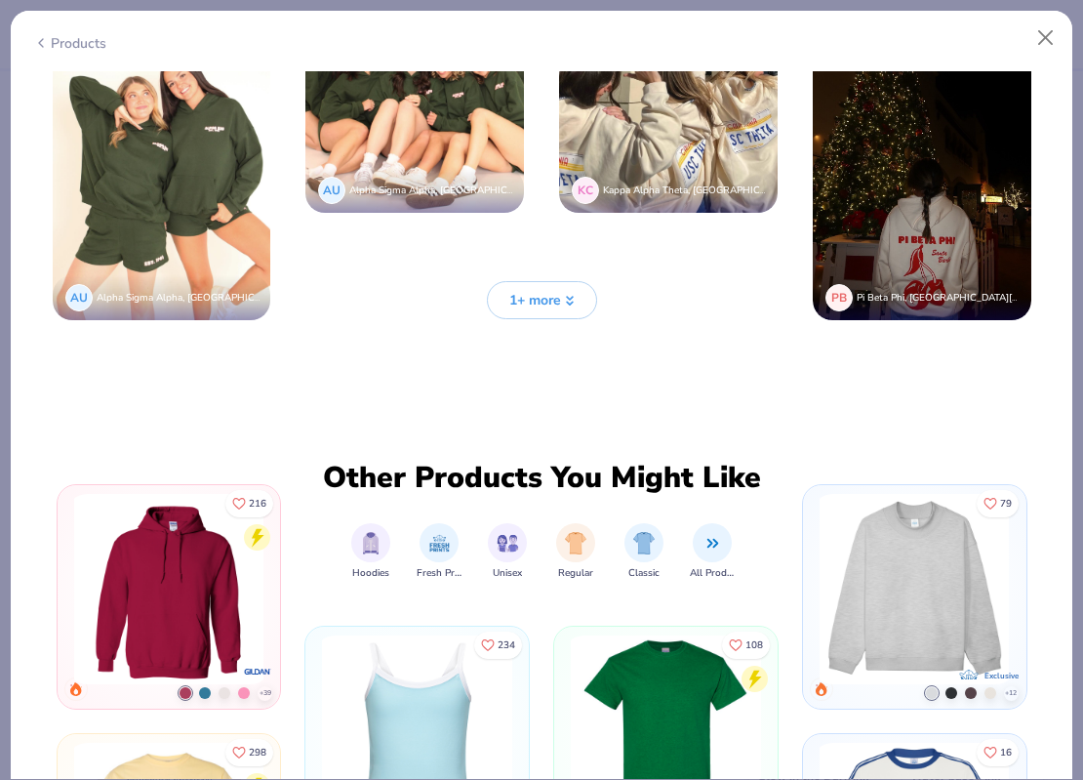
click at [536, 307] on button "1+ more" at bounding box center [542, 300] width 110 height 38
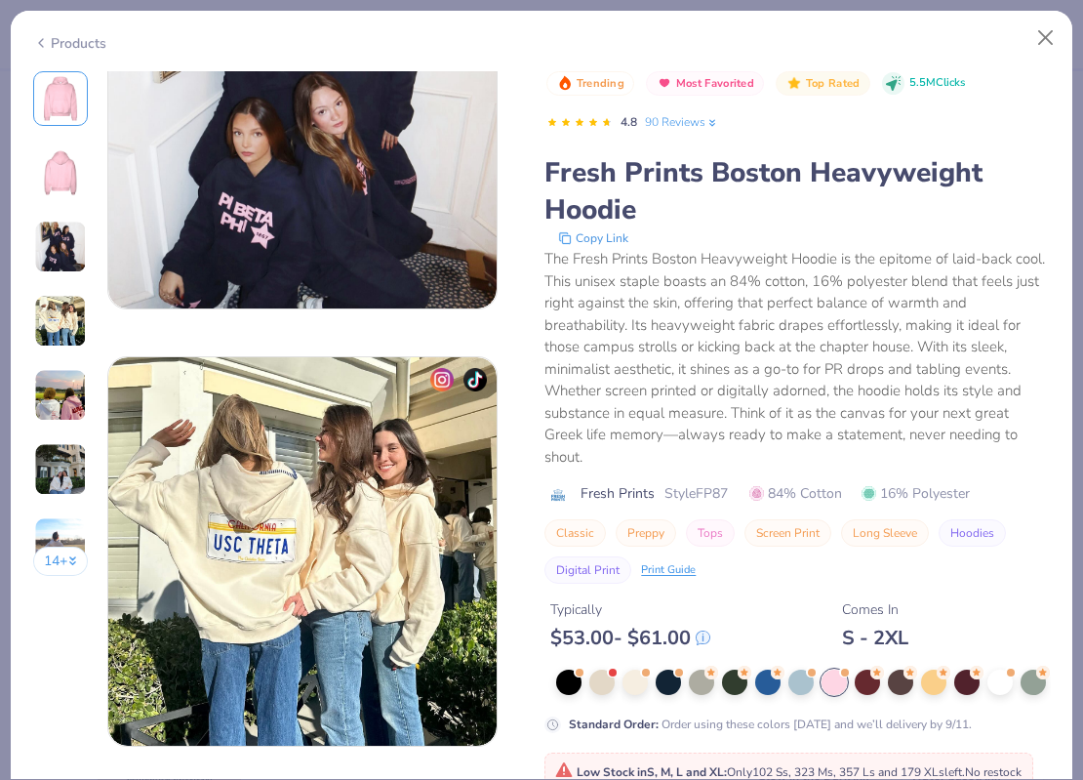
scroll to position [1011, 0]
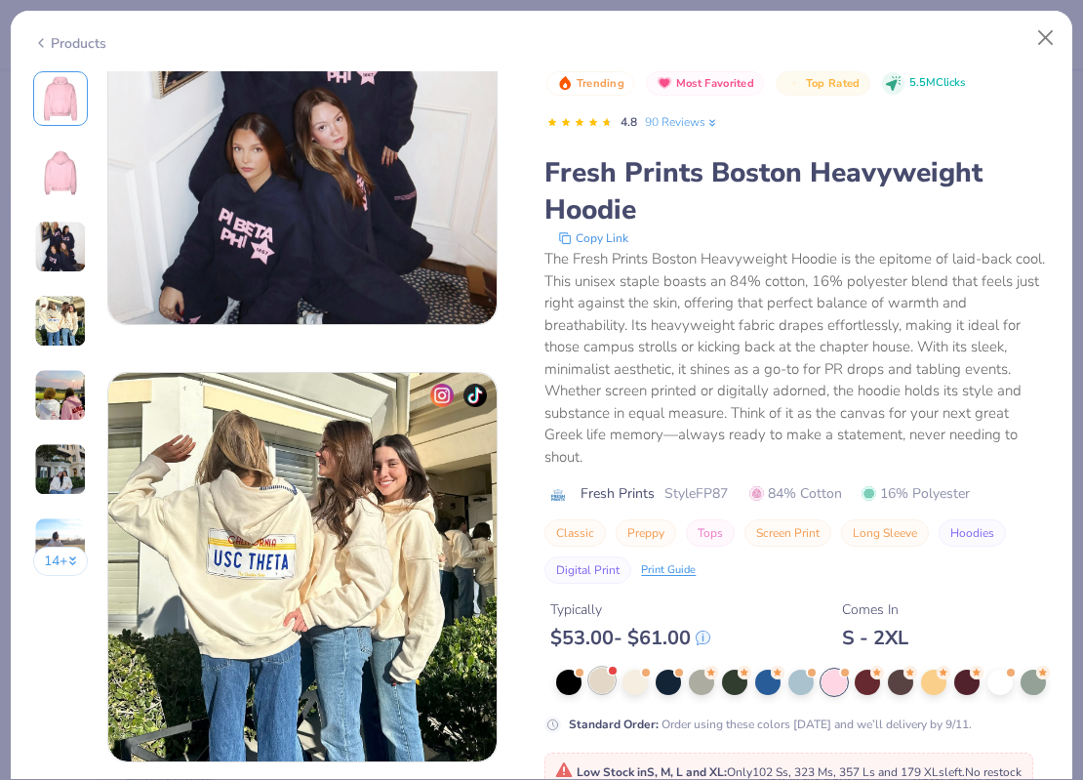
click at [597, 667] on div at bounding box center [601, 679] width 25 height 25
click at [633, 667] on div at bounding box center [635, 679] width 25 height 25
click at [837, 667] on div at bounding box center [834, 679] width 25 height 25
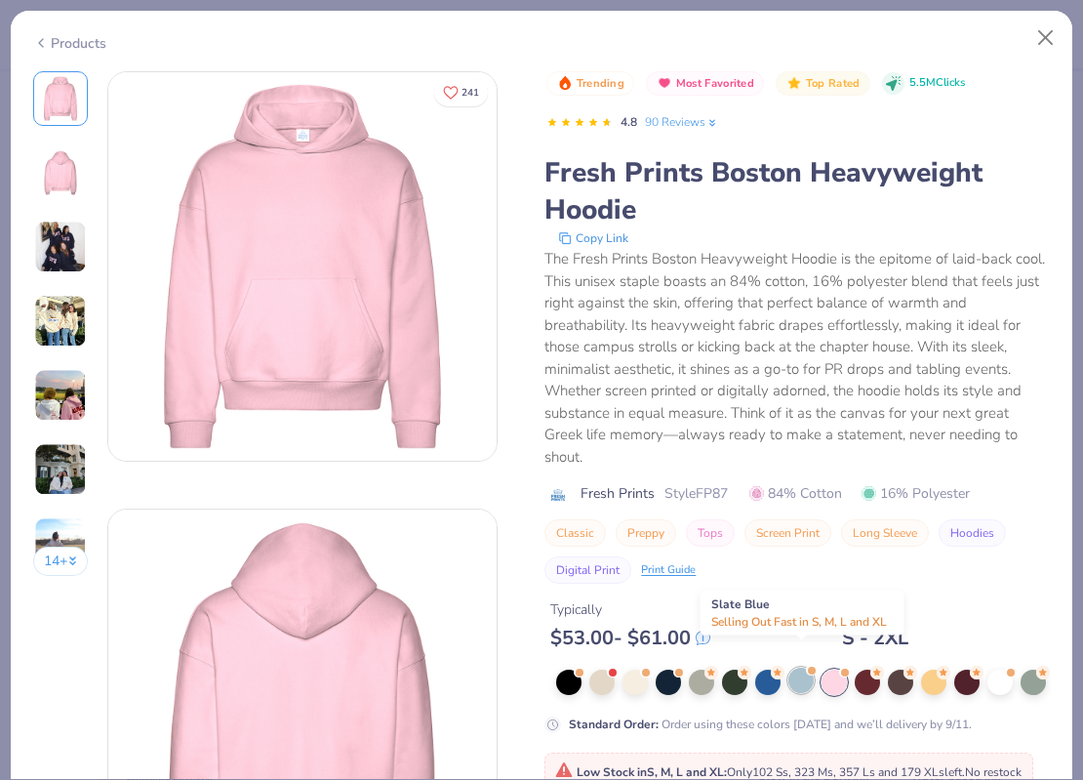
click at [794, 667] on div at bounding box center [801, 679] width 25 height 25
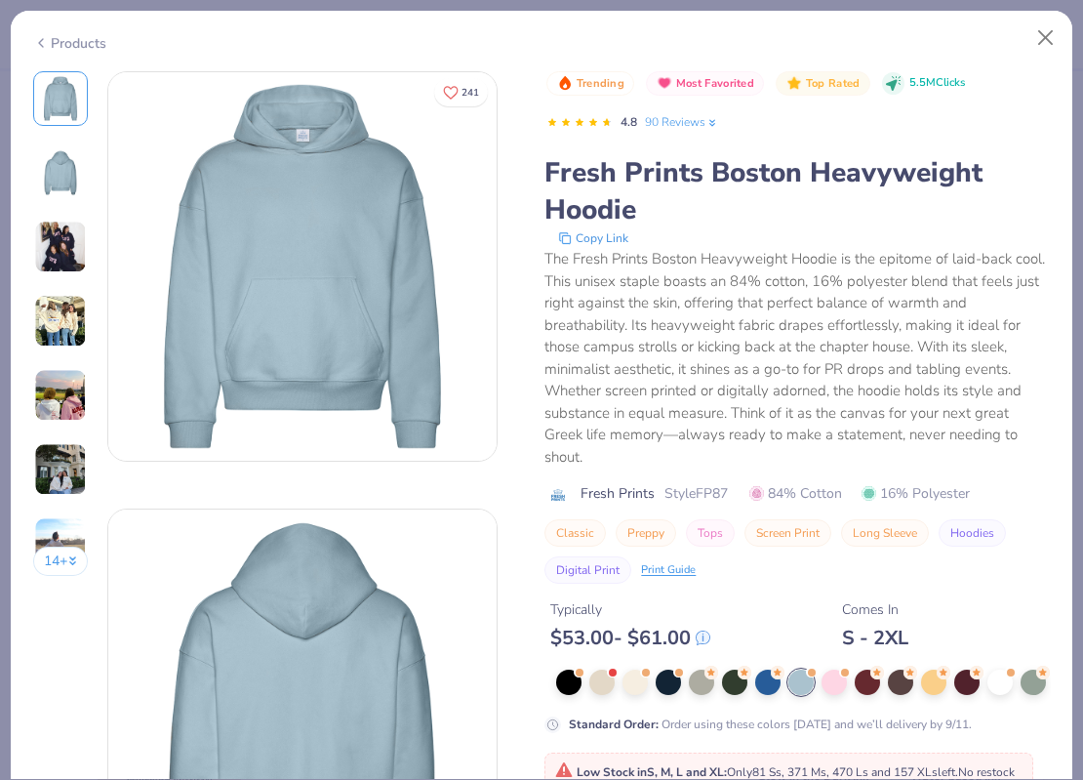
click at [39, 168] on img at bounding box center [60, 172] width 47 height 47
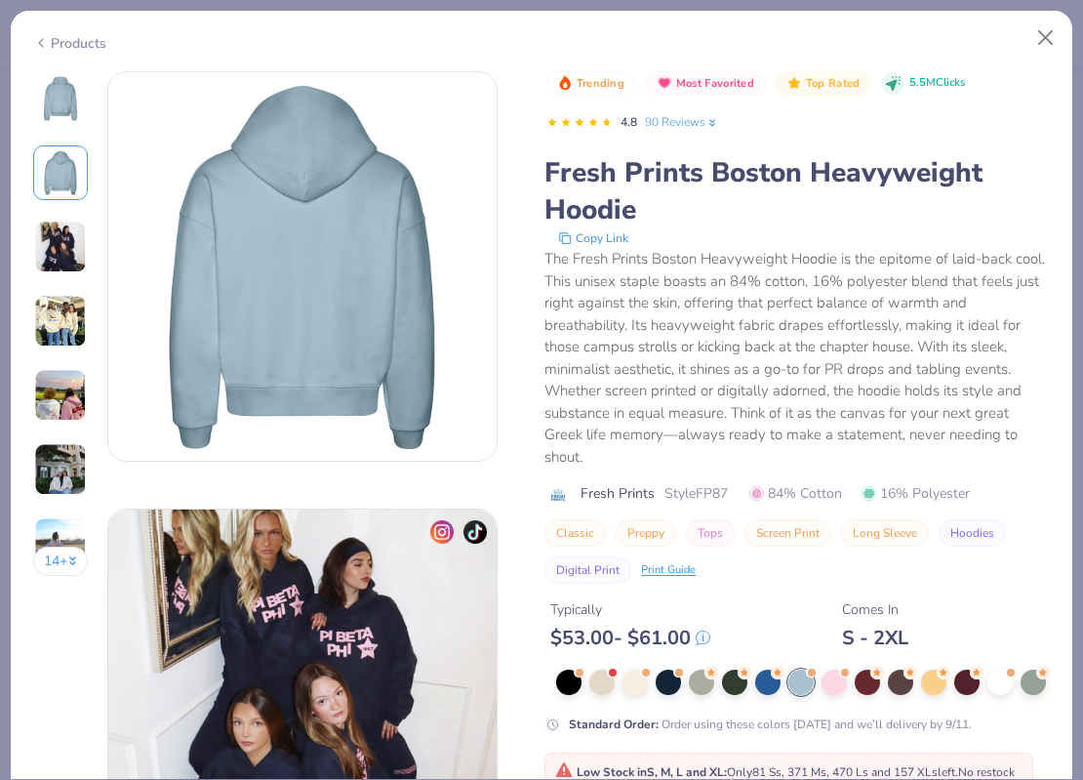
click at [67, 97] on img at bounding box center [60, 98] width 47 height 47
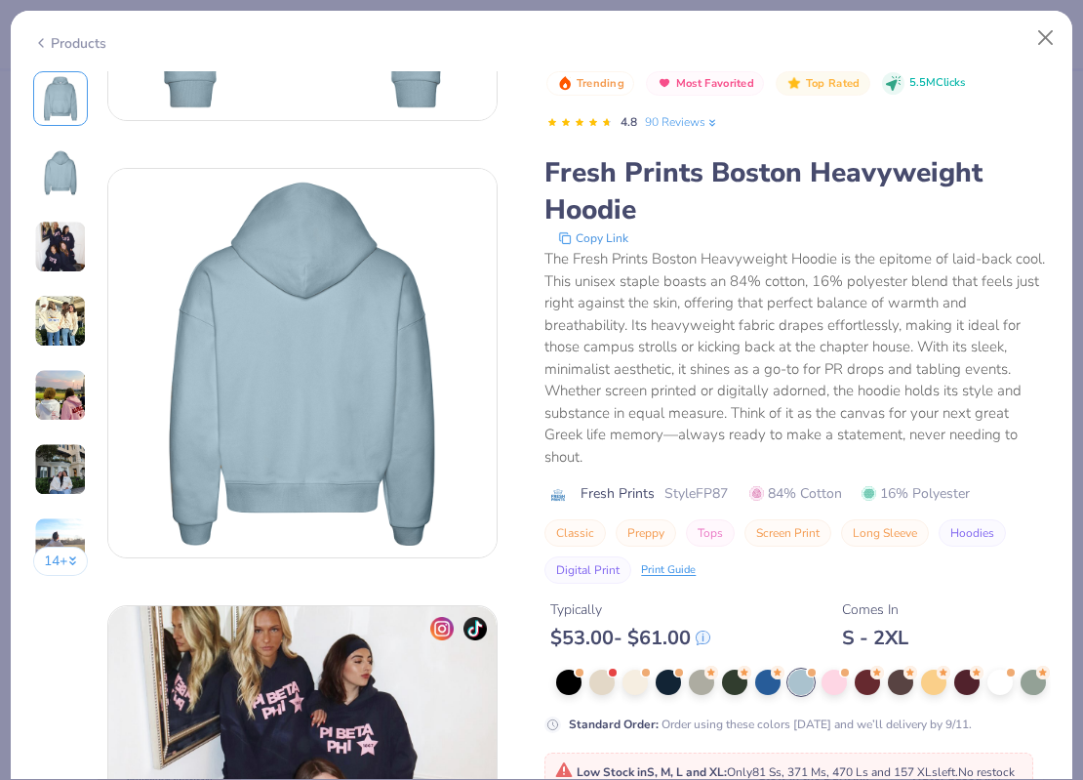
scroll to position [335, 0]
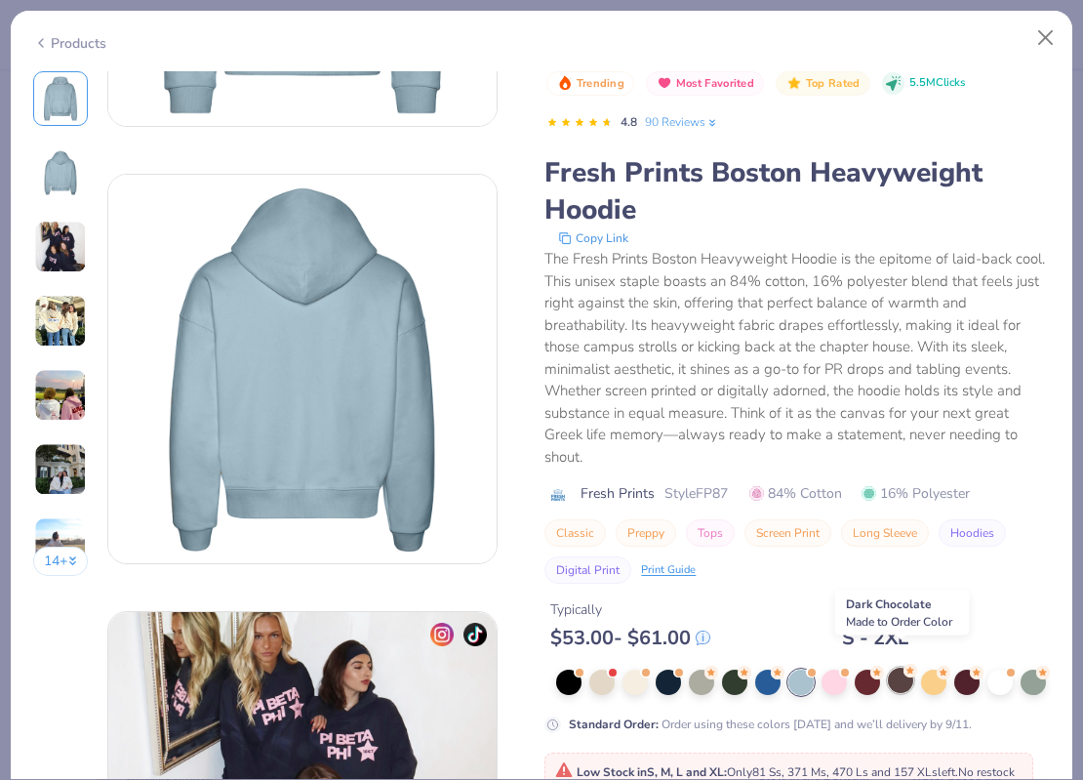
click at [902, 667] on div at bounding box center [900, 679] width 25 height 25
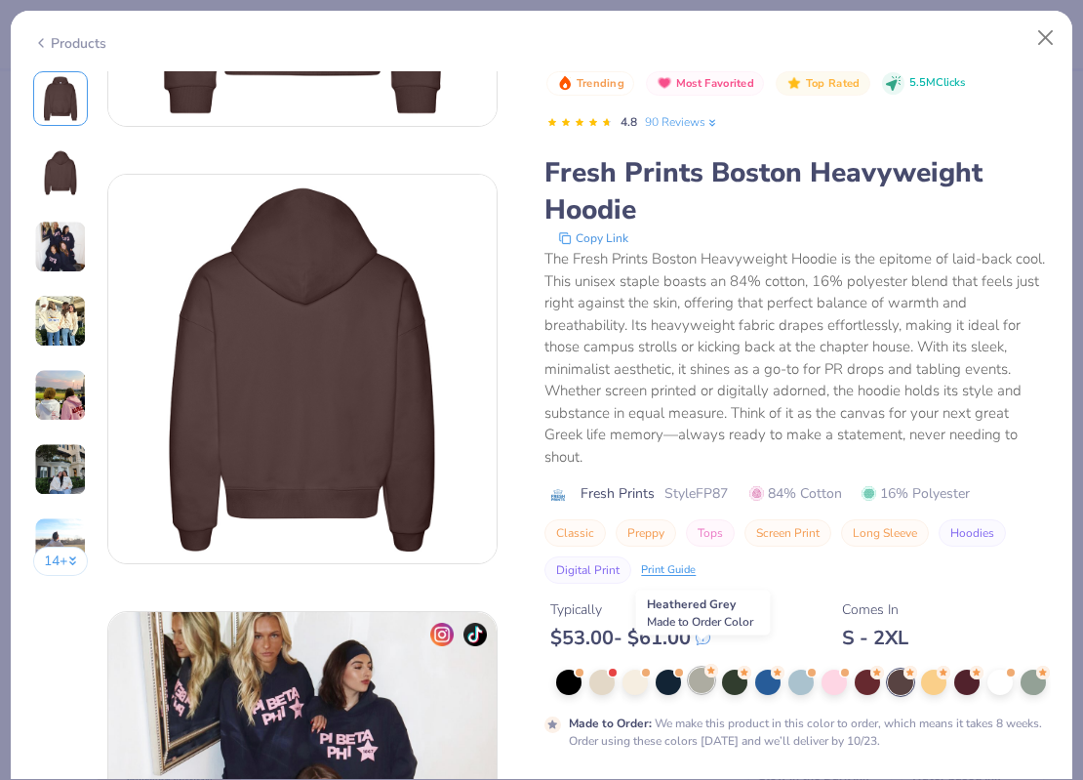
click at [701, 667] on div at bounding box center [701, 679] width 25 height 25
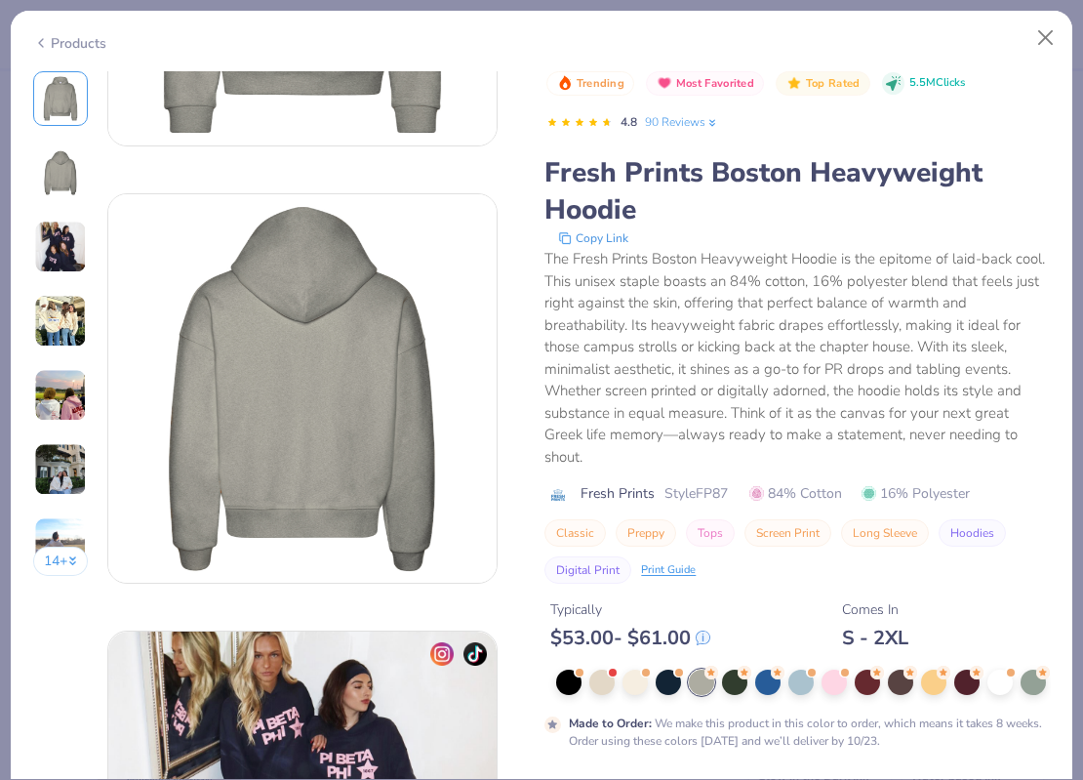
scroll to position [281, 0]
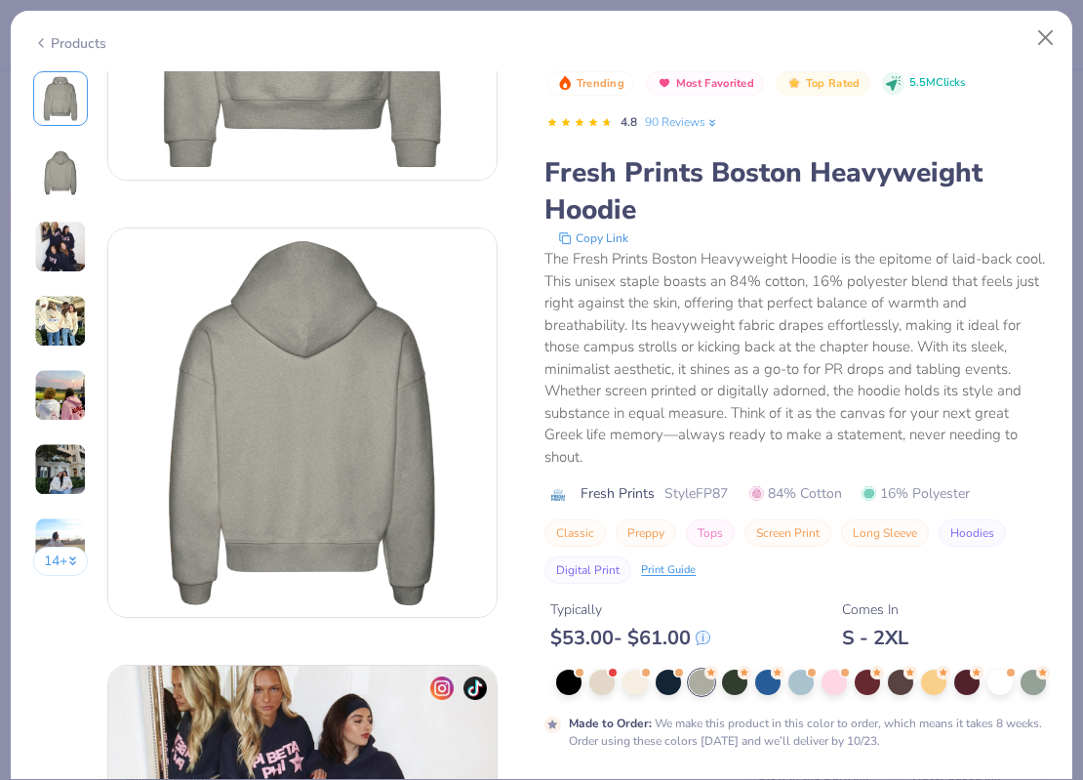
click at [55, 404] on img at bounding box center [60, 395] width 53 height 53
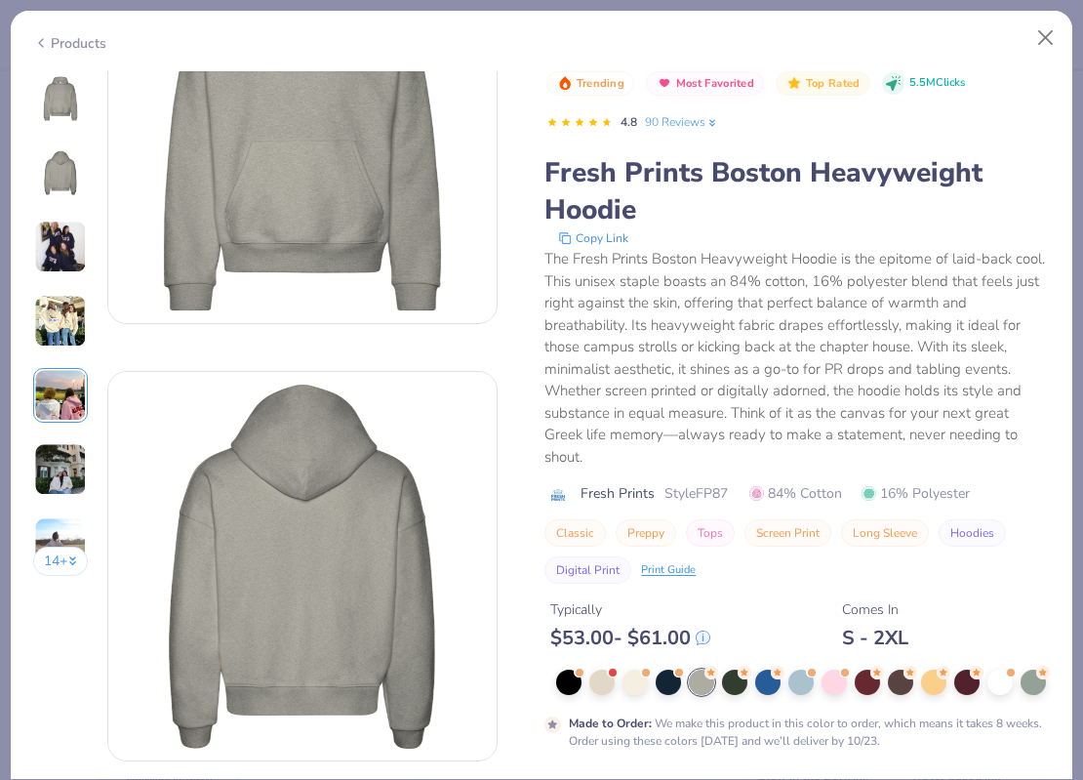
scroll to position [61, 0]
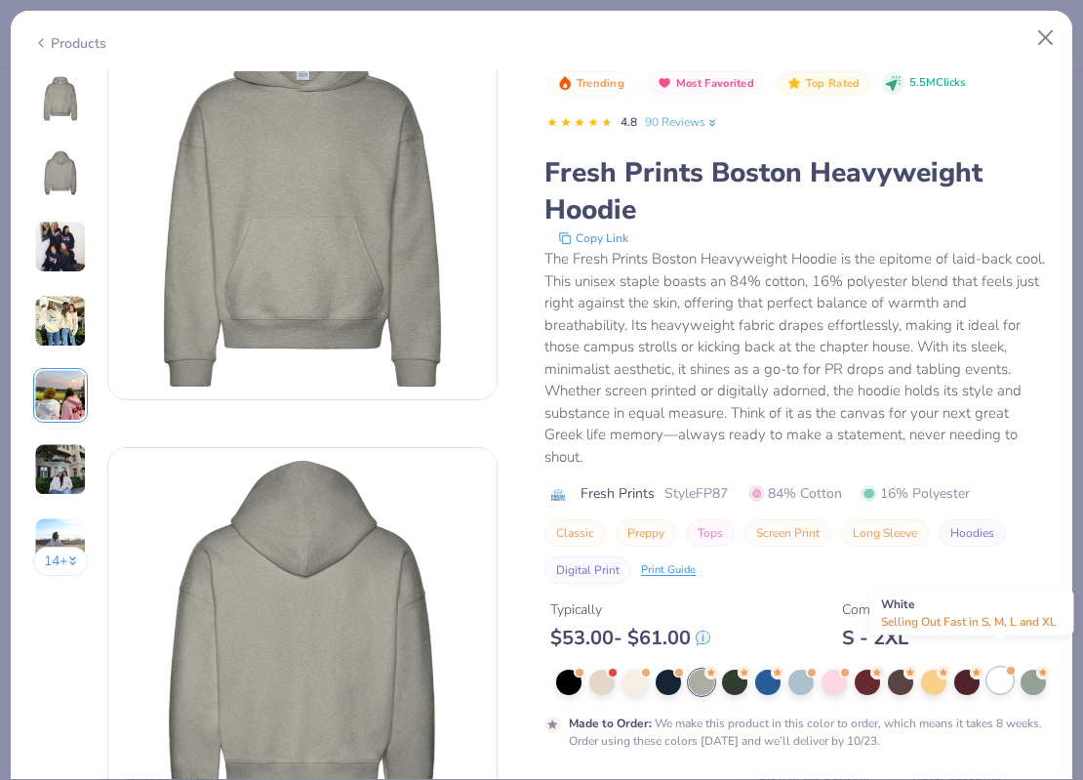
click at [1004, 667] on div at bounding box center [1000, 679] width 25 height 25
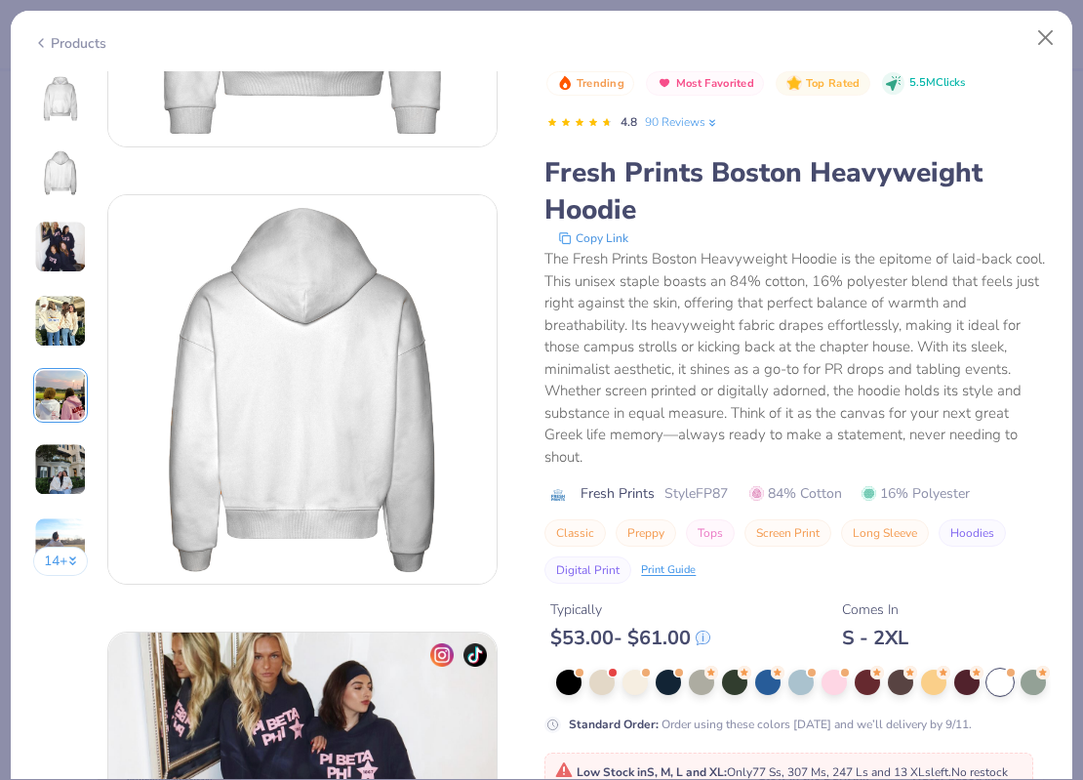
scroll to position [303, 0]
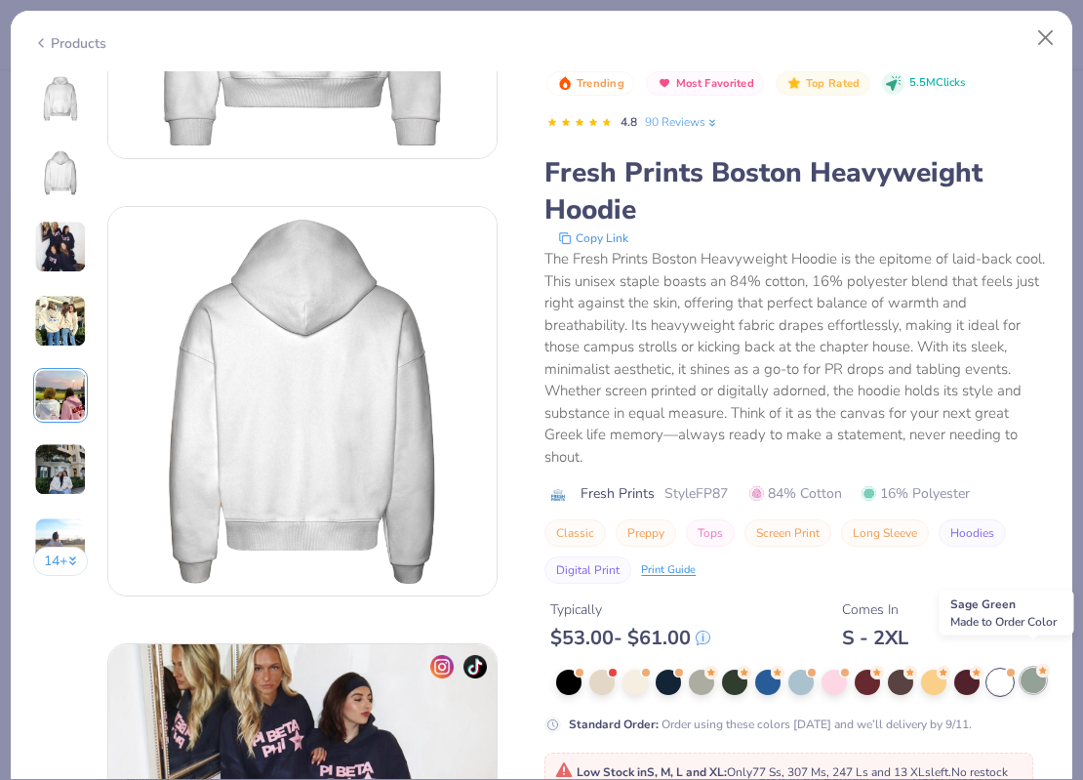
click at [1038, 667] on div at bounding box center [1033, 679] width 25 height 25
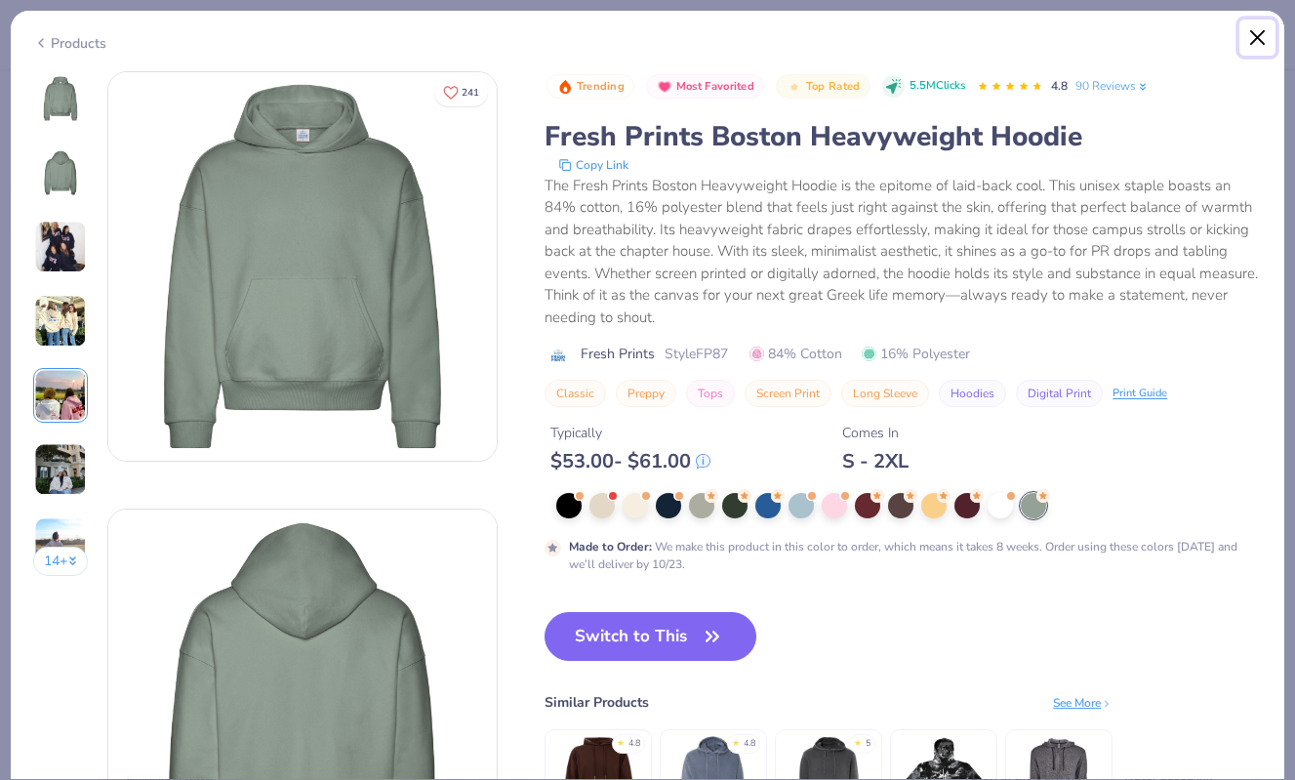
click at [1082, 33] on button "Close" at bounding box center [1257, 38] width 37 height 37
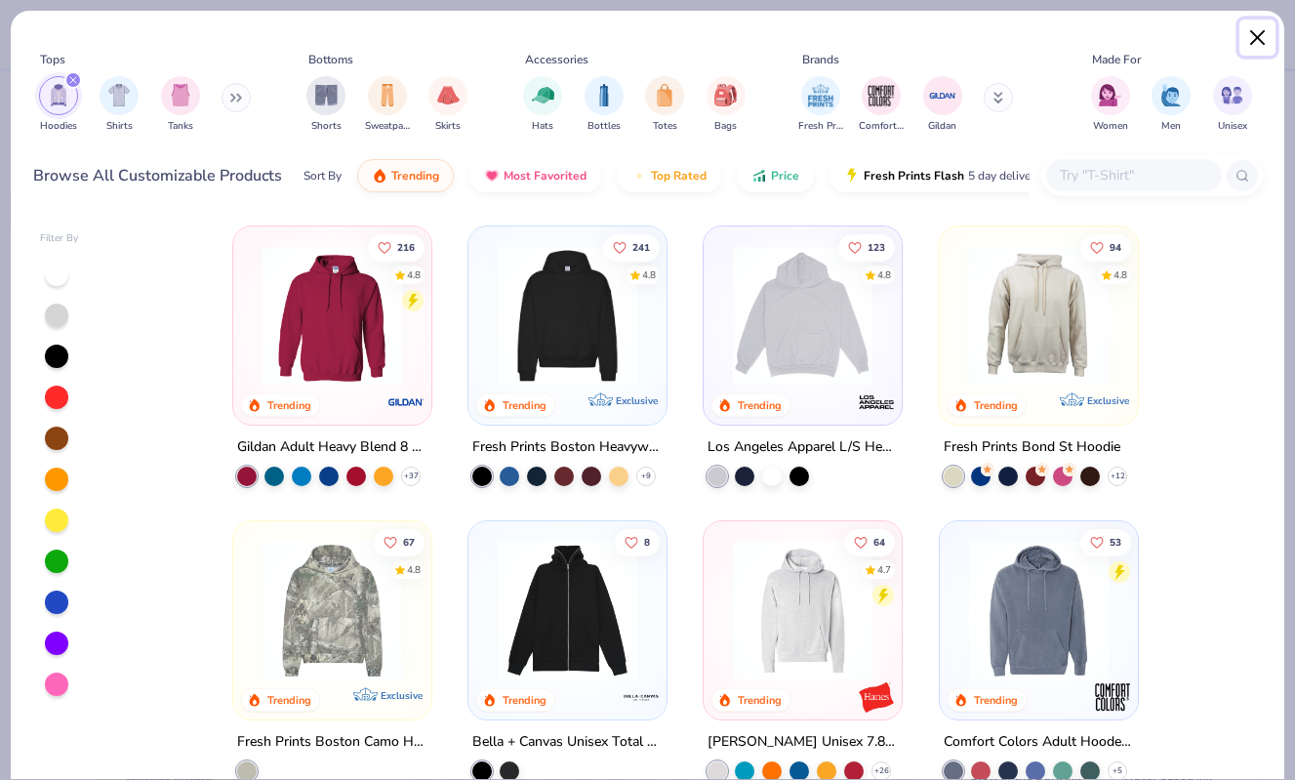
click at [1082, 42] on button "Close" at bounding box center [1257, 38] width 37 height 37
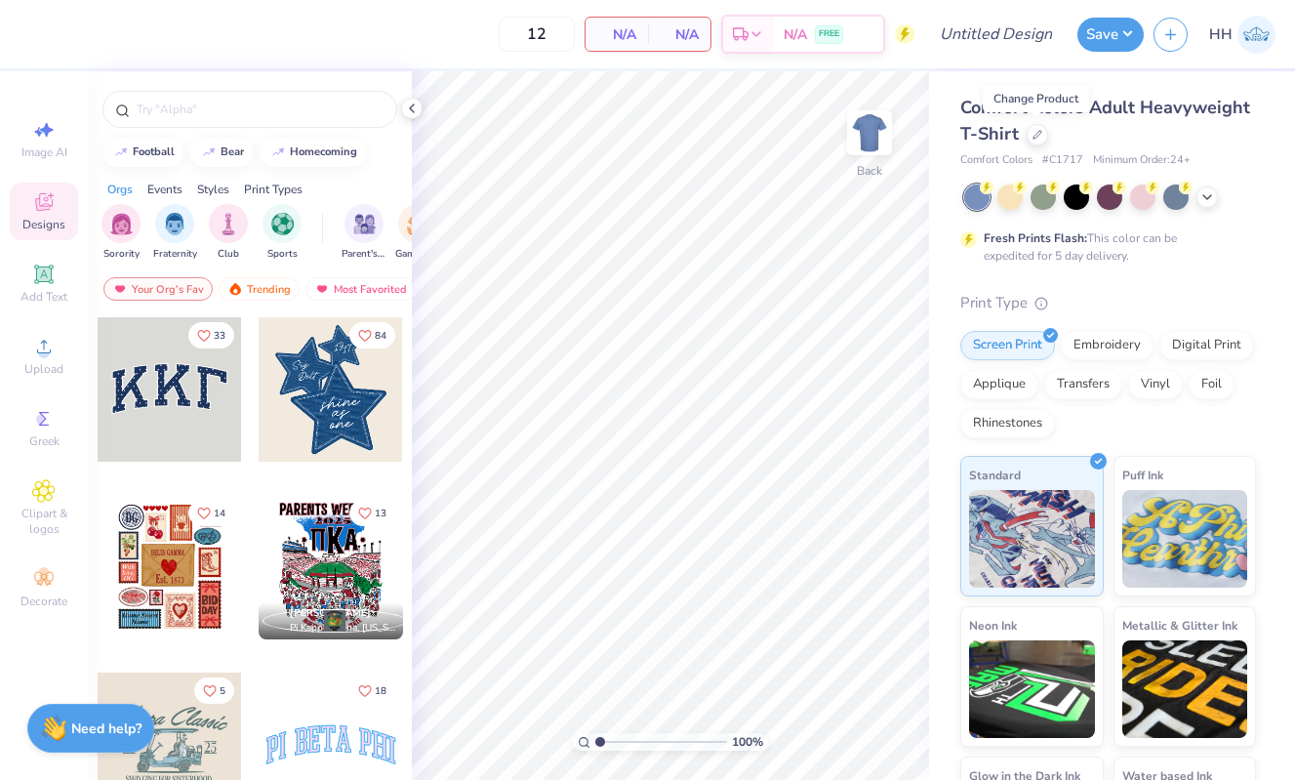
click at [1082, 30] on img at bounding box center [1256, 35] width 38 height 38
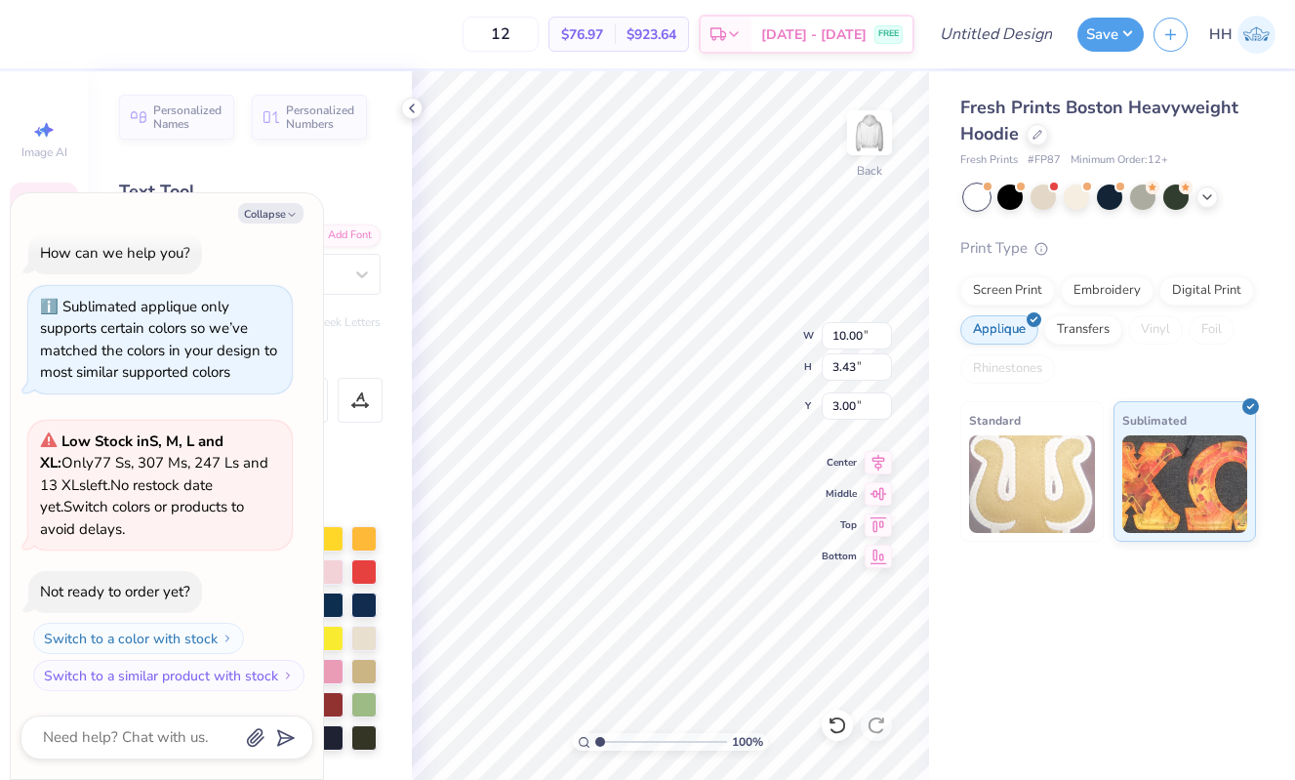
type textarea "x"
type textarea "187"
type textarea "x"
type textarea "1870"
click at [708, 355] on div "100 % Back W 10.00 10.00 " H 3.43 3.43 " Y 3.00 3.00 " Center Middle Top Bottom" at bounding box center [670, 425] width 517 height 708
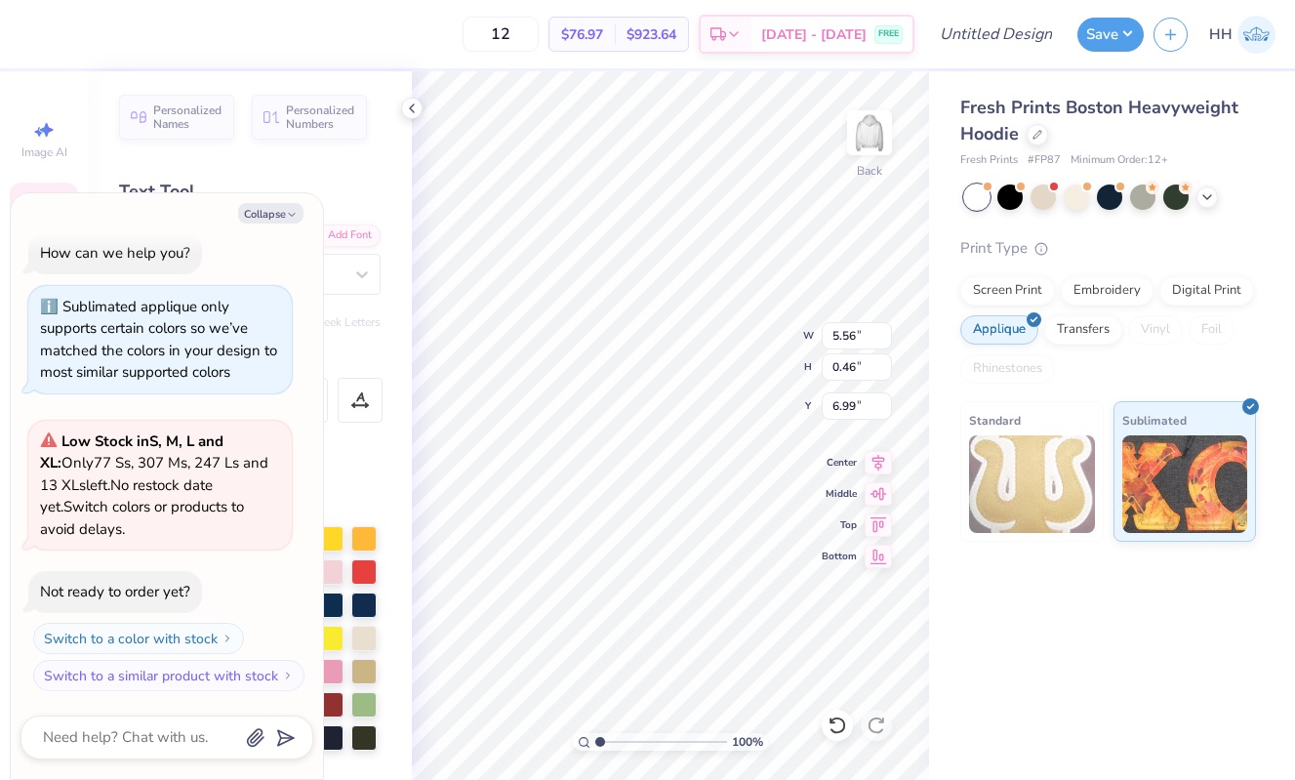
scroll to position [0, 6]
type textarea "x"
type textarea "K"
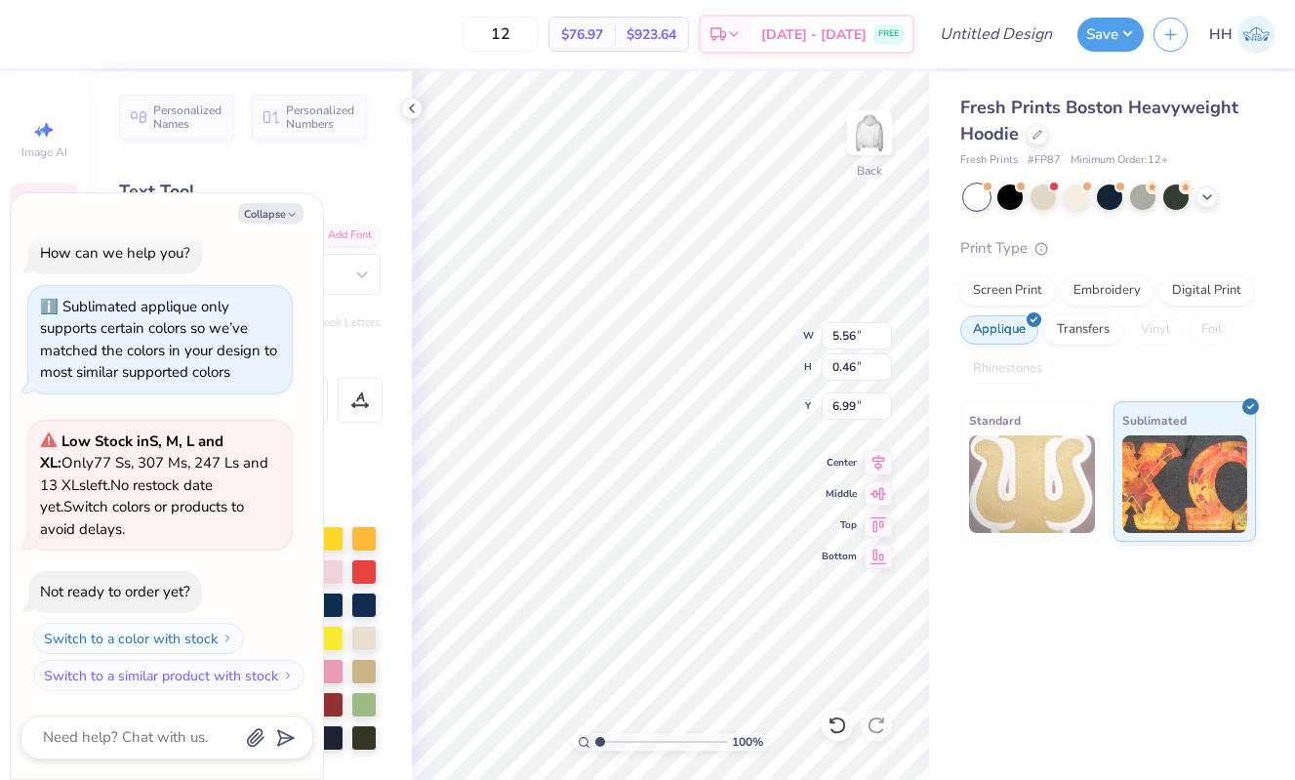
type textarea "x"
type textarea "KA"
type textarea "x"
type textarea "KAP"
type textarea "x"
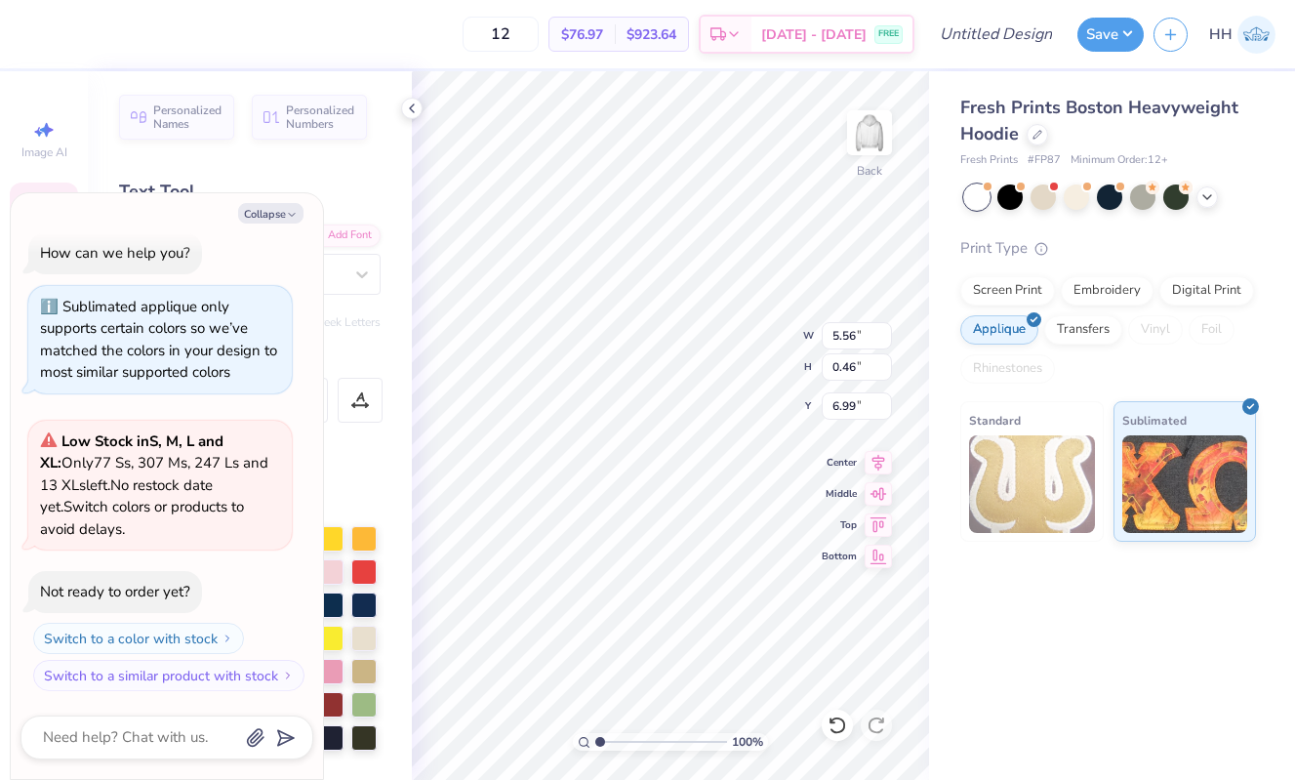
type textarea "[PERSON_NAME]"
type textarea "x"
type textarea "KAPPA"
type textarea "x"
type textarea "KAPPA"
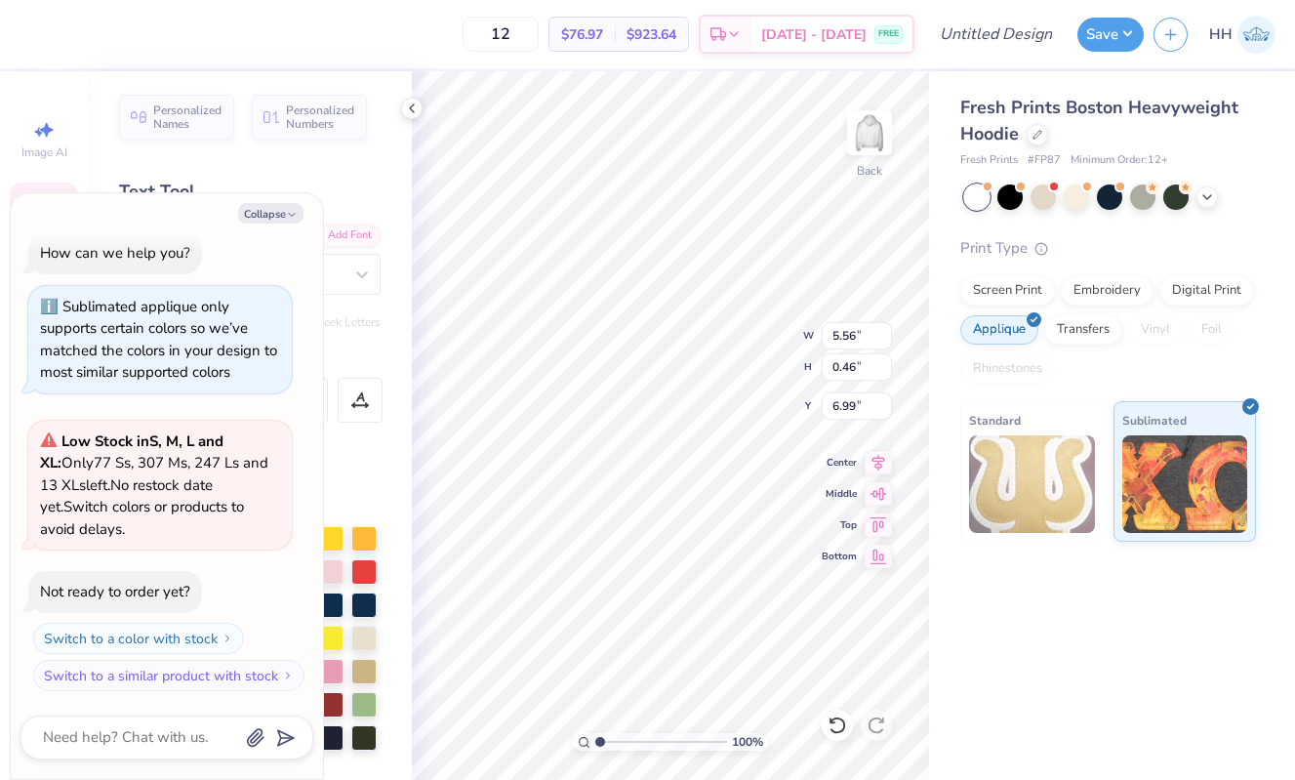
type textarea "x"
type textarea "KAPPA K"
type textarea "x"
type textarea "KAPPA KA"
type textarea "x"
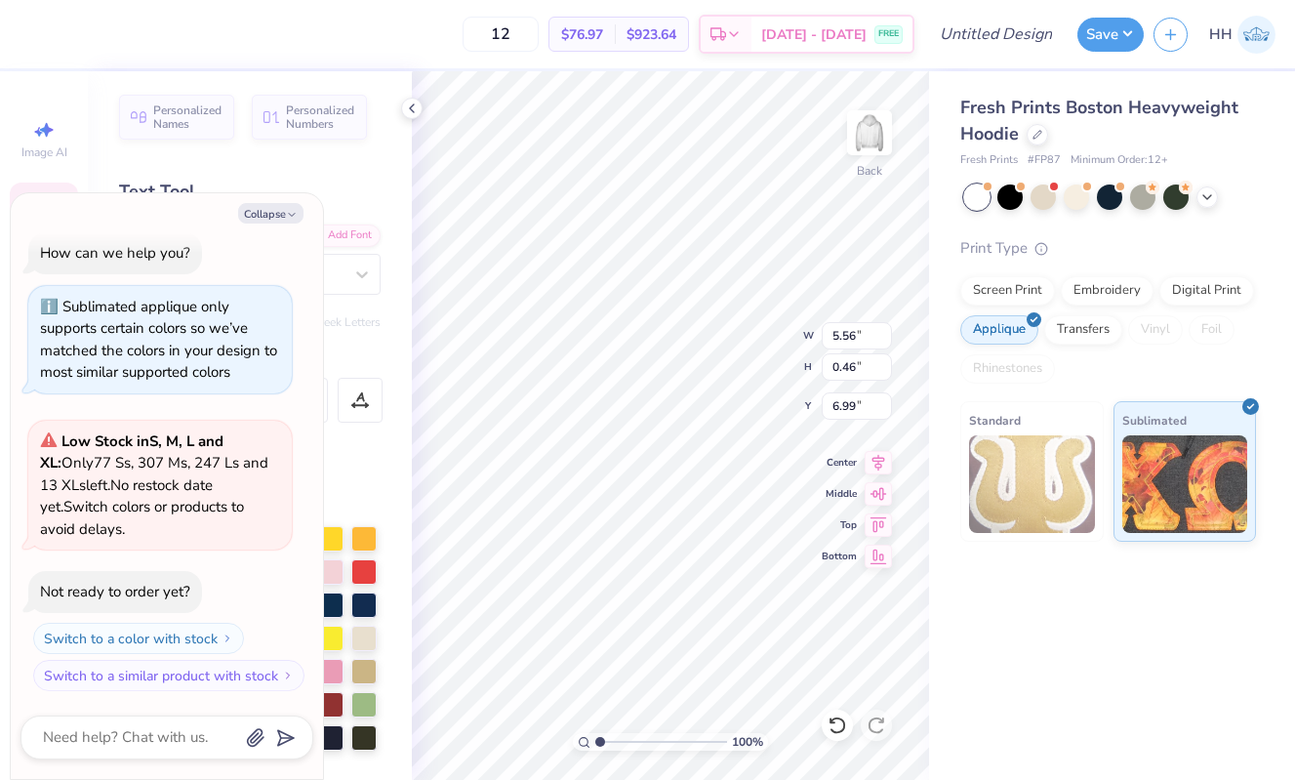
type textarea "KAPPA KAP"
type textarea "x"
type textarea "KAPPA [PERSON_NAME]"
type textarea "x"
type textarea "KAPPA KAPPA"
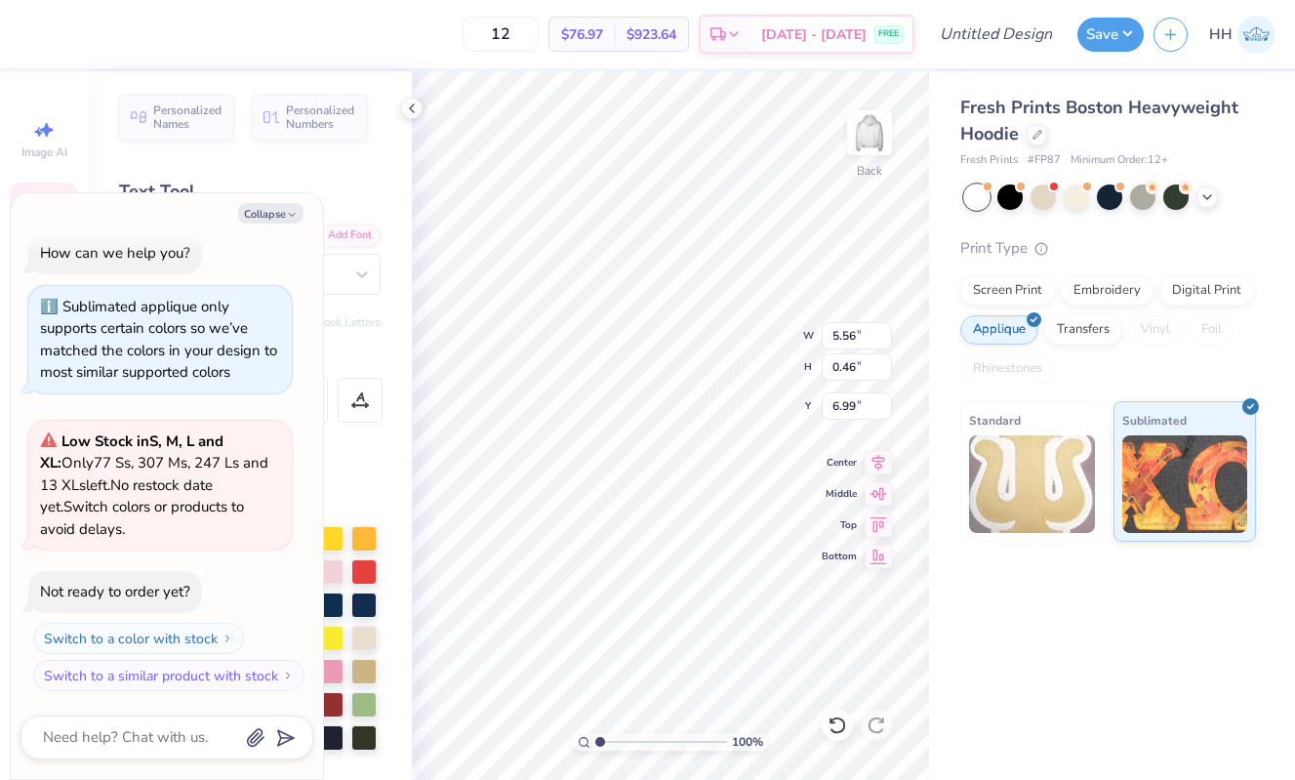
type textarea "x"
type textarea "KAPPA KAPPA"
type textarea "x"
type textarea "KAPPA KAPPA G"
type textarea "x"
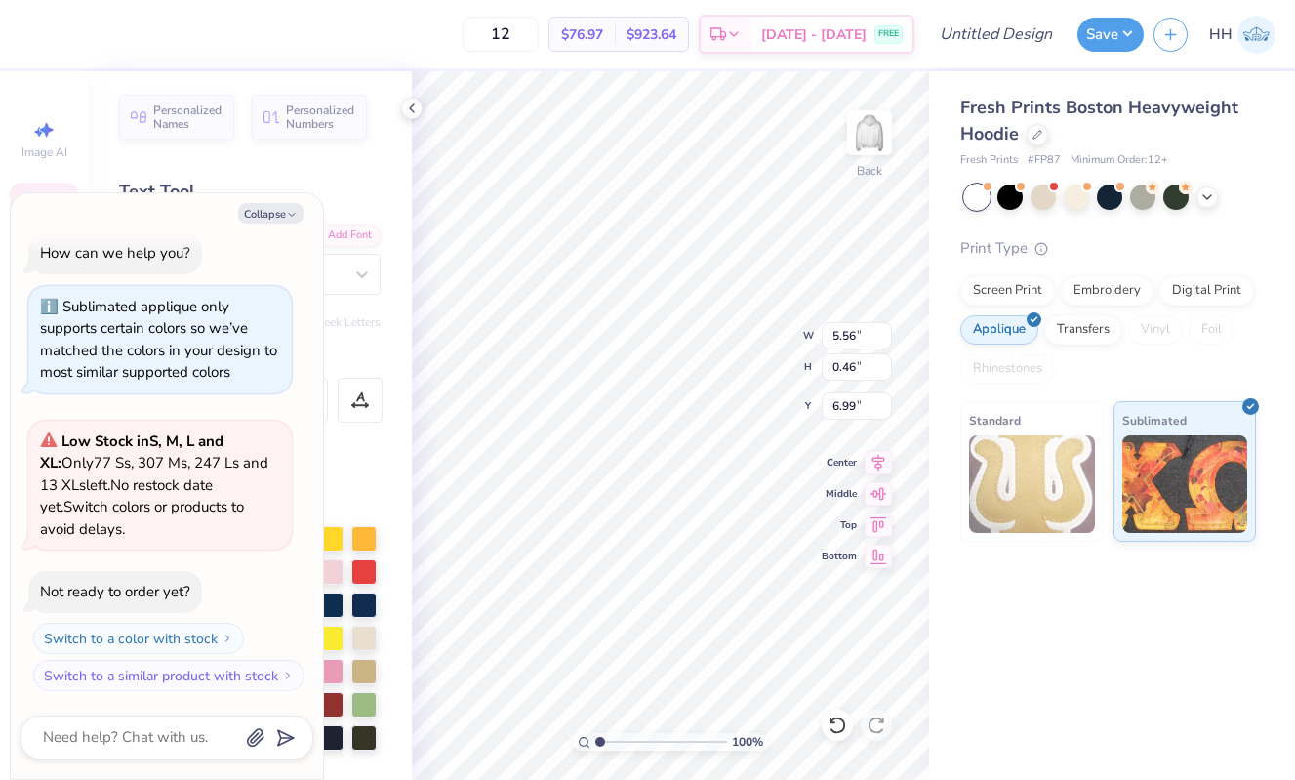
type textarea "KAPPA KAPPA GA"
type textarea "x"
type textarea "KAPPA KAPPA GAM"
type textarea "x"
type textarea "KAPPA KAPPA [PERSON_NAME]"
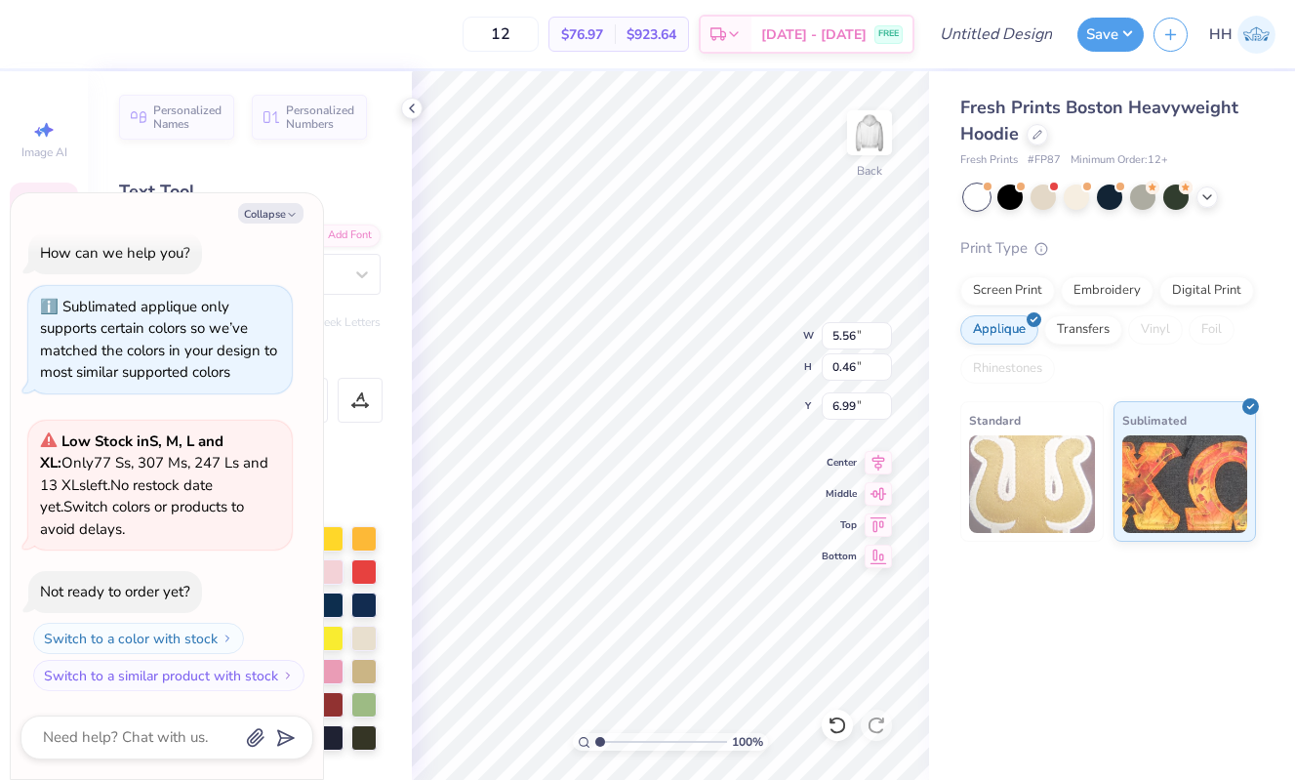
type textarea "x"
type textarea "KAPPA KAPPA GAMMA"
click at [418, 107] on icon at bounding box center [412, 109] width 16 height 16
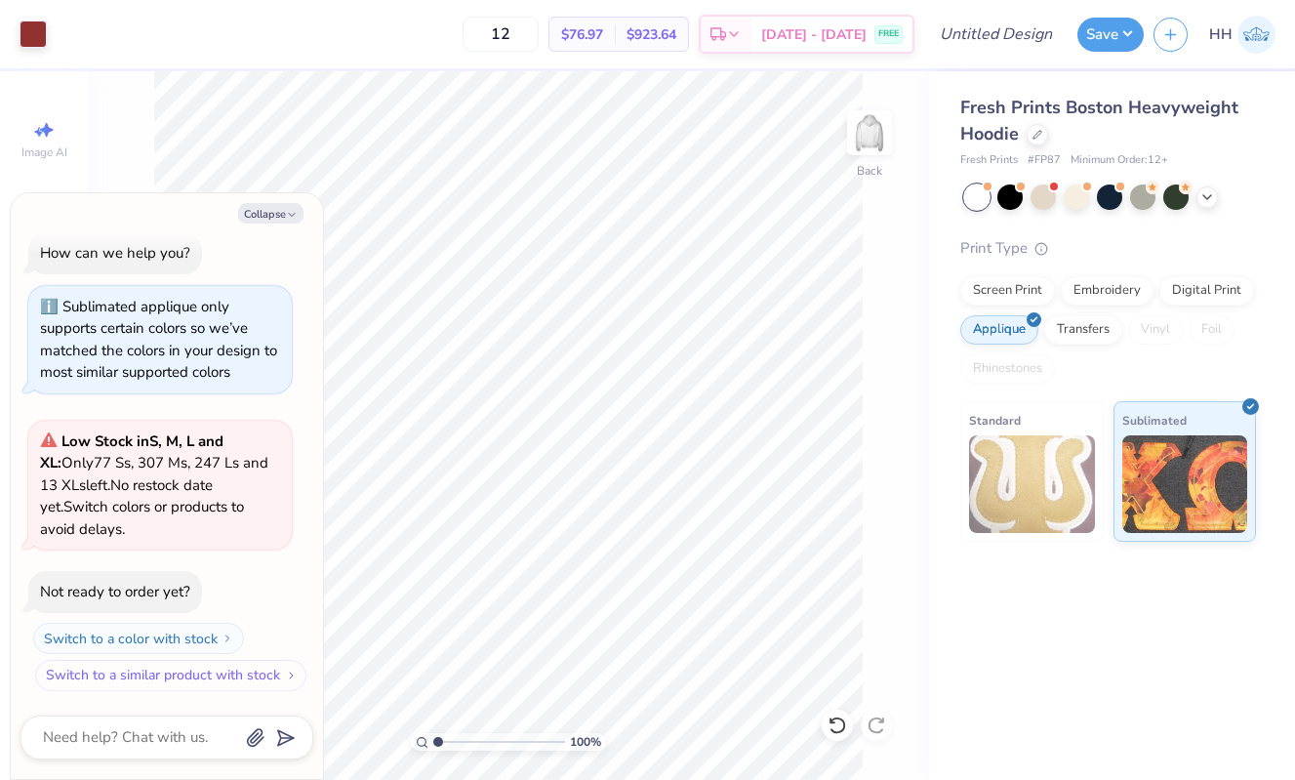
click at [200, 674] on button "Switch to a similar product with stock" at bounding box center [170, 675] width 271 height 31
type textarea "x"
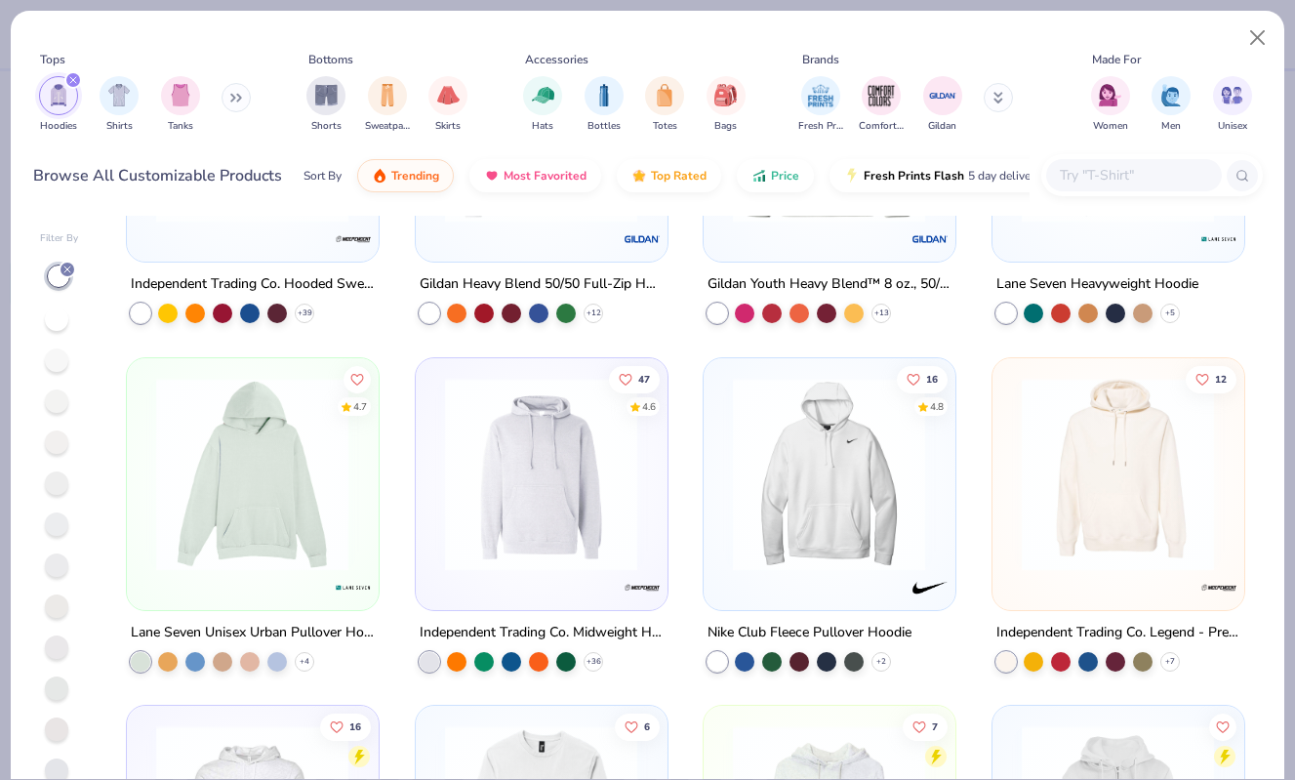
scroll to position [913, 0]
click at [291, 493] on img at bounding box center [252, 472] width 212 height 193
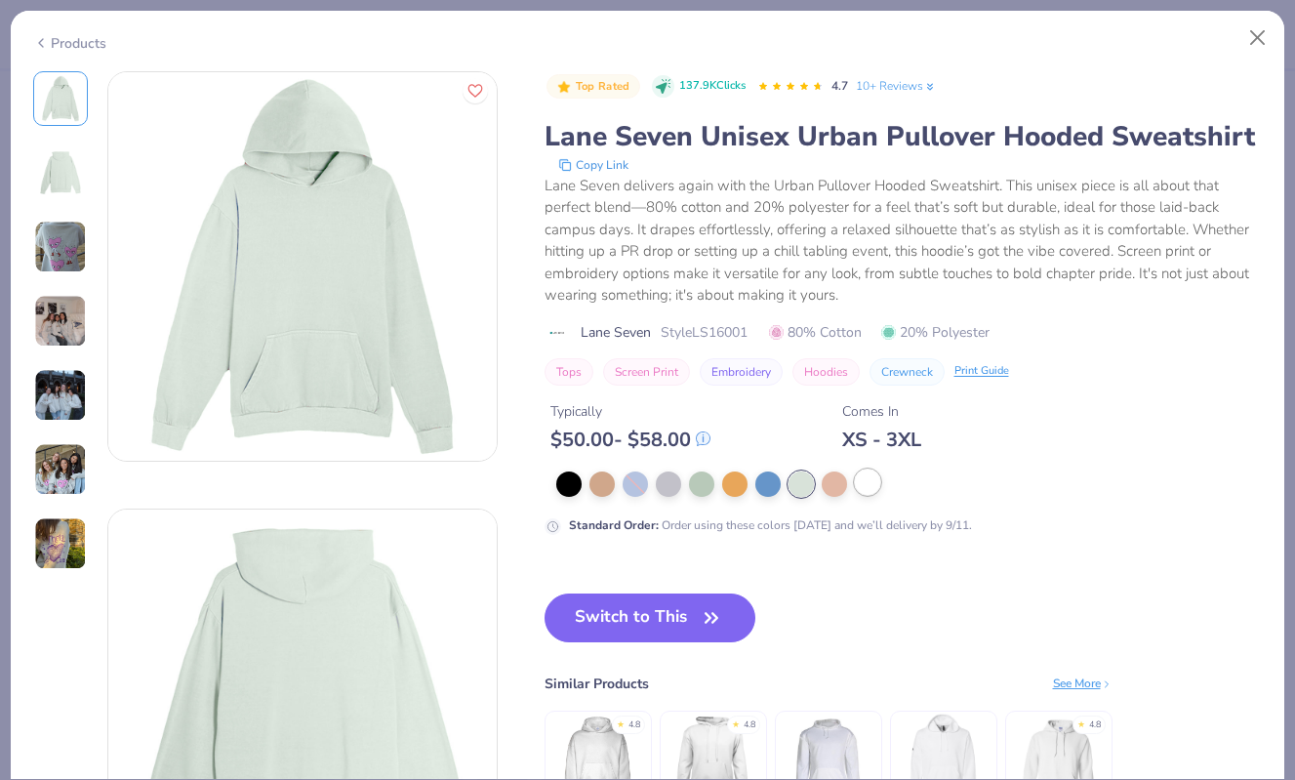
click at [863, 484] on div at bounding box center [867, 481] width 25 height 25
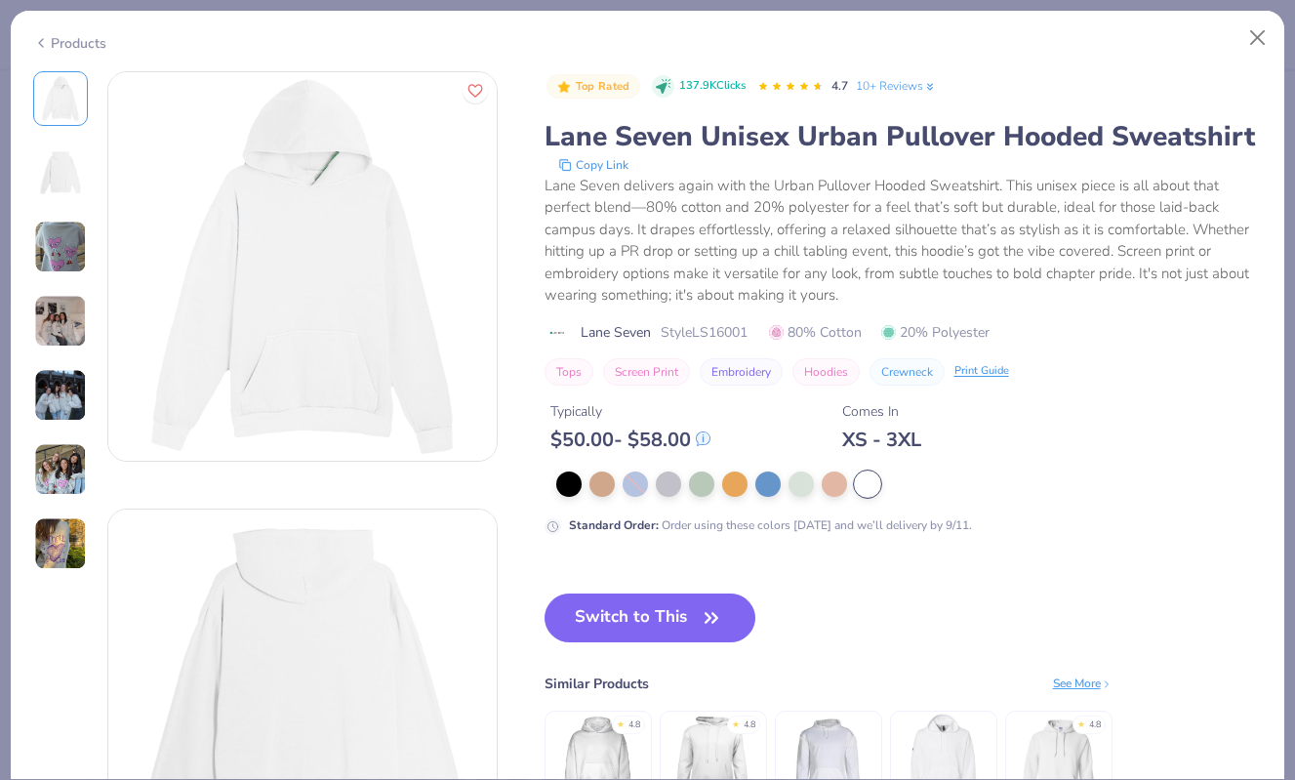
click at [72, 254] on img at bounding box center [60, 247] width 53 height 53
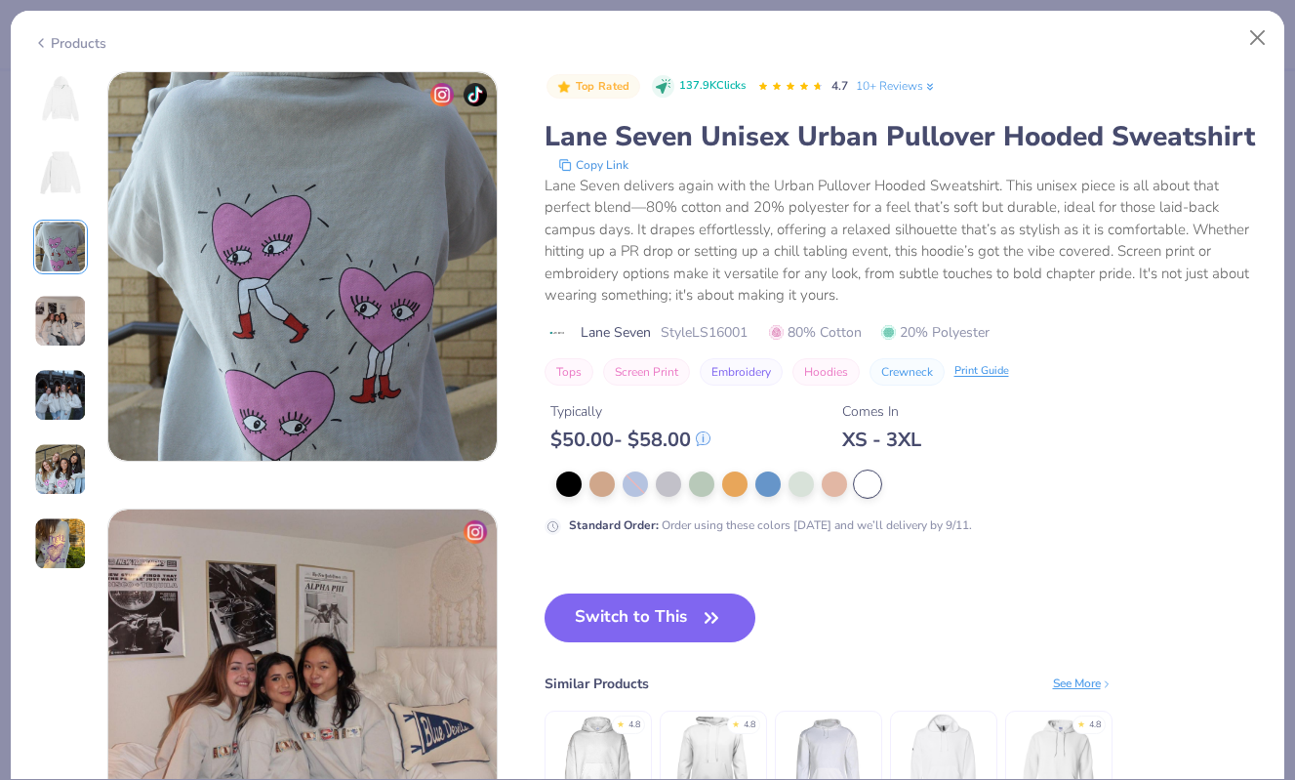
click at [70, 310] on img at bounding box center [60, 321] width 53 height 53
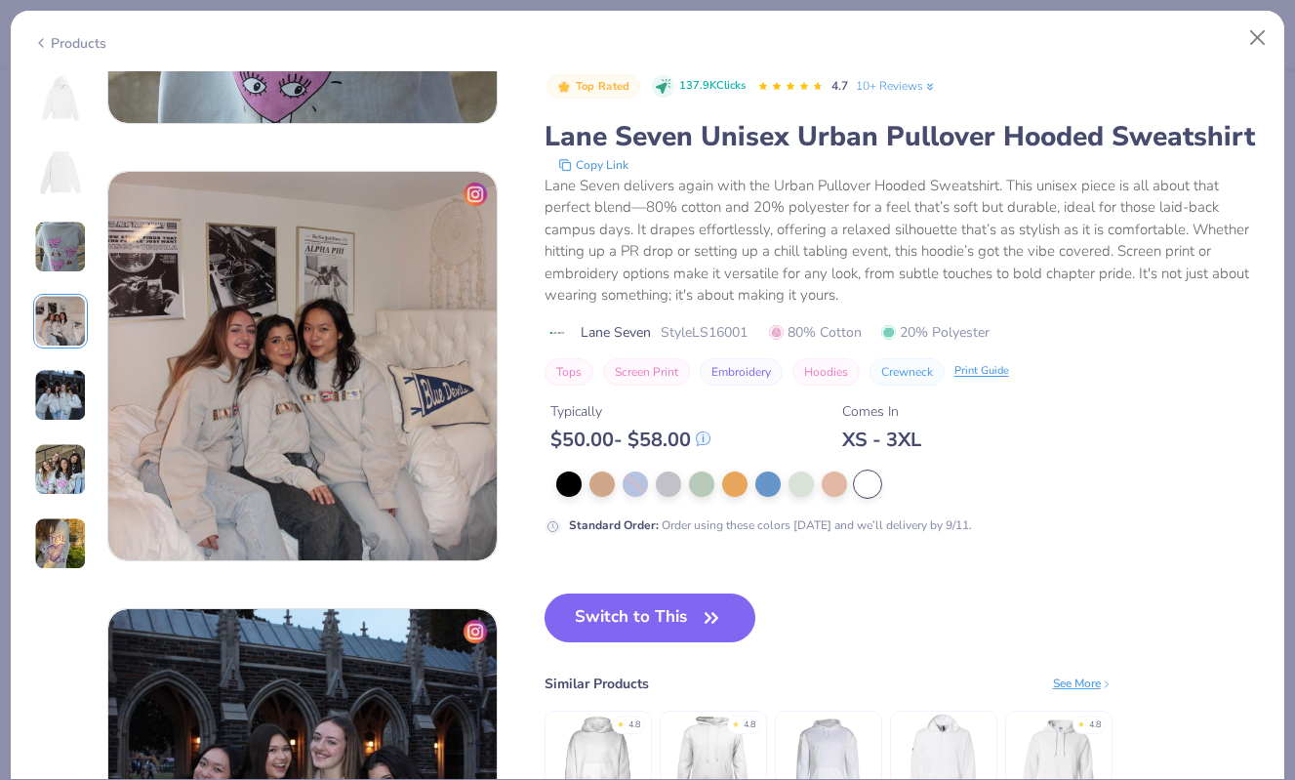
scroll to position [1312, 0]
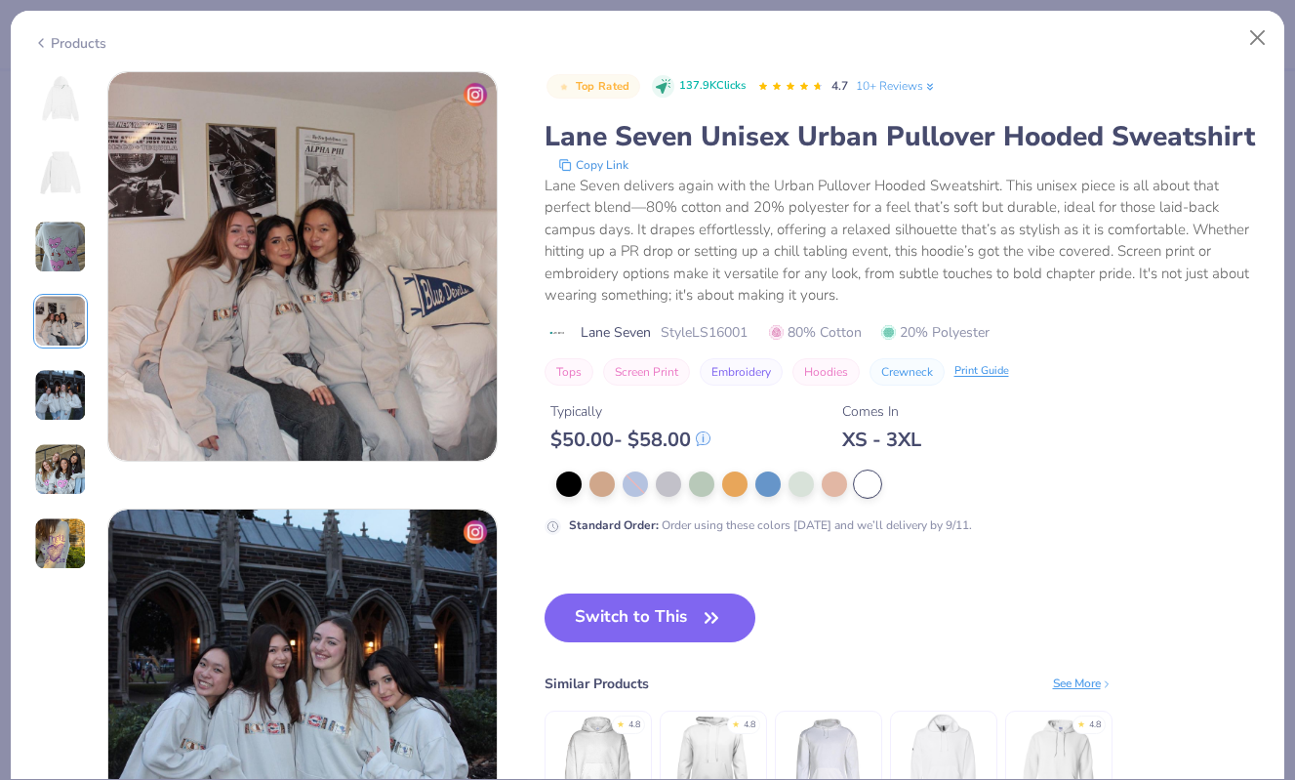
click at [68, 336] on img at bounding box center [60, 321] width 53 height 53
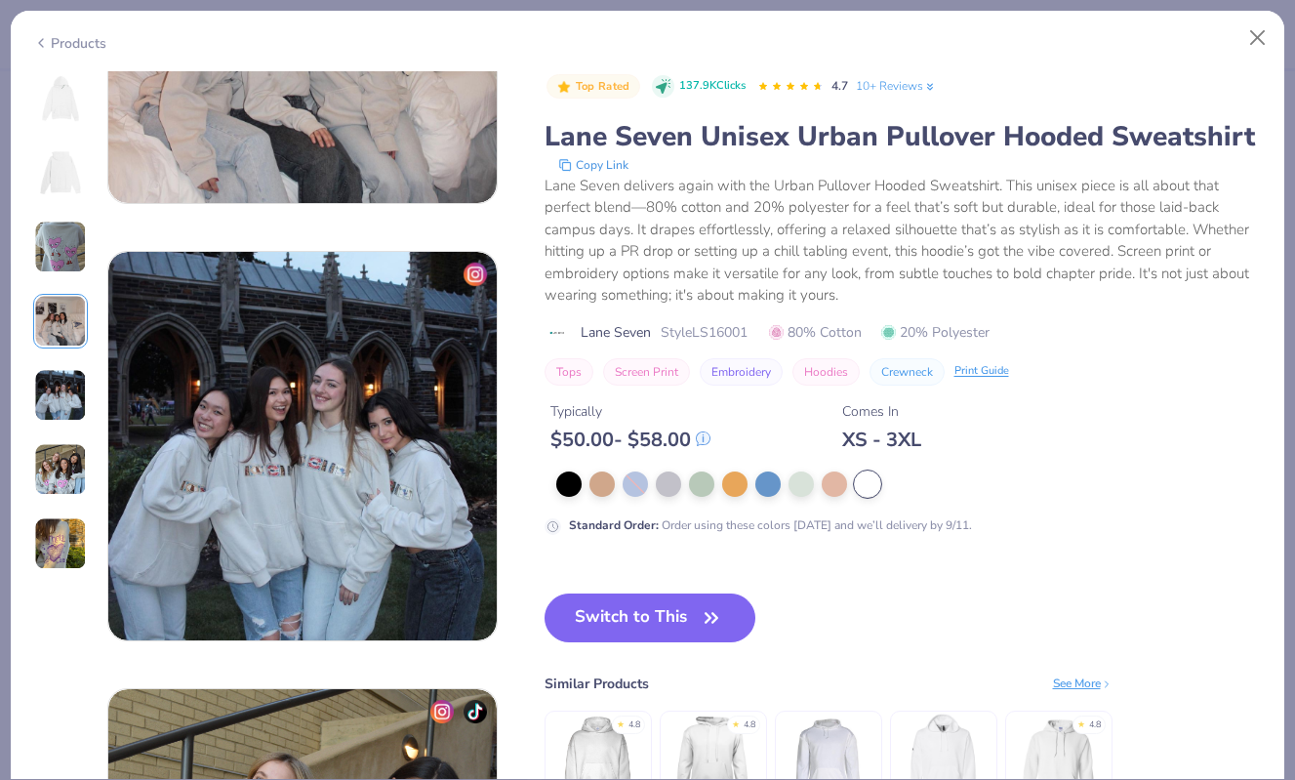
scroll to position [1579, 0]
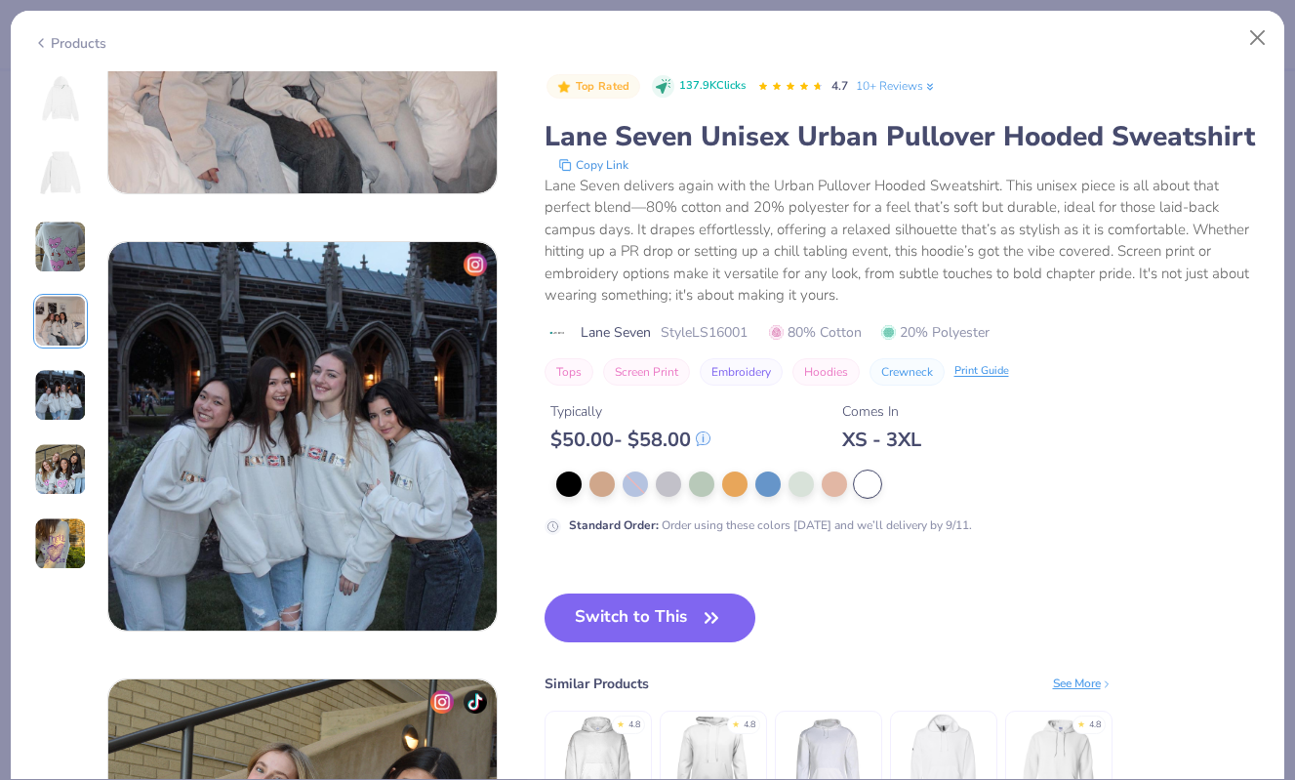
click at [68, 555] on img at bounding box center [60, 543] width 53 height 53
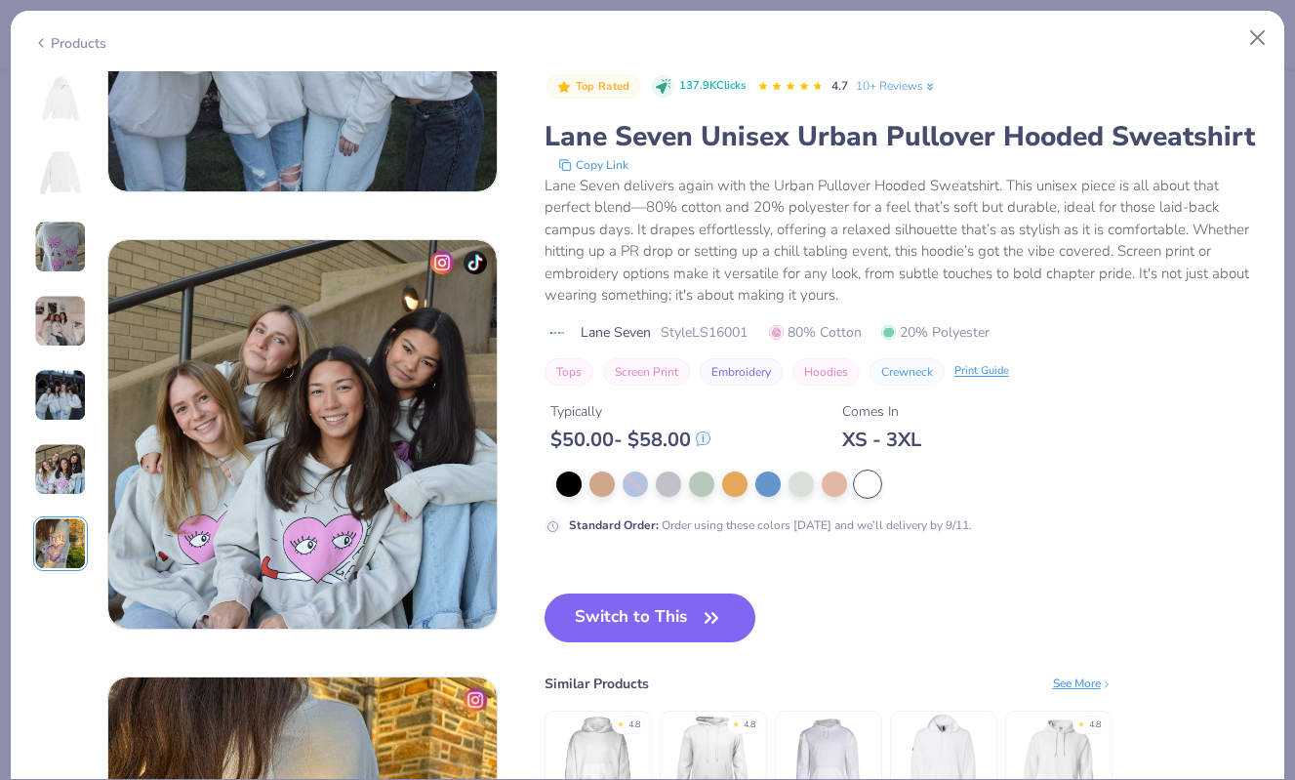
scroll to position [2016, 0]
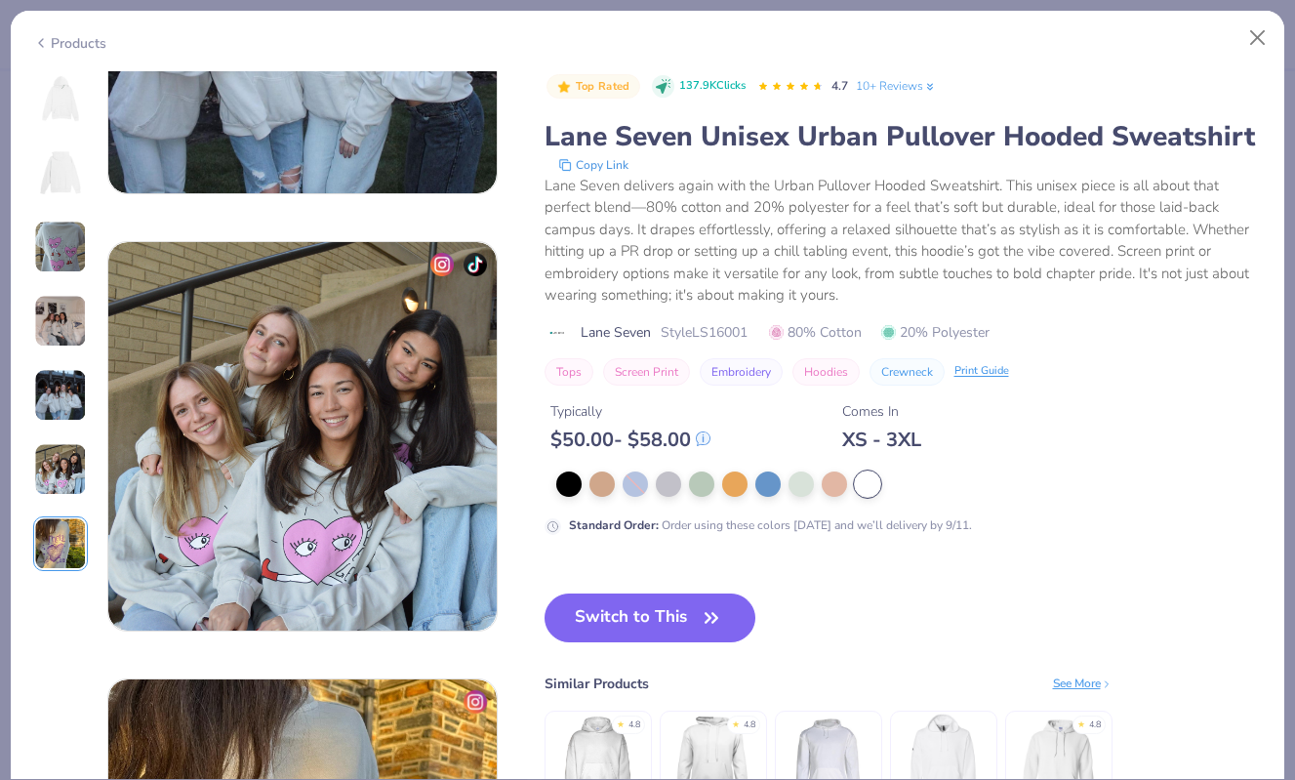
click at [78, 399] on img at bounding box center [60, 395] width 53 height 53
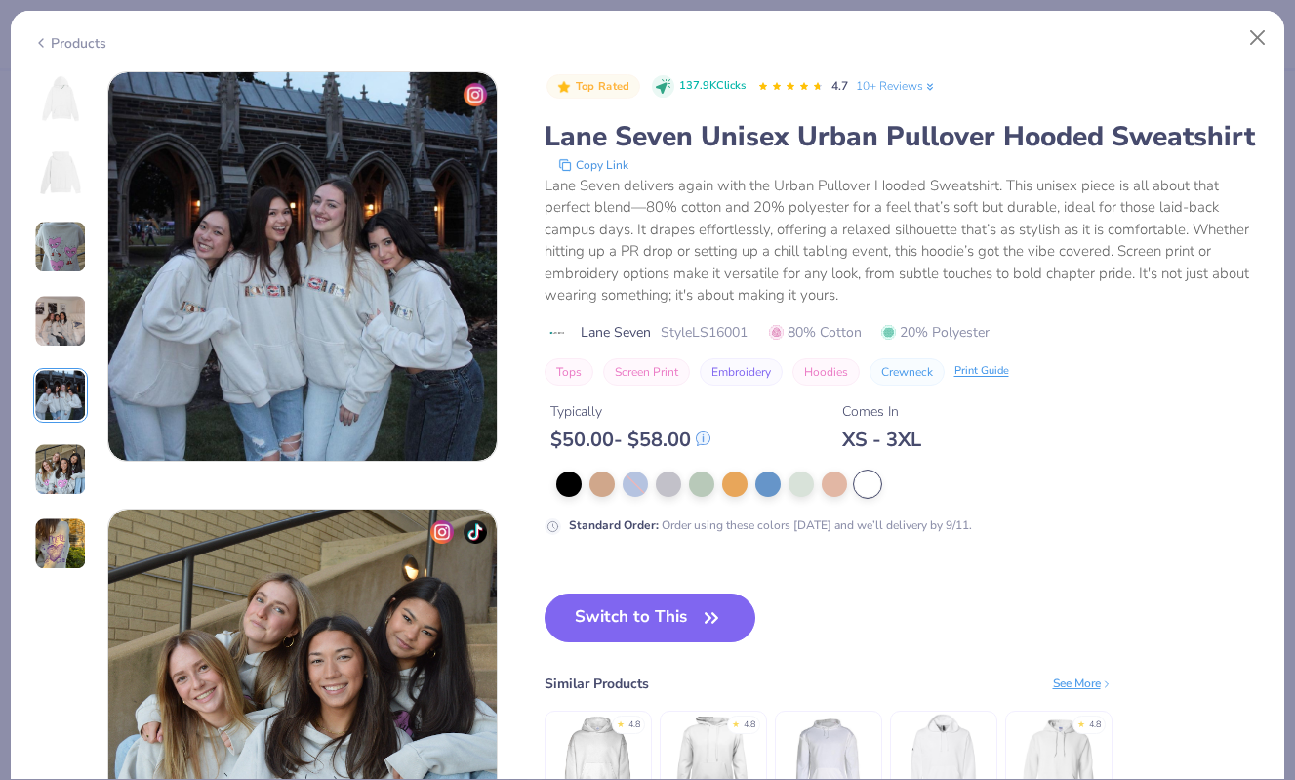
click at [66, 337] on img at bounding box center [60, 321] width 53 height 53
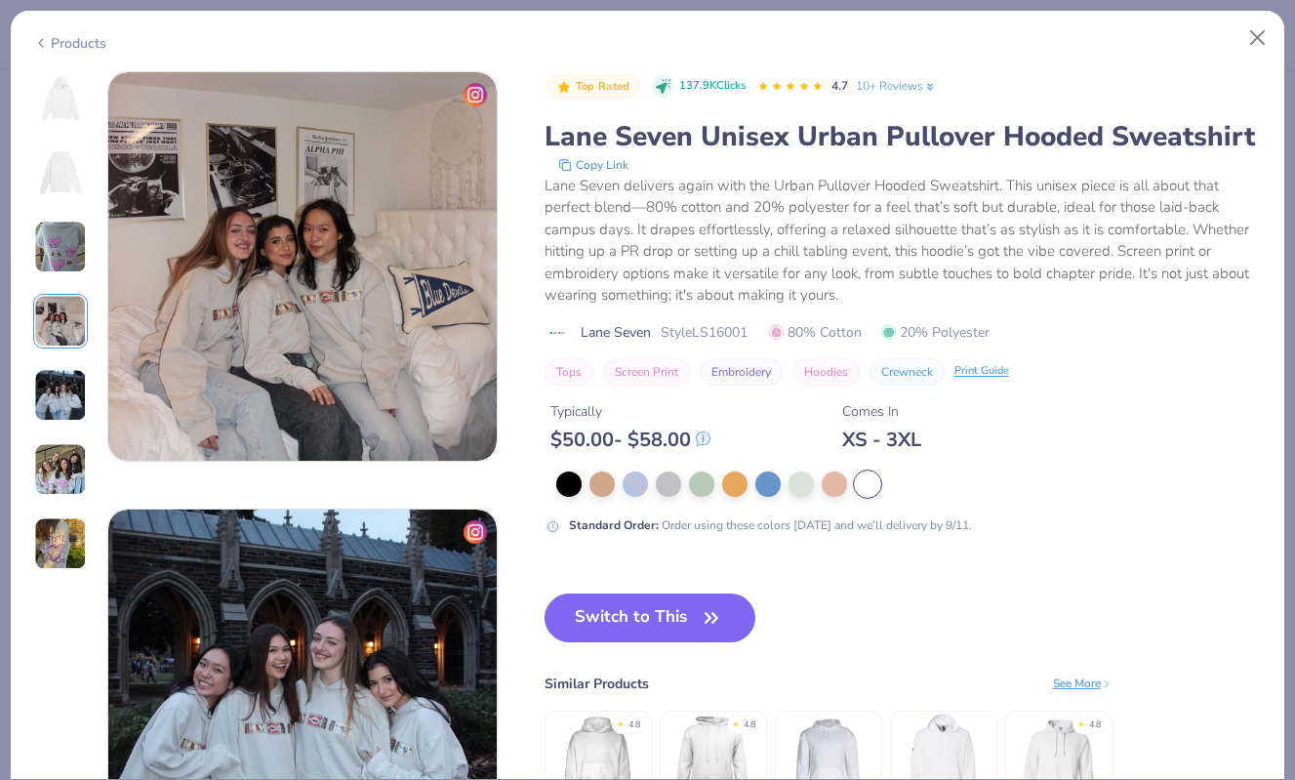
click at [49, 250] on img at bounding box center [60, 247] width 53 height 53
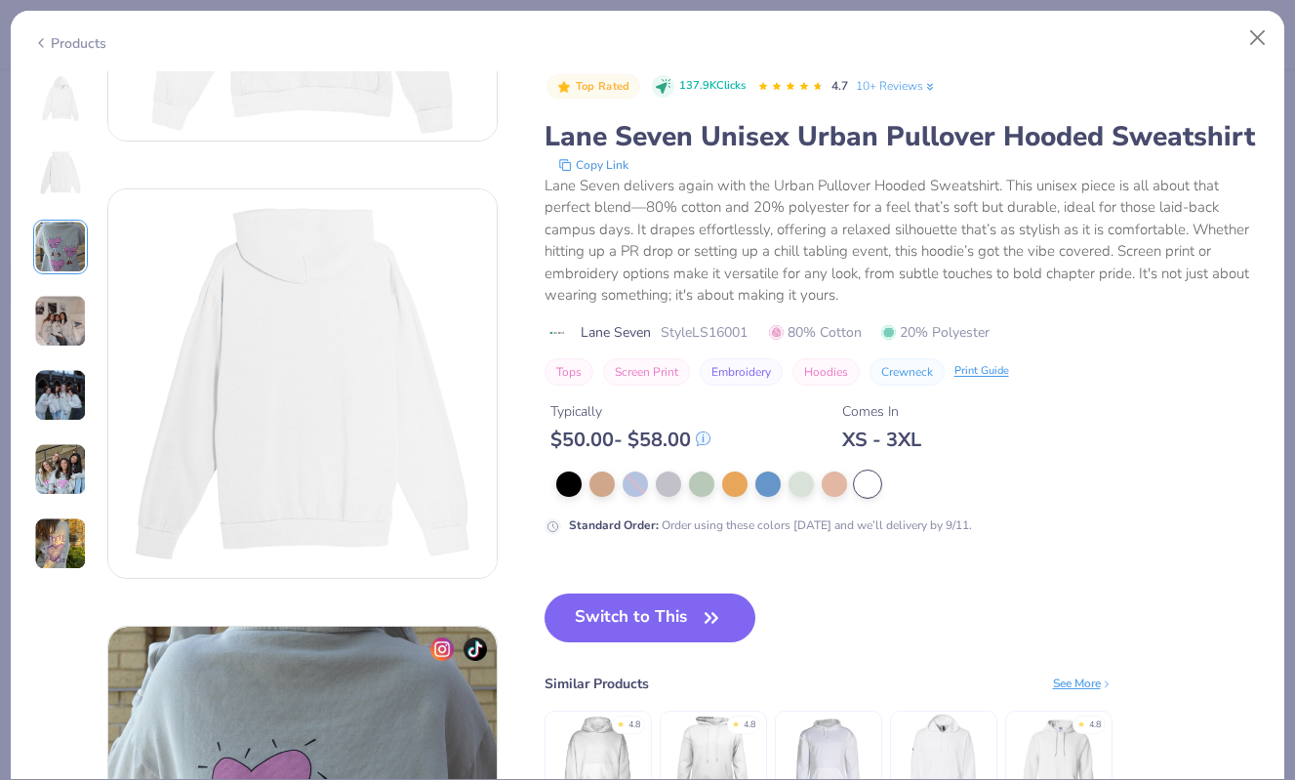
scroll to position [0, 0]
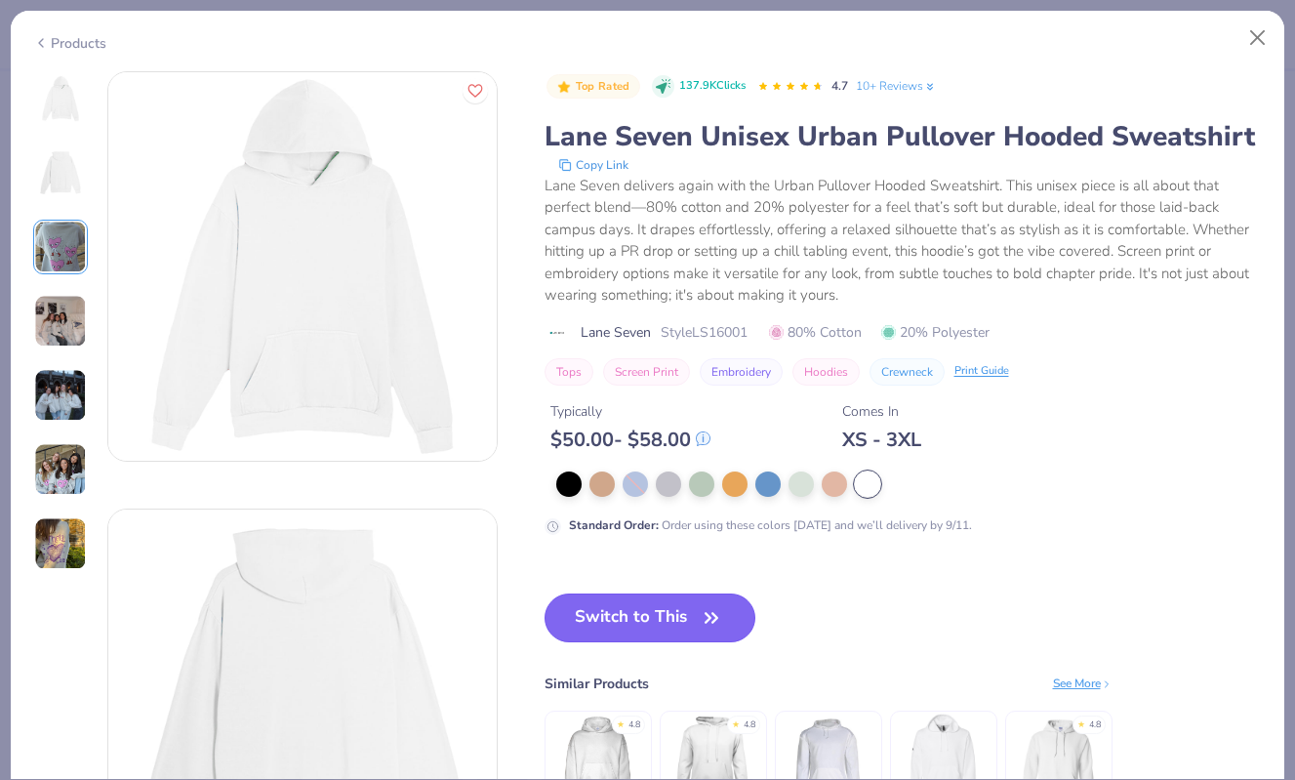
click at [654, 615] on button "Switch to This" at bounding box center [651, 617] width 212 height 49
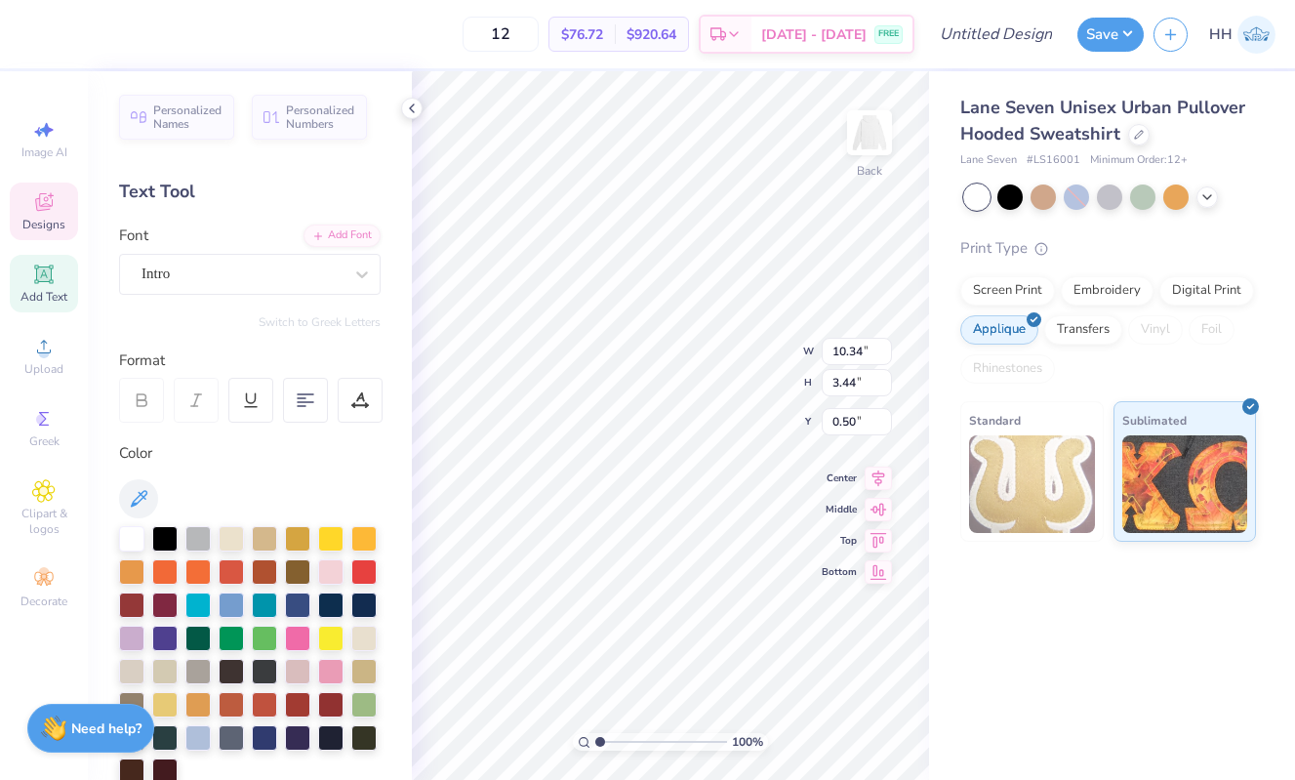
type input "2.23"
type input "8.61"
type input "7.07"
type input "0.46"
type input "13.93"
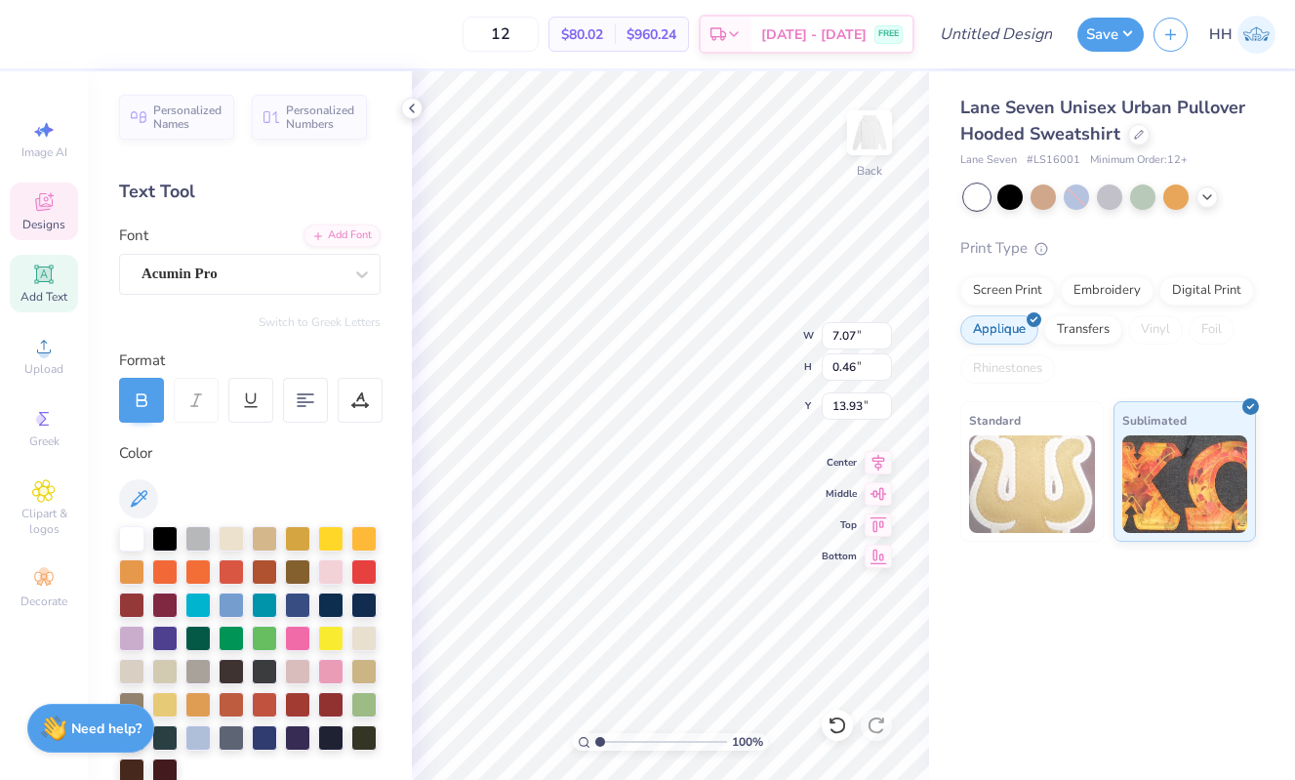
type input "10.34"
type input "3.44"
type input "3.00"
type input "7.07"
type input "0.46"
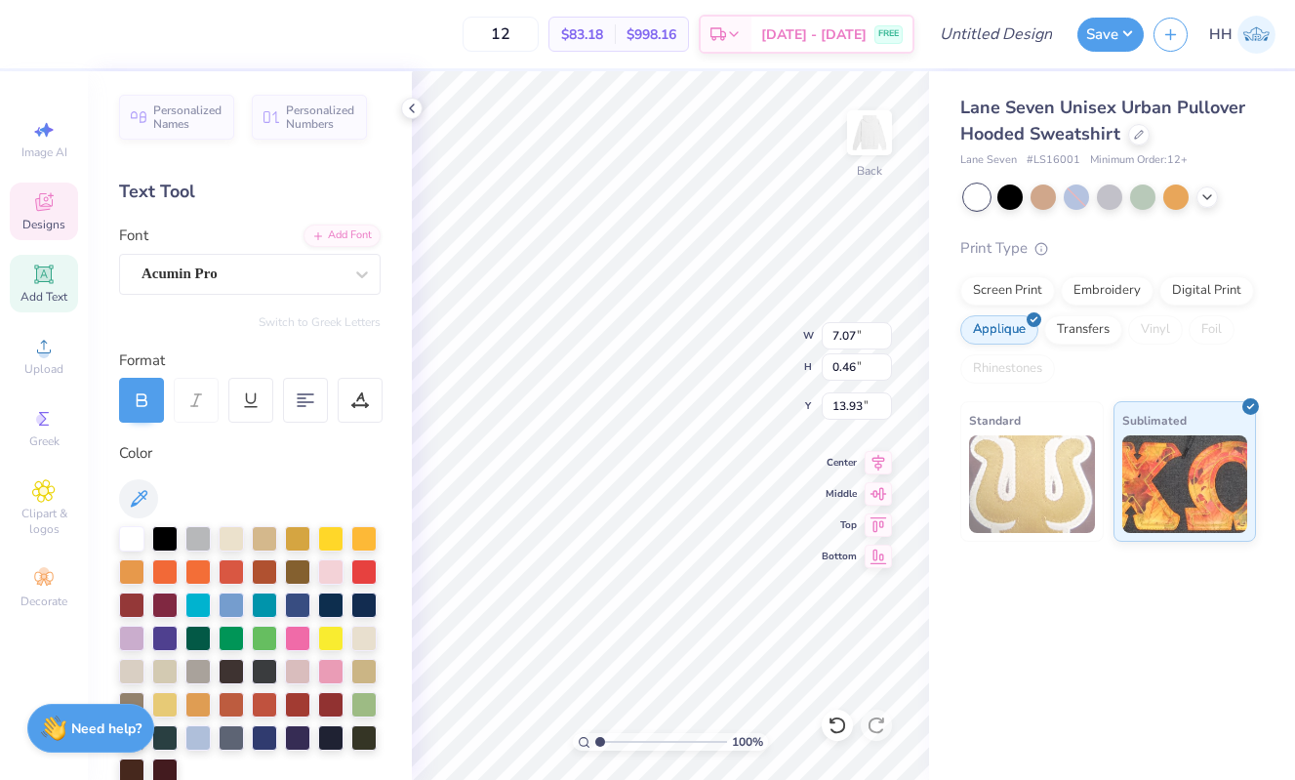
type input "6.73"
click at [412, 102] on icon at bounding box center [412, 109] width 16 height 16
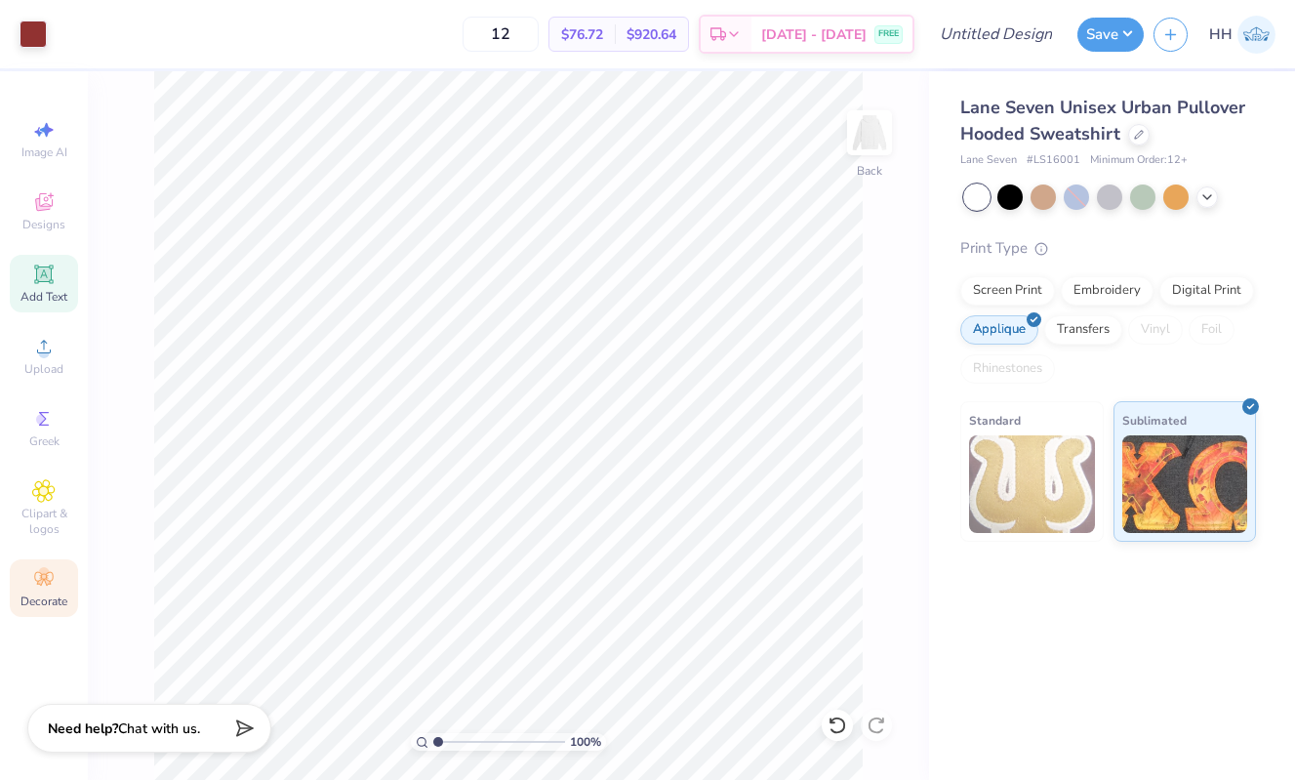
click at [42, 588] on icon at bounding box center [43, 578] width 23 height 23
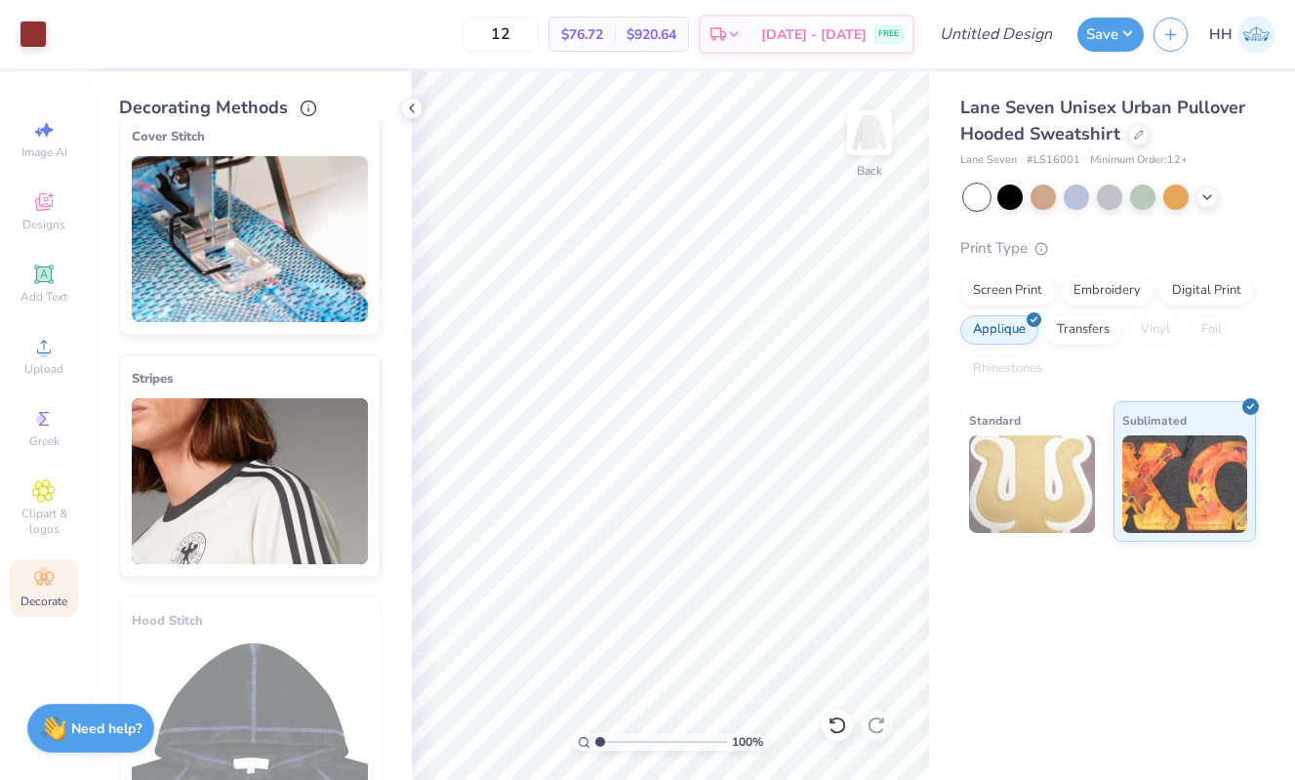
scroll to position [28, 0]
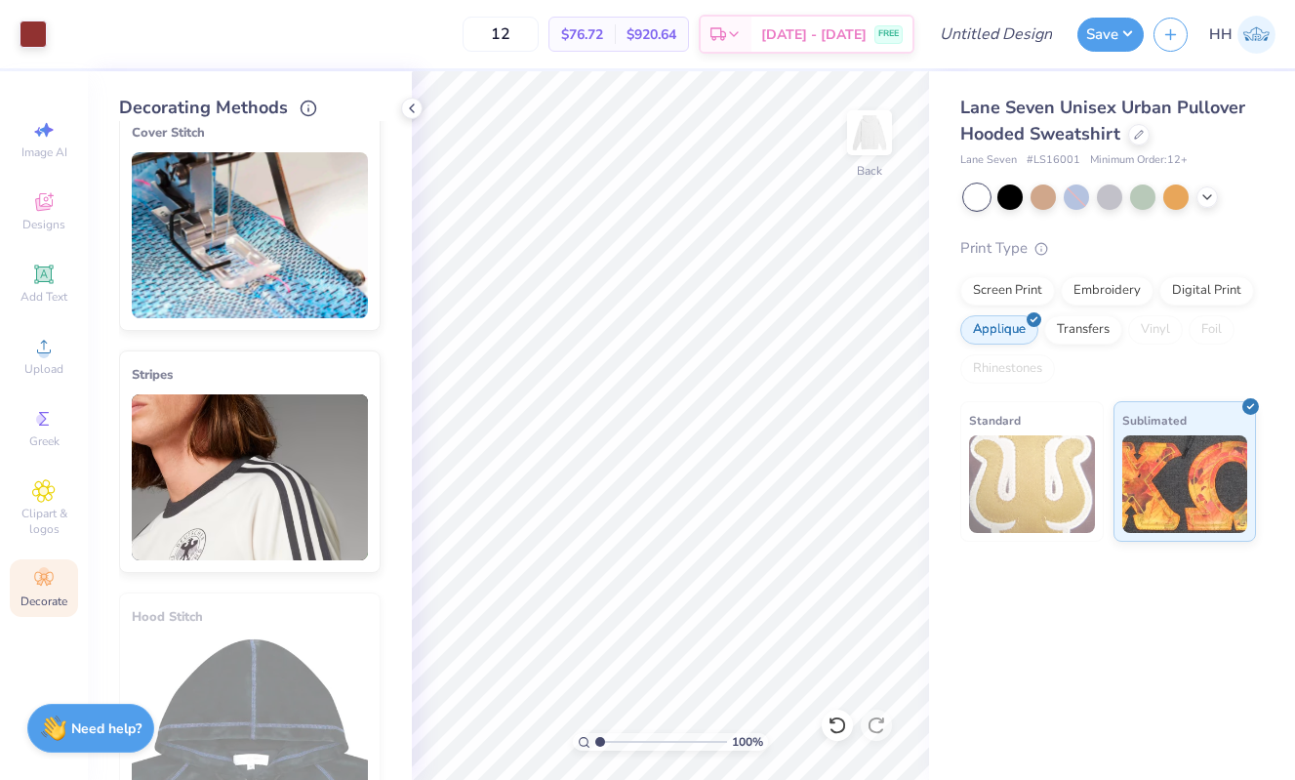
click at [263, 487] on img at bounding box center [250, 477] width 236 height 166
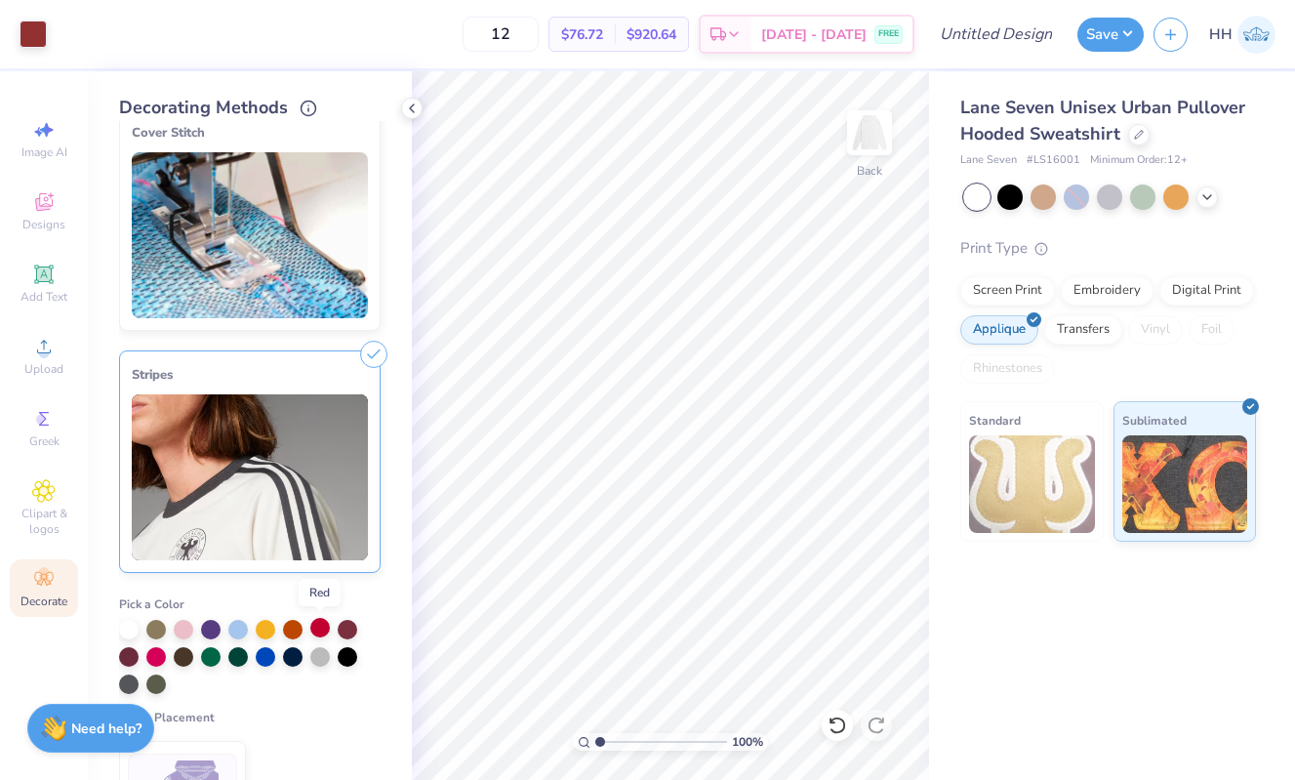
click at [323, 630] on div at bounding box center [320, 628] width 20 height 20
click at [338, 438] on img at bounding box center [250, 477] width 236 height 166
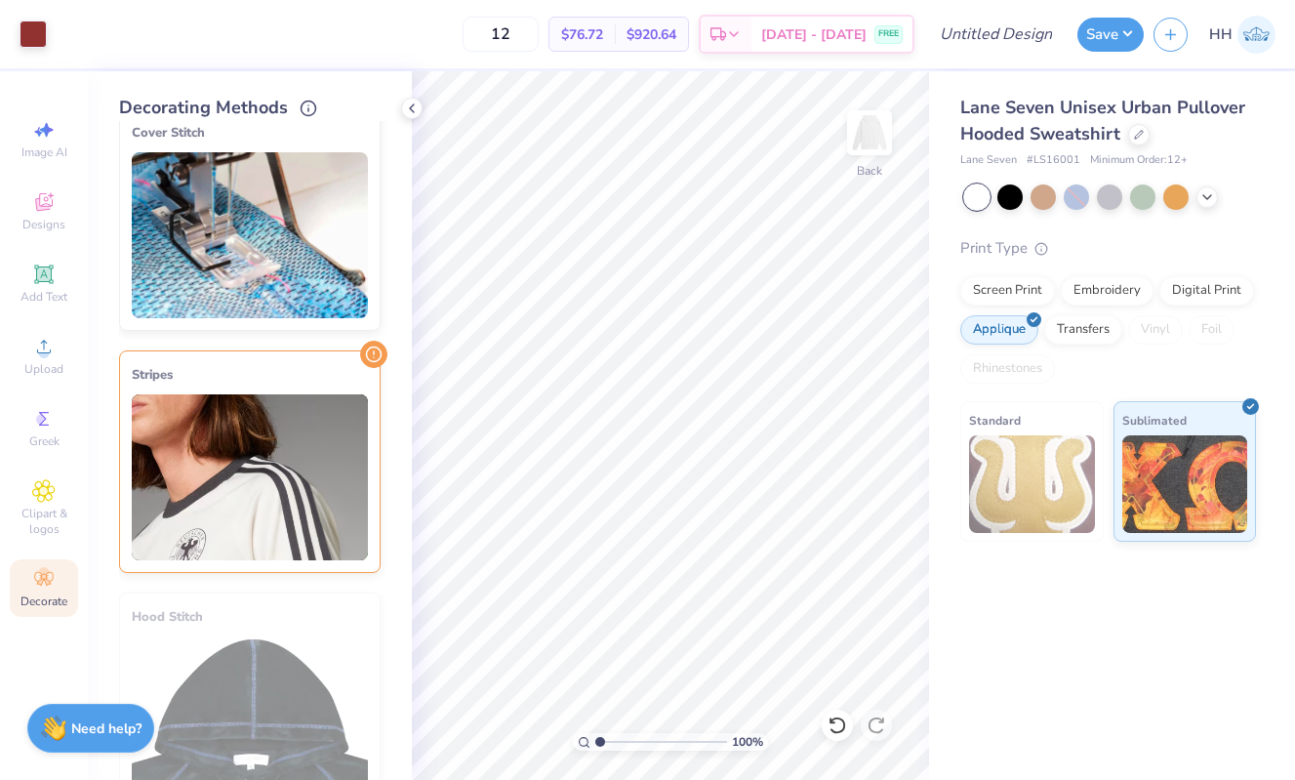
click at [315, 433] on img at bounding box center [250, 477] width 236 height 166
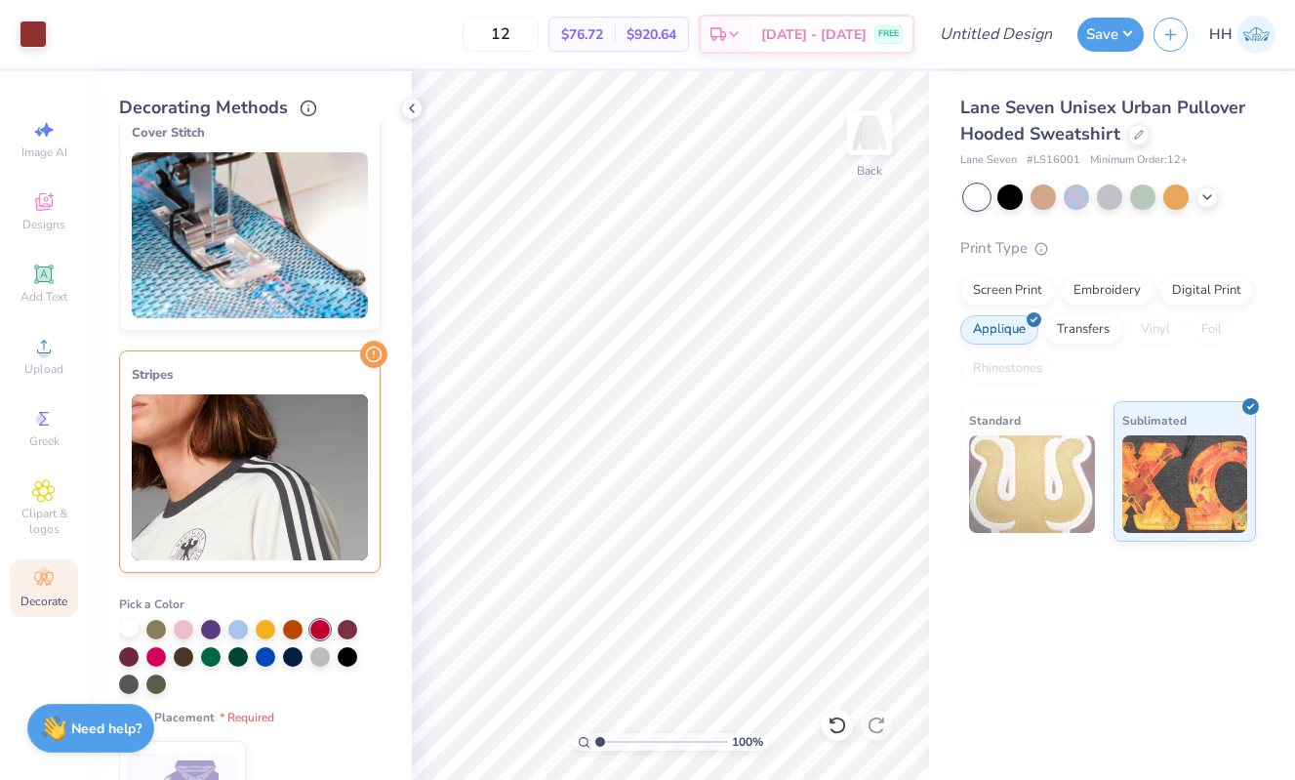
click at [132, 627] on div at bounding box center [129, 628] width 20 height 20
click at [327, 444] on img at bounding box center [250, 477] width 236 height 166
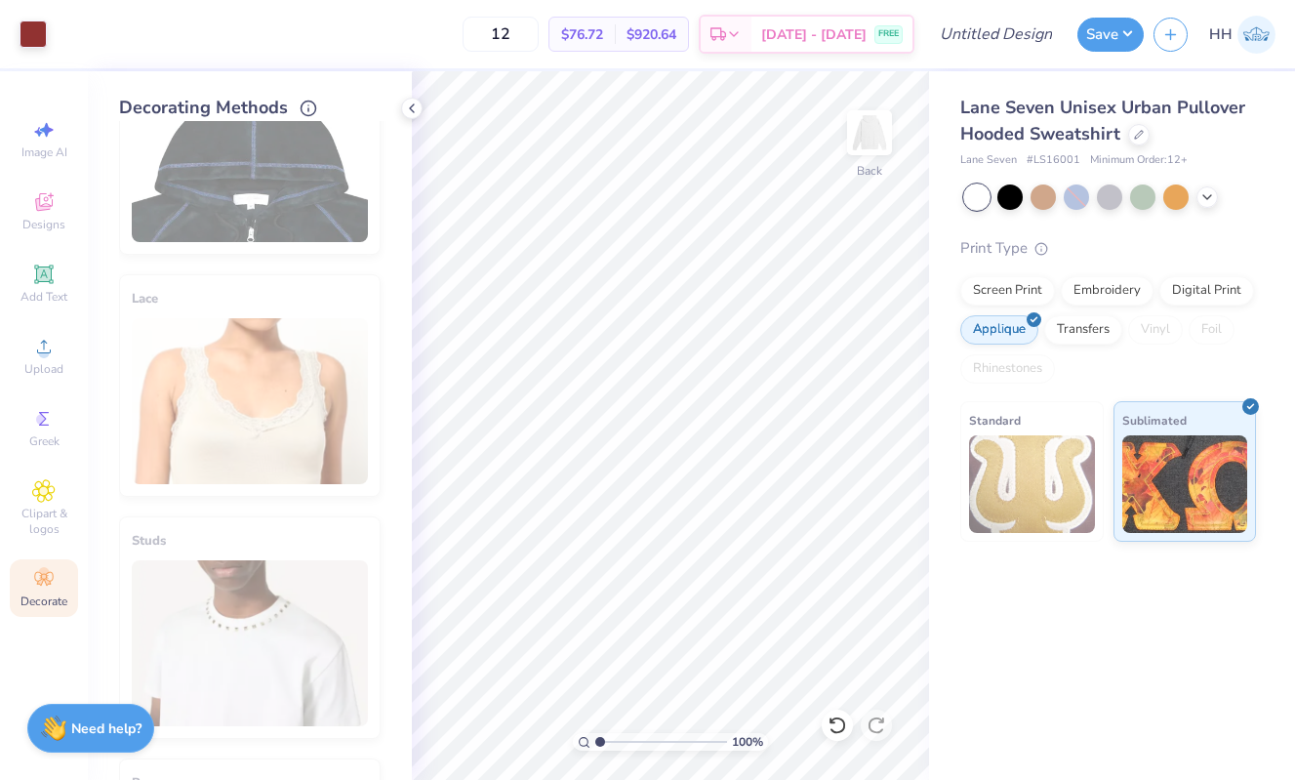
scroll to position [599, 0]
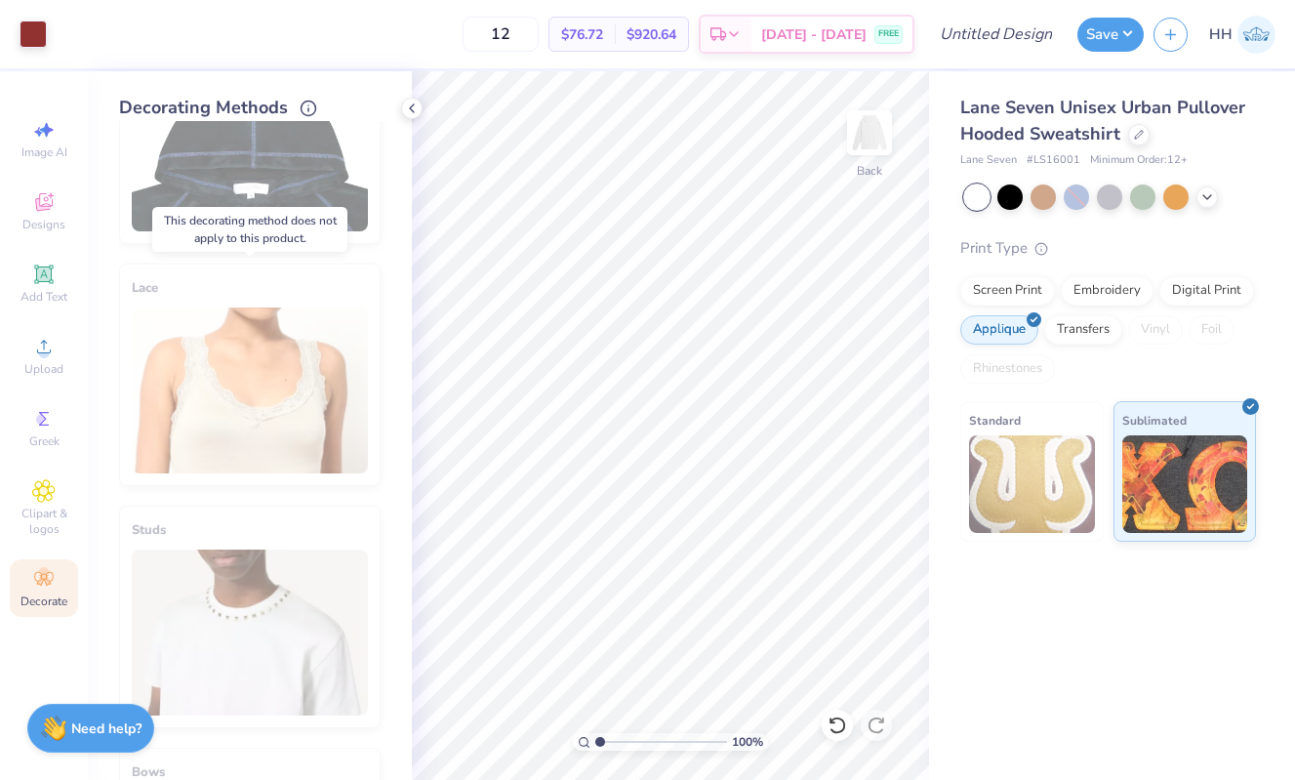
click at [302, 413] on div "Lace" at bounding box center [250, 374] width 262 height 222
click at [302, 565] on div "Studs" at bounding box center [250, 617] width 262 height 222
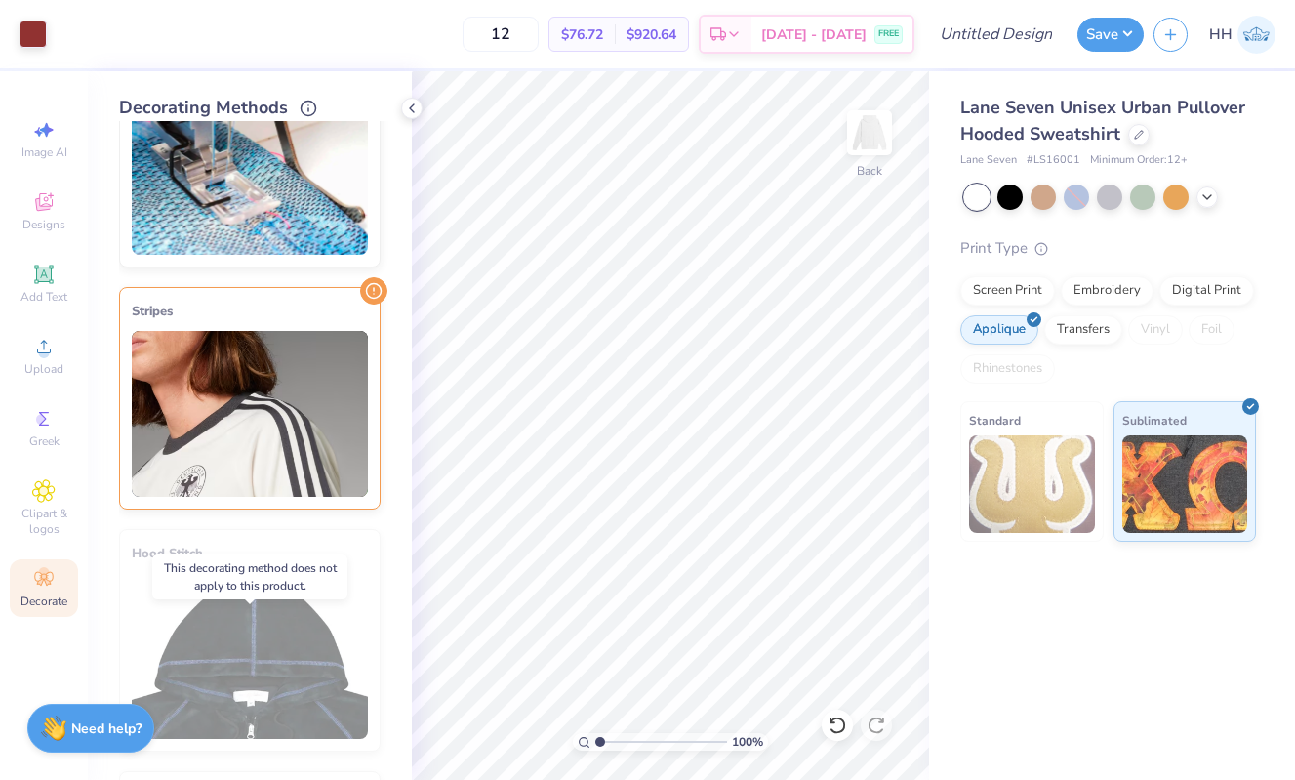
scroll to position [0, 0]
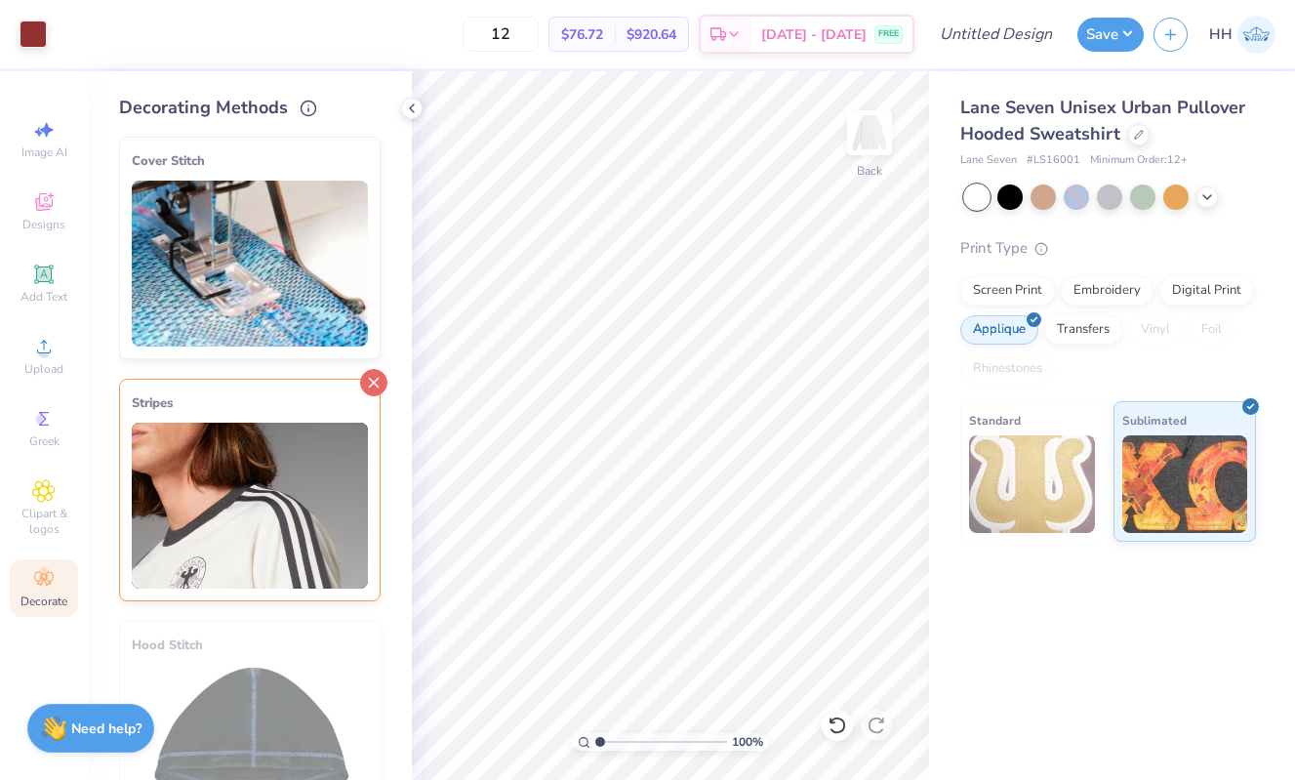
click at [374, 381] on icon at bounding box center [373, 382] width 27 height 27
click at [375, 382] on line at bounding box center [374, 386] width 9 height 9
click at [365, 255] on img at bounding box center [250, 264] width 236 height 166
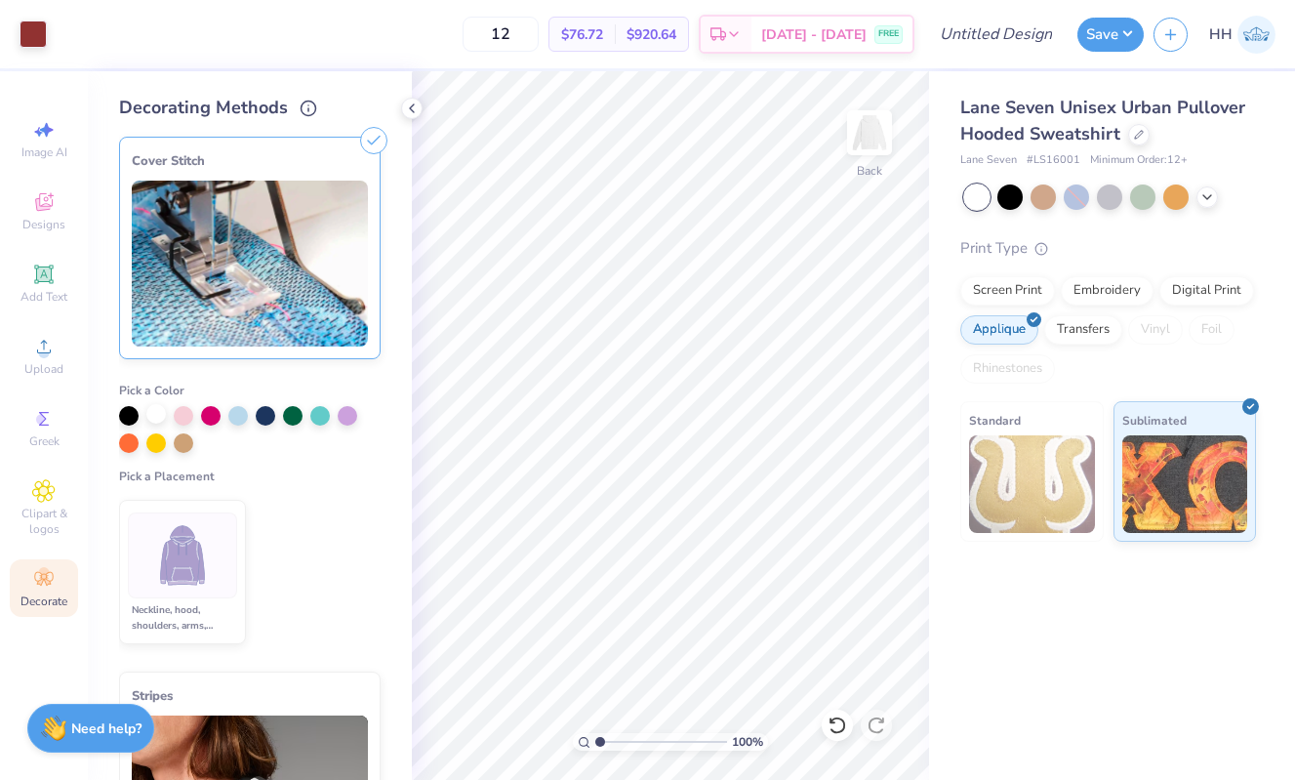
click at [156, 413] on div at bounding box center [156, 414] width 20 height 20
click at [214, 414] on div at bounding box center [211, 414] width 20 height 20
click at [222, 559] on div at bounding box center [182, 555] width 109 height 86
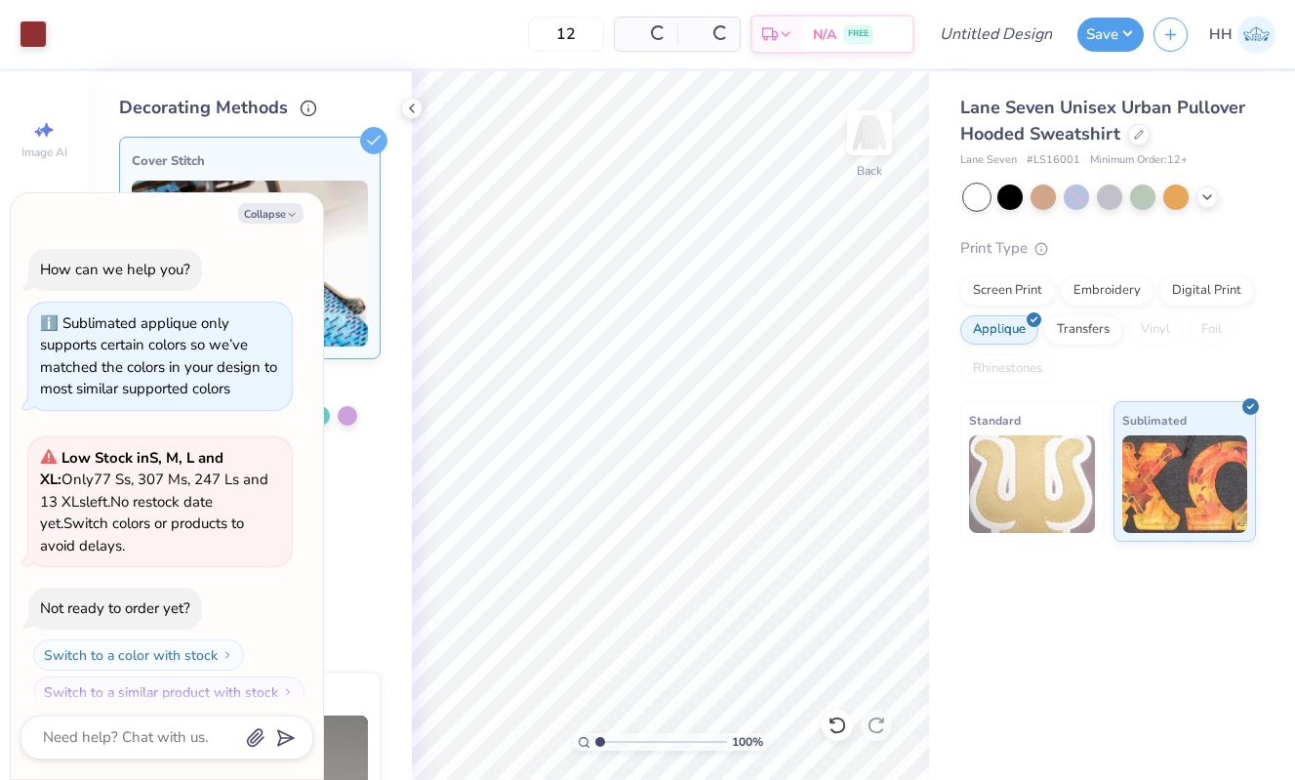
scroll to position [158, 0]
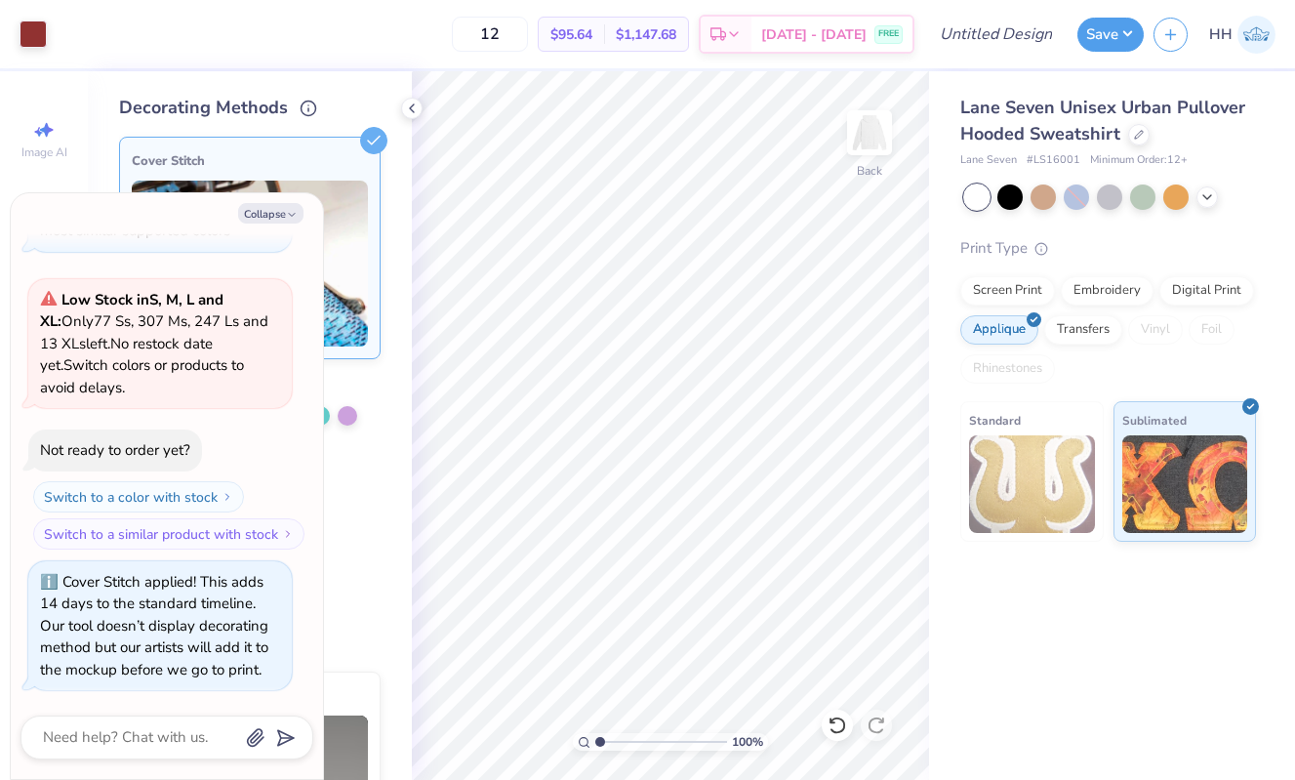
click at [350, 191] on img at bounding box center [250, 264] width 236 height 166
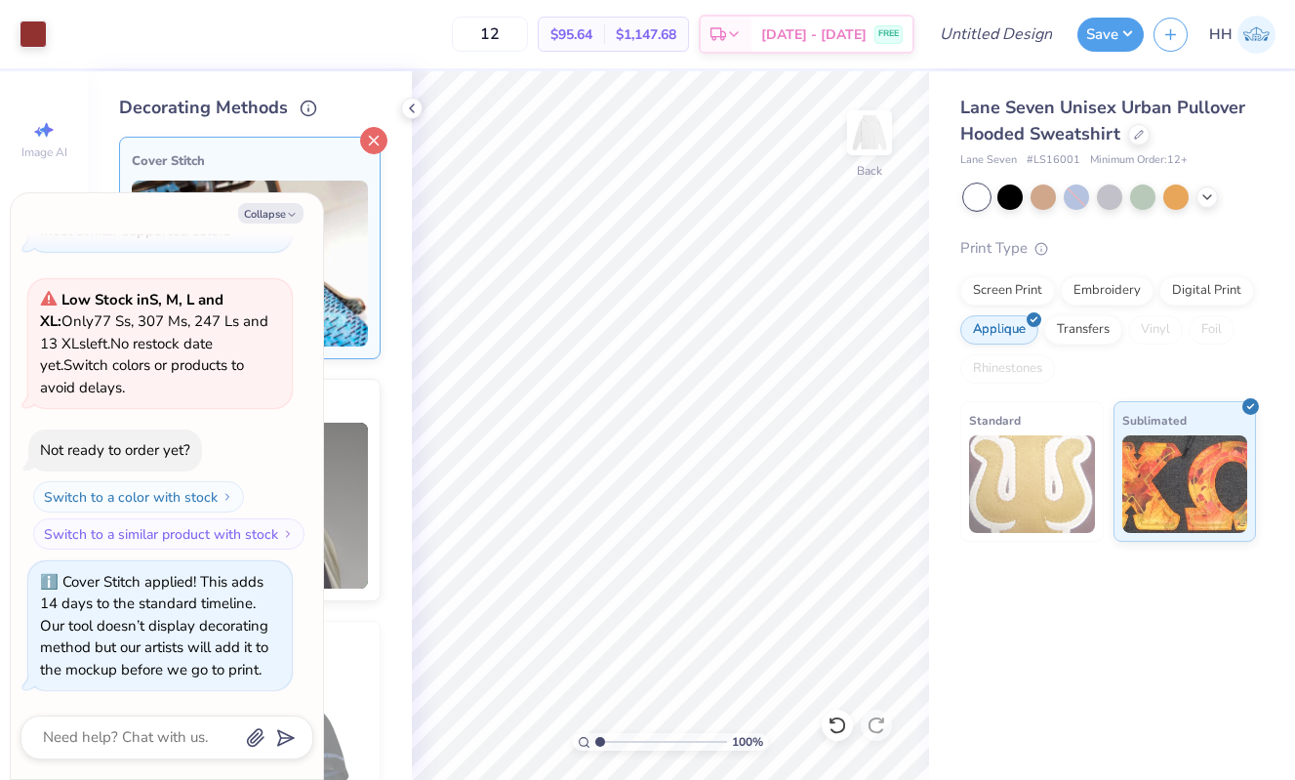
click at [384, 129] on icon at bounding box center [373, 140] width 27 height 27
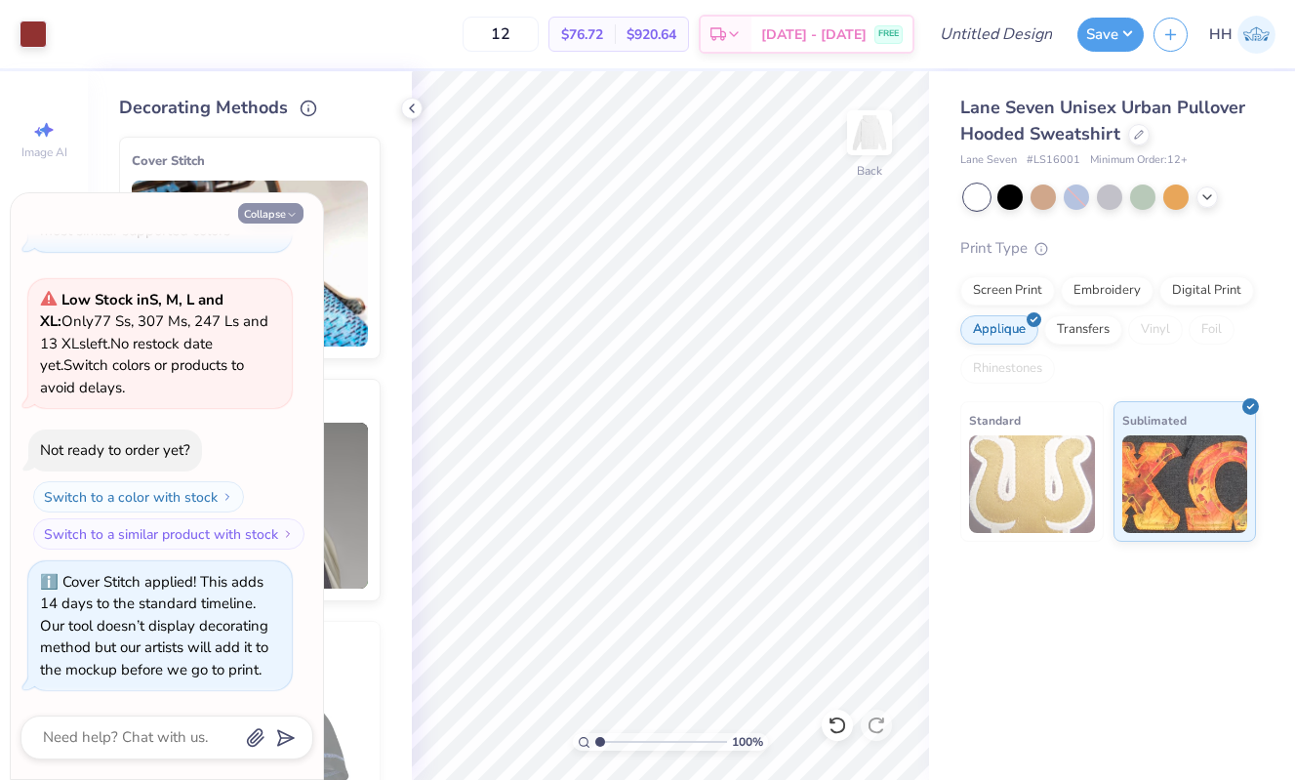
click at [292, 206] on button "Collapse" at bounding box center [270, 213] width 65 height 20
type textarea "x"
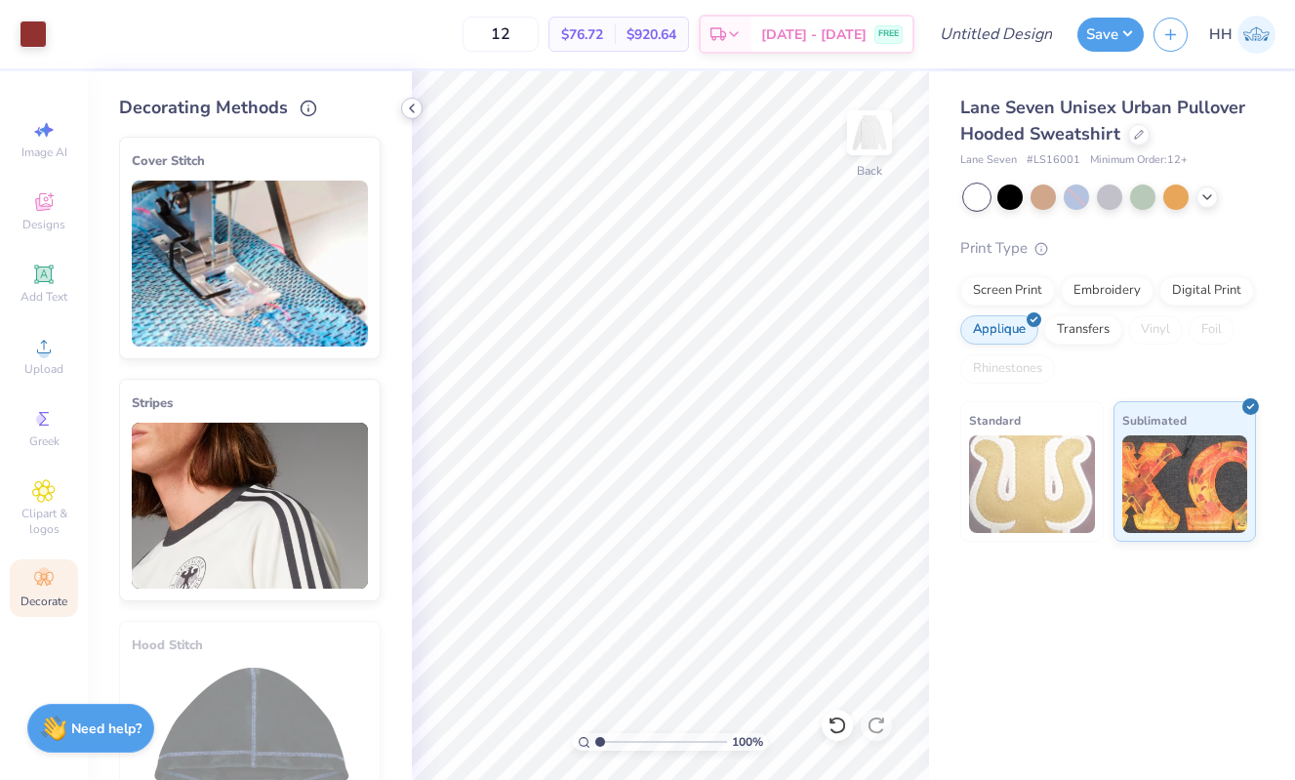
click at [417, 108] on icon at bounding box center [412, 109] width 16 height 16
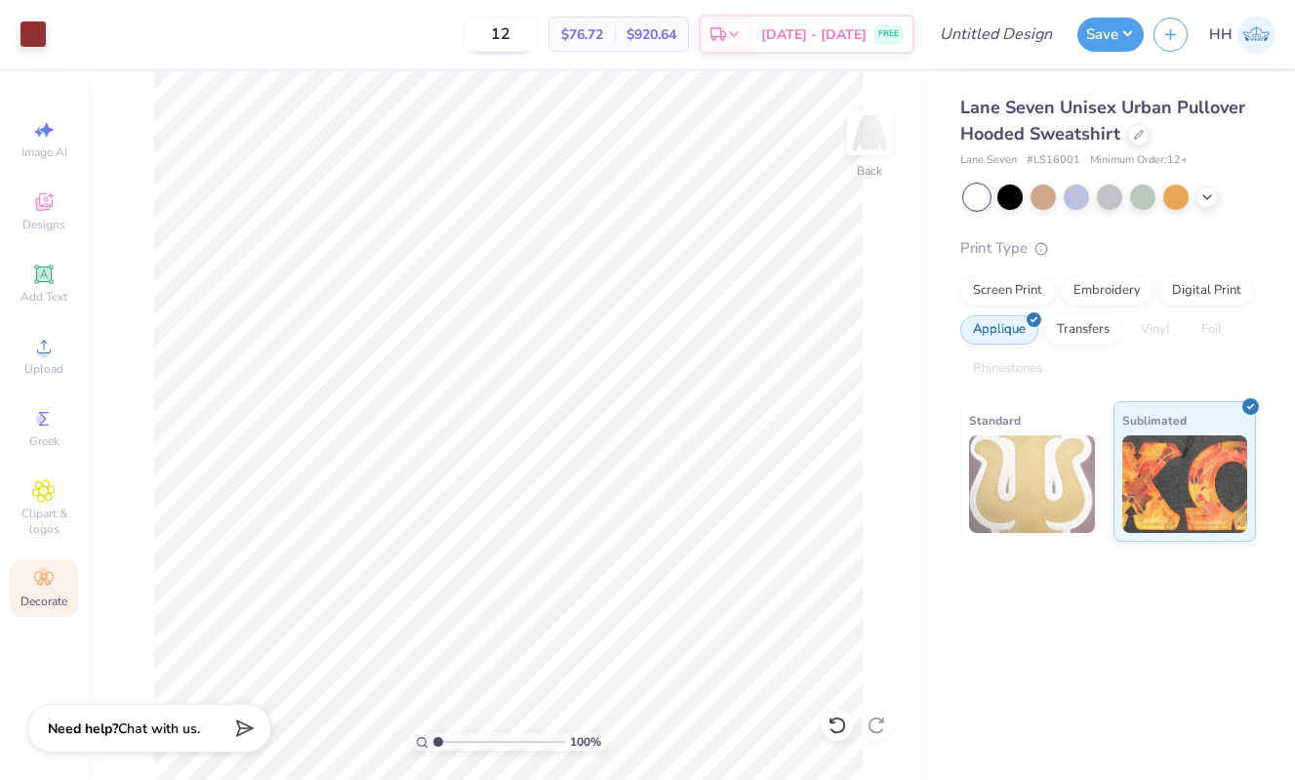
click at [539, 28] on input "12" at bounding box center [501, 34] width 76 height 35
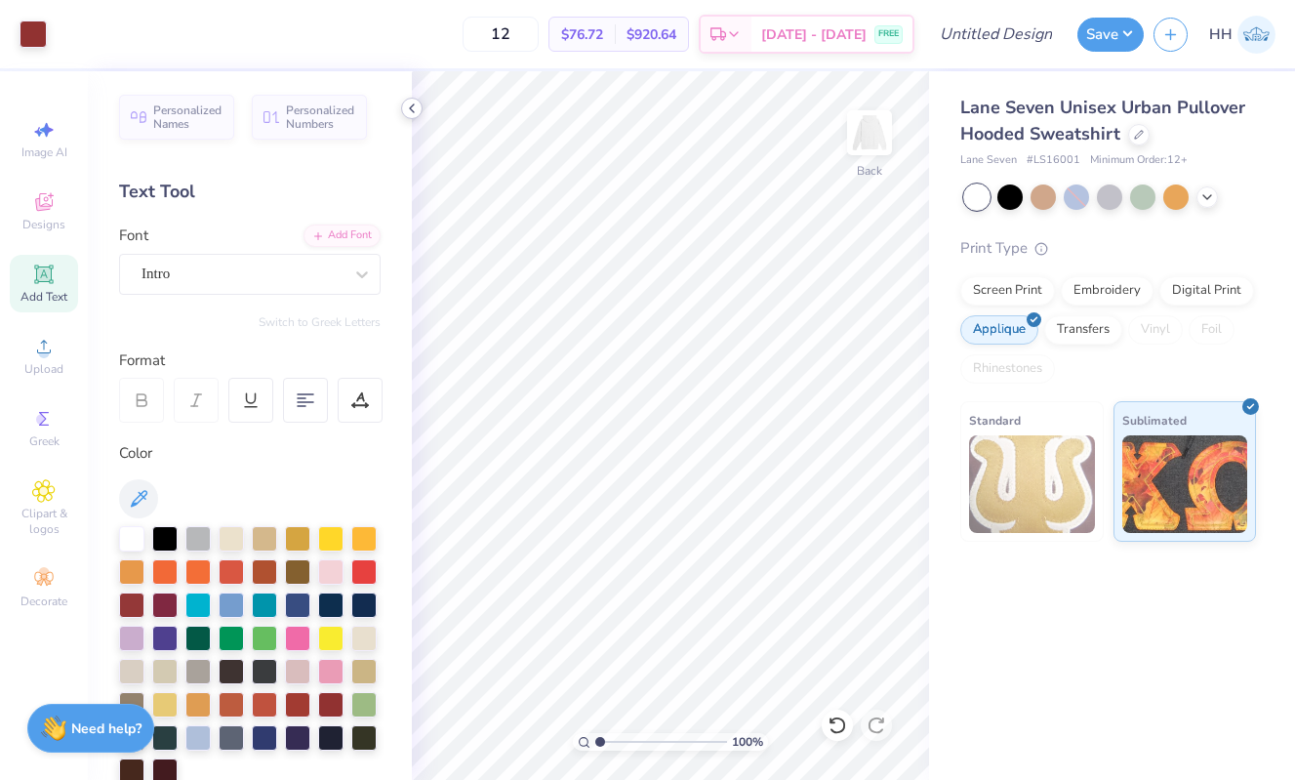
click at [407, 101] on icon at bounding box center [412, 109] width 16 height 16
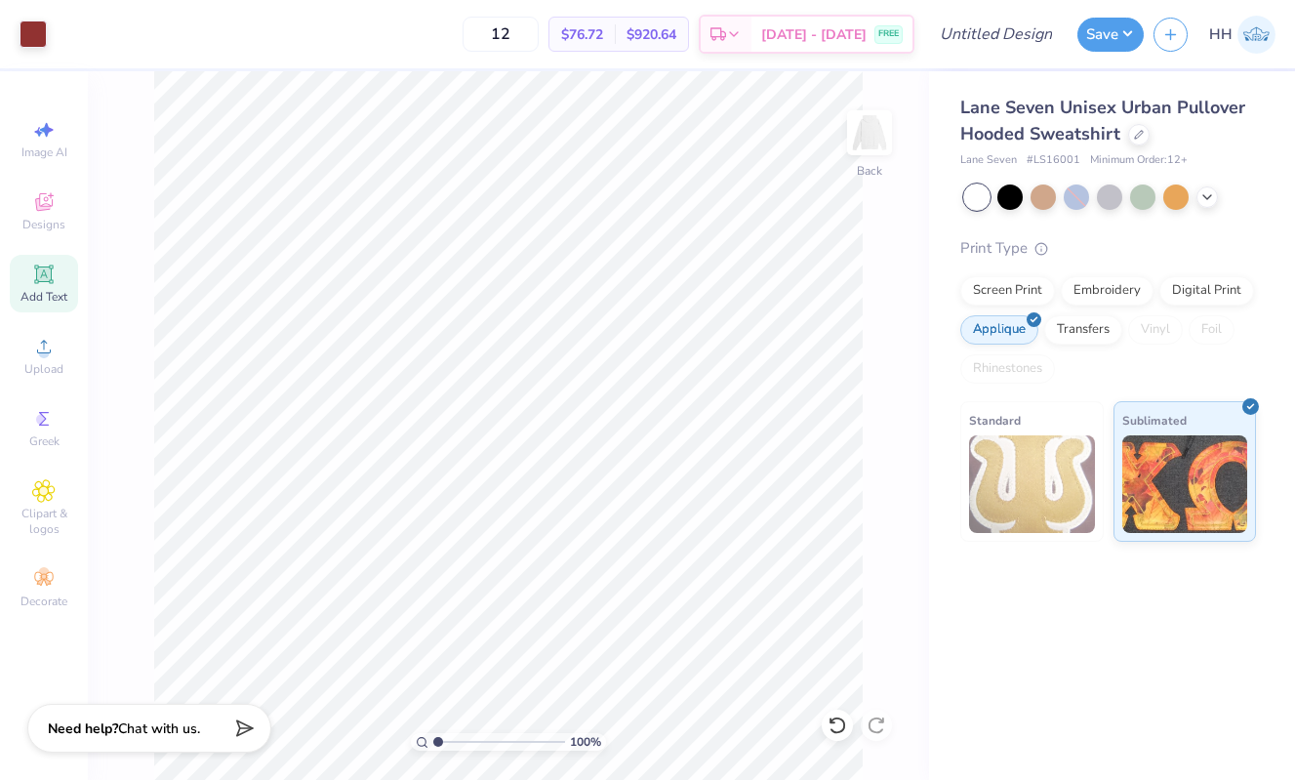
click at [129, 432] on div "100 % Back" at bounding box center [508, 425] width 841 height 708
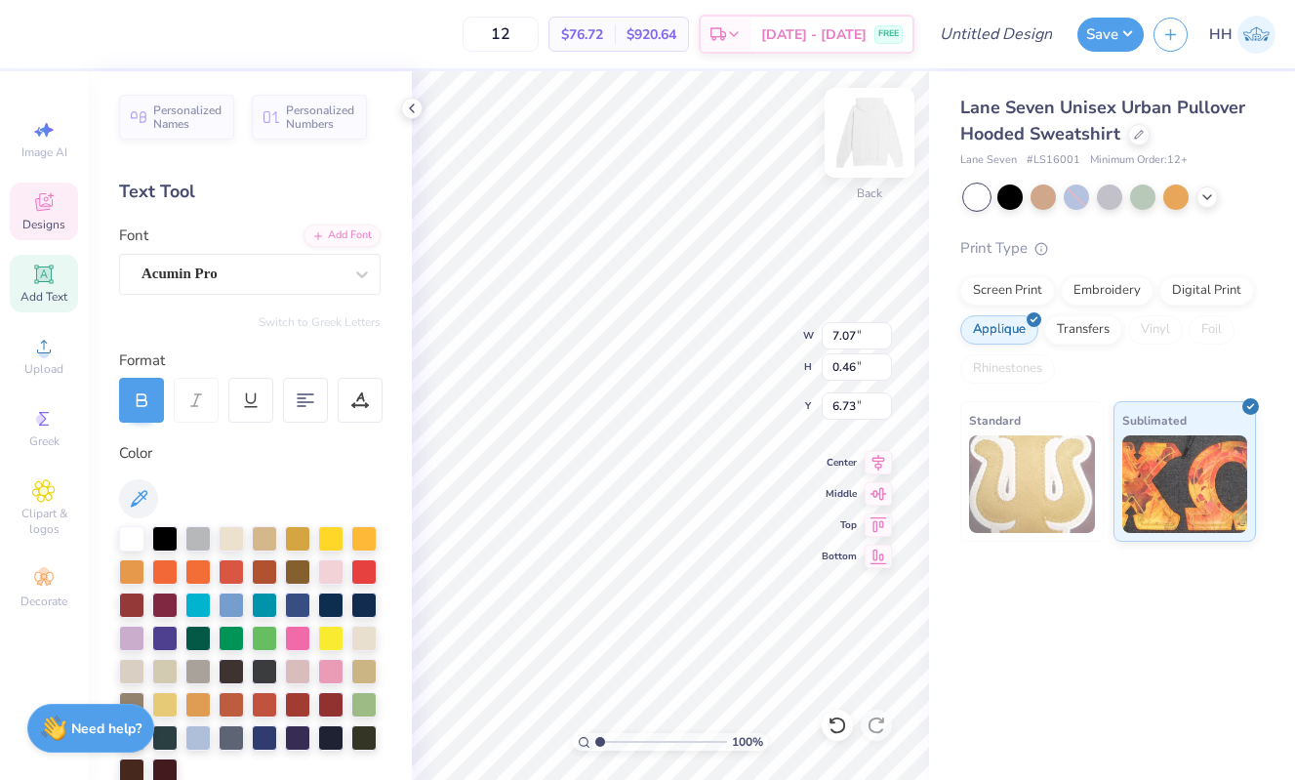
type input "6.77"
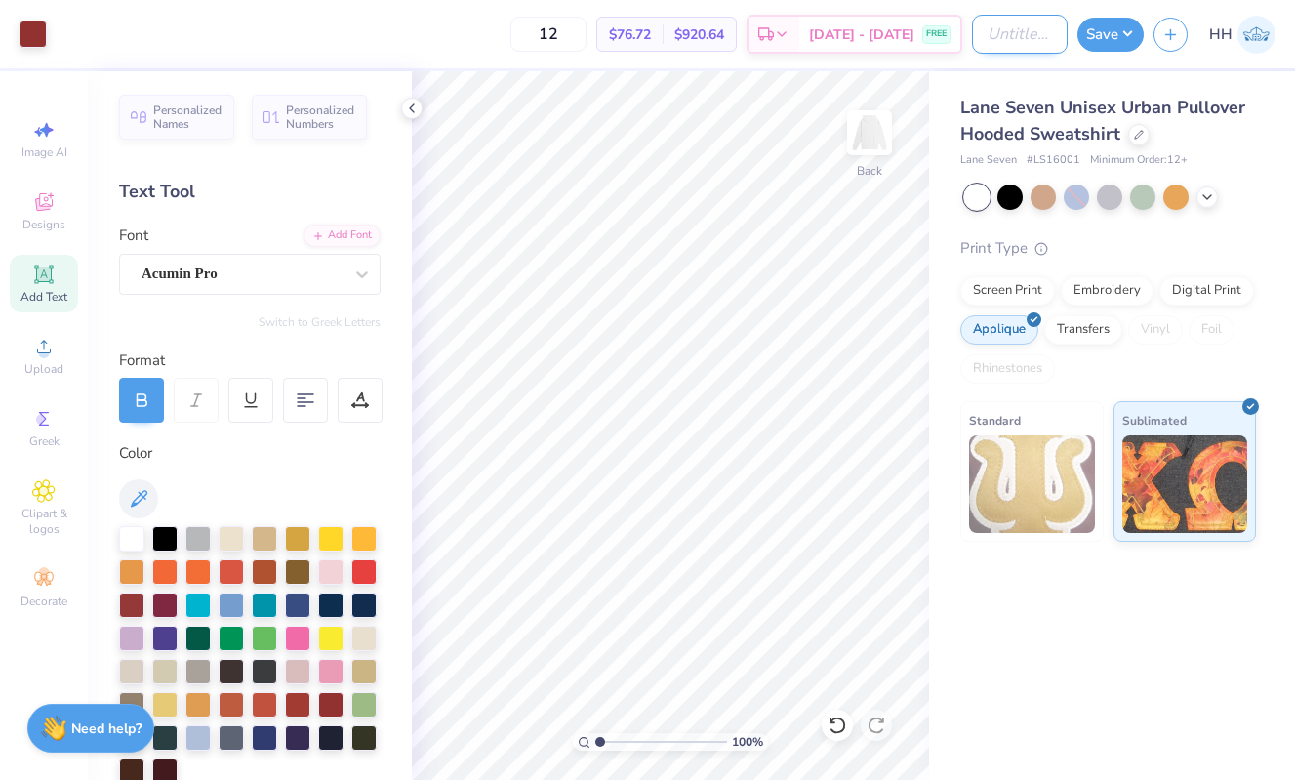
click at [1030, 36] on input "Design Title" at bounding box center [1020, 34] width 96 height 39
click at [412, 108] on icon at bounding box center [412, 109] width 16 height 16
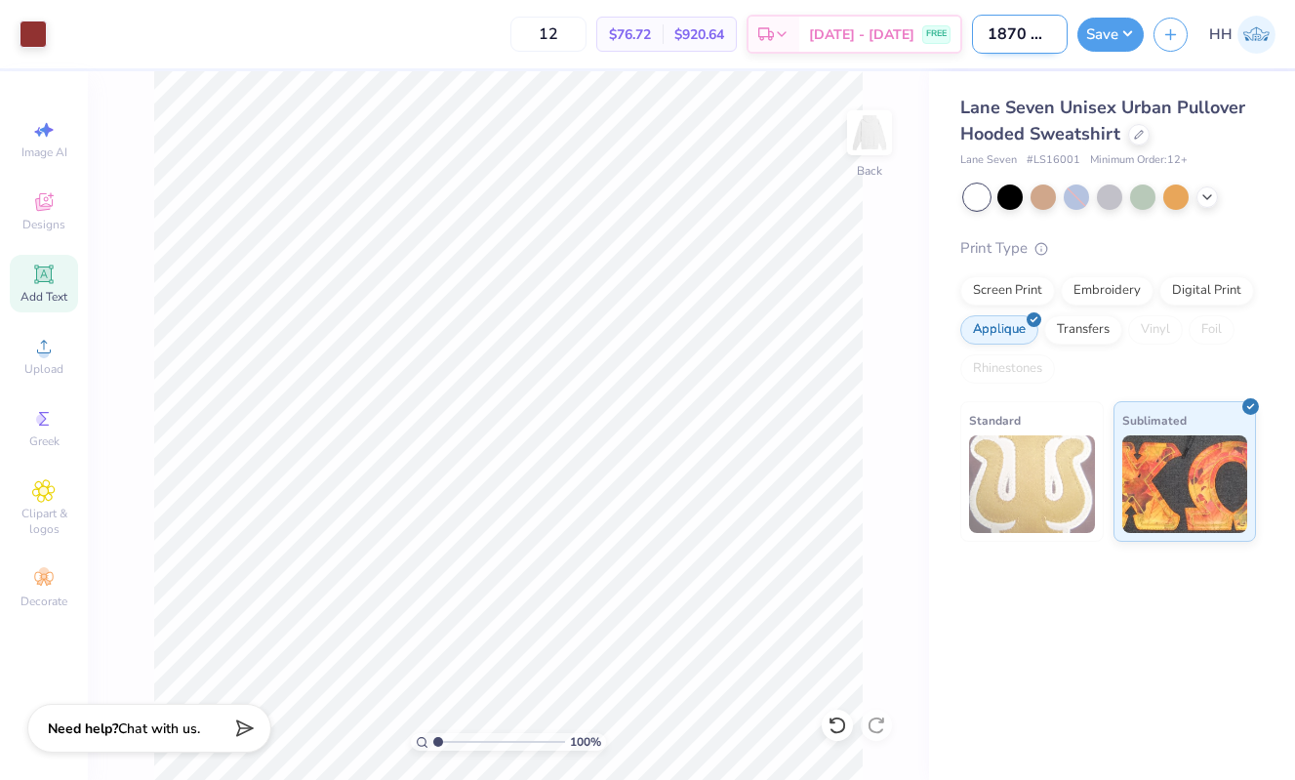
click at [998, 42] on input "1870 Hoodie" at bounding box center [1020, 34] width 96 height 39
click at [1033, 35] on input "1870 Hoodie" at bounding box center [1020, 34] width 96 height 39
type input "1870 Applique Hoodie"
click at [1107, 35] on button "Save" at bounding box center [1110, 32] width 66 height 34
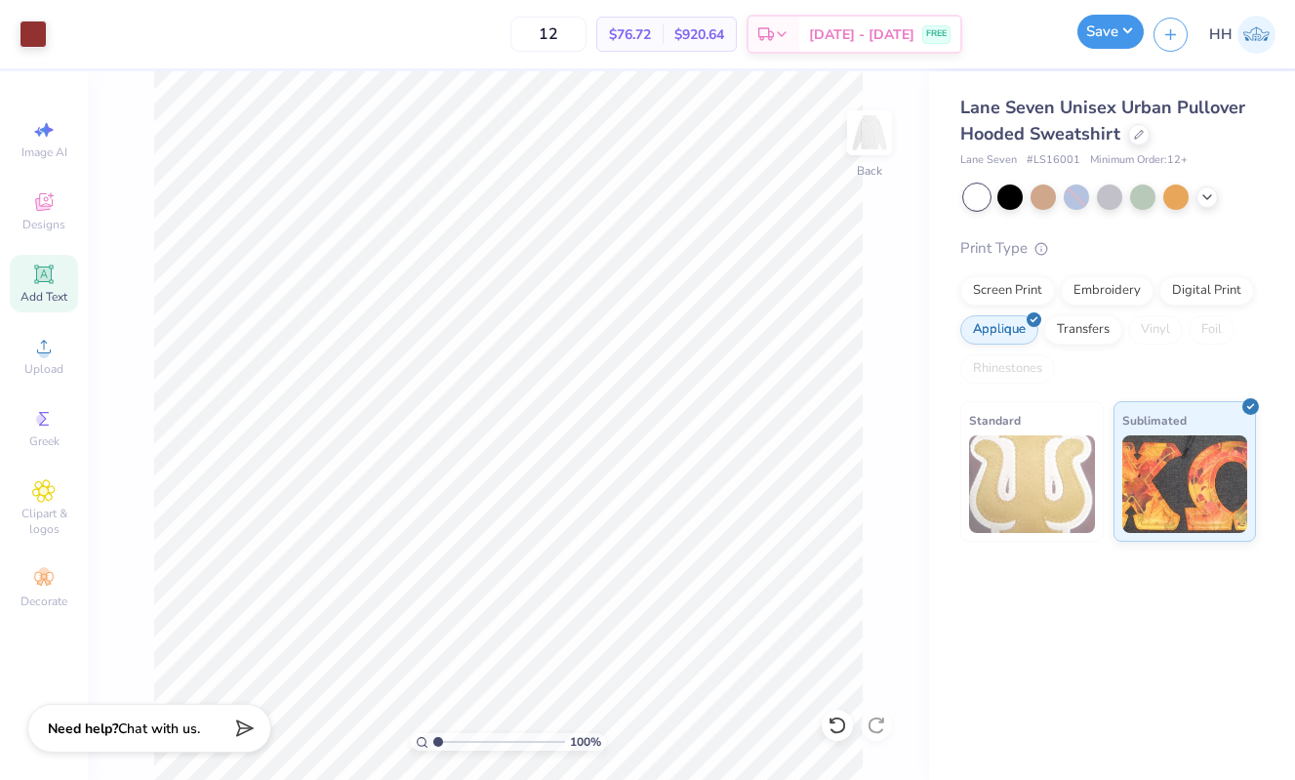
scroll to position [0, 0]
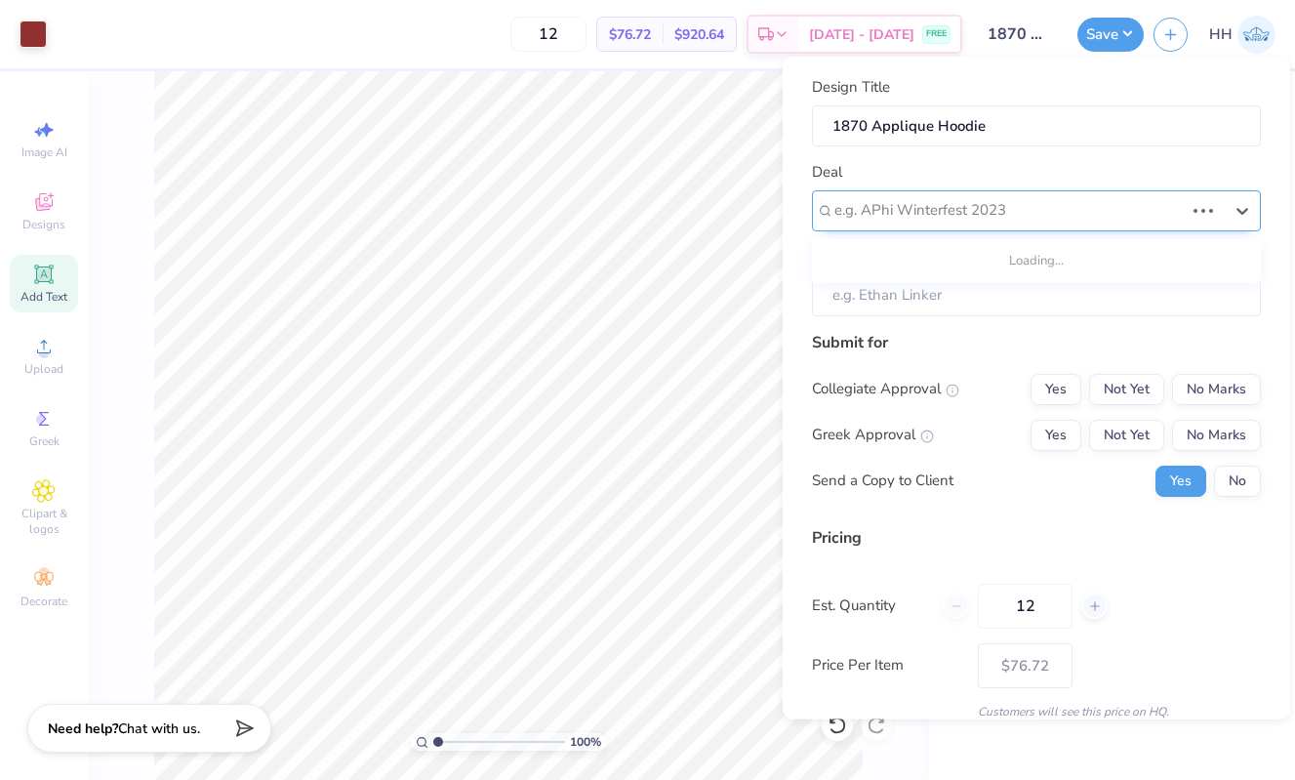
click at [1021, 211] on div at bounding box center [1008, 210] width 349 height 26
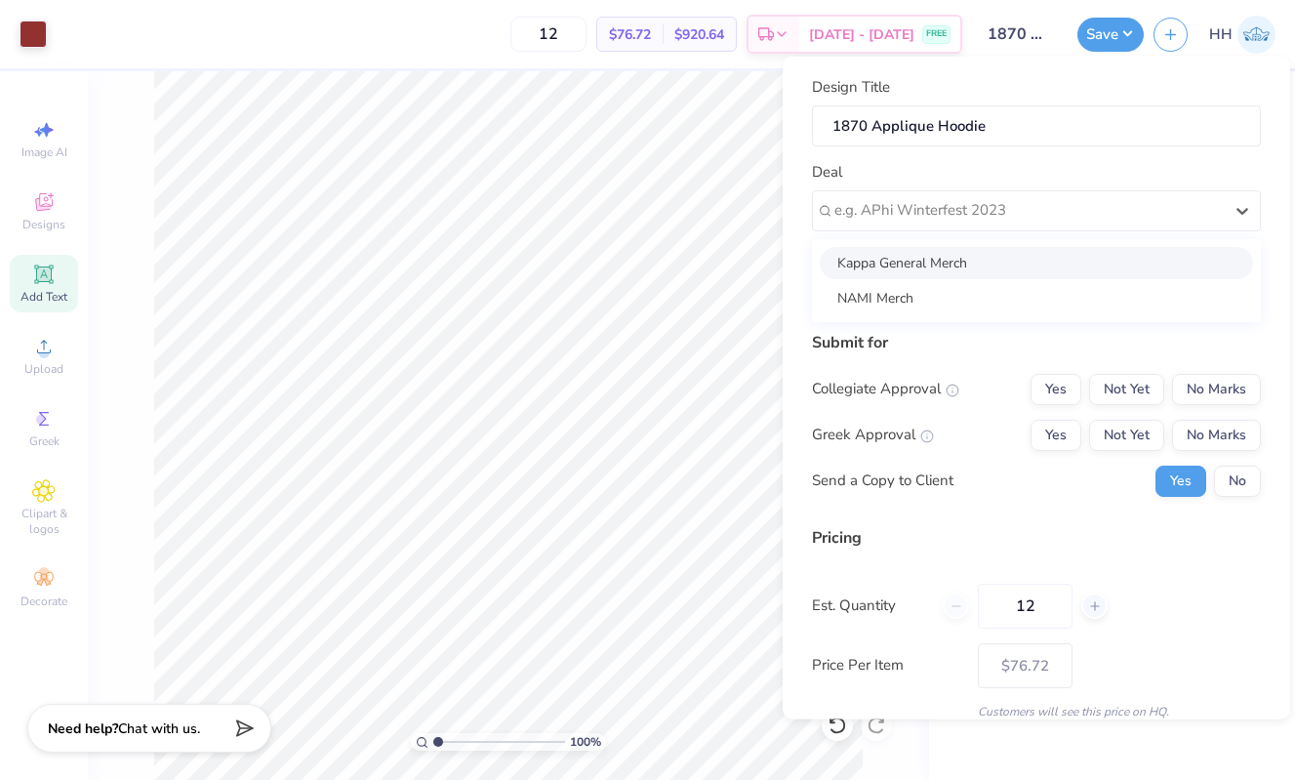
click at [991, 256] on div "Kappa General Merch" at bounding box center [1036, 262] width 433 height 32
type input "[PERSON_NAME]"
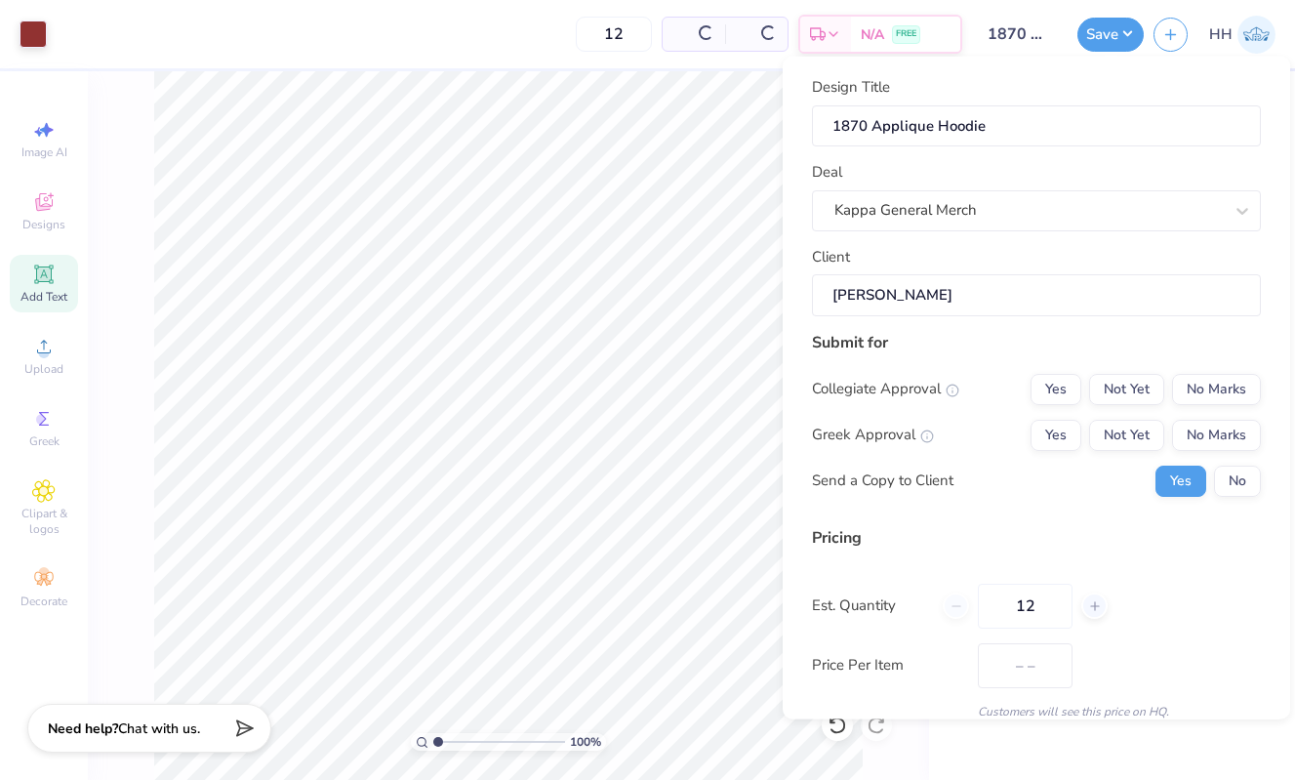
type input "$115.14"
click at [1074, 391] on button "Yes" at bounding box center [1056, 388] width 51 height 31
click at [1074, 424] on button "Yes" at bounding box center [1056, 434] width 51 height 31
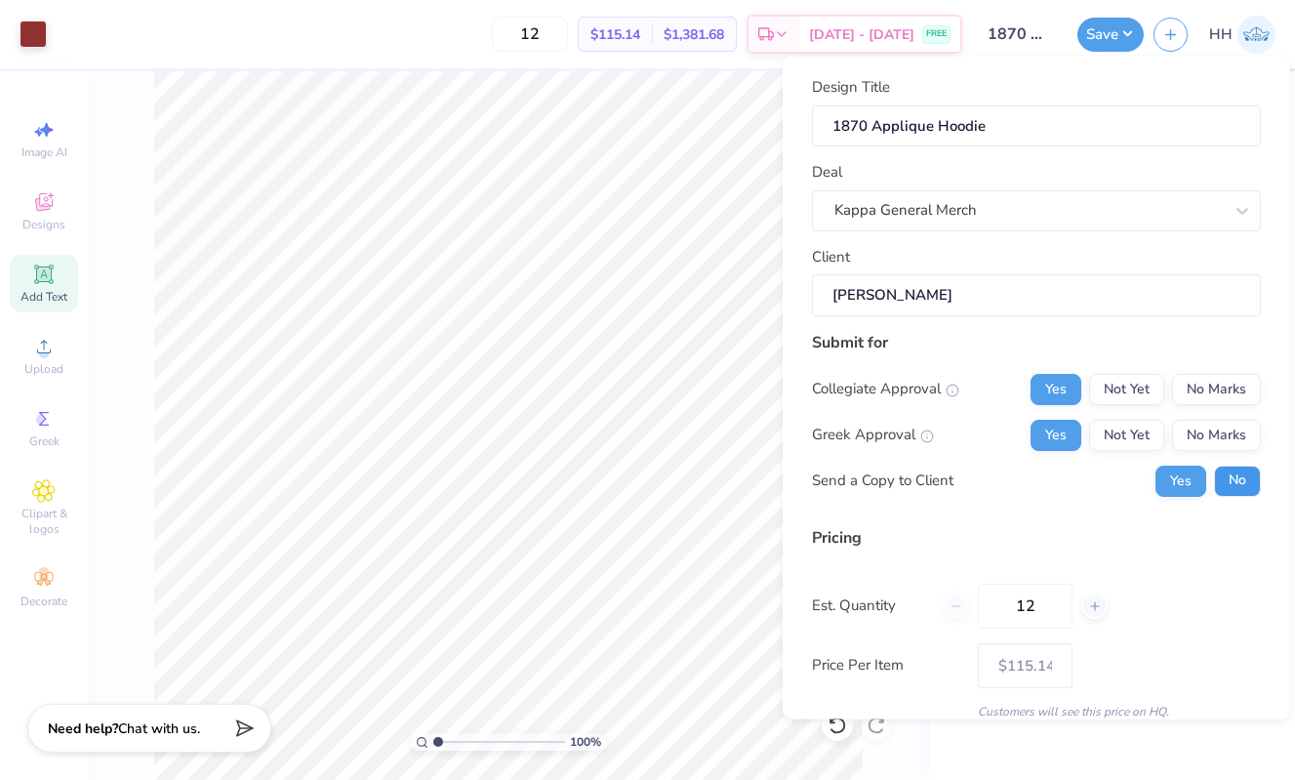
click at [1246, 472] on button "No" at bounding box center [1237, 480] width 47 height 31
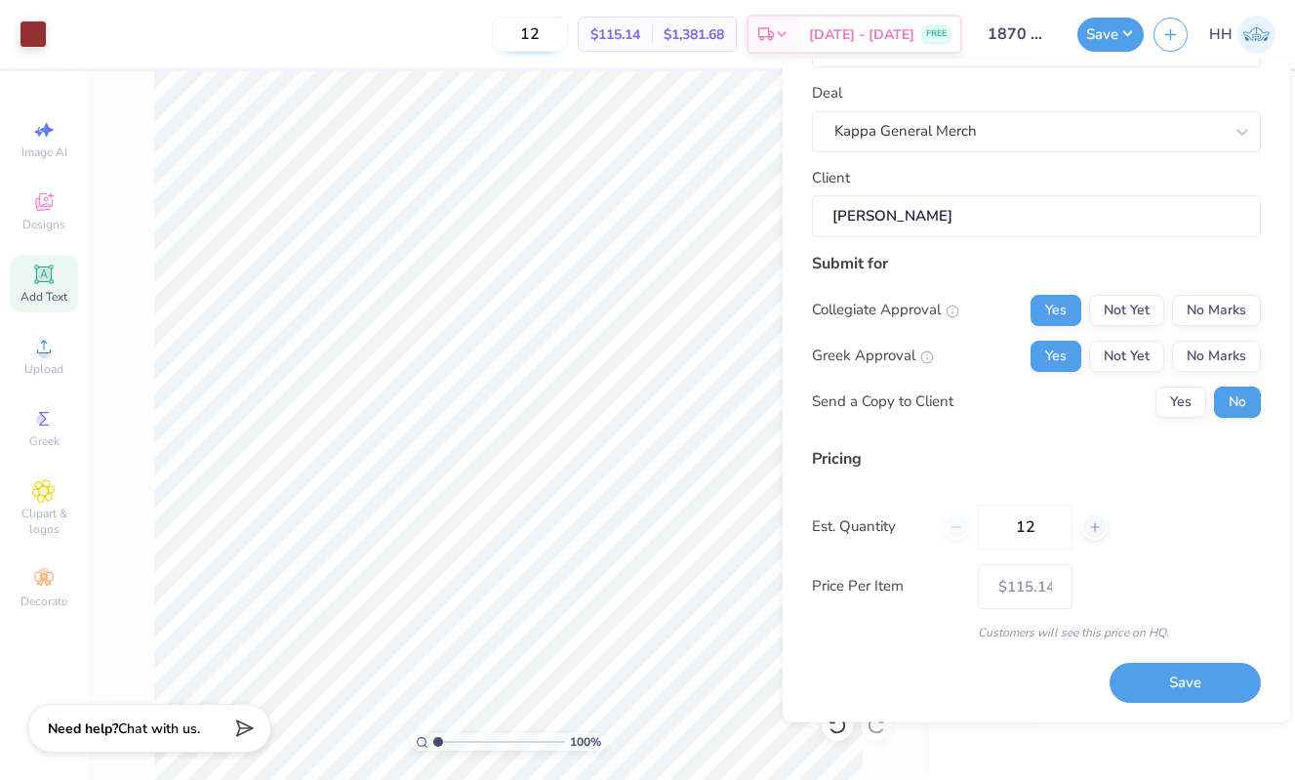
click at [568, 37] on input "12" at bounding box center [530, 34] width 76 height 35
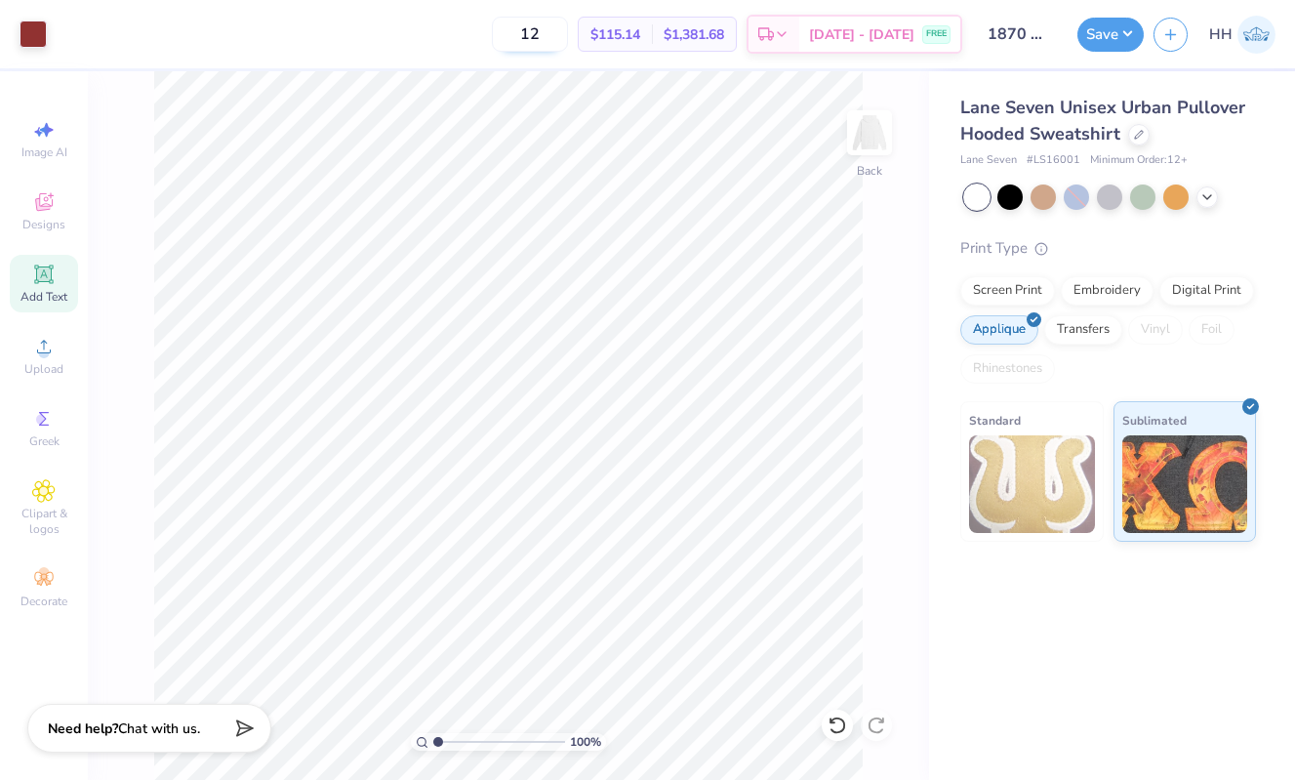
type input "1"
type input "100"
click at [1125, 46] on button "Save" at bounding box center [1110, 32] width 66 height 34
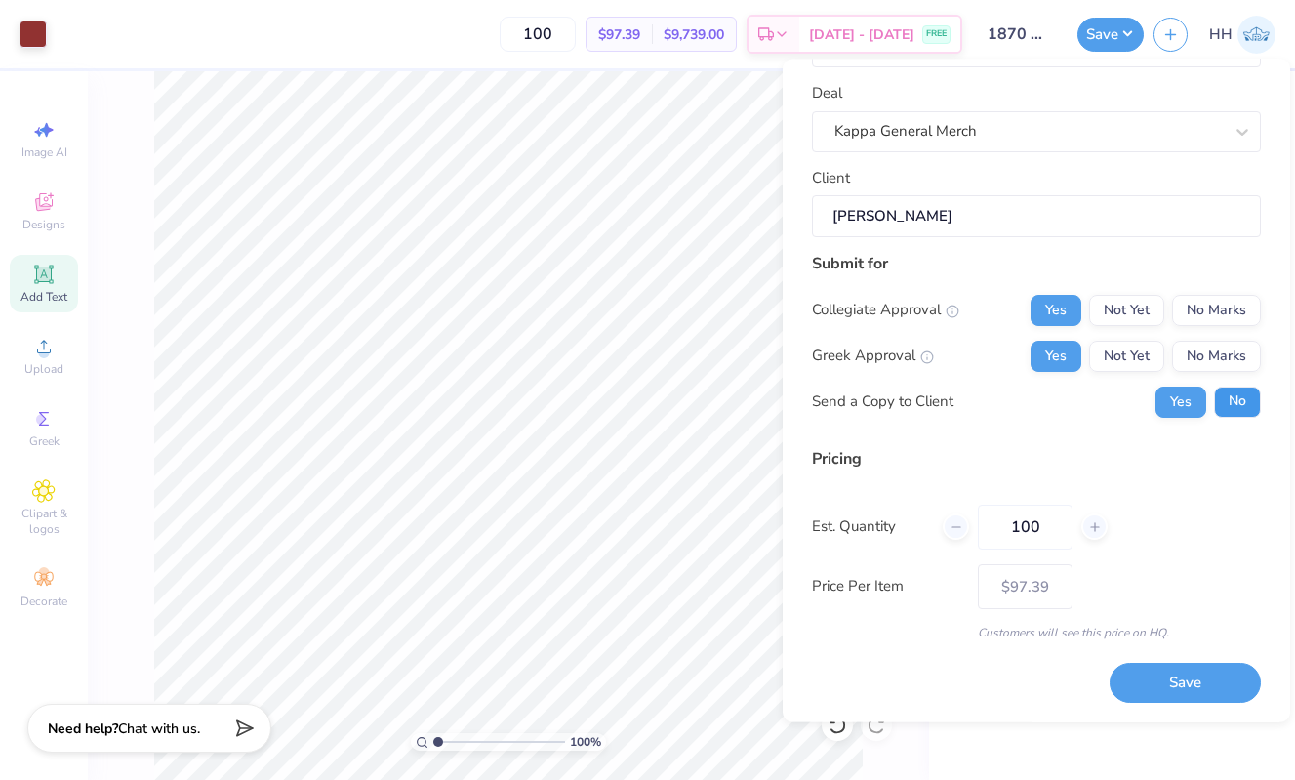
click at [1242, 398] on button "No" at bounding box center [1237, 401] width 47 height 31
click at [1195, 684] on button "Save" at bounding box center [1185, 684] width 151 height 40
type input "– –"
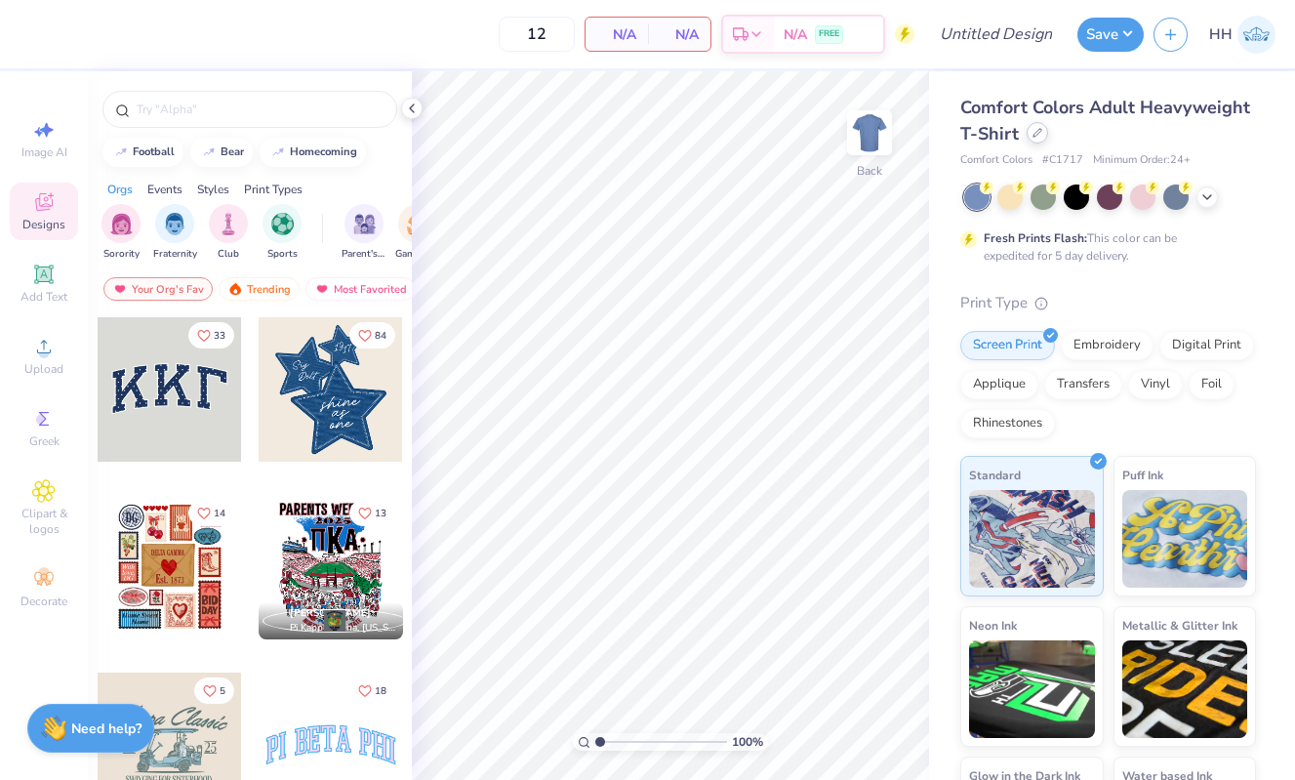
click at [1033, 134] on icon at bounding box center [1037, 133] width 8 height 8
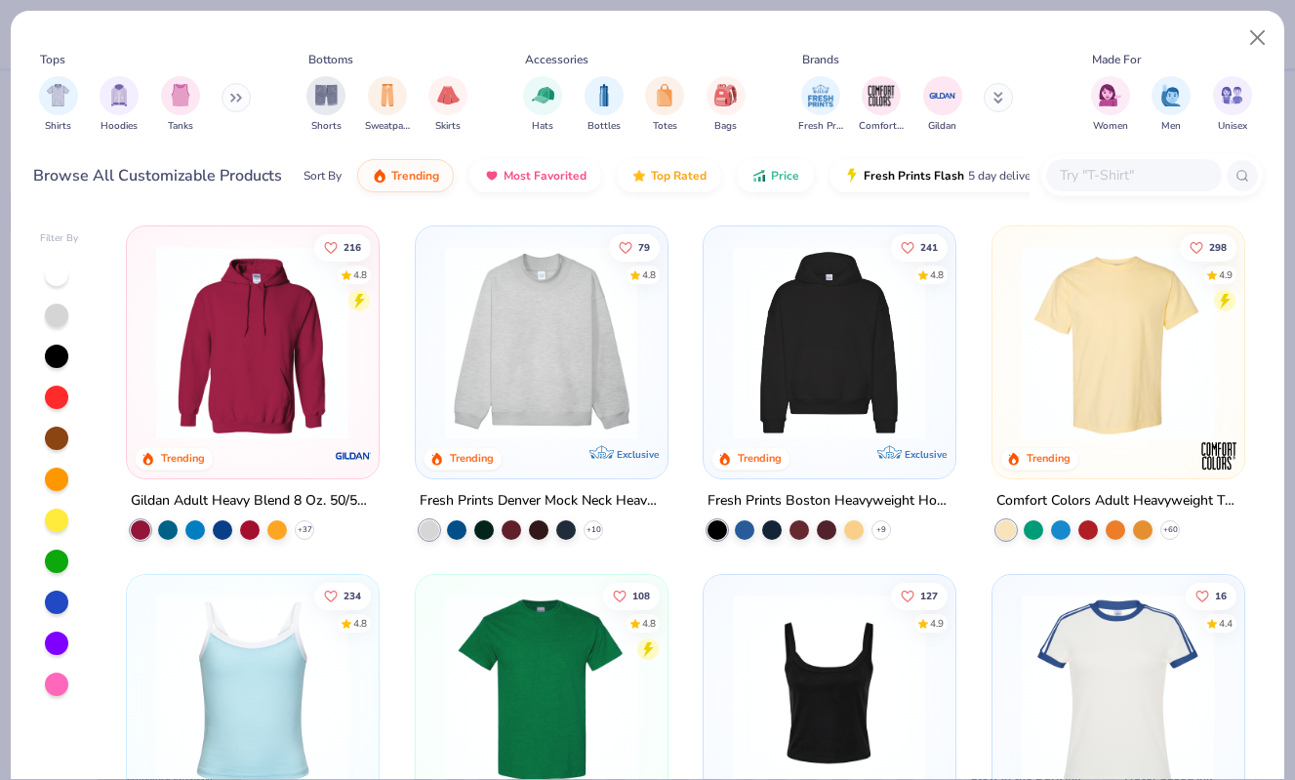
click at [1084, 173] on input "text" at bounding box center [1133, 175] width 150 height 22
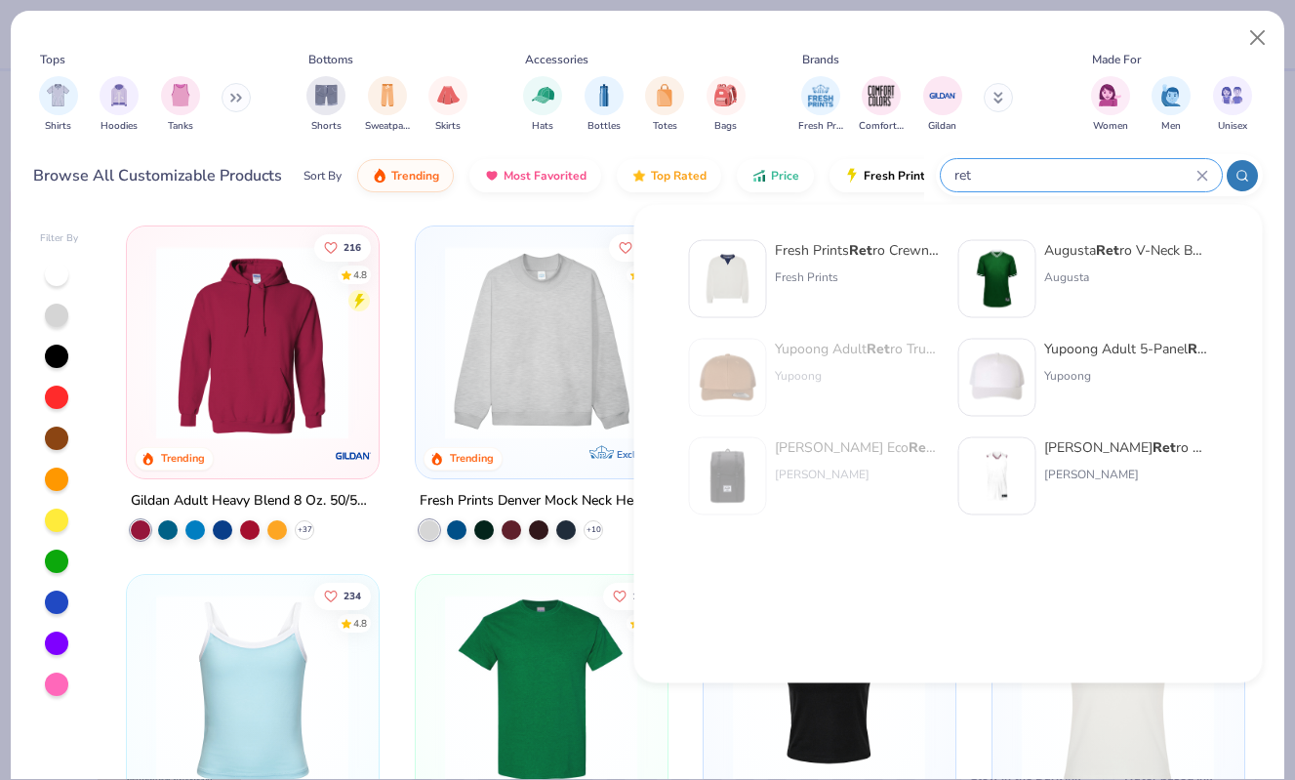
type input "ret"
click at [834, 256] on div "Fresh Prints Ret ro Crewneck" at bounding box center [857, 250] width 164 height 20
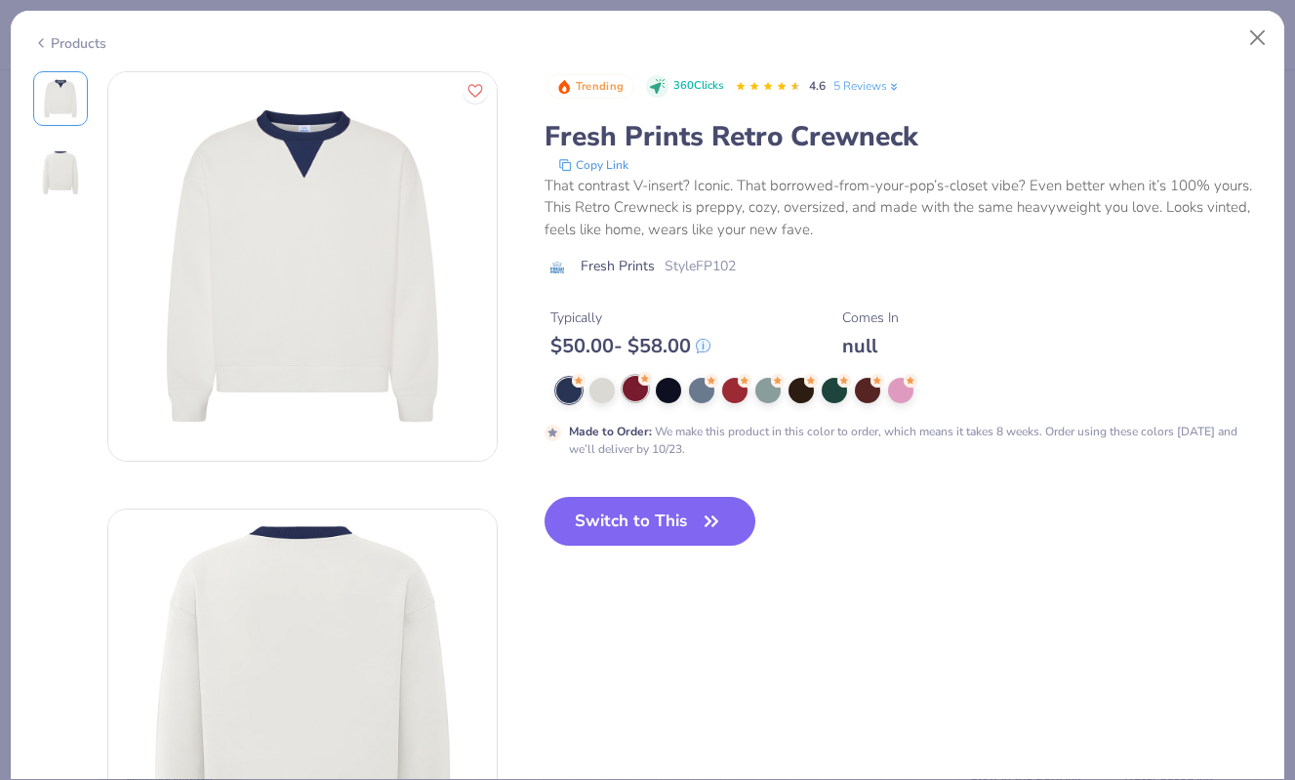
click at [629, 395] on div at bounding box center [635, 388] width 25 height 25
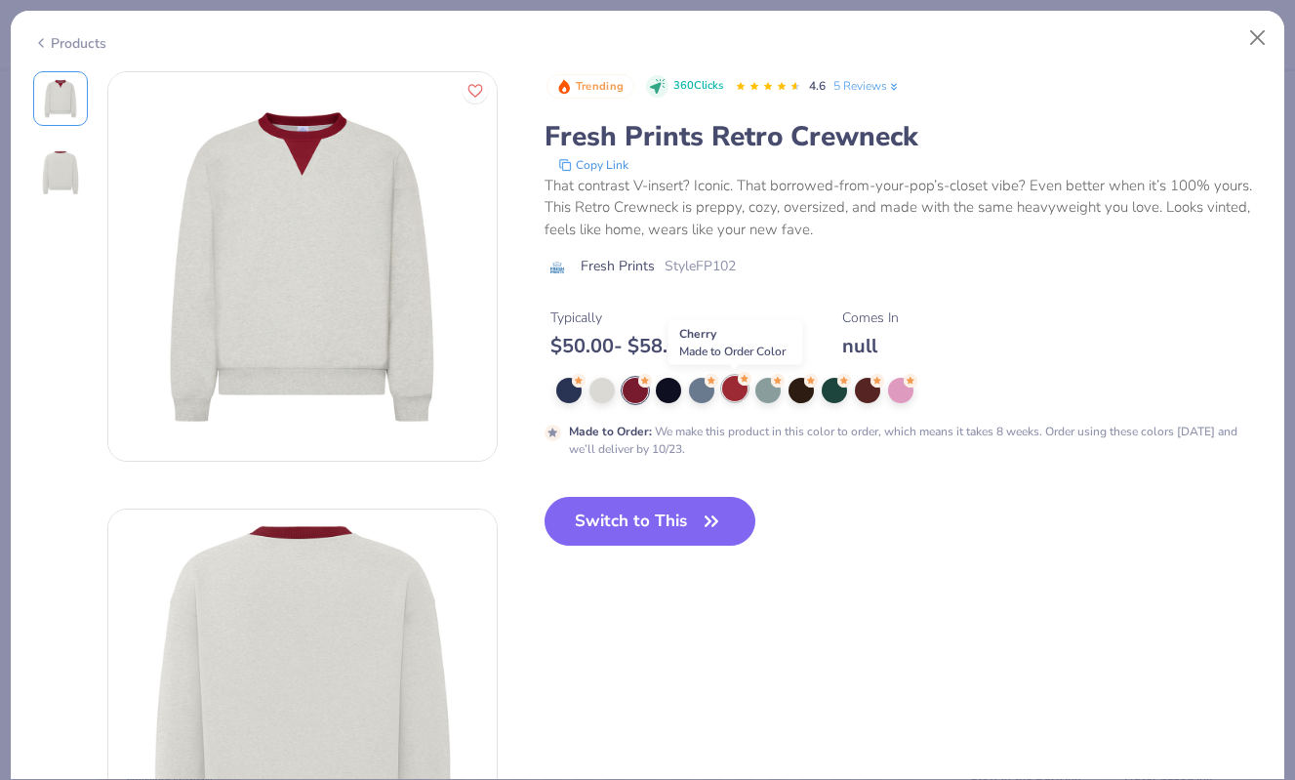
click at [726, 387] on div at bounding box center [734, 388] width 25 height 25
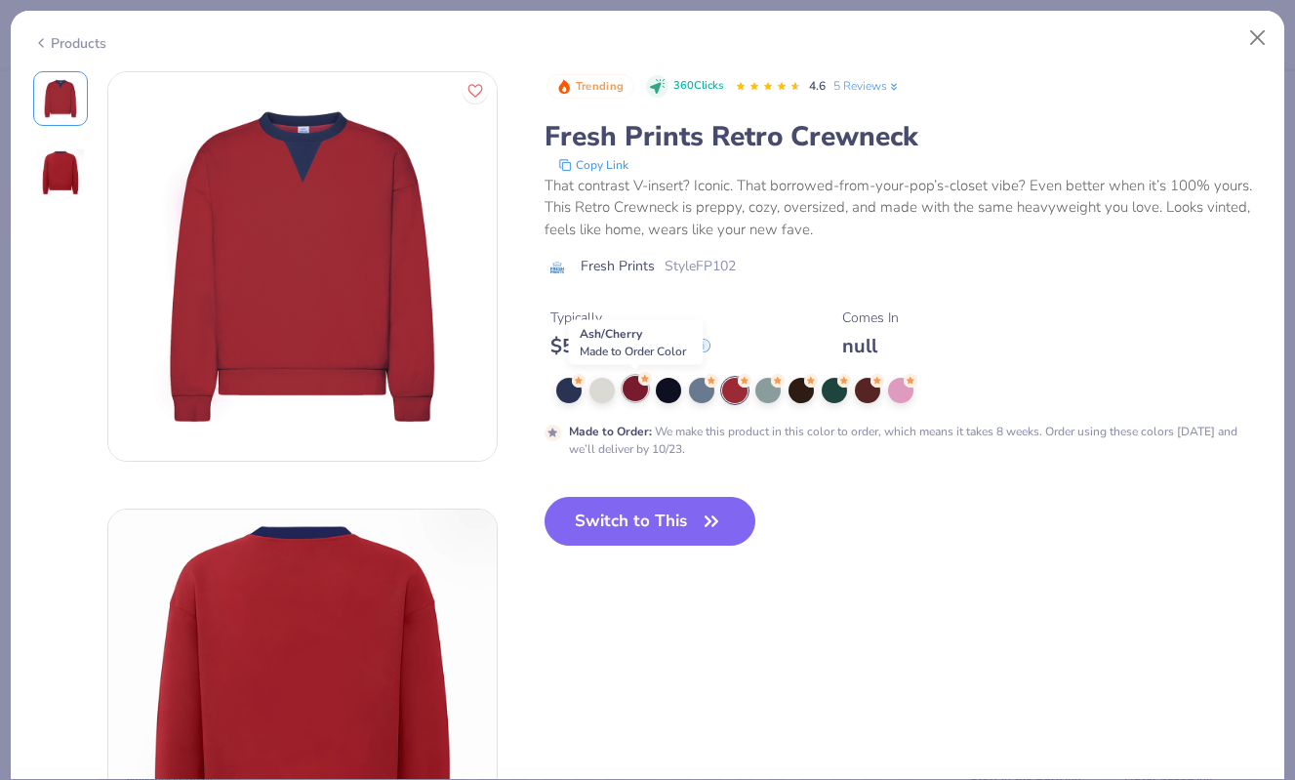
click at [637, 393] on div at bounding box center [635, 388] width 25 height 25
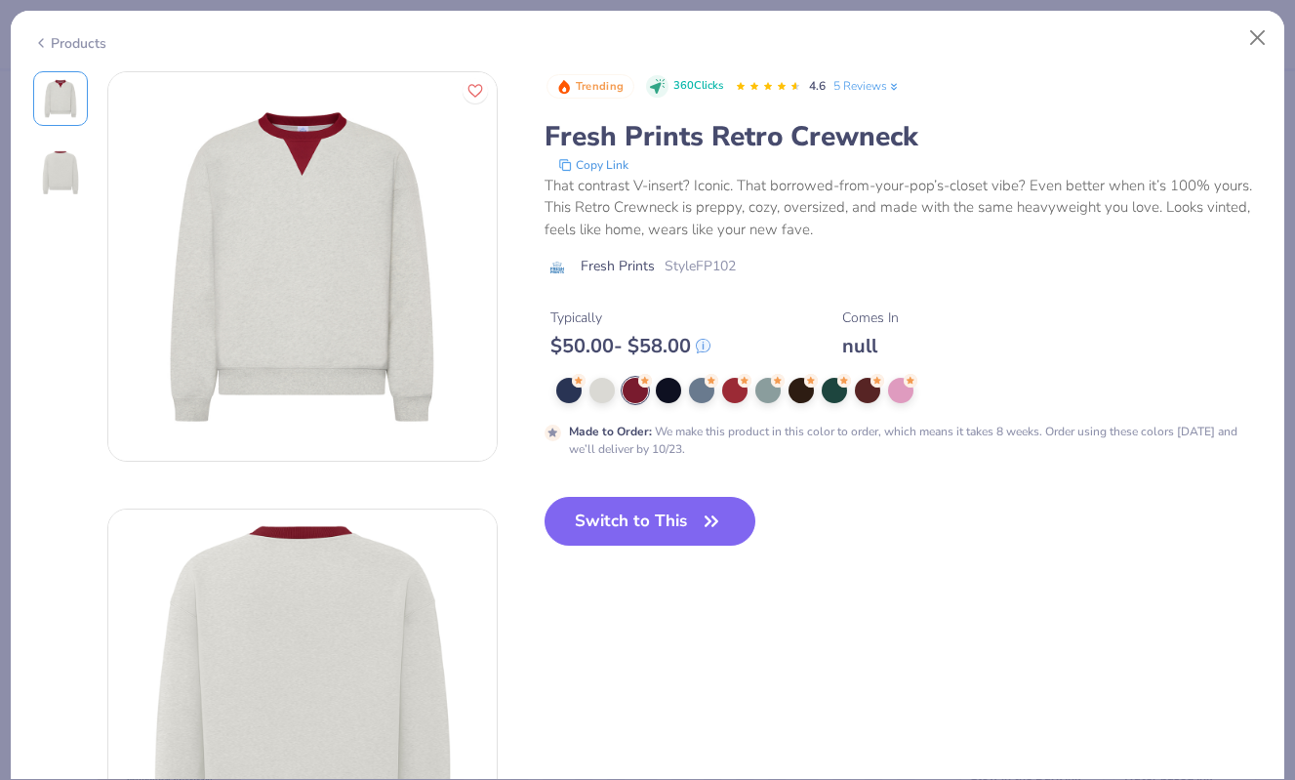
click at [61, 167] on img at bounding box center [60, 172] width 47 height 47
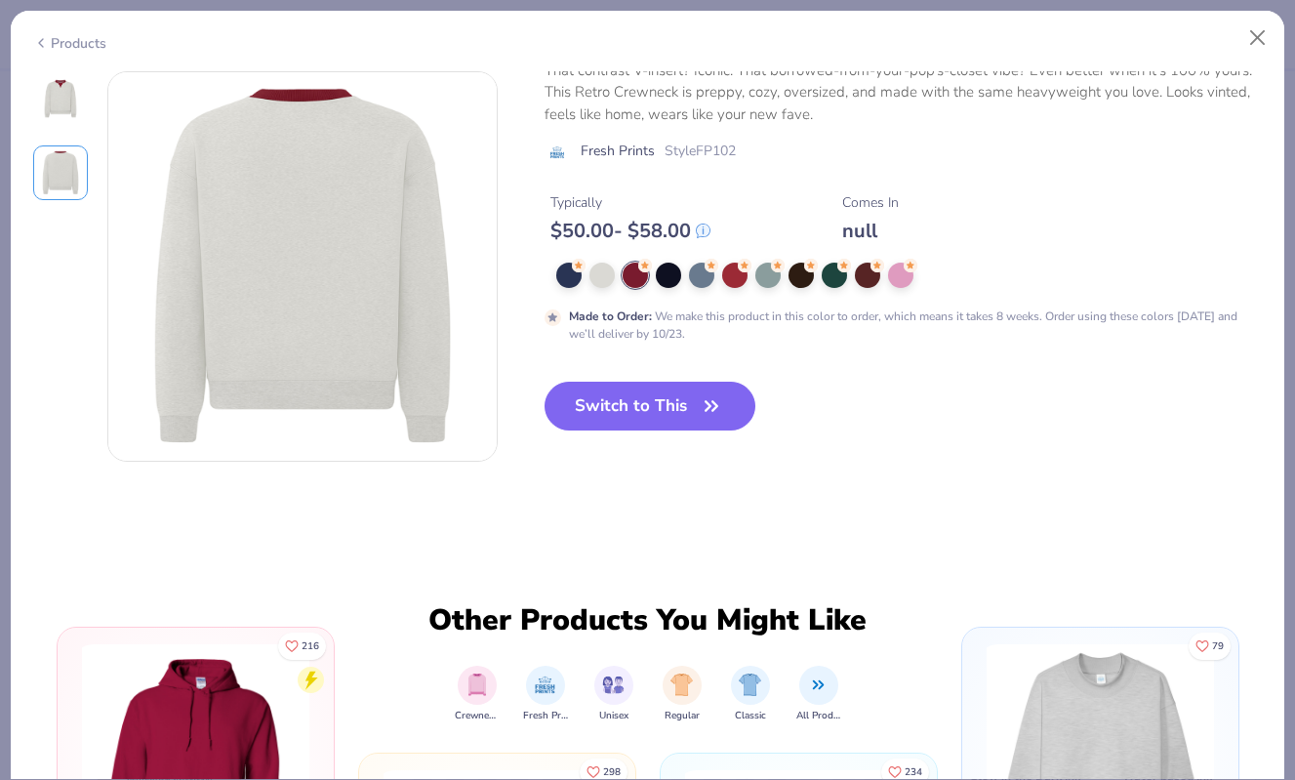
click at [61, 102] on img at bounding box center [60, 98] width 47 height 47
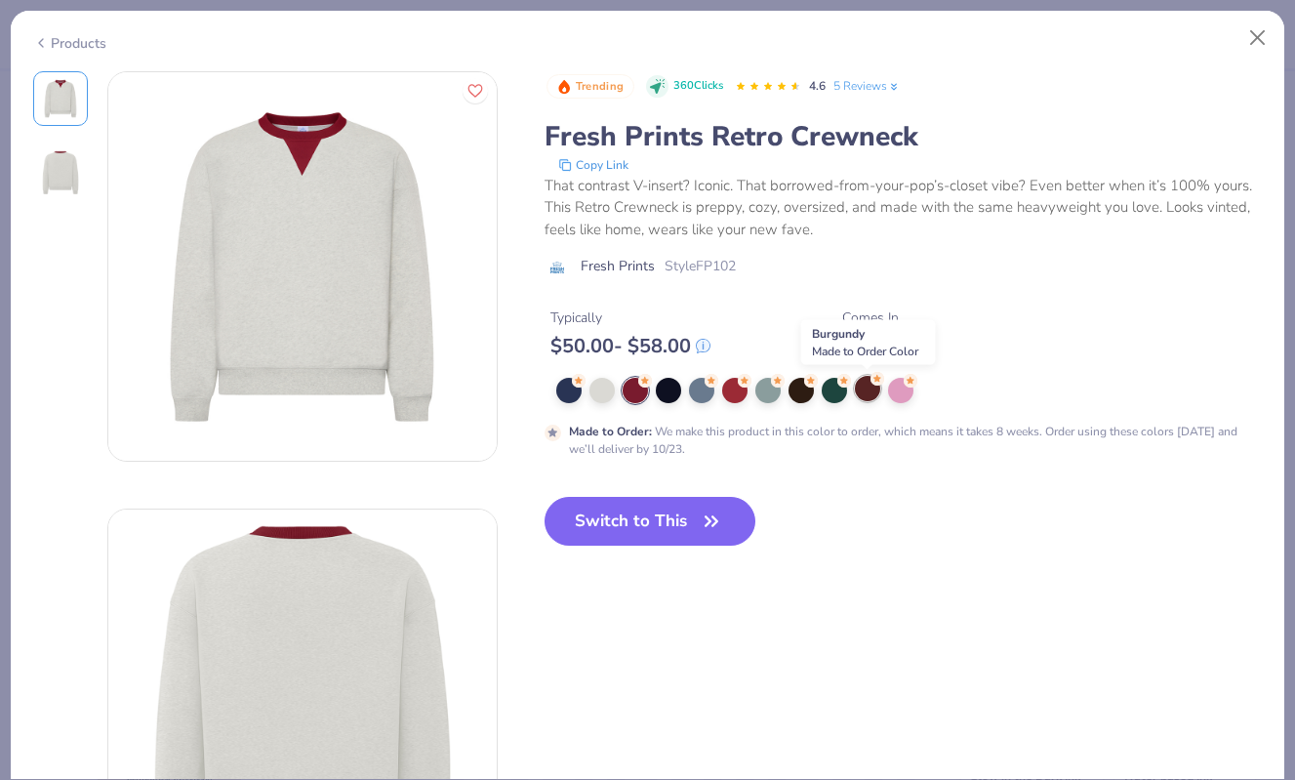
click at [870, 384] on icon at bounding box center [877, 379] width 14 height 14
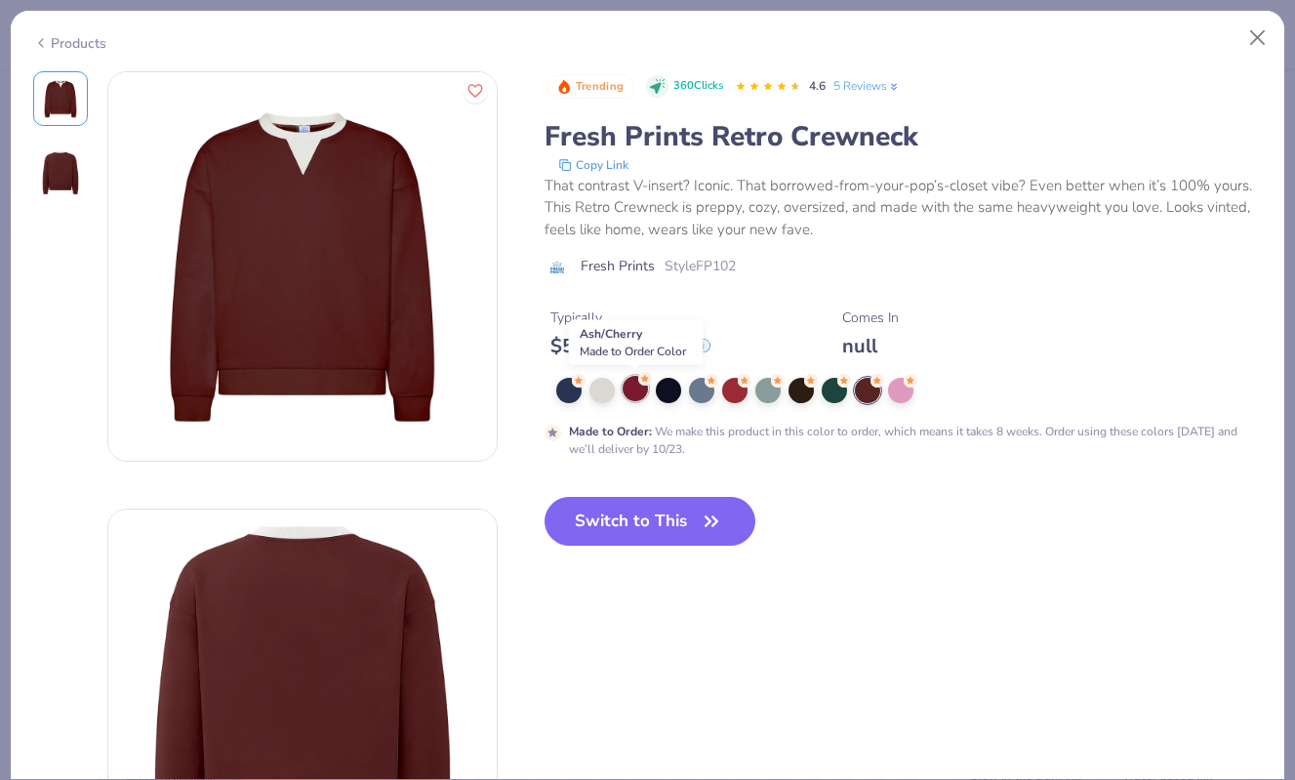
click at [640, 386] on div at bounding box center [635, 388] width 25 height 25
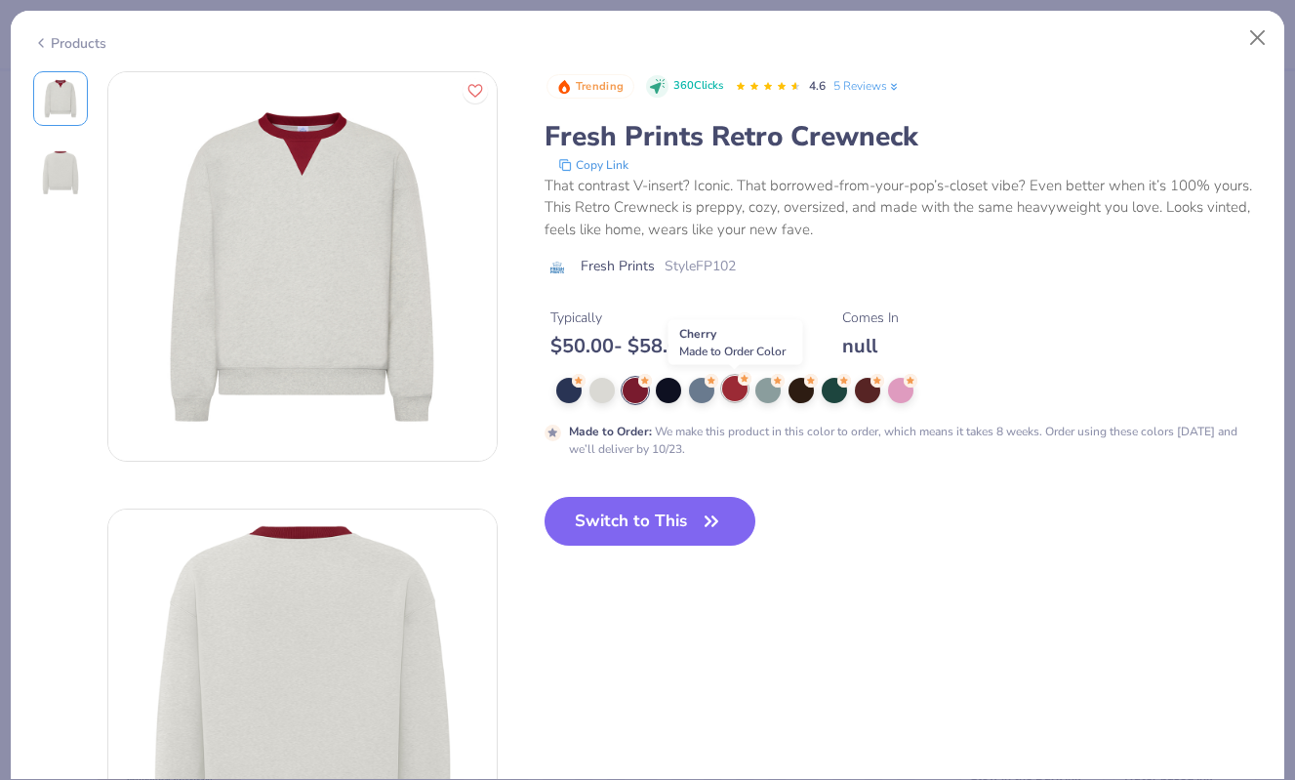
click at [735, 386] on div at bounding box center [734, 388] width 25 height 25
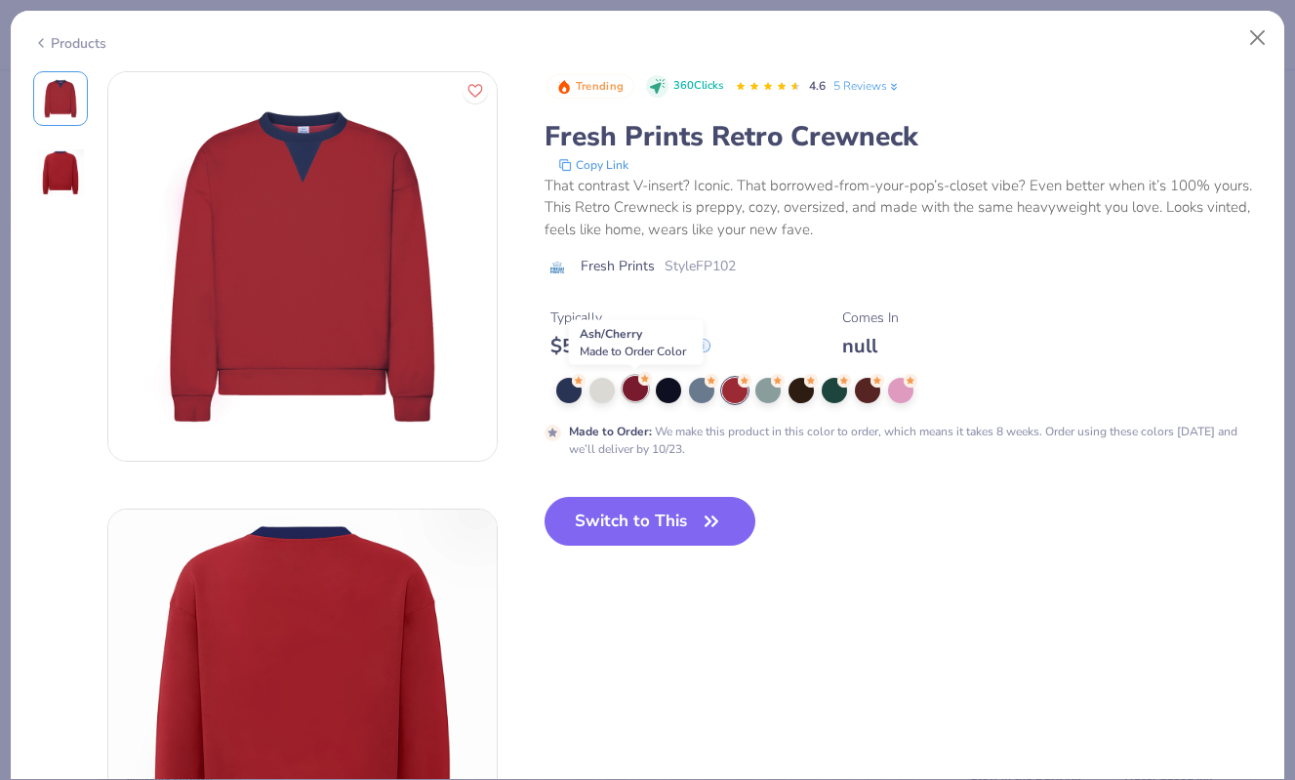
click at [636, 384] on div at bounding box center [635, 388] width 25 height 25
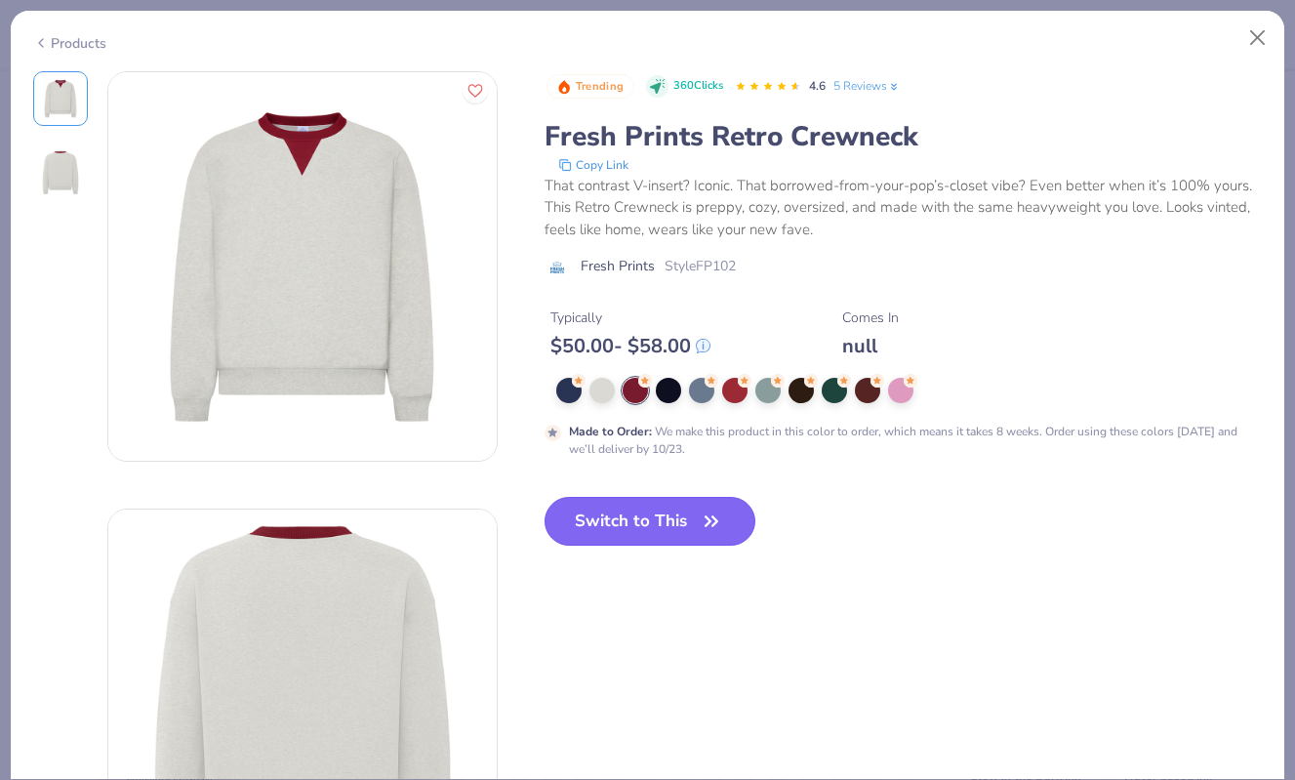
click at [674, 517] on button "Switch to This" at bounding box center [651, 521] width 212 height 49
type input "50"
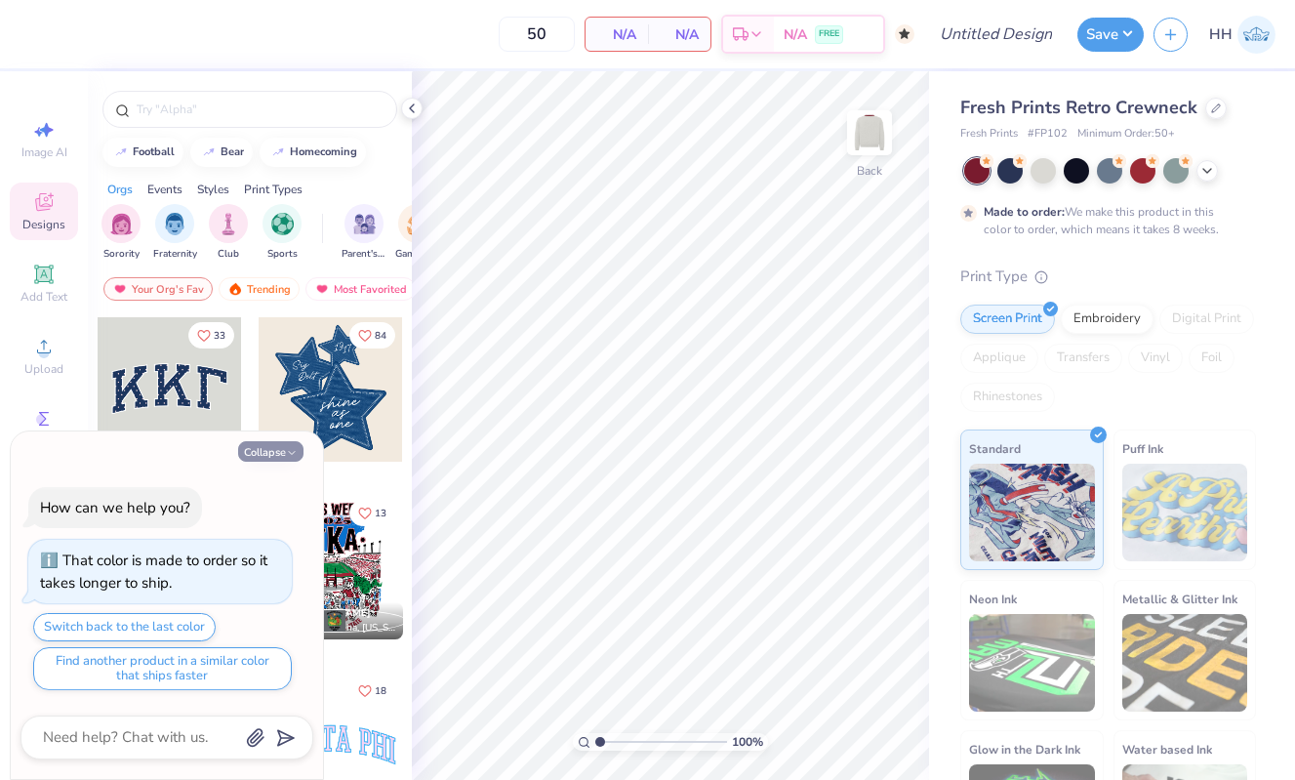
click at [269, 455] on button "Collapse" at bounding box center [270, 451] width 65 height 20
type textarea "x"
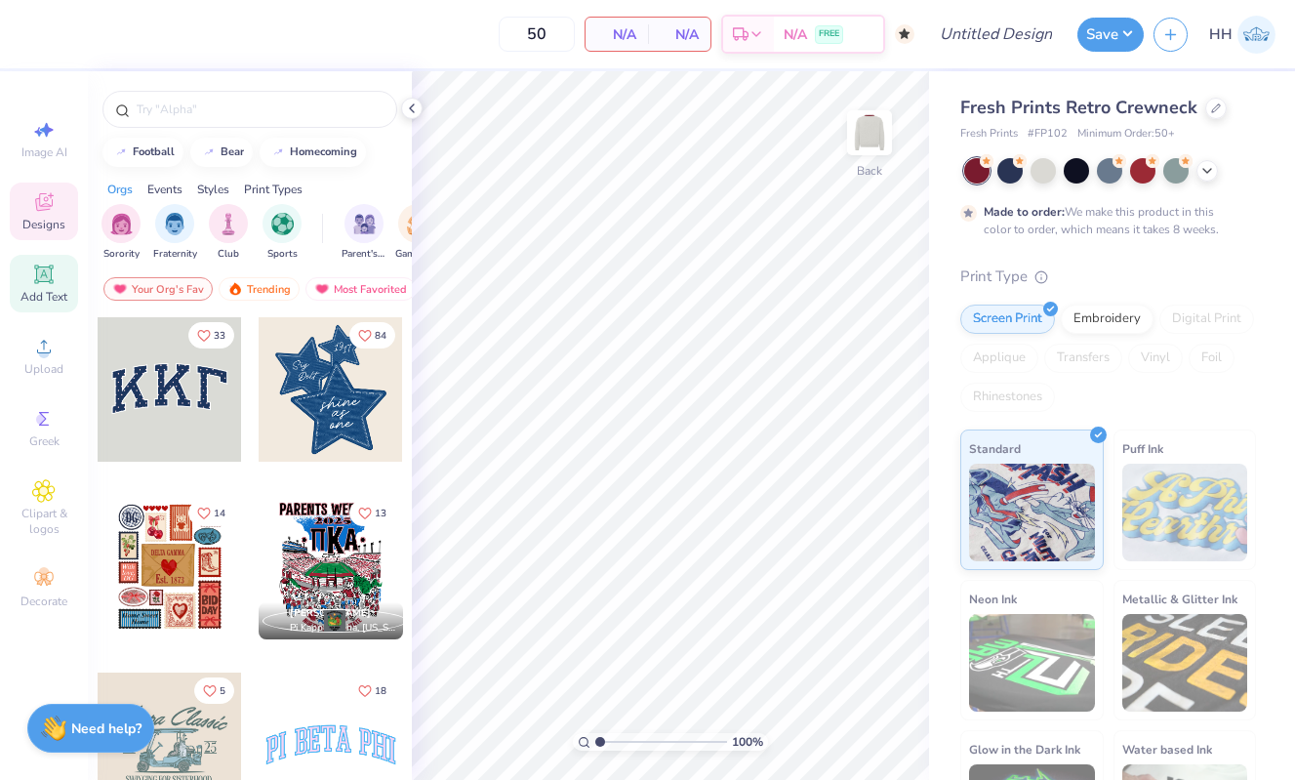
click at [53, 279] on icon at bounding box center [43, 273] width 19 height 19
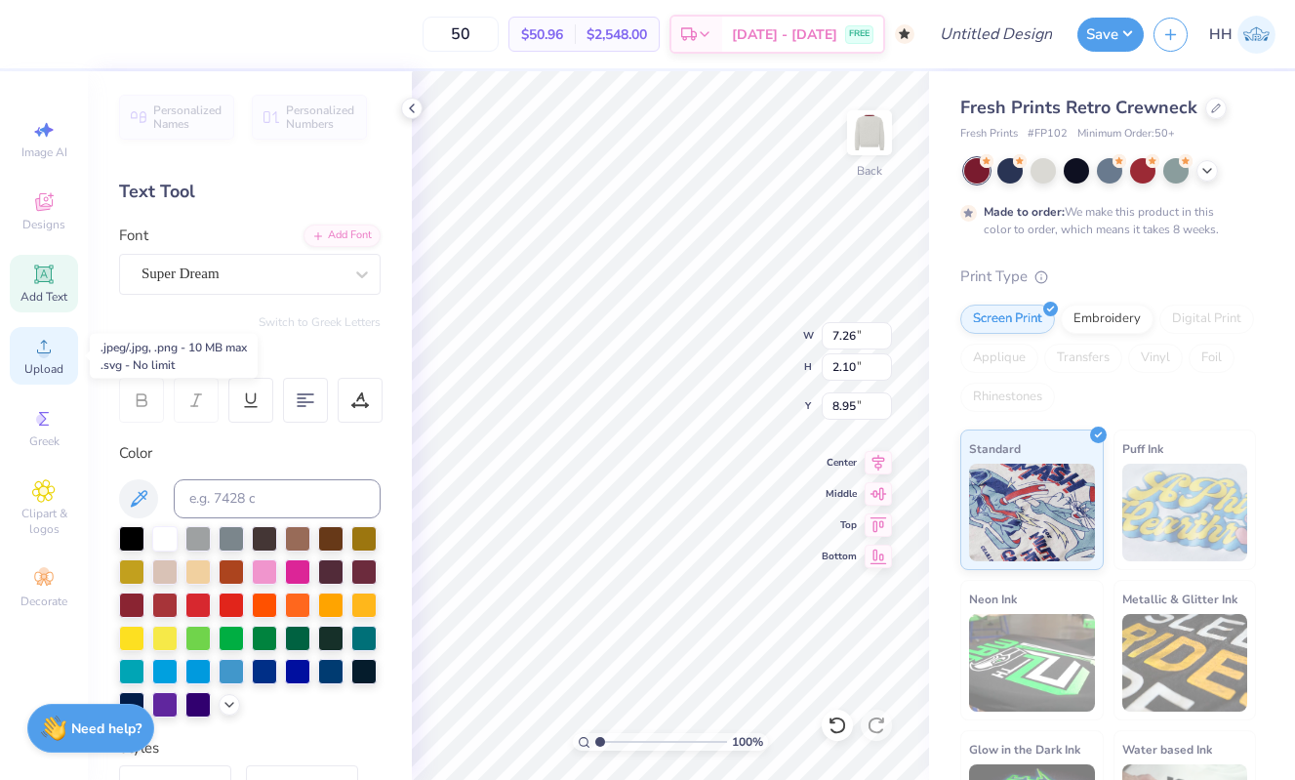
click at [48, 358] on div "Upload" at bounding box center [44, 356] width 68 height 58
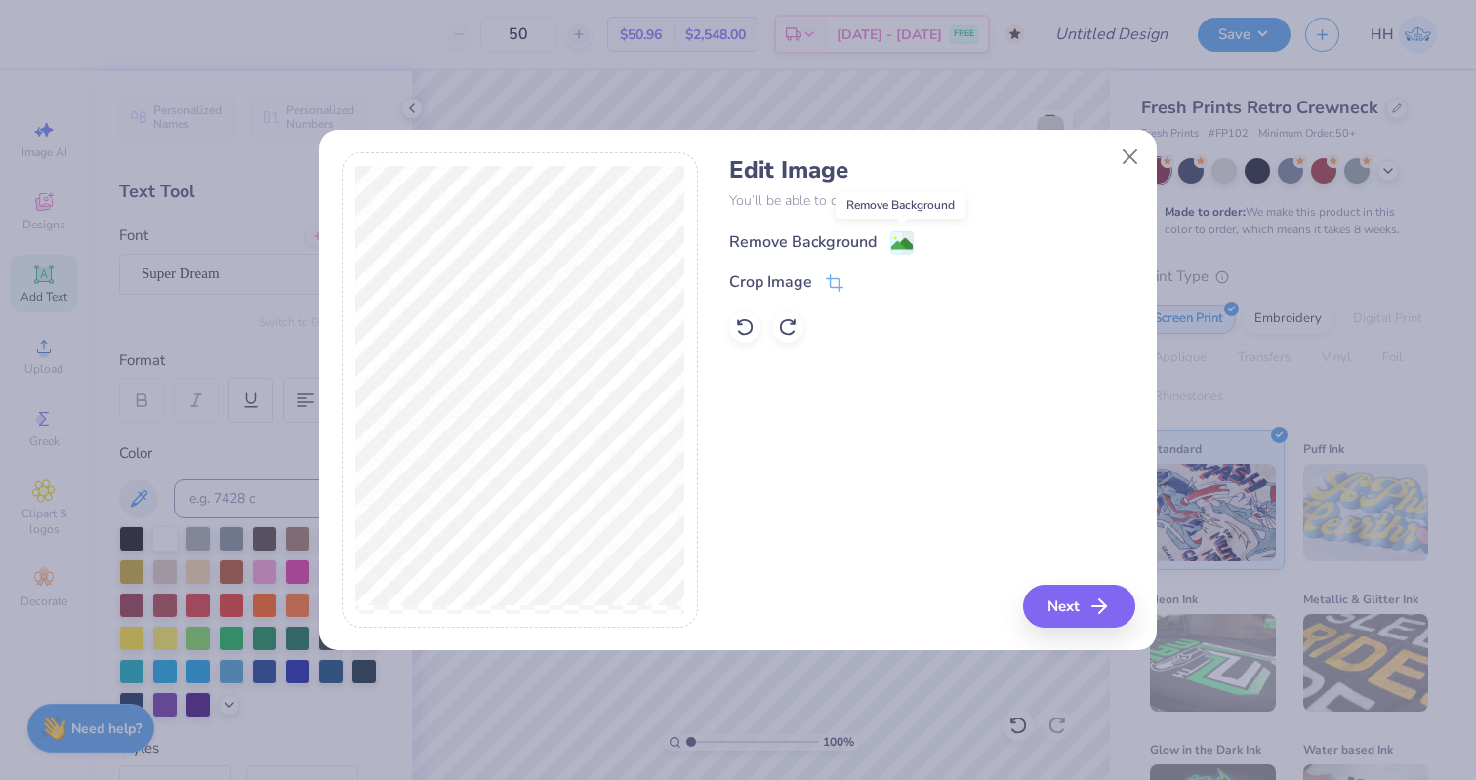
click at [907, 242] on image at bounding box center [901, 243] width 21 height 21
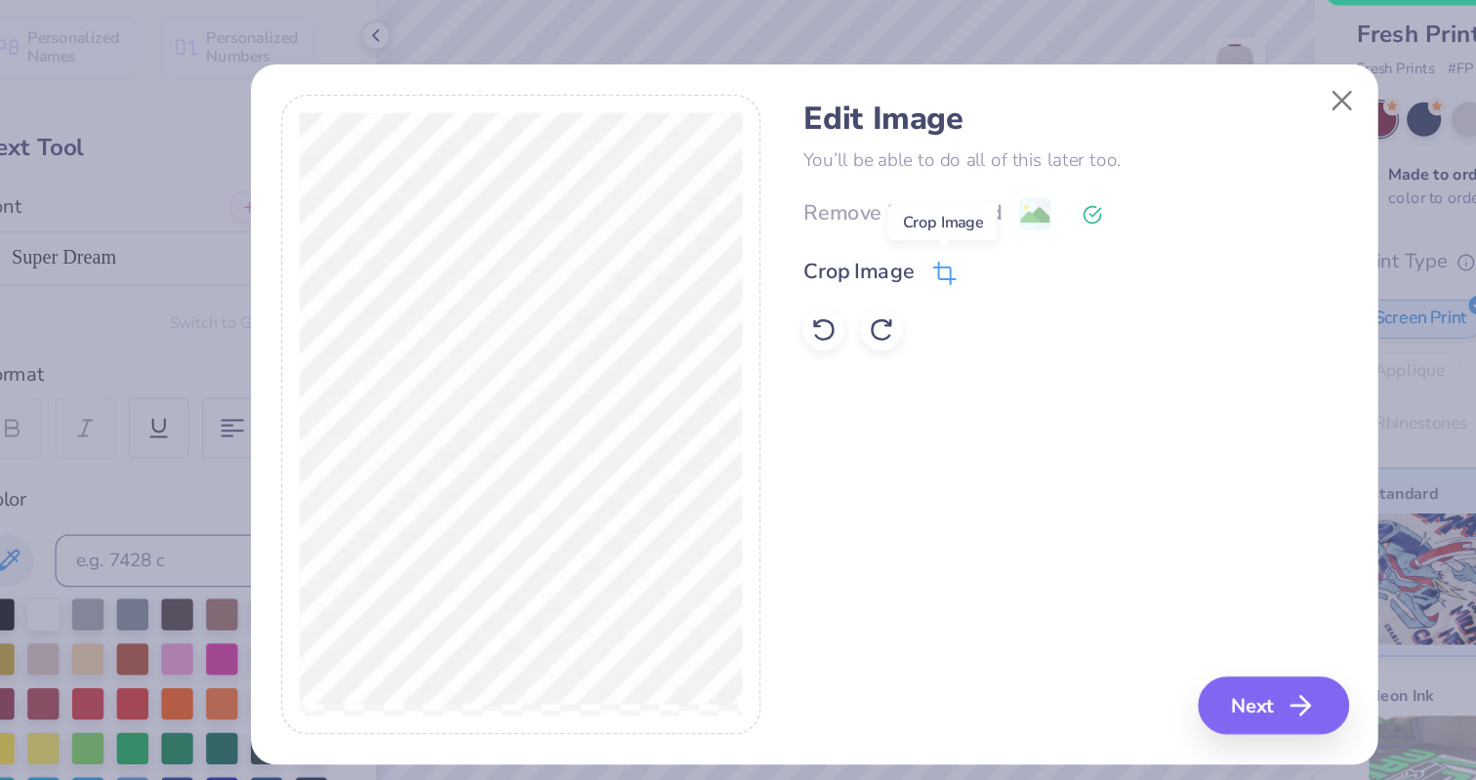
click at [832, 281] on icon at bounding box center [835, 285] width 18 height 18
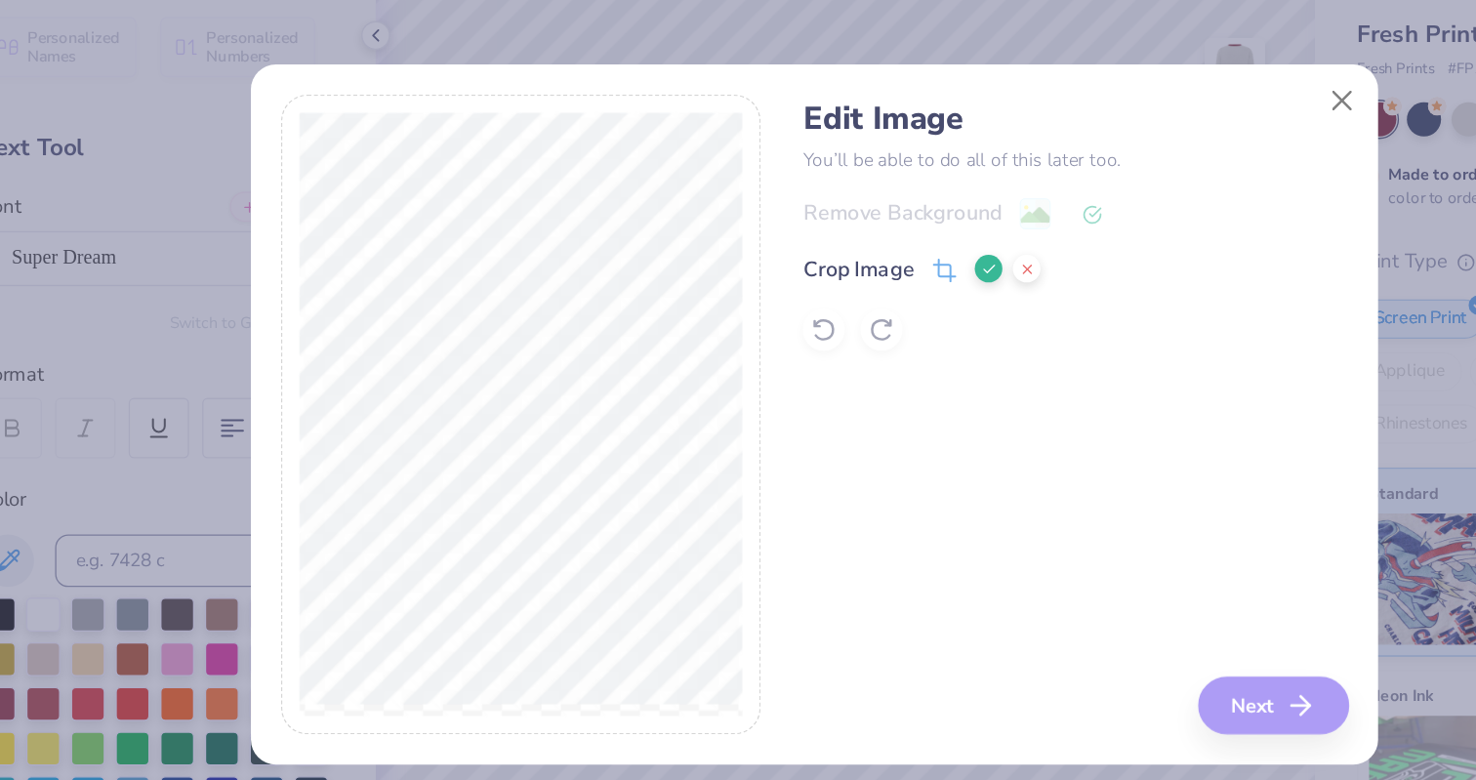
click at [688, 412] on div at bounding box center [520, 390] width 357 height 476
click at [863, 285] on icon at bounding box center [868, 282] width 12 height 12
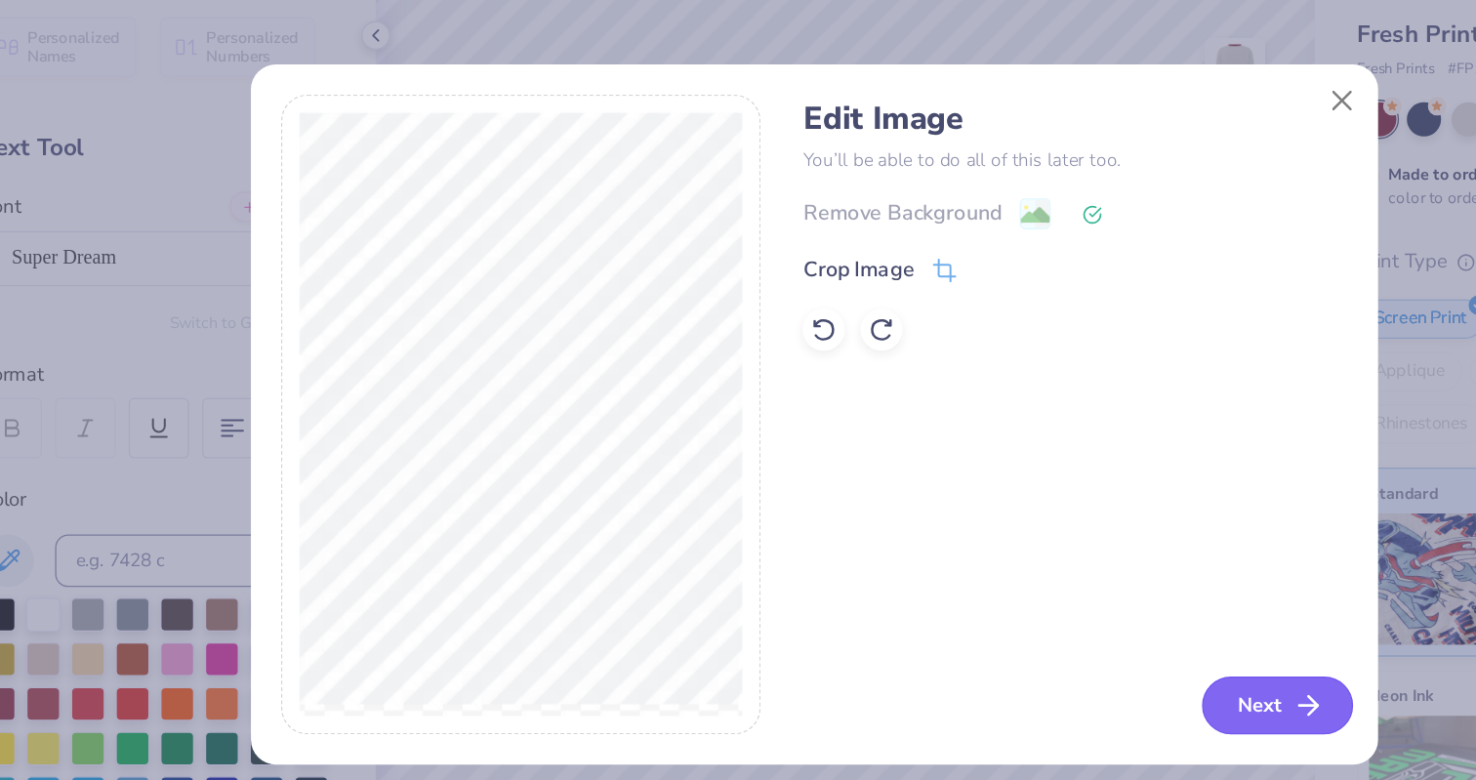
click at [1089, 614] on button "Next" at bounding box center [1082, 606] width 112 height 43
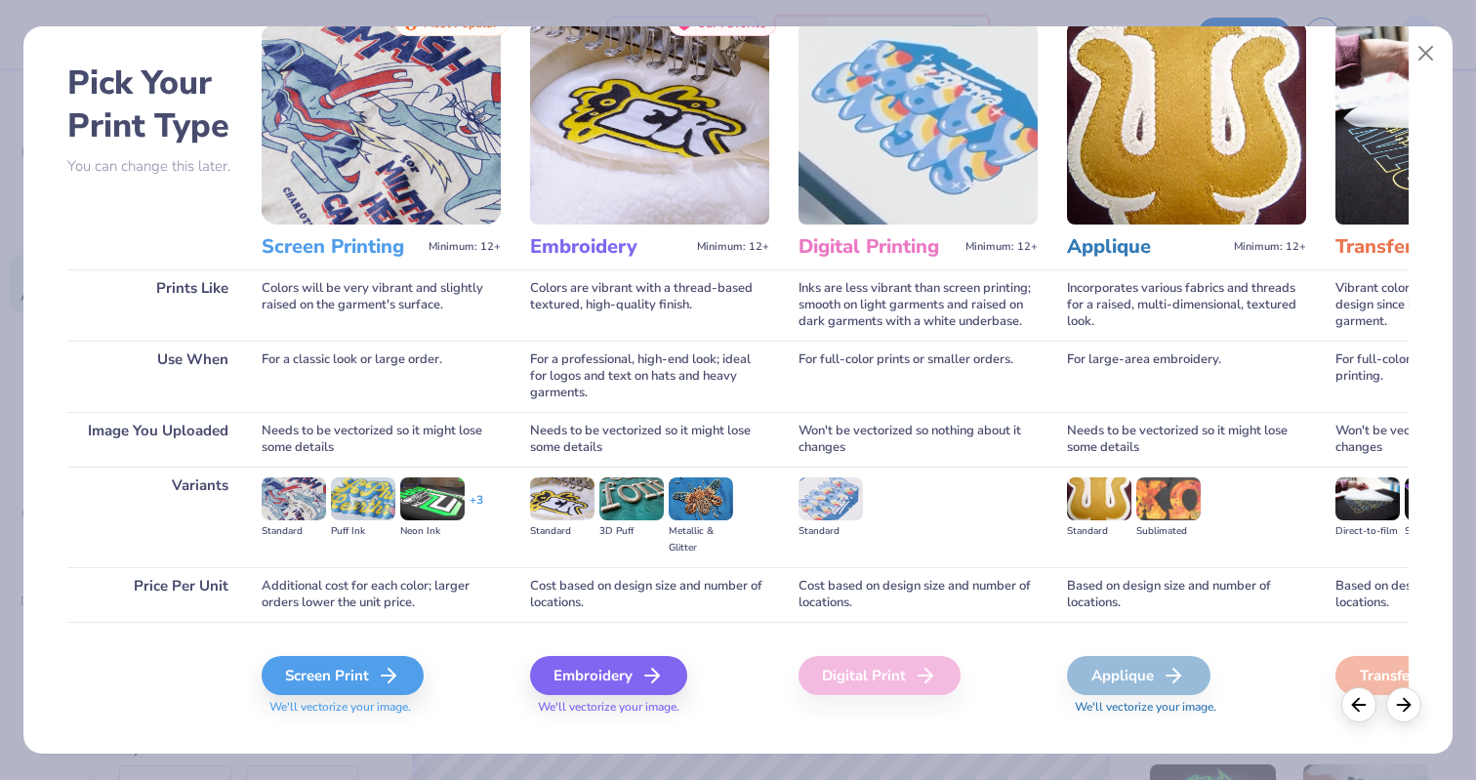
scroll to position [0, 27]
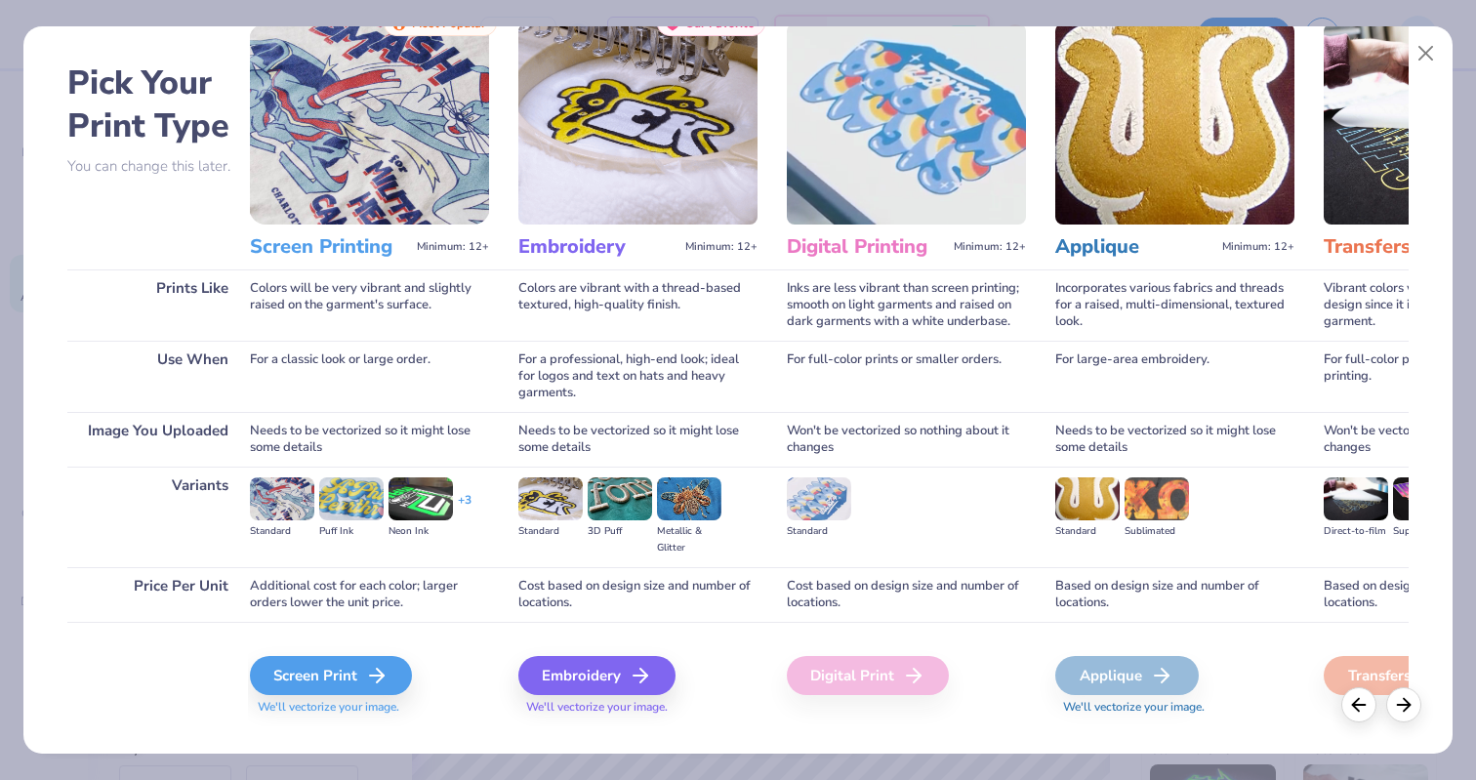
click at [1071, 504] on img at bounding box center [1087, 498] width 64 height 43
click at [1294, 61] on button "Close" at bounding box center [1425, 53] width 37 height 37
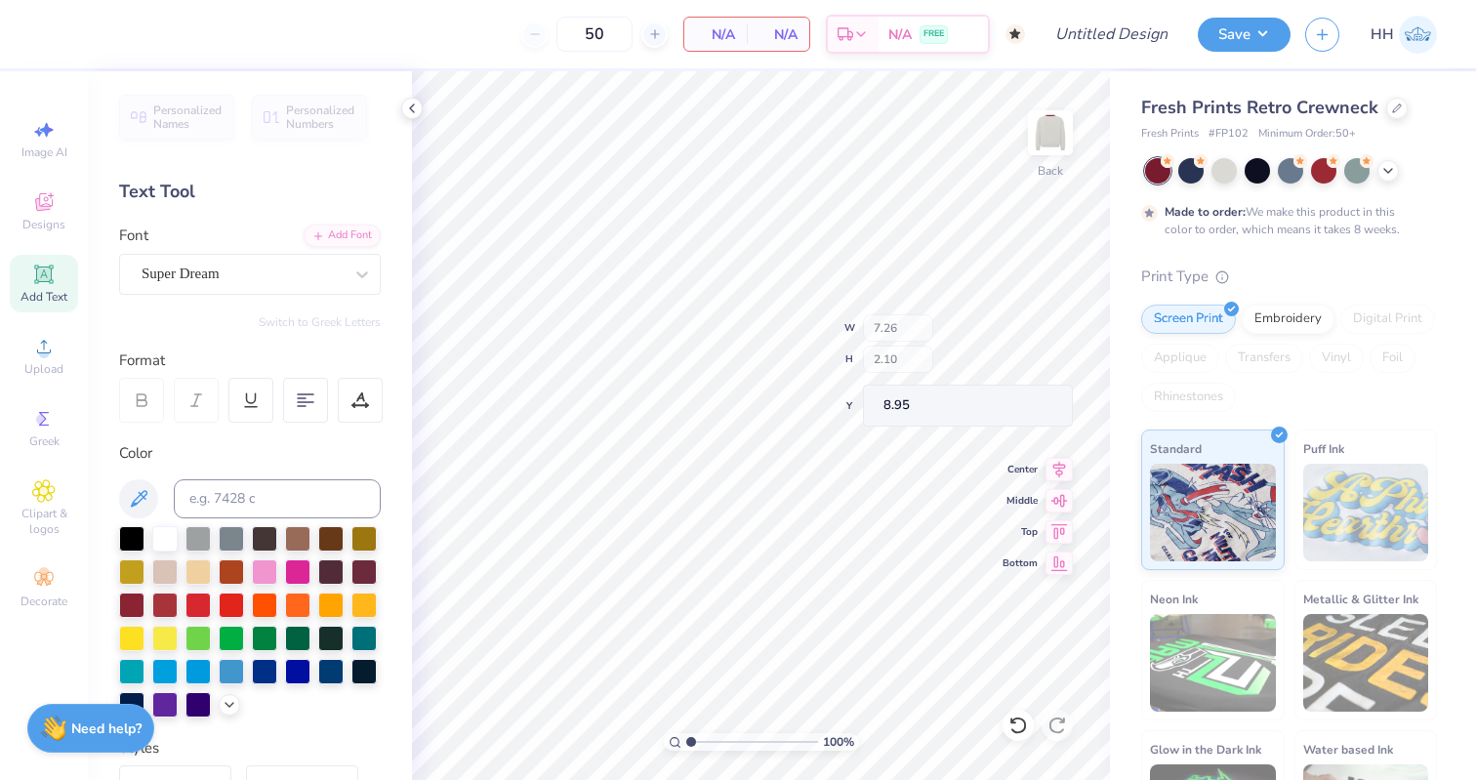
click at [1294, 536] on img at bounding box center [1366, 513] width 126 height 98
click at [1294, 300] on div "Print Type Screen Print Embroidery Digital Print Applique Transfers Vinyl Foil …" at bounding box center [1289, 568] width 296 height 606
click at [1294, 336] on div "Screen Print Embroidery Digital Print Applique Transfers Vinyl Foil Rhinestones" at bounding box center [1289, 357] width 296 height 107
click at [1294, 337] on div "Screen Print Embroidery Digital Print Applique Transfers Vinyl Foil Rhinestones" at bounding box center [1289, 357] width 296 height 107
click at [1294, 324] on div "Embroidery" at bounding box center [1287, 316] width 93 height 29
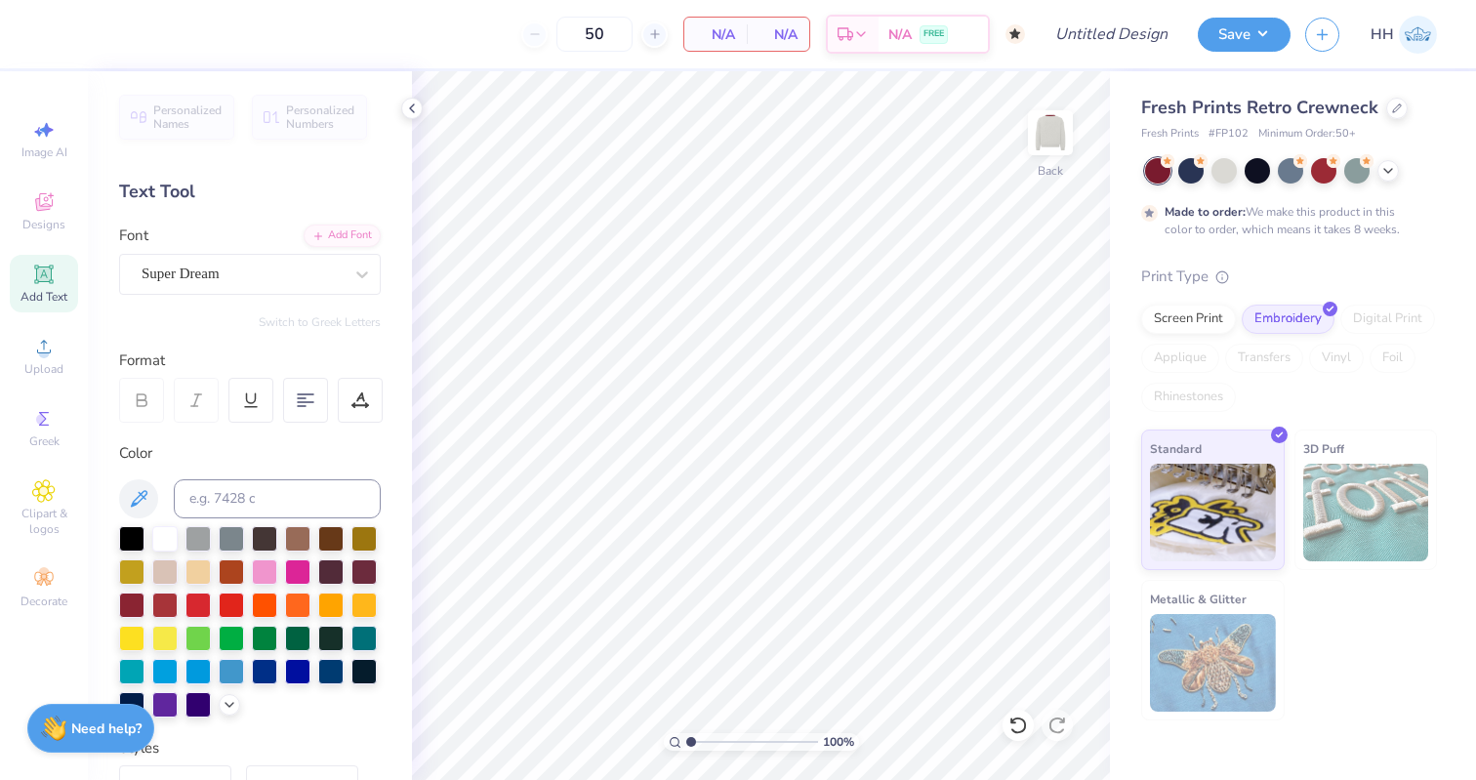
click at [1294, 473] on img at bounding box center [1366, 513] width 126 height 98
click at [1231, 470] on img at bounding box center [1213, 510] width 126 height 98
click at [40, 201] on icon at bounding box center [43, 201] width 23 height 23
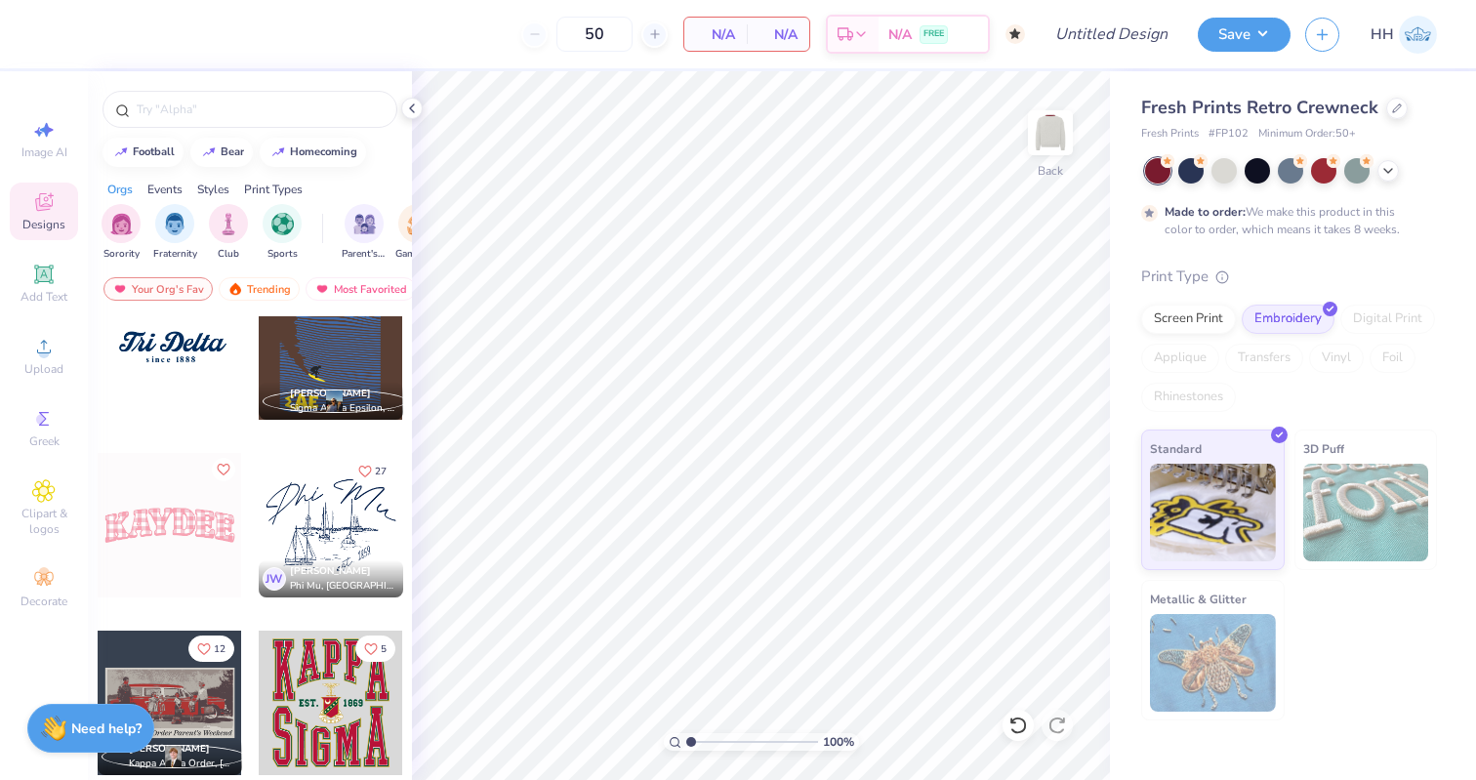
scroll to position [589, 0]
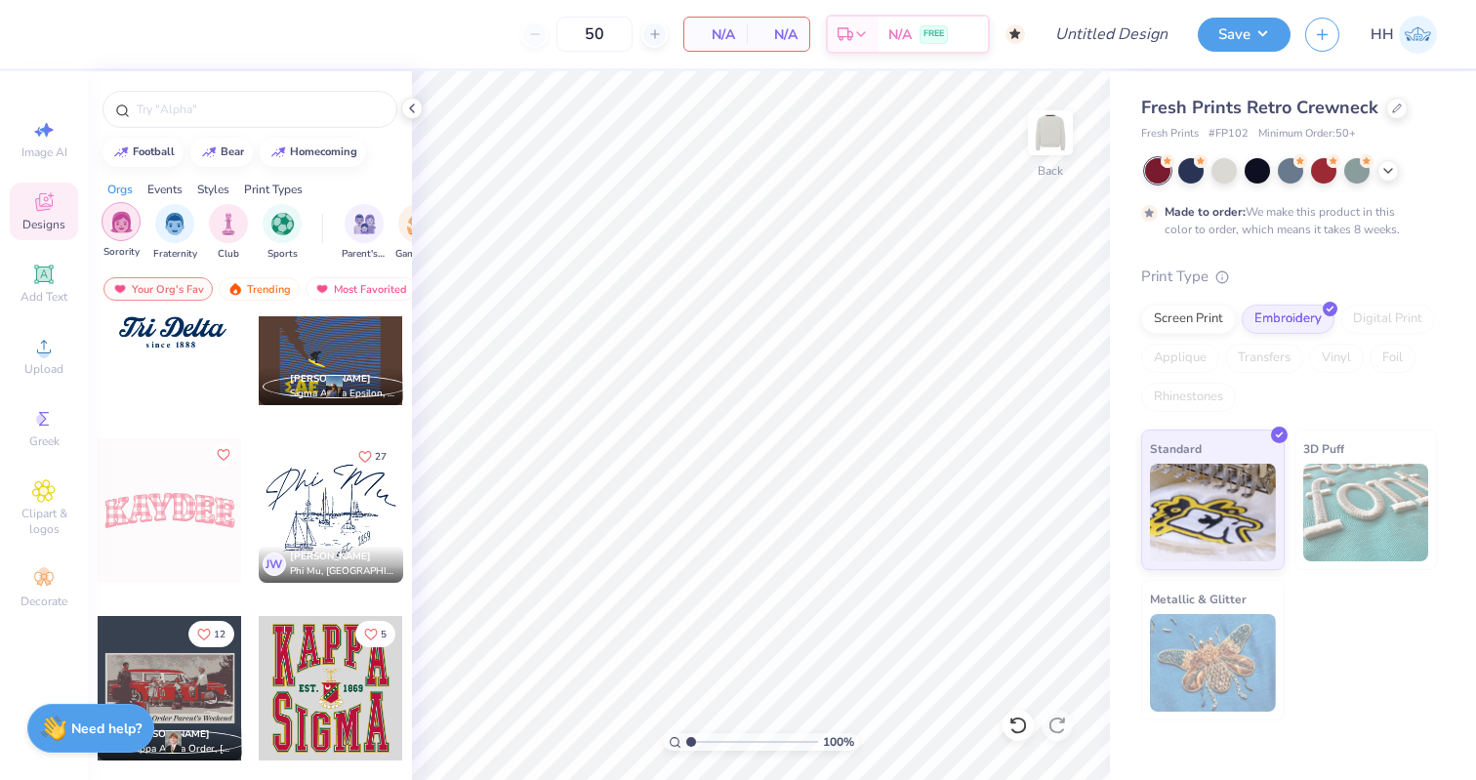
click at [127, 226] on img "filter for Sorority" at bounding box center [121, 222] width 22 height 22
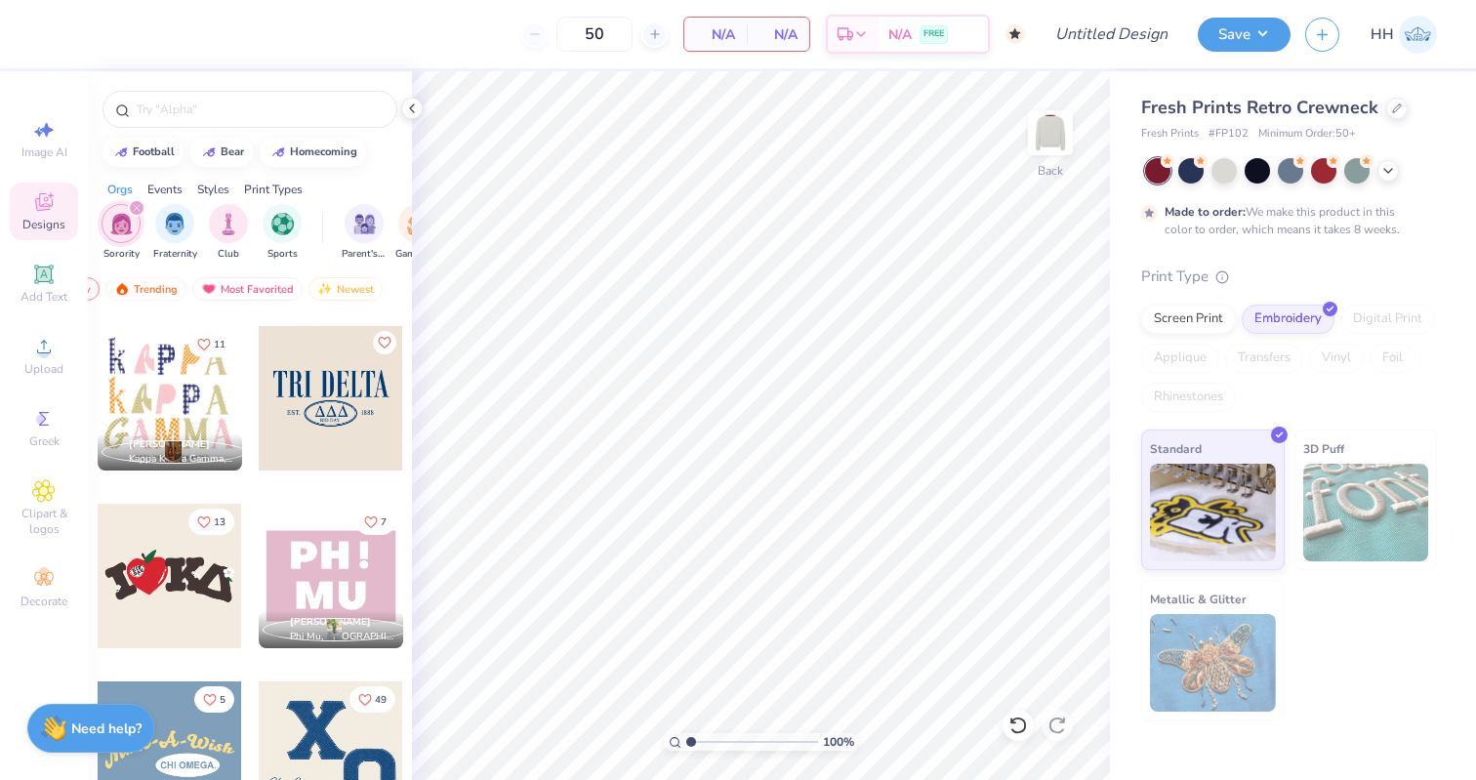
scroll to position [877, 0]
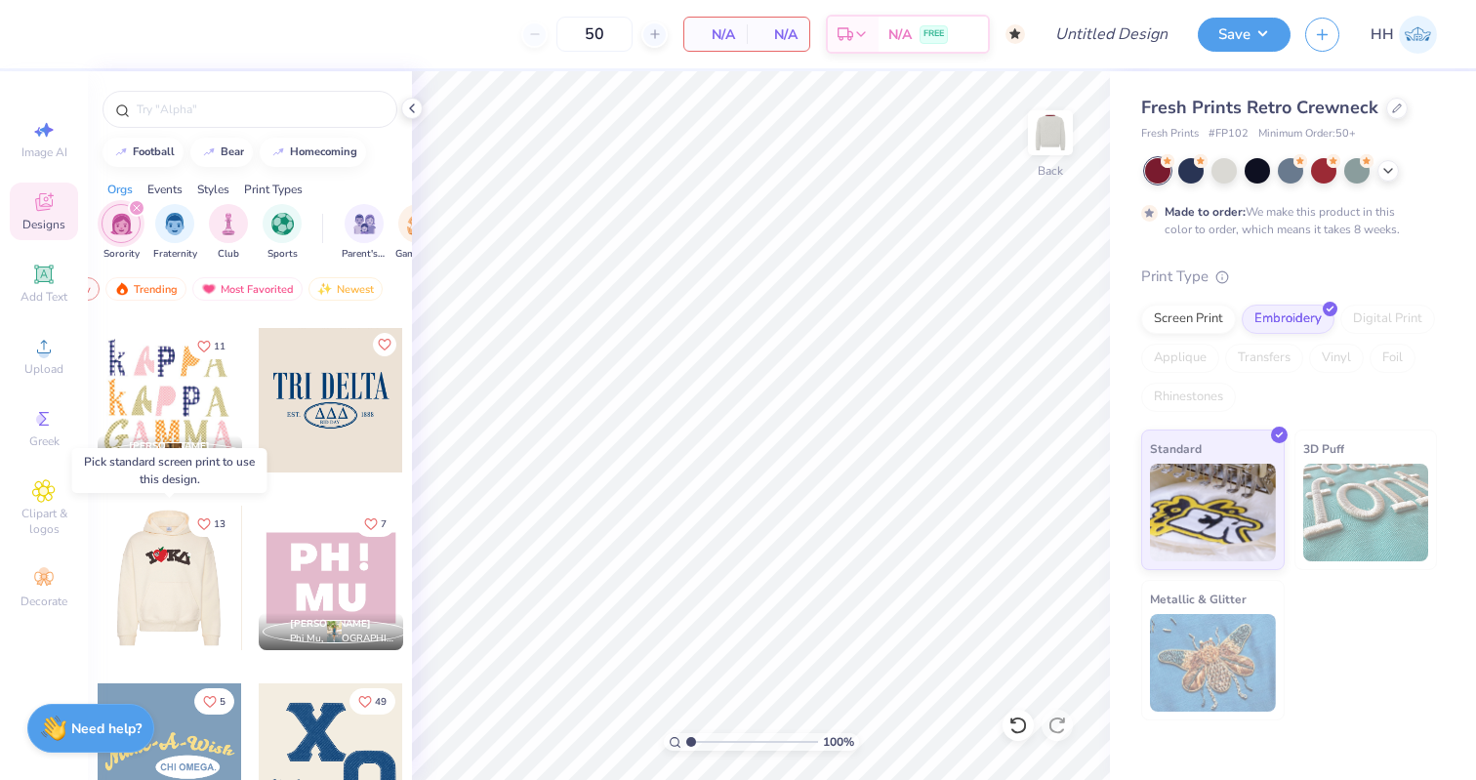
click at [98, 572] on div at bounding box center [25, 578] width 144 height 144
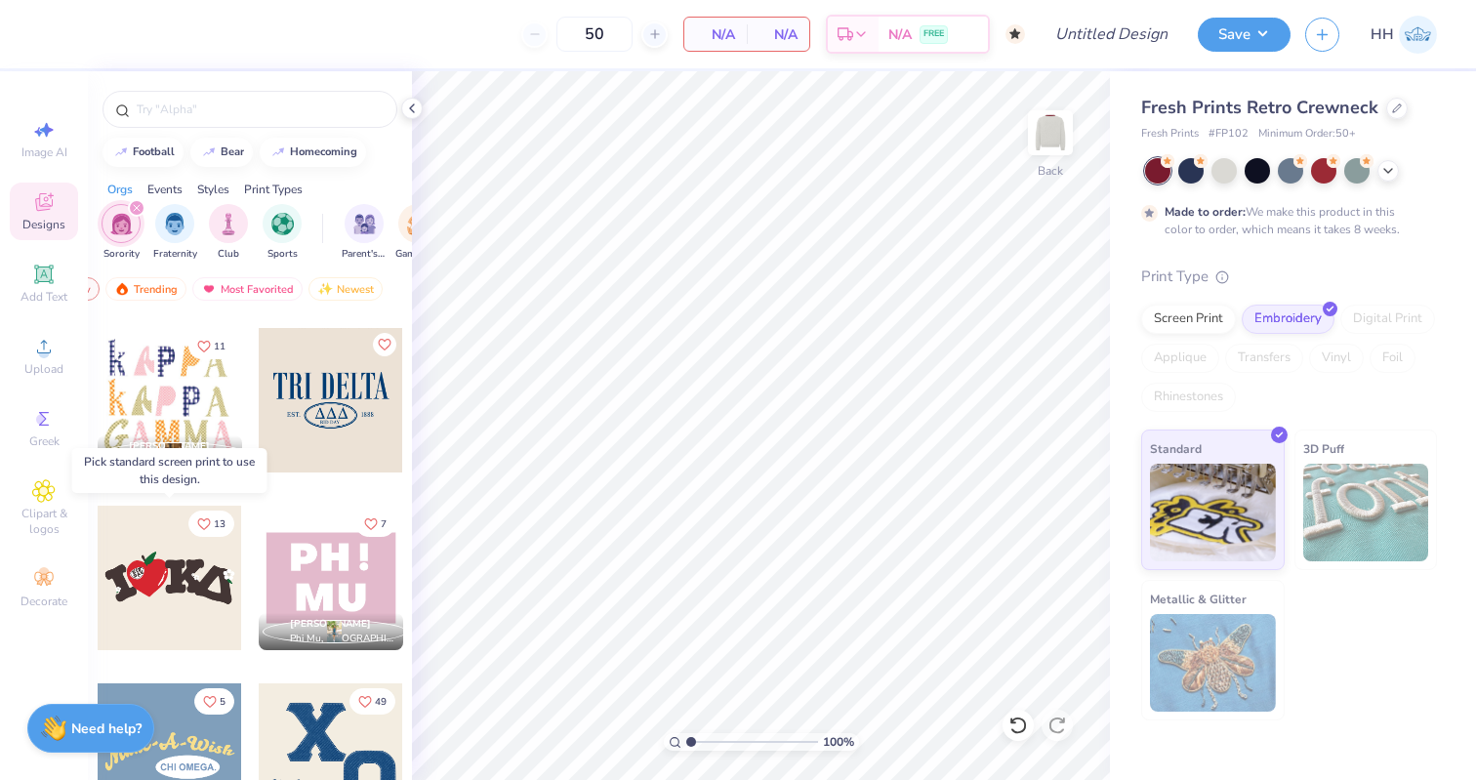
click at [182, 564] on div at bounding box center [170, 578] width 144 height 144
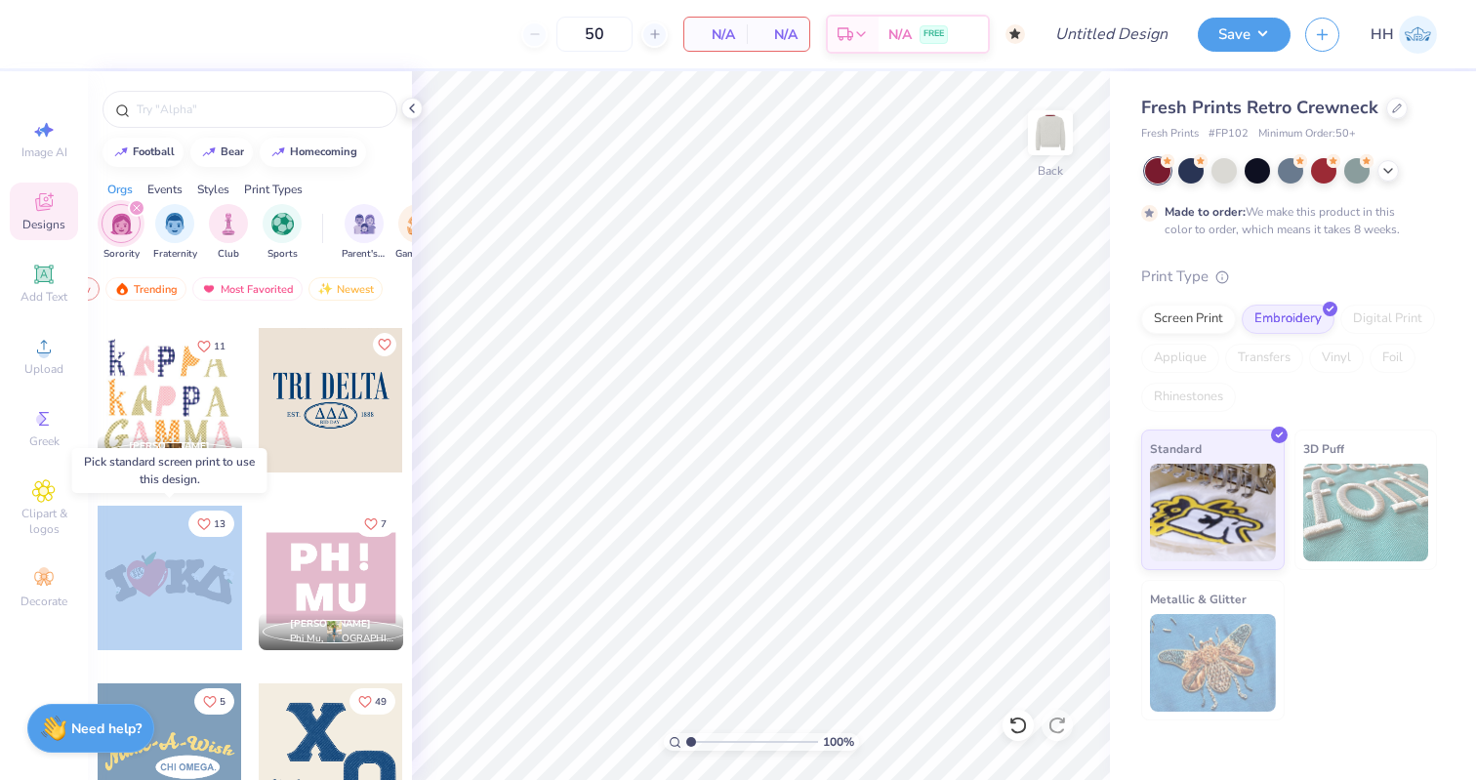
drag, startPoint x: 166, startPoint y: 573, endPoint x: 150, endPoint y: 599, distance: 30.6
click at [150, 599] on div at bounding box center [314, 578] width 433 height 144
click at [150, 599] on div at bounding box center [170, 578] width 144 height 144
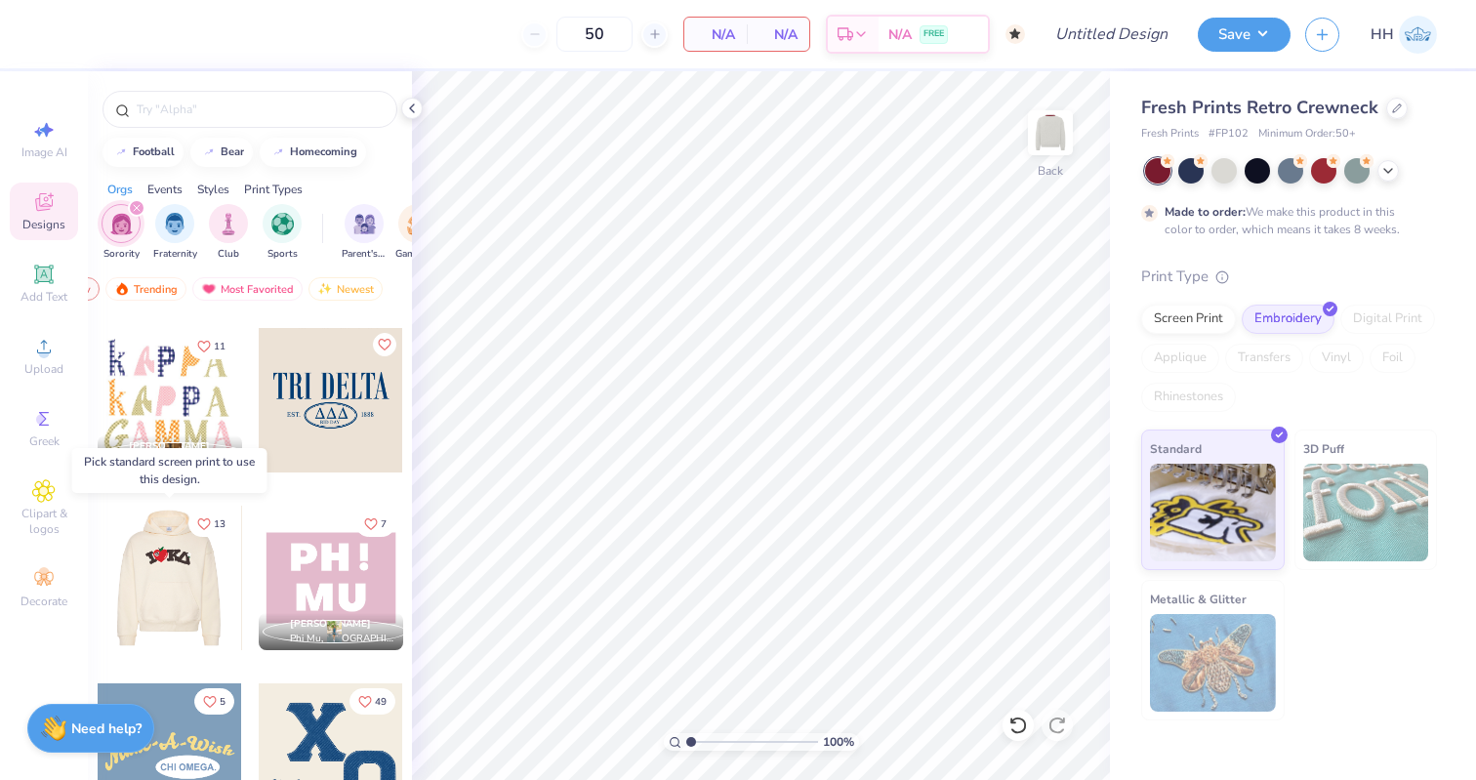
click at [177, 579] on div at bounding box center [169, 578] width 433 height 144
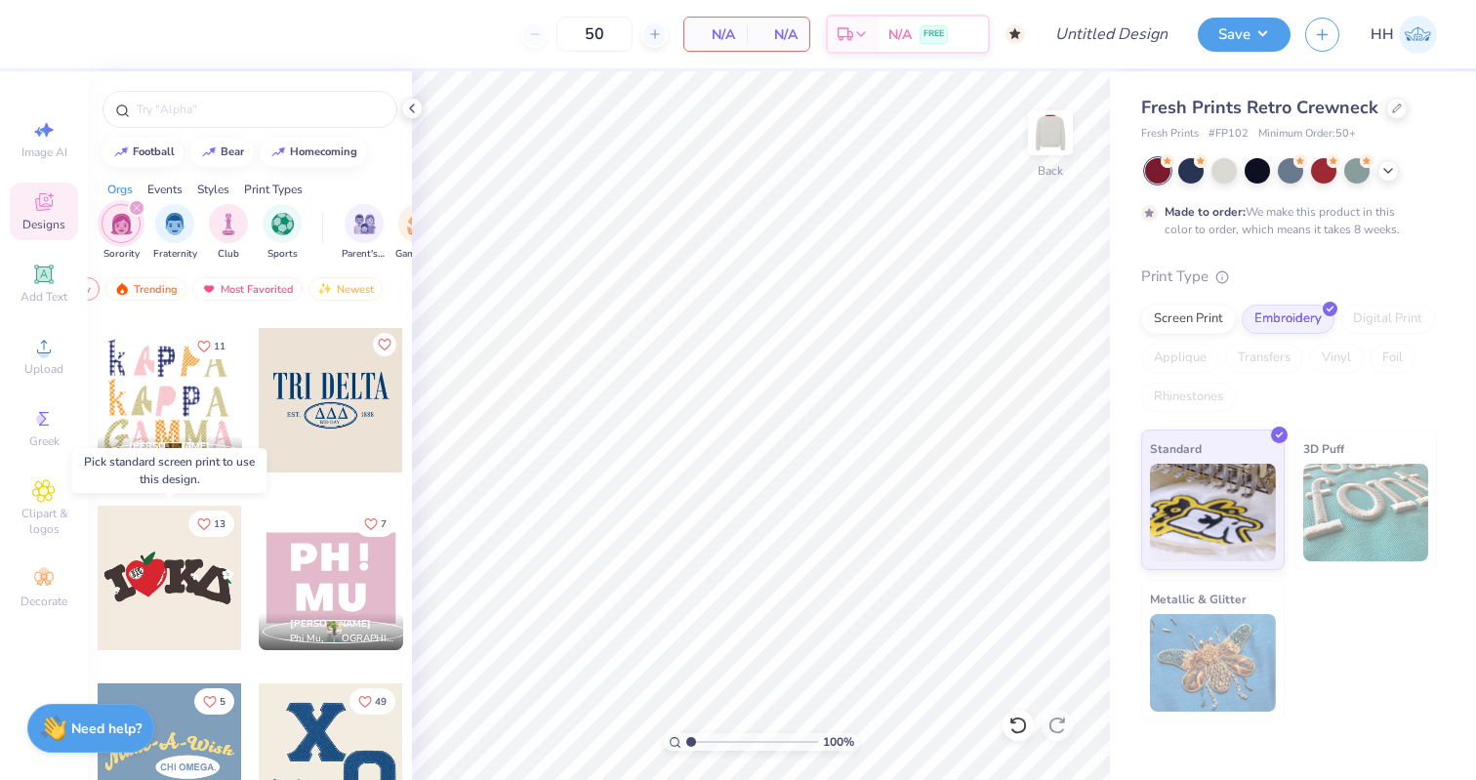
click at [97, 558] on div at bounding box center [24, 578] width 144 height 144
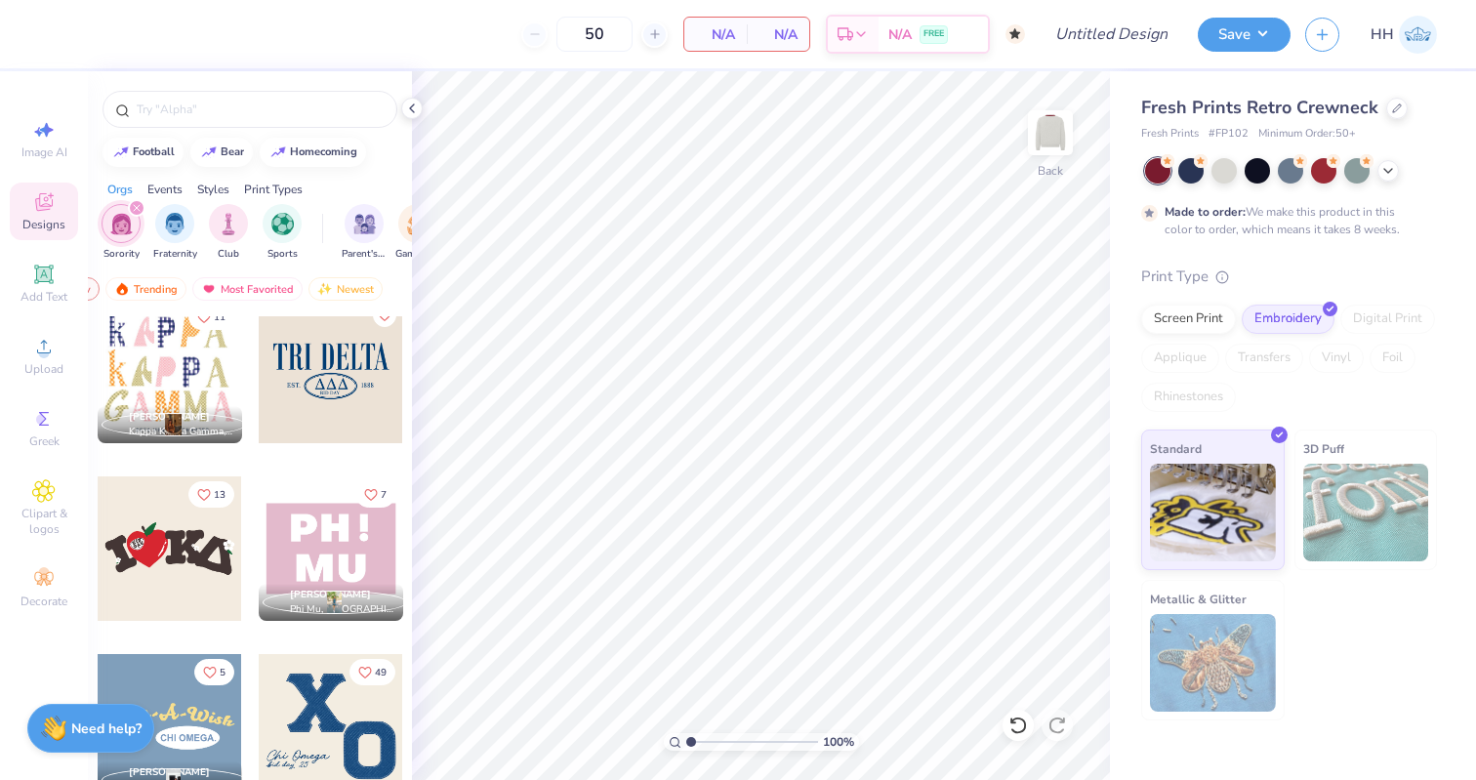
scroll to position [904, 0]
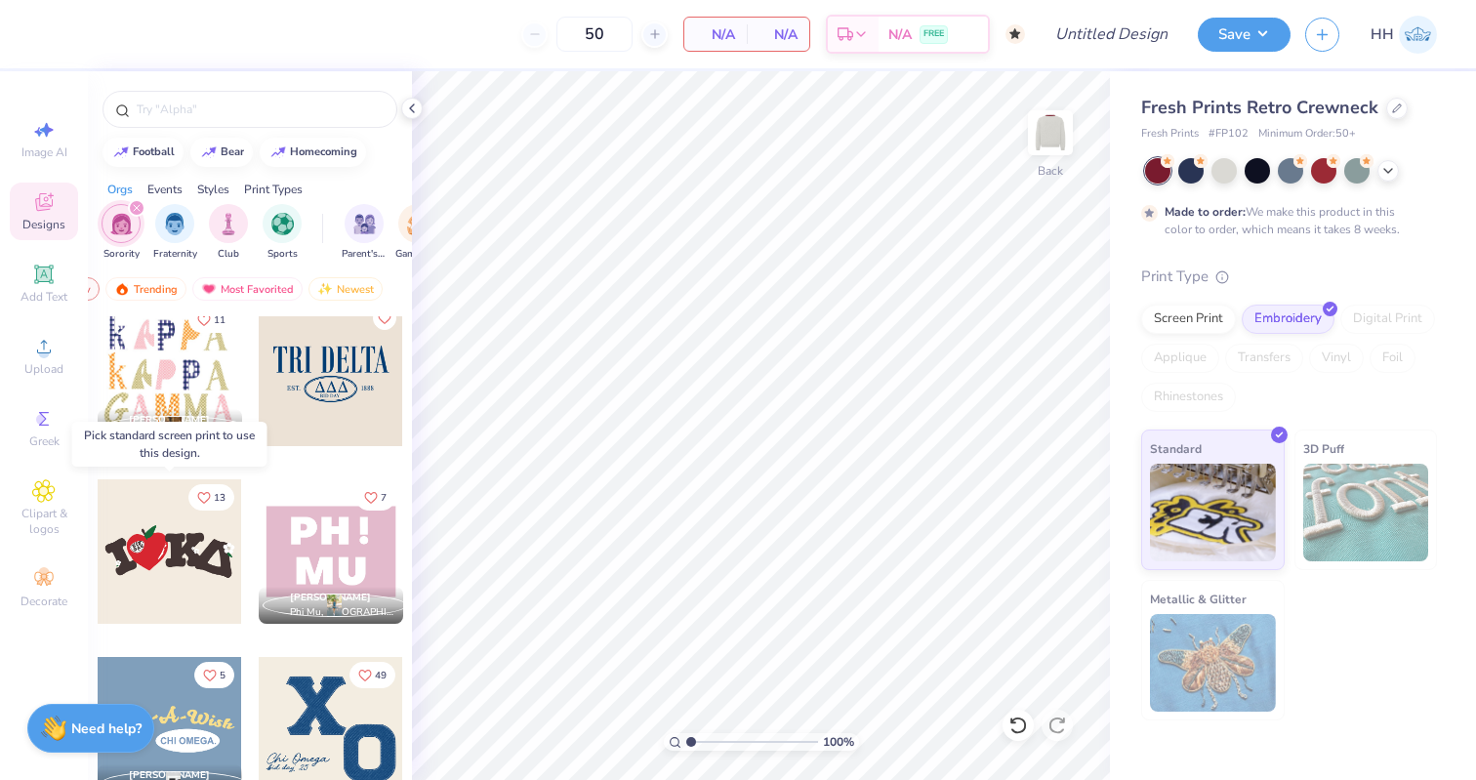
click at [191, 548] on div at bounding box center [170, 551] width 144 height 144
click at [1291, 174] on div at bounding box center [1289, 168] width 25 height 25
click at [1294, 167] on div at bounding box center [1323, 168] width 25 height 25
click at [1184, 168] on div at bounding box center [1190, 168] width 25 height 25
click at [165, 564] on div at bounding box center [170, 551] width 144 height 144
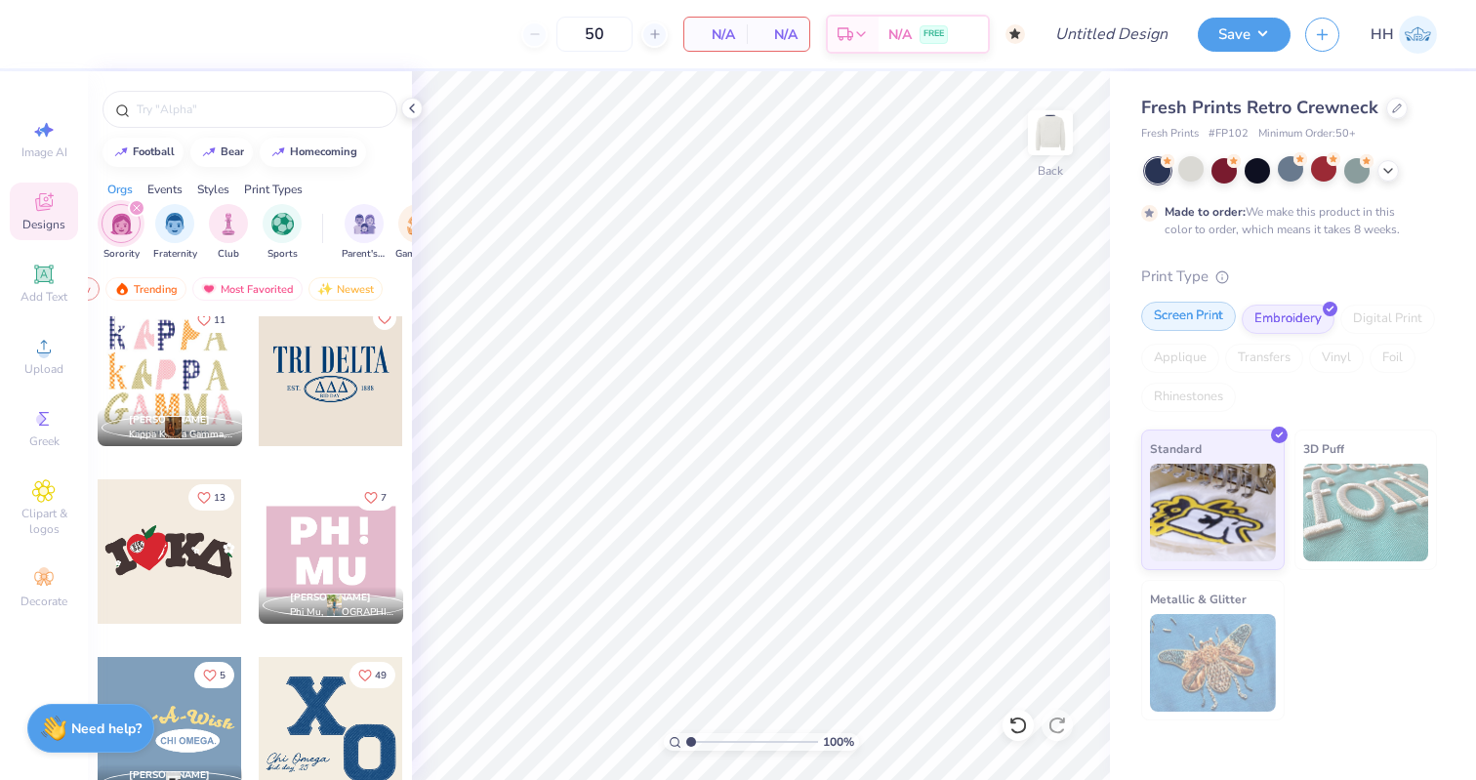
click at [1196, 315] on div "Screen Print" at bounding box center [1188, 316] width 95 height 29
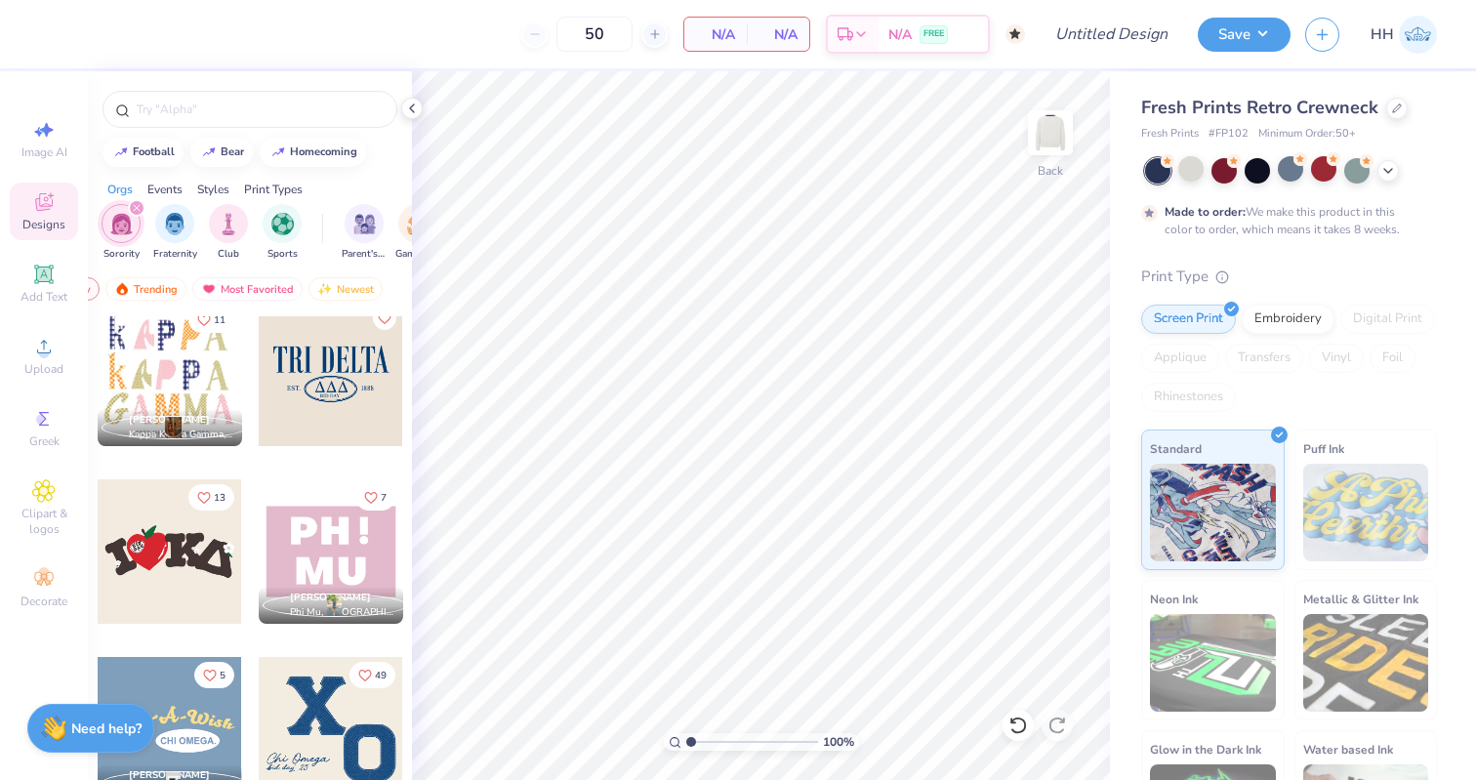
click at [166, 563] on div at bounding box center [170, 551] width 144 height 144
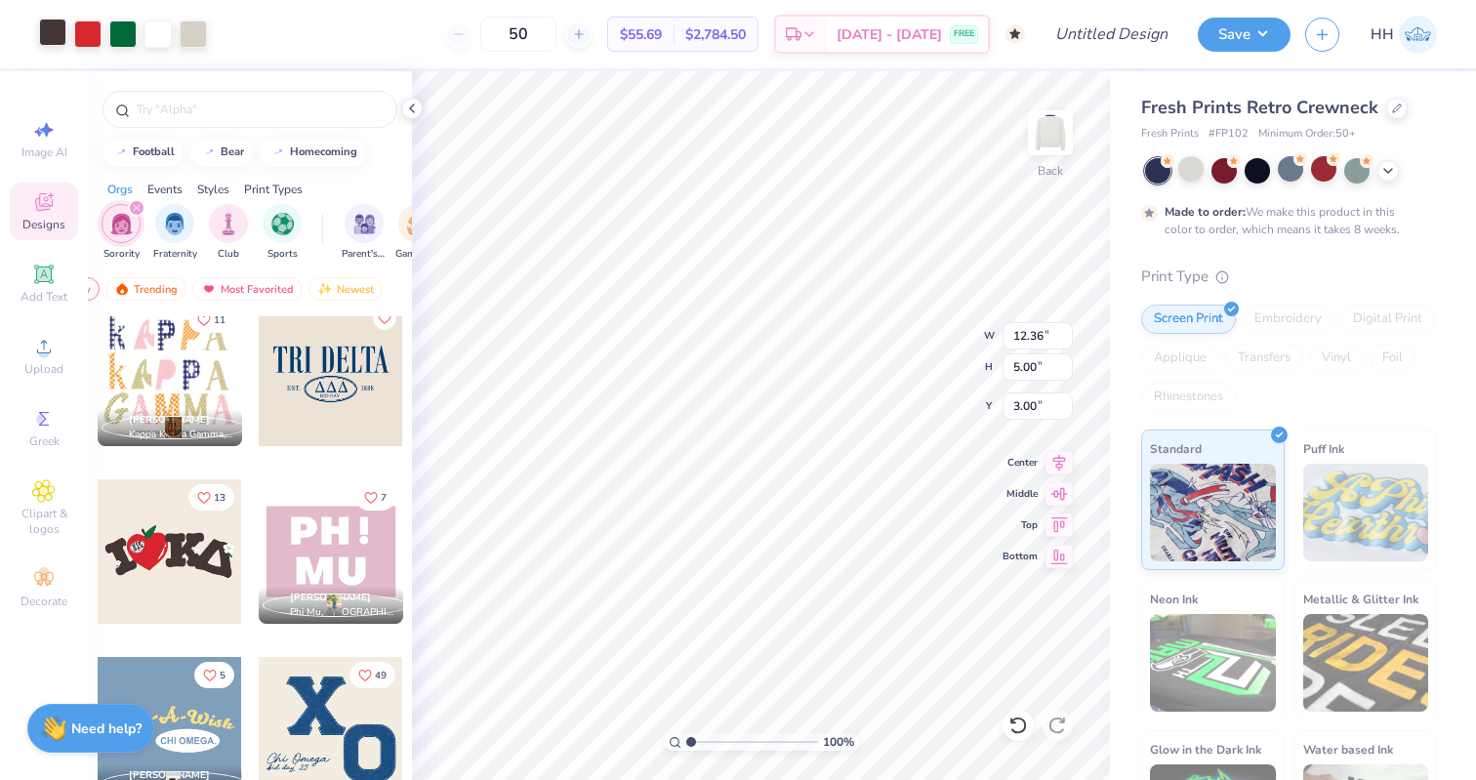
click at [52, 39] on div at bounding box center [52, 32] width 27 height 27
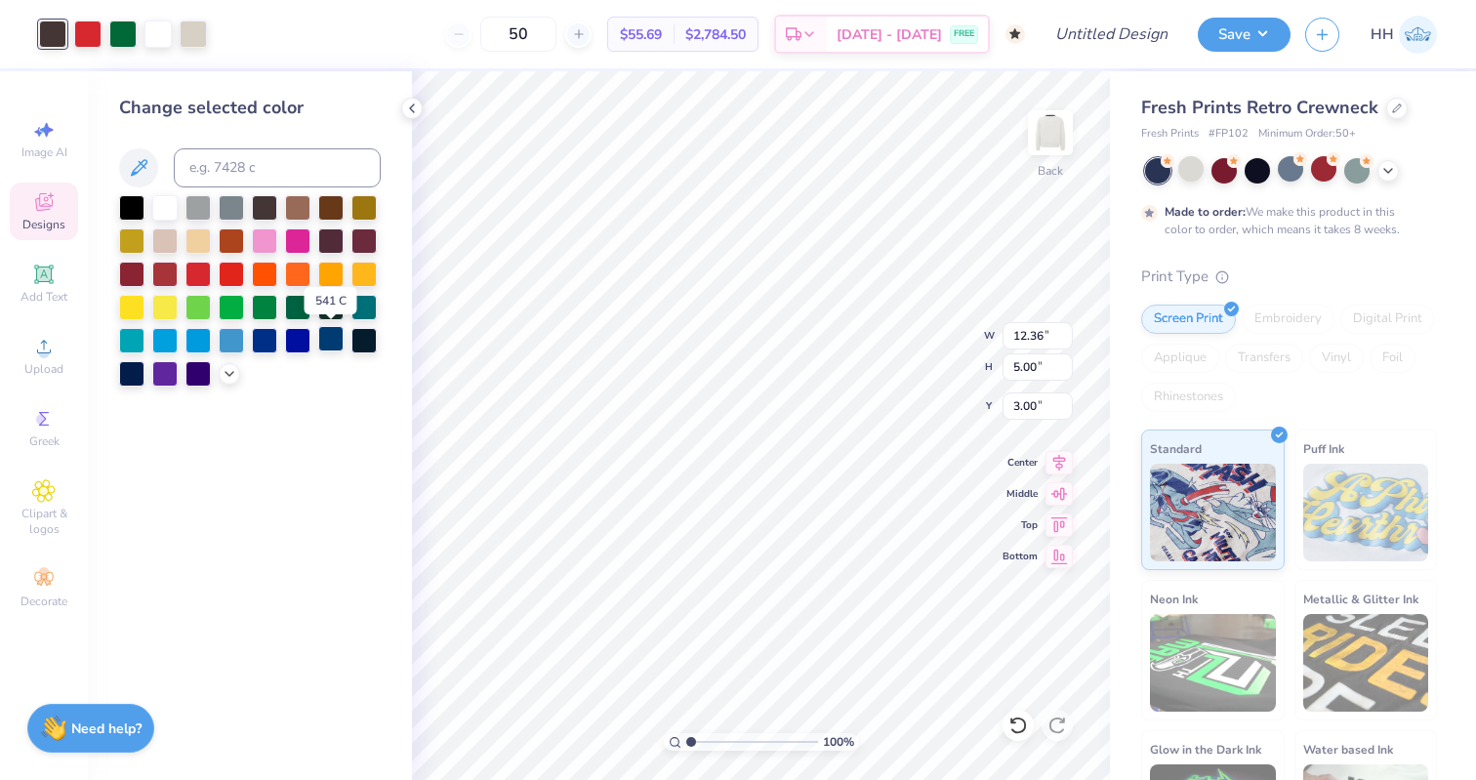
click at [335, 338] on div at bounding box center [330, 338] width 25 height 25
click at [133, 371] on div at bounding box center [131, 371] width 25 height 25
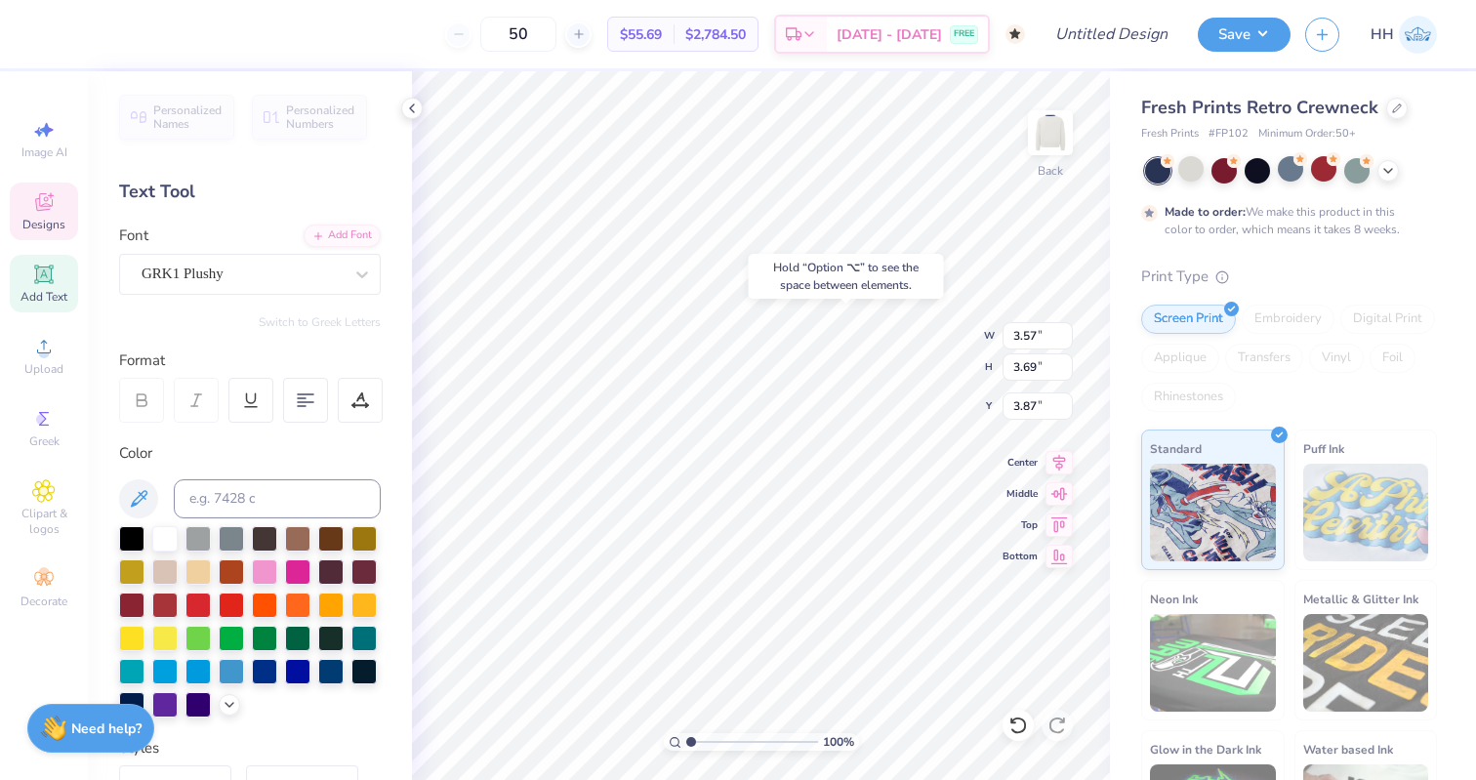
type input "3.87"
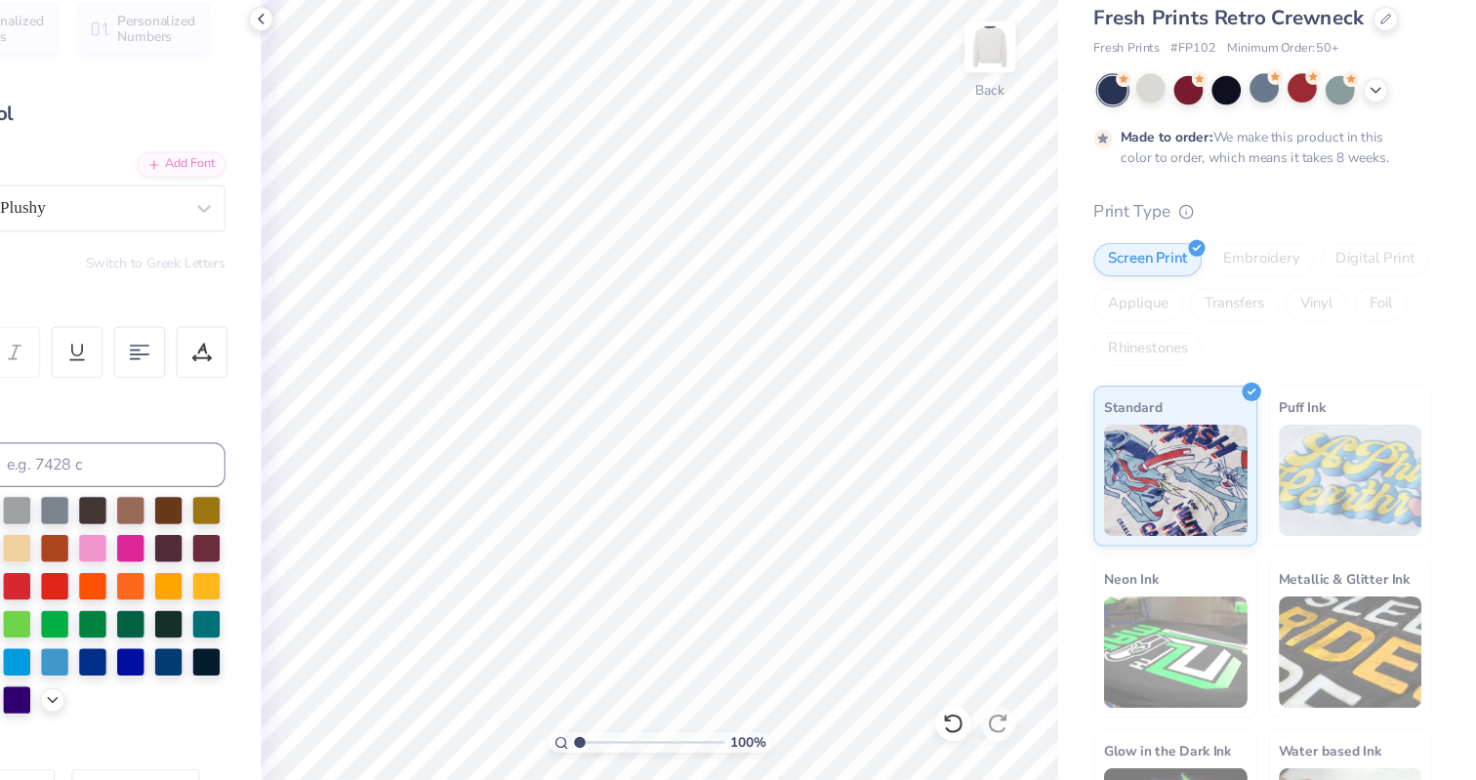
scroll to position [0, 0]
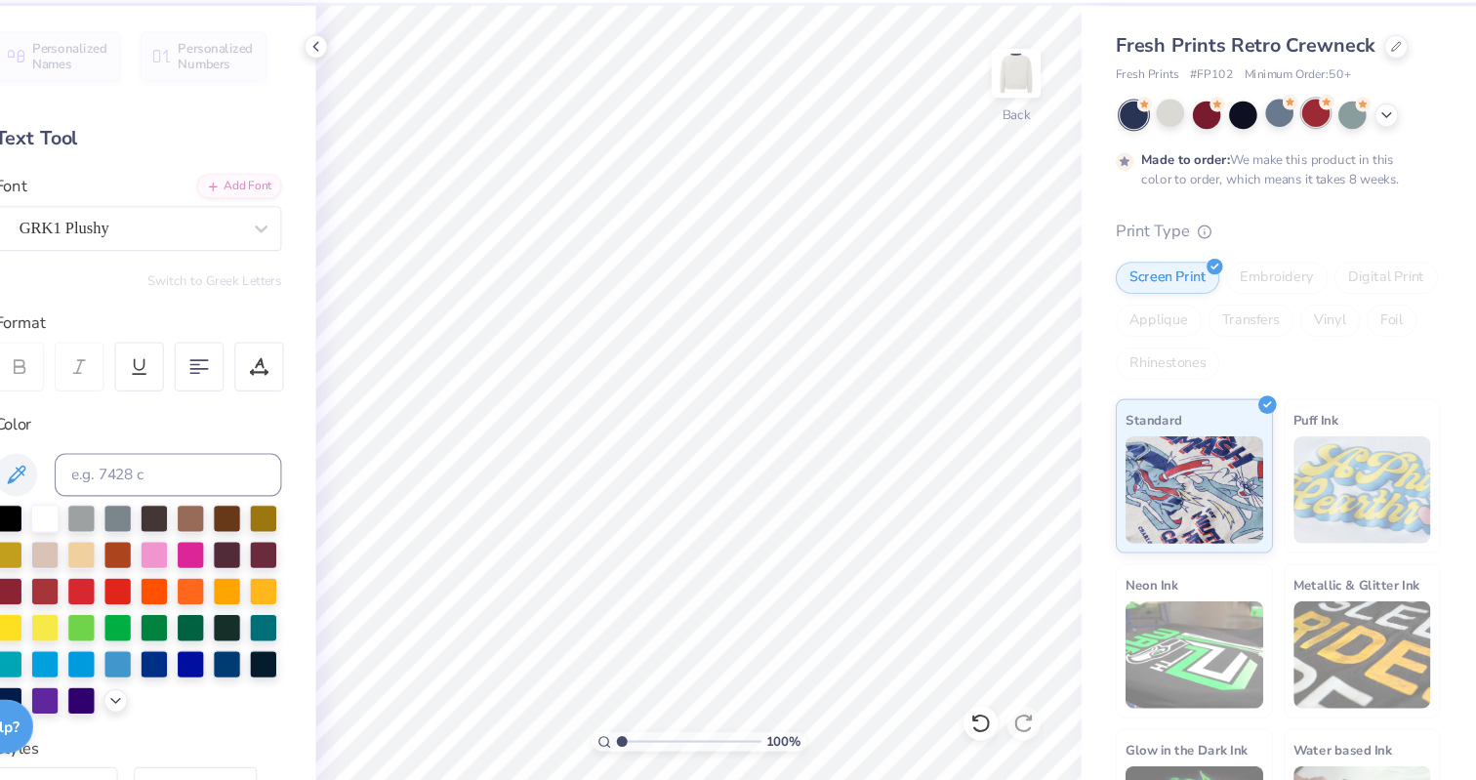
click at [1294, 172] on div at bounding box center [1323, 168] width 25 height 25
click at [1294, 175] on div at bounding box center [1356, 168] width 25 height 25
click at [1294, 174] on div at bounding box center [1323, 168] width 25 height 25
click at [1294, 171] on icon at bounding box center [1388, 169] width 16 height 16
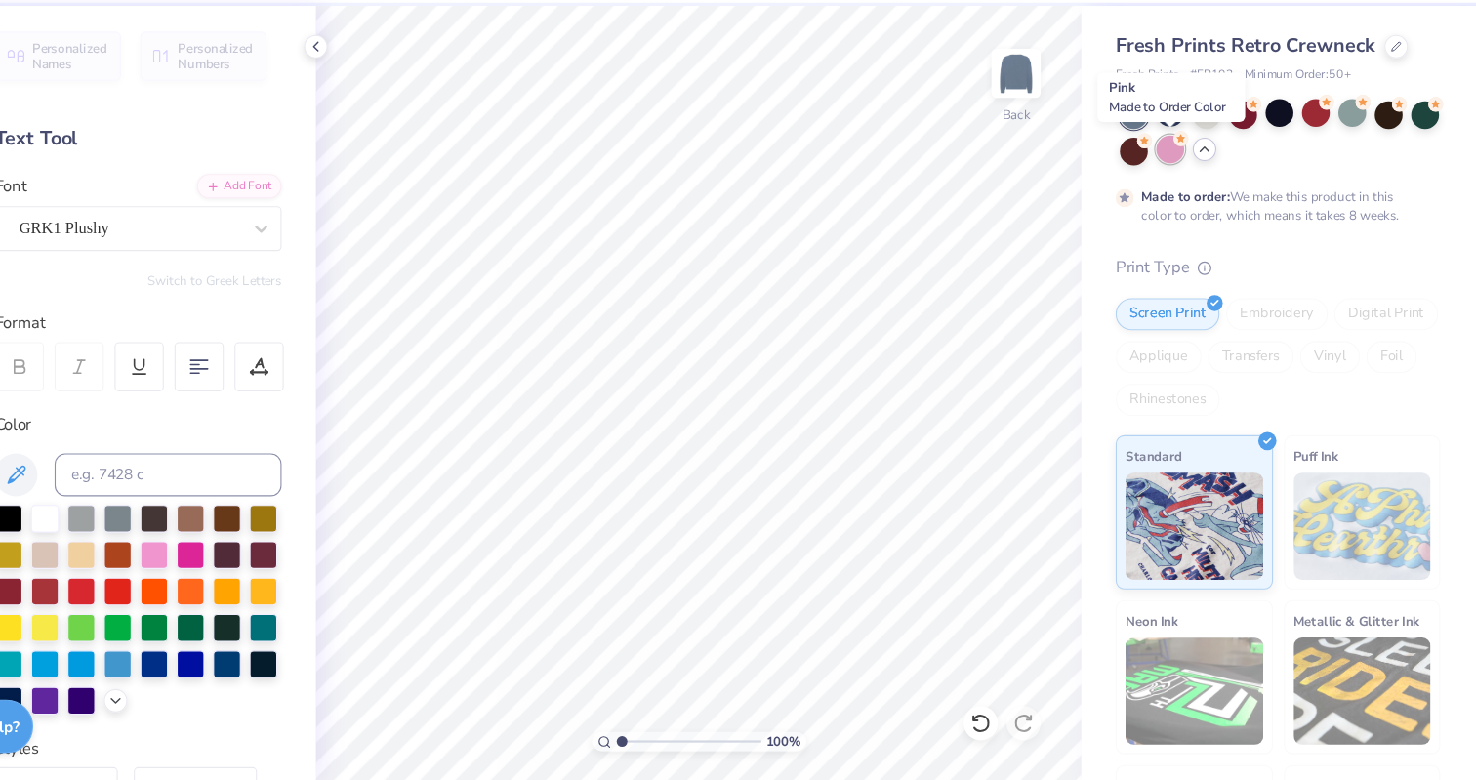
click at [1187, 204] on div at bounding box center [1190, 201] width 25 height 25
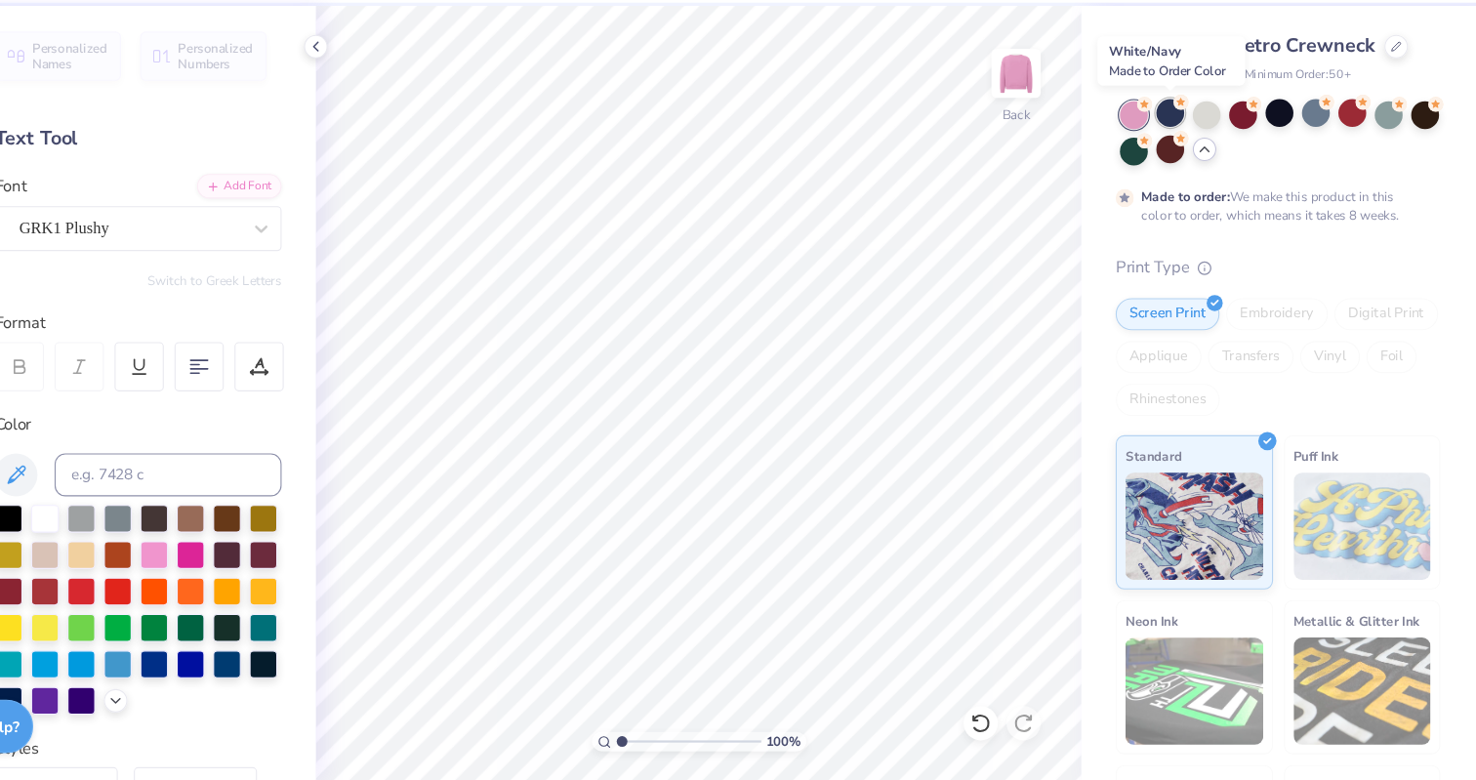
click at [1194, 166] on div at bounding box center [1190, 168] width 25 height 25
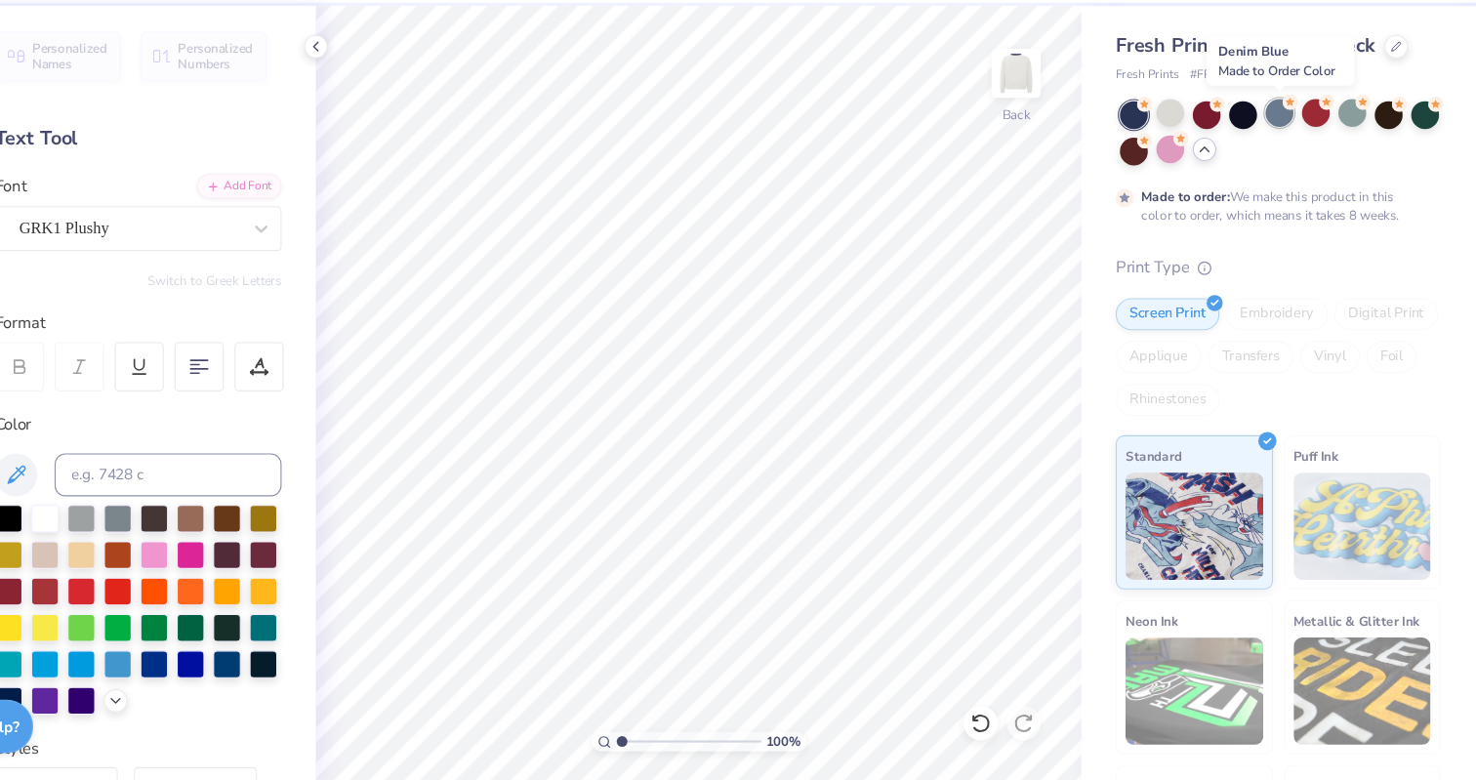
click at [1288, 168] on div at bounding box center [1289, 168] width 25 height 25
click at [1294, 173] on div at bounding box center [1323, 168] width 25 height 25
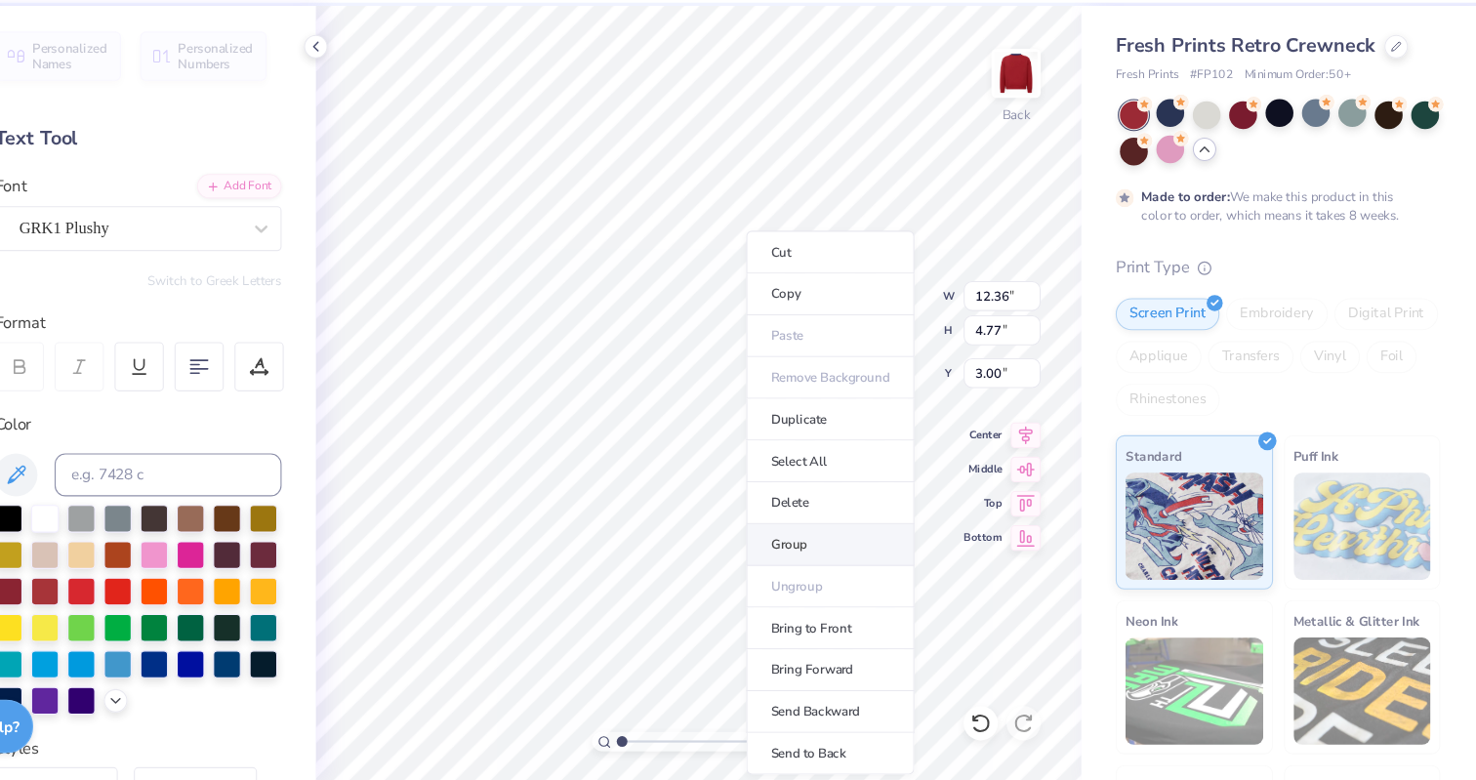
click at [866, 559] on li "Group" at bounding box center [880, 563] width 153 height 38
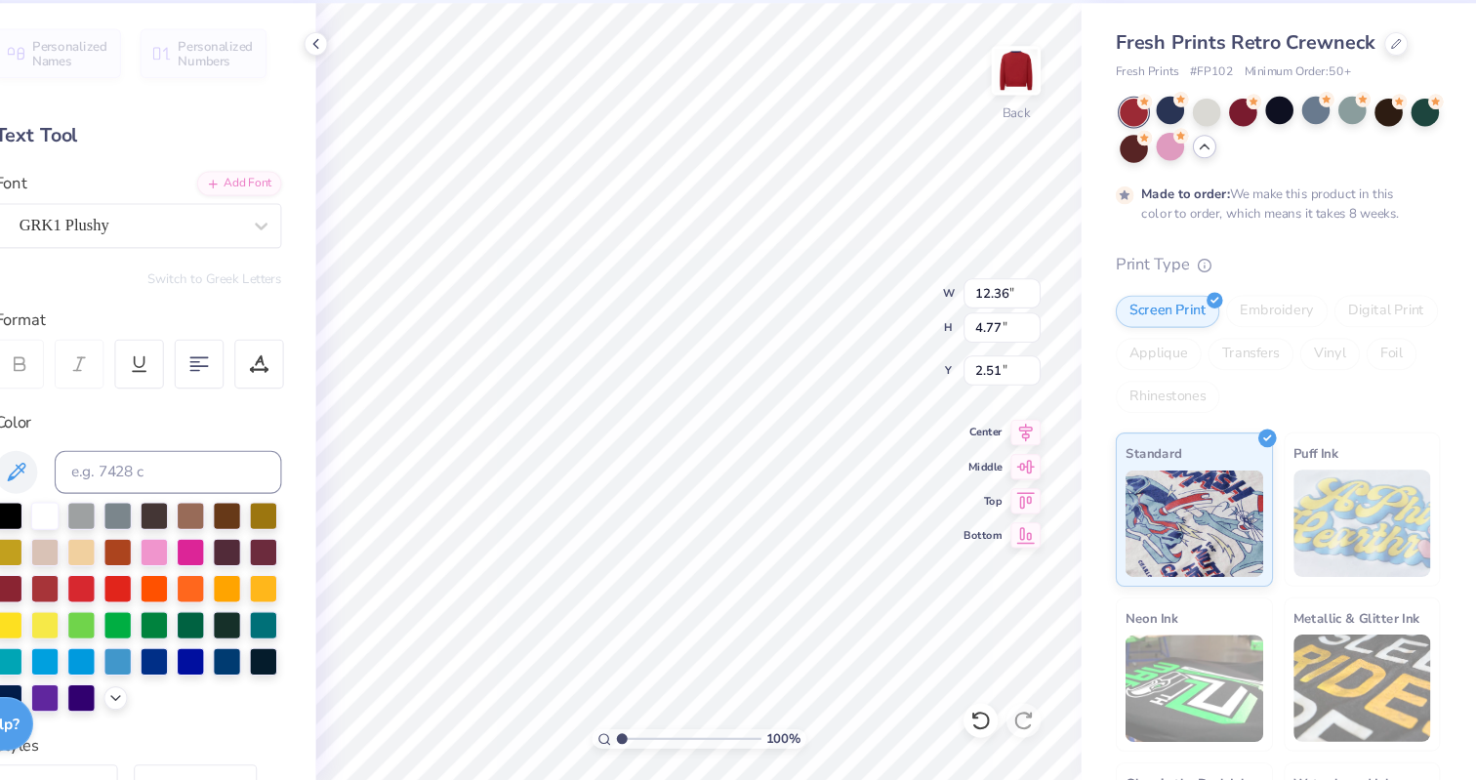
type input "2.51"
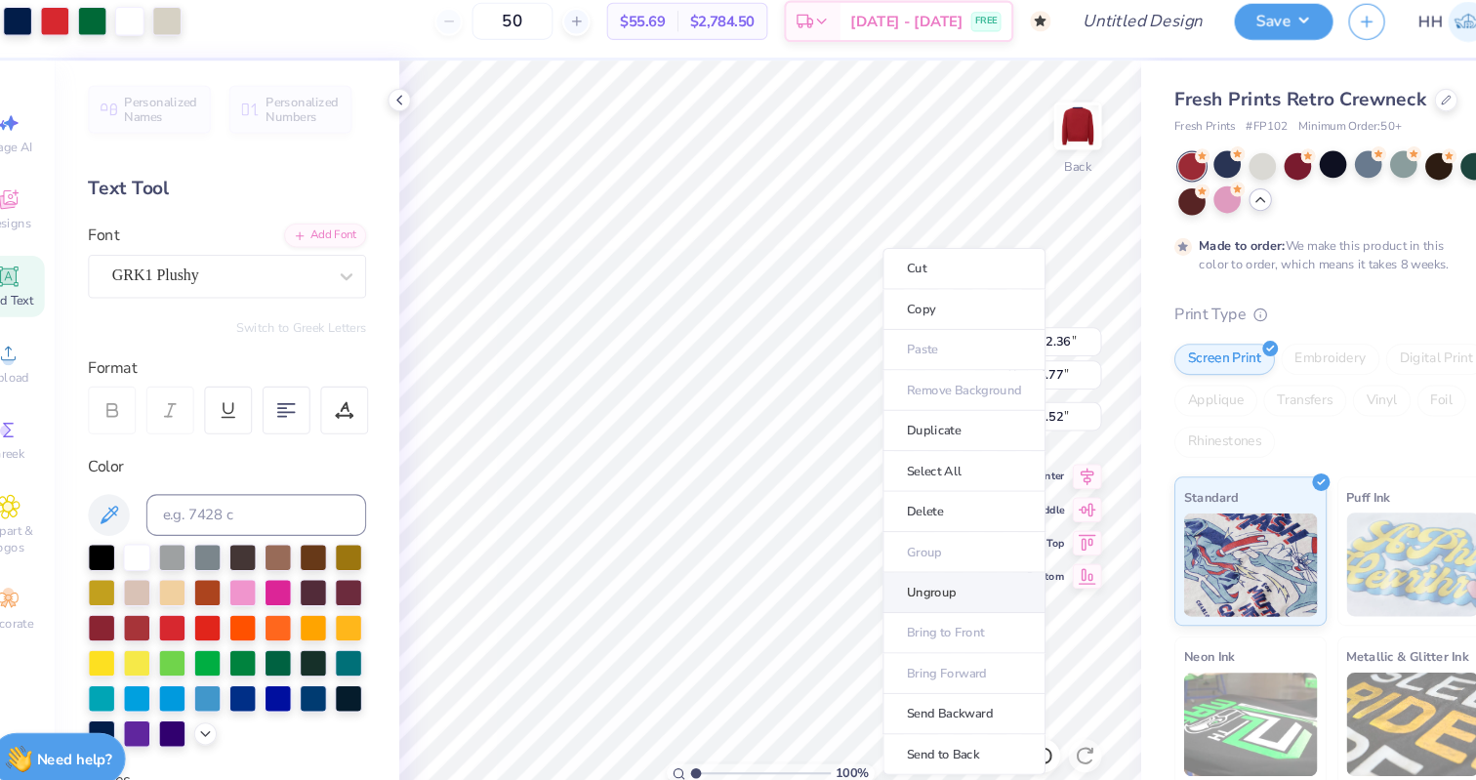
click at [924, 574] on li "Ungroup" at bounding box center [943, 572] width 153 height 38
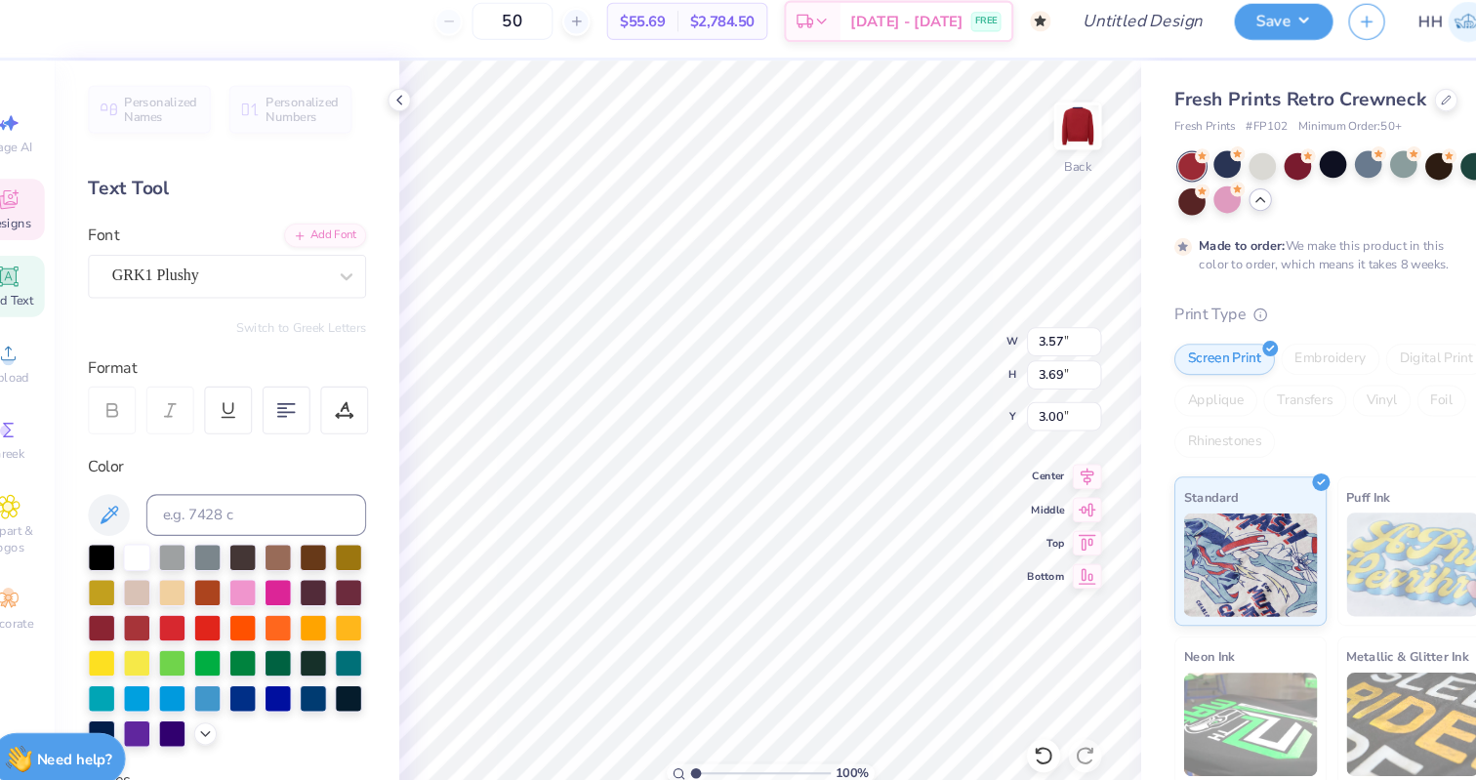
type input "1.08"
type input "1.07"
type input "4.11"
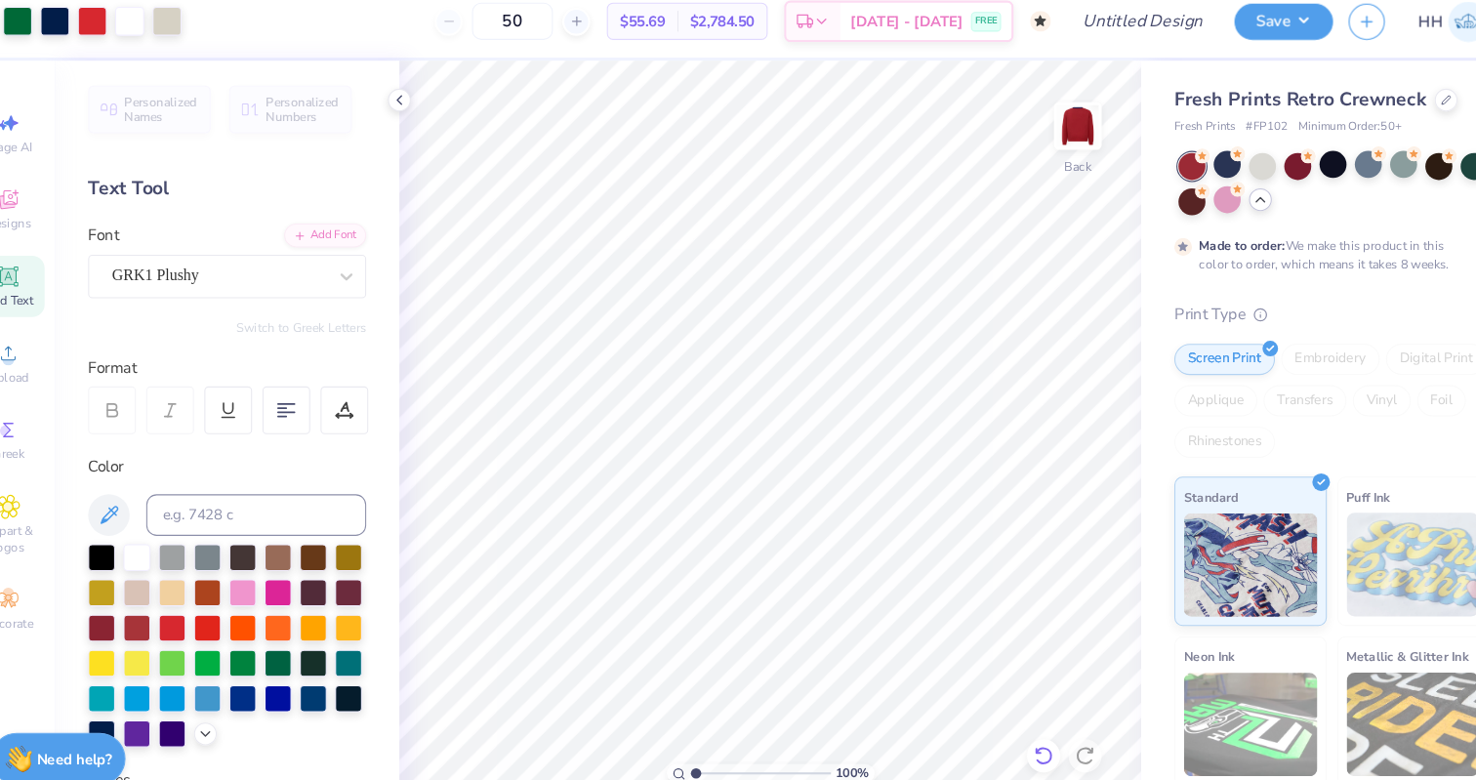
click at [1016, 724] on icon at bounding box center [1018, 725] width 20 height 20
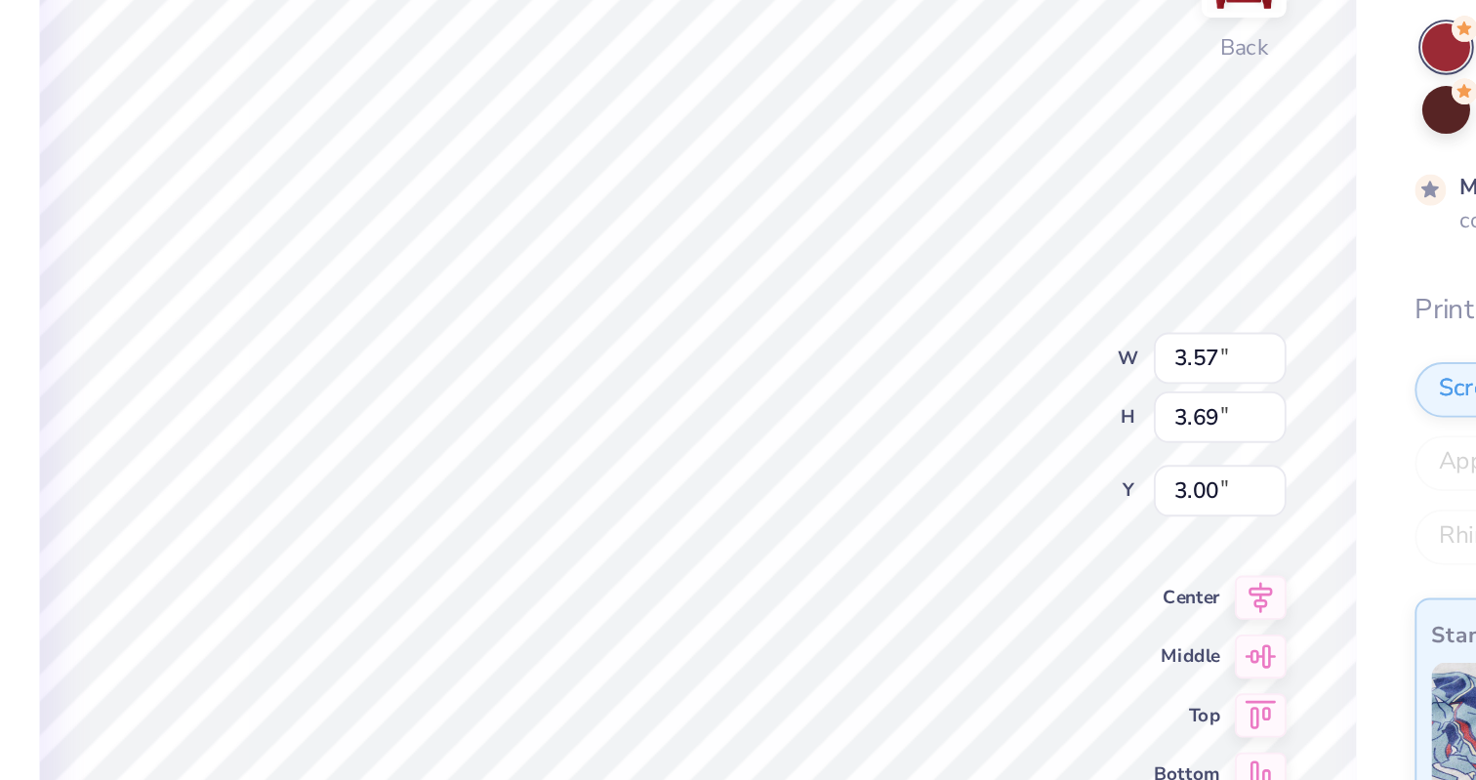
type input "0.52"
type input "0.45"
type input "4.99"
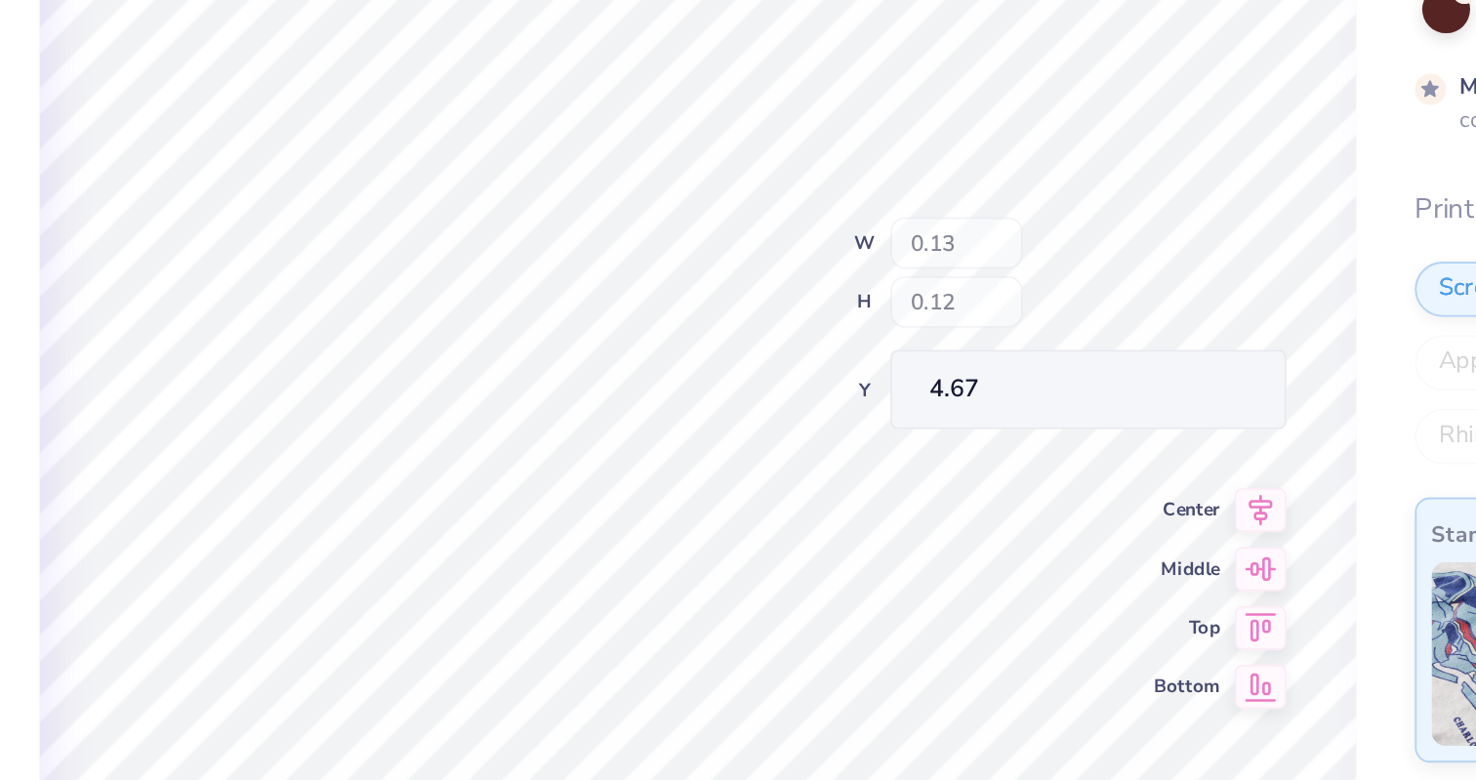
type input "0.13"
type input "0.12"
type input "4.67"
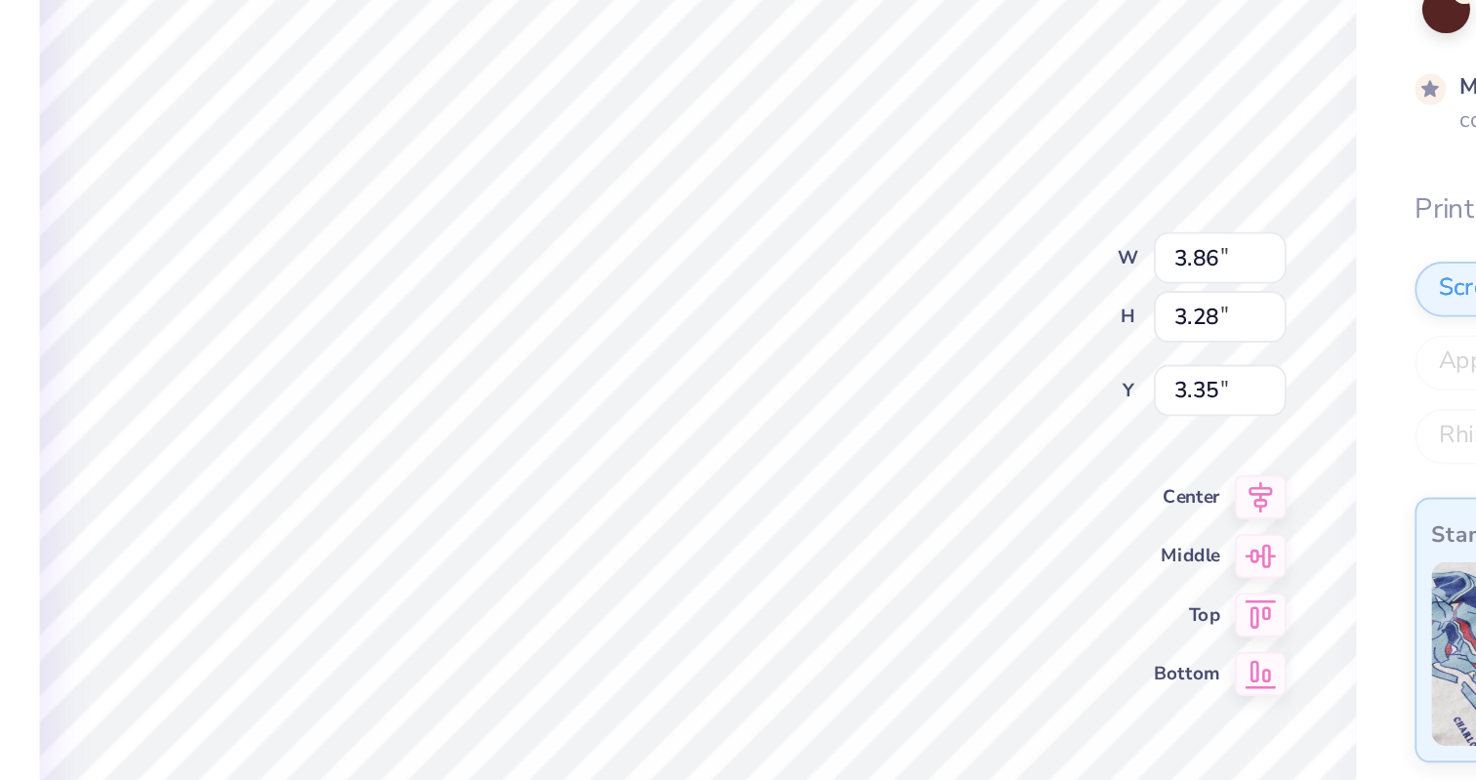
type input "3.00"
type input "4.90"
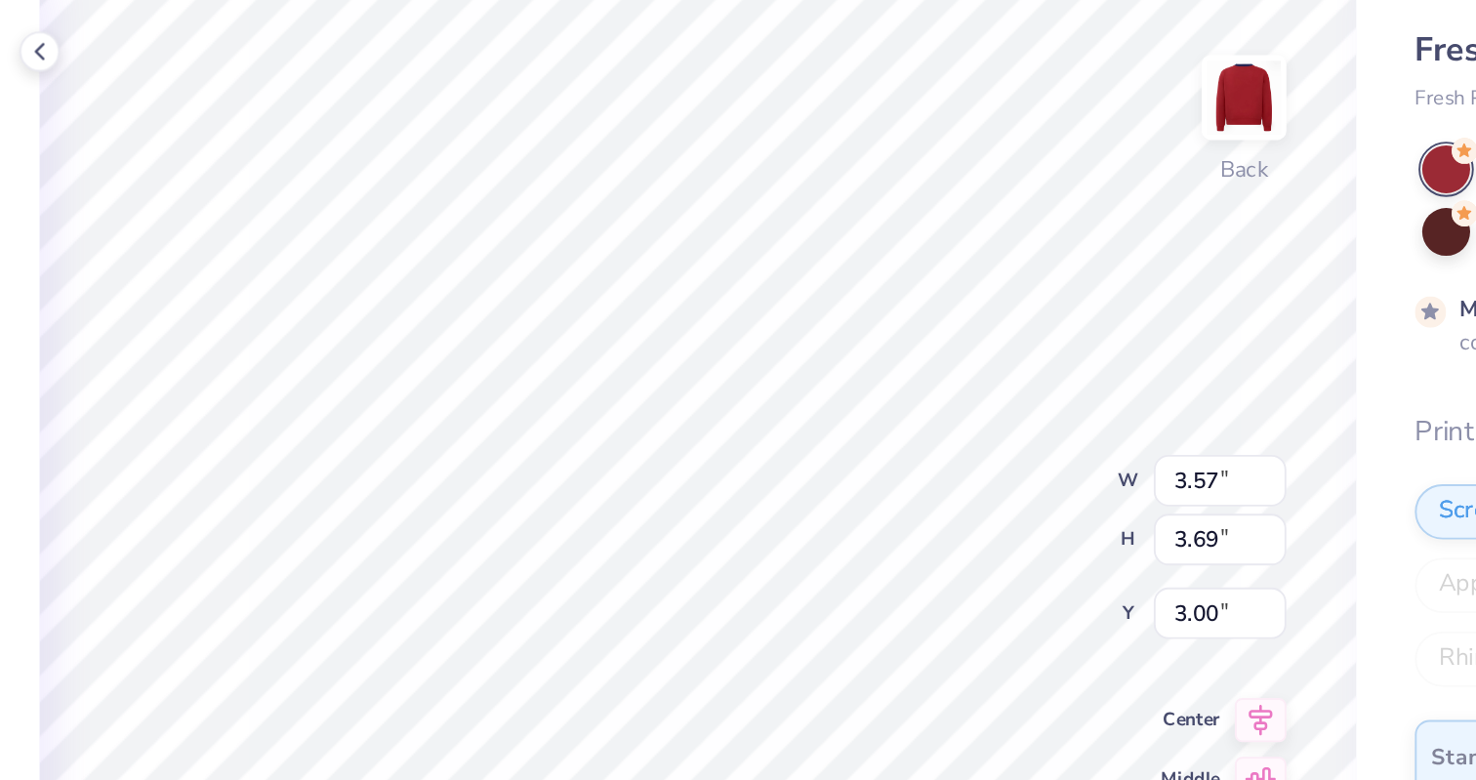
type input "3.29"
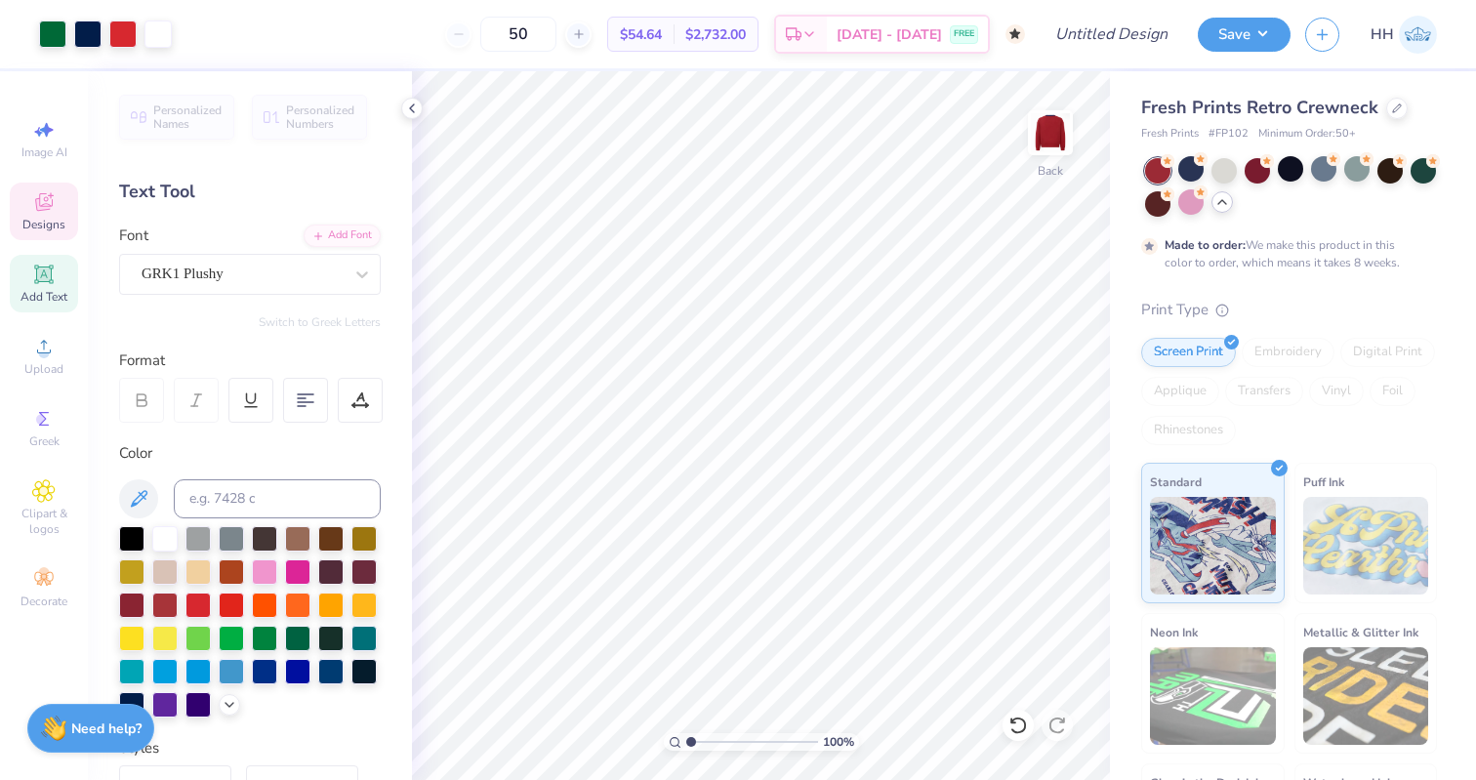
click at [46, 207] on icon at bounding box center [44, 204] width 16 height 13
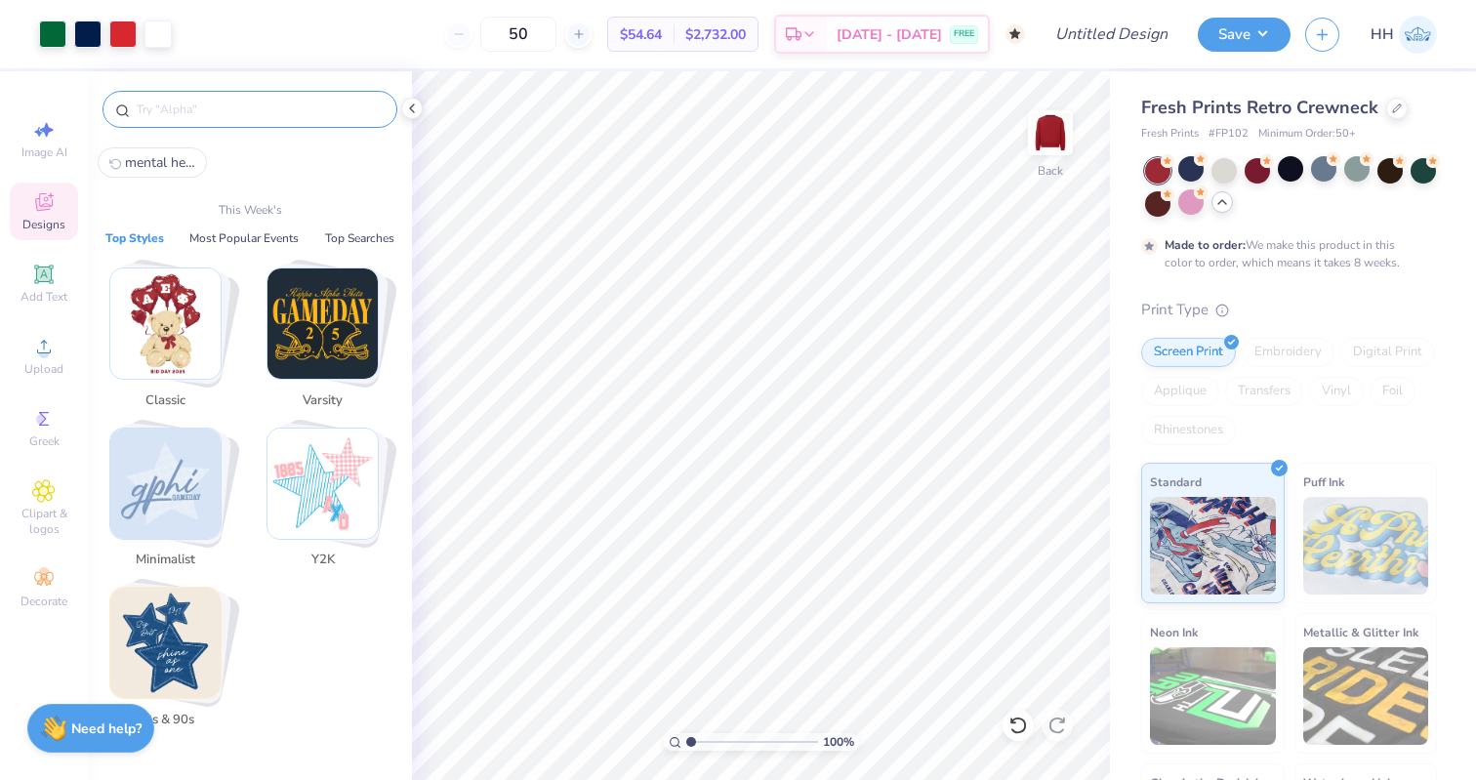
click at [201, 118] on input "text" at bounding box center [260, 110] width 250 height 20
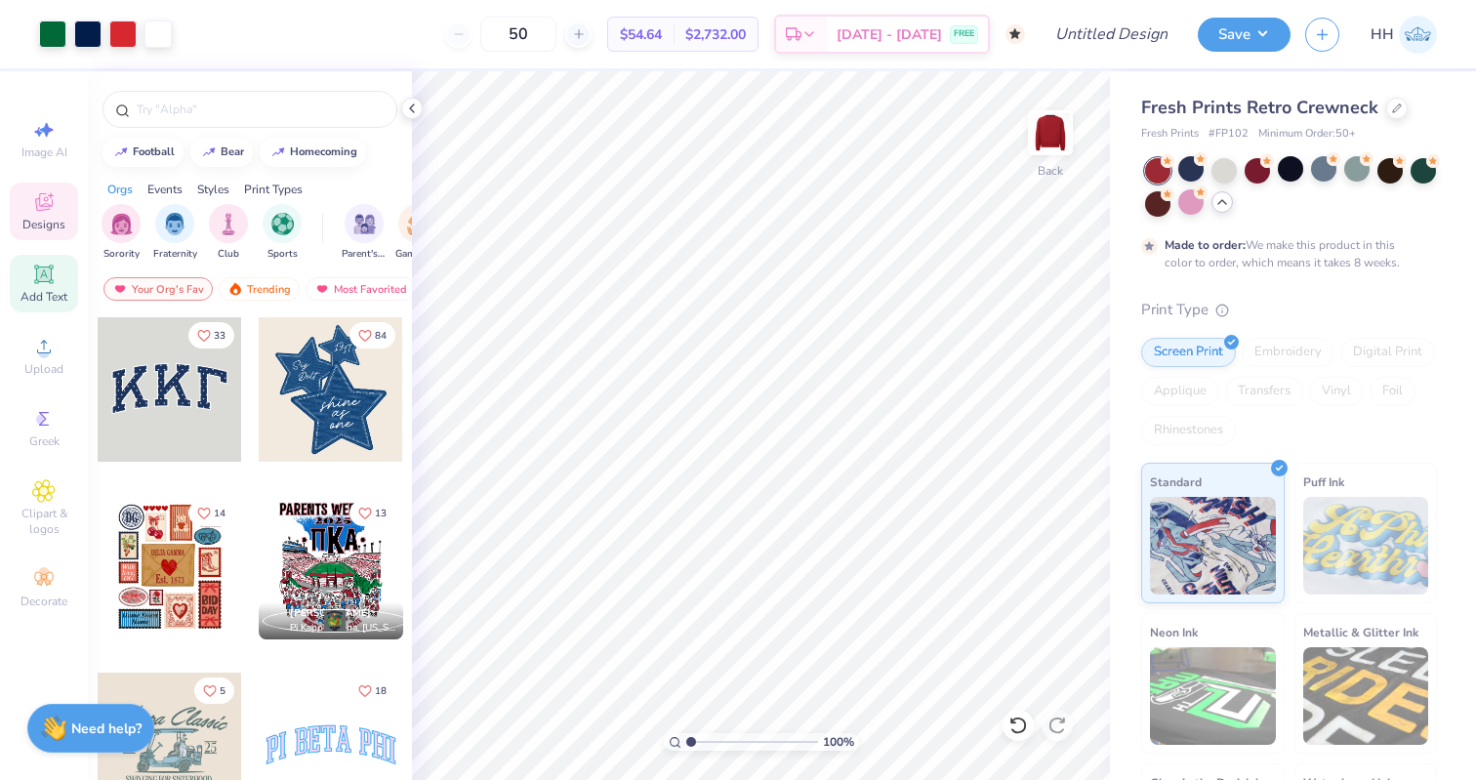
click at [52, 274] on icon at bounding box center [43, 274] width 23 height 23
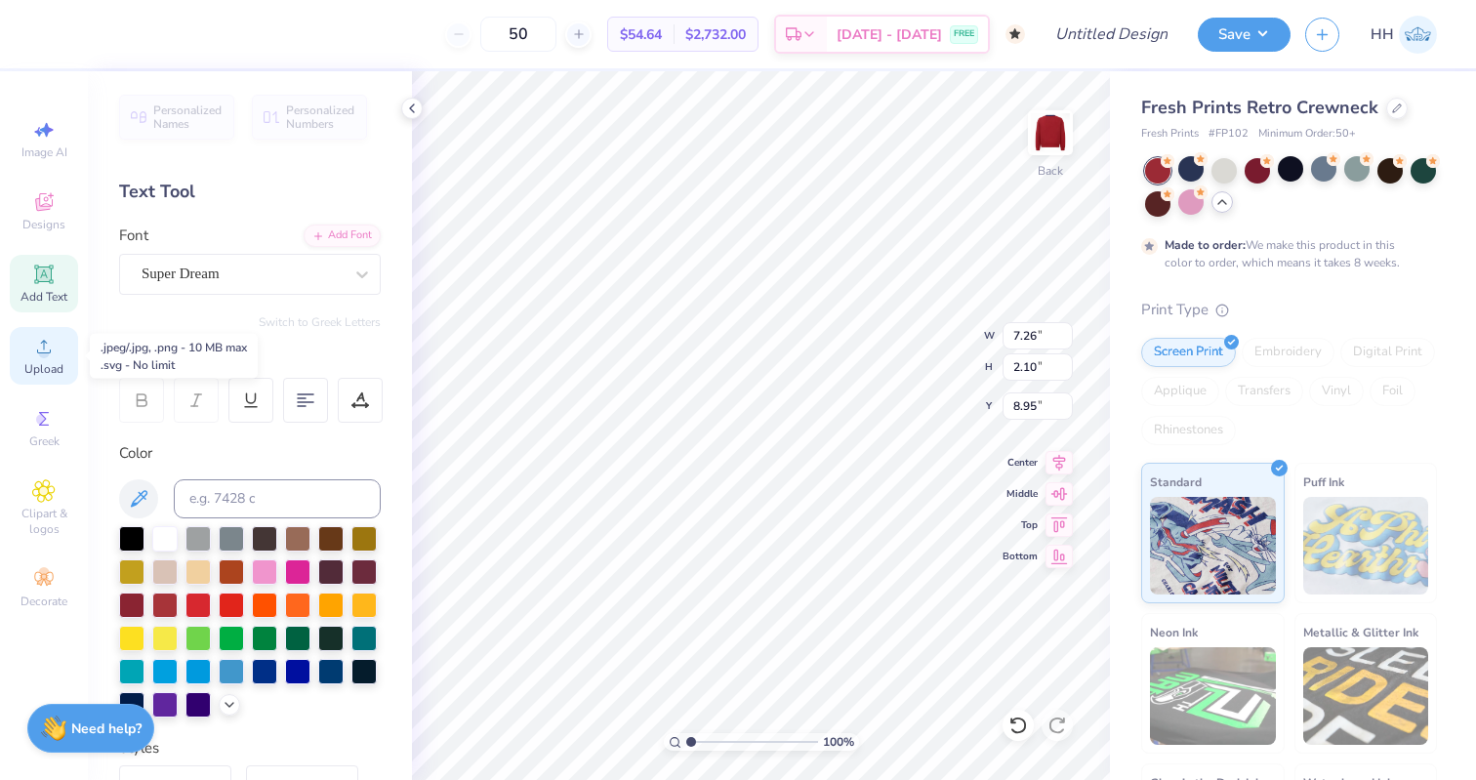
click at [51, 357] on icon at bounding box center [43, 346] width 23 height 23
click at [43, 195] on icon at bounding box center [43, 201] width 23 height 23
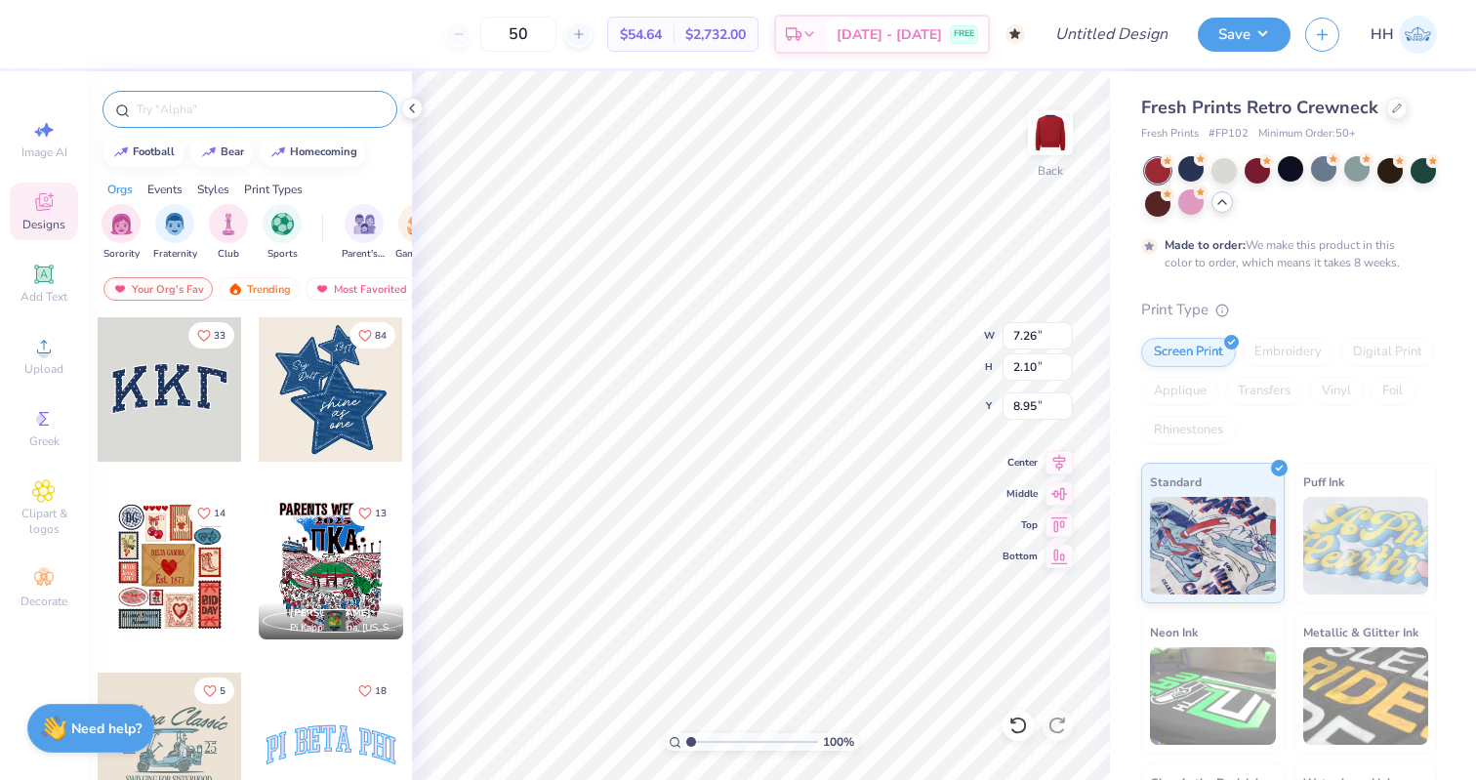
click at [213, 106] on input "text" at bounding box center [260, 110] width 250 height 20
type input "keys"
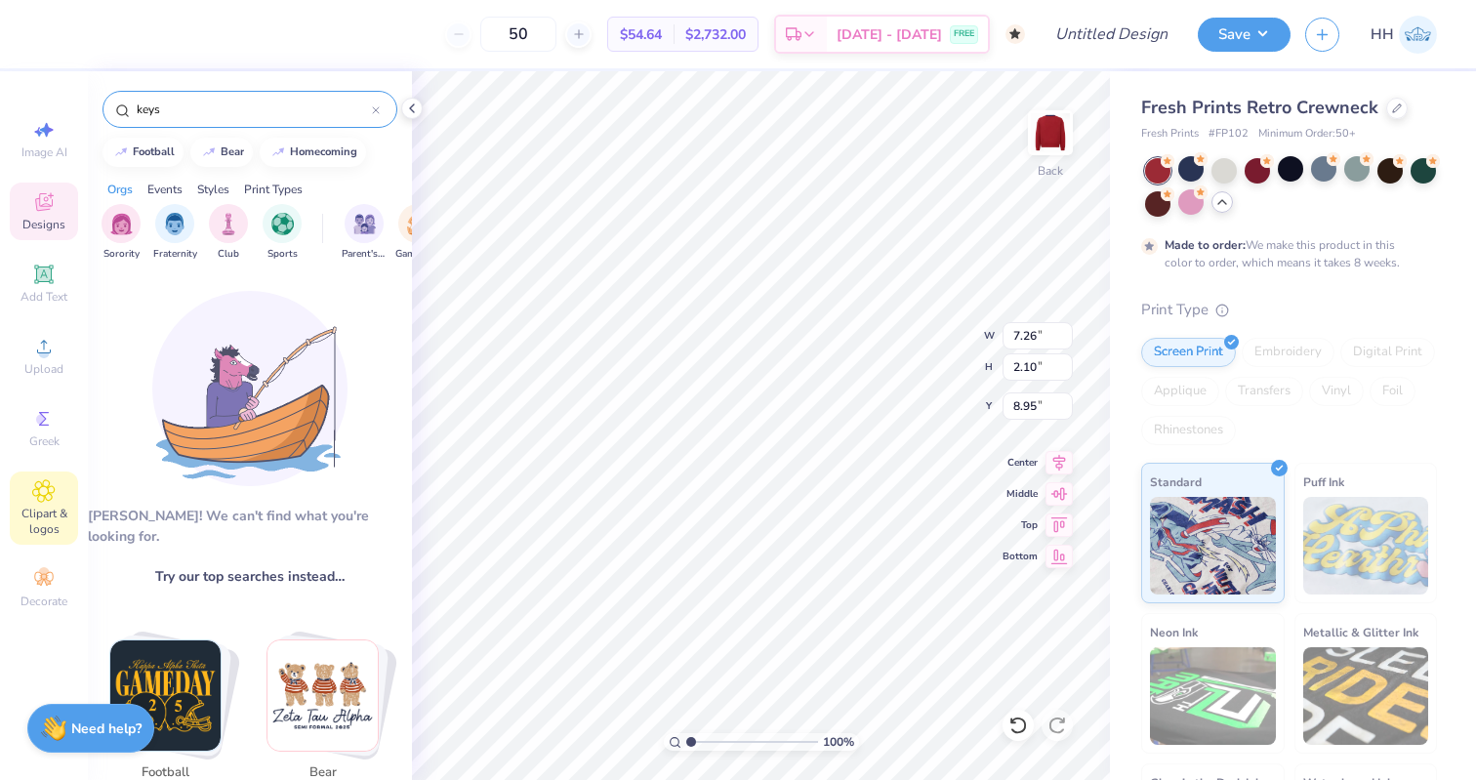
click at [47, 484] on icon at bounding box center [43, 490] width 22 height 23
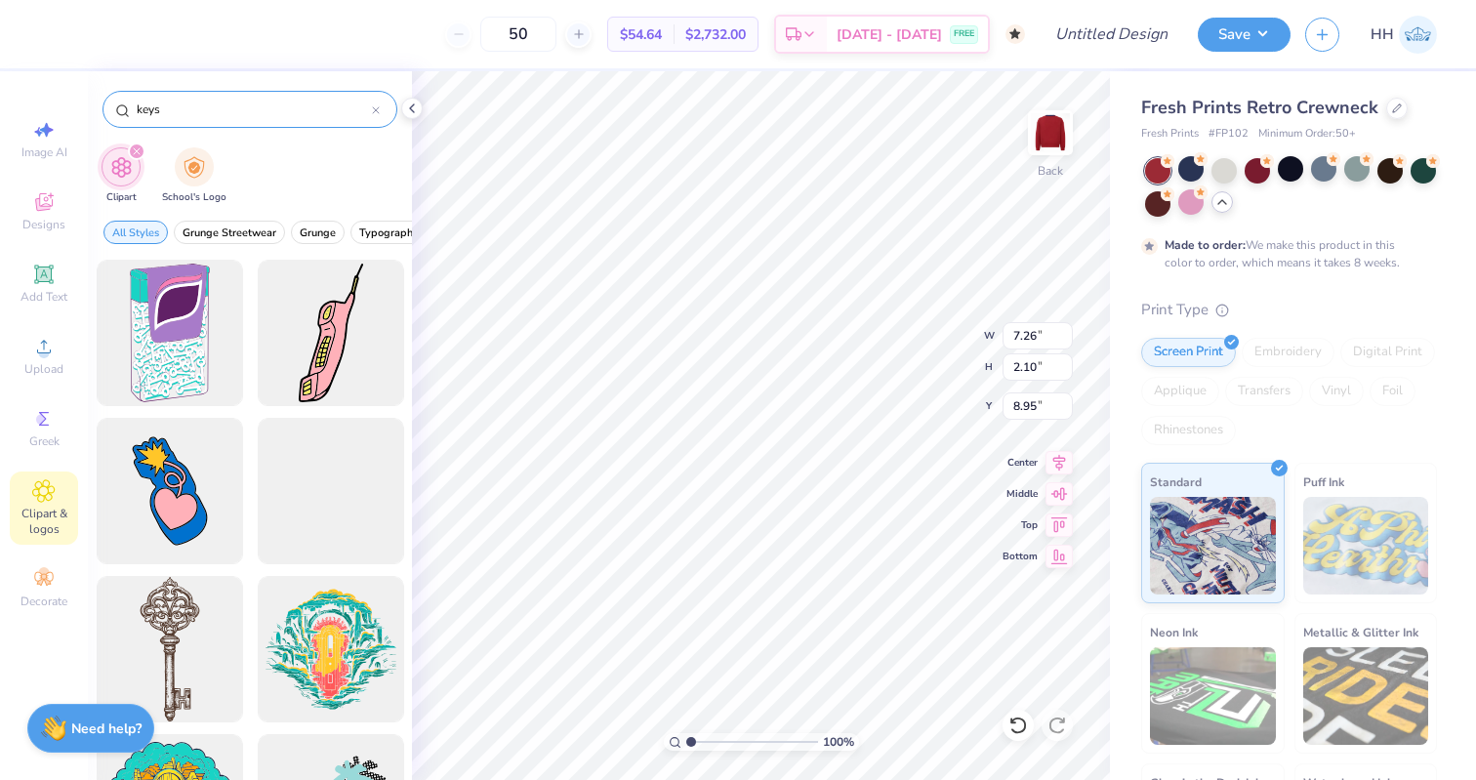
type input "keys"
click at [185, 175] on img "filter for School's Logo" at bounding box center [193, 165] width 21 height 22
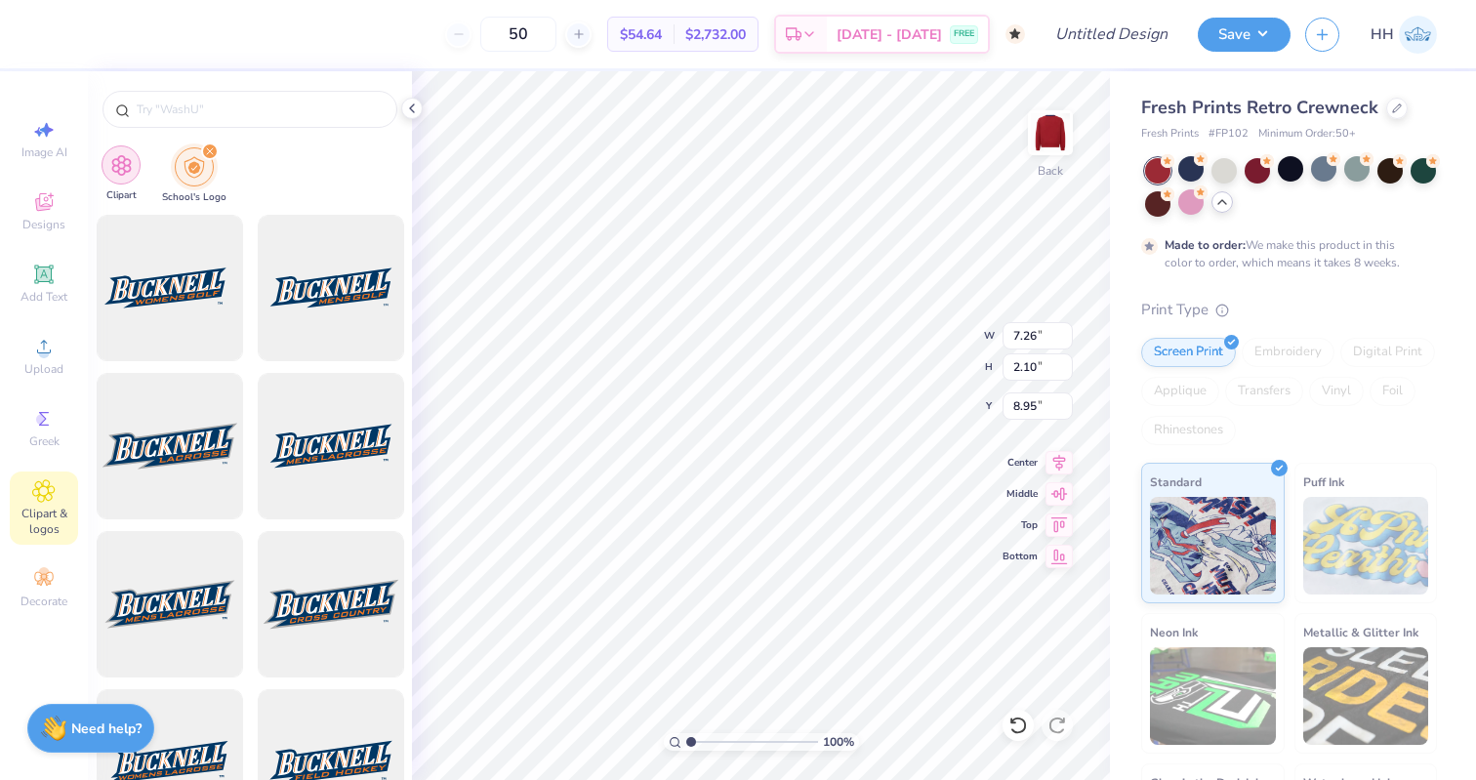
click at [136, 156] on div "filter for Clipart" at bounding box center [120, 164] width 39 height 39
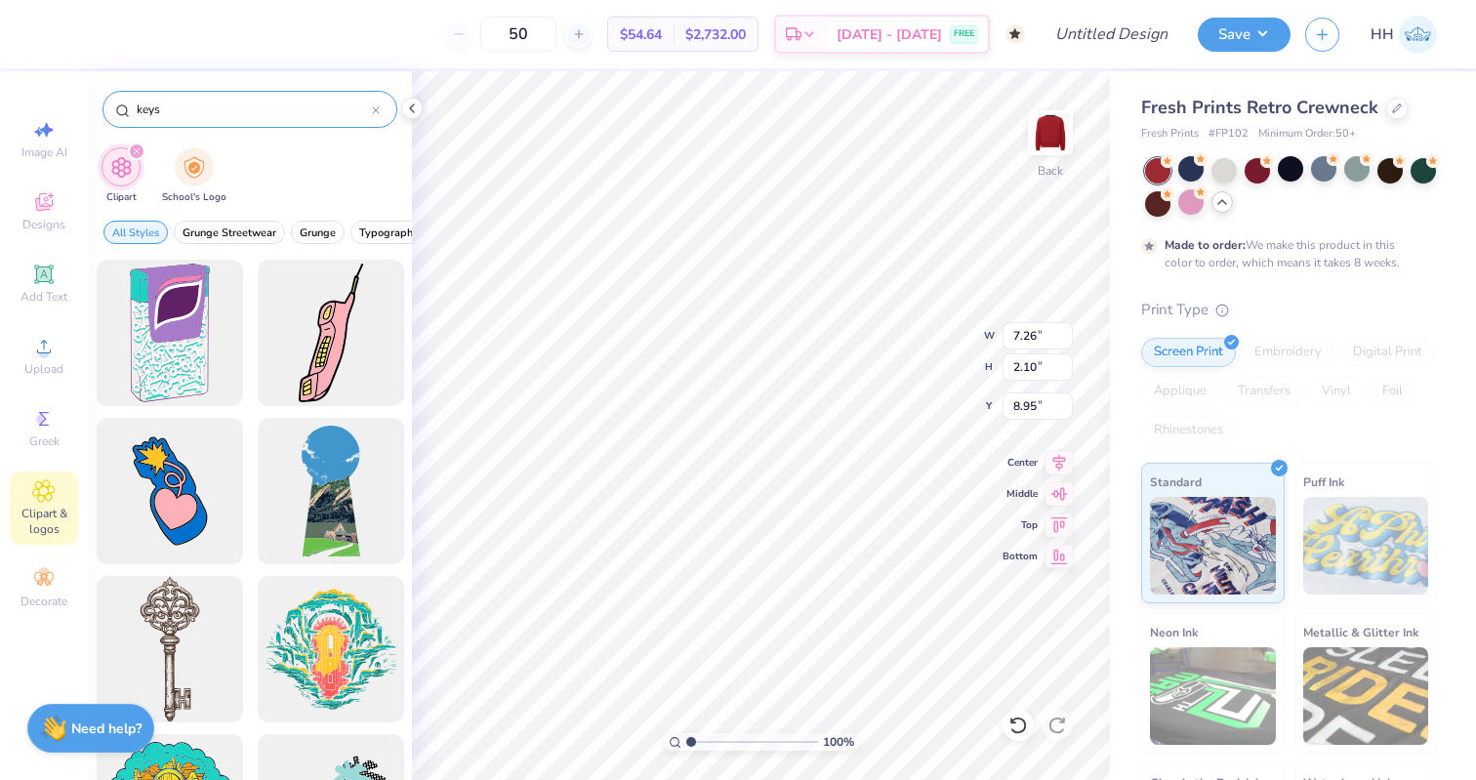
click at [177, 105] on input "keys" at bounding box center [253, 110] width 237 height 20
click at [255, 233] on span "Grunge Streetwear" at bounding box center [229, 232] width 94 height 15
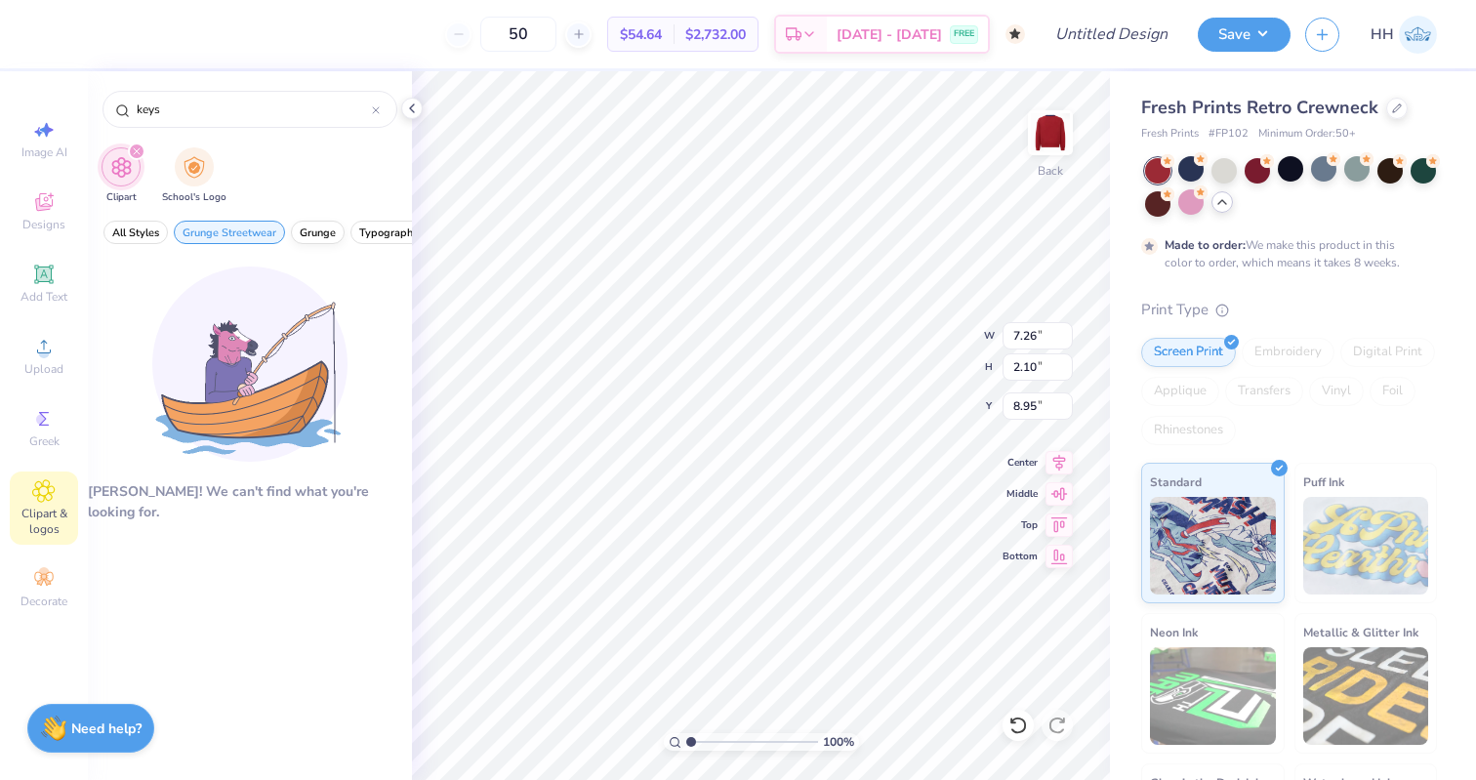
click at [328, 232] on span "Grunge" at bounding box center [318, 232] width 36 height 15
click at [383, 233] on span "Typography" at bounding box center [389, 232] width 60 height 15
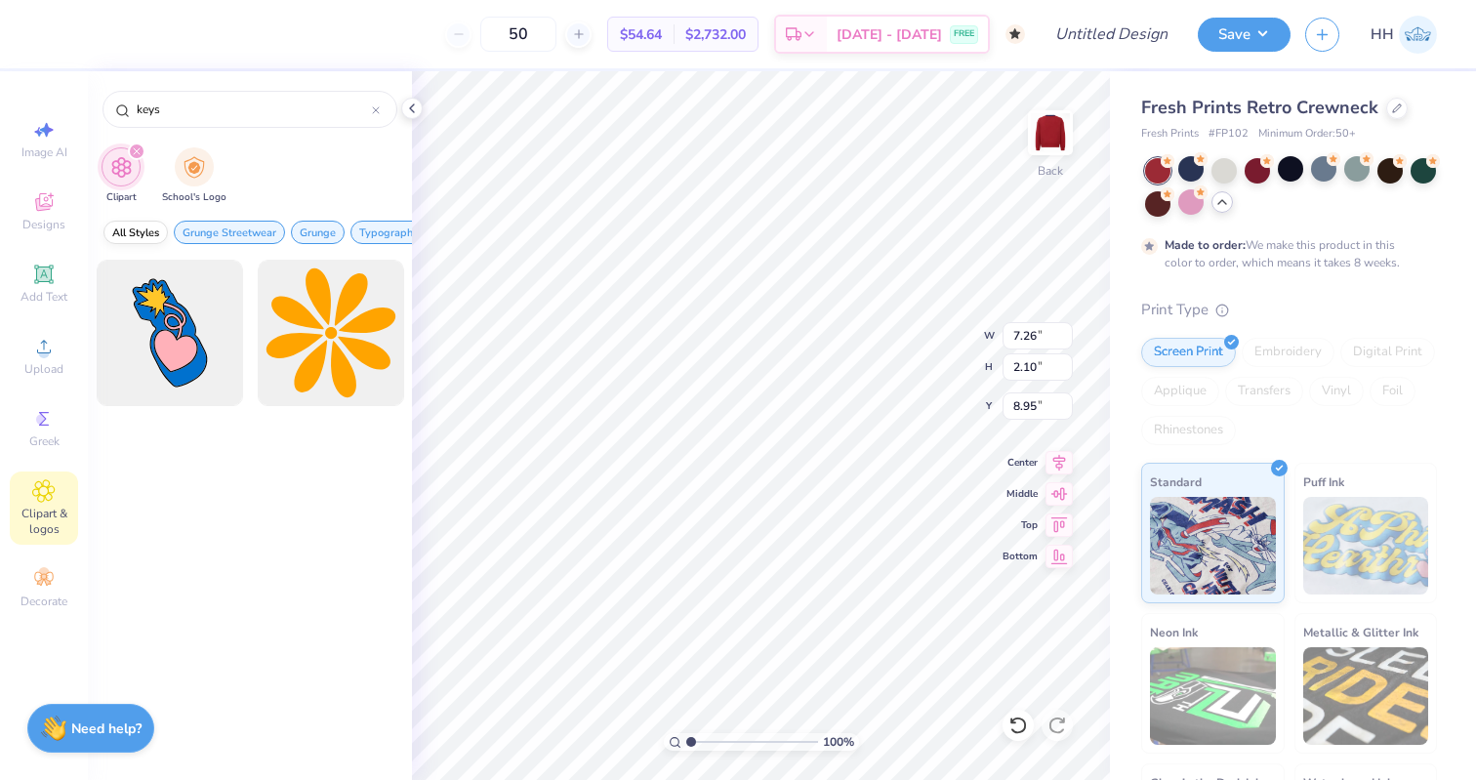
click at [131, 236] on span "All Styles" at bounding box center [135, 232] width 47 height 15
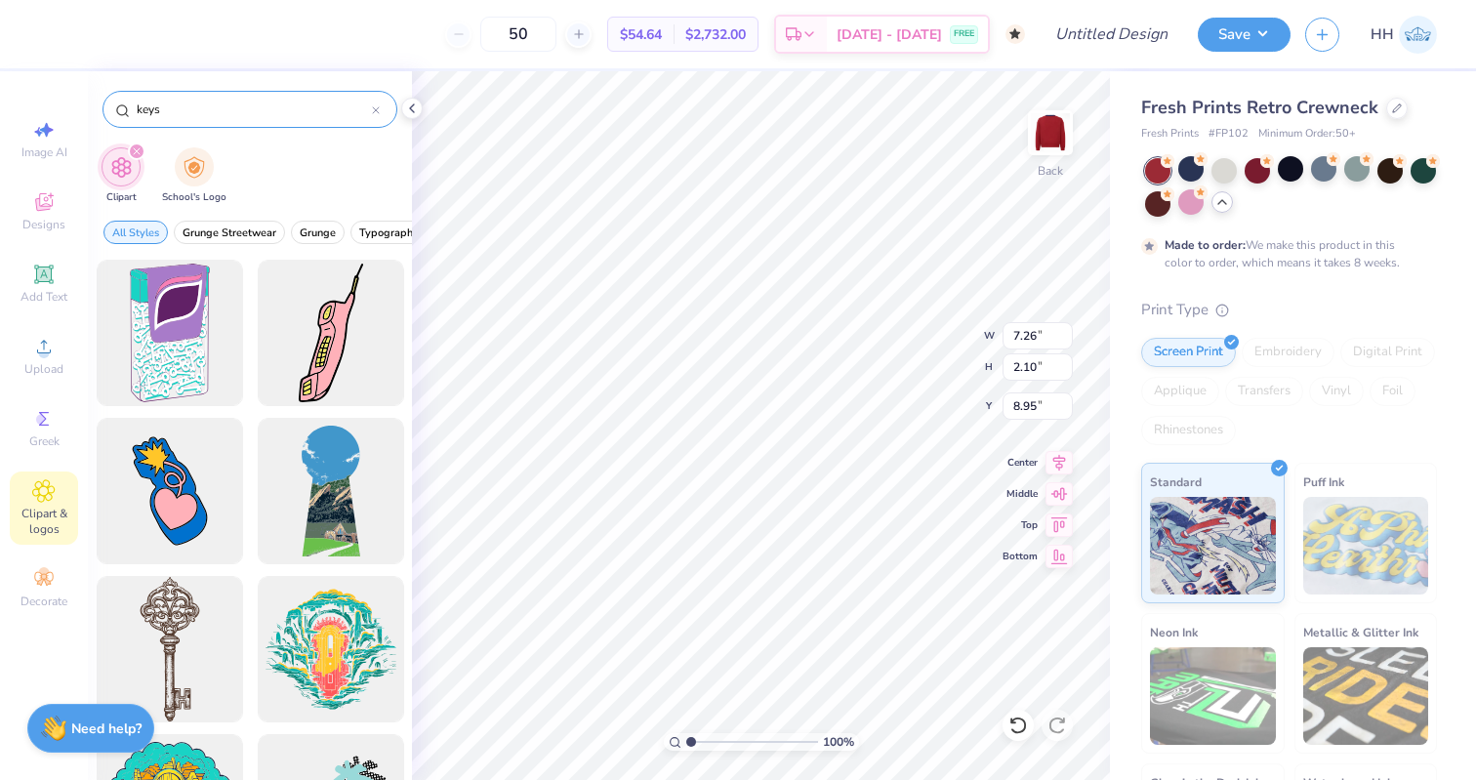
click at [212, 106] on input "keys" at bounding box center [253, 110] width 237 height 20
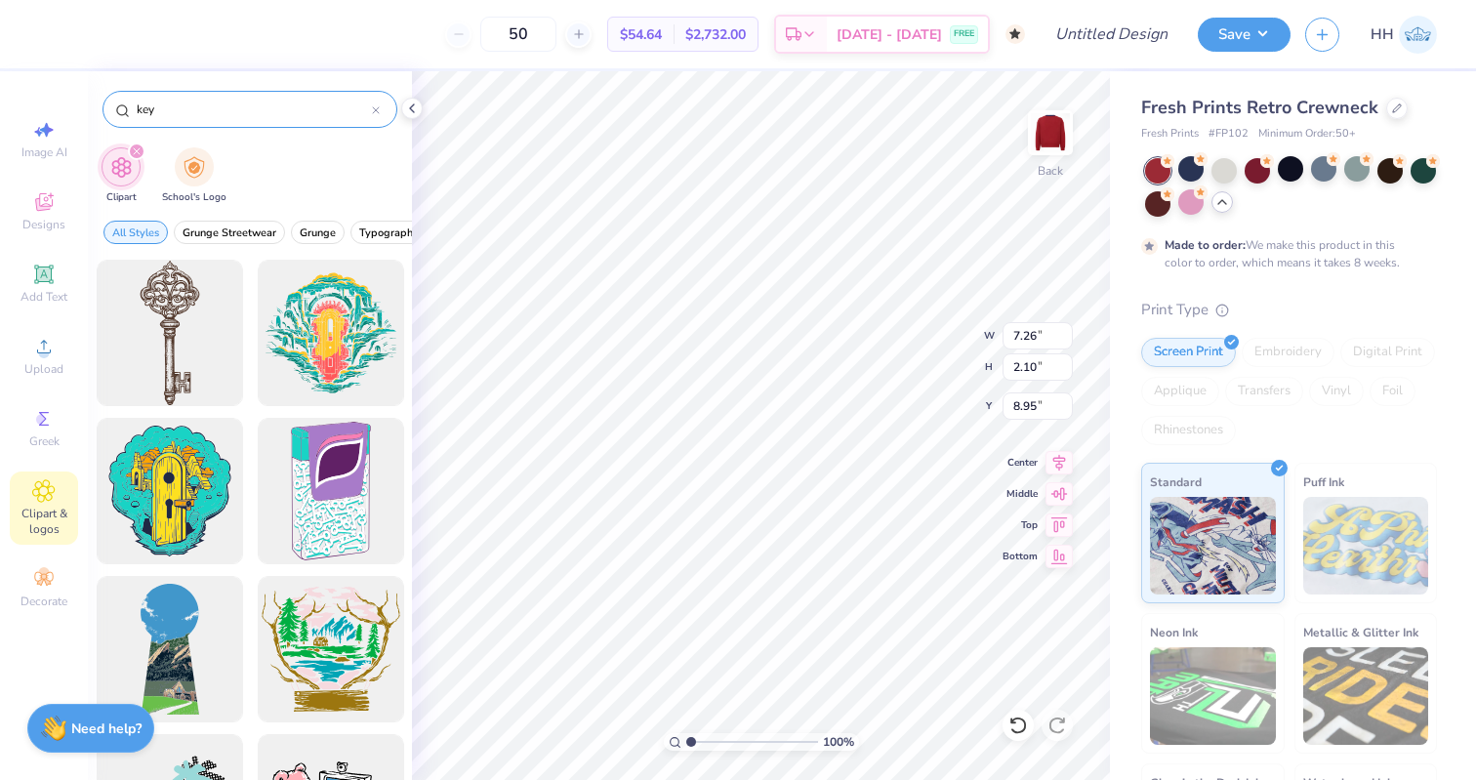
type input "key"
click at [174, 387] on div at bounding box center [169, 333] width 161 height 161
type input "6.75"
type input "16.46"
type input "3.00"
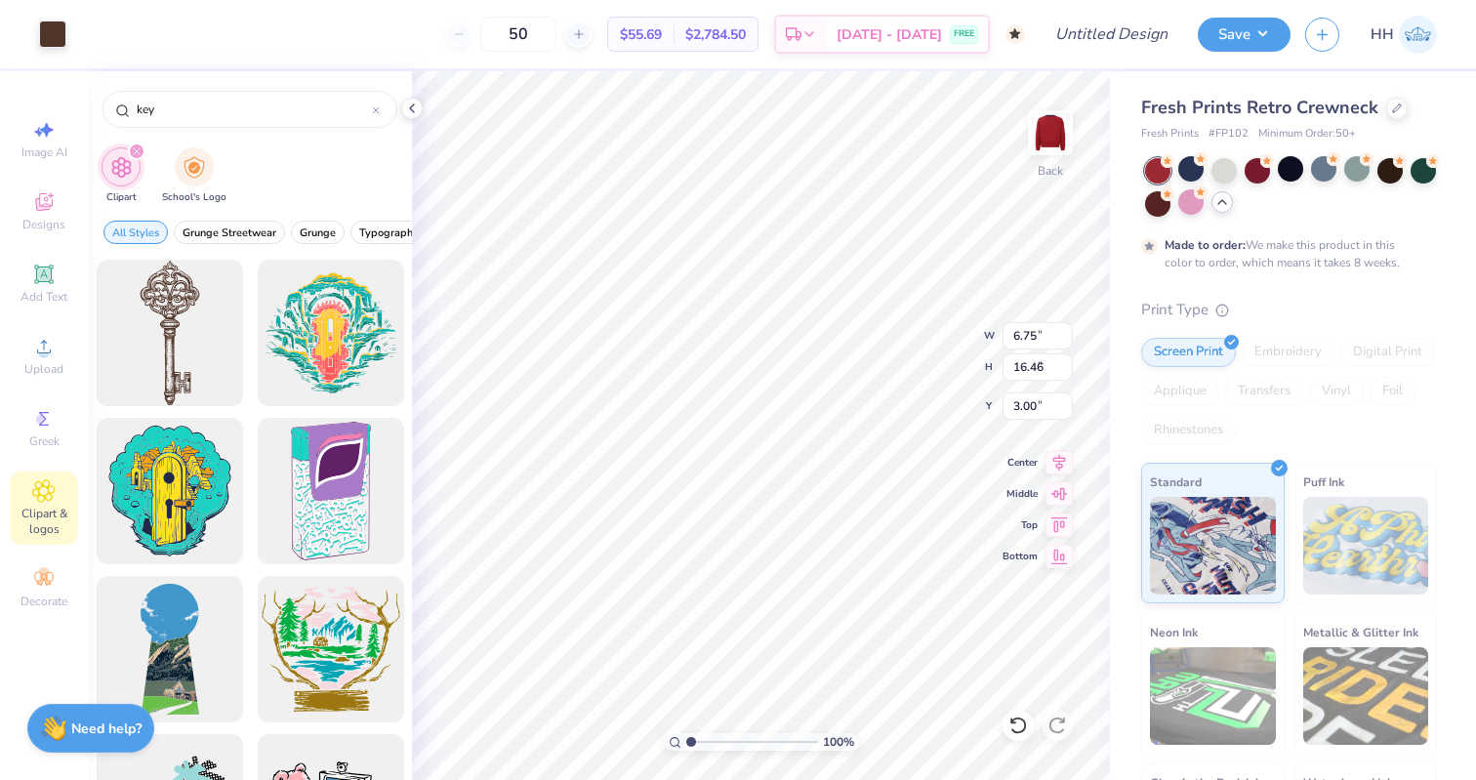
type input "1.89"
type input "4.61"
click at [55, 37] on div at bounding box center [52, 32] width 27 height 27
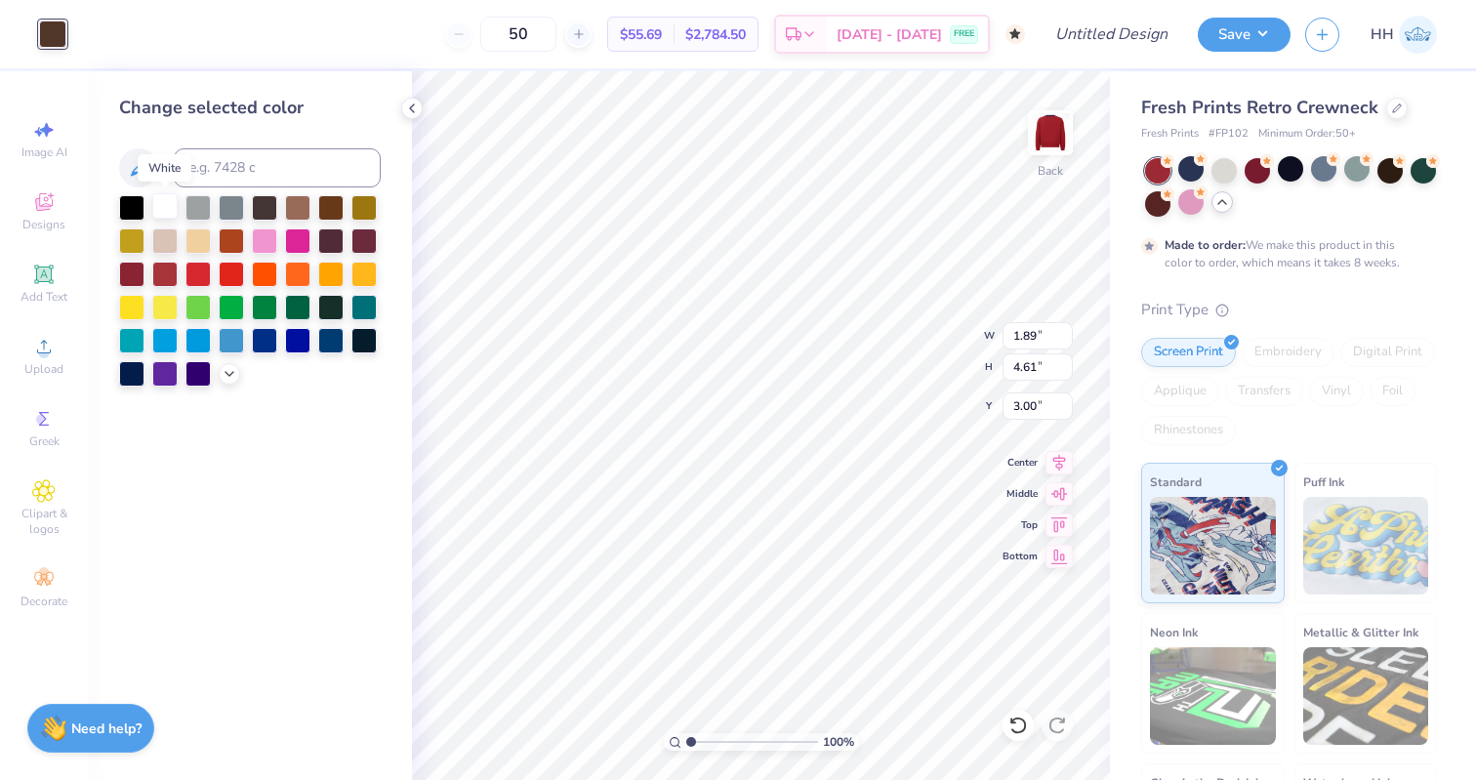
click at [167, 202] on div at bounding box center [164, 205] width 25 height 25
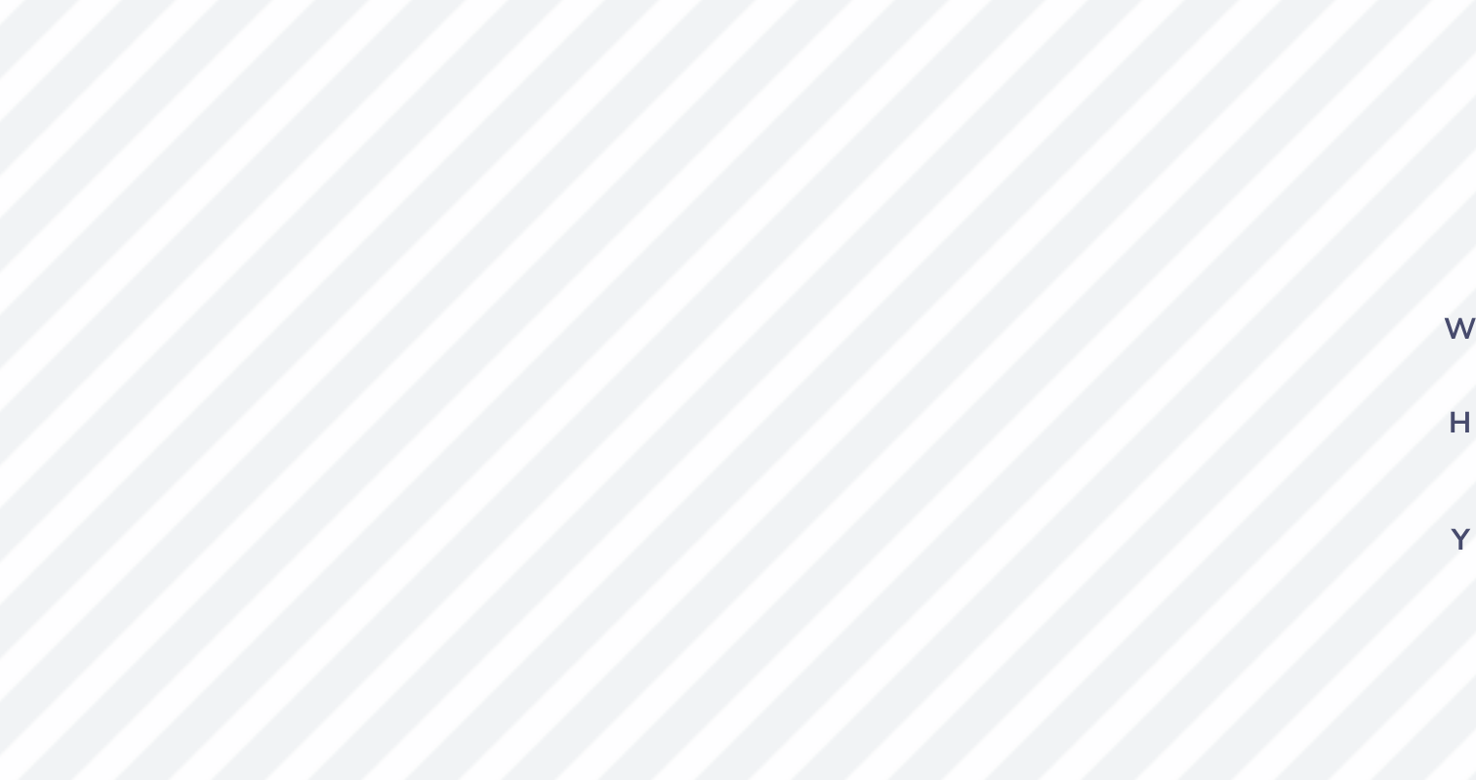
type input "1.99"
type input "3.93"
type input "3.61"
type input "3.21"
type input "0.93"
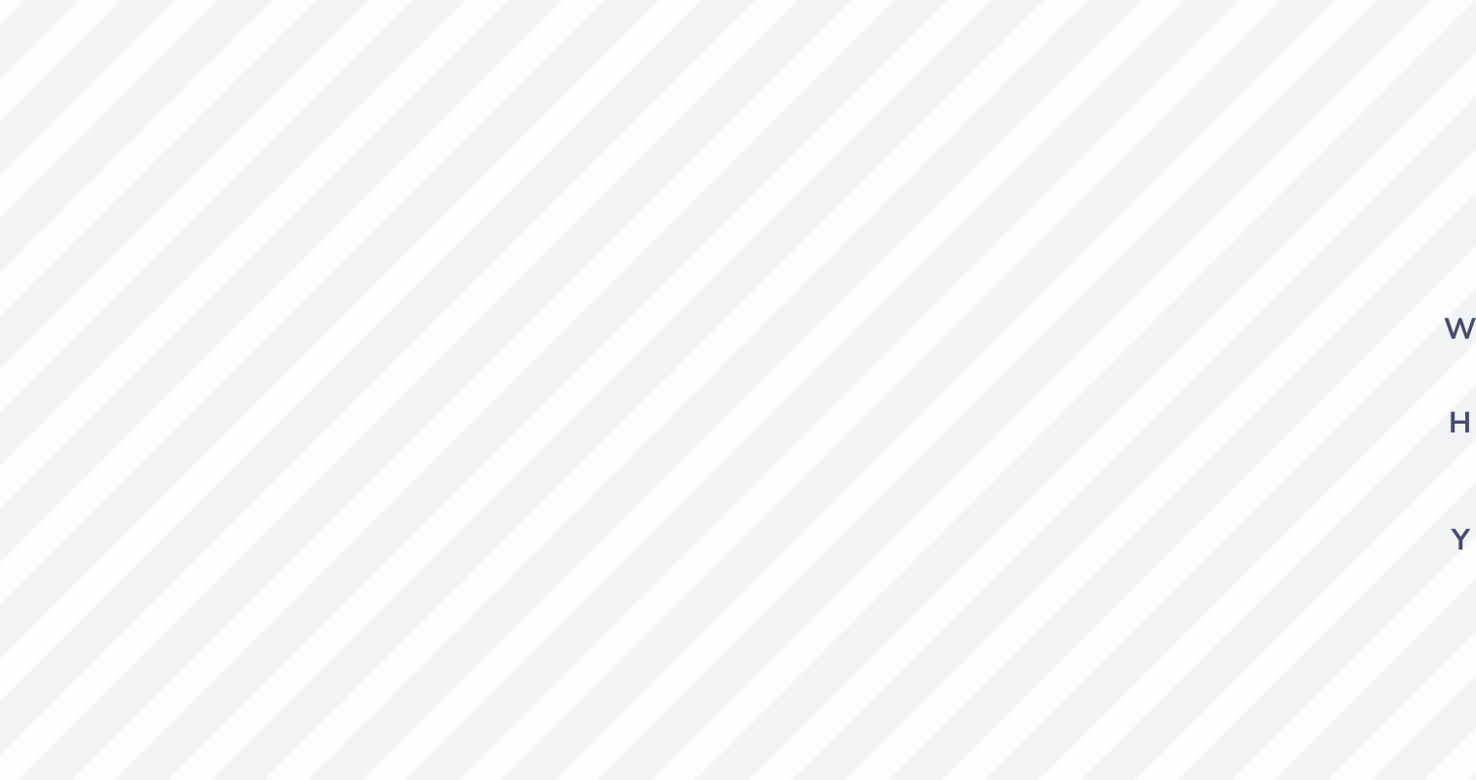
type input "0.70"
type input "4.29"
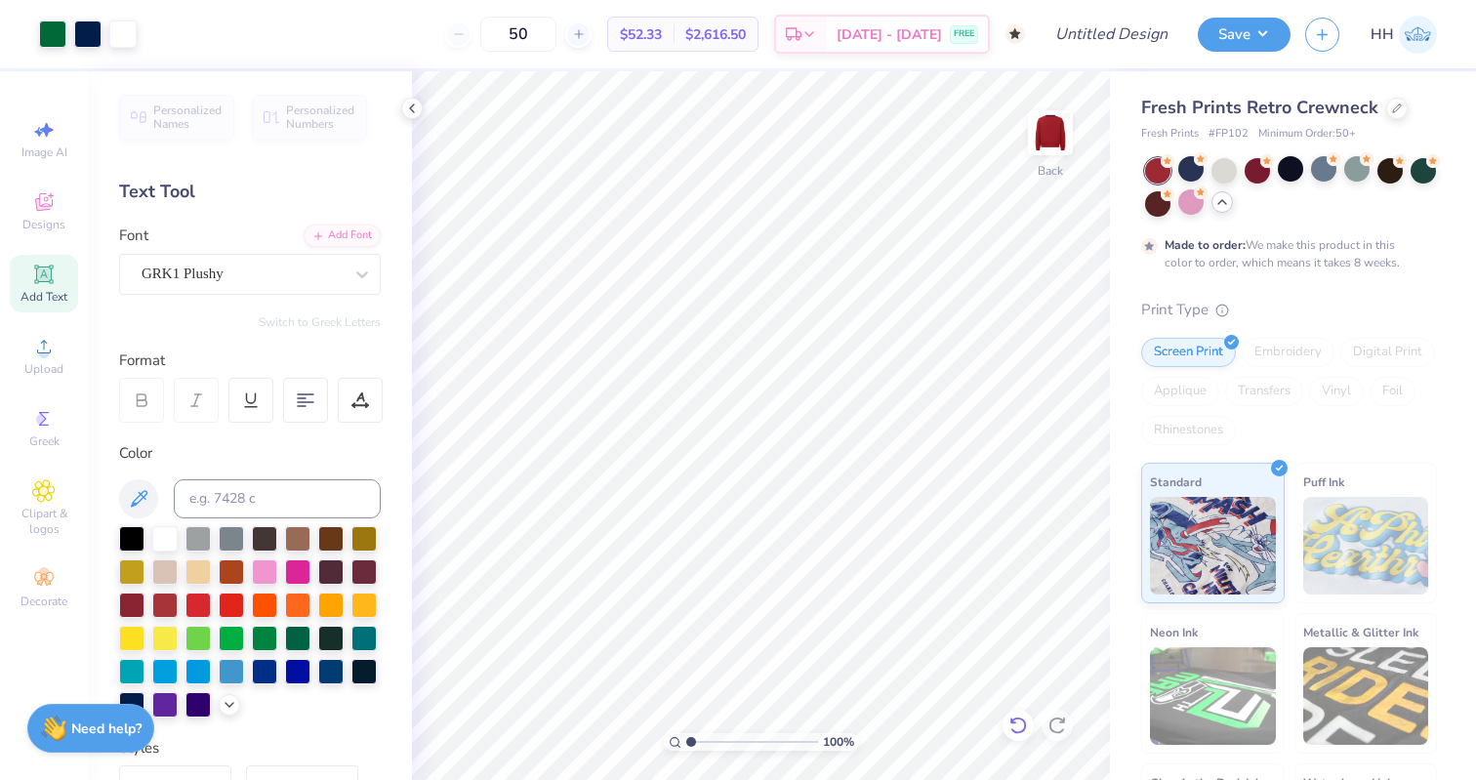
click at [1018, 718] on icon at bounding box center [1018, 725] width 20 height 20
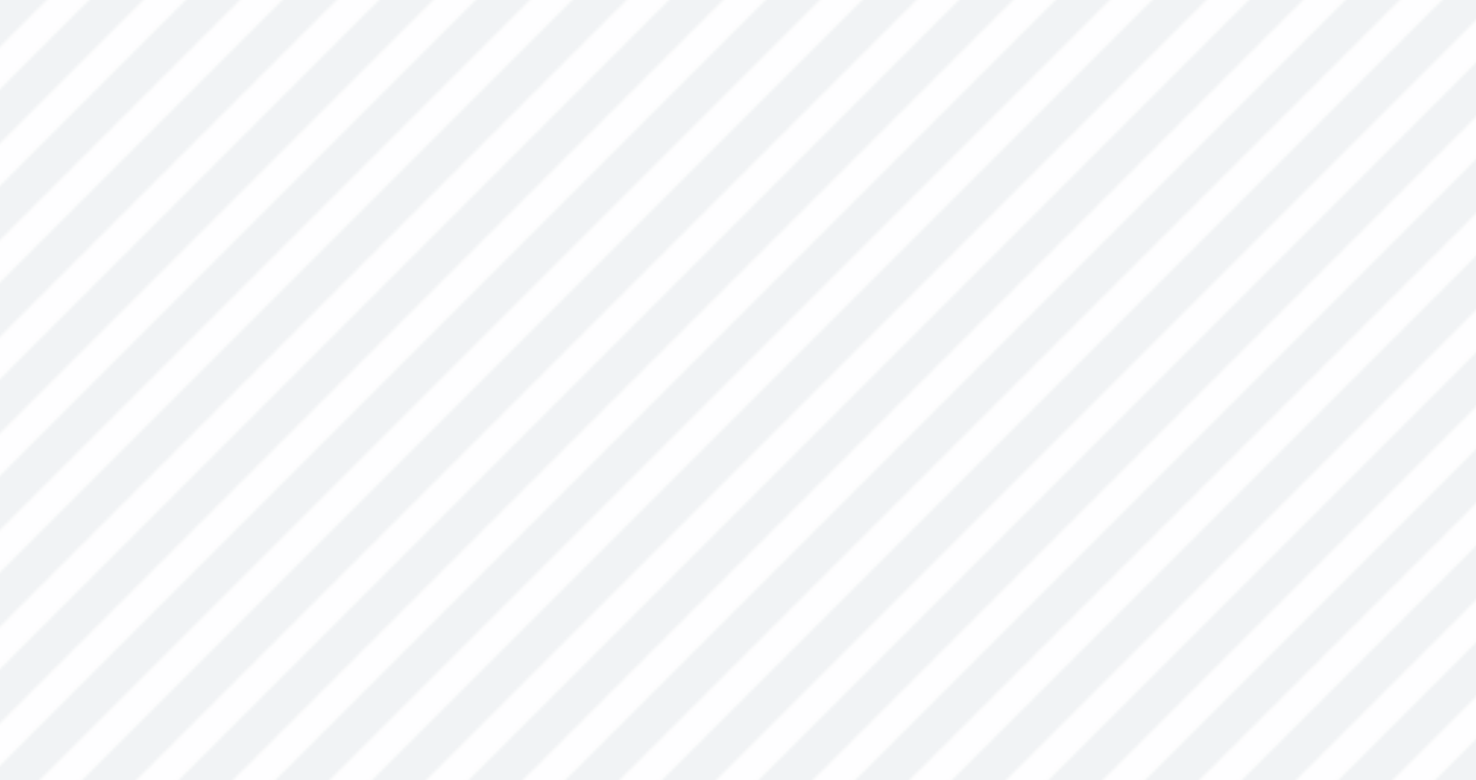
type input "1.83"
type input "3.11"
type input "3.69"
type input "2.35"
type input "1.39"
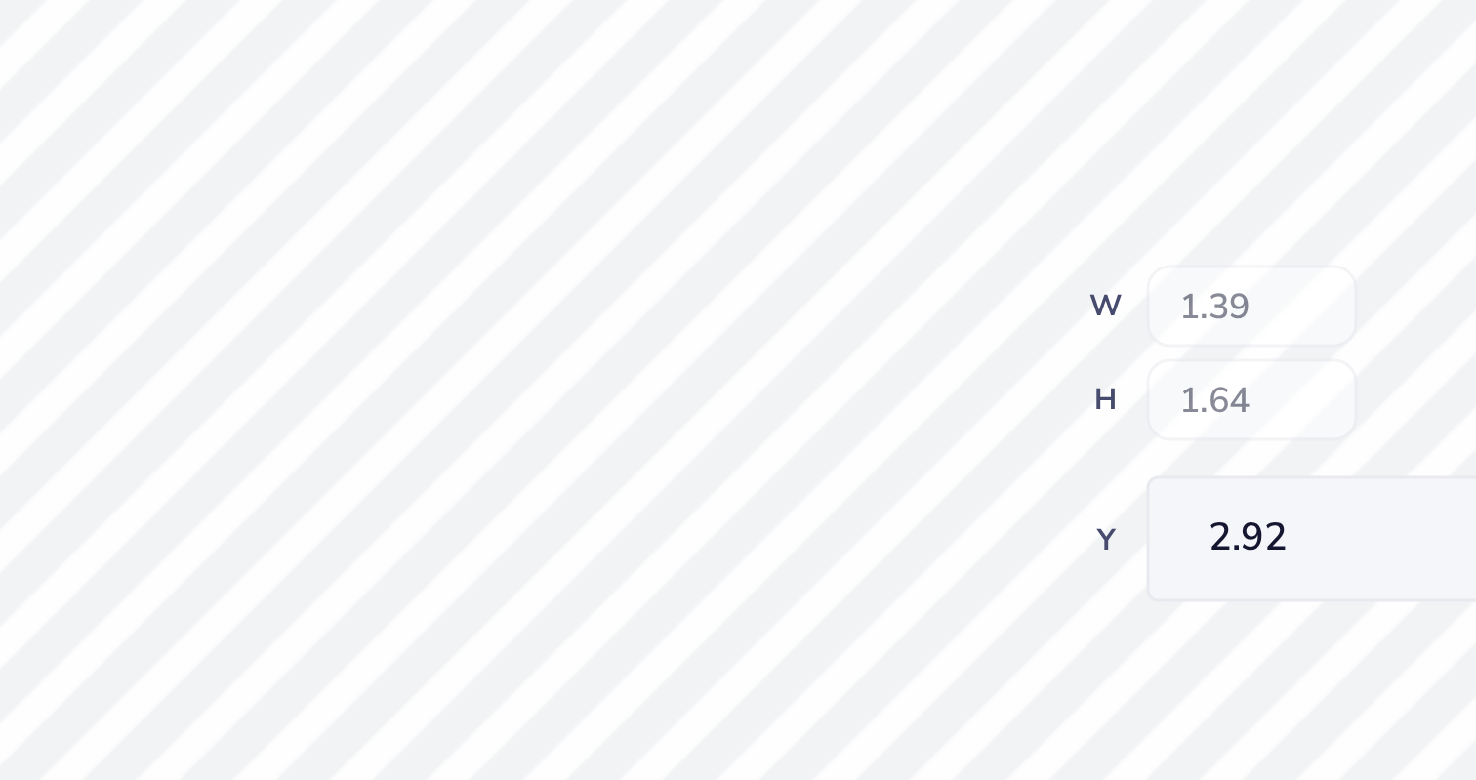
type input "1.64"
type input "2.92"
type input "3.82"
type input "0.97"
type input "1.15"
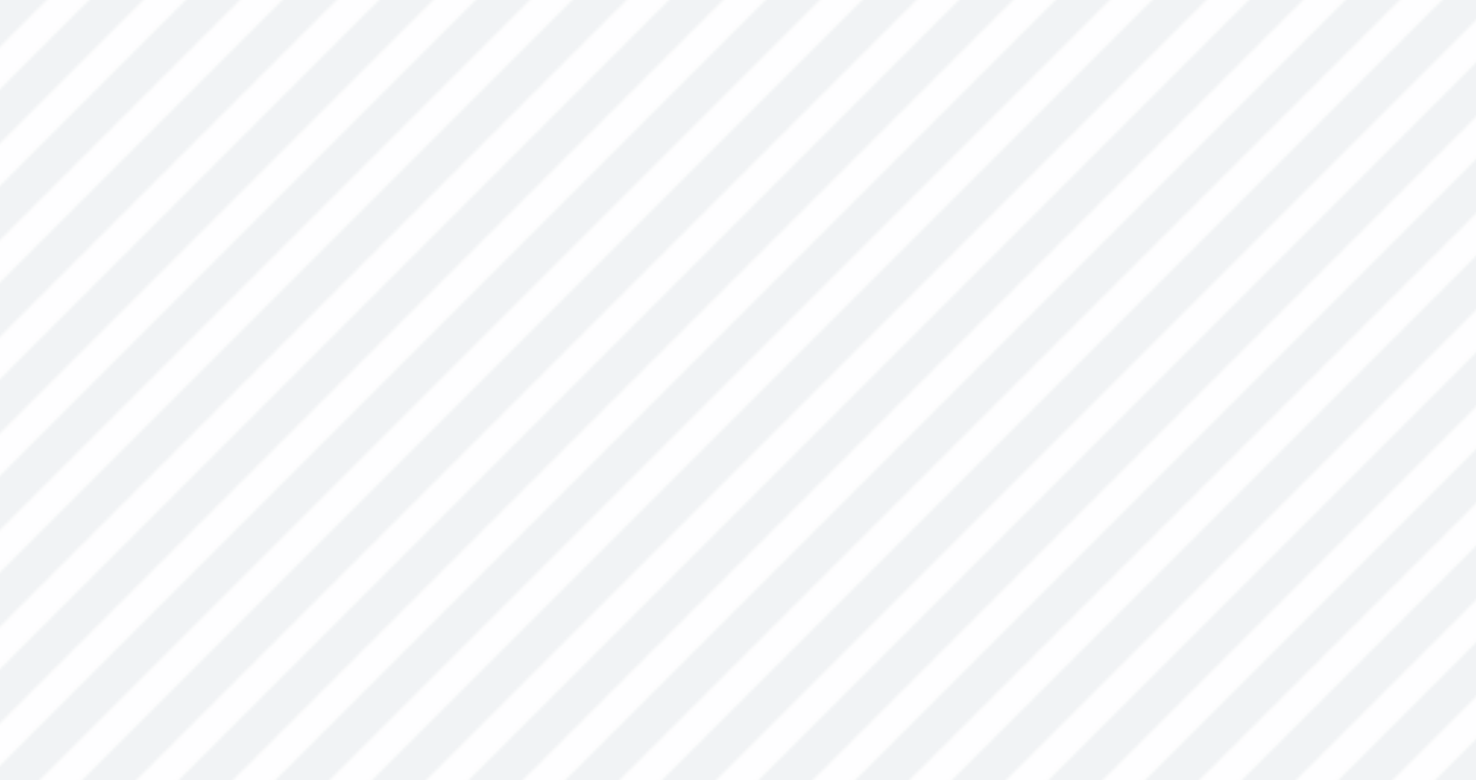
type input "3.74"
type input "3.99"
type input "3.93"
type input "3.61"
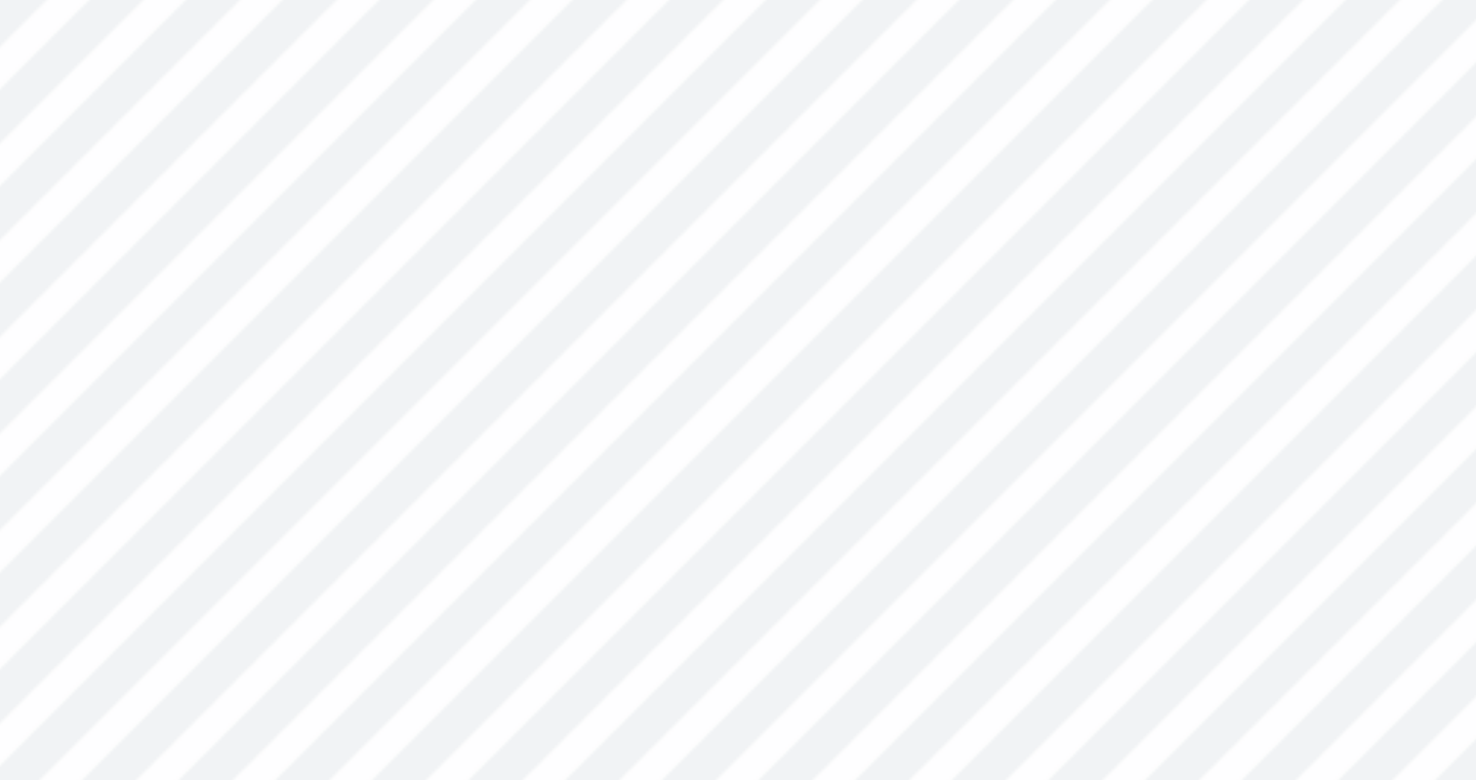
type input "3.21"
type input "0.97"
type input "1.15"
type input "3.99"
type input "1.12"
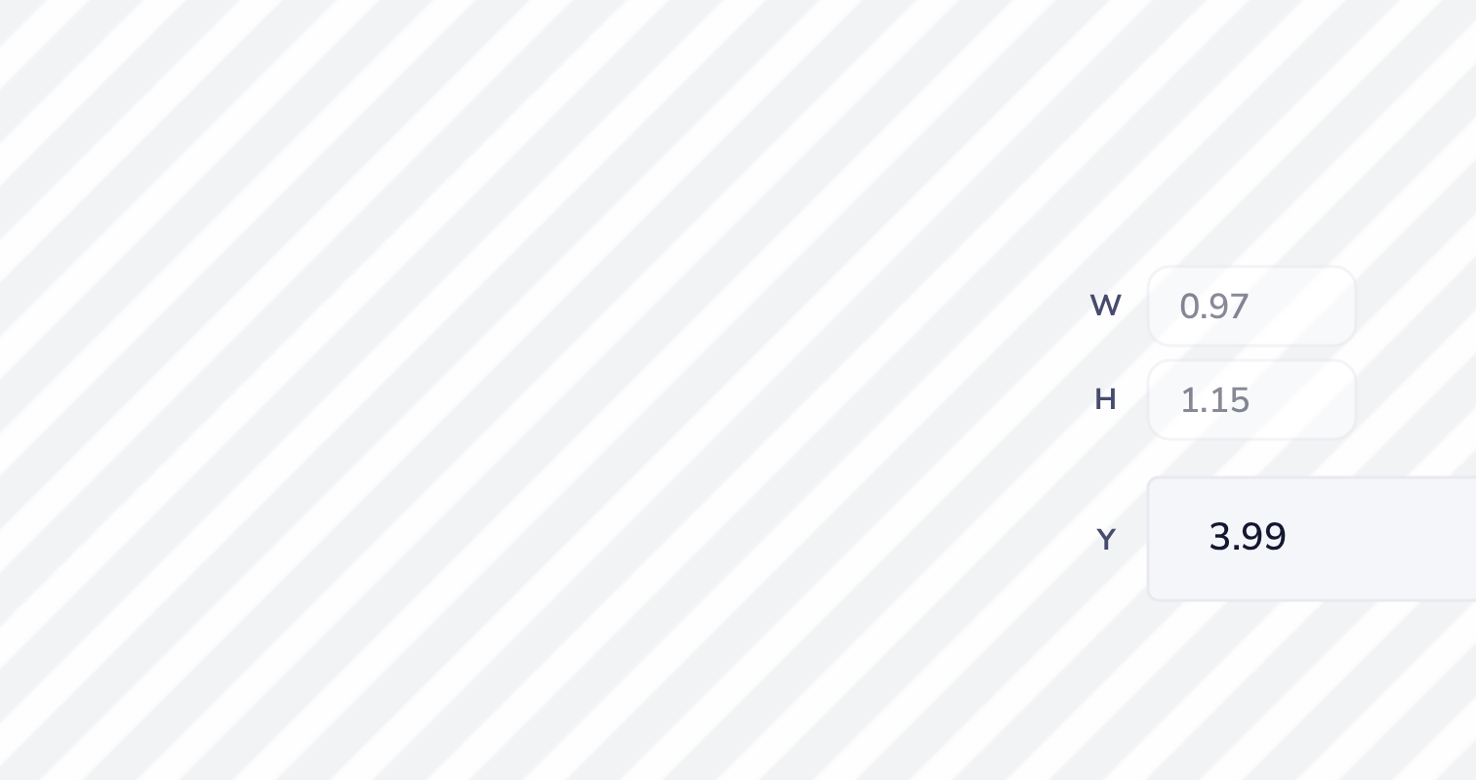
type input "1.33"
type input "3.84"
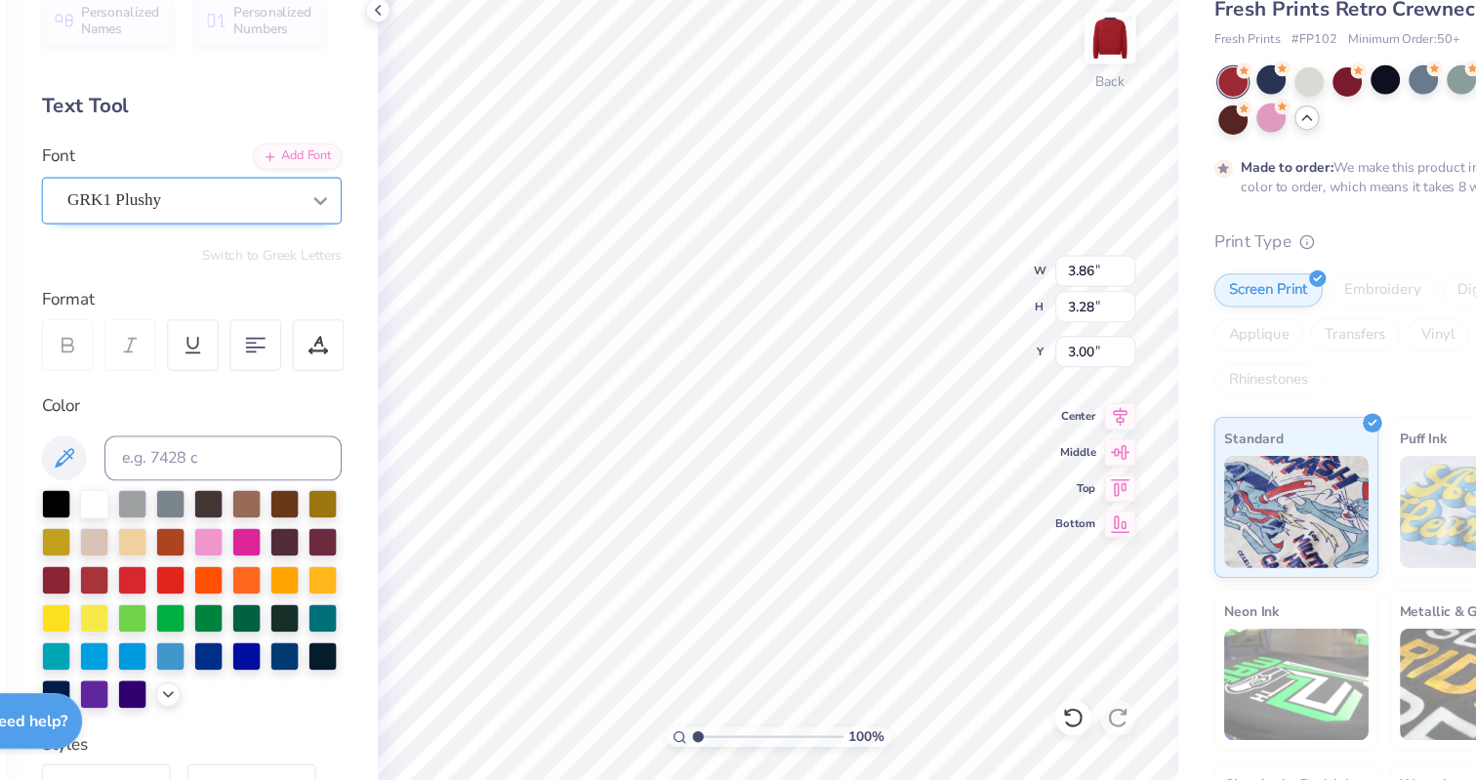
type input "3.86"
type input "3.28"
type input "3.00"
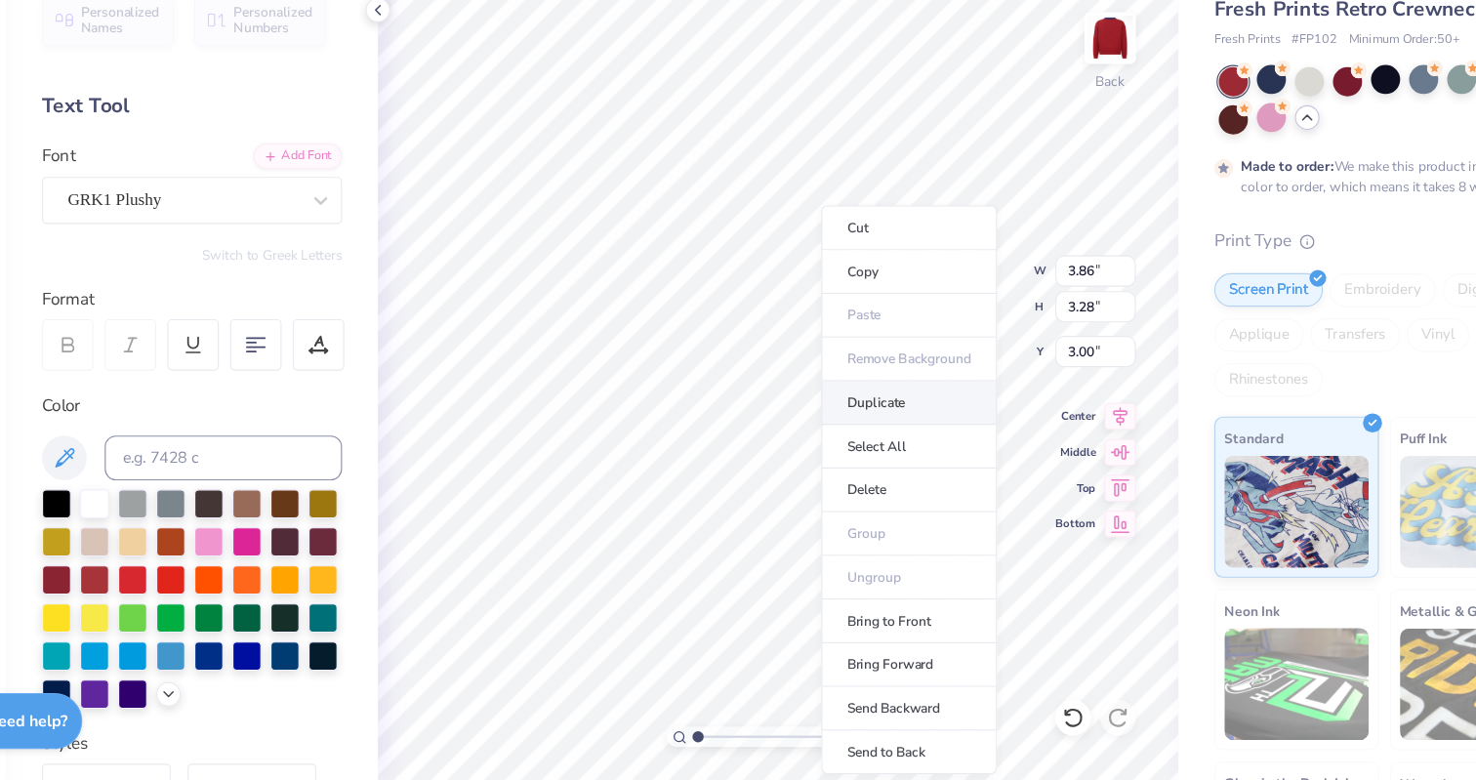
click at [855, 442] on li "Duplicate" at bounding box center [874, 451] width 153 height 38
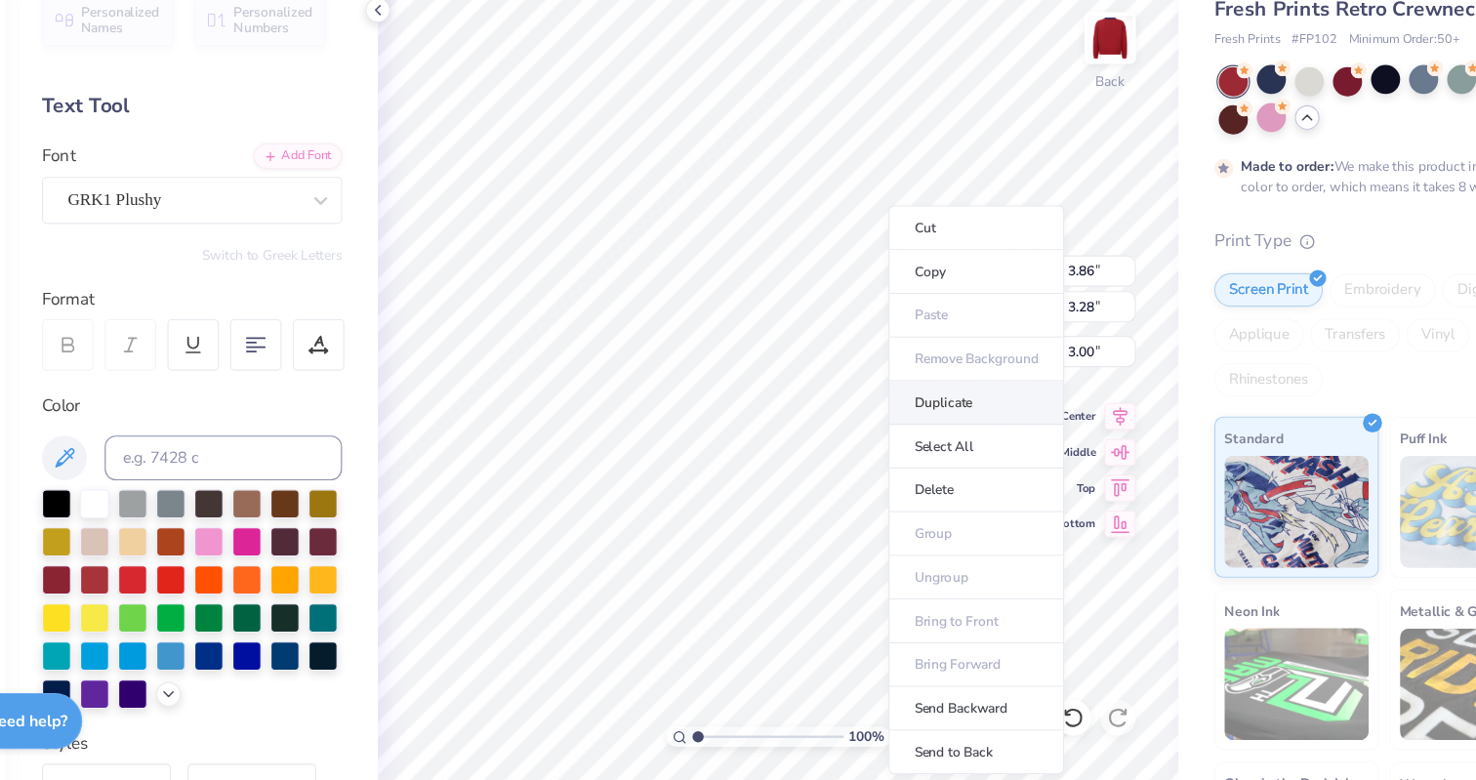
click at [914, 445] on li "Duplicate" at bounding box center [933, 451] width 153 height 38
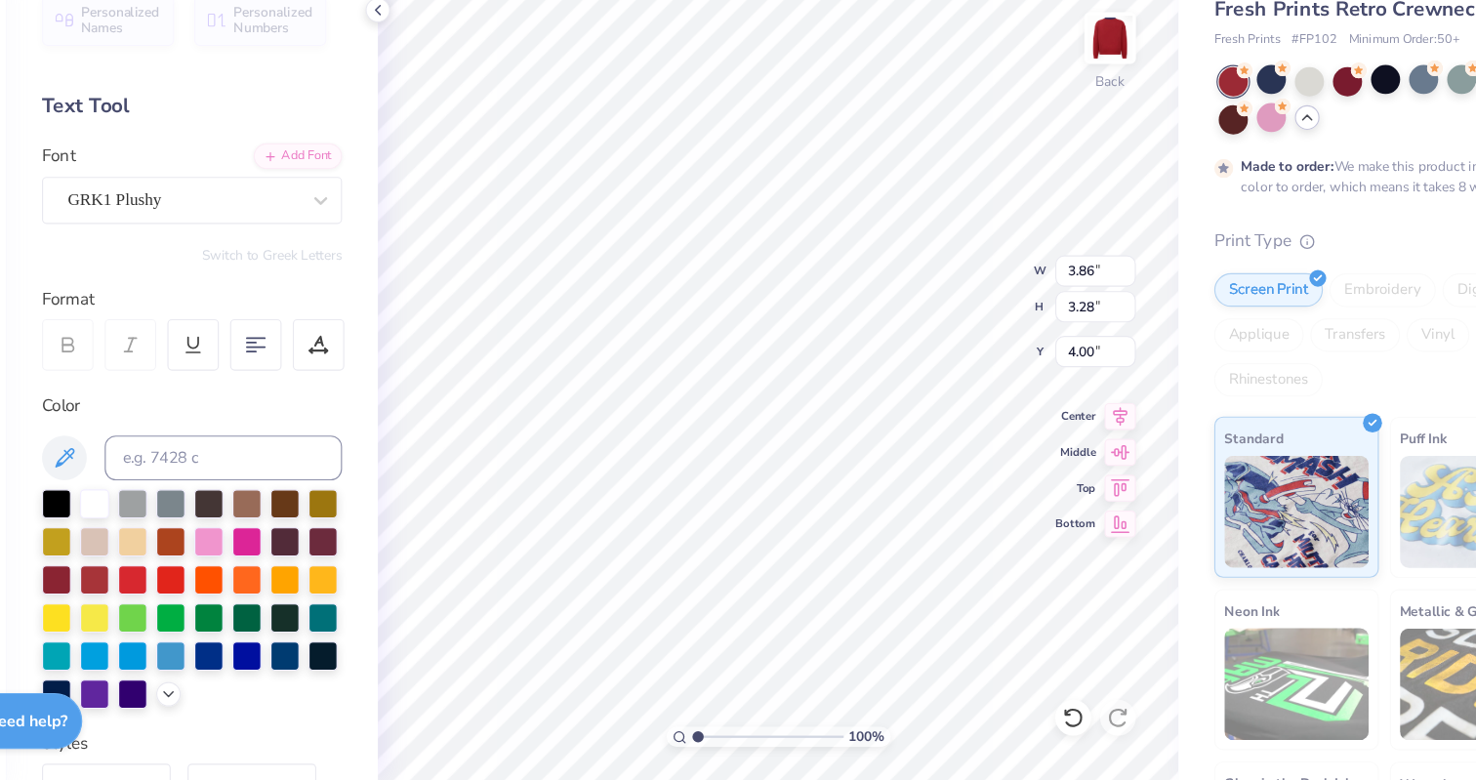
type input "6.28"
paste textarea
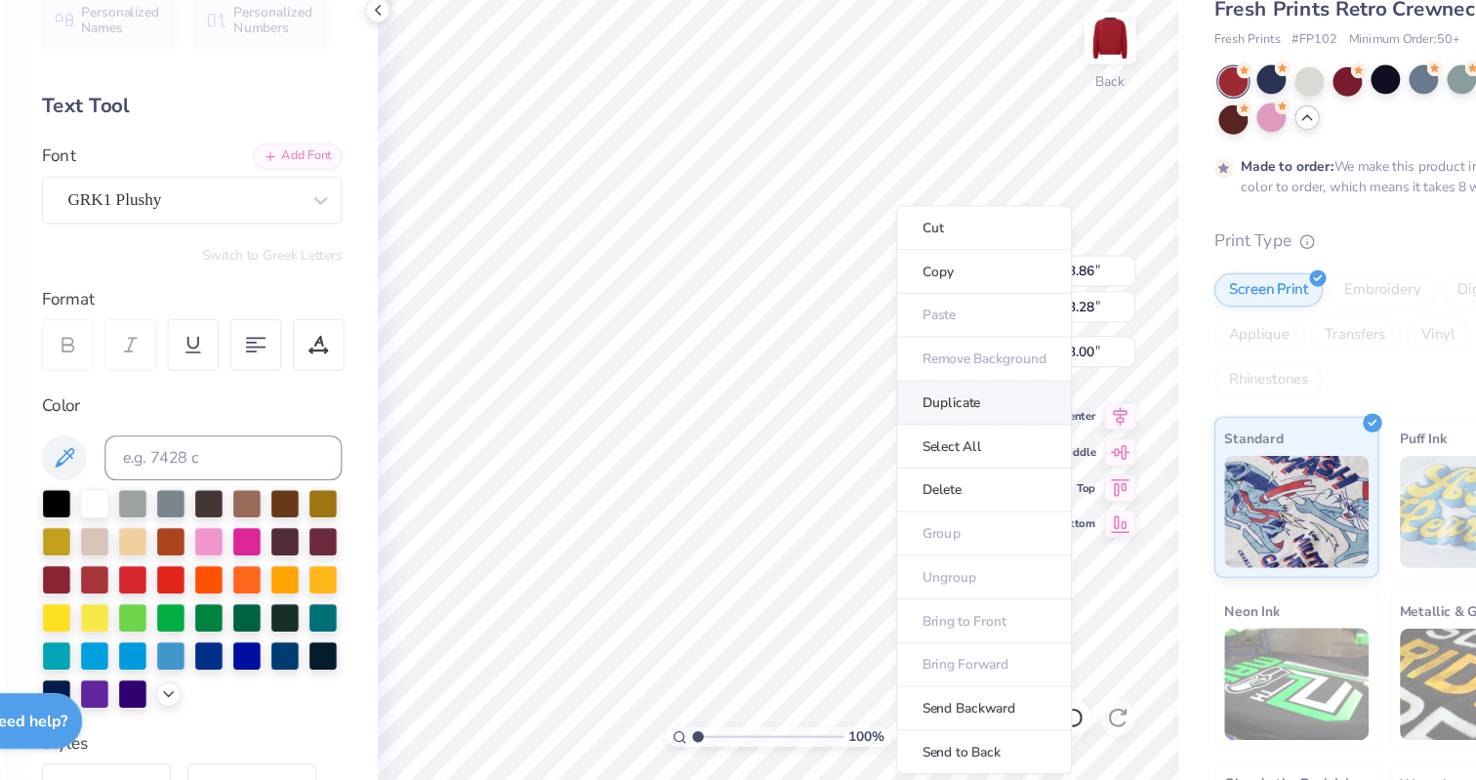
click at [901, 453] on li "Duplicate" at bounding box center [940, 451] width 153 height 38
type input "4.00"
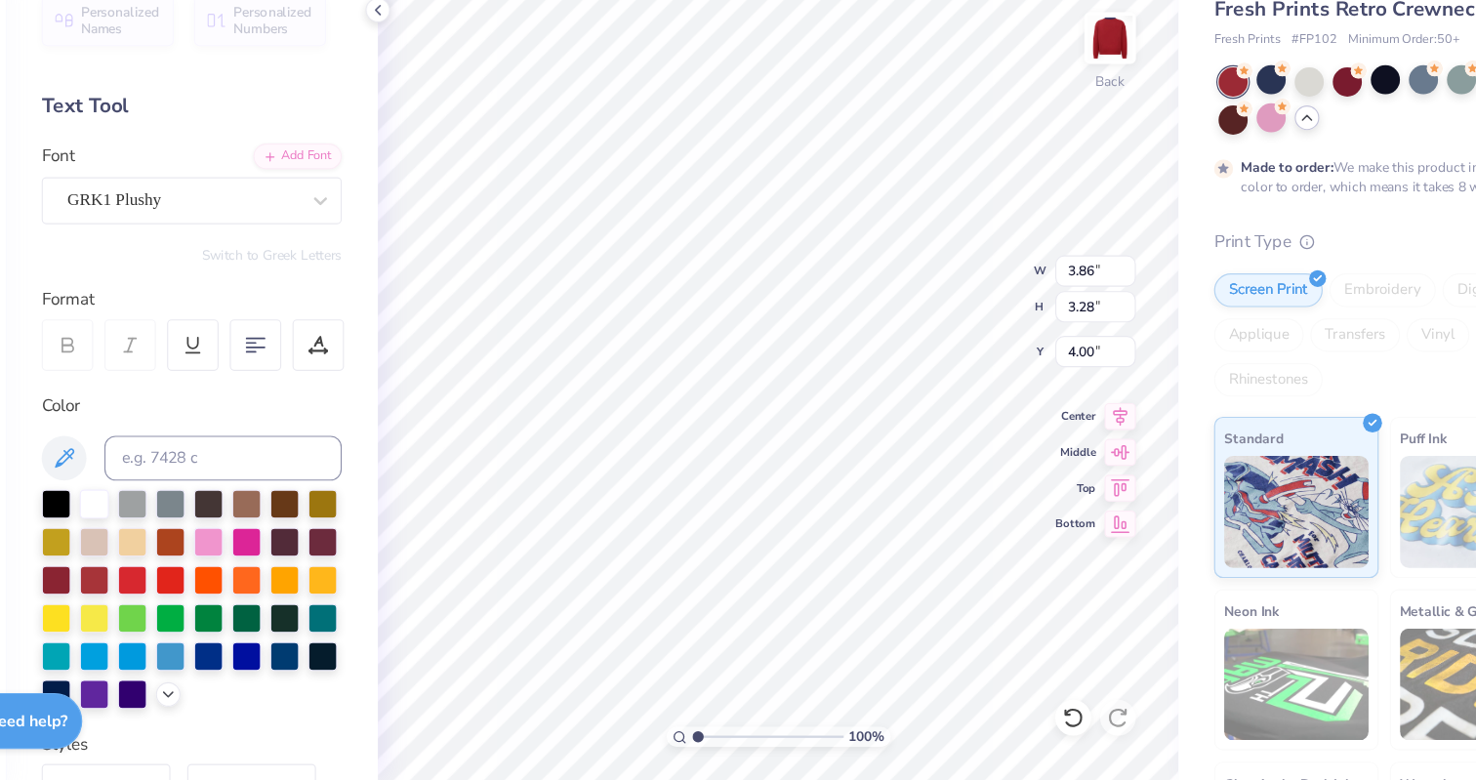
type textarea "K"
type input "10.00"
type textarea "K"
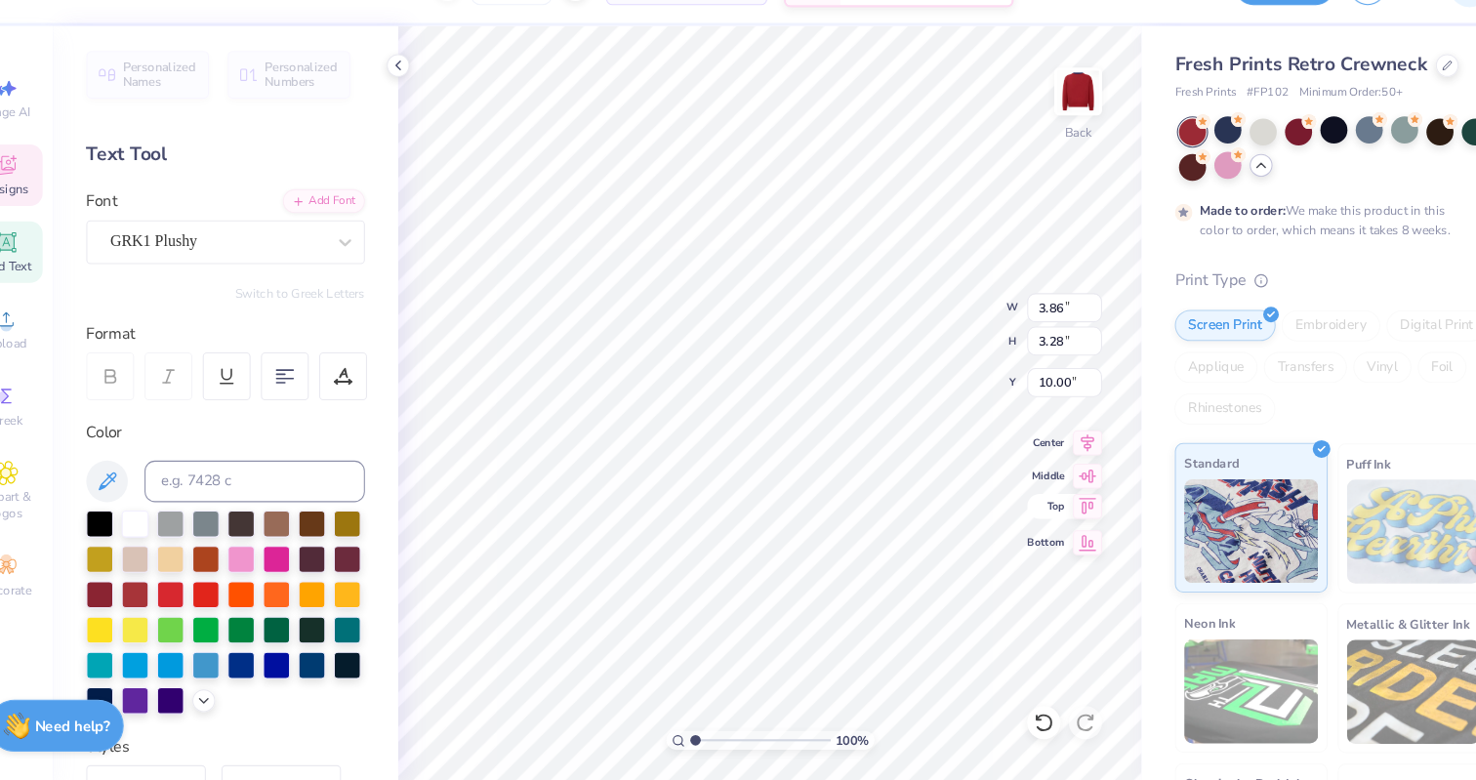
paste textarea
type textarea "L"
type textarea "l"
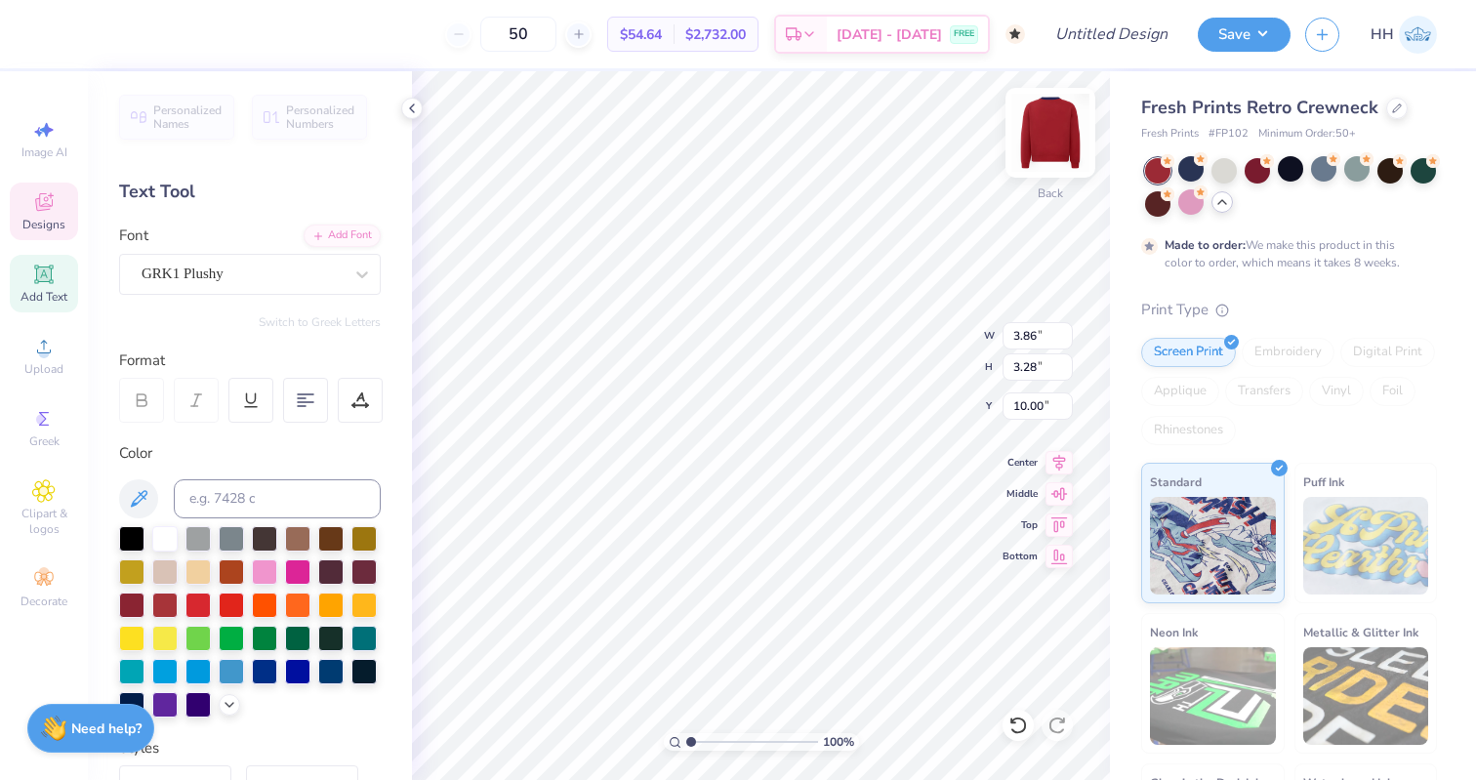
paste textarea
click at [36, 417] on icon at bounding box center [43, 418] width 23 height 23
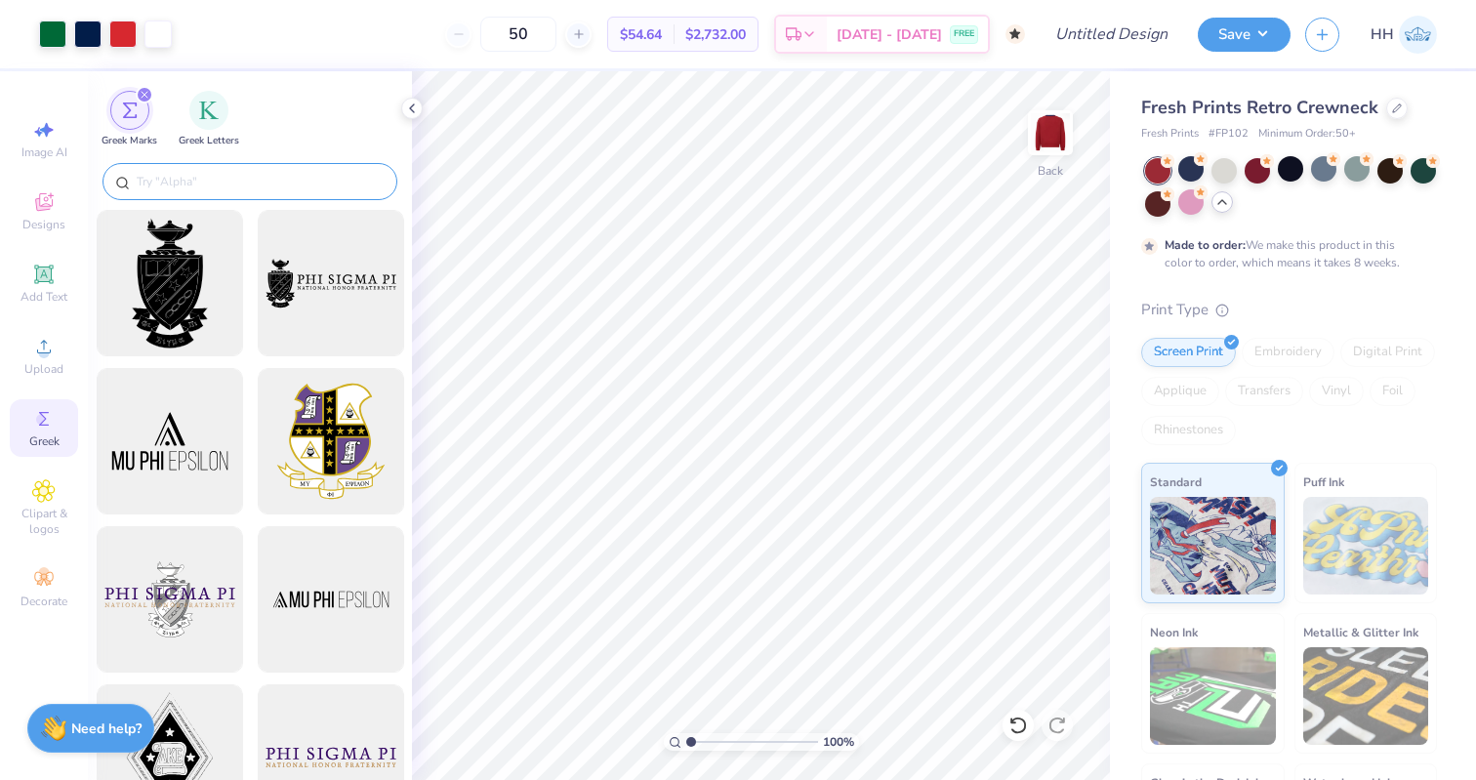
click at [233, 178] on input "text" at bounding box center [260, 182] width 250 height 20
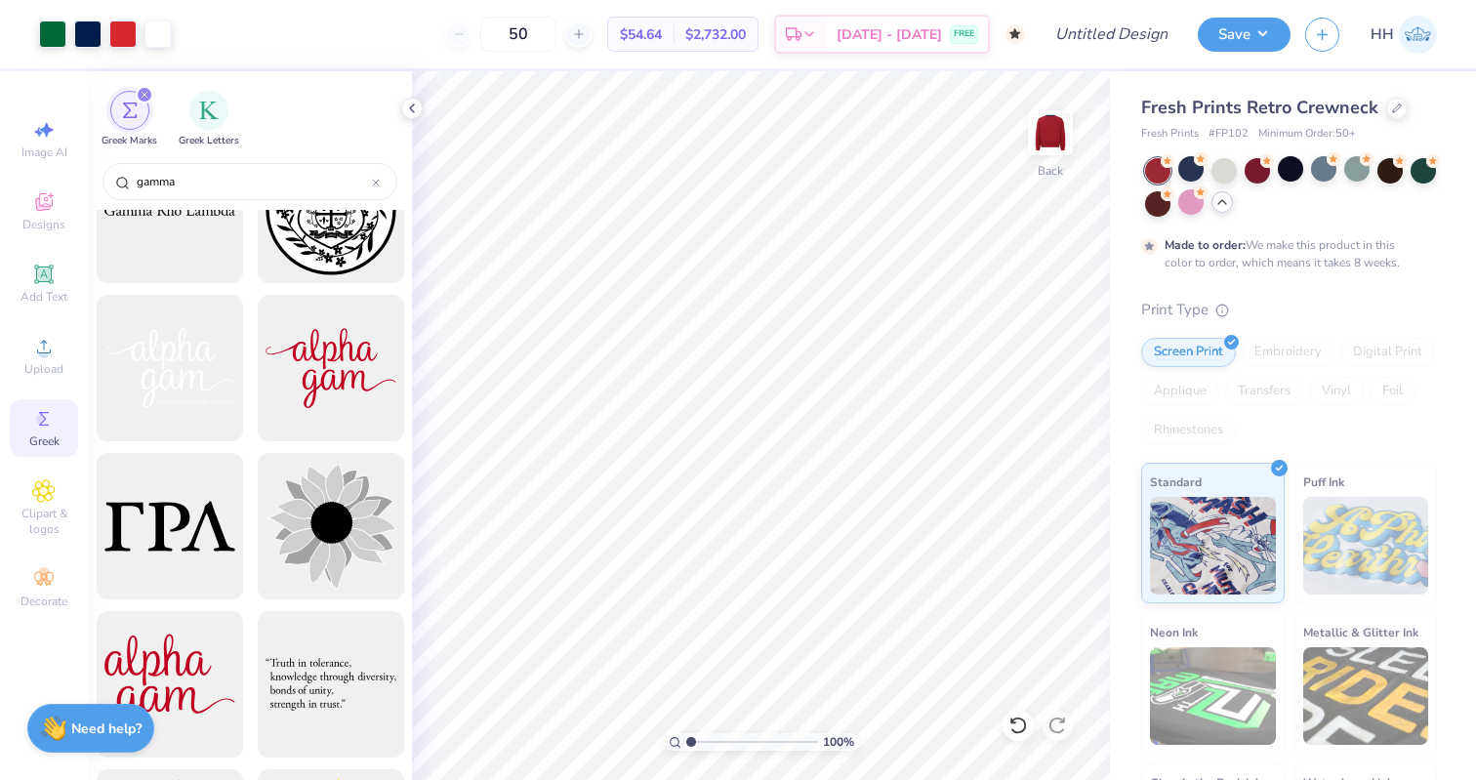
scroll to position [550, 0]
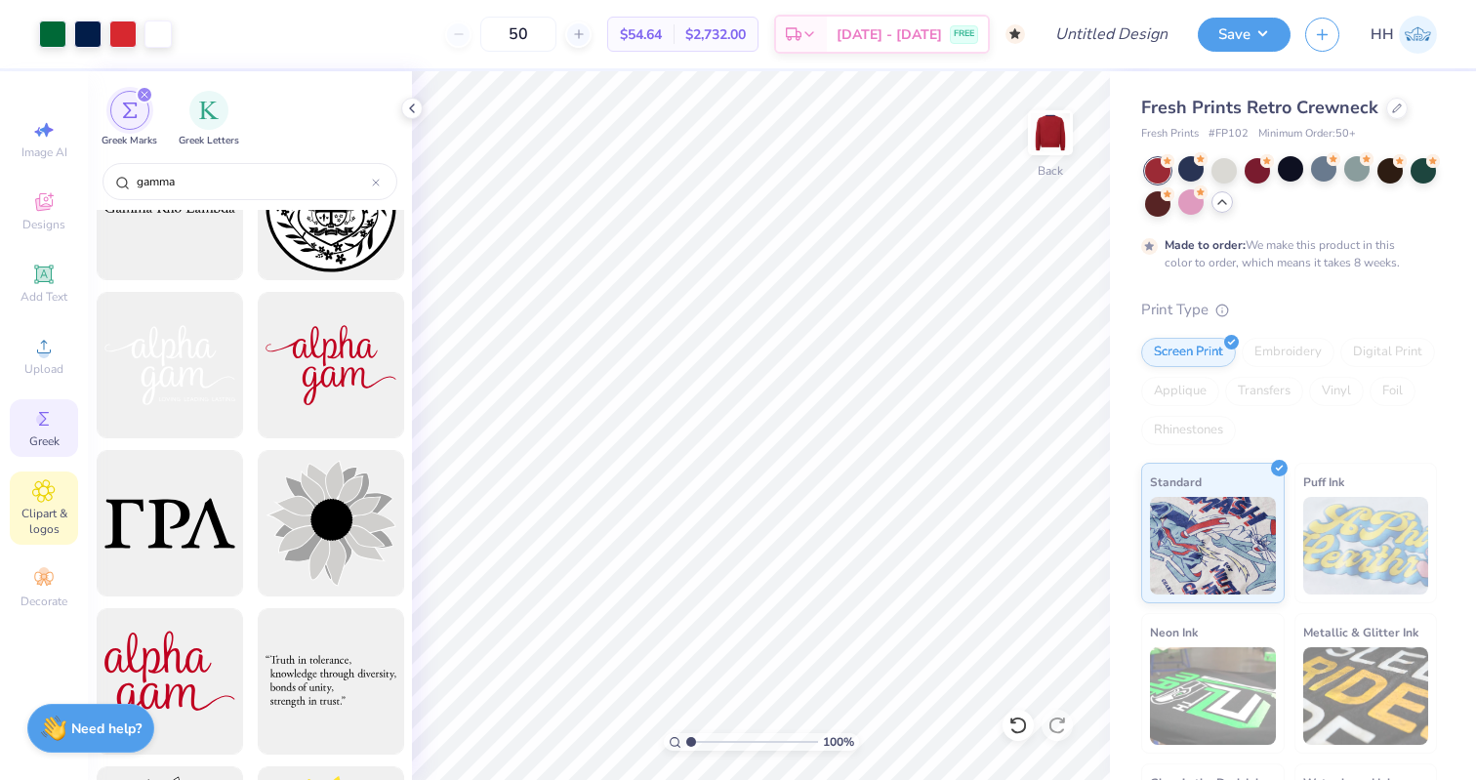
type input "gamma"
click at [41, 498] on icon at bounding box center [43, 490] width 22 height 23
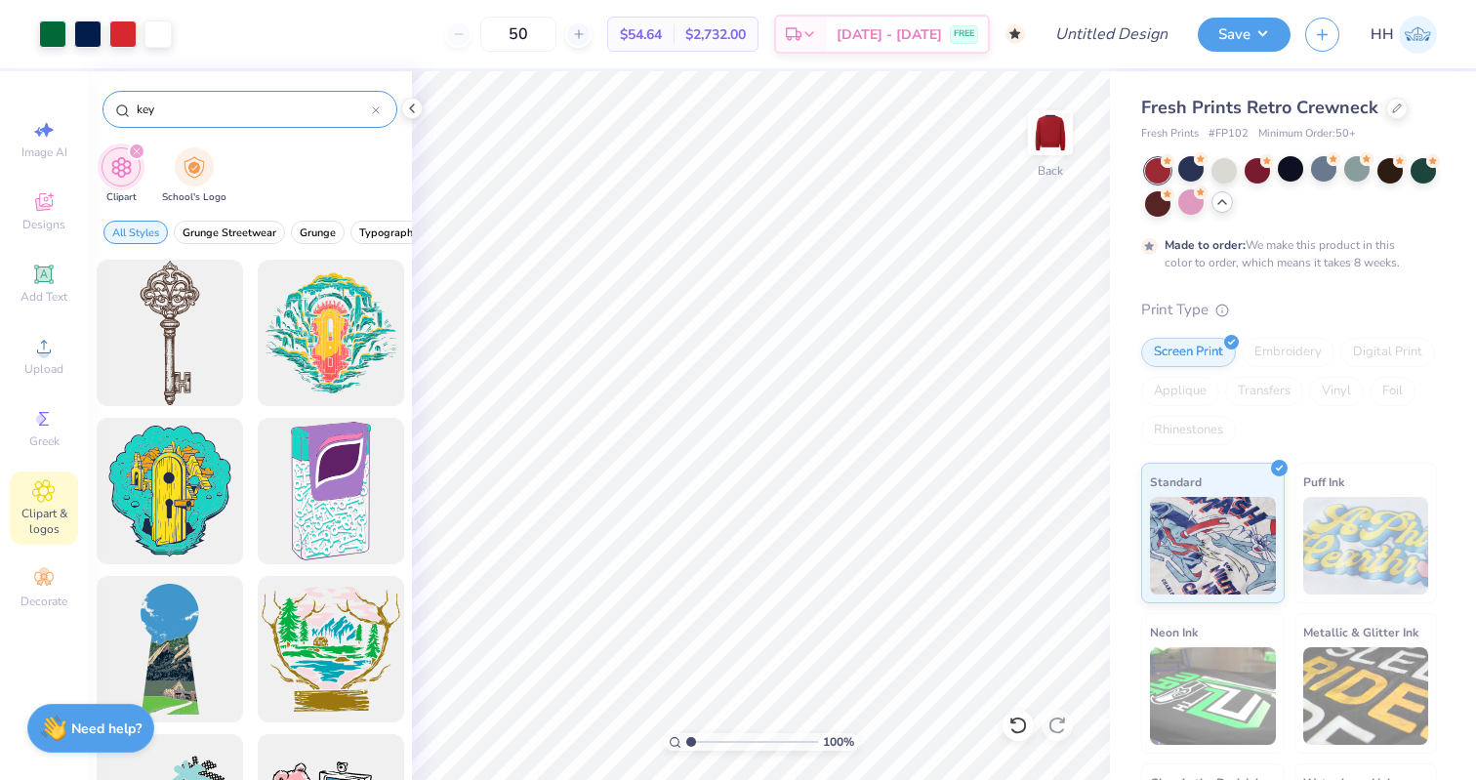
drag, startPoint x: 183, startPoint y: 115, endPoint x: 133, endPoint y: 115, distance: 50.7
click at [133, 115] on div "key" at bounding box center [249, 109] width 295 height 37
type input "k"
type input "gamma"
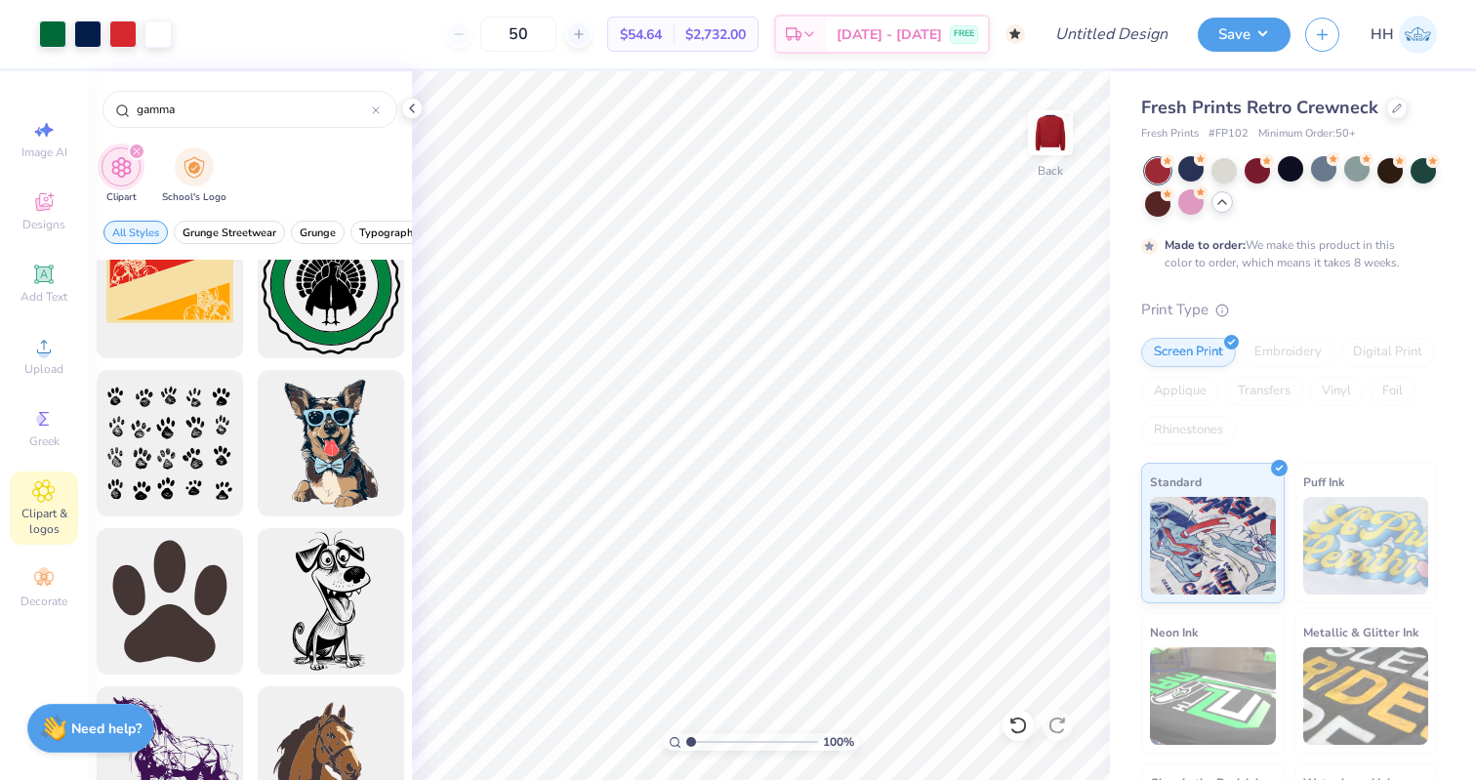
scroll to position [0, 0]
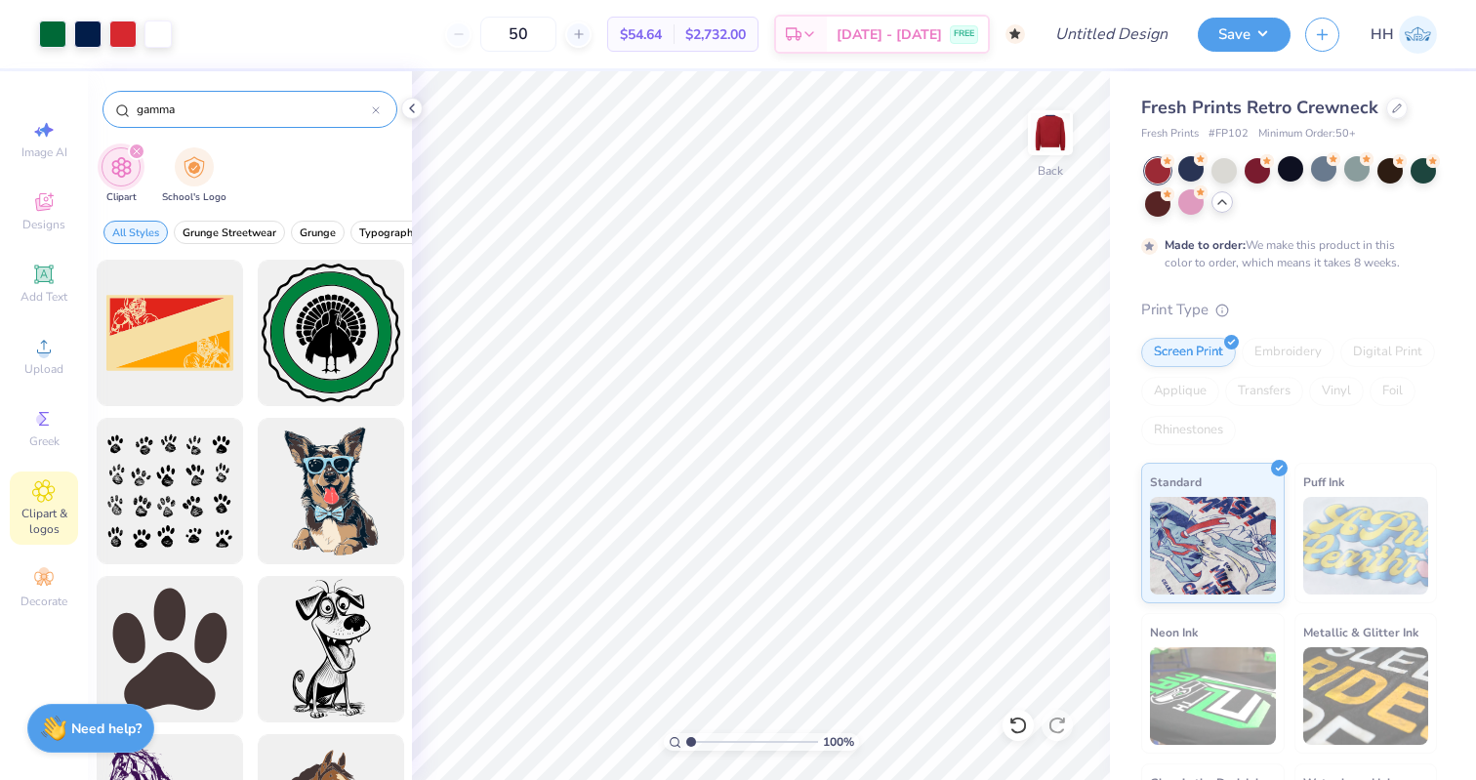
click at [374, 112] on icon at bounding box center [376, 110] width 8 height 8
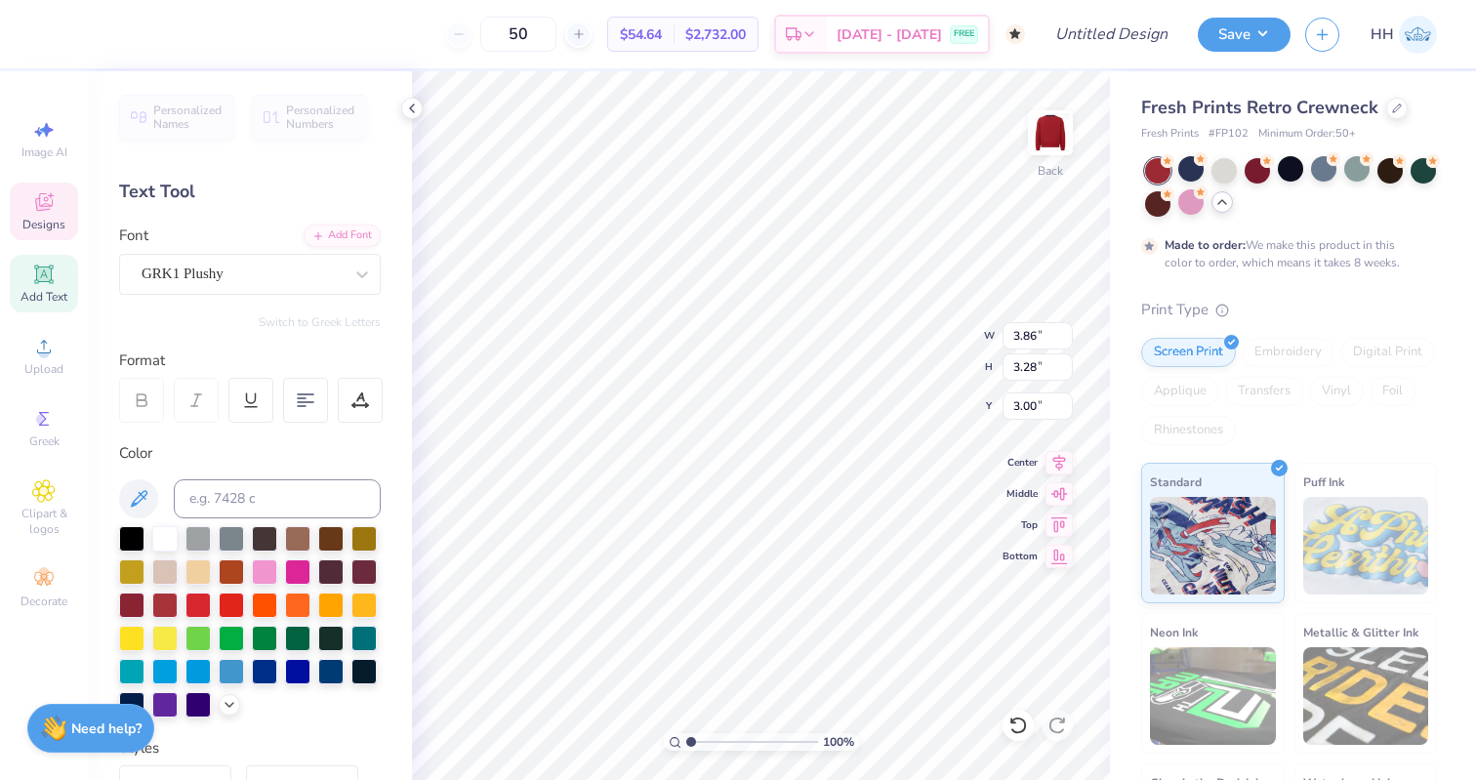
type textarea "KG"
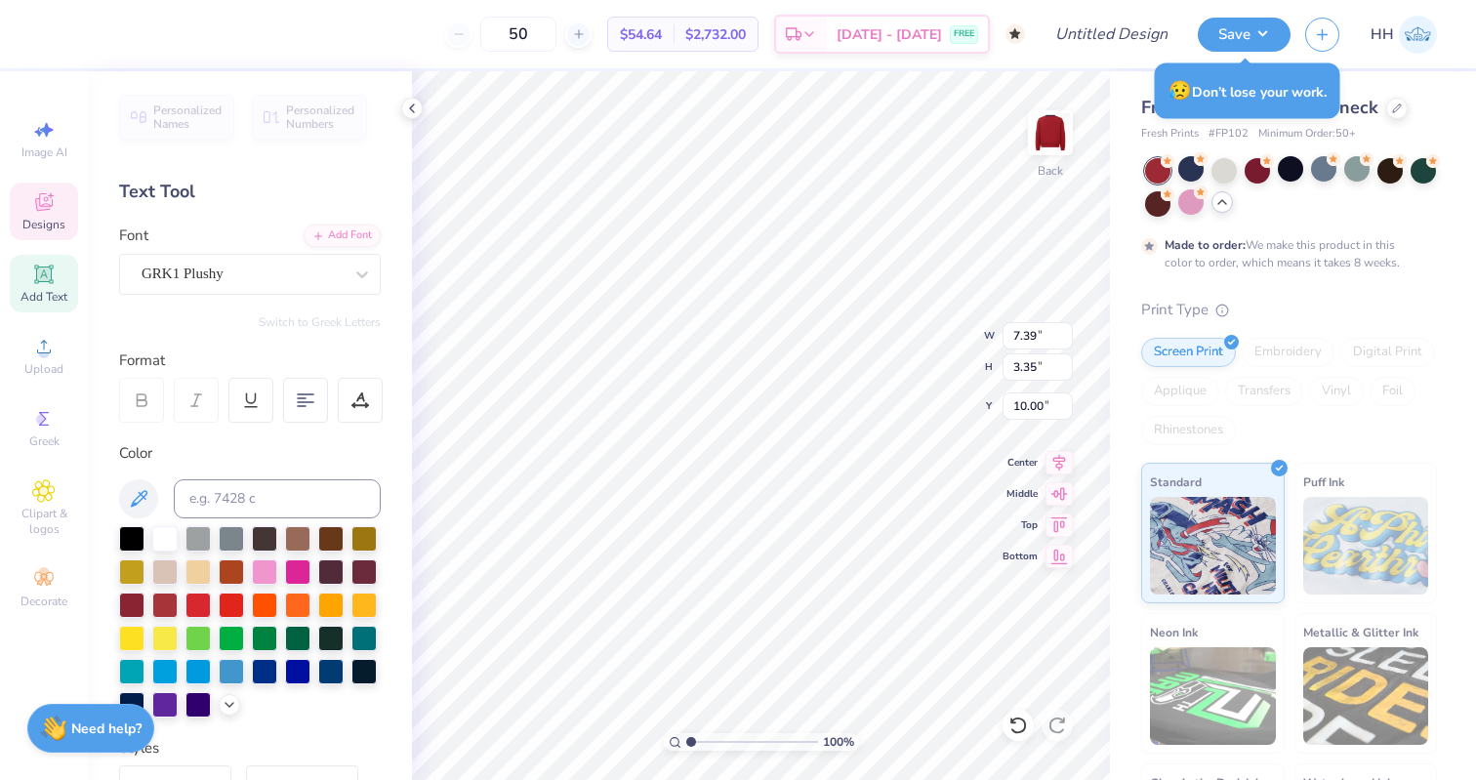
type input "10.00"
type textarea "KG"
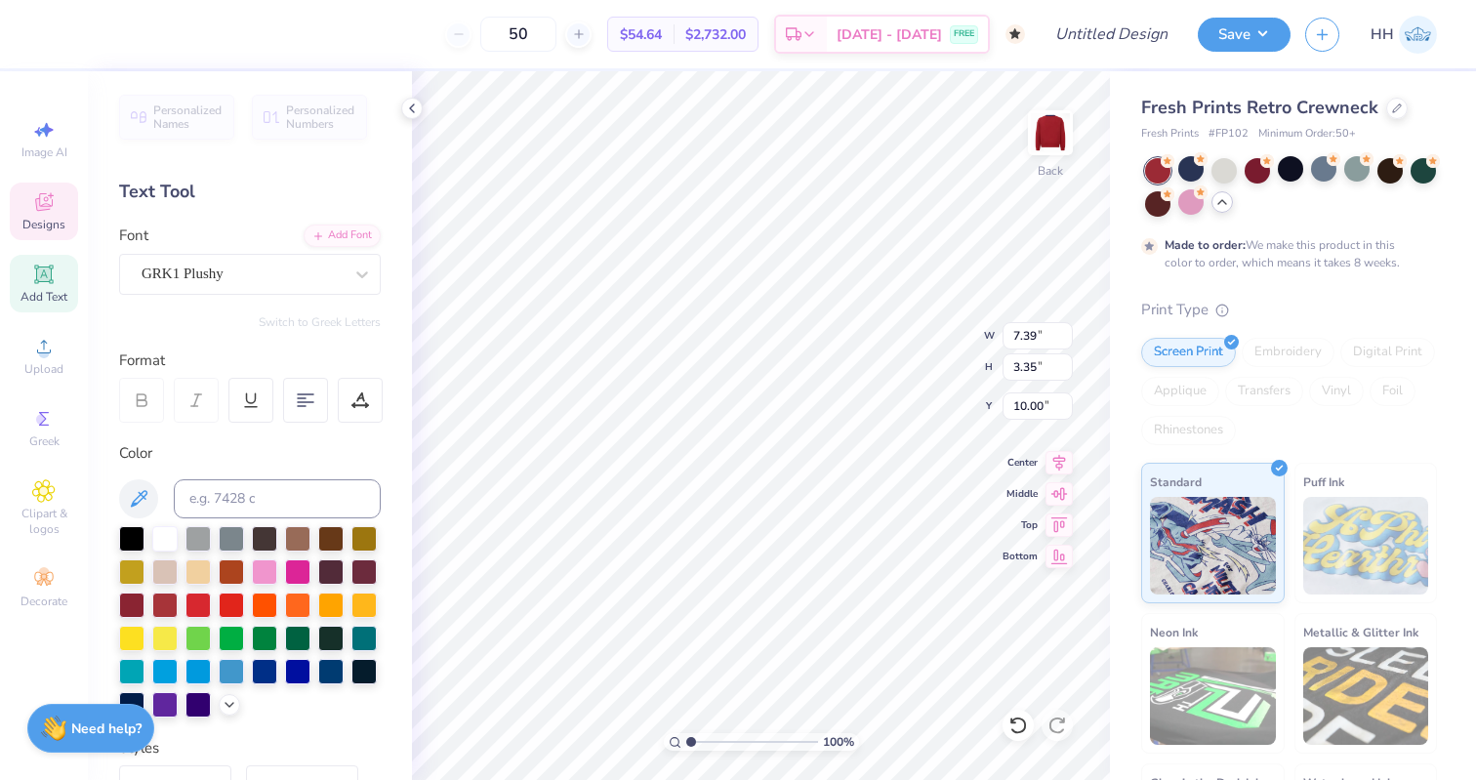
type textarea "K"
type input "3.93"
type input "3.61"
click at [1018, 717] on icon at bounding box center [1017, 725] width 17 height 18
type input "3.21"
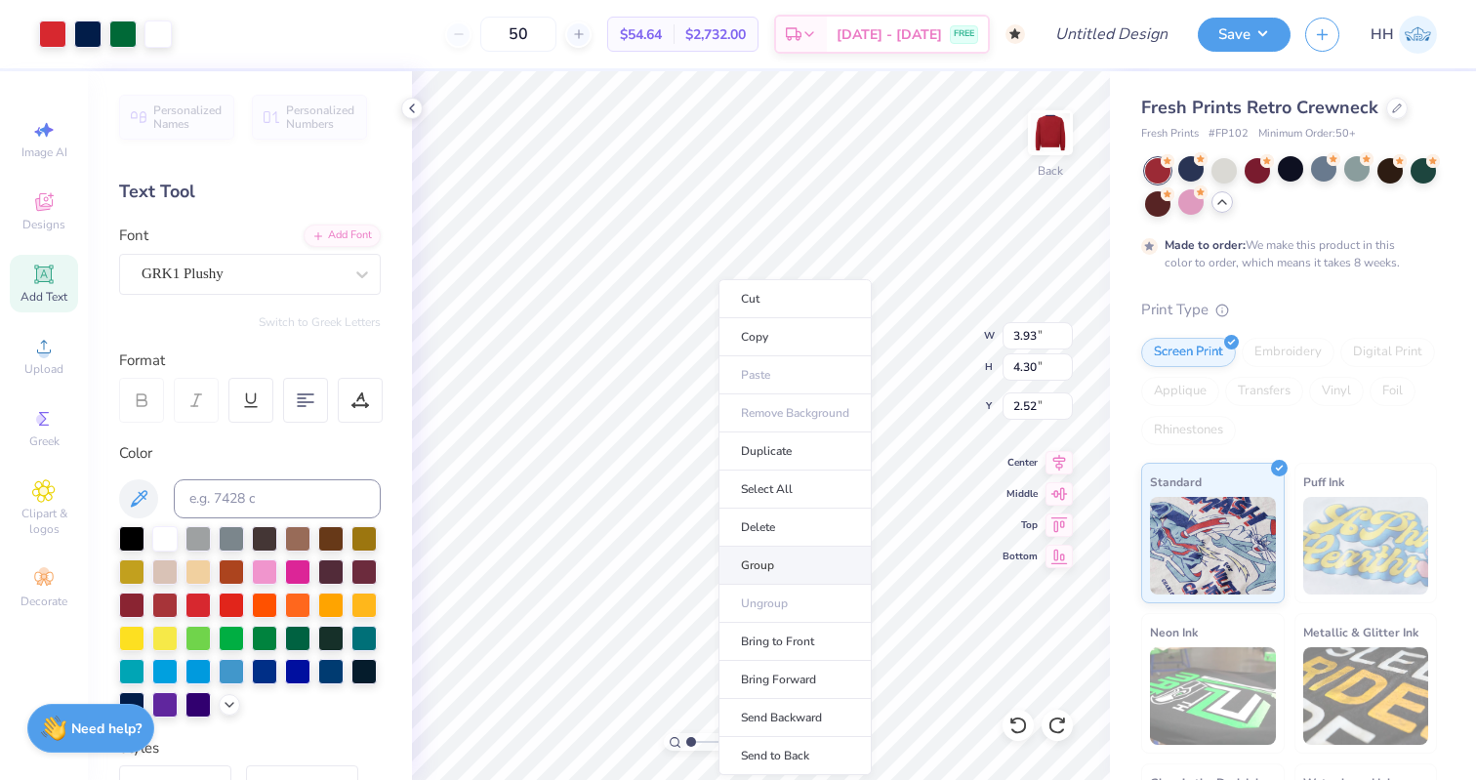
click at [769, 567] on li "Group" at bounding box center [794, 565] width 153 height 38
type input "2.49"
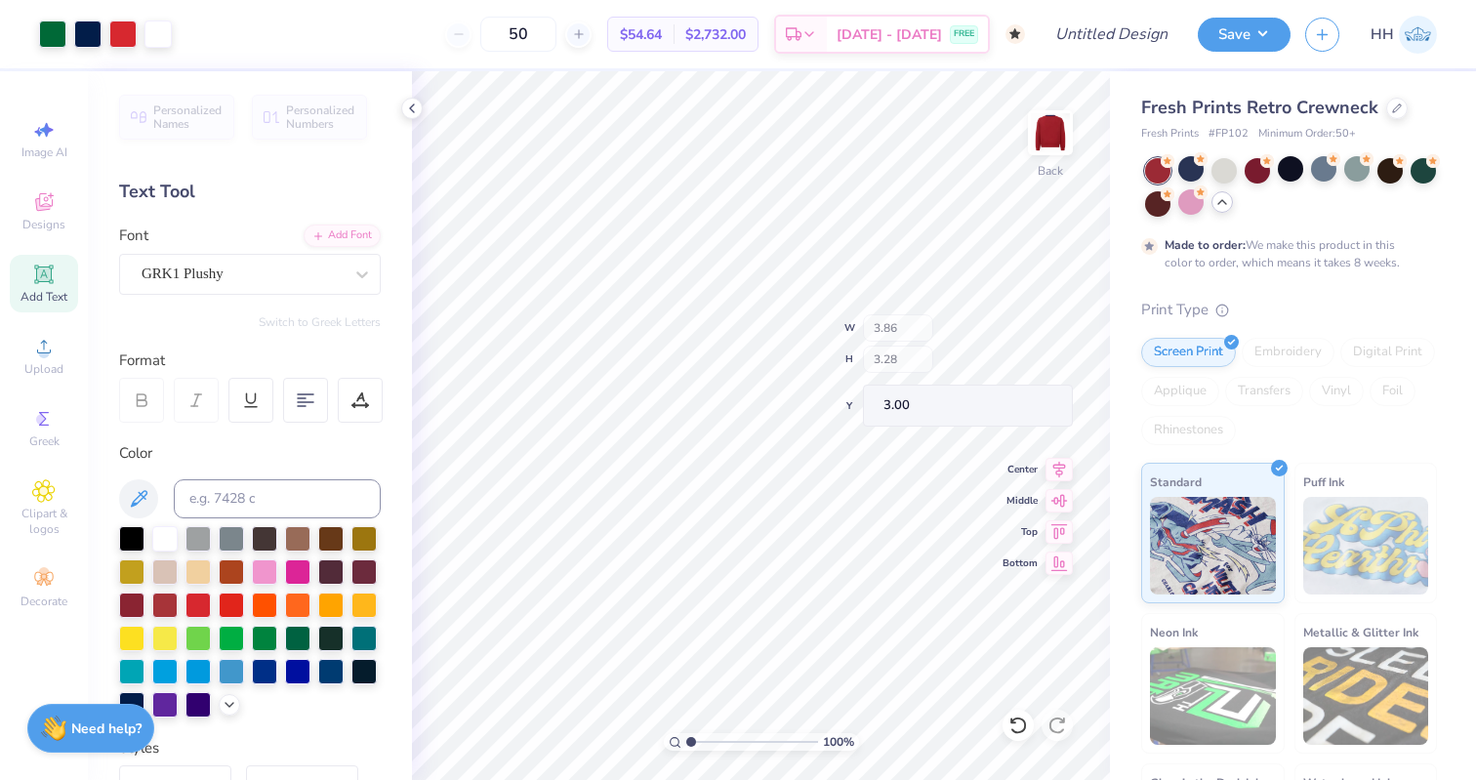
type input "3.00"
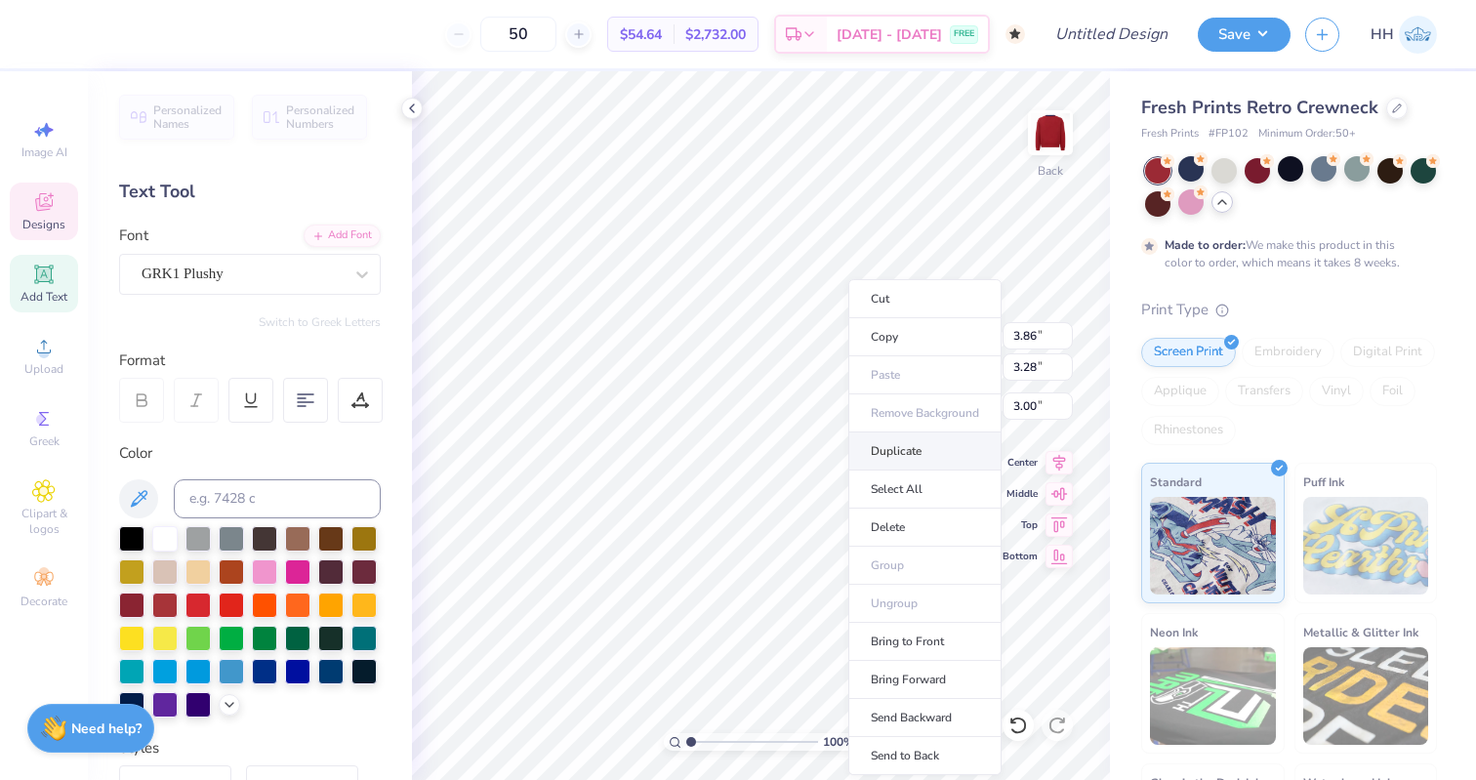
click at [910, 444] on li "Duplicate" at bounding box center [924, 451] width 153 height 38
type input "6.72"
type textarea "G"
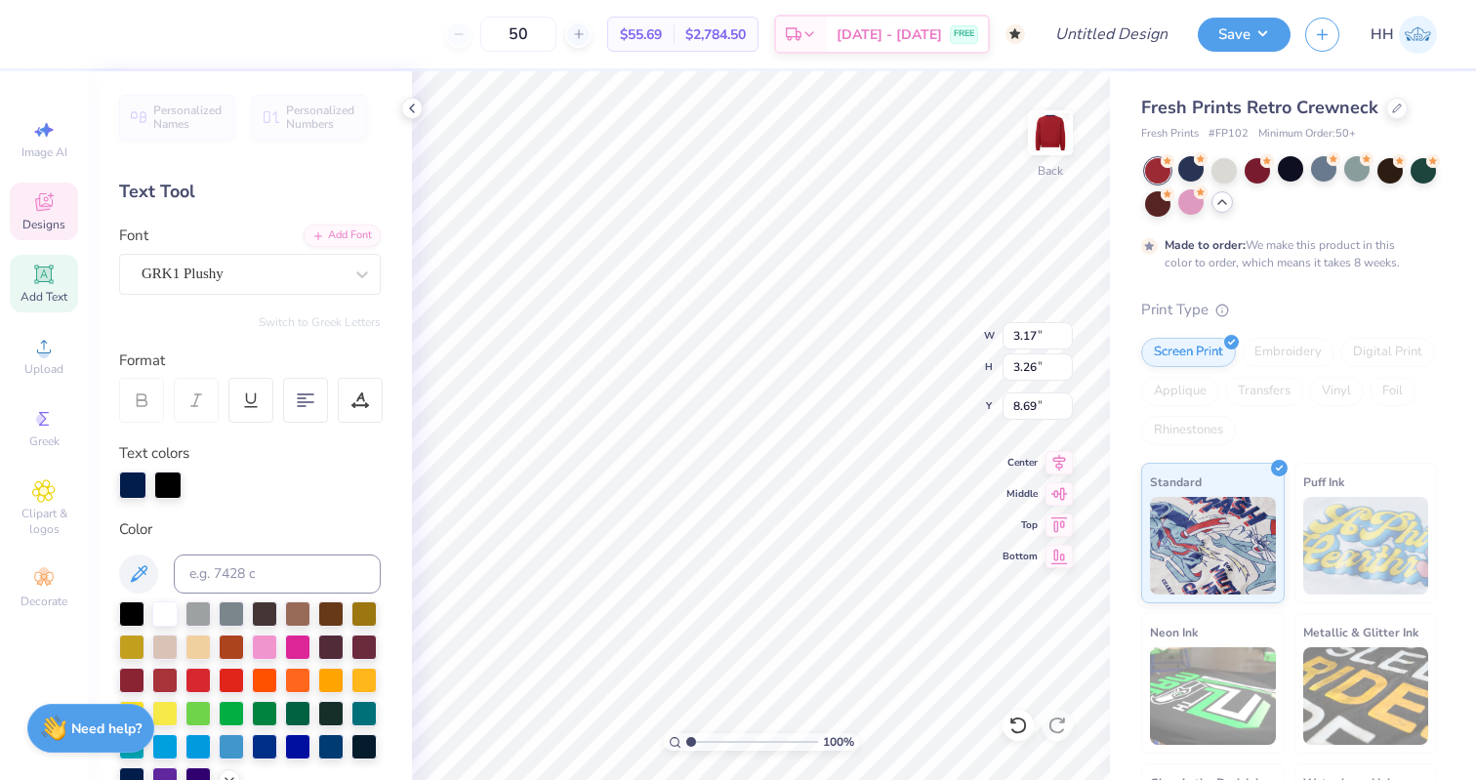
type input "8.69"
type input "3.86"
type input "3.28"
type input "3.00"
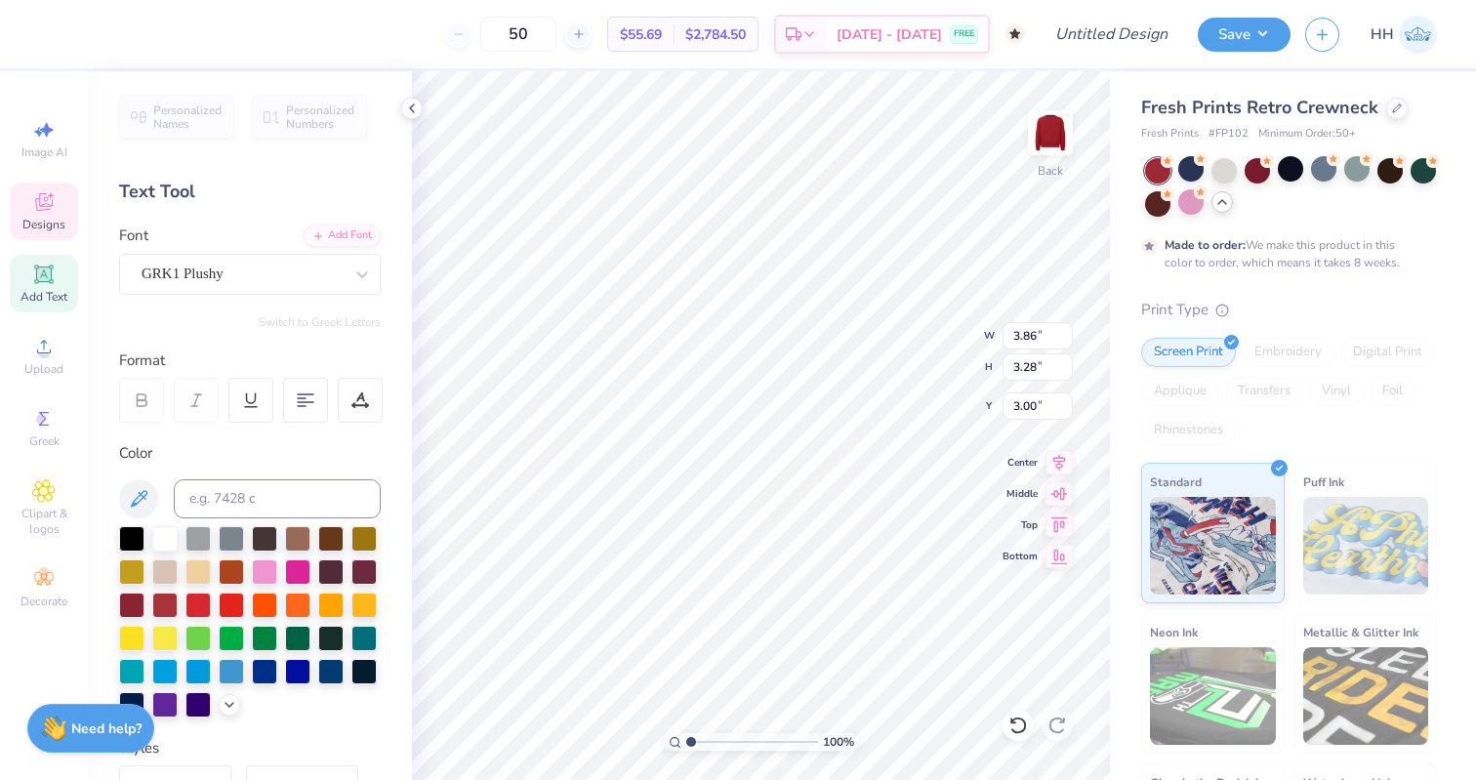
type input "4.16"
type input "3.80"
type input "3.00"
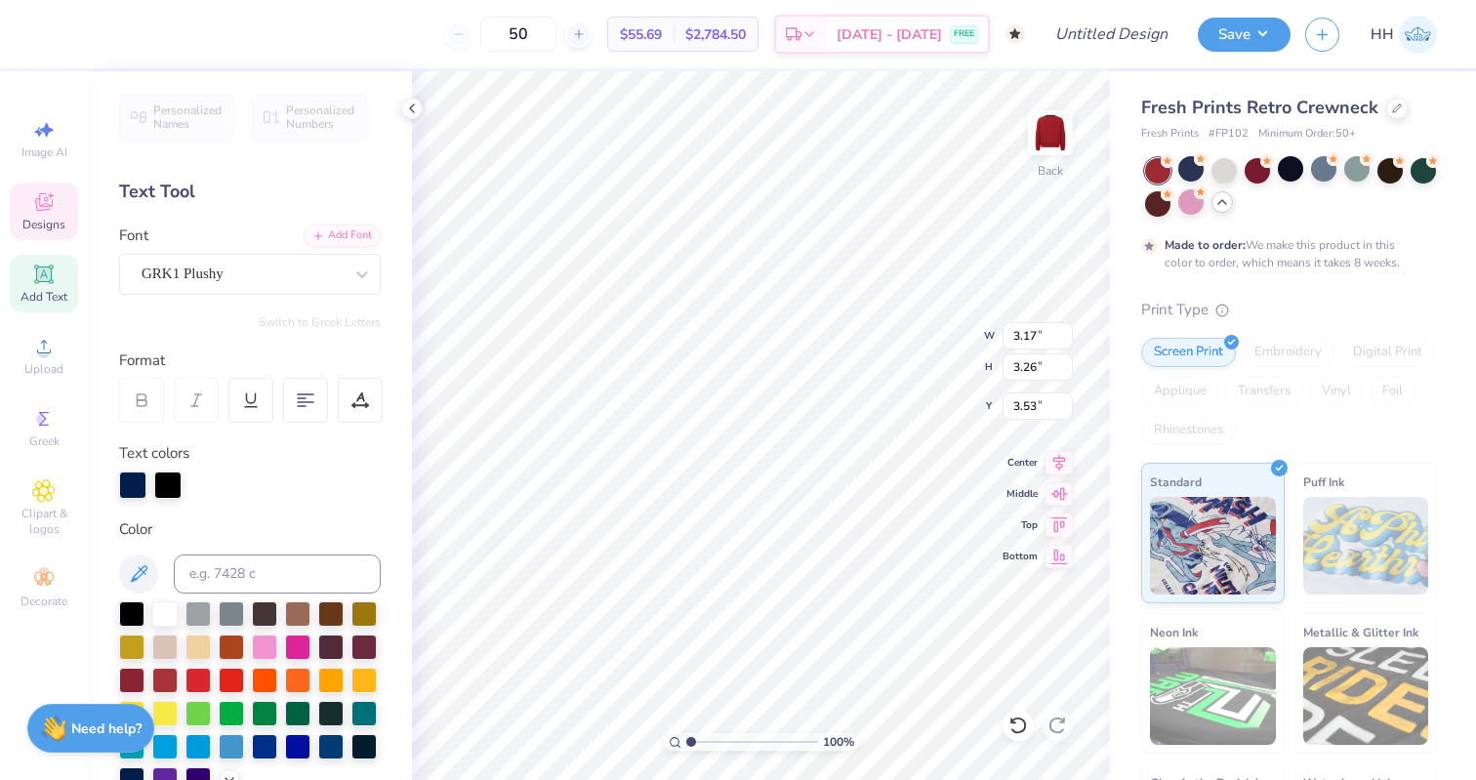
type input "3.99"
type input "3.89"
type input "3.55"
type input "3.67"
type input "3.84"
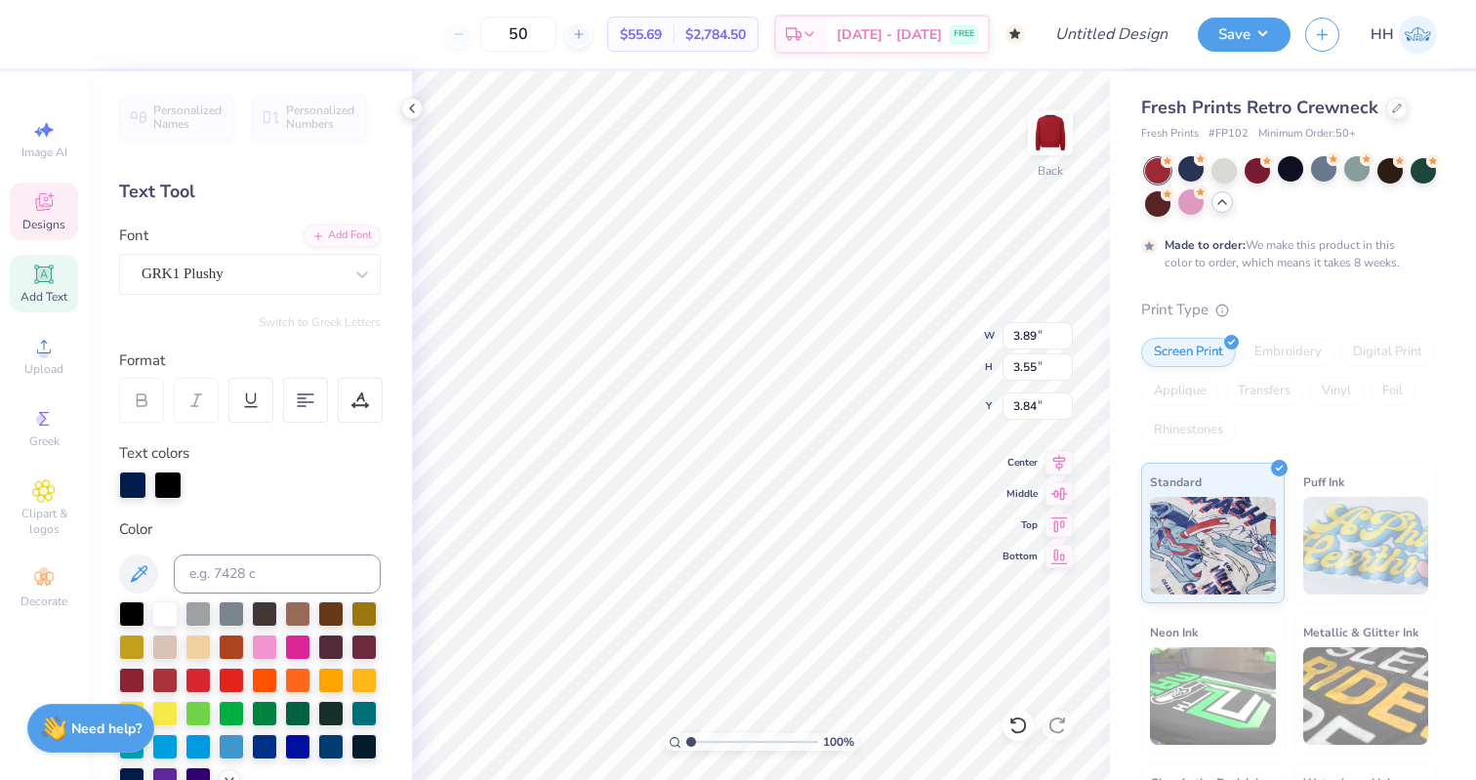
type input "13.79"
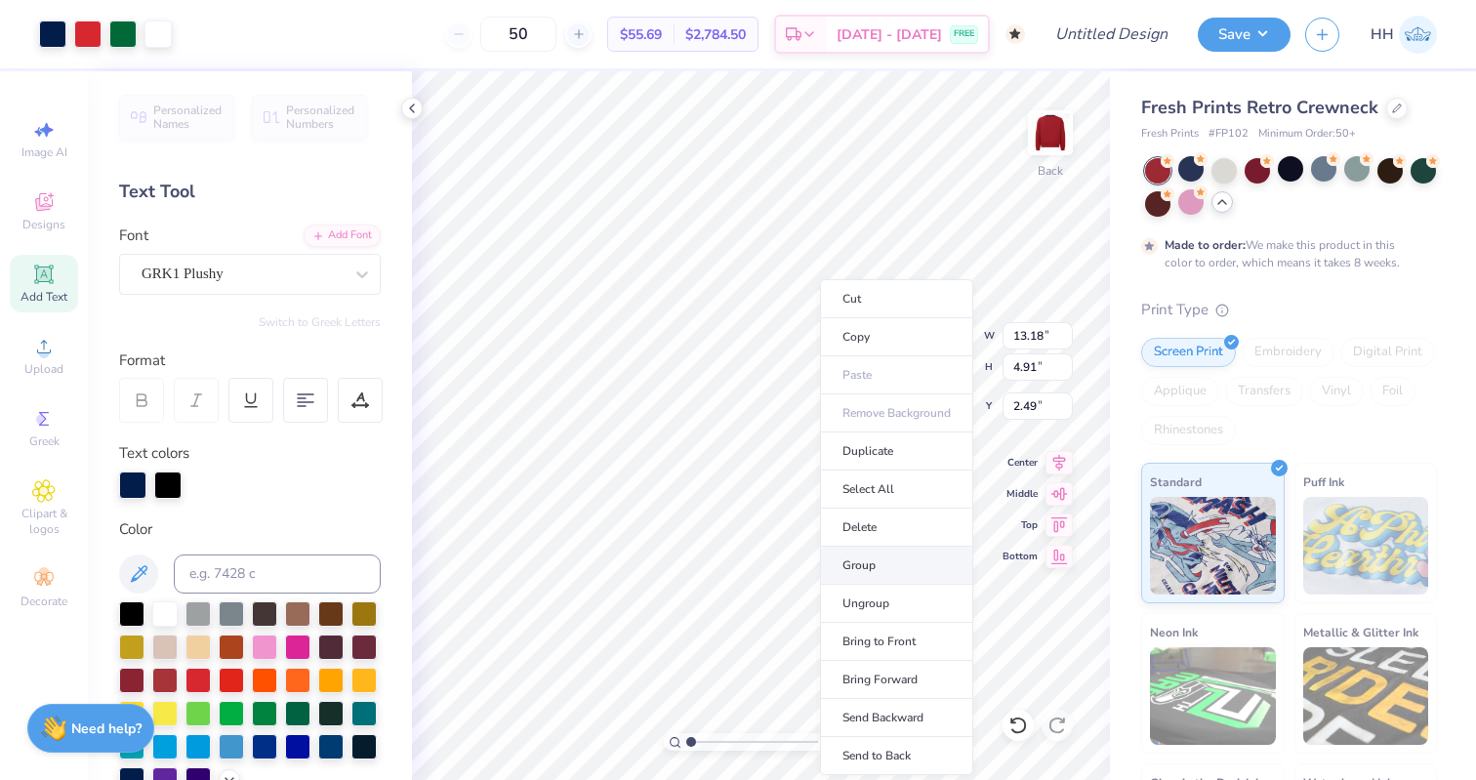
click at [870, 559] on li "Group" at bounding box center [896, 565] width 153 height 38
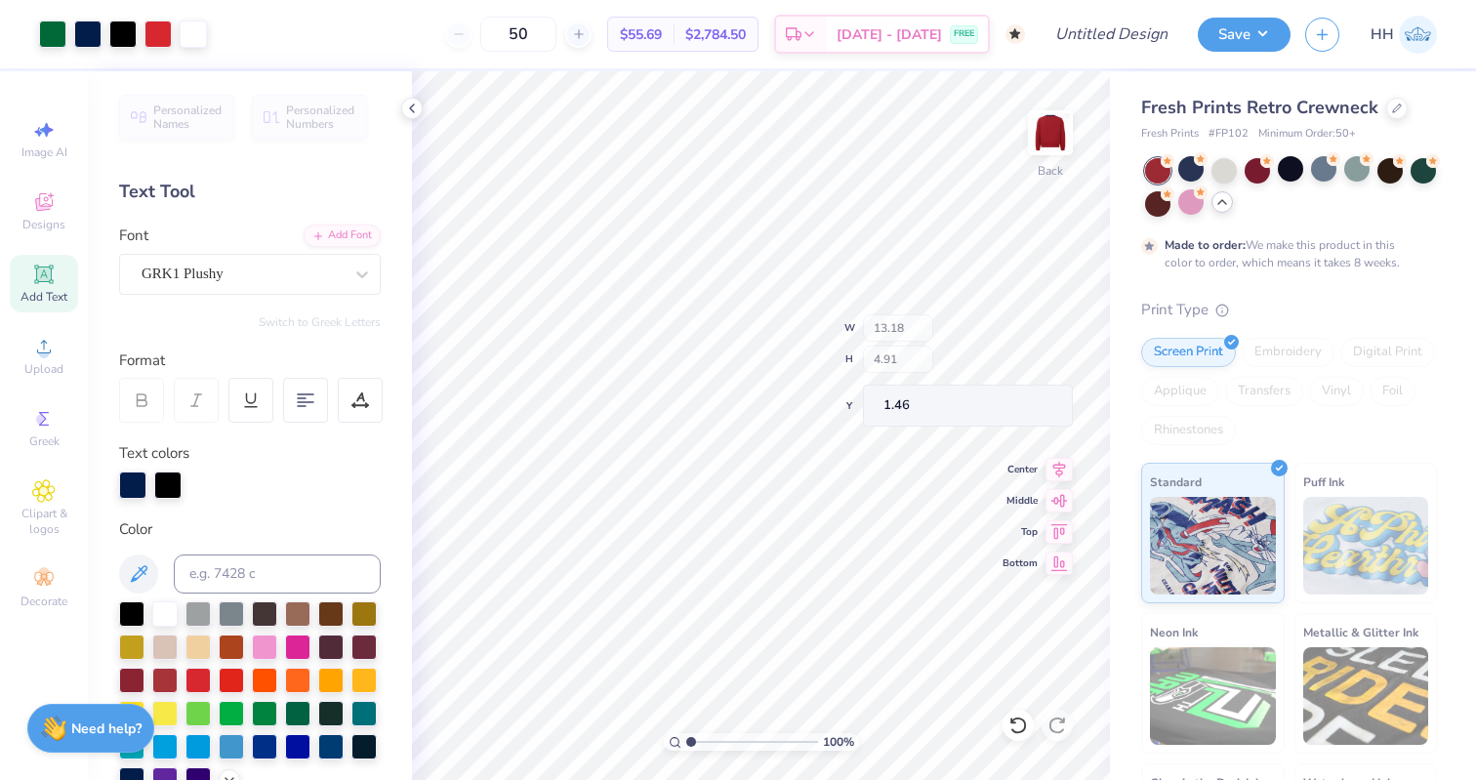
type input "1.46"
type input "2.50"
type input "3.00"
type input "3.82"
type input "3.53"
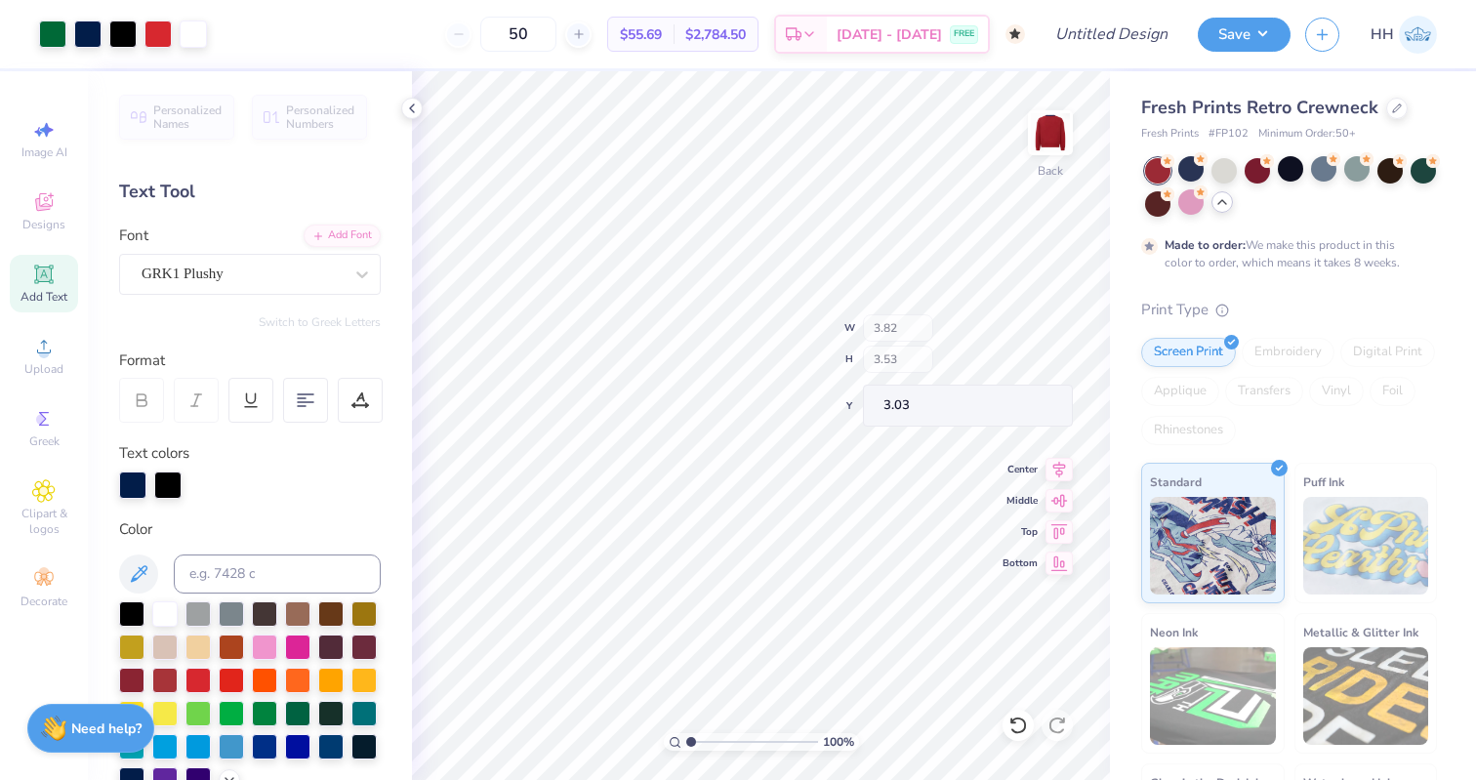
type input "3.03"
type input "3.00"
type input "3.78"
type input "3.49"
type input "3.03"
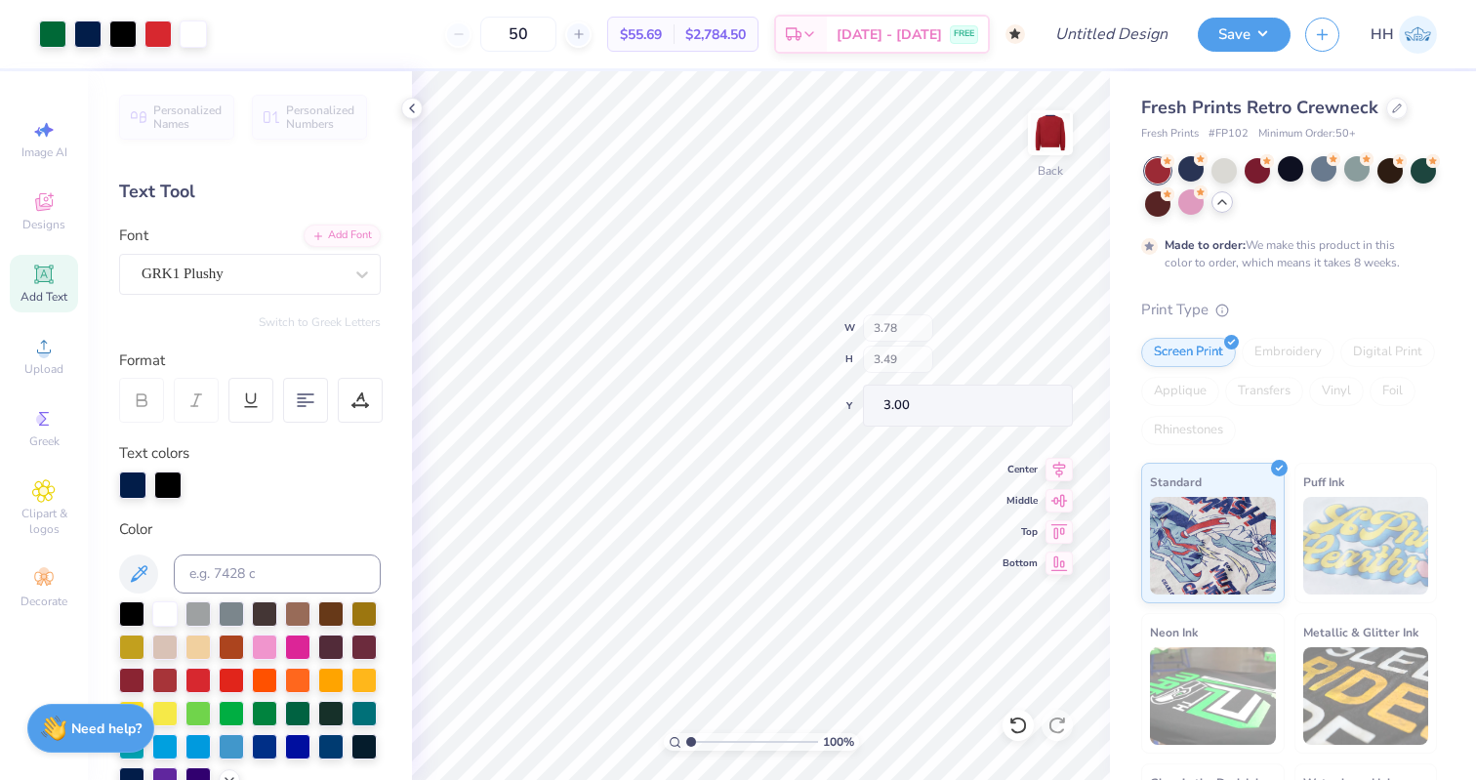
type input "3.00"
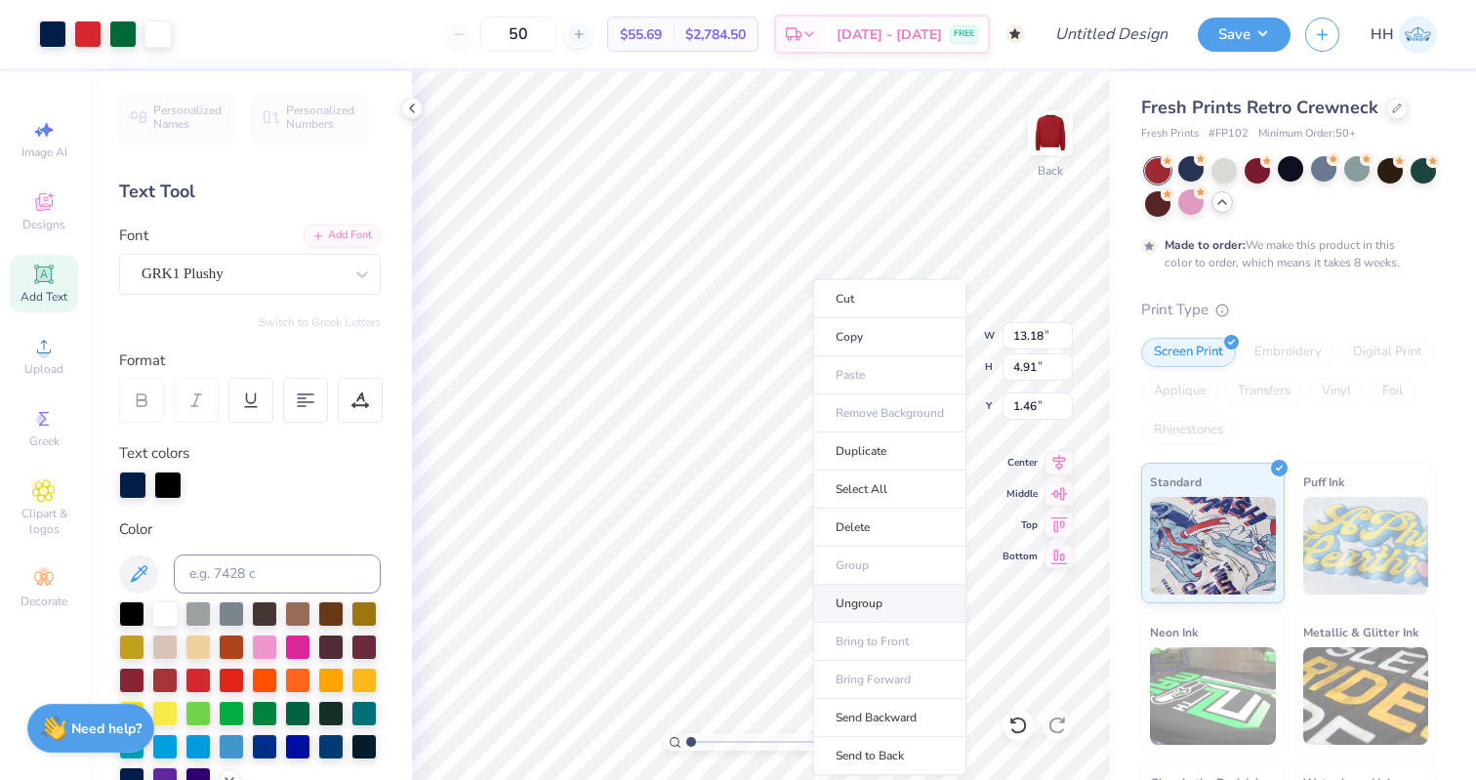
click at [857, 596] on li "Ungroup" at bounding box center [889, 604] width 153 height 38
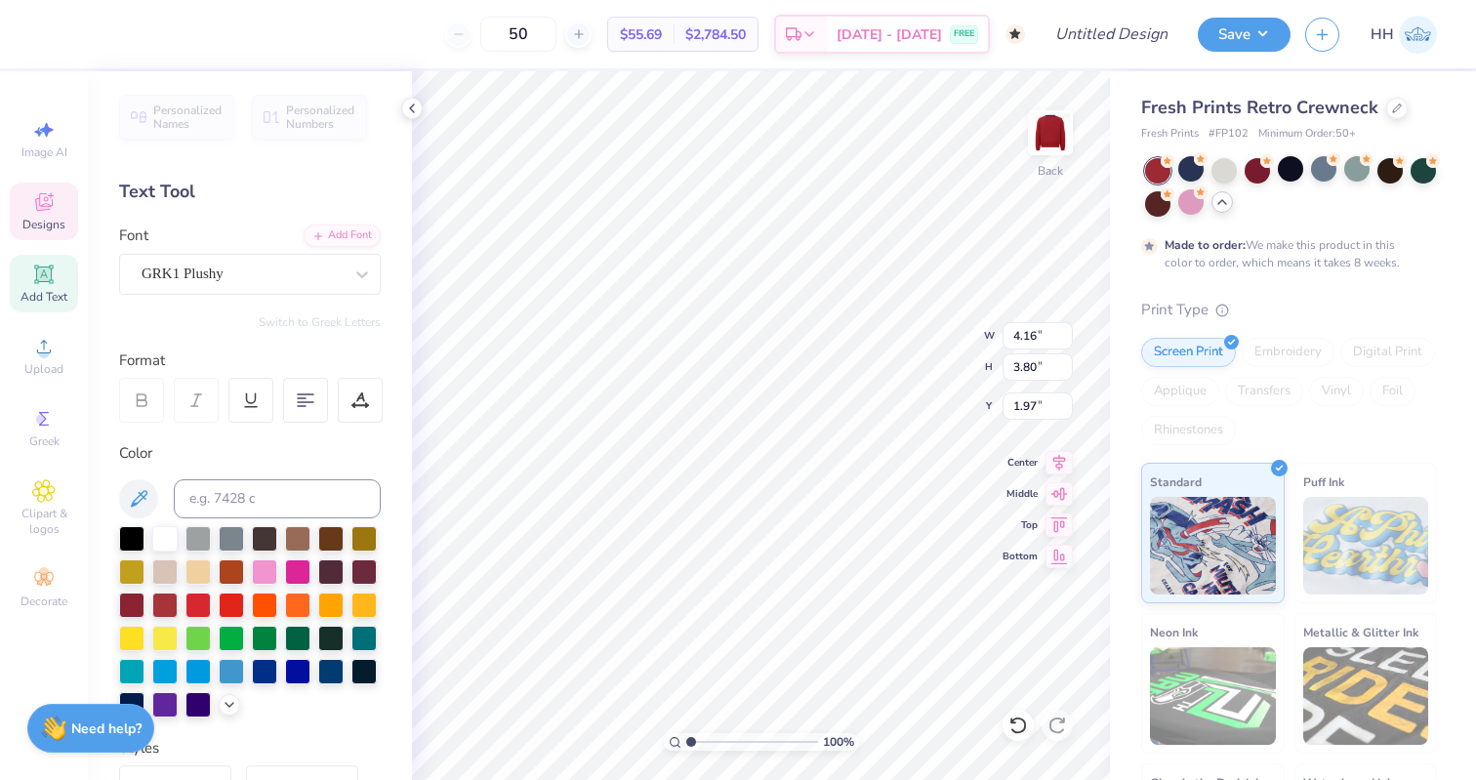
type input "1.96"
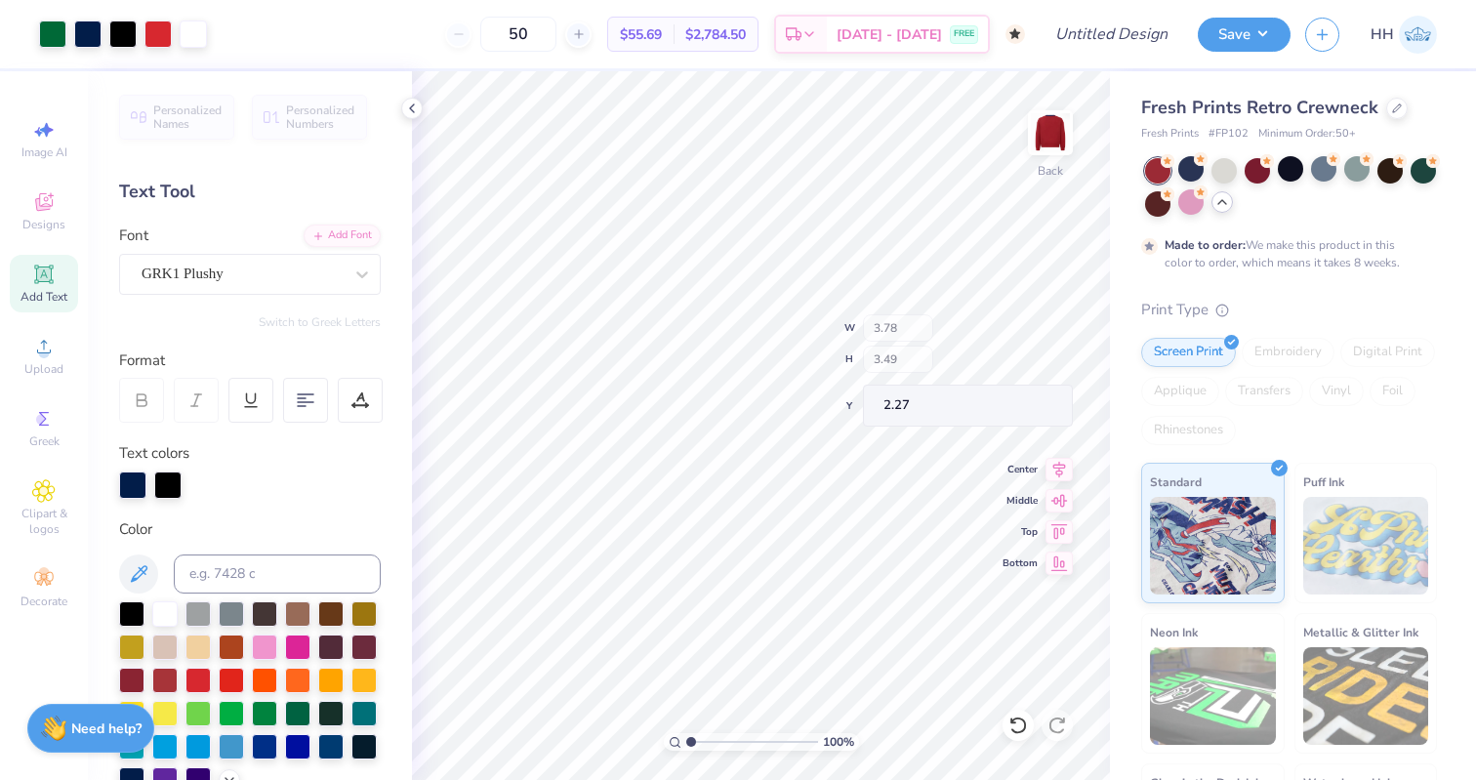
type input "2.27"
type input "3.00"
type input "3.87"
type input "3.57"
type input "2.93"
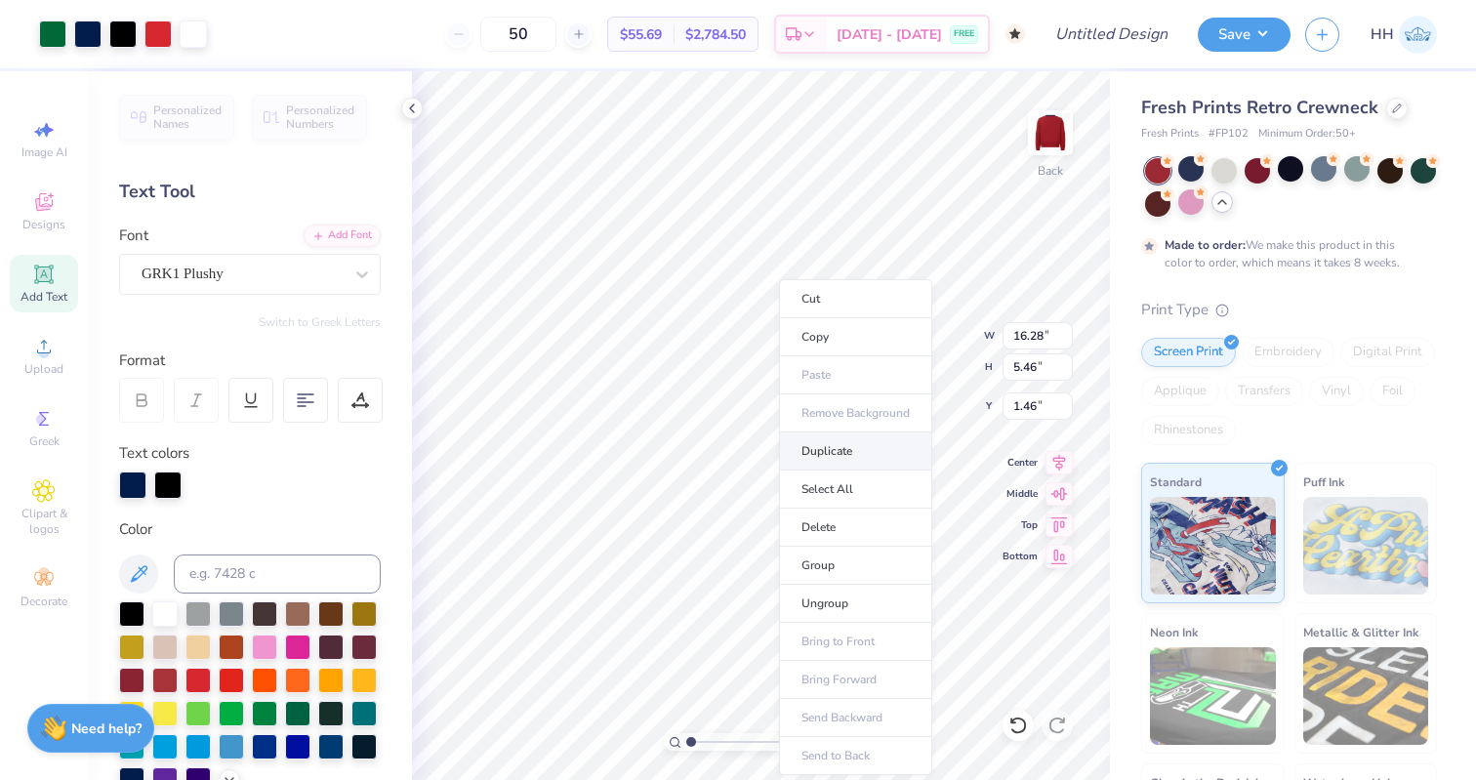
click at [838, 461] on li "Duplicate" at bounding box center [855, 451] width 153 height 38
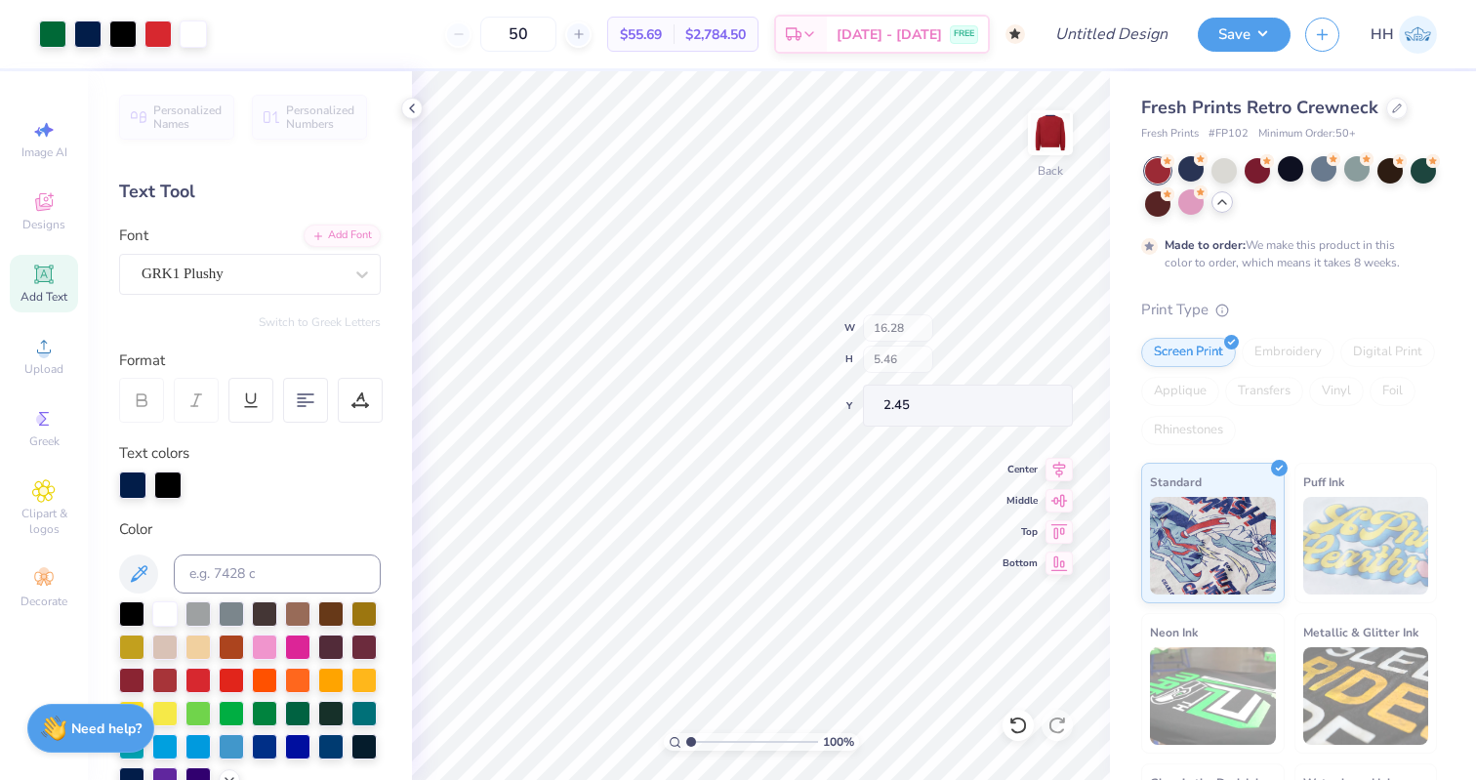
type input "2.45"
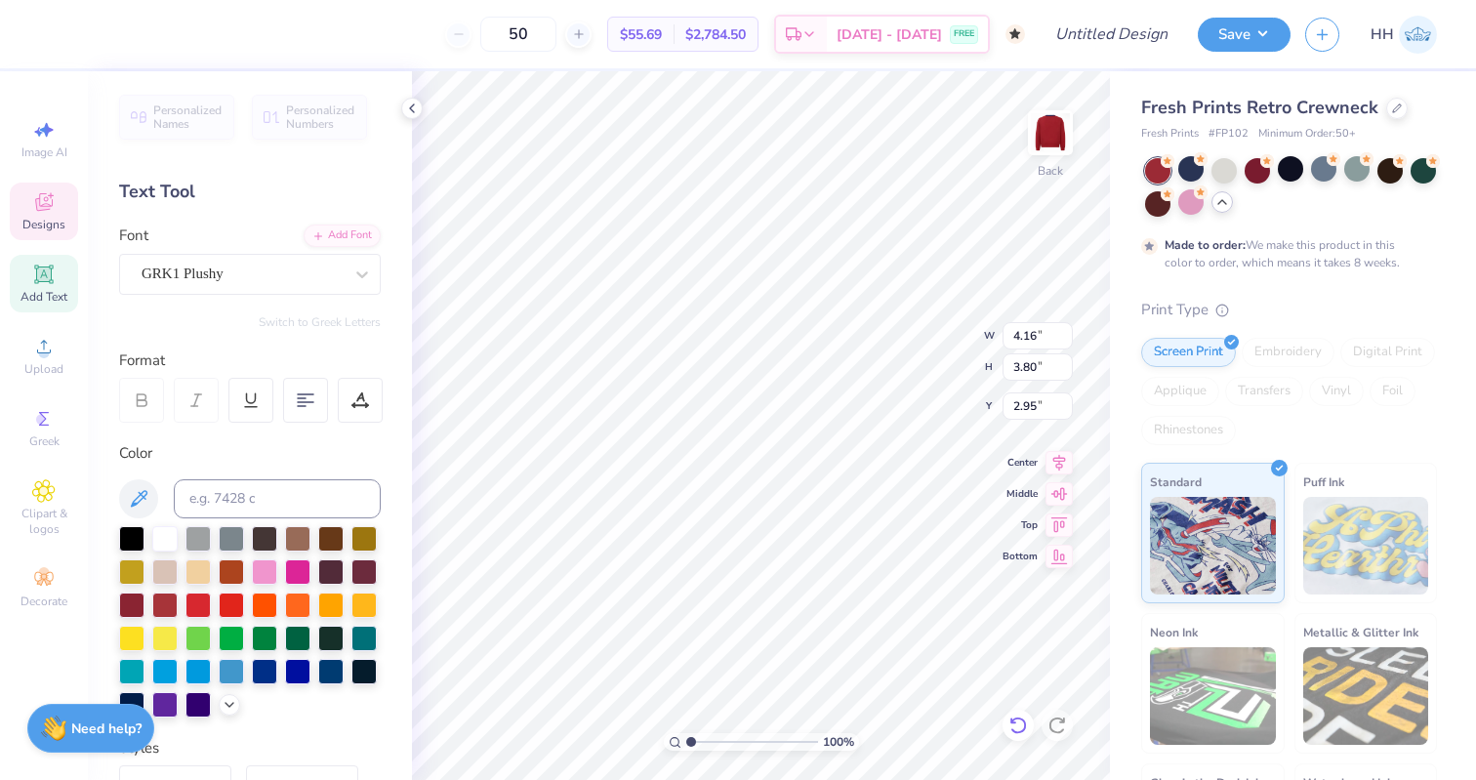
type input "10.00"
click at [1015, 715] on icon at bounding box center [1018, 725] width 20 height 20
type input "16.28"
type input "5.46"
type input "2.45"
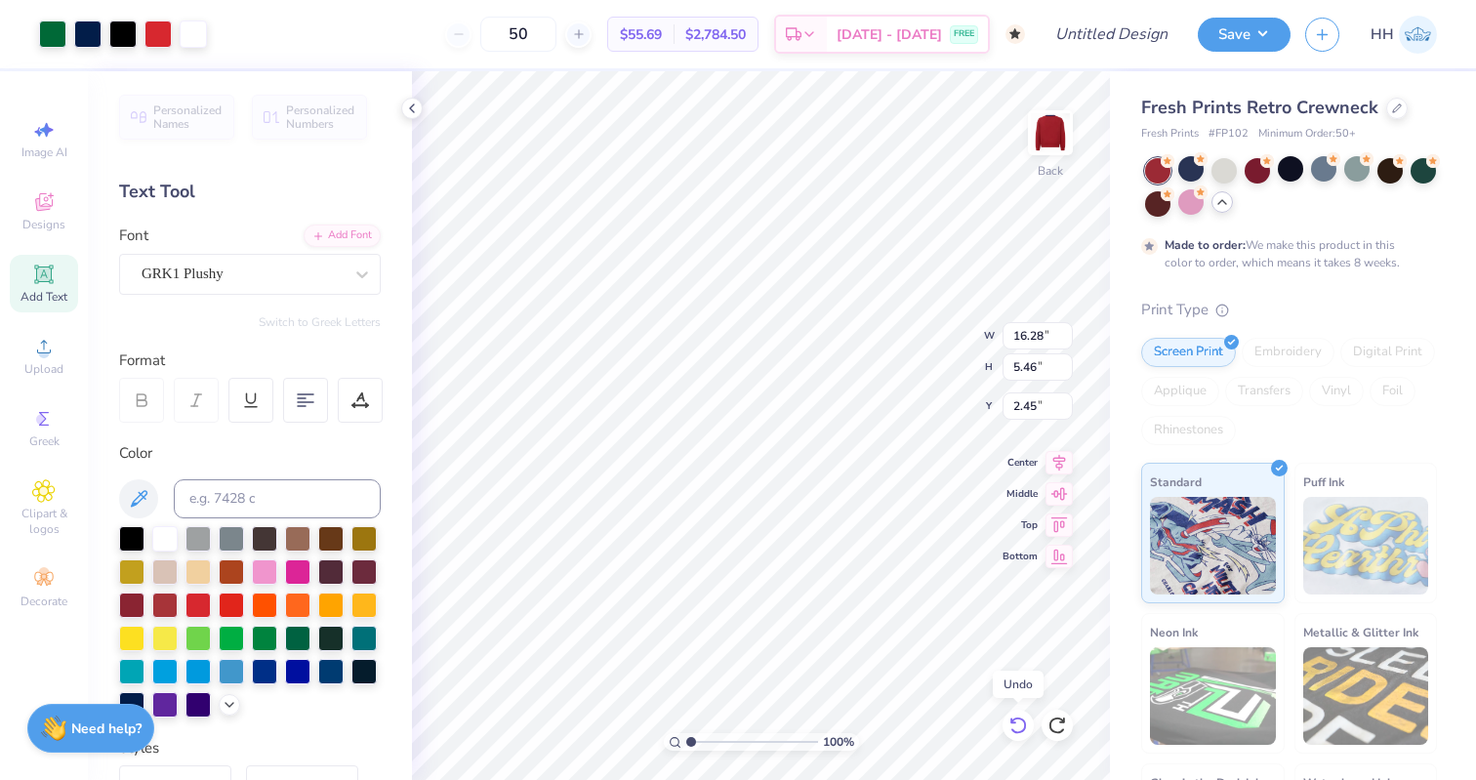
click at [1021, 724] on icon at bounding box center [1018, 725] width 20 height 20
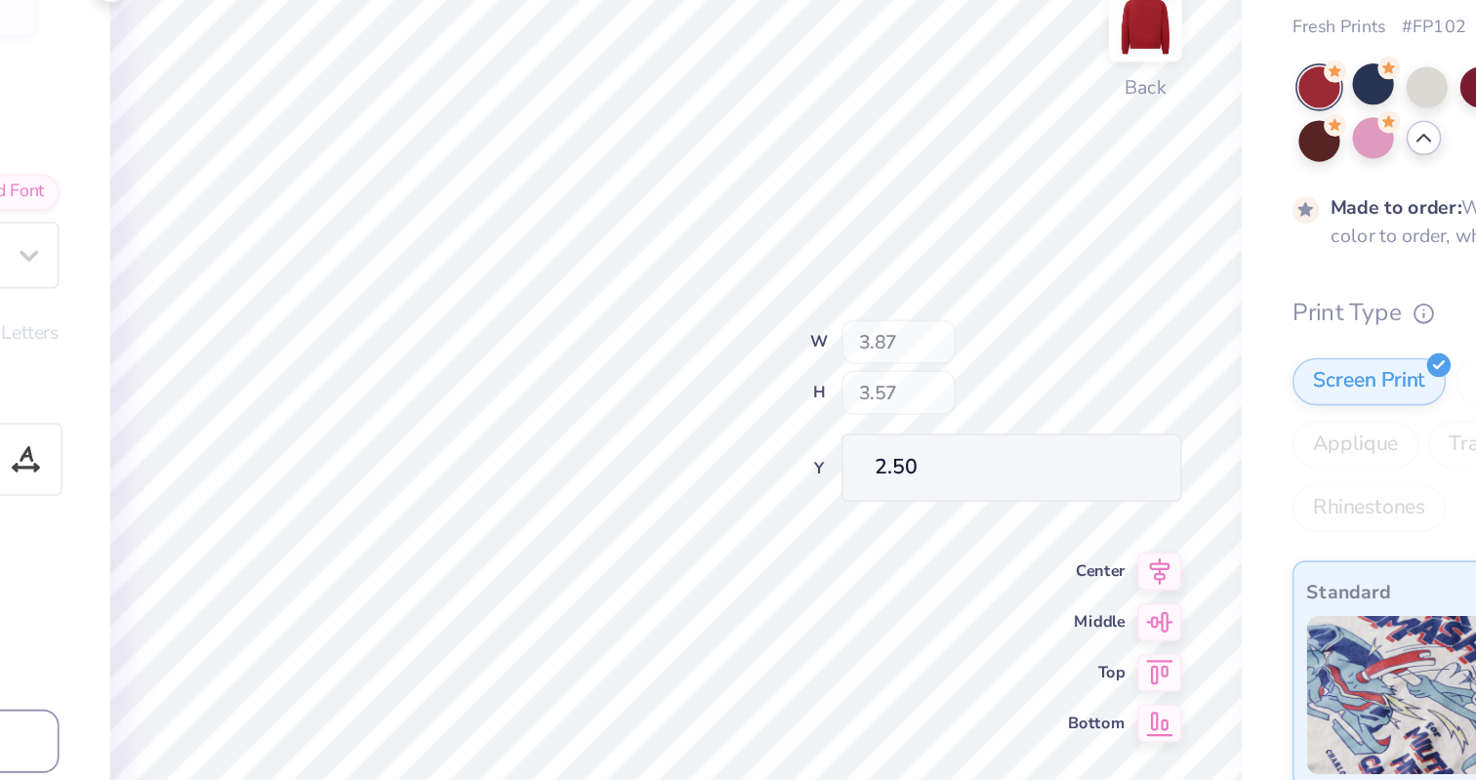
type input "2.50"
type input "4.01"
type input "3.61"
type input "2.44"
type input "3.00"
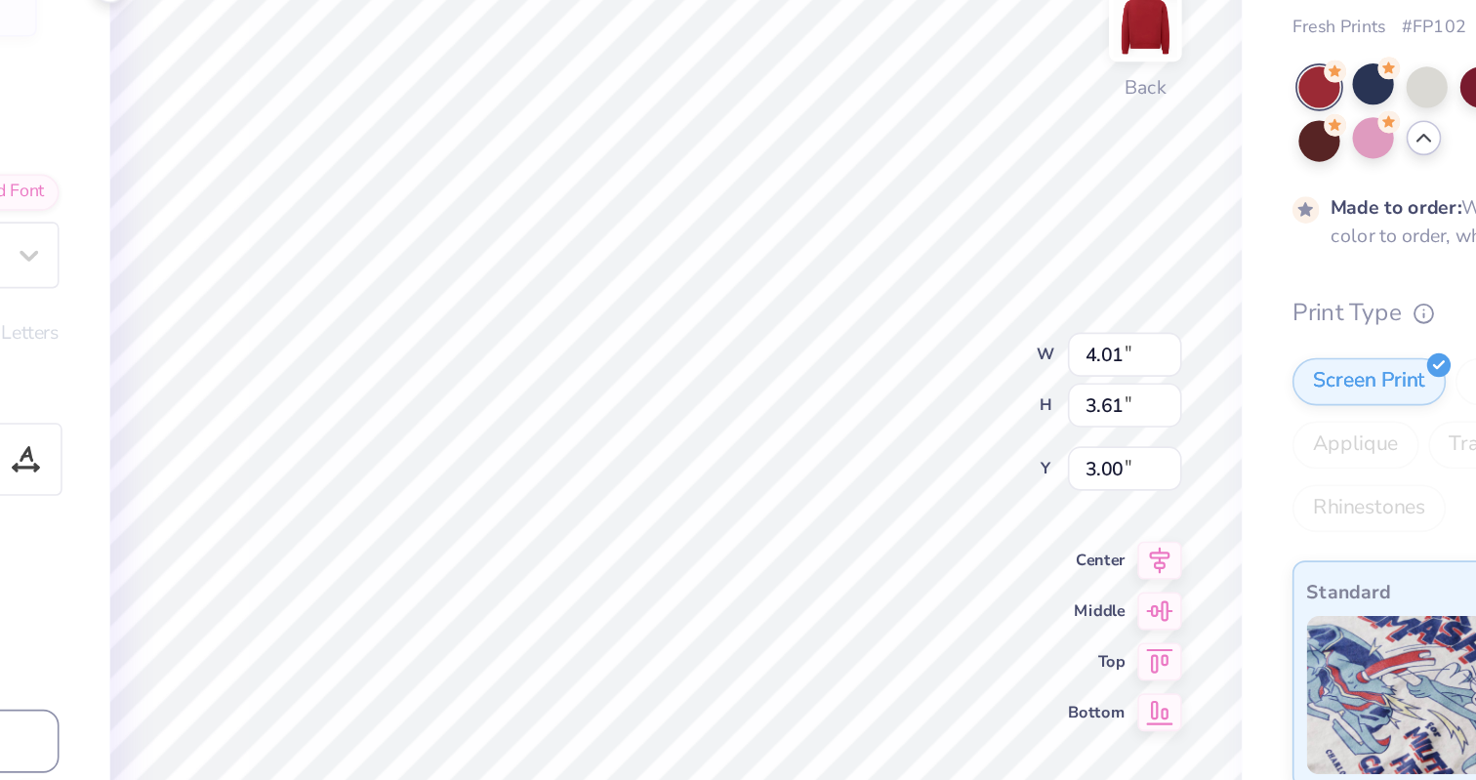
type input "3.73"
type input "3.37"
type input "3.20"
type input "3.00"
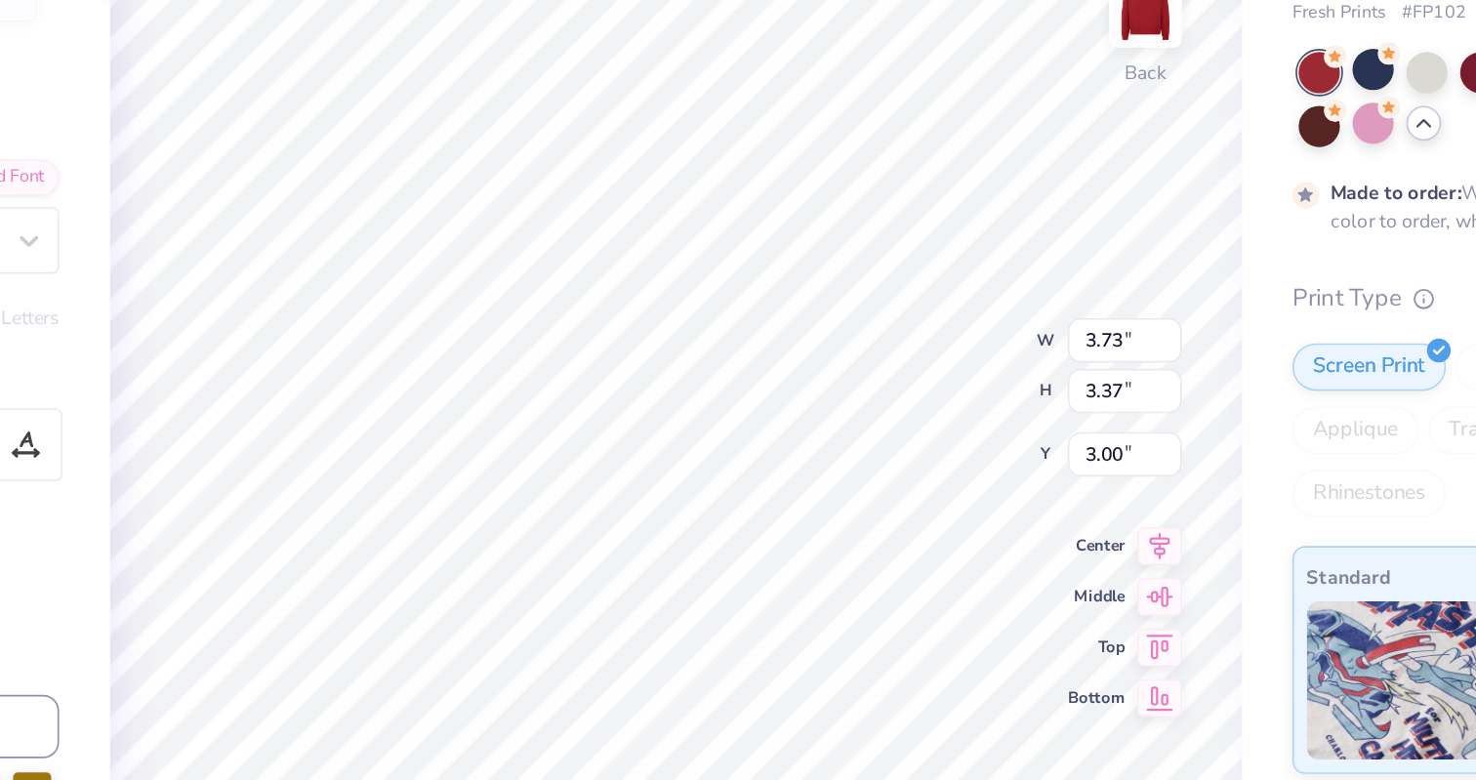
type input "3.89"
type input "3.51"
type input "2.83"
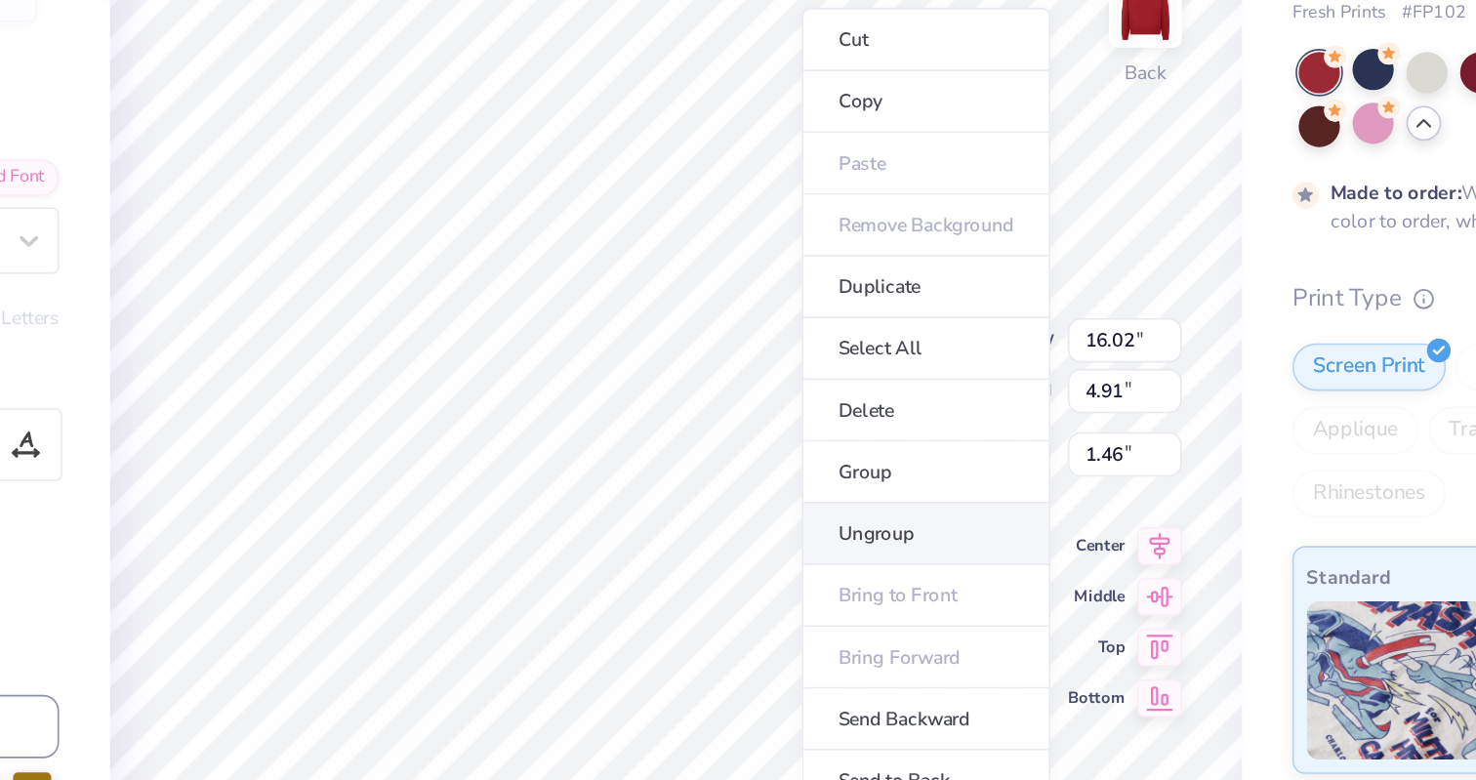
click at [892, 457] on li "Ungroup" at bounding box center [914, 455] width 153 height 38
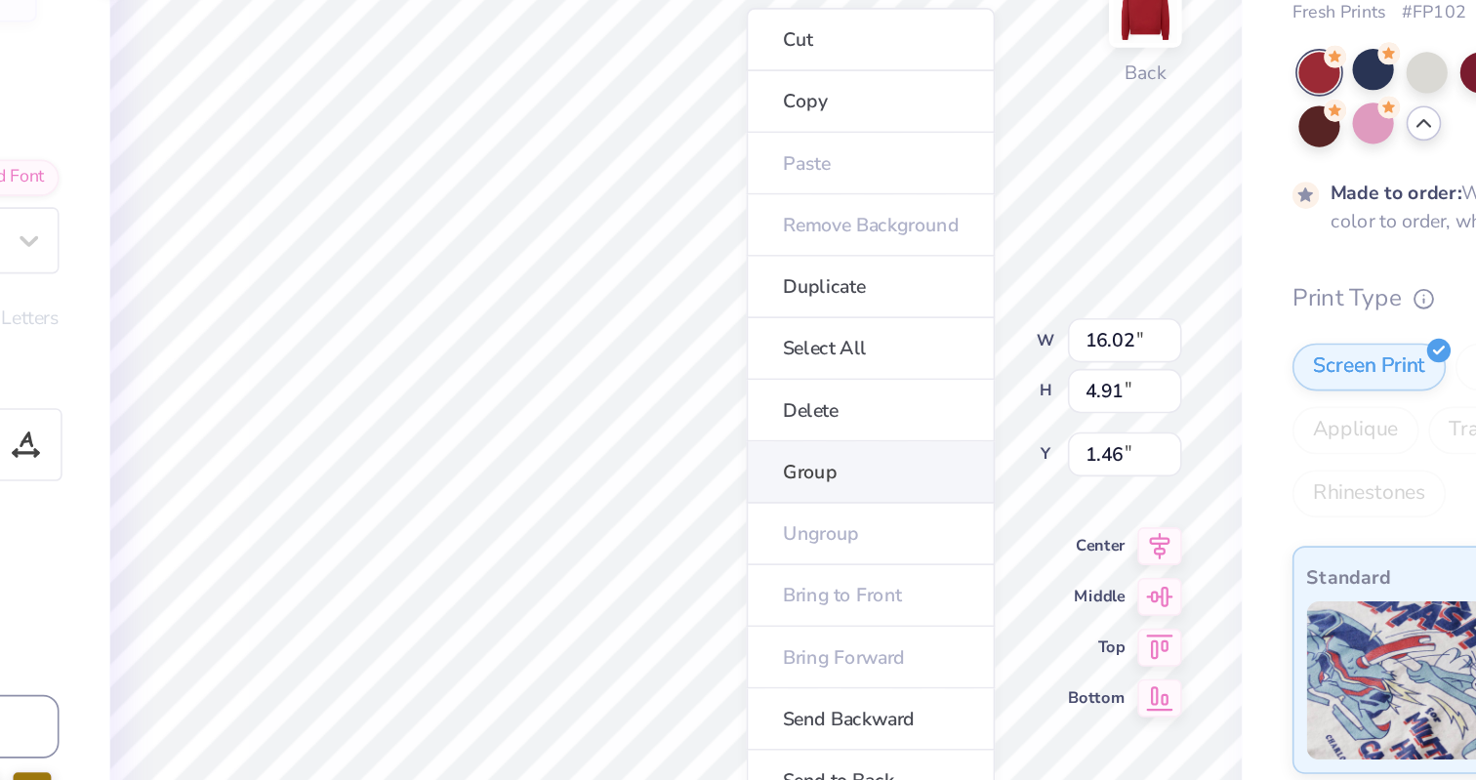
click at [853, 411] on li "Group" at bounding box center [880, 417] width 153 height 38
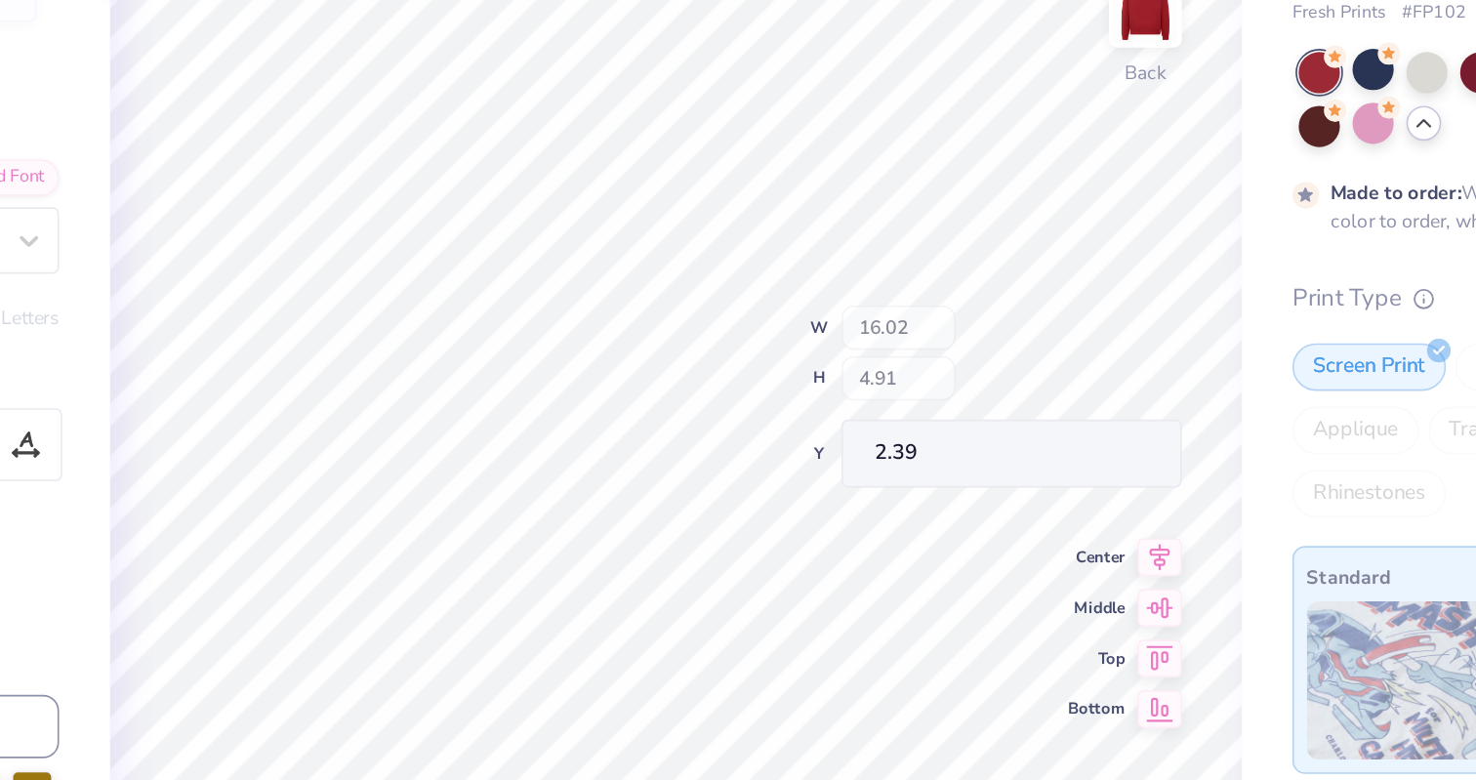
type input "2.39"
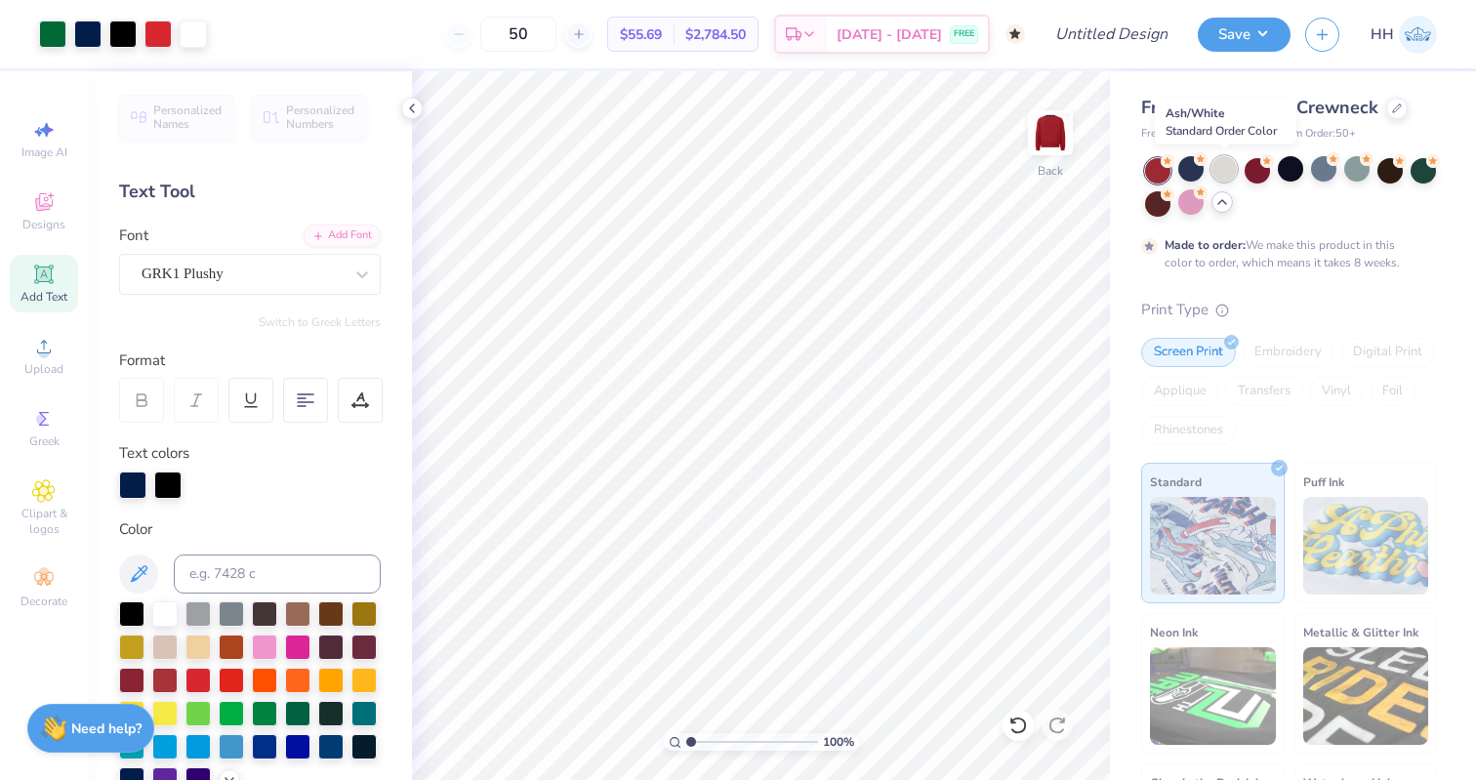
click at [1221, 169] on div at bounding box center [1223, 168] width 25 height 25
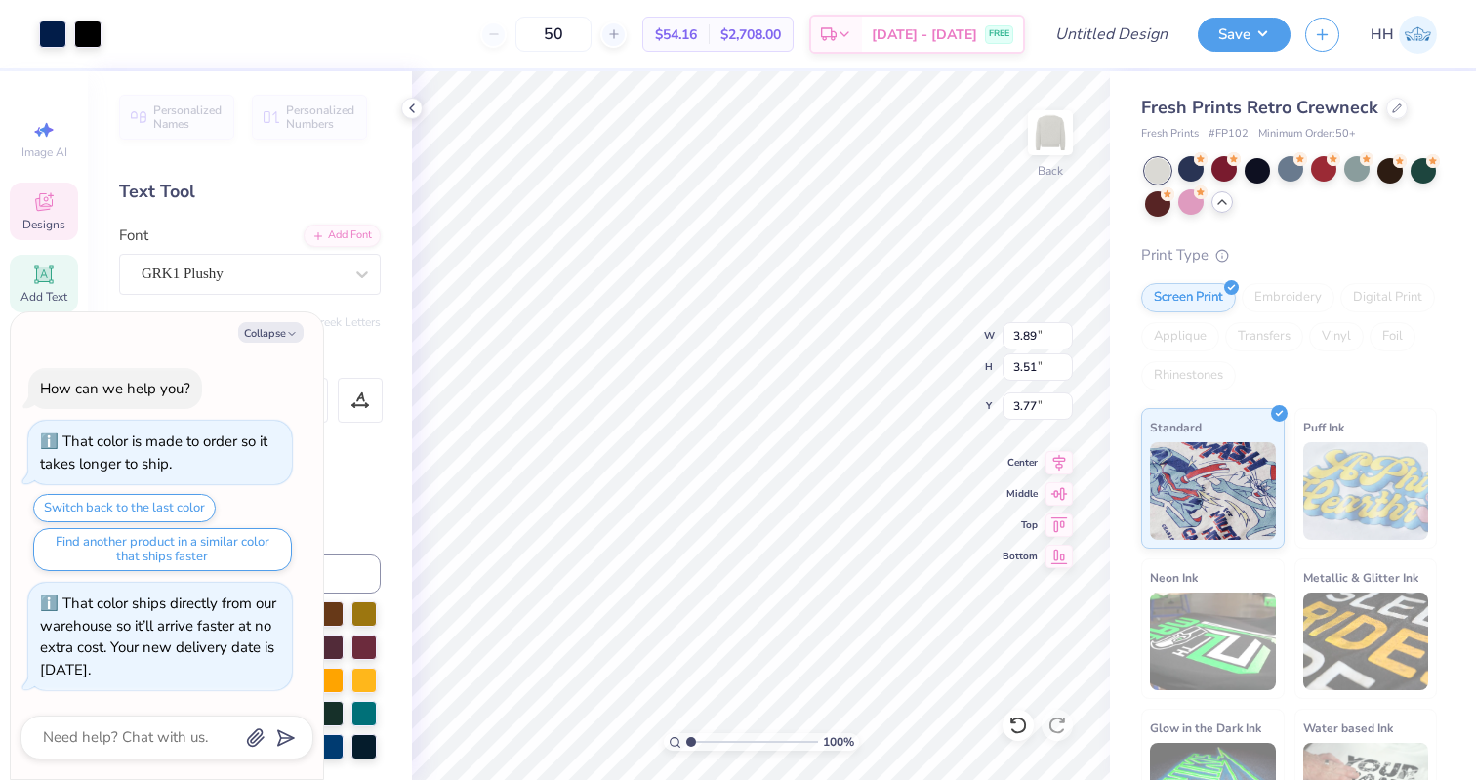
type textarea "x"
type input "3.89"
type input "3.51"
type input "3.77"
type textarea "x"
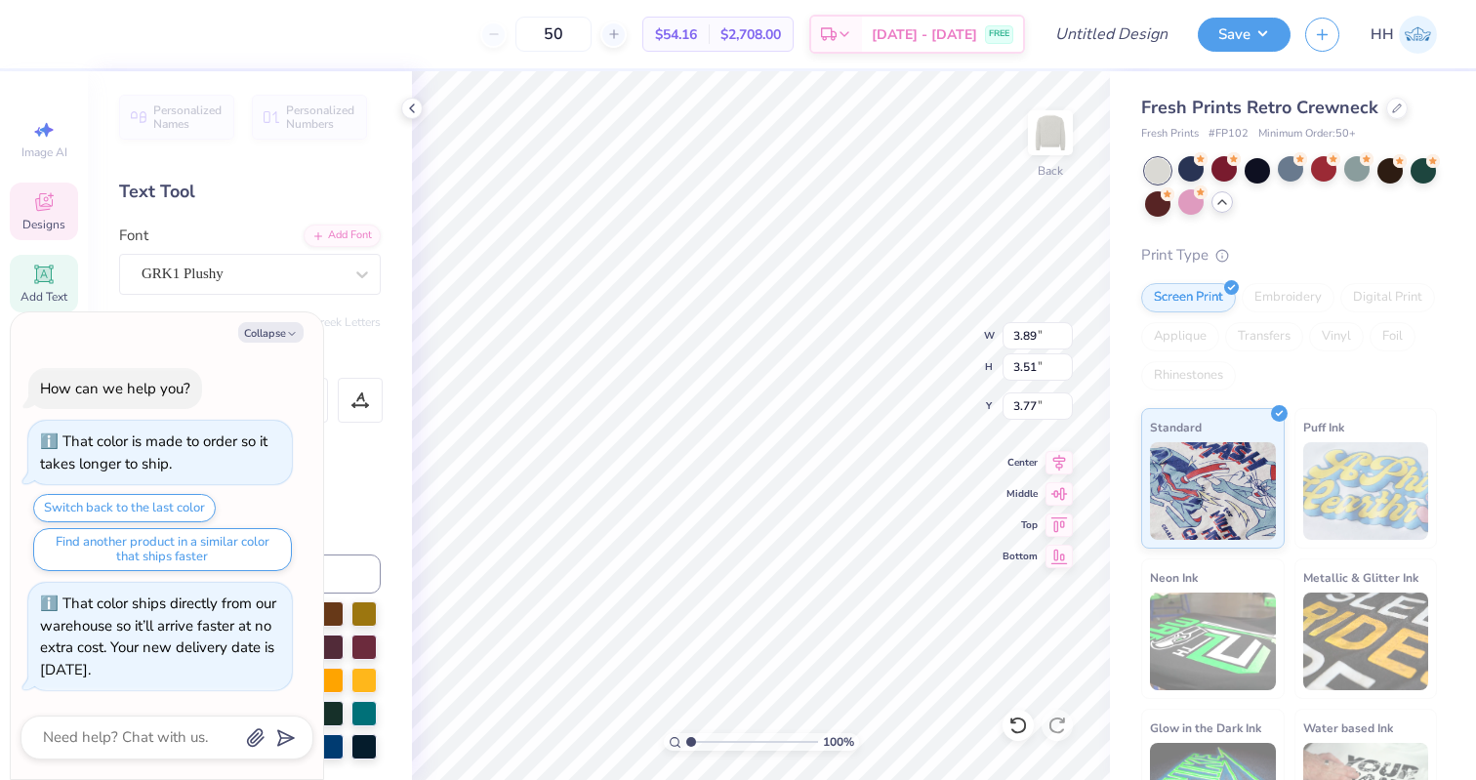
type textarea "x"
type textarea "G"
type textarea "x"
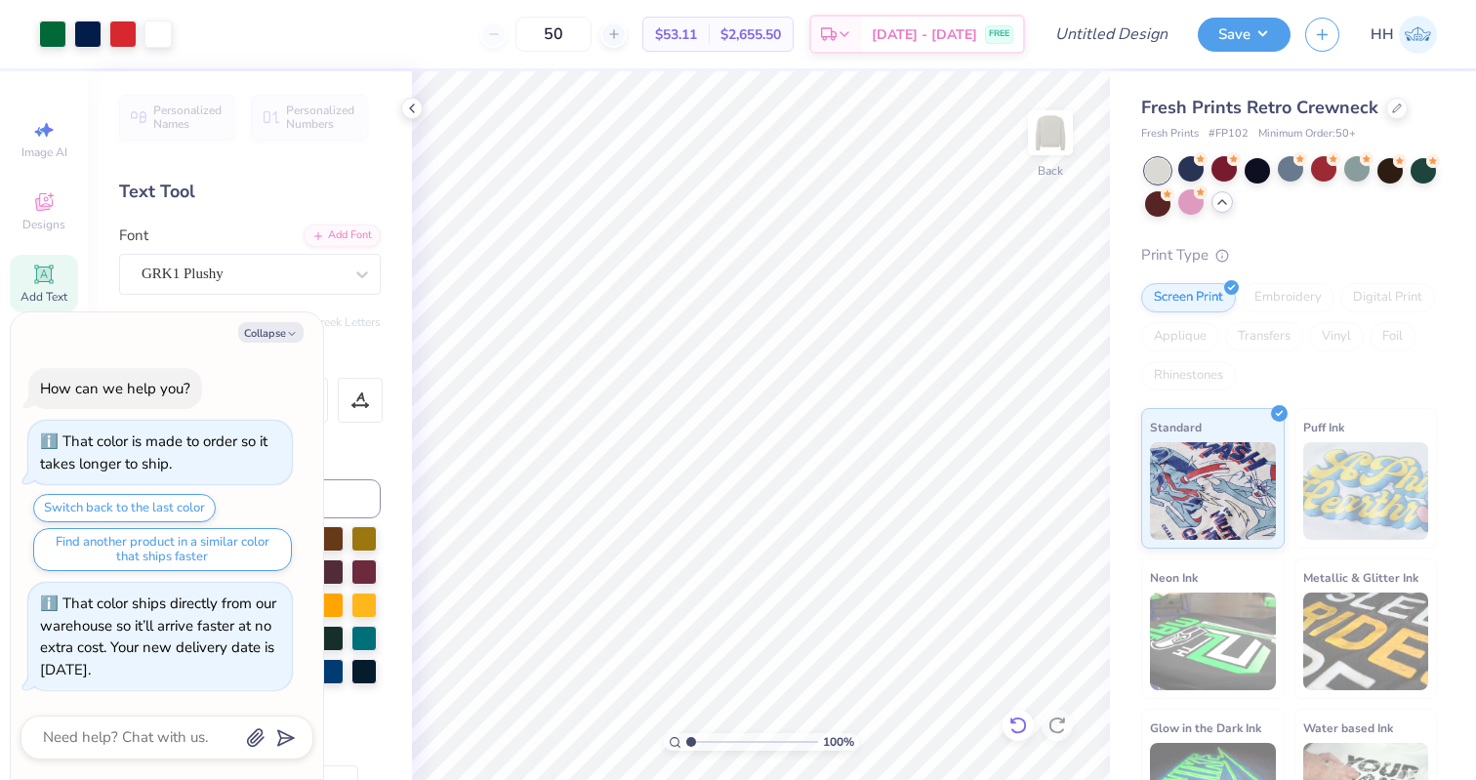
click at [1020, 732] on icon at bounding box center [1017, 725] width 17 height 18
click at [1017, 714] on div at bounding box center [1017, 724] width 31 height 31
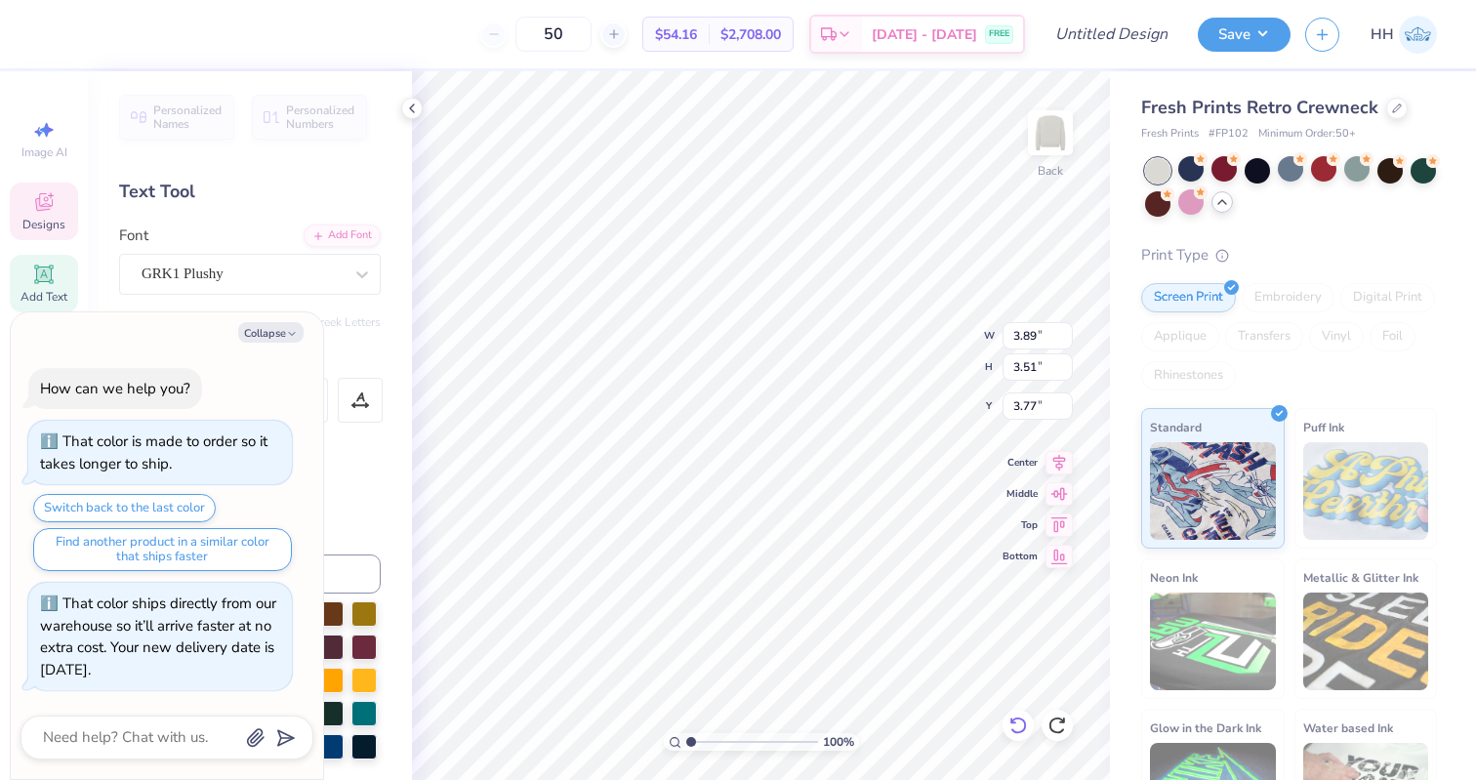
type textarea "x"
type input "4.16"
type input "3.80"
type input "2.89"
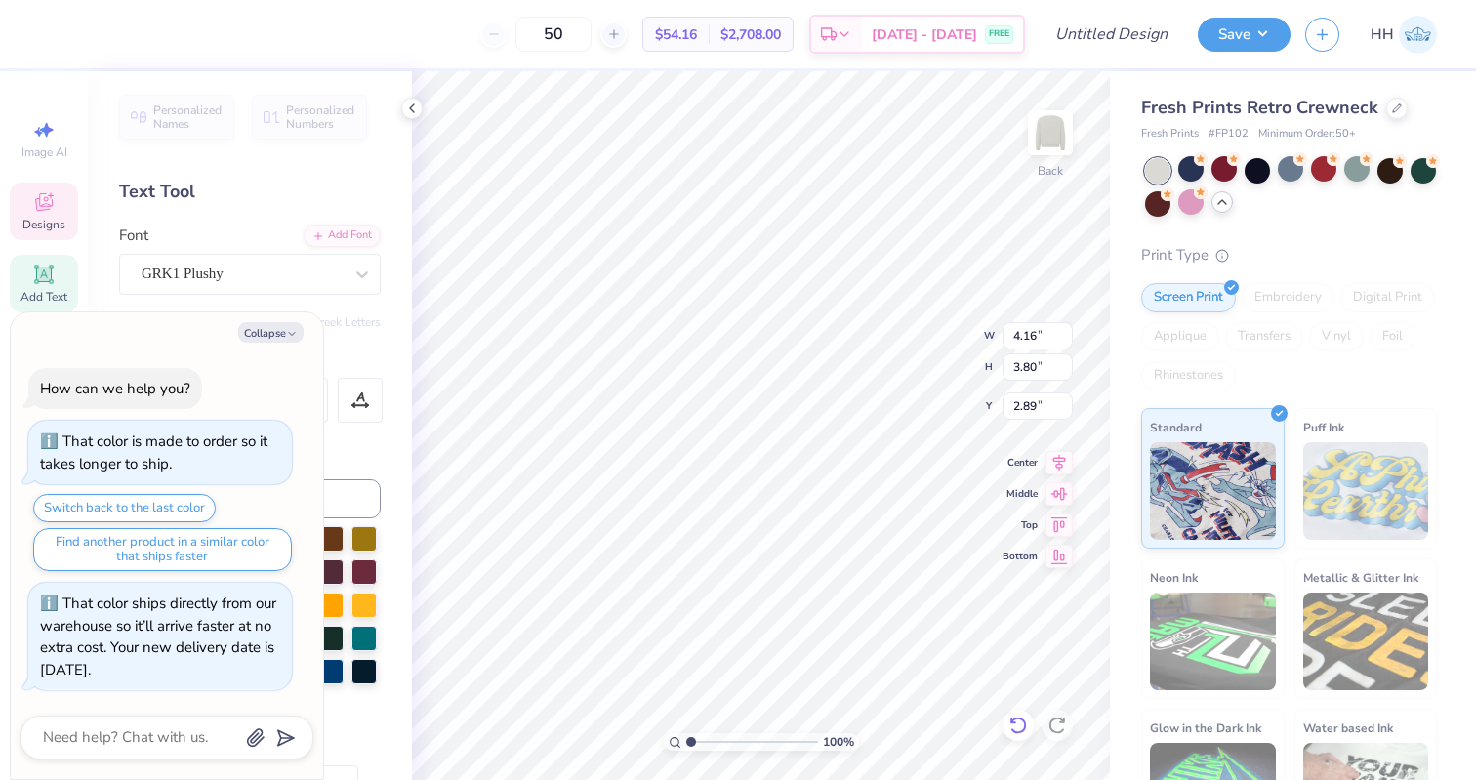
type textarea "x"
type input "3.86"
type input "3.28"
type input "3.00"
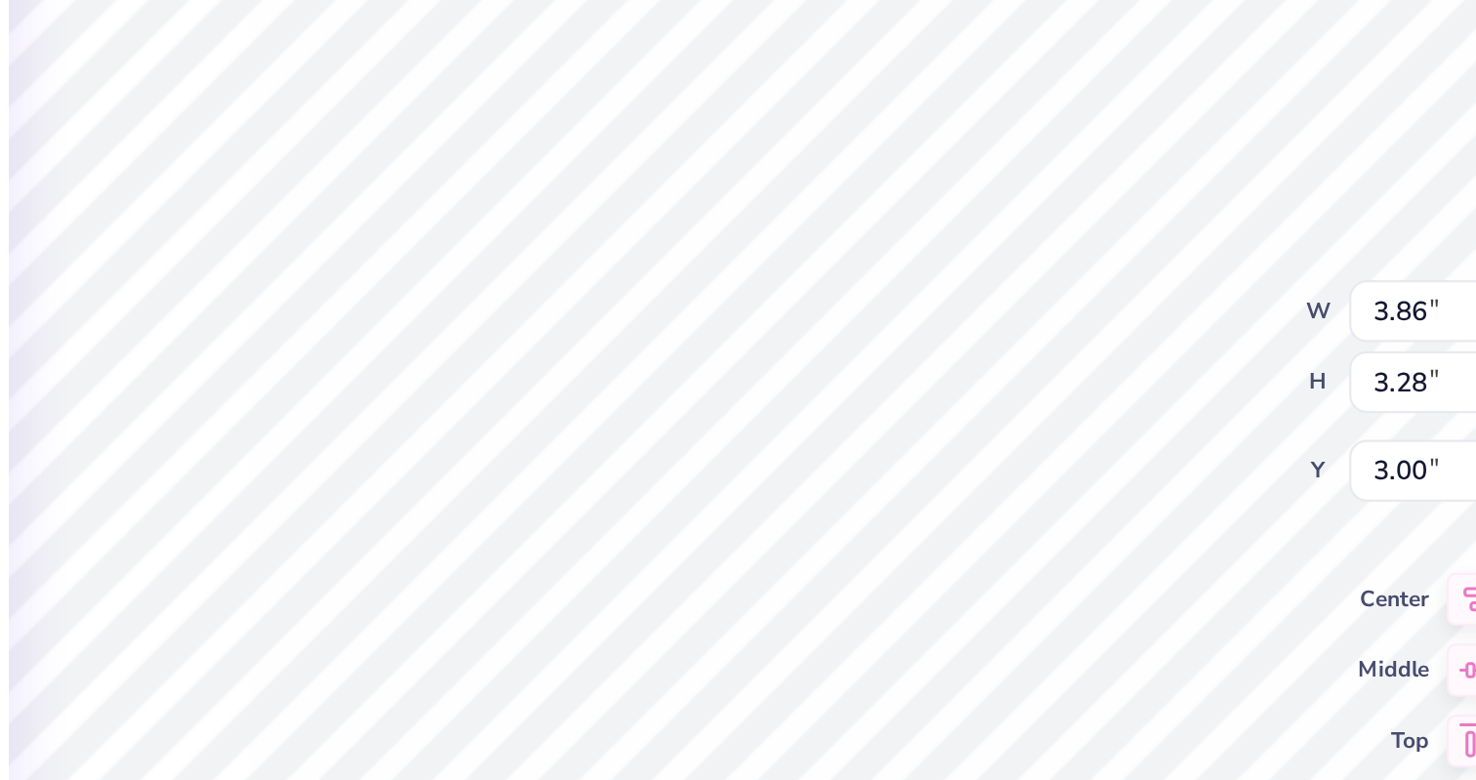
type textarea "x"
type input "16.59"
type input "4.91"
type input "2.39"
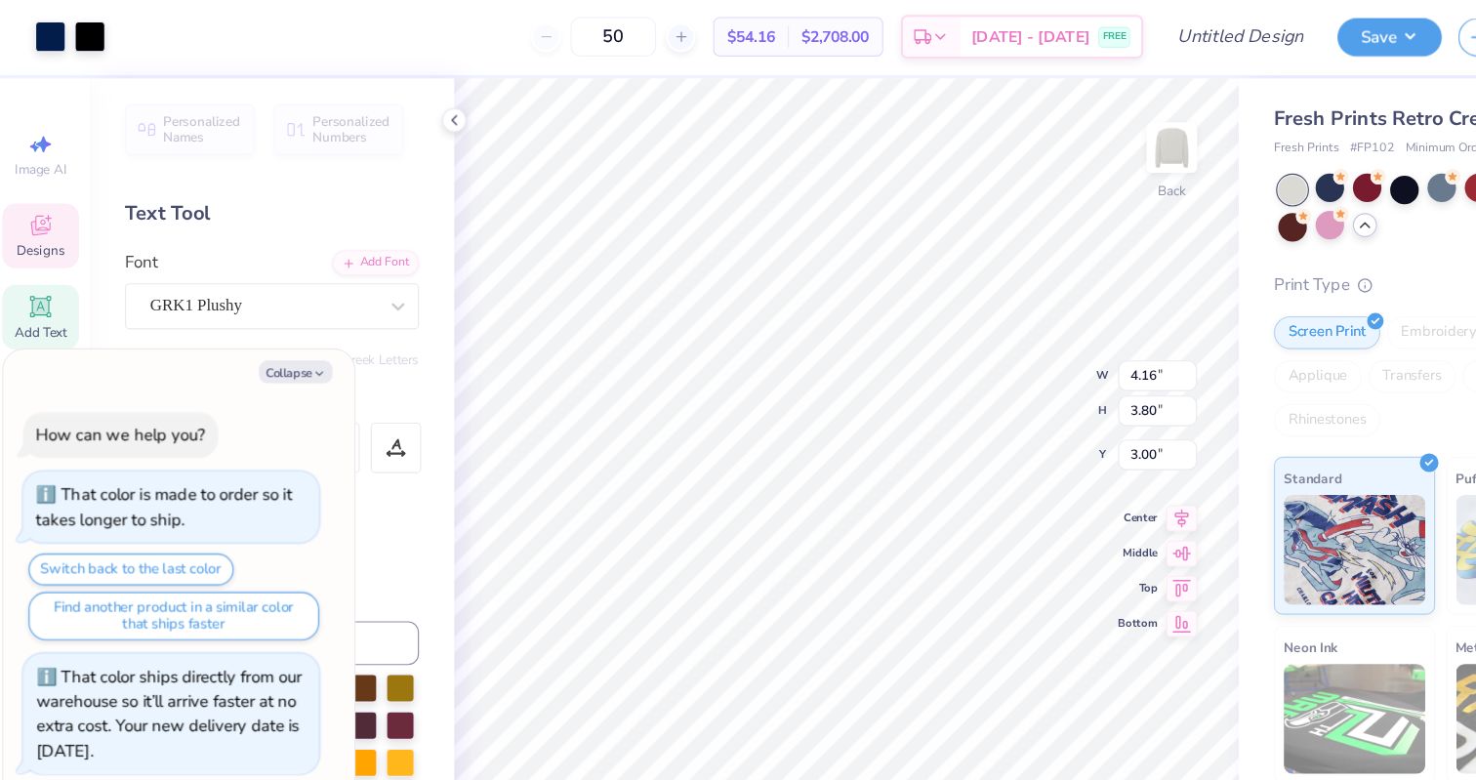
type textarea "x"
type input "3.89"
type input "3.51"
type input "3.71"
type textarea "x"
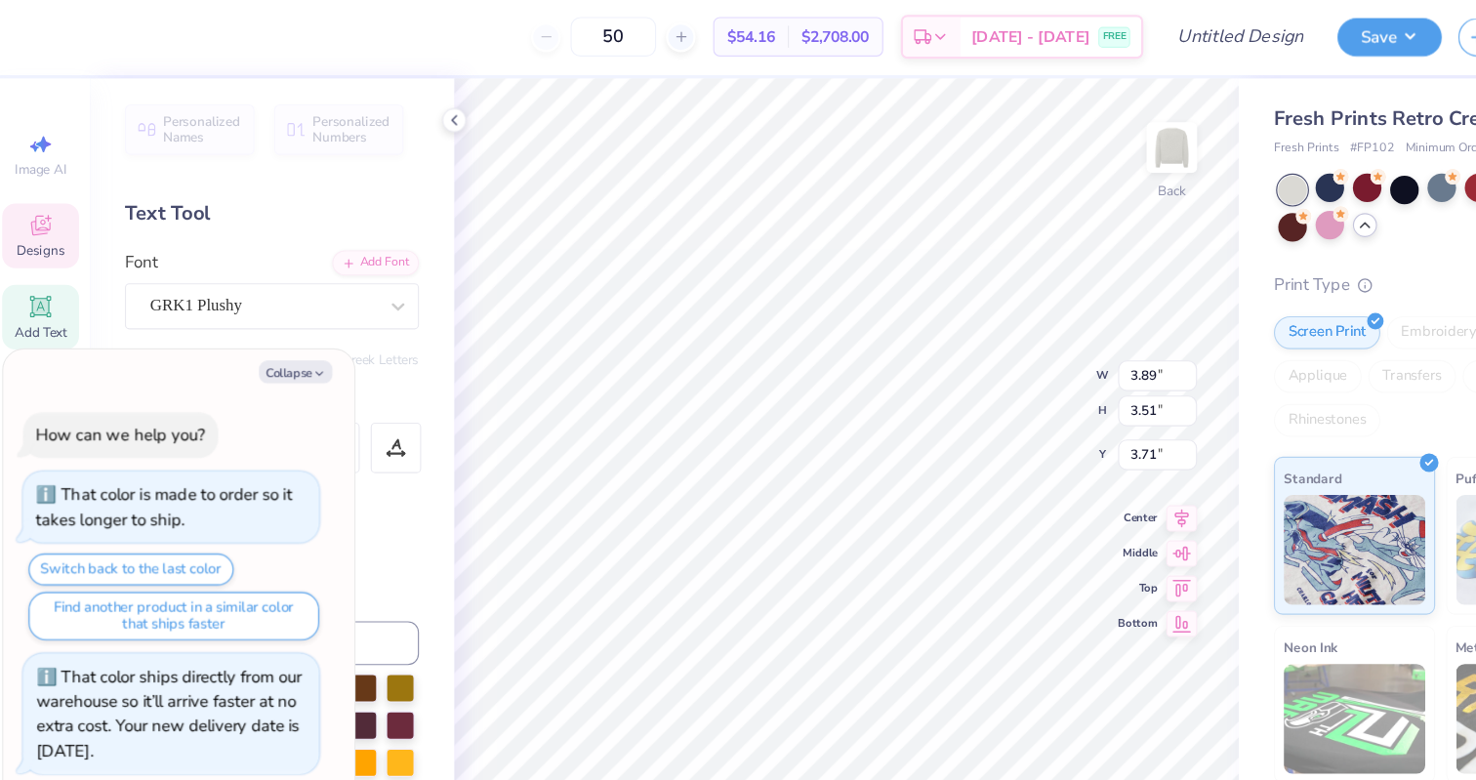
type input "4.16"
type input "3.80"
type input "3.00"
type textarea "x"
type input "3.89"
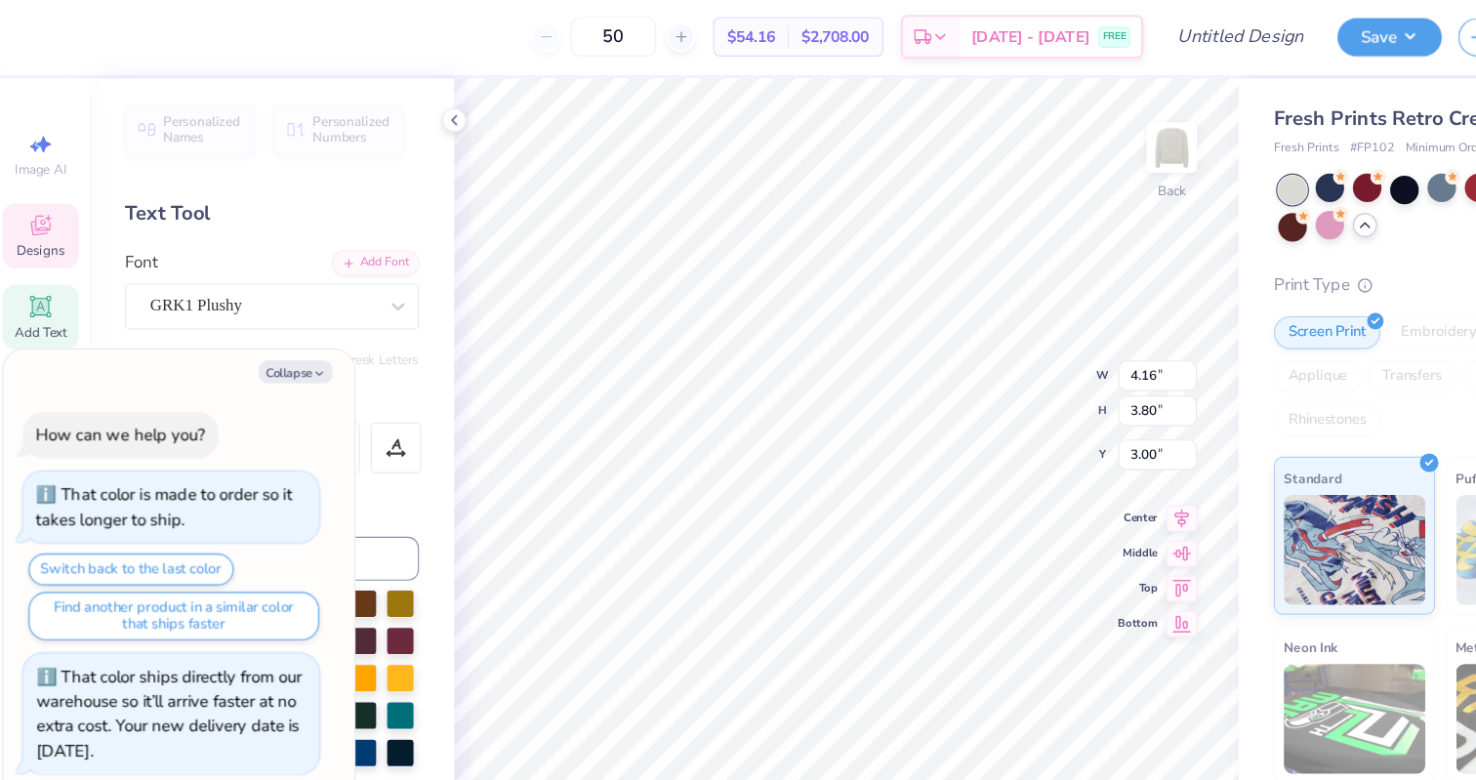
type input "3.51"
type input "3.71"
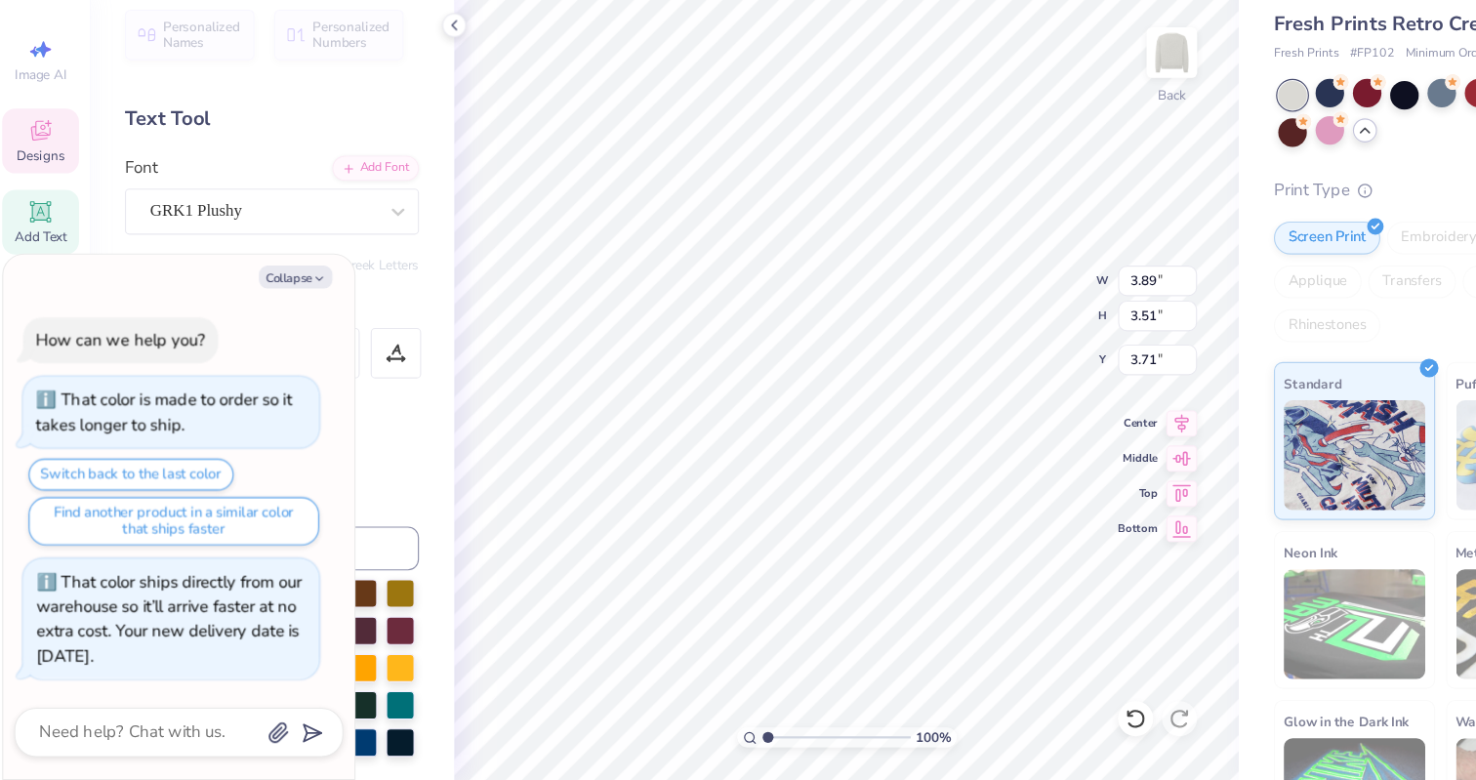
type textarea "x"
type input "3.86"
type input "3.28"
type input "3.00"
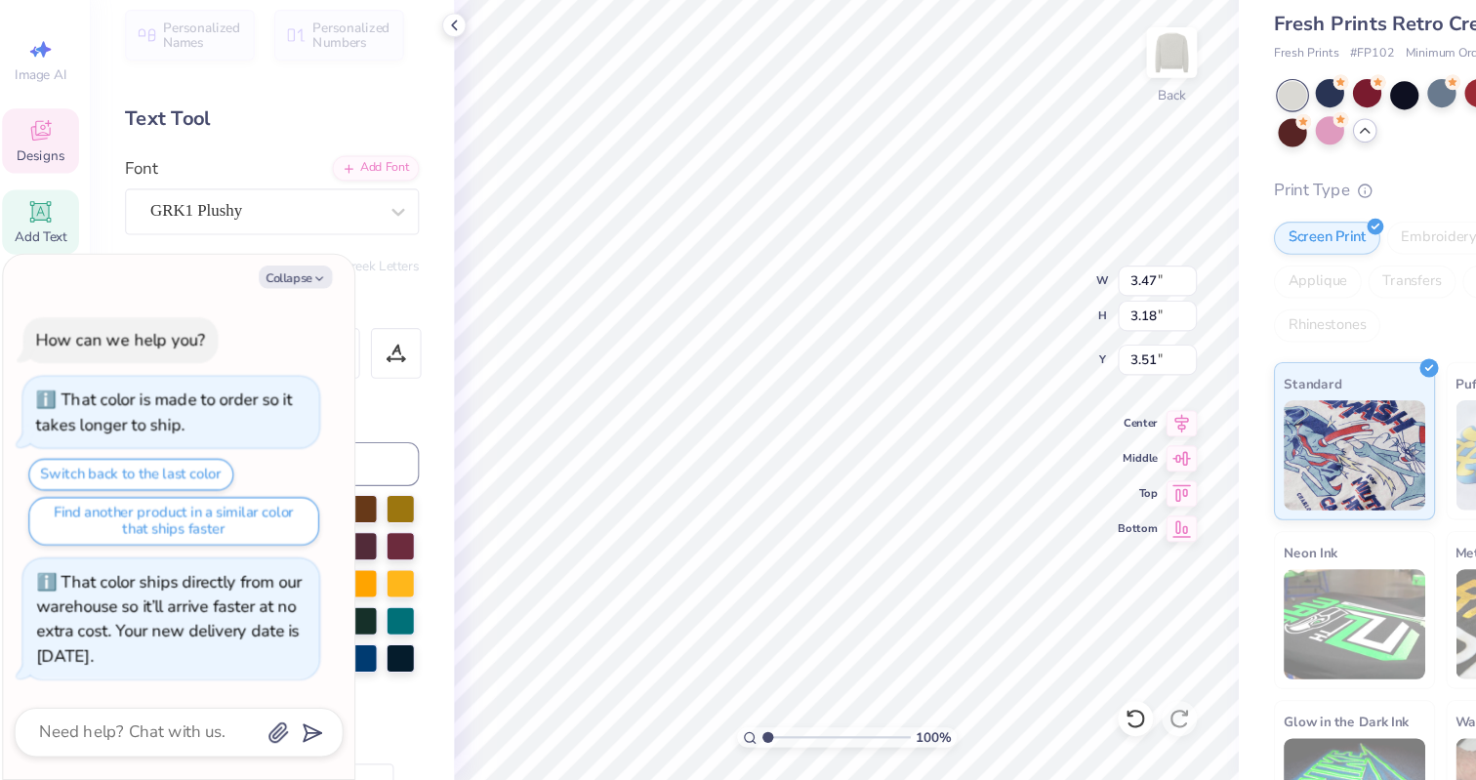
type textarea "x"
type input "3.46"
type textarea "x"
type input "3.86"
type input "3.28"
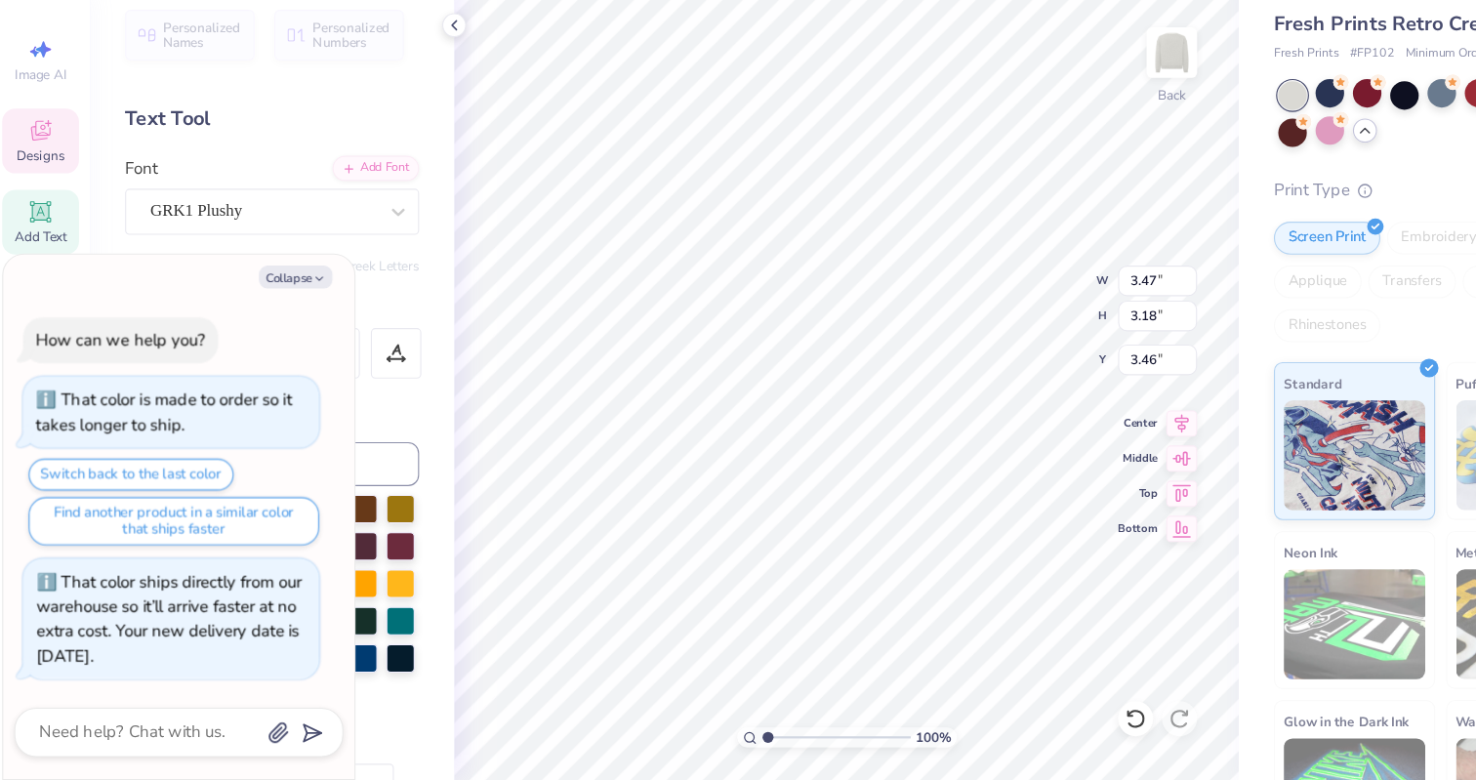
type input "3.00"
type textarea "x"
type input "3.00"
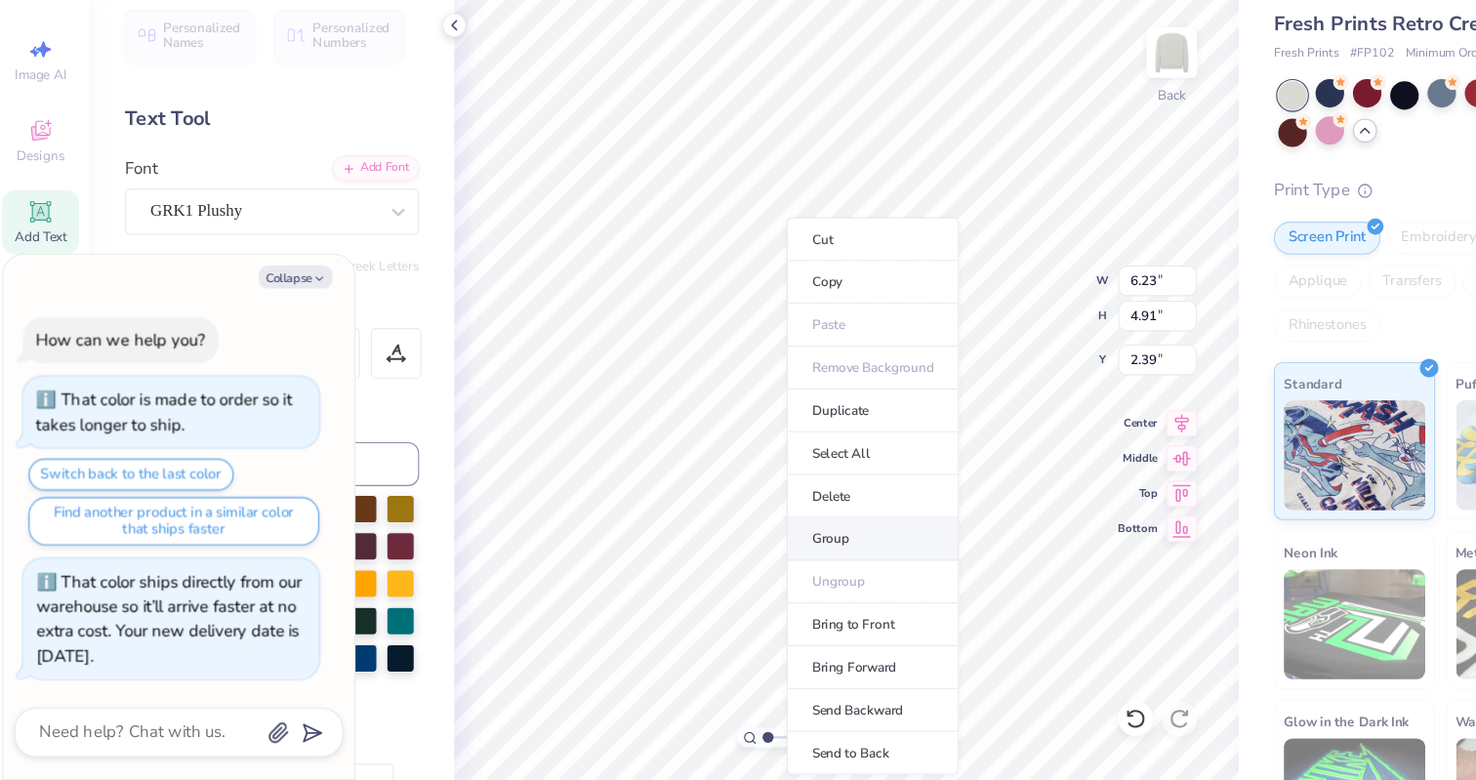
click at [773, 558] on li "Group" at bounding box center [784, 565] width 153 height 38
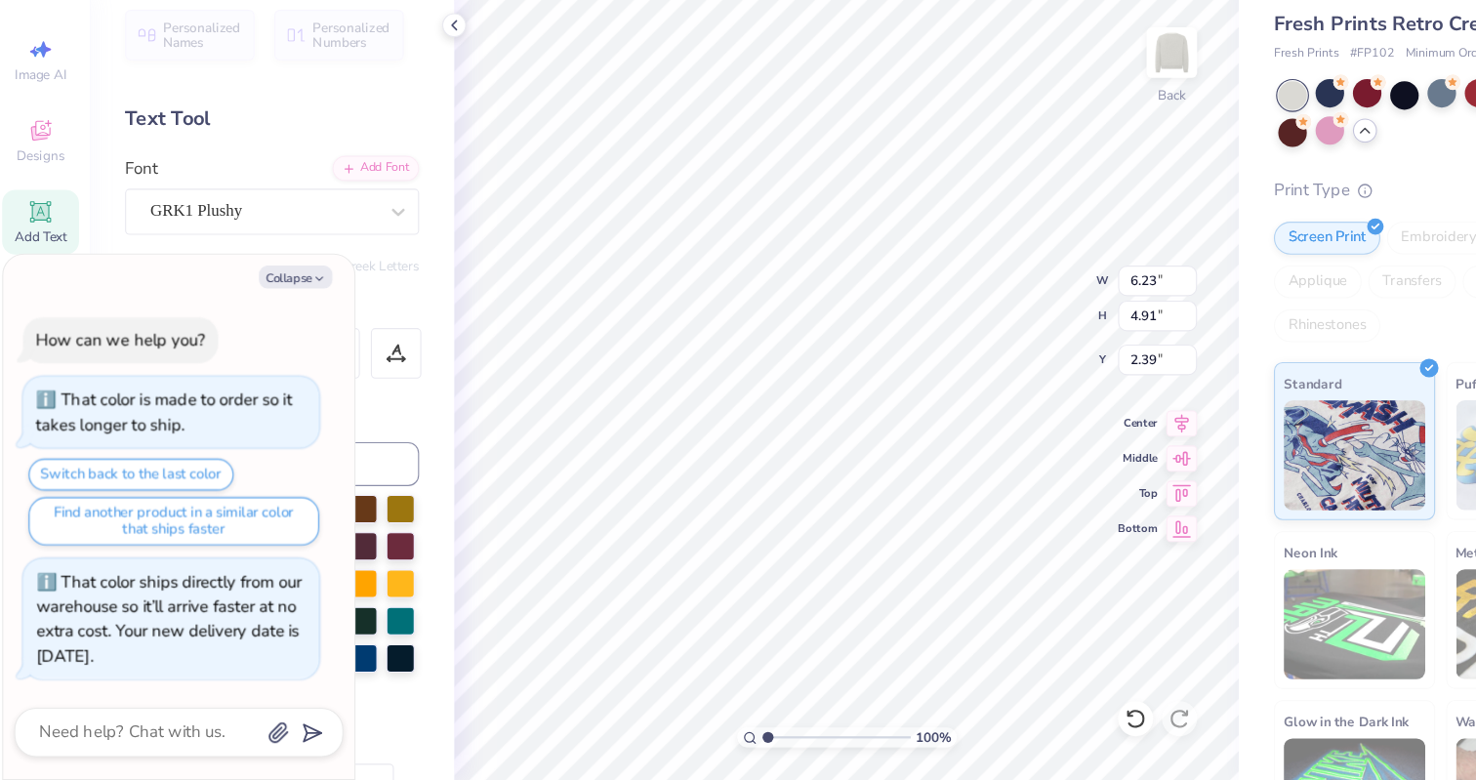
type textarea "x"
type input "2.64"
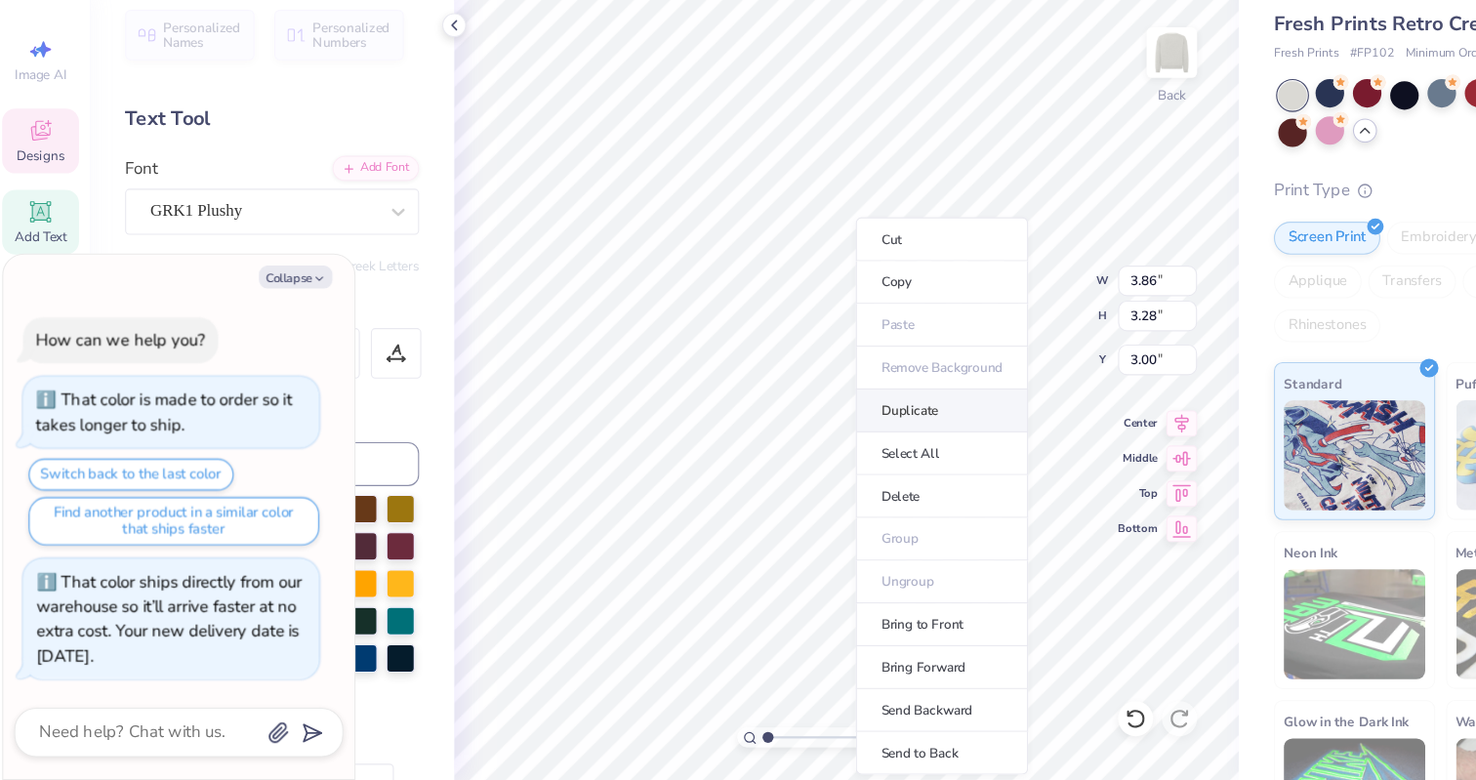
click at [831, 437] on li "Duplicate" at bounding box center [845, 451] width 153 height 38
type textarea "x"
type input "4.00"
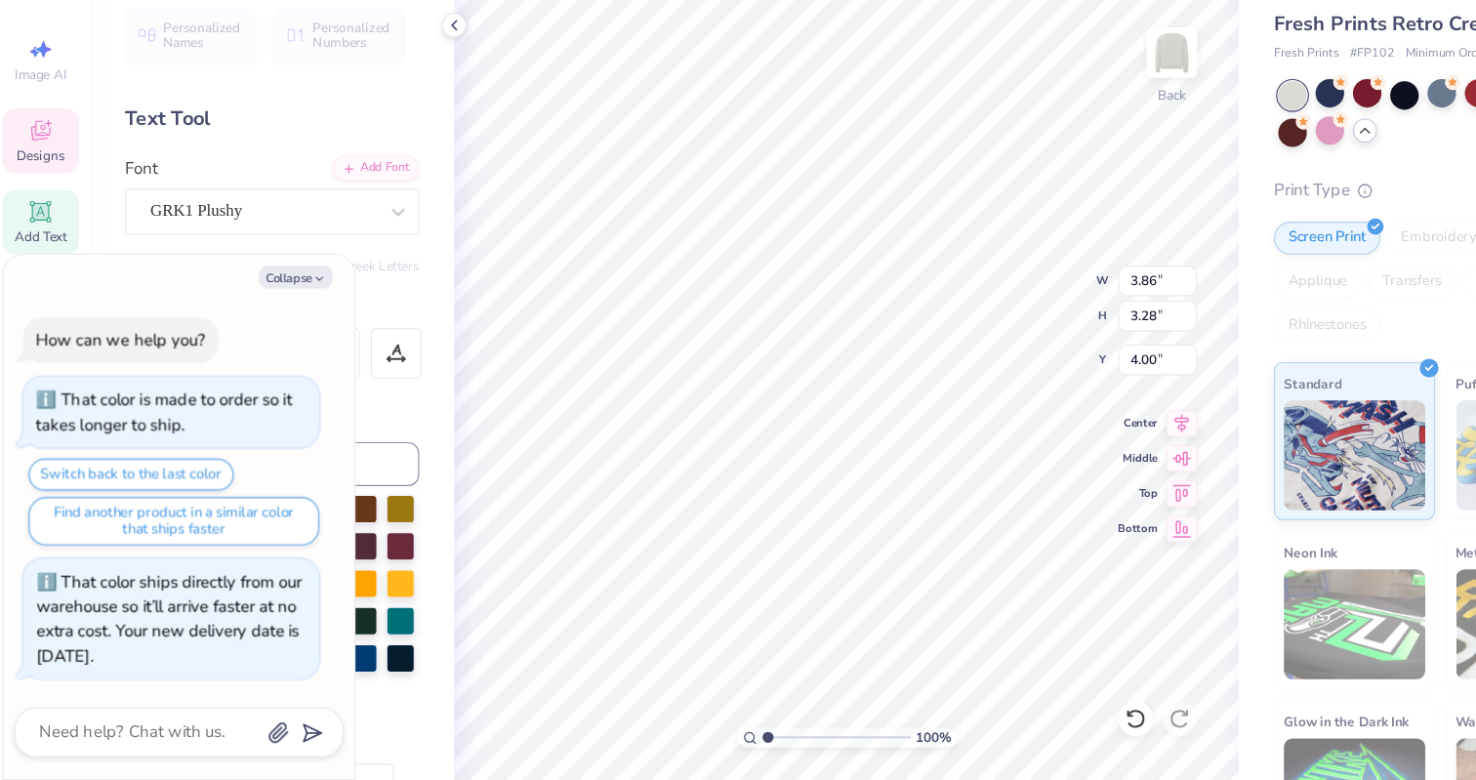
type textarea "x"
type input "3.45"
type textarea "x"
type input "4.12"
type input "3.75"
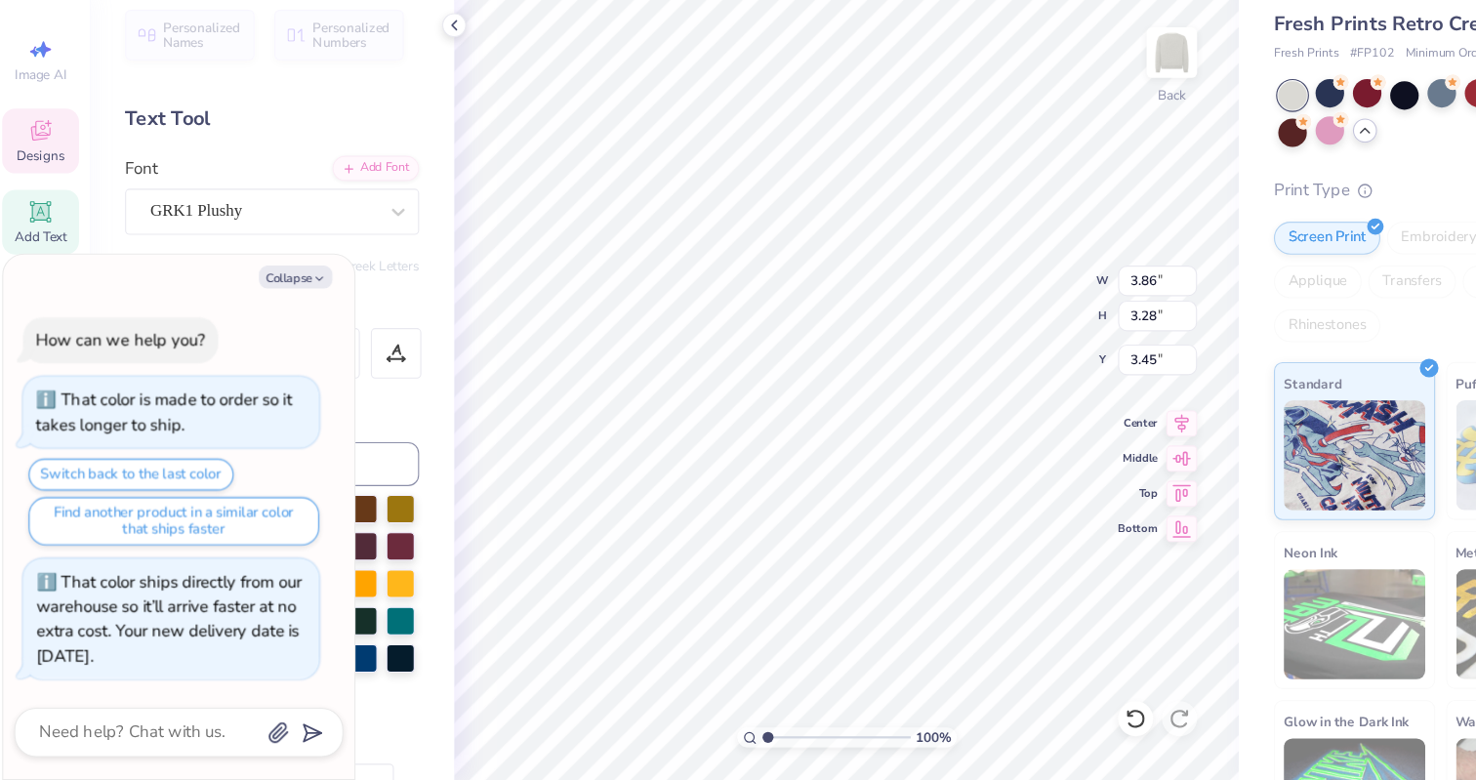
type input "3.21"
type textarea "x"
type input "3.00"
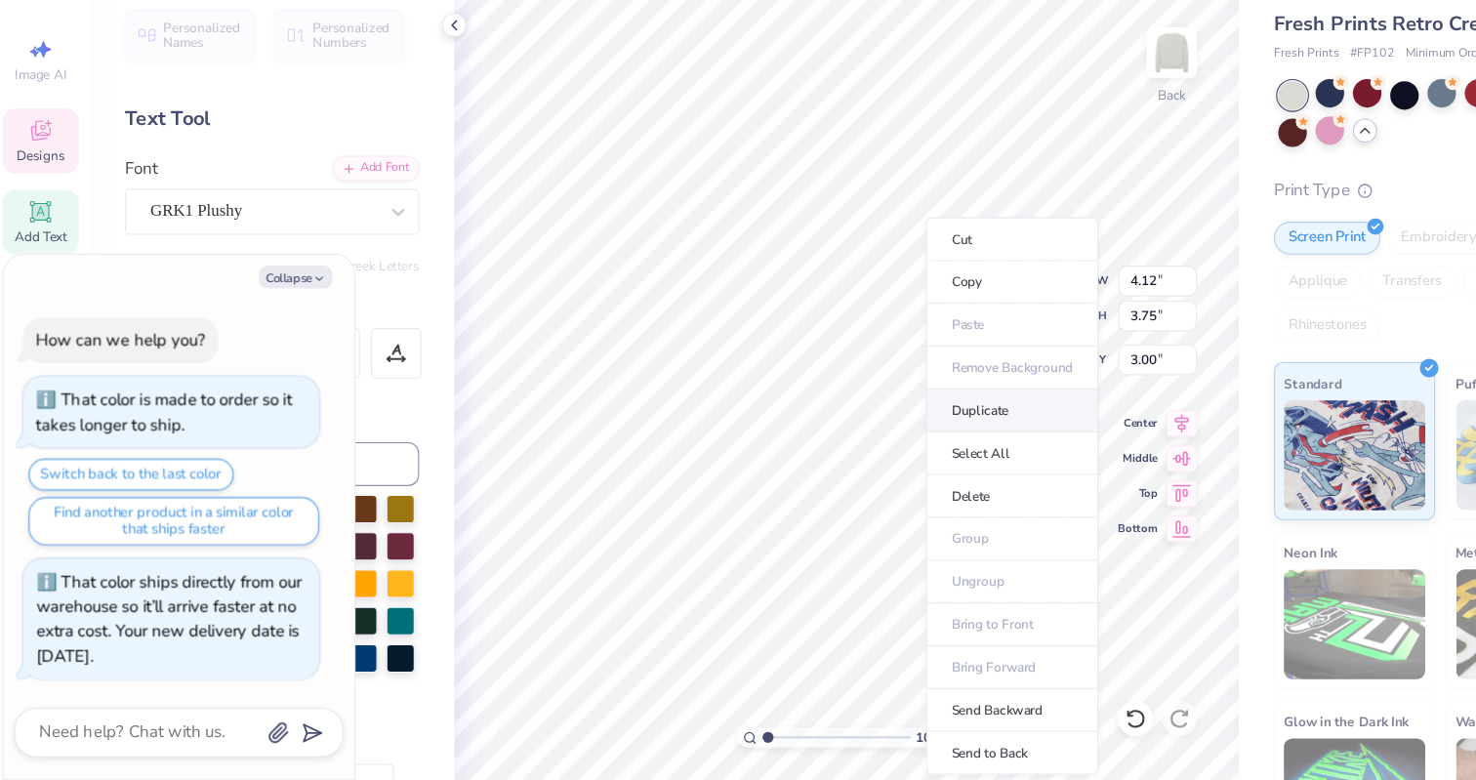
click at [890, 446] on li "Duplicate" at bounding box center [907, 451] width 153 height 38
type textarea "x"
type input "4.00"
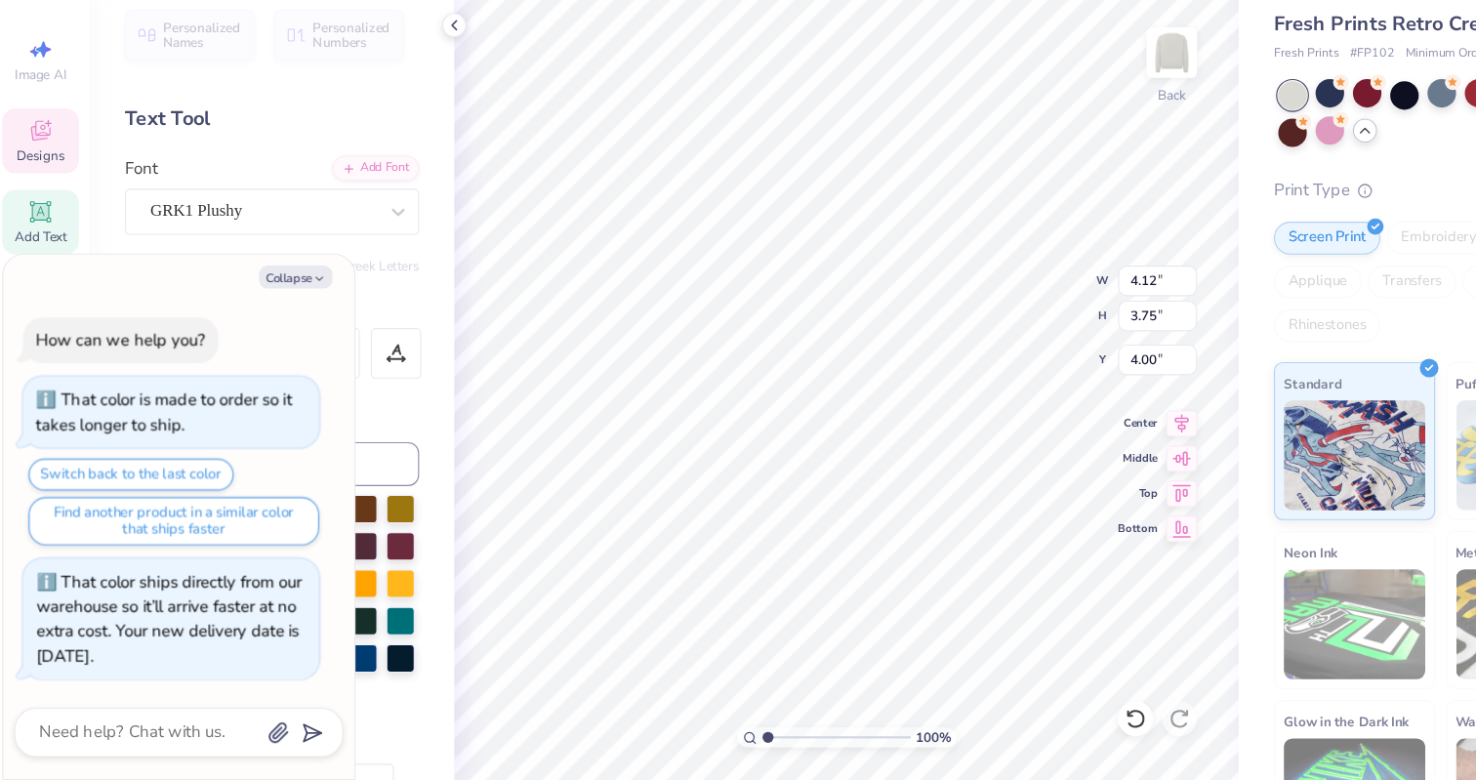
click at [893, 363] on div "100 % Back W 4.12 4.12 " H 3.75 3.75 " Y 4.00 4.00 " Center Middle Top Bottom" at bounding box center [761, 425] width 698 height 708
type textarea "x"
type input "7.54"
type textarea "x"
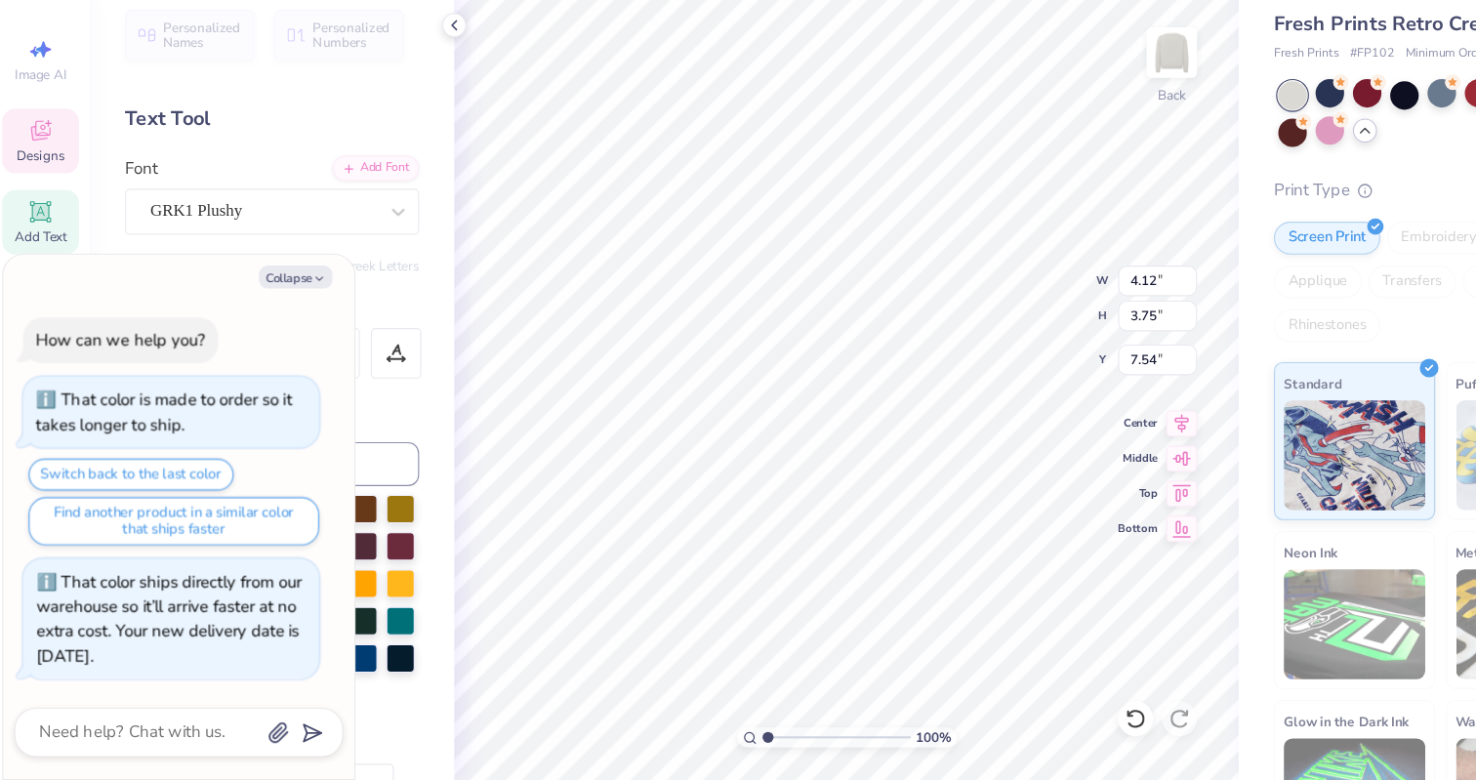
type textarea "g"
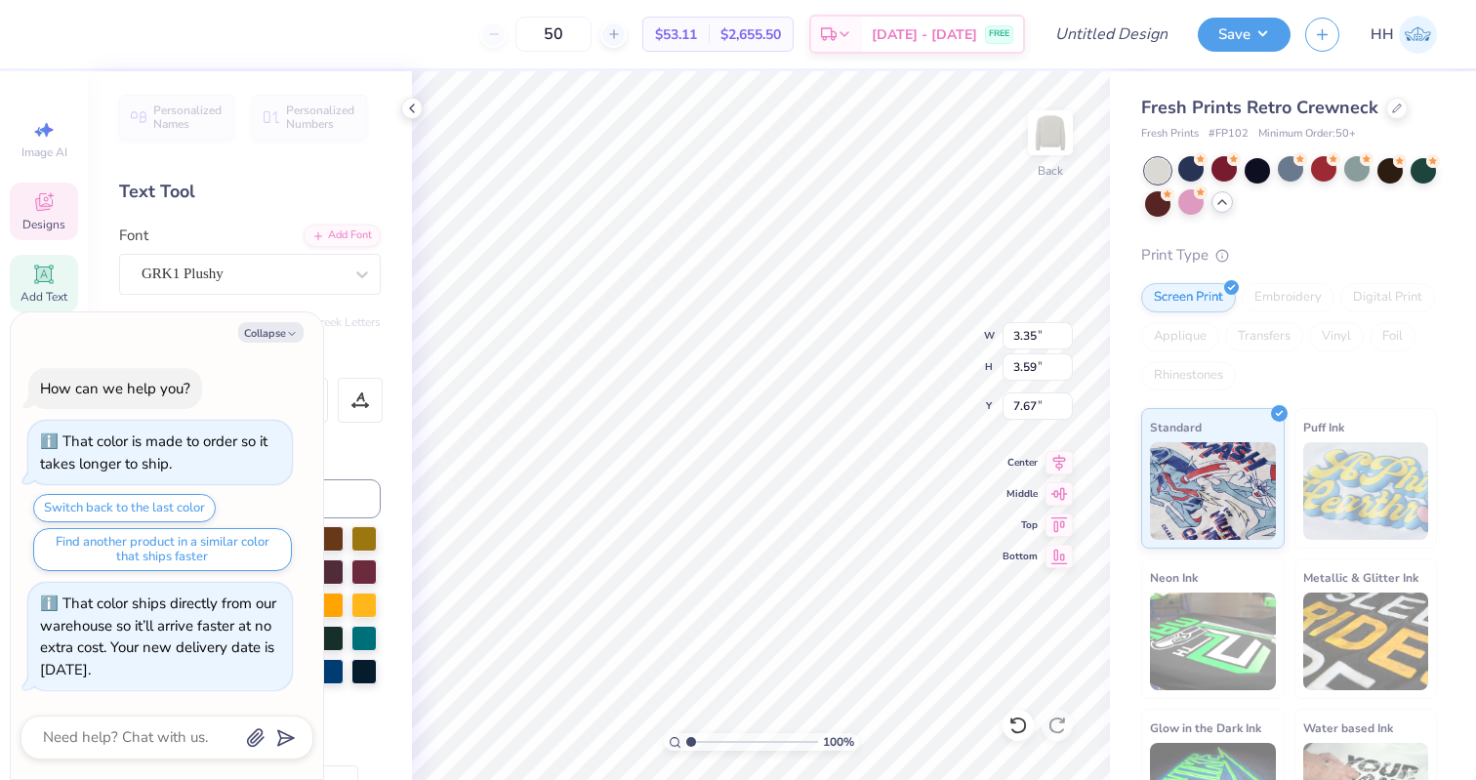
type textarea "x"
click at [1294, 165] on div at bounding box center [1323, 168] width 25 height 25
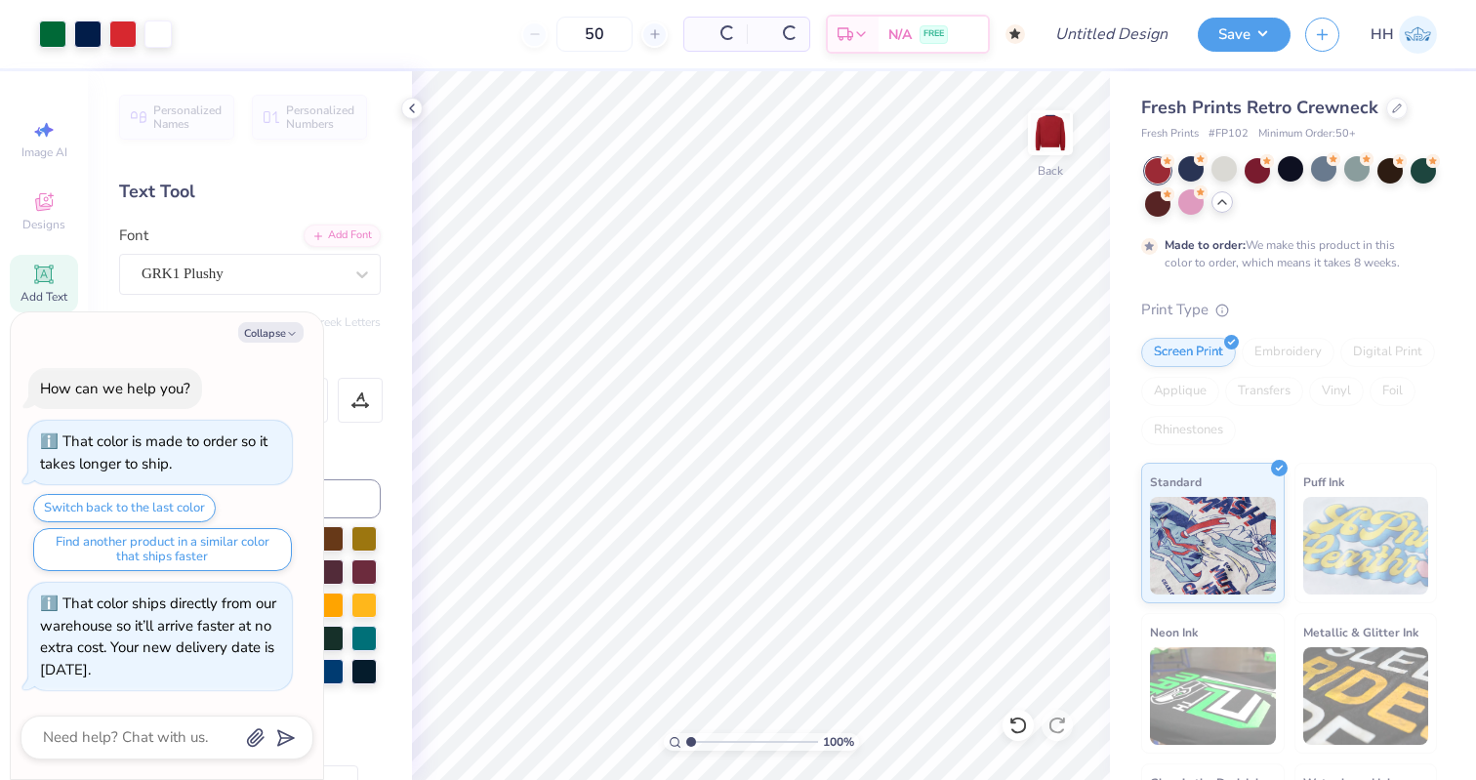
scroll to position [65, 0]
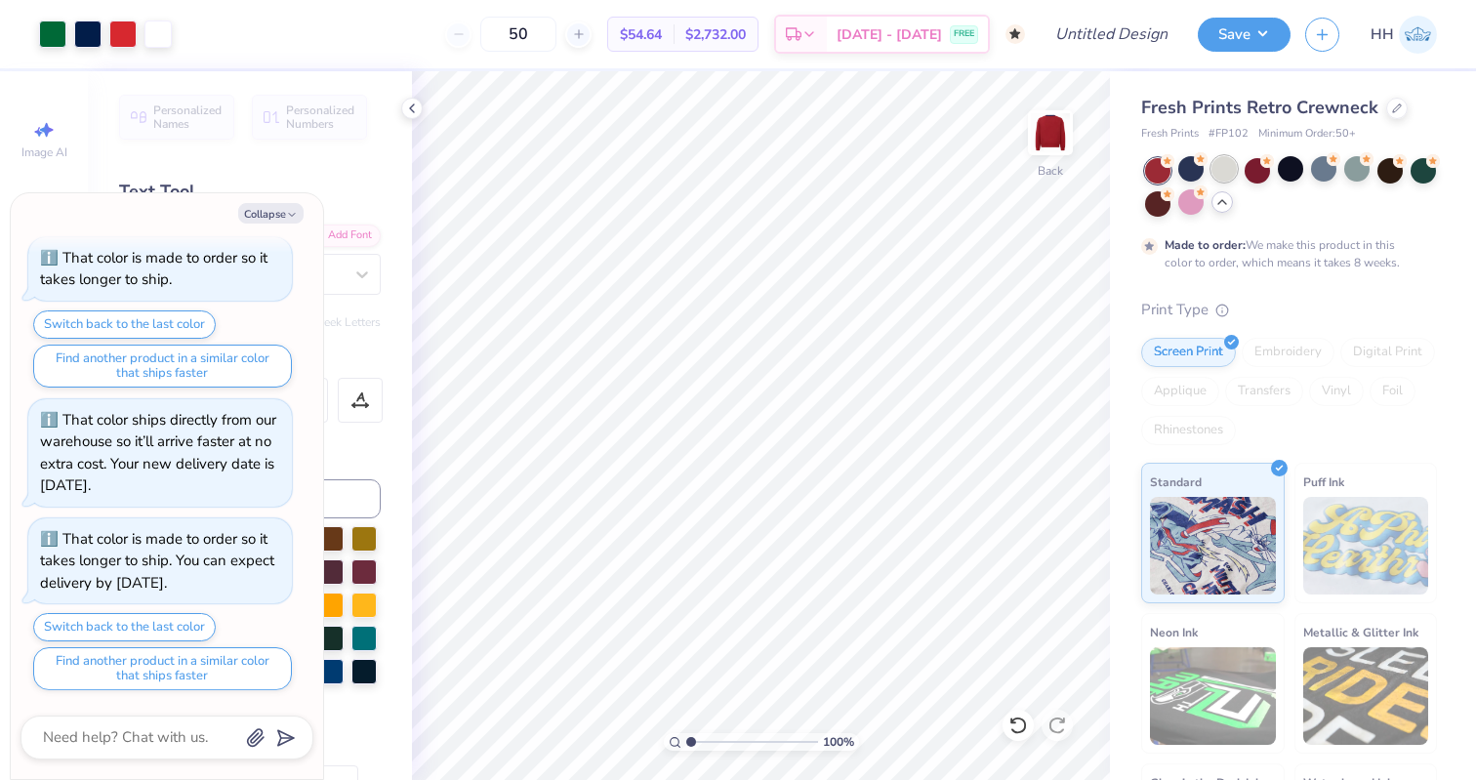
click at [1219, 173] on div at bounding box center [1223, 168] width 25 height 25
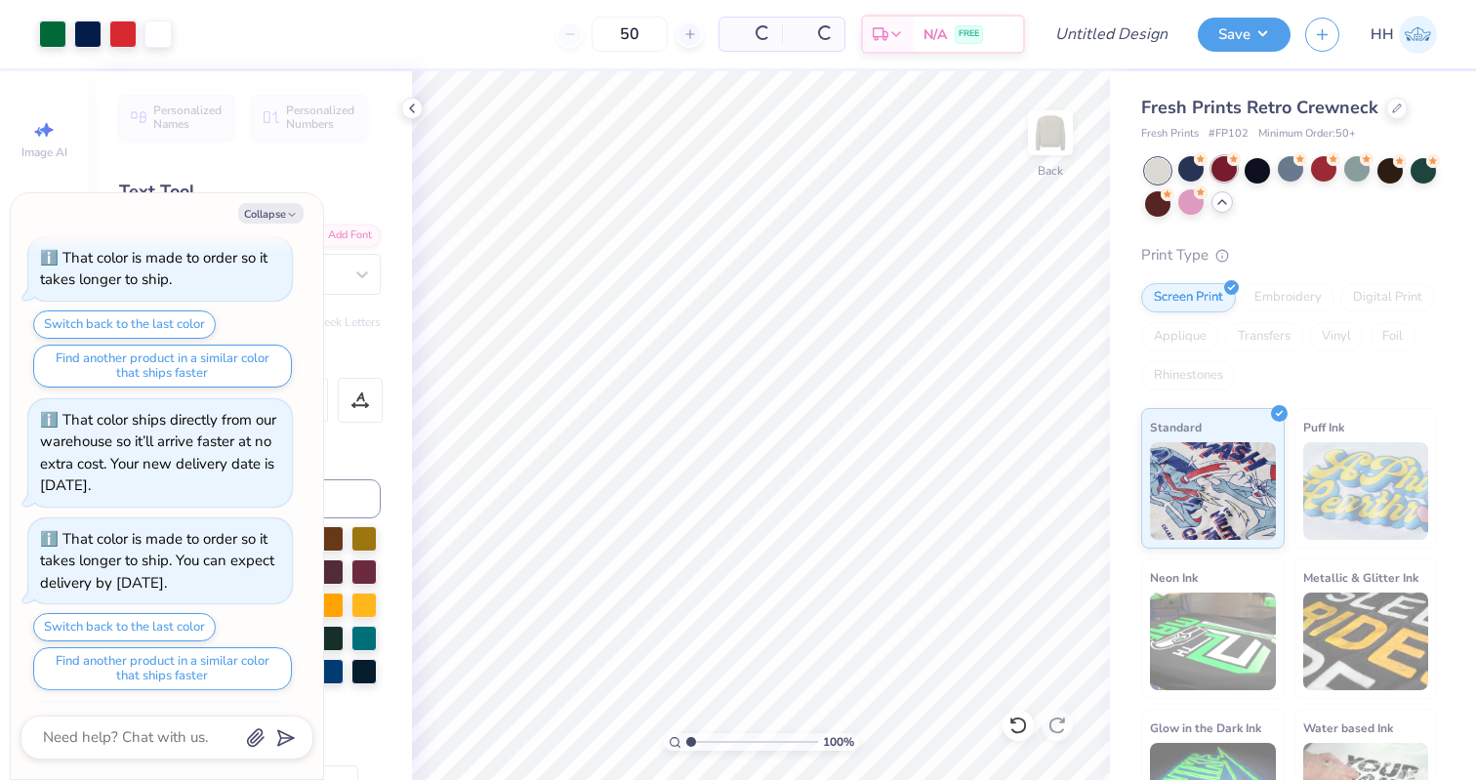
scroll to position [184, 0]
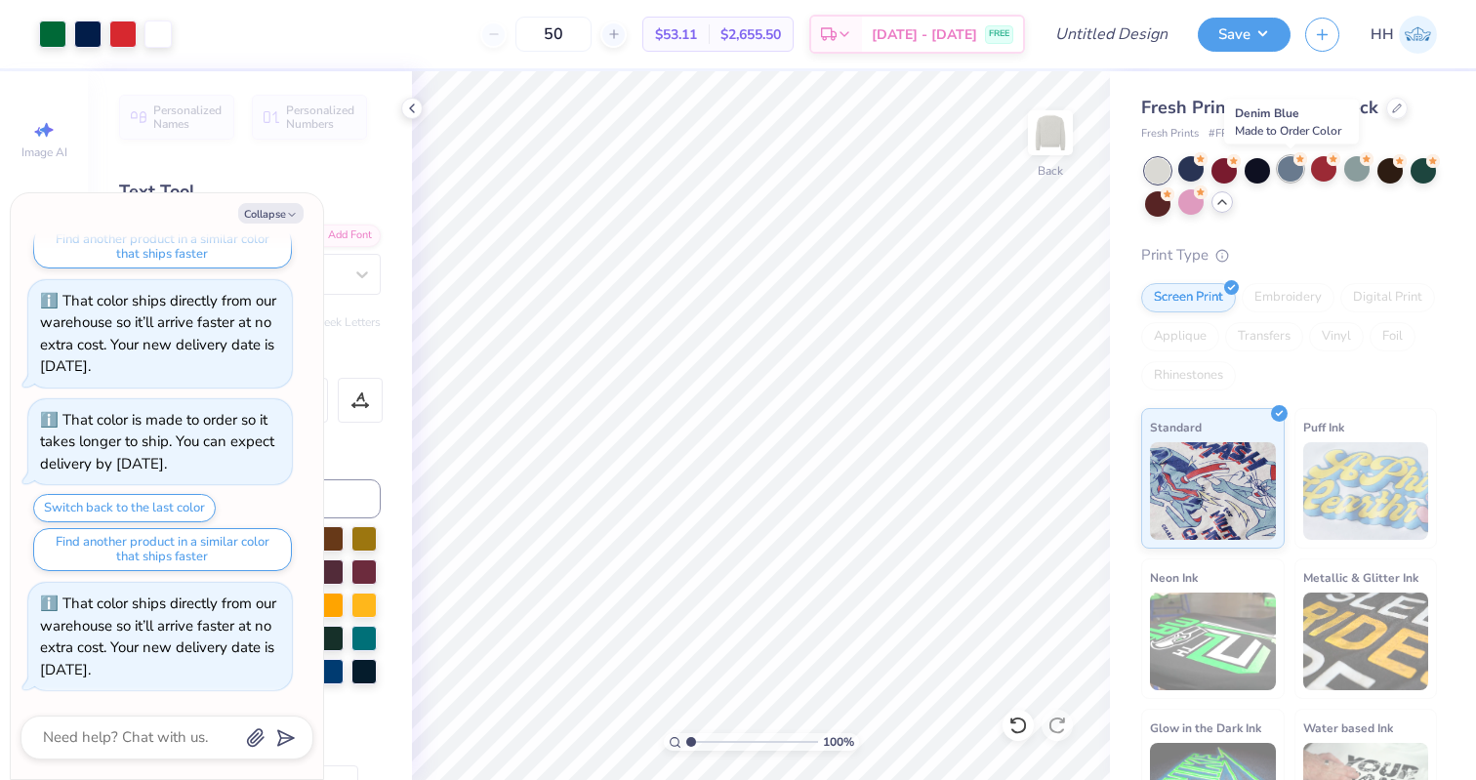
click at [1280, 164] on div at bounding box center [1289, 168] width 25 height 25
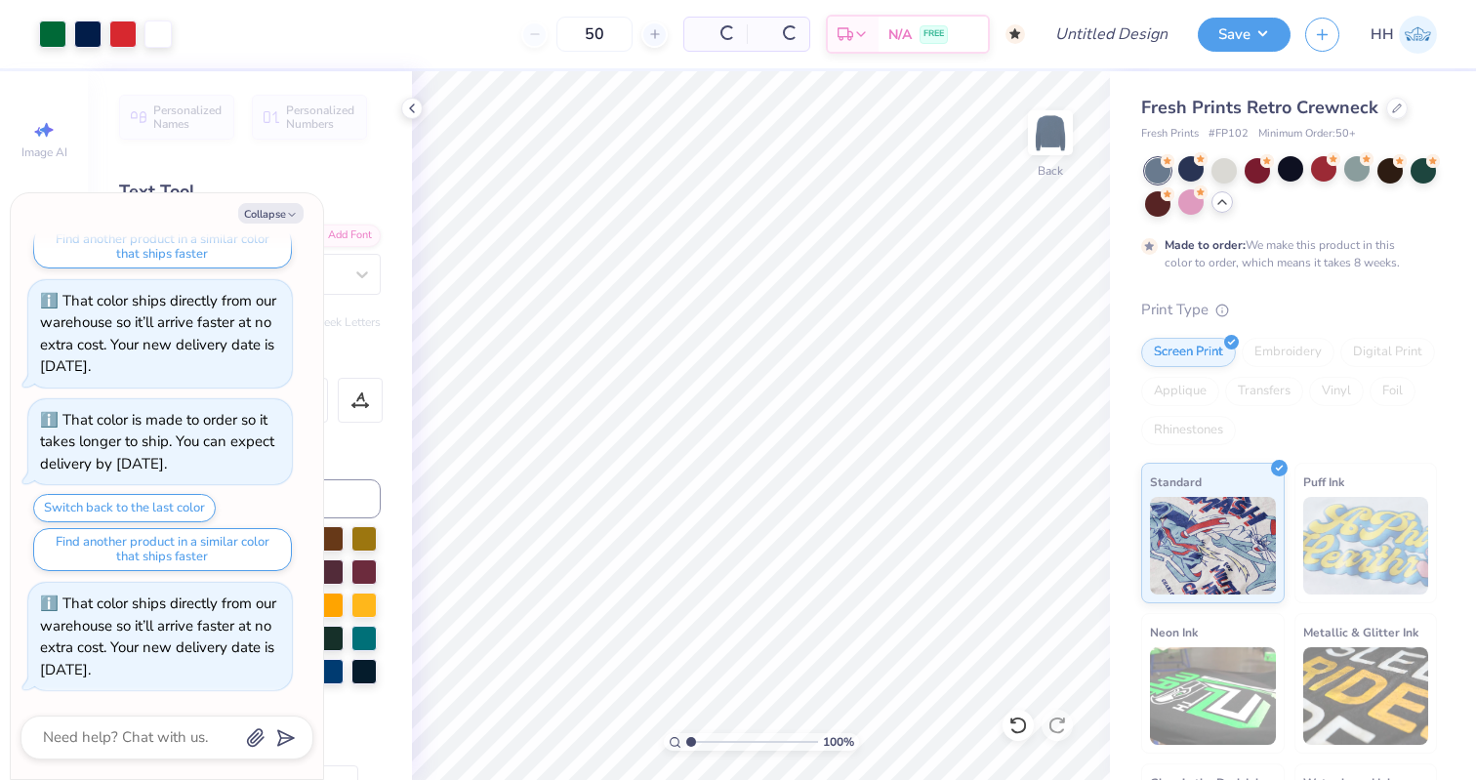
scroll to position [368, 0]
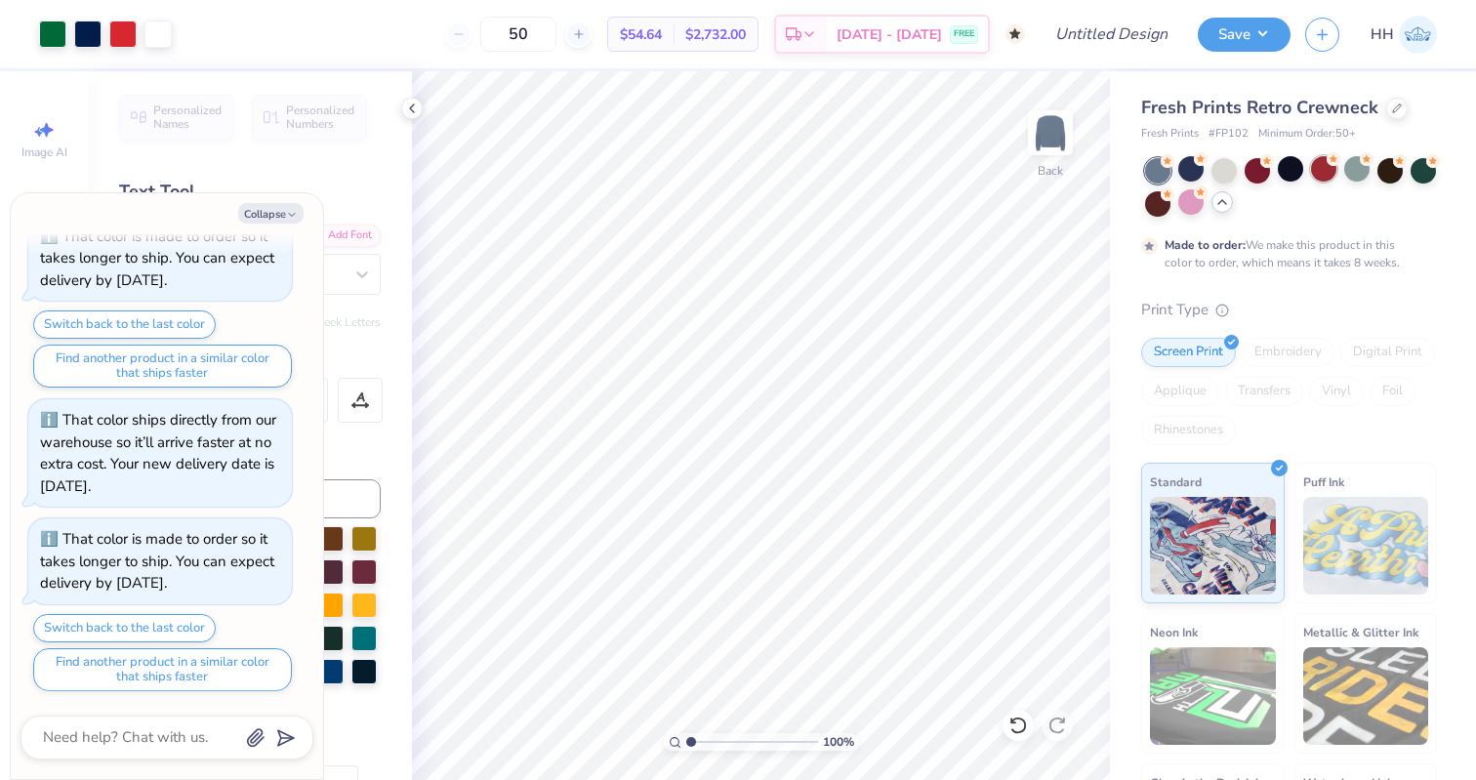
click at [1294, 164] on icon at bounding box center [1333, 159] width 14 height 14
click at [1230, 171] on div at bounding box center [1223, 168] width 25 height 25
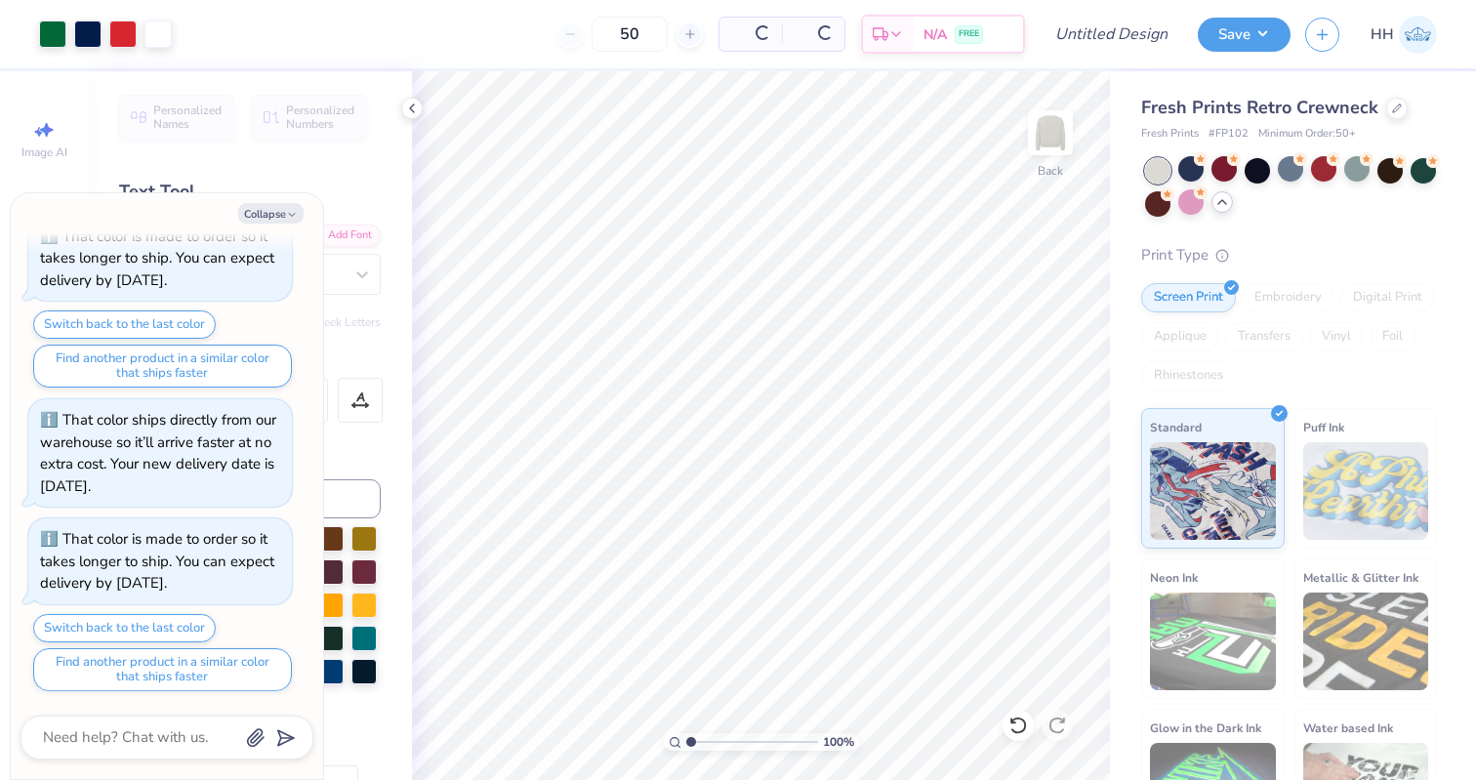
scroll to position [487, 0]
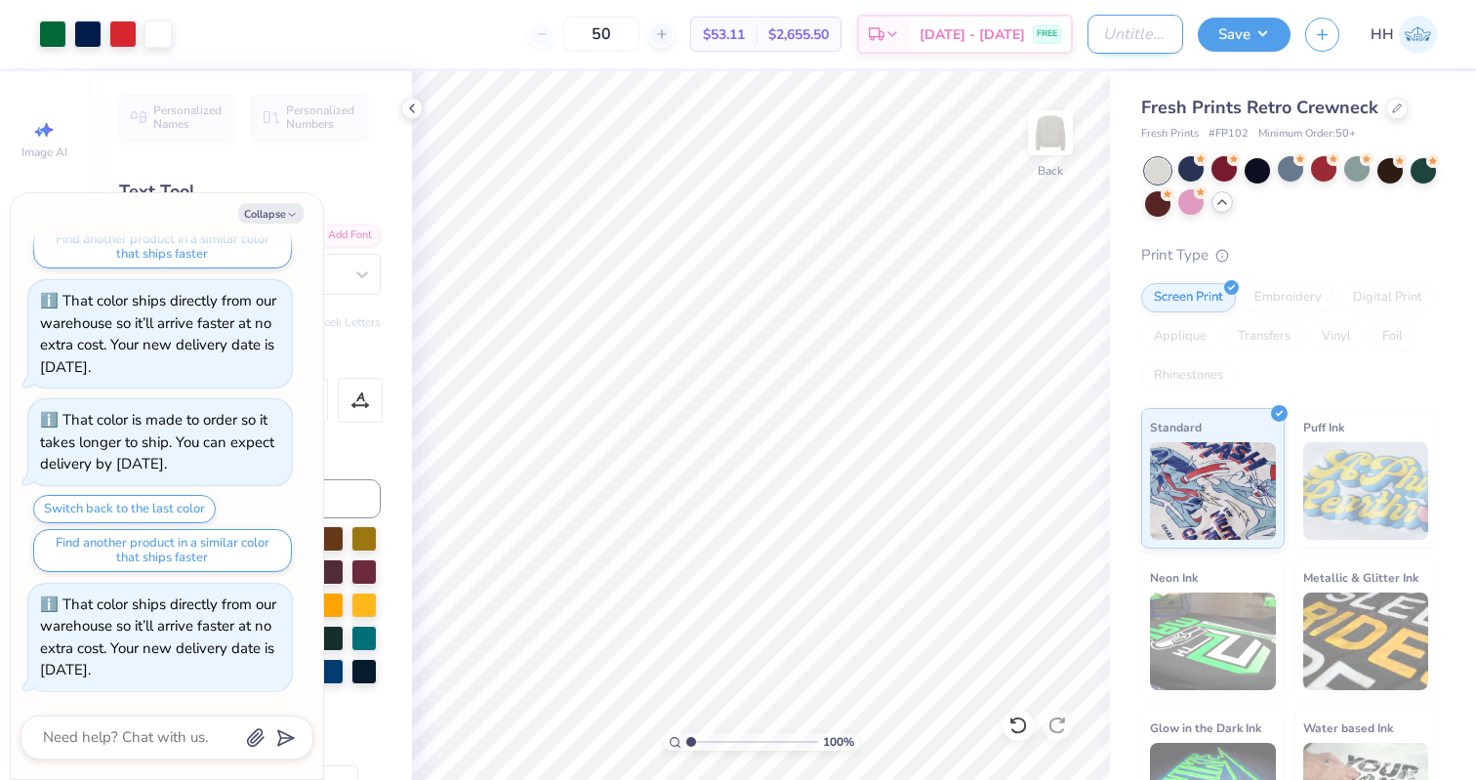
click at [1138, 28] on input "Design Title" at bounding box center [1135, 34] width 96 height 39
click at [1253, 33] on button "Save" at bounding box center [1243, 32] width 93 height 34
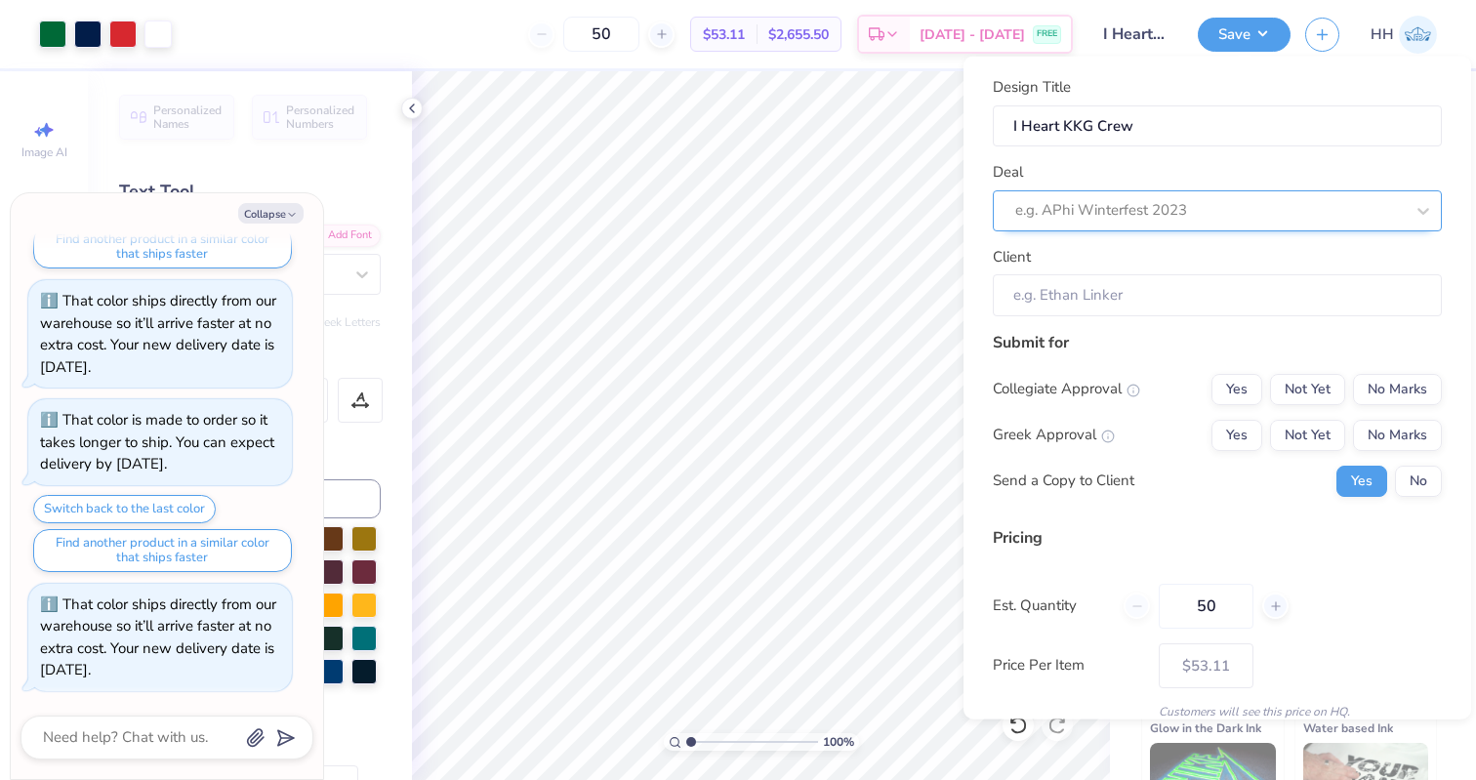
click at [1098, 199] on div at bounding box center [1209, 210] width 388 height 26
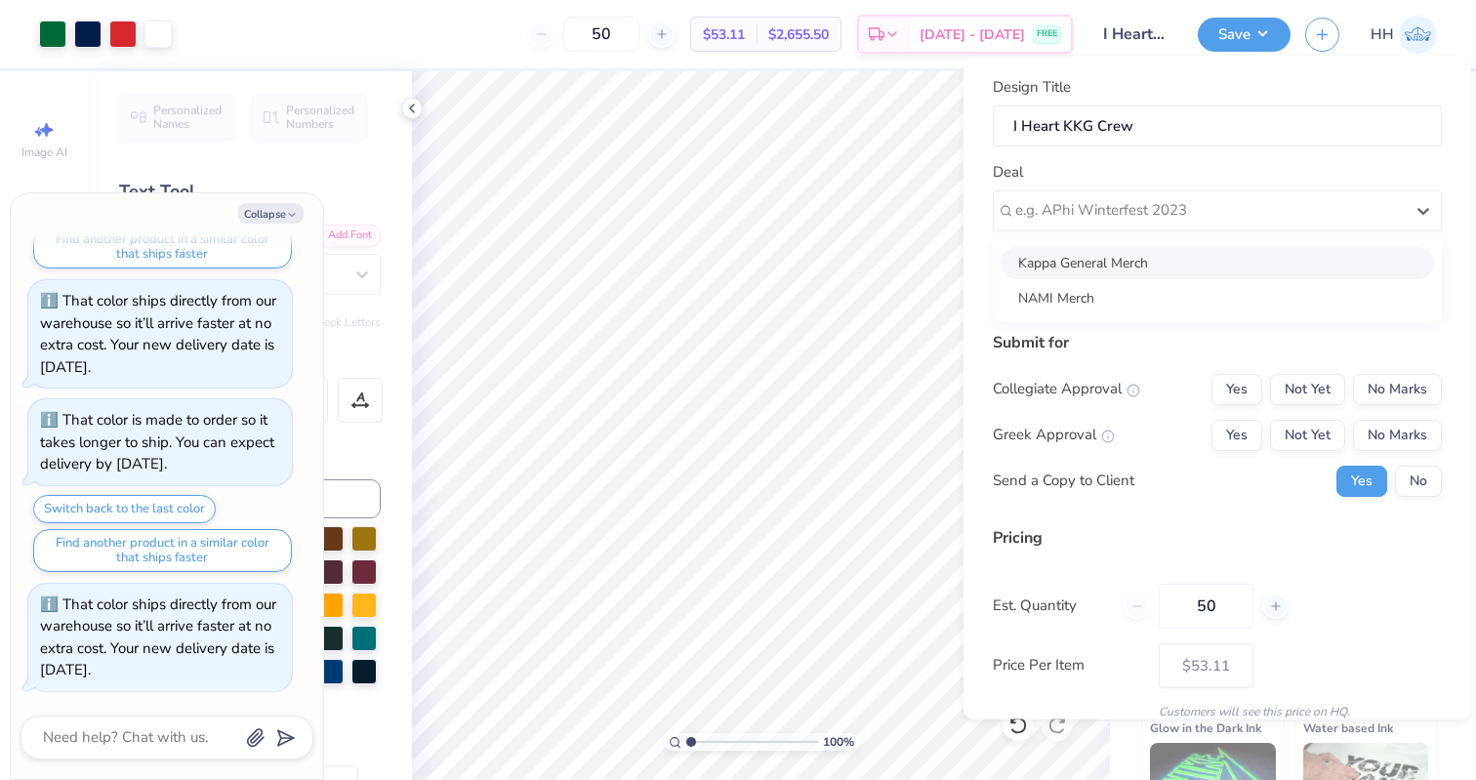
click at [1100, 259] on div "Kappa General Merch" at bounding box center [1216, 262] width 433 height 32
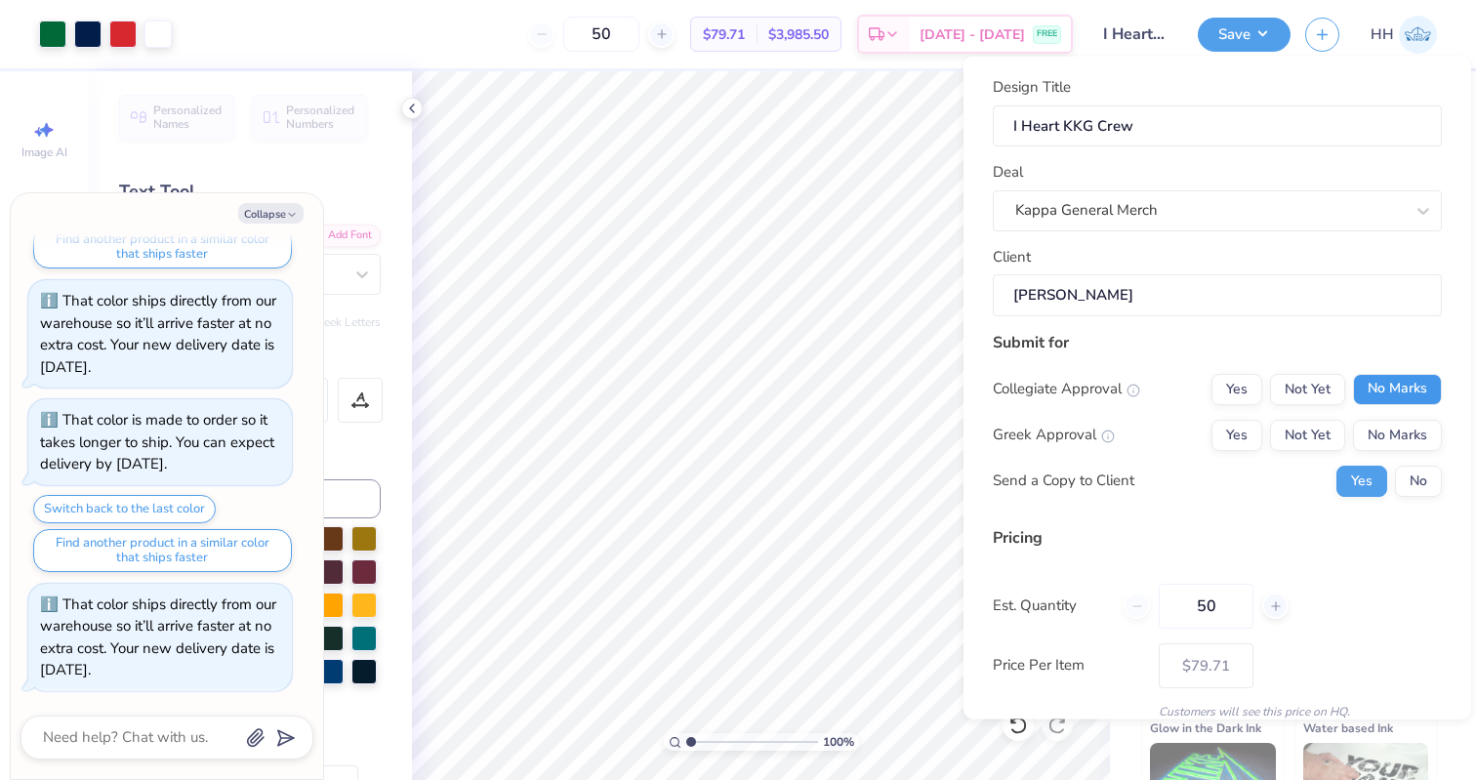
click at [1294, 390] on button "No Marks" at bounding box center [1397, 388] width 89 height 31
click at [1242, 431] on button "Yes" at bounding box center [1236, 434] width 51 height 31
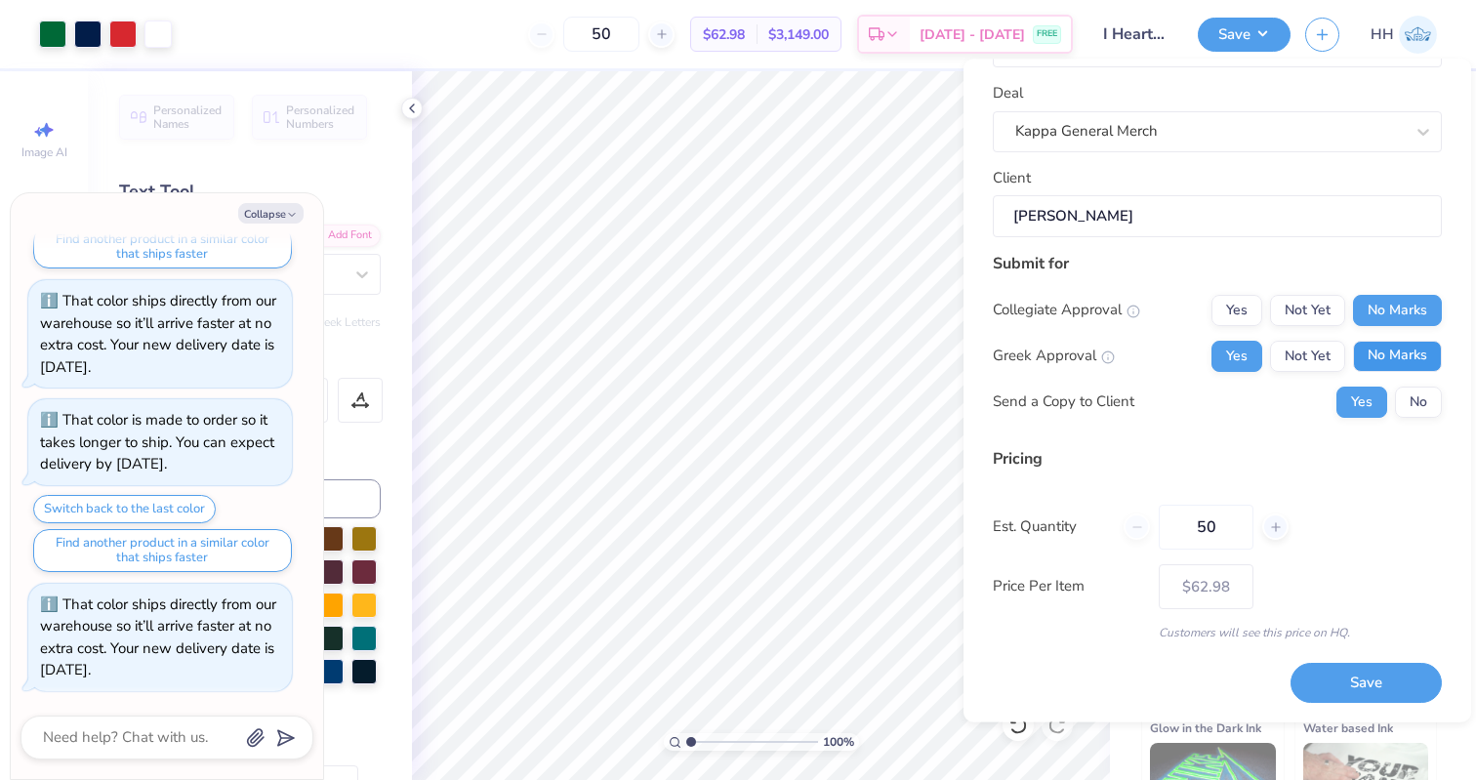
click at [1294, 364] on button "No Marks" at bounding box center [1397, 356] width 89 height 31
click at [639, 33] on input "50" at bounding box center [601, 34] width 76 height 35
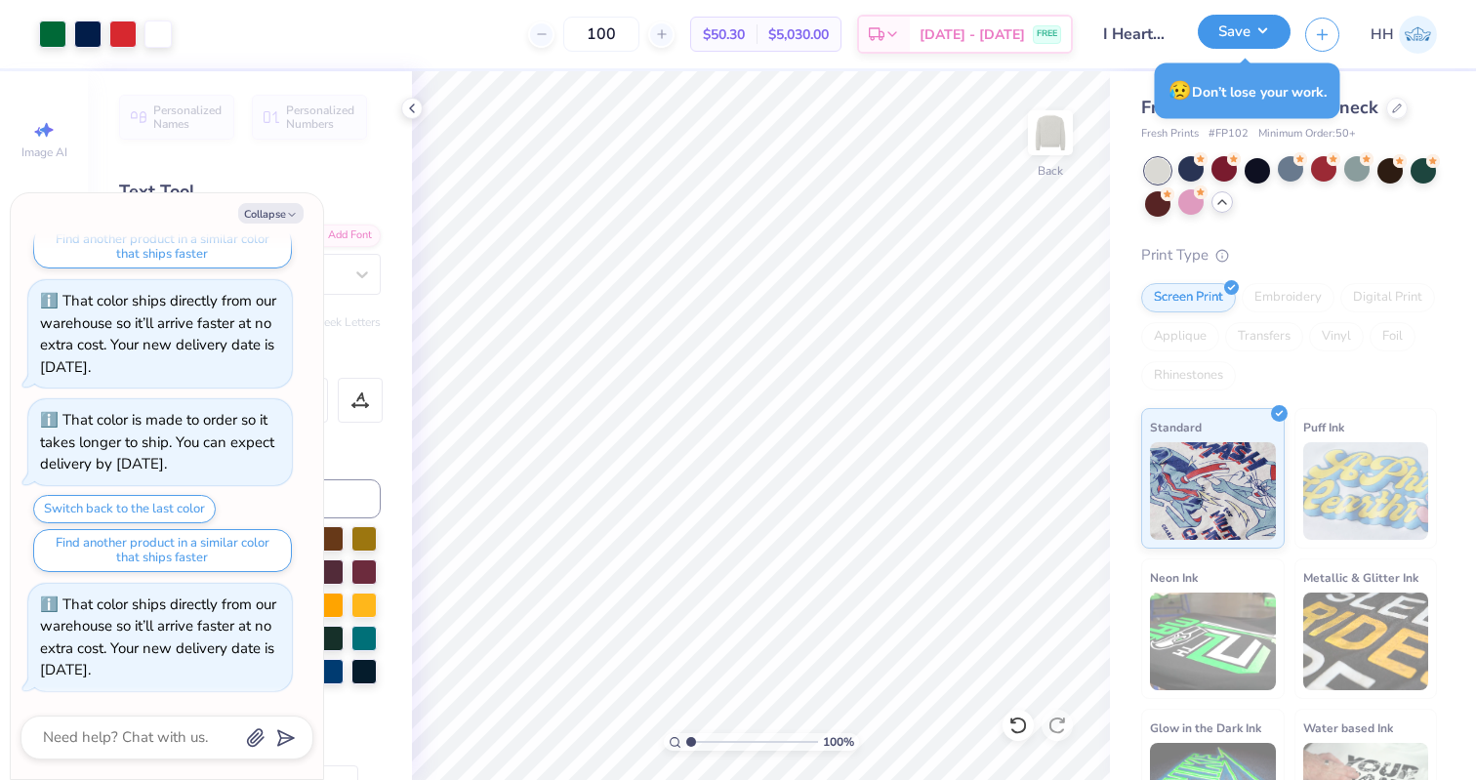
click at [1265, 23] on button "Save" at bounding box center [1243, 32] width 93 height 34
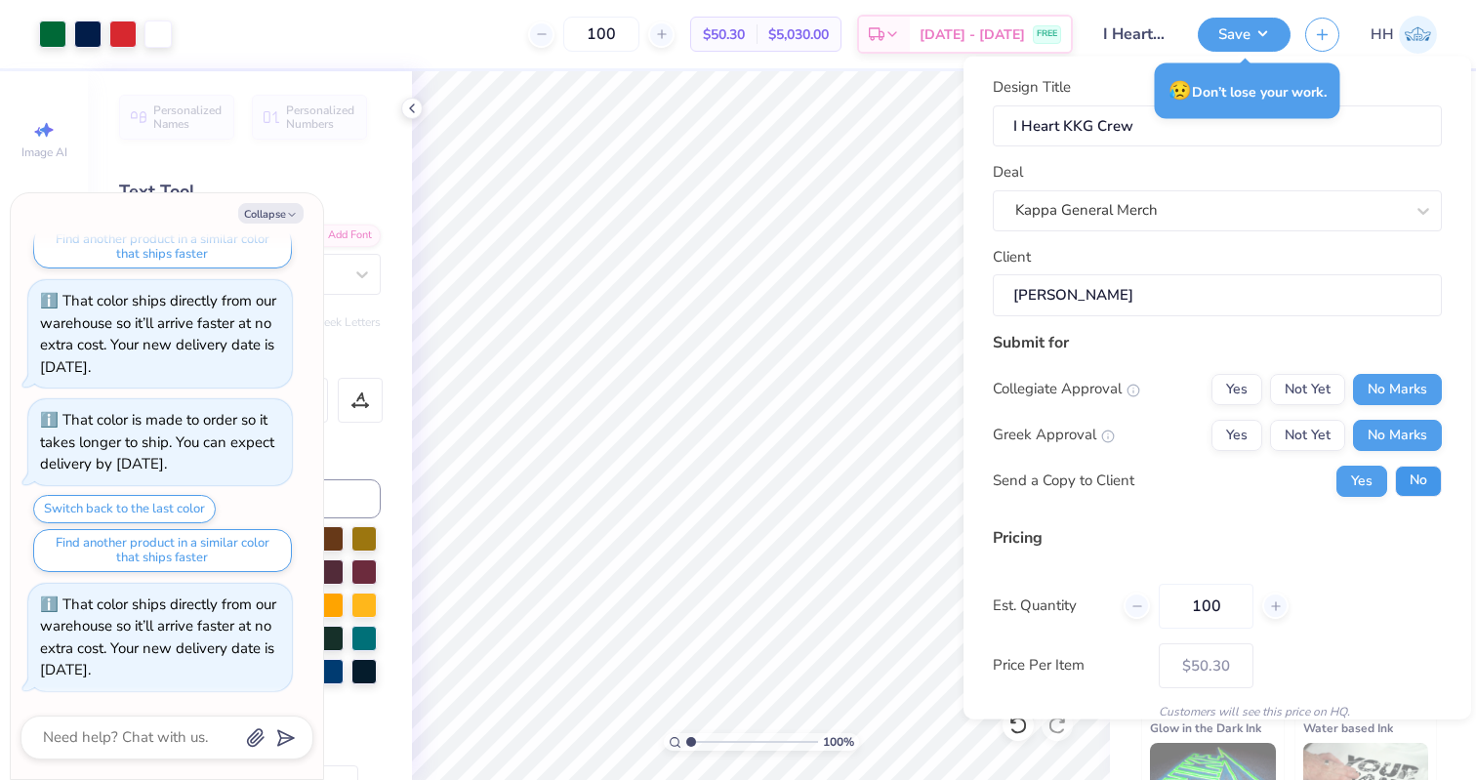
click at [1294, 482] on button "No" at bounding box center [1418, 480] width 47 height 31
click at [1235, 424] on button "Yes" at bounding box center [1236, 434] width 51 height 31
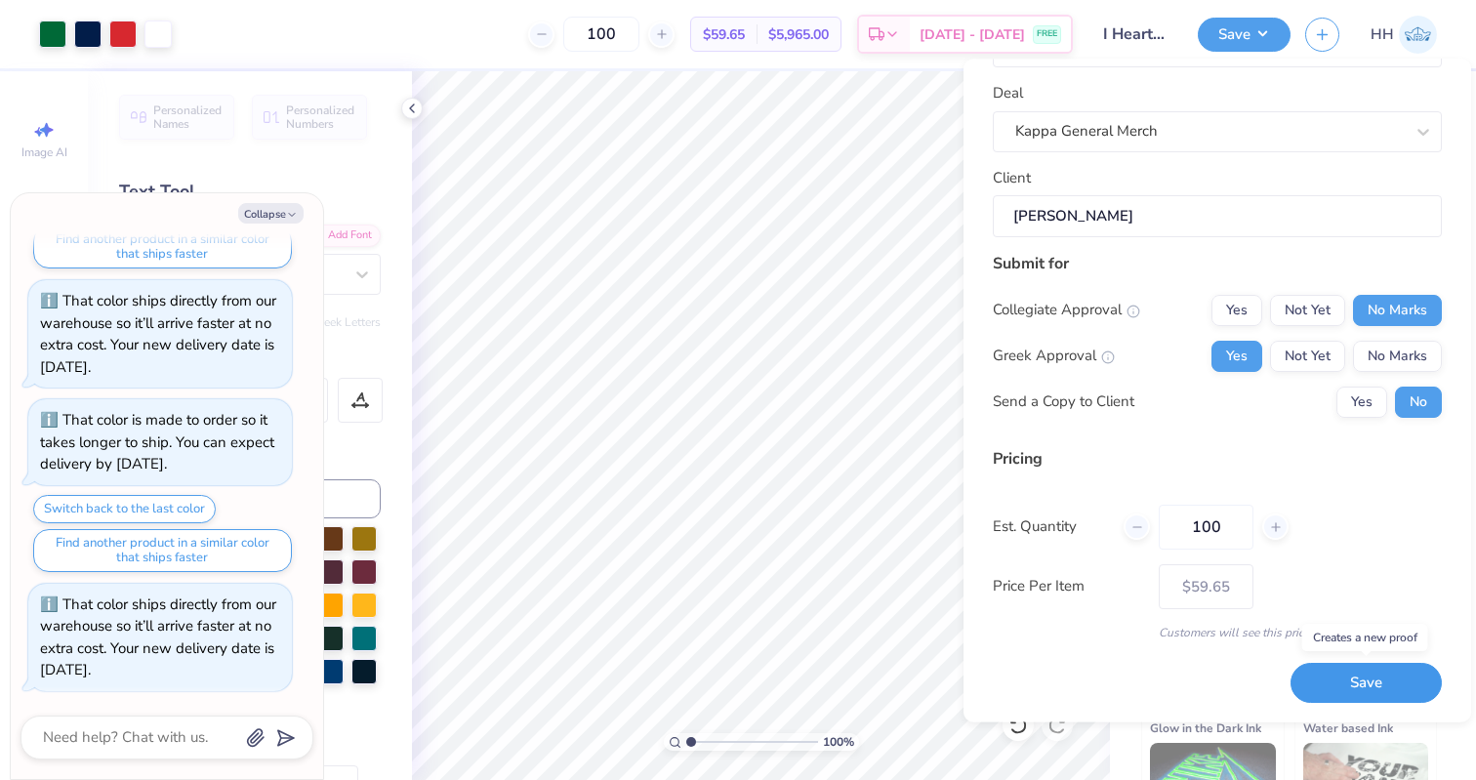
click at [1294, 682] on button "Save" at bounding box center [1365, 684] width 151 height 40
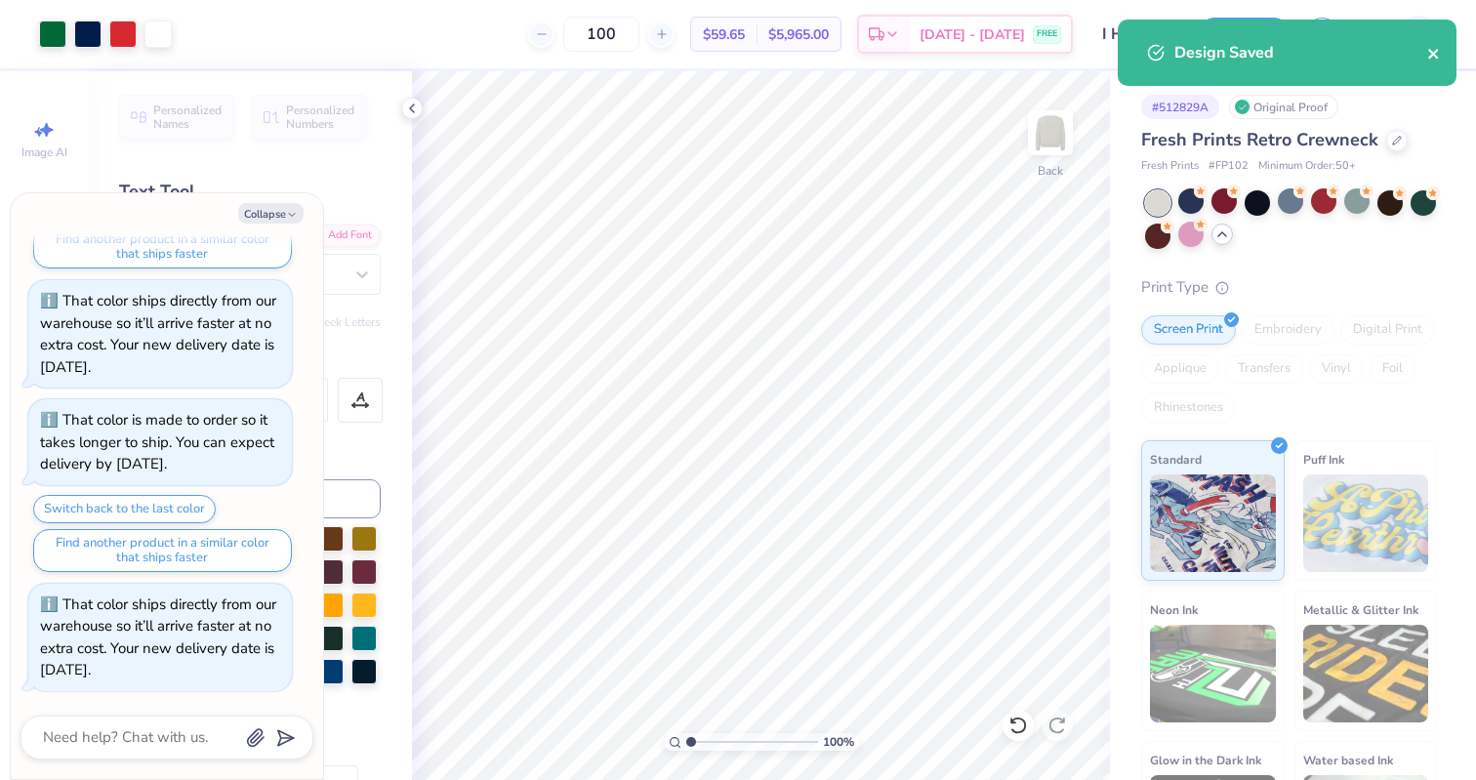
click at [1294, 52] on icon "close" at bounding box center [1433, 54] width 10 height 10
